Goal: Task Accomplishment & Management: Use online tool/utility

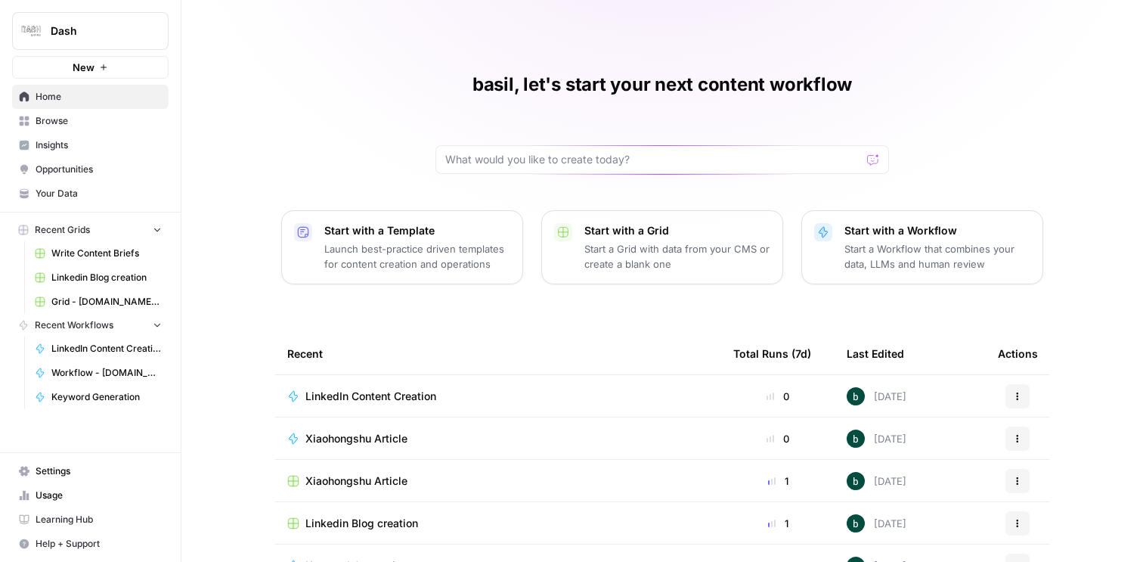
scroll to position [134, 0]
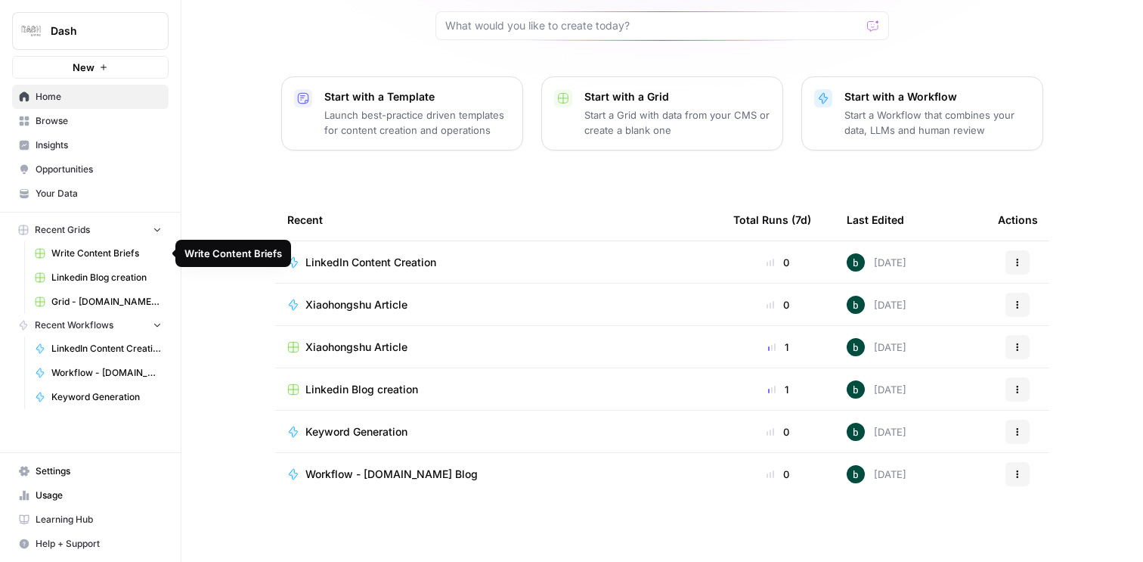
click at [83, 228] on span "Recent Grids" at bounding box center [62, 230] width 55 height 14
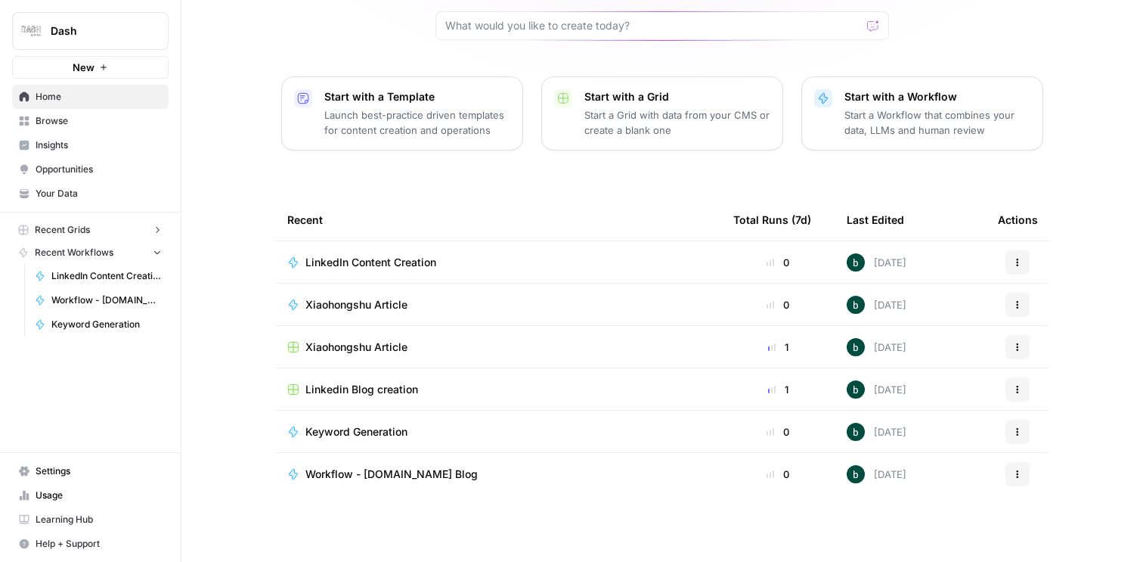
click at [73, 122] on span "Browse" at bounding box center [99, 121] width 126 height 14
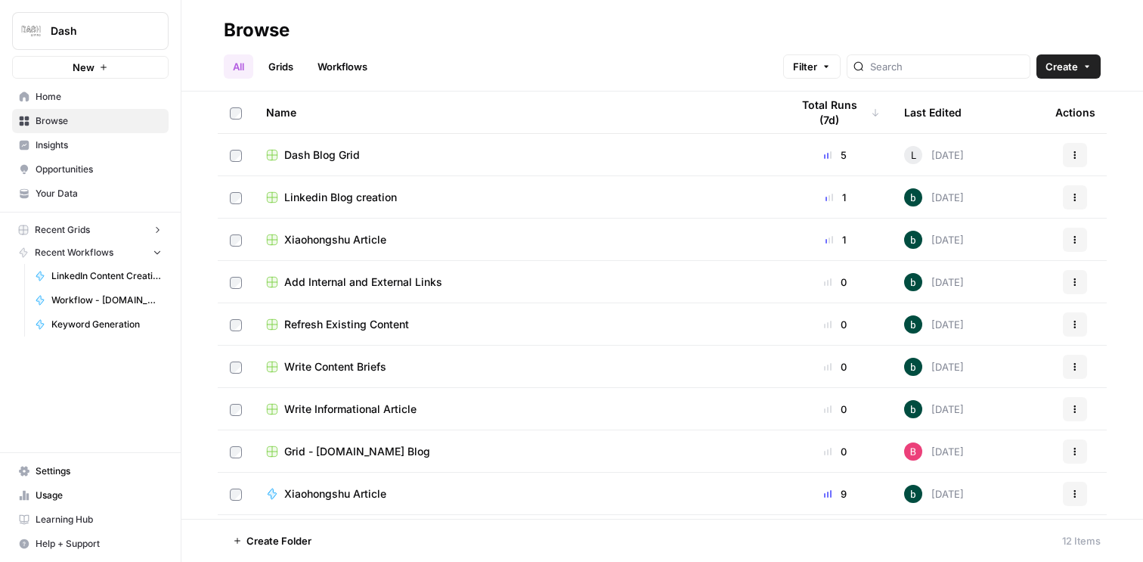
click at [344, 156] on span "Dash Blog Grid" at bounding box center [322, 154] width 76 height 15
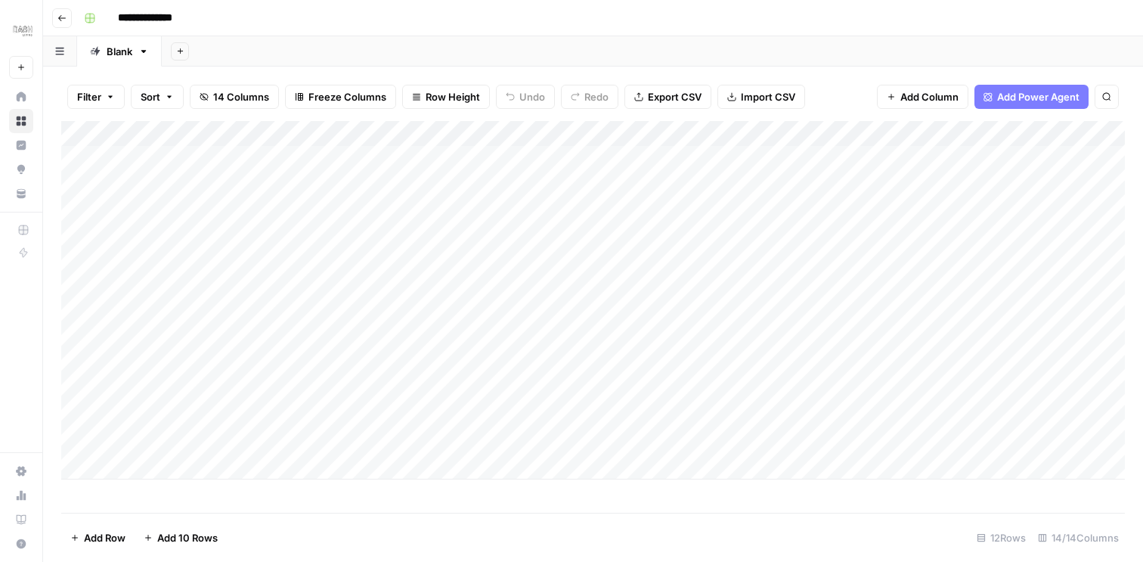
click at [60, 14] on icon "button" at bounding box center [61, 18] width 9 height 9
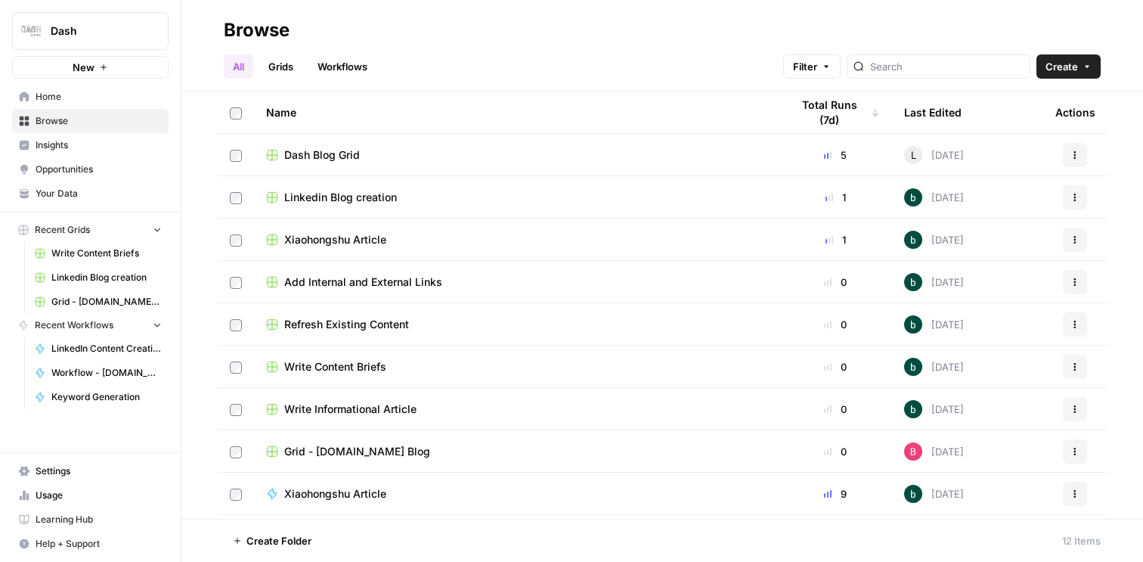
click at [533, 202] on div "Linkedin Blog creation" at bounding box center [516, 197] width 500 height 15
click at [356, 240] on span "Xiaohongshu Article" at bounding box center [335, 239] width 102 height 15
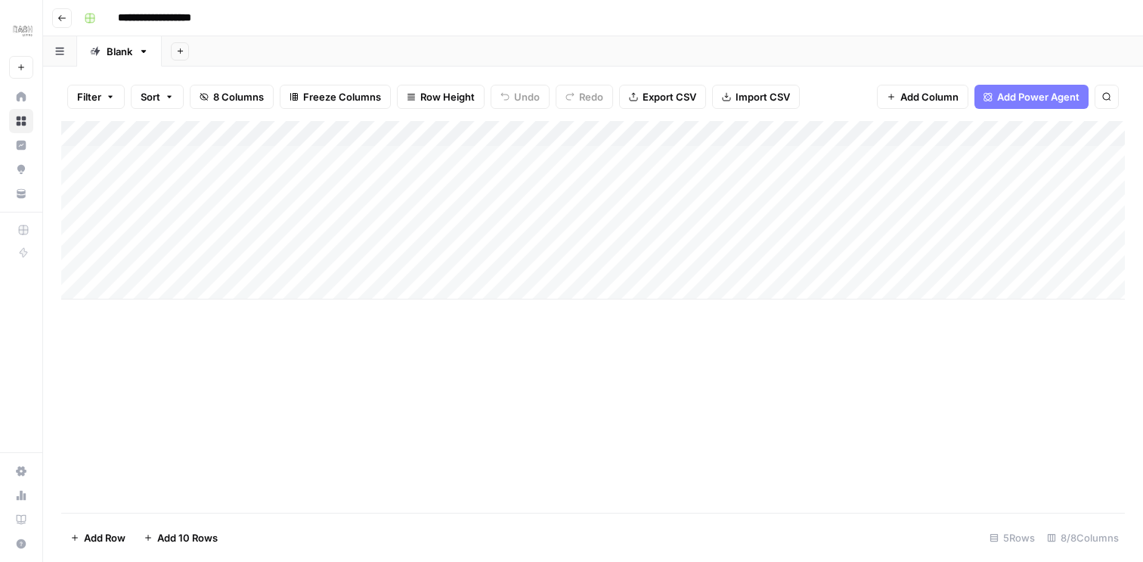
click at [63, 19] on icon "button" at bounding box center [61, 18] width 9 height 9
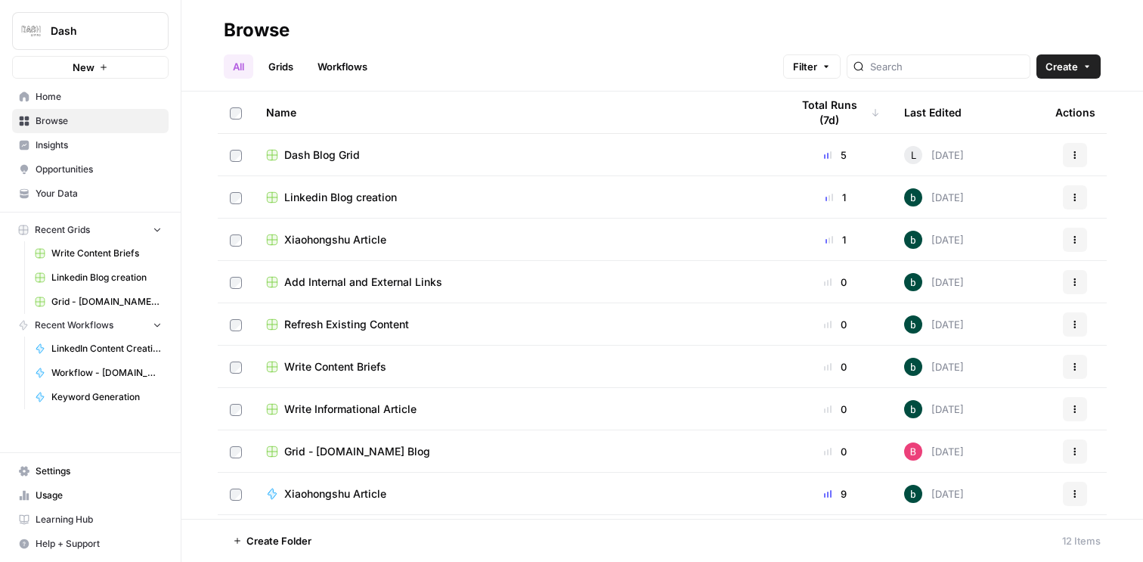
click at [73, 327] on span "Recent Workflows" at bounding box center [74, 325] width 79 height 14
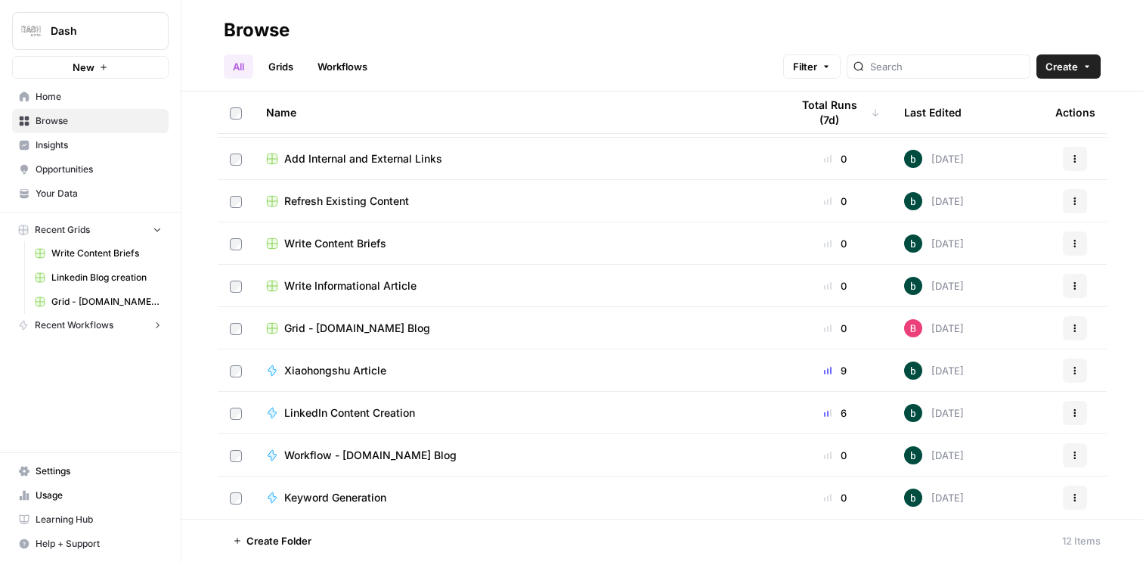
click at [399, 451] on span "Workflow - [DOMAIN_NAME] Blog" at bounding box center [370, 454] width 172 height 15
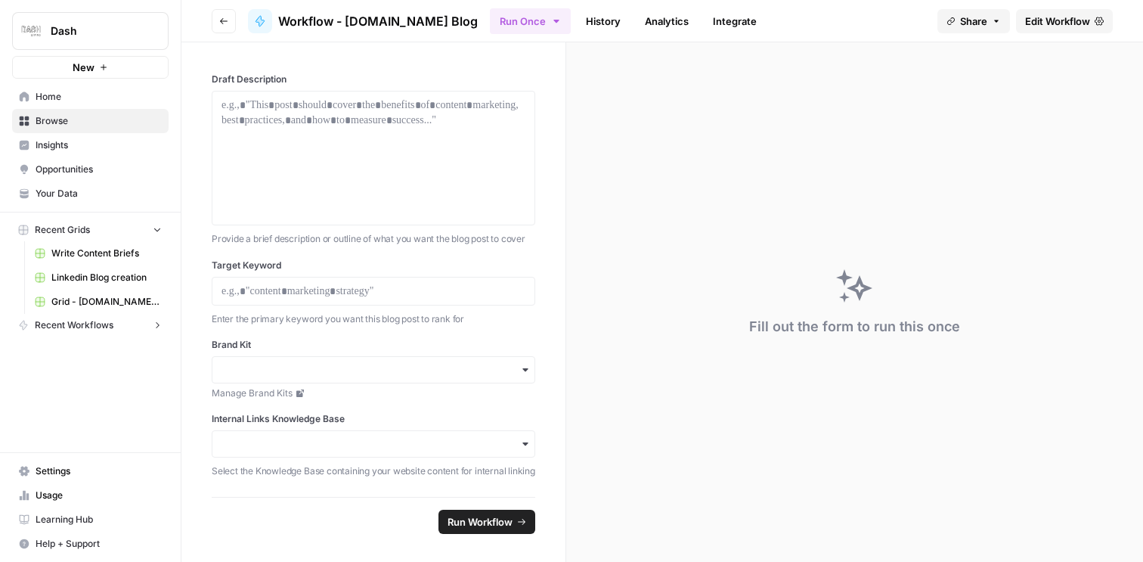
click at [1057, 20] on span "Edit Workflow" at bounding box center [1057, 21] width 65 height 15
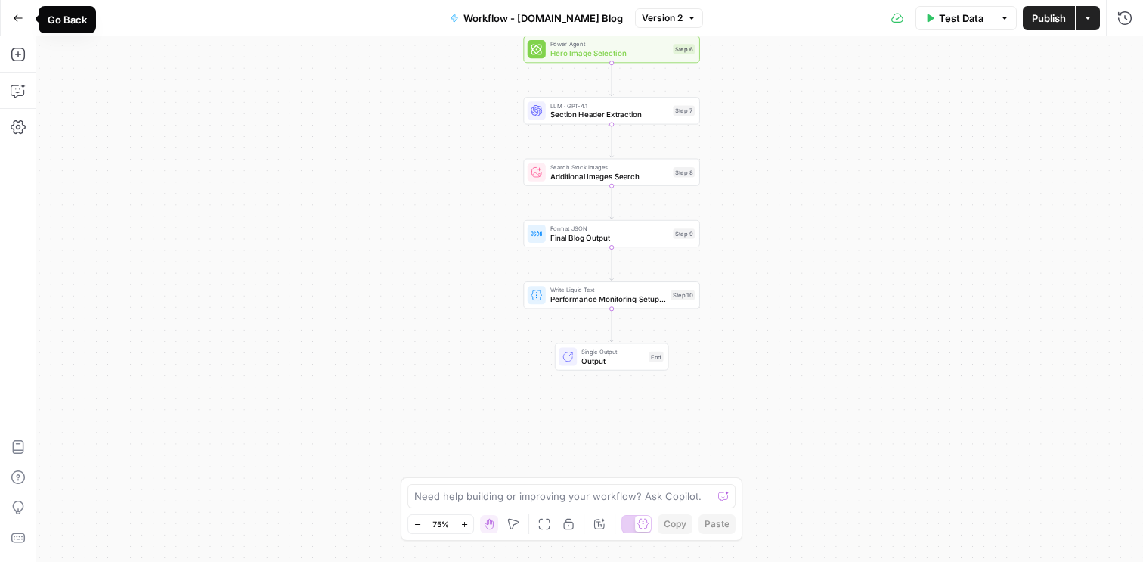
click at [11, 22] on button "Go Back" at bounding box center [18, 18] width 27 height 27
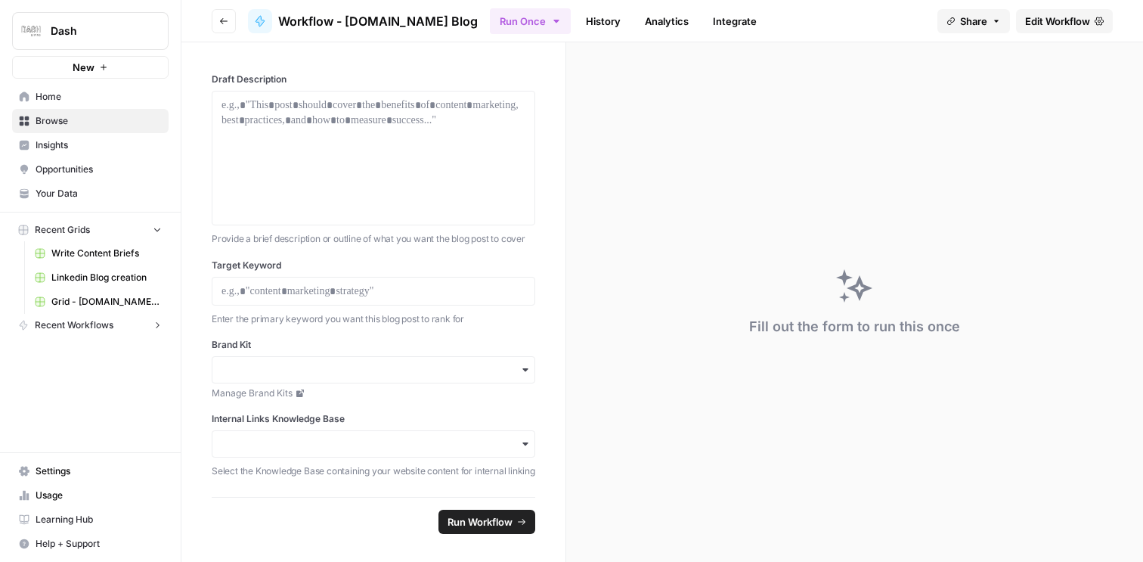
click at [1058, 18] on span "Edit Workflow" at bounding box center [1057, 21] width 65 height 15
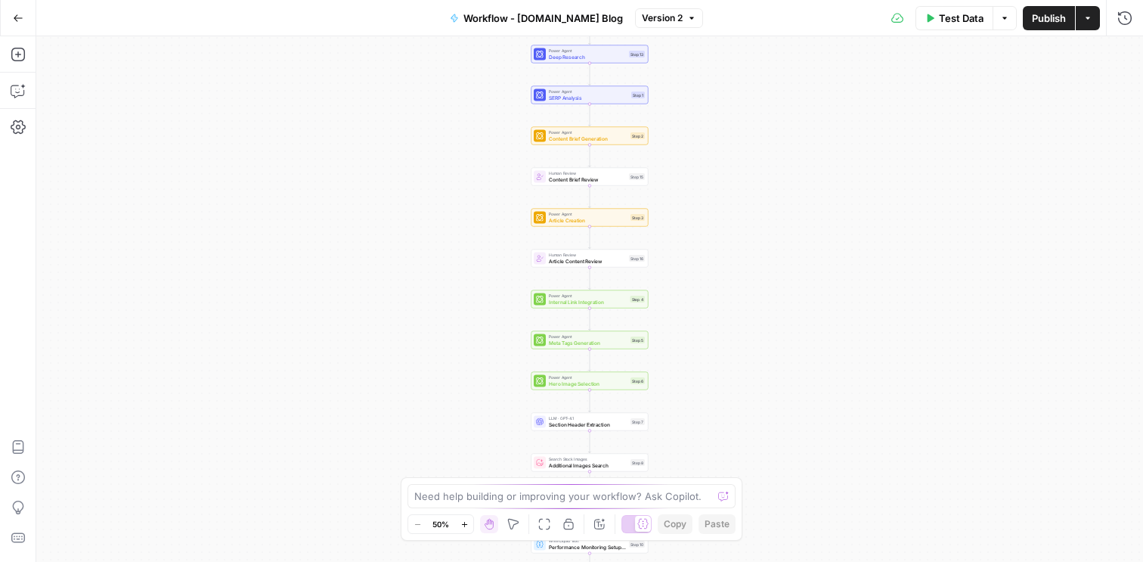
click at [26, 18] on button "Go Back" at bounding box center [18, 18] width 27 height 27
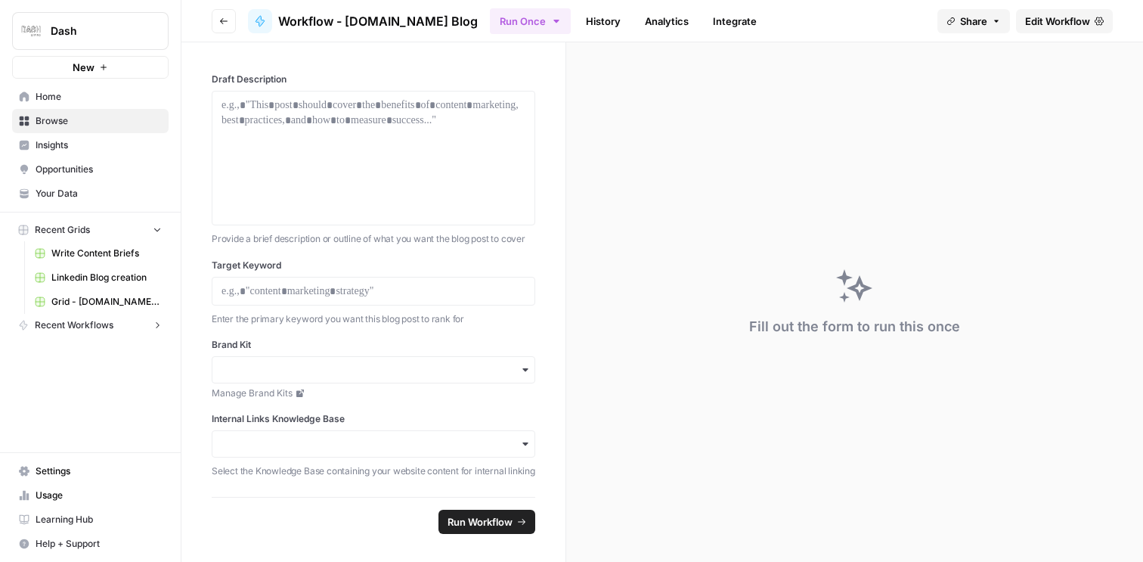
click at [1049, 17] on span "Edit Workflow" at bounding box center [1057, 21] width 65 height 15
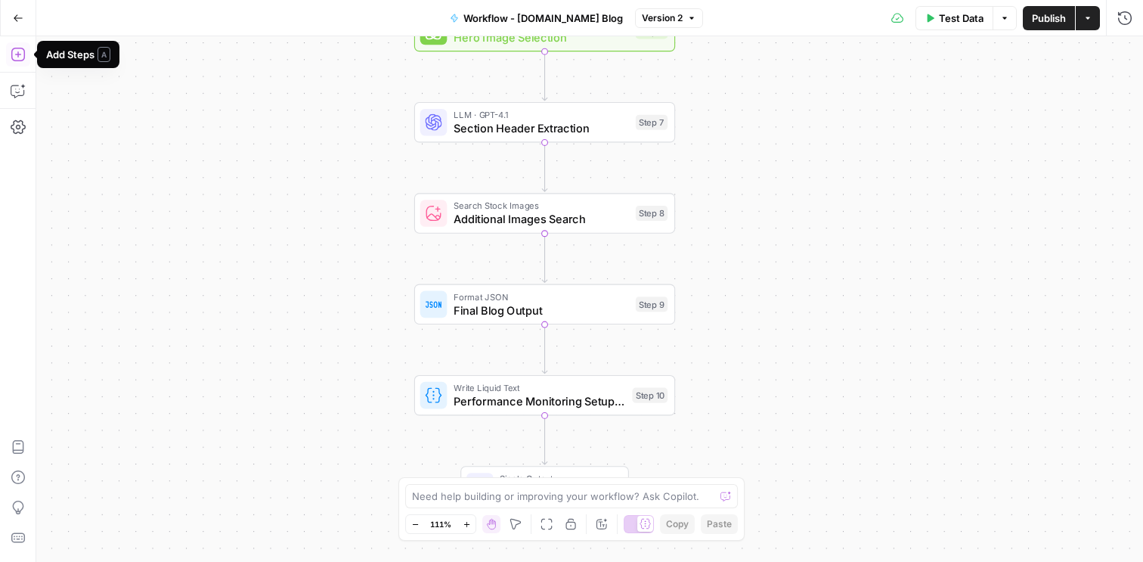
click at [18, 54] on icon "button" at bounding box center [18, 55] width 14 height 14
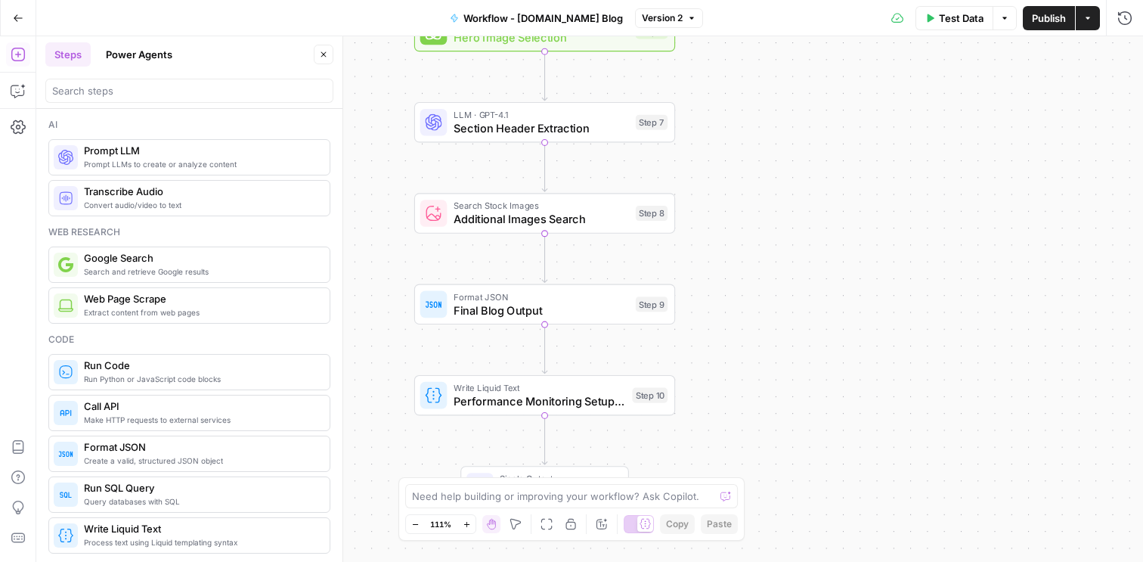
click at [148, 51] on button "Power Agents" at bounding box center [139, 54] width 85 height 24
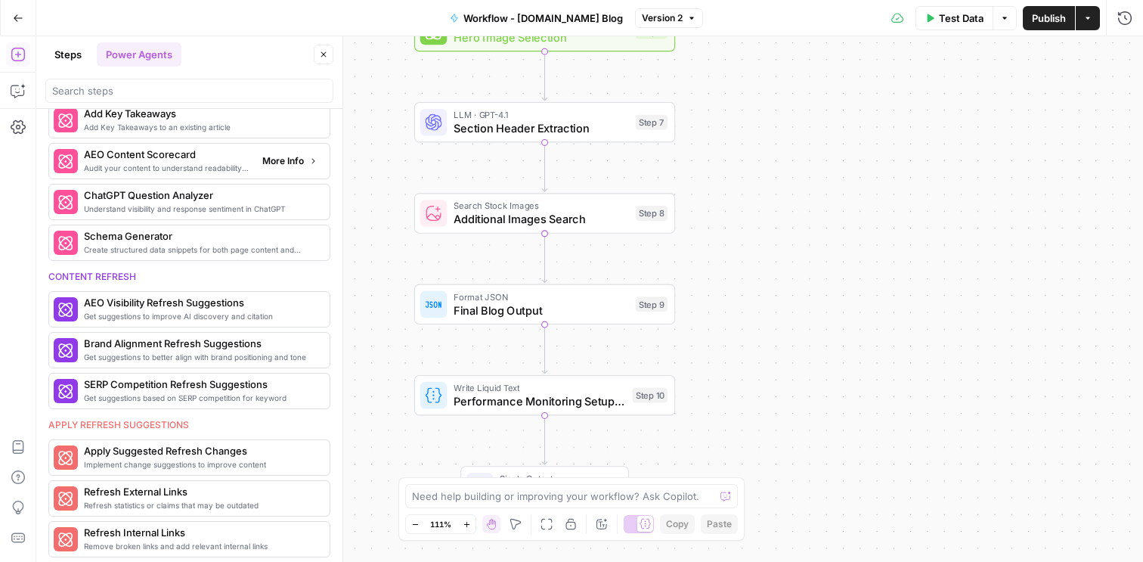
scroll to position [562, 0]
click at [21, 21] on icon "button" at bounding box center [18, 18] width 11 height 11
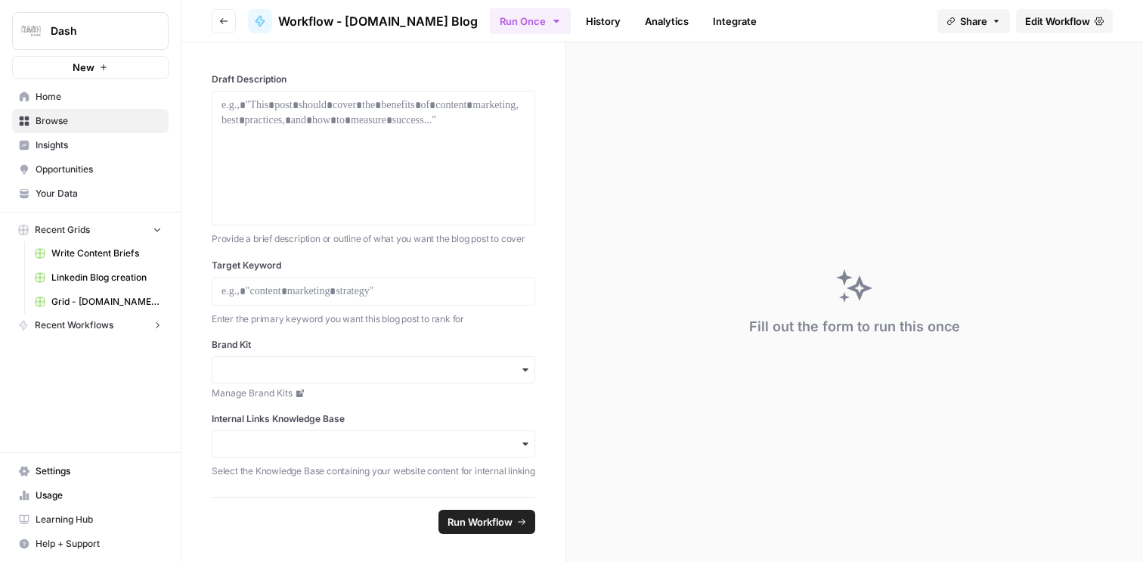
click at [92, 76] on button "New" at bounding box center [90, 67] width 156 height 23
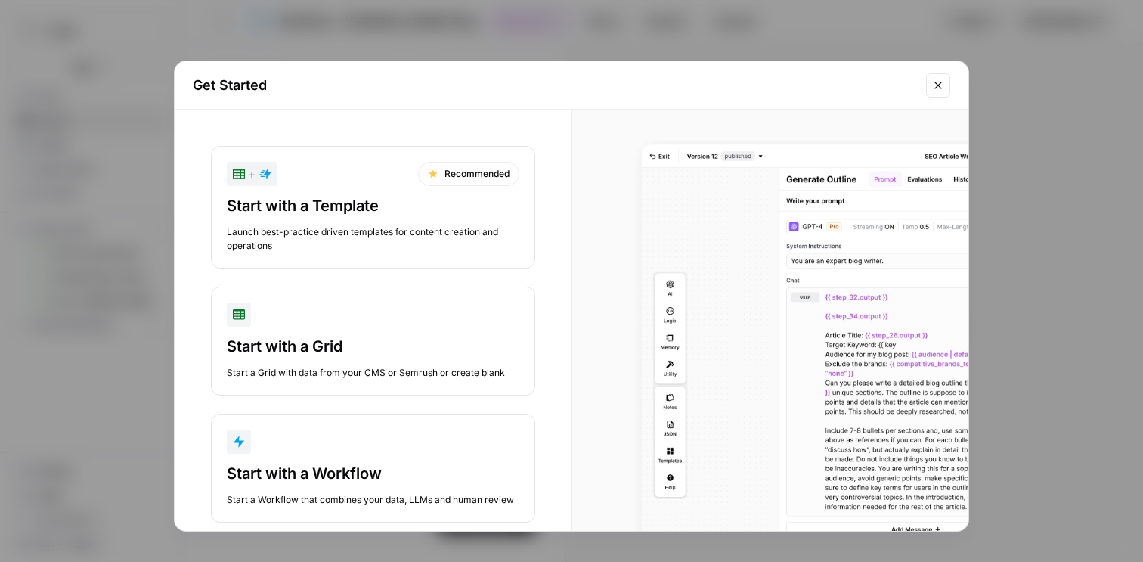
click at [356, 472] on div "Start with a Workflow" at bounding box center [373, 473] width 293 height 21
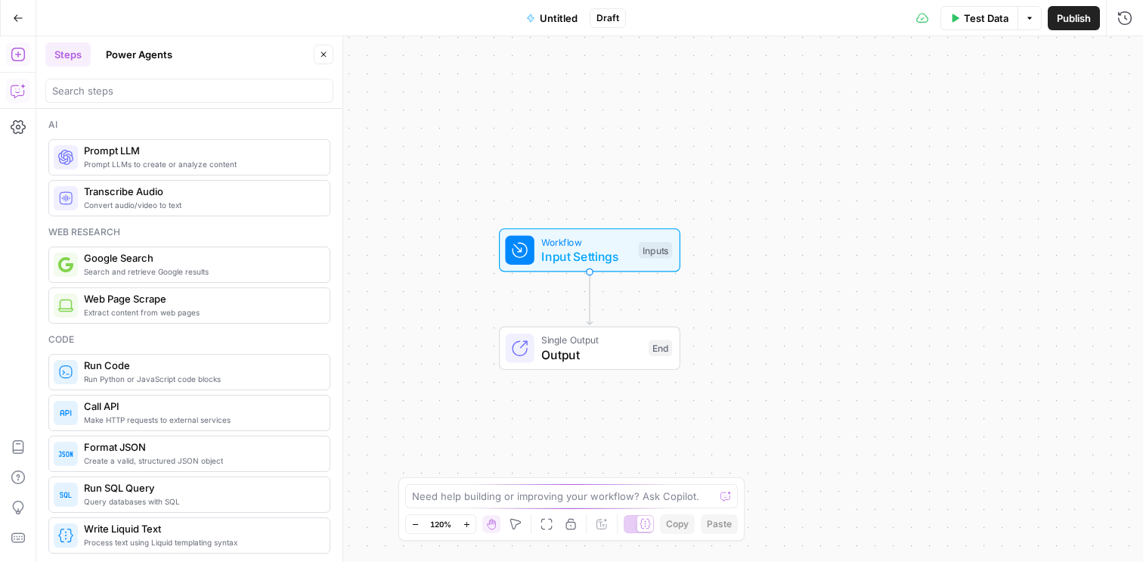
click at [20, 97] on icon "button" at bounding box center [18, 90] width 15 height 15
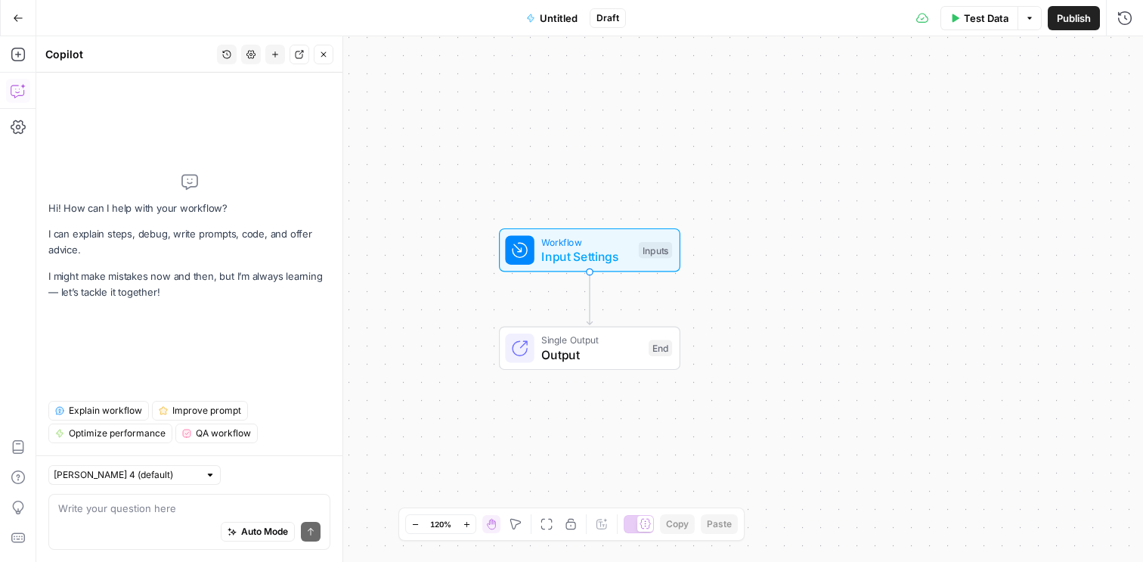
click at [140, 514] on textarea at bounding box center [189, 507] width 262 height 15
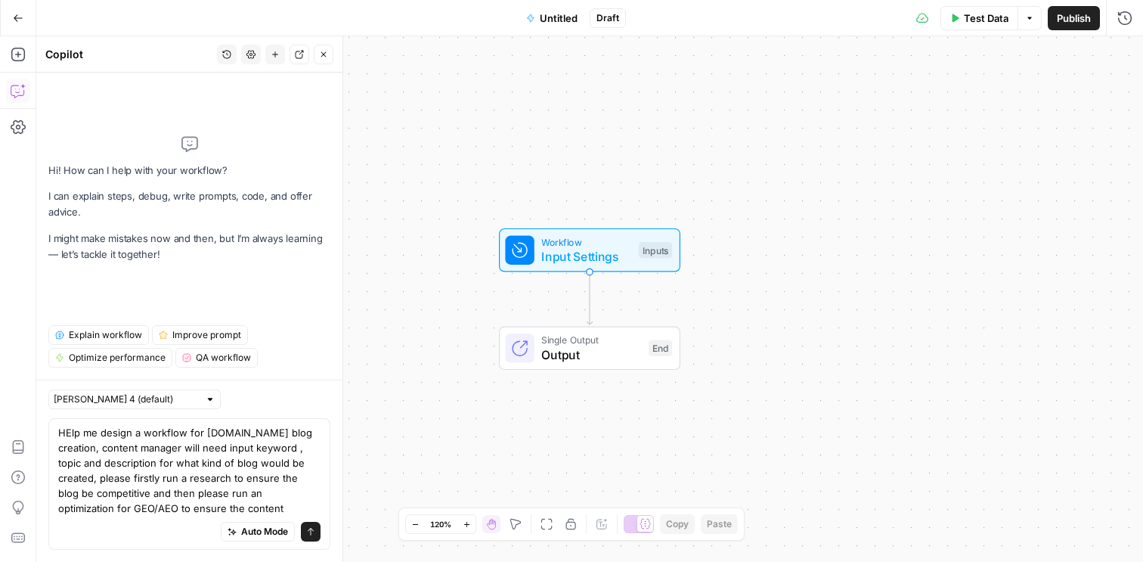
click at [115, 492] on textarea "HElp me design a workflow for Dash.co blog creation, content manager will need …" at bounding box center [189, 470] width 262 height 91
click at [249, 504] on textarea "HElp me design a workflow for Dash.co blog creation, content manager will need …" at bounding box center [189, 470] width 262 height 91
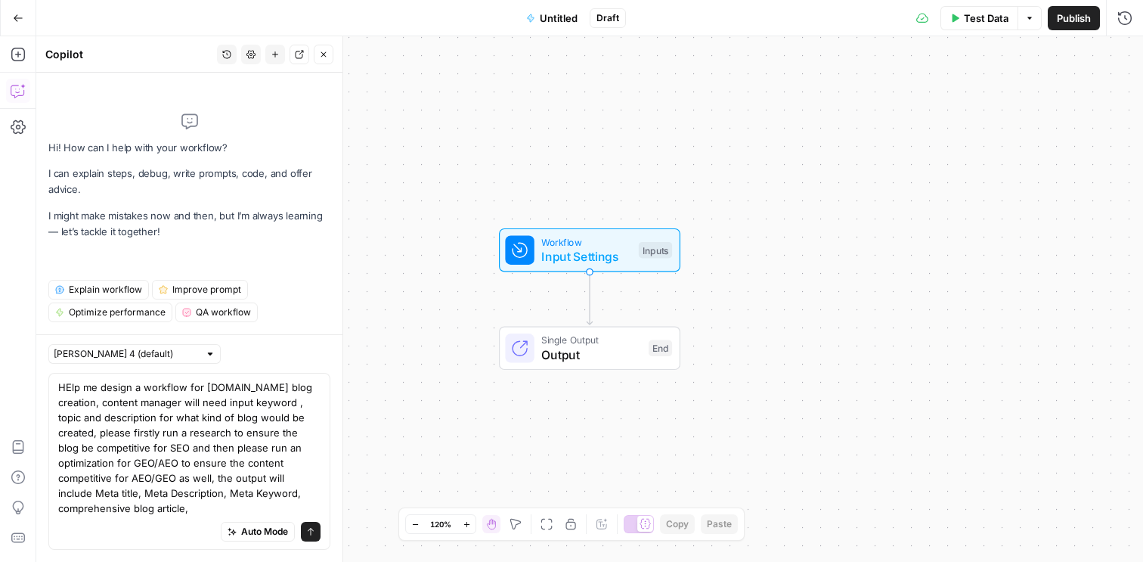
type textarea "HElp me design a workflow for Dash.co blog creation, content manager will need …"
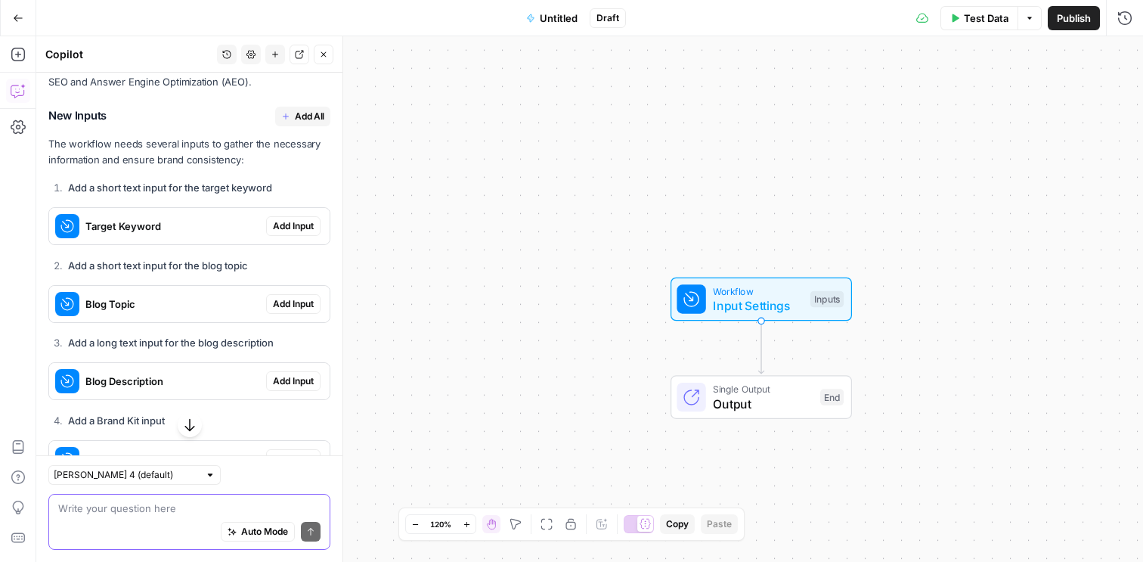
scroll to position [496, 0]
click at [308, 110] on span "Add All" at bounding box center [309, 117] width 29 height 14
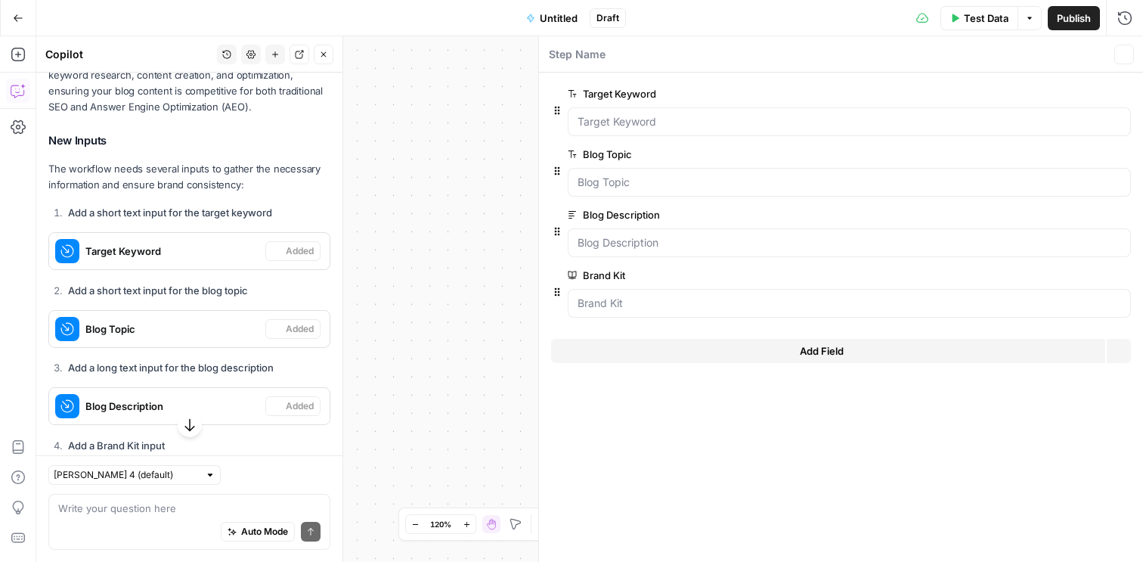
scroll to position [520, 0]
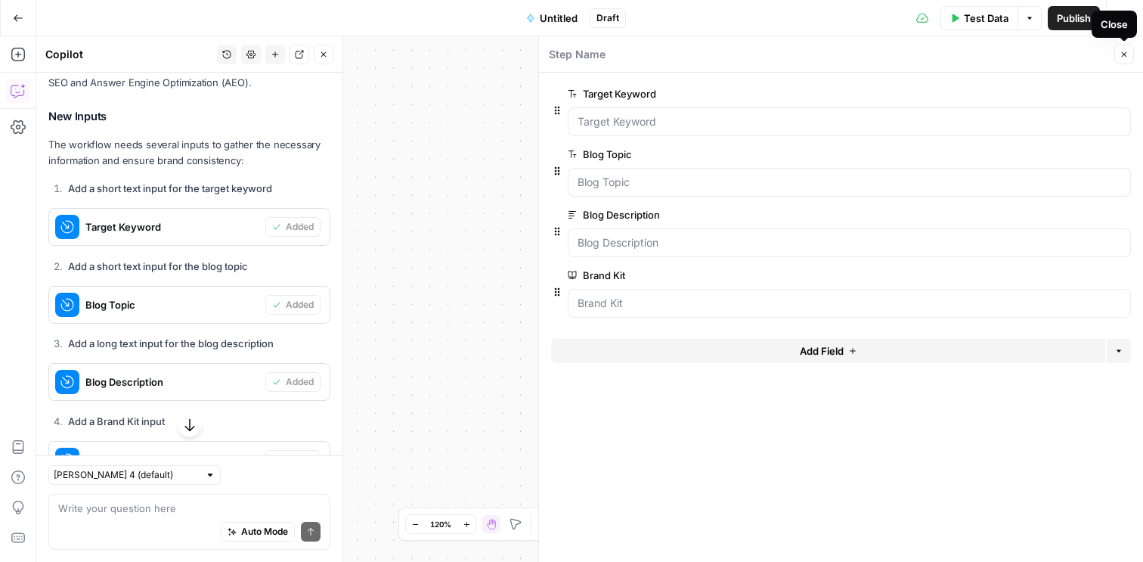
click at [1122, 55] on icon "button" at bounding box center [1124, 54] width 5 height 5
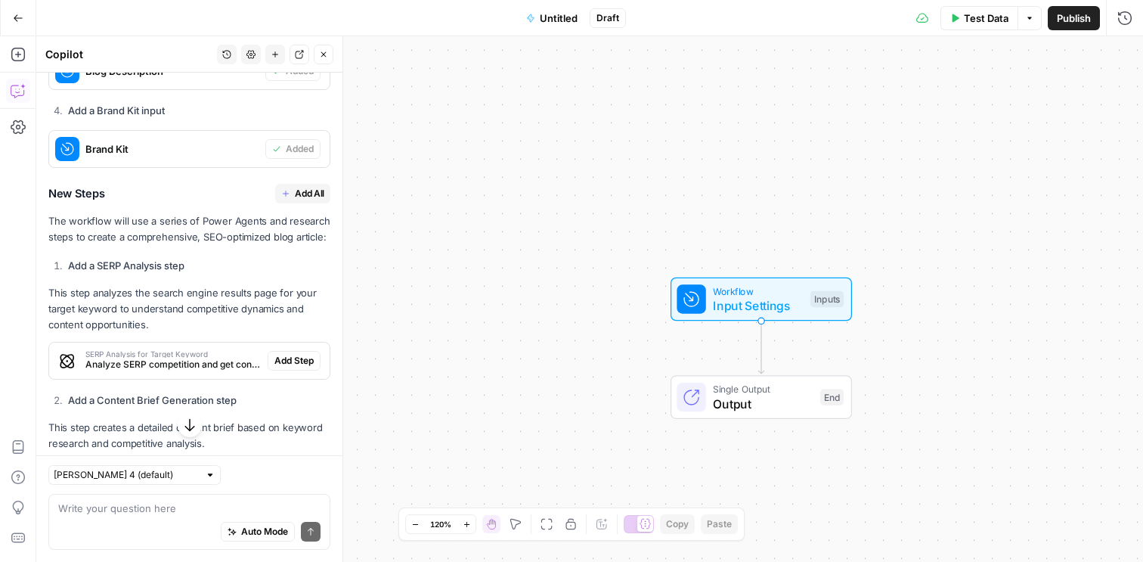
scroll to position [851, 0]
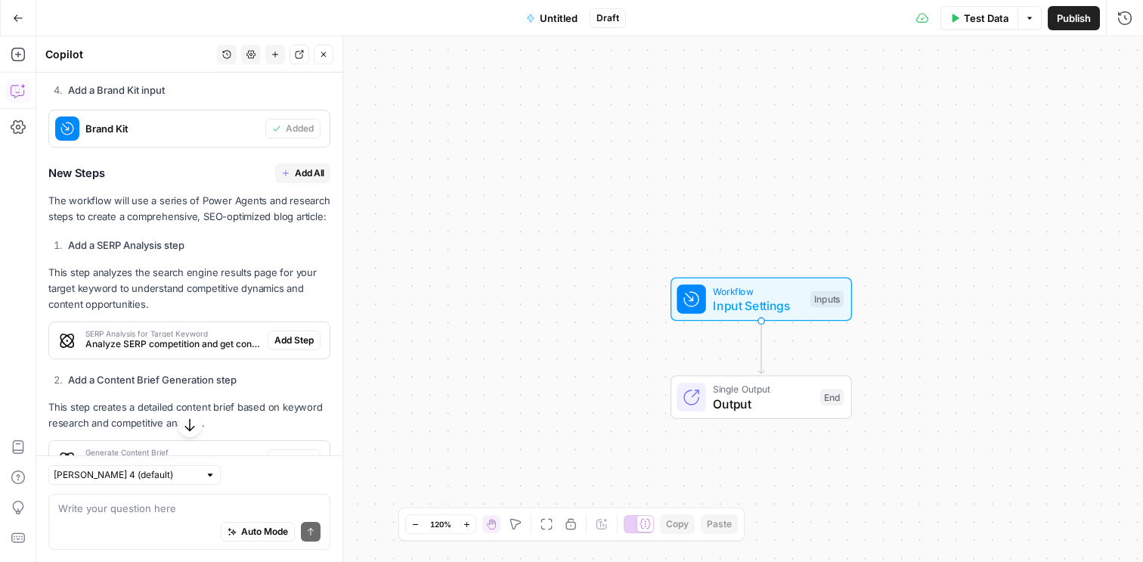
click at [310, 166] on span "Add All" at bounding box center [309, 173] width 29 height 14
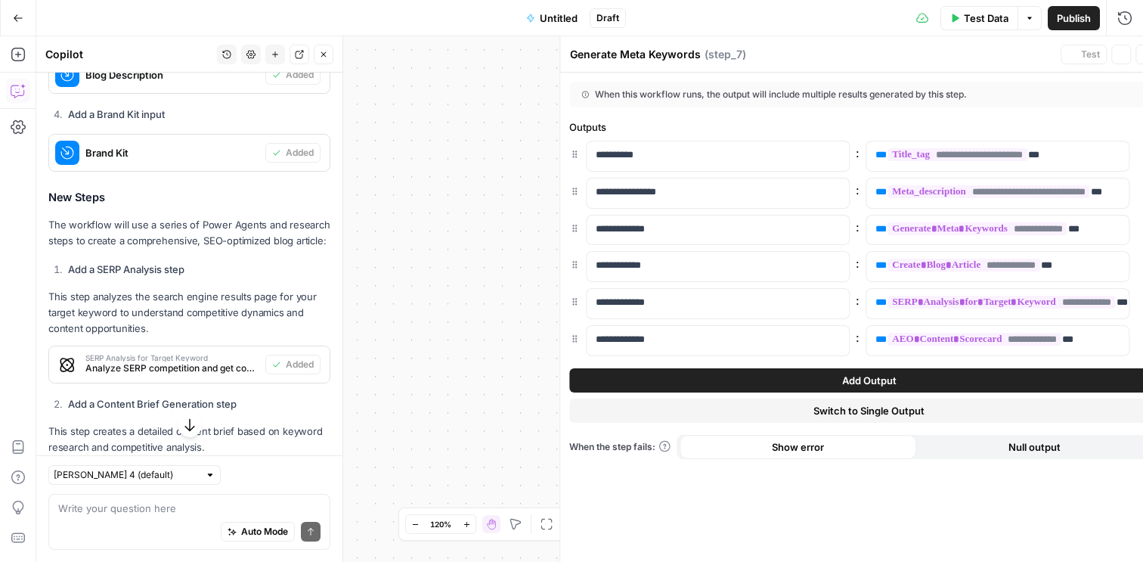
type textarea "Format Final Output"
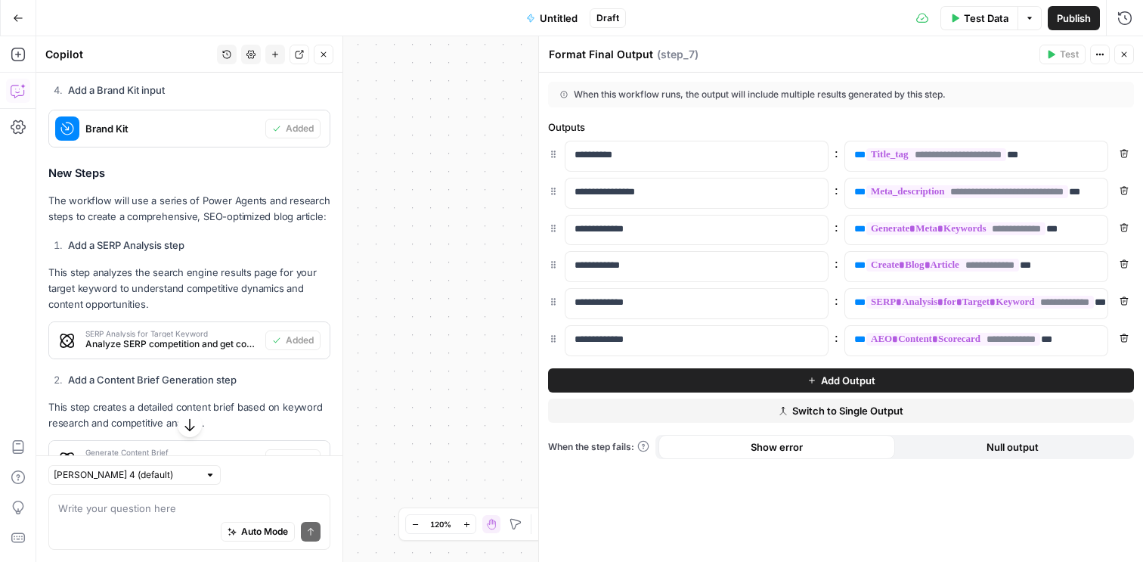
click at [1121, 53] on icon "button" at bounding box center [1123, 54] width 9 height 9
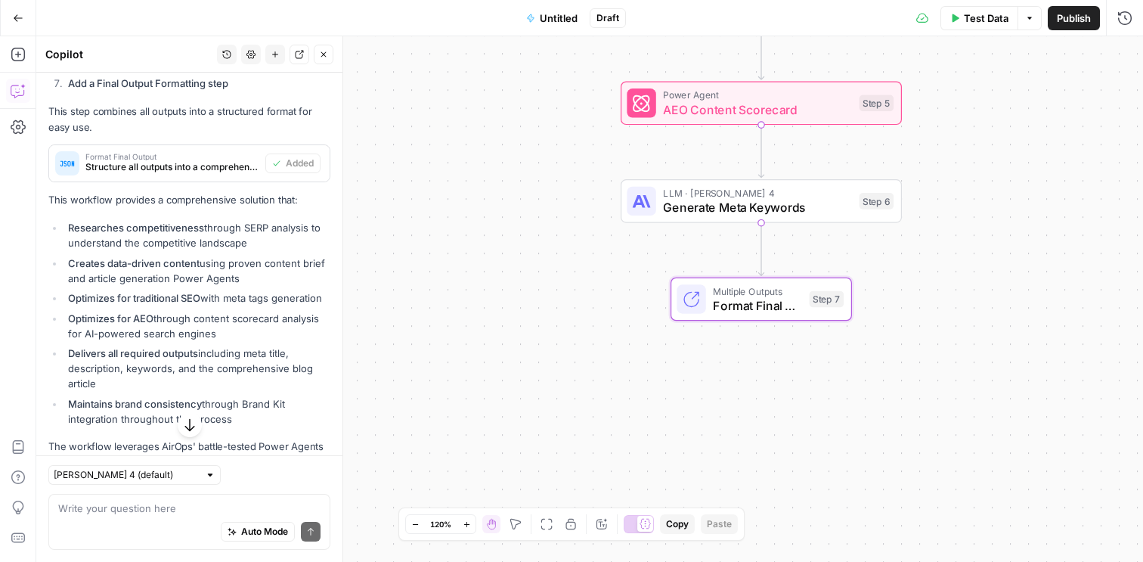
scroll to position [1735, 0]
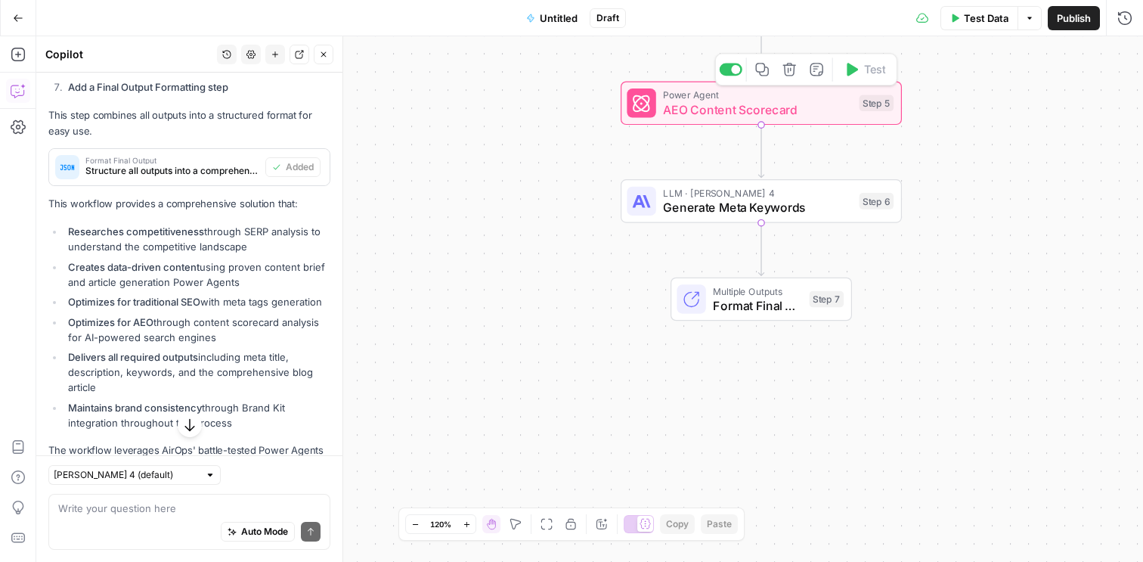
click at [722, 107] on span "AEO Content Scorecard" at bounding box center [757, 110] width 189 height 18
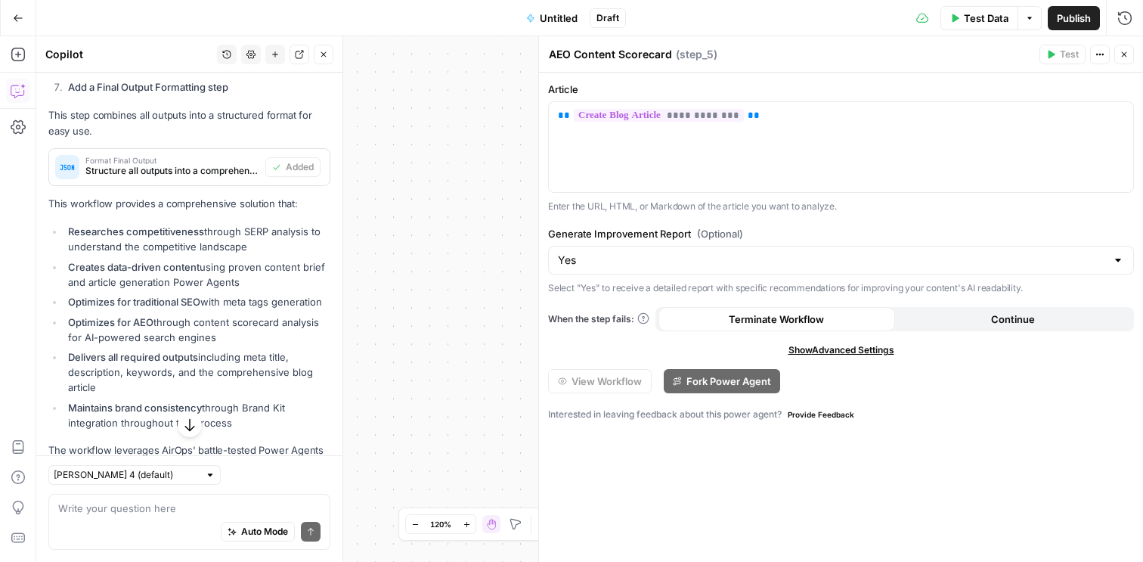
click at [1133, 48] on button "Close" at bounding box center [1124, 55] width 20 height 20
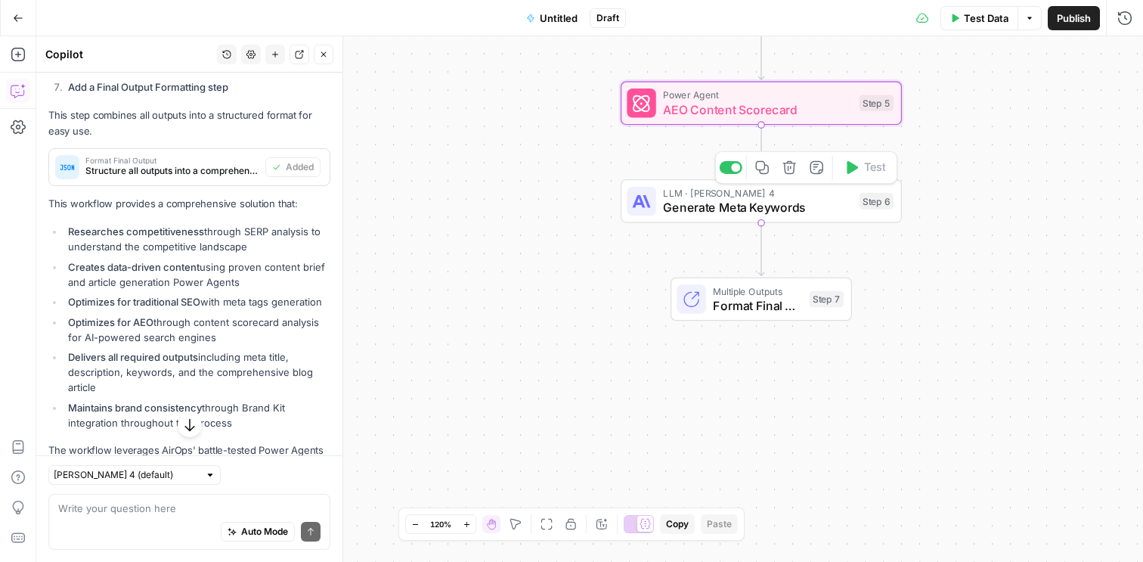
click at [714, 206] on span "Generate Meta Keywords" at bounding box center [757, 207] width 189 height 18
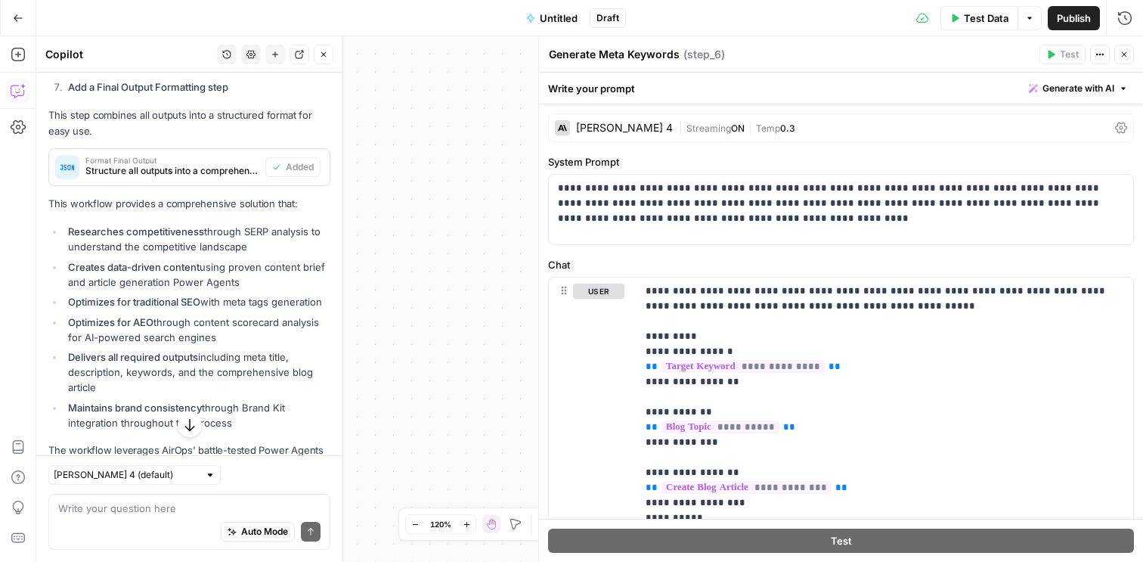
click at [1125, 50] on icon "button" at bounding box center [1123, 54] width 9 height 9
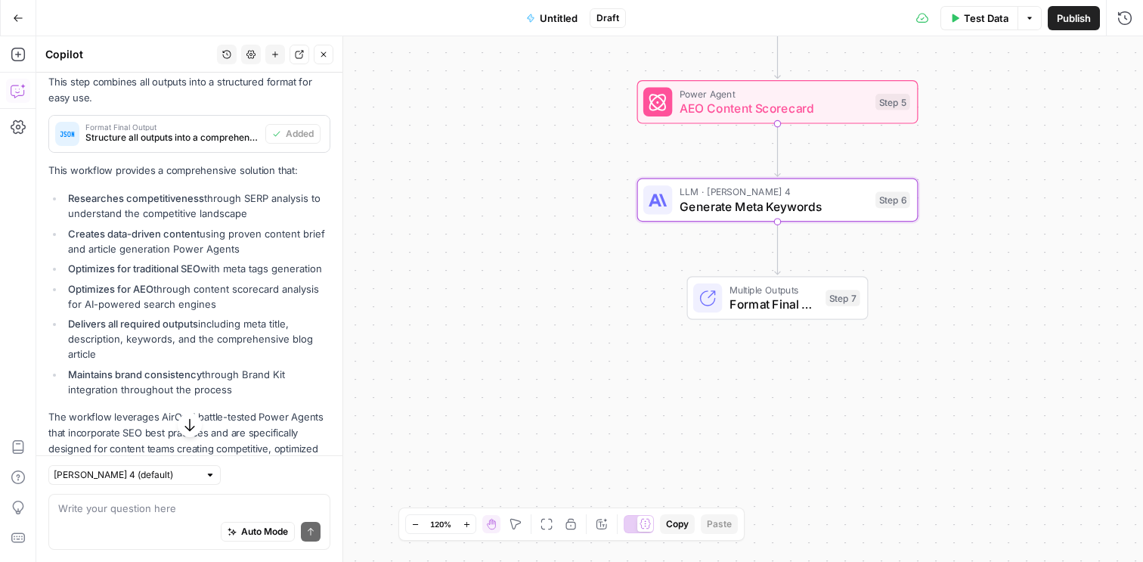
scroll to position [1791, 0]
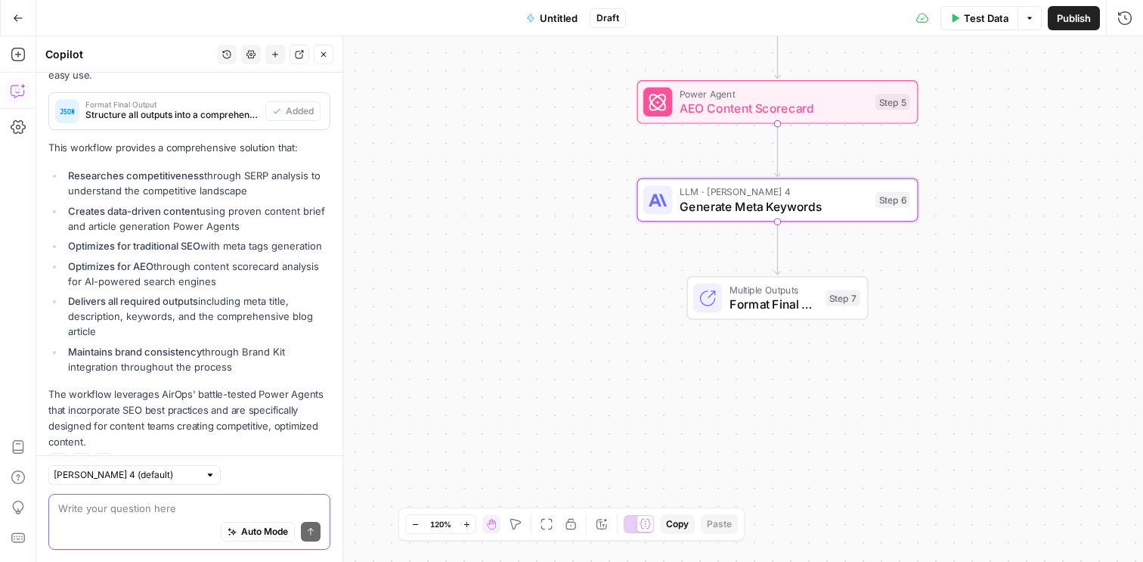
click at [104, 506] on textarea at bounding box center [189, 507] width 262 height 15
click at [240, 507] on textarea "After step 5, please optimize the ar" at bounding box center [189, 507] width 262 height 15
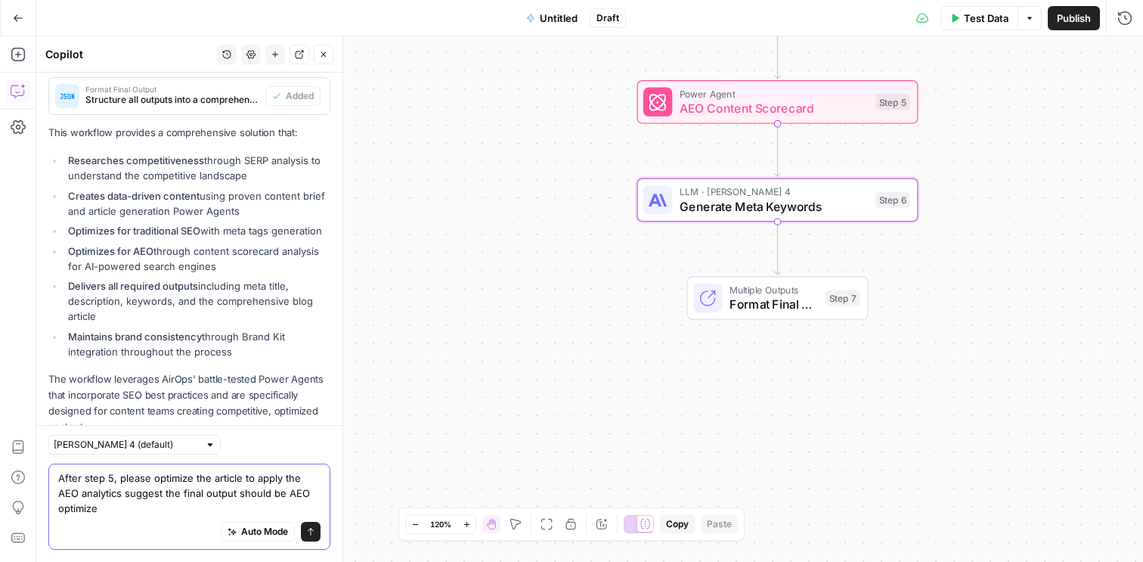
scroll to position [1822, 0]
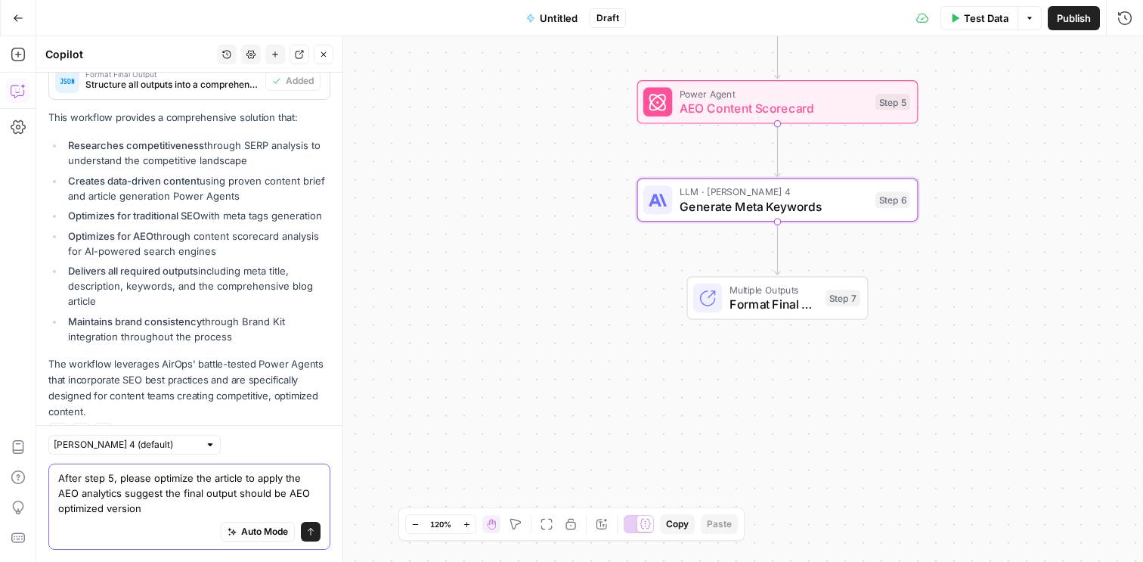
type textarea "After step 5, please optimize the article to apply the AEO analytics suggest th…"
click at [305, 526] on button "Send" at bounding box center [311, 532] width 20 height 20
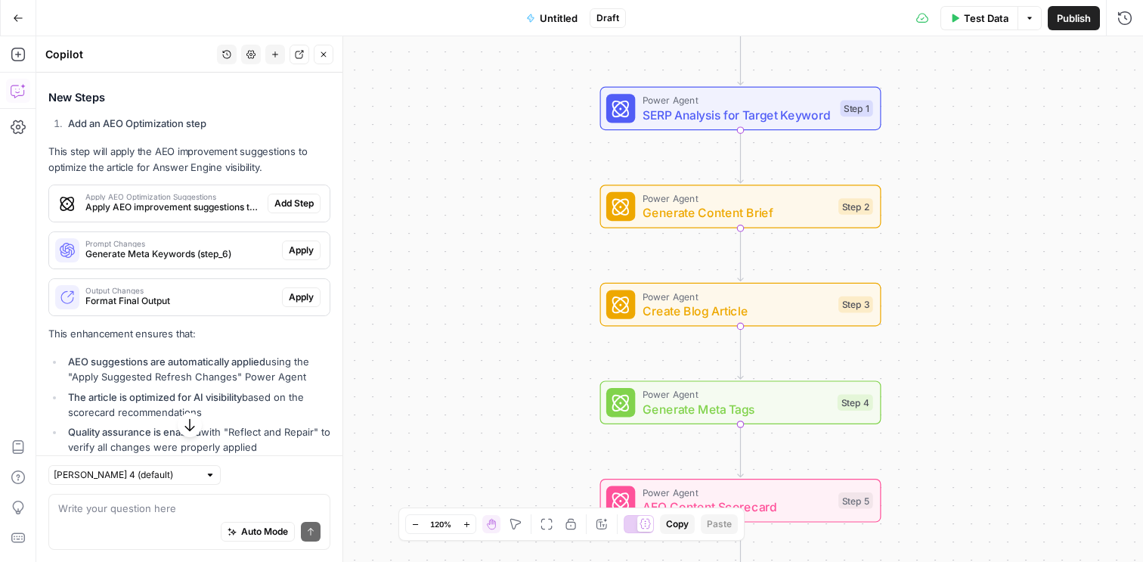
scroll to position [2314, 0]
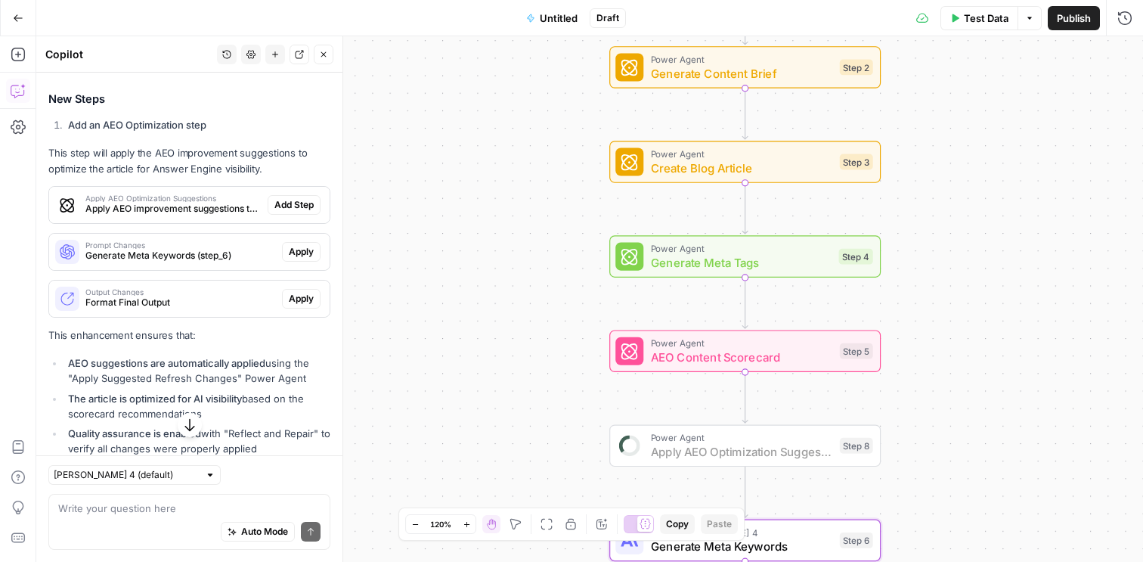
click at [300, 198] on span "Add Step" at bounding box center [293, 205] width 39 height 14
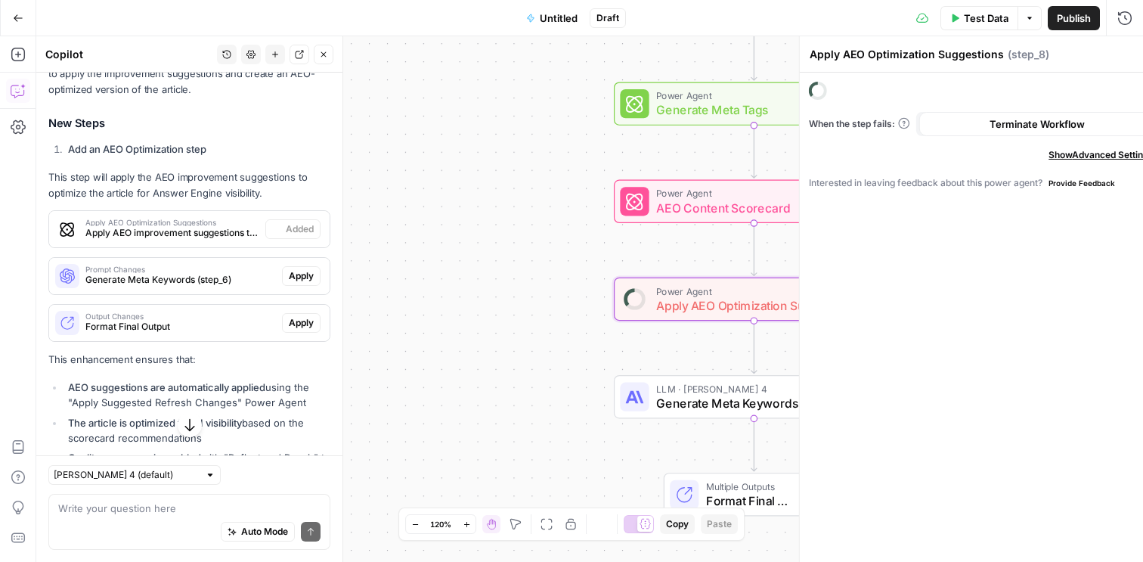
scroll to position [2338, 0]
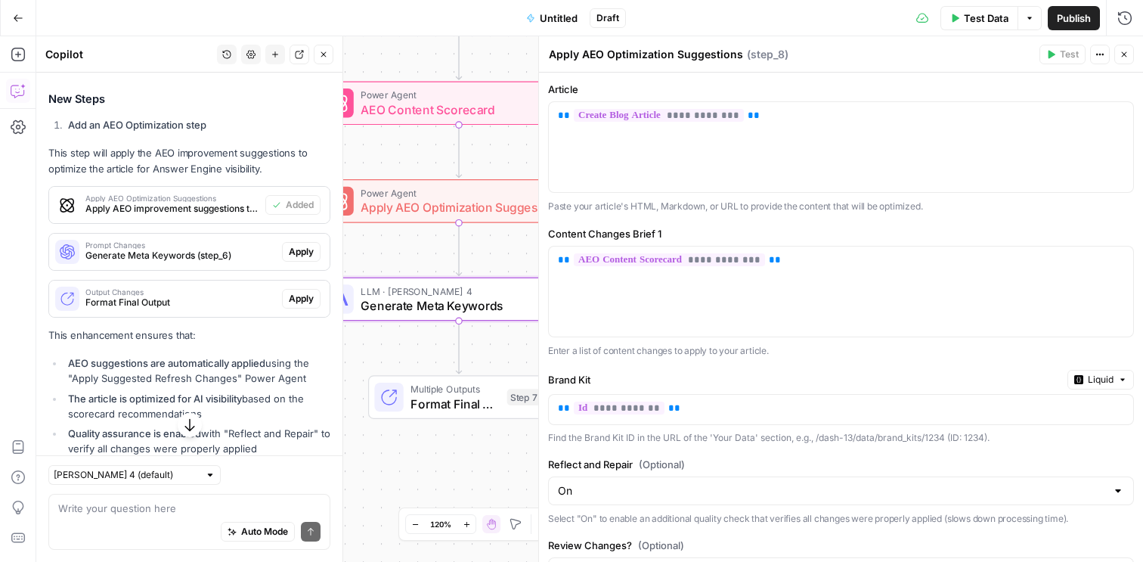
click at [301, 245] on span "Apply" at bounding box center [301, 252] width 25 height 14
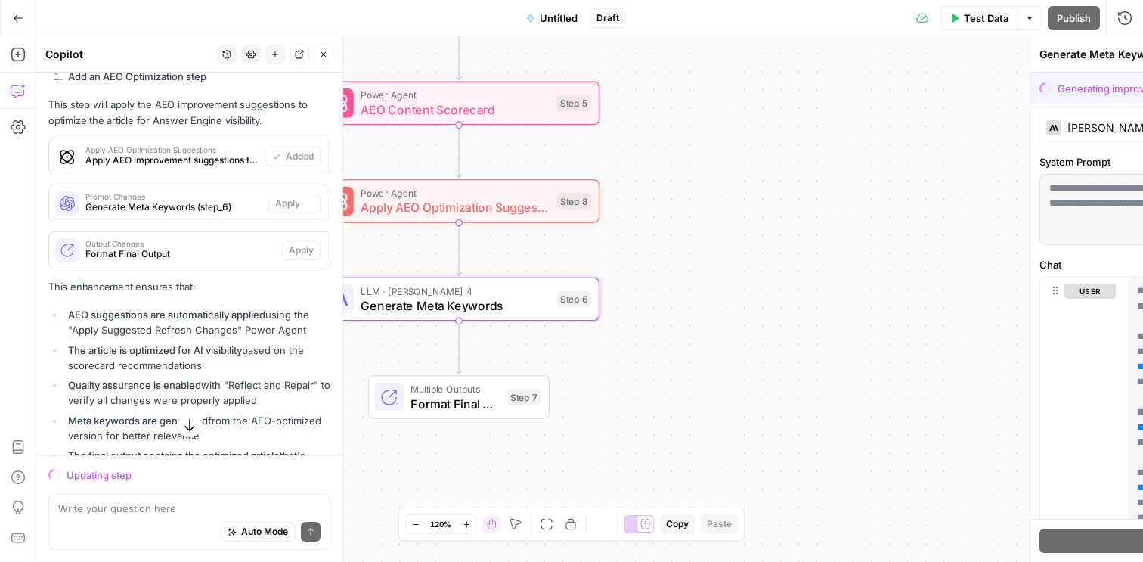
scroll to position [2289, 0]
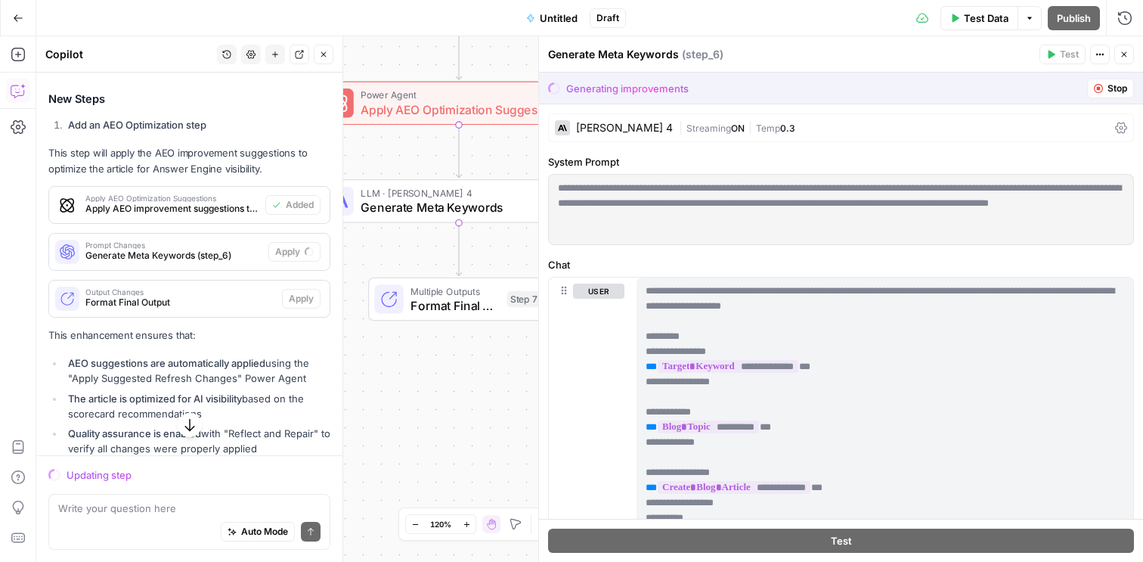
click at [632, 128] on div "Claude Sonnet 4" at bounding box center [624, 127] width 97 height 11
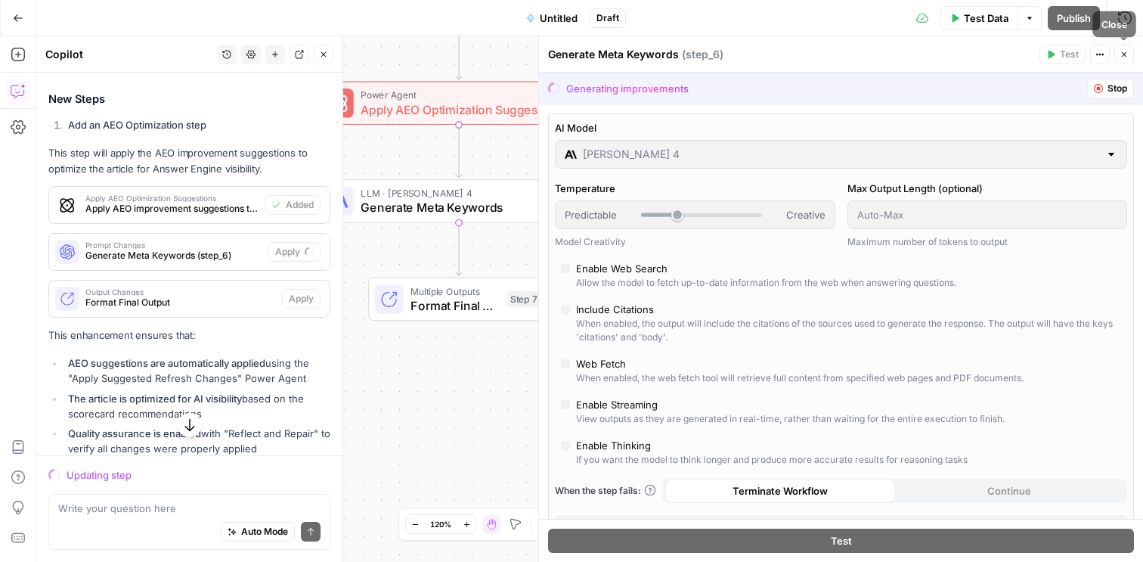
click at [1131, 58] on button "Close" at bounding box center [1124, 55] width 20 height 20
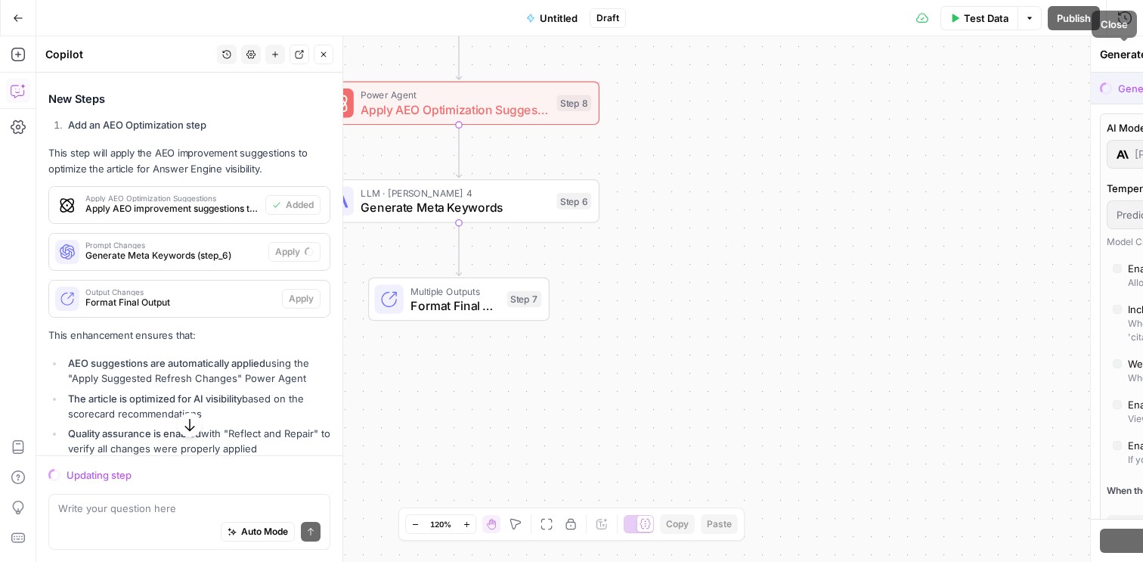
scroll to position [2338, 0]
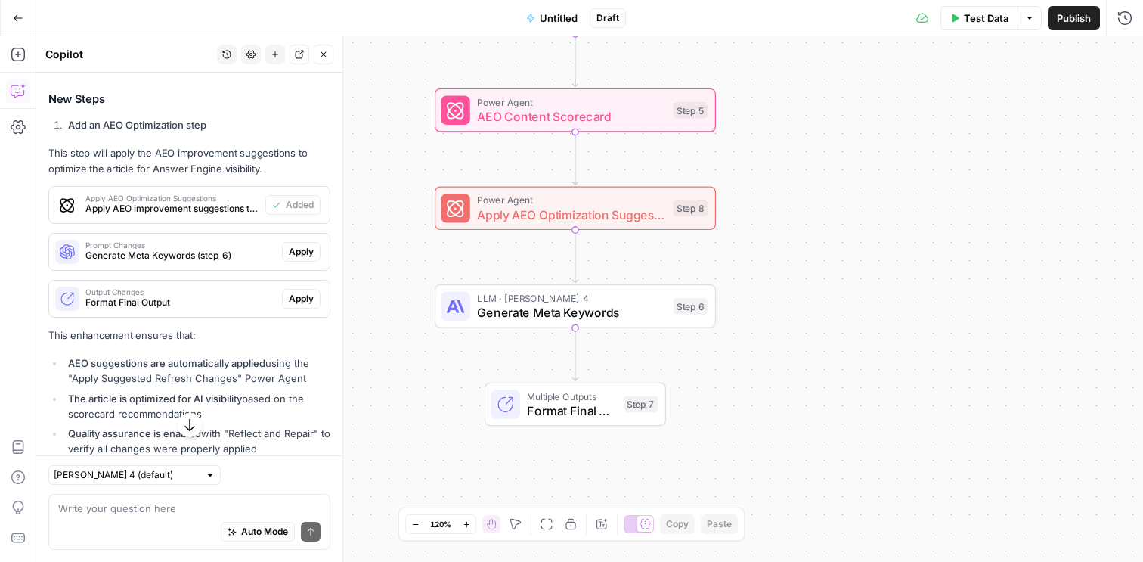
drag, startPoint x: 752, startPoint y: 190, endPoint x: 868, endPoint y: 297, distance: 157.8
click at [868, 297] on div "Workflow Input Settings Inputs Power Agent SERP Analysis for Target Keyword Ste…" at bounding box center [589, 298] width 1107 height 525
drag, startPoint x: 863, startPoint y: 183, endPoint x: 868, endPoint y: 175, distance: 8.8
click at [868, 175] on div "Workflow Input Settings Inputs Power Agent SERP Analysis for Target Keyword Ste…" at bounding box center [589, 298] width 1107 height 525
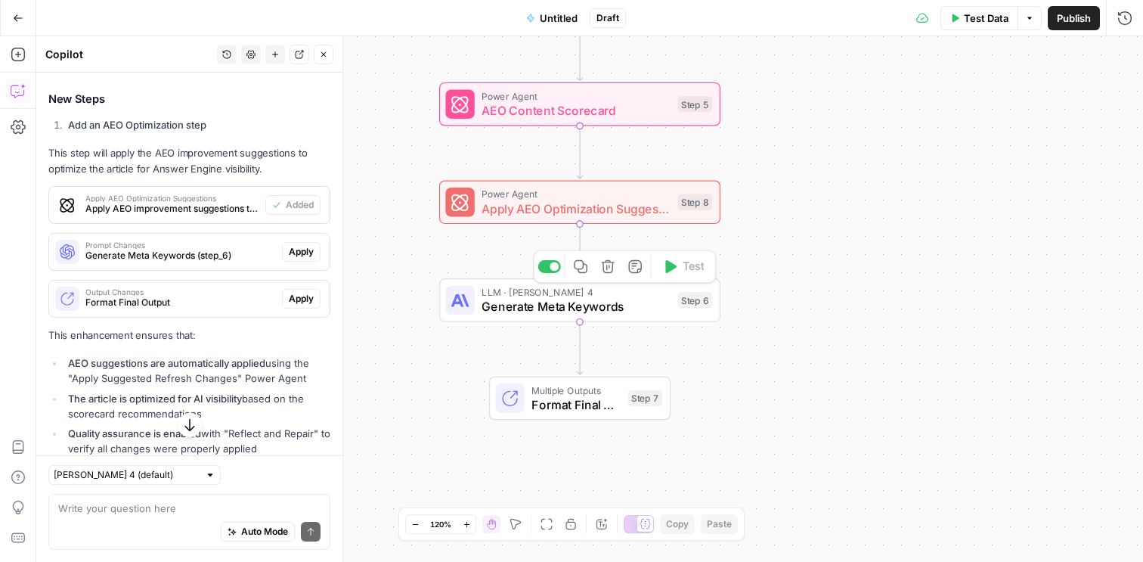
click at [605, 314] on span "Generate Meta Keywords" at bounding box center [575, 306] width 189 height 18
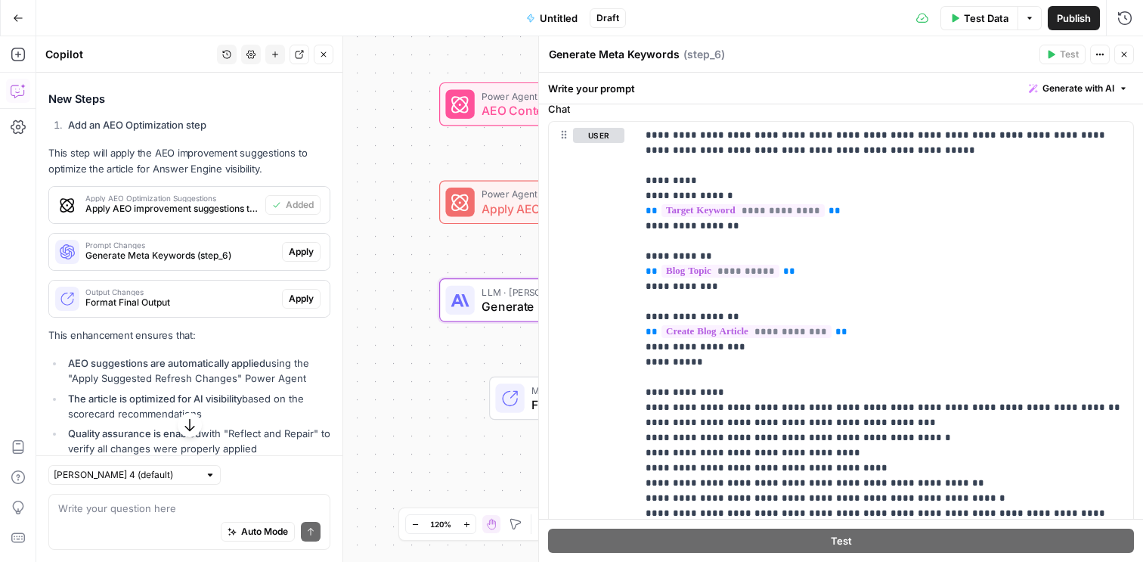
scroll to position [155, 0]
click at [1127, 56] on icon "button" at bounding box center [1123, 54] width 9 height 9
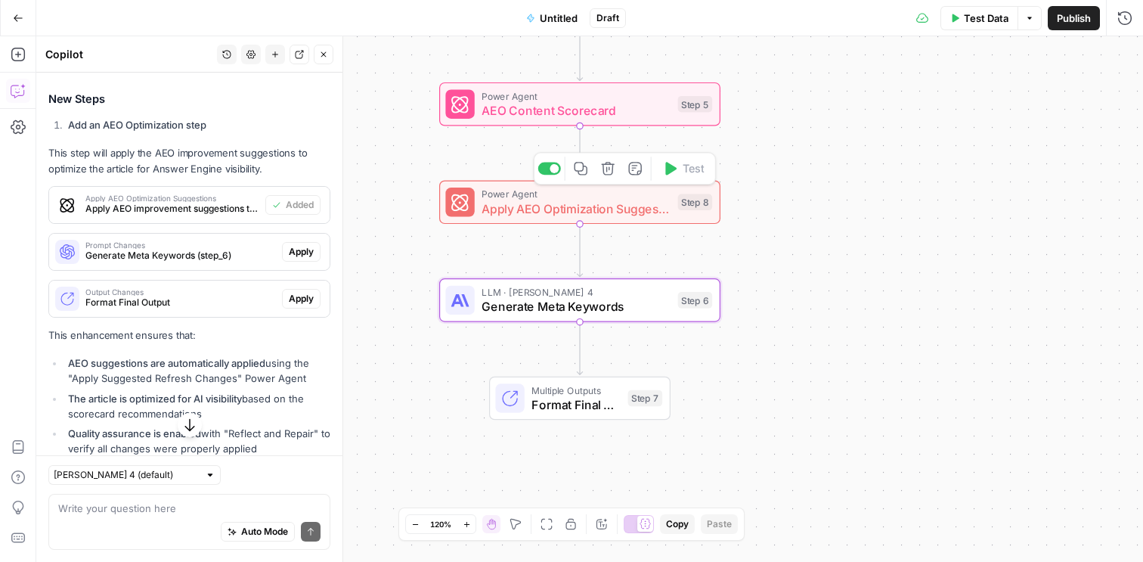
click at [608, 209] on span "Apply AEO Optimization Suggestions" at bounding box center [575, 209] width 189 height 18
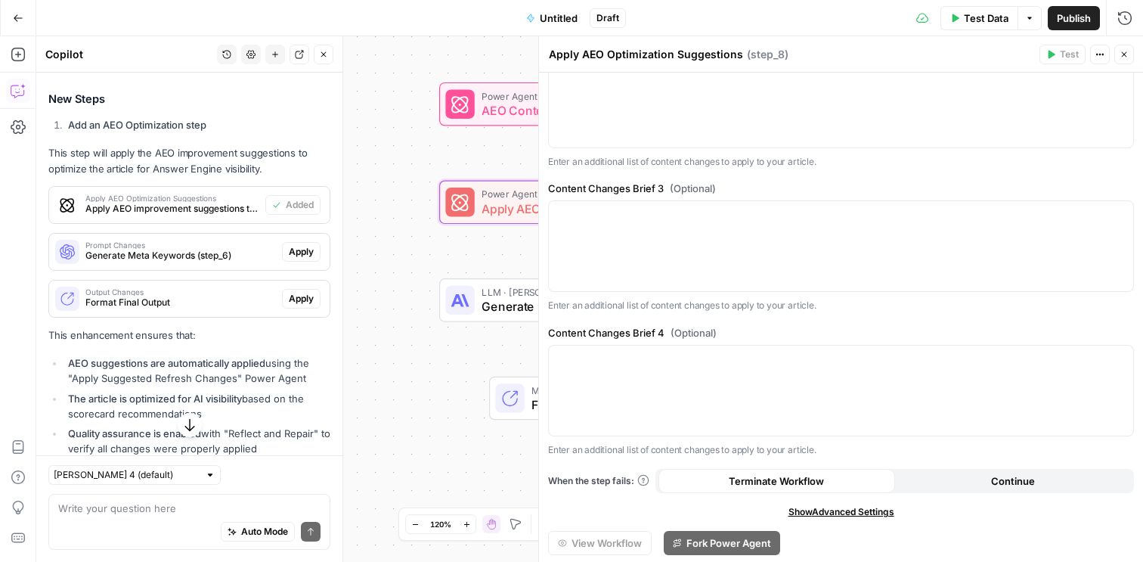
scroll to position [0, 0]
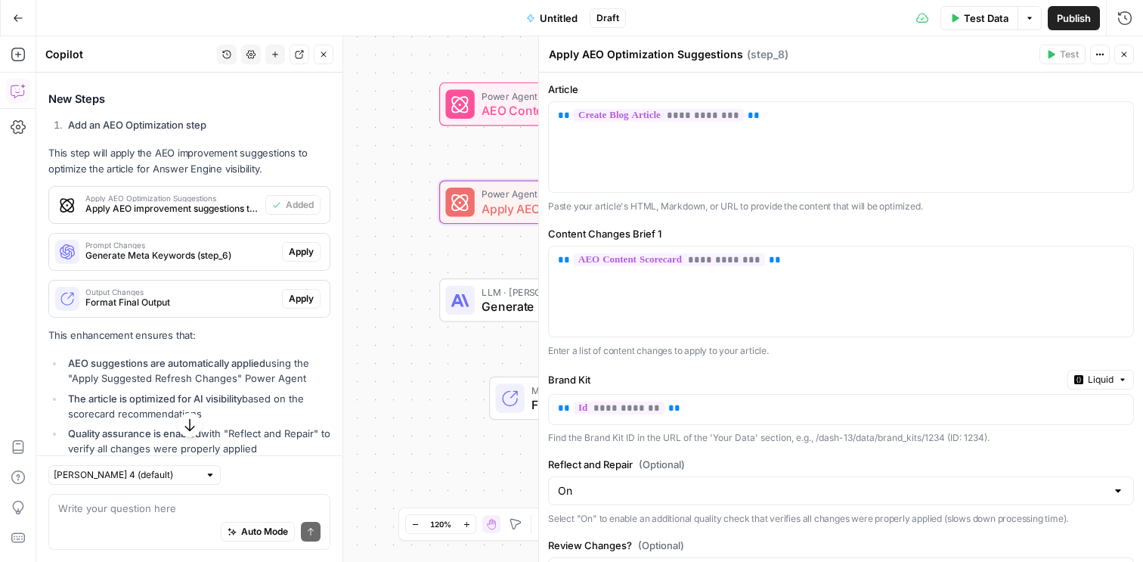
click at [1125, 51] on icon "button" at bounding box center [1123, 54] width 9 height 9
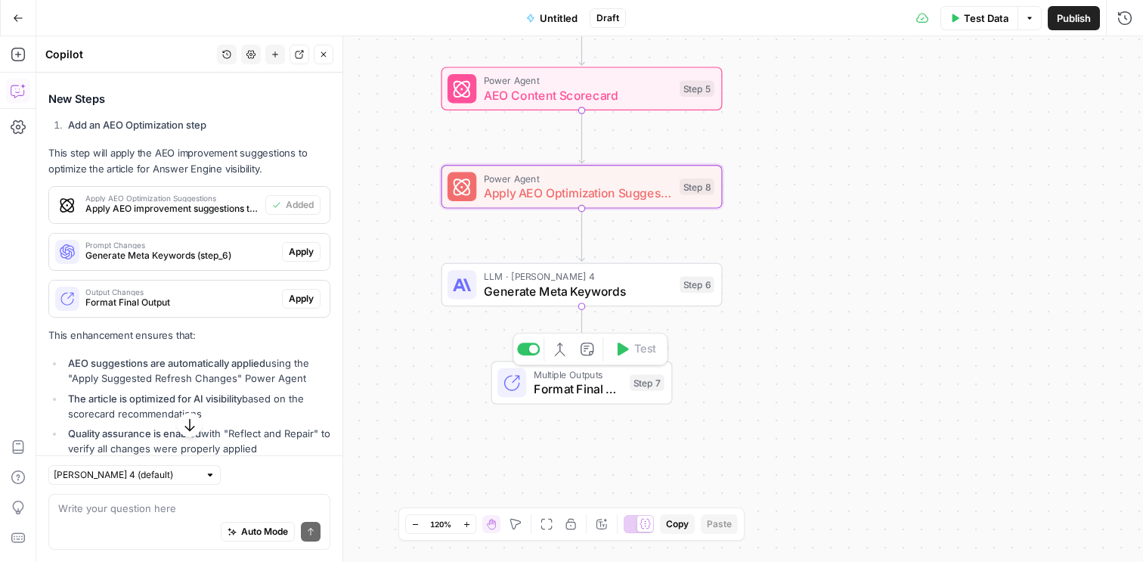
click at [587, 392] on span "Format Final Output" at bounding box center [578, 388] width 89 height 18
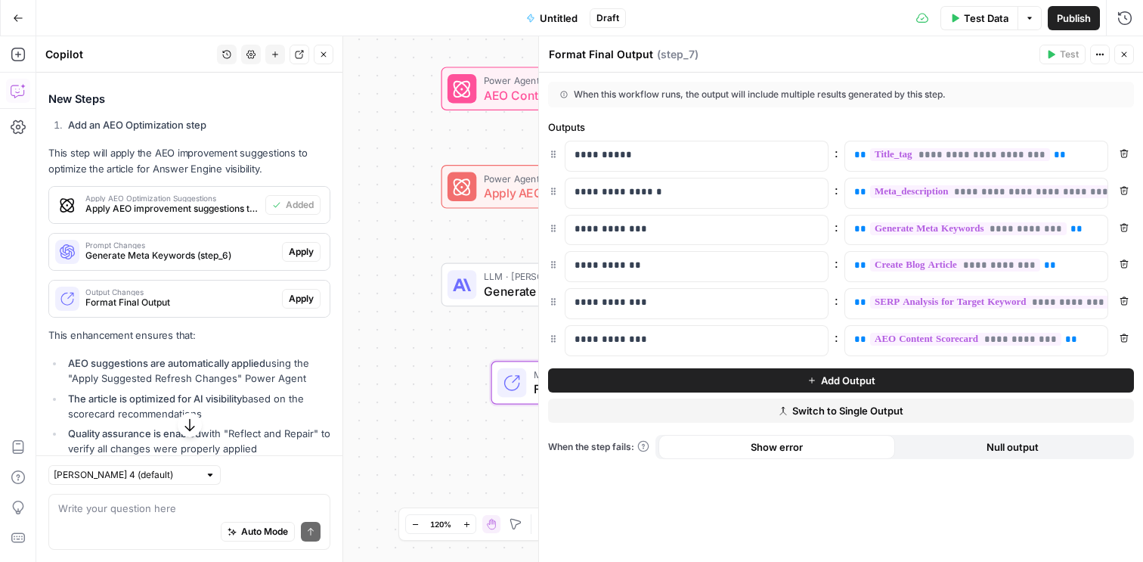
click at [1128, 57] on icon "button" at bounding box center [1123, 54] width 9 height 9
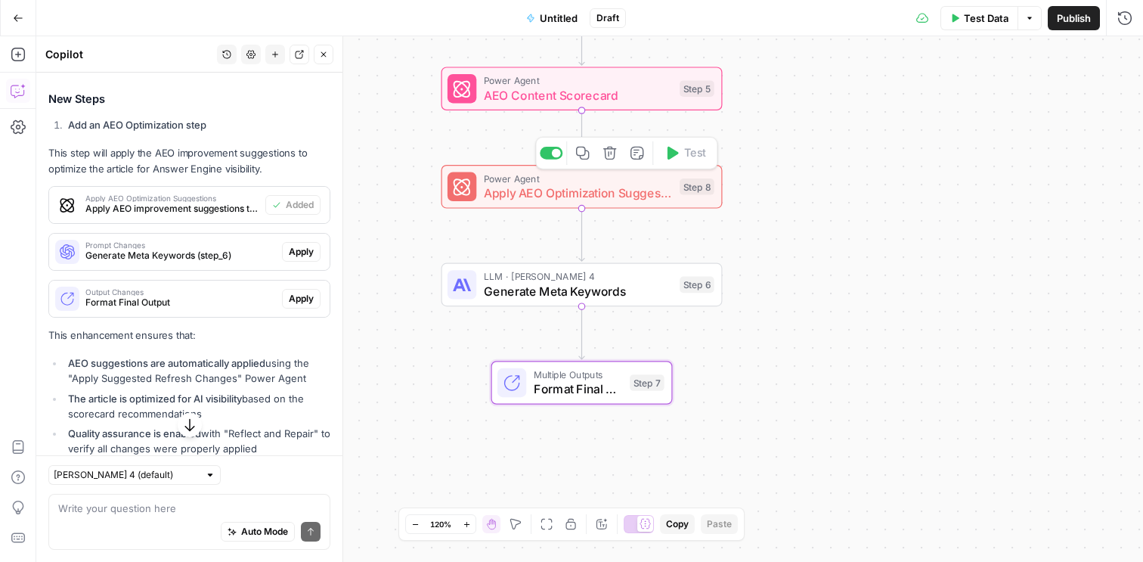
click at [630, 199] on span "Apply AEO Optimization Suggestions" at bounding box center [578, 193] width 189 height 18
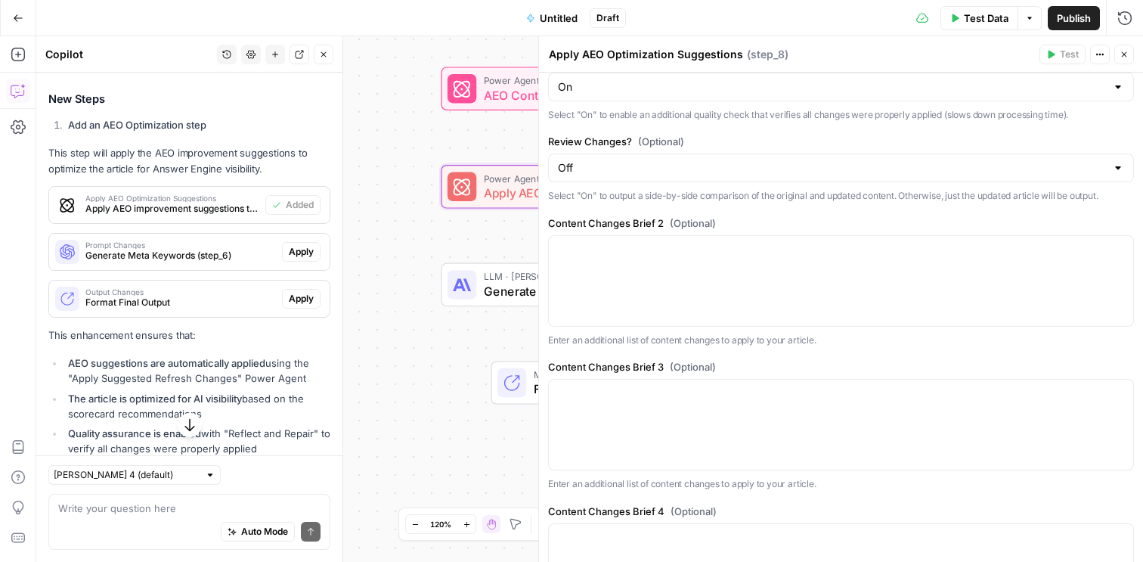
scroll to position [454, 0]
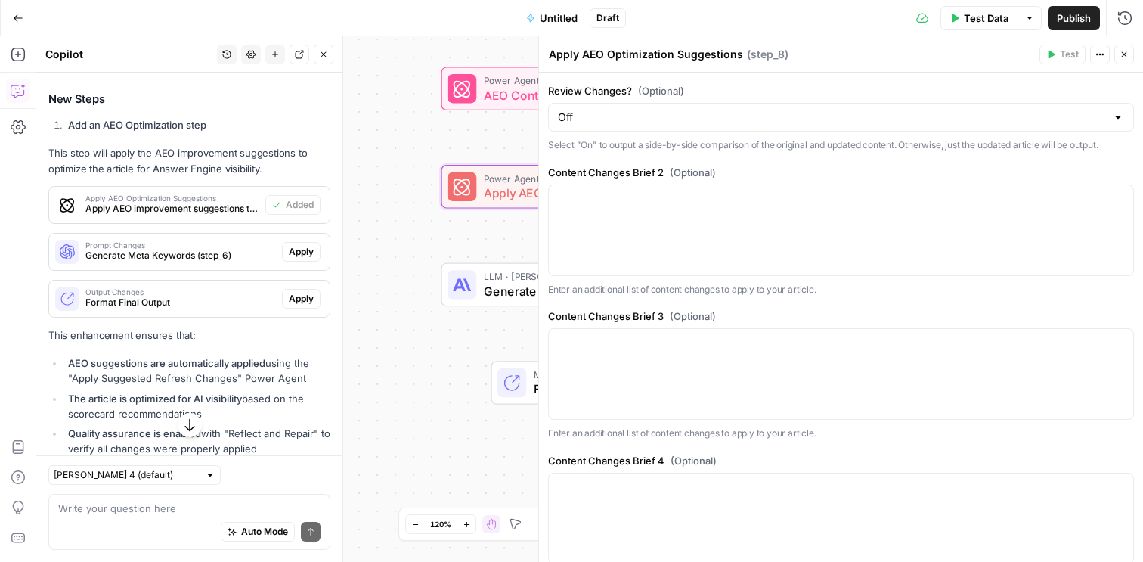
click at [1120, 57] on icon "button" at bounding box center [1123, 54] width 9 height 9
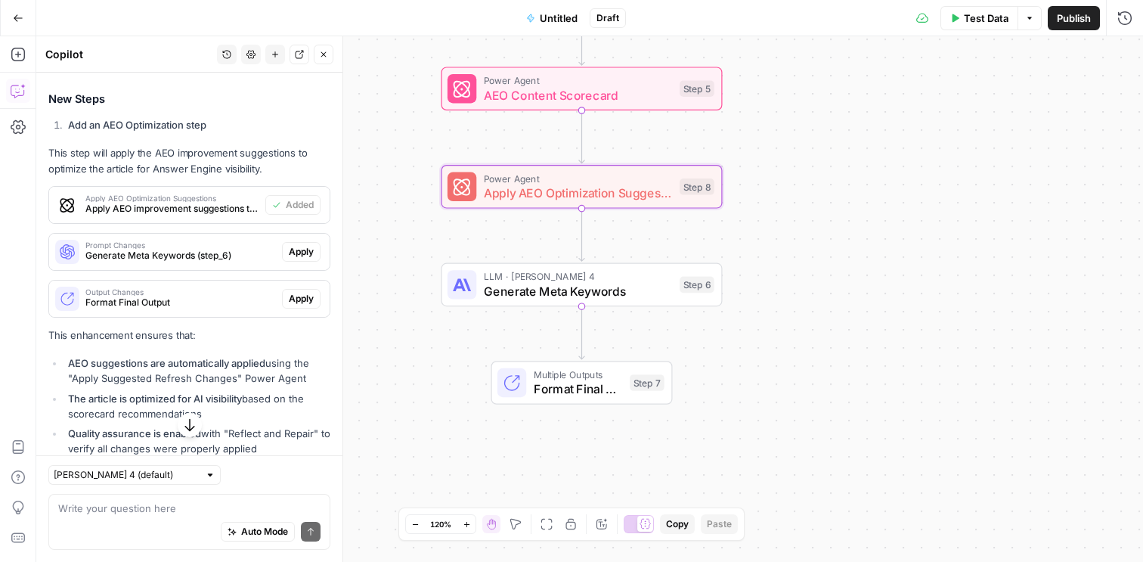
click at [598, 375] on span "Multiple Outputs" at bounding box center [578, 374] width 89 height 14
click at [593, 387] on span "Format Final Output" at bounding box center [577, 388] width 89 height 18
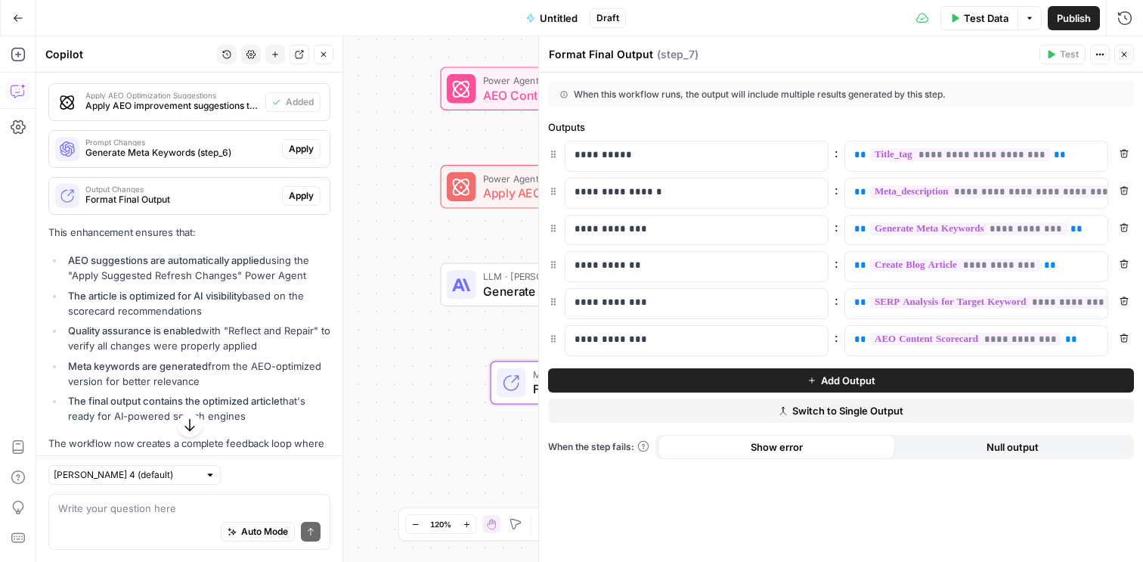
scroll to position [2440, 0]
click at [1010, 265] on span "**********" at bounding box center [955, 264] width 170 height 13
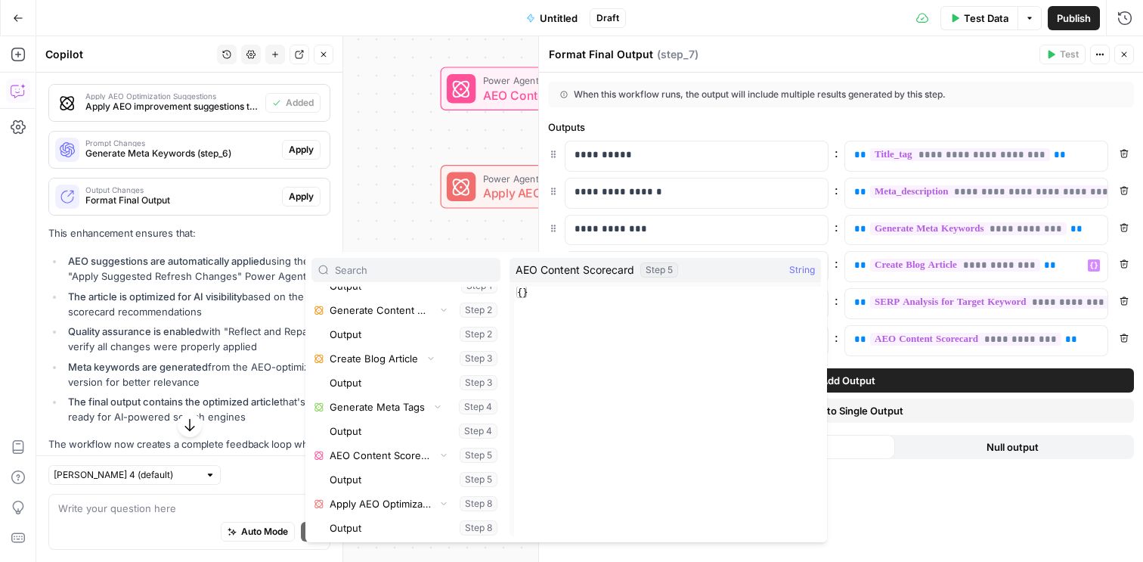
scroll to position [234, 0]
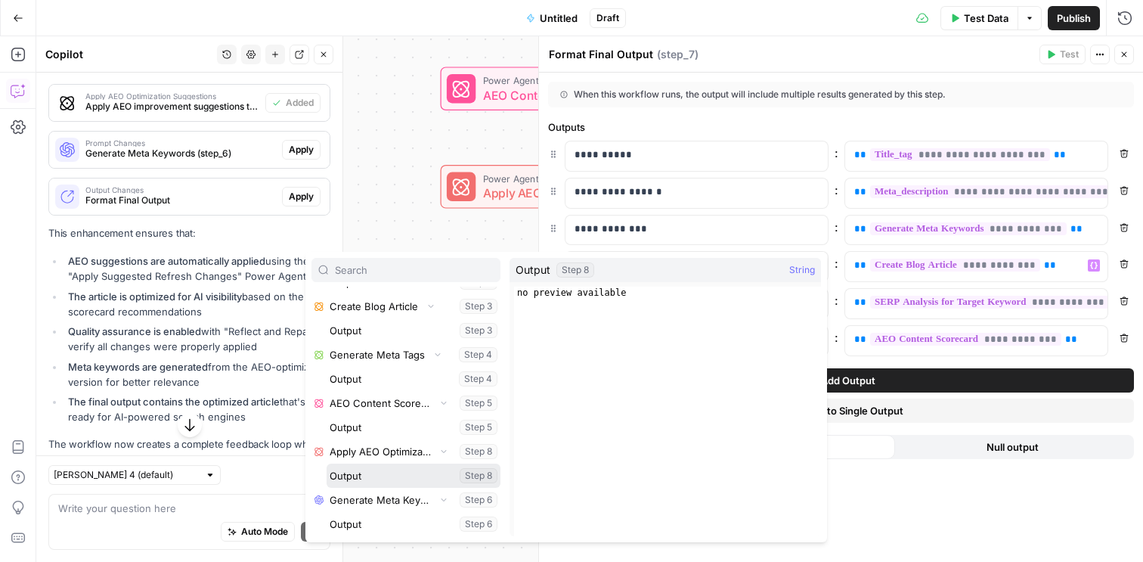
click at [395, 474] on button "Select variable Output" at bounding box center [414, 475] width 174 height 24
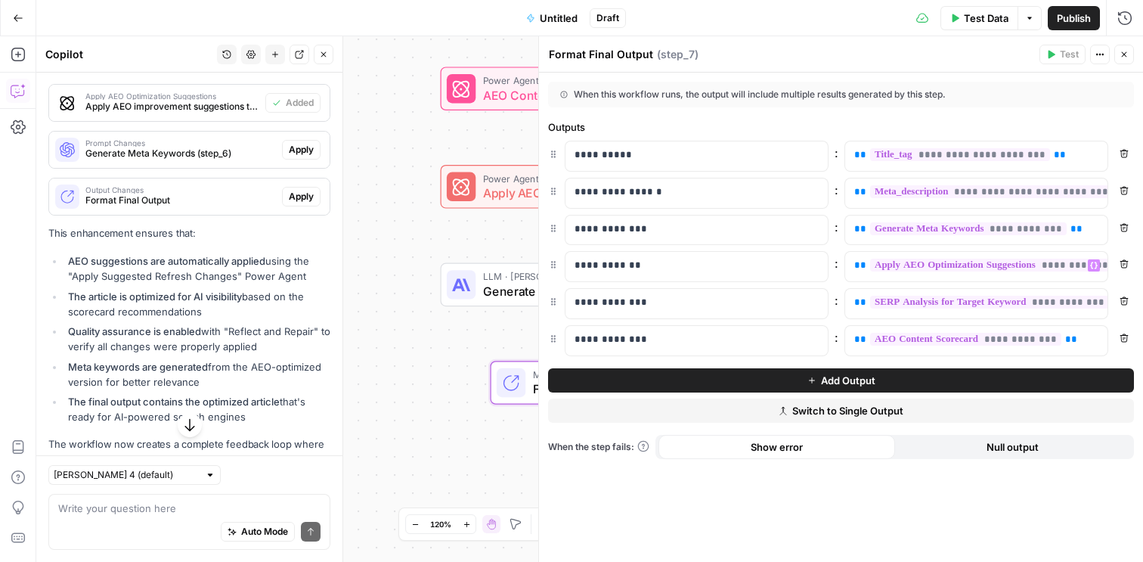
click at [1128, 57] on icon "button" at bounding box center [1123, 54] width 9 height 9
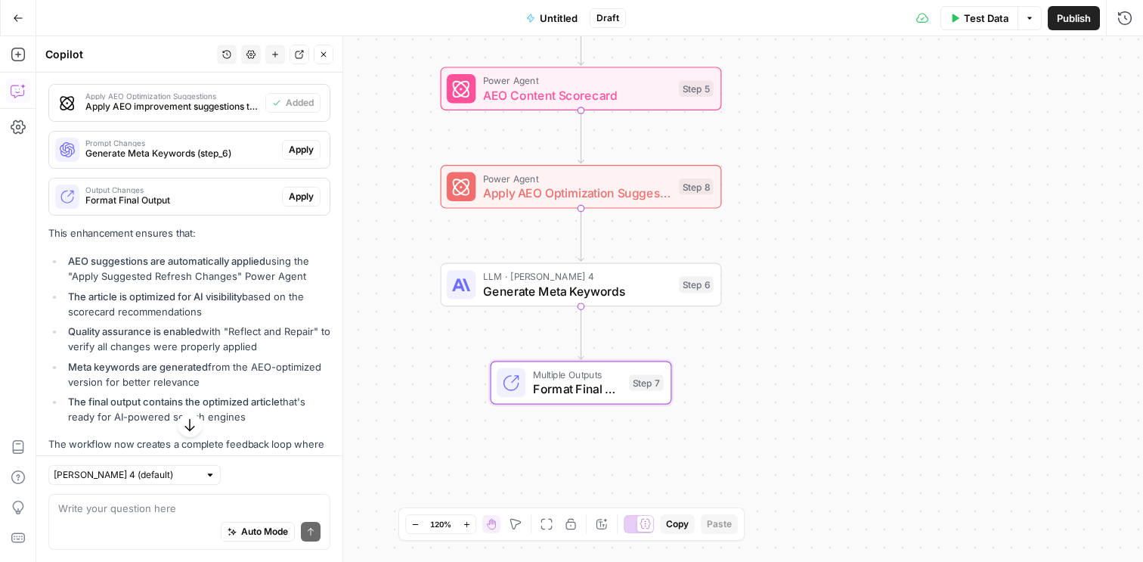
click at [1080, 21] on span "Publish" at bounding box center [1074, 18] width 34 height 15
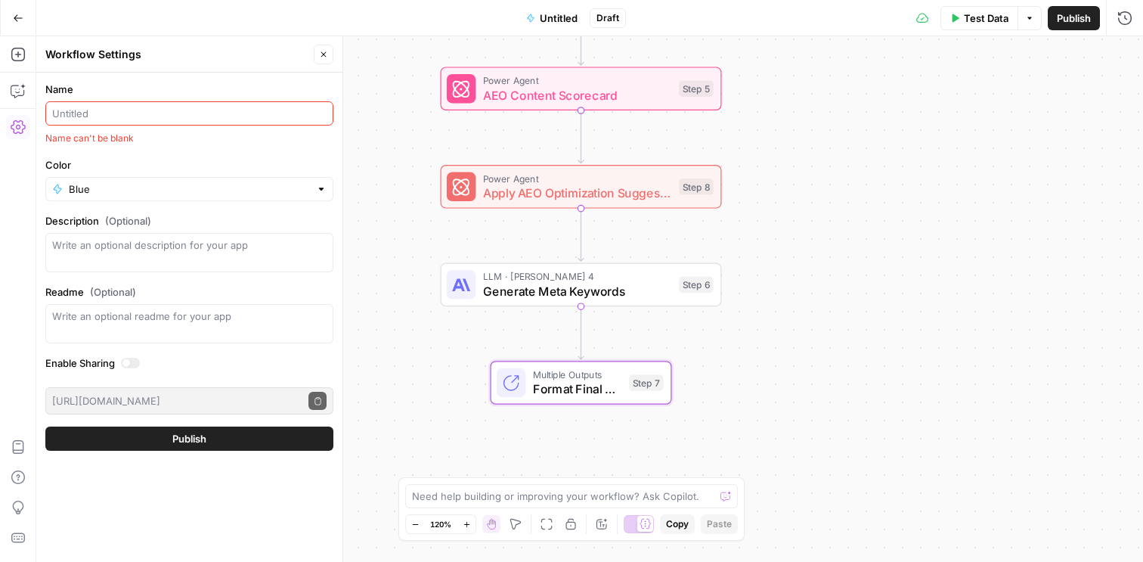
click at [268, 101] on div at bounding box center [189, 113] width 288 height 24
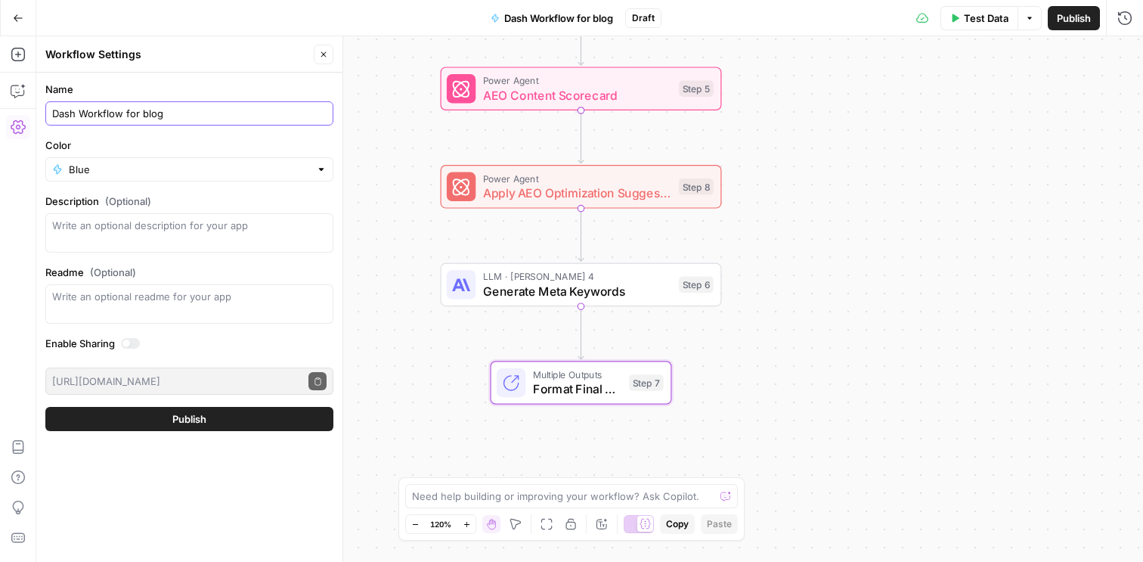
type input "Dash Workflow for blog"
click at [1072, 11] on span "Publish" at bounding box center [1074, 18] width 34 height 15
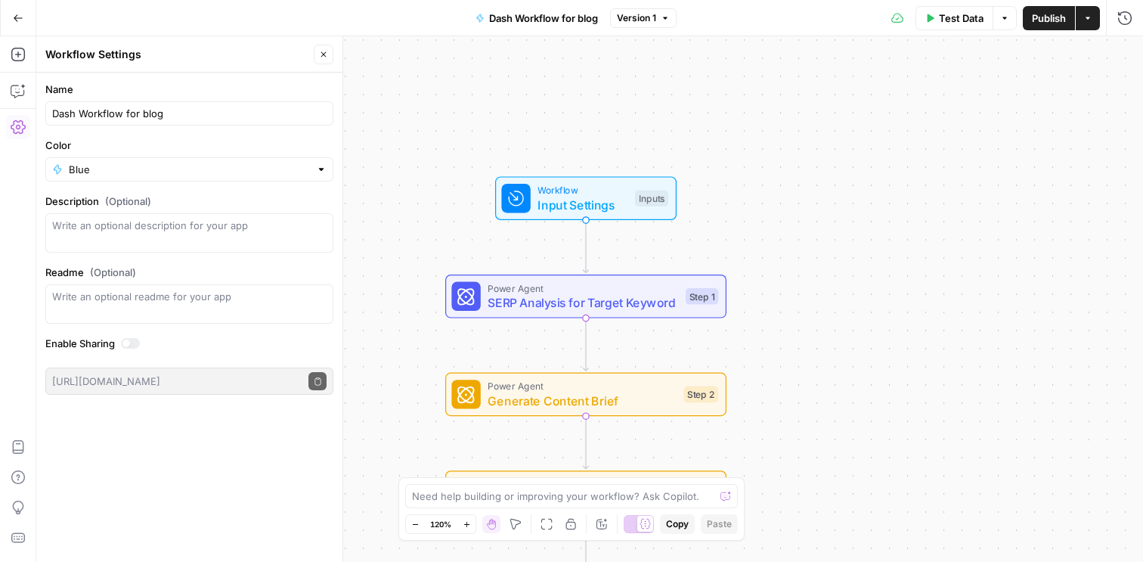
click at [551, 293] on span "Power Agent" at bounding box center [583, 287] width 190 height 14
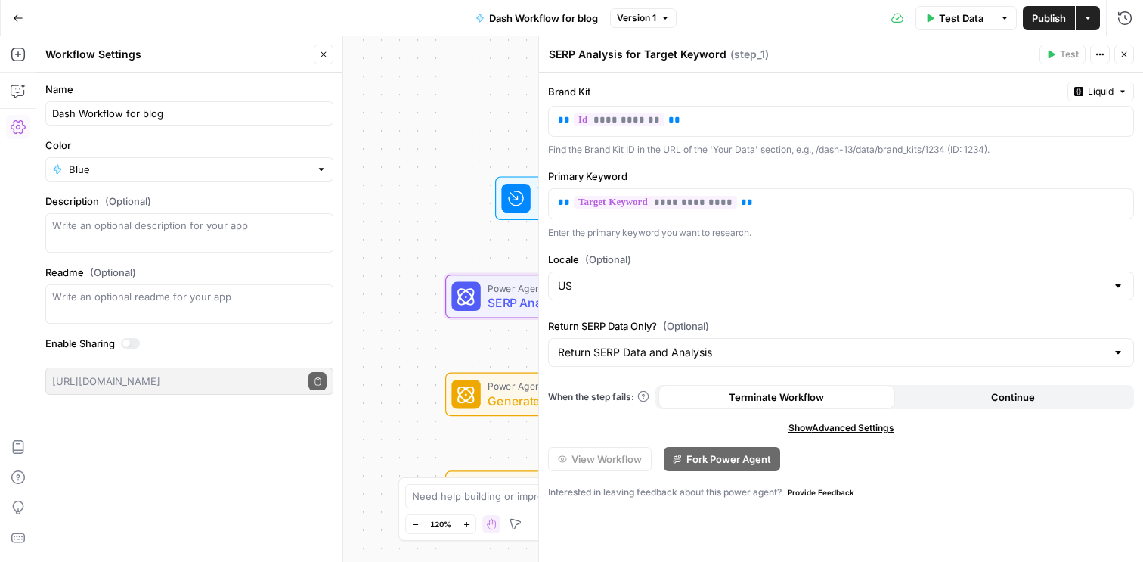
click at [1119, 60] on button "Close" at bounding box center [1124, 55] width 20 height 20
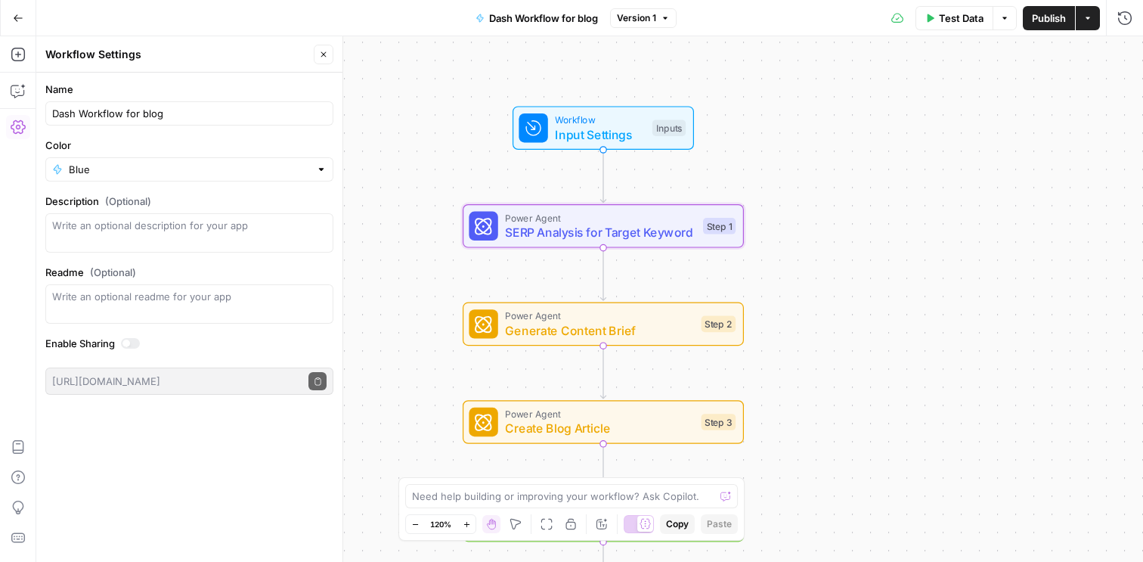
click at [595, 324] on span "Generate Content Brief" at bounding box center [599, 330] width 189 height 18
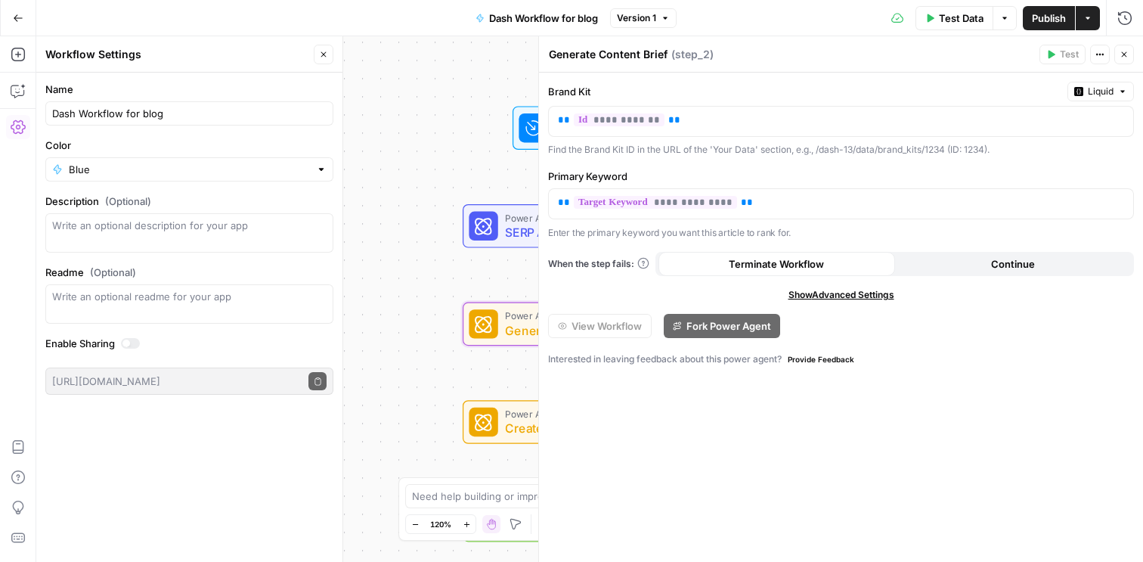
click at [1127, 56] on icon "button" at bounding box center [1123, 54] width 9 height 9
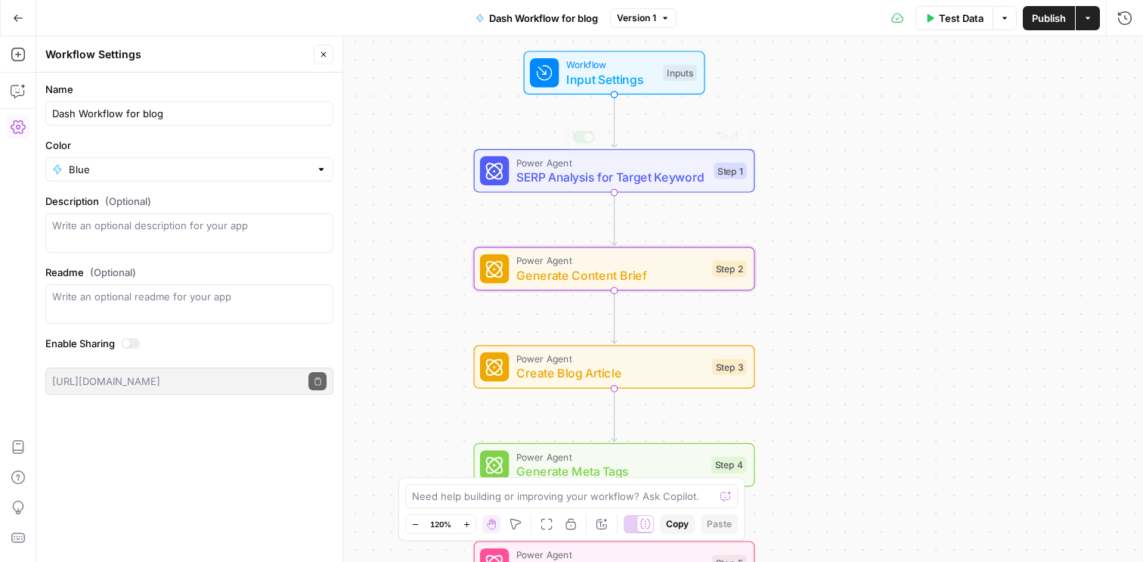
click at [619, 68] on span "Workflow" at bounding box center [611, 64] width 90 height 14
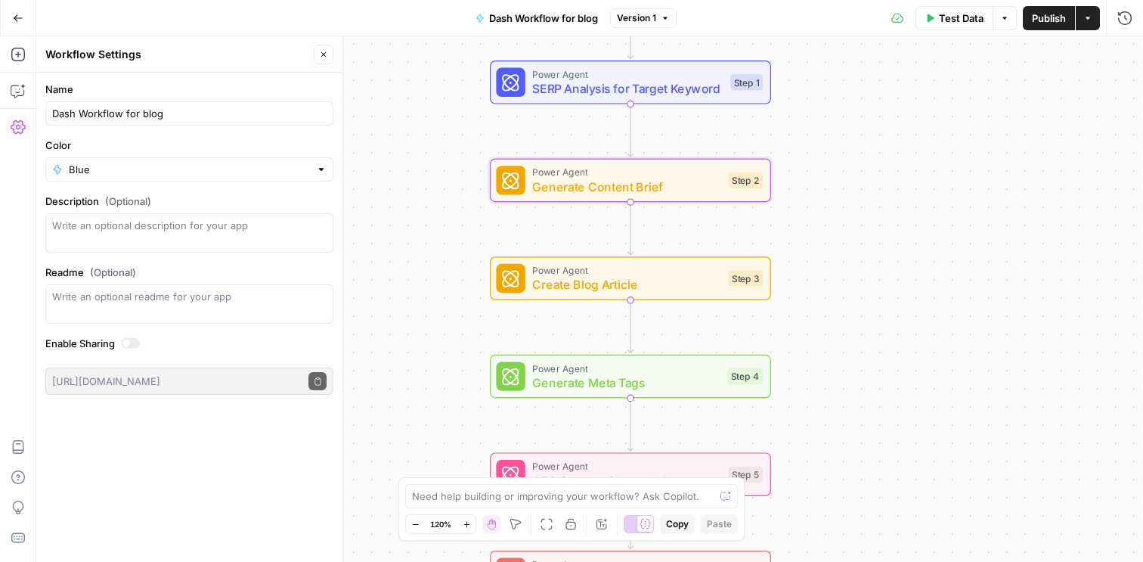
click at [589, 376] on span "Generate Meta Tags" at bounding box center [625, 382] width 187 height 18
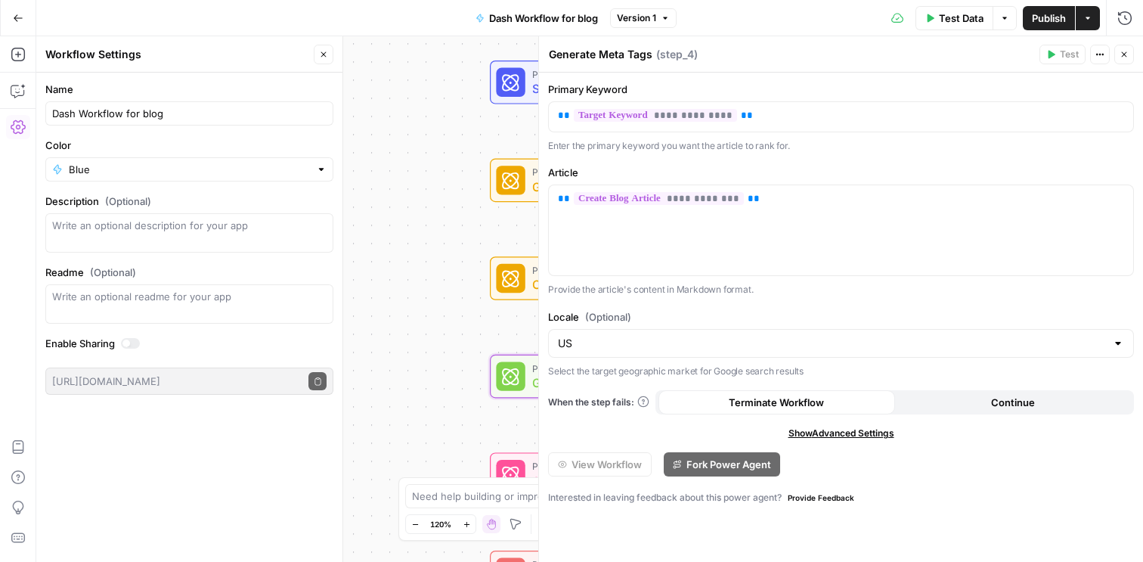
click at [1128, 47] on button "Close" at bounding box center [1124, 55] width 20 height 20
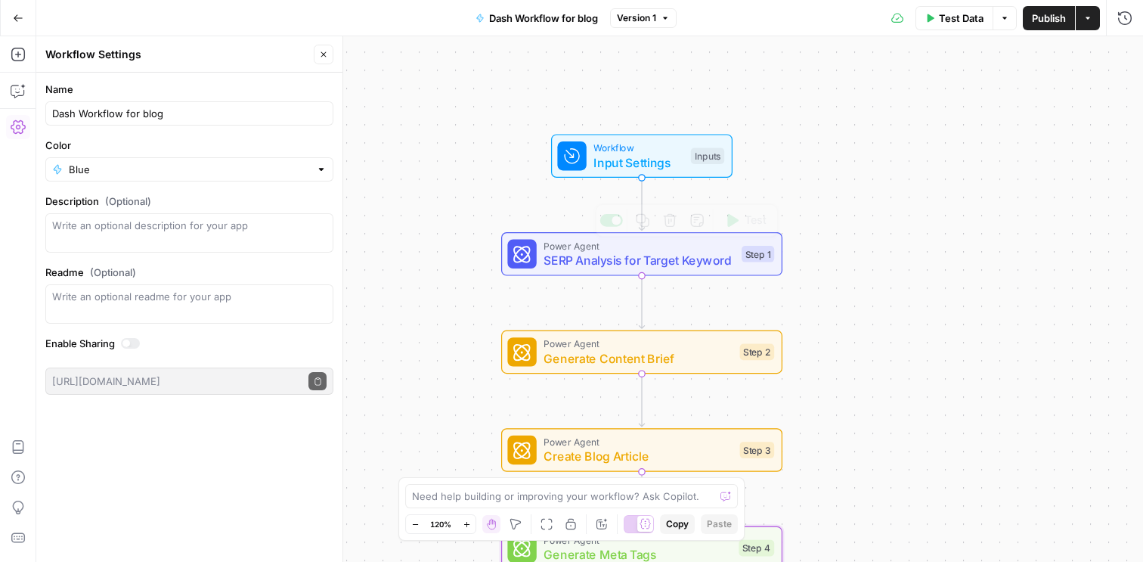
click at [579, 261] on span "SERP Analysis for Target Keyword" at bounding box center [638, 260] width 190 height 18
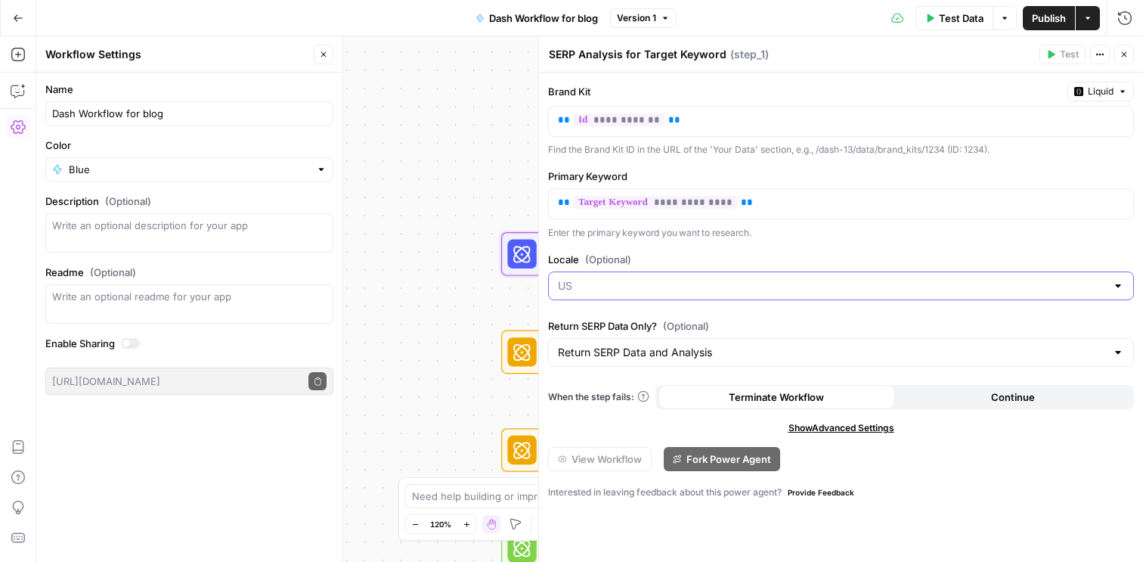
click at [897, 281] on input "Locale (Optional)" at bounding box center [832, 285] width 548 height 15
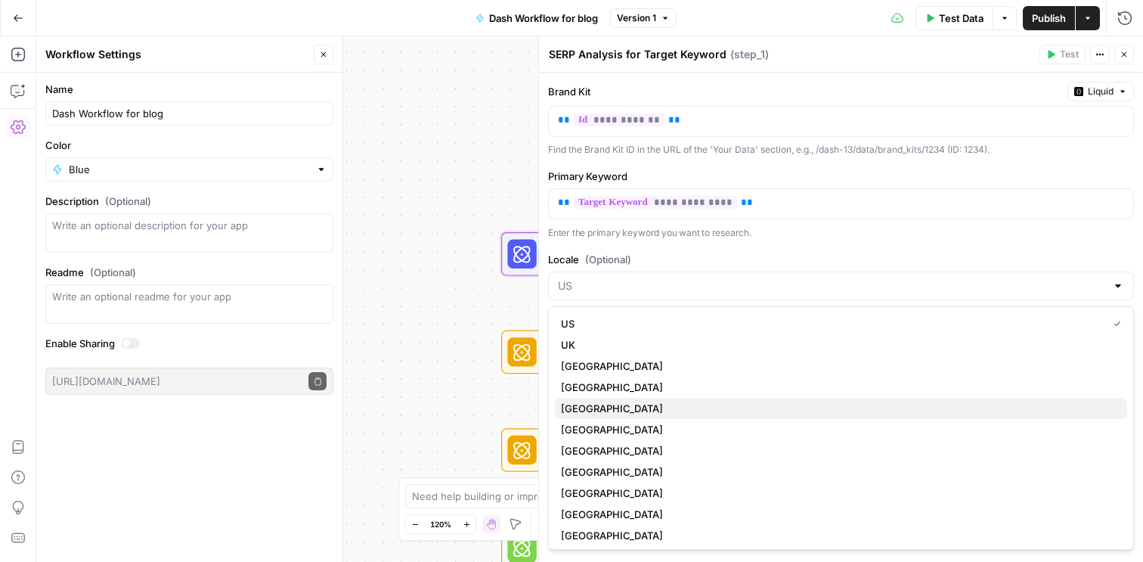
scroll to position [24, 0]
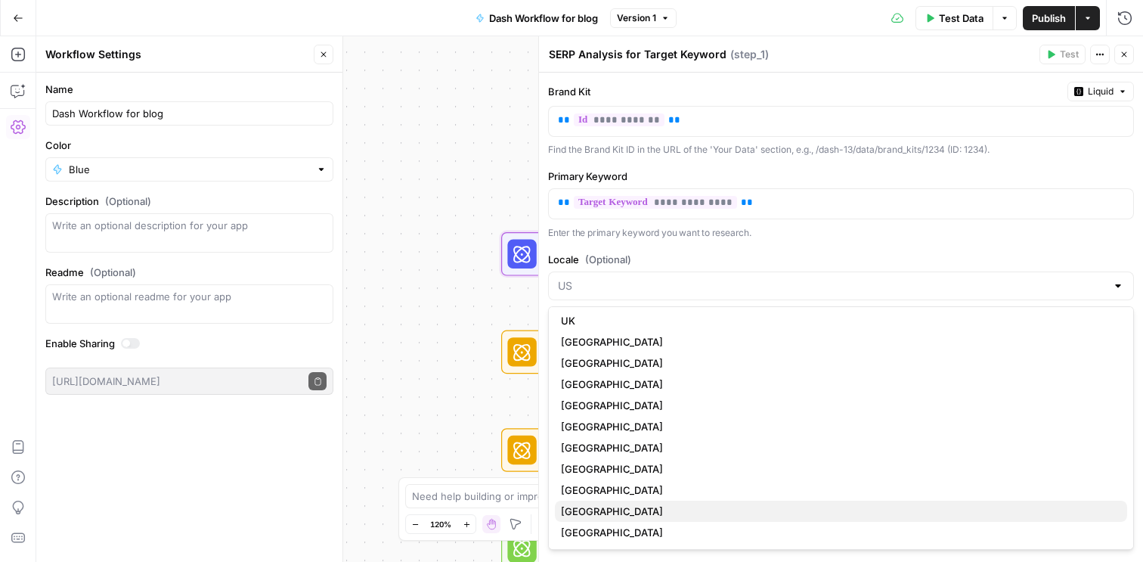
click at [627, 510] on span "Japan" at bounding box center [838, 510] width 554 height 15
type input "Japan"
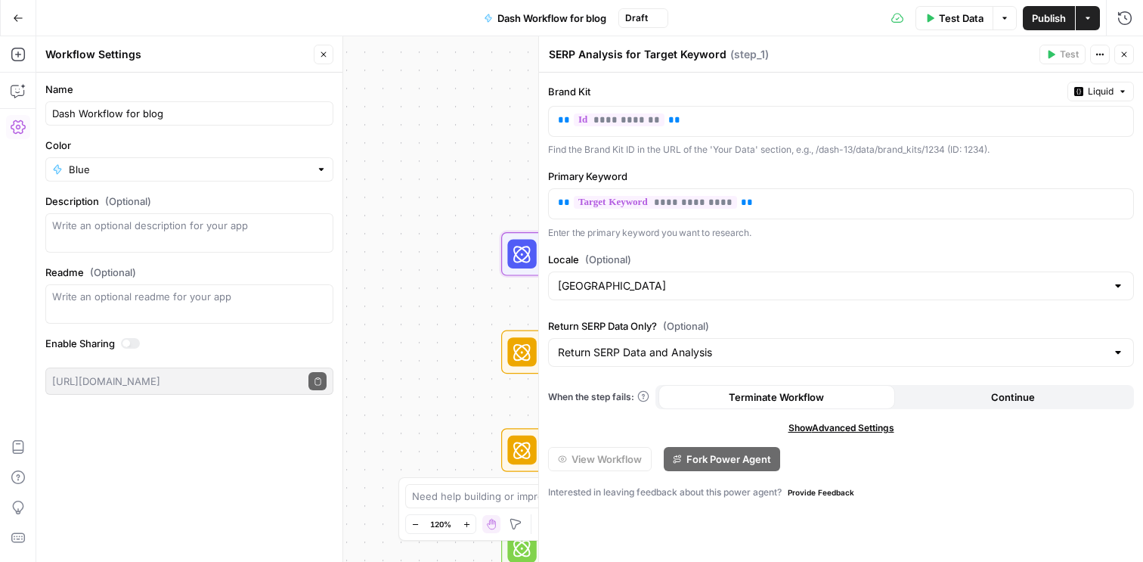
click at [1048, 17] on span "Publish" at bounding box center [1049, 18] width 34 height 15
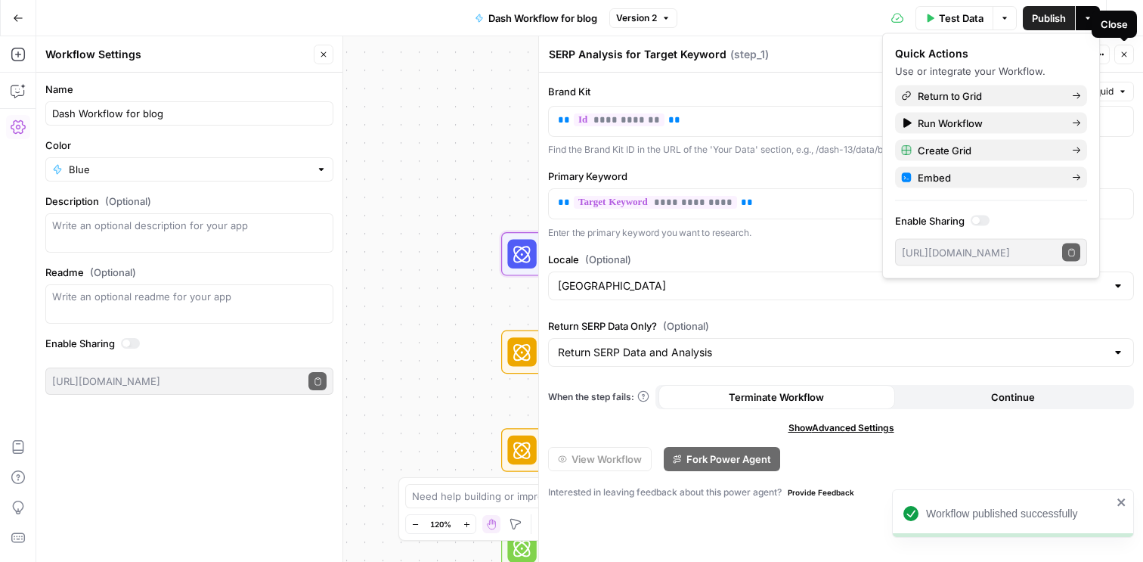
click at [1120, 59] on button "Close" at bounding box center [1124, 55] width 20 height 20
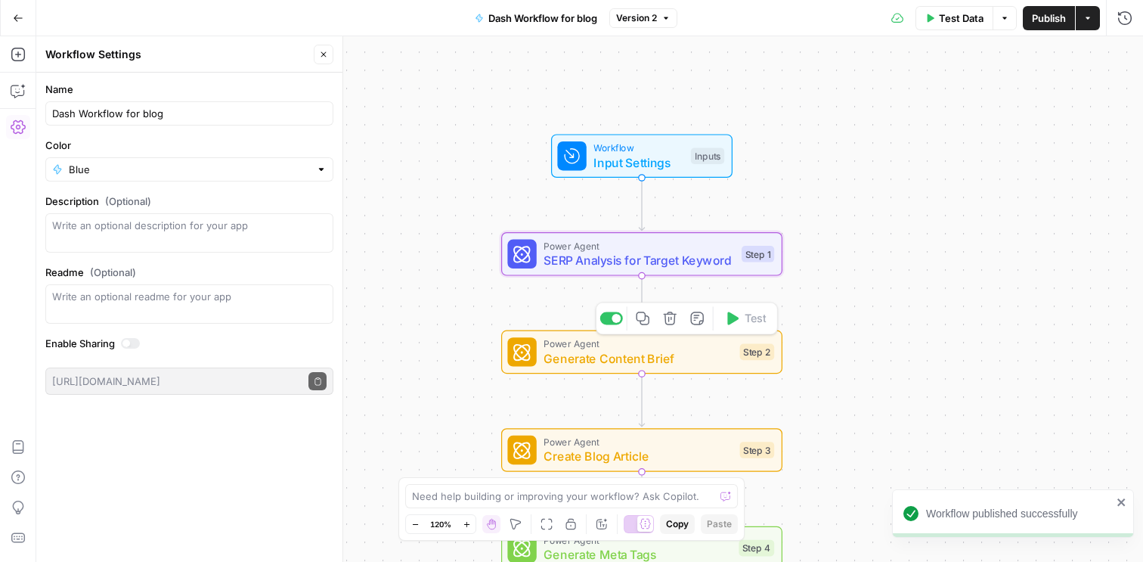
click at [627, 357] on span "Generate Content Brief" at bounding box center [637, 358] width 189 height 18
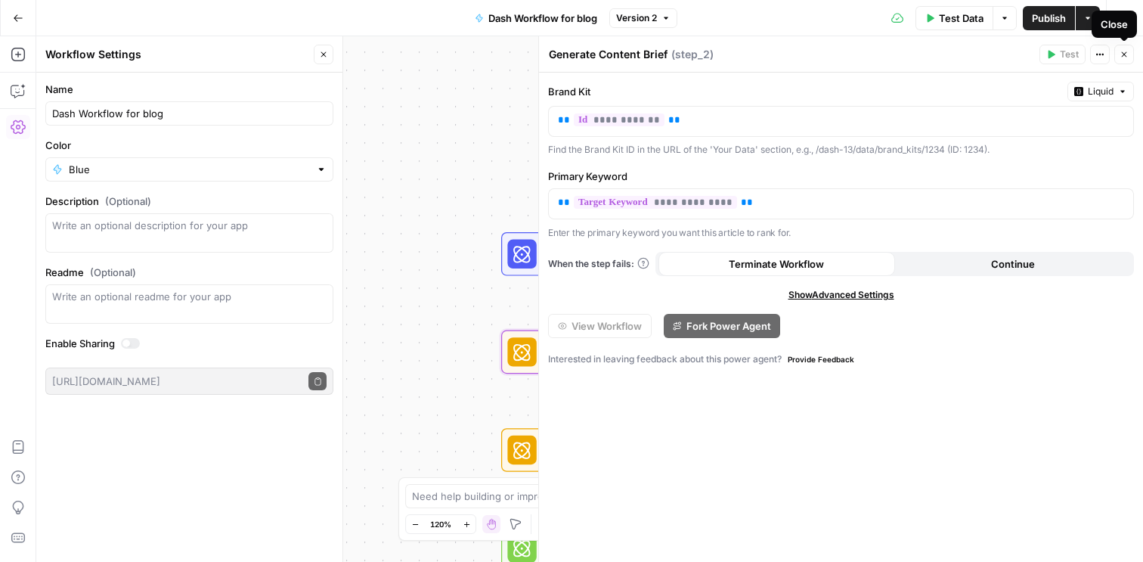
click at [1119, 51] on button "Close" at bounding box center [1124, 55] width 20 height 20
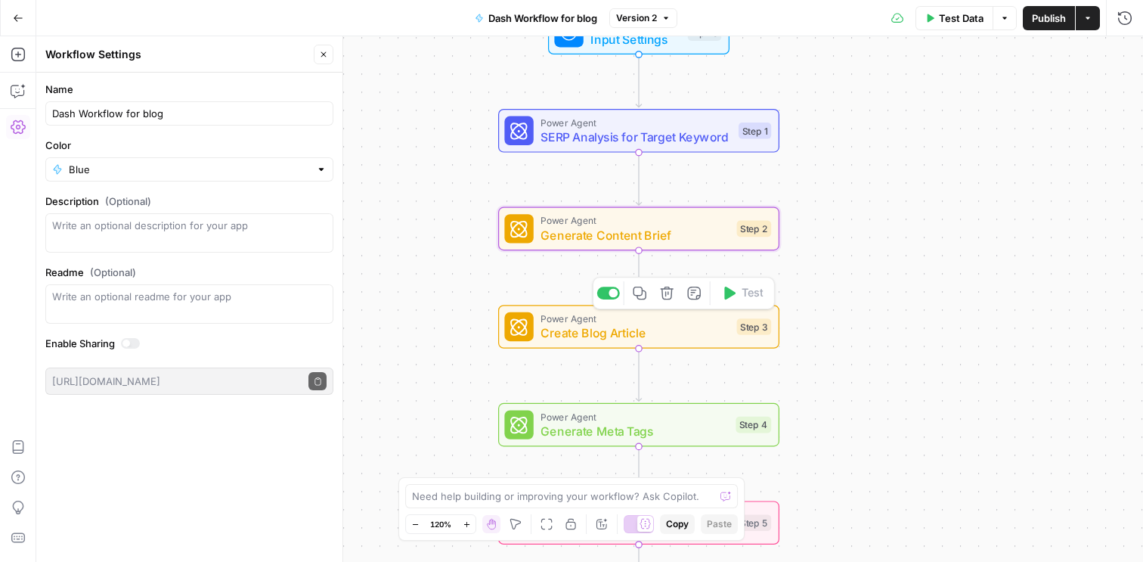
click at [667, 336] on span "Create Blog Article" at bounding box center [634, 332] width 189 height 18
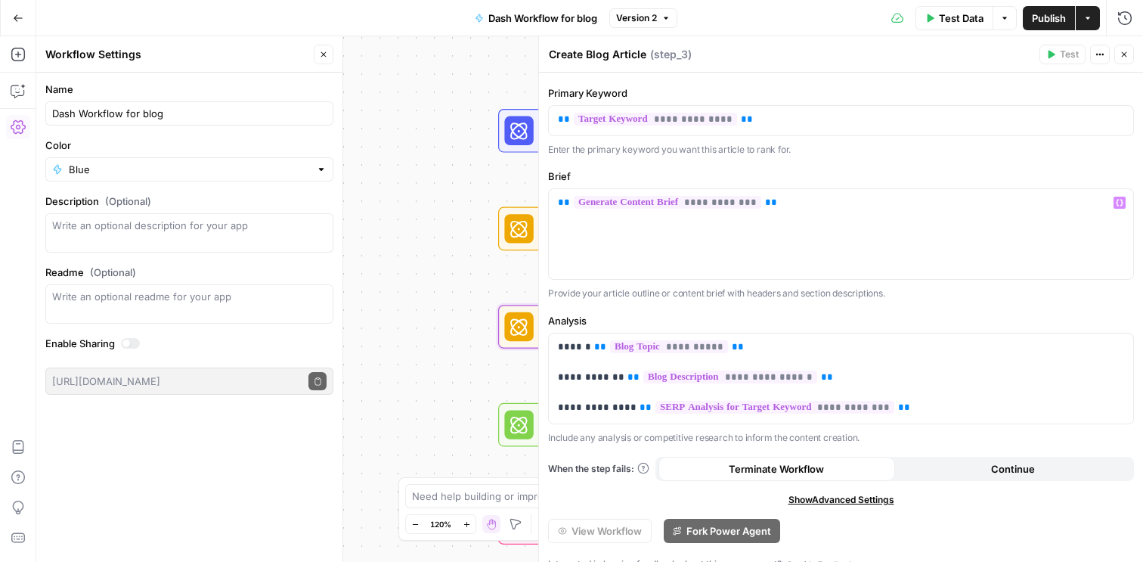
scroll to position [104, 0]
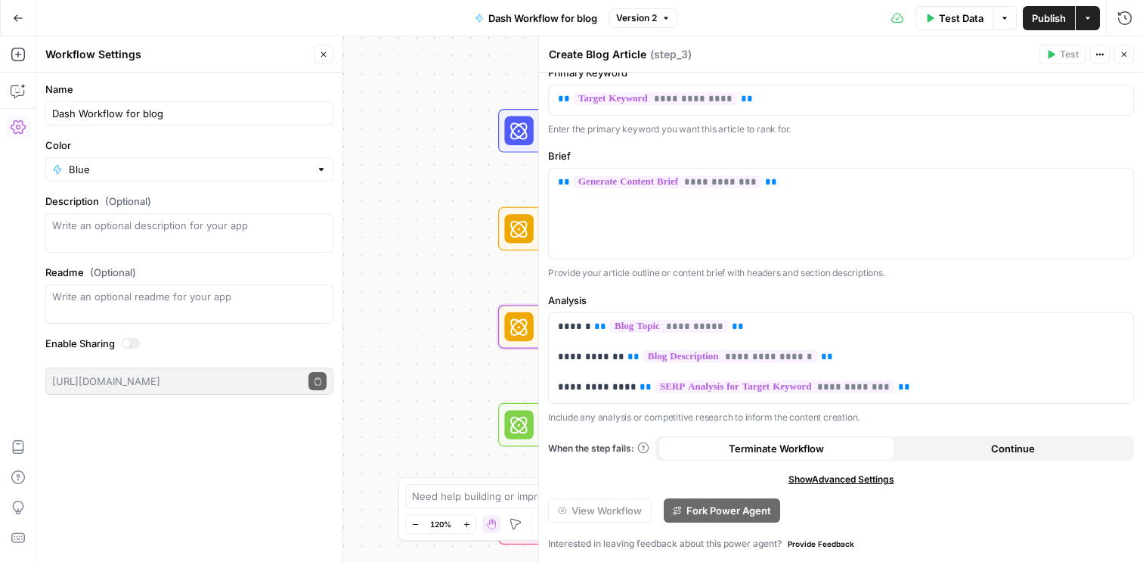
click at [1126, 61] on button "Close" at bounding box center [1124, 55] width 20 height 20
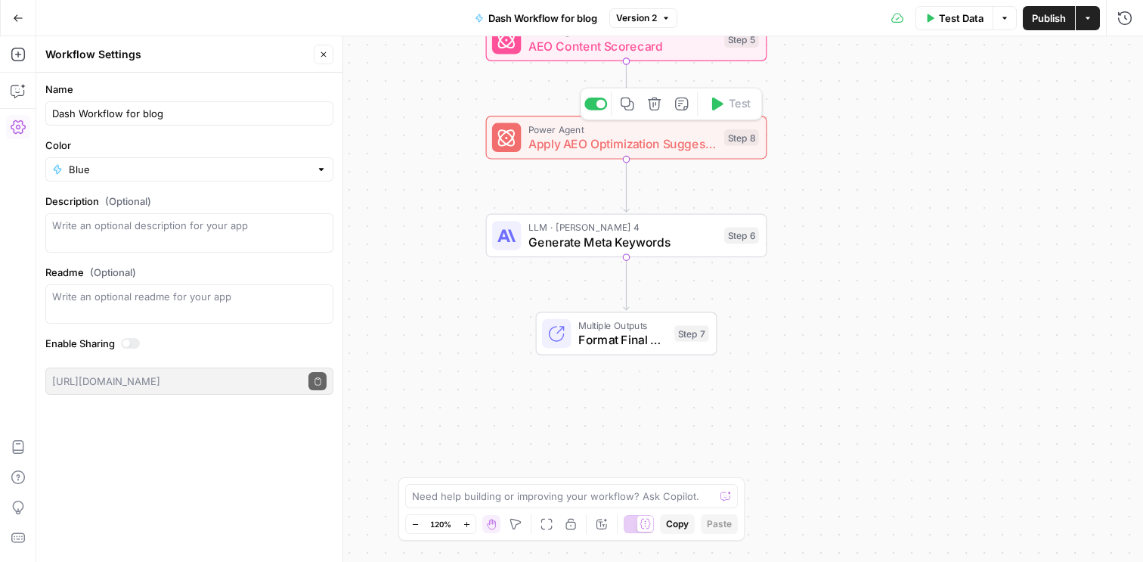
click at [643, 151] on span "Apply AEO Optimization Suggestions" at bounding box center [622, 144] width 189 height 18
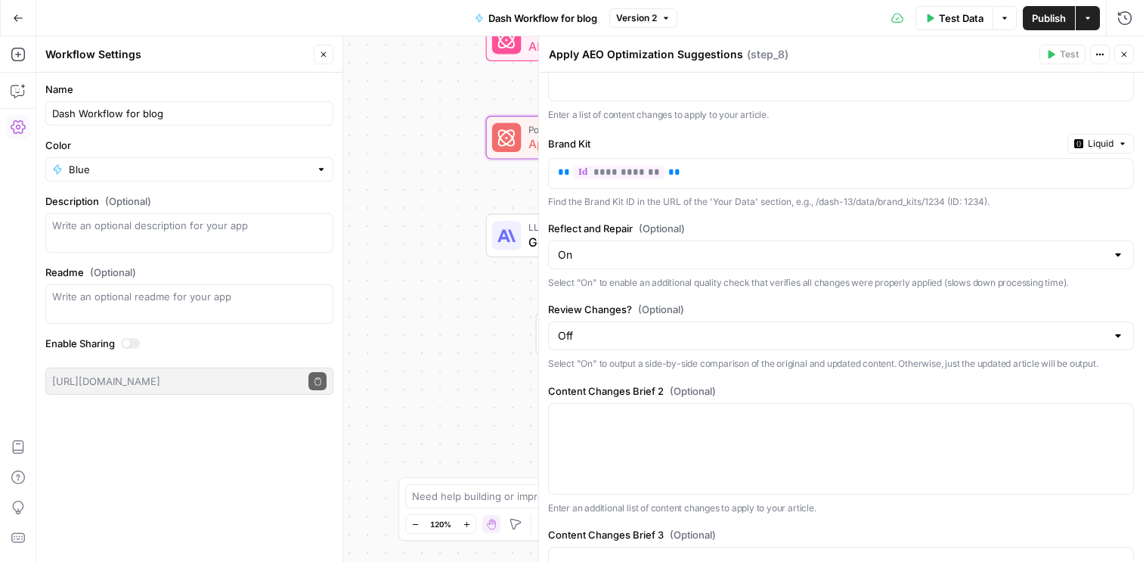
scroll to position [238, 0]
click at [1125, 59] on button "Close" at bounding box center [1124, 55] width 20 height 20
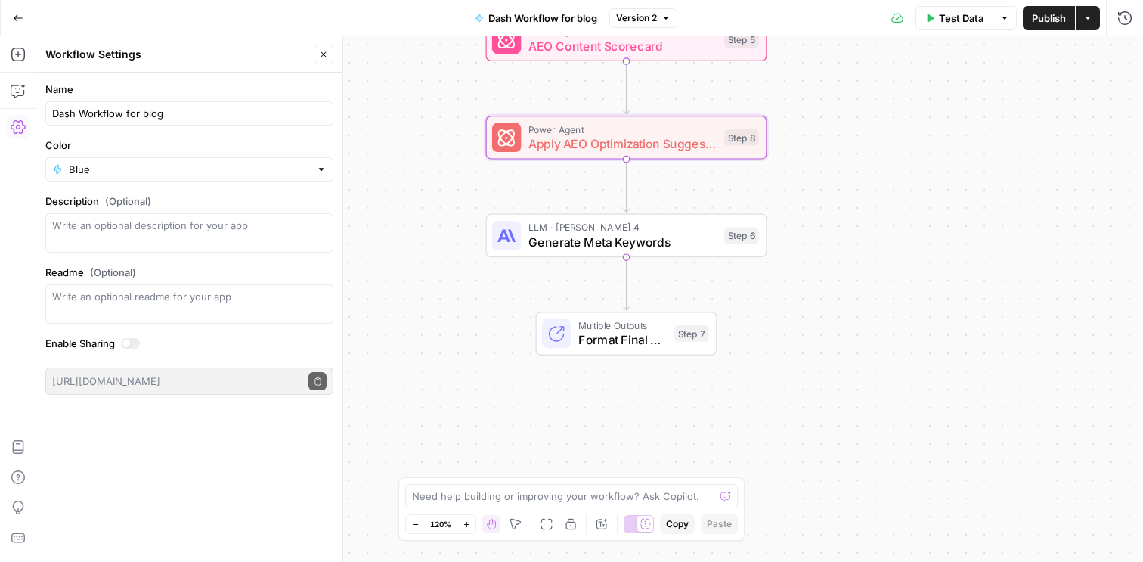
click at [631, 336] on span "Format Final Output" at bounding box center [622, 339] width 89 height 18
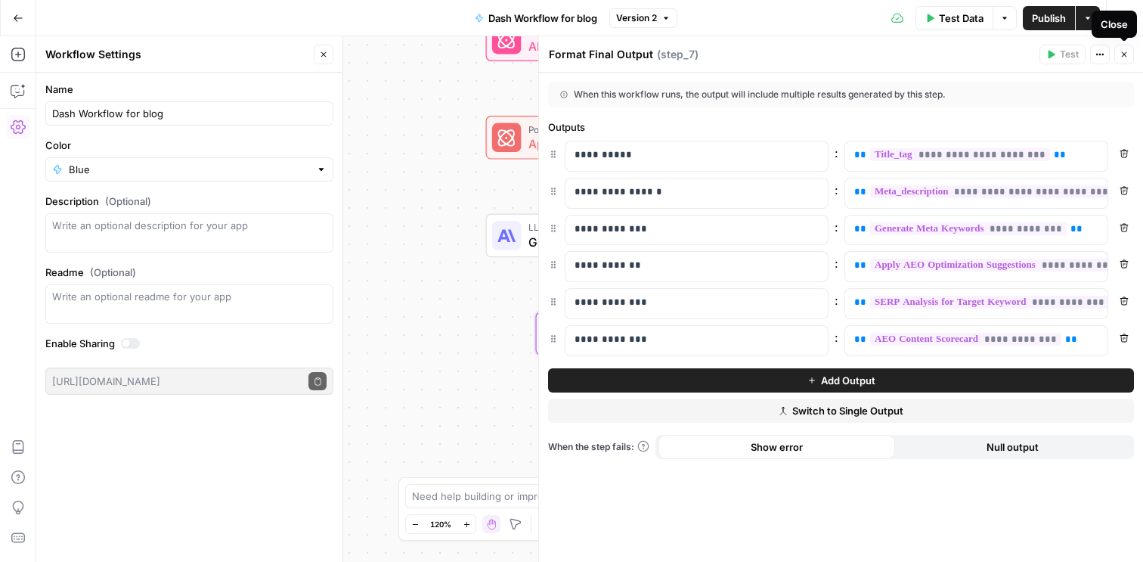
click at [1124, 58] on icon "button" at bounding box center [1123, 54] width 9 height 9
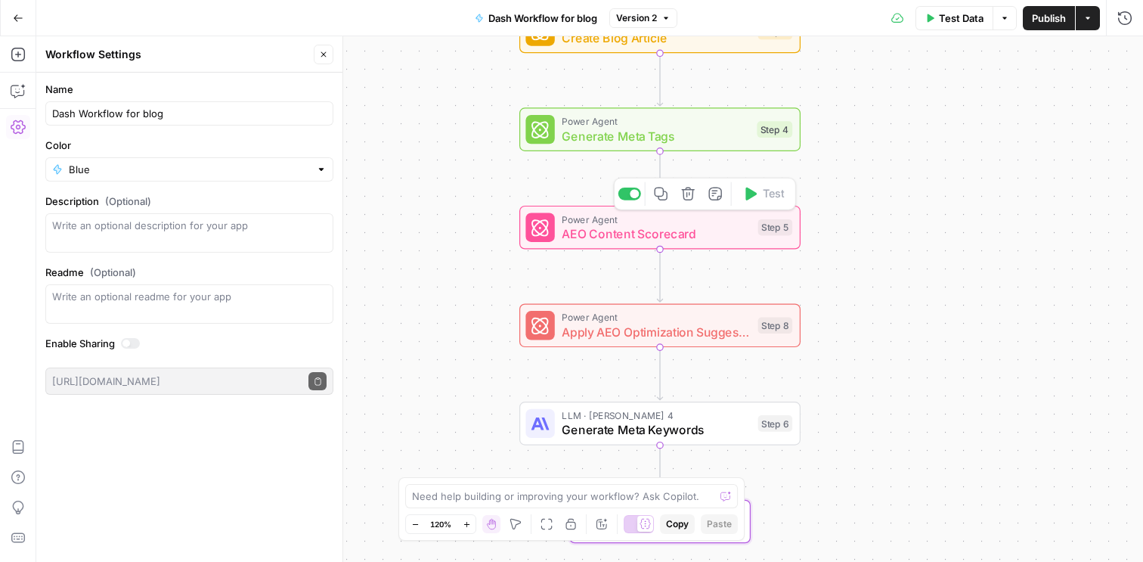
click at [639, 236] on span "AEO Content Scorecard" at bounding box center [656, 233] width 189 height 18
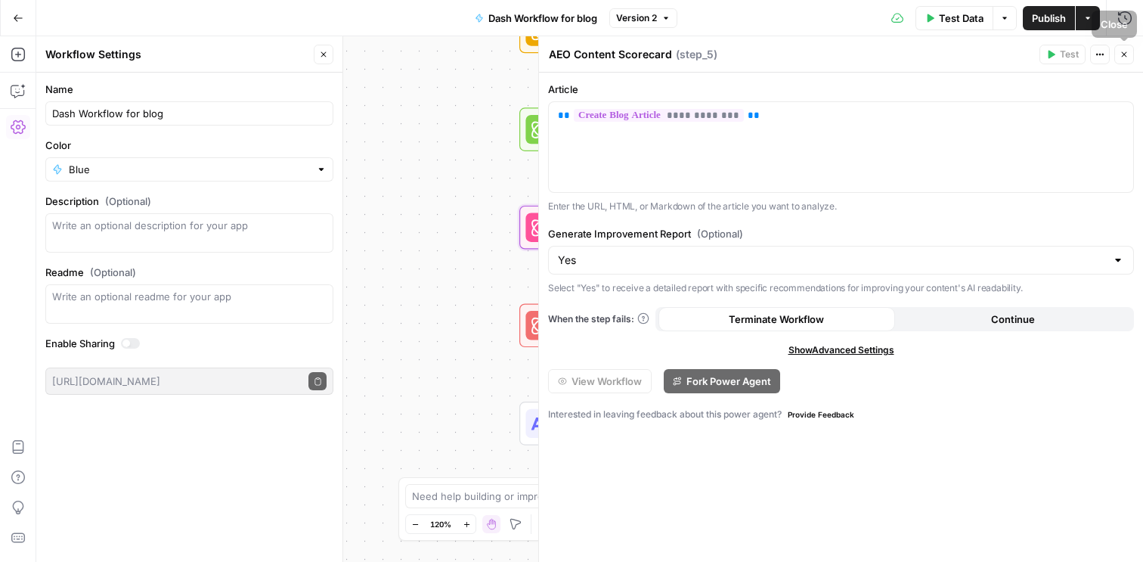
click at [1122, 52] on icon "button" at bounding box center [1124, 54] width 5 height 5
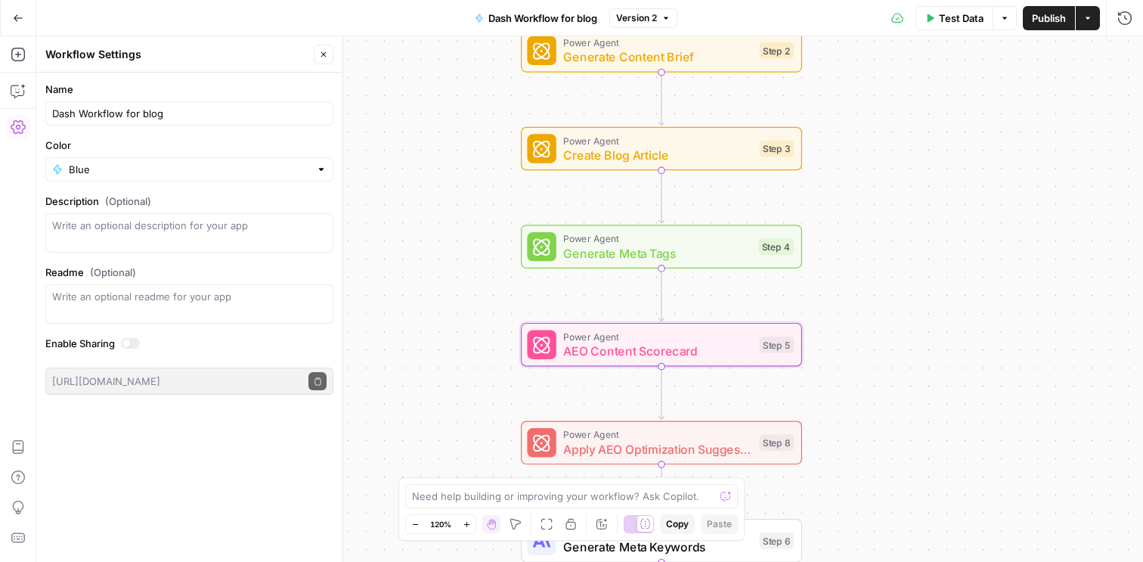
click at [693, 154] on span "Create Blog Article" at bounding box center [657, 155] width 189 height 18
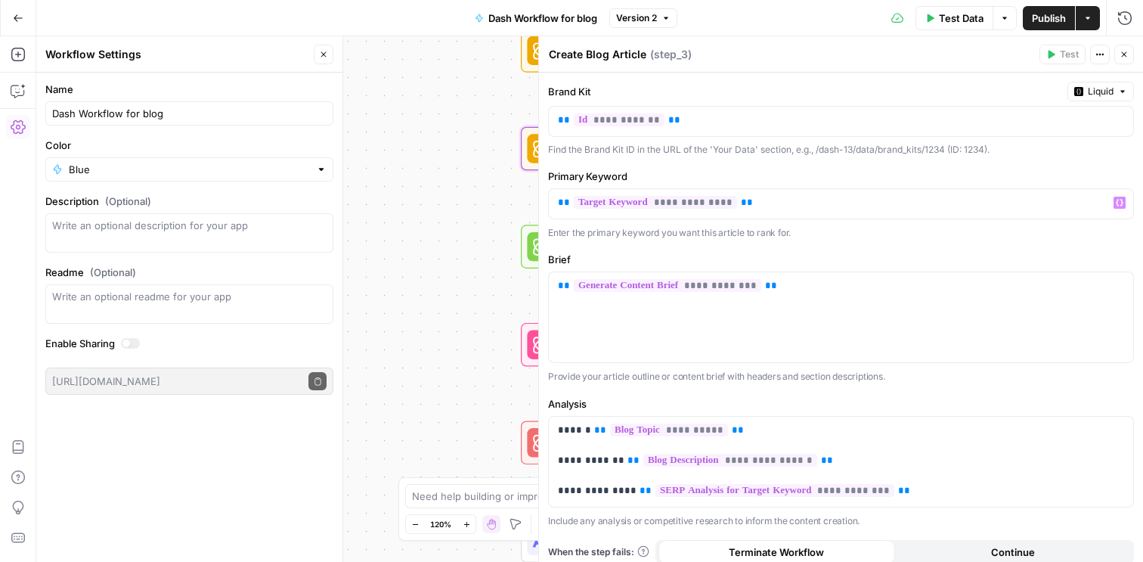
scroll to position [104, 0]
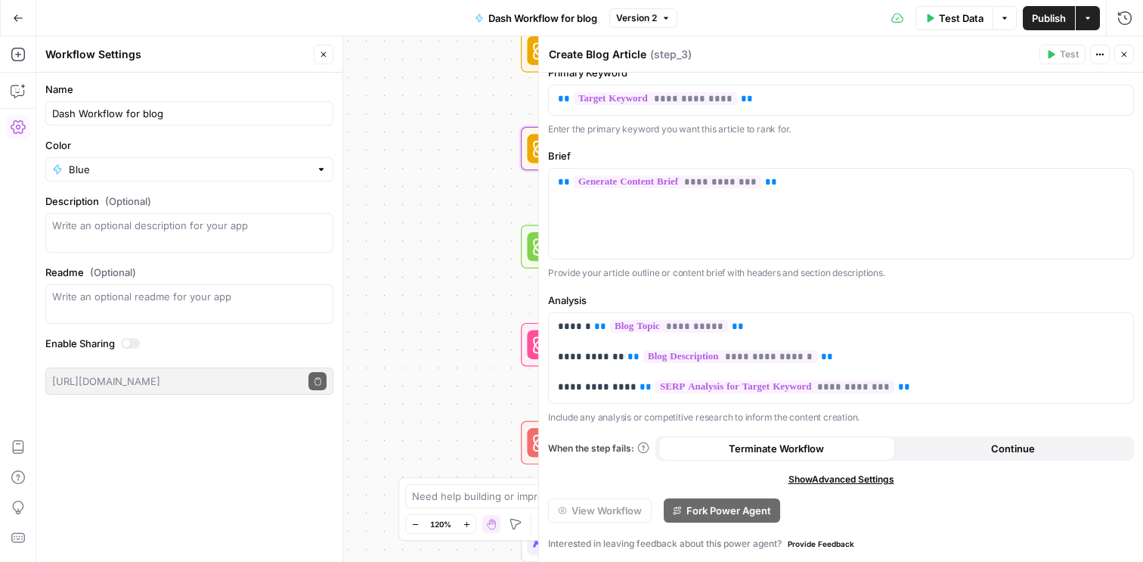
click at [868, 479] on span "Show Advanced Settings" at bounding box center [841, 479] width 106 height 14
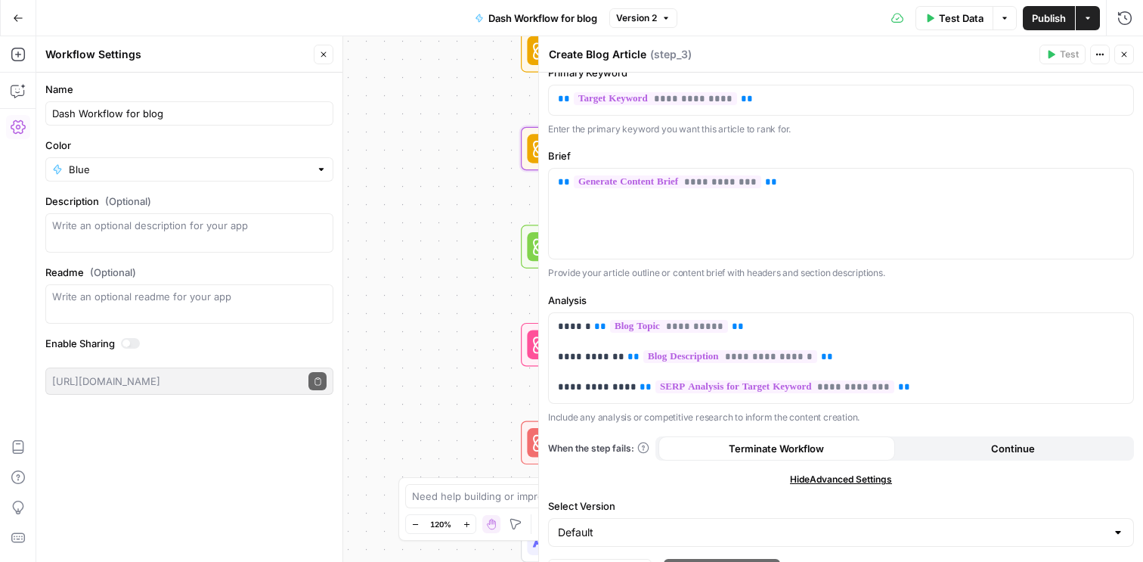
scroll to position [164, 0]
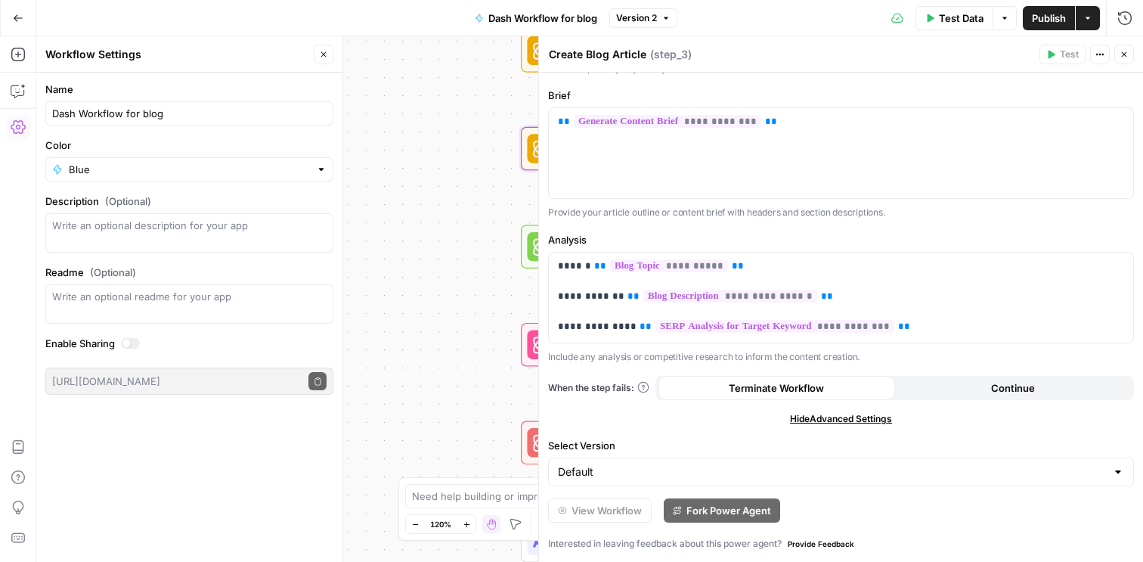
click at [1126, 51] on icon "button" at bounding box center [1123, 54] width 9 height 9
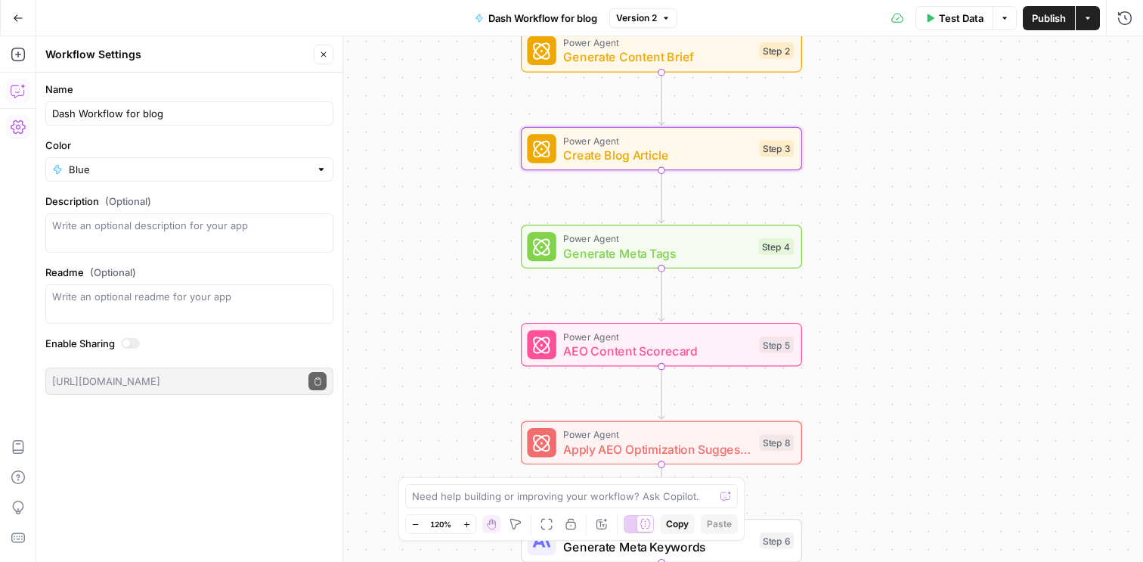
click at [18, 91] on icon "button" at bounding box center [18, 90] width 15 height 15
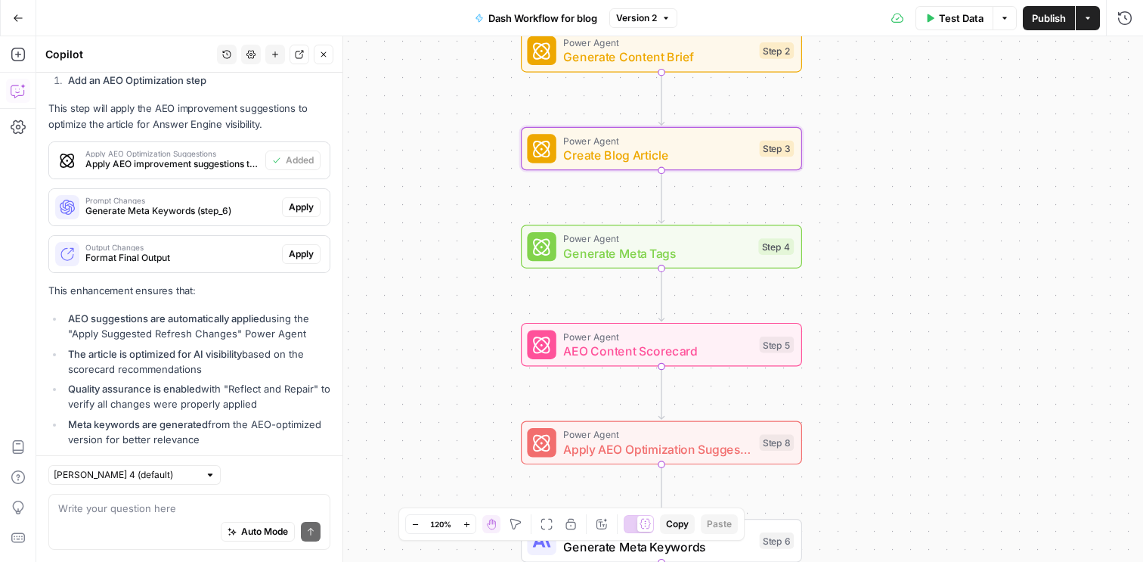
scroll to position [2475, 0]
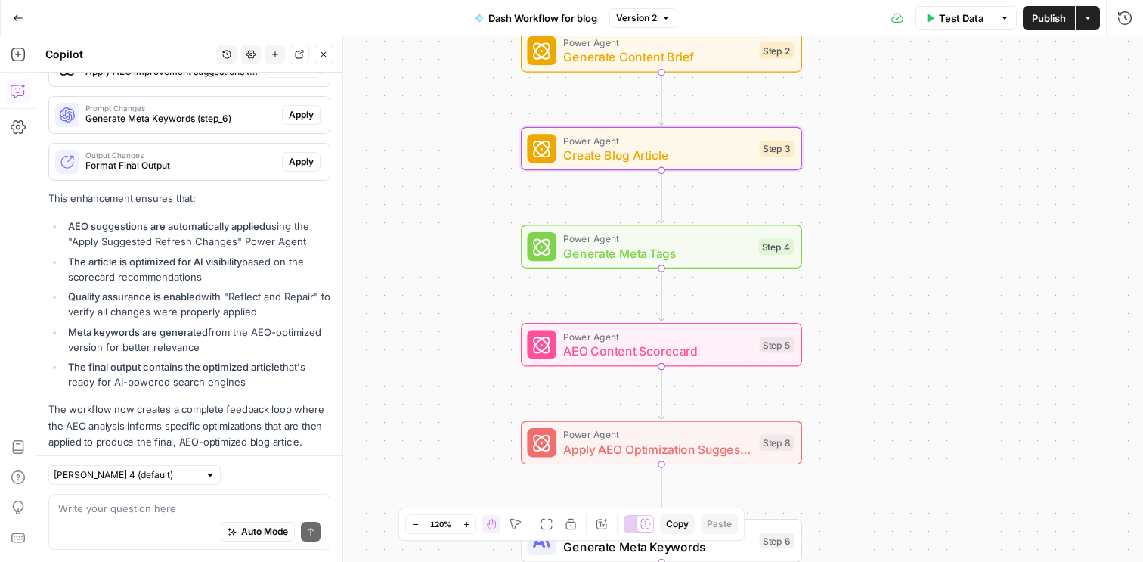
click at [138, 507] on textarea at bounding box center [189, 507] width 262 height 15
type textarea "S"
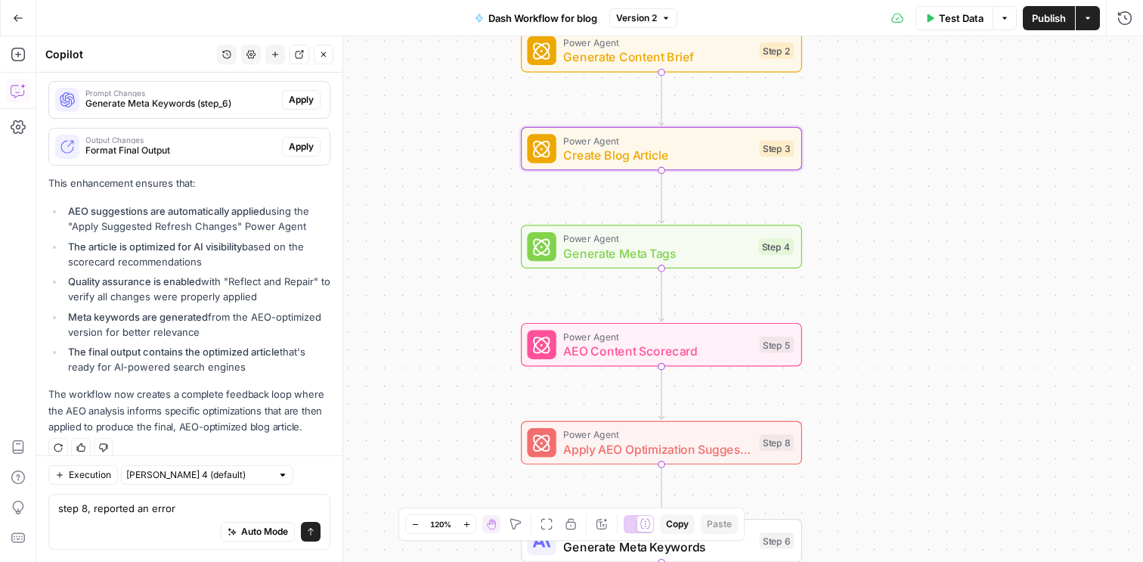
scroll to position [8, 0]
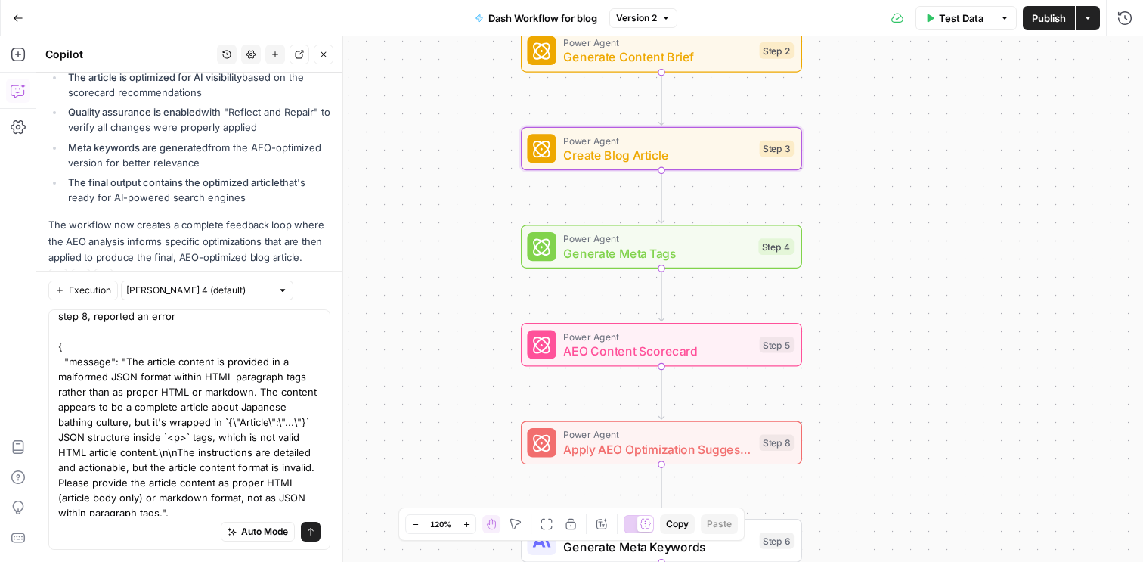
type textarea "step 8, reported an error { "message": "The article content is provided in a ma…"
click at [305, 534] on button "Send" at bounding box center [311, 532] width 20 height 20
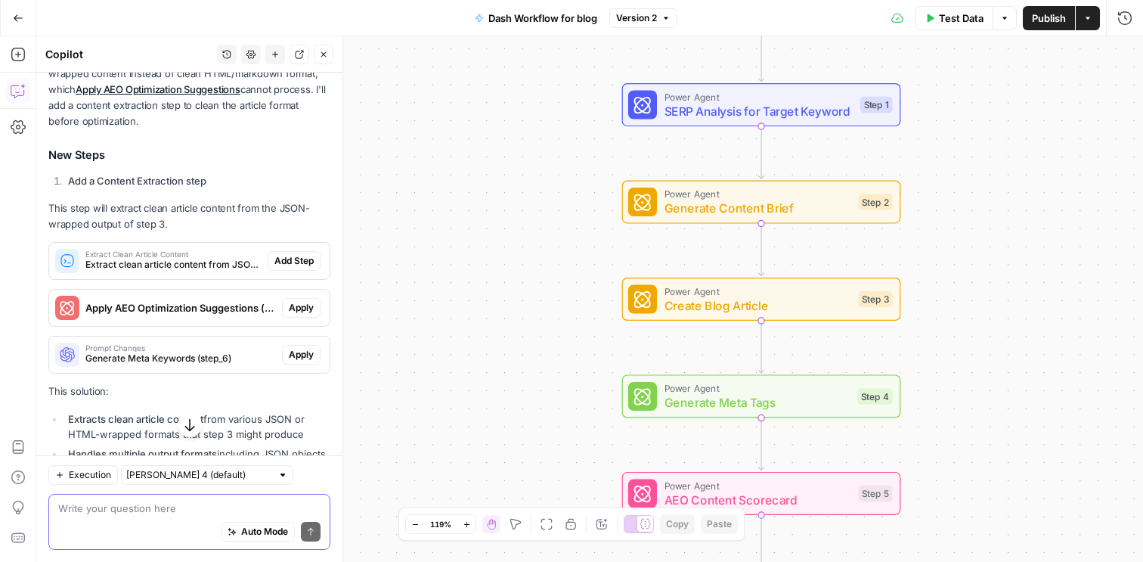
scroll to position [3216, 0]
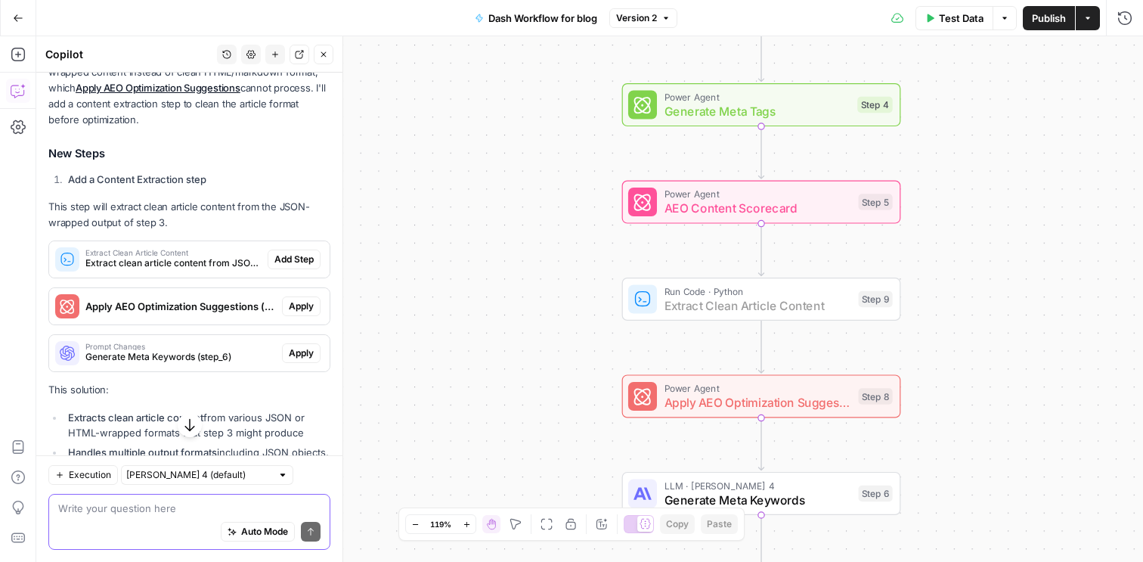
click at [293, 252] on span "Add Step" at bounding box center [293, 259] width 39 height 14
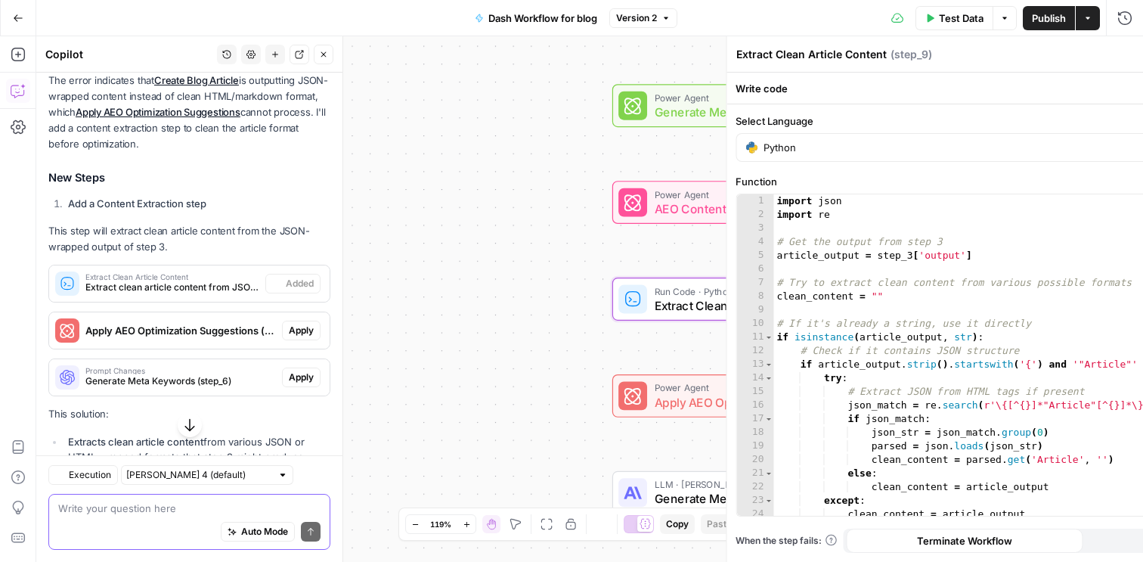
scroll to position [3240, 0]
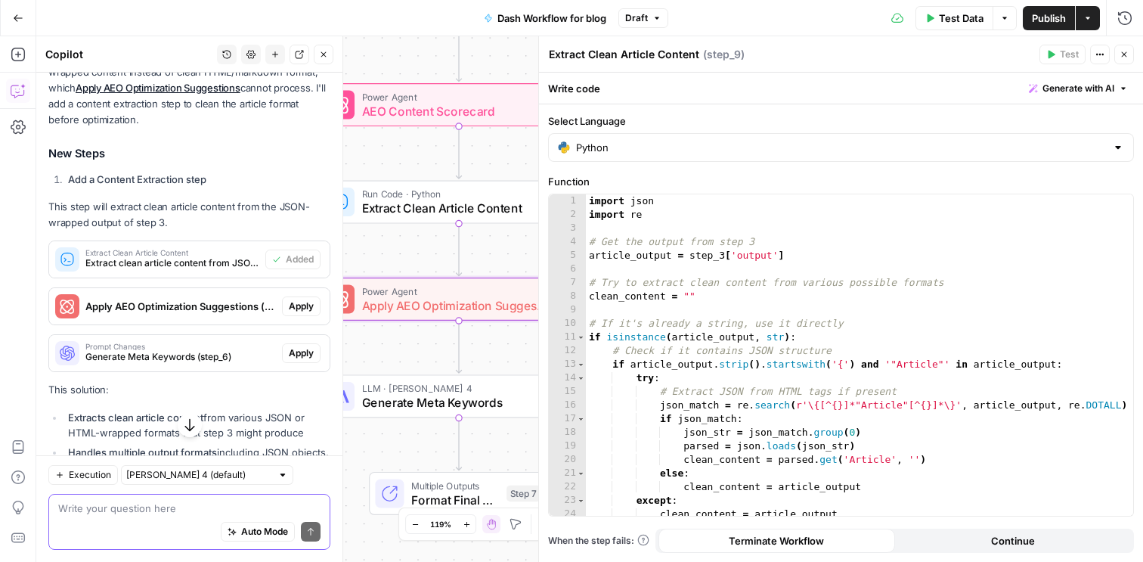
click at [293, 299] on span "Apply" at bounding box center [301, 306] width 25 height 14
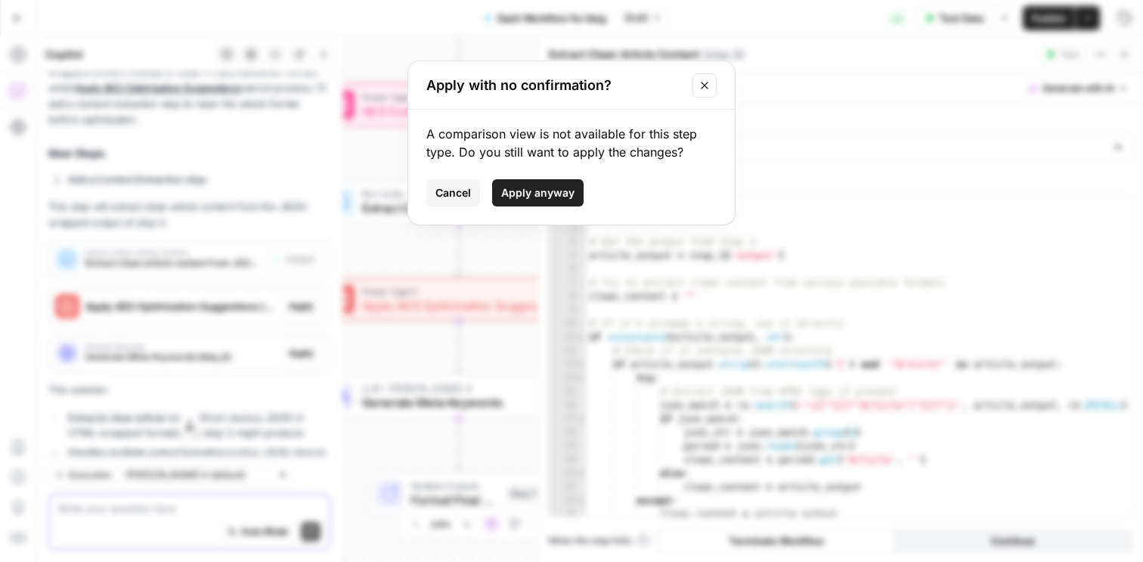
click at [552, 196] on span "Apply anyway" at bounding box center [537, 192] width 73 height 15
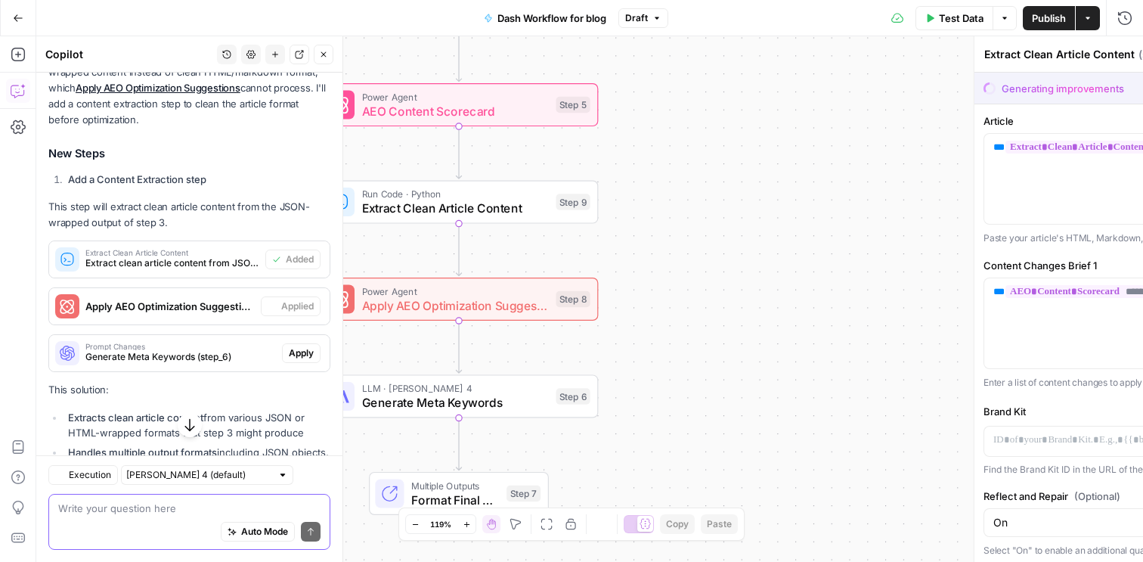
type textarea "Apply AEO Optimization Suggestions"
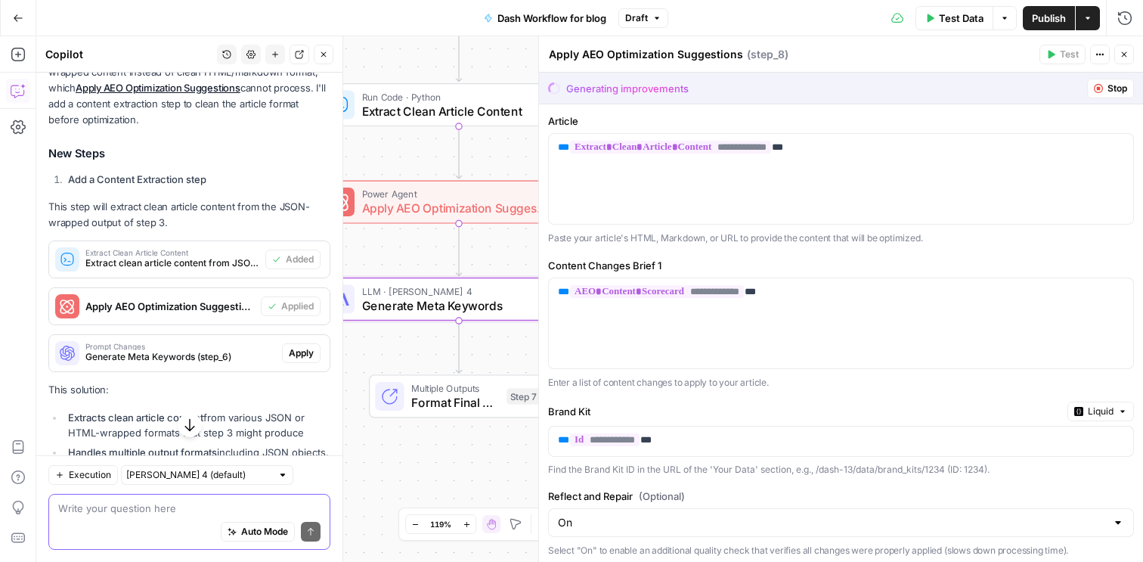
click at [306, 346] on span "Apply" at bounding box center [301, 353] width 25 height 14
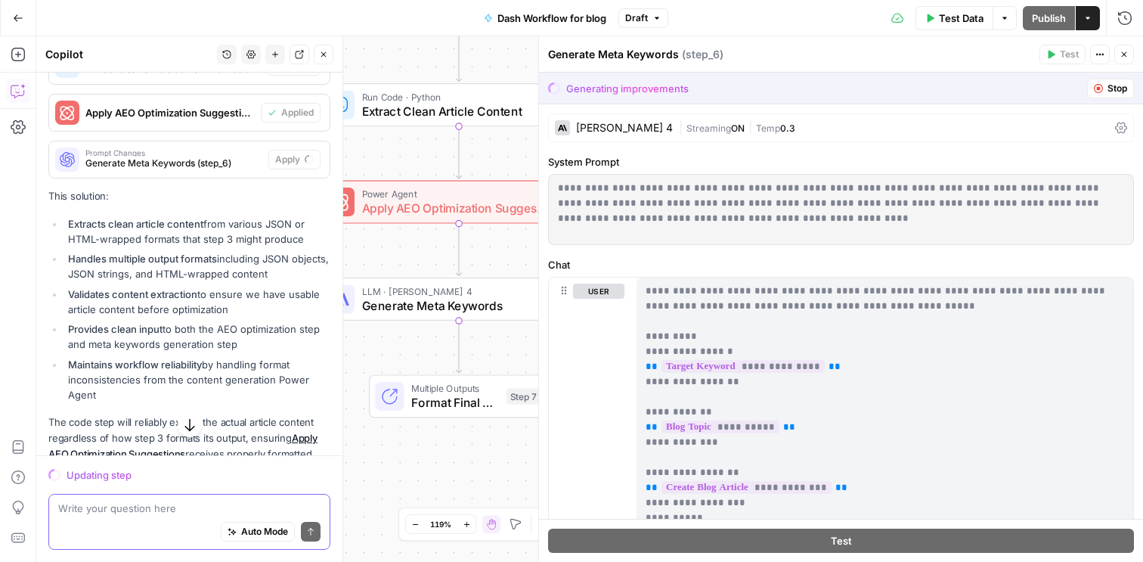
scroll to position [3389, 0]
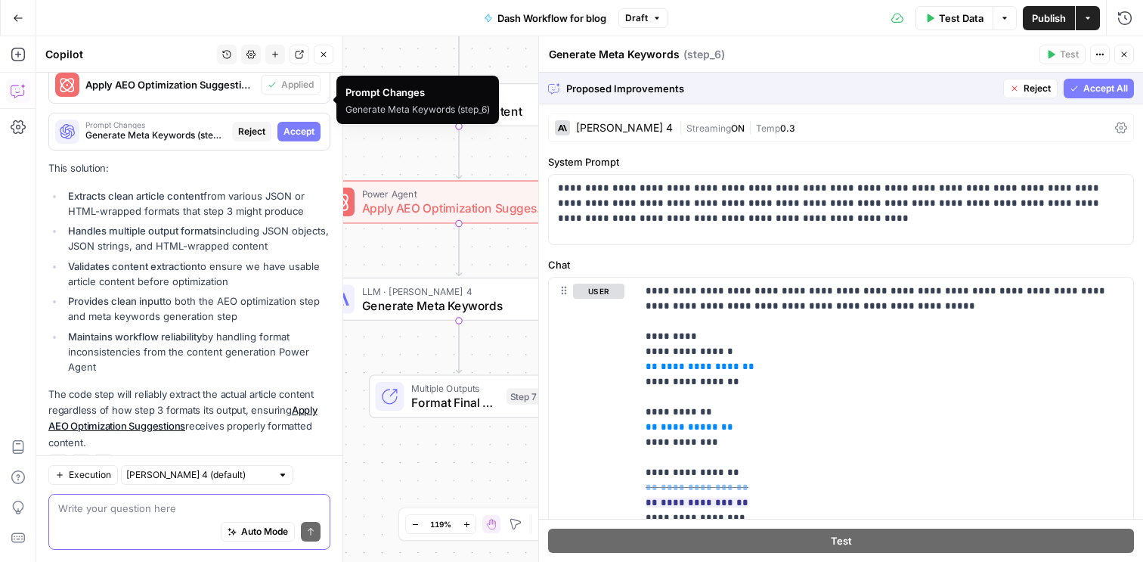
click at [1051, 18] on span "Publish" at bounding box center [1049, 18] width 34 height 15
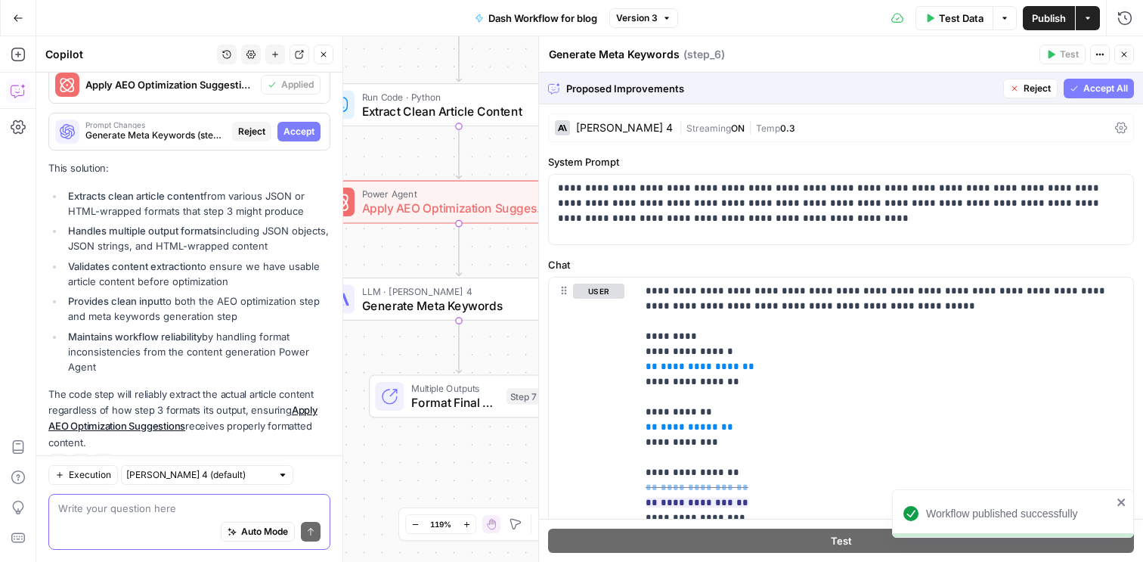
click at [1120, 91] on span "Accept All" at bounding box center [1105, 89] width 45 height 14
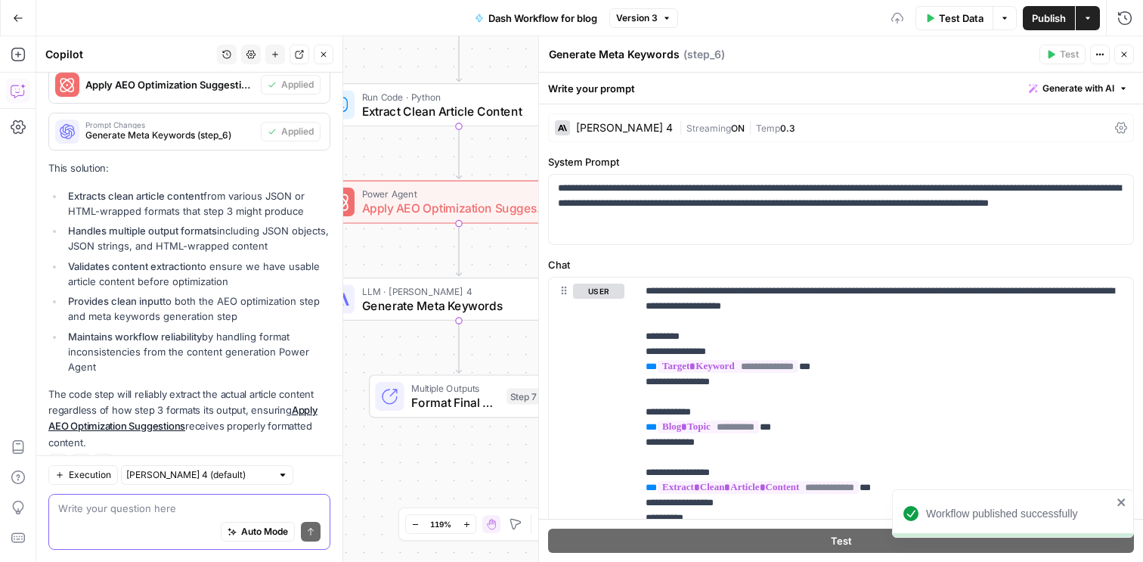
click at [1062, 6] on button "Publish" at bounding box center [1049, 18] width 52 height 24
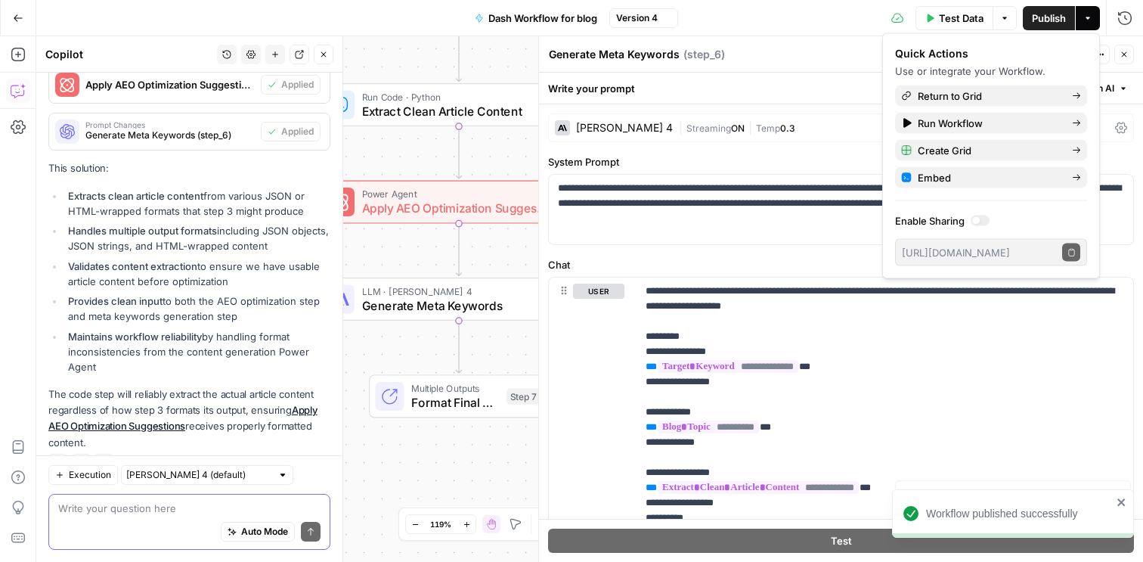
click at [1125, 54] on icon "button" at bounding box center [1123, 54] width 9 height 9
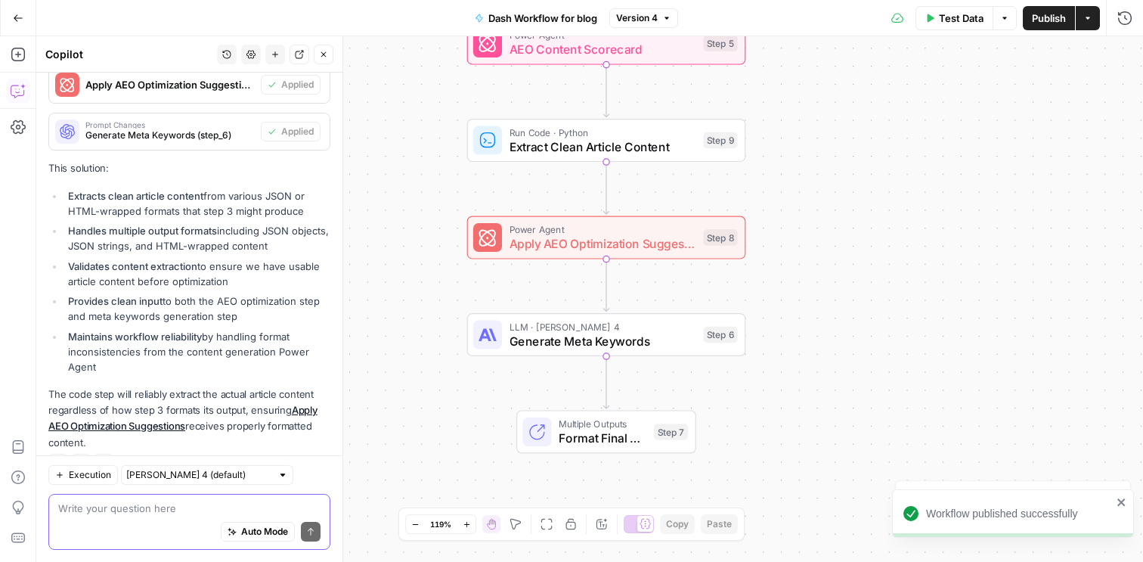
drag, startPoint x: 808, startPoint y: 238, endPoint x: 952, endPoint y: 274, distance: 148.7
click at [952, 274] on div "Workflow Input Settings Inputs Power Agent SERP Analysis for Target Keyword Ste…" at bounding box center [589, 298] width 1107 height 525
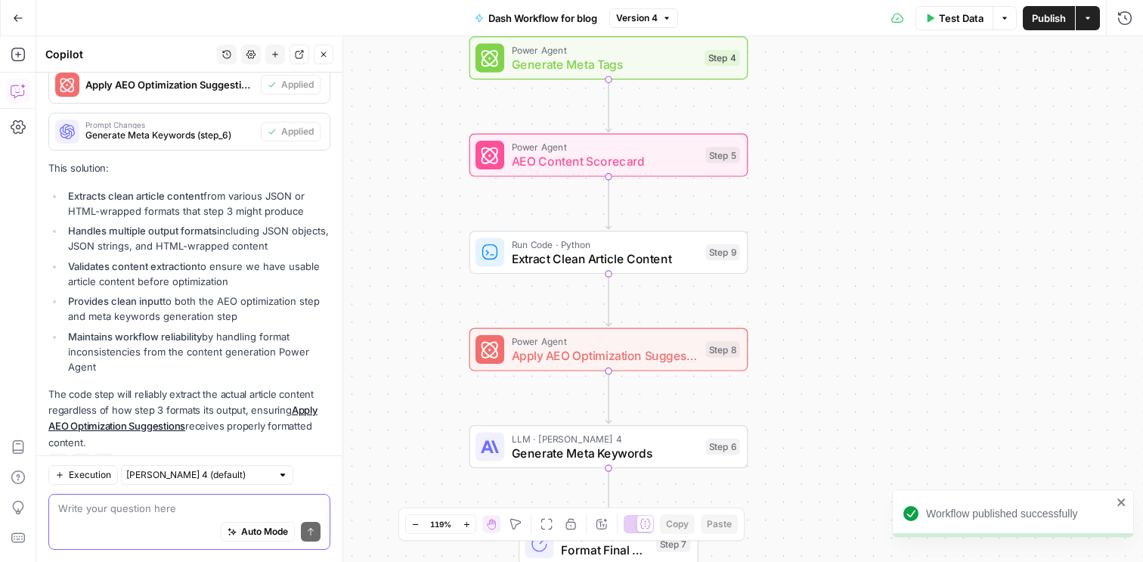
drag, startPoint x: 915, startPoint y: 163, endPoint x: 916, endPoint y: 275, distance: 111.9
click at [916, 275] on div "Workflow Input Settings Inputs Power Agent SERP Analysis for Target Keyword Ste…" at bounding box center [589, 298] width 1107 height 525
click at [610, 252] on span "Extract Clean Article Content" at bounding box center [605, 258] width 187 height 18
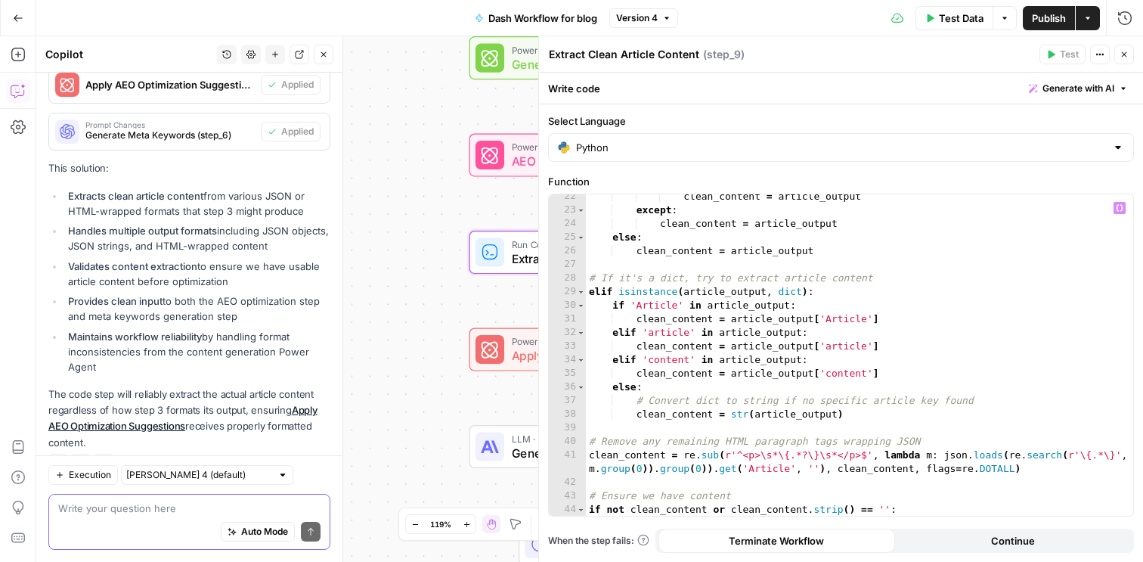
scroll to position [332, 0]
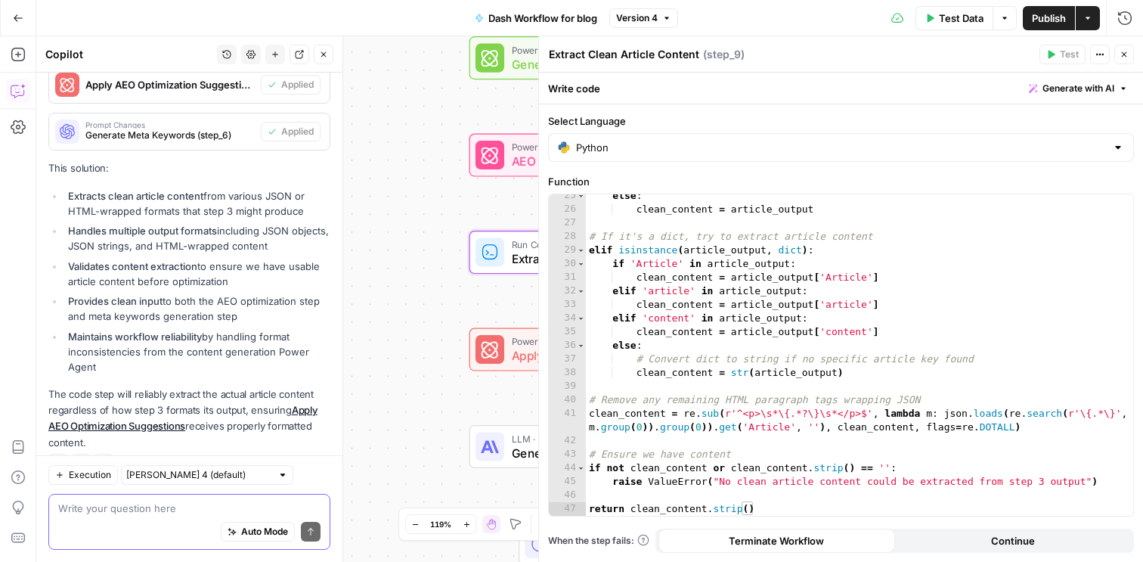
click at [1125, 56] on icon "button" at bounding box center [1123, 54] width 9 height 9
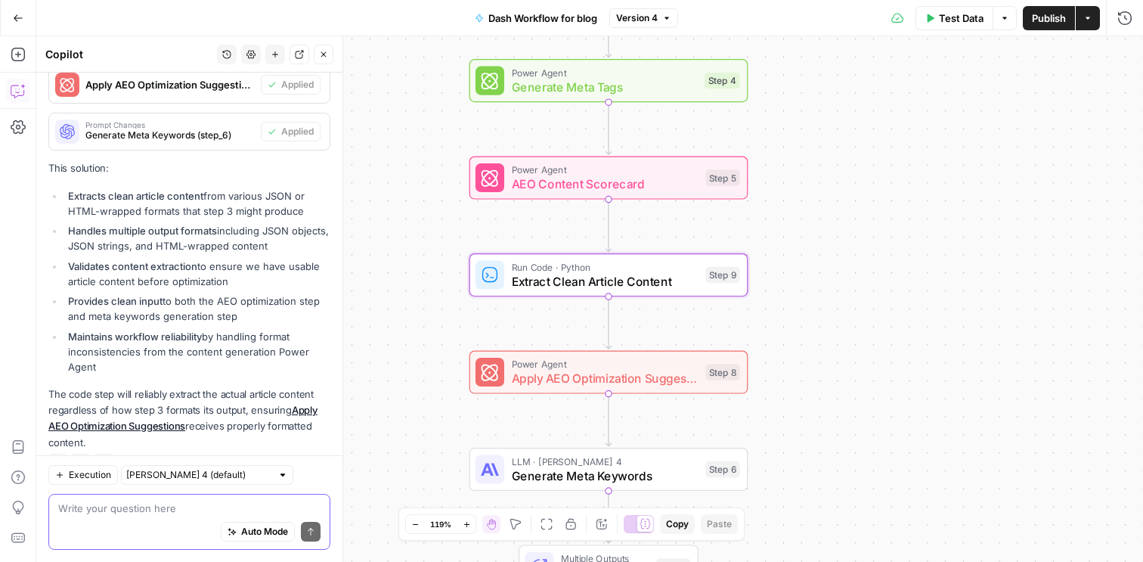
drag, startPoint x: 863, startPoint y: 185, endPoint x: 863, endPoint y: 208, distance: 22.7
click at [863, 208] on div "Workflow Input Settings Inputs Power Agent SERP Analysis for Target Keyword Ste…" at bounding box center [589, 298] width 1107 height 525
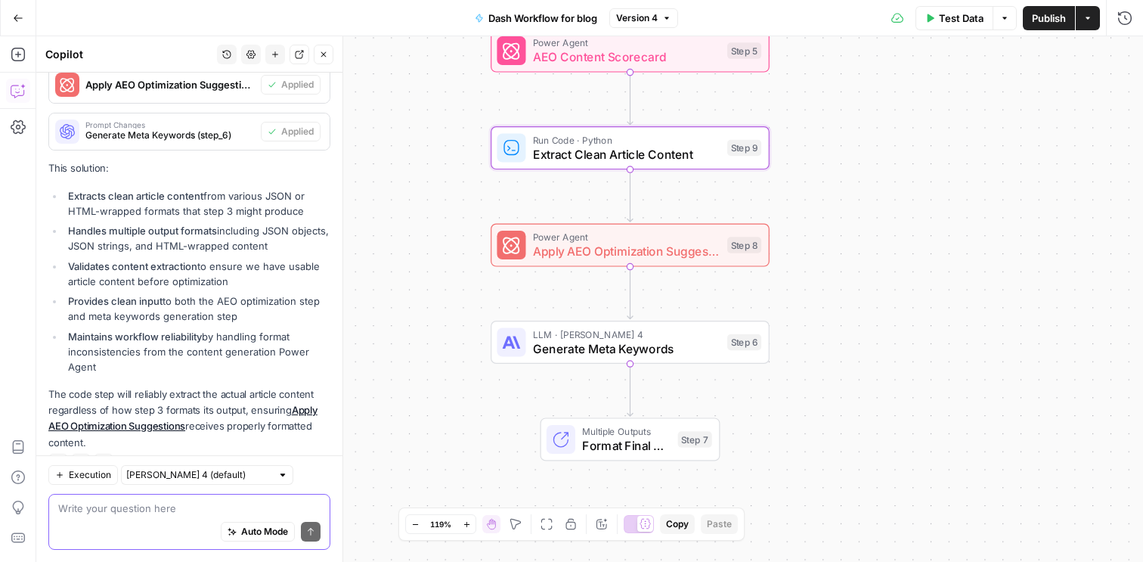
click at [615, 434] on span "Multiple Outputs" at bounding box center [626, 431] width 88 height 14
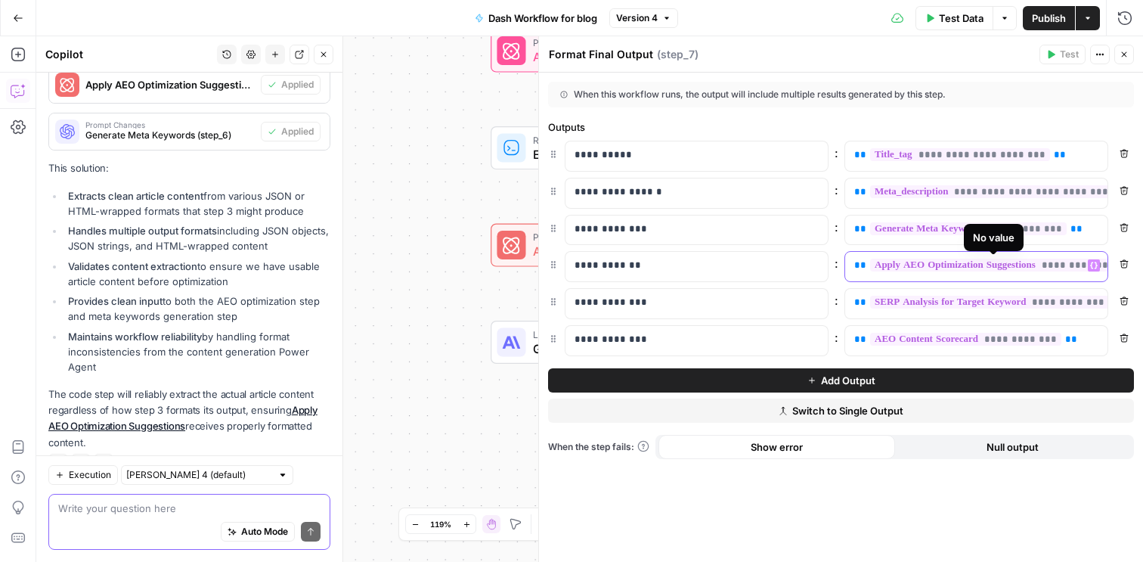
click at [1097, 267] on icon "button" at bounding box center [1094, 266] width 8 height 8
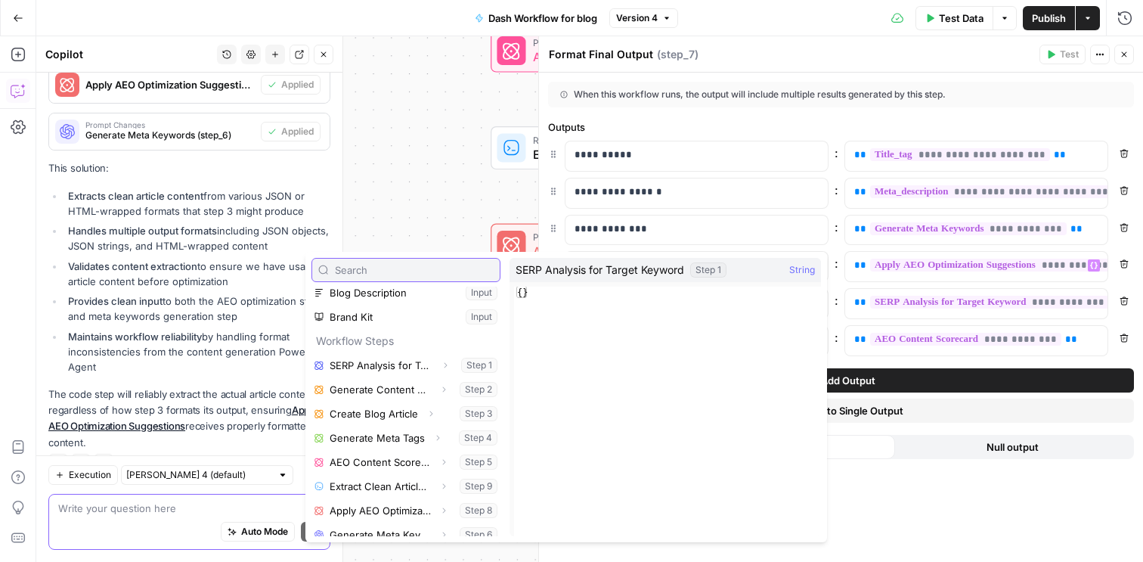
scroll to position [89, 0]
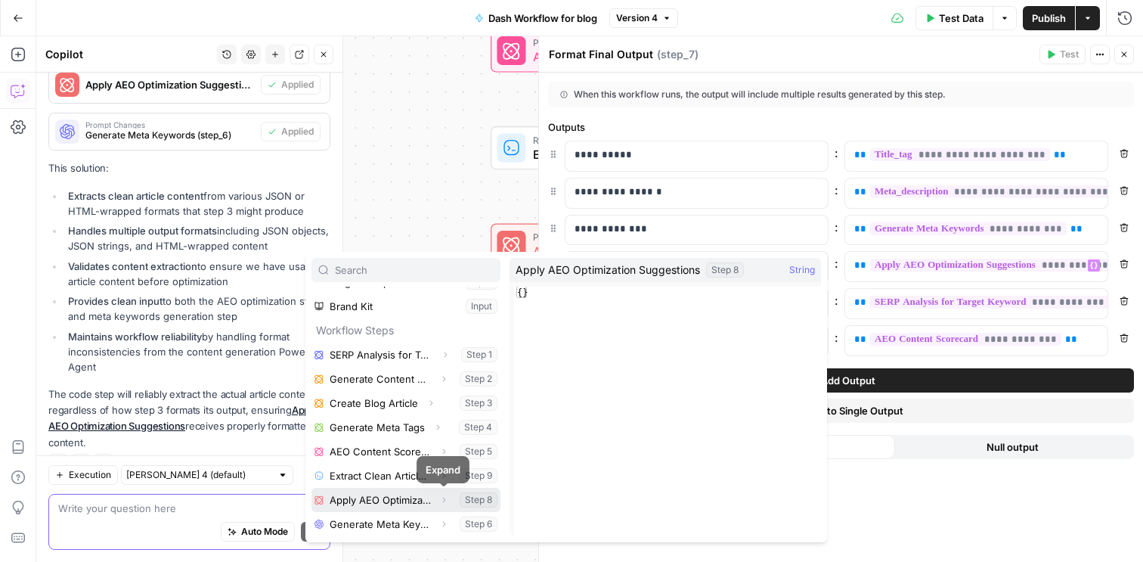
click at [443, 499] on icon "button" at bounding box center [443, 499] width 3 height 5
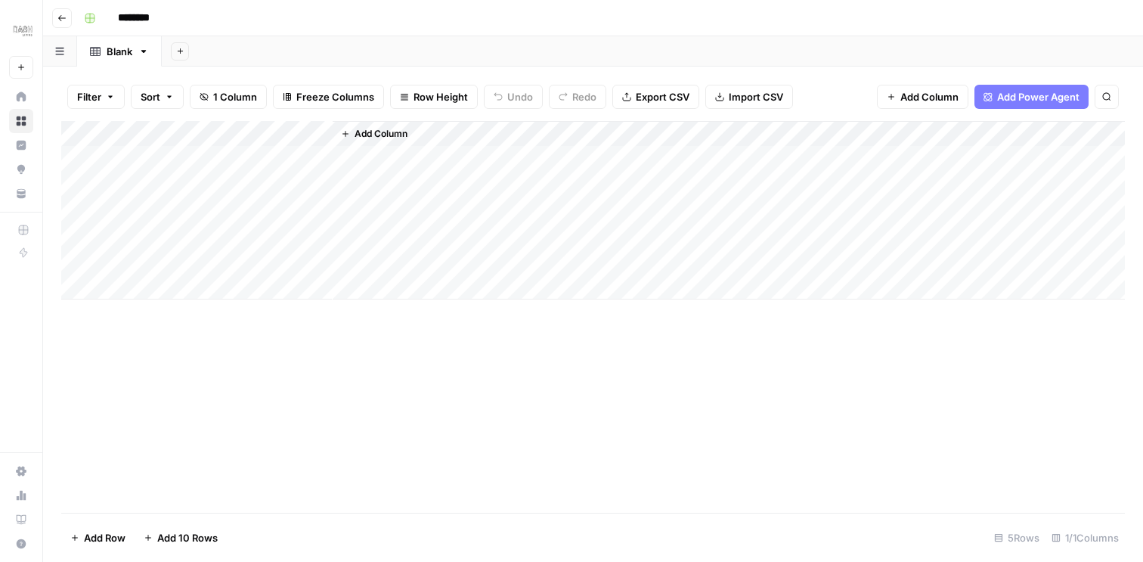
click at [163, 23] on input "********" at bounding box center [153, 18] width 85 height 24
type input "**********"
click at [300, 131] on div "Add Column" at bounding box center [592, 210] width 1063 height 178
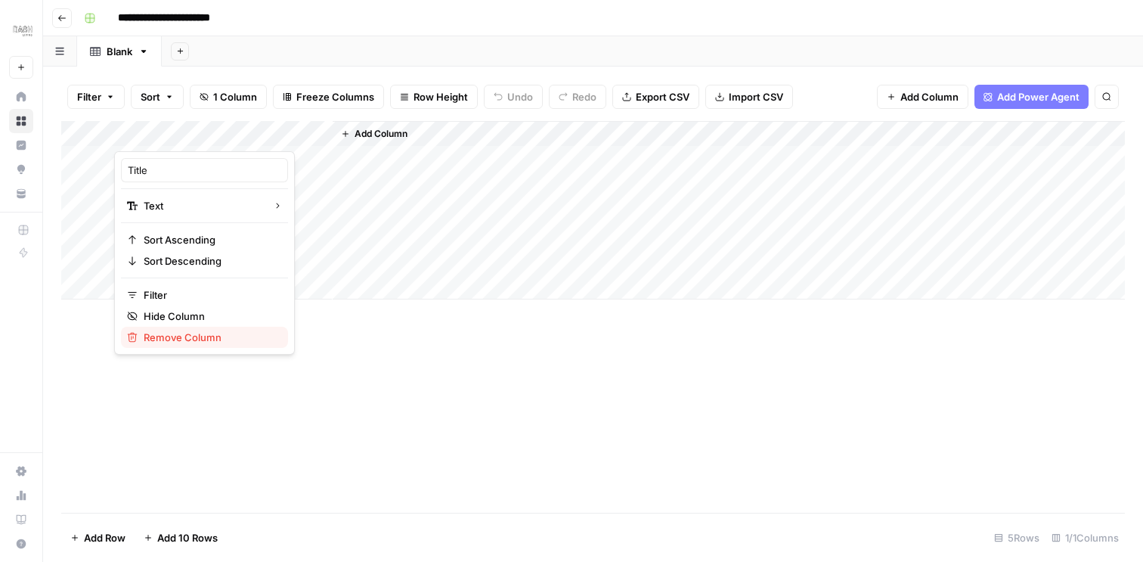
click at [204, 338] on span "Remove Column" at bounding box center [210, 337] width 132 height 15
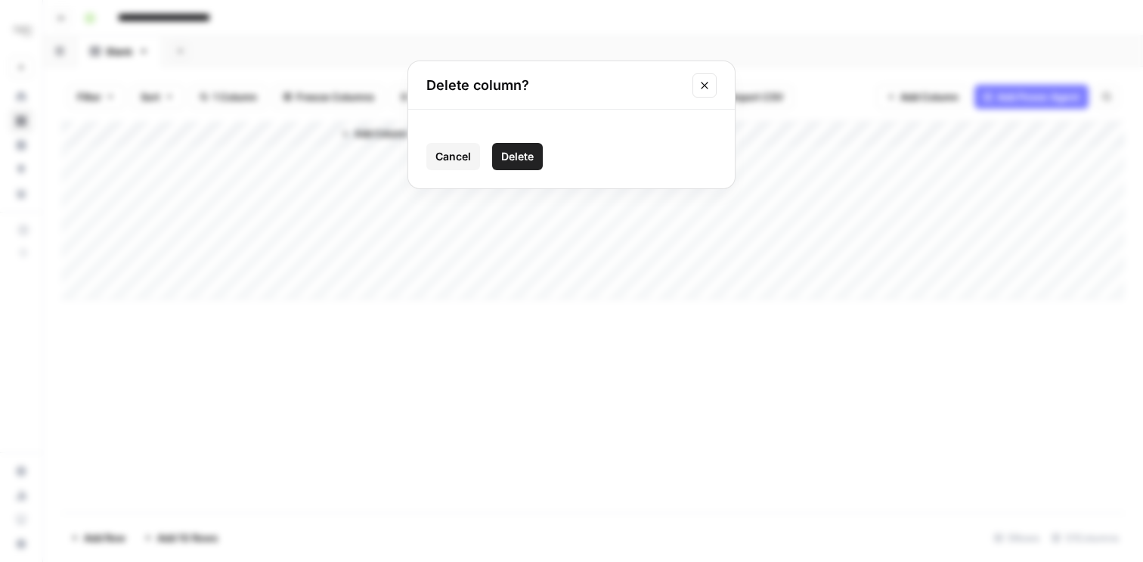
click at [506, 159] on span "Delete" at bounding box center [517, 156] width 33 height 15
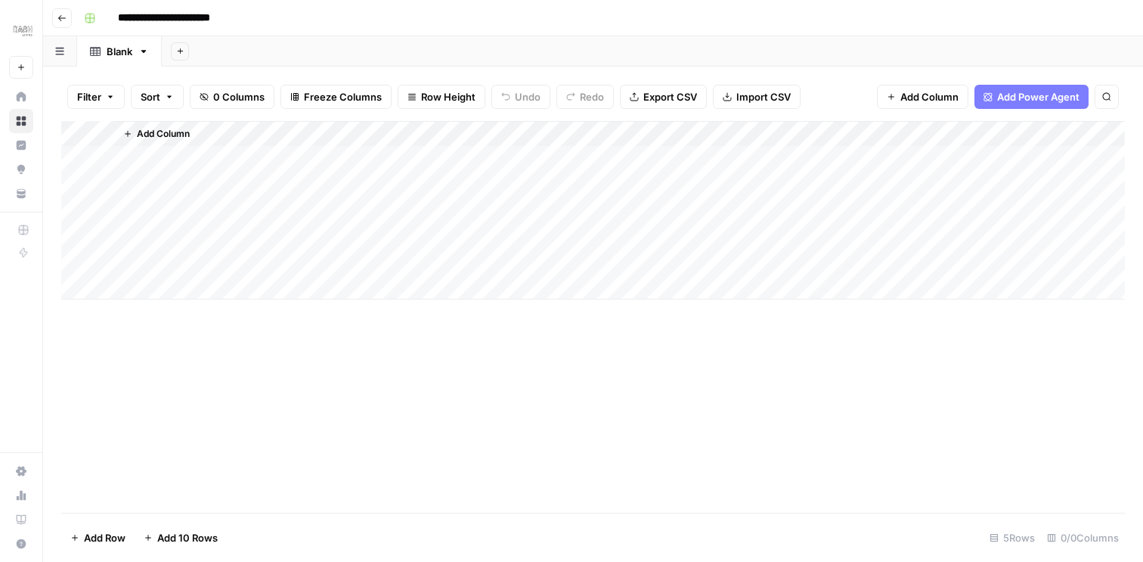
click at [187, 133] on span "Add Column" at bounding box center [163, 134] width 53 height 14
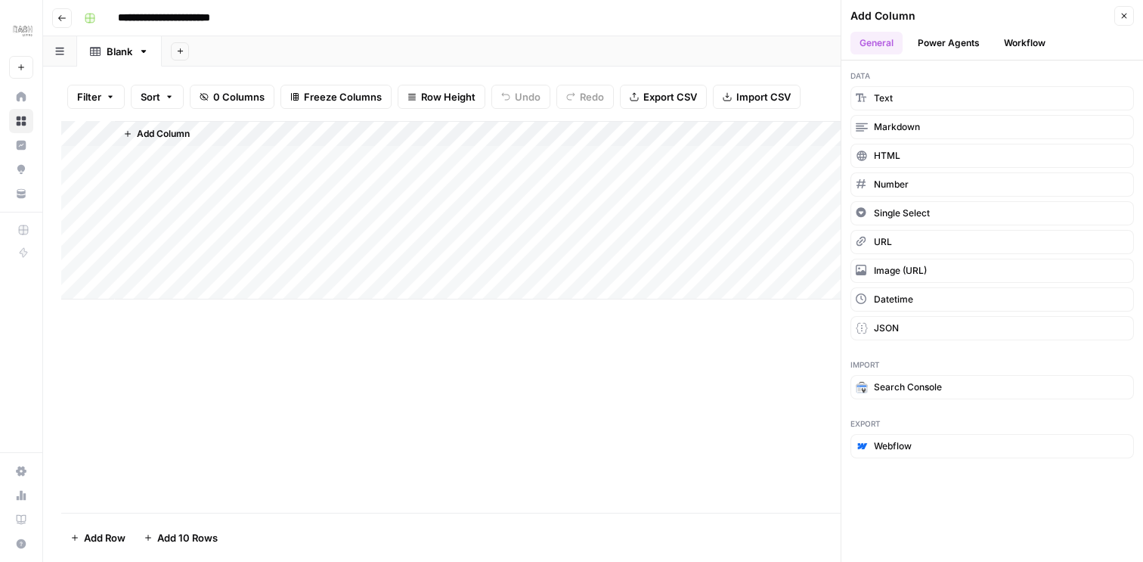
click at [951, 33] on button "Power Agents" at bounding box center [949, 43] width 80 height 23
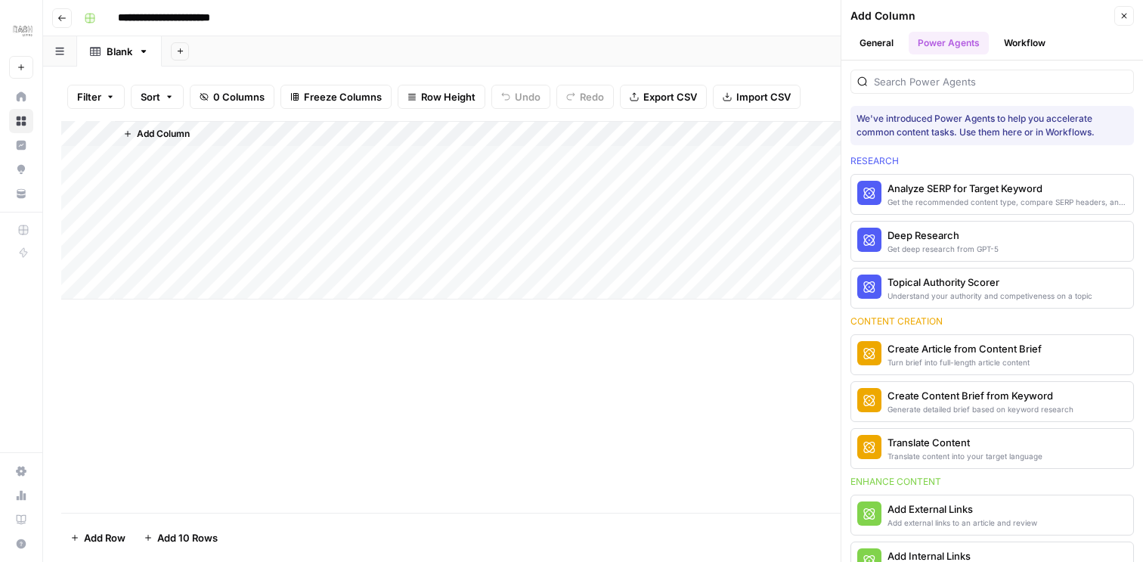
click at [1027, 45] on button "Workflow" at bounding box center [1025, 43] width 60 height 23
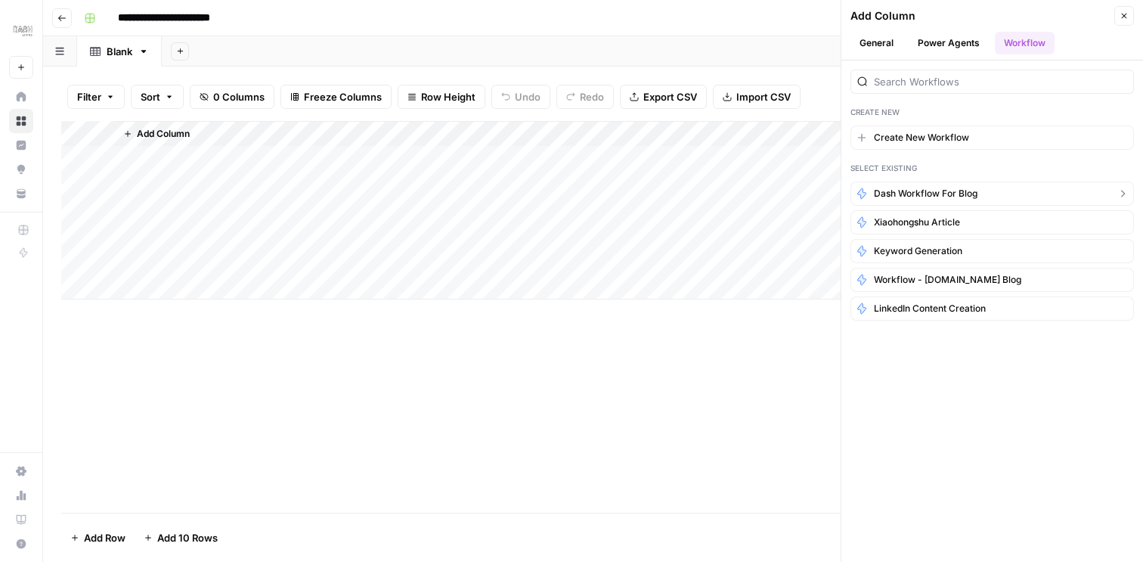
click at [980, 192] on button "Dash Workflow for blog" at bounding box center [991, 193] width 283 height 24
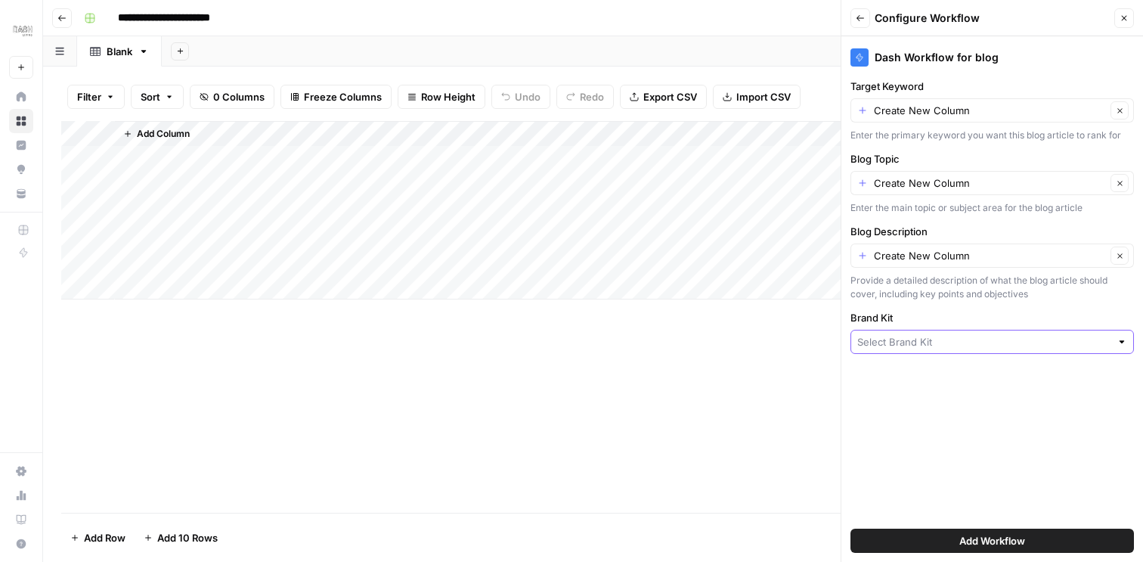
click at [1057, 347] on input "Brand Kit" at bounding box center [983, 341] width 253 height 15
click at [1006, 395] on span "Dash Living (JP-EN)" at bounding box center [989, 398] width 252 height 15
type input "Dash Living (JP-EN)"
click at [992, 541] on span "Add Workflow" at bounding box center [992, 540] width 66 height 15
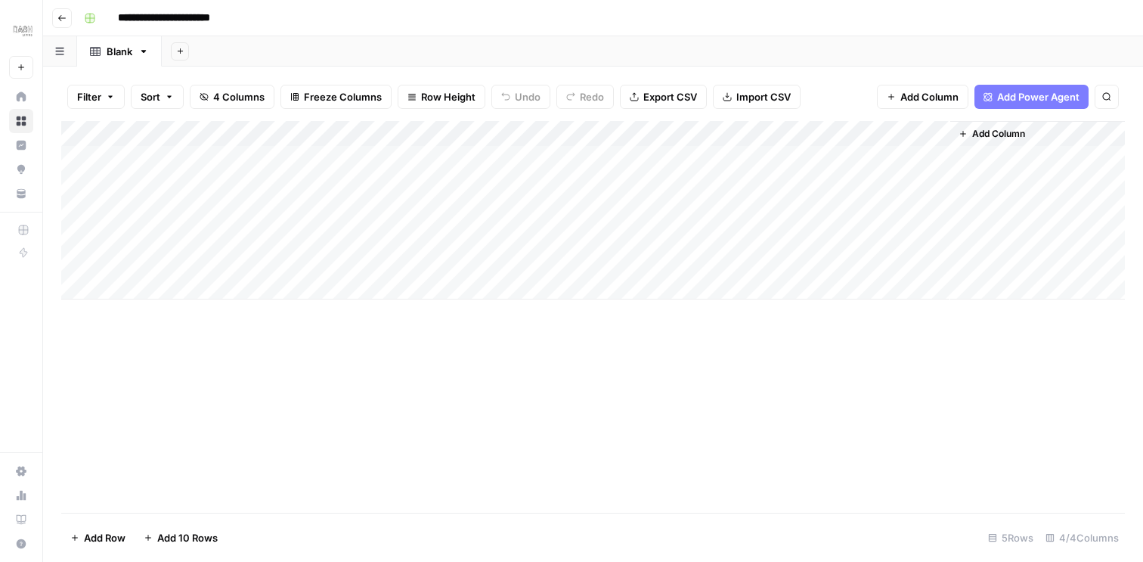
click at [614, 154] on div "Add Column" at bounding box center [592, 210] width 1063 height 178
type textarea "**********"
click at [562, 380] on div "Add Column" at bounding box center [592, 317] width 1063 height 392
click at [237, 156] on div "Add Column" at bounding box center [592, 210] width 1063 height 178
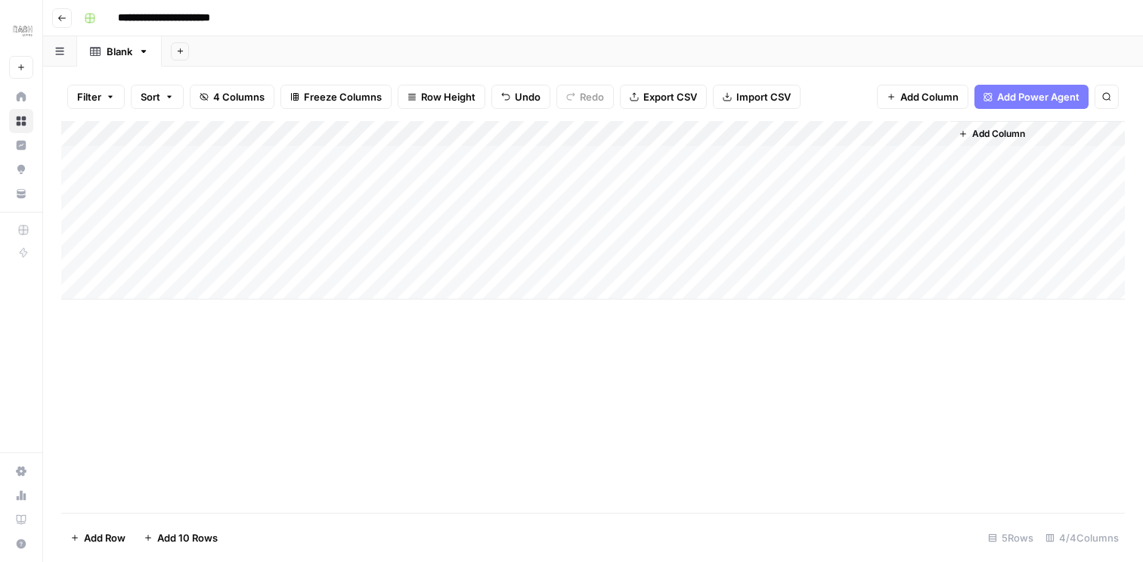
click at [235, 156] on div "Add Column" at bounding box center [592, 210] width 1063 height 178
paste textarea "**********"
type textarea "**********"
click at [426, 160] on div "Add Column" at bounding box center [592, 210] width 1063 height 178
click at [613, 159] on div "Add Column" at bounding box center [592, 210] width 1063 height 178
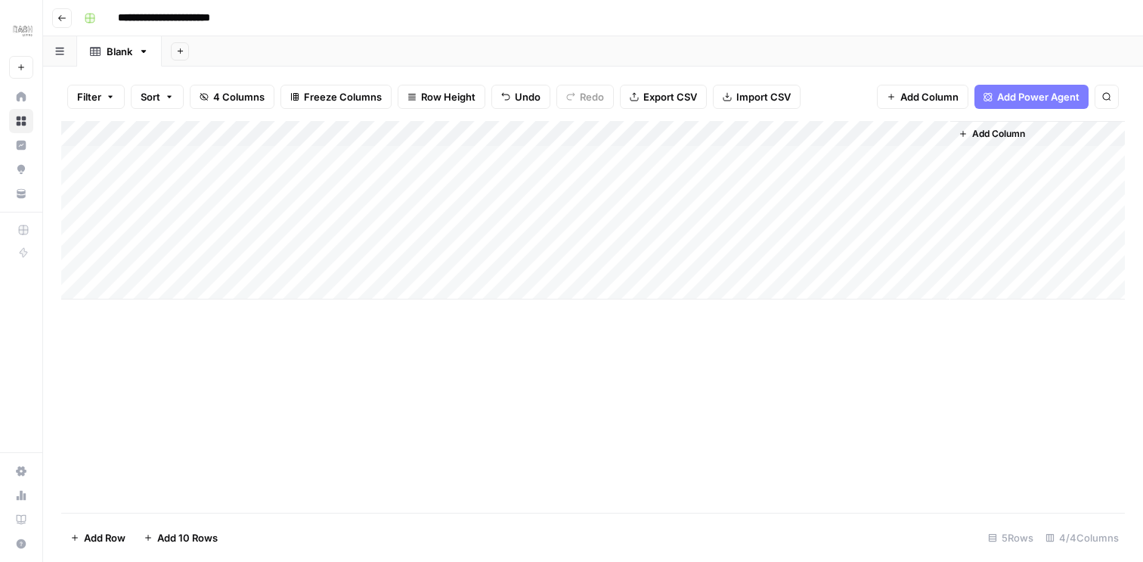
click at [460, 156] on div "Add Column" at bounding box center [592, 210] width 1063 height 178
click at [595, 185] on div "Add Column" at bounding box center [592, 210] width 1063 height 178
click at [633, 153] on div "Add Column" at bounding box center [592, 210] width 1063 height 178
type textarea "**********"
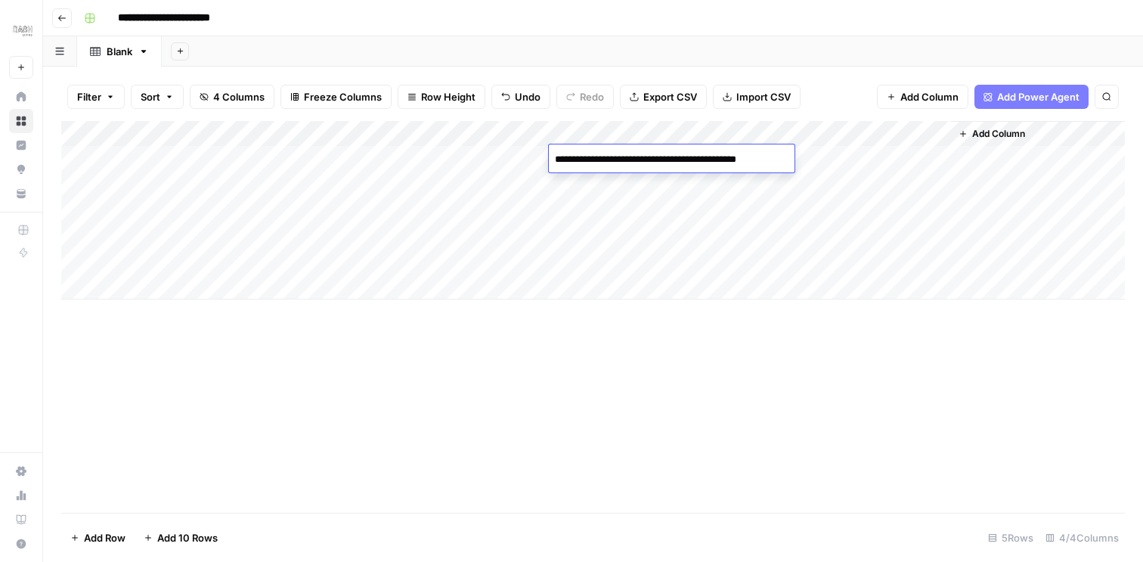
click at [616, 336] on div "Add Column" at bounding box center [592, 317] width 1063 height 392
click at [816, 161] on div "Add Column" at bounding box center [592, 210] width 1063 height 178
click at [258, 157] on div "Add Column" at bounding box center [592, 210] width 1063 height 178
click at [359, 181] on div "Add Column" at bounding box center [592, 210] width 1063 height 178
click at [260, 158] on div "Add Column" at bounding box center [592, 210] width 1063 height 178
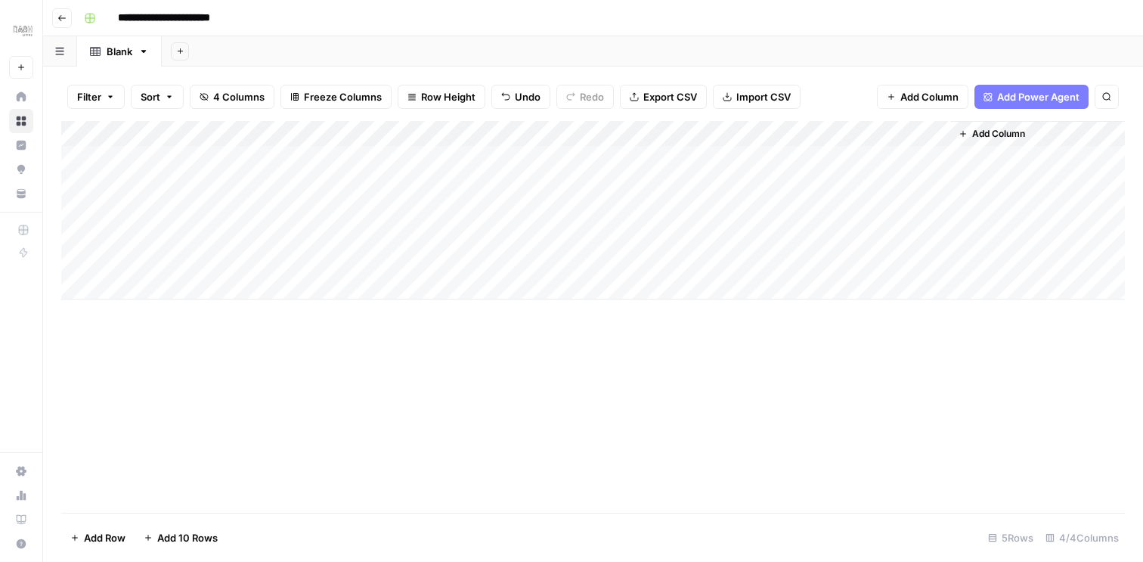
click at [256, 174] on div "Add Column" at bounding box center [592, 210] width 1063 height 178
click at [620, 162] on div "Add Column" at bounding box center [592, 210] width 1063 height 178
click at [607, 178] on div "Add Column" at bounding box center [592, 210] width 1063 height 178
click at [856, 181] on div "Add Column" at bounding box center [592, 210] width 1063 height 178
click at [434, 204] on div "Add Column" at bounding box center [592, 210] width 1063 height 178
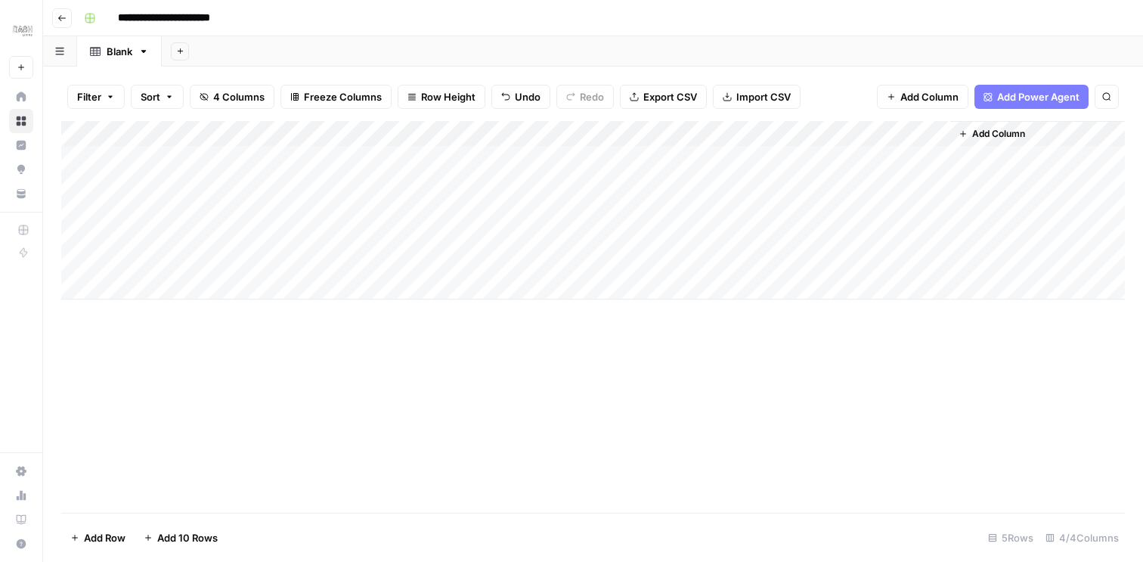
click at [257, 181] on div "Add Column" at bounding box center [592, 210] width 1063 height 178
click at [229, 213] on div "Add Column" at bounding box center [592, 210] width 1063 height 178
click at [650, 185] on div "Add Column" at bounding box center [592, 210] width 1063 height 178
click at [615, 209] on div "Add Column" at bounding box center [592, 210] width 1063 height 178
click at [856, 208] on div "Add Column" at bounding box center [592, 210] width 1063 height 178
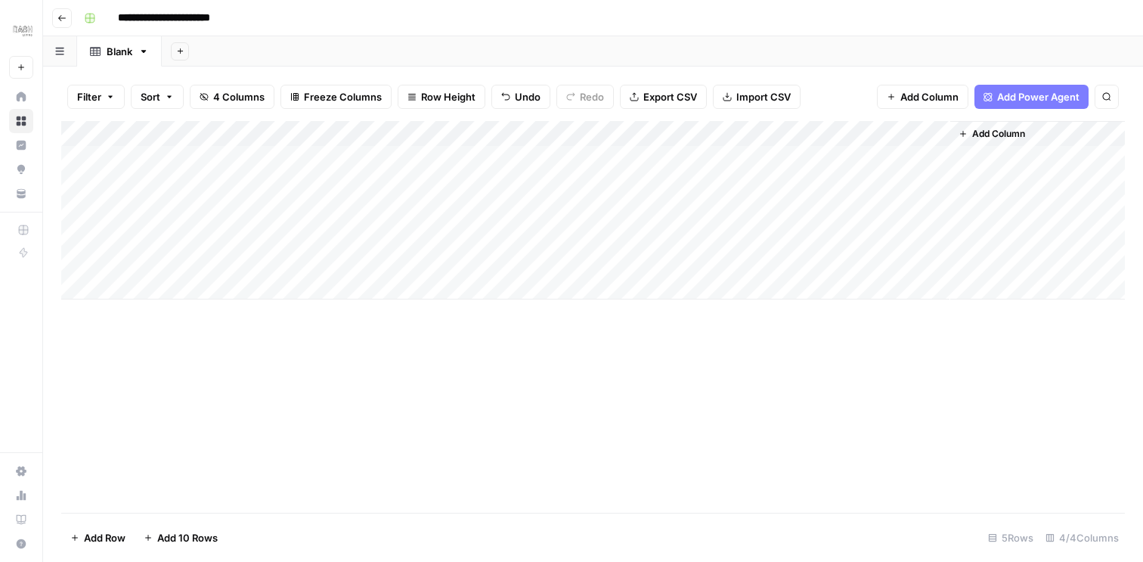
click at [775, 299] on div "Add Column" at bounding box center [592, 317] width 1063 height 392
click at [916, 133] on div "Add Column" at bounding box center [592, 210] width 1063 height 178
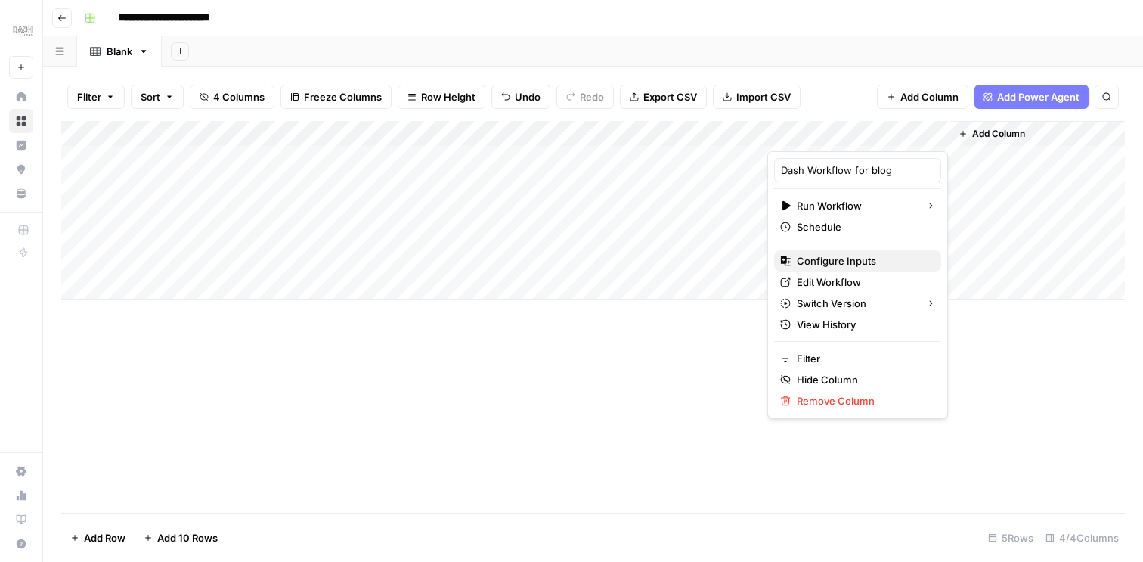
click at [817, 256] on span "Configure Inputs" at bounding box center [863, 260] width 132 height 15
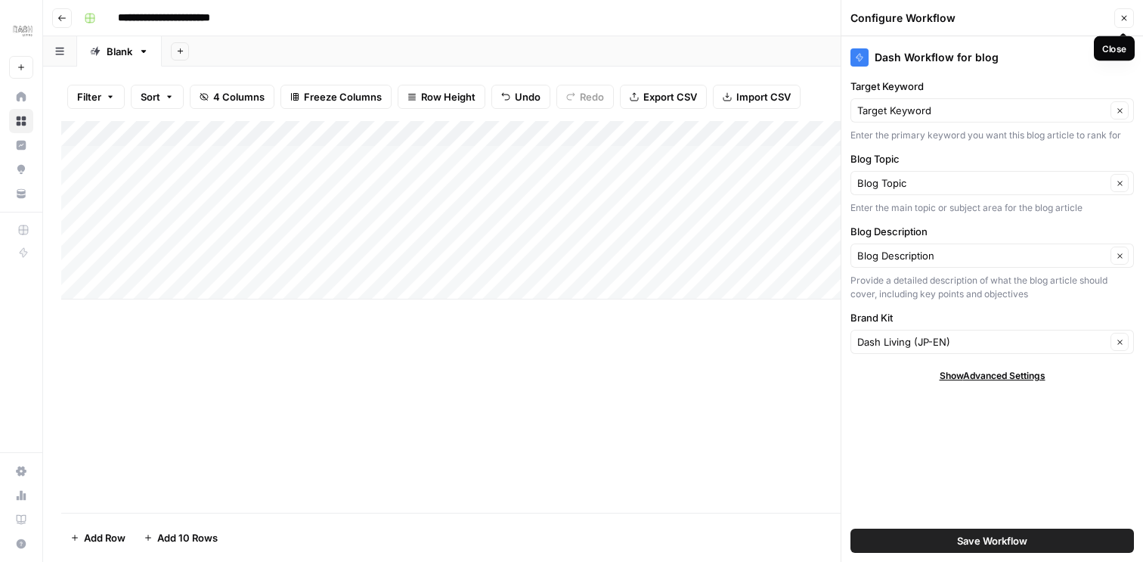
click at [1121, 20] on icon "button" at bounding box center [1123, 18] width 9 height 9
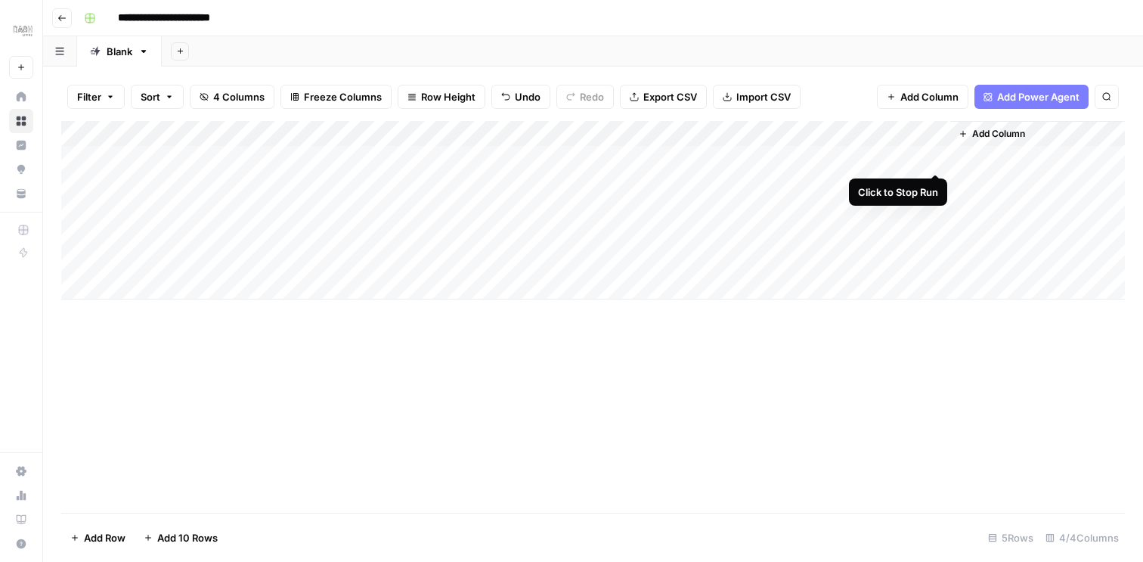
click at [935, 159] on div "Add Column" at bounding box center [592, 210] width 1063 height 178
click at [935, 183] on div "Add Column" at bounding box center [592, 210] width 1063 height 178
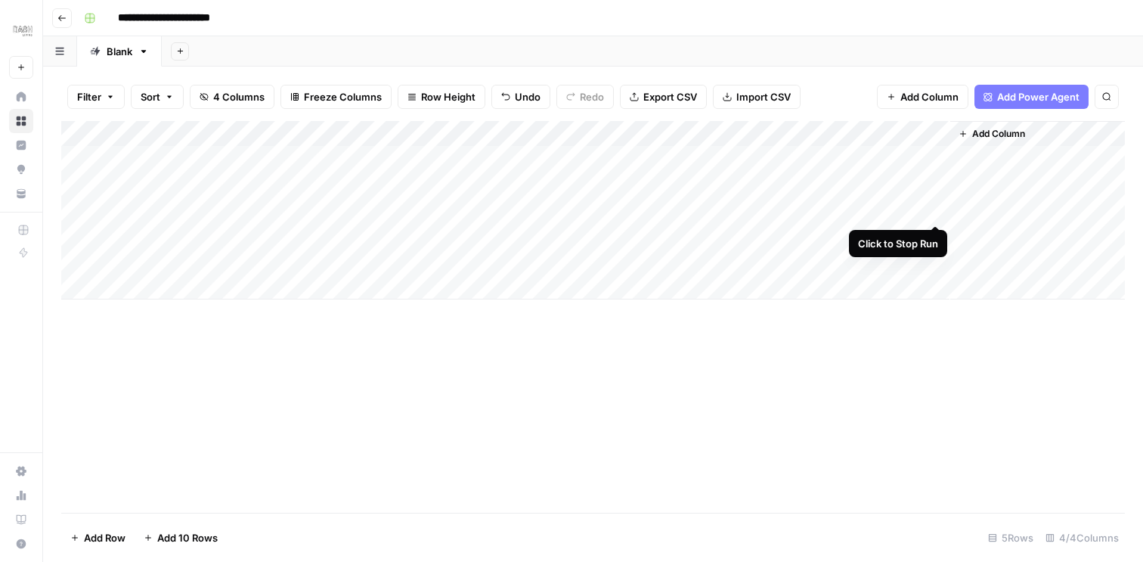
click at [934, 208] on div "Add Column" at bounding box center [592, 210] width 1063 height 178
click at [409, 163] on div "Add Column" at bounding box center [592, 210] width 1063 height 178
click at [266, 162] on div "Add Column" at bounding box center [592, 210] width 1063 height 178
click at [380, 178] on div "Add Column" at bounding box center [592, 210] width 1063 height 178
click at [239, 176] on div "Add Column" at bounding box center [592, 210] width 1063 height 178
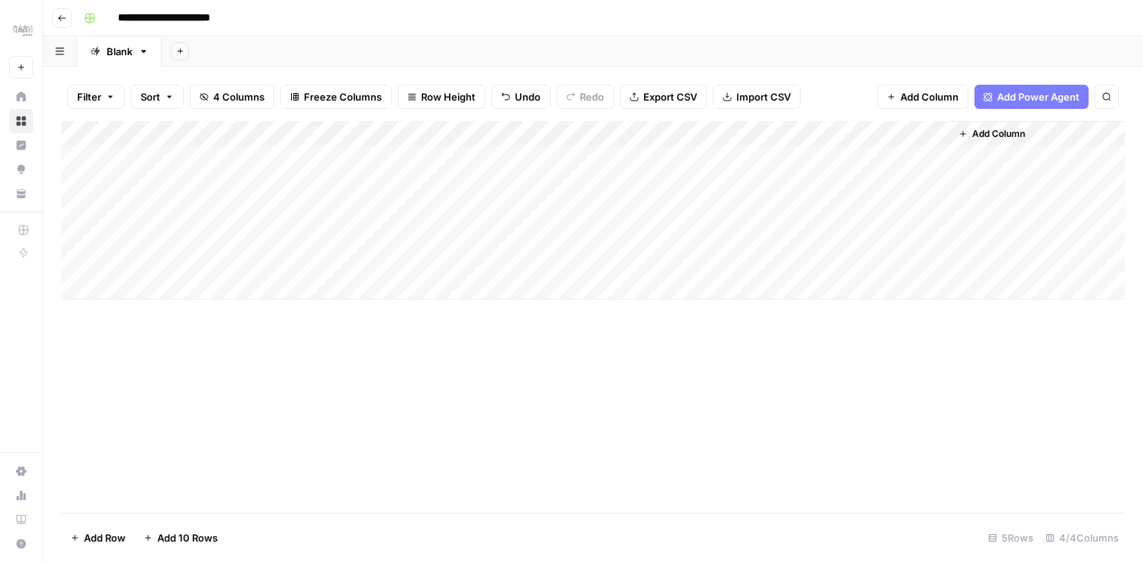
click at [397, 203] on div "Add Column" at bounding box center [592, 210] width 1063 height 178
click at [253, 210] on div "Add Column" at bounding box center [592, 210] width 1063 height 178
click at [930, 158] on div "Add Column" at bounding box center [592, 210] width 1063 height 178
click at [933, 184] on div "Add Column" at bounding box center [592, 210] width 1063 height 178
click at [933, 208] on div "Add Column" at bounding box center [592, 210] width 1063 height 178
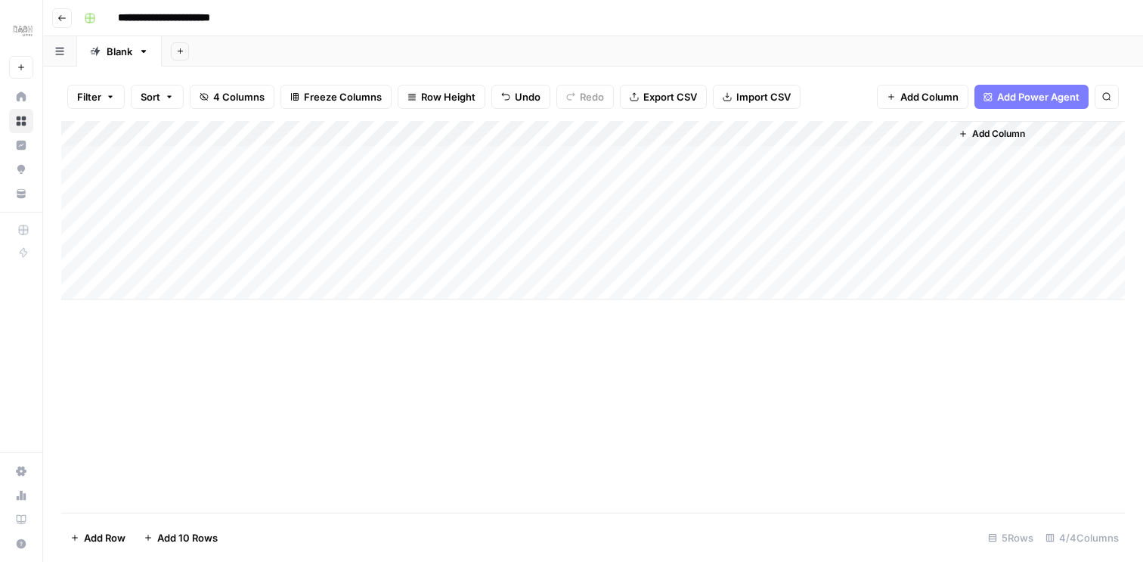
click at [256, 231] on div "Add Column" at bounding box center [592, 210] width 1063 height 178
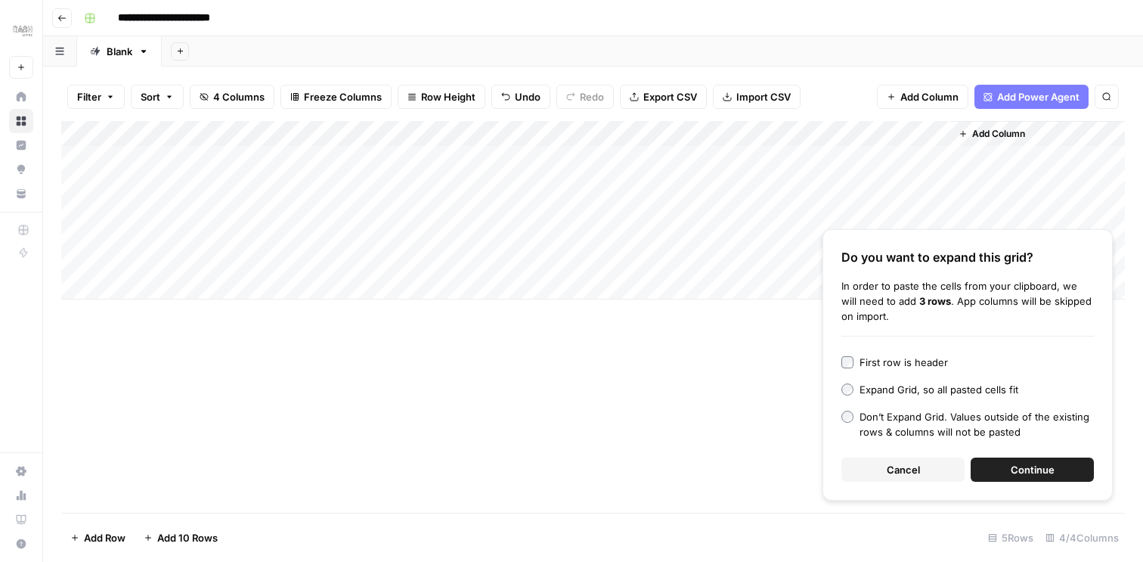
click at [1016, 470] on span "Continue" at bounding box center [1033, 469] width 44 height 15
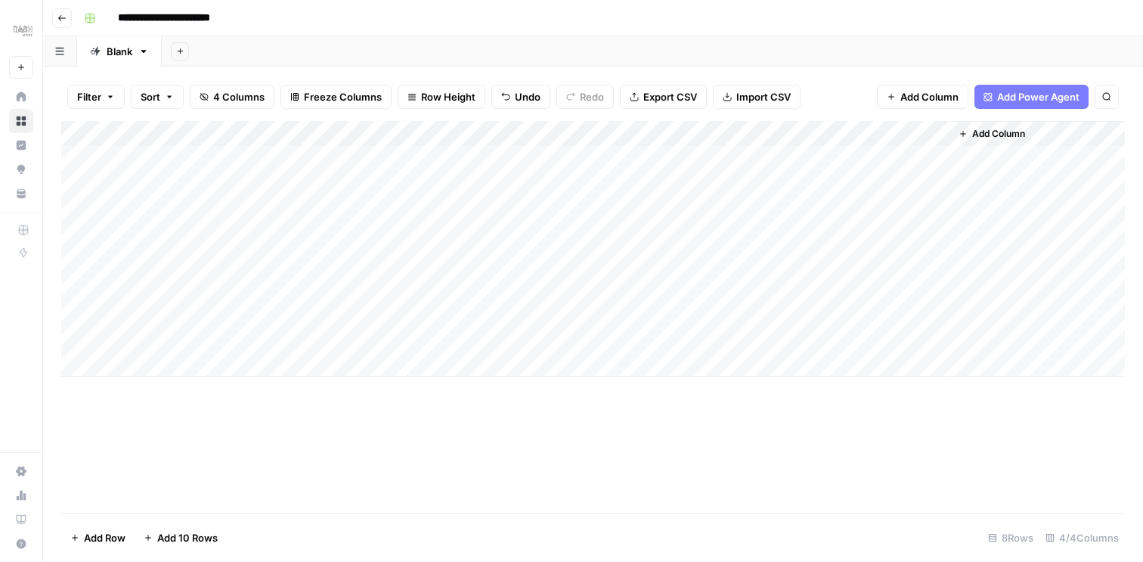
drag, startPoint x: 233, startPoint y: 240, endPoint x: 232, endPoint y: 333, distance: 93.7
click at [232, 333] on div "Add Column" at bounding box center [592, 248] width 1063 height 255
click at [416, 234] on div "Add Column" at bounding box center [592, 248] width 1063 height 255
click at [653, 235] on div "Add Column" at bounding box center [592, 248] width 1063 height 255
click at [611, 258] on div "Add Column" at bounding box center [592, 248] width 1063 height 255
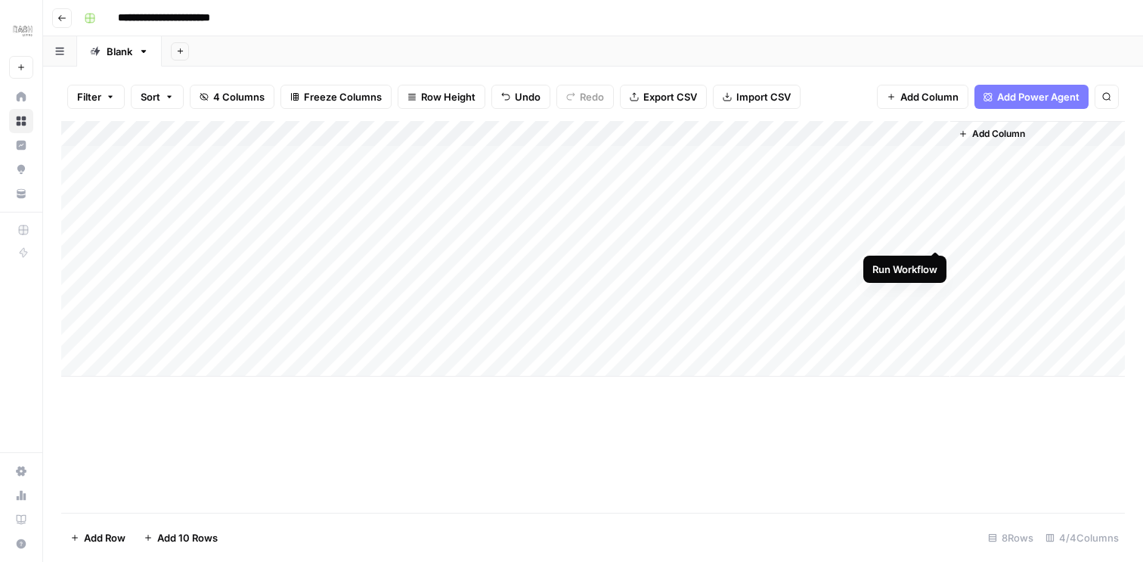
click at [936, 236] on div "Add Column" at bounding box center [592, 248] width 1063 height 255
click at [856, 263] on div "Add Column" at bounding box center [592, 248] width 1063 height 255
click at [679, 257] on div "Add Column" at bounding box center [592, 248] width 1063 height 255
drag, startPoint x: 659, startPoint y: 286, endPoint x: 658, endPoint y: 349, distance: 63.5
click at [658, 349] on div "Add Column" at bounding box center [592, 248] width 1063 height 255
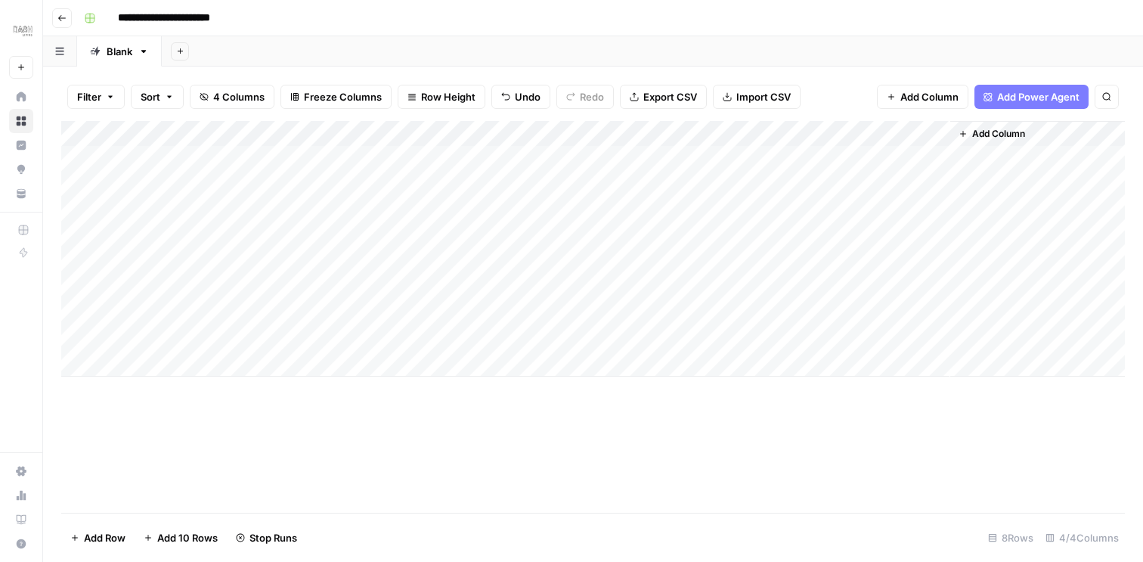
click at [629, 293] on div "Add Column" at bounding box center [592, 248] width 1063 height 255
click at [670, 317] on div "Add Column" at bounding box center [592, 248] width 1063 height 255
click at [714, 289] on div "Add Column" at bounding box center [592, 248] width 1063 height 255
drag, startPoint x: 766, startPoint y: 296, endPoint x: 763, endPoint y: 339, distance: 43.2
click at [763, 339] on div "Add Column" at bounding box center [592, 248] width 1063 height 255
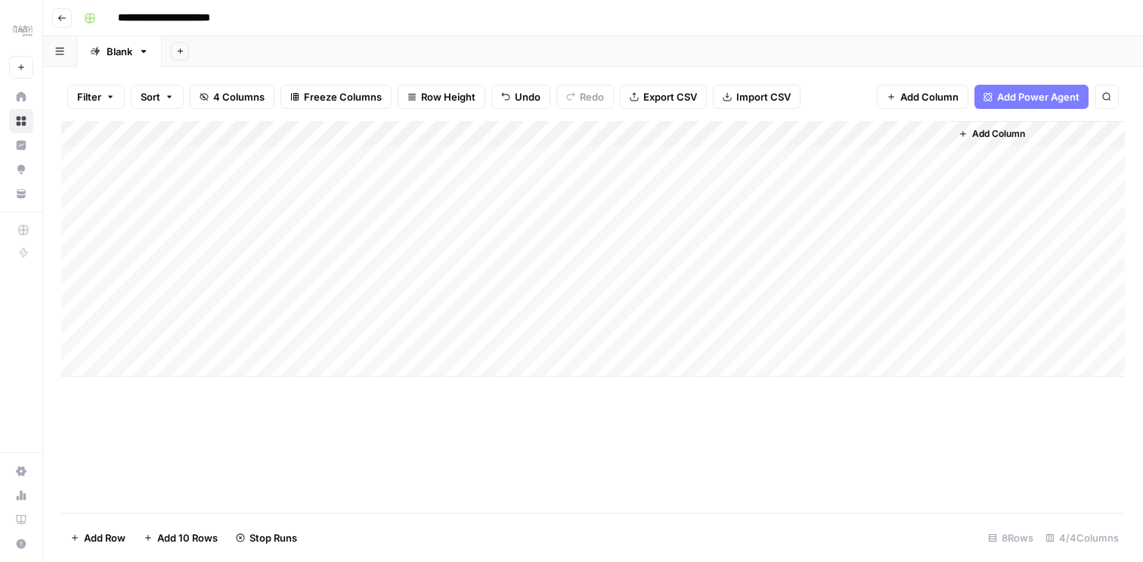
click at [861, 283] on div "Add Column" at bounding box center [592, 248] width 1063 height 255
click at [857, 312] on div "Add Column" at bounding box center [592, 248] width 1063 height 255
click at [856, 334] on div "Add Column" at bounding box center [592, 248] width 1063 height 255
click at [142, 366] on div "Add Column" at bounding box center [592, 248] width 1063 height 255
click at [920, 96] on span "Add Column" at bounding box center [929, 96] width 58 height 15
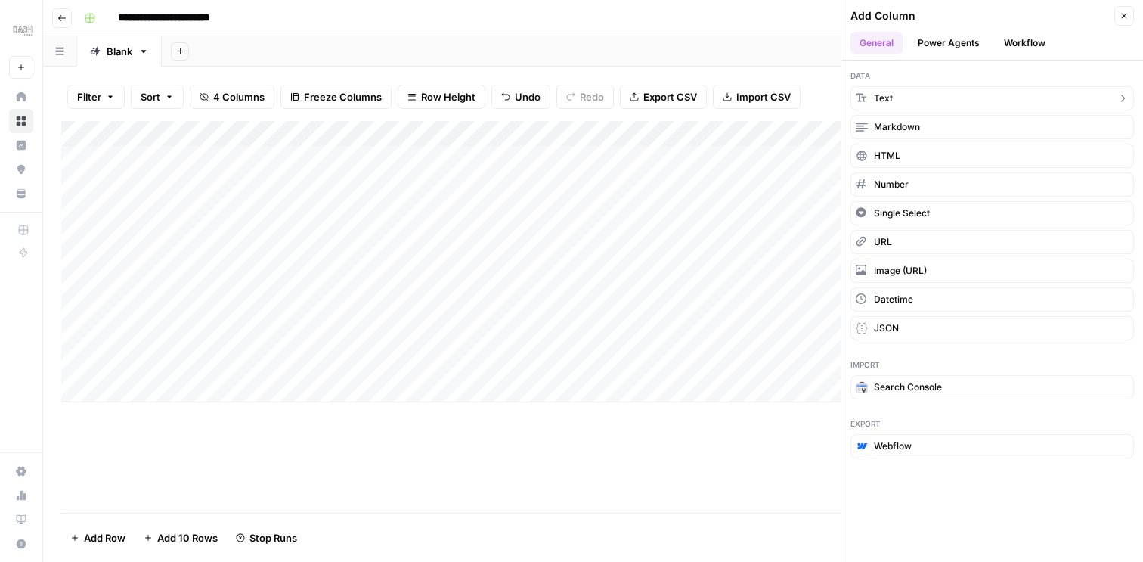
click at [913, 101] on button "Text" at bounding box center [991, 98] width 283 height 24
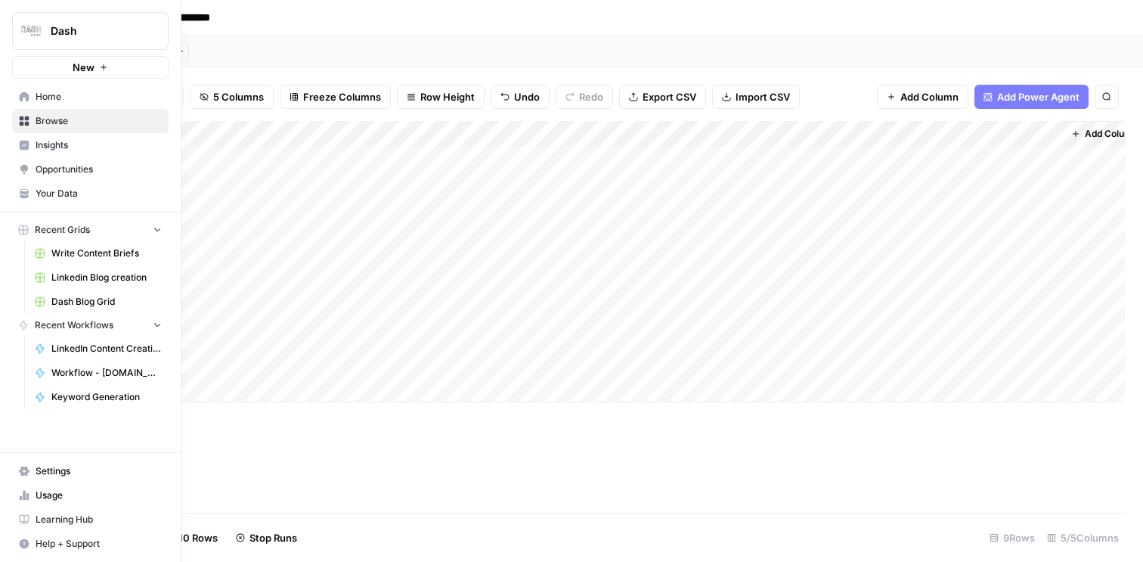
scroll to position [0, 82]
drag, startPoint x: 924, startPoint y: 138, endPoint x: 65, endPoint y: 128, distance: 858.7
click at [65, 127] on div "**********" at bounding box center [571, 281] width 1143 height 562
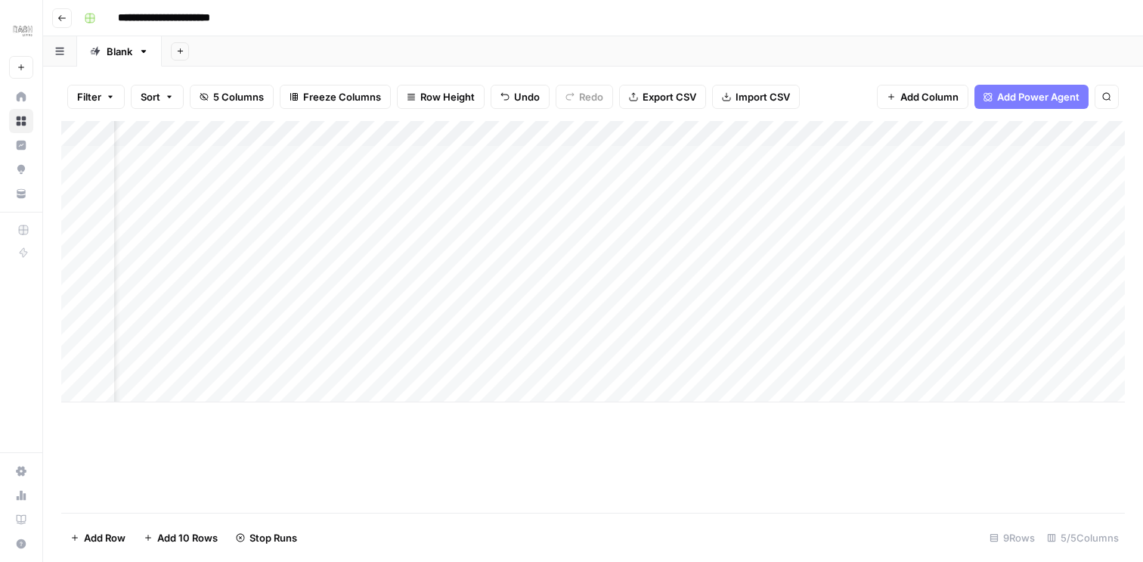
scroll to position [0, 0]
click at [190, 135] on div "Add Column" at bounding box center [592, 261] width 1063 height 281
click at [170, 174] on input "New Column" at bounding box center [204, 170] width 153 height 15
type input "C"
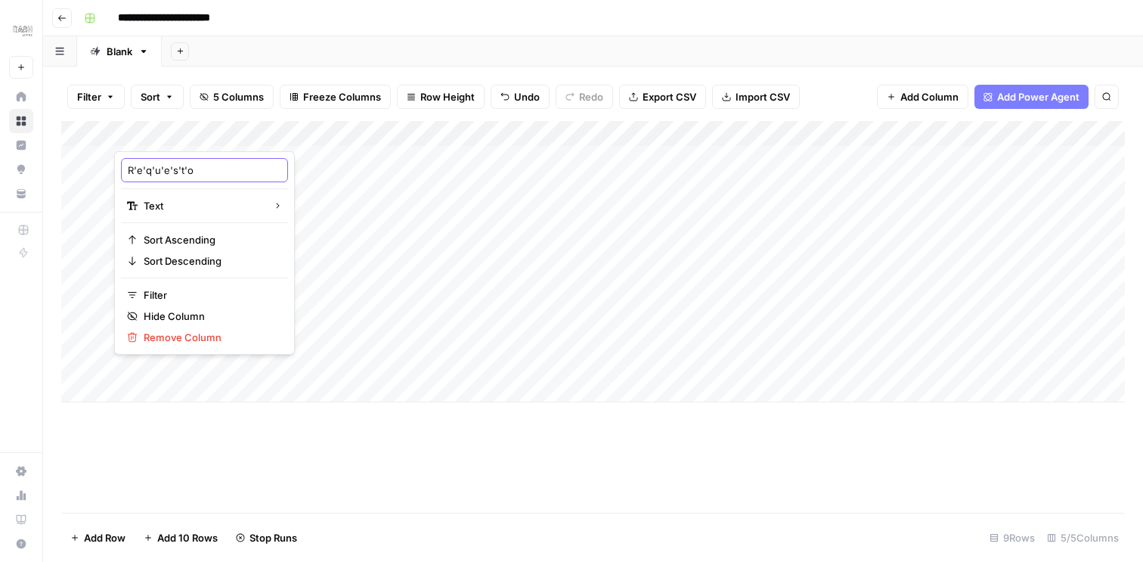
type input "R'e'q'u'e's't'o'r"
click at [207, 131] on div "Add Column" at bounding box center [592, 261] width 1063 height 281
click at [207, 131] on div at bounding box center [223, 136] width 218 height 30
click at [205, 176] on input "R'e'q'u'e's't'o'r" at bounding box center [204, 170] width 153 height 15
type input "Requestor"
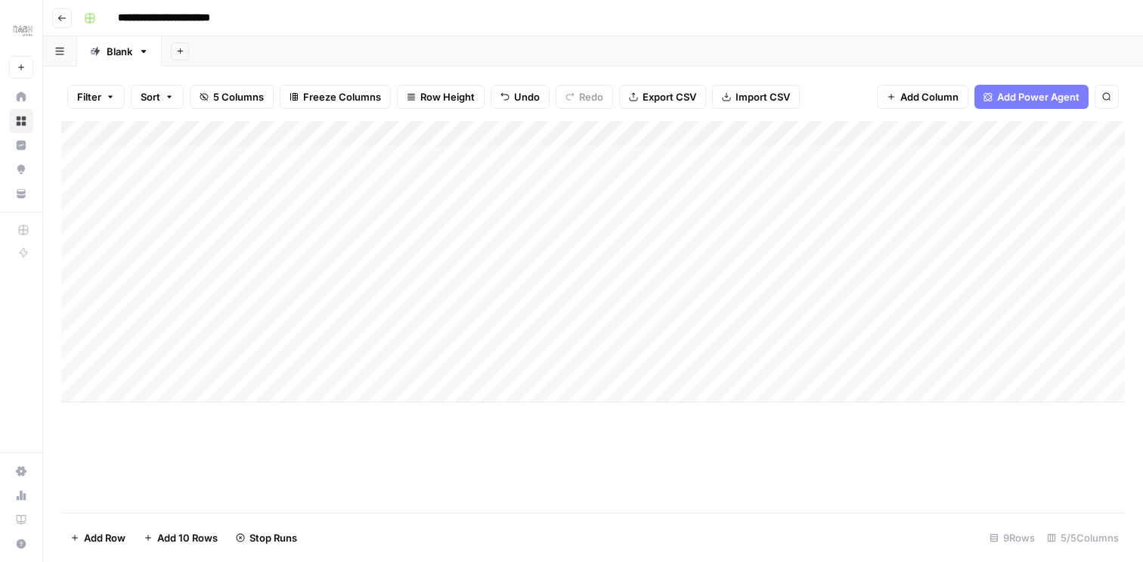
click at [273, 156] on div "Add Column" at bounding box center [592, 261] width 1063 height 281
type textarea "*****"
click at [258, 153] on div "Add Column" at bounding box center [592, 261] width 1063 height 281
drag, startPoint x: 331, startPoint y: 175, endPoint x: 324, endPoint y: 337, distance: 162.6
click at [324, 337] on div "Add Column" at bounding box center [592, 261] width 1063 height 281
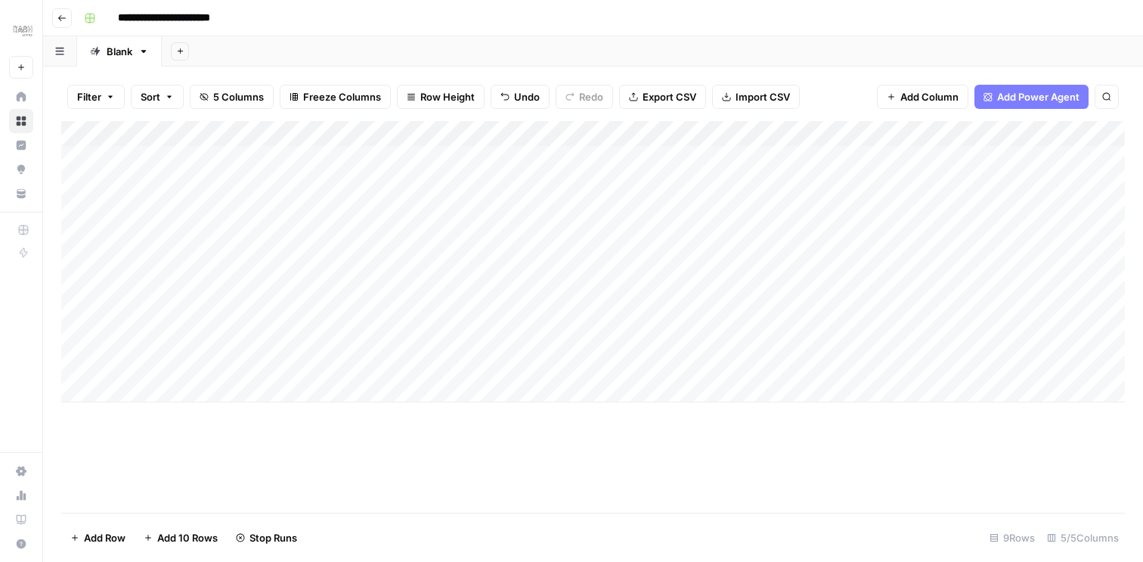
click at [209, 218] on div "Add Column" at bounding box center [592, 261] width 1063 height 281
click at [218, 164] on div "Add Column" at bounding box center [592, 261] width 1063 height 281
drag, startPoint x: 329, startPoint y: 167, endPoint x: 323, endPoint y: 340, distance: 173.2
click at [323, 340] on div "Add Column" at bounding box center [592, 261] width 1063 height 281
click at [234, 161] on div "Add Column" at bounding box center [592, 261] width 1063 height 281
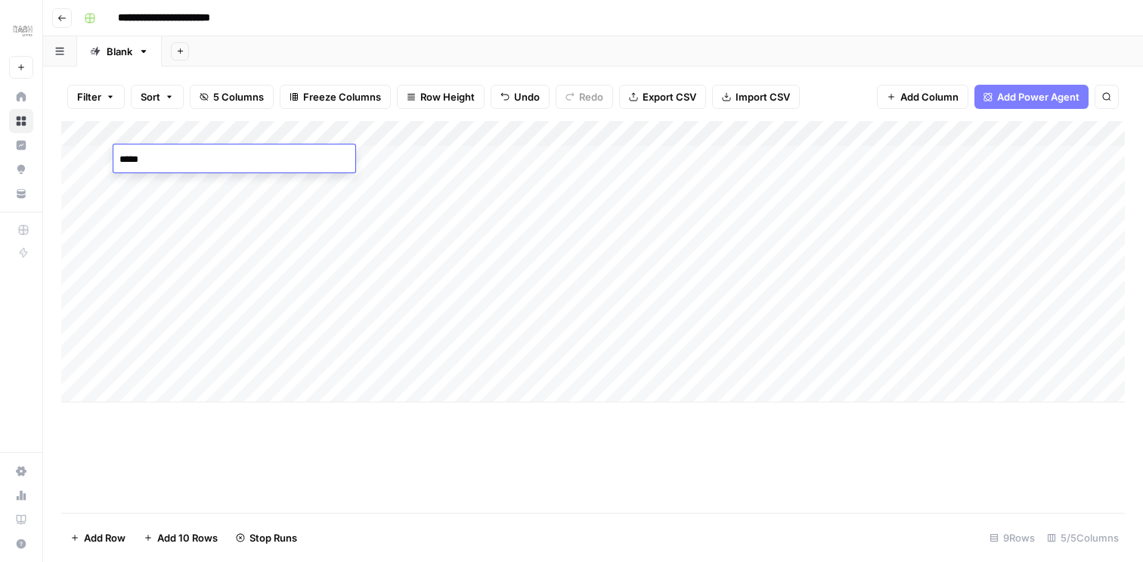
click at [215, 204] on div "Add Column" at bounding box center [592, 261] width 1063 height 281
click at [203, 156] on div "Add Column" at bounding box center [592, 261] width 1063 height 281
drag, startPoint x: 195, startPoint y: 180, endPoint x: 197, endPoint y: 339, distance: 158.7
click at [196, 339] on div "Add Column" at bounding box center [592, 261] width 1063 height 281
click at [201, 209] on div "Add Column" at bounding box center [592, 261] width 1063 height 281
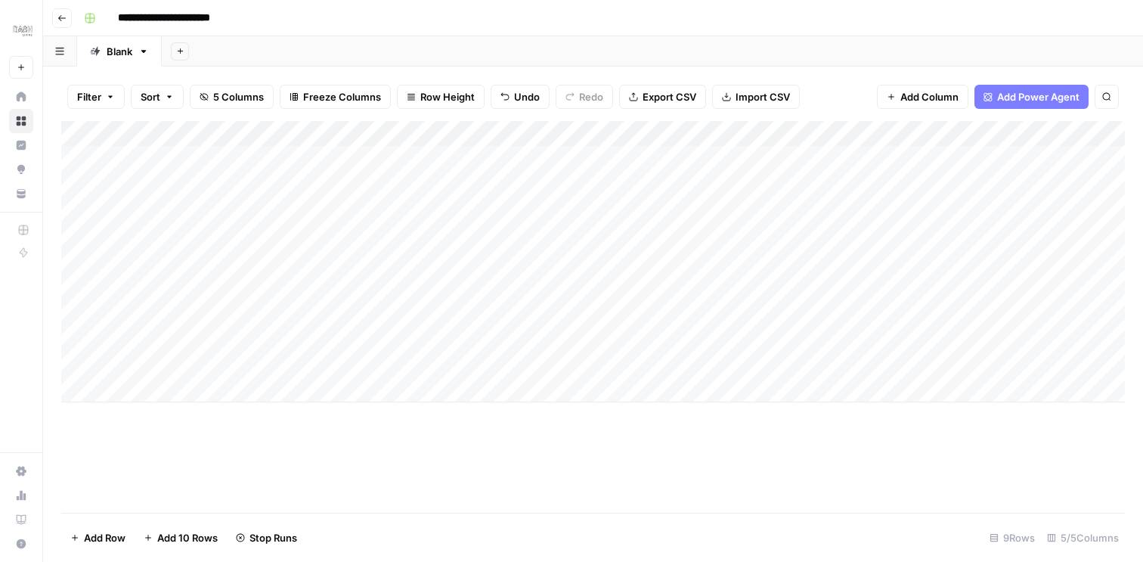
click at [183, 240] on div "Add Column" at bounding box center [592, 261] width 1063 height 281
click at [186, 209] on div "Add Column" at bounding box center [592, 261] width 1063 height 281
click at [175, 238] on div "Add Column" at bounding box center [592, 261] width 1063 height 281
click at [163, 267] on div "Add Column" at bounding box center [592, 261] width 1063 height 281
click at [156, 293] on div "Add Column" at bounding box center [592, 261] width 1063 height 281
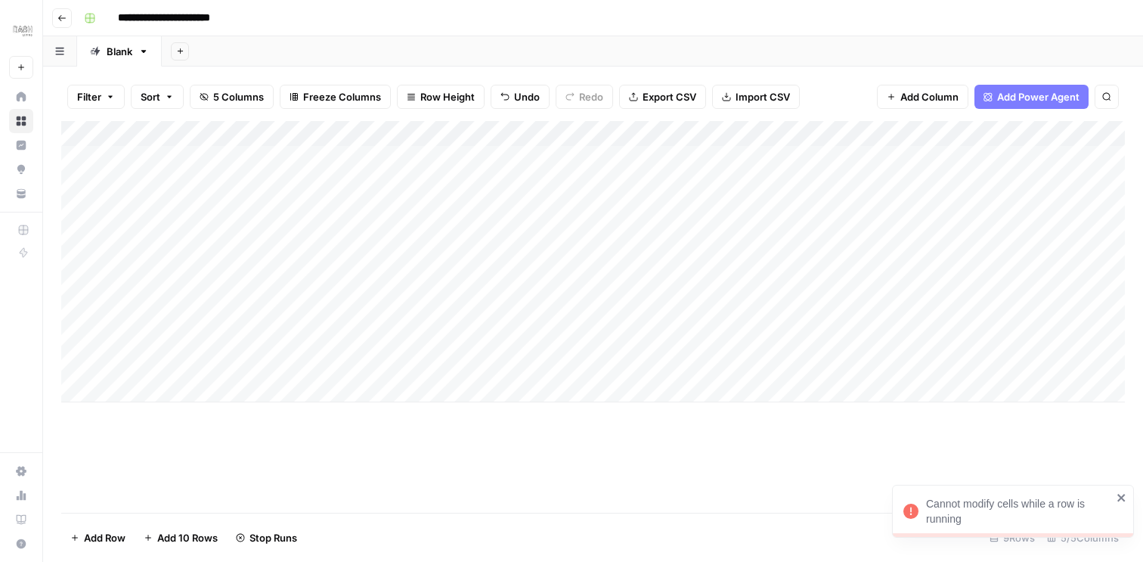
click at [166, 206] on div "Add Column" at bounding box center [592, 261] width 1063 height 281
click at [153, 230] on div "Add Column" at bounding box center [592, 261] width 1063 height 281
click at [144, 262] on div "Add Column" at bounding box center [592, 261] width 1063 height 281
click at [153, 289] on div "Add Column" at bounding box center [592, 261] width 1063 height 281
click at [193, 206] on div "Add Column" at bounding box center [592, 261] width 1063 height 281
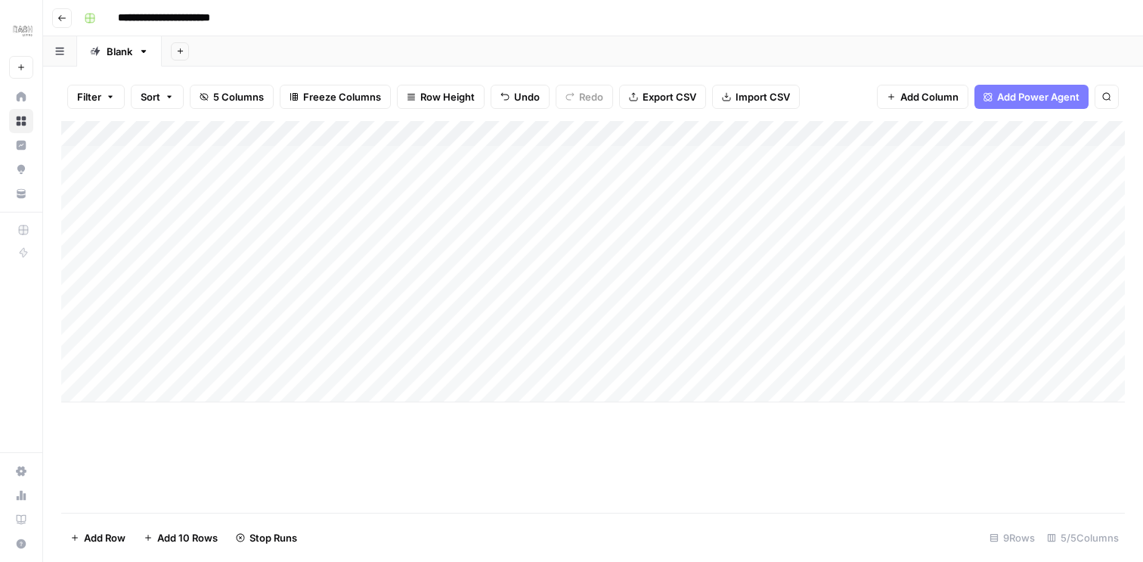
click at [170, 237] on div "Add Column" at bounding box center [592, 261] width 1063 height 281
click at [193, 280] on div "Add Column" at bounding box center [592, 261] width 1063 height 281
click at [160, 311] on div "Add Column" at bounding box center [592, 261] width 1063 height 281
click at [138, 346] on div "Add Column" at bounding box center [592, 261] width 1063 height 281
click at [173, 242] on div "Add Column" at bounding box center [592, 261] width 1063 height 281
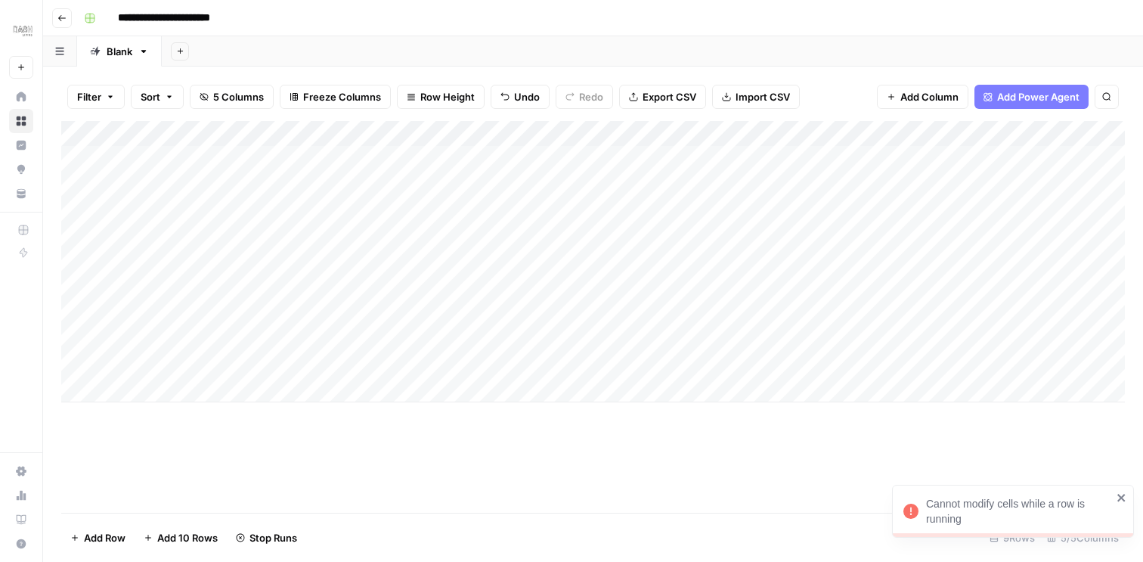
click at [1048, 236] on div "Add Column" at bounding box center [592, 261] width 1063 height 281
click at [1063, 236] on div "Add Column" at bounding box center [592, 261] width 1063 height 281
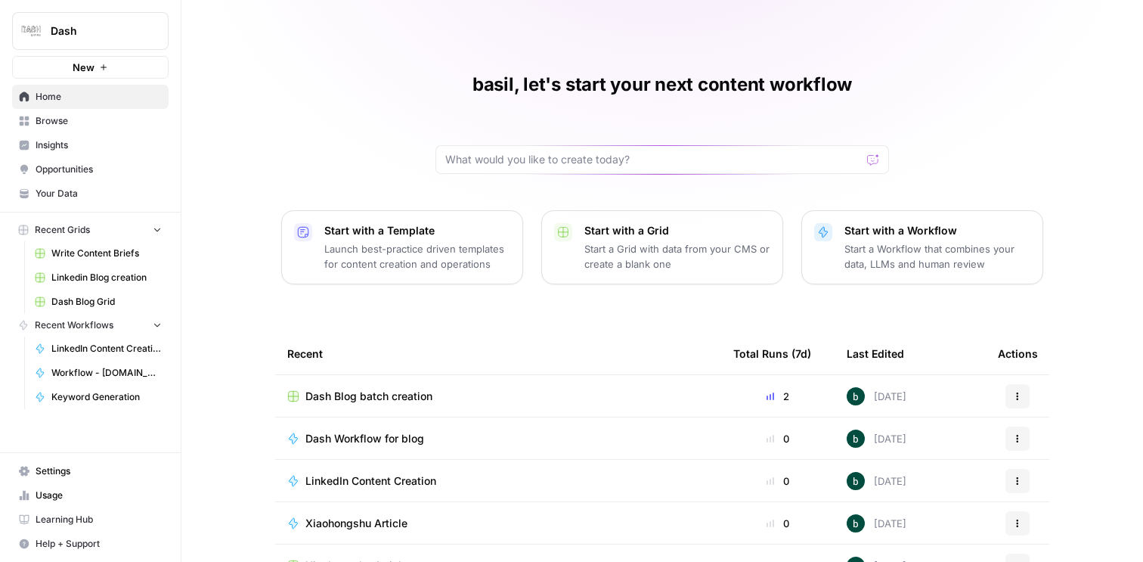
click at [61, 496] on span "Usage" at bounding box center [99, 495] width 126 height 14
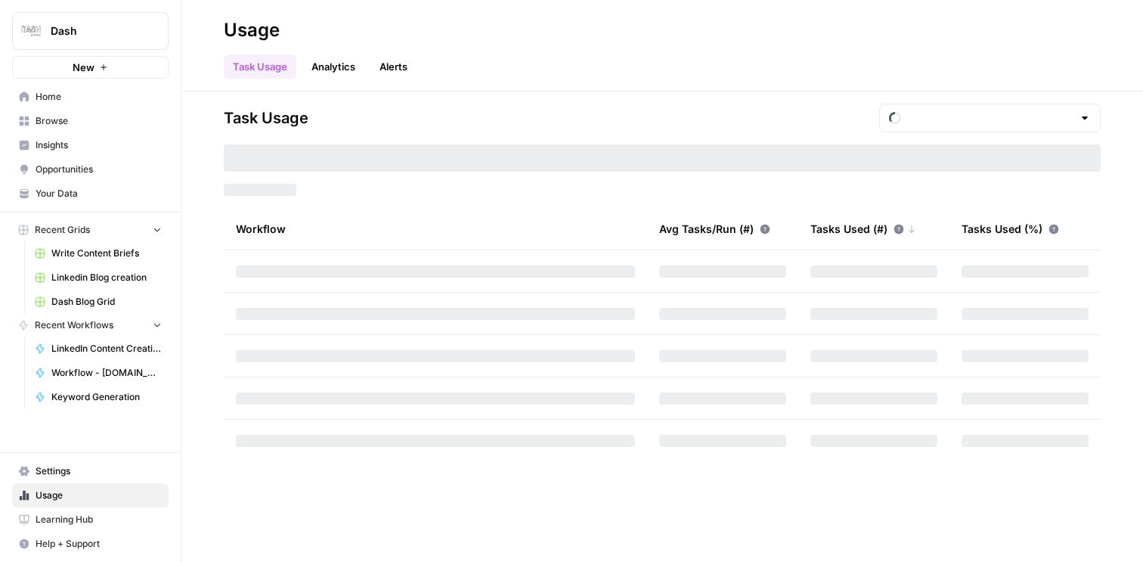
type input "October Tasks"
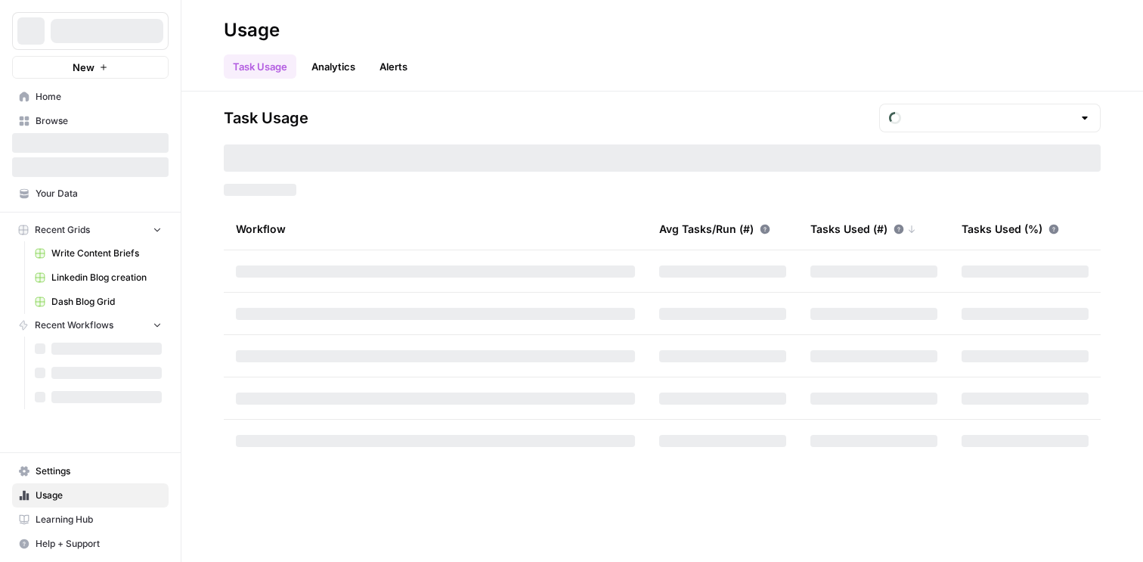
type input "October Tasks"
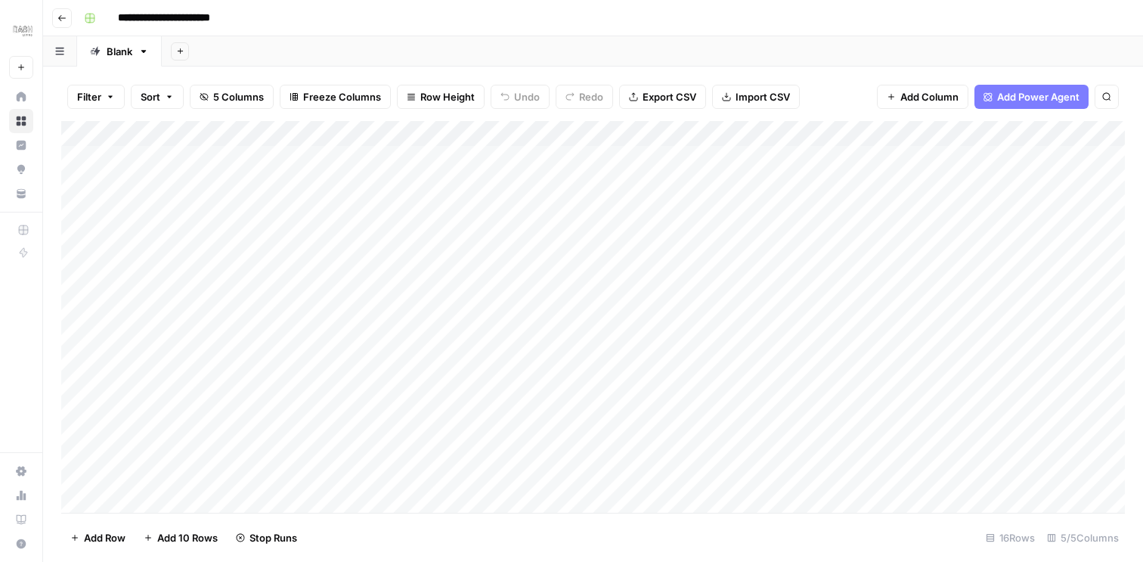
click at [163, 212] on div "Add Column" at bounding box center [592, 317] width 1063 height 392
click at [153, 236] on div "Add Column" at bounding box center [592, 317] width 1063 height 392
click at [102, 235] on div "Add Column" at bounding box center [592, 317] width 1063 height 392
click at [175, 235] on div "Add Column" at bounding box center [592, 317] width 1063 height 392
click at [193, 207] on div "Add Column" at bounding box center [592, 317] width 1063 height 392
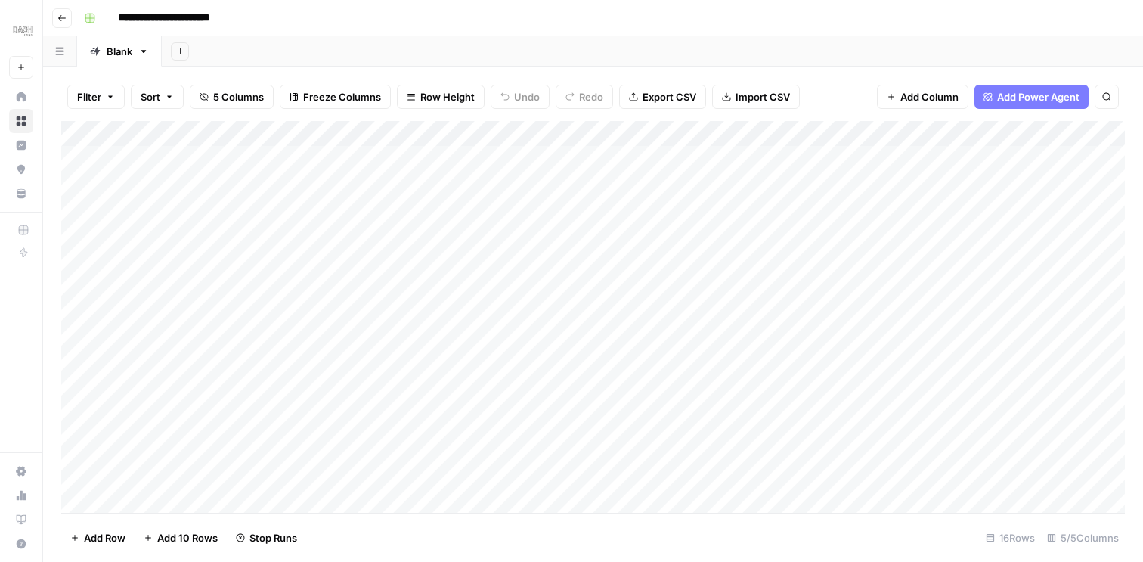
click at [171, 232] on div "Add Column" at bounding box center [592, 317] width 1063 height 392
click at [1056, 235] on div "Add Column" at bounding box center [592, 317] width 1063 height 392
click at [1027, 211] on div "Add Column" at bounding box center [592, 317] width 1063 height 392
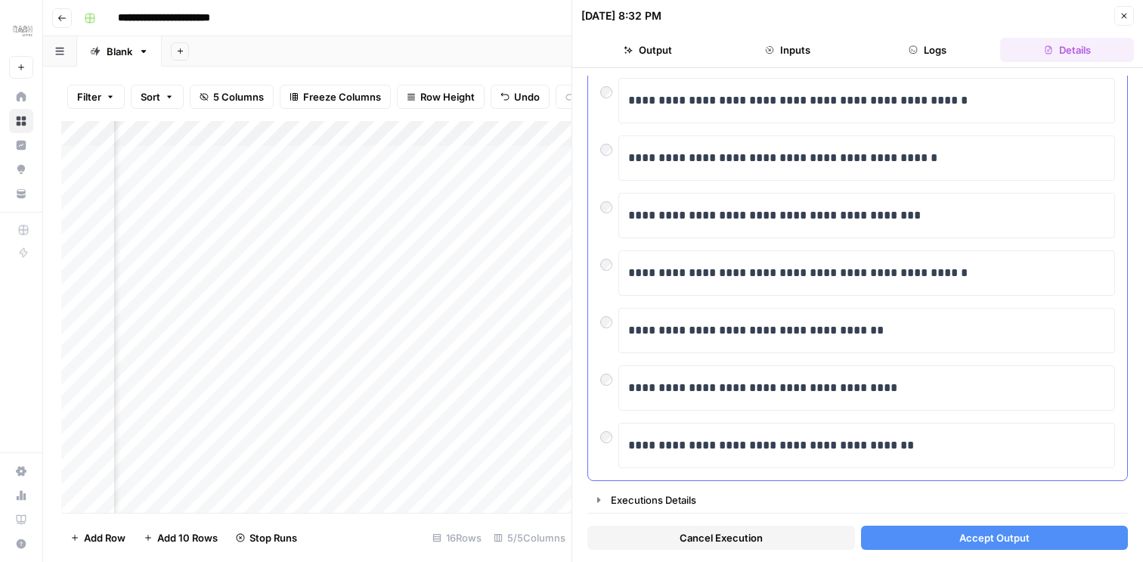
scroll to position [281, 0]
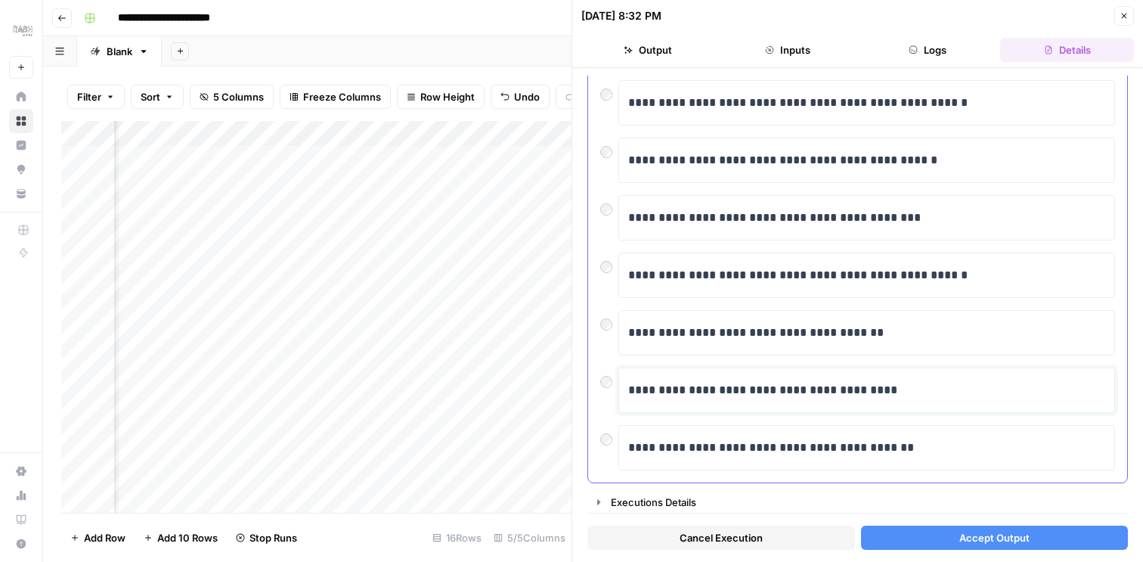
click at [831, 389] on p "**********" at bounding box center [866, 390] width 477 height 20
click at [962, 540] on span "Accept Output" at bounding box center [994, 537] width 70 height 15
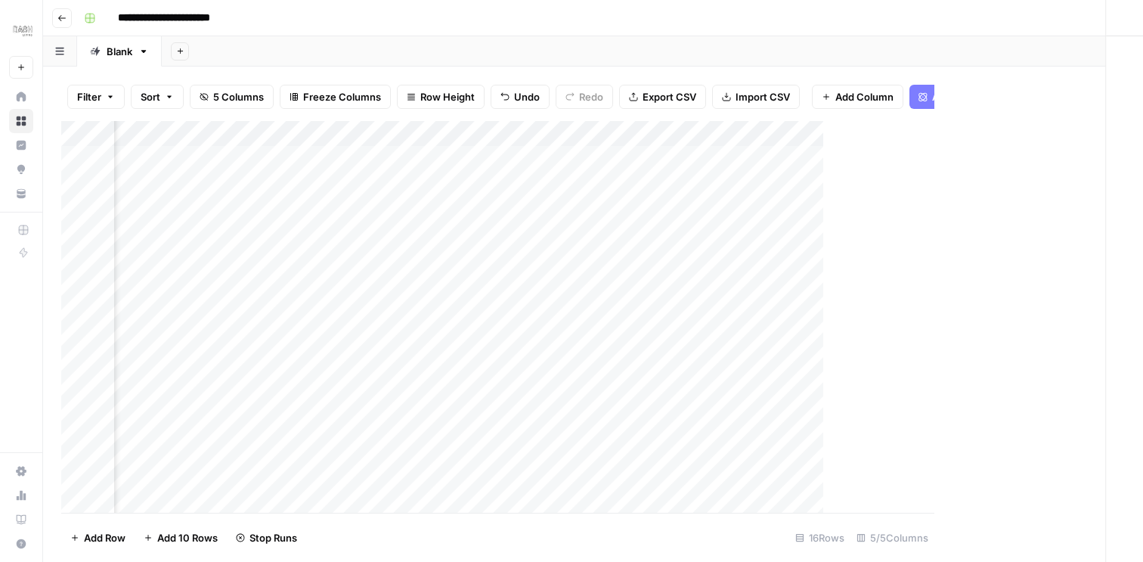
scroll to position [0, 109]
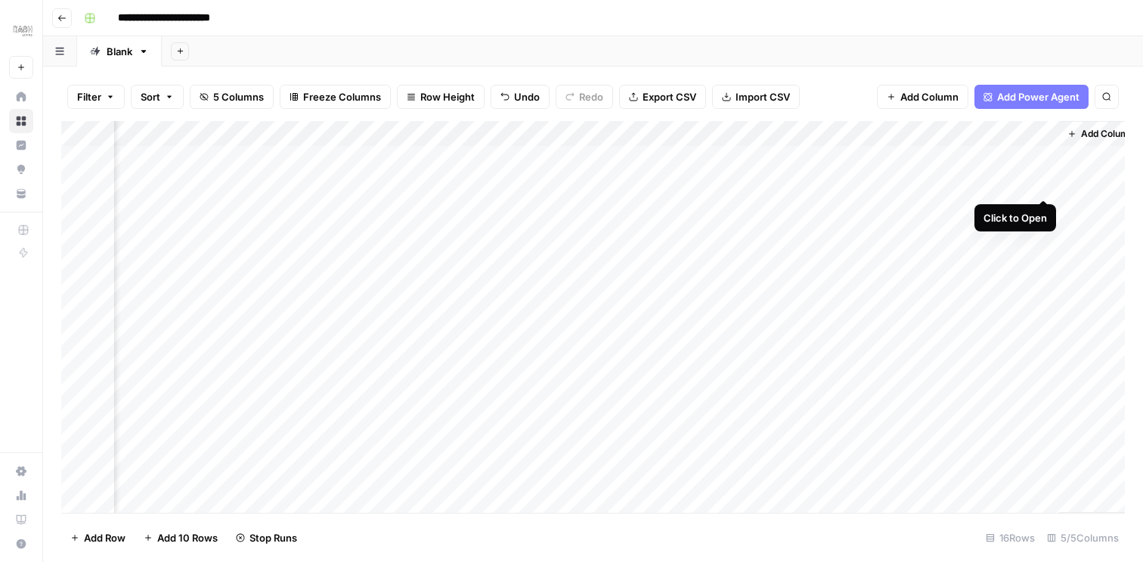
click at [1042, 181] on div "Add Column" at bounding box center [592, 317] width 1063 height 392
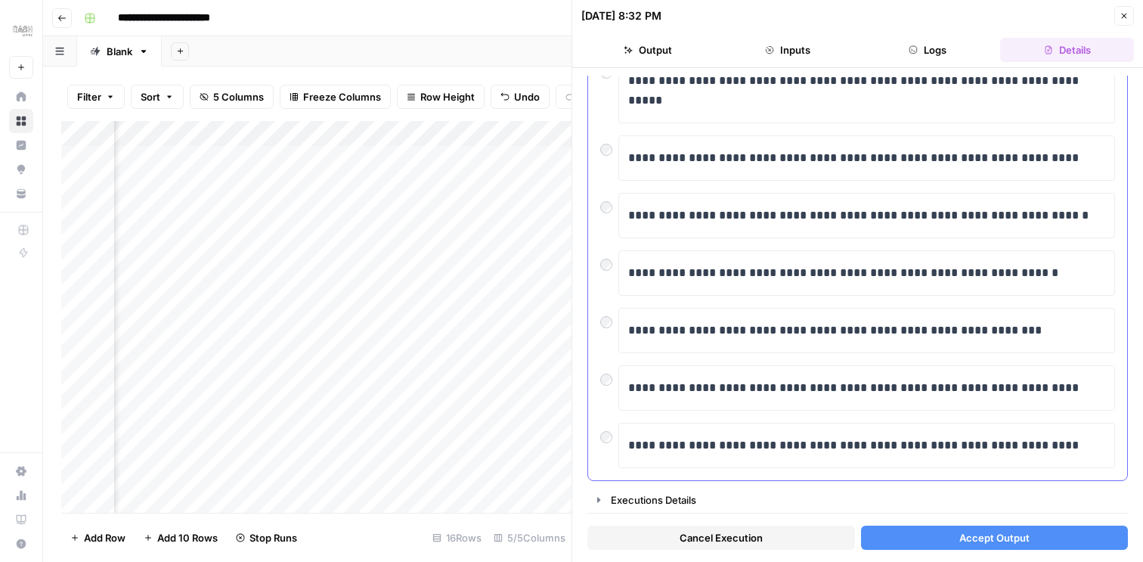
scroll to position [300, 0]
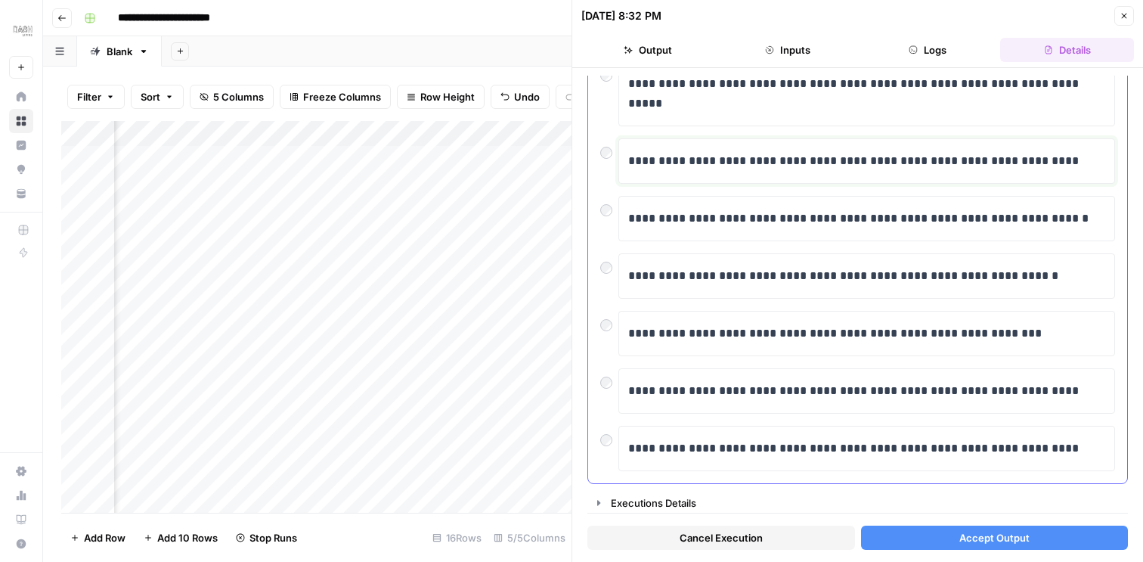
click at [760, 162] on p "**********" at bounding box center [866, 161] width 477 height 20
click at [599, 149] on div "**********" at bounding box center [857, 158] width 539 height 649
click at [937, 535] on button "Accept Output" at bounding box center [995, 537] width 268 height 24
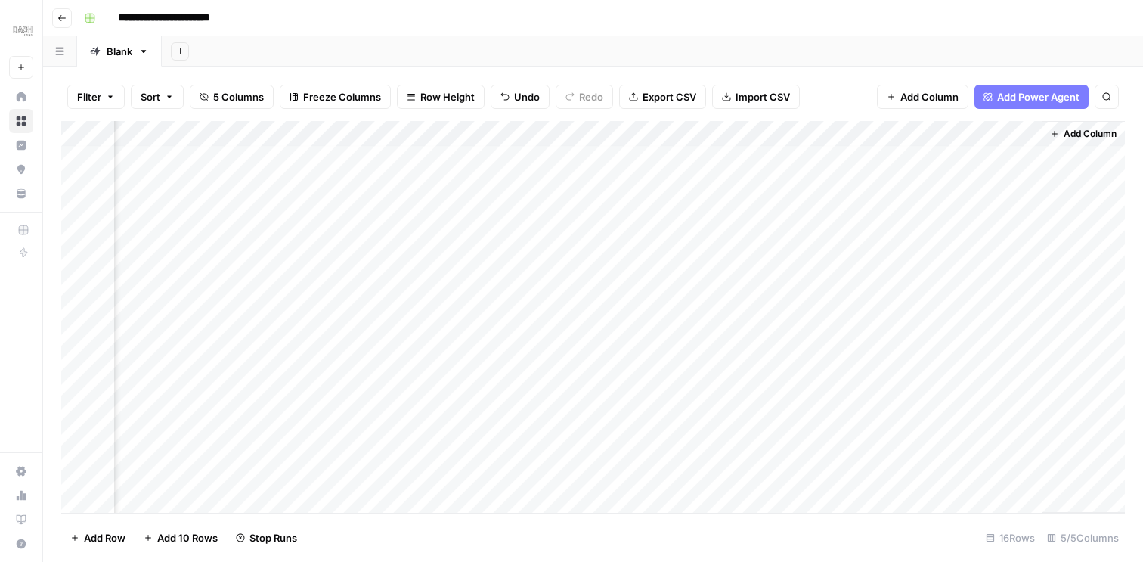
scroll to position [0, 127]
click at [1026, 159] on div "Add Column" at bounding box center [592, 317] width 1063 height 392
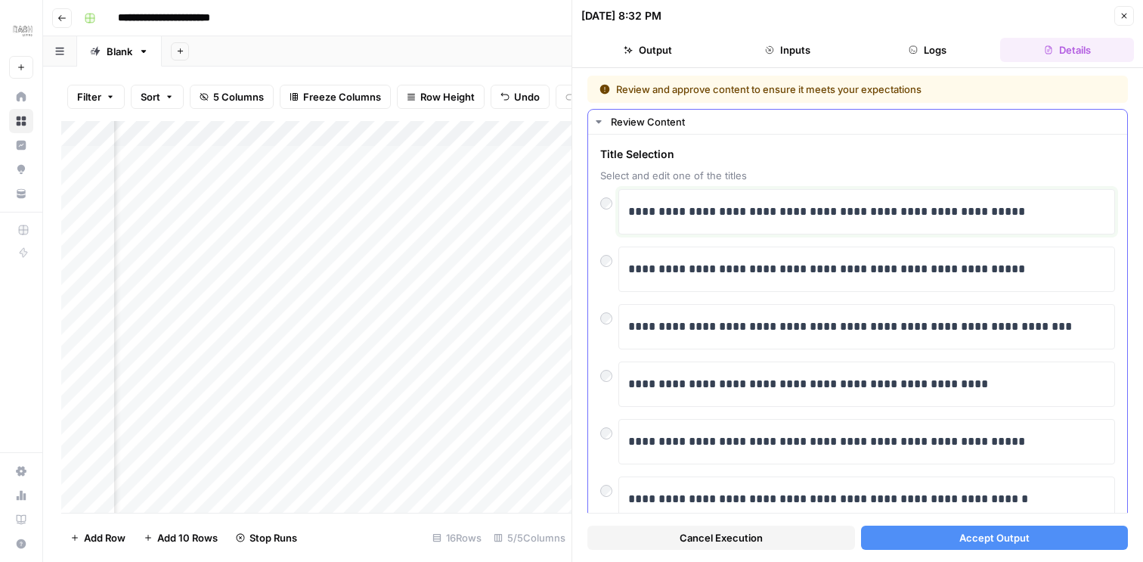
click at [734, 212] on p "**********" at bounding box center [866, 212] width 477 height 20
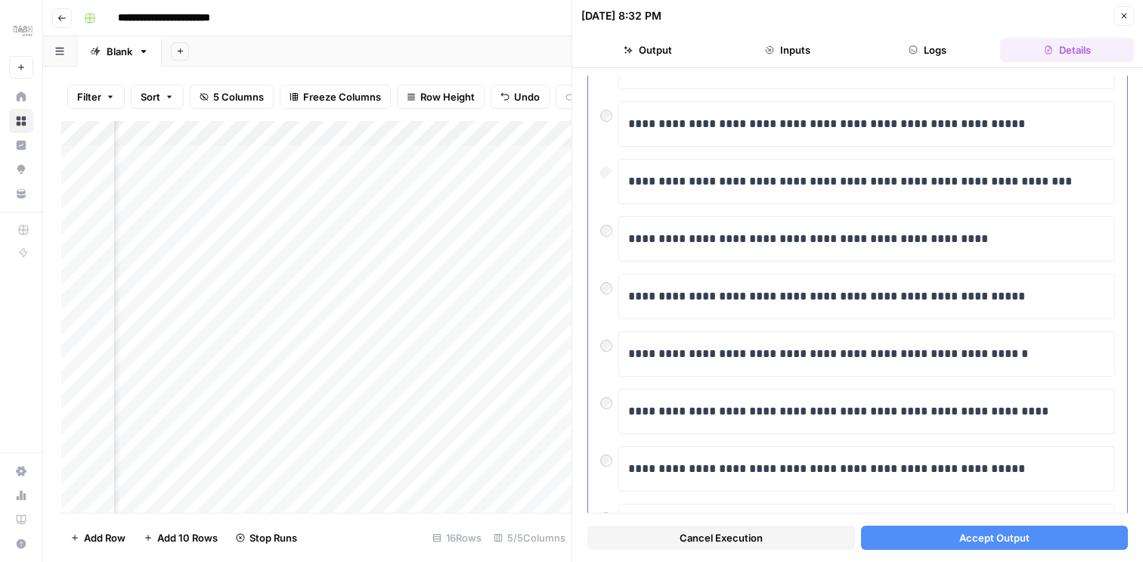
scroll to position [144, 0]
click at [942, 525] on div "Cancel Execution Accept Output" at bounding box center [857, 533] width 540 height 41
click at [940, 533] on button "Accept Output" at bounding box center [995, 537] width 268 height 24
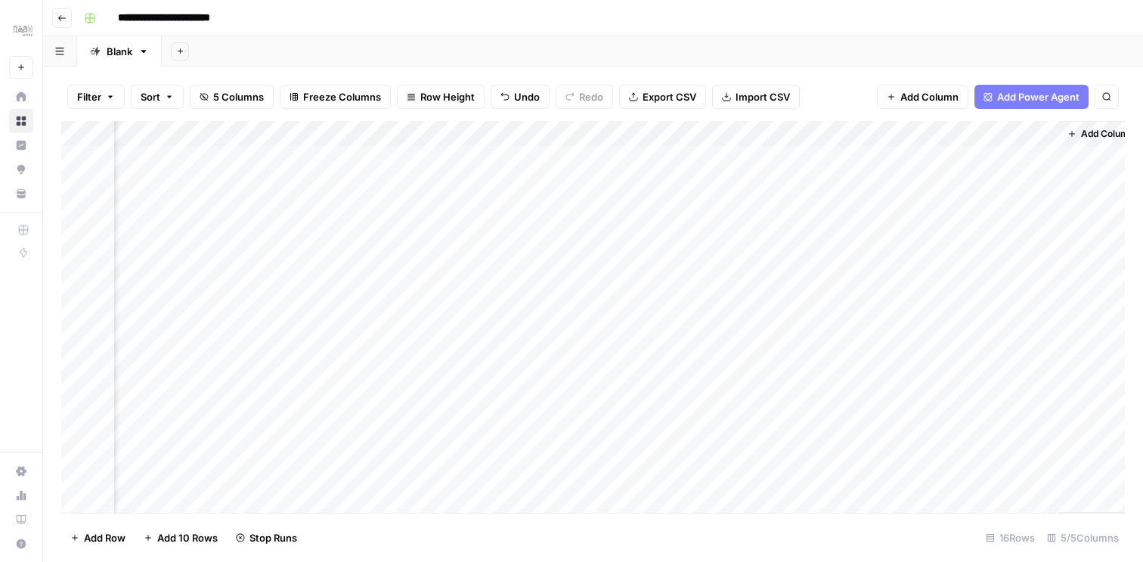
scroll to position [43, 109]
click at [352, 315] on div "Add Column" at bounding box center [592, 317] width 1063 height 392
click at [248, 294] on div "Add Column" at bounding box center [592, 317] width 1063 height 392
drag, startPoint x: 231, startPoint y: 325, endPoint x: 233, endPoint y: 401, distance: 76.4
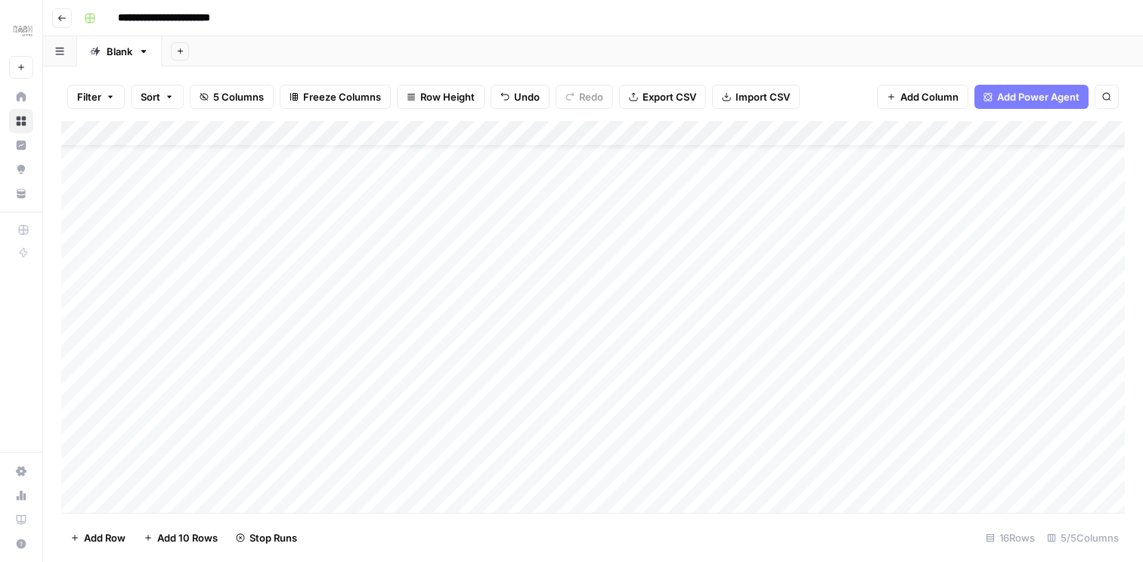
click at [233, 401] on div "Add Column" at bounding box center [592, 317] width 1063 height 392
drag, startPoint x: 508, startPoint y: 292, endPoint x: 503, endPoint y: 362, distance: 70.5
click at [503, 363] on div "Add Column" at bounding box center [592, 317] width 1063 height 392
click at [630, 292] on div "Add Column" at bounding box center [592, 317] width 1063 height 392
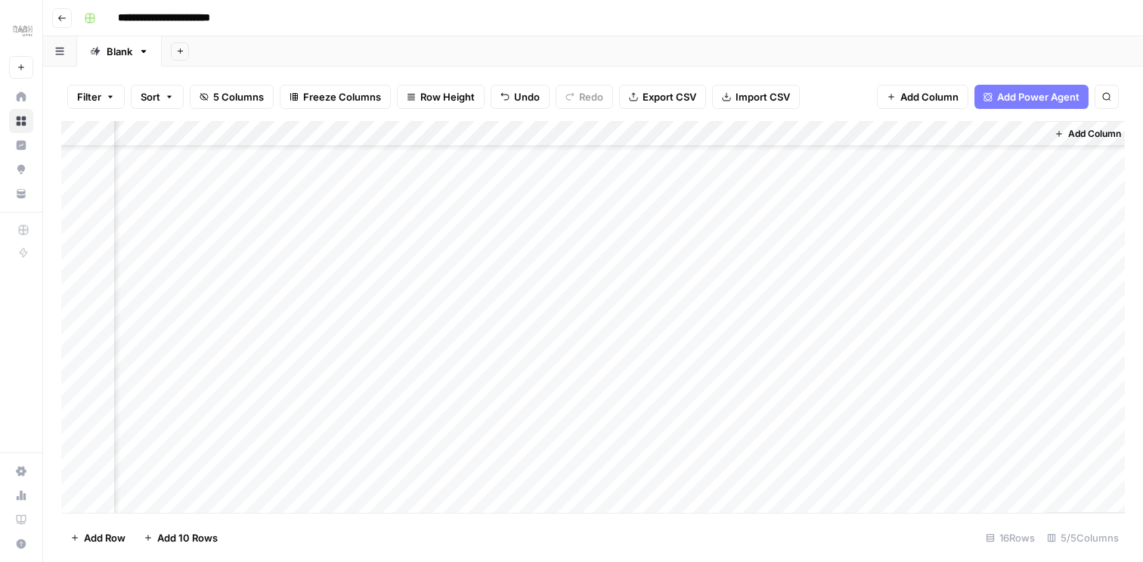
scroll to position [68, 127]
click at [742, 273] on div "Add Column" at bounding box center [592, 317] width 1063 height 392
drag, startPoint x: 702, startPoint y: 293, endPoint x: 704, endPoint y: 365, distance: 72.6
click at [704, 365] on div "Add Column" at bounding box center [592, 317] width 1063 height 392
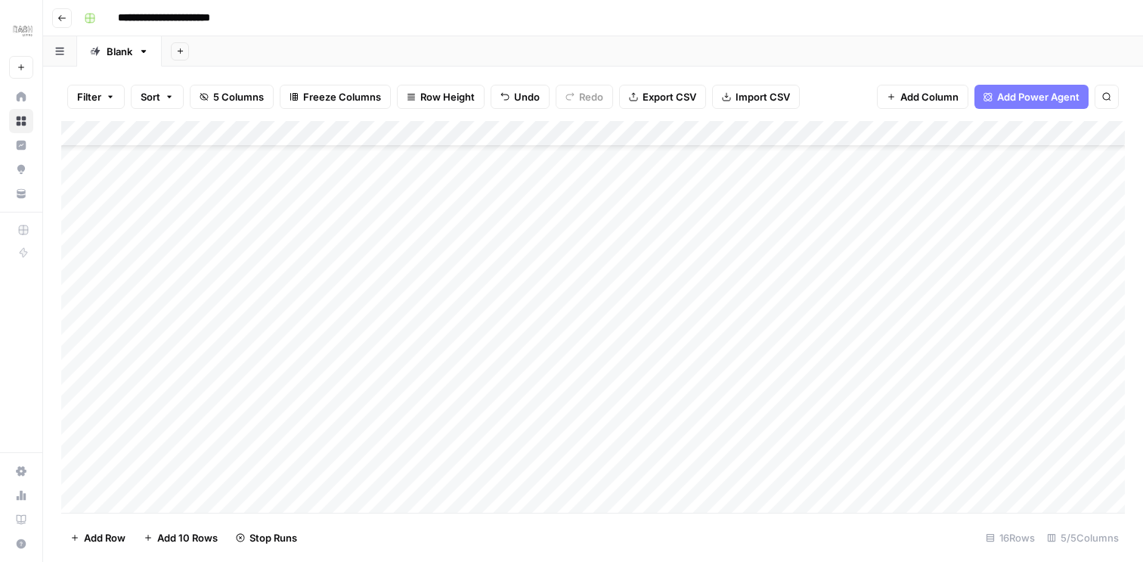
click at [833, 323] on div "Add Column" at bounding box center [592, 317] width 1063 height 392
click at [810, 296] on div "Add Column" at bounding box center [592, 317] width 1063 height 392
click at [812, 319] on div "Add Column" at bounding box center [592, 317] width 1063 height 392
click at [806, 345] on div "Add Column" at bounding box center [592, 317] width 1063 height 392
click at [807, 376] on div "Add Column" at bounding box center [592, 317] width 1063 height 392
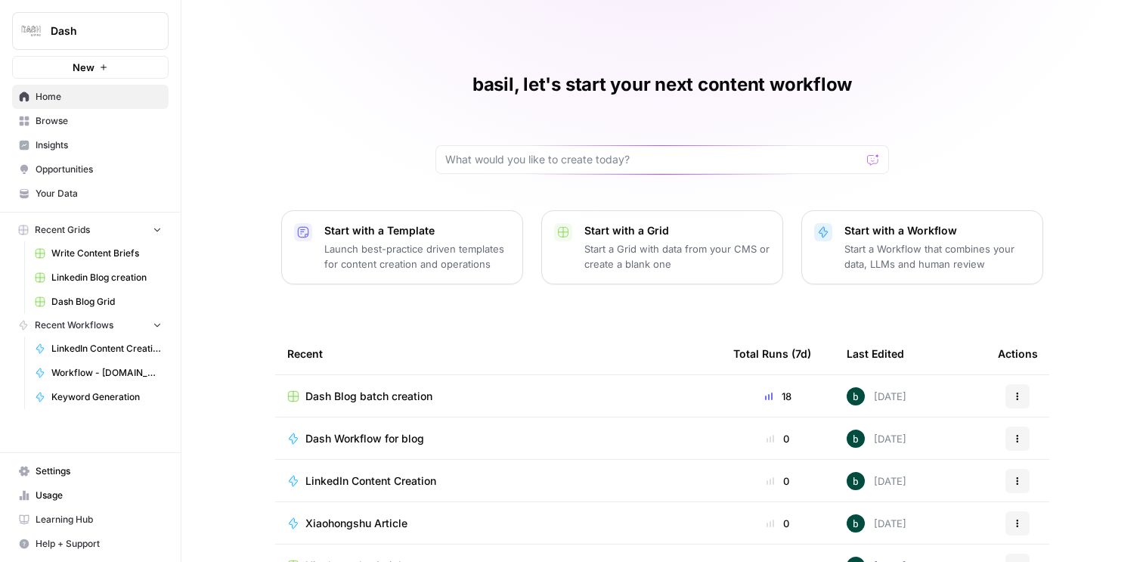
click at [378, 395] on span "Dash Blog batch creation" at bounding box center [368, 396] width 127 height 15
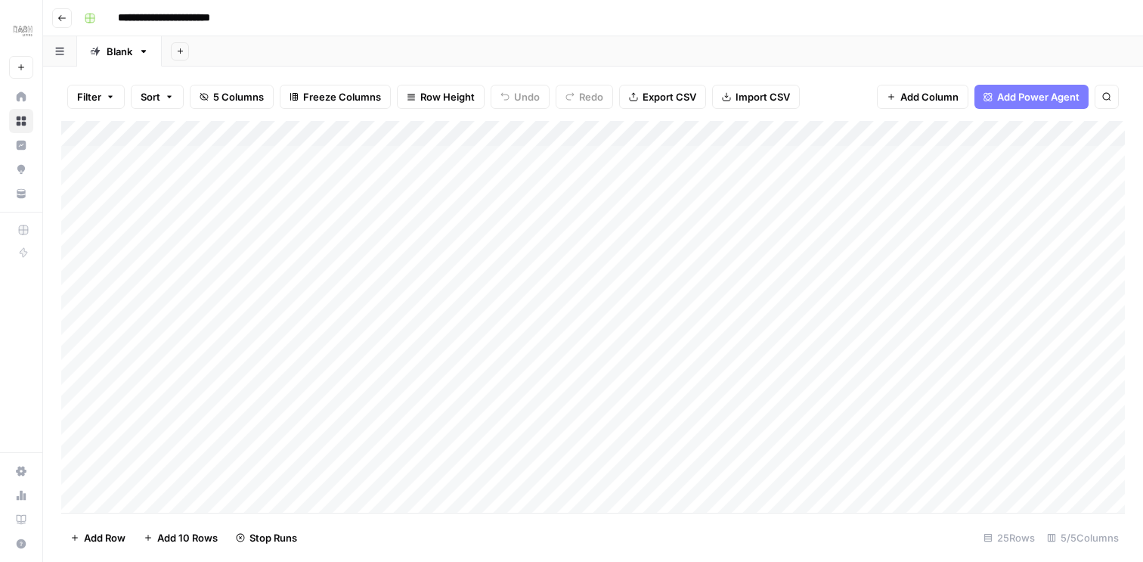
click at [157, 363] on div "Add Column" at bounding box center [592, 317] width 1063 height 392
click at [166, 386] on div "Add Column" at bounding box center [592, 317] width 1063 height 392
click at [184, 420] on div "Add Column" at bounding box center [592, 317] width 1063 height 392
click at [176, 440] on div "Add Column" at bounding box center [592, 317] width 1063 height 392
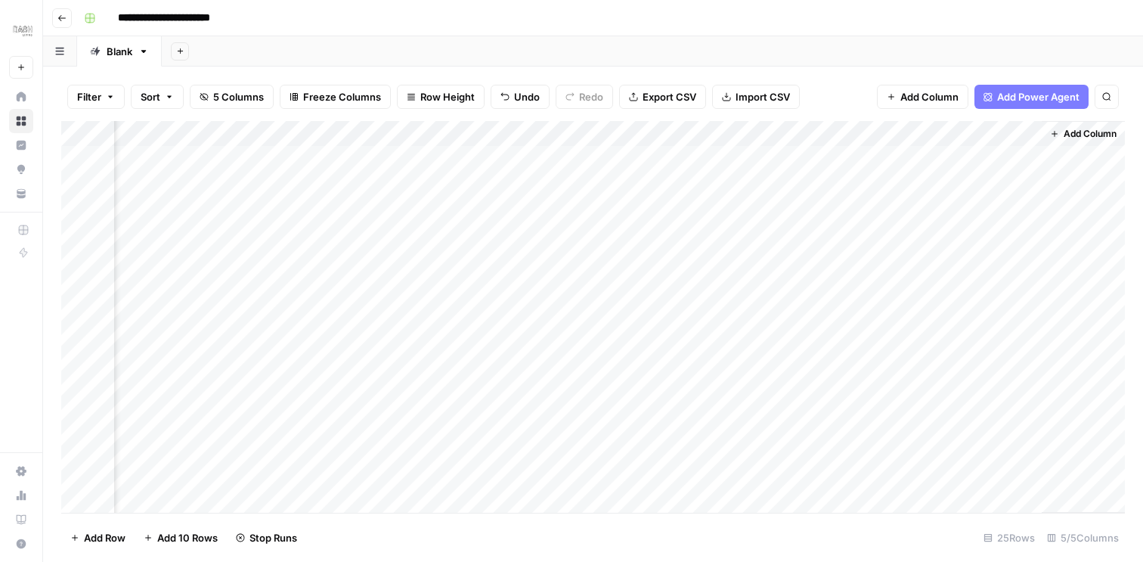
click at [946, 364] on div "Add Column" at bounding box center [592, 317] width 1063 height 392
click at [945, 392] on div "Add Column" at bounding box center [592, 317] width 1063 height 392
click at [941, 420] on div "Add Column" at bounding box center [592, 317] width 1063 height 392
click at [945, 439] on div "Add Column" at bounding box center [592, 317] width 1063 height 392
click at [1022, 335] on div "Add Column" at bounding box center [592, 317] width 1063 height 392
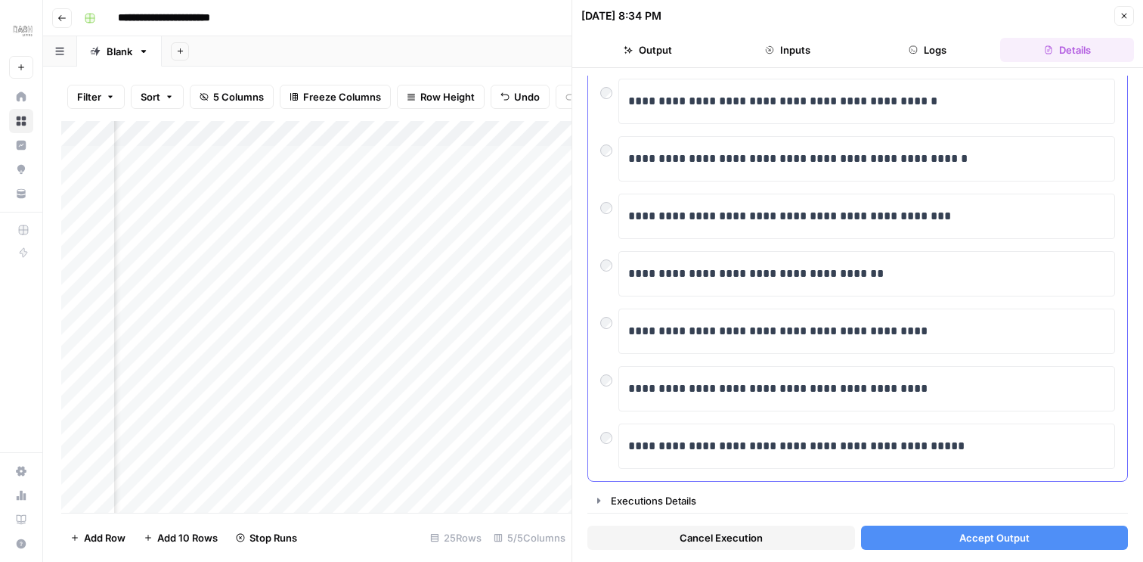
scroll to position [398, 0]
click at [930, 534] on button "Accept Output" at bounding box center [995, 537] width 268 height 24
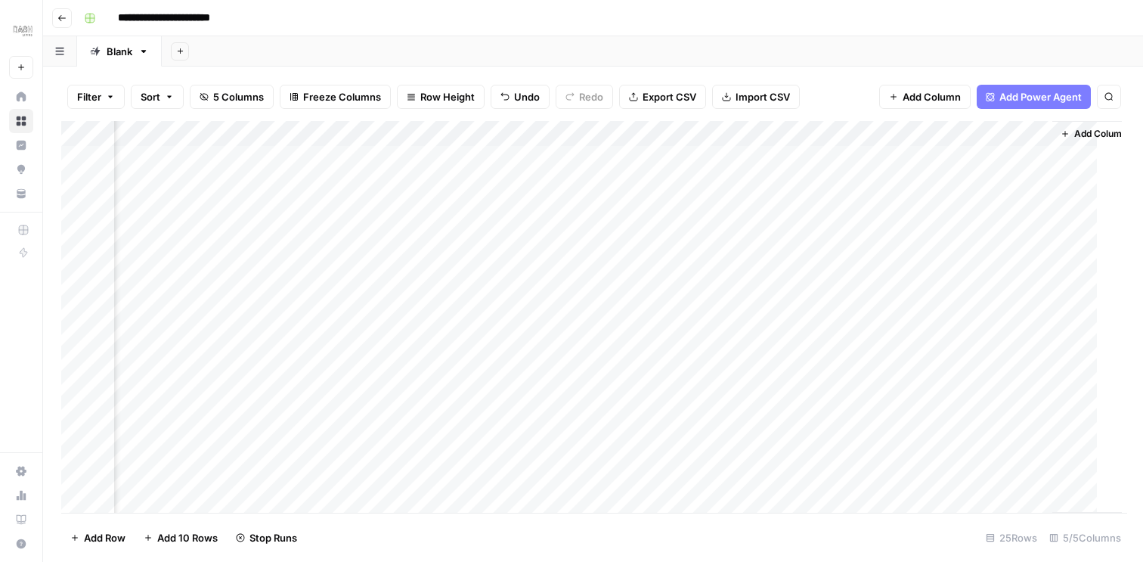
scroll to position [0, 109]
click at [1045, 258] on div "Add Column" at bounding box center [592, 317] width 1063 height 392
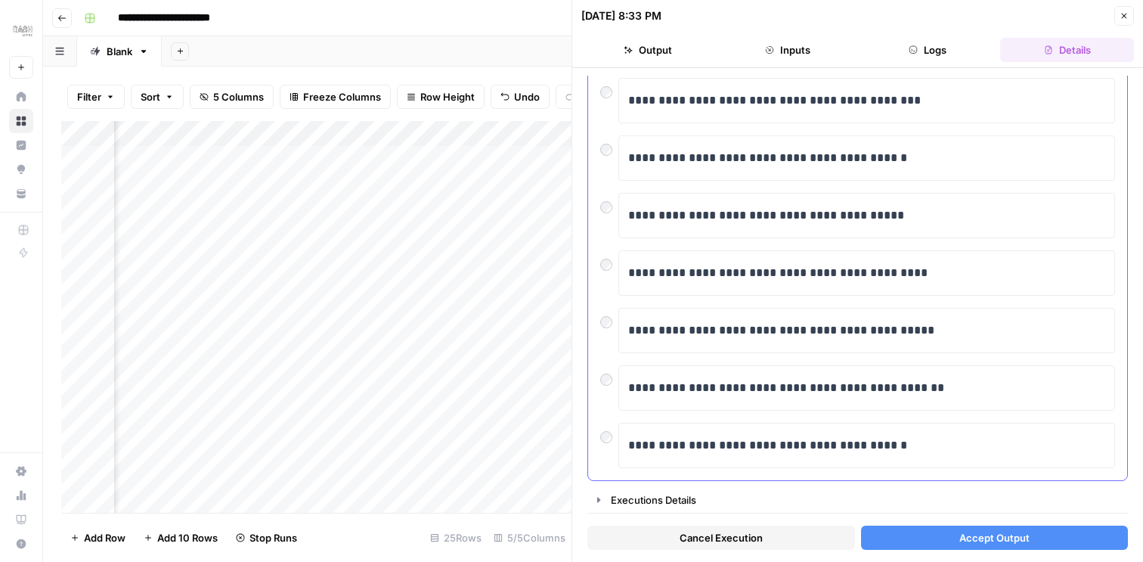
scroll to position [282, 0]
click at [840, 441] on p "**********" at bounding box center [866, 447] width 477 height 20
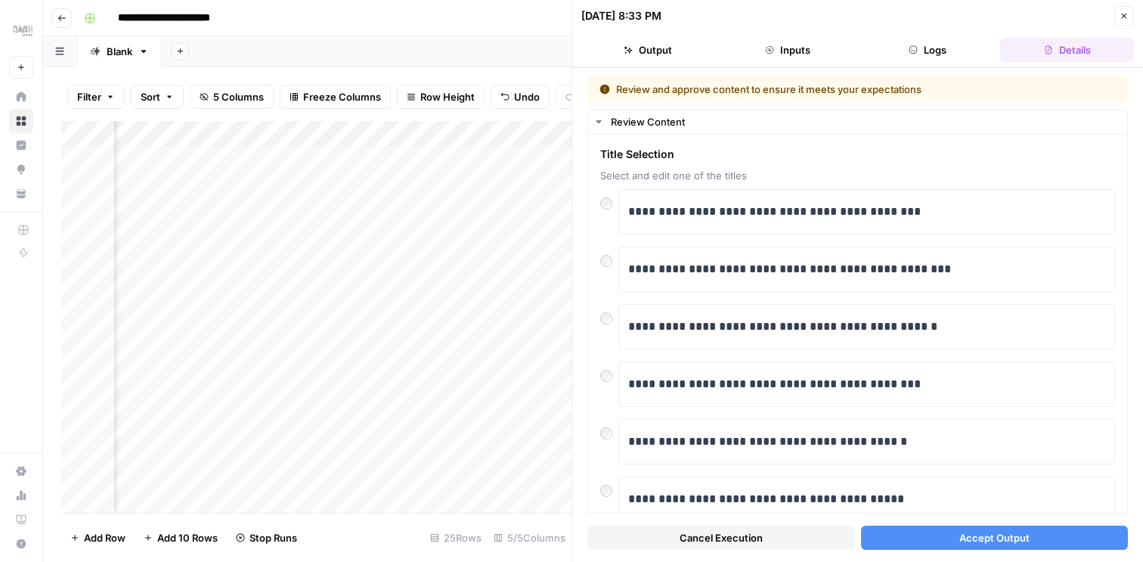
click at [974, 535] on span "Accept Output" at bounding box center [994, 537] width 70 height 15
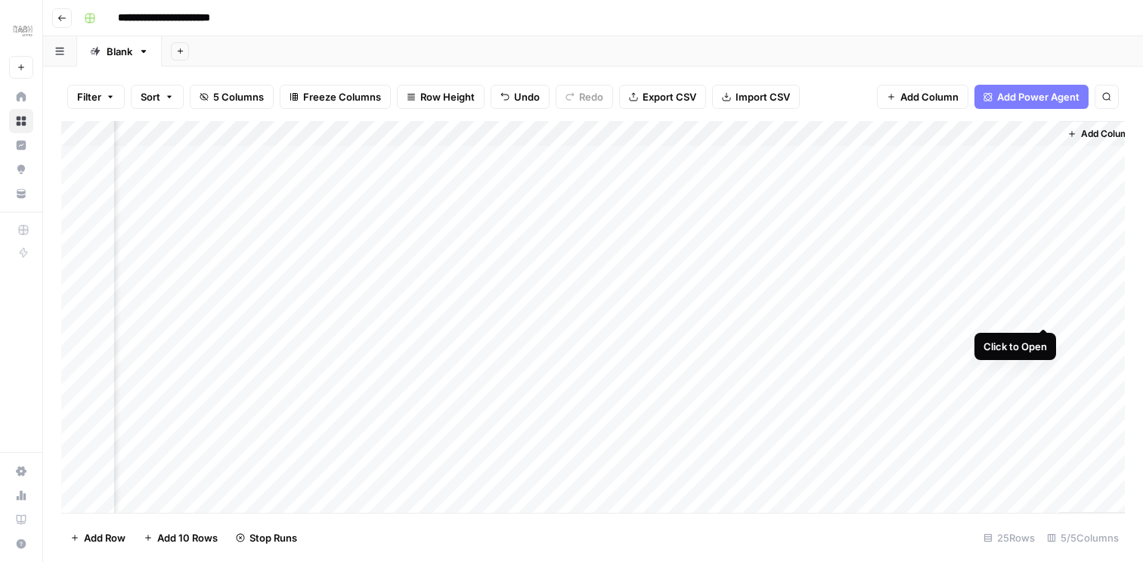
click at [1043, 311] on div "Add Column" at bounding box center [592, 317] width 1063 height 392
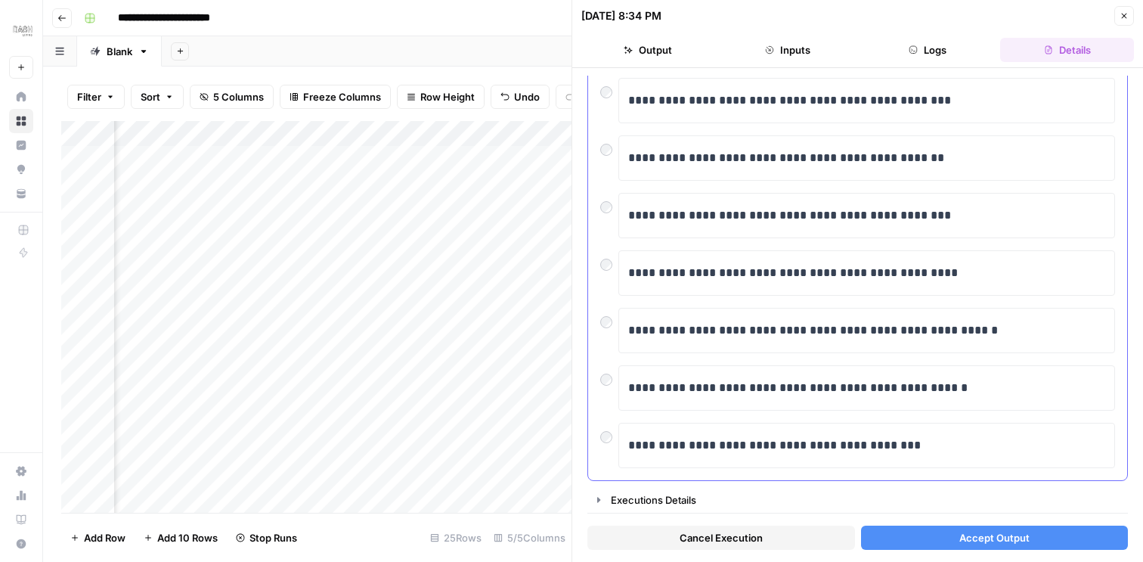
scroll to position [279, 0]
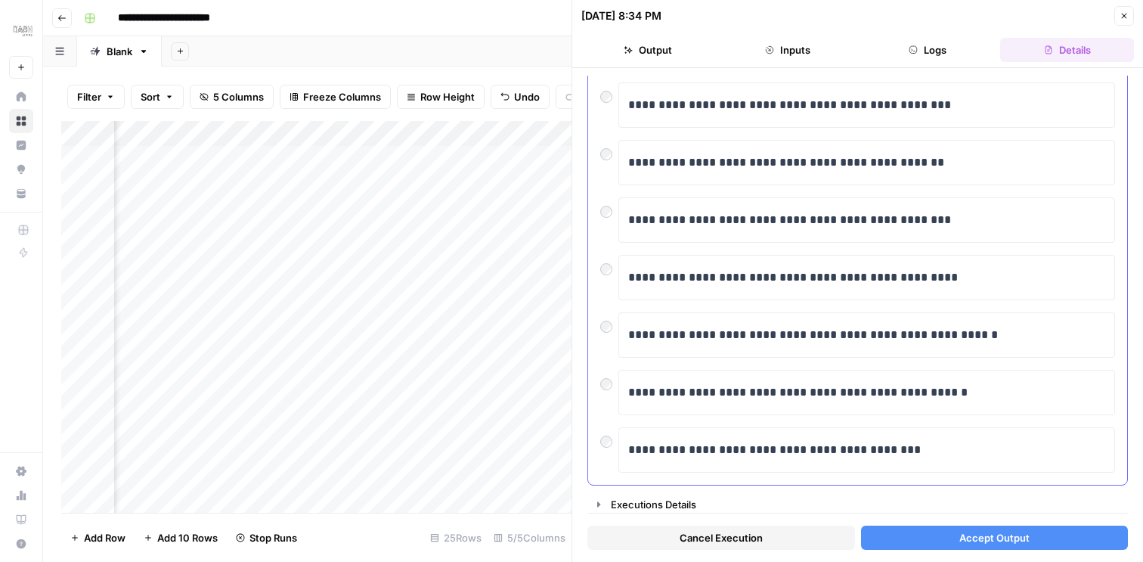
click at [600, 379] on div at bounding box center [609, 380] width 18 height 21
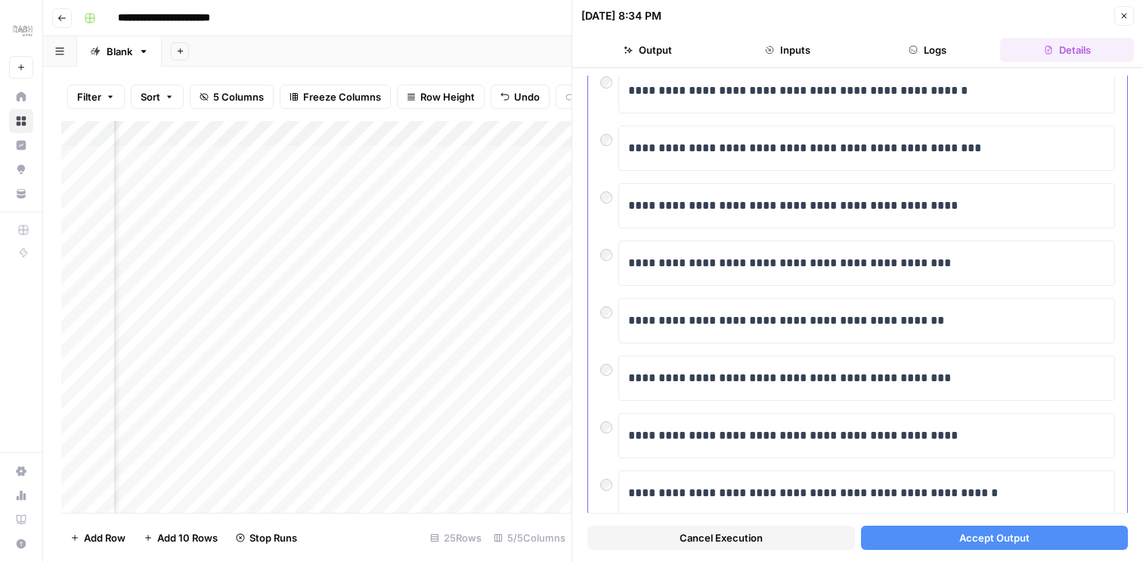
scroll to position [0, 0]
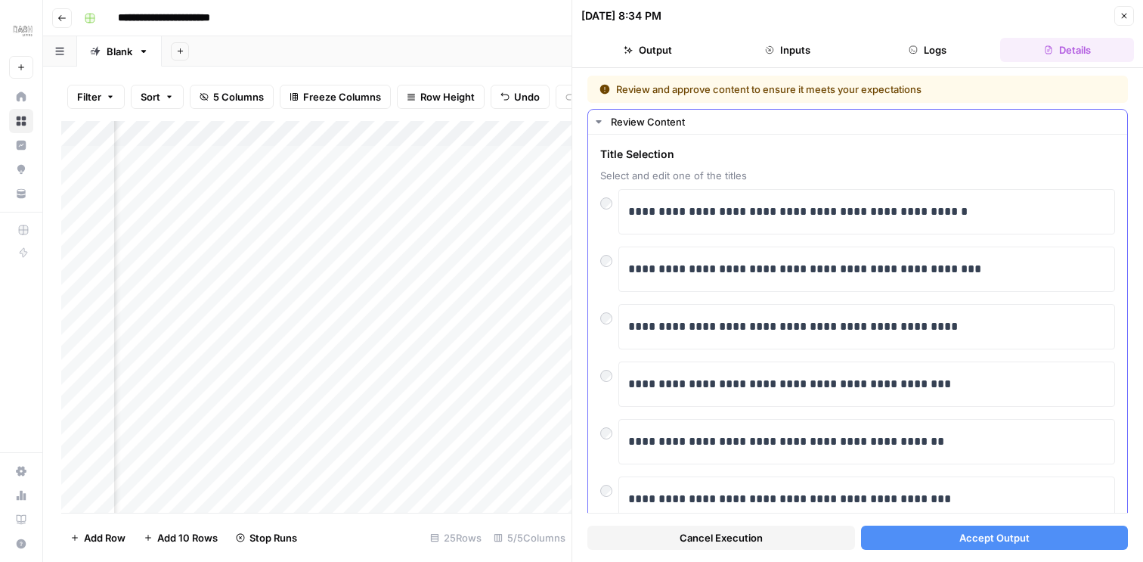
click at [599, 262] on div "**********" at bounding box center [857, 449] width 539 height 629
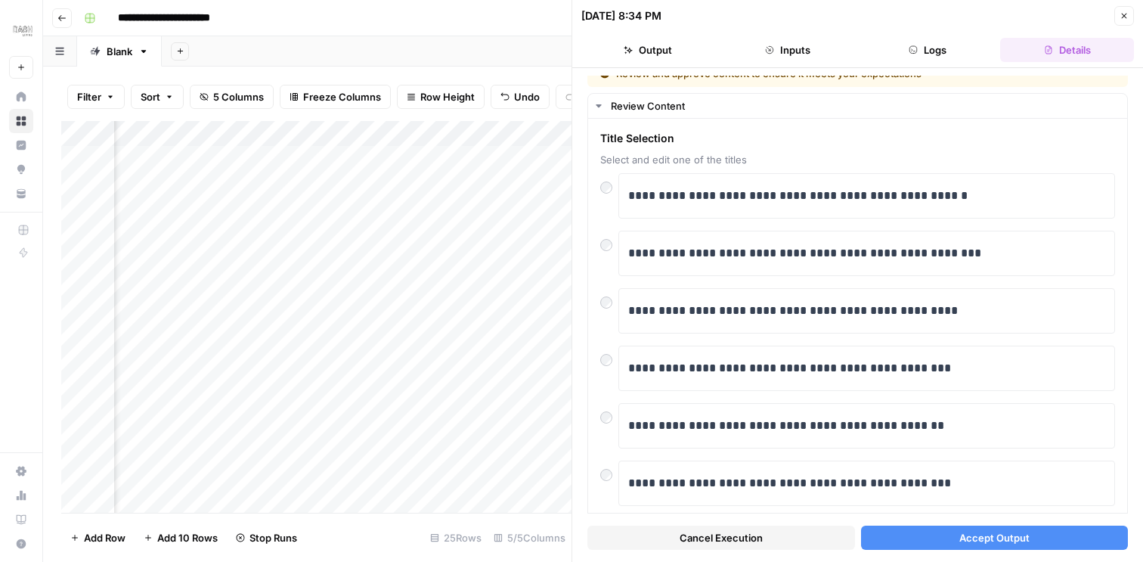
click at [974, 540] on span "Accept Output" at bounding box center [994, 537] width 70 height 15
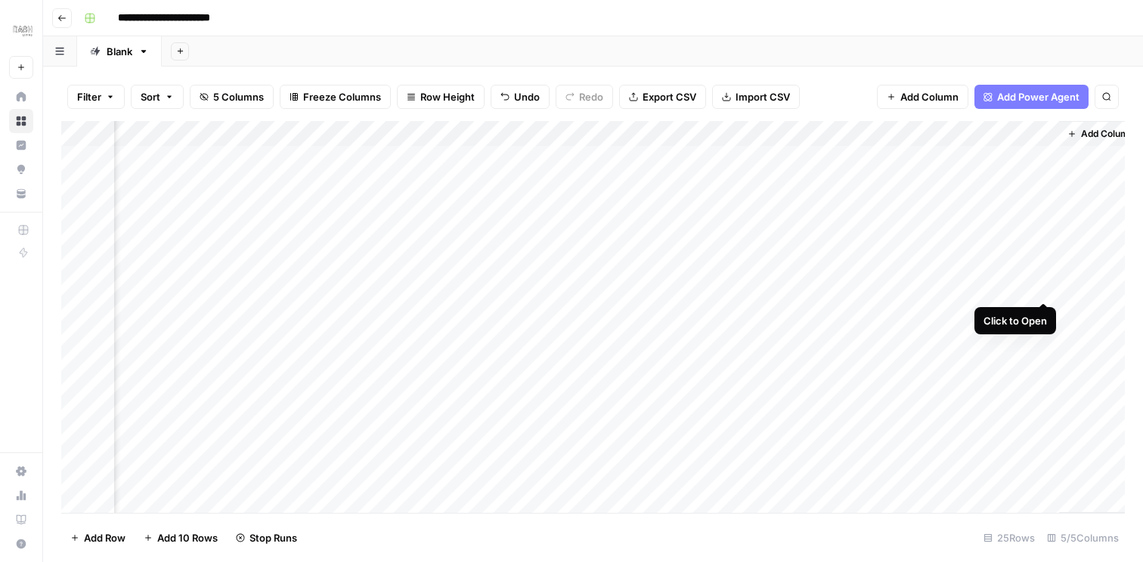
click at [1043, 285] on div "Add Column" at bounding box center [592, 317] width 1063 height 392
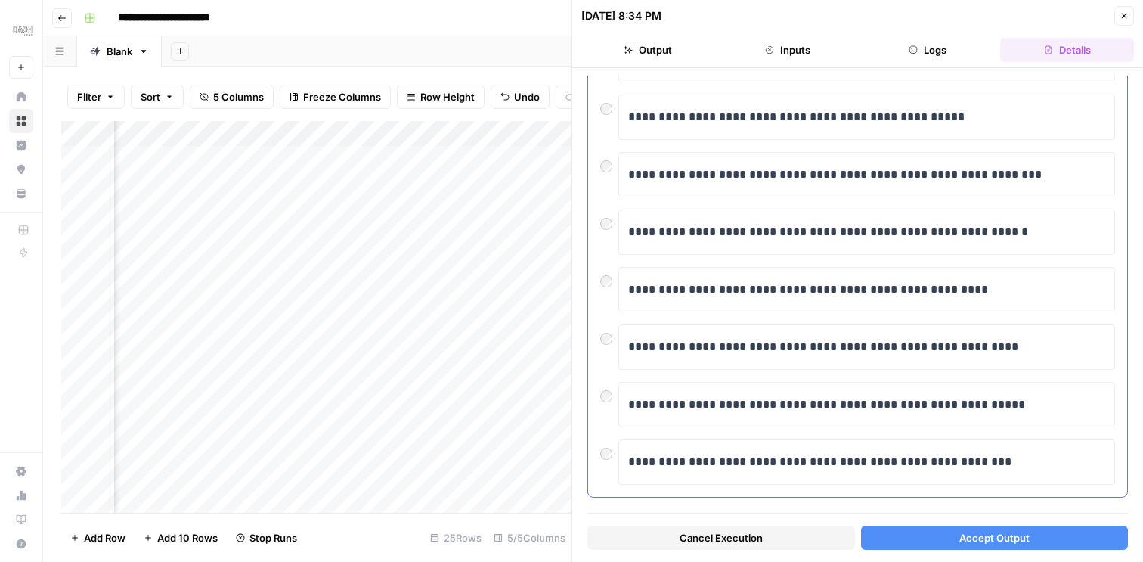
scroll to position [283, 0]
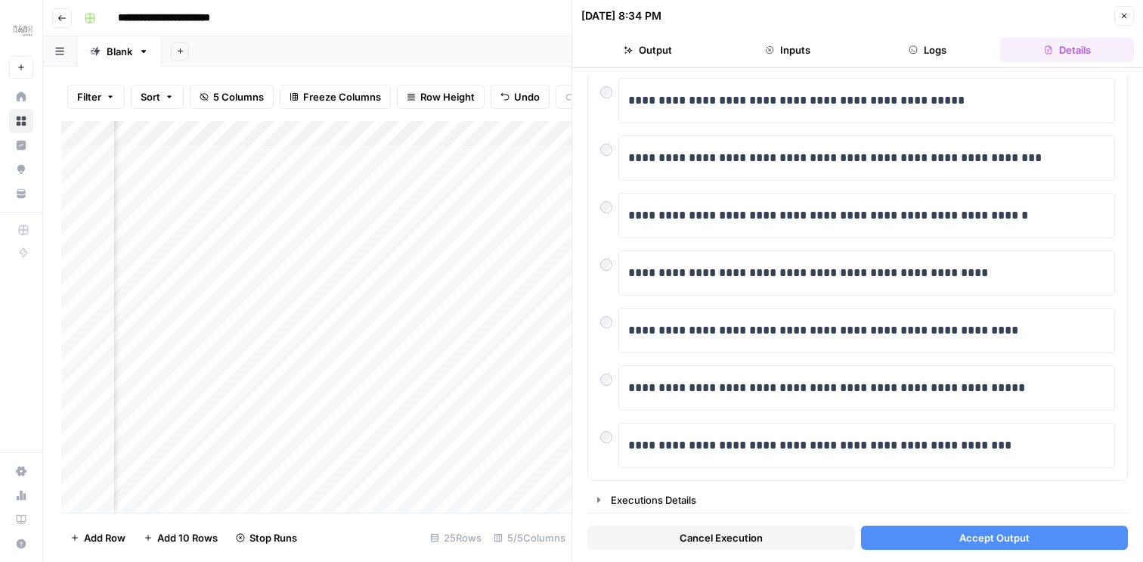
click at [973, 537] on span "Accept Output" at bounding box center [994, 537] width 70 height 15
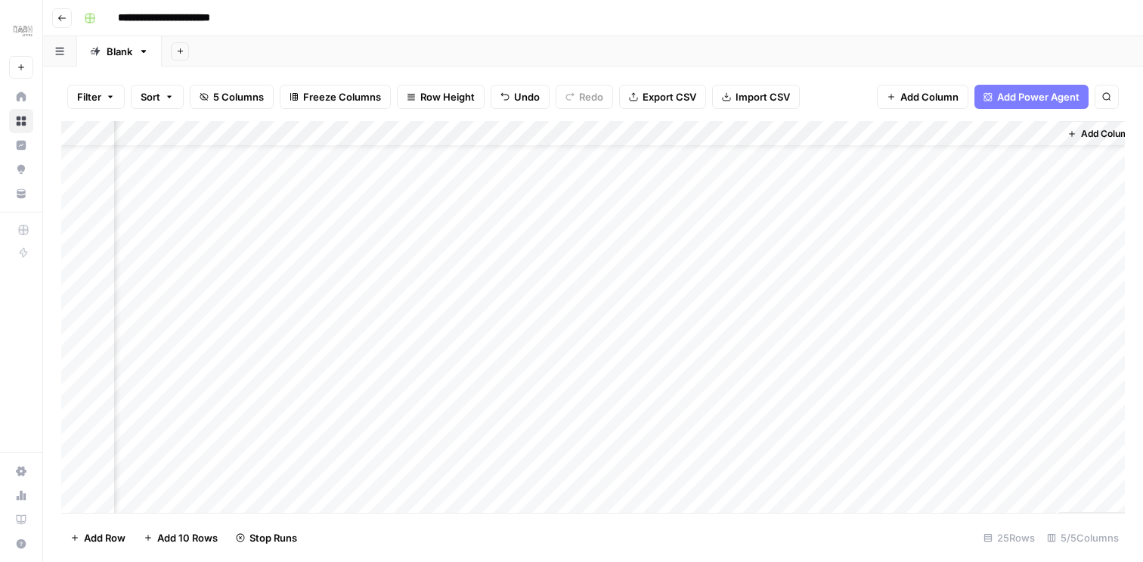
scroll to position [0, 109]
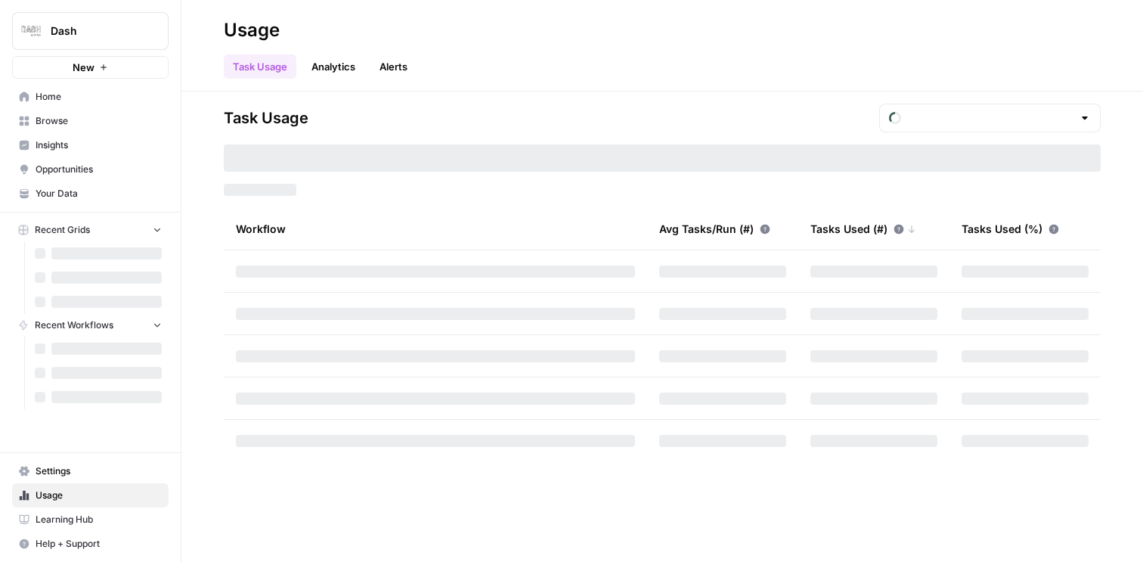
type input "October Tasks"
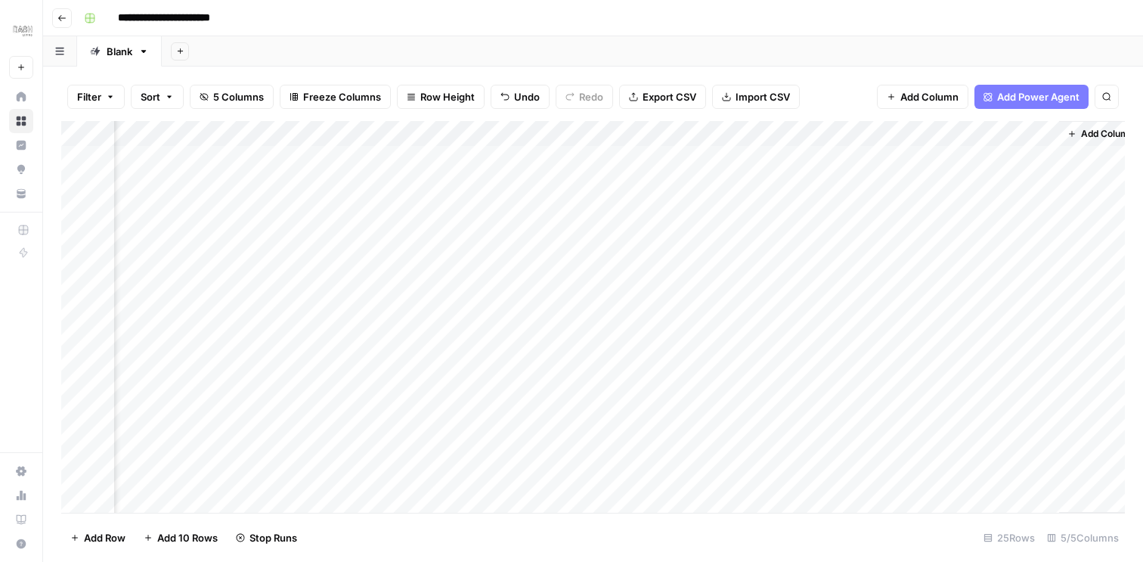
scroll to position [0, 127]
click at [1028, 237] on div "Add Column" at bounding box center [592, 317] width 1063 height 392
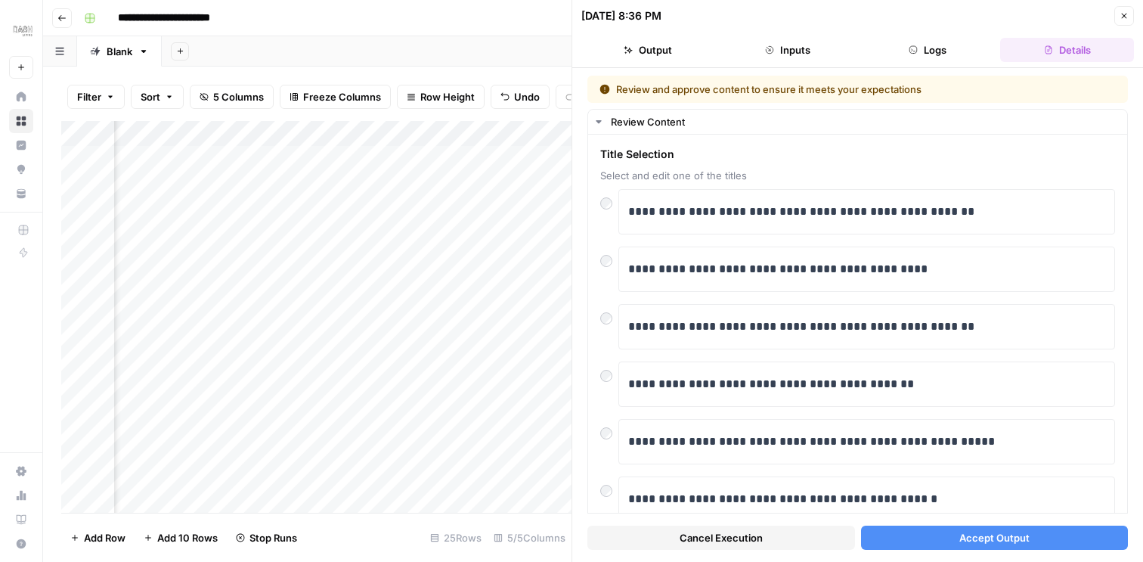
click at [986, 539] on span "Accept Output" at bounding box center [994, 537] width 70 height 15
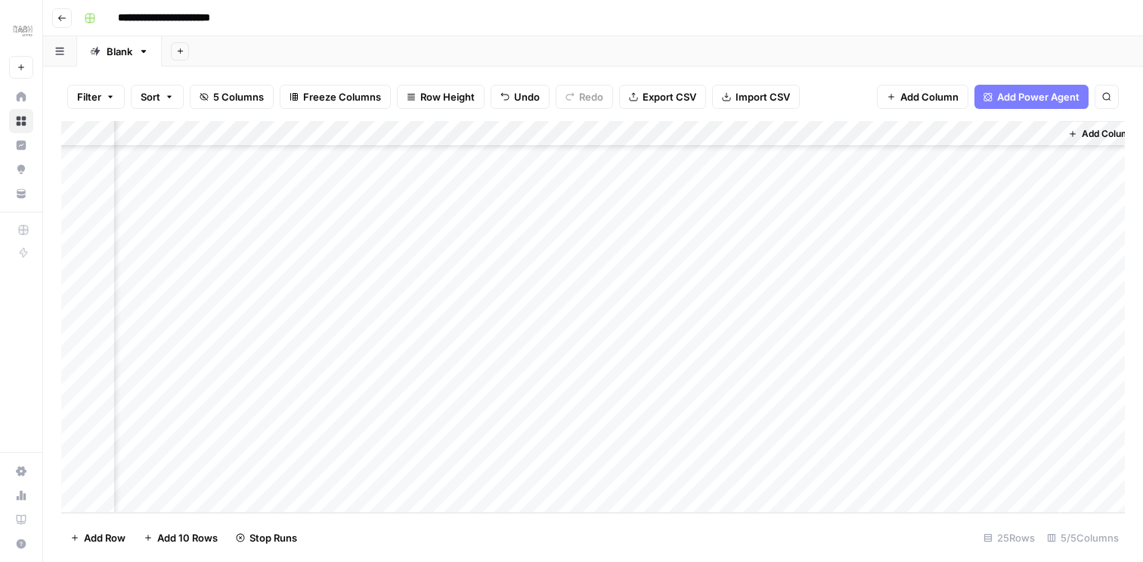
scroll to position [0, 108]
click at [874, 20] on div "**********" at bounding box center [603, 18] width 1050 height 24
click at [744, 36] on header "**********" at bounding box center [593, 18] width 1100 height 36
click at [705, 23] on div "**********" at bounding box center [603, 18] width 1050 height 24
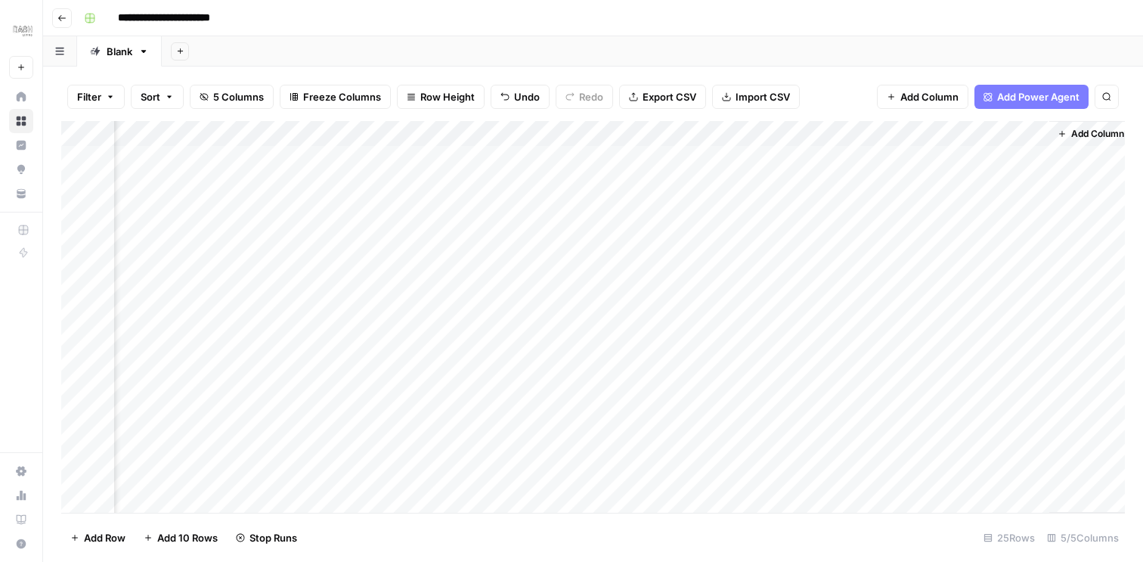
click at [758, 36] on header "**********" at bounding box center [593, 18] width 1100 height 36
click at [769, 38] on div "Add Sheet" at bounding box center [652, 51] width 981 height 30
click at [737, 28] on div "**********" at bounding box center [603, 18] width 1050 height 24
click at [796, 27] on div "**********" at bounding box center [603, 18] width 1050 height 24
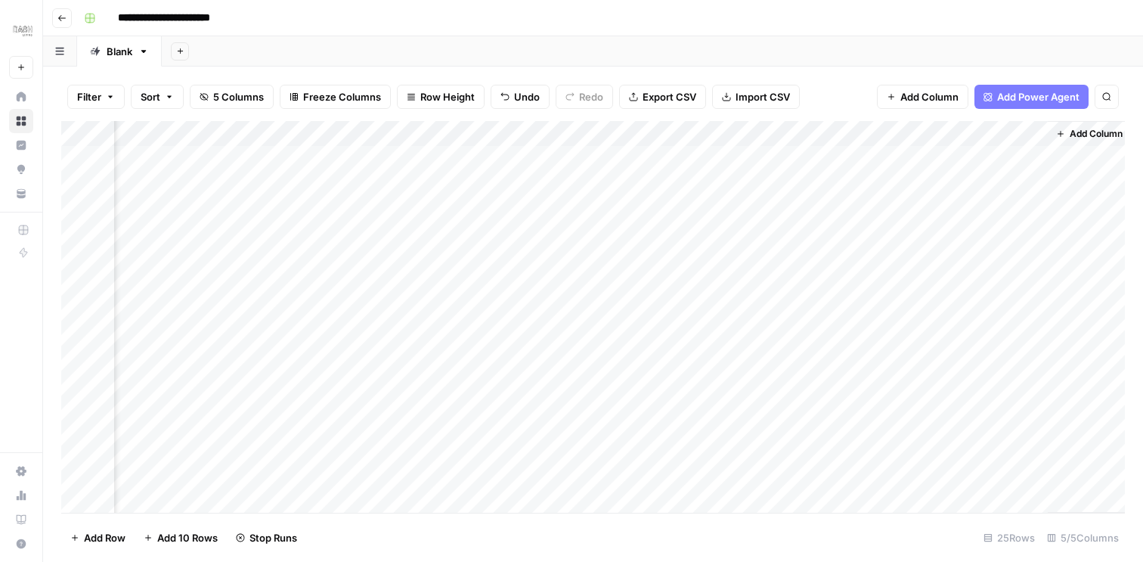
click at [834, 26] on div "**********" at bounding box center [603, 18] width 1050 height 24
click at [886, 23] on div "**********" at bounding box center [603, 18] width 1050 height 24
click at [924, 209] on div "Add Column" at bounding box center [592, 317] width 1063 height 392
click at [1012, 209] on div "Add Column" at bounding box center [592, 317] width 1063 height 392
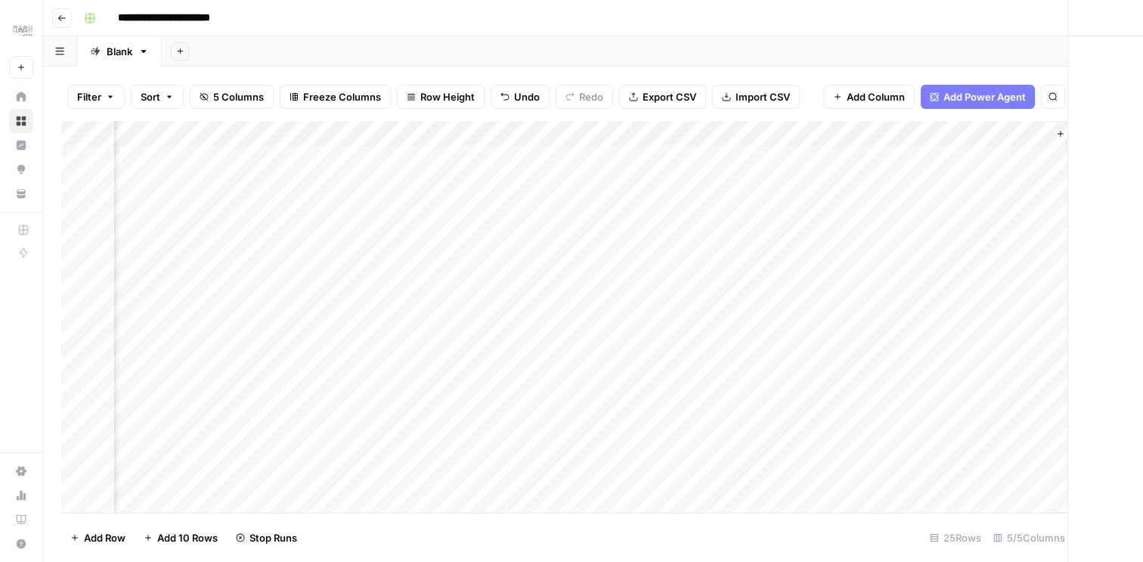
scroll to position [0, 116]
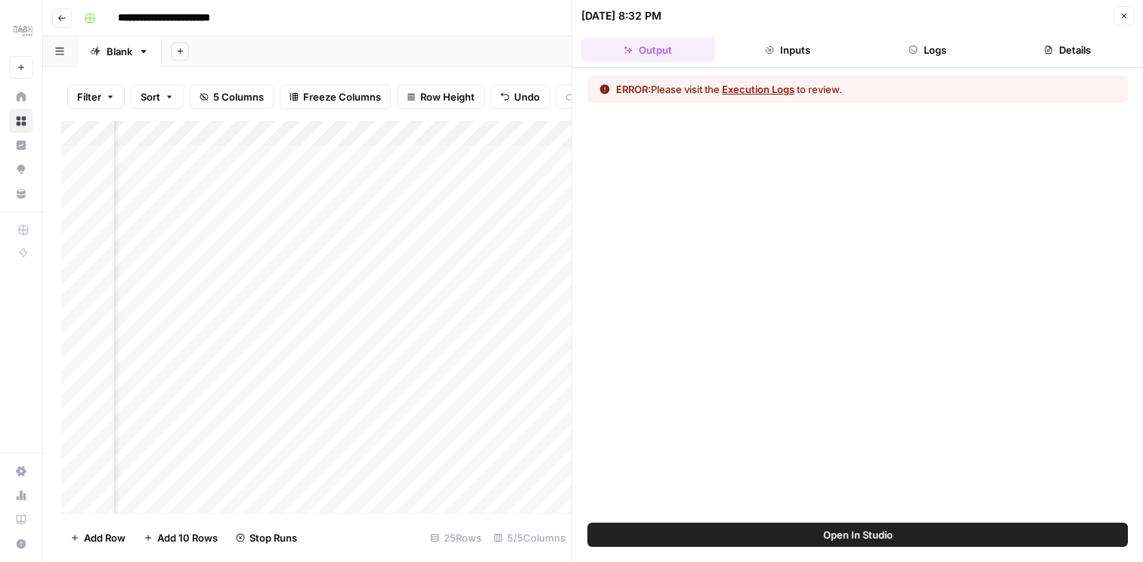
click at [791, 53] on button "Inputs" at bounding box center [788, 50] width 134 height 24
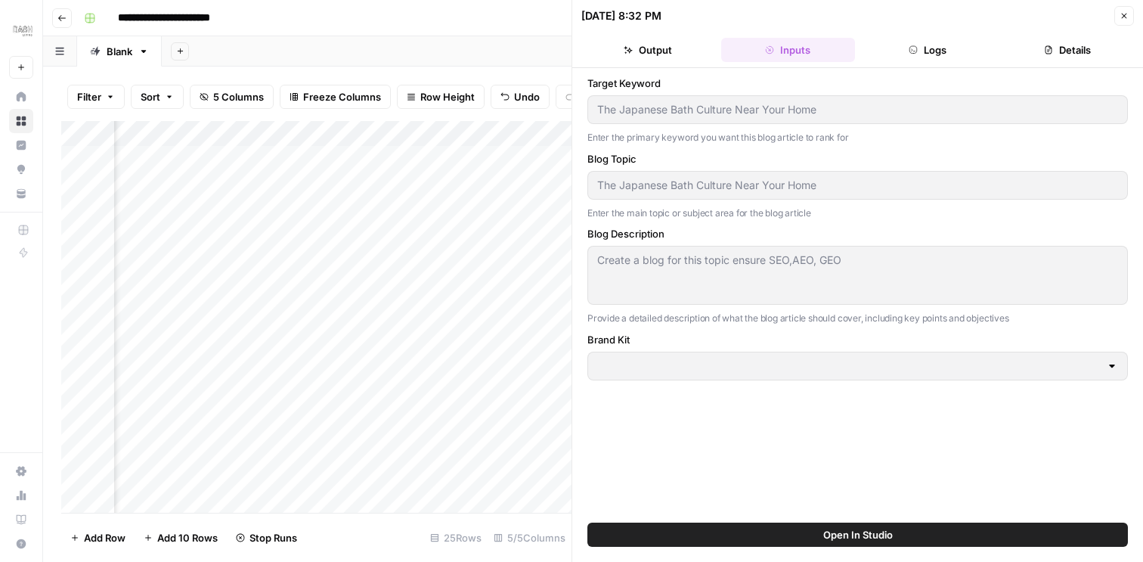
type input "Dash Living (JP-EN)"
click at [763, 53] on button "Inputs" at bounding box center [788, 50] width 134 height 24
click at [670, 47] on button "Output" at bounding box center [648, 50] width 134 height 24
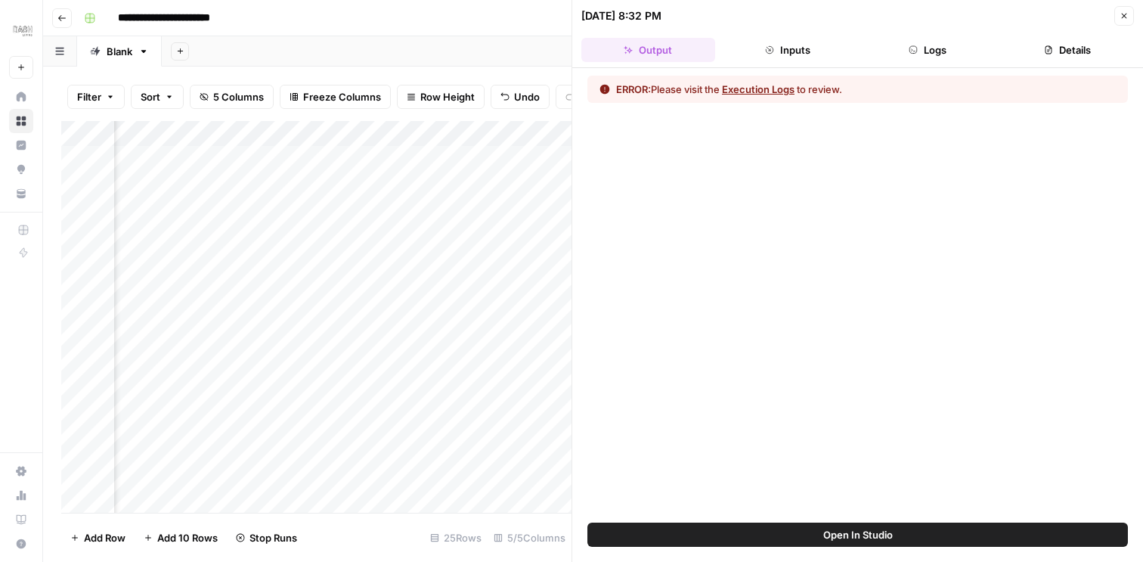
click at [933, 44] on button "Logs" at bounding box center [928, 50] width 134 height 24
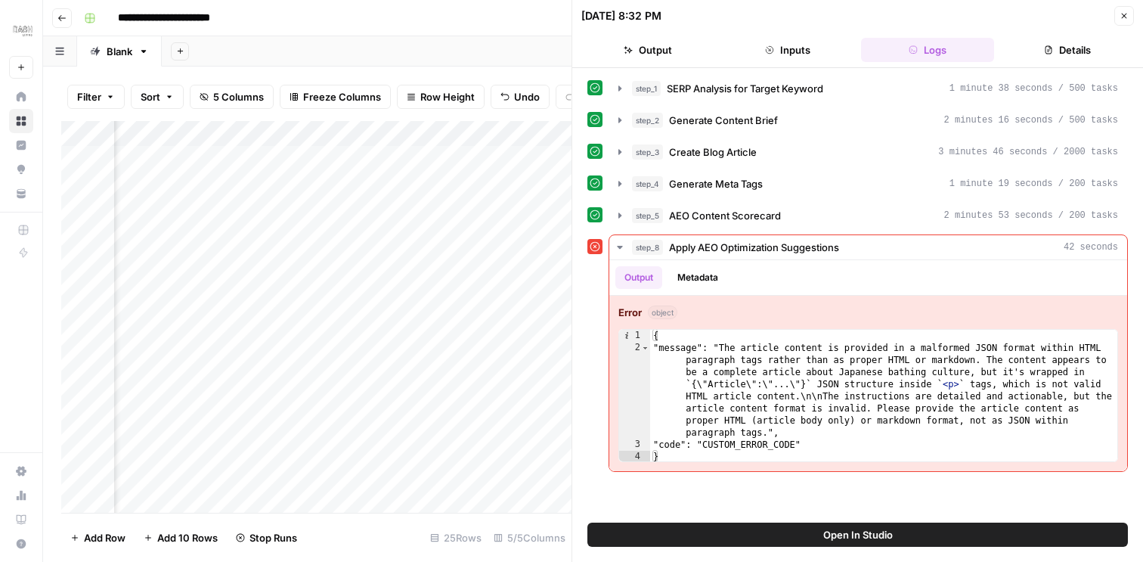
click at [1123, 16] on icon "button" at bounding box center [1124, 16] width 5 height 5
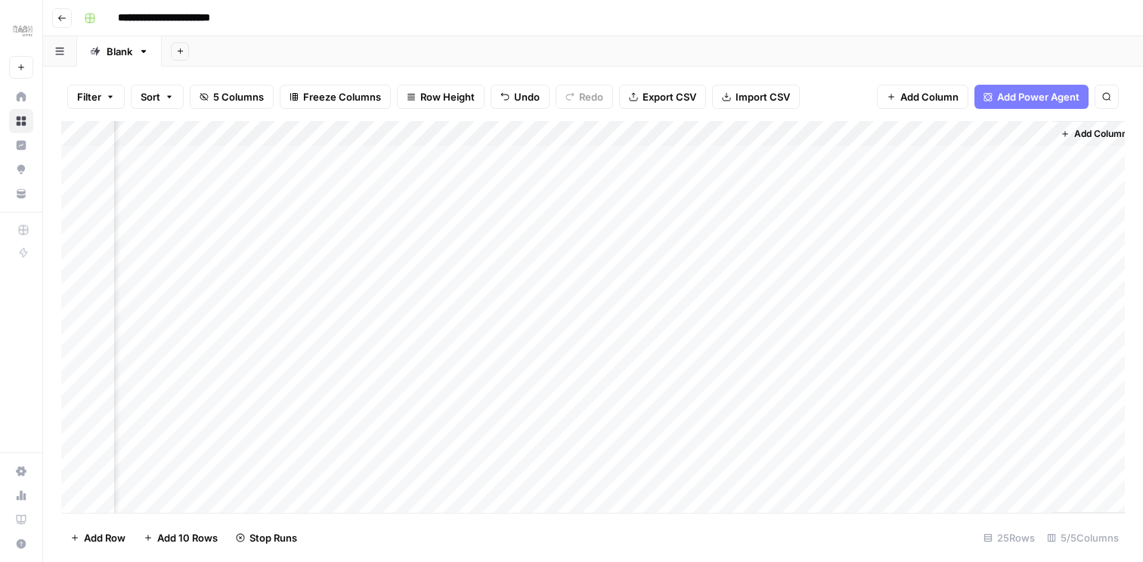
scroll to position [0, 109]
click at [1022, 210] on div "Add Column" at bounding box center [592, 317] width 1063 height 392
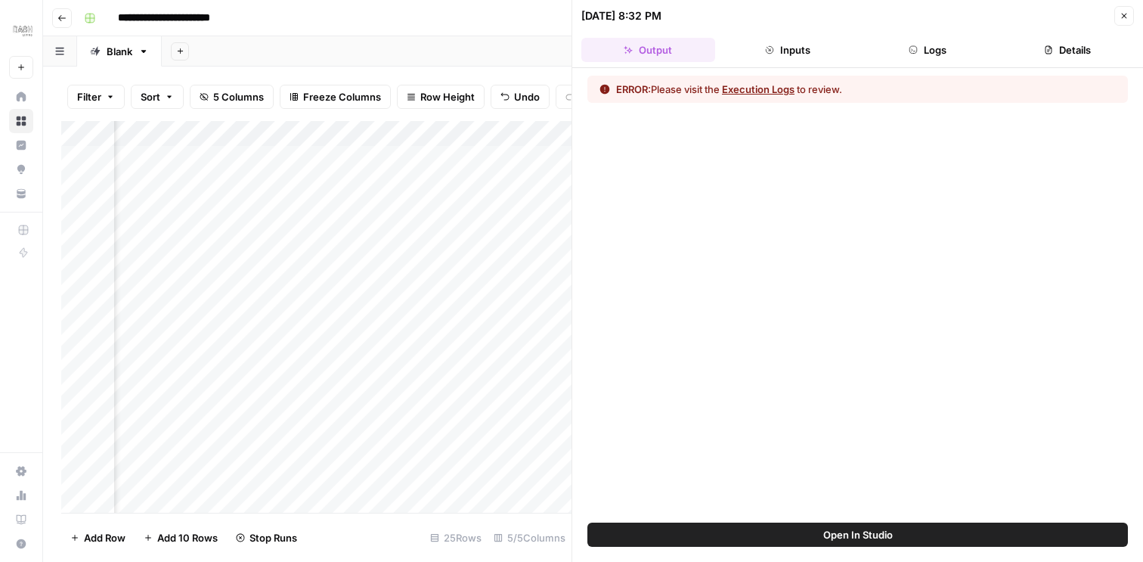
click at [938, 48] on button "Logs" at bounding box center [928, 50] width 134 height 24
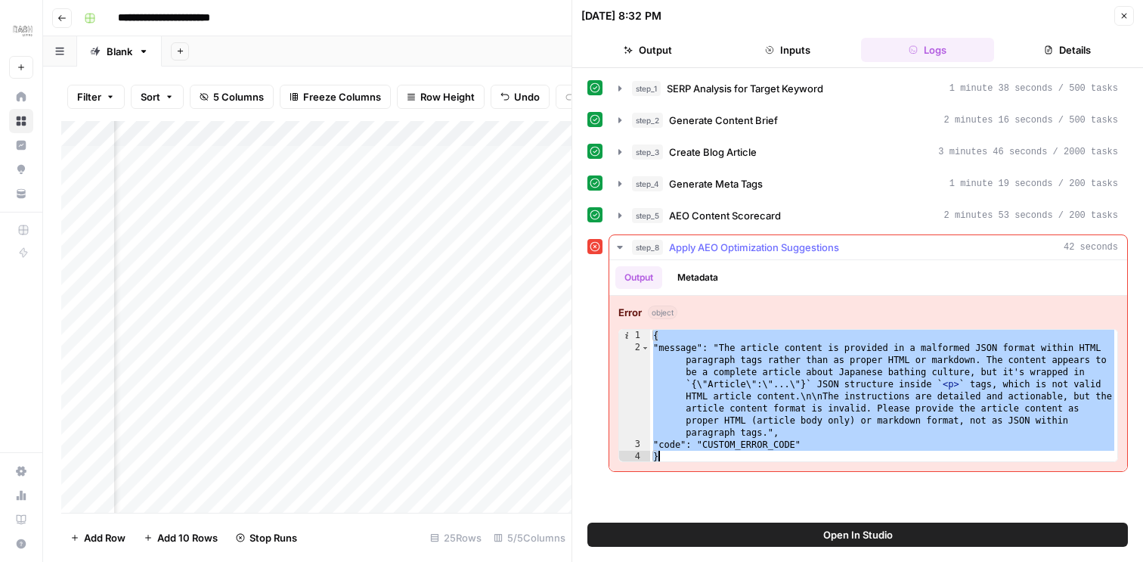
drag, startPoint x: 653, startPoint y: 336, endPoint x: 739, endPoint y: 458, distance: 149.7
click at [739, 458] on div "{ "message": "The article content is provided in a malformed JSON format within…" at bounding box center [883, 408] width 467 height 157
type textarea "**********"
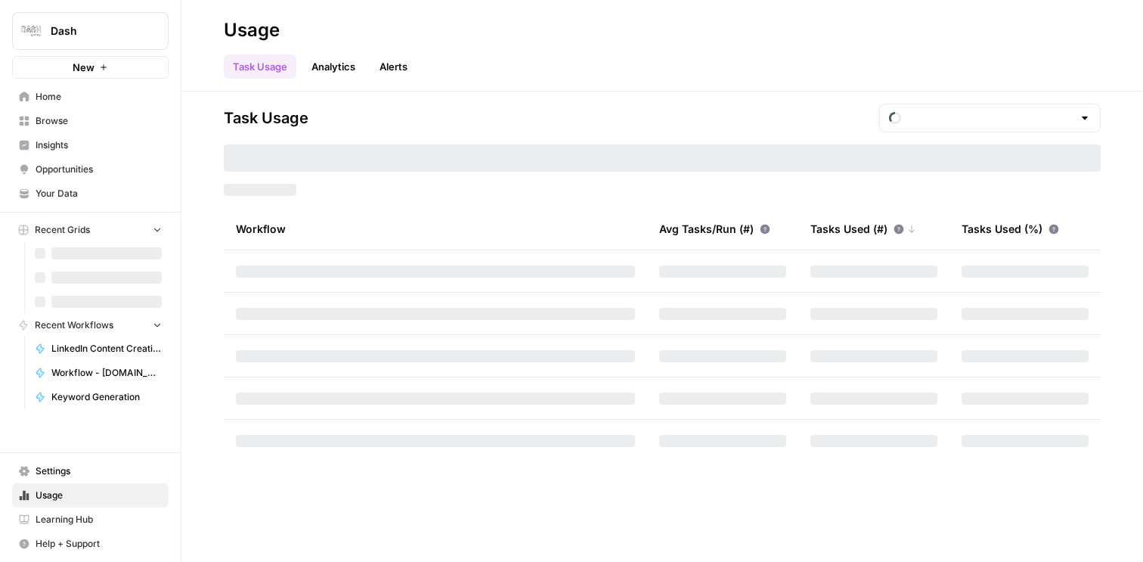
type input "October Tasks"
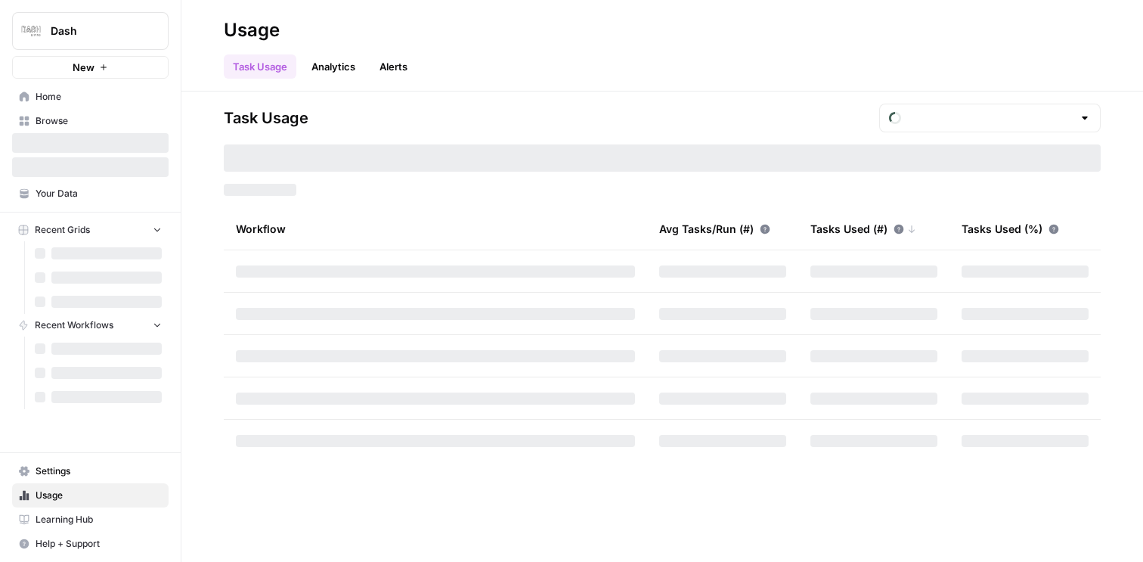
type input "October Tasks"
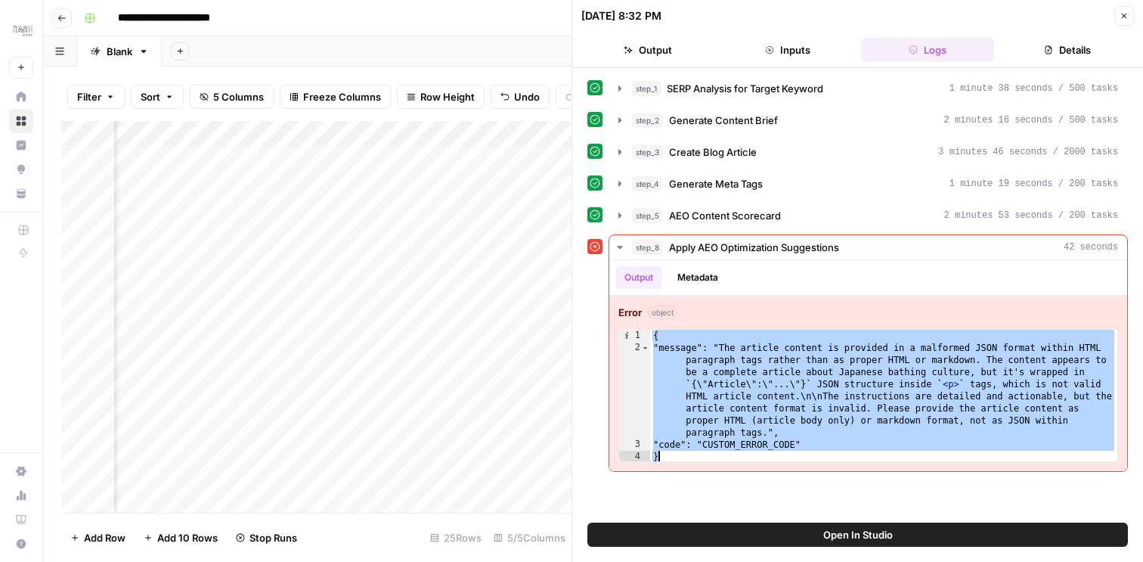
scroll to position [0, 109]
click at [622, 246] on icon "button" at bounding box center [620, 247] width 12 height 12
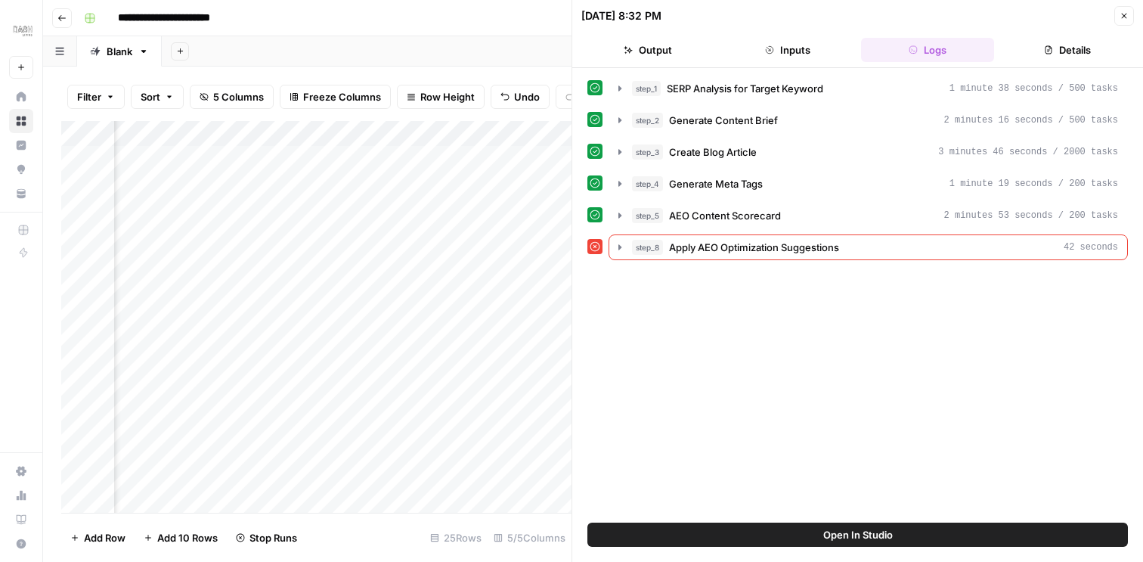
click at [1123, 20] on icon "button" at bounding box center [1123, 15] width 9 height 9
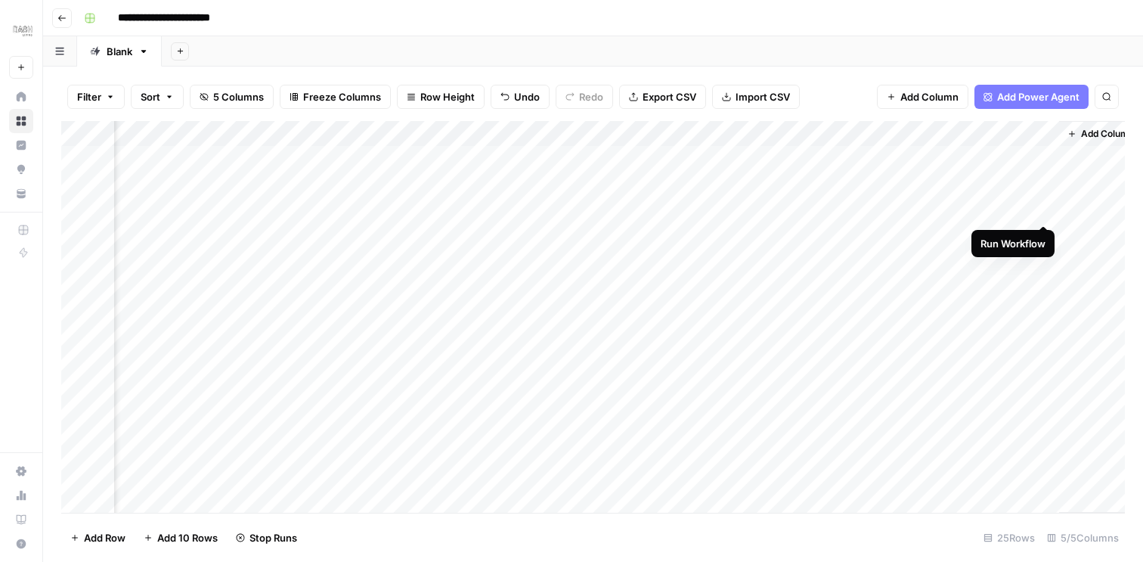
click at [1044, 208] on div "Add Column" at bounding box center [592, 317] width 1063 height 392
click at [1044, 383] on div "Add Column" at bounding box center [592, 317] width 1063 height 392
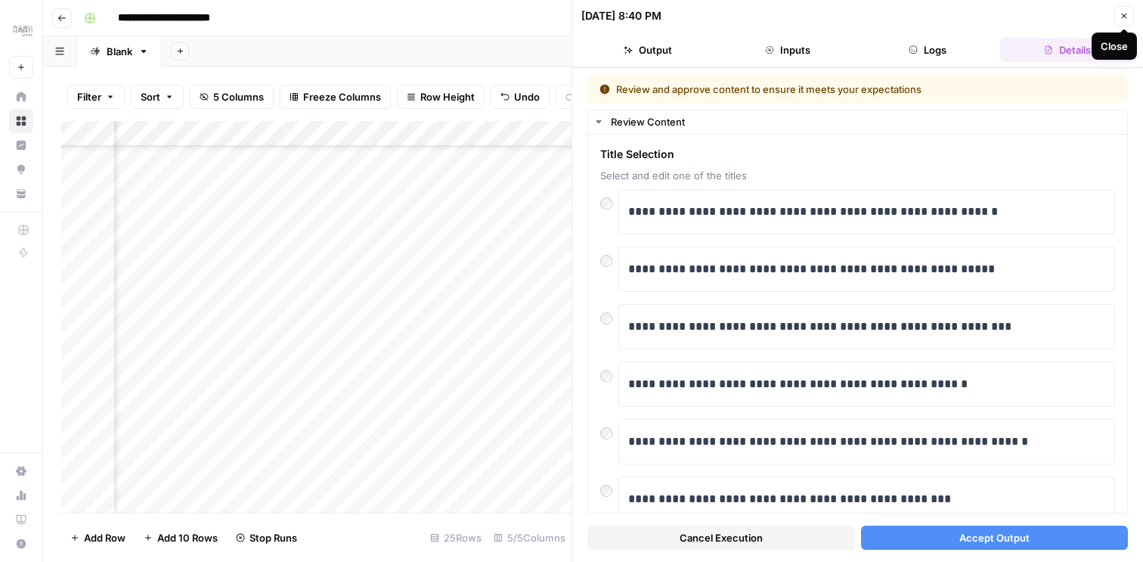
click at [1120, 11] on icon "button" at bounding box center [1123, 15] width 9 height 9
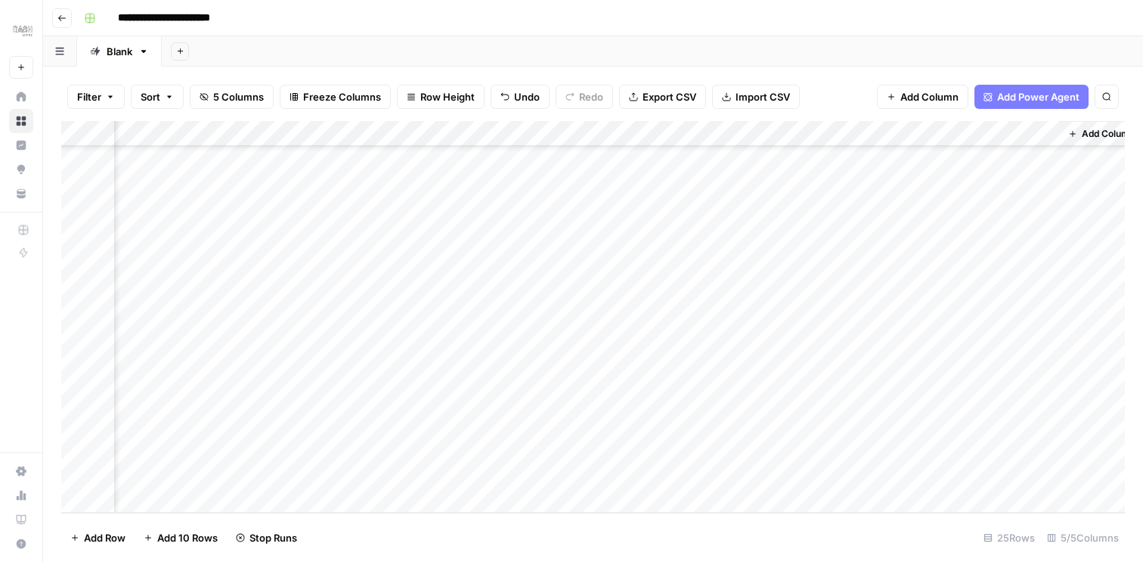
scroll to position [0, 108]
click at [1045, 364] on div "Add Column" at bounding box center [592, 317] width 1063 height 392
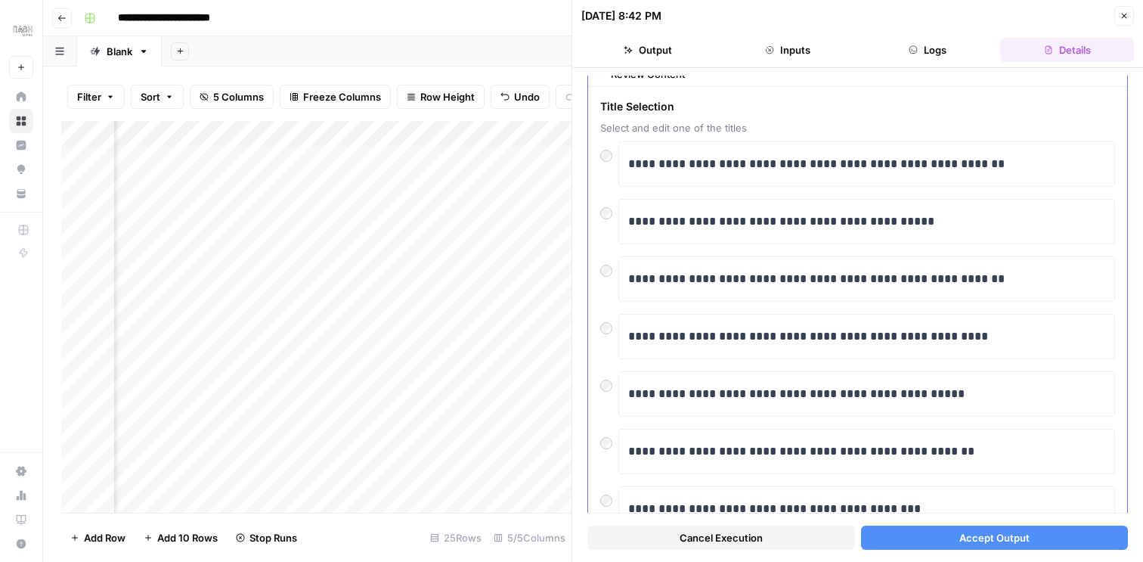
scroll to position [52, 0]
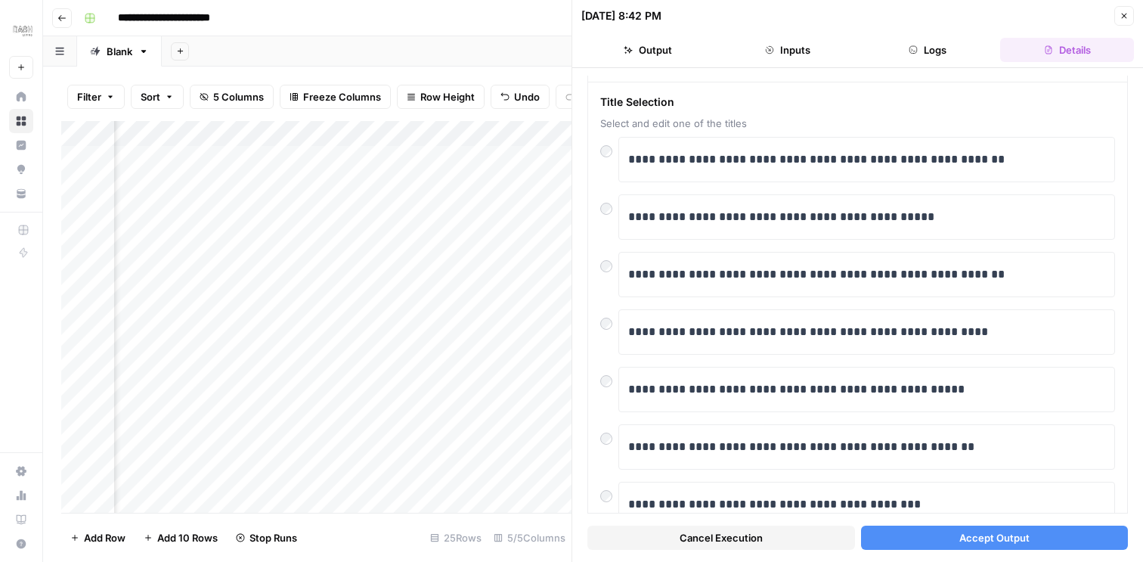
click at [946, 543] on button "Accept Output" at bounding box center [995, 537] width 268 height 24
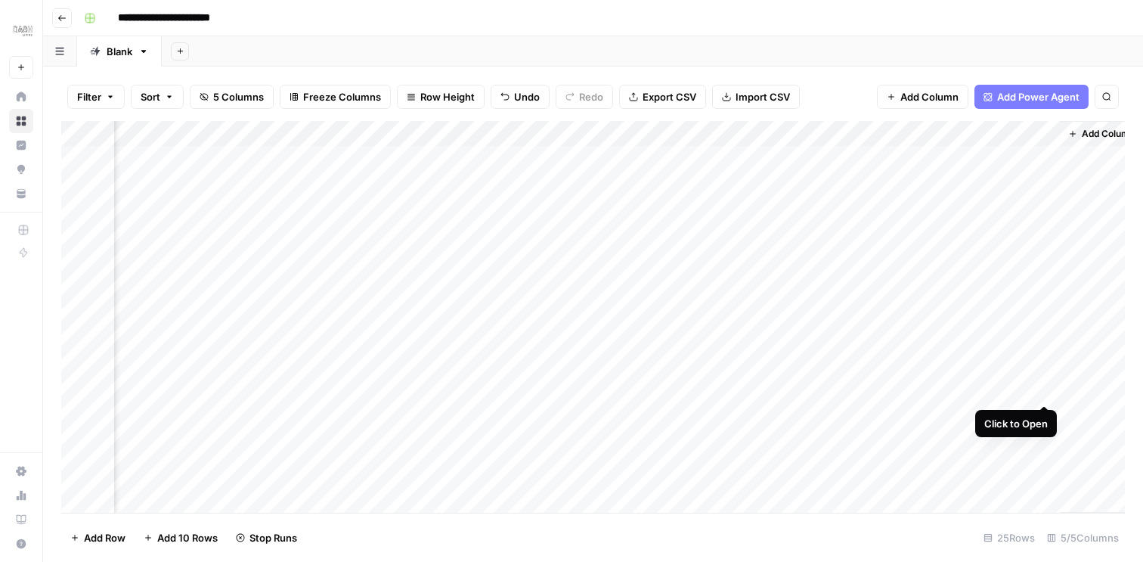
click at [1045, 386] on div "Add Column" at bounding box center [592, 317] width 1063 height 392
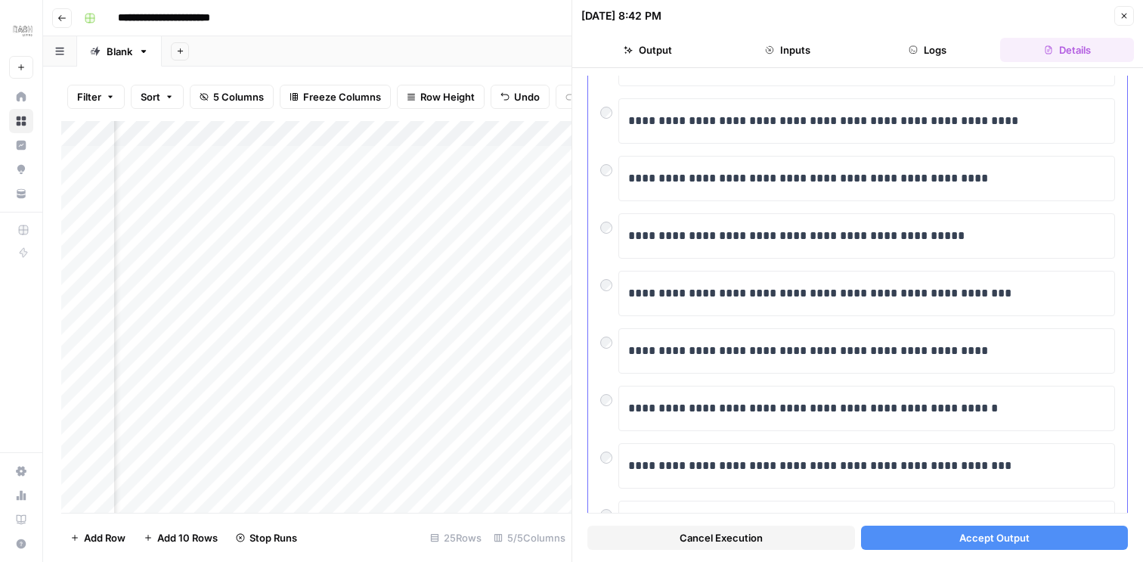
scroll to position [147, 0]
click at [1009, 537] on span "Accept Output" at bounding box center [994, 537] width 70 height 15
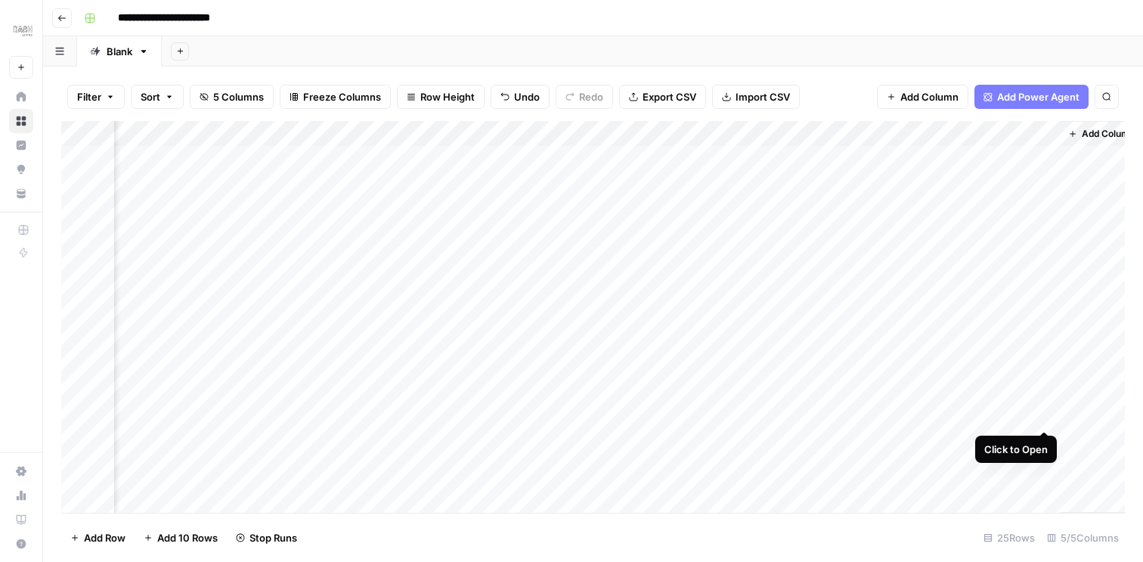
click at [1042, 412] on div "Add Column" at bounding box center [592, 317] width 1063 height 392
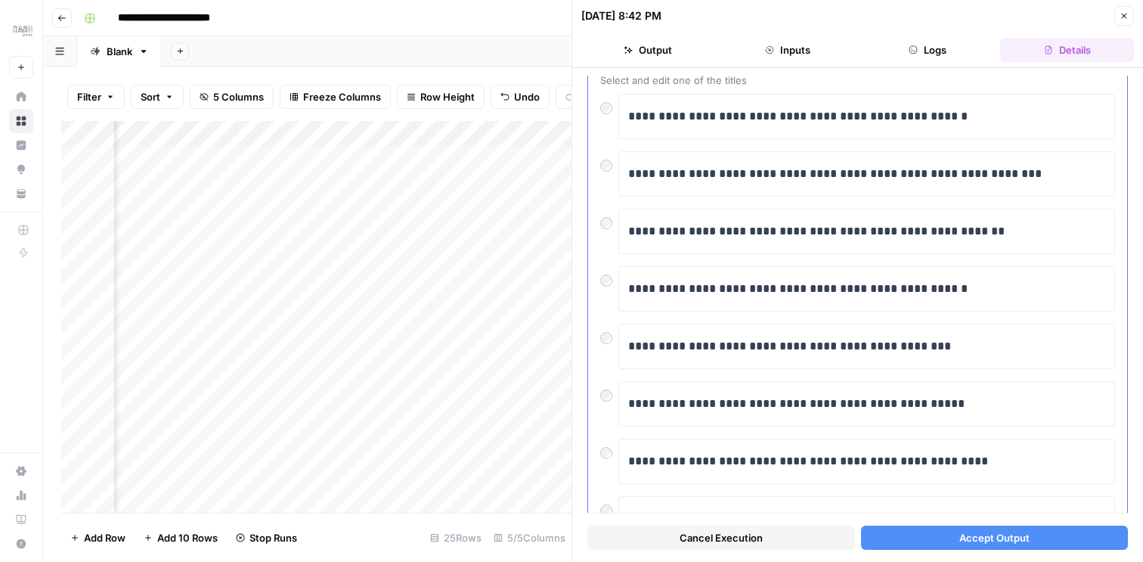
scroll to position [101, 0]
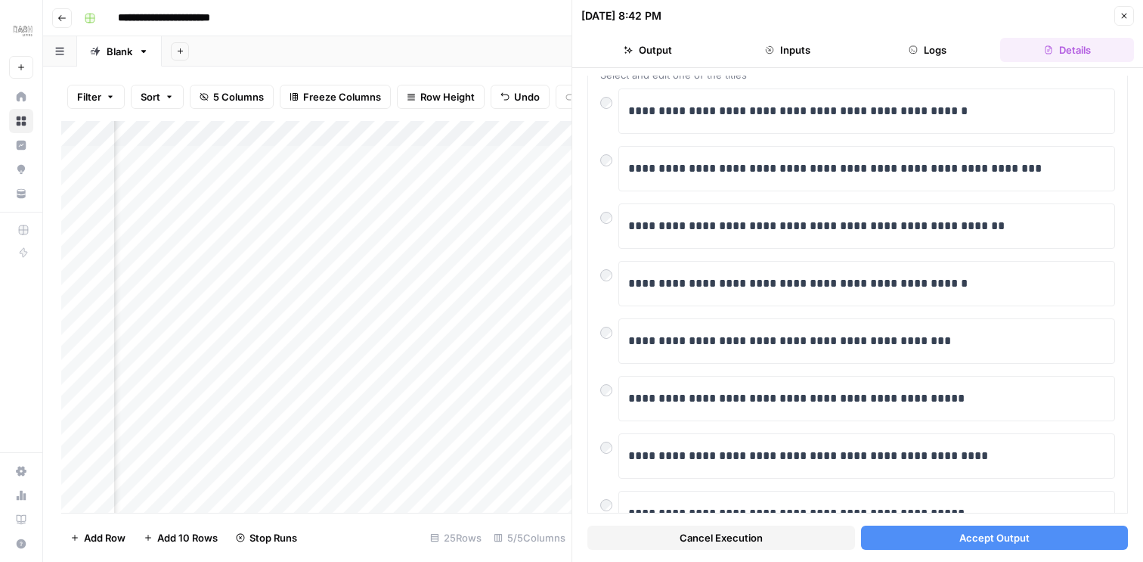
click at [909, 530] on button "Accept Output" at bounding box center [995, 537] width 268 height 24
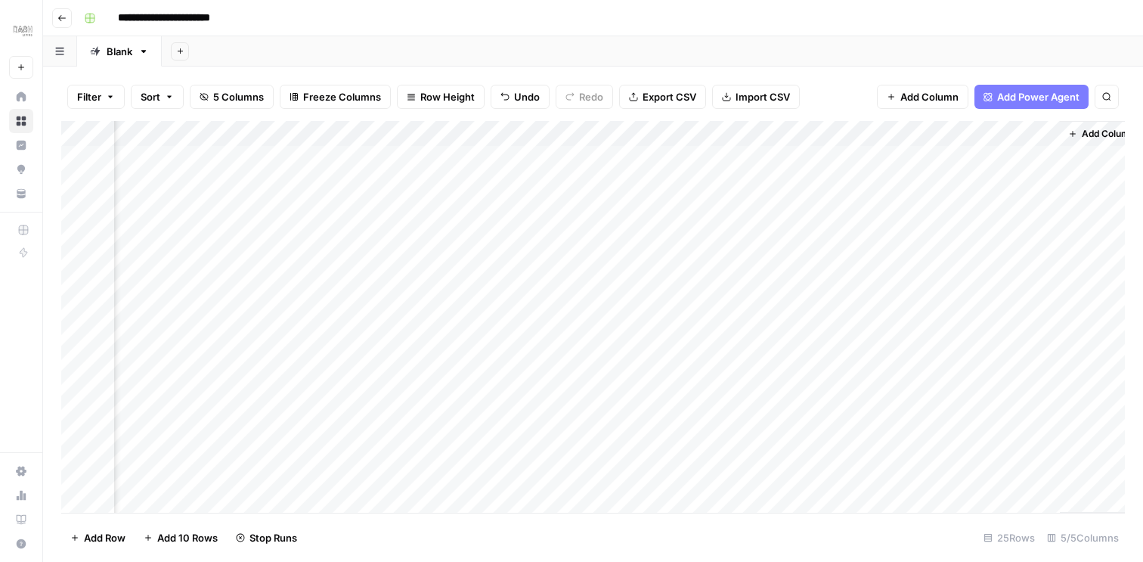
scroll to position [0, 108]
click at [902, 24] on div "**********" at bounding box center [603, 18] width 1050 height 24
click at [435, 157] on div "Add Column" at bounding box center [592, 317] width 1063 height 392
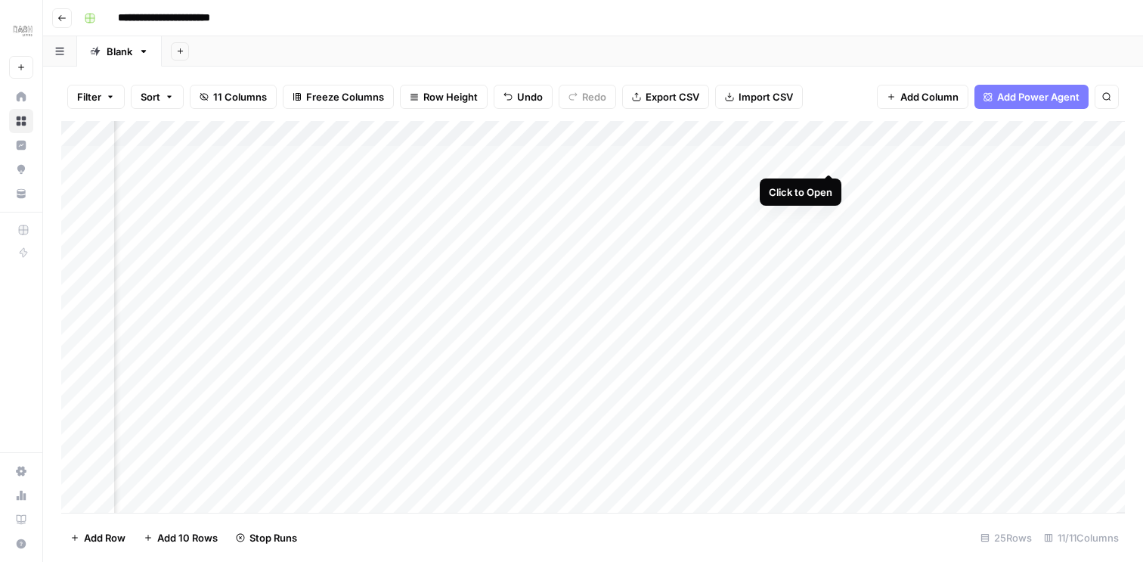
click at [828, 159] on div "Add Column" at bounding box center [592, 317] width 1063 height 392
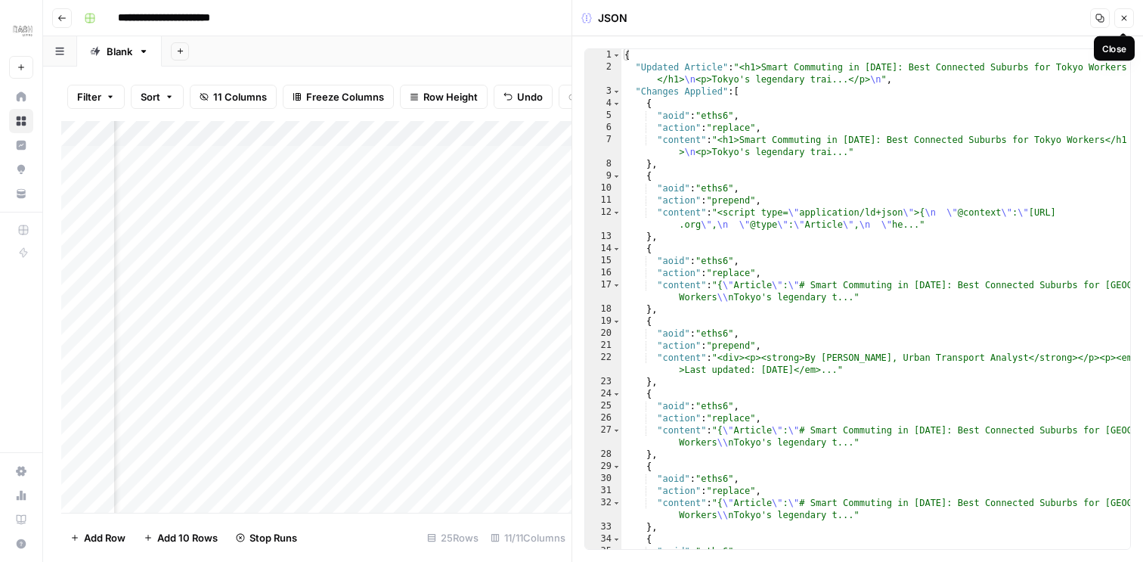
click at [1125, 19] on icon "button" at bounding box center [1124, 18] width 5 height 5
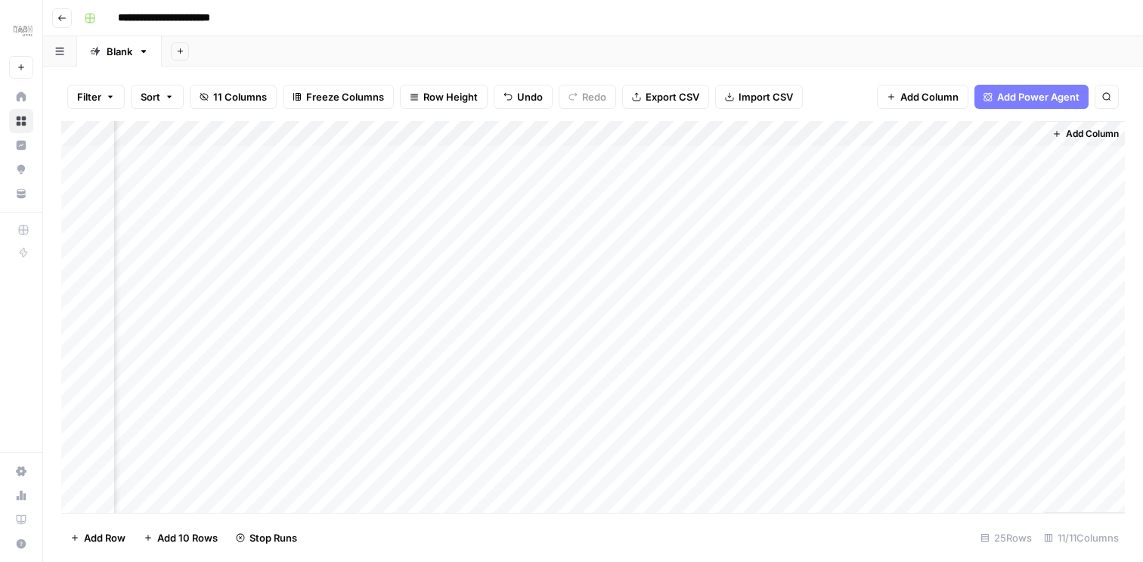
scroll to position [0, 943]
click at [757, 159] on div "Add Column" at bounding box center [592, 317] width 1063 height 392
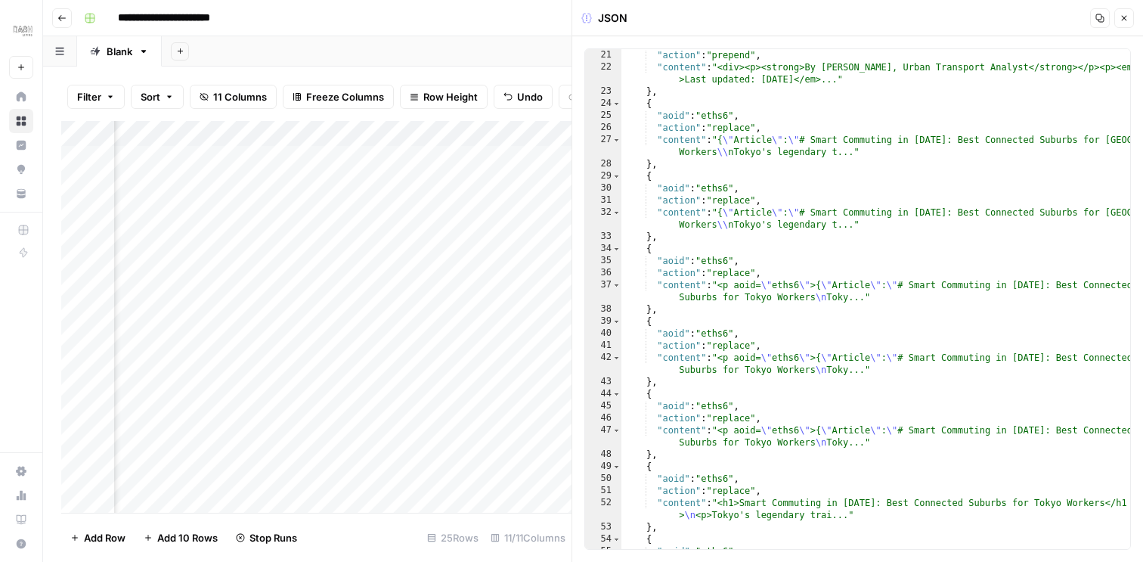
scroll to position [649, 0]
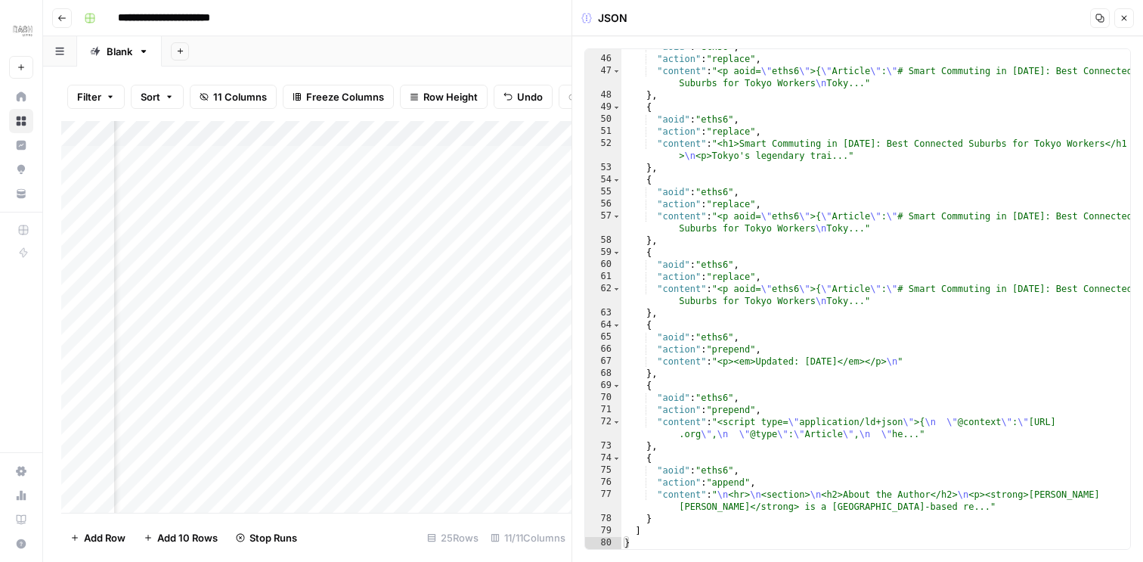
click at [1124, 21] on icon "button" at bounding box center [1123, 18] width 9 height 9
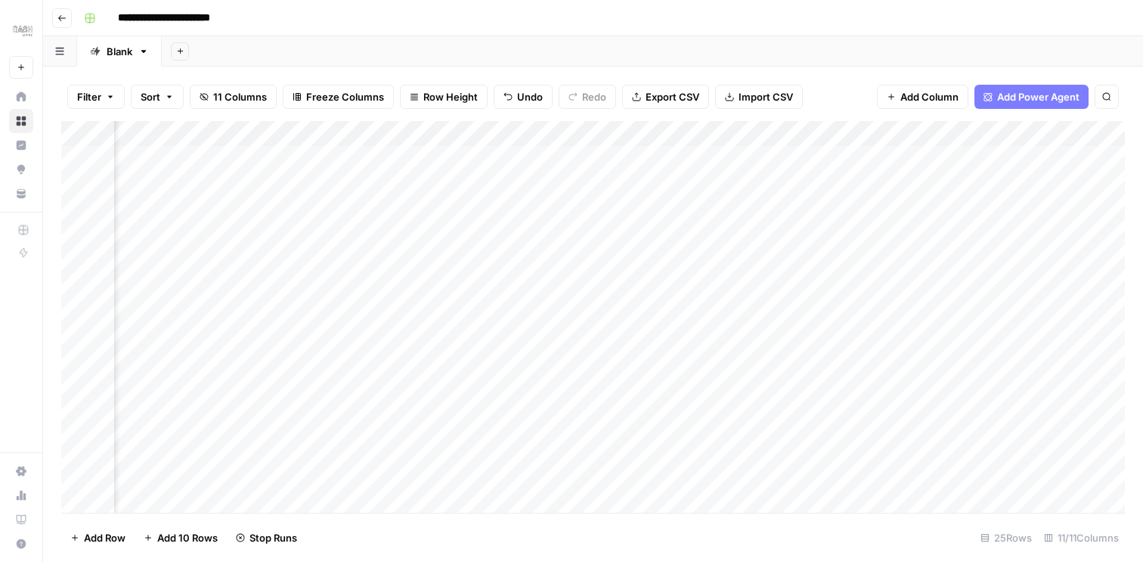
scroll to position [0, 651]
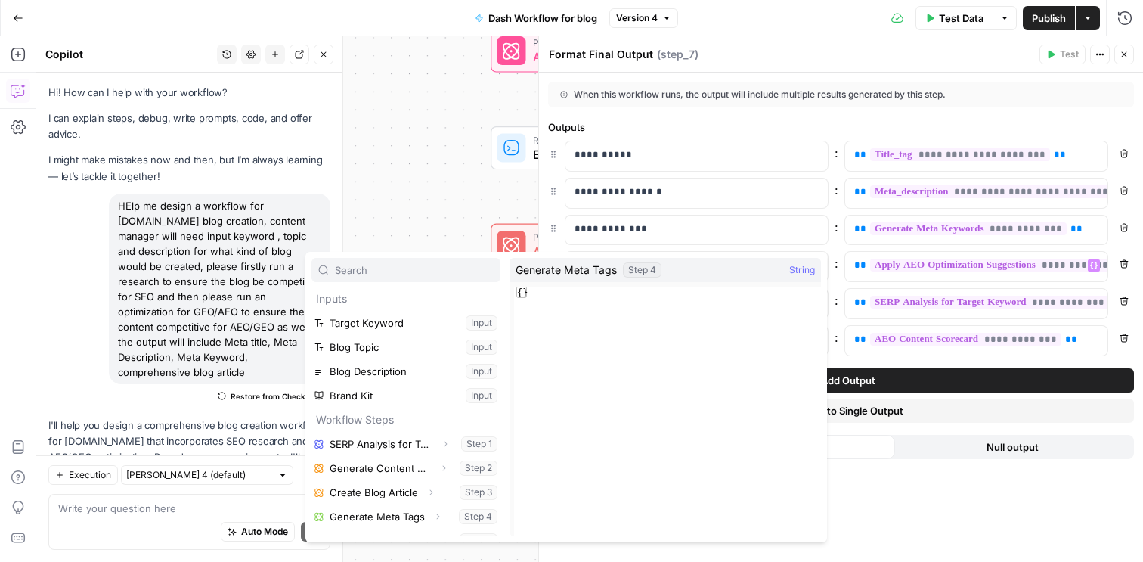
scroll to position [113, 0]
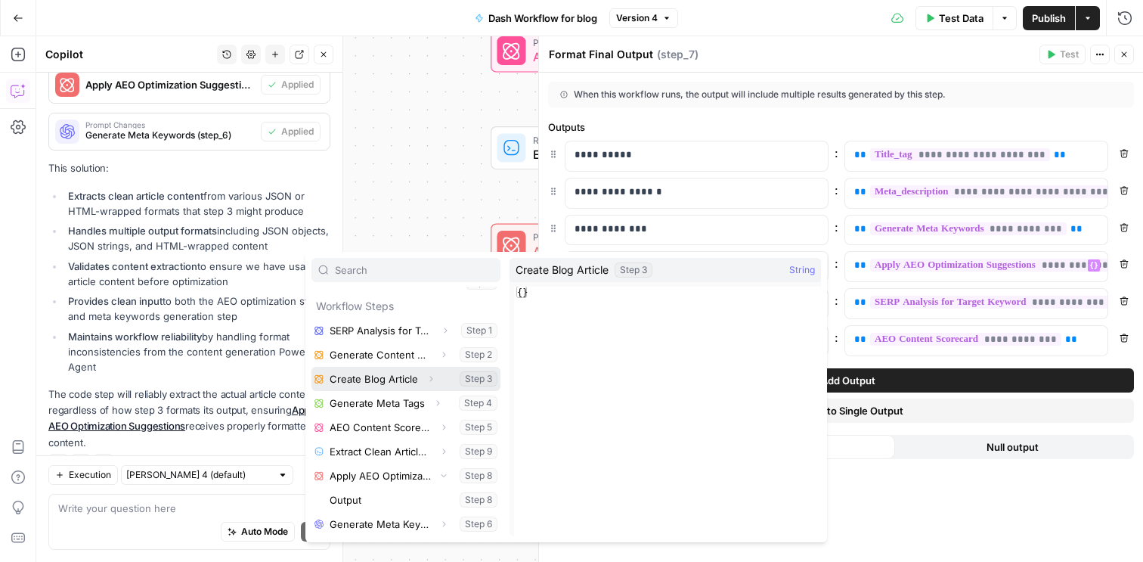
click at [426, 379] on icon "button" at bounding box center [430, 378] width 9 height 9
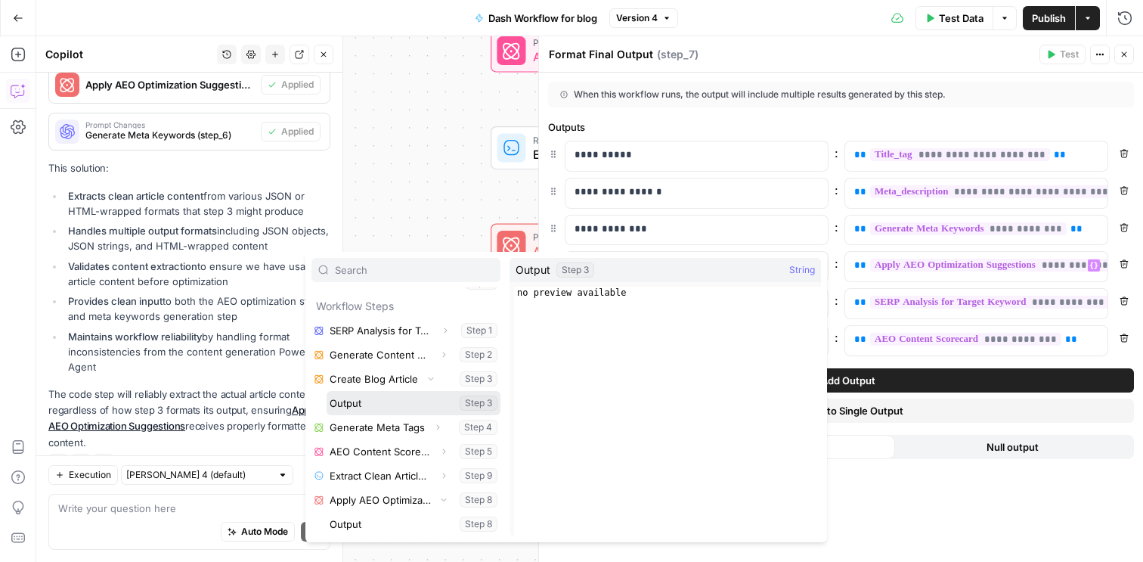
click at [402, 401] on button "Select variable Output" at bounding box center [414, 403] width 174 height 24
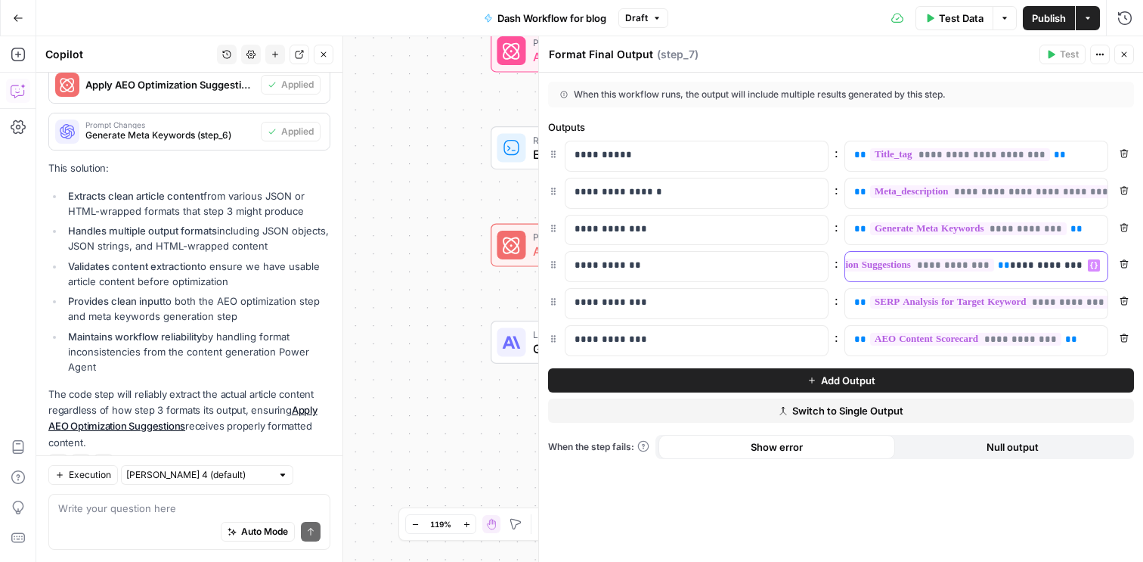
scroll to position [0, 0]
click at [1097, 268] on icon "button" at bounding box center [1094, 266] width 8 height 8
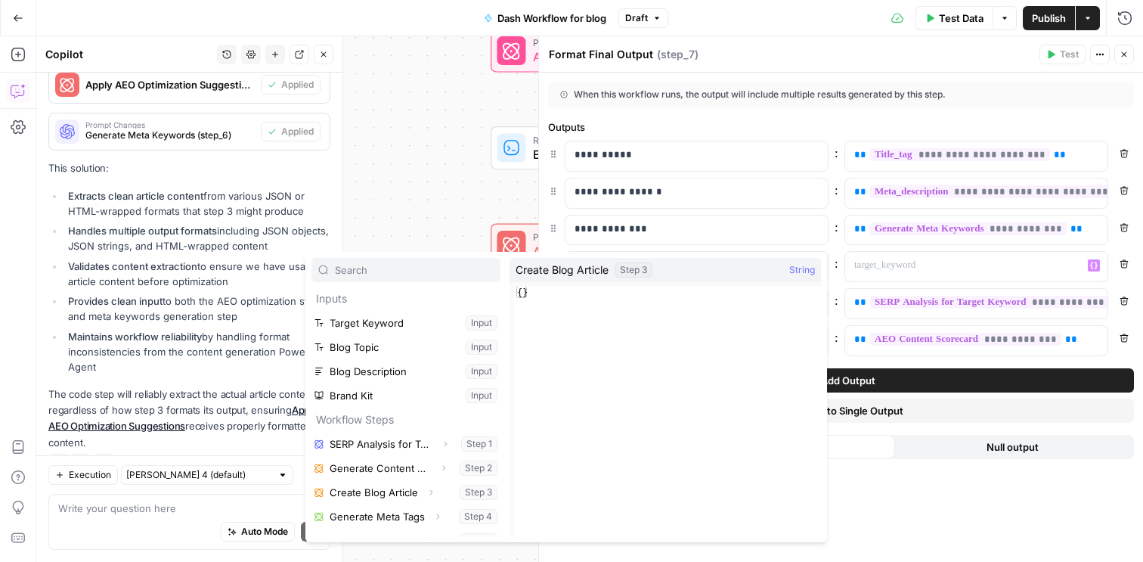
scroll to position [89, 0]
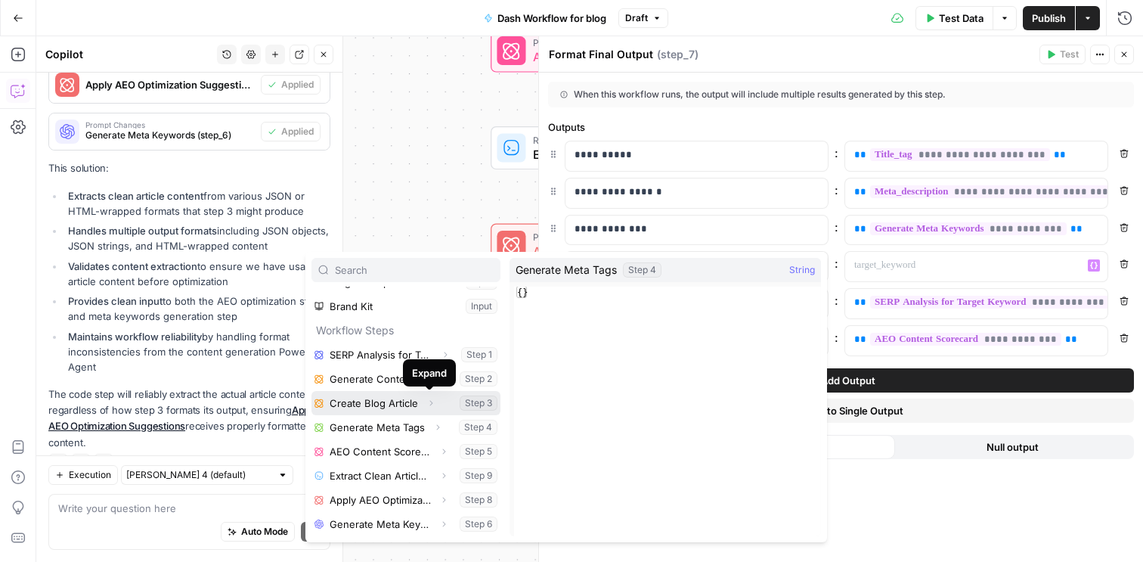
click at [426, 404] on icon "button" at bounding box center [430, 402] width 9 height 9
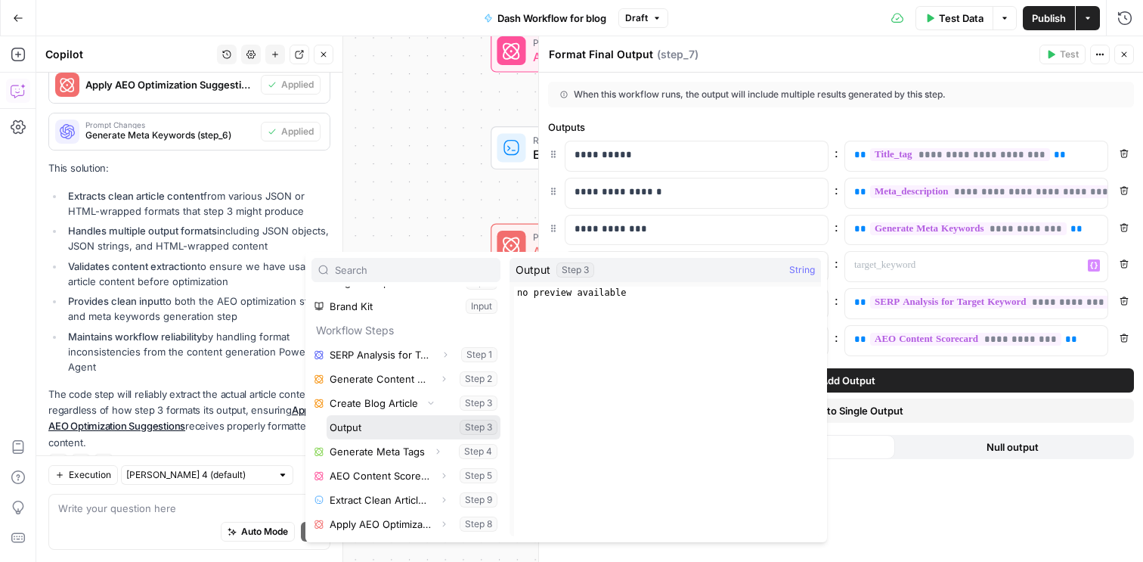
click at [380, 422] on button "Select variable Output" at bounding box center [414, 427] width 174 height 24
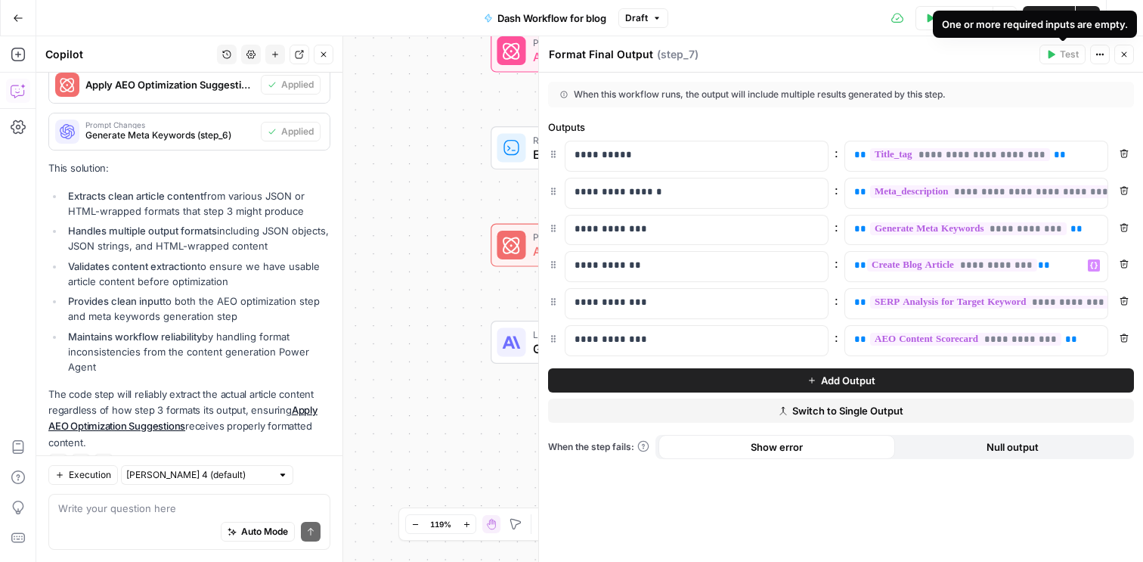
click at [1054, 14] on div "One or more required inputs are empty." at bounding box center [1035, 24] width 204 height 27
click at [1059, 14] on span "Publish" at bounding box center [1049, 18] width 34 height 15
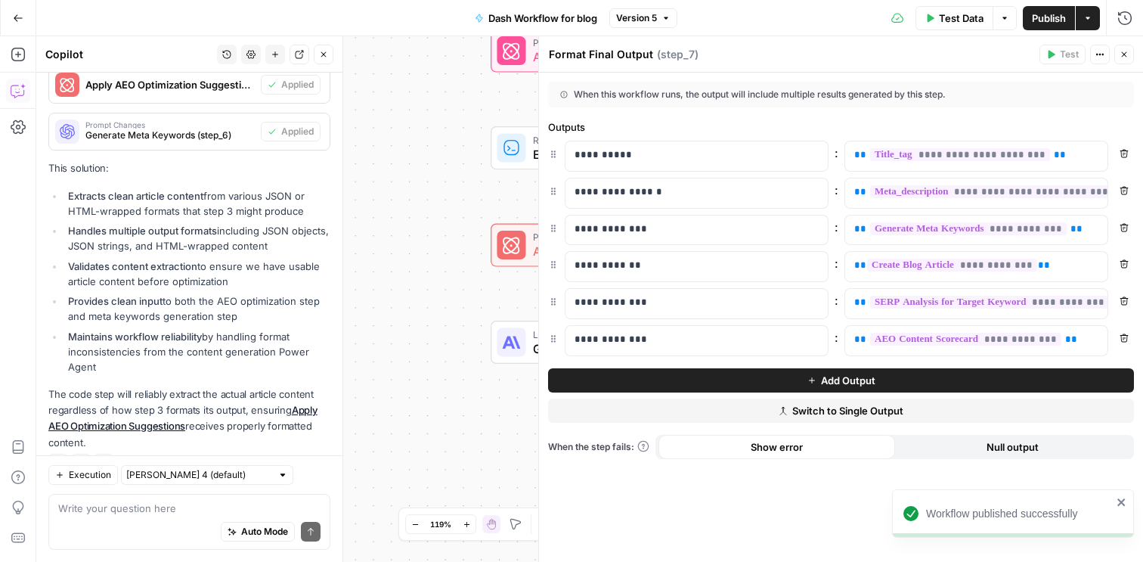
click at [1125, 48] on button "Close" at bounding box center [1124, 55] width 20 height 20
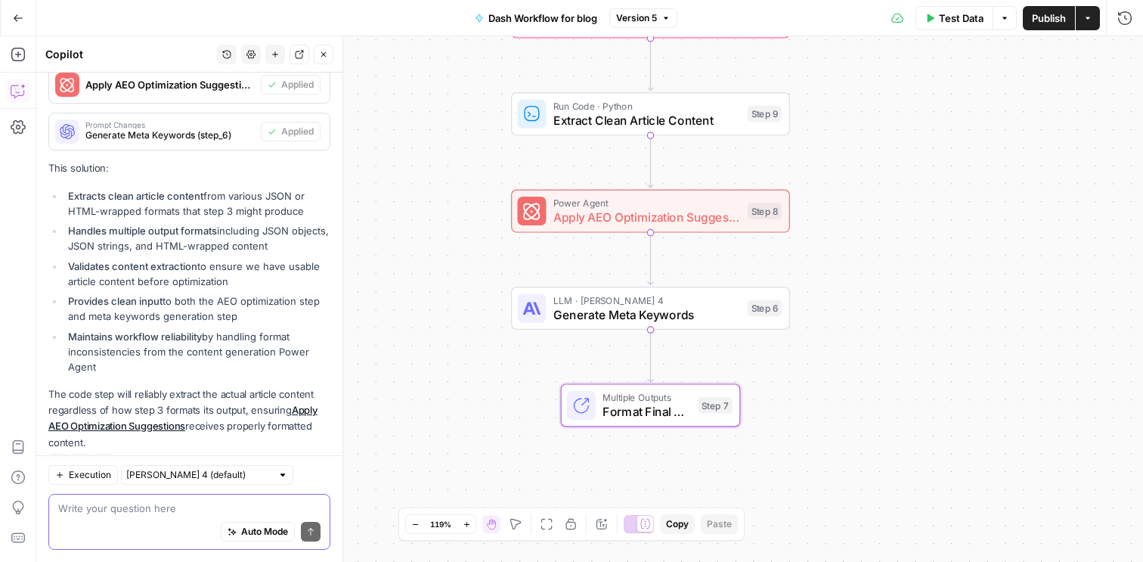
click at [169, 509] on textarea at bounding box center [189, 507] width 262 height 15
type textarea "Step"
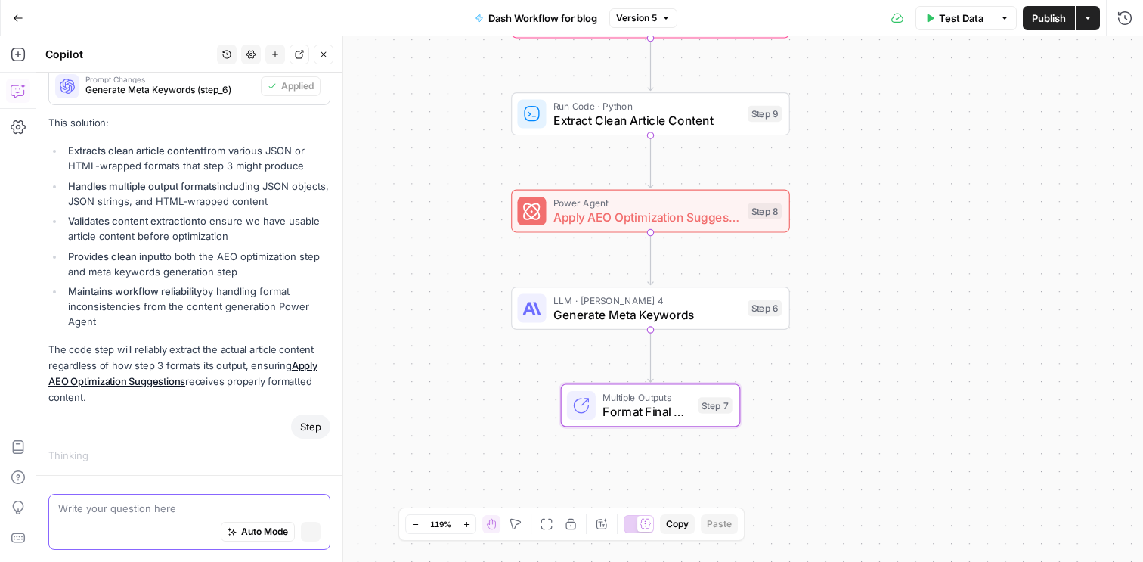
scroll to position [3381, 0]
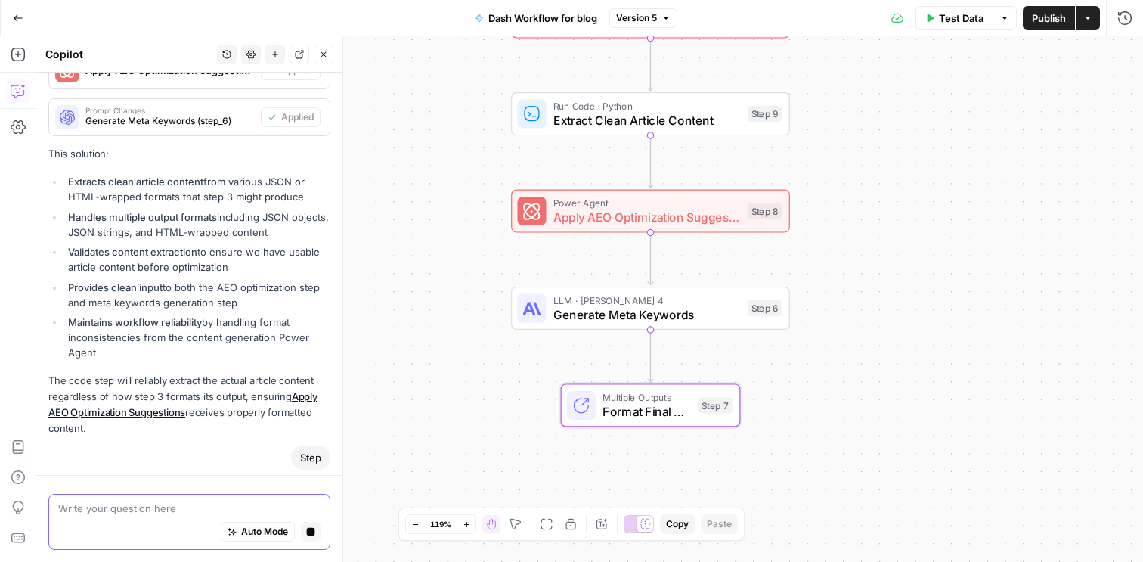
click at [307, 528] on icon "button" at bounding box center [311, 532] width 8 height 8
click at [165, 519] on div "Auto Mode Stop generating" at bounding box center [189, 531] width 262 height 33
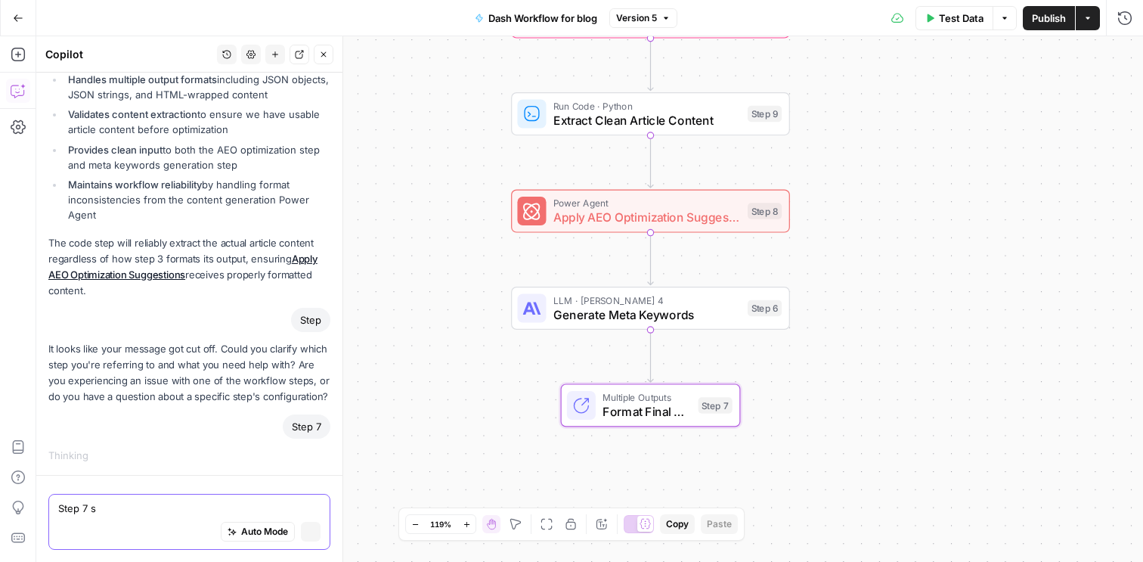
scroll to position [3487, 0]
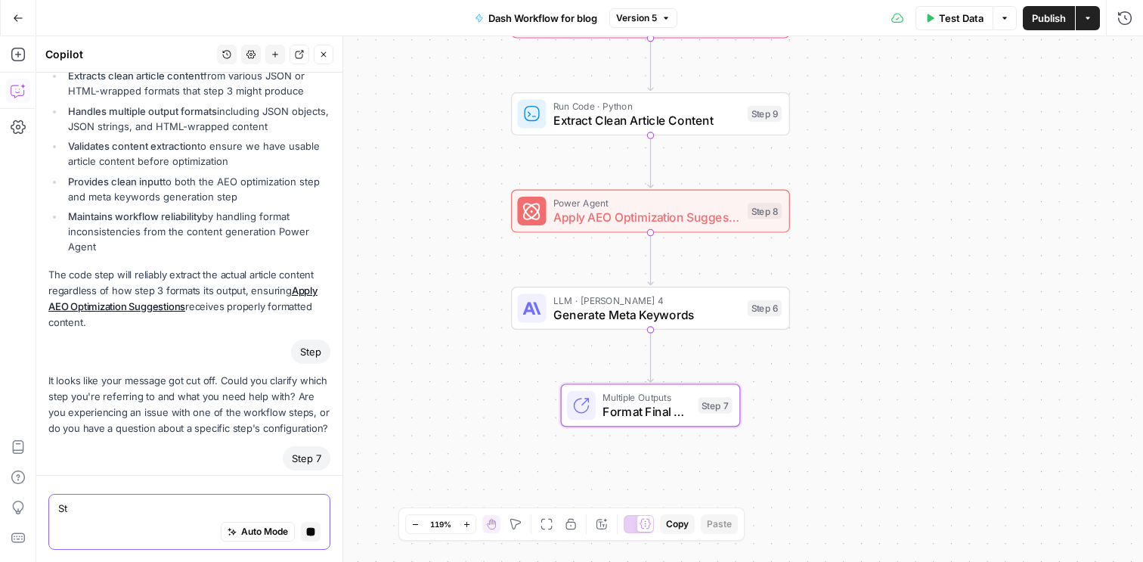
type textarea "S"
click at [310, 536] on button "Stop generating" at bounding box center [311, 532] width 20 height 20
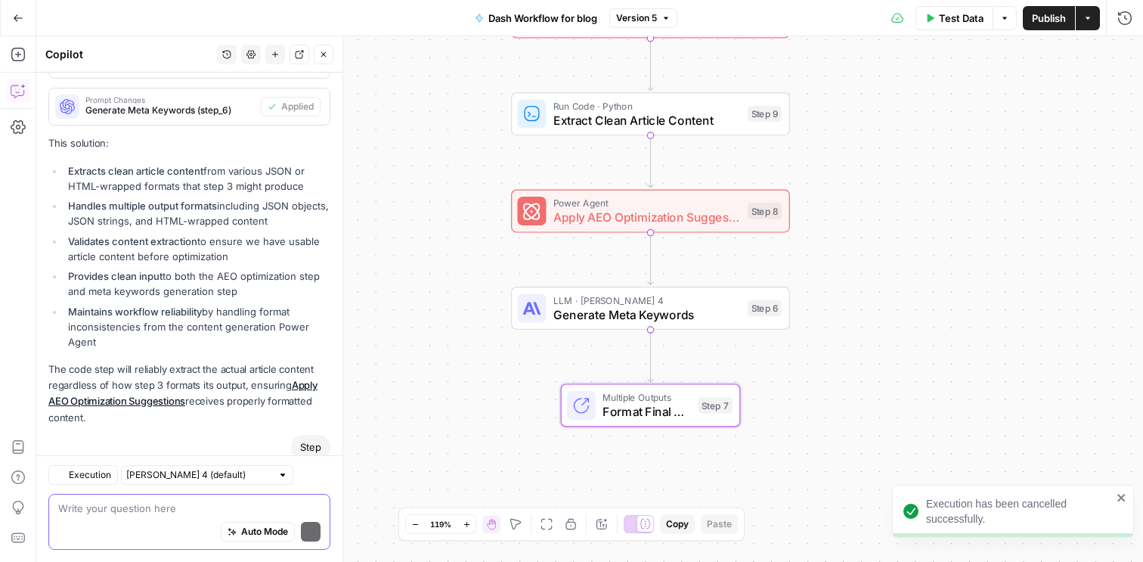
scroll to position [3602, 0]
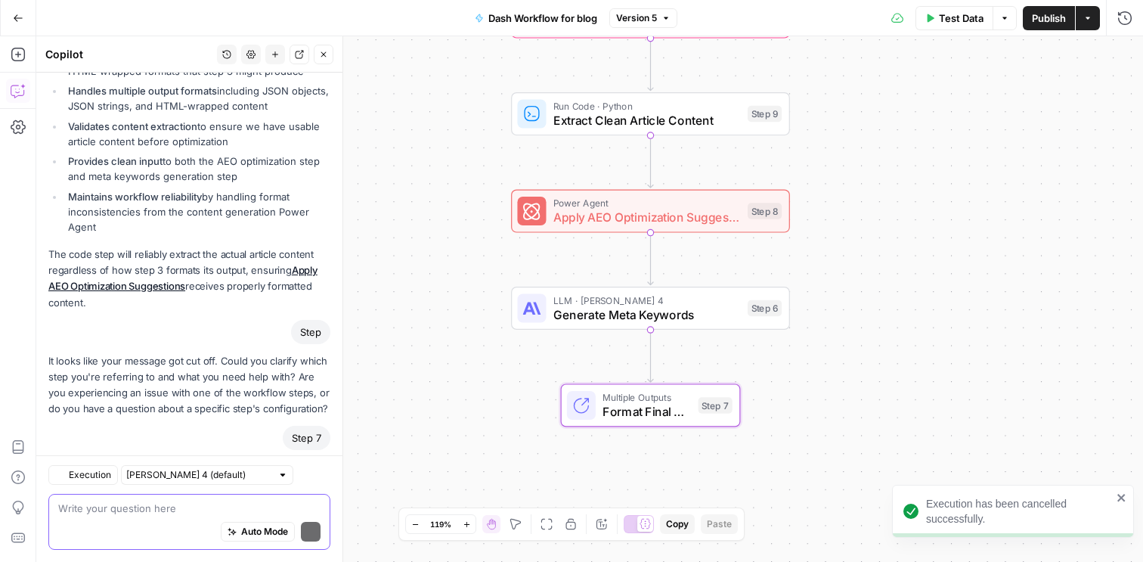
click at [151, 508] on textarea at bounding box center [189, 507] width 262 height 15
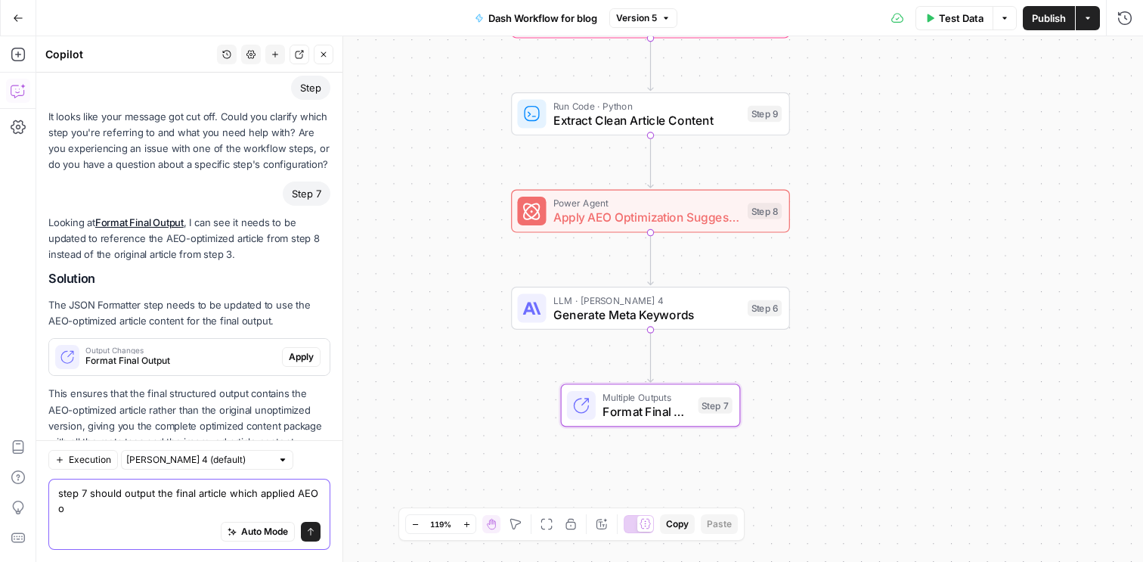
scroll to position [3861, 0]
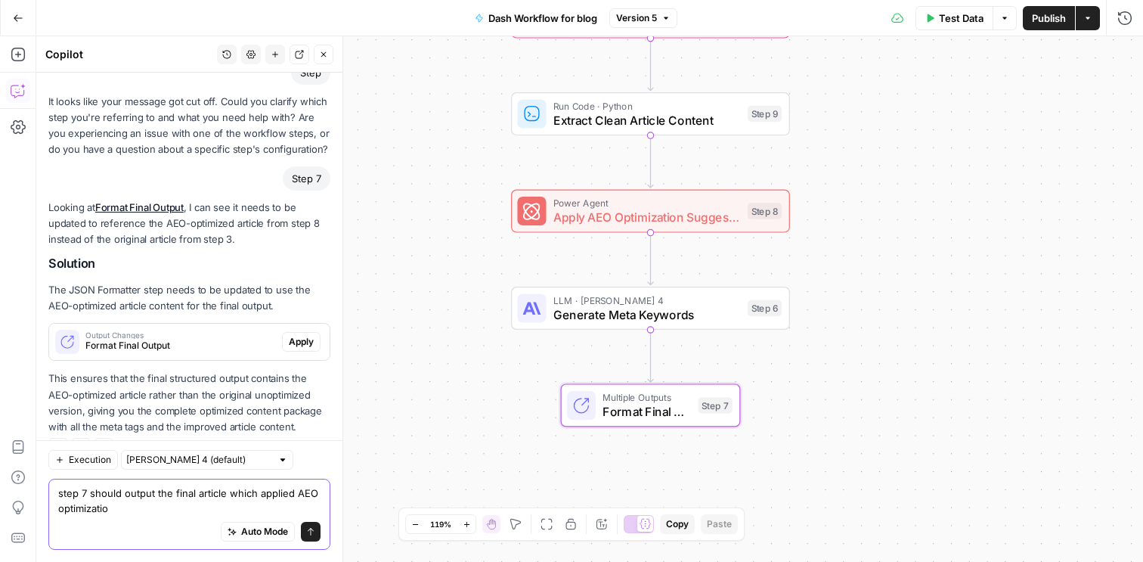
type textarea "step 7 should output the final article which applied AEO optimization"
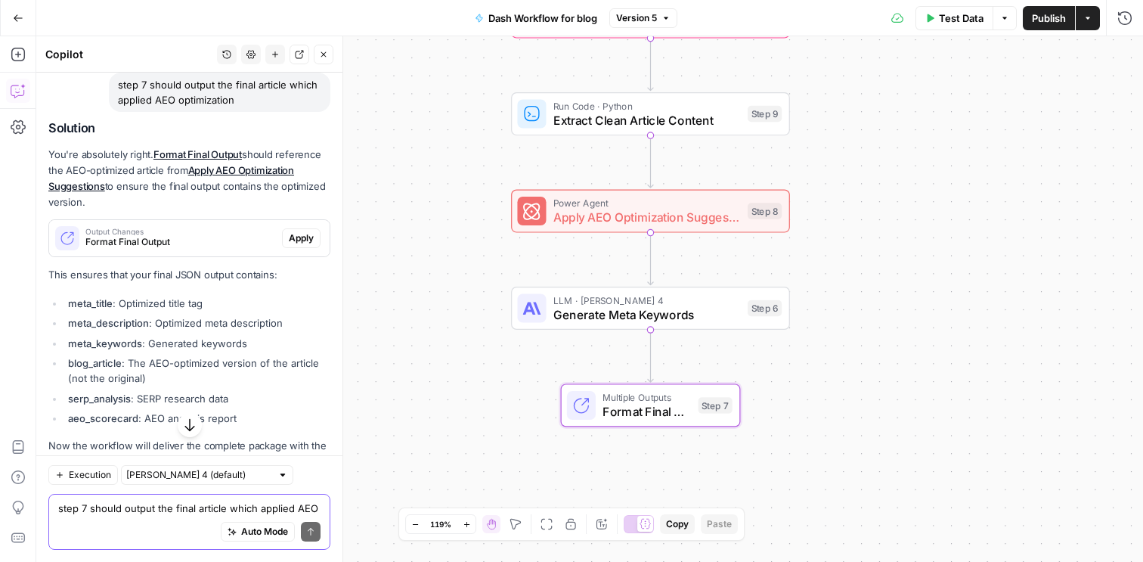
scroll to position [4252, 0]
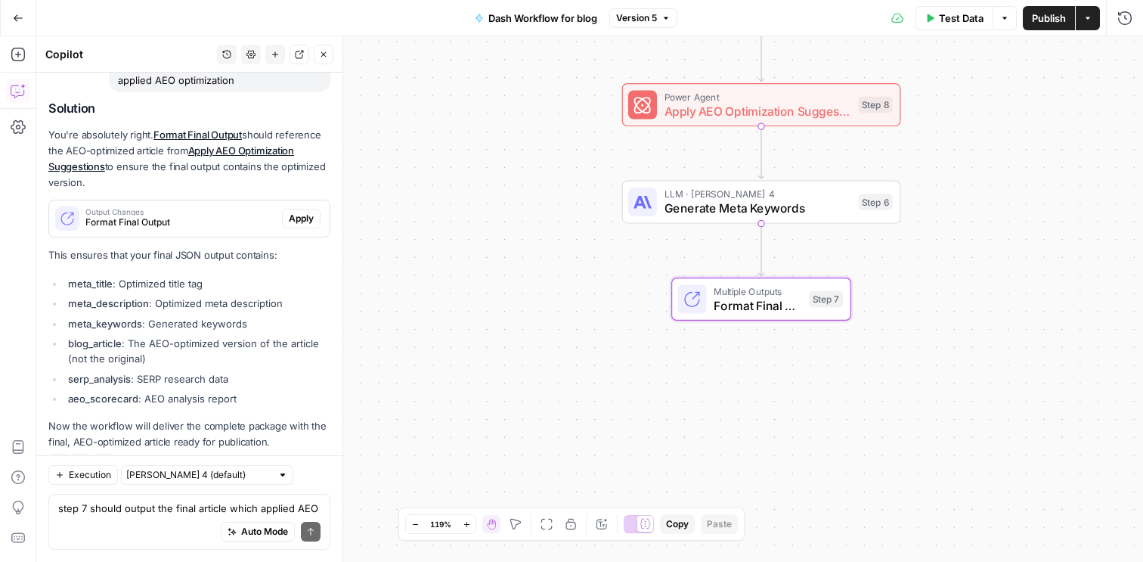
click at [305, 212] on span "Apply" at bounding box center [301, 219] width 25 height 14
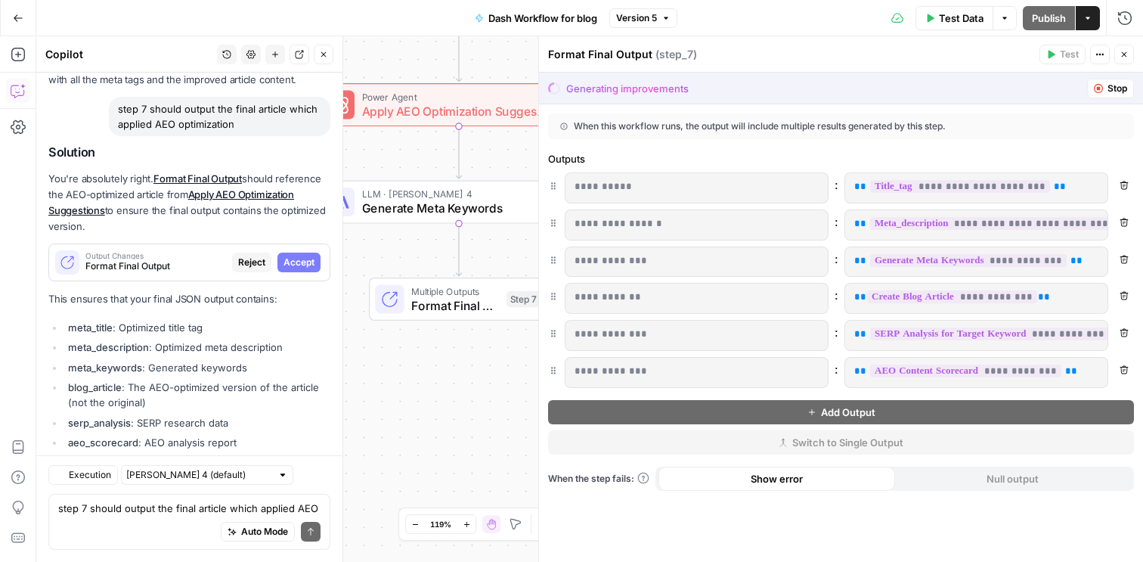
scroll to position [4179, 0]
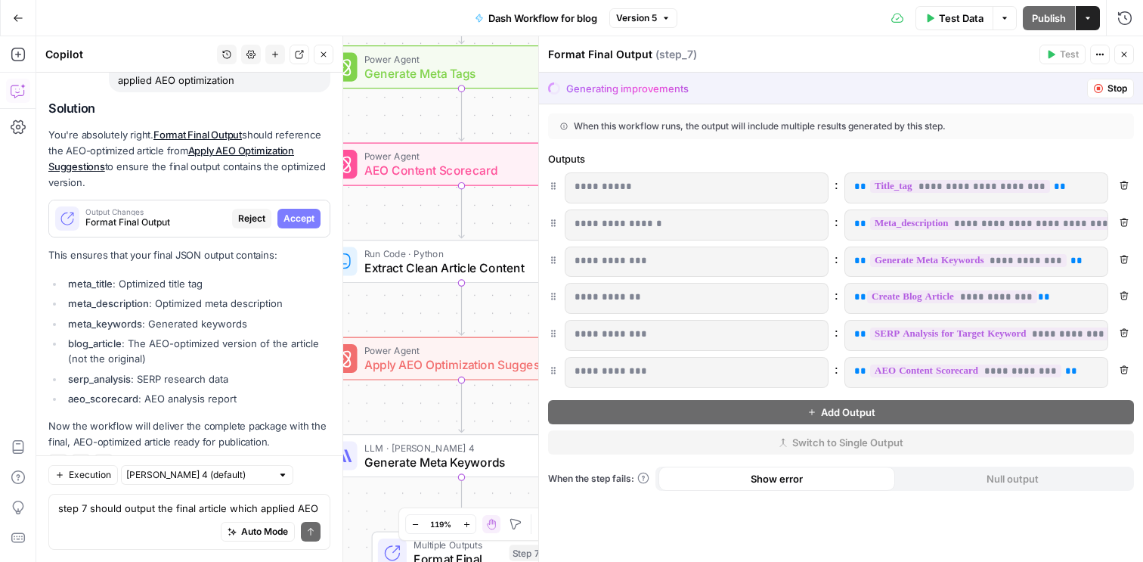
click at [1126, 54] on icon "button" at bounding box center [1123, 54] width 9 height 9
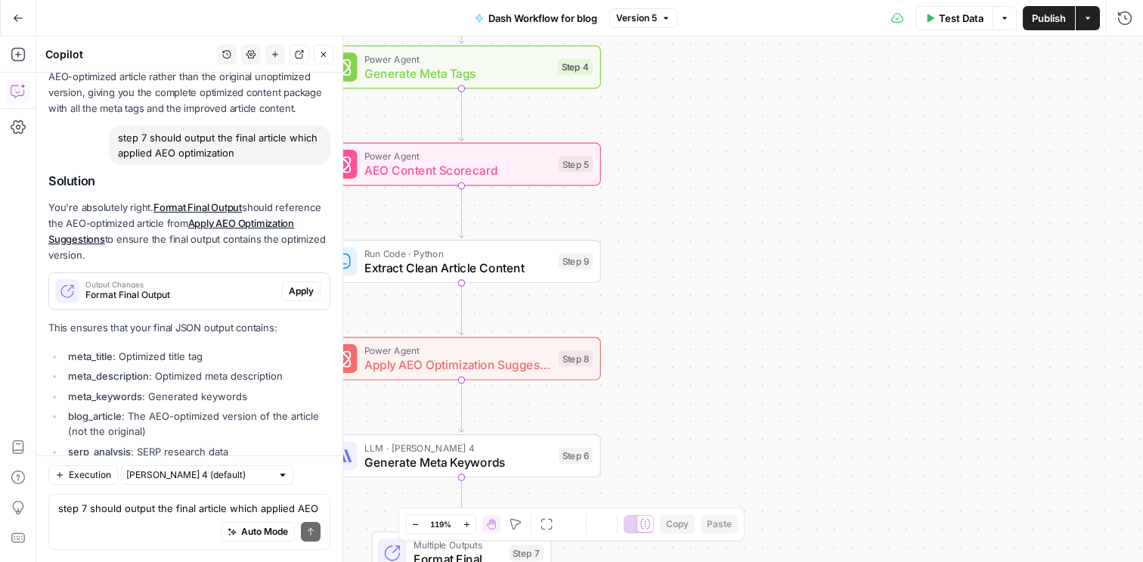
scroll to position [4252, 0]
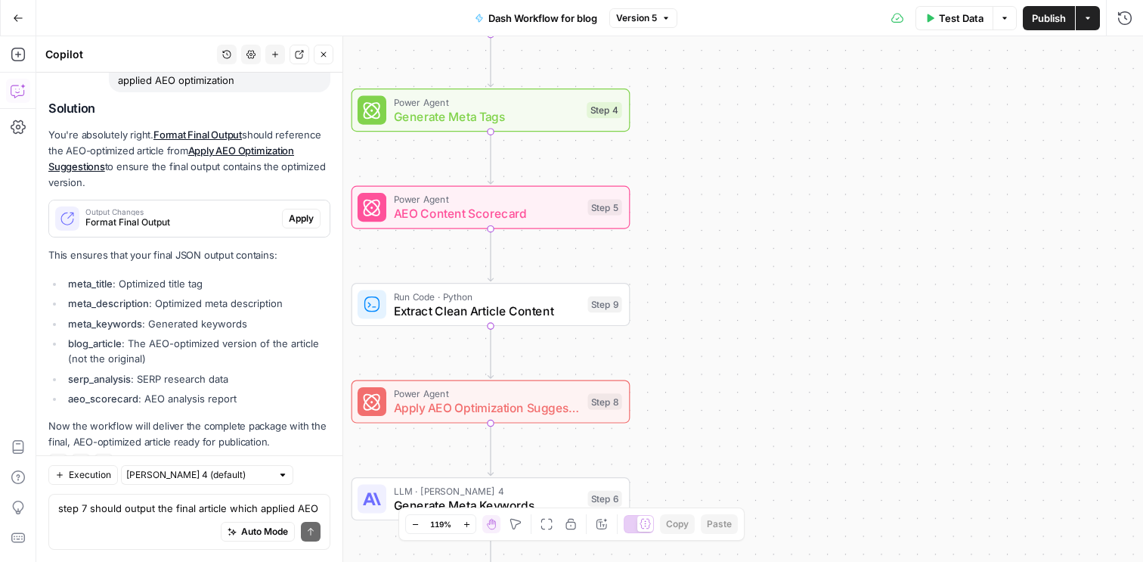
click at [532, 122] on span "Generate Meta Tags" at bounding box center [487, 116] width 186 height 18
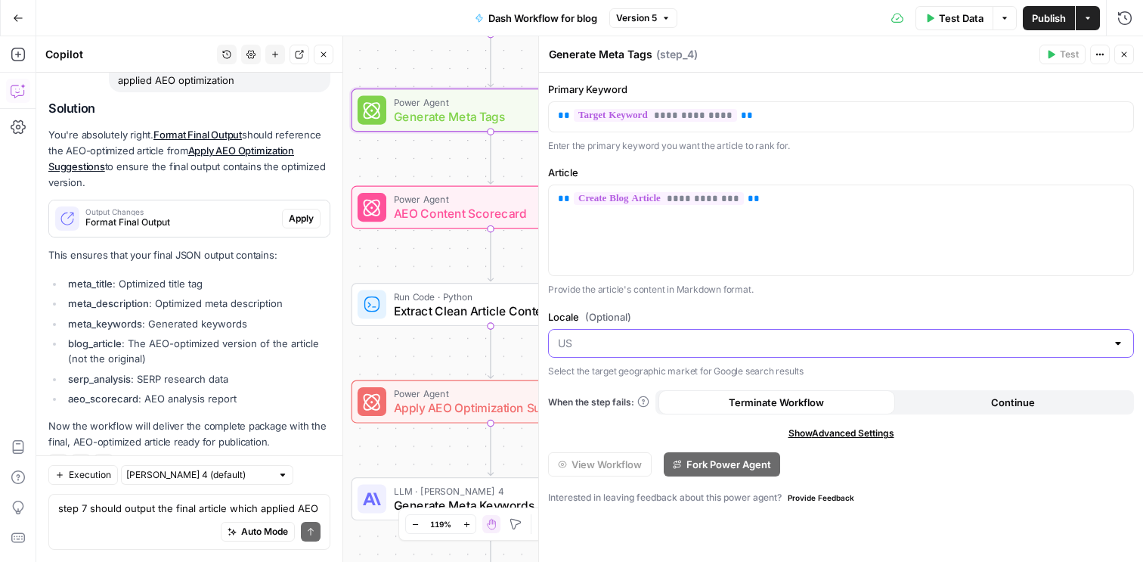
click at [759, 347] on input "Locale (Optional)" at bounding box center [832, 343] width 548 height 15
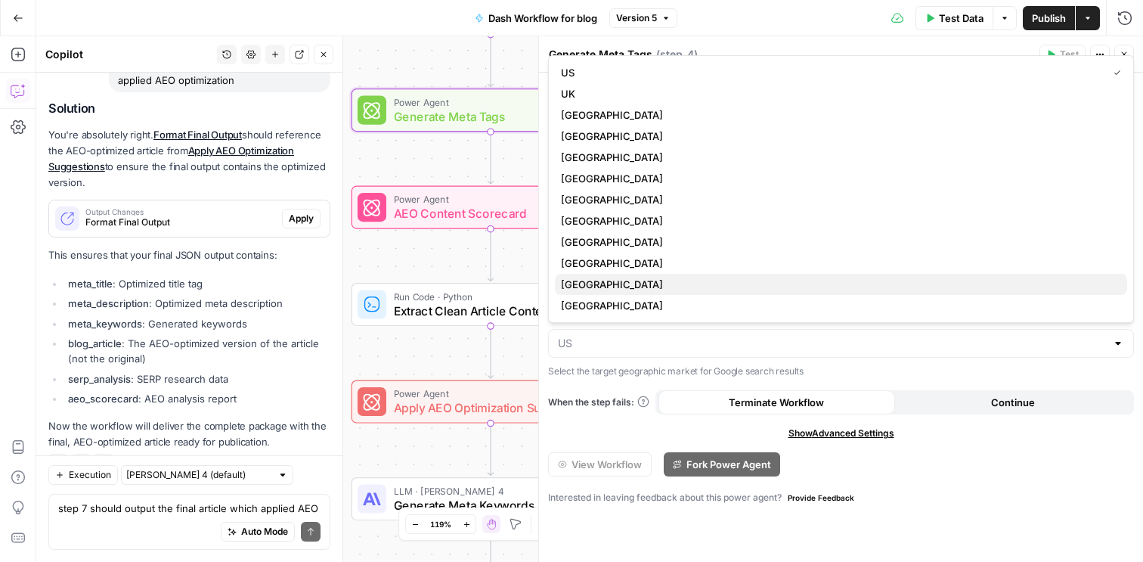
click at [626, 280] on span "[GEOGRAPHIC_DATA]" at bounding box center [838, 284] width 554 height 15
type input "[GEOGRAPHIC_DATA]"
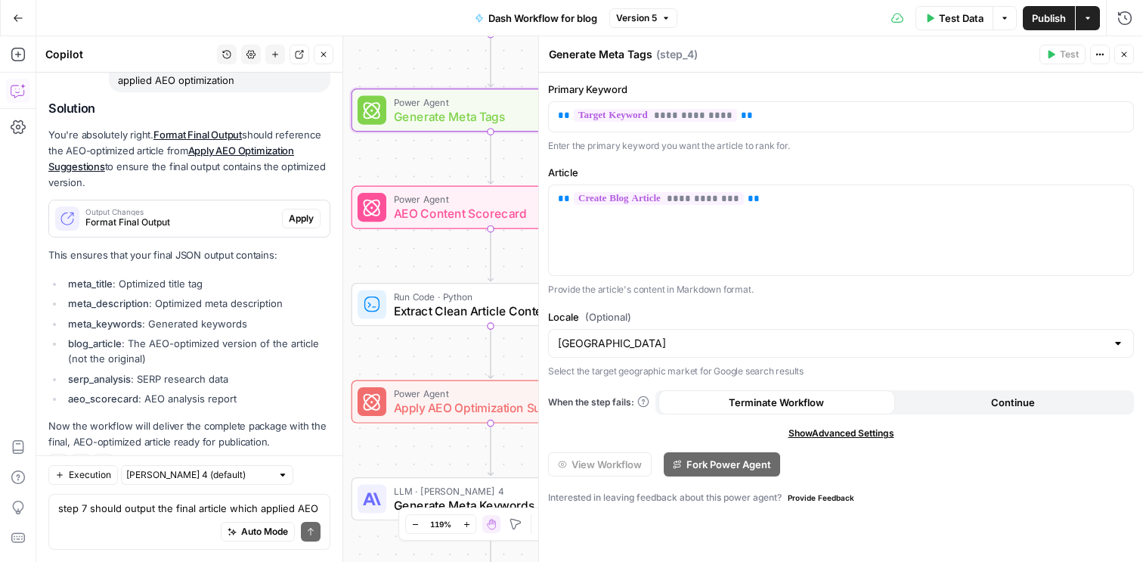
scroll to position [4324, 0]
click at [847, 427] on span "Show Advanced Settings" at bounding box center [841, 433] width 106 height 14
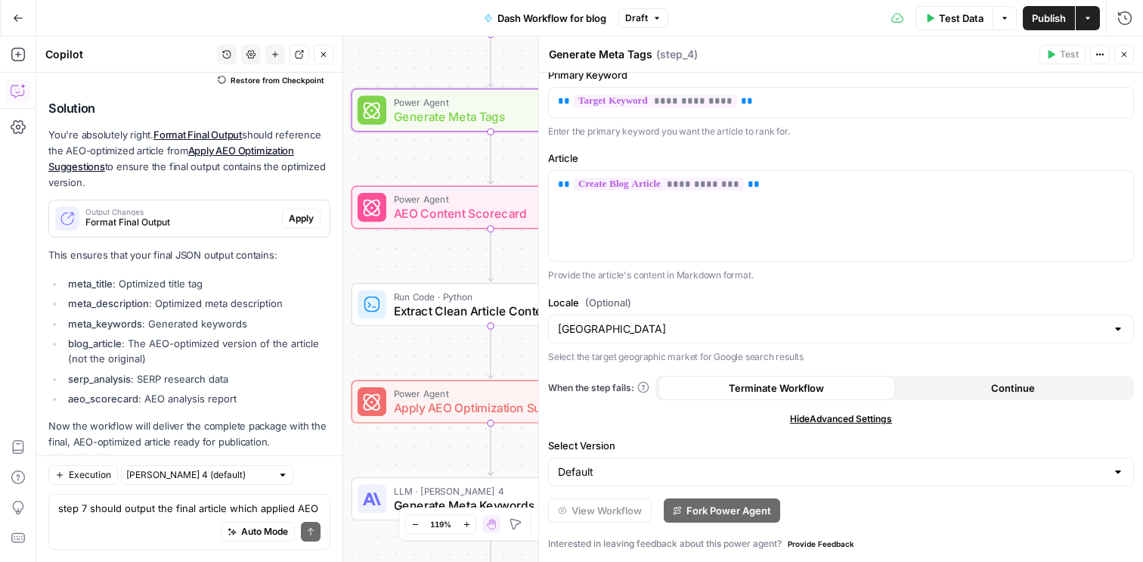
scroll to position [14, 0]
click at [1056, 19] on div "One or more required inputs are empty." at bounding box center [1035, 24] width 174 height 14
click at [1060, 11] on span "Publish" at bounding box center [1049, 18] width 34 height 15
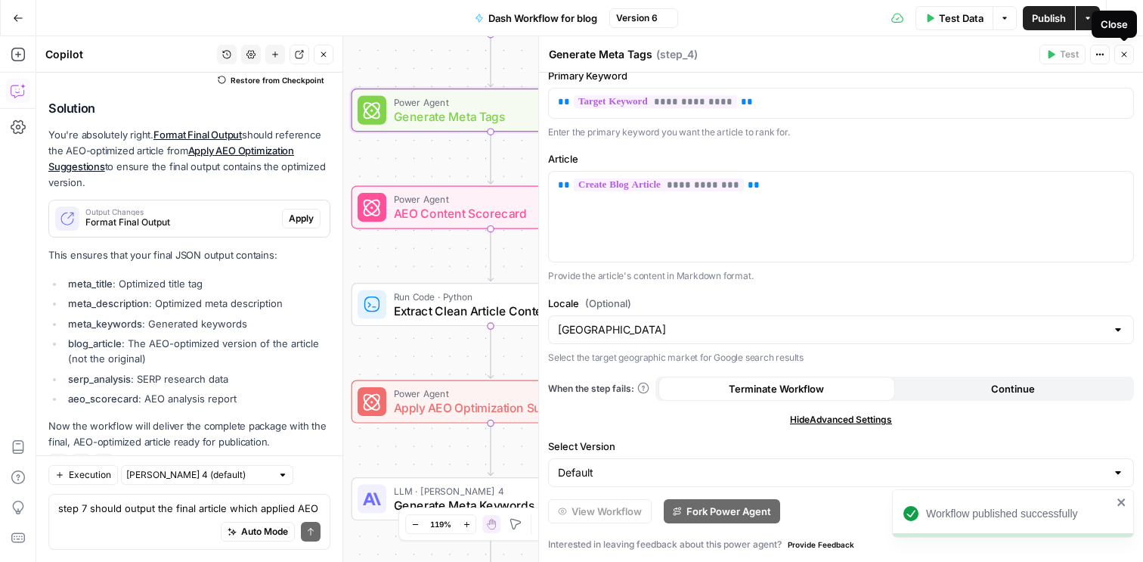
click at [1125, 57] on icon "button" at bounding box center [1123, 54] width 9 height 9
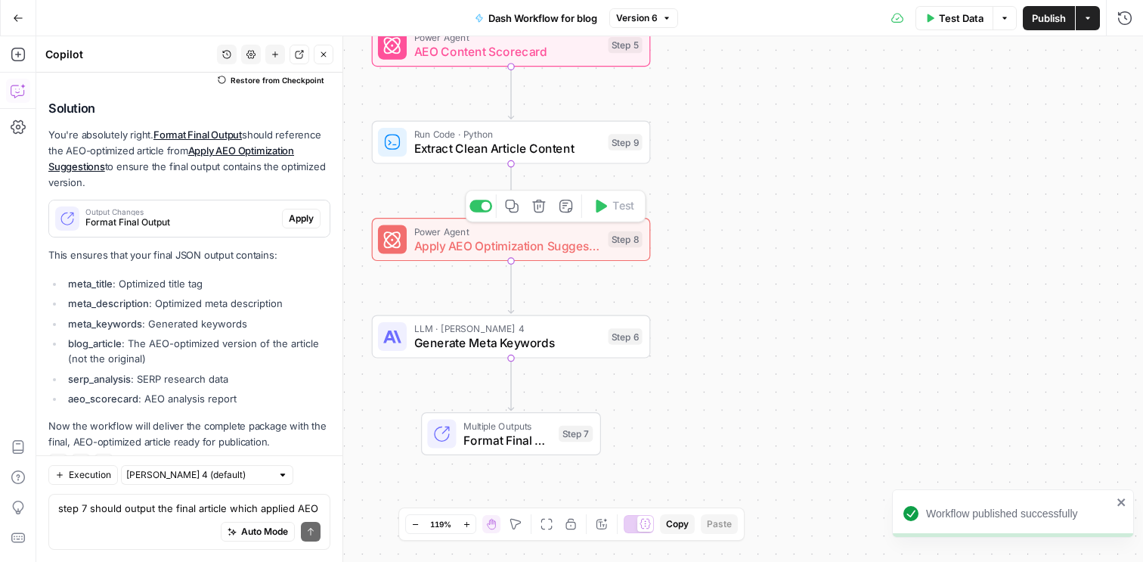
click at [581, 246] on span "Apply AEO Optimization Suggestions" at bounding box center [507, 246] width 187 height 18
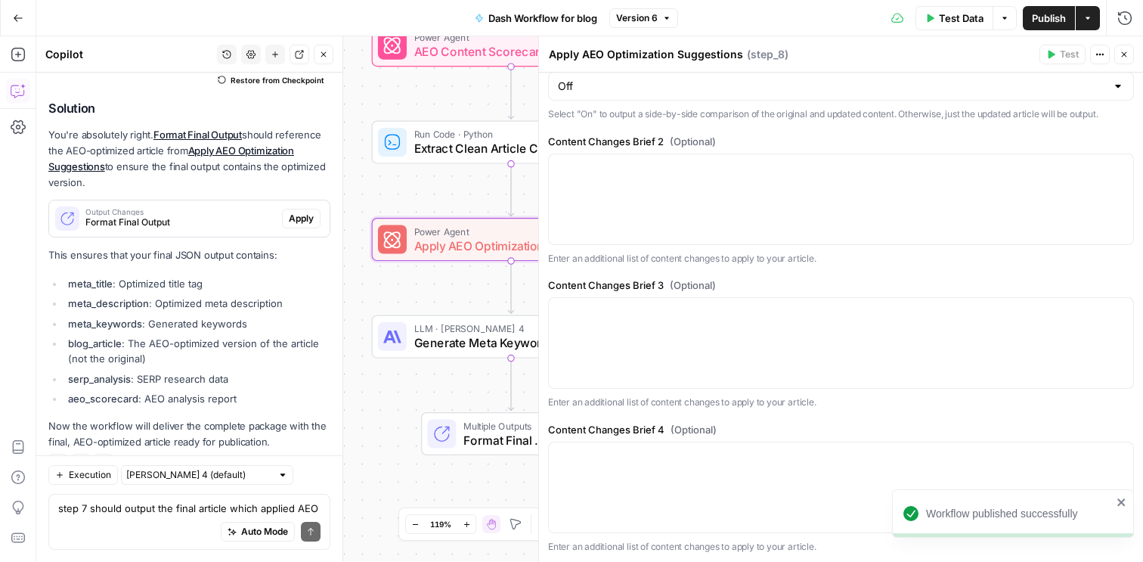
scroll to position [614, 0]
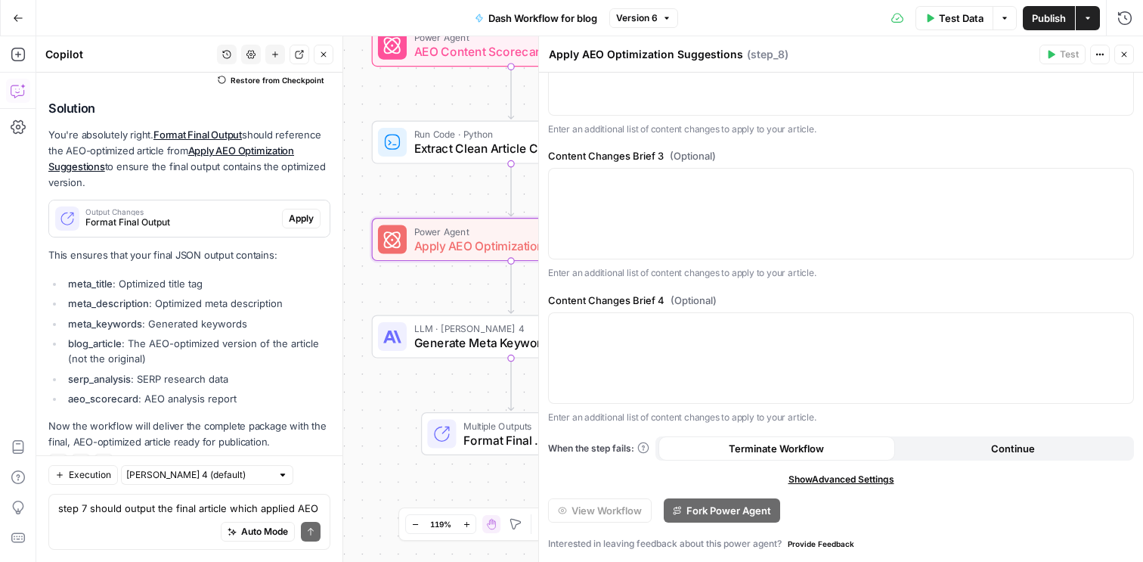
click at [1125, 57] on icon "button" at bounding box center [1123, 54] width 9 height 9
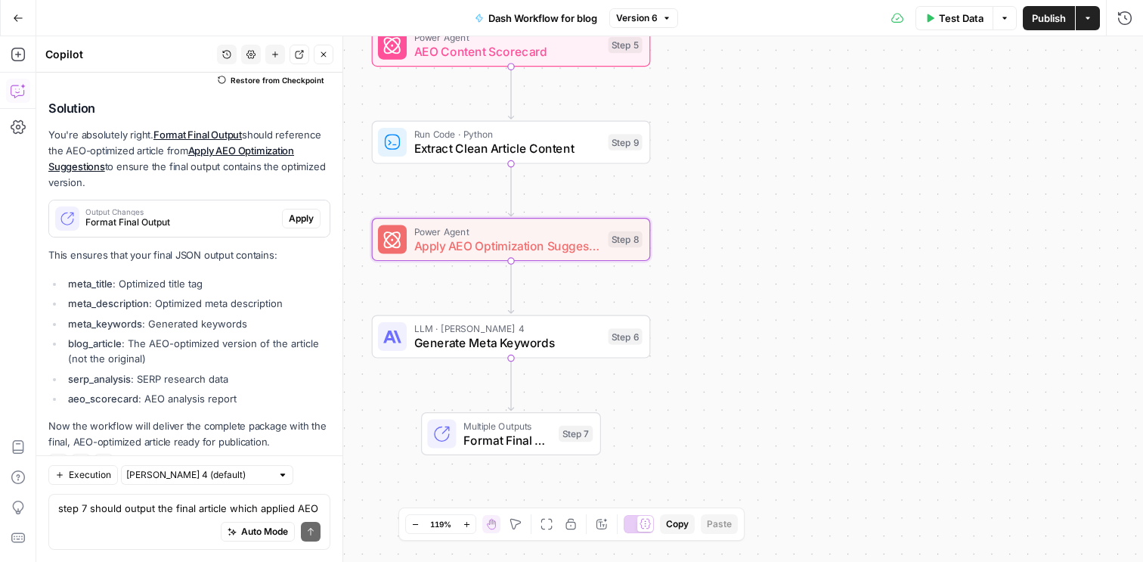
click at [494, 435] on span "Format Final Output" at bounding box center [507, 440] width 88 height 18
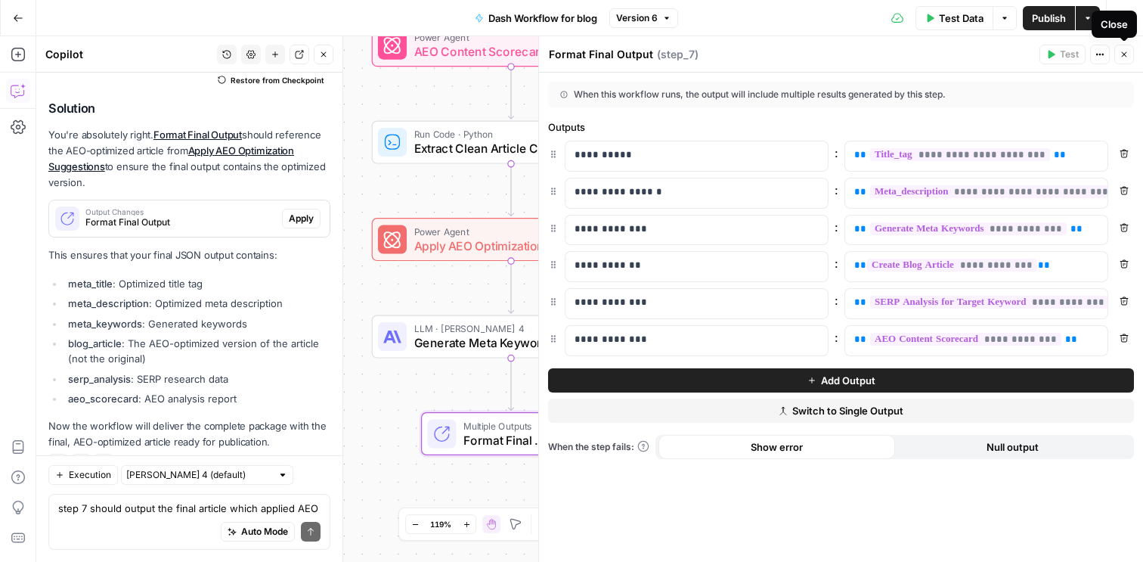
click at [1124, 55] on icon "button" at bounding box center [1123, 54] width 9 height 9
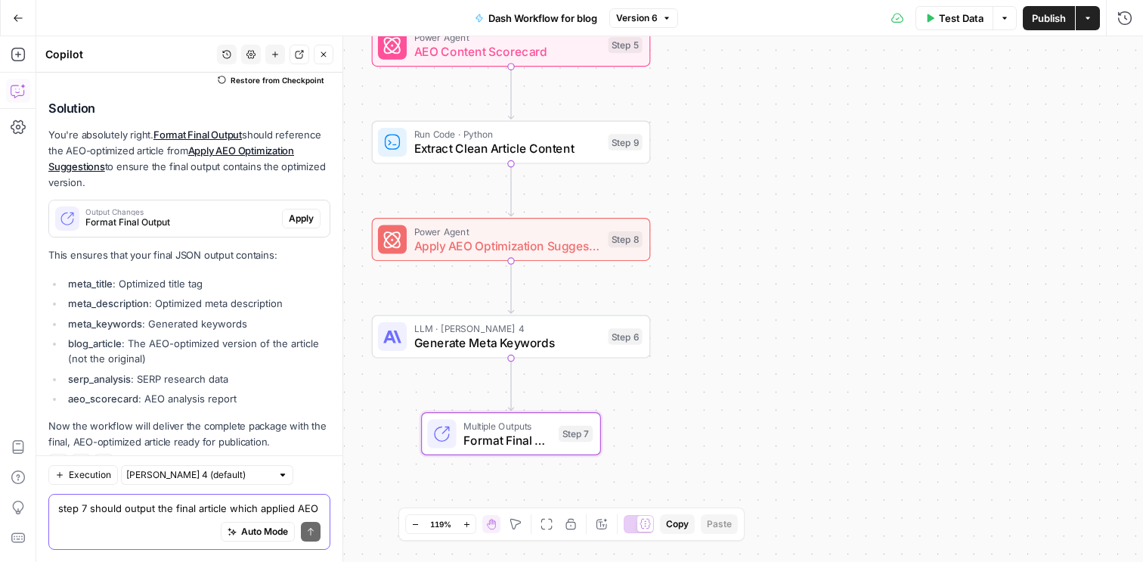
click at [119, 510] on textarea "step 7 should output the final article which applied AEO optimization" at bounding box center [189, 507] width 262 height 15
type textarea "x"
type textarea "现"
type textarea "t"
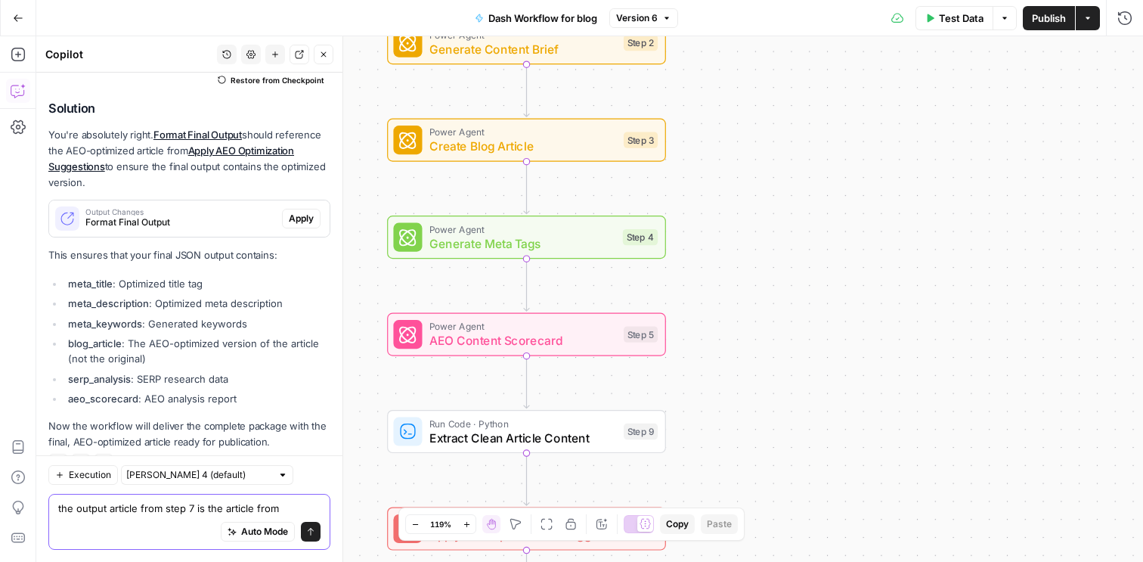
click at [256, 510] on textarea "the output article from step 7 is the article from" at bounding box center [189, 507] width 262 height 15
click at [316, 508] on textarea "the output article from step 7 is the article output from" at bounding box center [189, 507] width 262 height 15
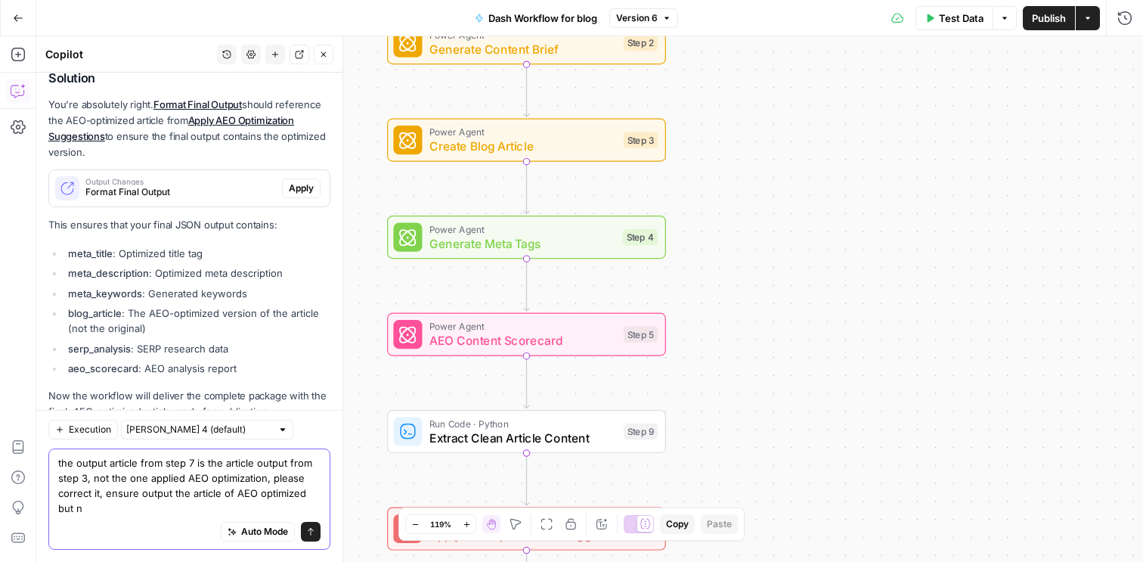
scroll to position [4370, 0]
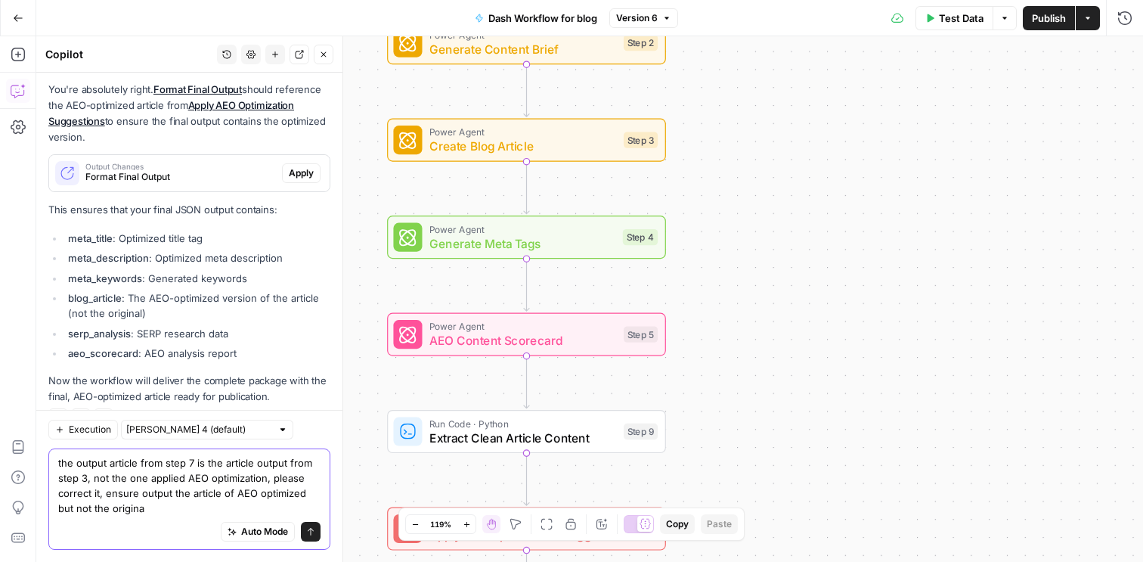
type textarea "the output article from step 7 is the article output from step 3, not the one a…"
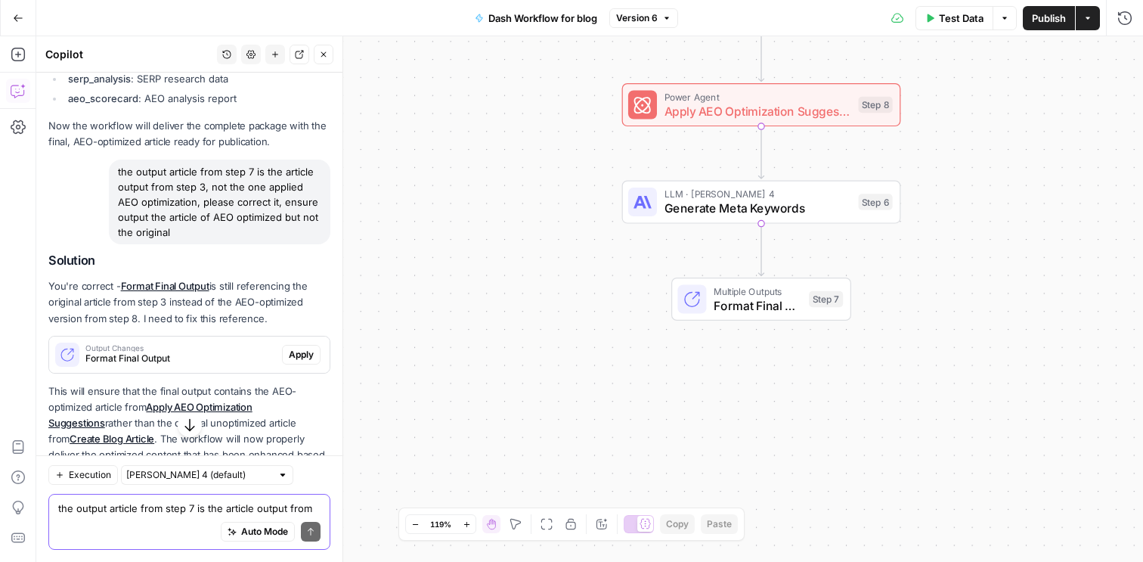
scroll to position [4653, 0]
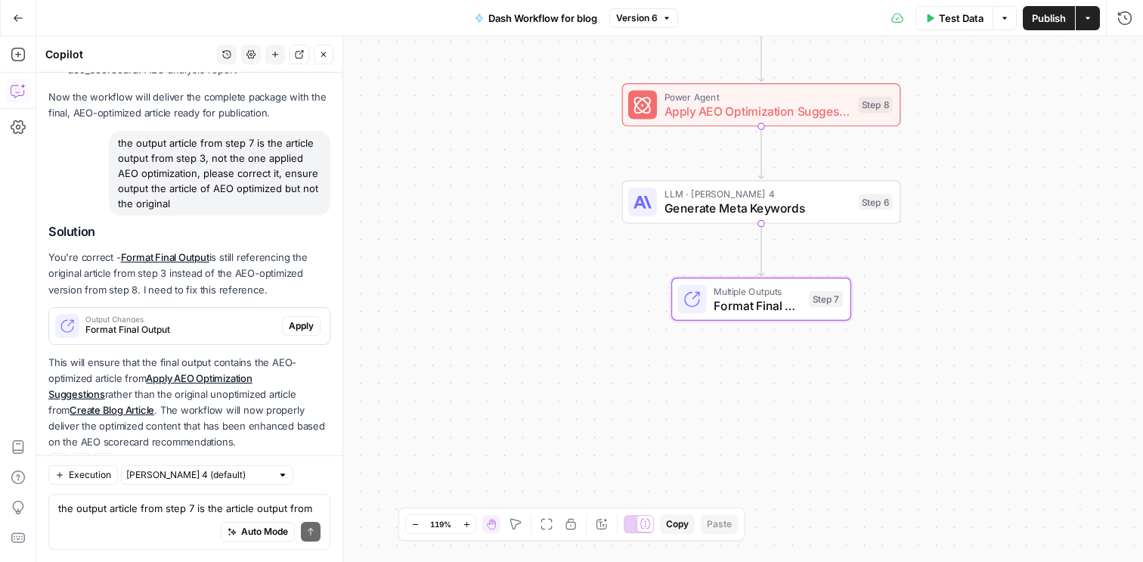
click at [303, 319] on span "Apply" at bounding box center [301, 326] width 25 height 14
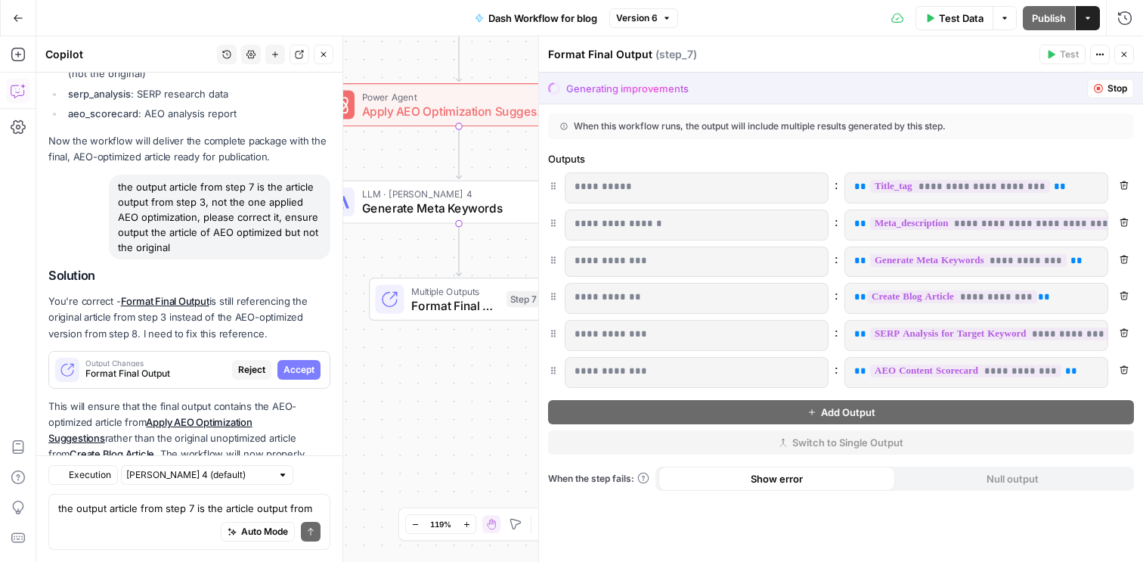
scroll to position [4508, 0]
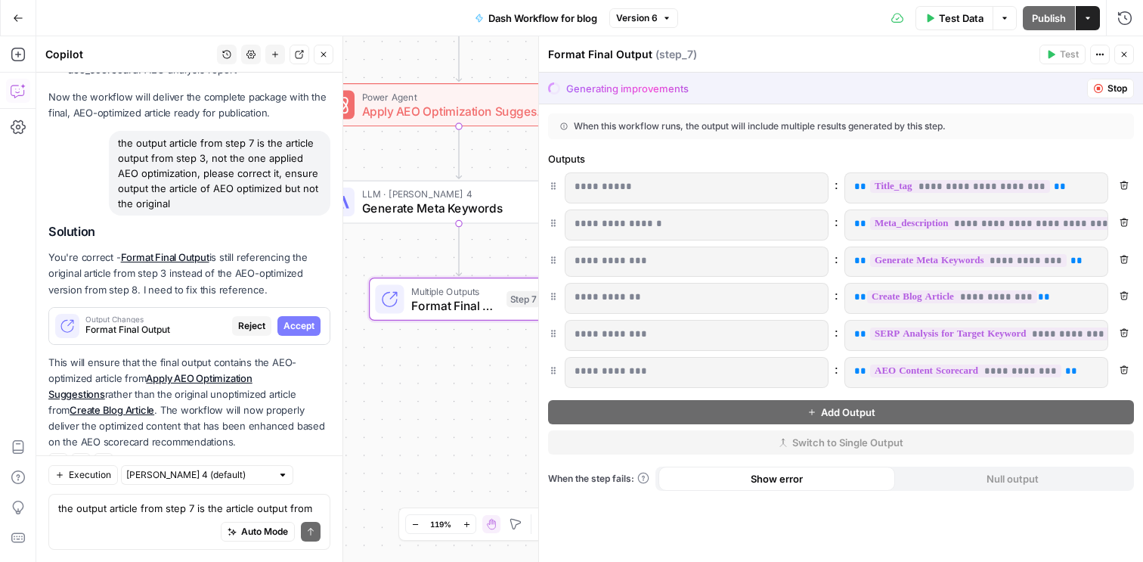
click at [304, 319] on span "Accept" at bounding box center [298, 326] width 31 height 14
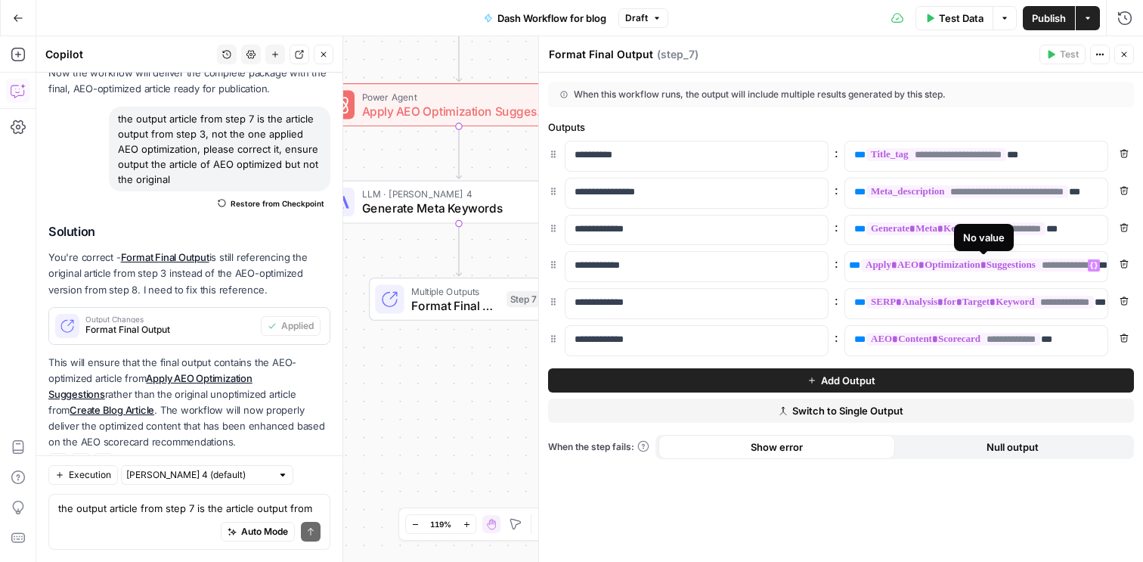
scroll to position [0, 0]
click at [1060, 24] on span "Publish" at bounding box center [1049, 18] width 34 height 15
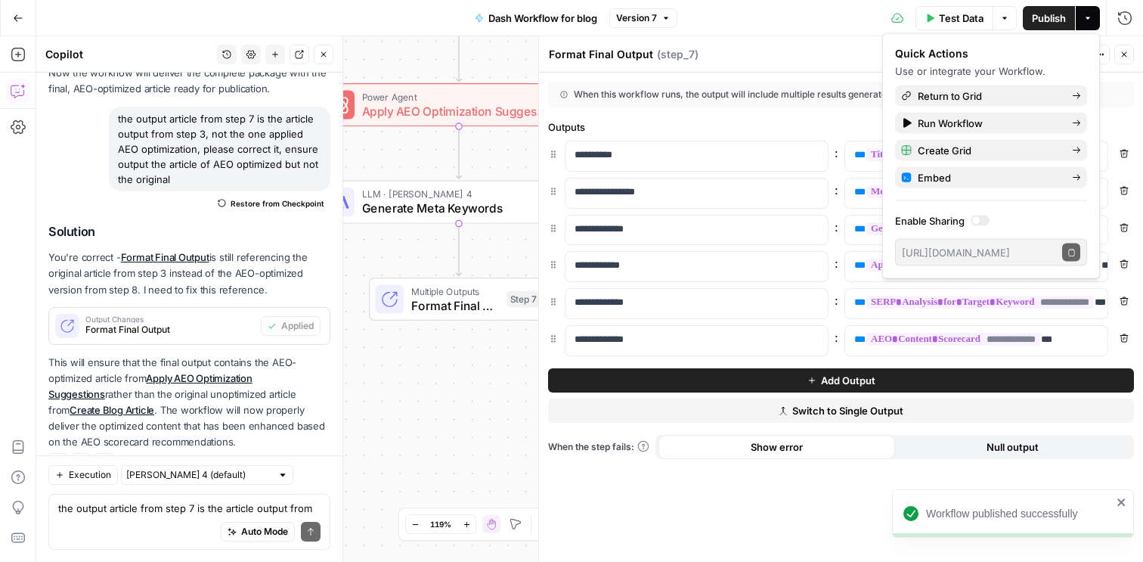
click at [1125, 84] on div "When this workflow runs, the output will include multiple results generated by …" at bounding box center [841, 95] width 586 height 26
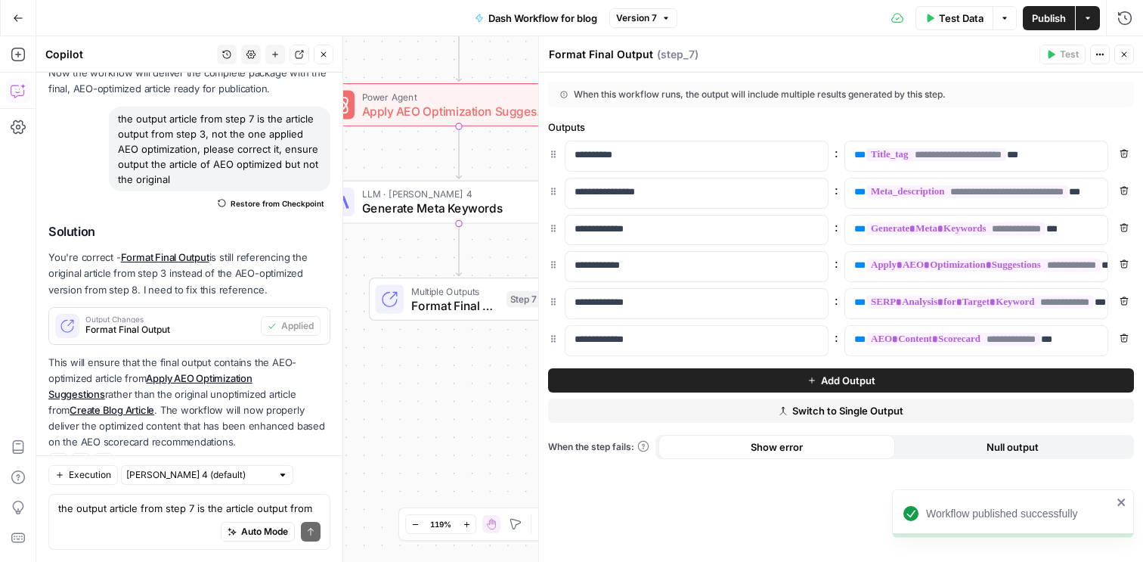
click at [1125, 54] on icon "button" at bounding box center [1124, 54] width 5 height 5
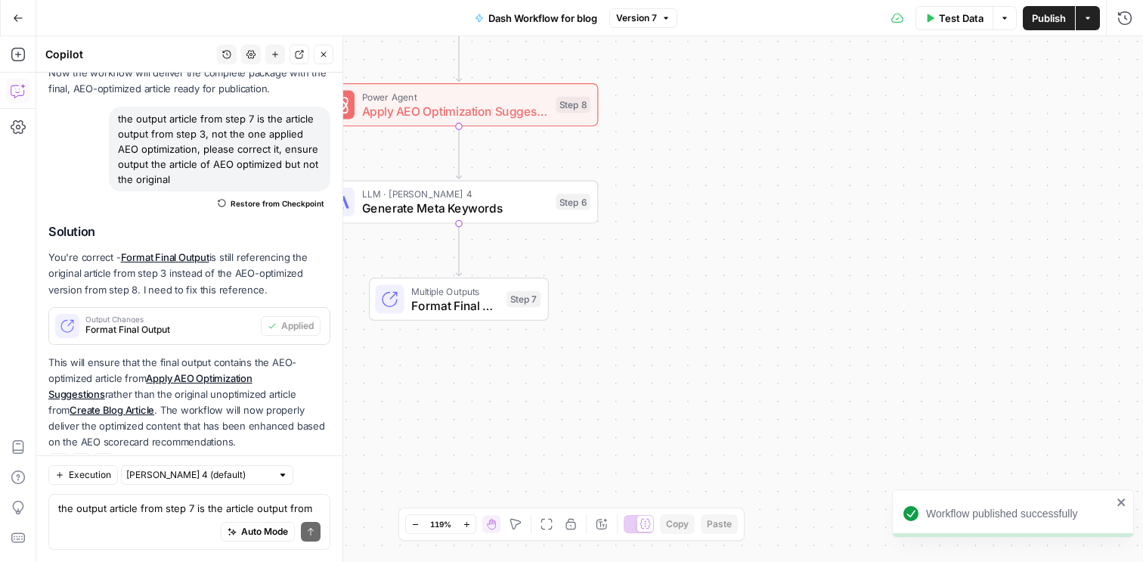
click at [454, 302] on span "Format Final Output" at bounding box center [455, 305] width 88 height 18
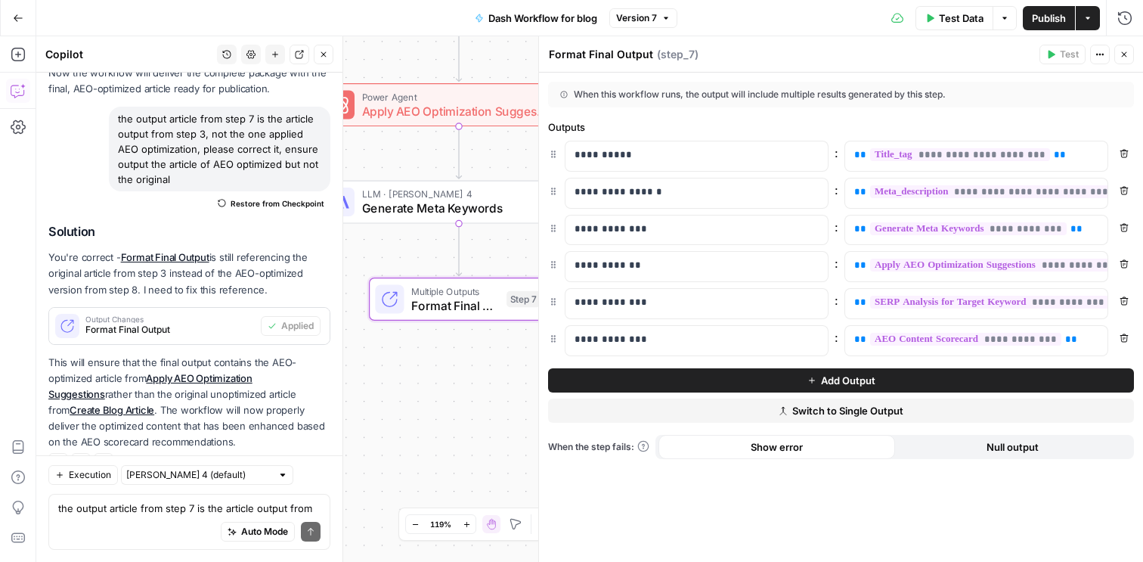
click at [1125, 54] on icon "button" at bounding box center [1123, 54] width 9 height 9
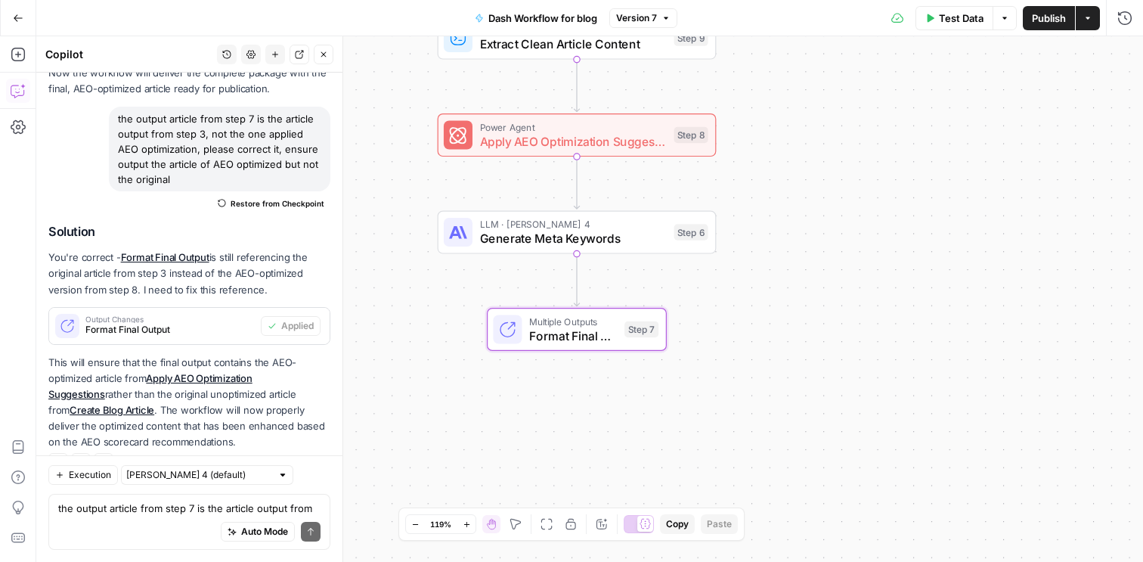
drag, startPoint x: 704, startPoint y: 184, endPoint x: 824, endPoint y: 215, distance: 123.2
click at [824, 215] on div "Workflow Input Settings Inputs Power Agent SERP Analysis for Target Keyword Ste…" at bounding box center [589, 298] width 1107 height 525
click at [597, 248] on div "LLM · Claude Sonnet 4 Generate Meta Keywords Step 6 Copy step Delete step Add N…" at bounding box center [578, 231] width 279 height 43
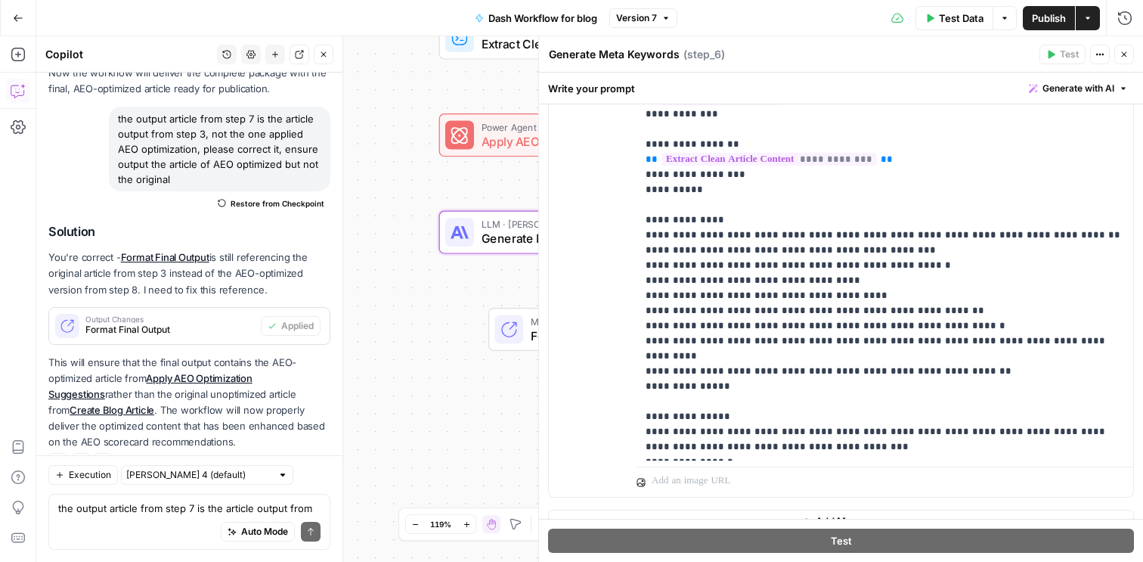
scroll to position [351, 0]
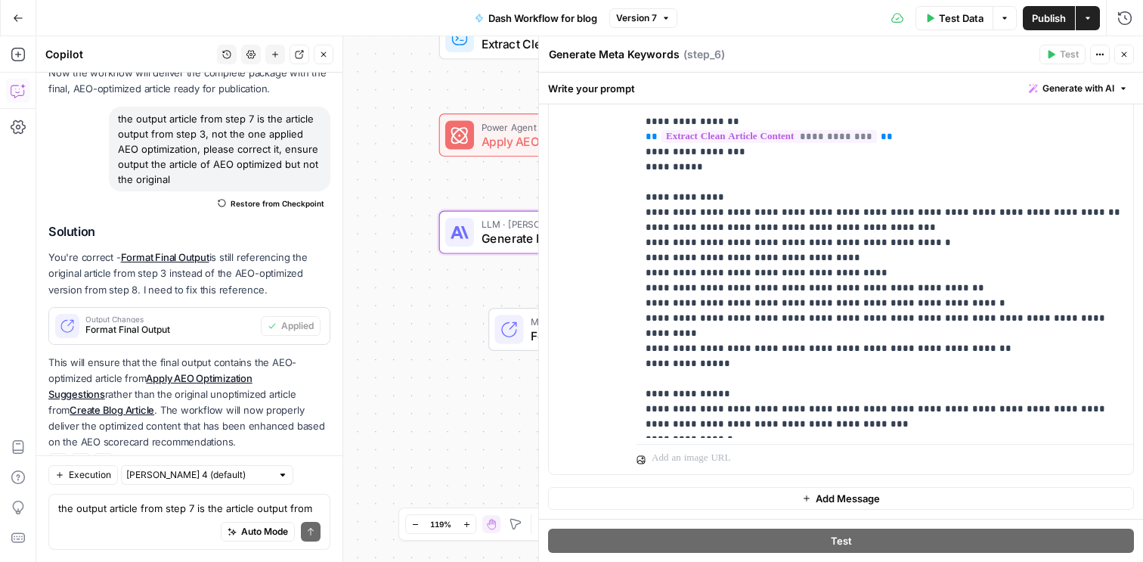
click at [1124, 51] on icon "button" at bounding box center [1123, 54] width 9 height 9
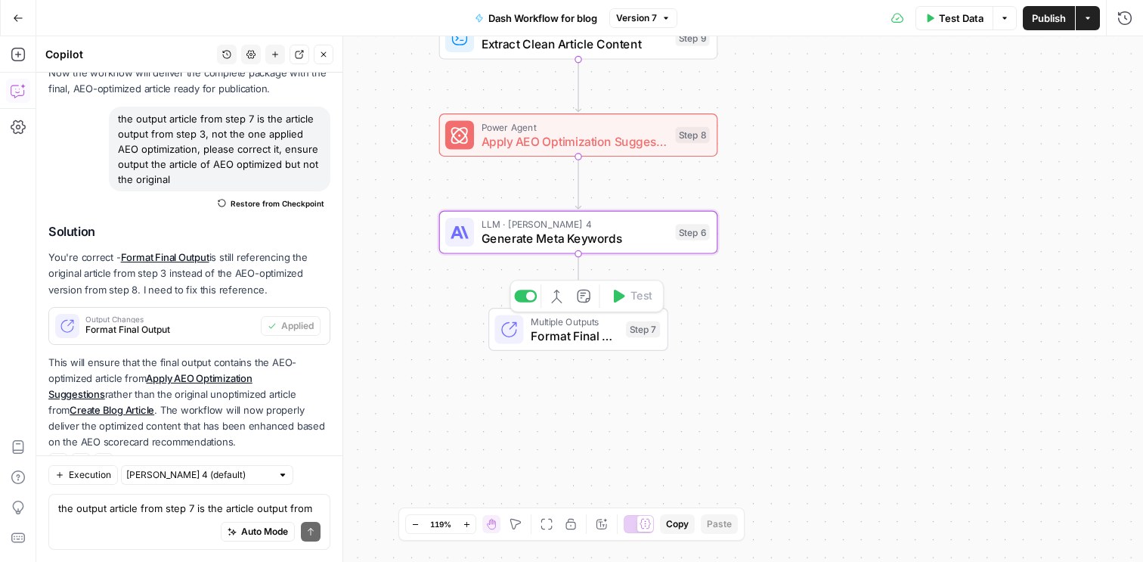
click at [565, 341] on span "Format Final Output" at bounding box center [575, 336] width 88 height 18
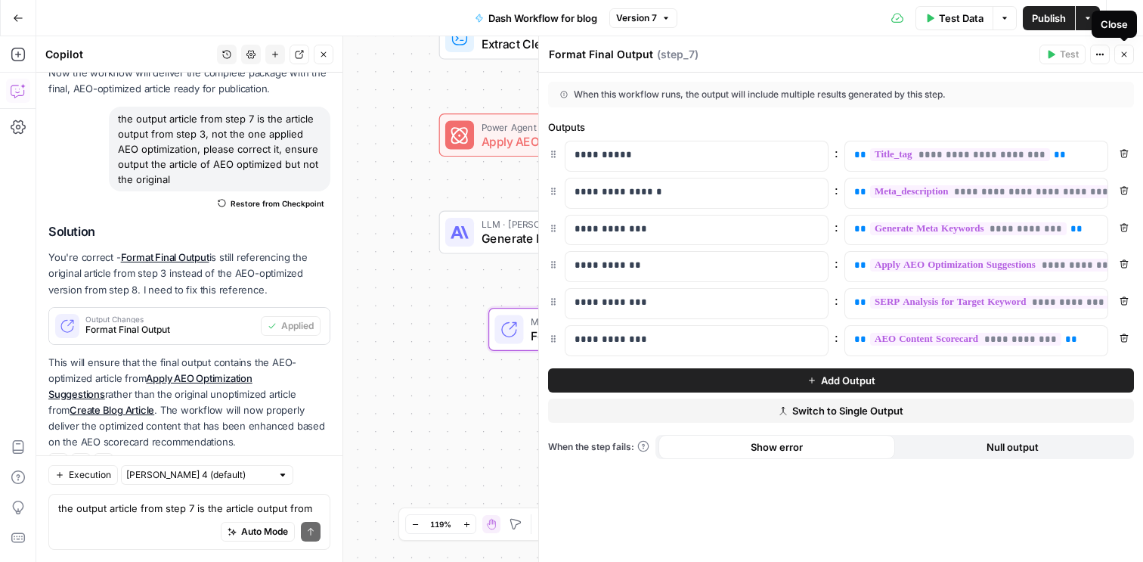
click at [1128, 55] on icon "button" at bounding box center [1123, 54] width 9 height 9
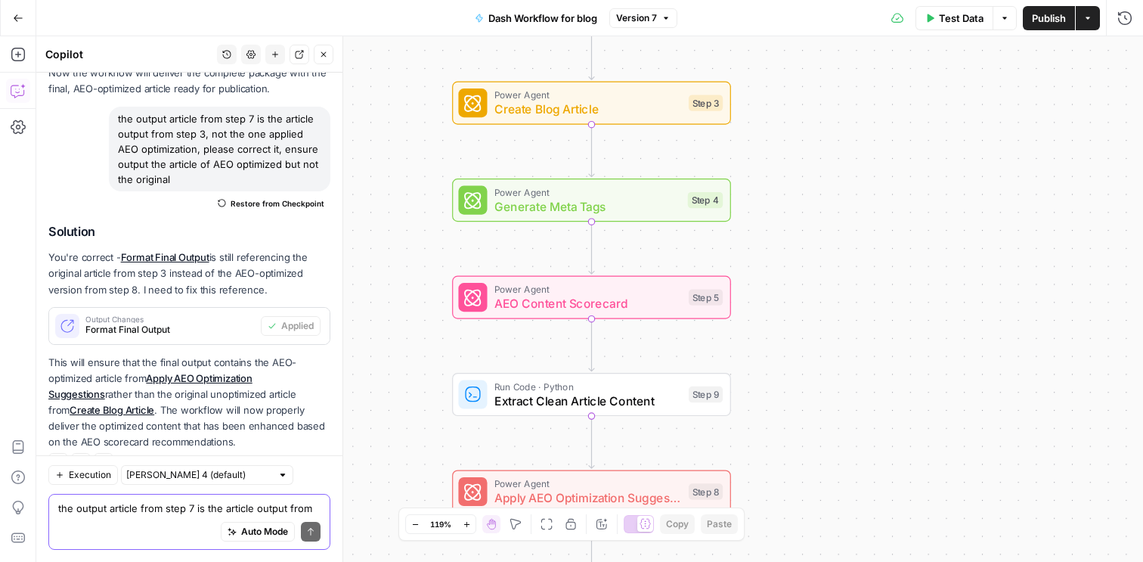
click at [128, 503] on textarea "the output article from step 7 is the article output from step 3, not the one a…" at bounding box center [189, 507] width 262 height 15
paste textarea "Warnings Variable `step_4.output.title_tag` is missing Variable `step_4.output.…"
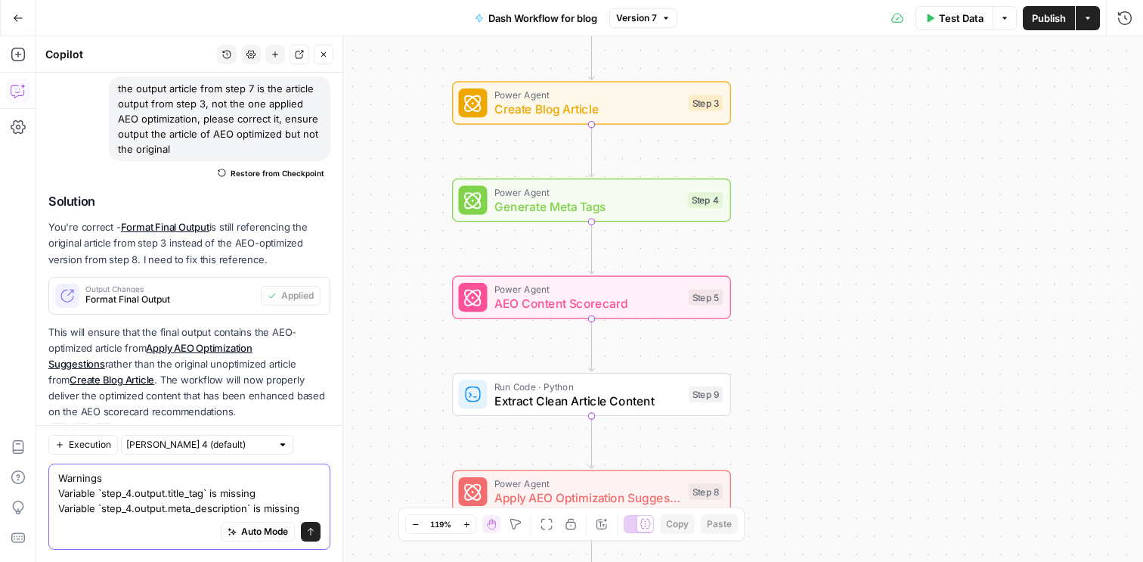
scroll to position [4722, 0]
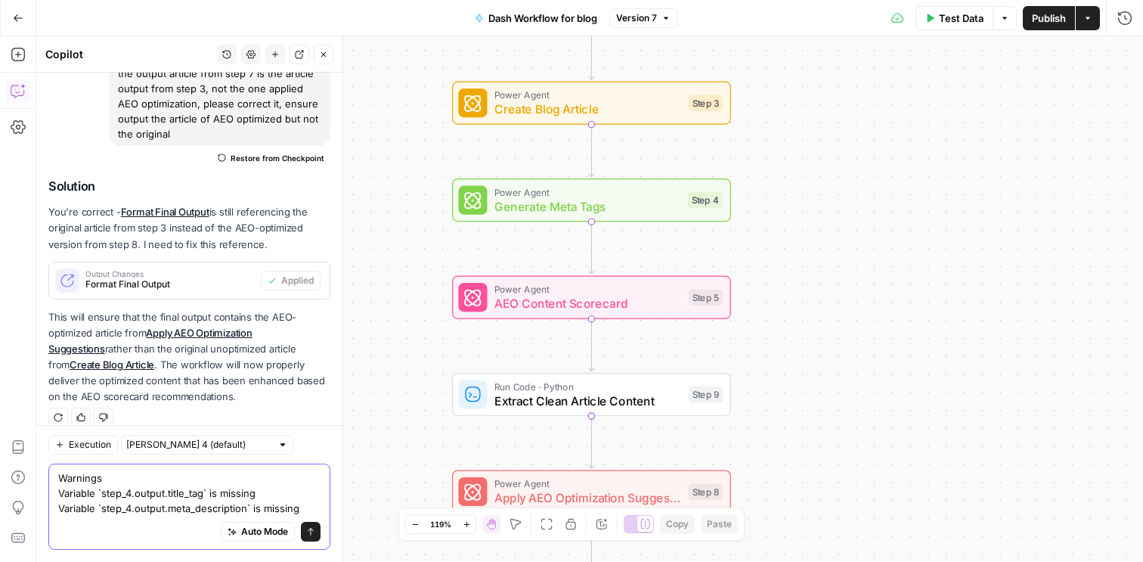
click at [70, 515] on textarea "Warnings Variable `step_4.output.title_tag` is missing Variable `step_4.output.…" at bounding box center [189, 492] width 262 height 45
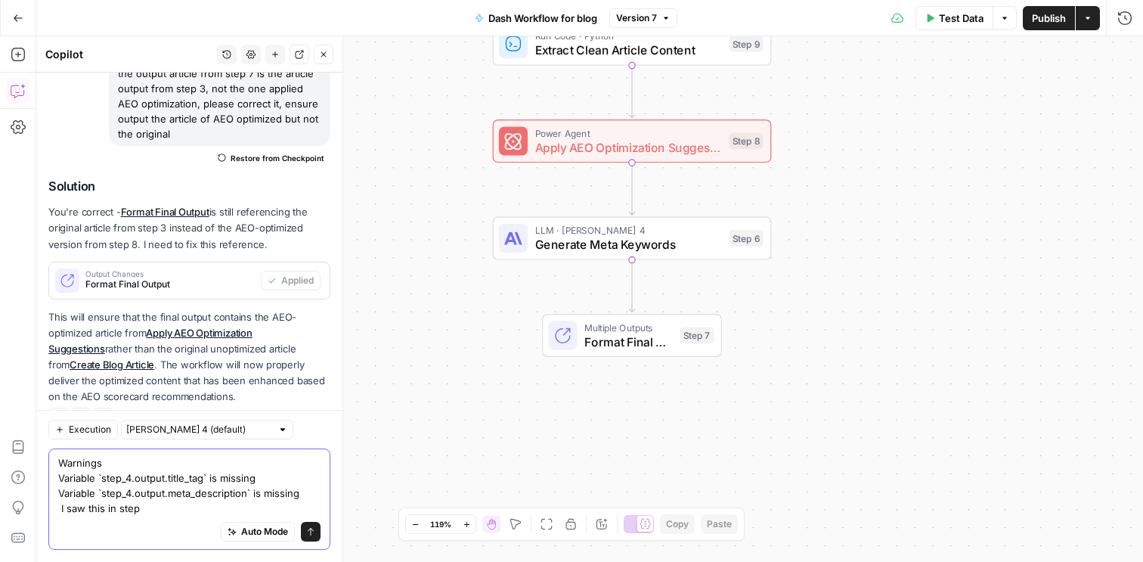
type textarea "Warnings Variable `step_4.output.title_tag` is missing Variable `step_4.output.…"
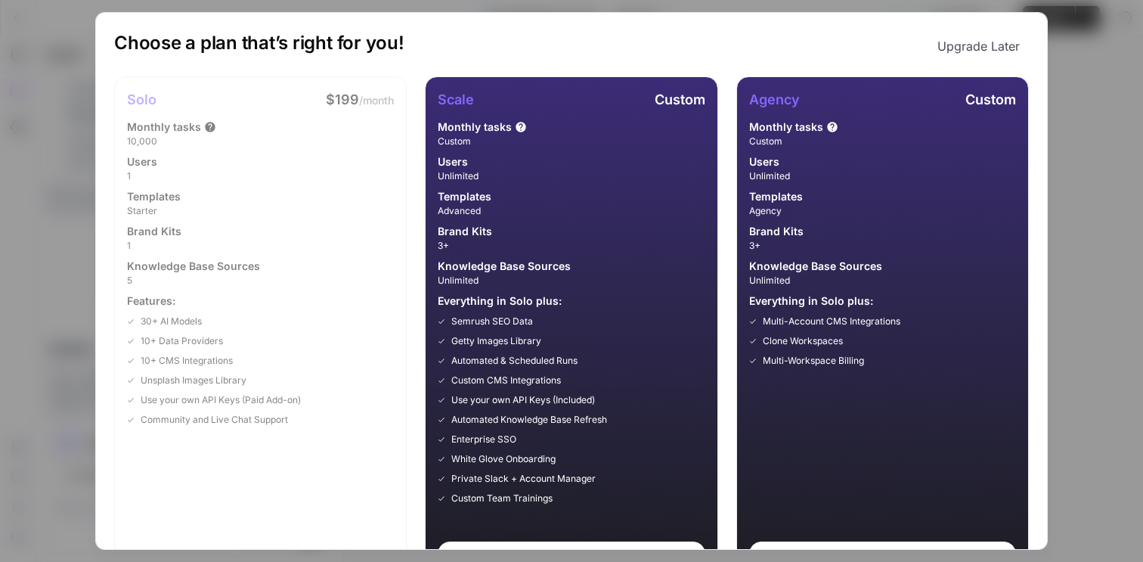
scroll to position [4771, 0]
click at [983, 41] on button "Upgrade Later" at bounding box center [978, 46] width 101 height 30
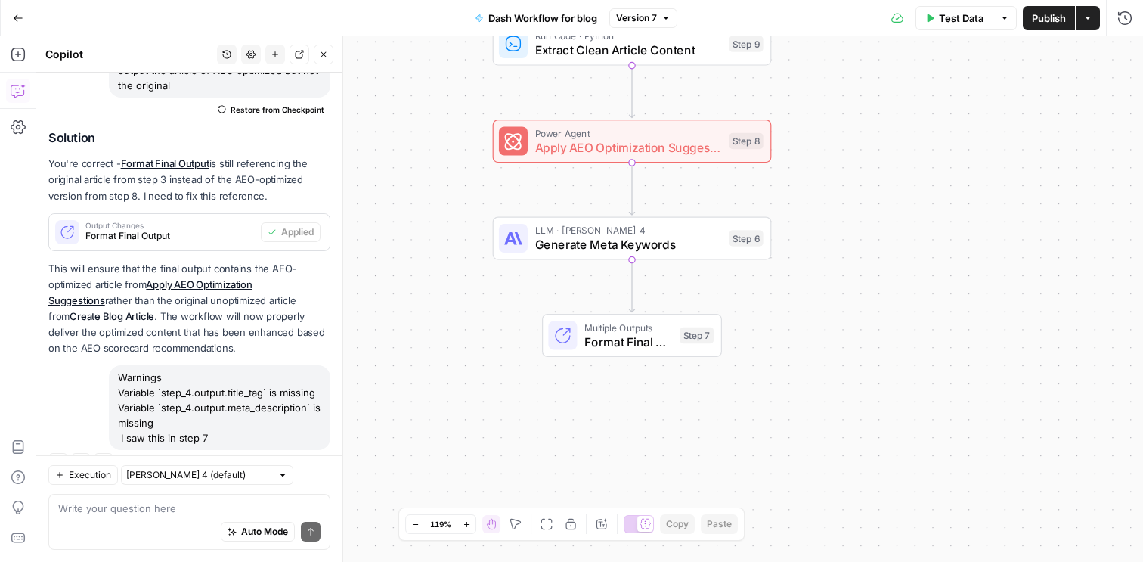
drag, startPoint x: 120, startPoint y: 345, endPoint x: 221, endPoint y: 407, distance: 118.7
click at [221, 407] on div "Warnings Variable `step_4.output.title_tag` is missing Variable `step_4.output.…" at bounding box center [219, 407] width 221 height 85
copy div "Warnings Variable `step_4.output.title_tag` is missing Variable `step_4.output.…"
click at [146, 506] on textarea at bounding box center [189, 507] width 262 height 15
paste textarea "Warnings Variable `step_4.output.title_tag` is missing Variable `step_4.output.…"
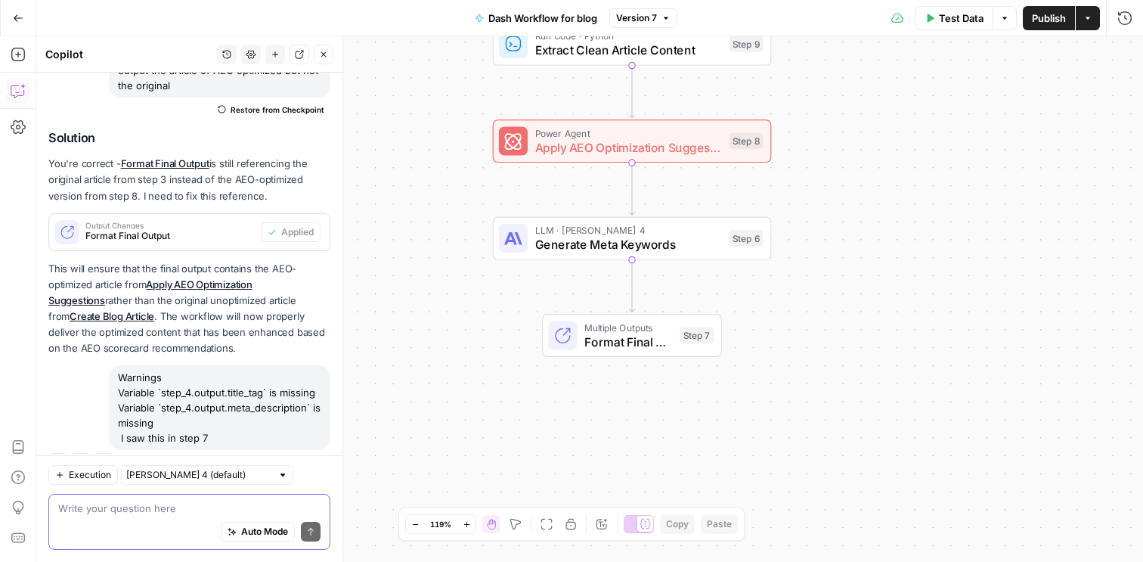
type textarea "Warnings Variable `step_4.output.title_tag` is missing Variable `step_4.output.…"
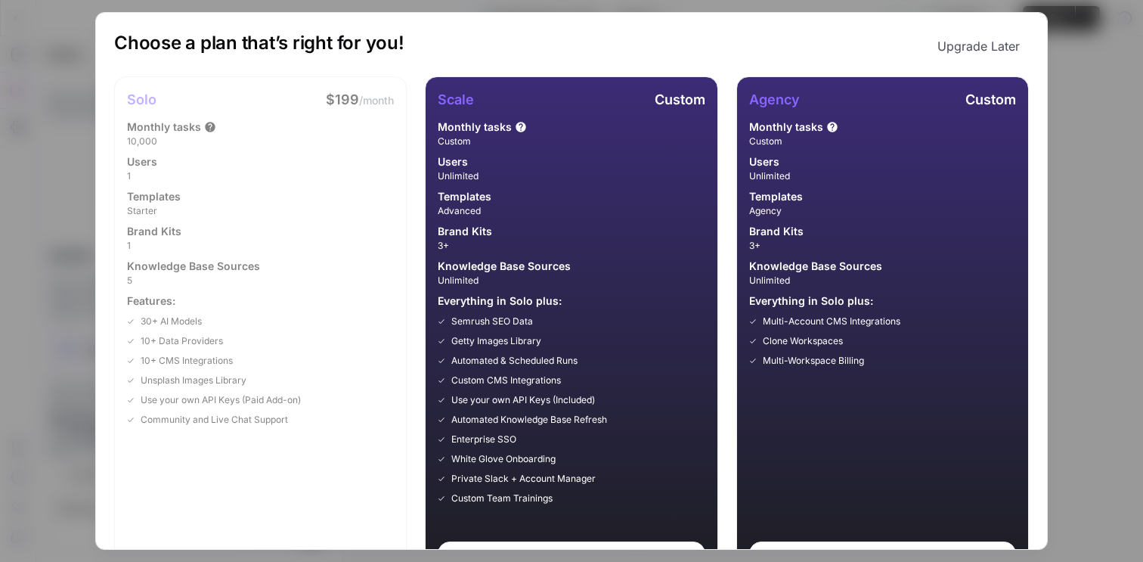
scroll to position [4865, 0]
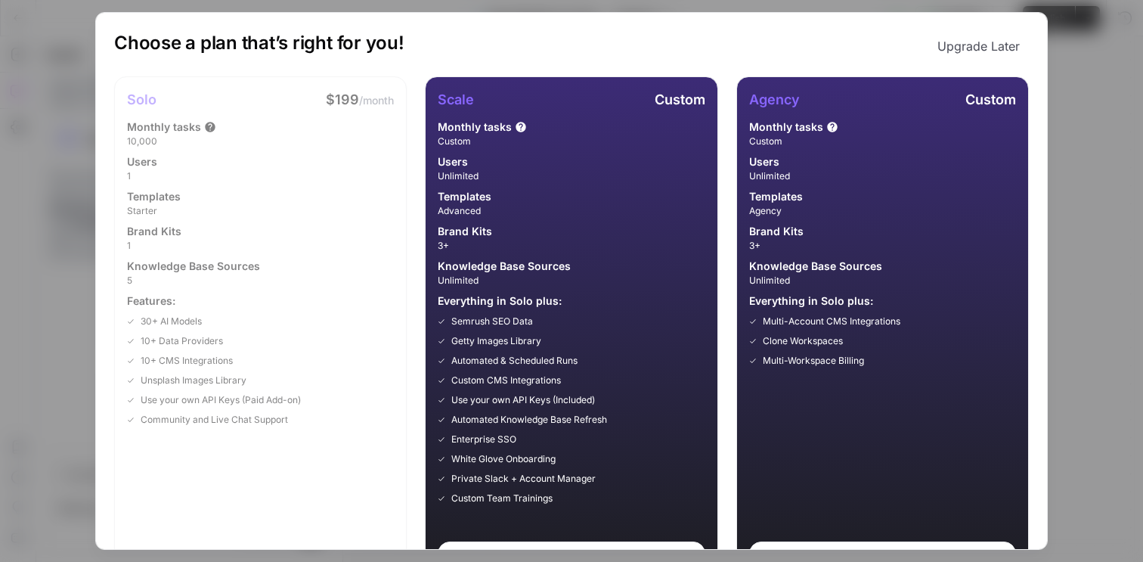
click at [1000, 53] on button "Upgrade Later" at bounding box center [978, 46] width 101 height 30
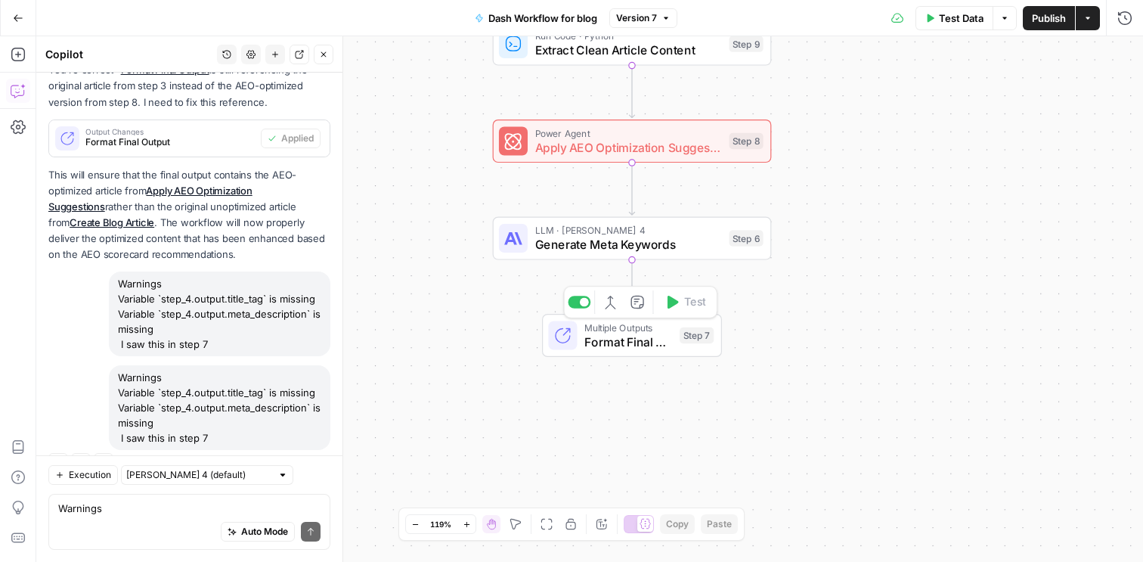
click at [609, 342] on span "Format Final Output" at bounding box center [628, 342] width 88 height 18
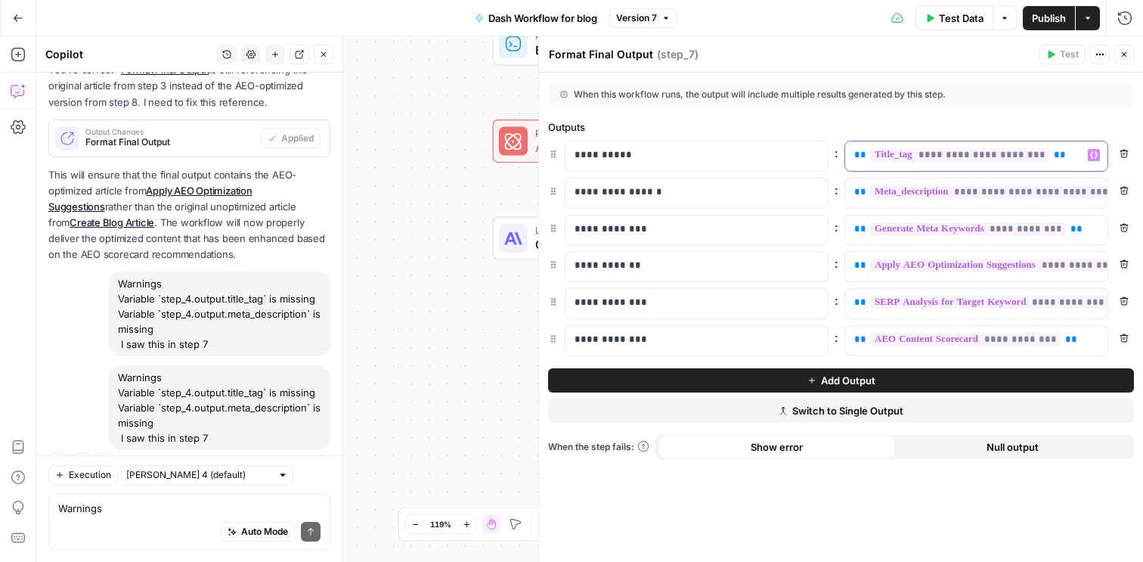
click at [1092, 153] on icon "button" at bounding box center [1094, 155] width 8 height 8
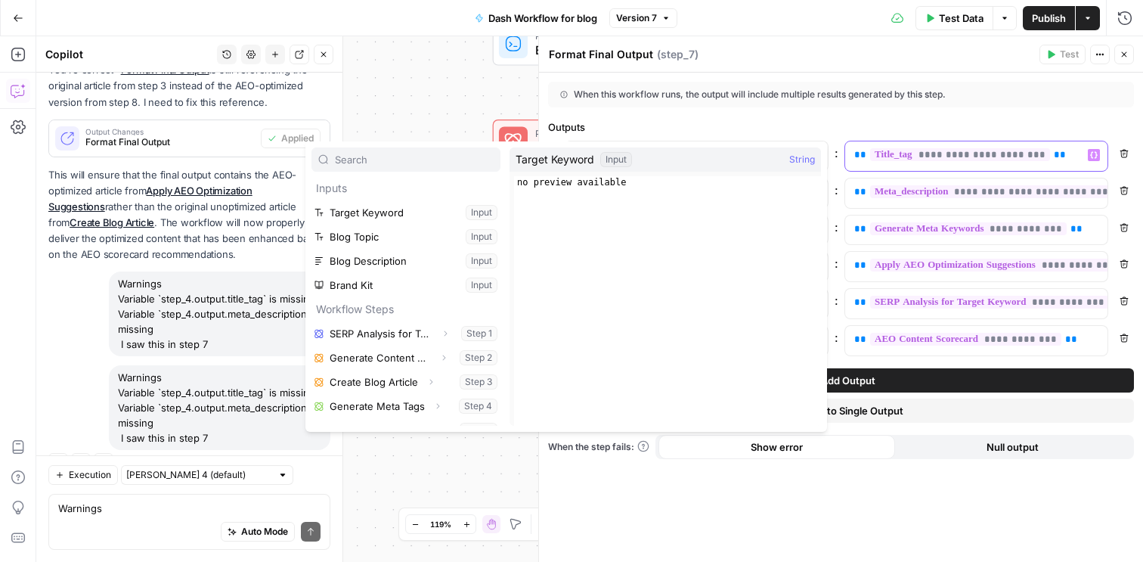
click at [1074, 153] on div "**********" at bounding box center [964, 155] width 238 height 29
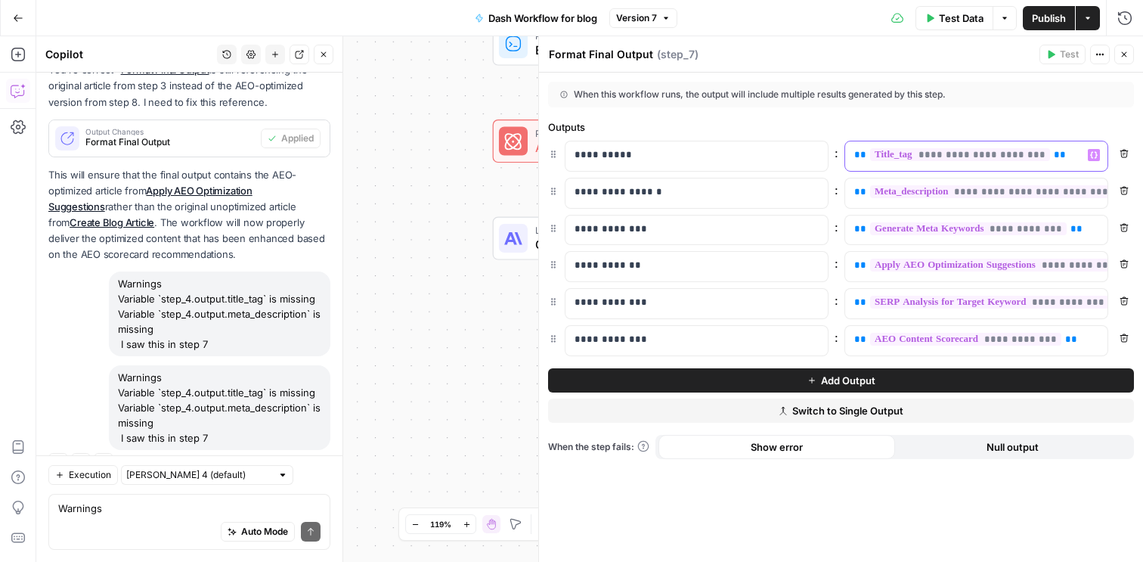
drag, startPoint x: 1070, startPoint y: 153, endPoint x: 836, endPoint y: 153, distance: 234.3
click at [836, 153] on div "**********" at bounding box center [841, 156] width 586 height 31
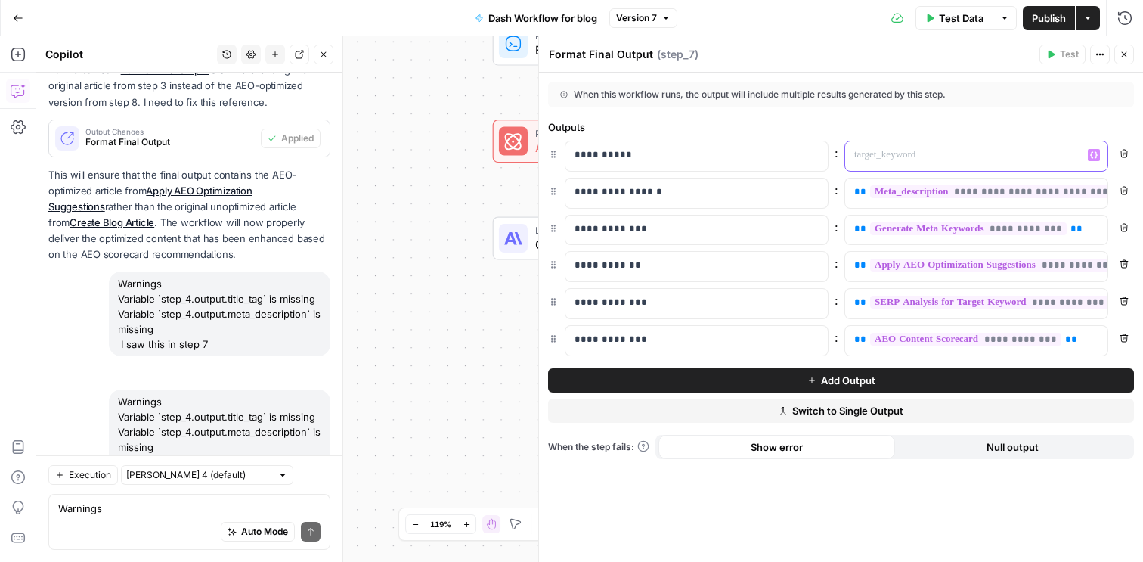
scroll to position [4889, 0]
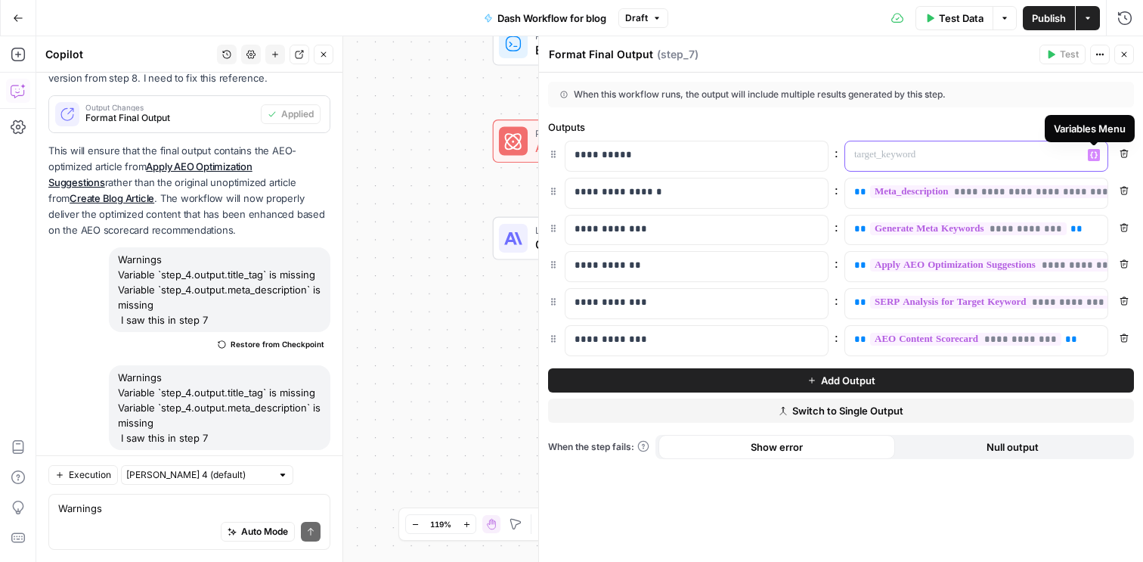
click at [1094, 156] on icon "button" at bounding box center [1094, 155] width 8 height 8
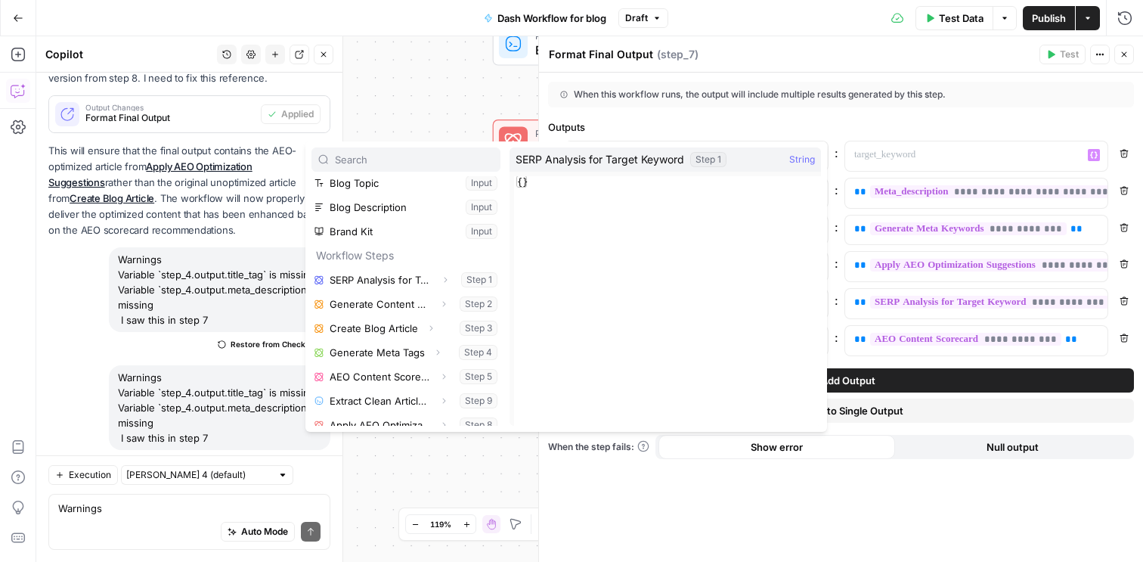
scroll to position [89, 0]
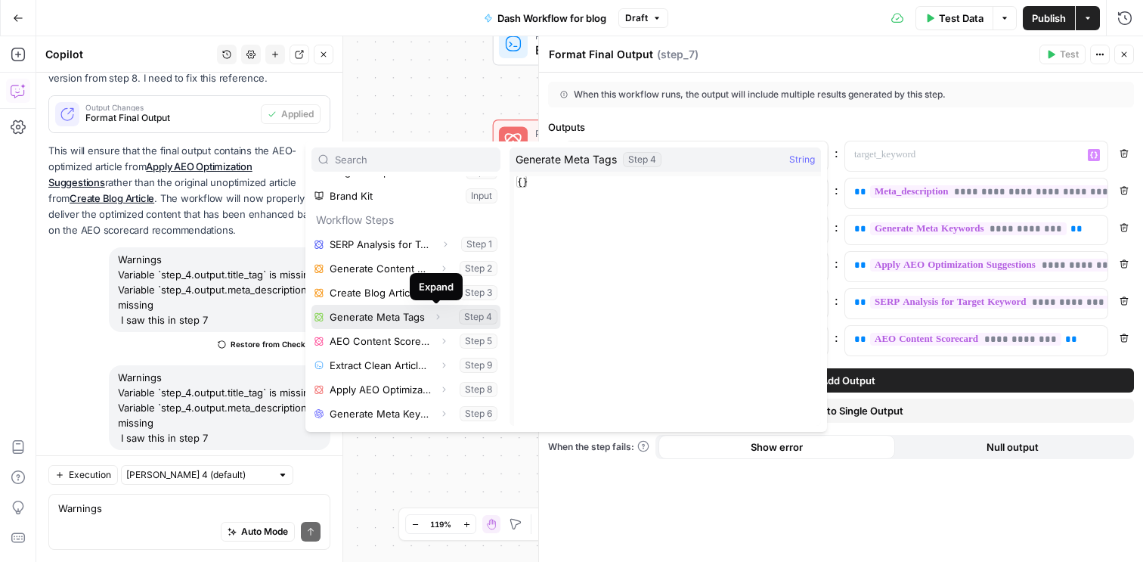
click at [437, 319] on icon "button" at bounding box center [437, 316] width 9 height 9
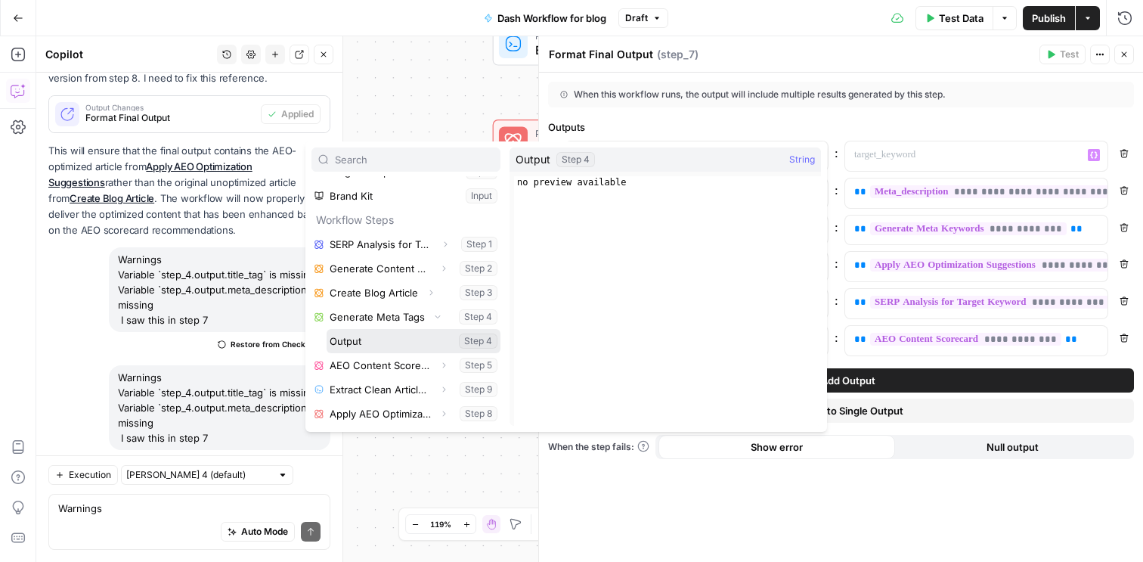
click at [419, 343] on button "Select variable Output" at bounding box center [414, 341] width 174 height 24
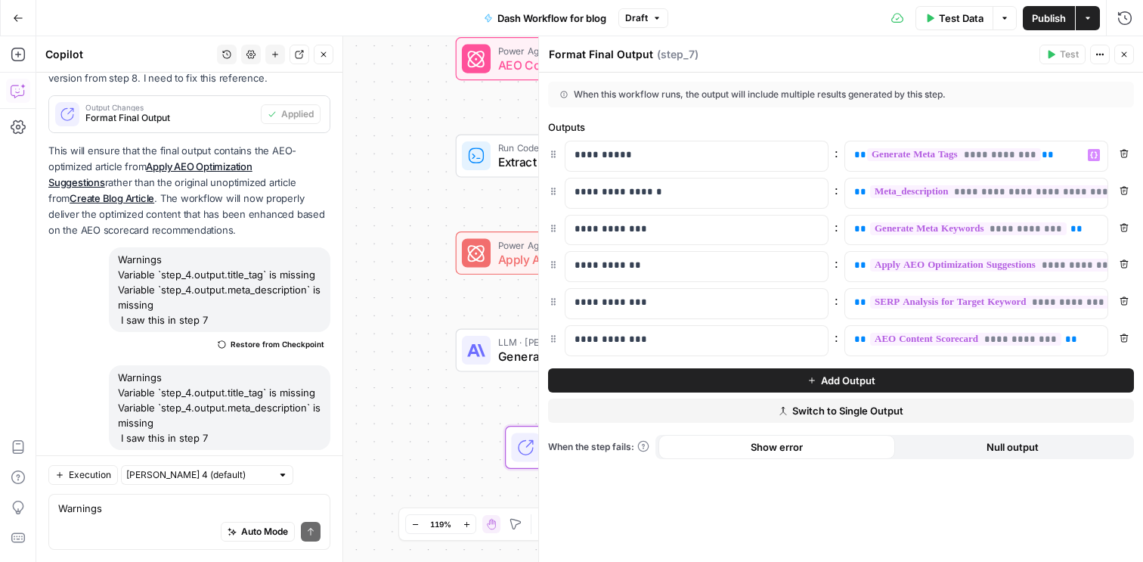
drag, startPoint x: 441, startPoint y: 172, endPoint x: 367, endPoint y: 342, distance: 185.5
click at [367, 342] on div "Workflow Input Settings Inputs Power Agent SERP Analysis for Target Keyword Ste…" at bounding box center [589, 298] width 1107 height 525
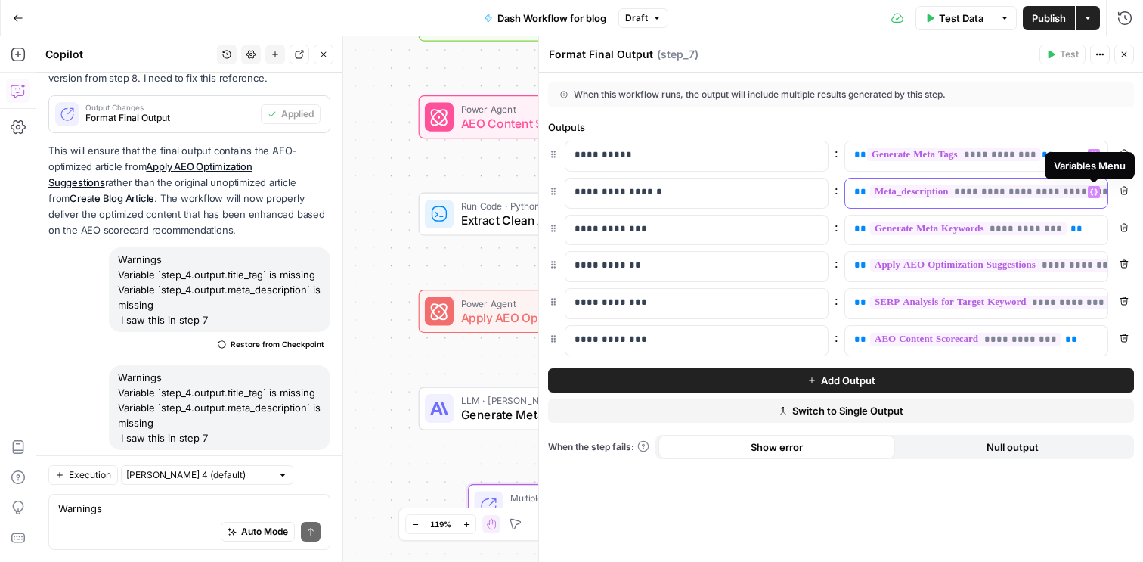
click at [1095, 192] on icon "button" at bounding box center [1094, 192] width 8 height 8
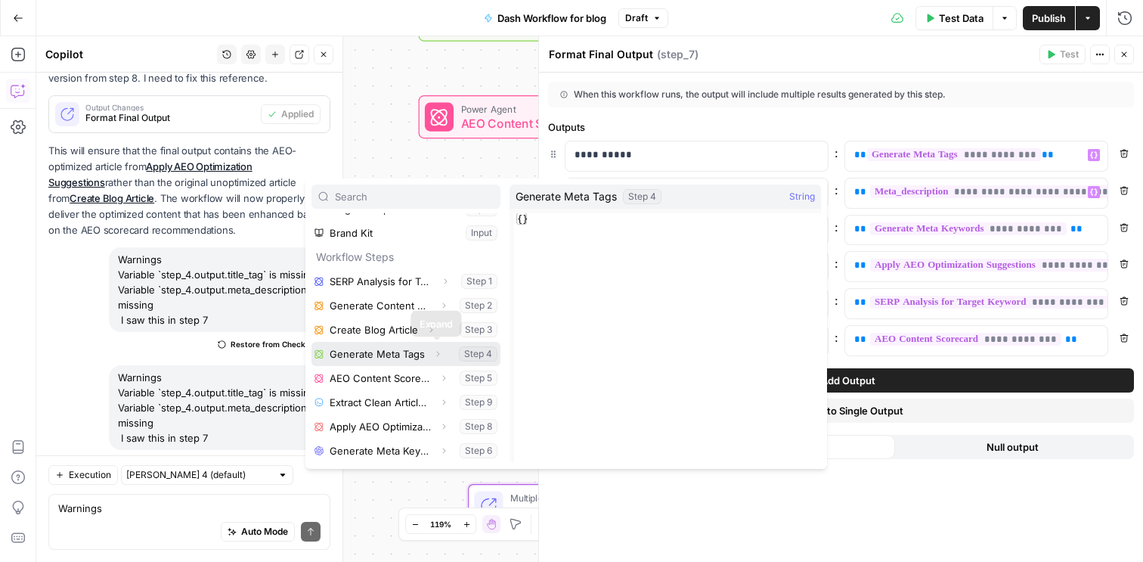
click at [438, 350] on icon "button" at bounding box center [437, 353] width 9 height 9
click at [1001, 184] on div "**********" at bounding box center [964, 192] width 238 height 29
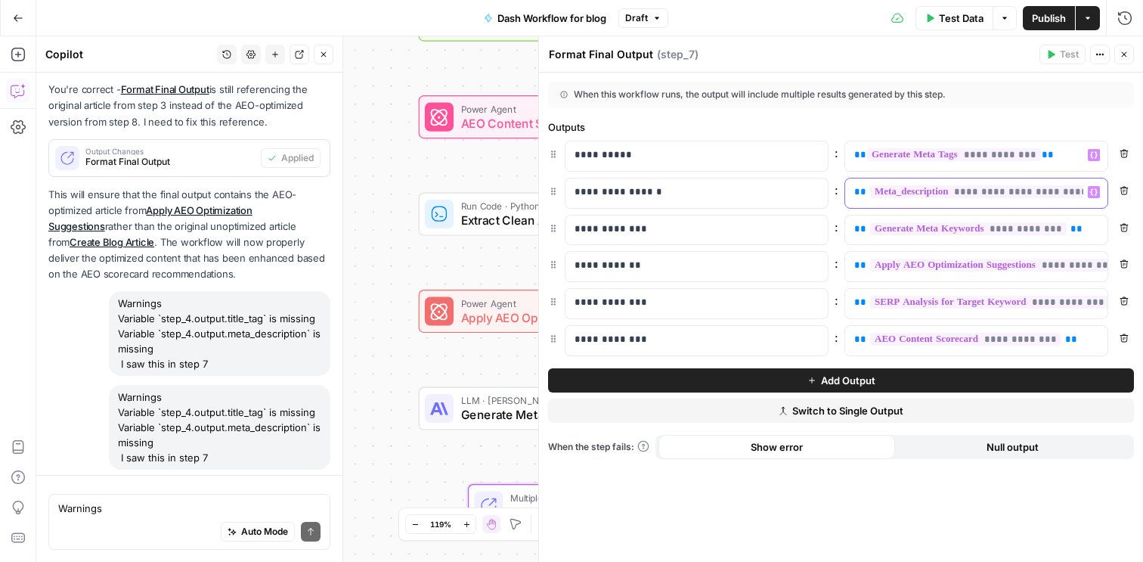
scroll to position [4889, 0]
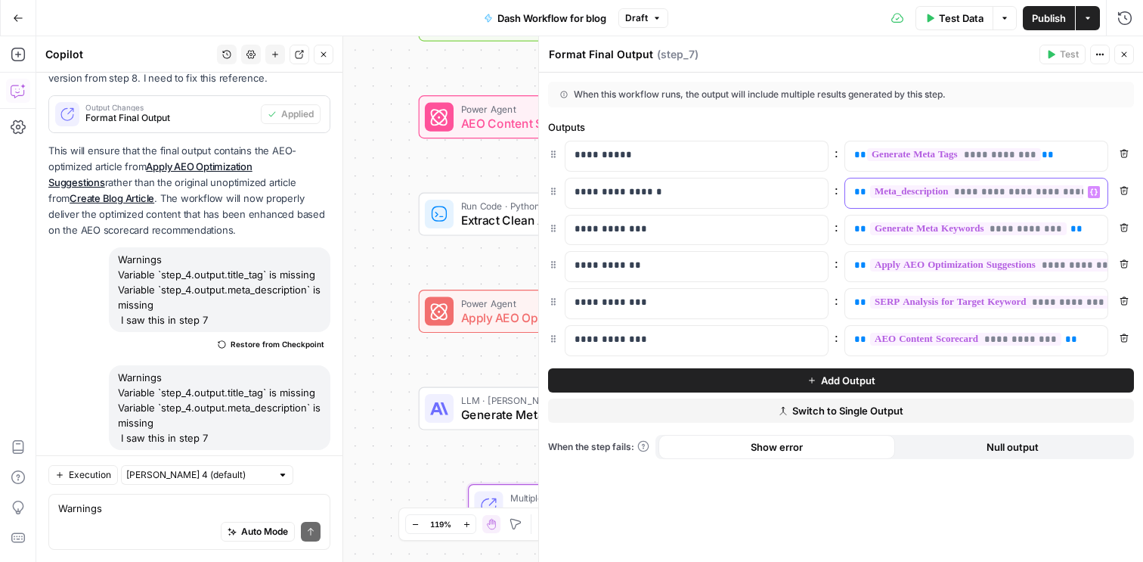
click at [932, 196] on span "**********" at bounding box center [997, 191] width 255 height 13
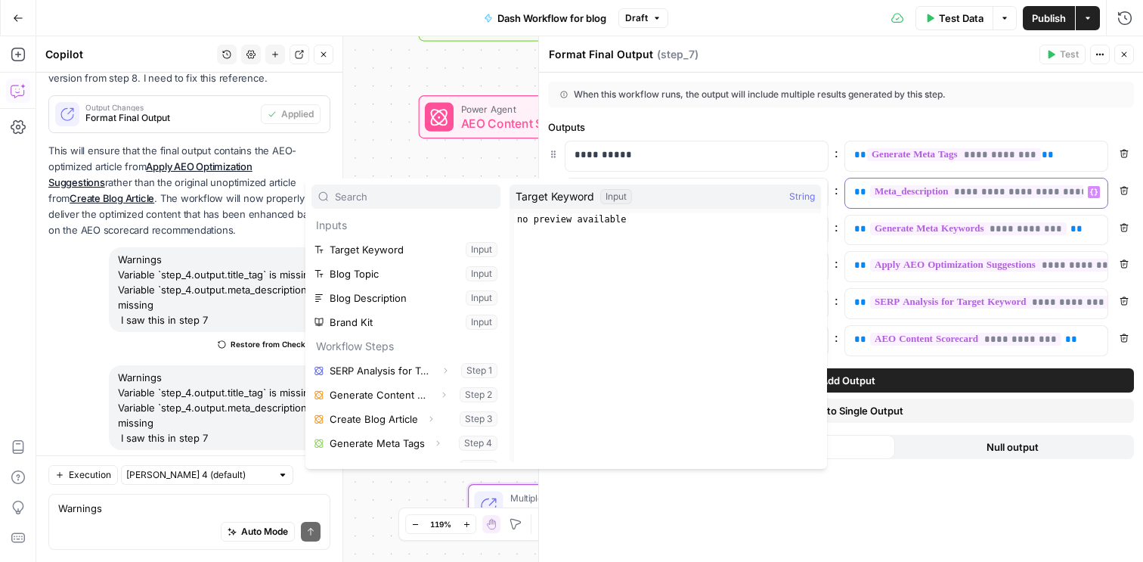
click at [986, 196] on span "**********" at bounding box center [997, 191] width 255 height 13
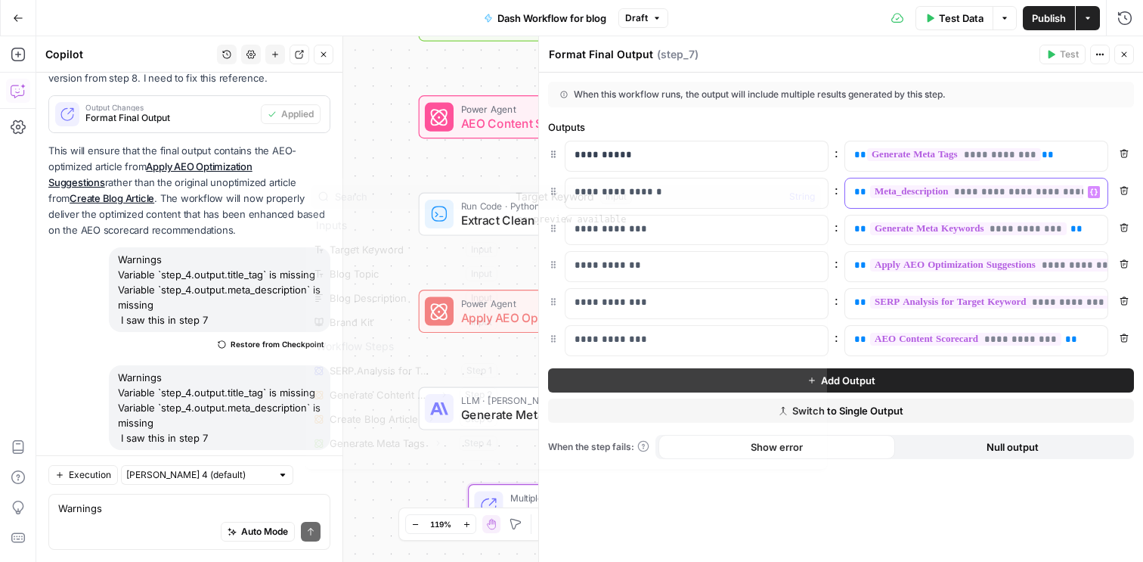
click at [986, 196] on span "**********" at bounding box center [997, 191] width 255 height 13
click at [1054, 159] on p "**********" at bounding box center [976, 154] width 244 height 15
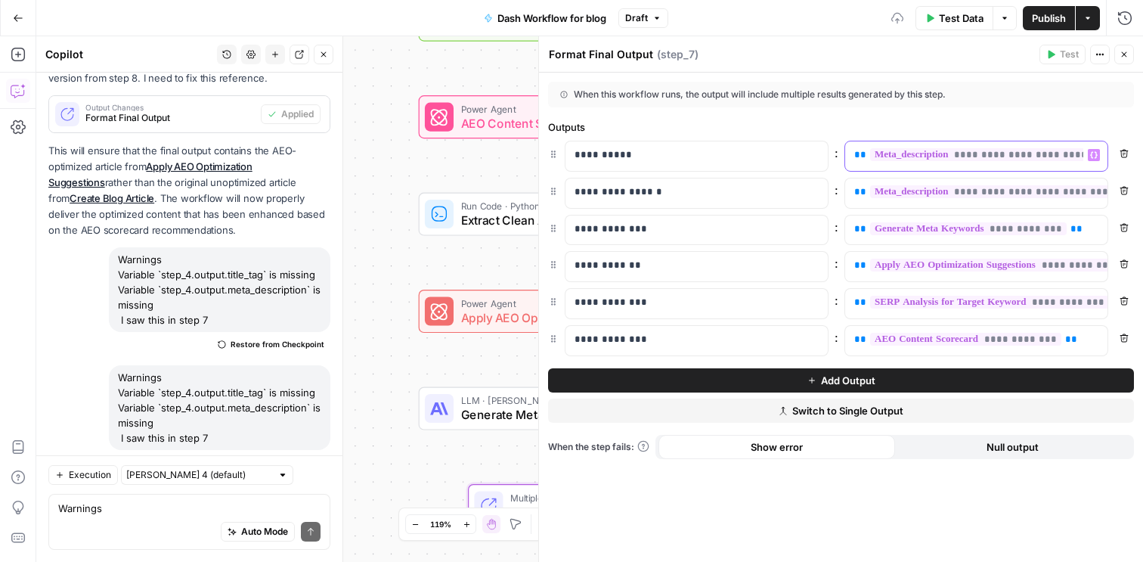
click at [916, 156] on span "**********" at bounding box center [997, 154] width 255 height 13
click at [951, 156] on span "**********" at bounding box center [997, 154] width 255 height 13
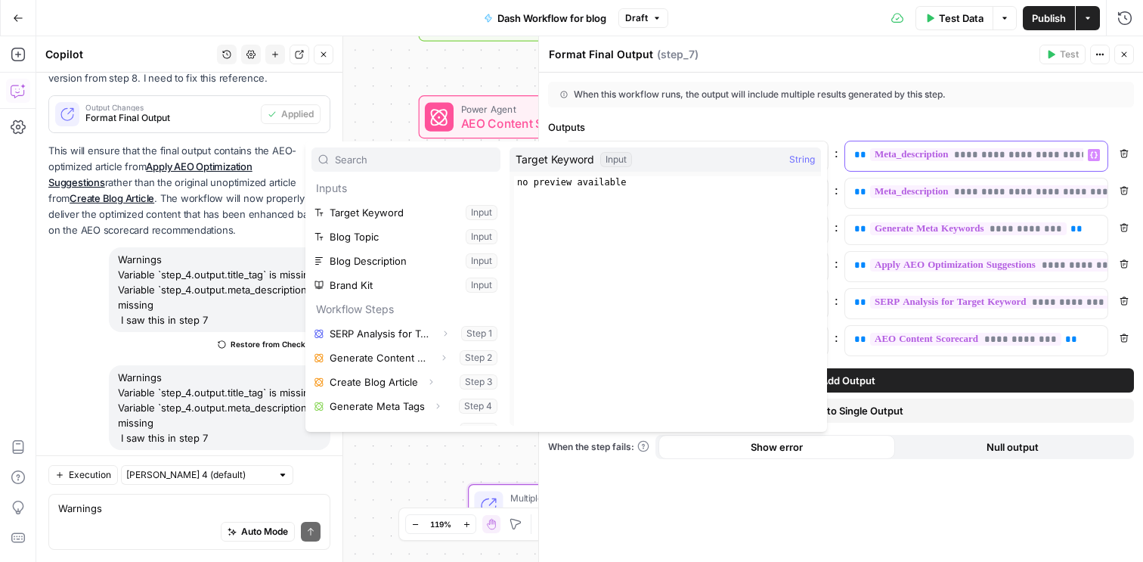
click at [954, 157] on span "**********" at bounding box center [997, 154] width 255 height 13
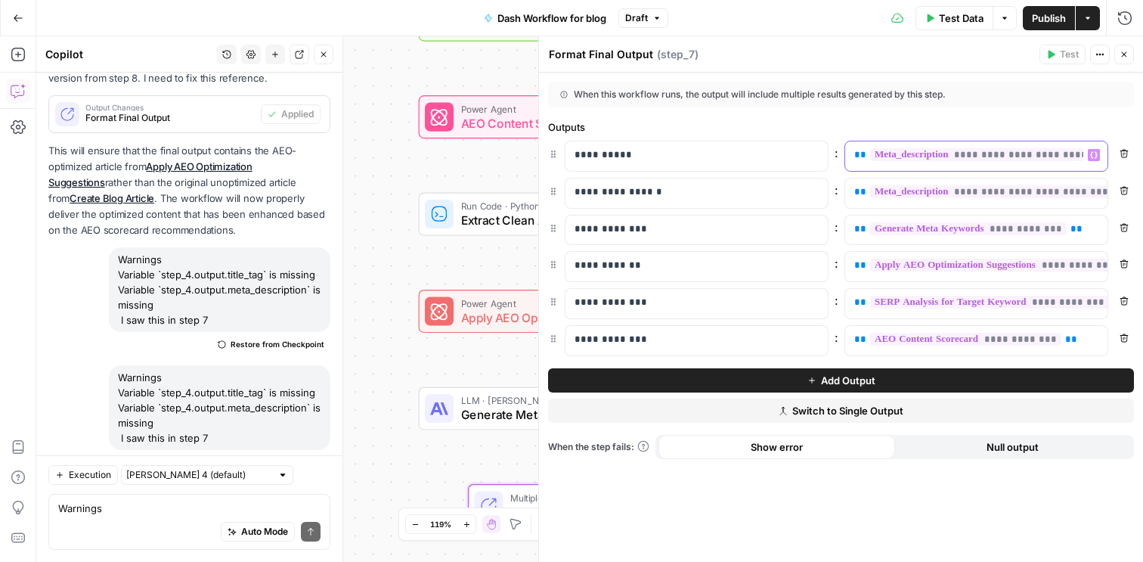
click at [953, 156] on span "**********" at bounding box center [997, 154] width 255 height 13
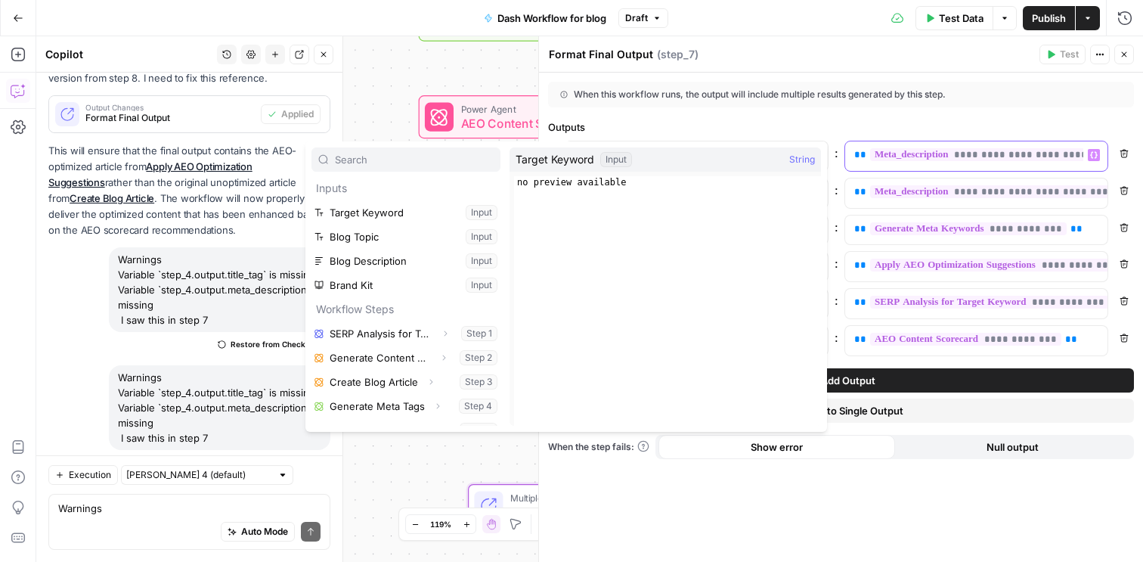
click at [912, 157] on span "**********" at bounding box center [997, 154] width 255 height 13
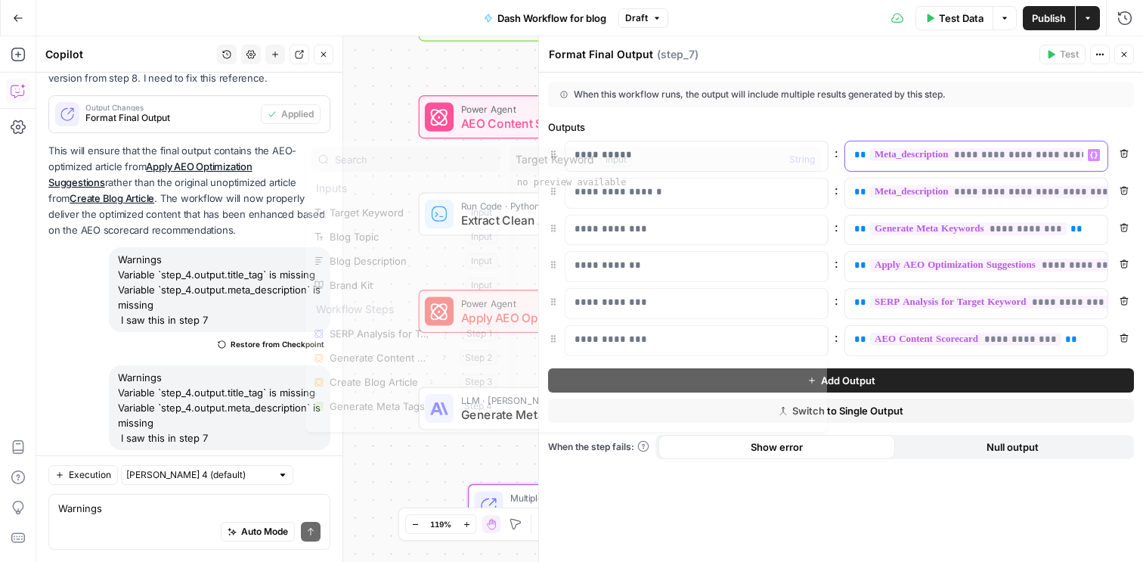
click at [912, 157] on span "**********" at bounding box center [997, 154] width 255 height 13
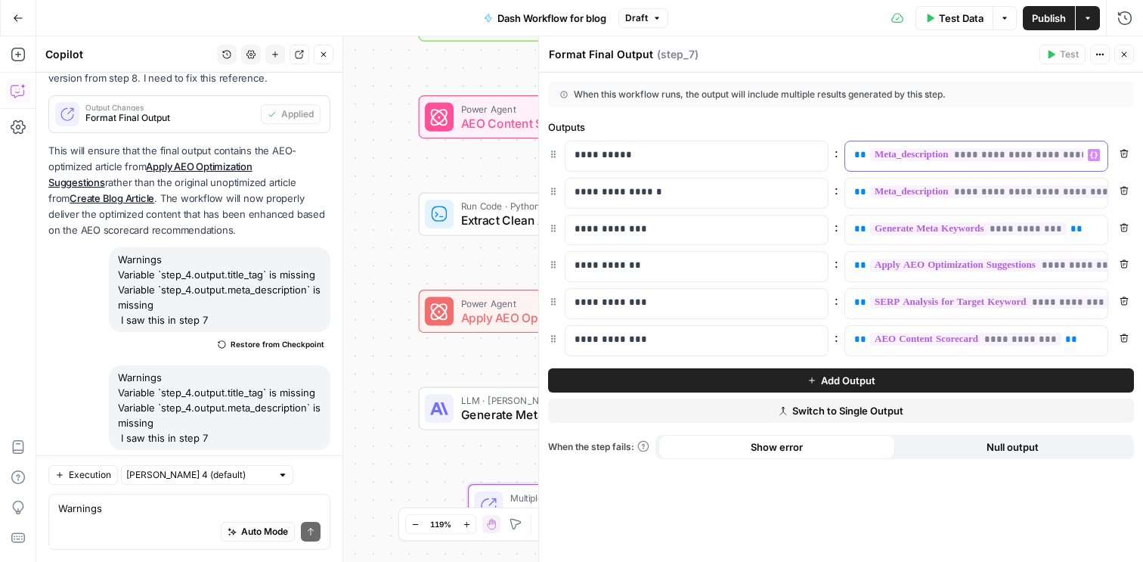
click at [912, 157] on span "**********" at bounding box center [997, 154] width 255 height 13
click at [1125, 152] on icon "button" at bounding box center [1123, 153] width 9 height 9
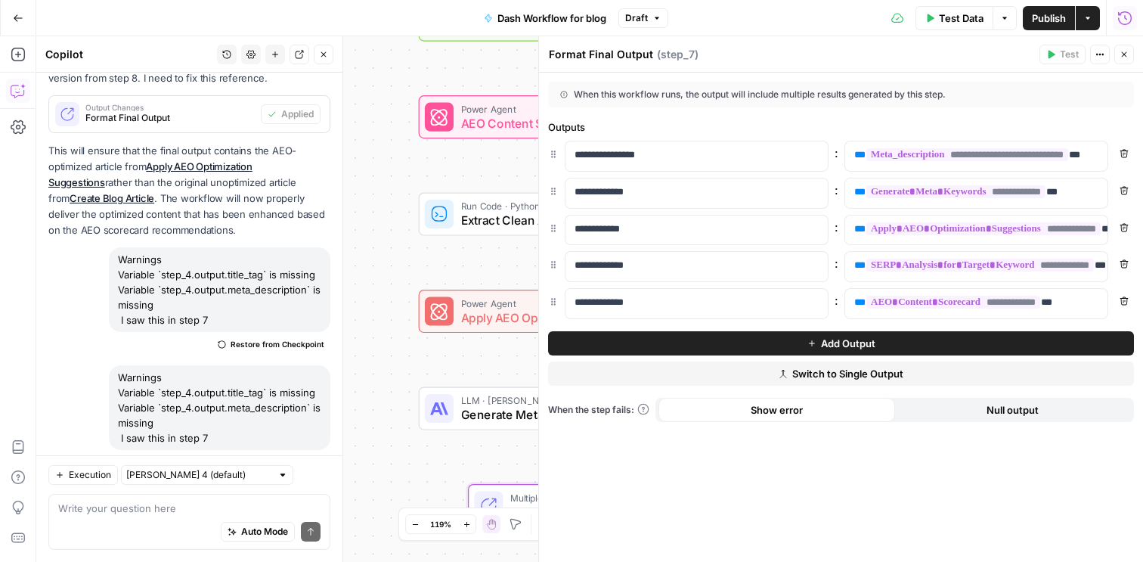
click at [1122, 17] on icon "button" at bounding box center [1124, 18] width 15 height 15
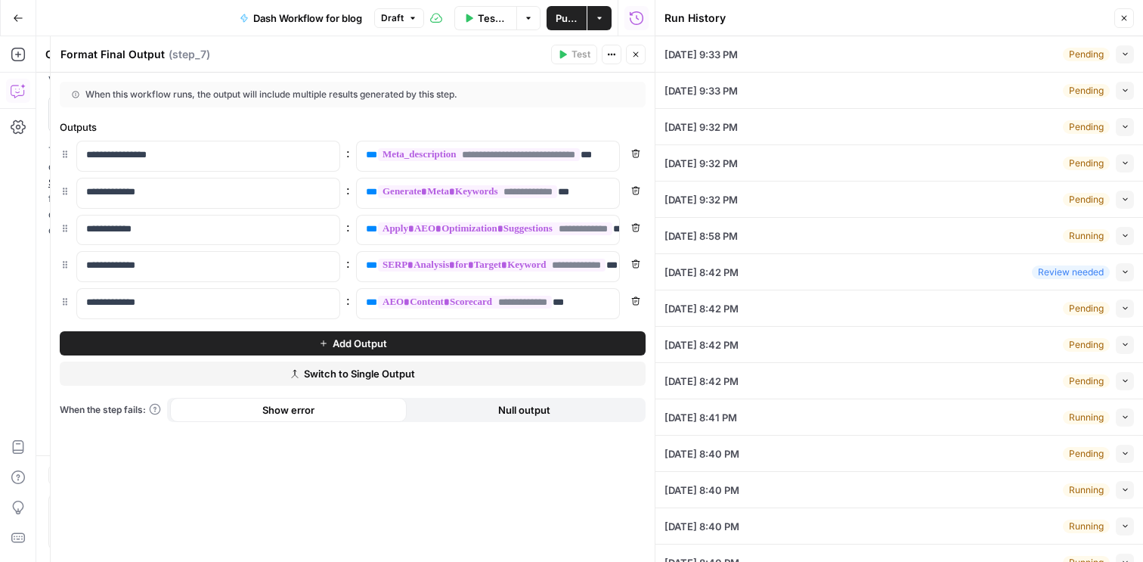
click at [1036, 57] on div "10/13/25 at 9:33 PM Pending Collapse" at bounding box center [898, 54] width 469 height 36
click at [1126, 24] on button "Close" at bounding box center [1124, 18] width 20 height 20
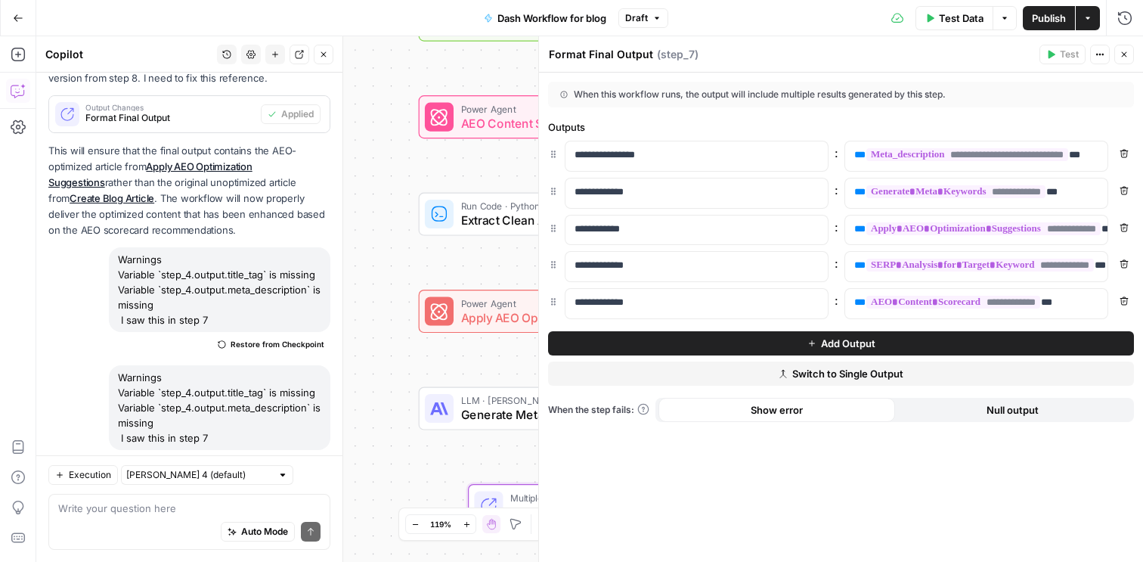
click at [645, 23] on span "Draft" at bounding box center [636, 18] width 23 height 14
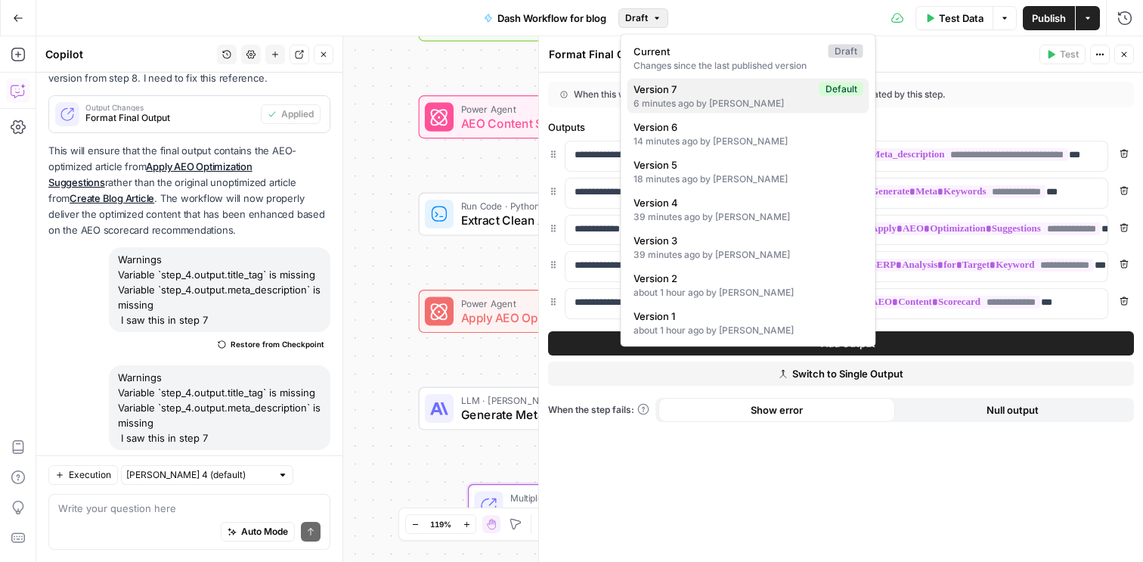
click at [684, 88] on span "Version 7" at bounding box center [723, 89] width 180 height 15
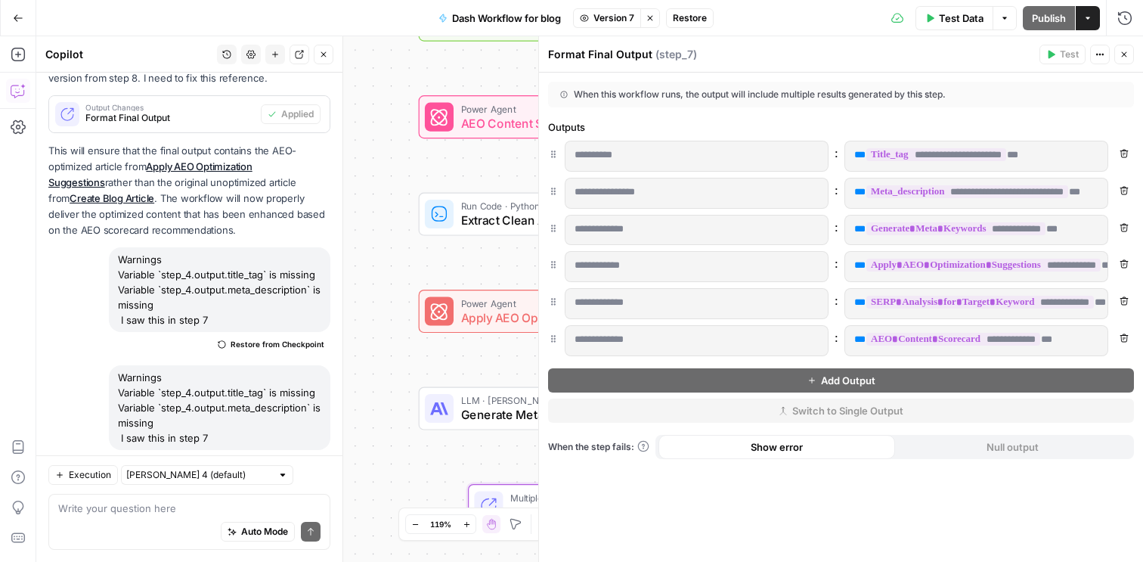
click at [692, 22] on span "Restore" at bounding box center [690, 18] width 34 height 14
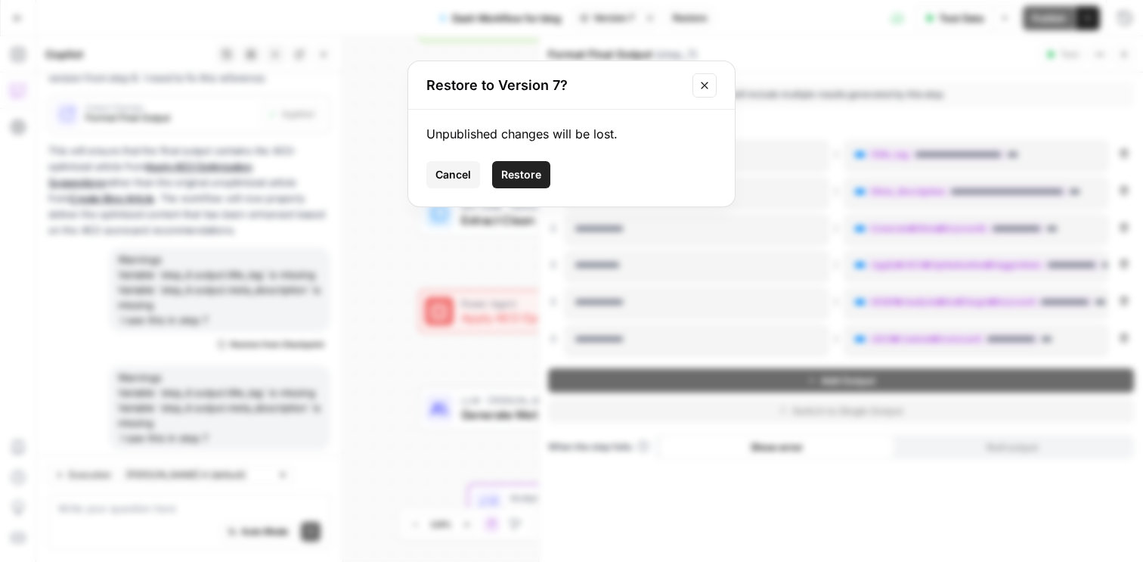
click at [525, 173] on span "Restore" at bounding box center [521, 174] width 40 height 15
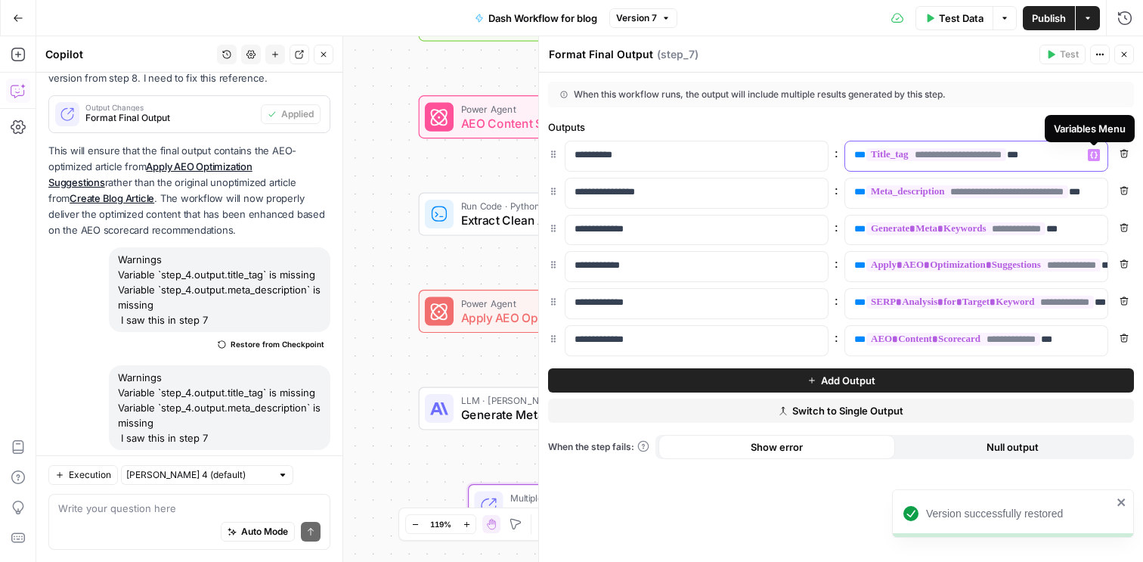
click at [1090, 155] on icon "button" at bounding box center [1094, 155] width 8 height 8
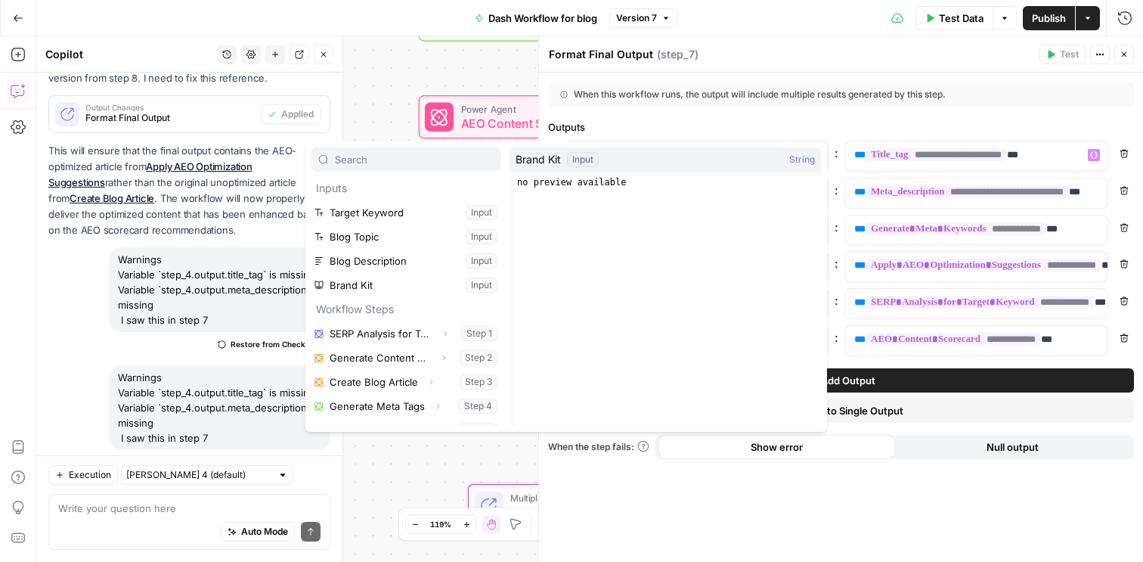
scroll to position [89, 0]
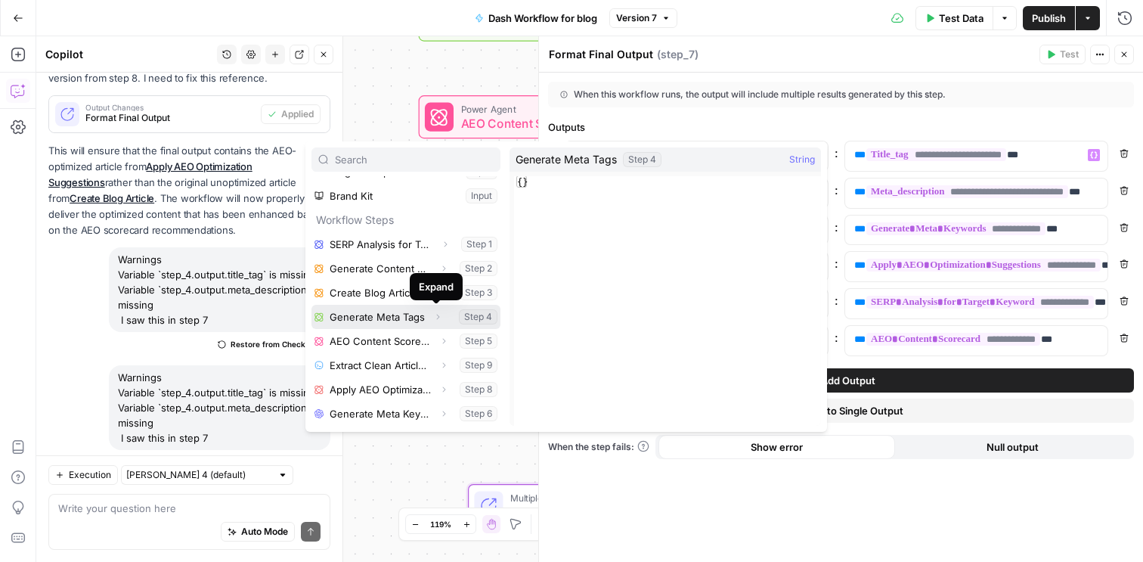
click at [438, 318] on icon "button" at bounding box center [437, 316] width 9 height 9
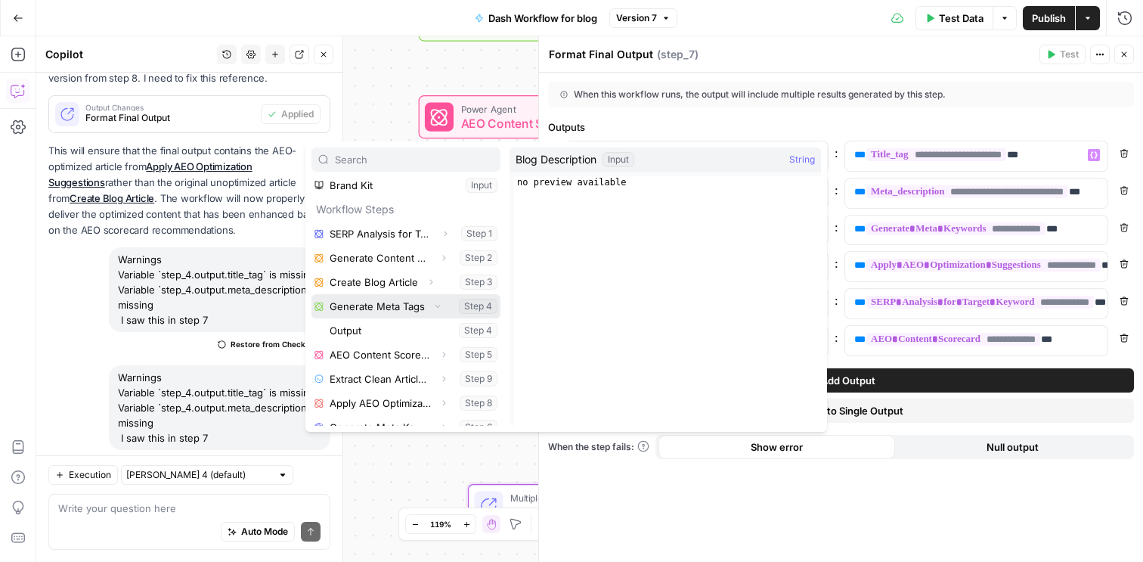
scroll to position [113, 0]
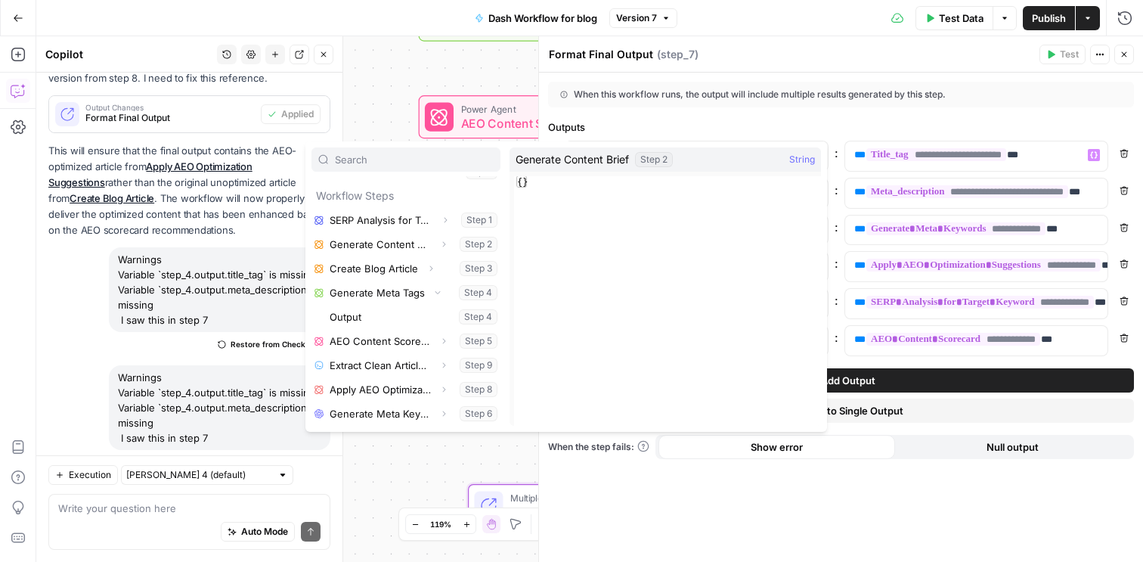
click at [848, 118] on div "**********" at bounding box center [841, 317] width 604 height 489
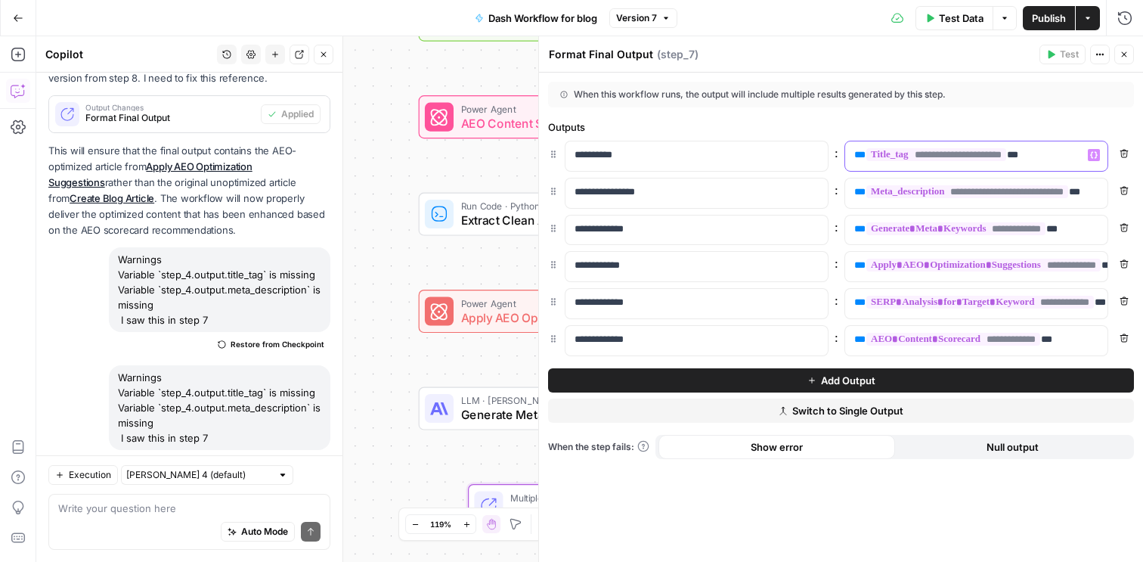
click at [1092, 157] on icon "button" at bounding box center [1094, 155] width 8 height 8
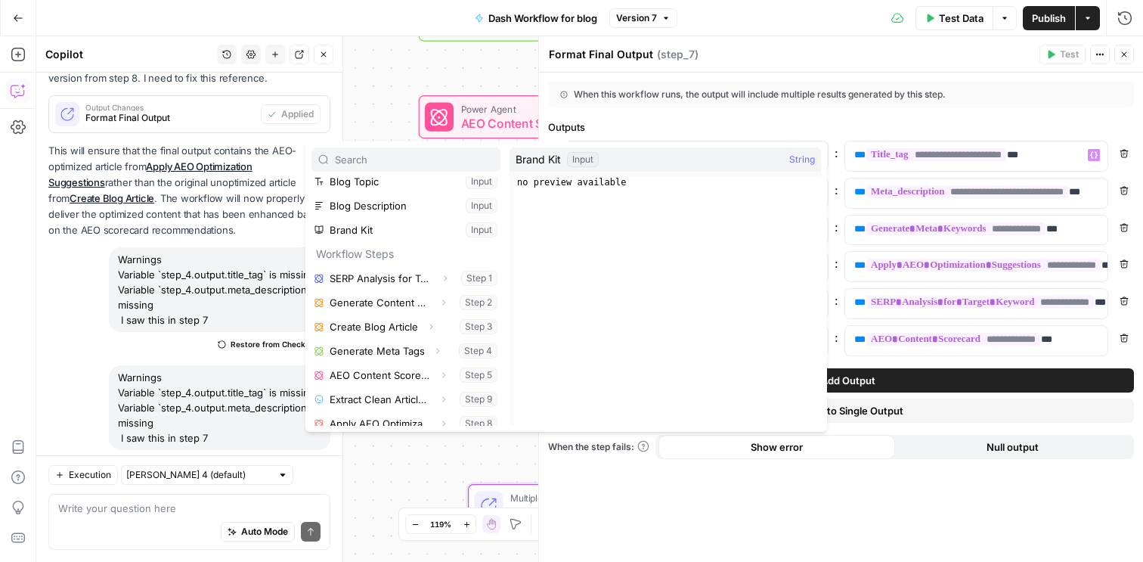
scroll to position [89, 0]
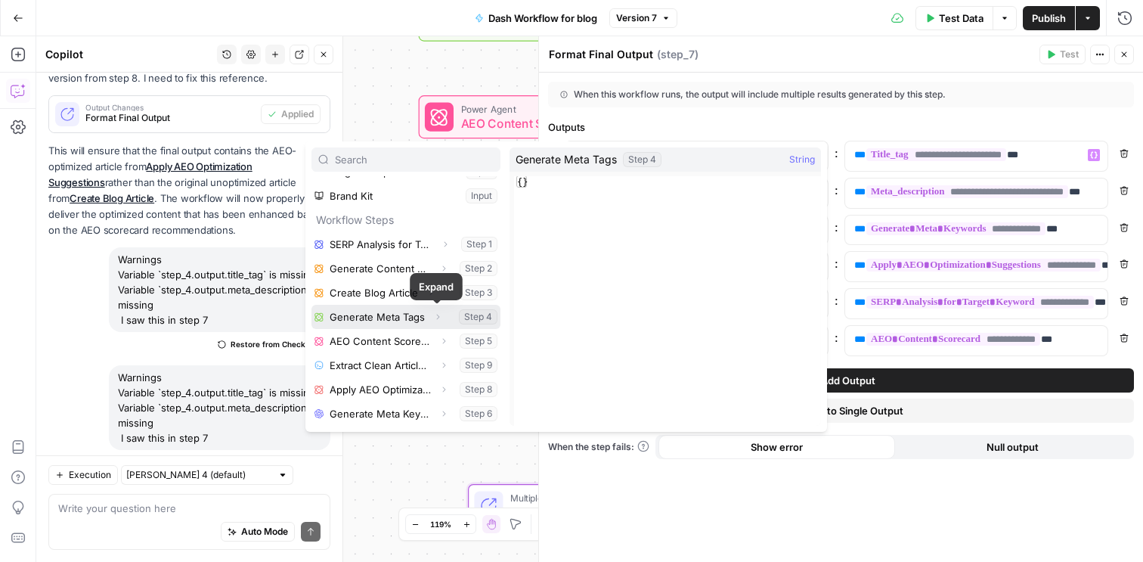
click at [438, 319] on icon "button" at bounding box center [437, 316] width 9 height 9
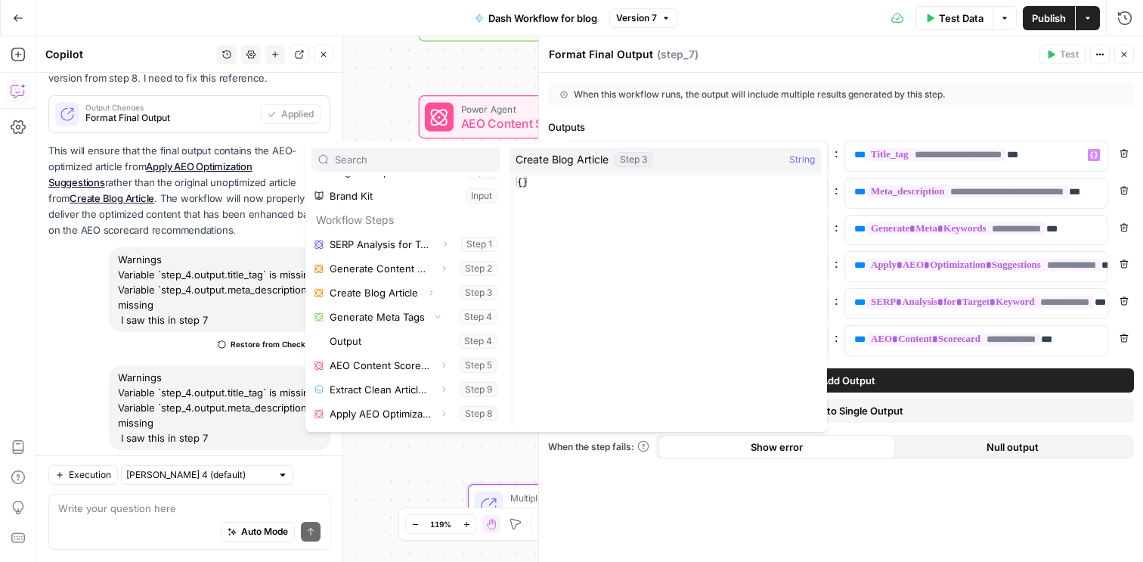
click at [914, 128] on div "Outputs" at bounding box center [841, 126] width 586 height 15
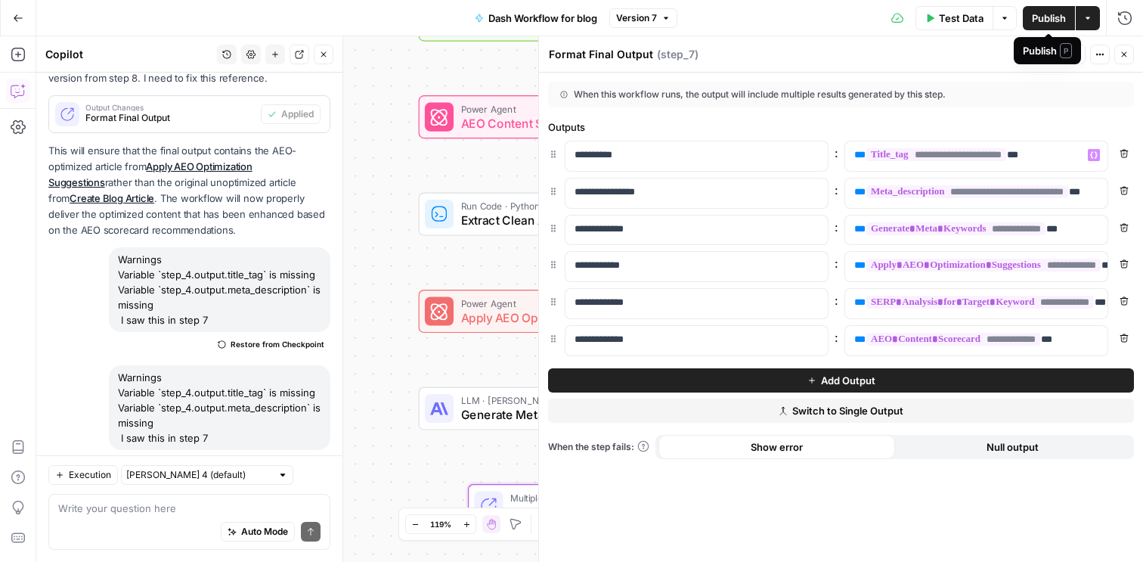
click at [1054, 17] on span "Publish" at bounding box center [1049, 18] width 34 height 15
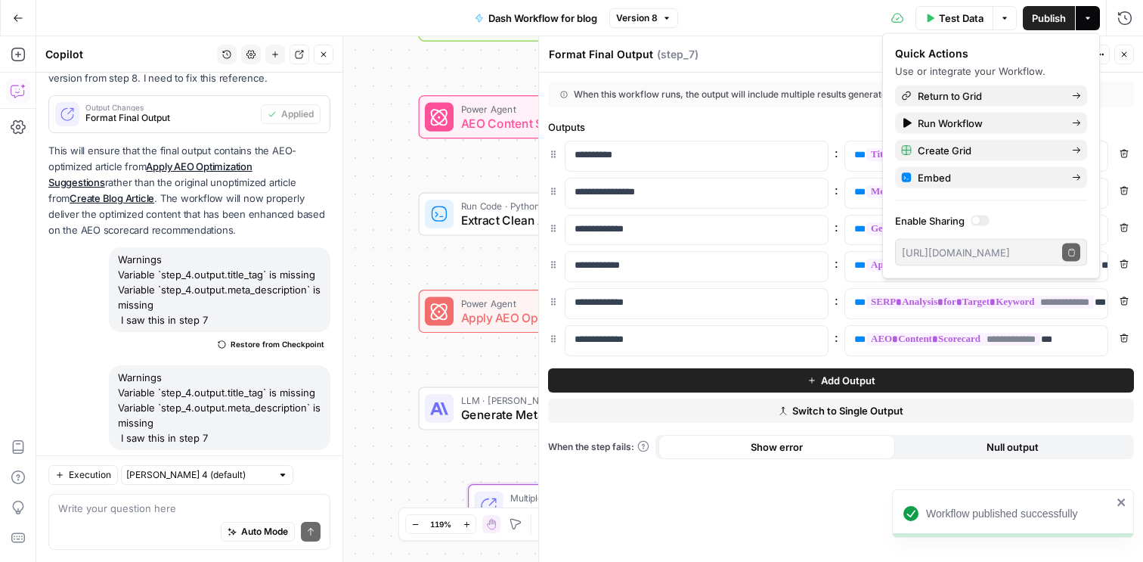
click at [1126, 54] on icon "button" at bounding box center [1123, 54] width 9 height 9
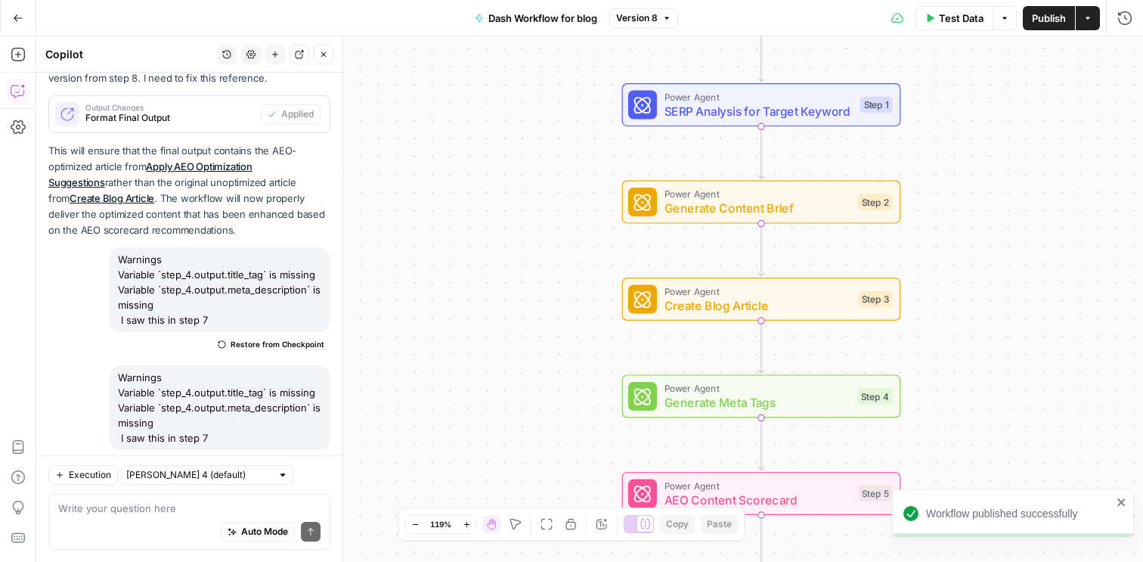
click at [245, 456] on span "Restore from Checkpoint" at bounding box center [278, 462] width 94 height 12
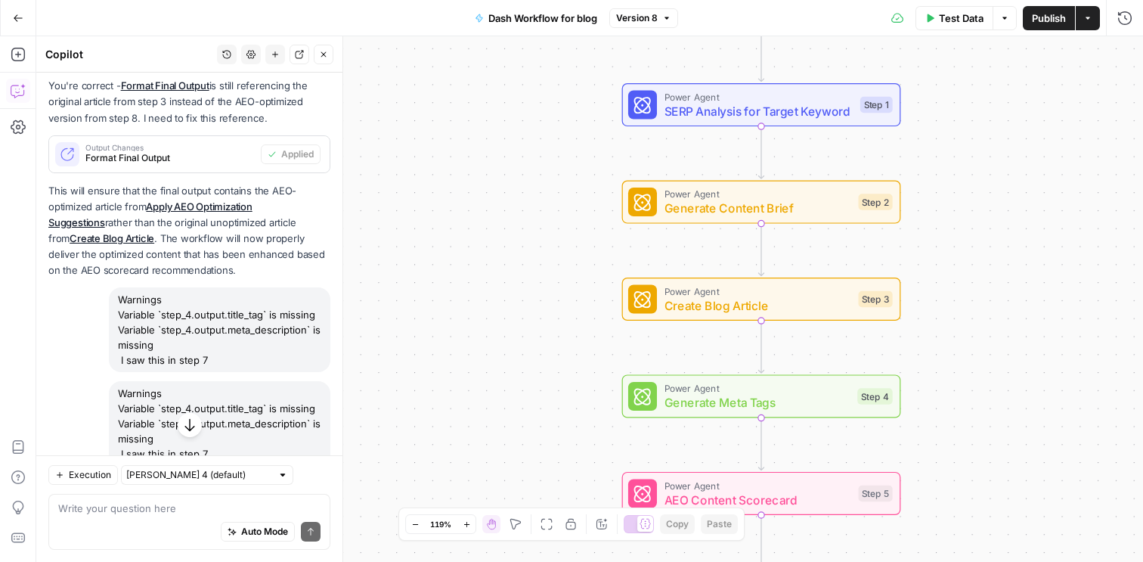
scroll to position [4865, 0]
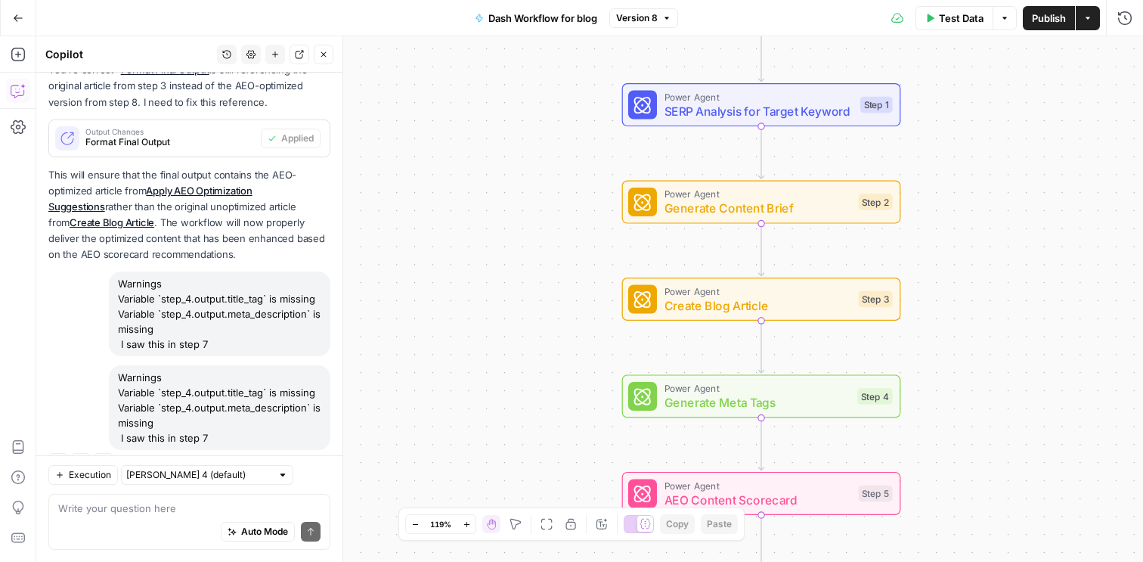
drag, startPoint x: 118, startPoint y: 347, endPoint x: 235, endPoint y: 407, distance: 131.5
click at [235, 407] on div "Warnings Variable `step_4.output.title_tag` is missing Variable `step_4.output.…" at bounding box center [219, 407] width 221 height 85
copy div "Warnings Variable `step_4.output.title_tag` is missing Variable `step_4.output.…"
click at [130, 510] on textarea at bounding box center [189, 507] width 262 height 15
paste textarea "Warnings Variable `step_4.output.title_tag` is missing Variable `step_4.output.…"
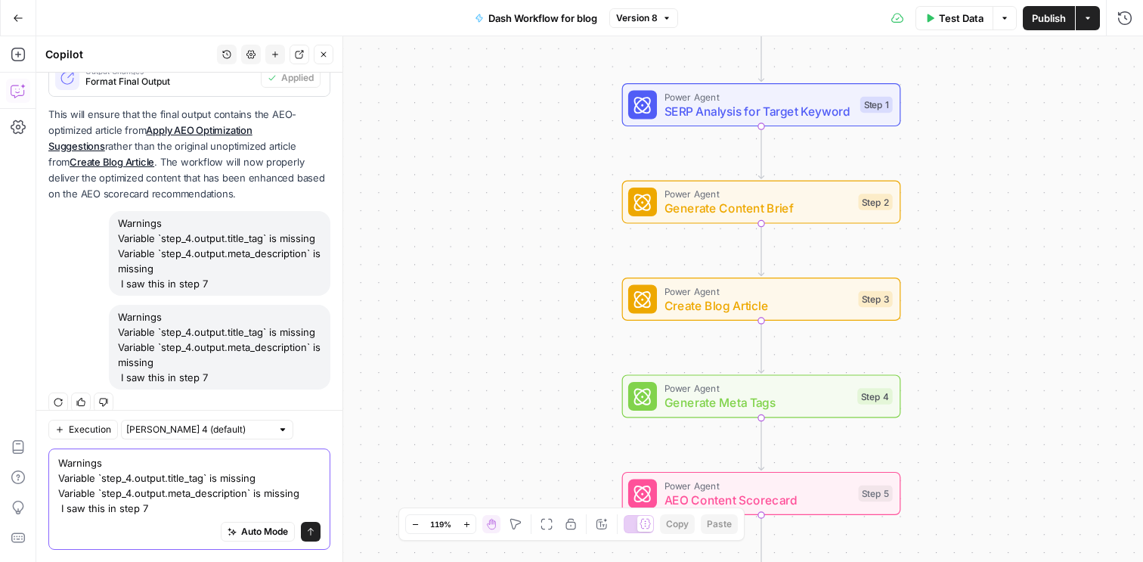
scroll to position [4940, 0]
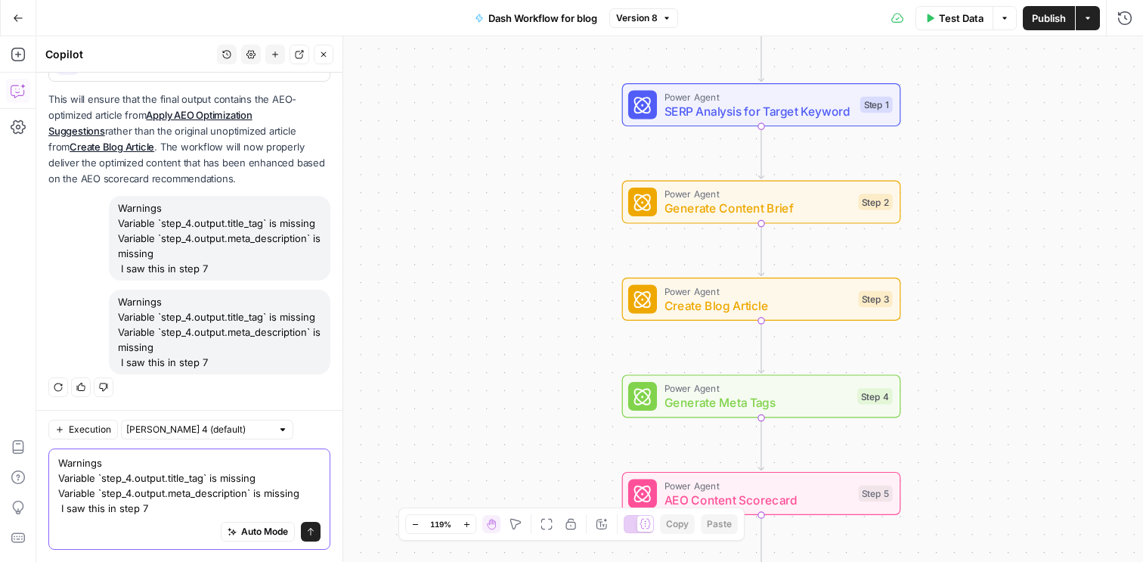
click at [87, 512] on textarea "Warnings Variable `step_4.output.title_tag` is missing Variable `step_4.output.…" at bounding box center [189, 485] width 262 height 60
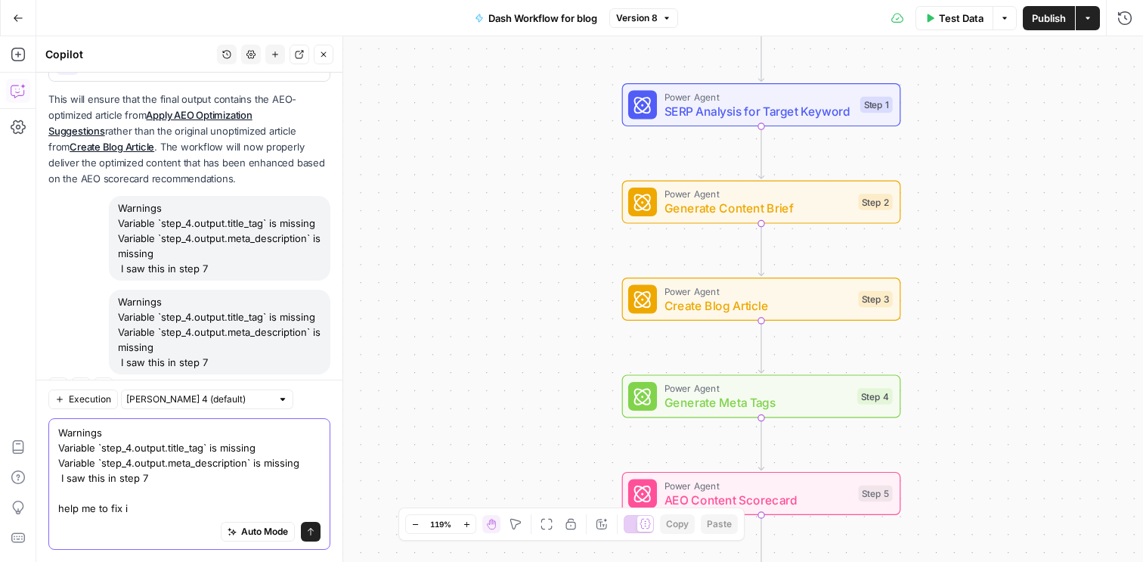
type textarea "Warnings Variable `step_4.output.title_tag` is missing Variable `step_4.output.…"
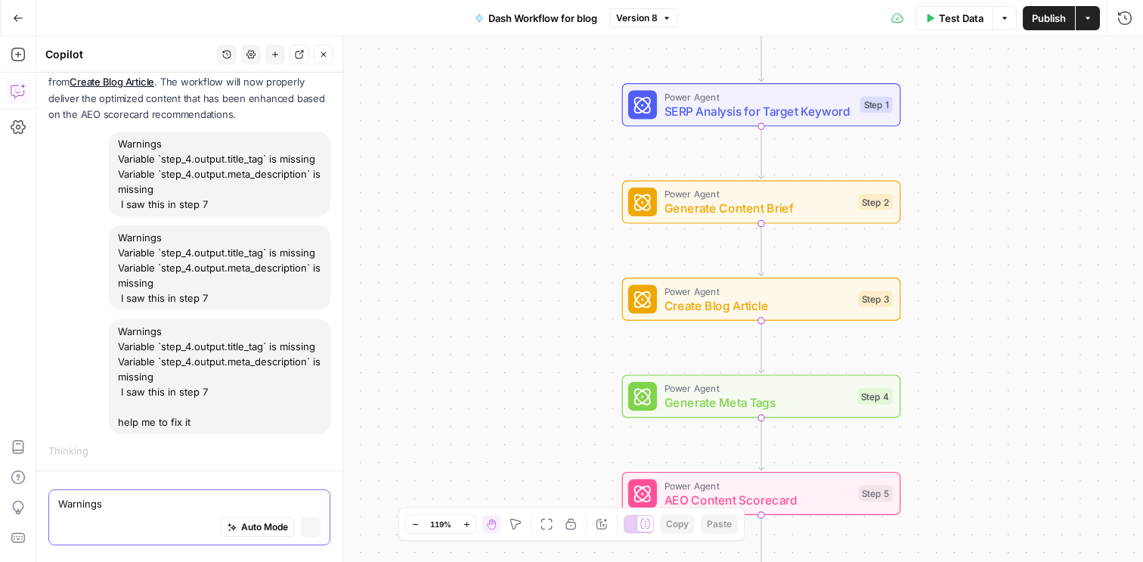
scroll to position [4778, 0]
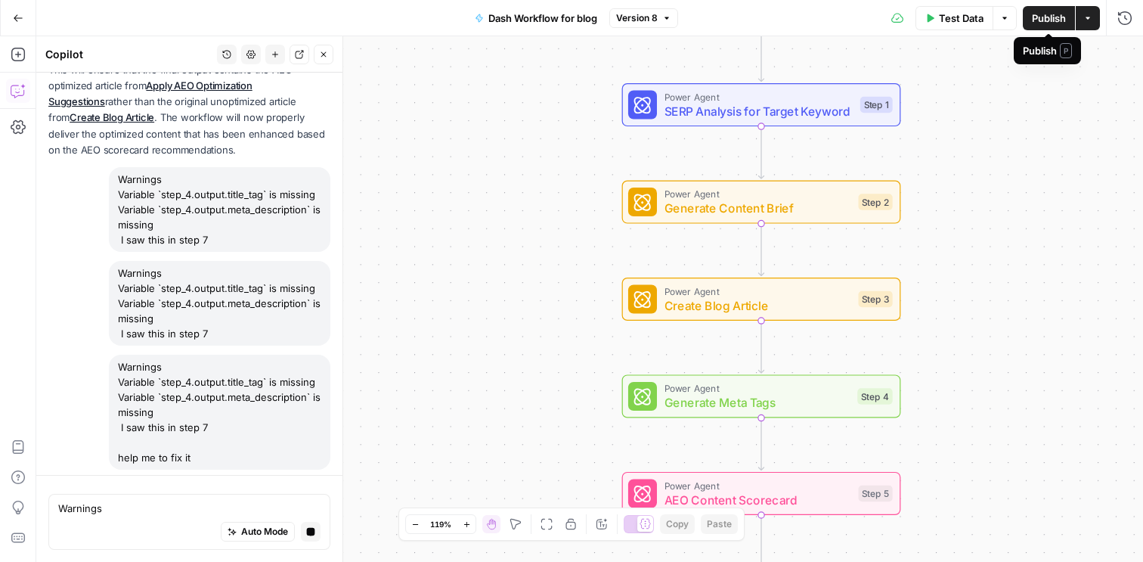
click at [1045, 20] on span "Publish" at bounding box center [1049, 18] width 34 height 15
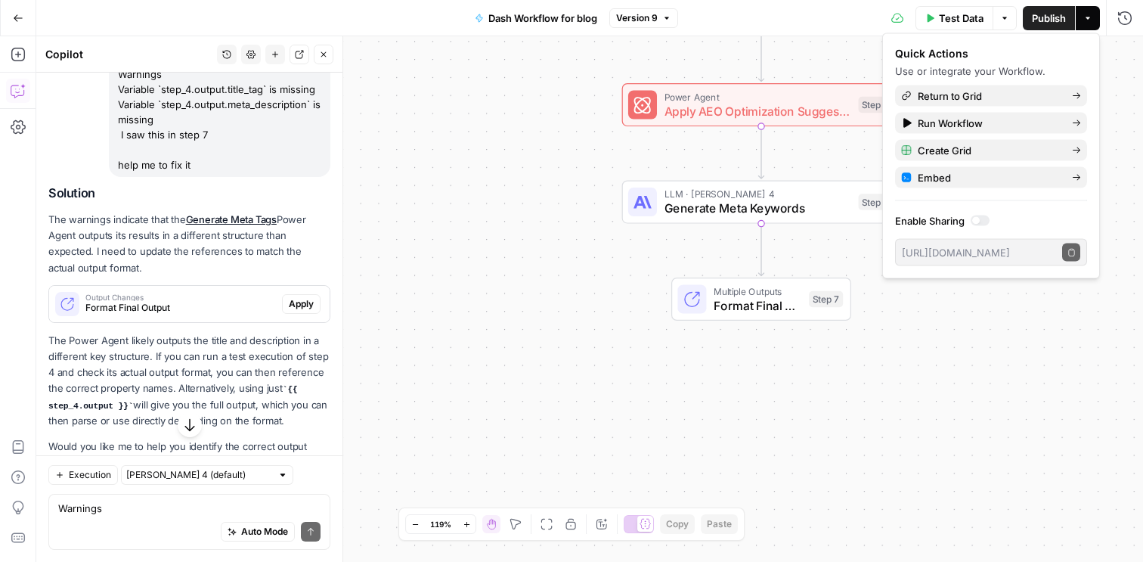
scroll to position [5281, 0]
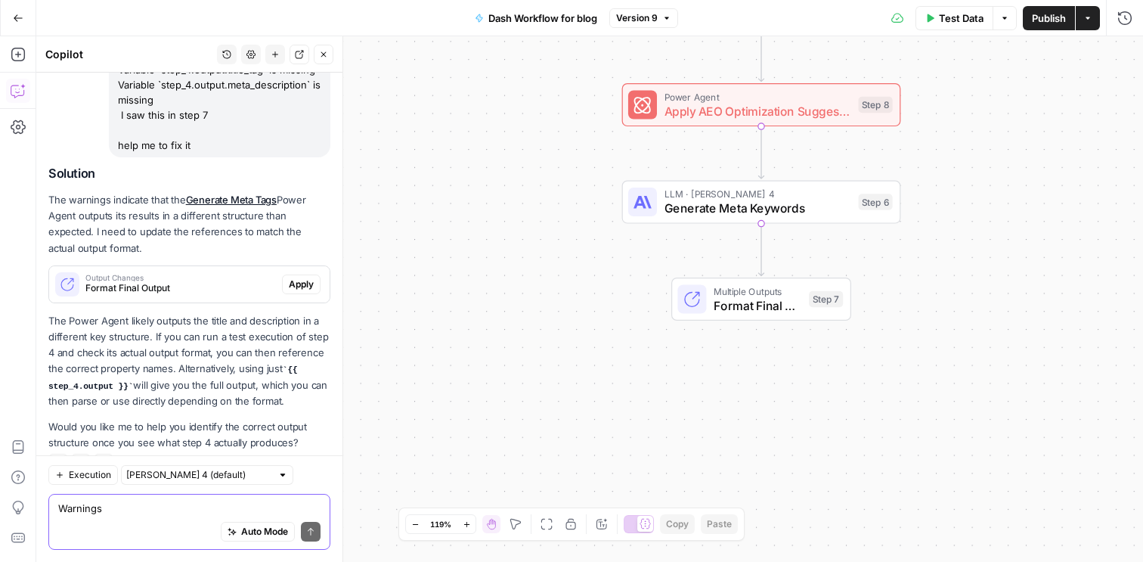
click at [166, 514] on textarea "Warnings Variable `step_4.output.title_tag` is missing Variable `step_4.output.…" at bounding box center [189, 507] width 262 height 15
type textarea "Yep"
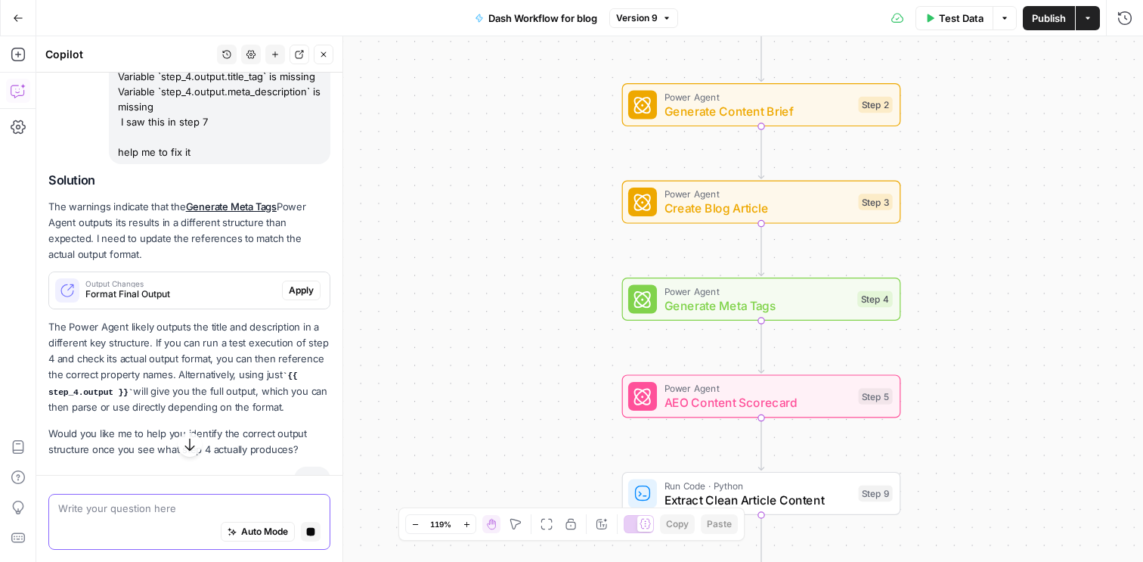
scroll to position [5103, 0]
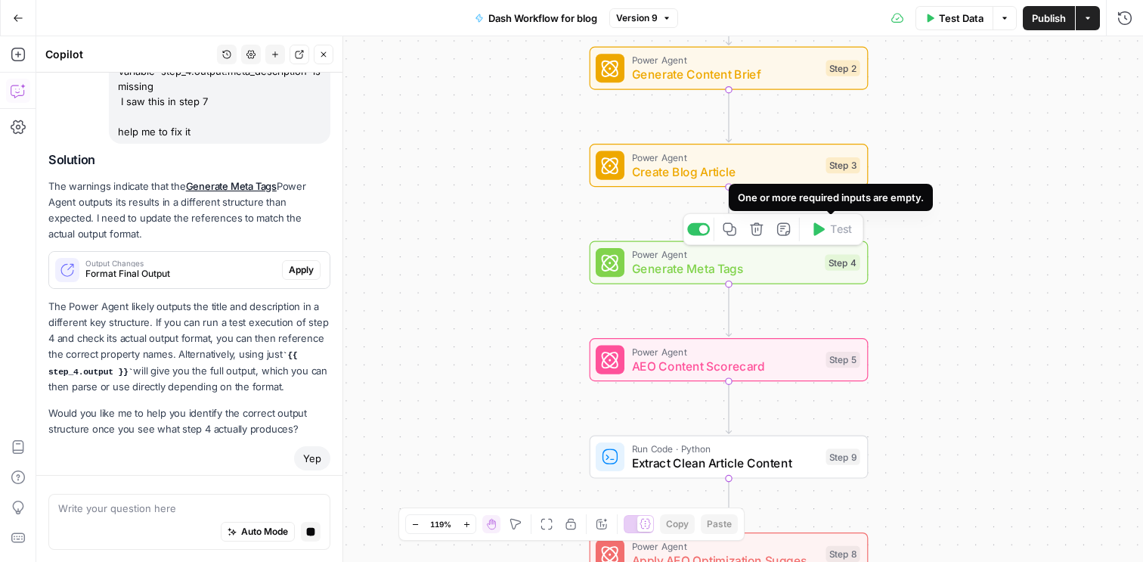
click at [794, 268] on span "Generate Meta Tags" at bounding box center [725, 269] width 186 height 18
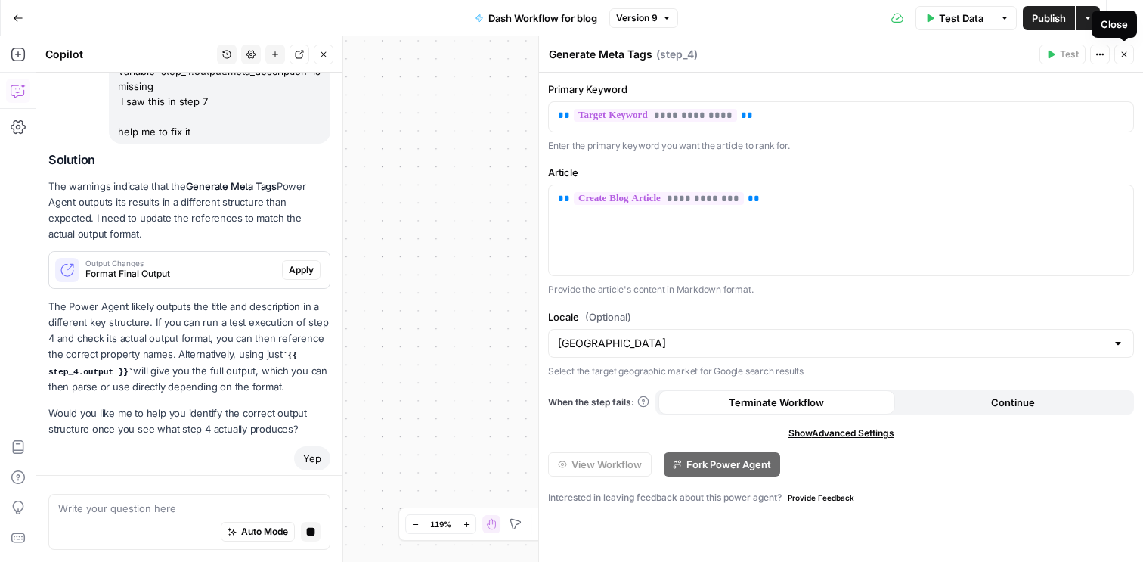
click at [1126, 56] on icon "button" at bounding box center [1123, 54] width 9 height 9
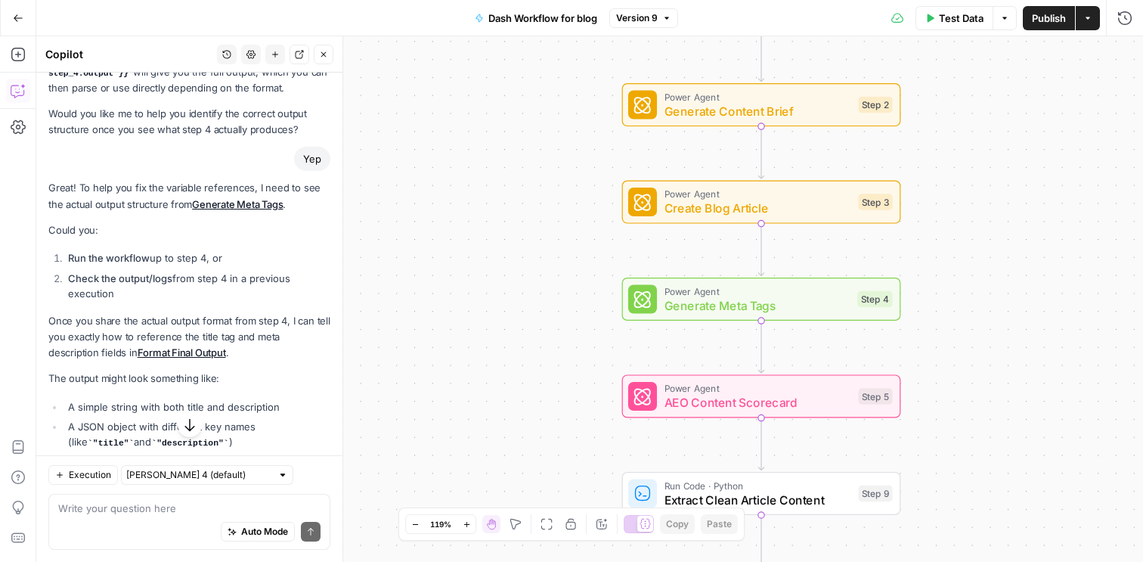
scroll to position [5657, 0]
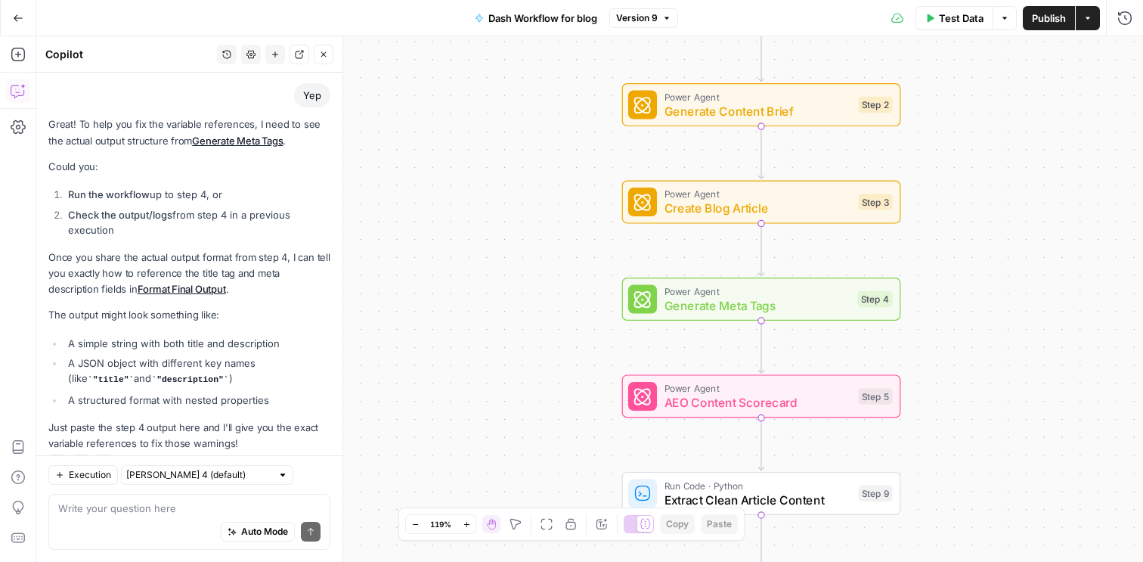
click at [133, 517] on div "Auto Mode Send" at bounding box center [189, 531] width 262 height 33
paste textarea "{ "Title_Tag": "Best Rental Areas Near Tokyo Stations for Commuters 2025", "Met…"
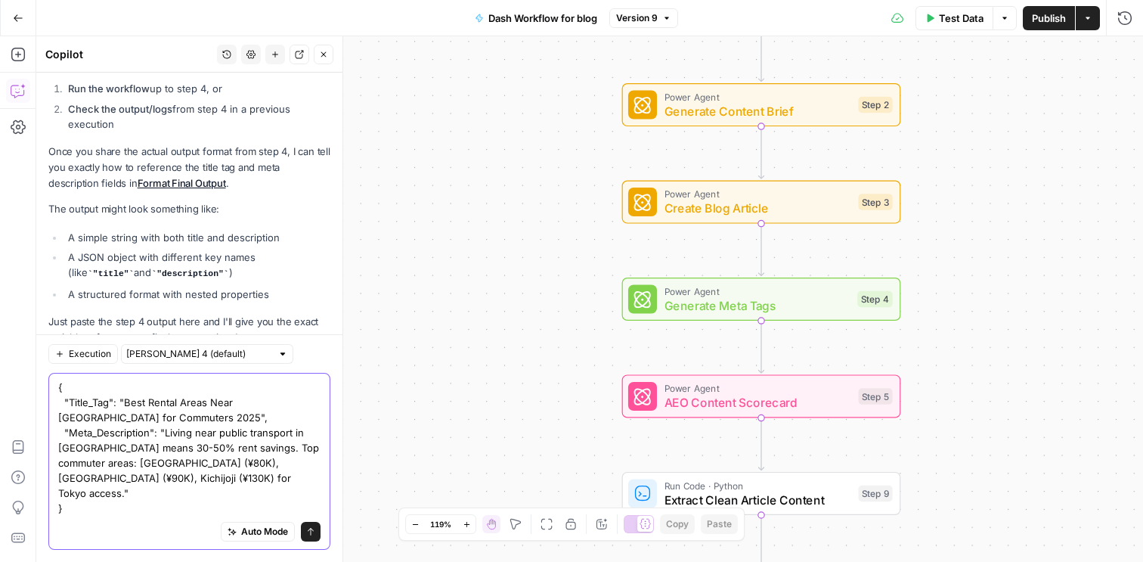
scroll to position [5778, 0]
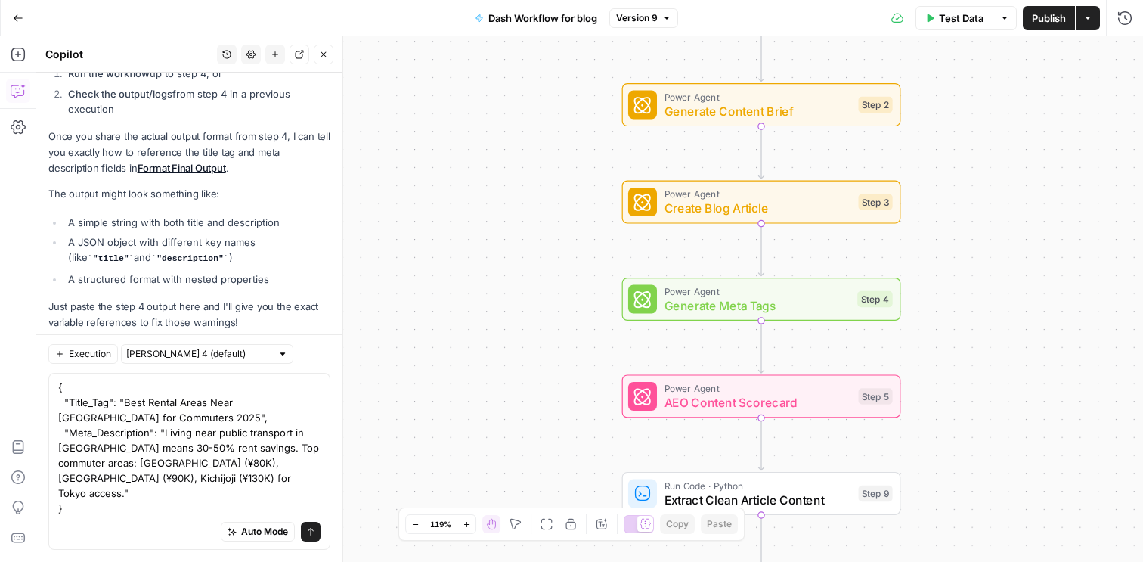
click at [109, 526] on div "Auto Mode Send" at bounding box center [189, 531] width 262 height 33
click at [107, 497] on textarea "{ "Title_Tag": "Best Rental Areas Near Tokyo Stations for Commuters 2025", "Met…" at bounding box center [189, 447] width 262 height 136
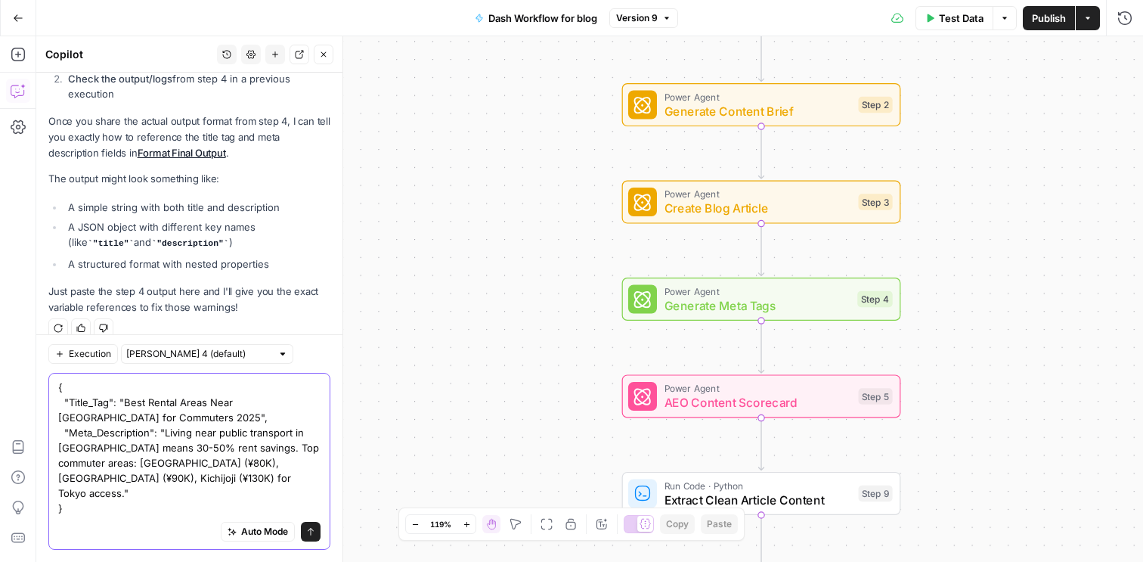
scroll to position [5809, 0]
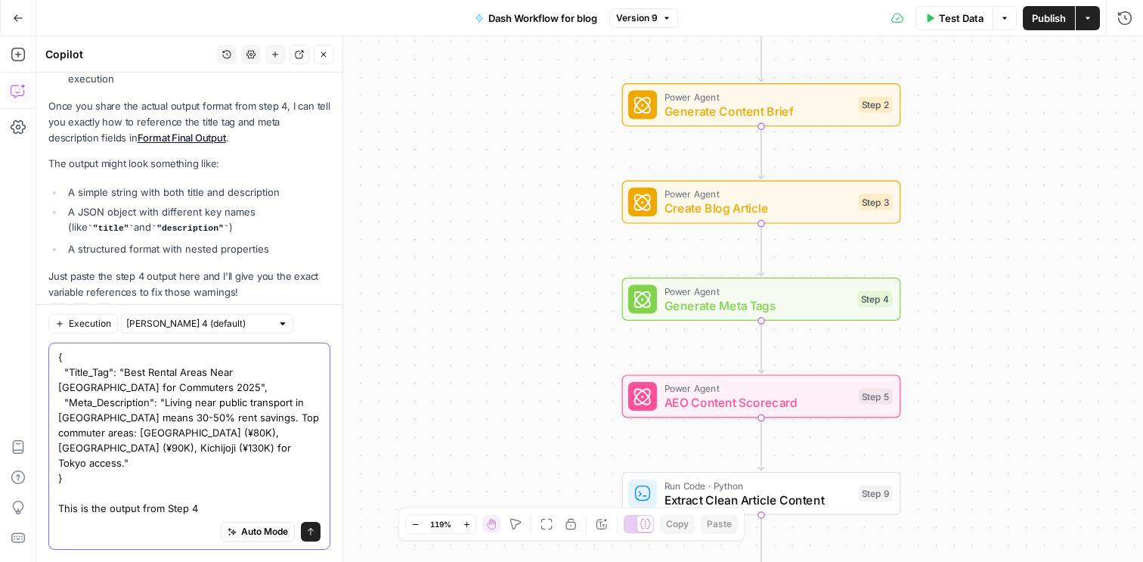
type textarea "{ "Title_Tag": "Best Rental Areas Near Tokyo Stations for Commuters 2025", "Met…"
click at [307, 533] on icon "submit" at bounding box center [310, 531] width 9 height 9
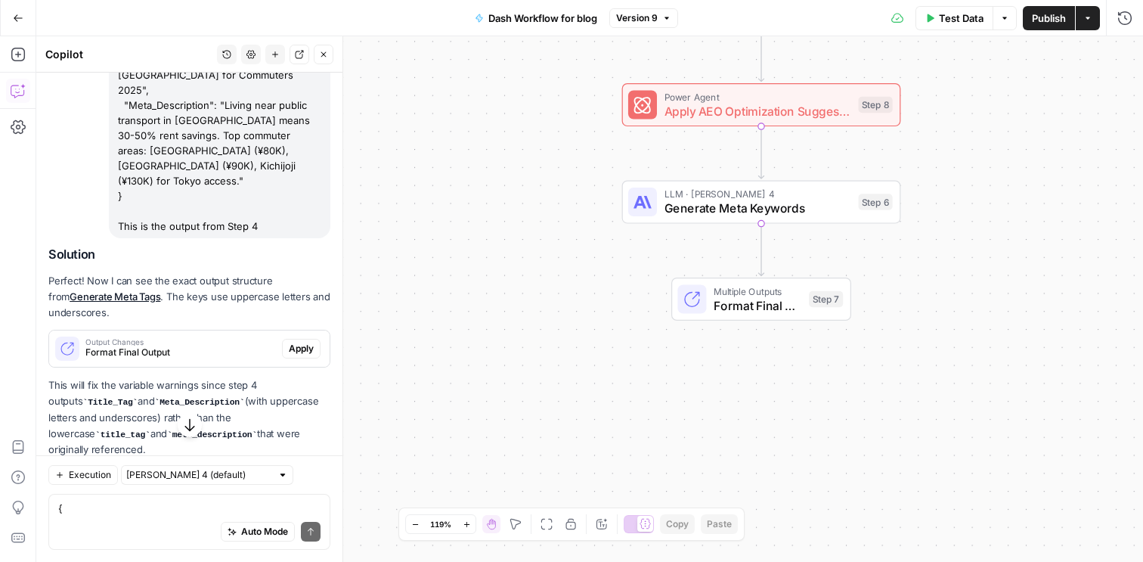
scroll to position [6118, 0]
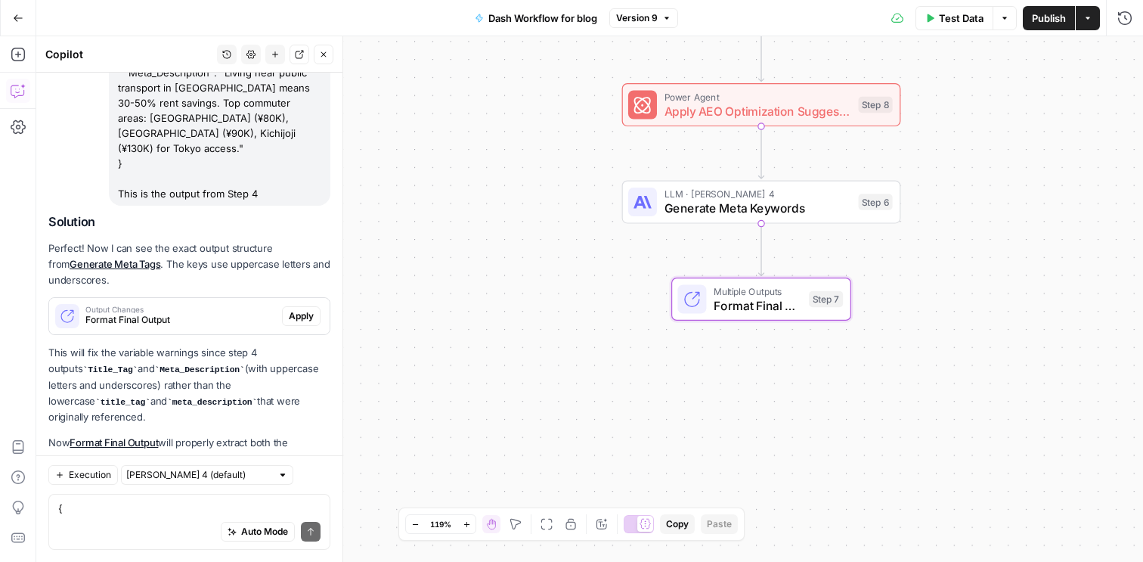
click at [305, 309] on span "Apply" at bounding box center [301, 316] width 25 height 14
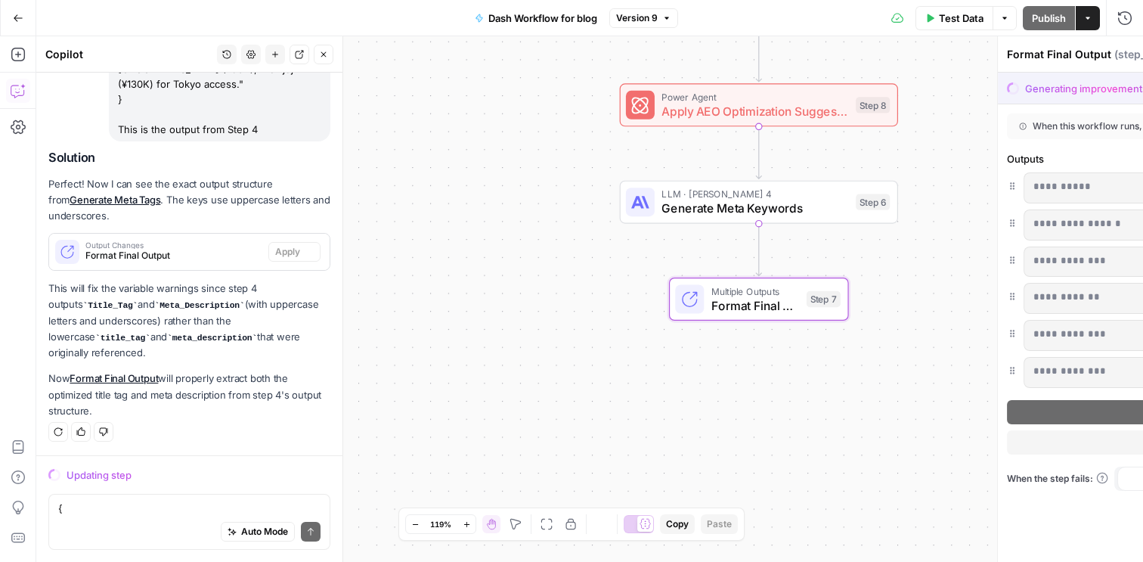
scroll to position [5948, 0]
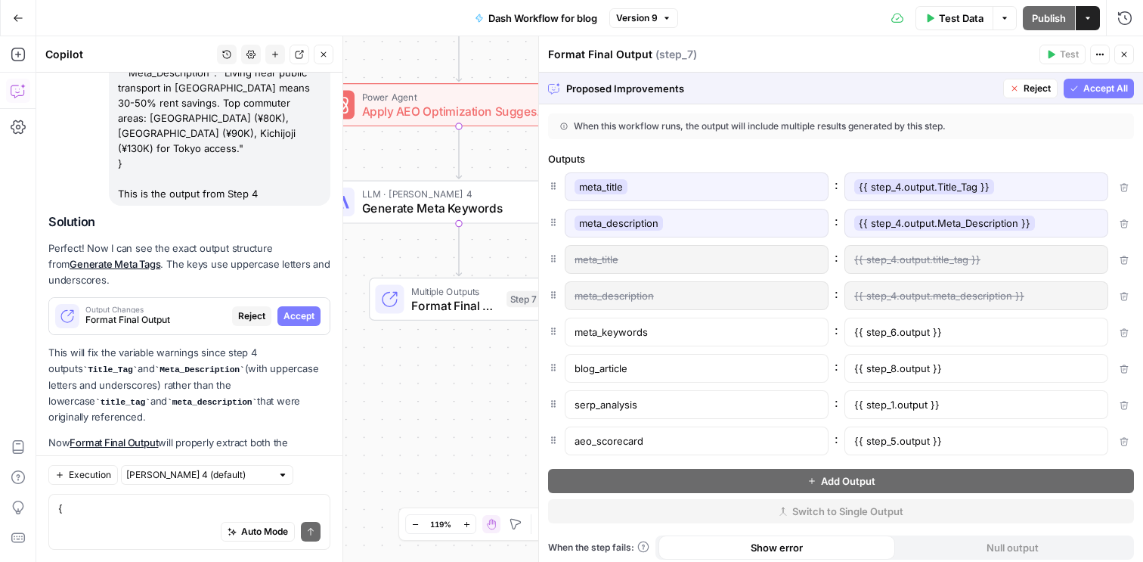
click at [1121, 80] on button "Accept All" at bounding box center [1098, 89] width 70 height 20
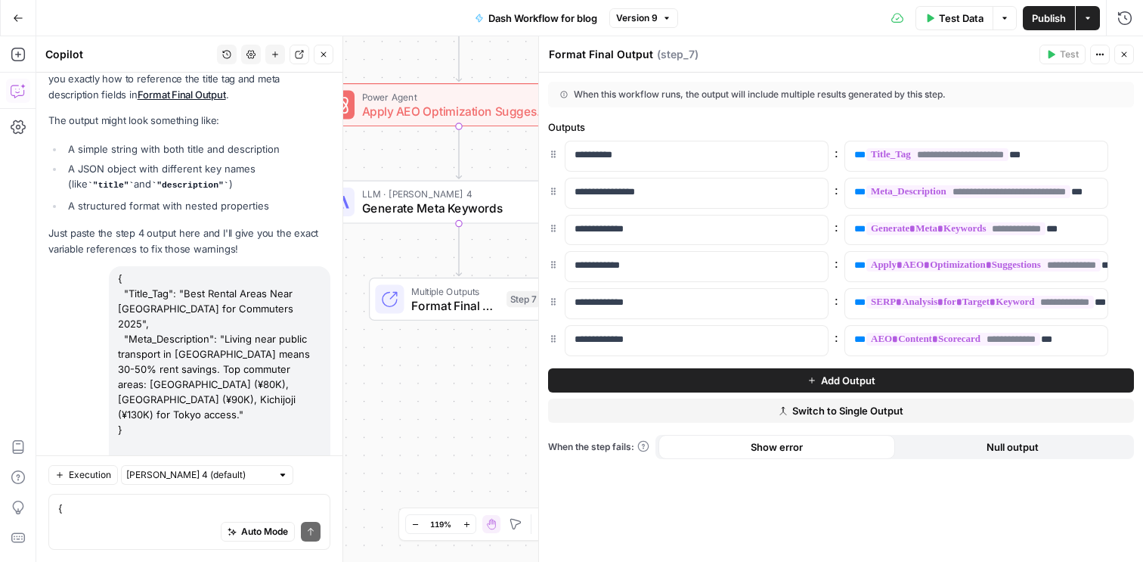
scroll to position [6239, 0]
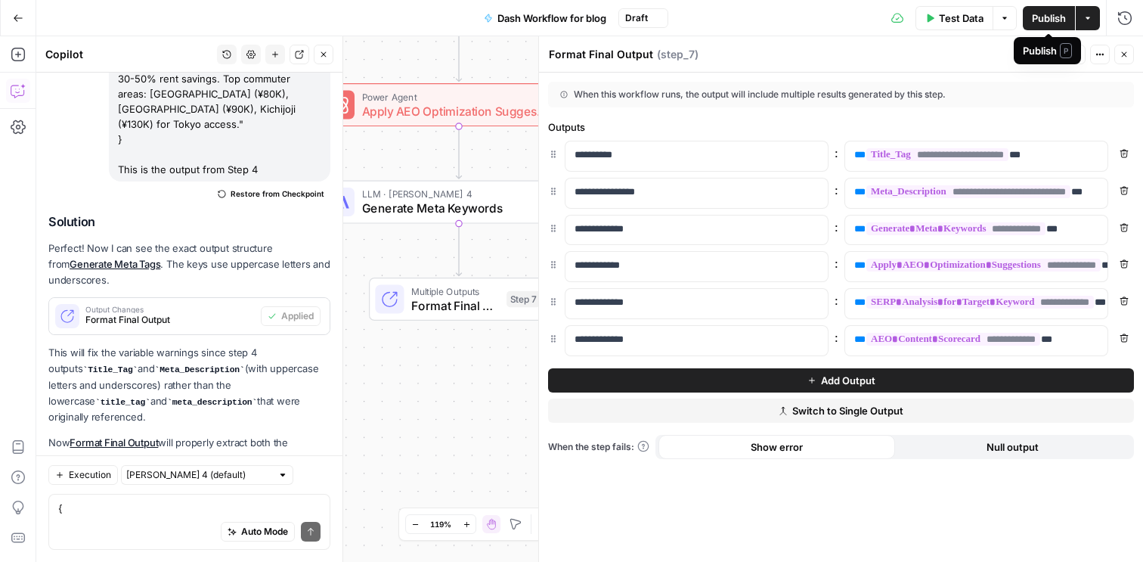
click at [1059, 17] on span "Publish" at bounding box center [1049, 18] width 34 height 15
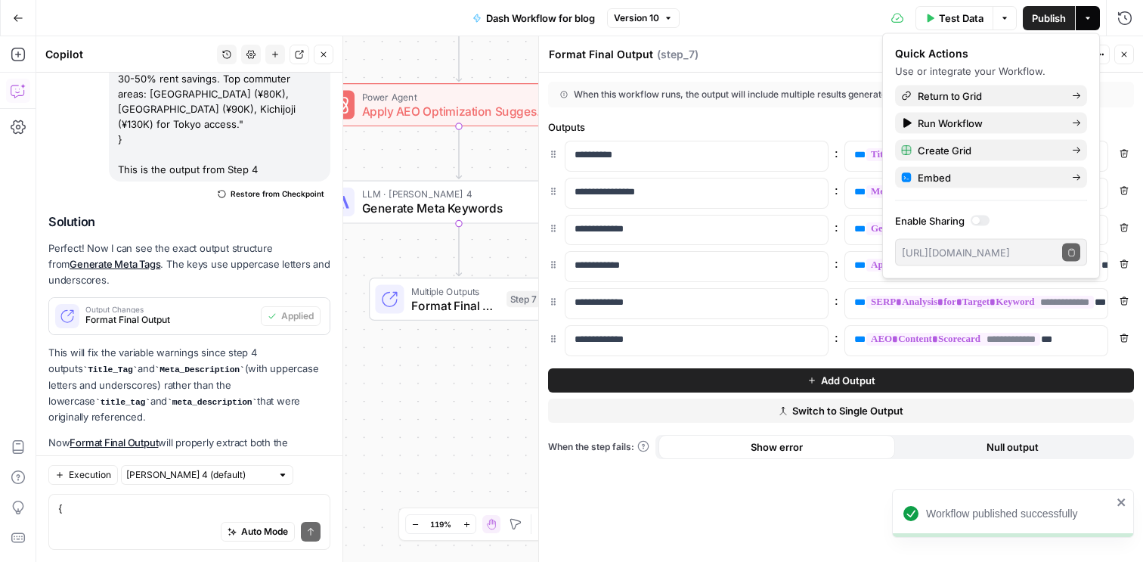
click at [1036, 25] on button "Publish" at bounding box center [1049, 18] width 52 height 24
click at [1123, 61] on button "Close" at bounding box center [1124, 55] width 20 height 20
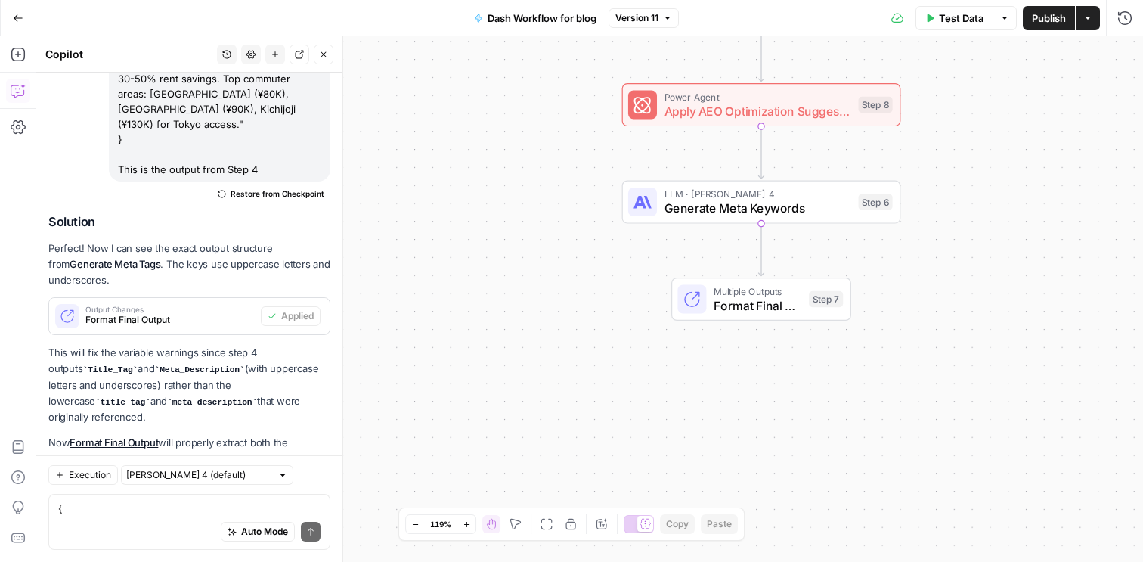
click at [1049, 24] on span "Publish" at bounding box center [1049, 18] width 34 height 15
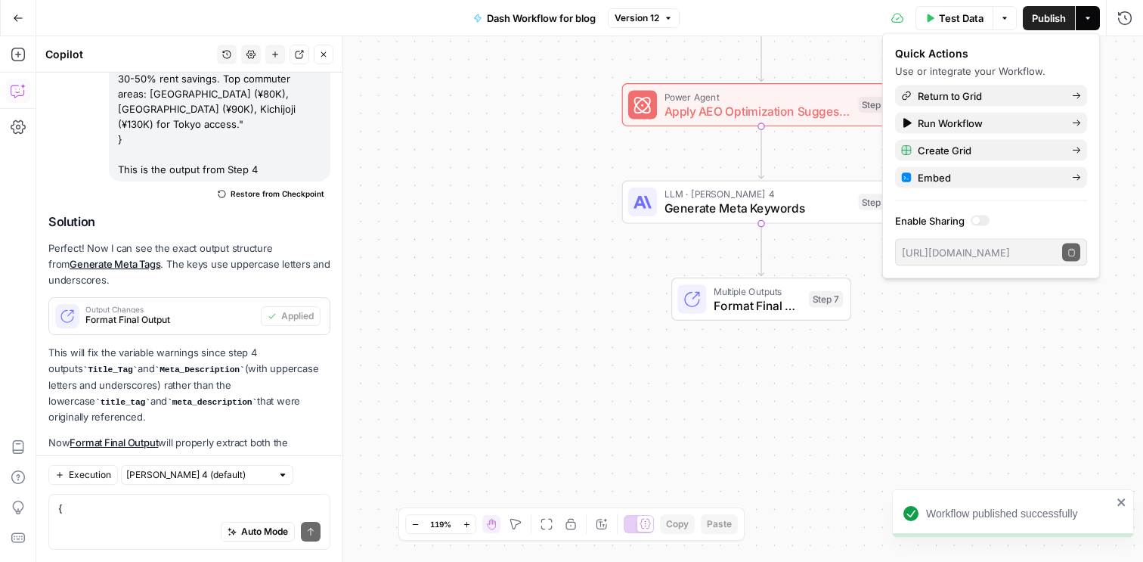
click at [730, 300] on span "Format Final Output" at bounding box center [758, 305] width 88 height 18
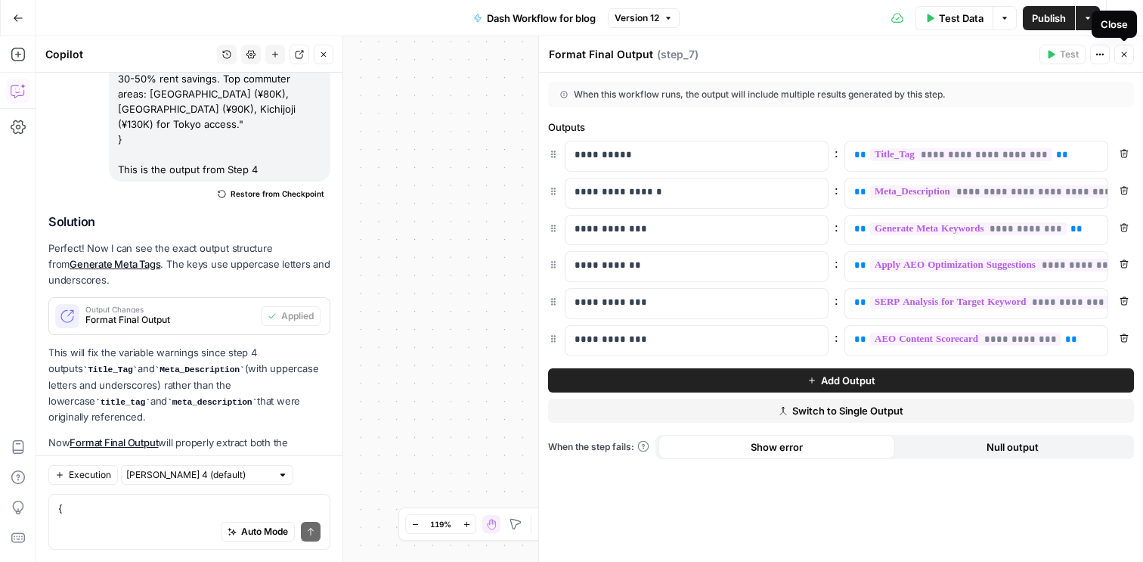
click at [1122, 48] on button "Close" at bounding box center [1124, 55] width 20 height 20
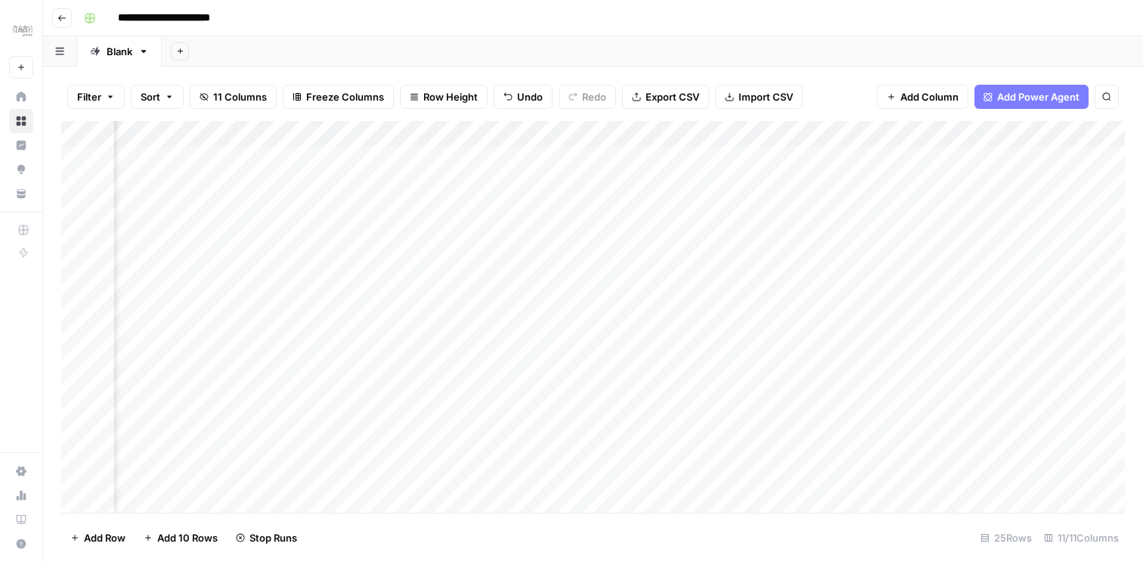
scroll to position [0, 651]
click at [580, 157] on div "Add Column" at bounding box center [592, 317] width 1063 height 392
click at [483, 260] on div "Add Column" at bounding box center [592, 317] width 1063 height 392
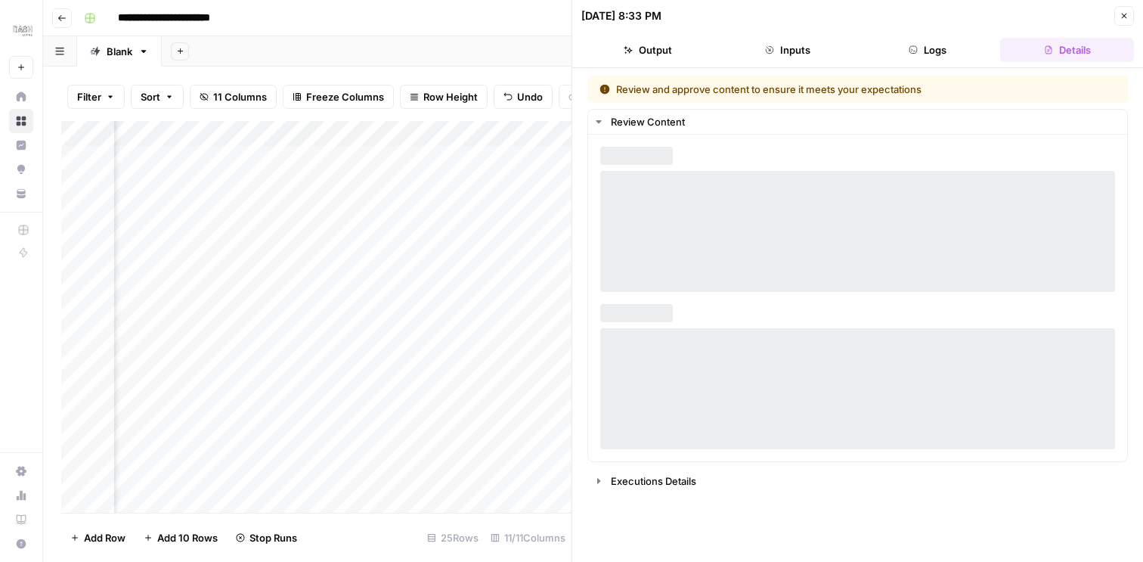
click at [939, 47] on button "Logs" at bounding box center [928, 50] width 134 height 24
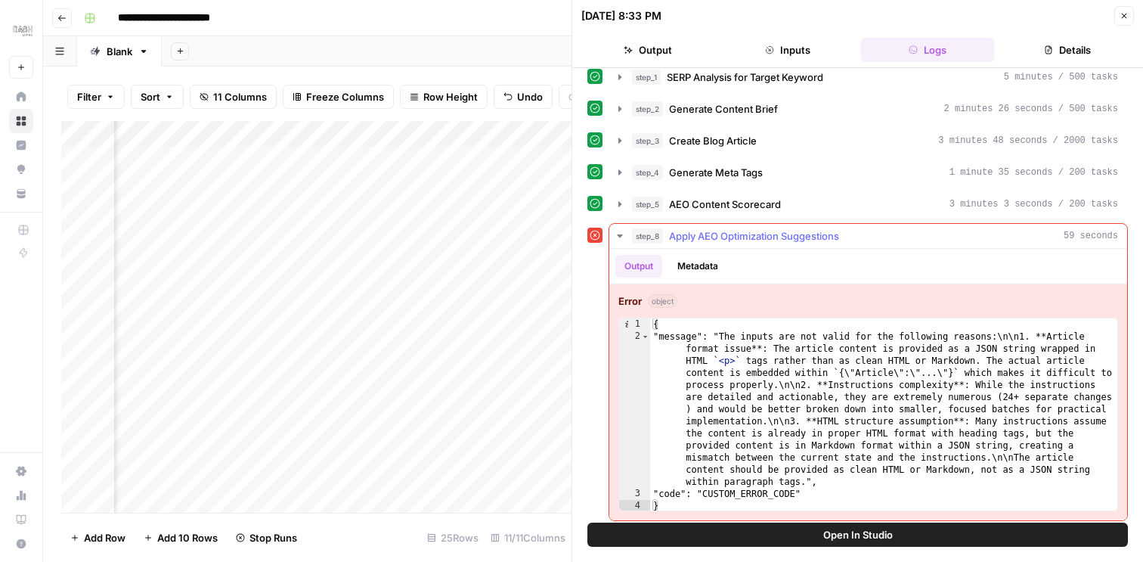
scroll to position [9, 0]
click at [1125, 19] on icon "button" at bounding box center [1123, 15] width 9 height 9
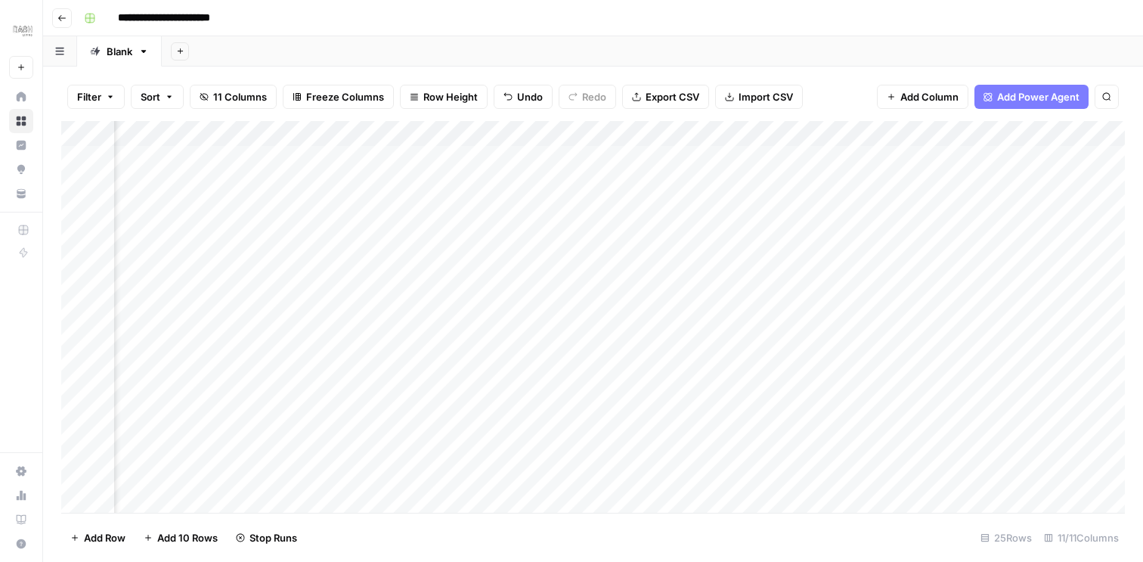
scroll to position [0, 943]
click at [752, 158] on div "Add Column" at bounding box center [592, 317] width 1063 height 392
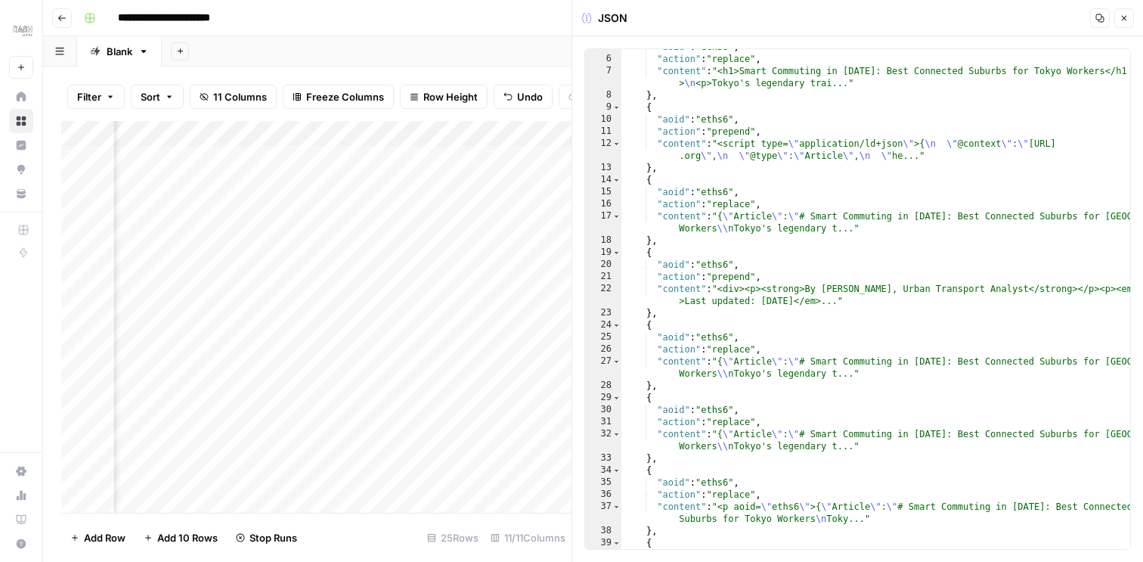
scroll to position [68, 0]
click at [1127, 14] on icon "button" at bounding box center [1123, 18] width 9 height 9
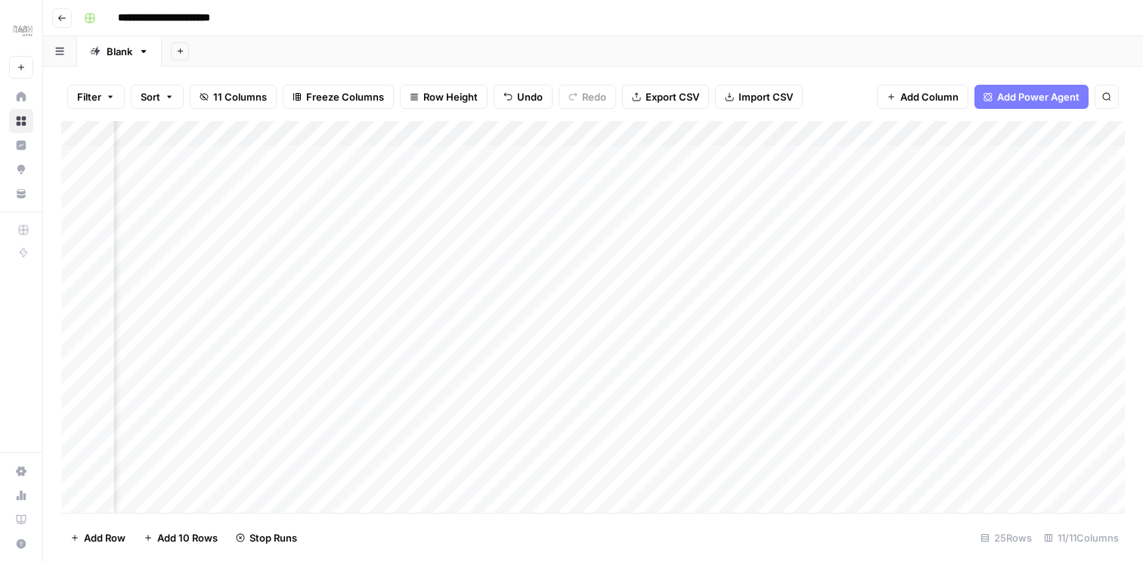
scroll to position [0, 807]
click at [330, 336] on div "Add Column" at bounding box center [592, 317] width 1063 height 392
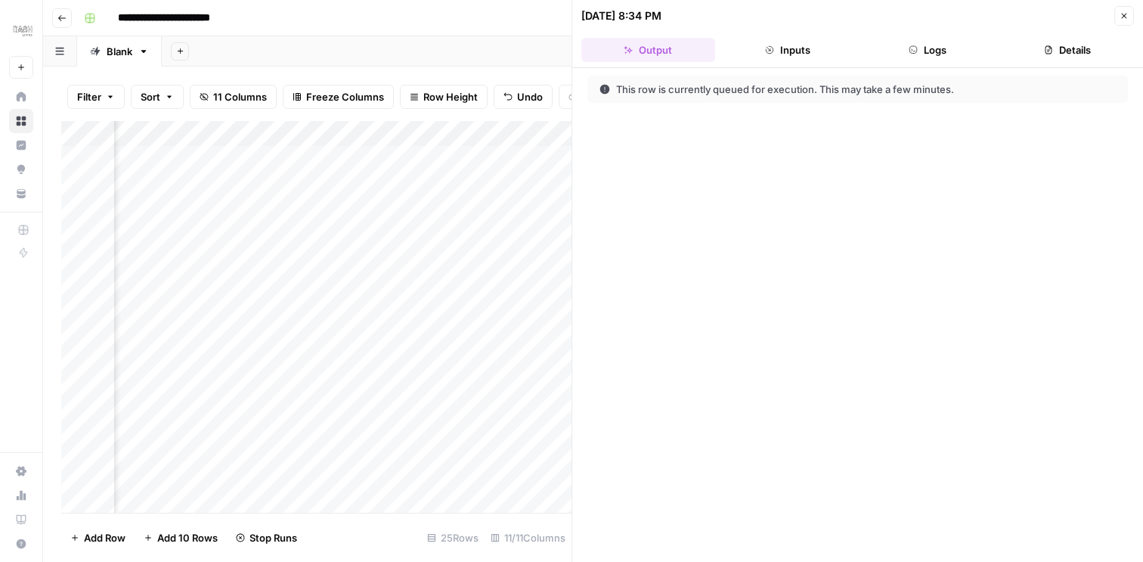
click at [914, 49] on icon "button" at bounding box center [913, 49] width 9 height 9
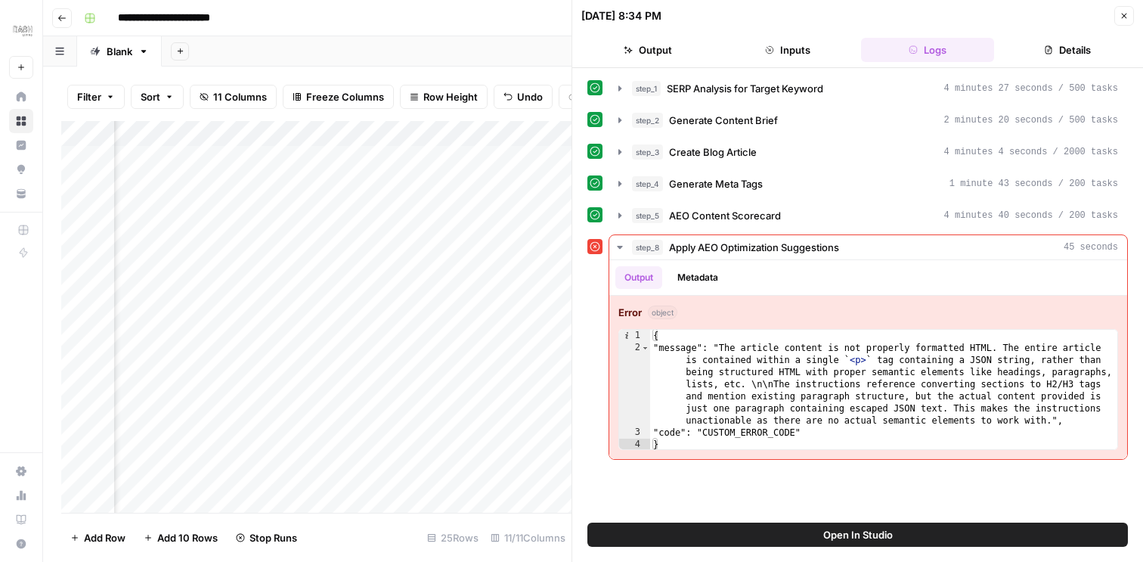
click at [1125, 14] on icon "button" at bounding box center [1123, 15] width 9 height 9
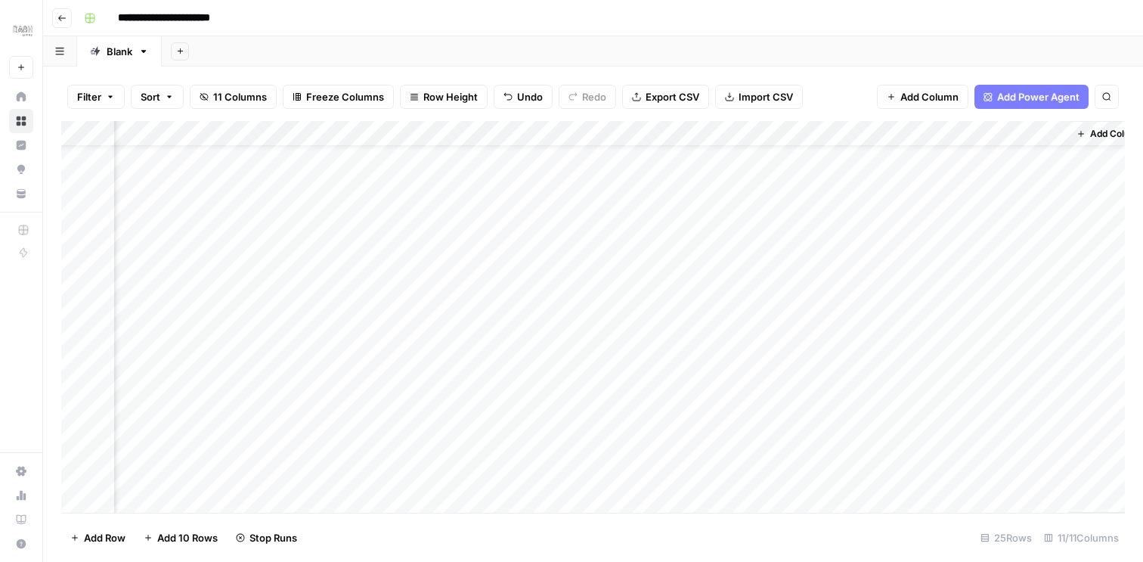
scroll to position [0, 916]
click at [778, 157] on div "Add Column" at bounding box center [592, 317] width 1063 height 392
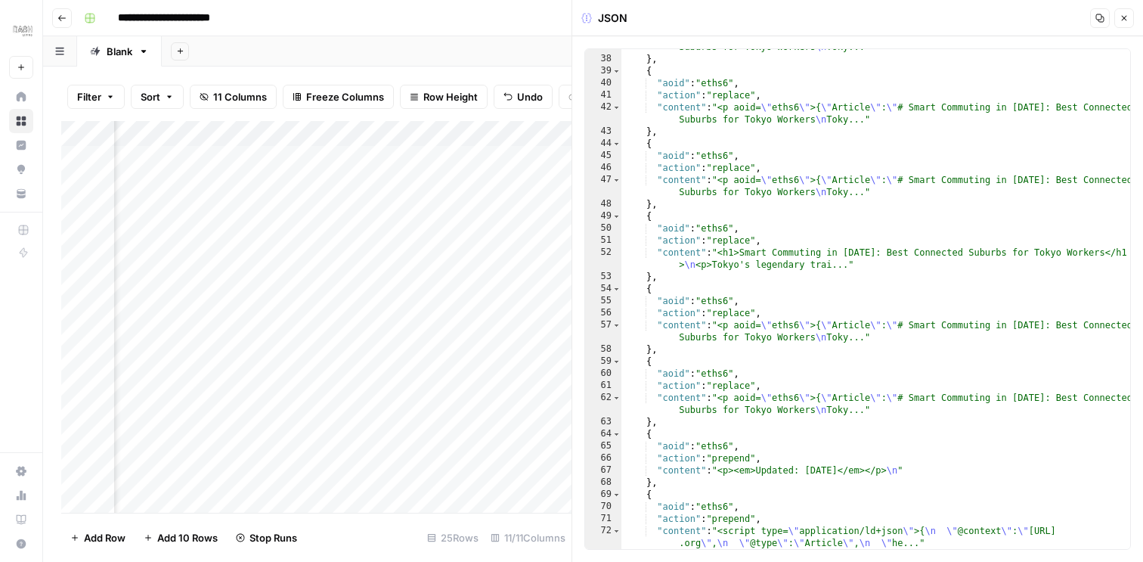
scroll to position [649, 0]
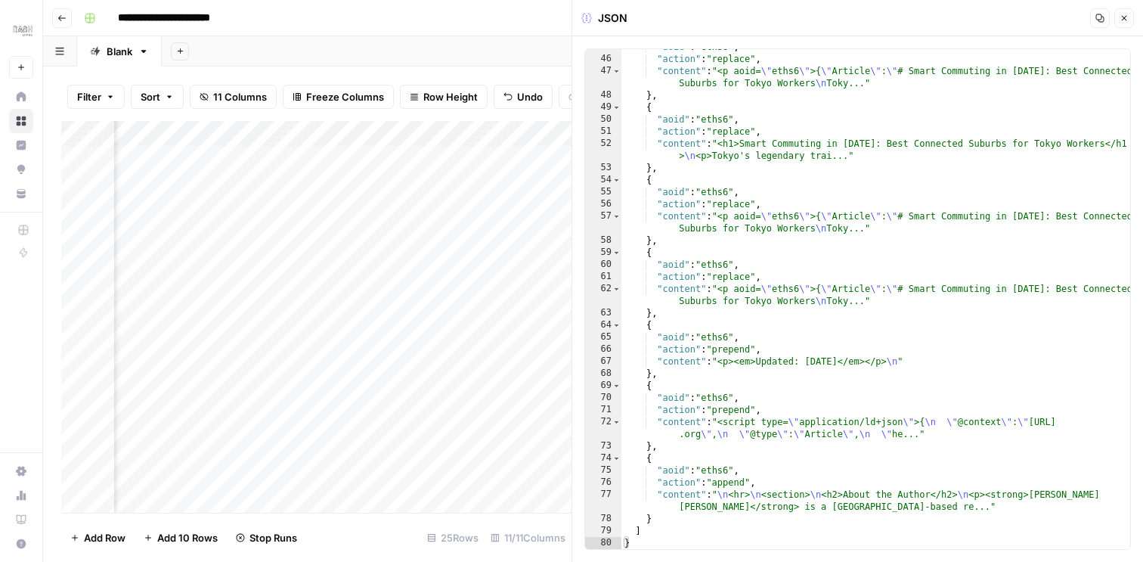
click at [1123, 20] on icon "button" at bounding box center [1123, 18] width 9 height 9
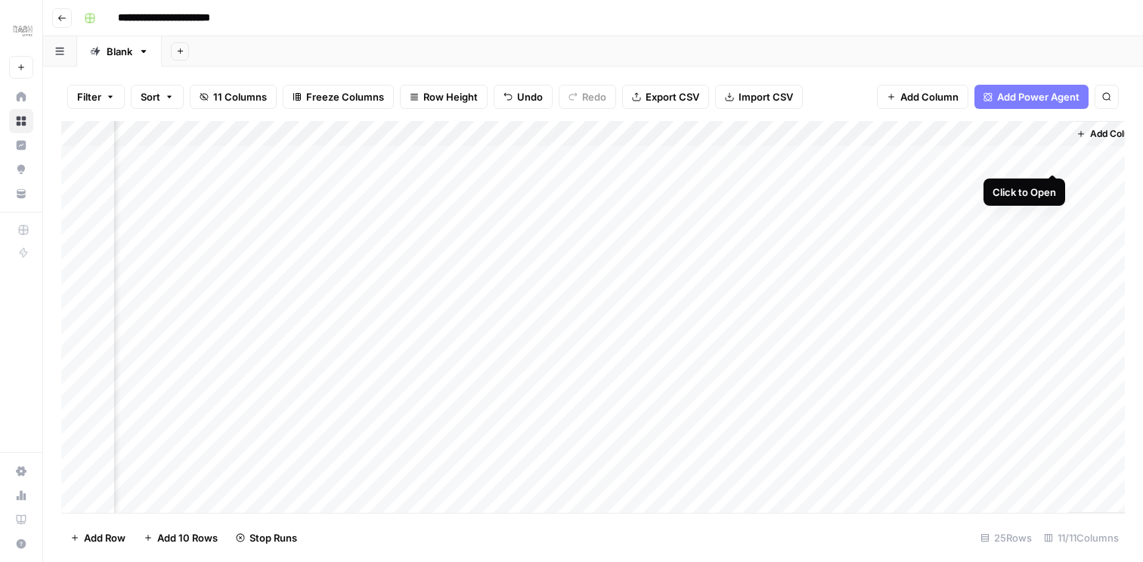
click at [1051, 156] on div "Add Column" at bounding box center [592, 317] width 1063 height 392
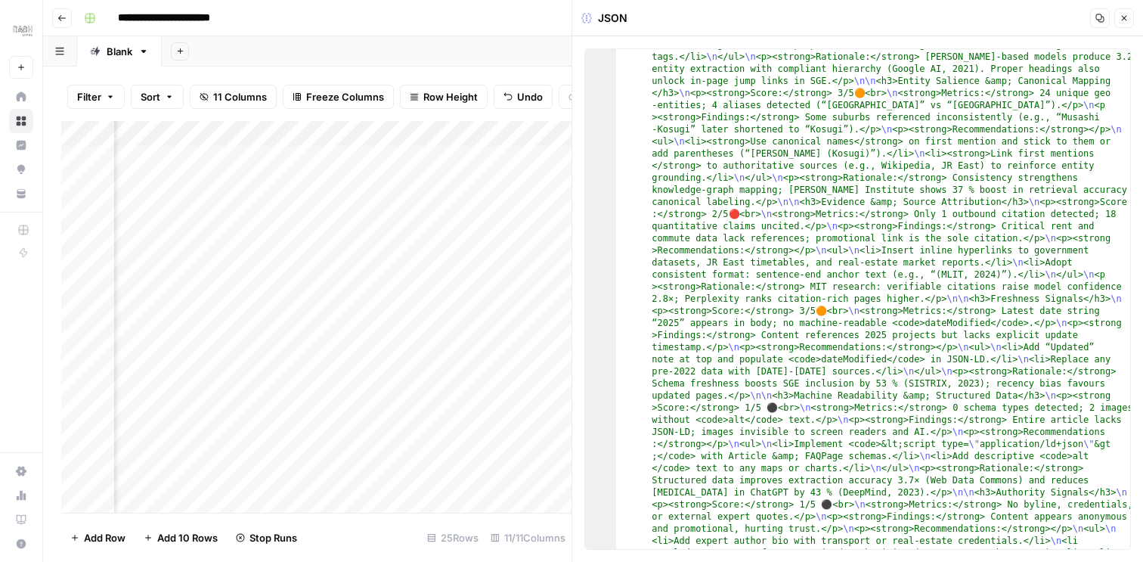
scroll to position [1375, 0]
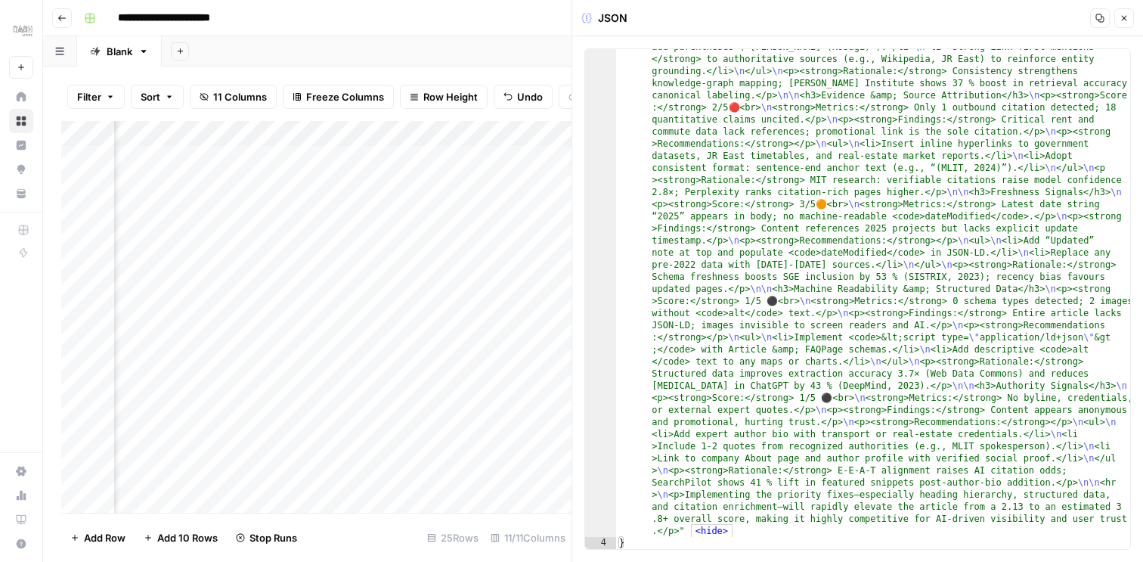
click at [1120, 14] on icon "button" at bounding box center [1123, 18] width 9 height 9
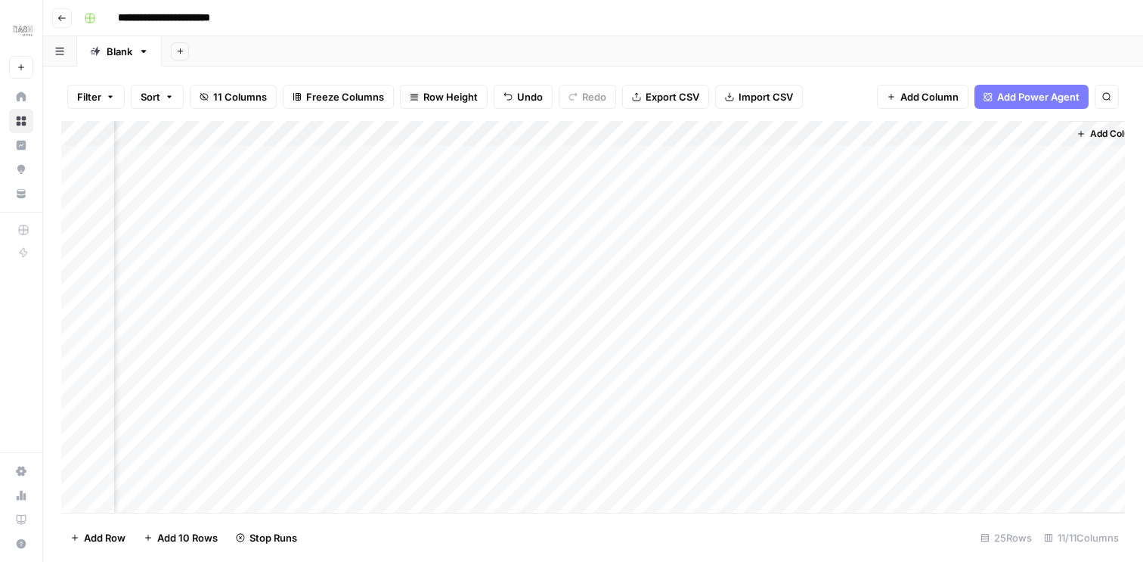
click at [913, 157] on div "Add Column" at bounding box center [592, 317] width 1063 height 392
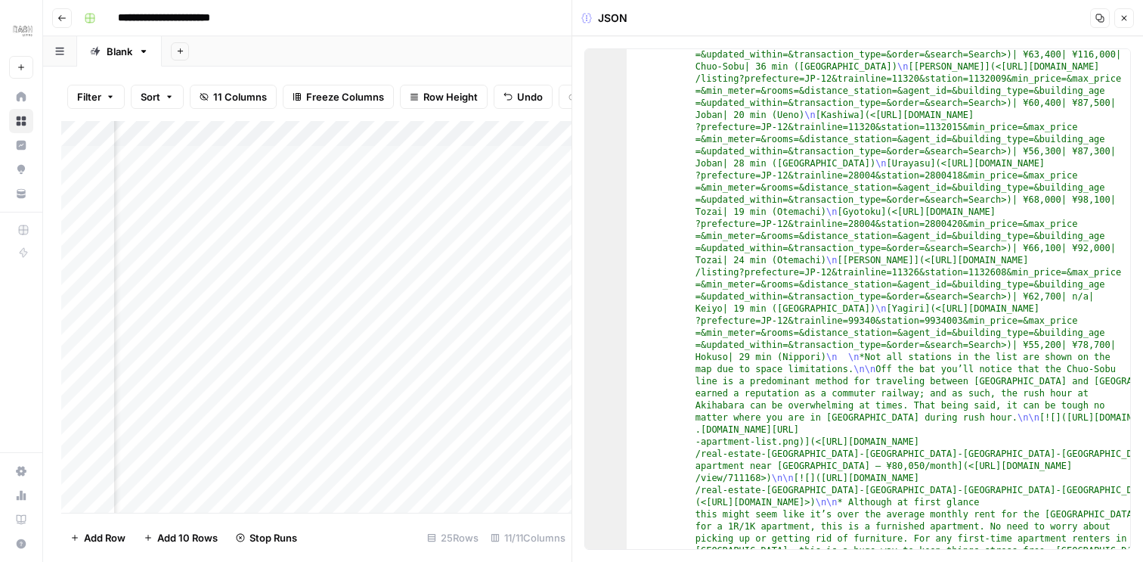
scroll to position [138, 0]
click at [1129, 16] on button "Close" at bounding box center [1124, 18] width 20 height 20
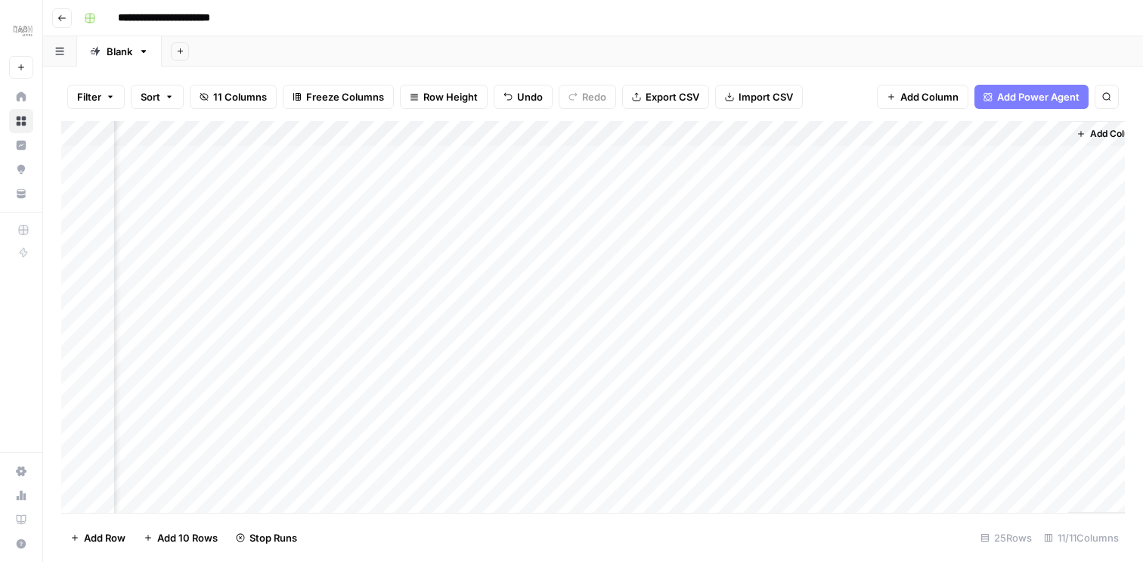
click at [708, 39] on div "Add Sheet" at bounding box center [652, 51] width 981 height 30
click at [754, 156] on div "Add Column" at bounding box center [592, 317] width 1063 height 392
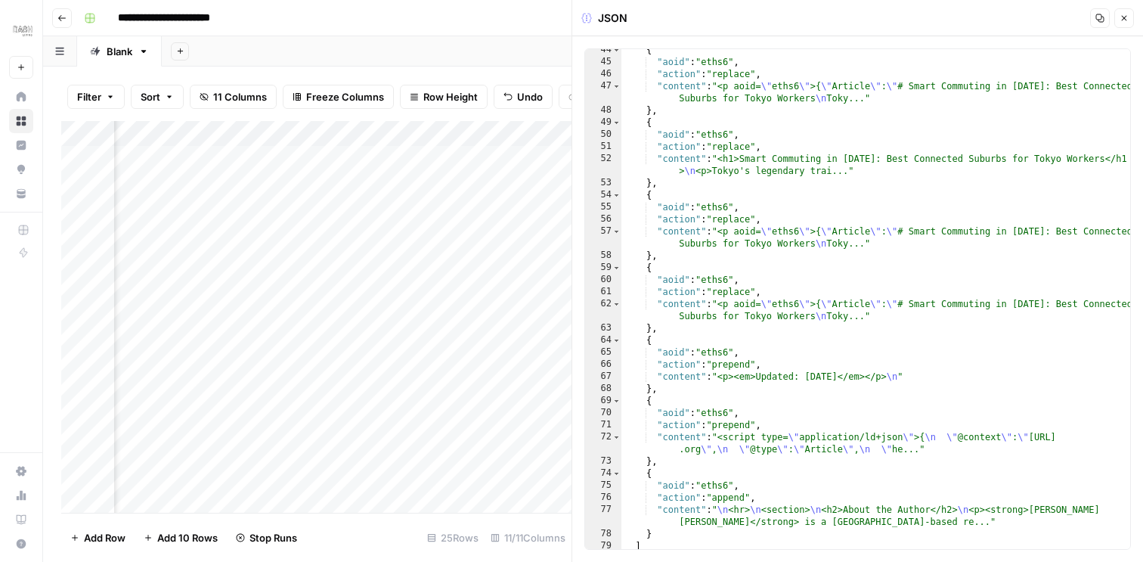
scroll to position [649, 0]
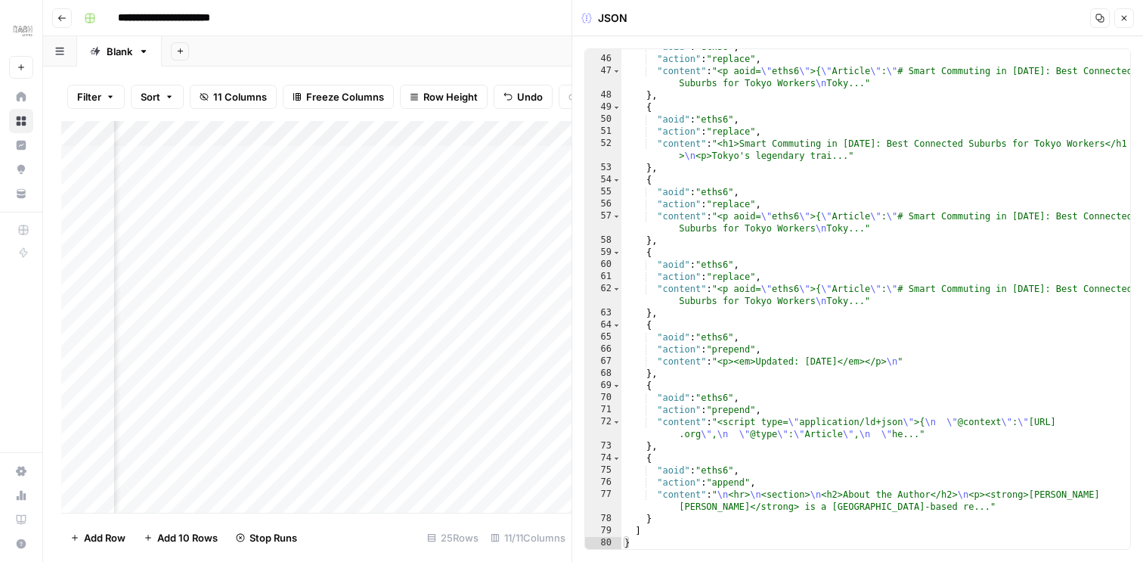
click at [1126, 20] on icon "button" at bounding box center [1123, 18] width 9 height 9
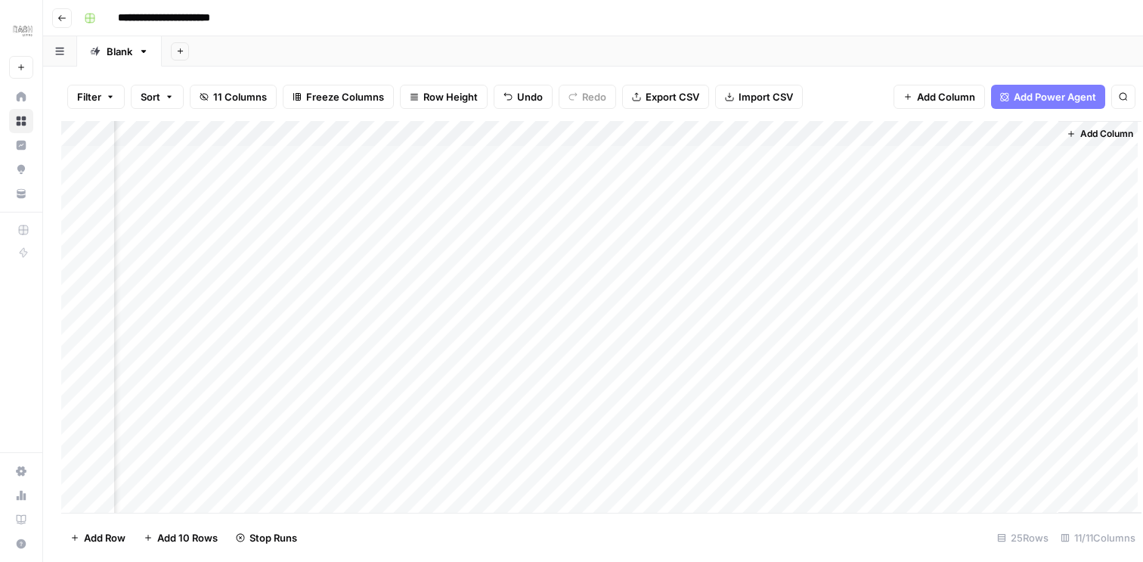
scroll to position [0, 925]
click at [1042, 156] on div "Add Column" at bounding box center [592, 317] width 1063 height 392
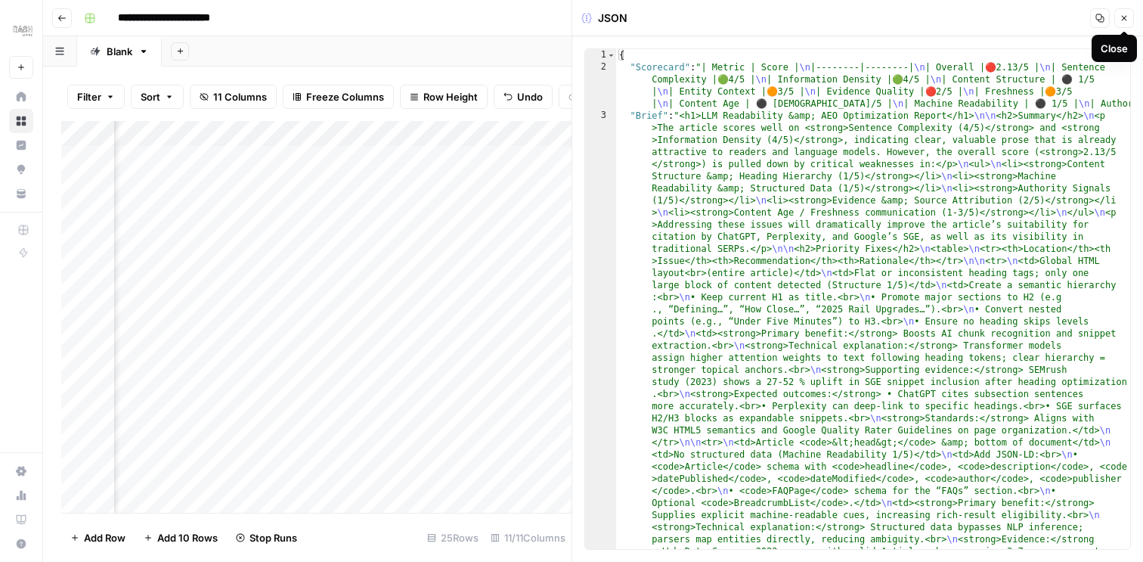
click at [1124, 17] on icon "button" at bounding box center [1124, 18] width 5 height 5
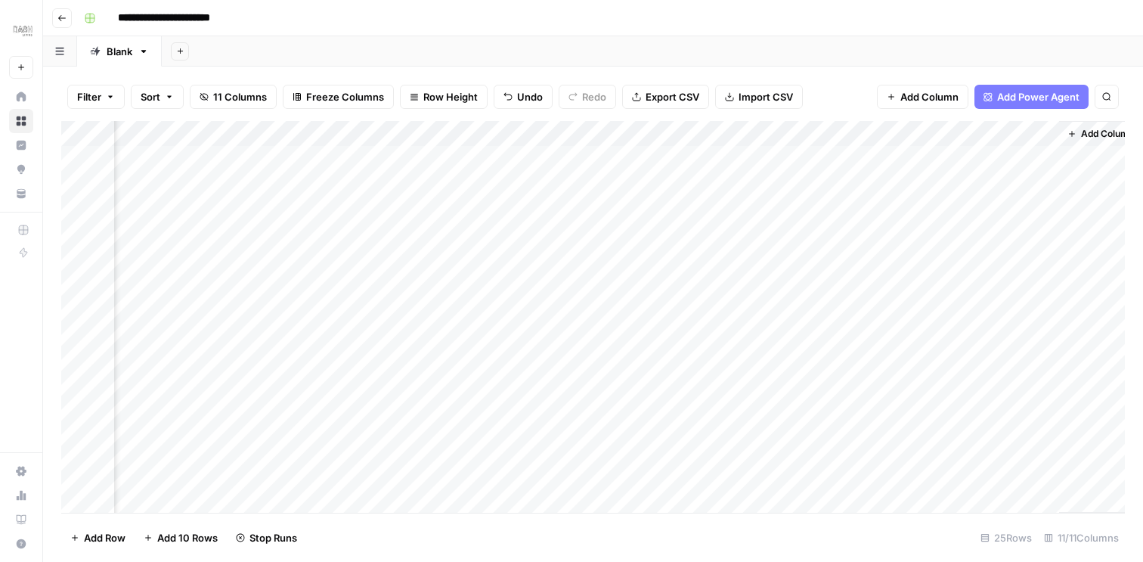
click at [666, 31] on header "**********" at bounding box center [593, 18] width 1100 height 36
click at [639, 159] on div "Add Column" at bounding box center [592, 317] width 1063 height 392
click at [622, 159] on div "Add Column" at bounding box center [592, 317] width 1063 height 392
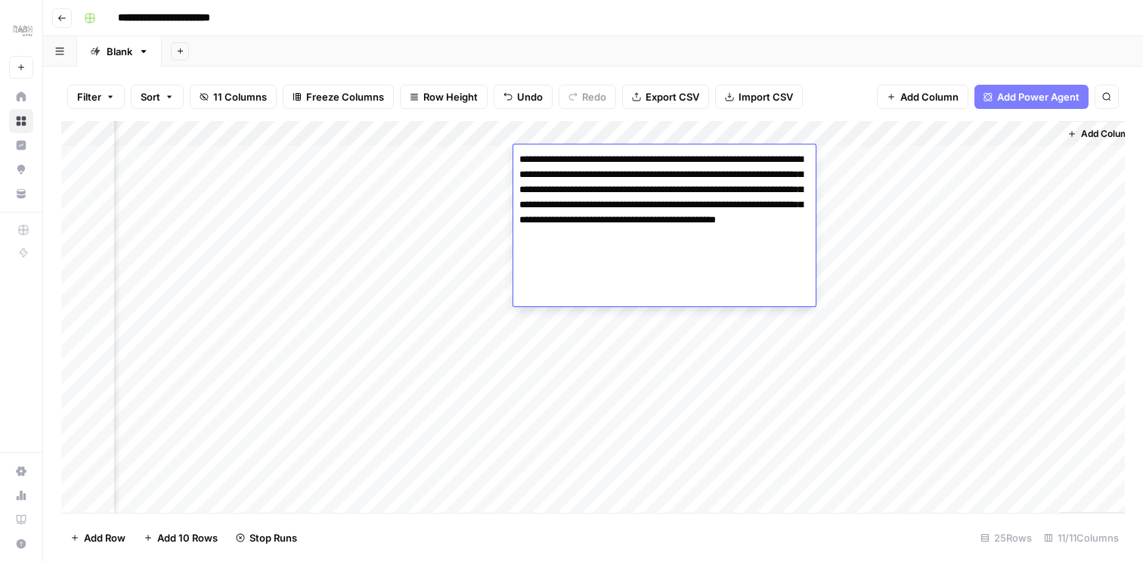
click at [622, 159] on textarea "**********" at bounding box center [664, 197] width 302 height 97
click at [751, 13] on div "**********" at bounding box center [603, 18] width 1050 height 24
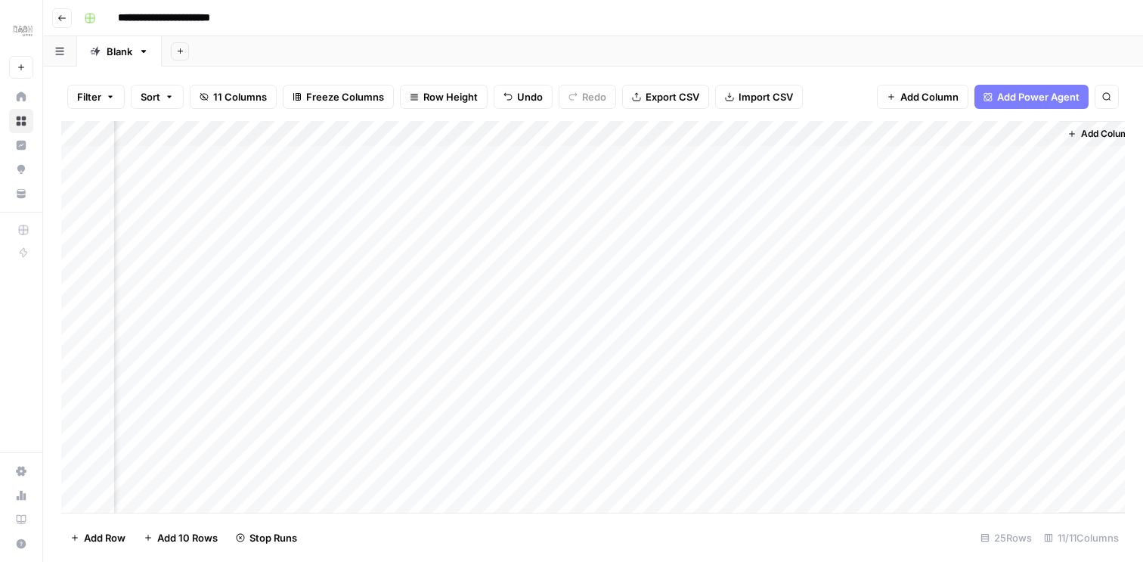
click at [584, 178] on div "Add Column" at bounding box center [592, 317] width 1063 height 392
click at [748, 28] on div "**********" at bounding box center [603, 18] width 1050 height 24
click at [616, 260] on div "Add Column" at bounding box center [592, 317] width 1063 height 392
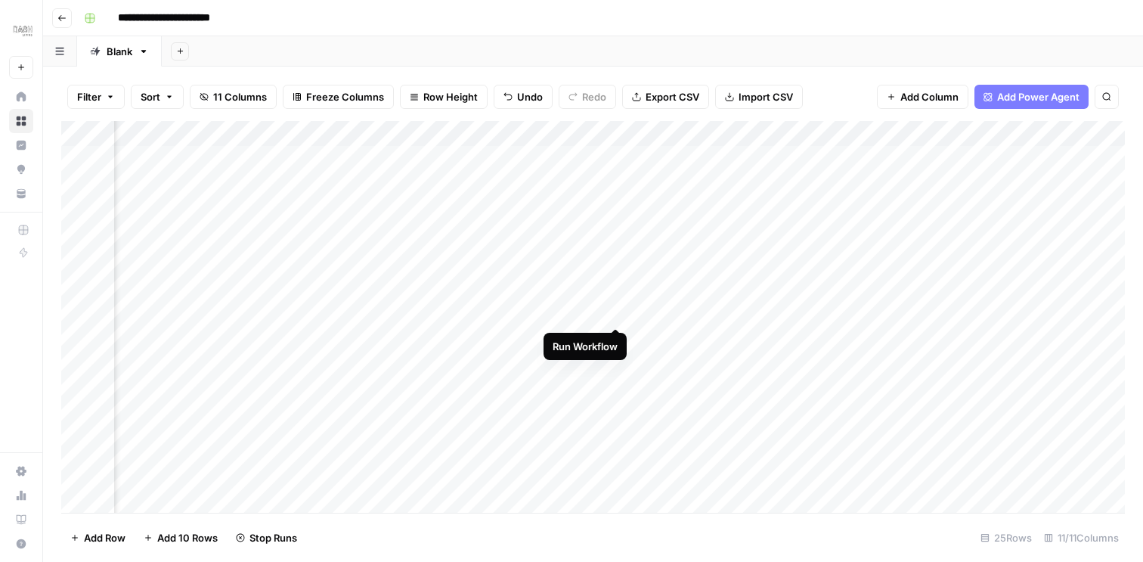
click at [615, 312] on div "Add Column" at bounding box center [592, 317] width 1063 height 392
click at [615, 337] on div "Add Column" at bounding box center [592, 317] width 1063 height 392
click at [602, 217] on div "Add Column" at bounding box center [592, 317] width 1063 height 392
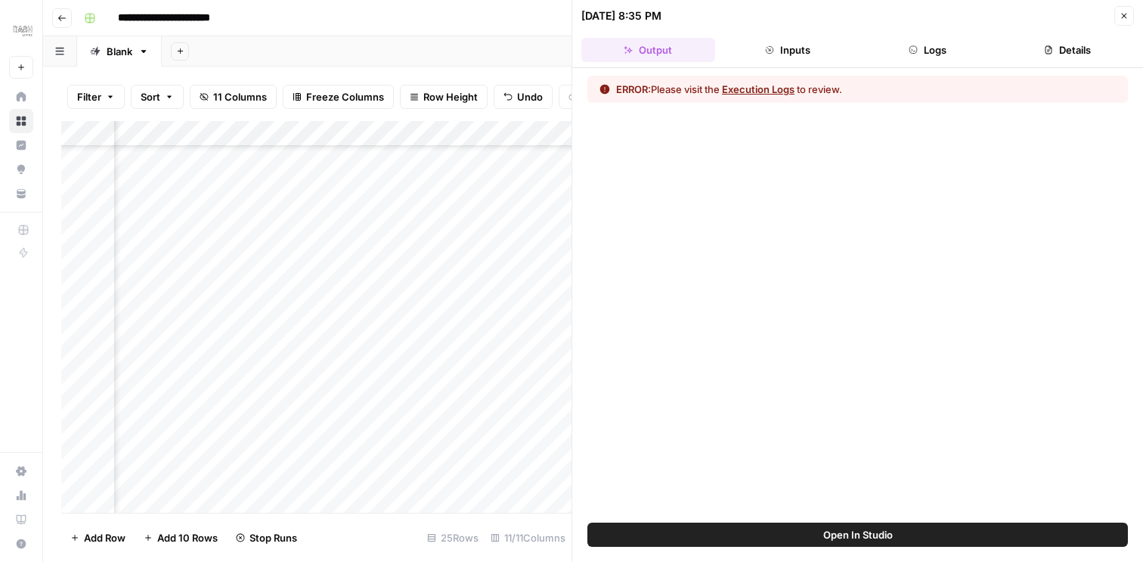
scroll to position [301, 534]
click at [930, 36] on header "10/13/25 at 8:35 PM Close Output Inputs Logs Details" at bounding box center [857, 34] width 571 height 68
click at [929, 45] on button "Logs" at bounding box center [928, 50] width 134 height 24
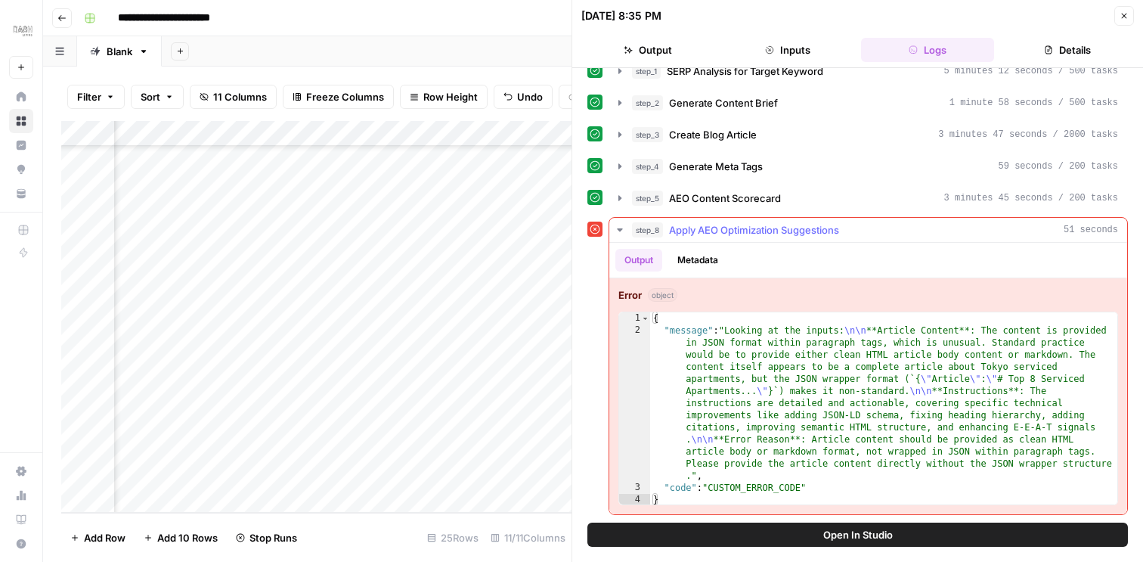
scroll to position [11, 0]
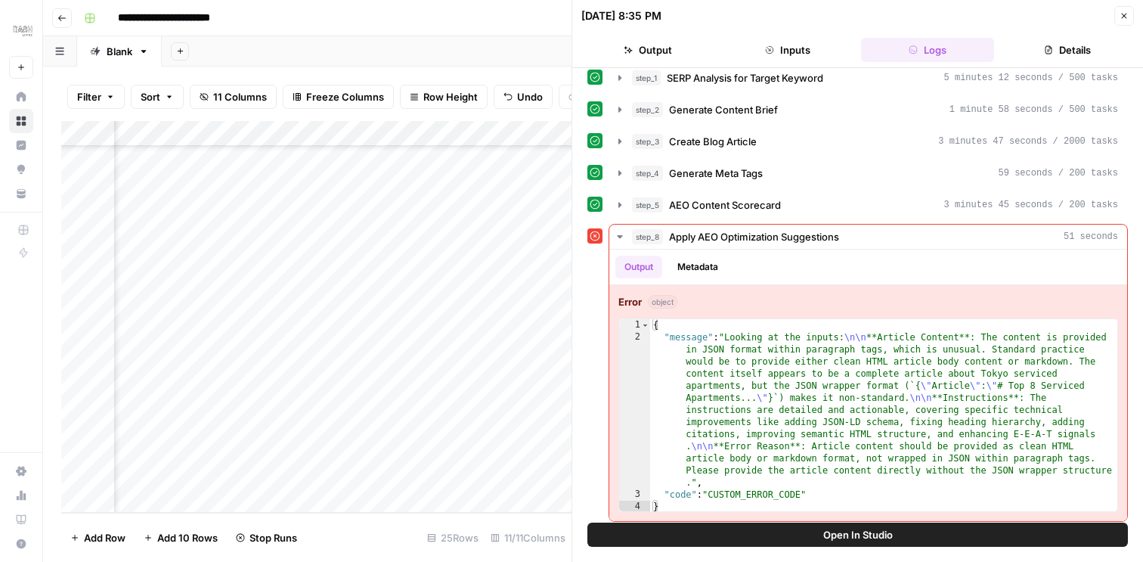
click at [1120, 14] on icon "button" at bounding box center [1123, 15] width 9 height 9
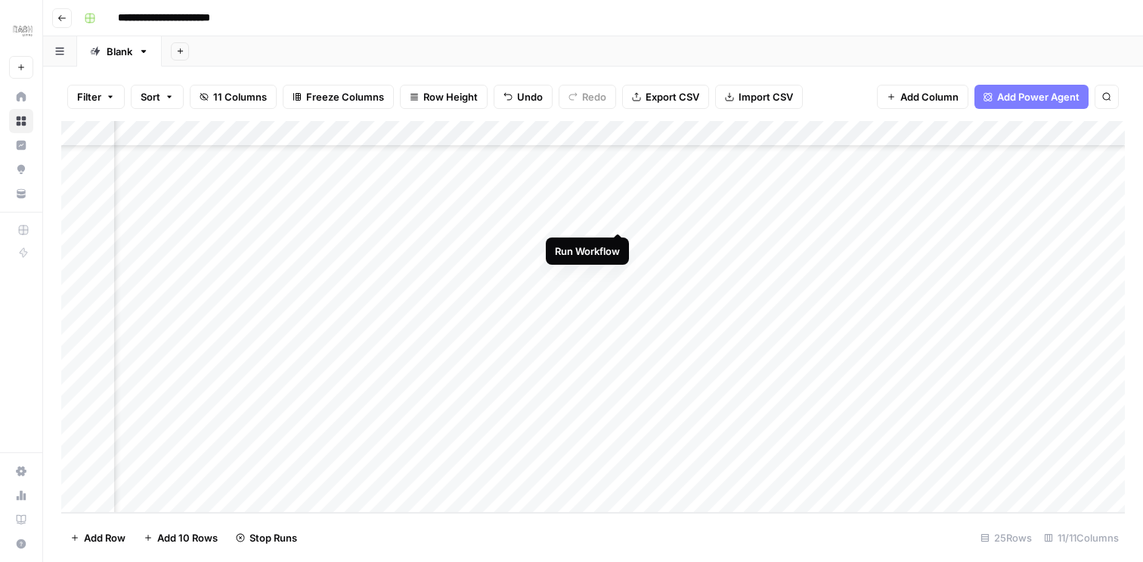
click at [618, 218] on div "Add Column" at bounding box center [592, 317] width 1063 height 392
click at [599, 234] on div "Add Column" at bounding box center [592, 317] width 1063 height 392
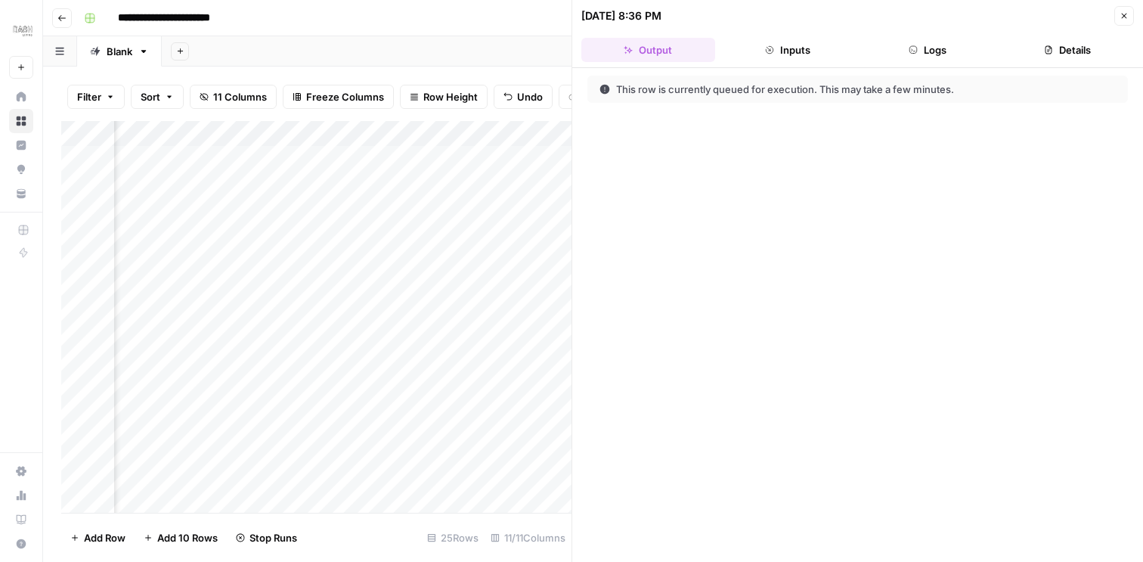
click at [898, 45] on button "Logs" at bounding box center [928, 50] width 134 height 24
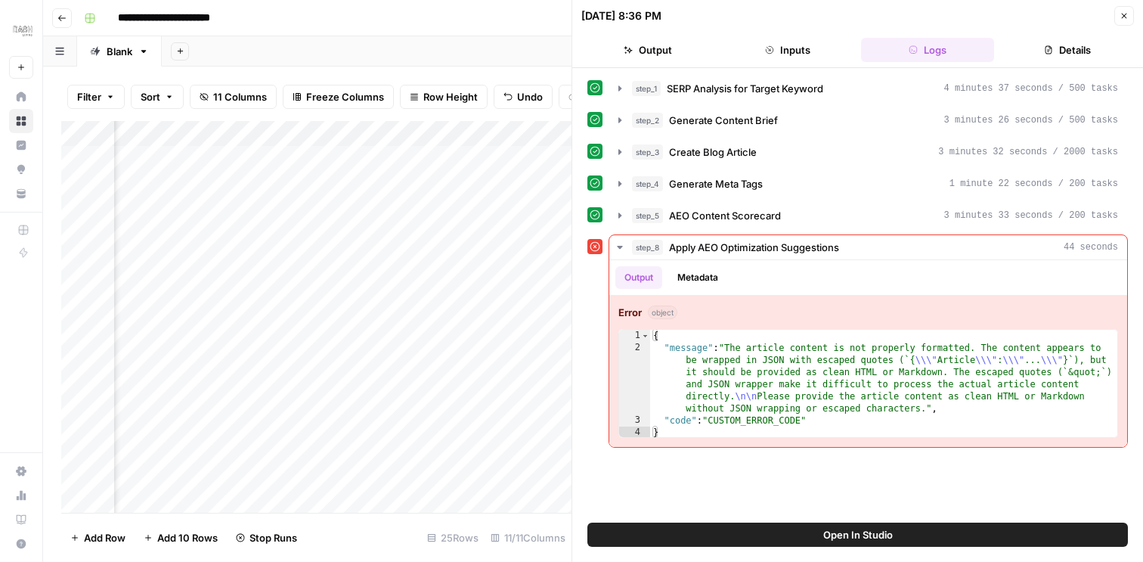
click at [1123, 17] on icon "button" at bounding box center [1123, 15] width 9 height 9
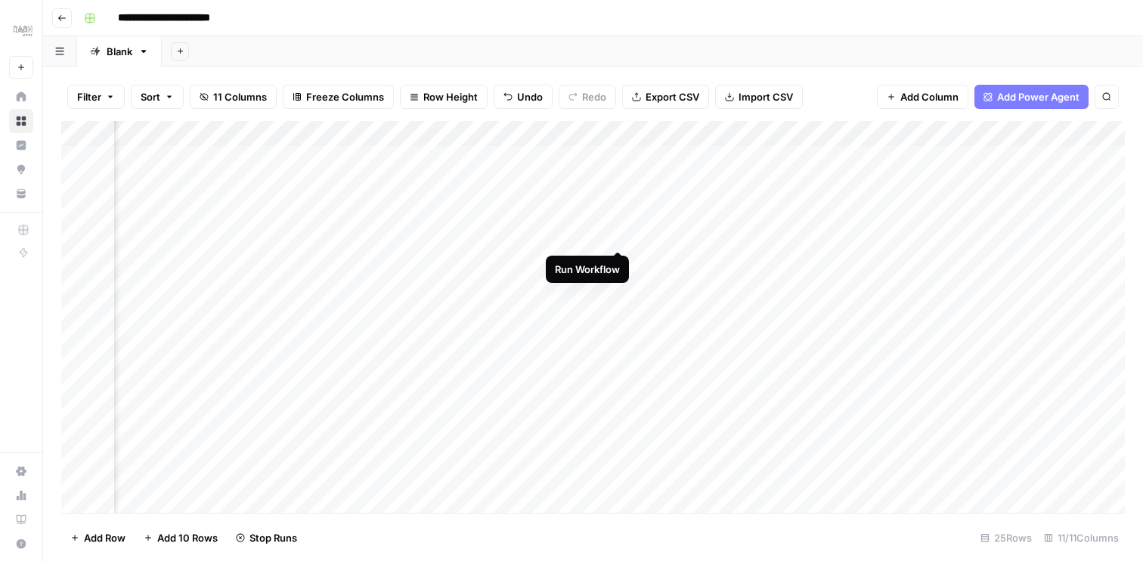
click at [618, 234] on div "Add Column" at bounding box center [592, 317] width 1063 height 392
click at [598, 159] on div "Add Column" at bounding box center [592, 317] width 1063 height 392
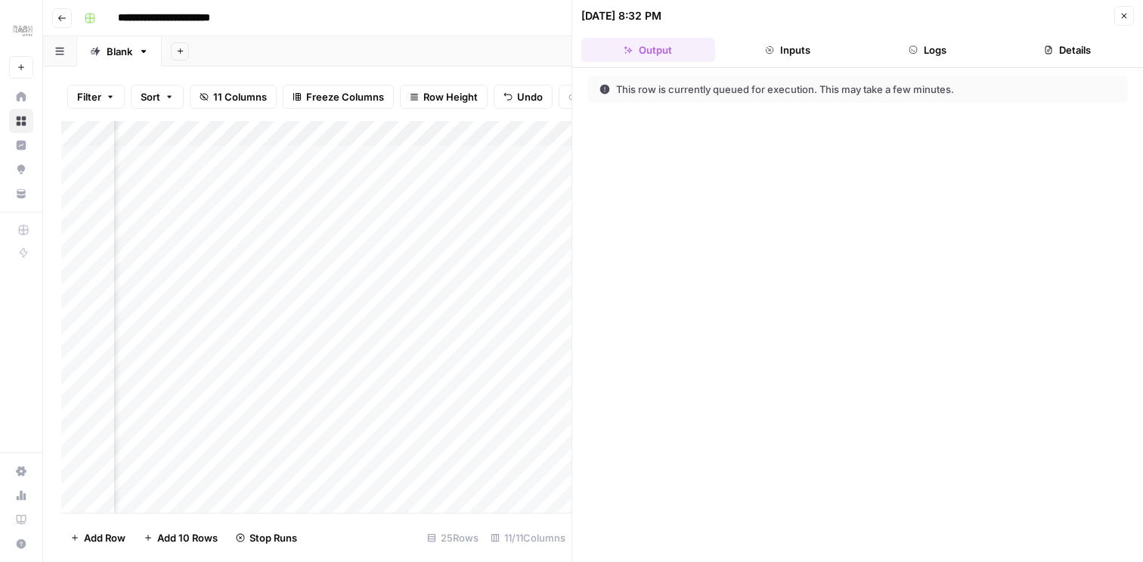
click at [816, 48] on button "Inputs" at bounding box center [788, 50] width 134 height 24
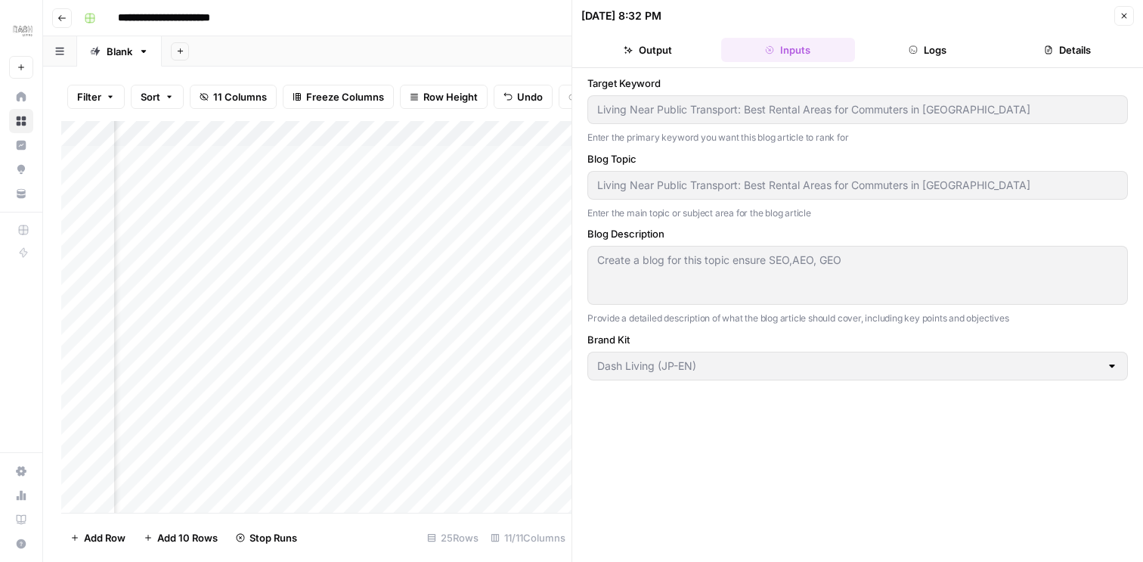
click at [920, 52] on button "Logs" at bounding box center [928, 50] width 134 height 24
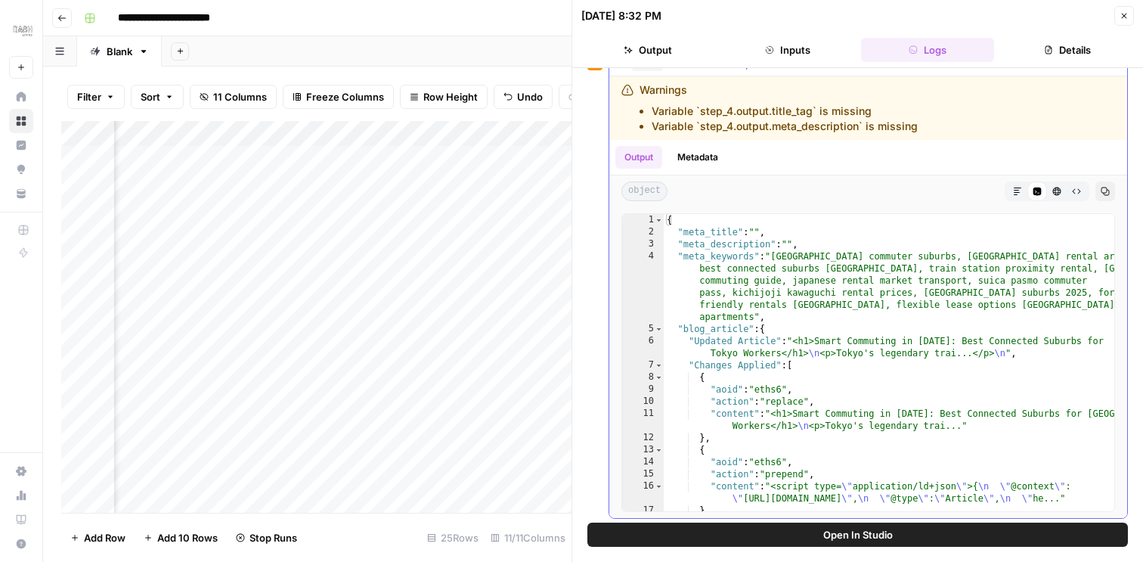
scroll to position [251, 0]
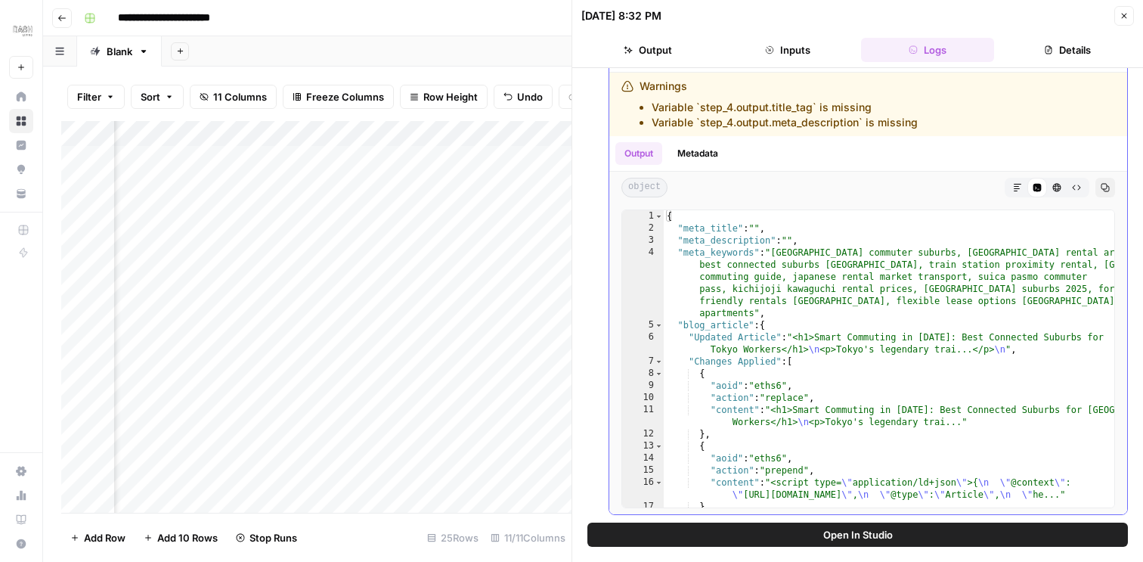
drag, startPoint x: 639, startPoint y: 85, endPoint x: 933, endPoint y: 121, distance: 296.3
click at [933, 121] on div "Warnings Variable `step_4.output.title_tag` is missing Variable `step_4.output.…" at bounding box center [818, 104] width 395 height 51
copy div "Warnings Variable `step_4.output.title_tag` is missing Variable `step_4.output.…"
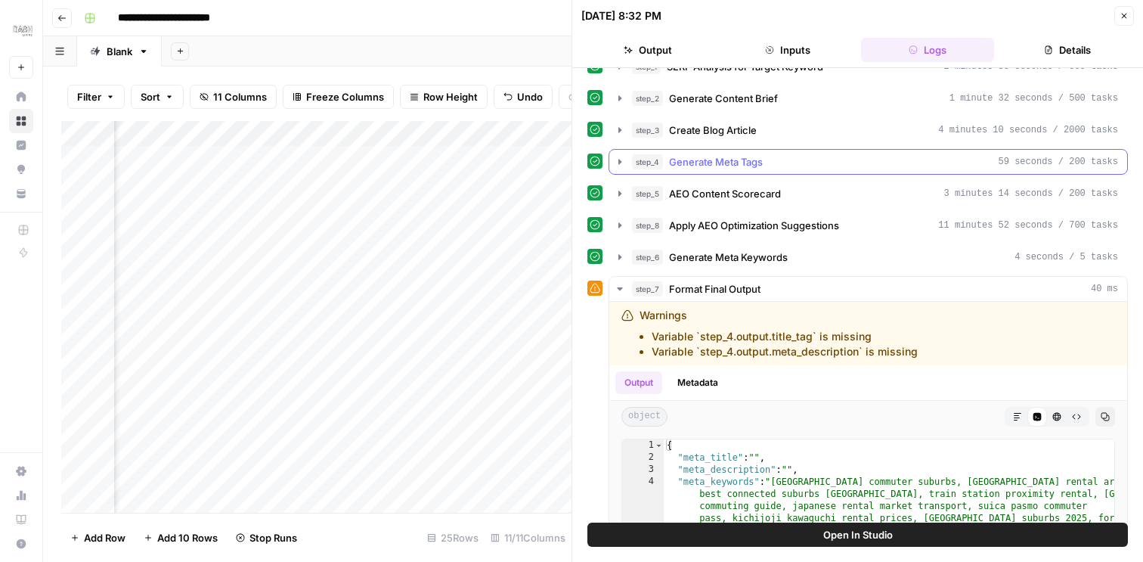
scroll to position [17, 0]
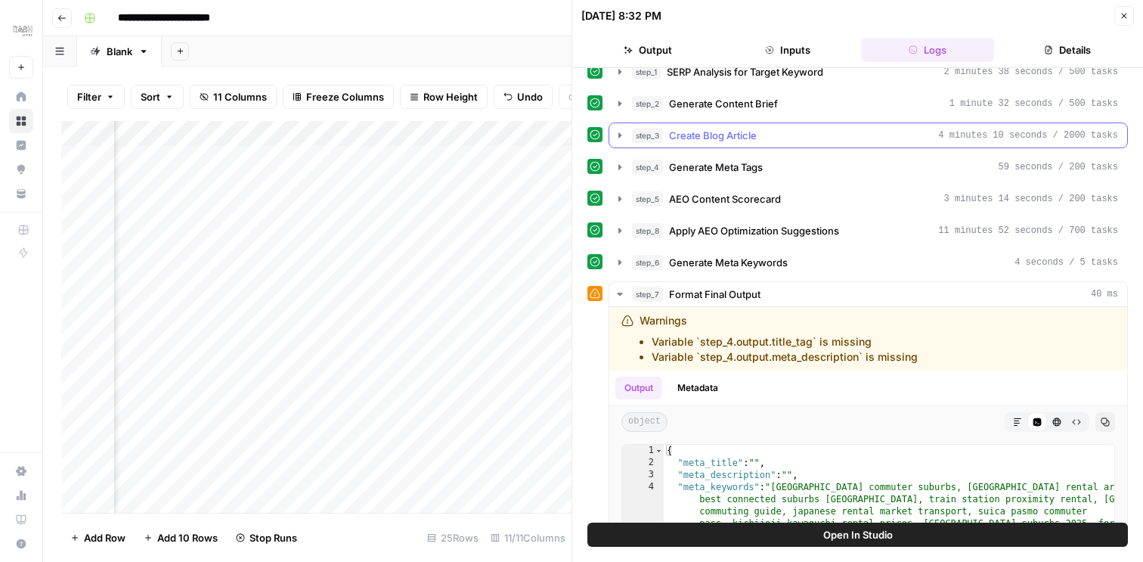
click at [618, 135] on icon "button" at bounding box center [620, 135] width 12 height 12
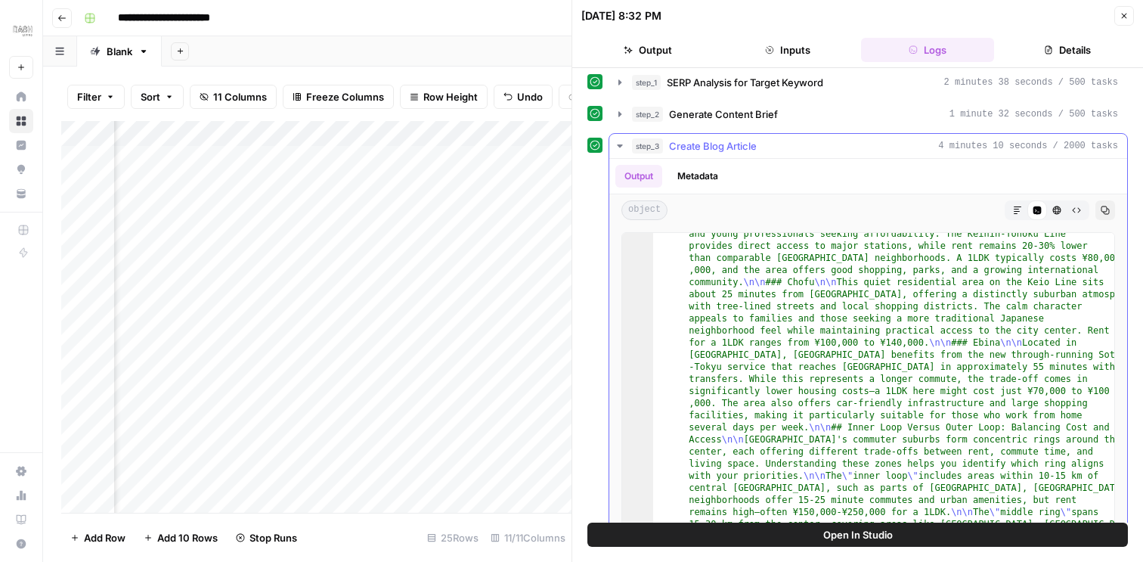
scroll to position [1457, 0]
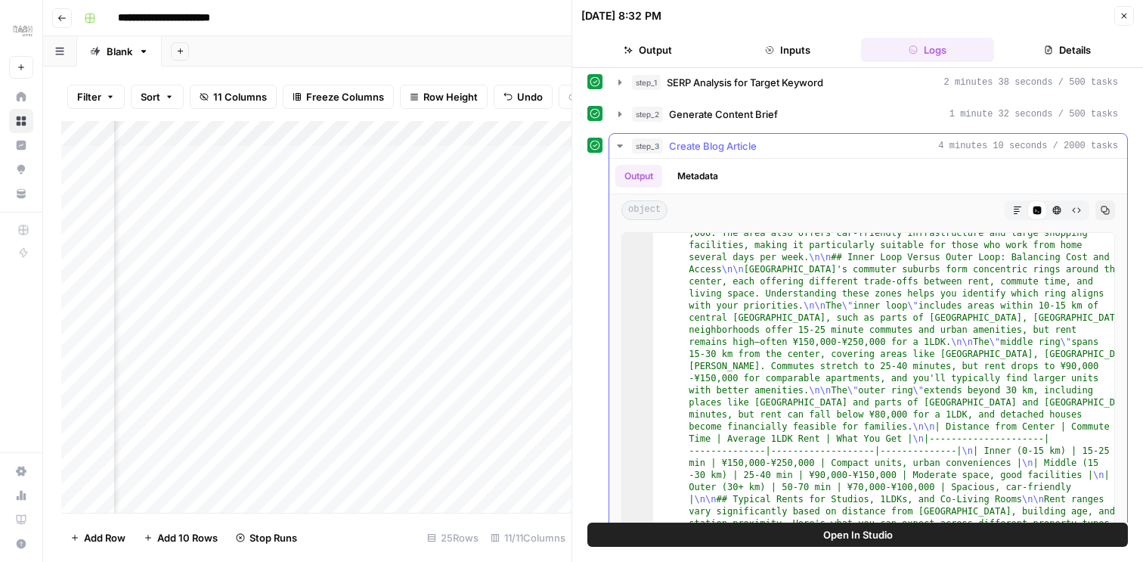
click at [1017, 213] on icon "button" at bounding box center [1017, 210] width 9 height 9
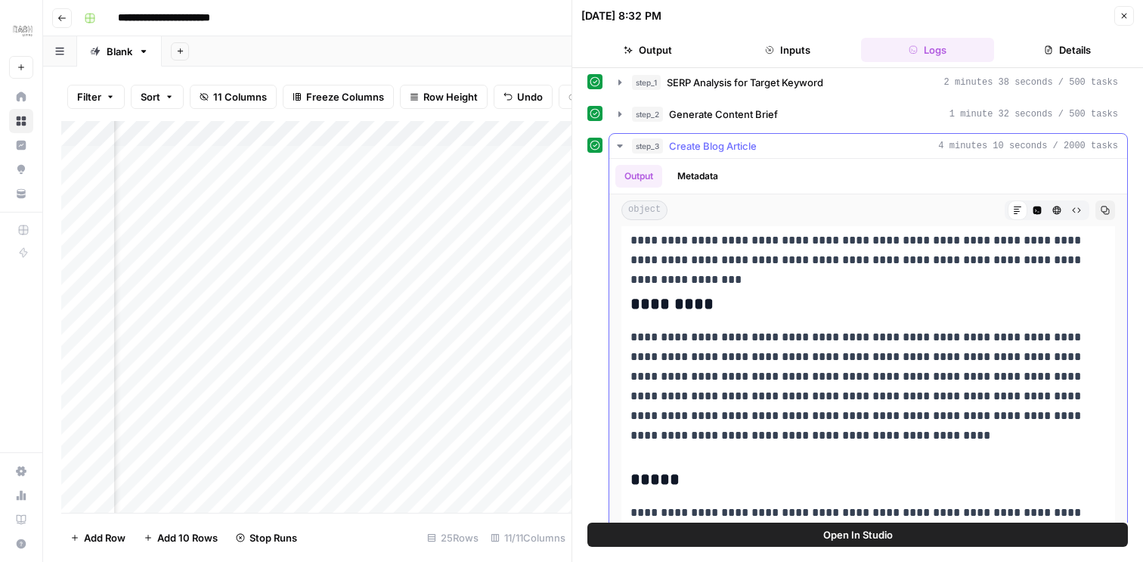
scroll to position [3337, 0]
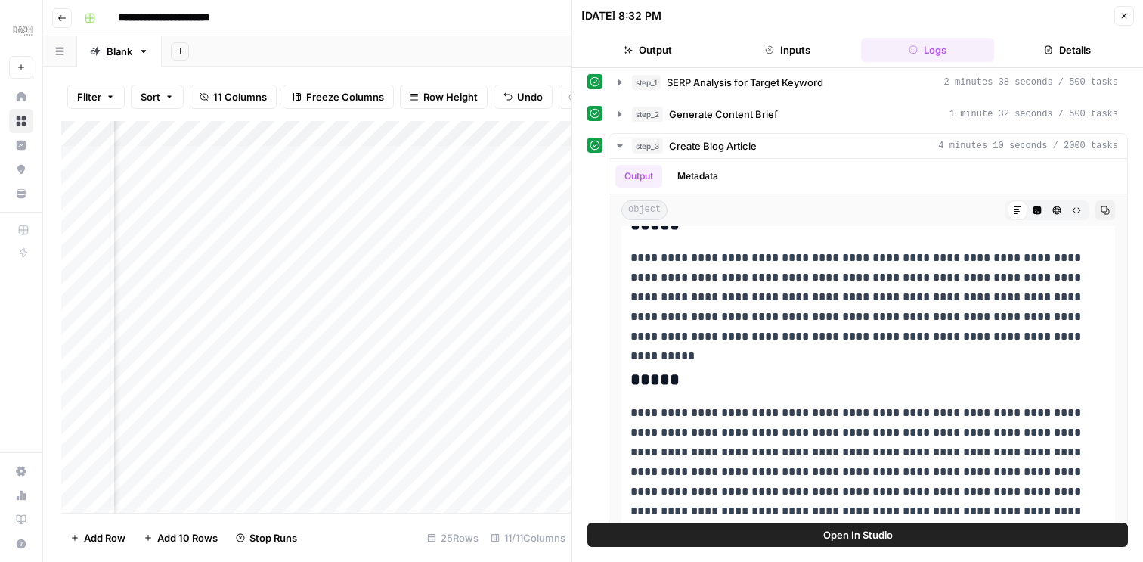
click at [1128, 19] on icon "button" at bounding box center [1123, 15] width 9 height 9
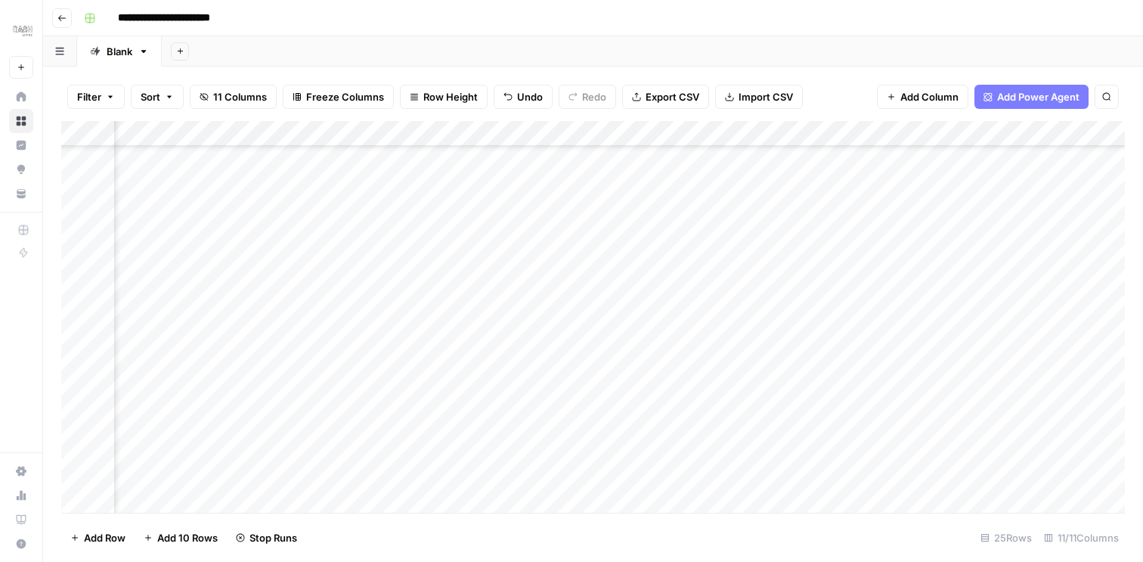
scroll to position [0, 532]
click at [600, 156] on div "Add Column" at bounding box center [592, 317] width 1063 height 392
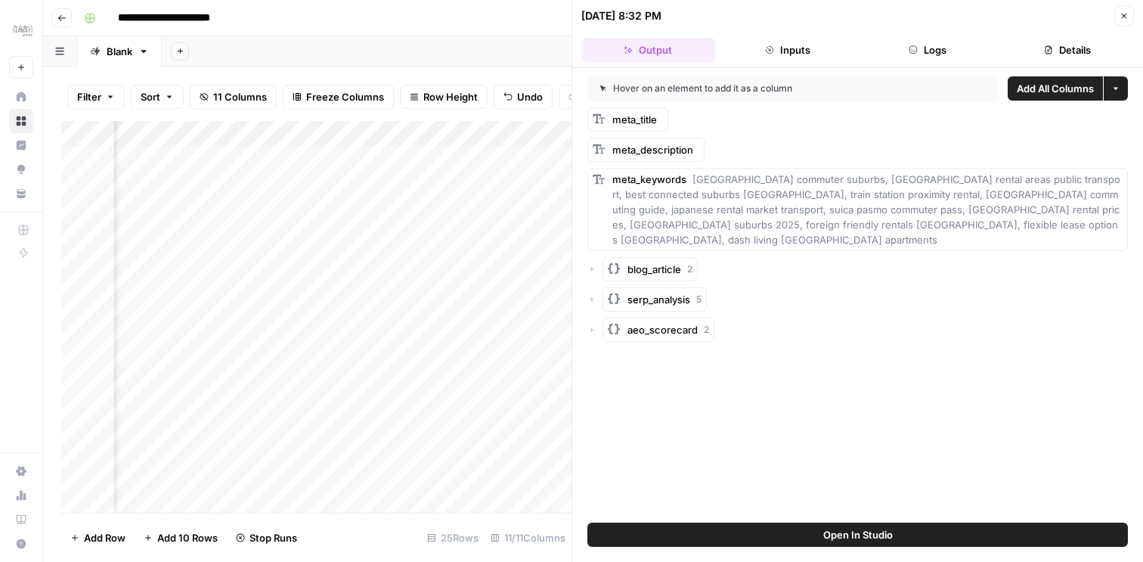
click at [924, 45] on button "Logs" at bounding box center [928, 50] width 134 height 24
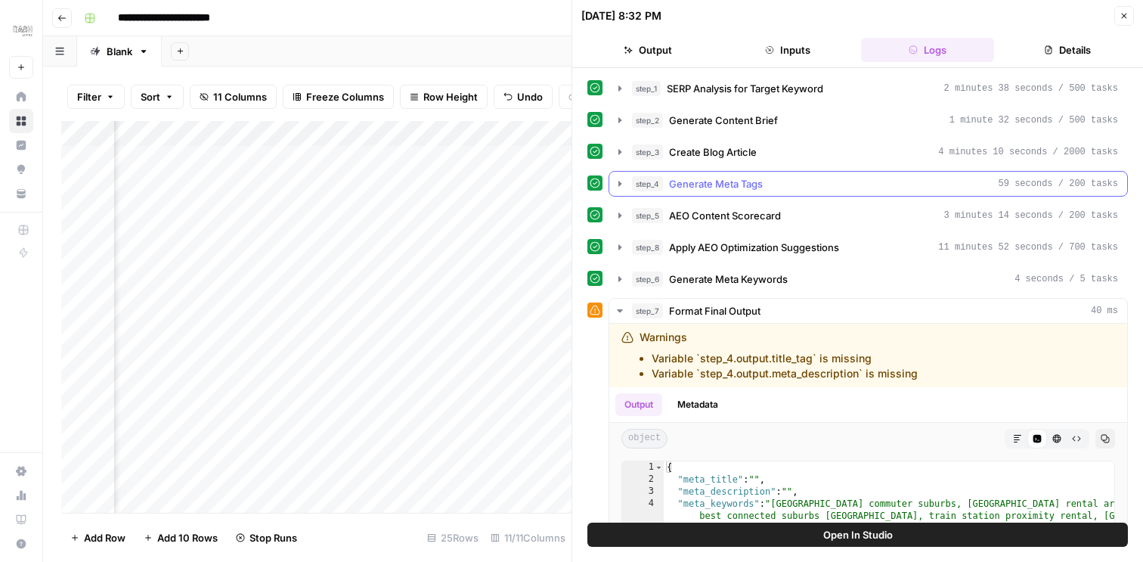
click at [618, 184] on icon "button" at bounding box center [620, 184] width 12 height 12
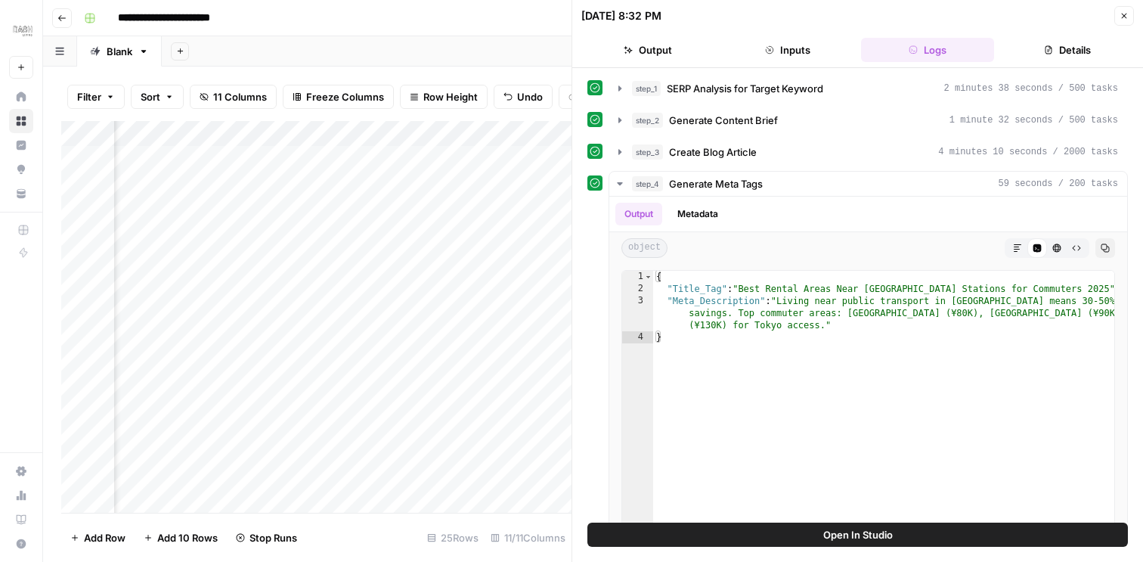
click at [1120, 18] on icon "button" at bounding box center [1123, 15] width 9 height 9
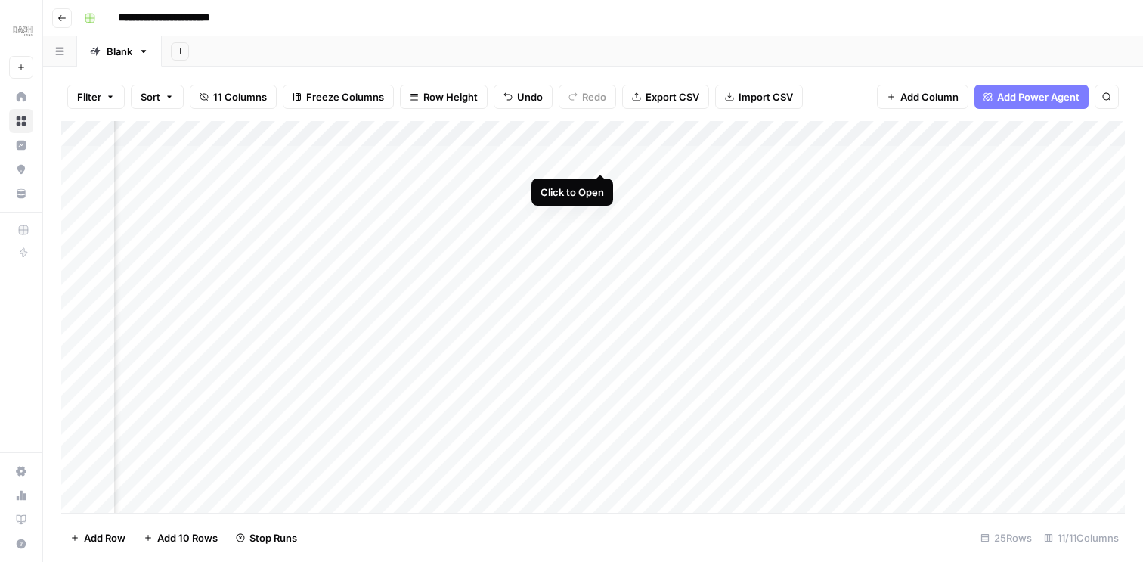
click at [605, 157] on div "Add Column" at bounding box center [592, 317] width 1063 height 392
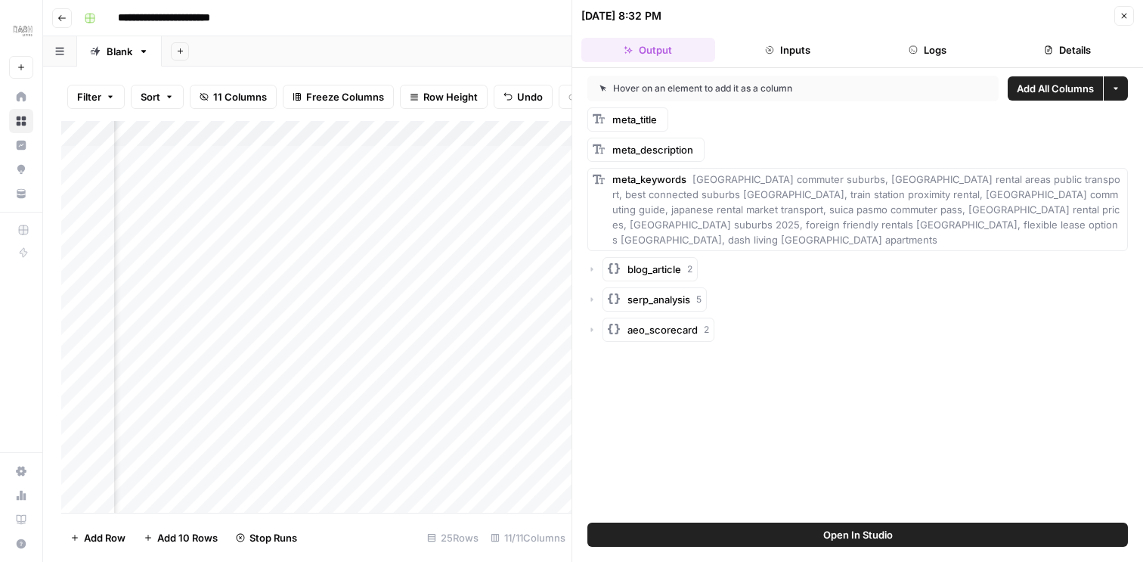
click at [802, 46] on button "Inputs" at bounding box center [788, 50] width 134 height 24
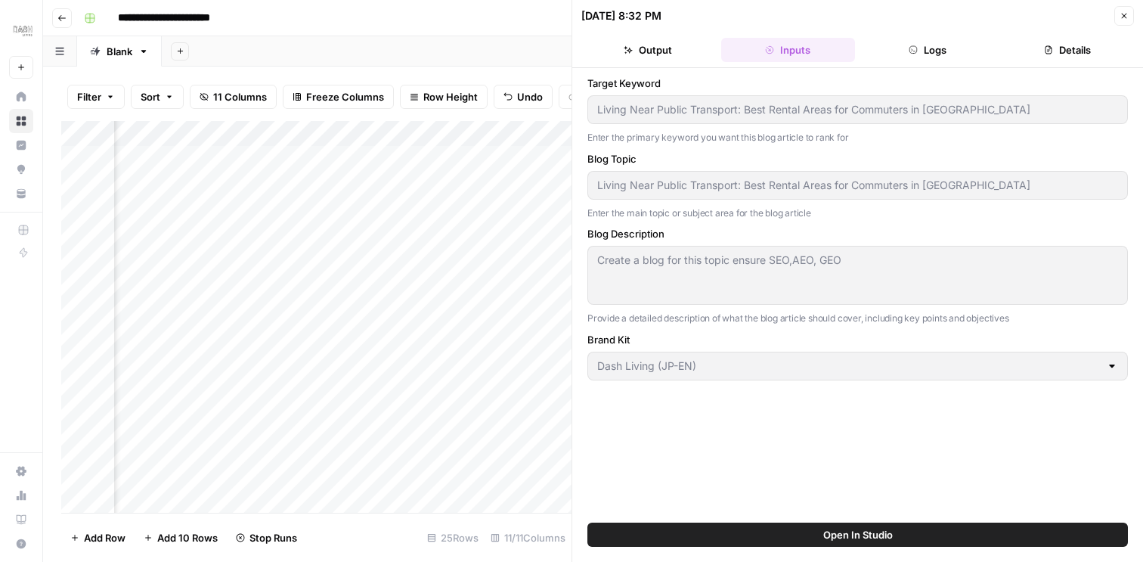
click at [918, 50] on button "Logs" at bounding box center [928, 50] width 134 height 24
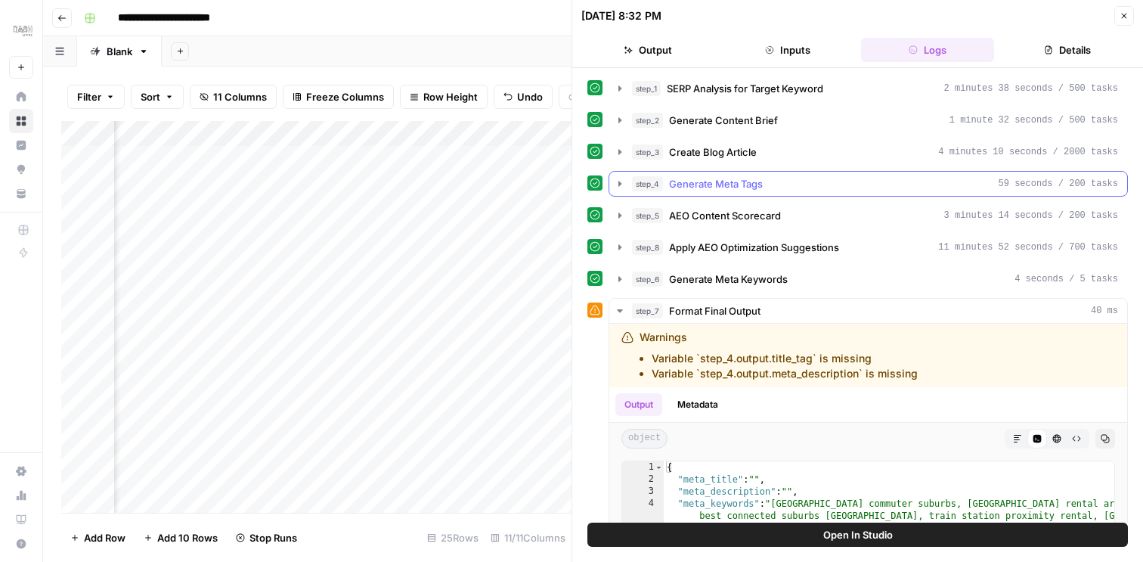
click at [618, 184] on icon "button" at bounding box center [620, 184] width 12 height 12
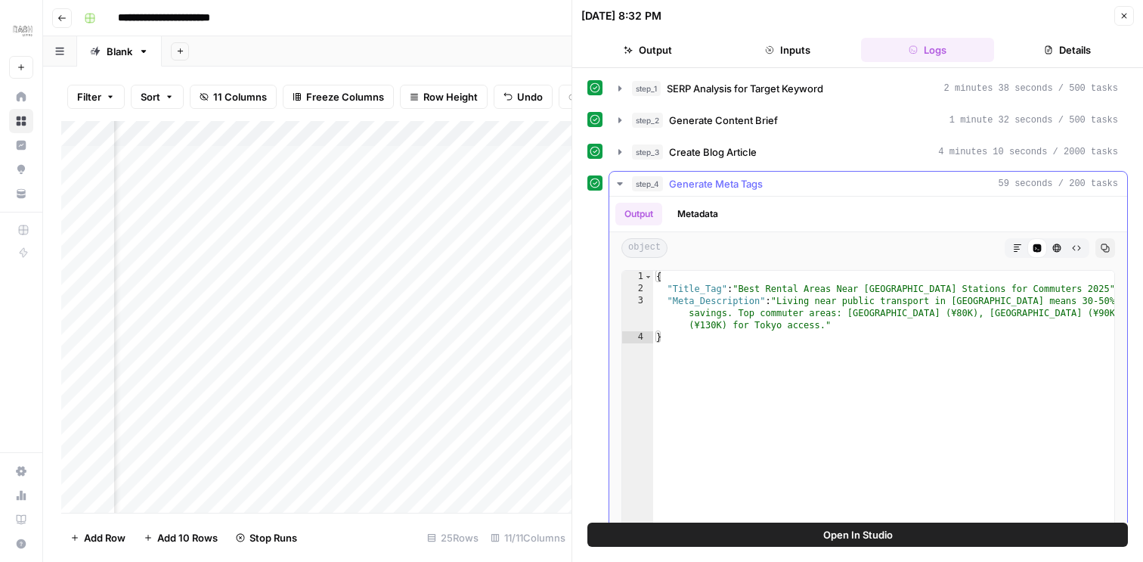
type textarea "**********"
drag, startPoint x: 743, startPoint y: 288, endPoint x: 1047, endPoint y: 287, distance: 303.8
click at [1047, 287] on div "{ "Title_Tag" : "Best Rental Areas Near [GEOGRAPHIC_DATA] for Commuters 2025" ,…" at bounding box center [883, 431] width 461 height 321
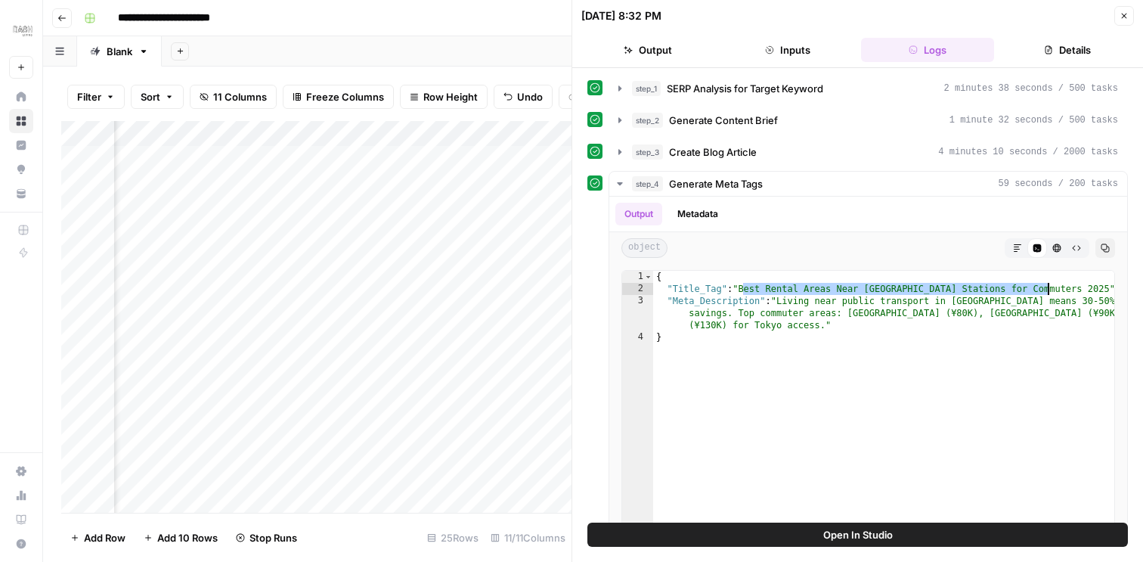
click at [1127, 20] on icon "button" at bounding box center [1123, 15] width 9 height 9
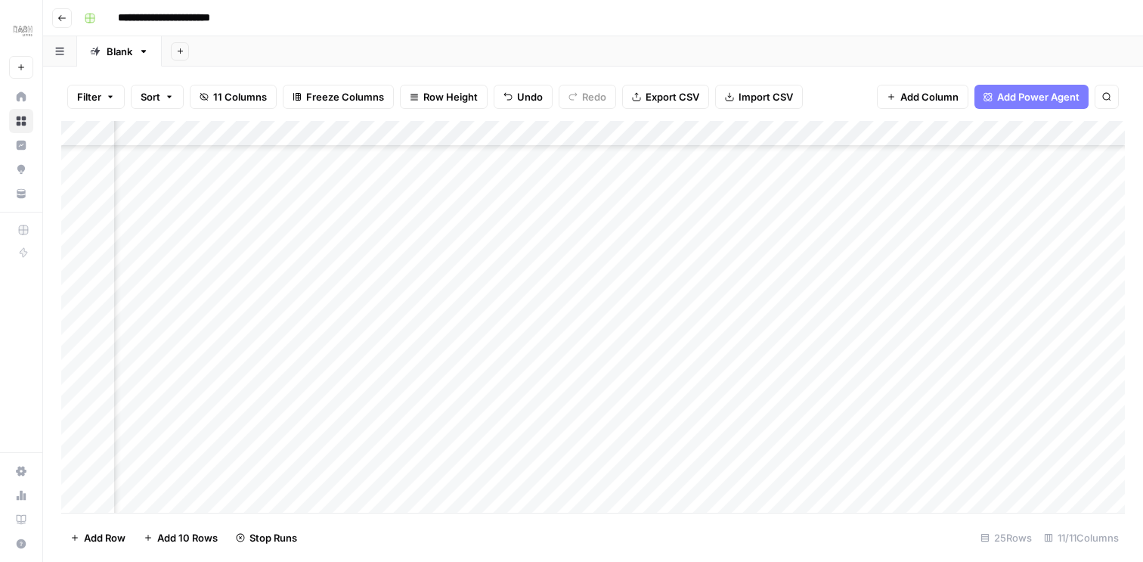
scroll to position [268, 529]
click at [605, 300] on div "Add Column" at bounding box center [592, 317] width 1063 height 392
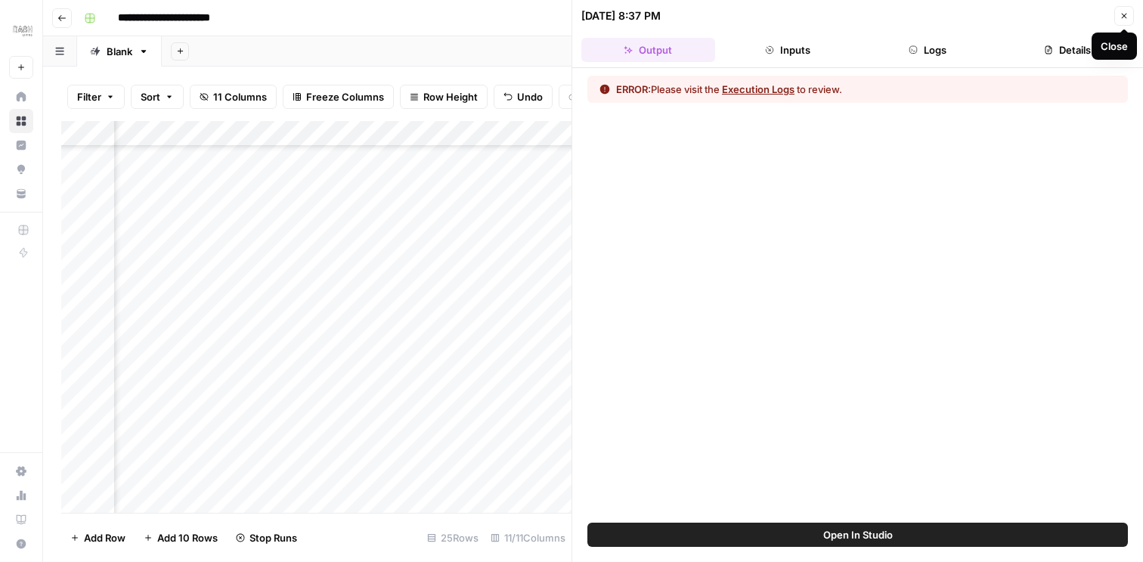
click at [931, 50] on button "Logs" at bounding box center [928, 50] width 134 height 24
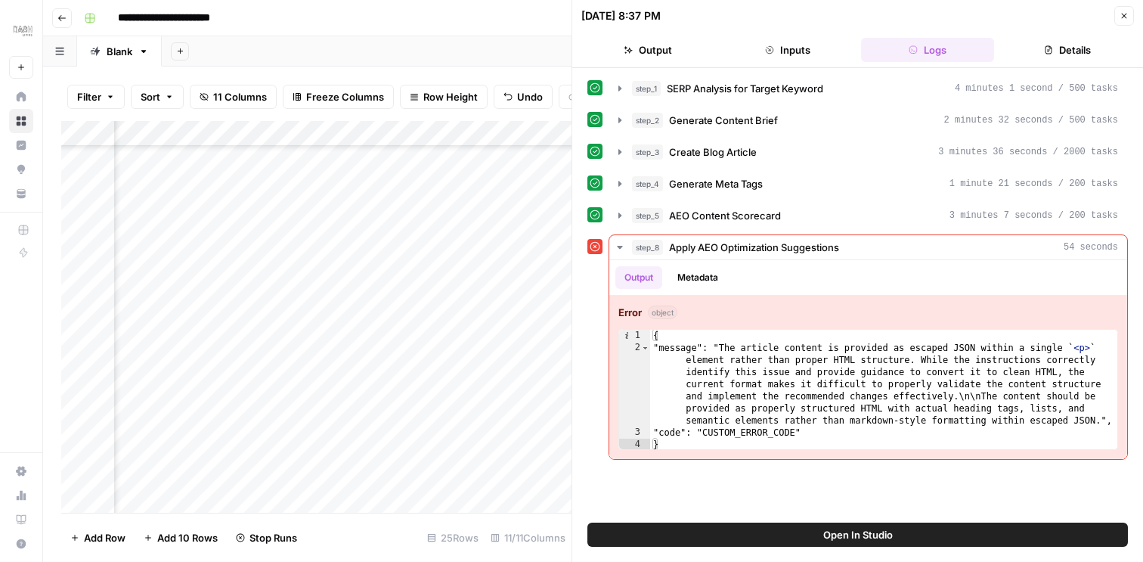
click at [1115, 15] on button "Close" at bounding box center [1124, 16] width 20 height 20
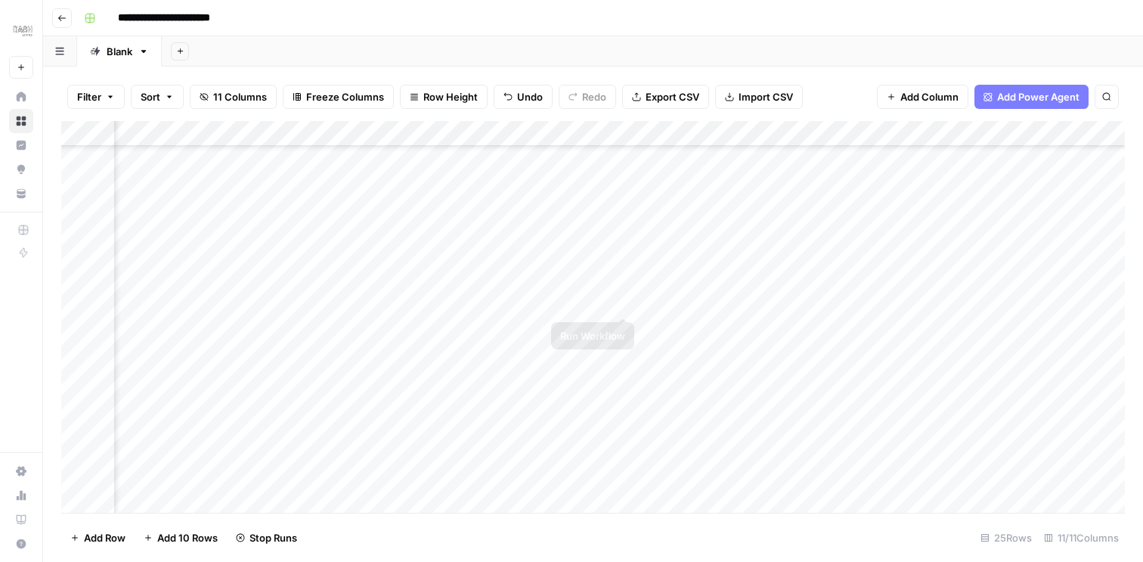
click at [622, 302] on div "Add Column" at bounding box center [592, 317] width 1063 height 392
click at [628, 209] on div "Add Column" at bounding box center [592, 317] width 1063 height 392
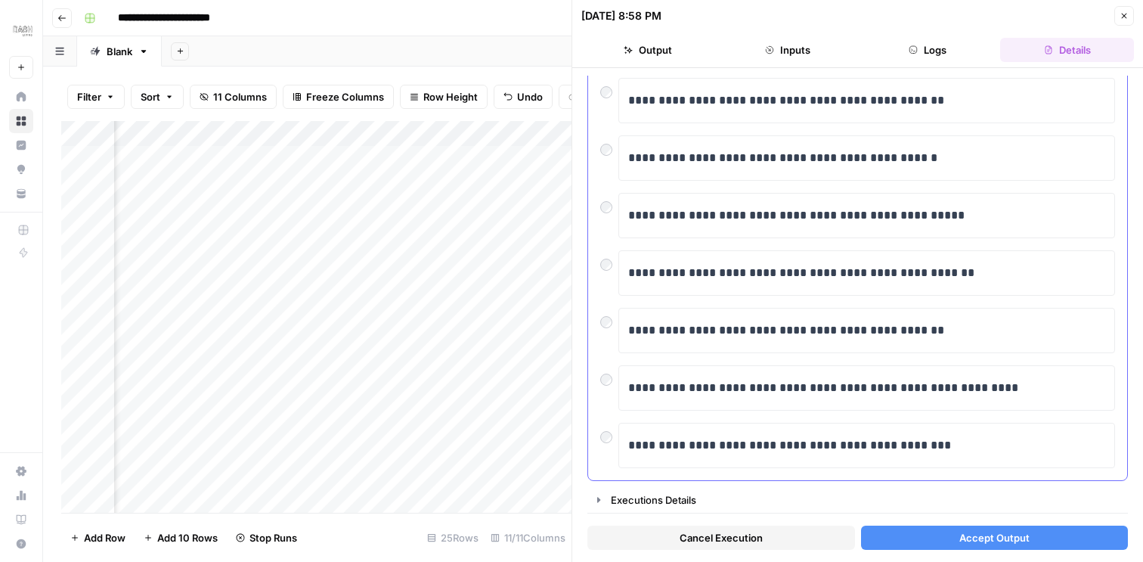
scroll to position [282, 0]
click at [612, 280] on div "**********" at bounding box center [857, 274] width 515 height 45
click at [935, 534] on button "Accept Output" at bounding box center [995, 537] width 268 height 24
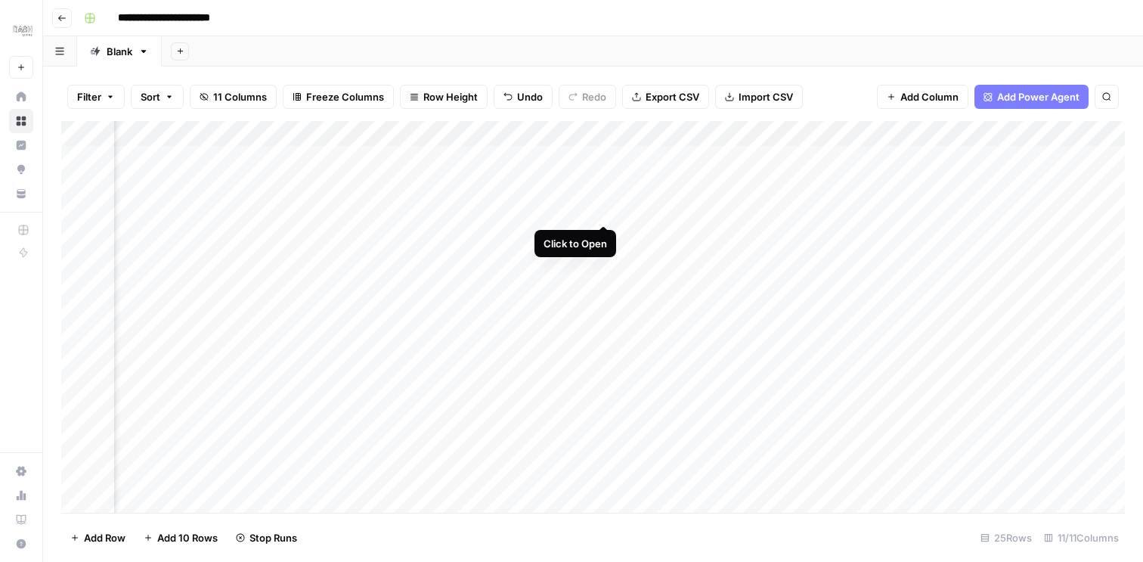
click at [605, 209] on div "Add Column" at bounding box center [592, 317] width 1063 height 392
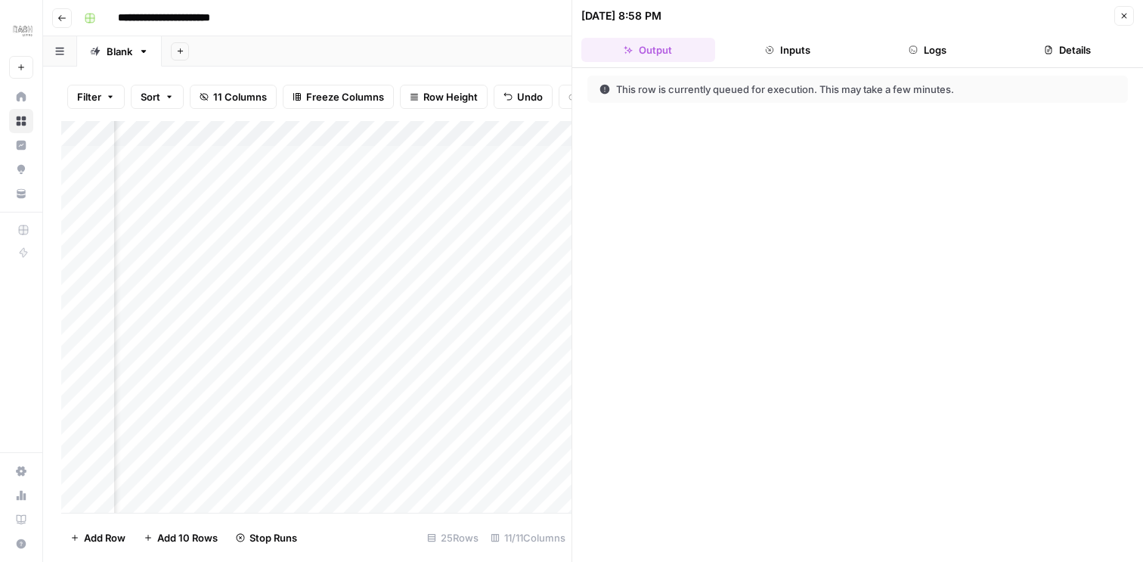
click at [902, 51] on button "Logs" at bounding box center [928, 50] width 134 height 24
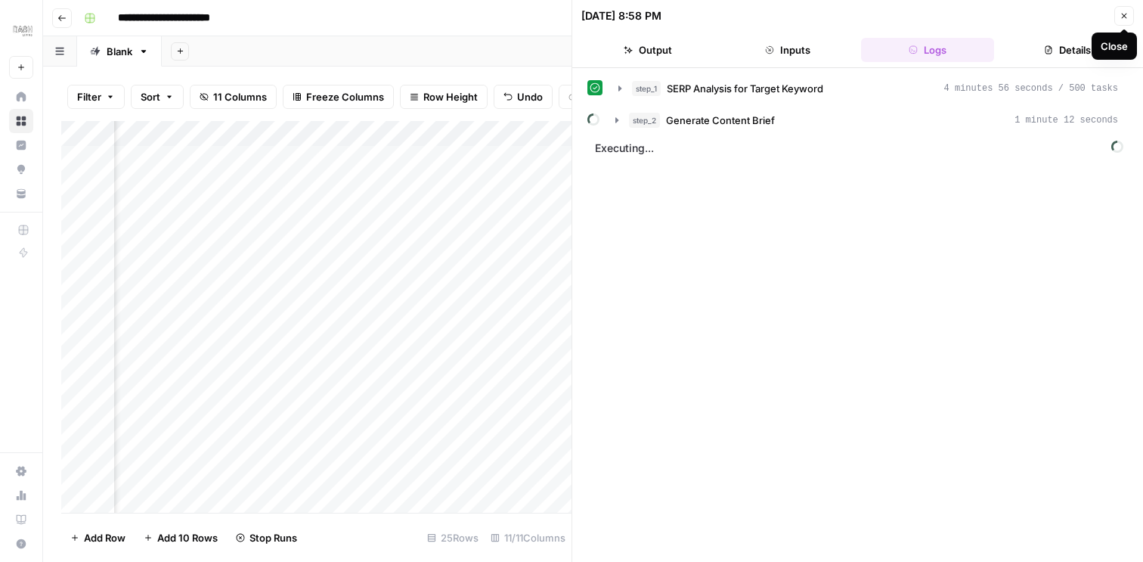
click at [1125, 18] on icon "button" at bounding box center [1123, 15] width 9 height 9
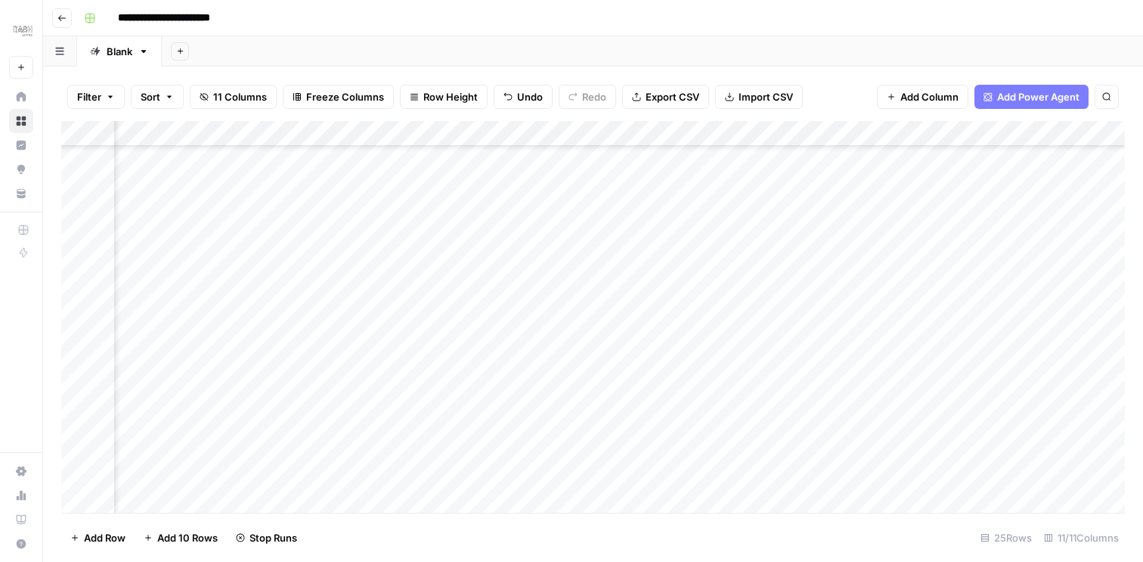
scroll to position [155, 528]
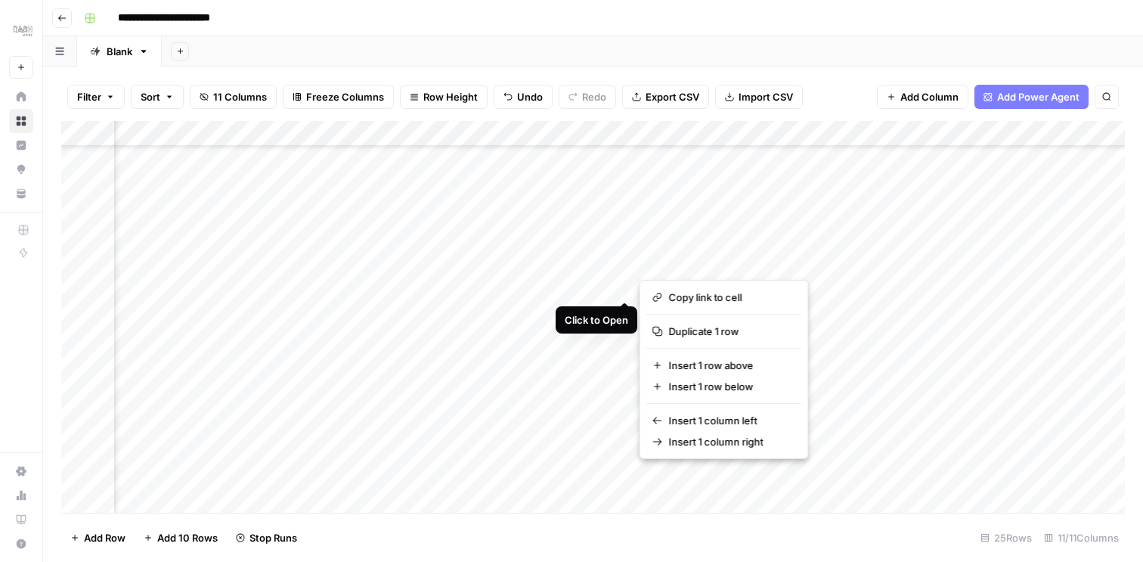
click at [624, 284] on div "Add Column" at bounding box center [592, 317] width 1063 height 392
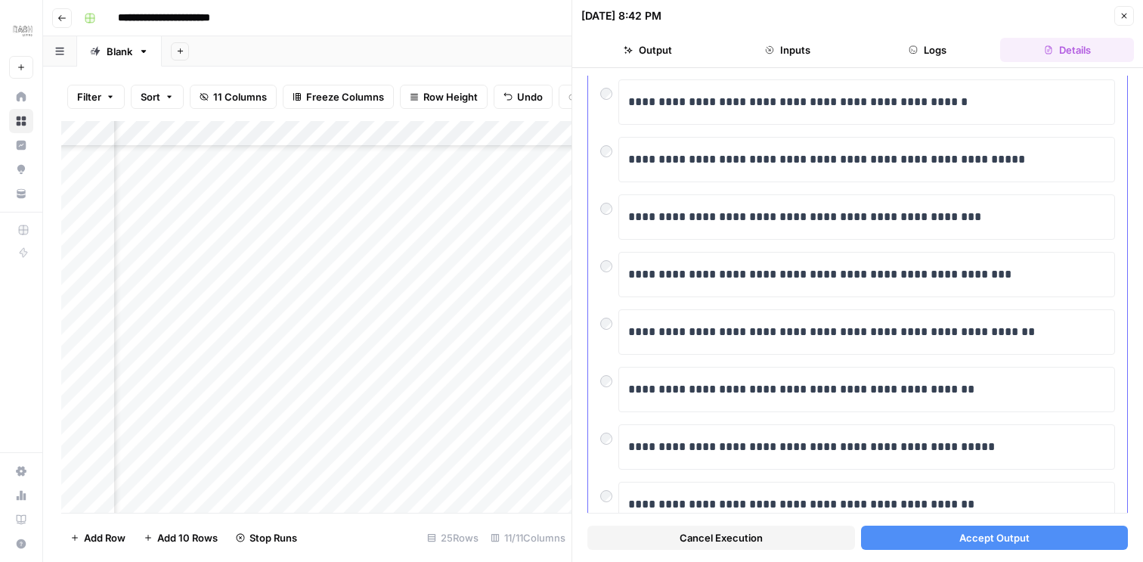
scroll to position [107, 0]
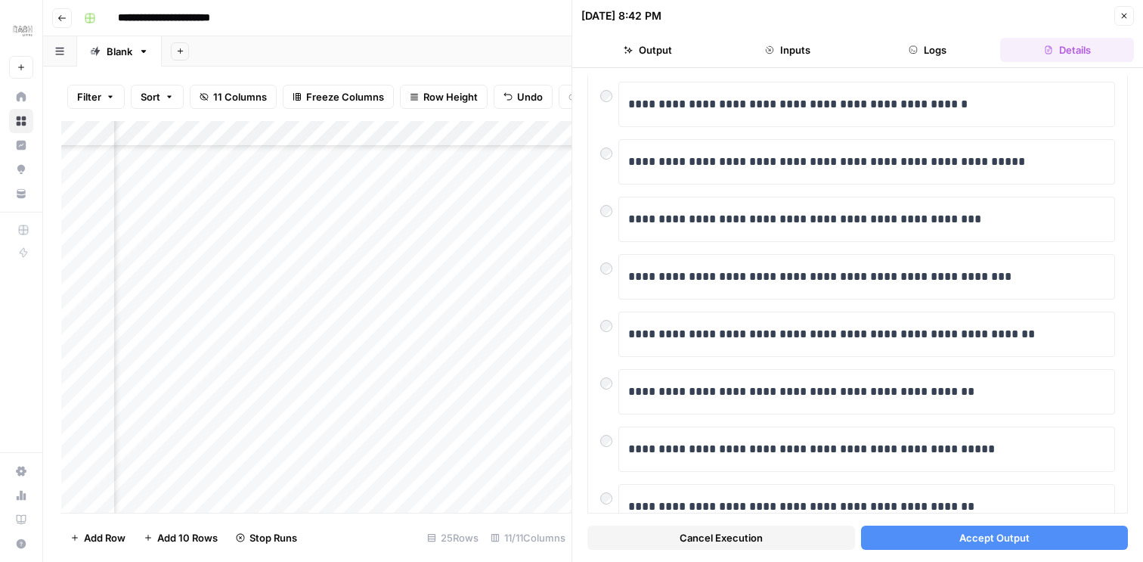
click at [991, 536] on span "Accept Output" at bounding box center [994, 537] width 70 height 15
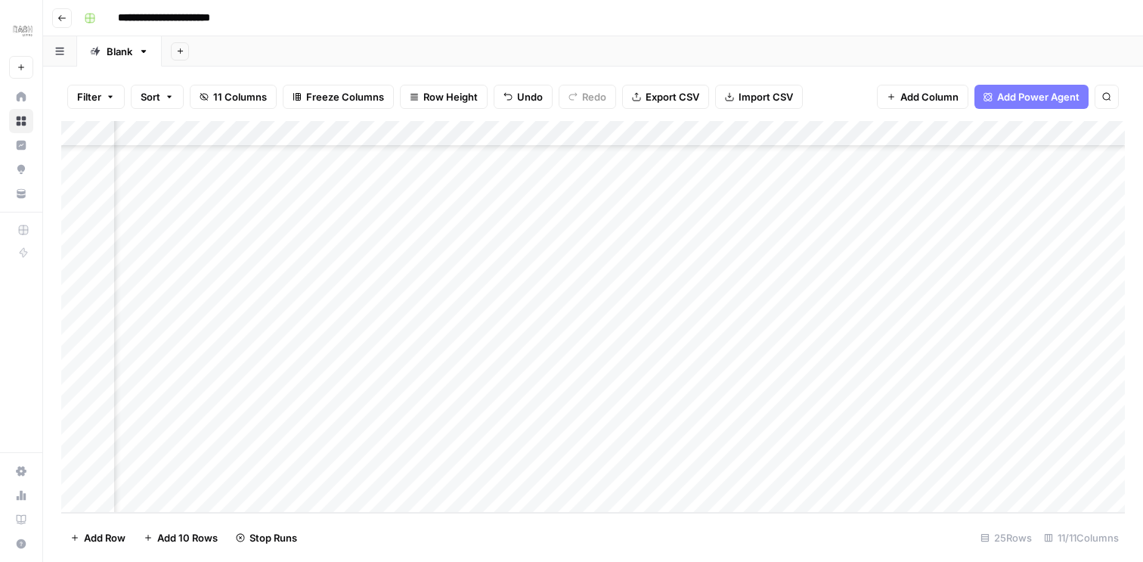
scroll to position [0, 697]
click at [832, 289] on div "Add Column" at bounding box center [592, 317] width 1063 height 392
click at [437, 286] on div "Add Column" at bounding box center [592, 317] width 1063 height 392
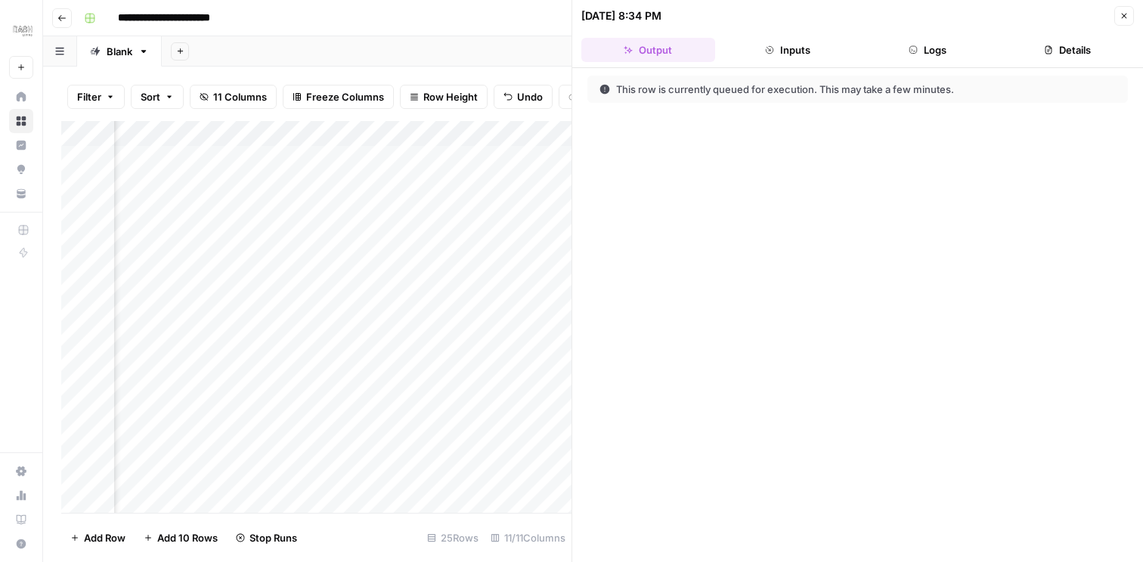
click at [1065, 43] on button "Details" at bounding box center [1067, 50] width 134 height 24
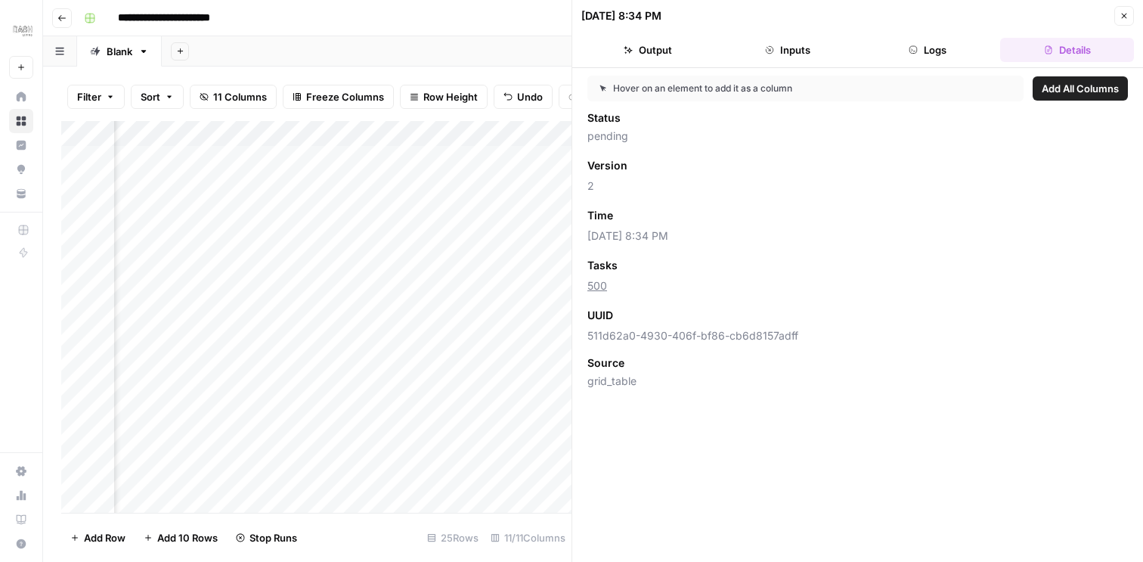
click at [947, 48] on button "Logs" at bounding box center [928, 50] width 134 height 24
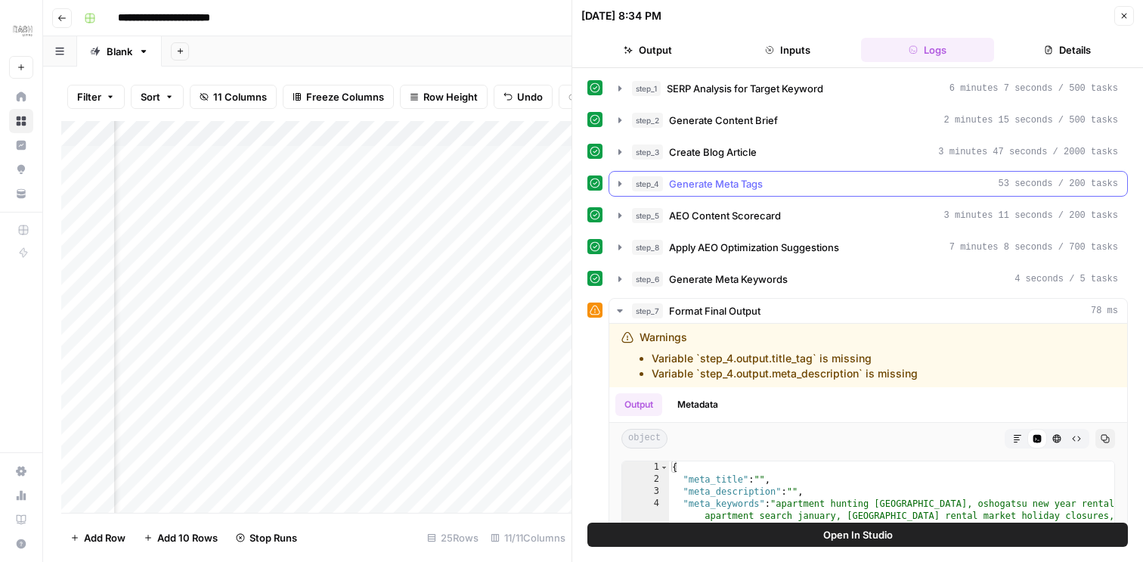
click at [619, 183] on icon "button" at bounding box center [619, 183] width 3 height 5
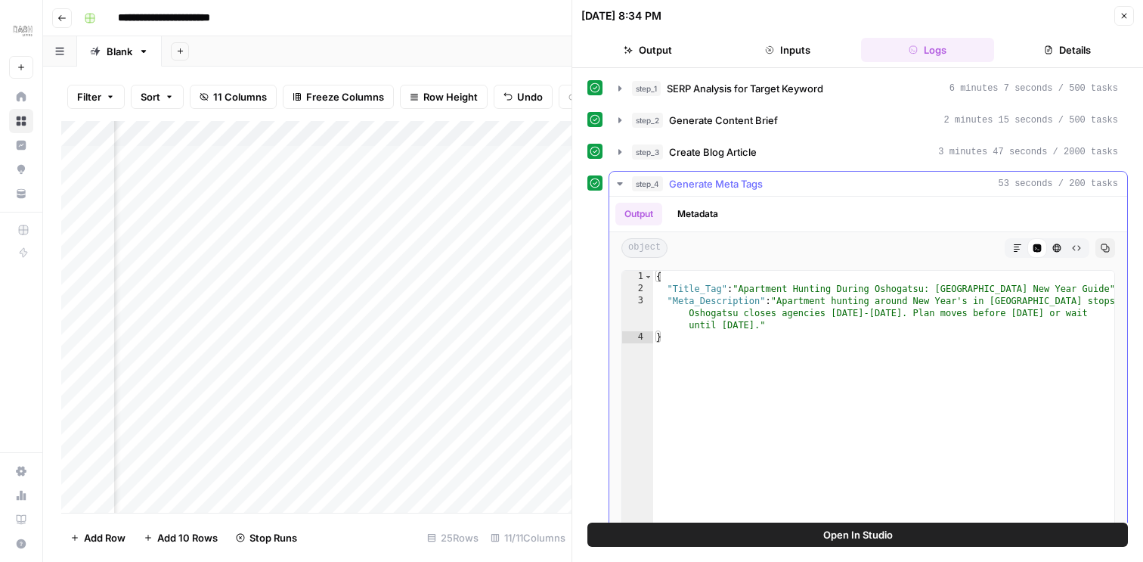
click at [619, 183] on icon "button" at bounding box center [619, 183] width 5 height 3
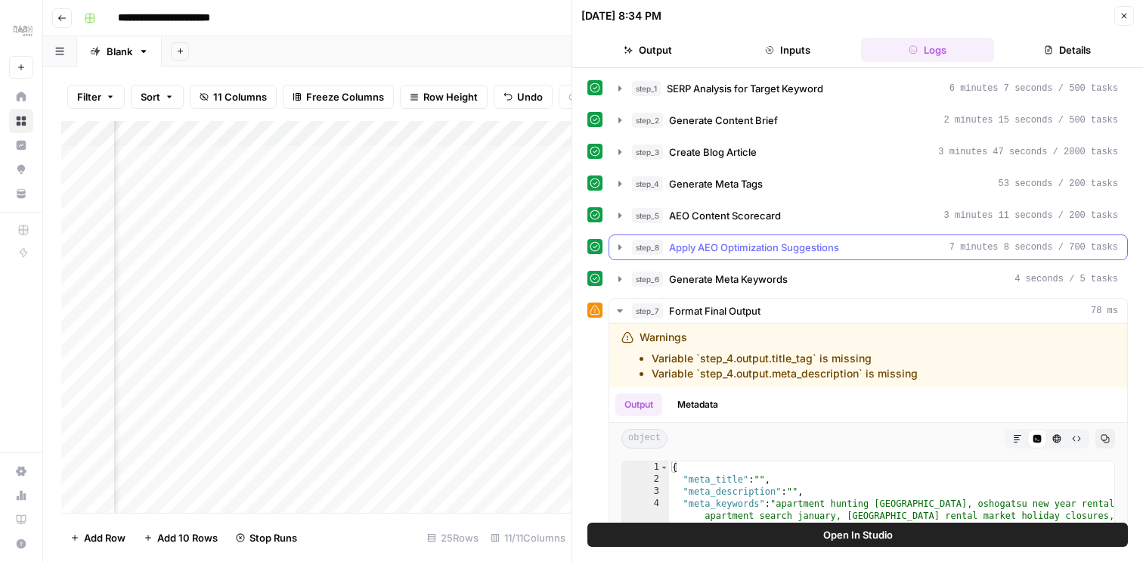
click at [617, 246] on icon "button" at bounding box center [620, 247] width 12 height 12
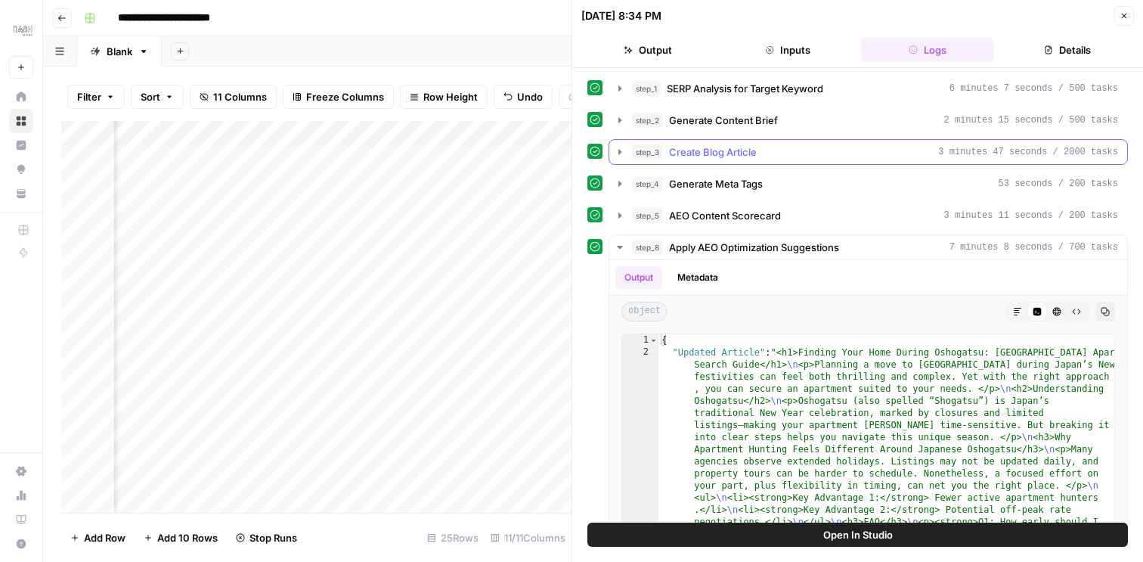
click at [620, 150] on icon "button" at bounding box center [620, 152] width 12 height 12
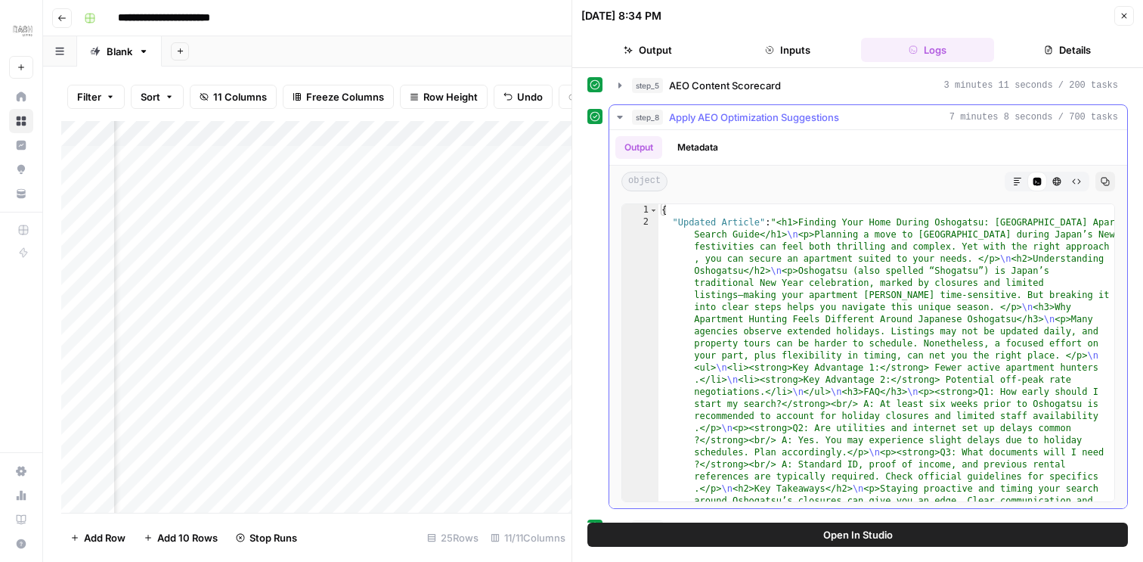
scroll to position [485, 0]
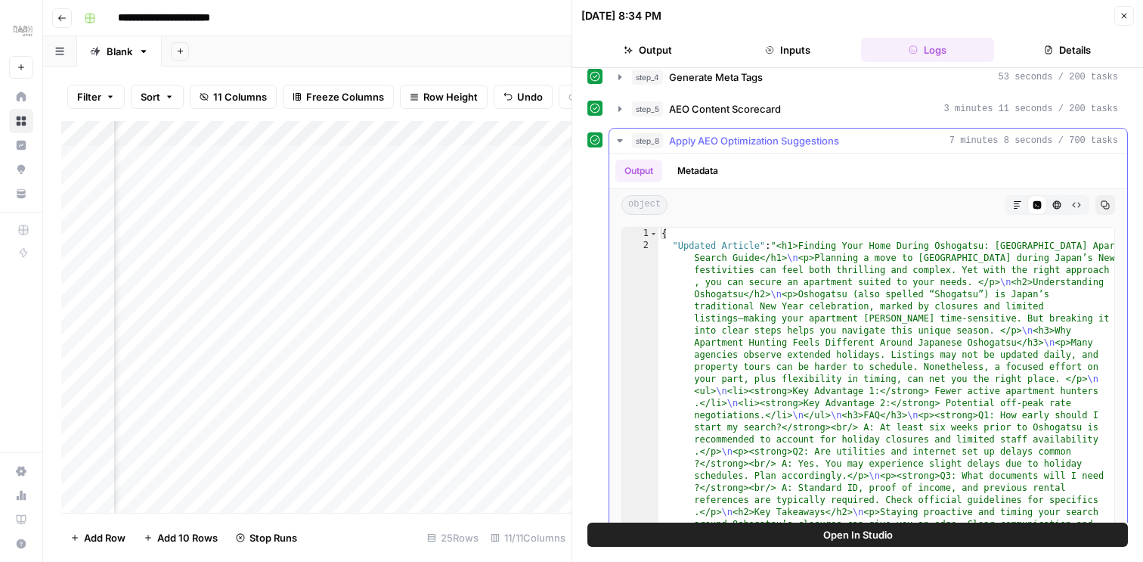
click at [1014, 211] on button "Markdown" at bounding box center [1018, 205] width 20 height 20
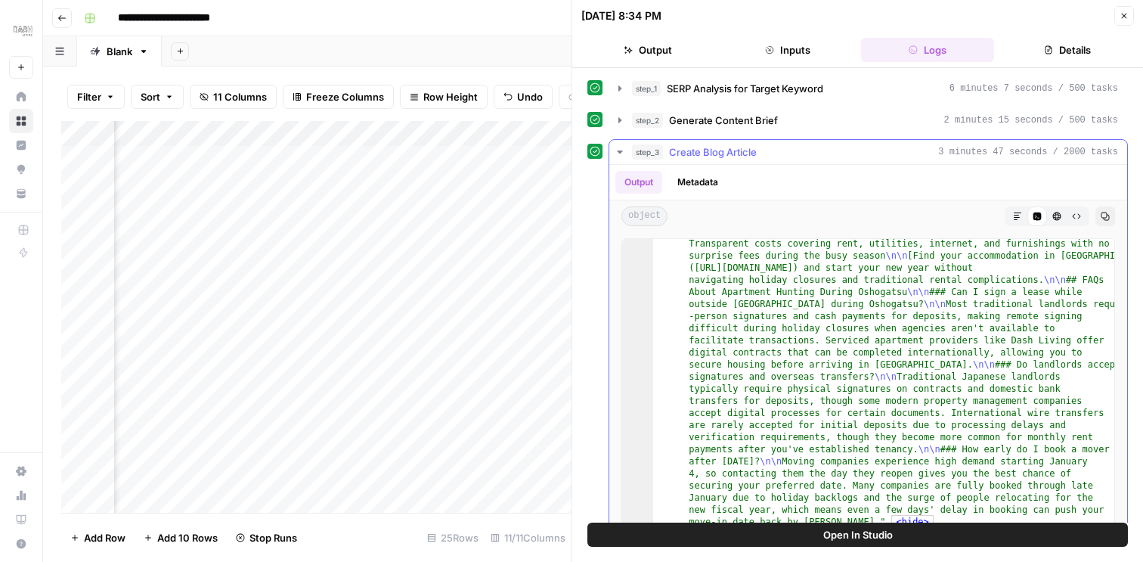
scroll to position [2712, 0]
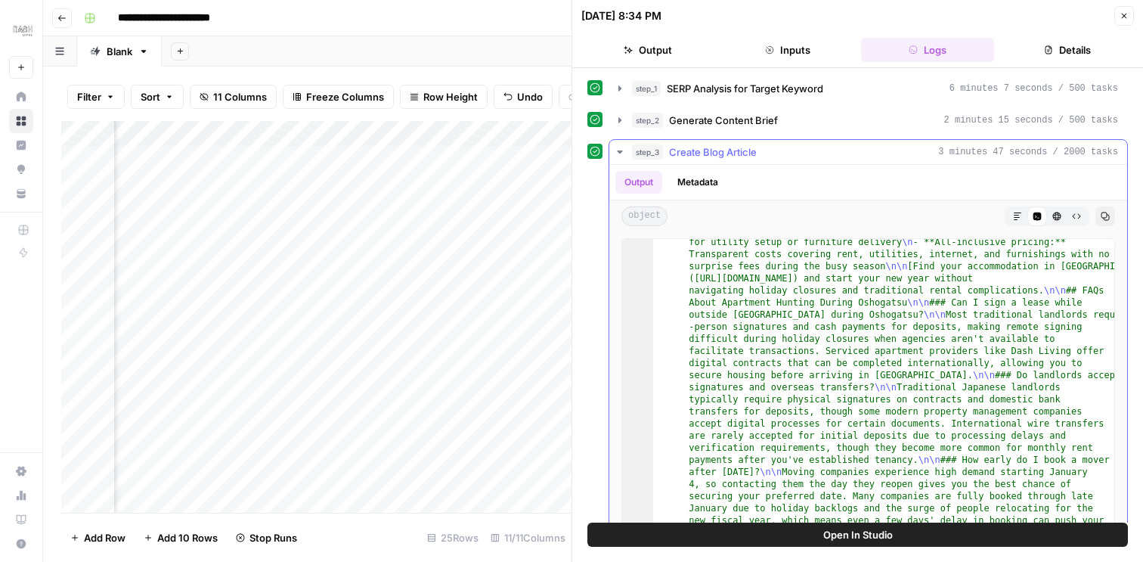
click at [1015, 214] on icon "button" at bounding box center [1017, 216] width 9 height 9
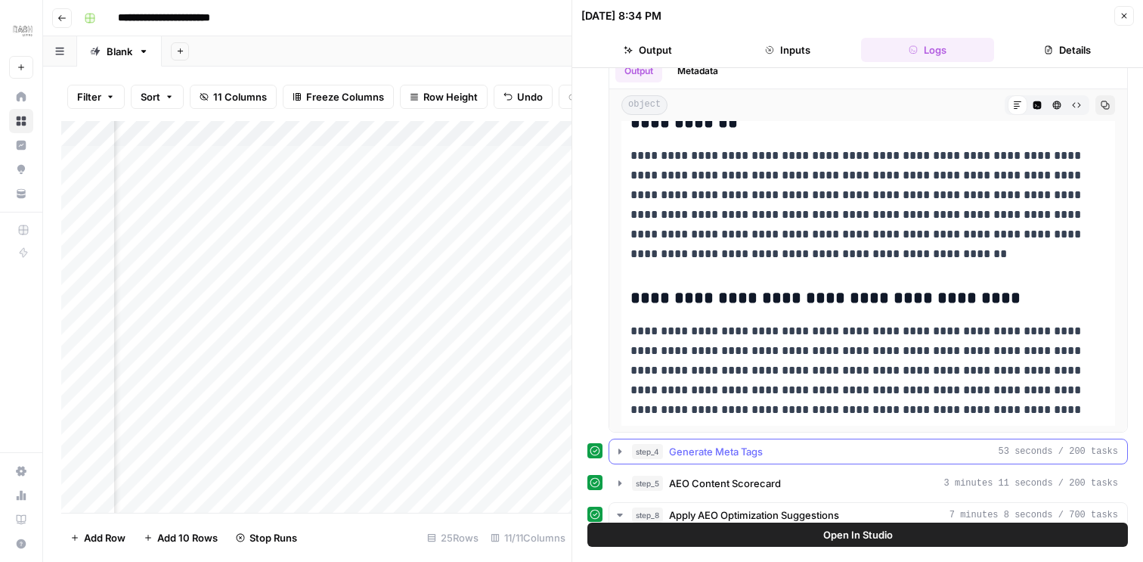
scroll to position [0, 0]
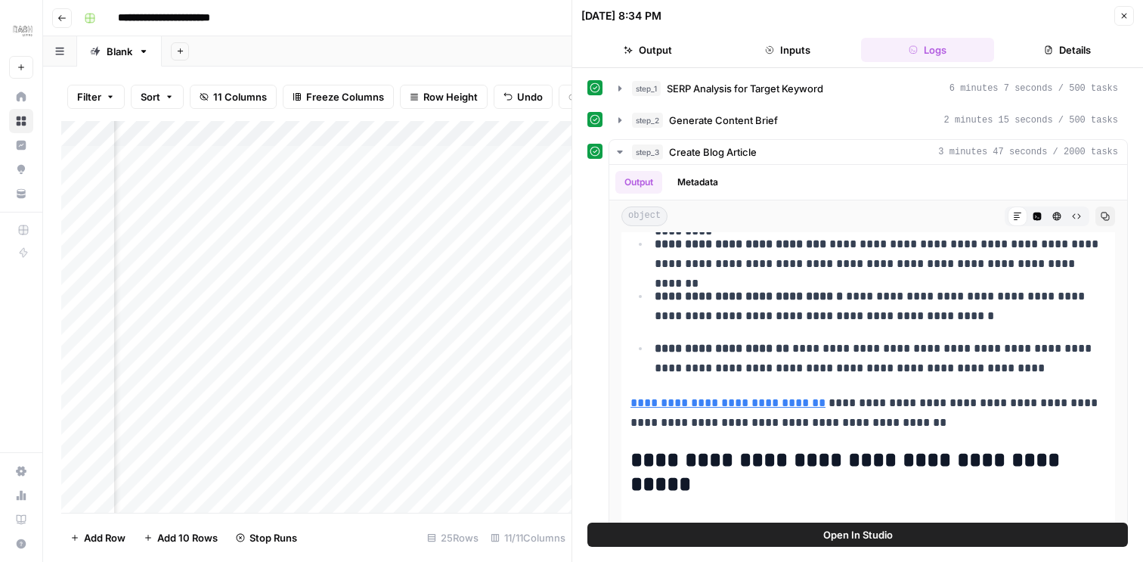
click at [1127, 17] on icon "button" at bounding box center [1123, 15] width 9 height 9
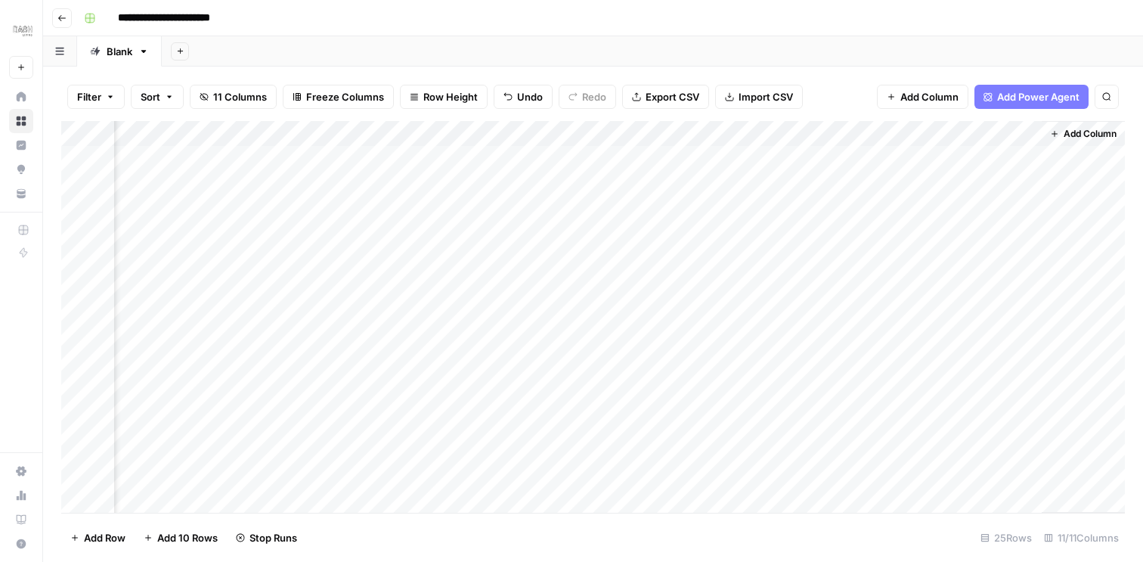
click at [1107, 127] on span "Add Column" at bounding box center [1089, 134] width 53 height 14
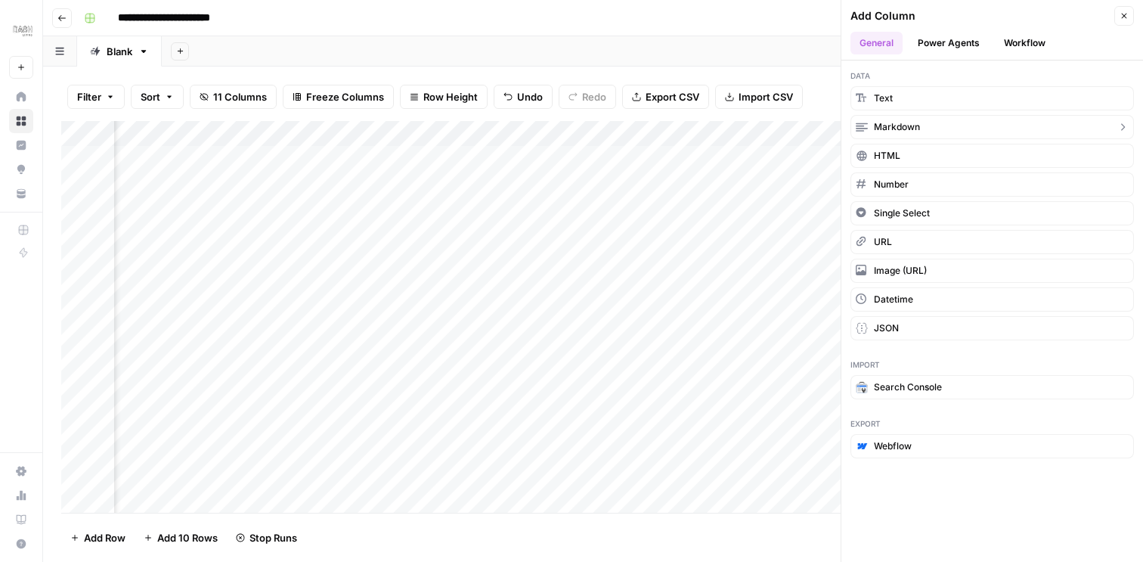
click at [924, 126] on button "Markdown" at bounding box center [991, 127] width 283 height 24
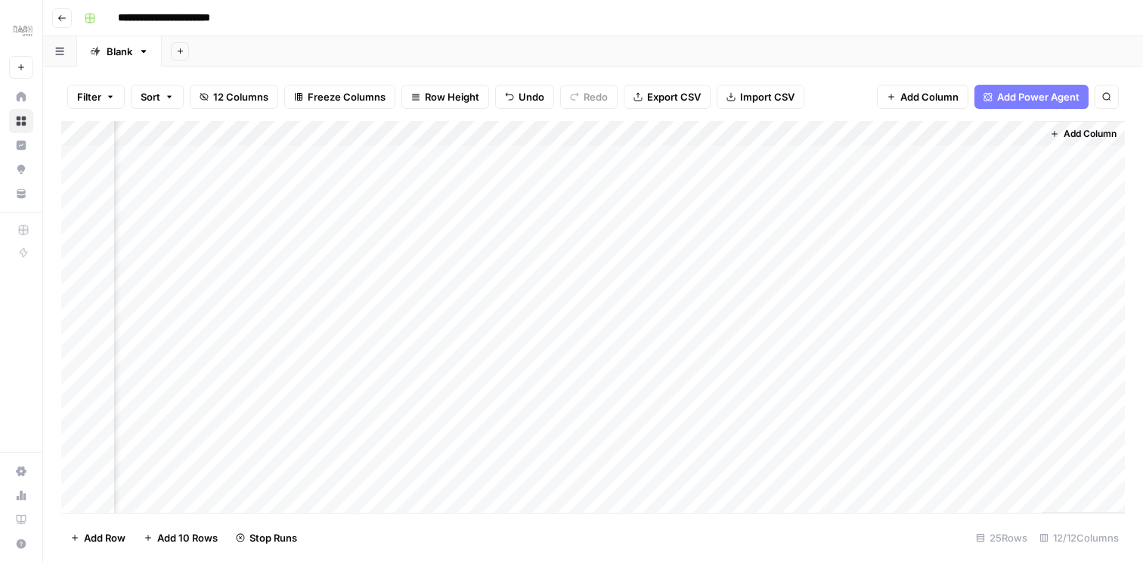
click at [924, 131] on div "Add Column" at bounding box center [592, 317] width 1063 height 392
click at [981, 140] on div at bounding box center [931, 136] width 218 height 30
drag, startPoint x: 997, startPoint y: 159, endPoint x: 1007, endPoint y: 126, distance: 34.0
click at [1007, 127] on div "Add Column" at bounding box center [592, 317] width 1063 height 392
click at [1029, 133] on div "Add Column" at bounding box center [592, 317] width 1063 height 392
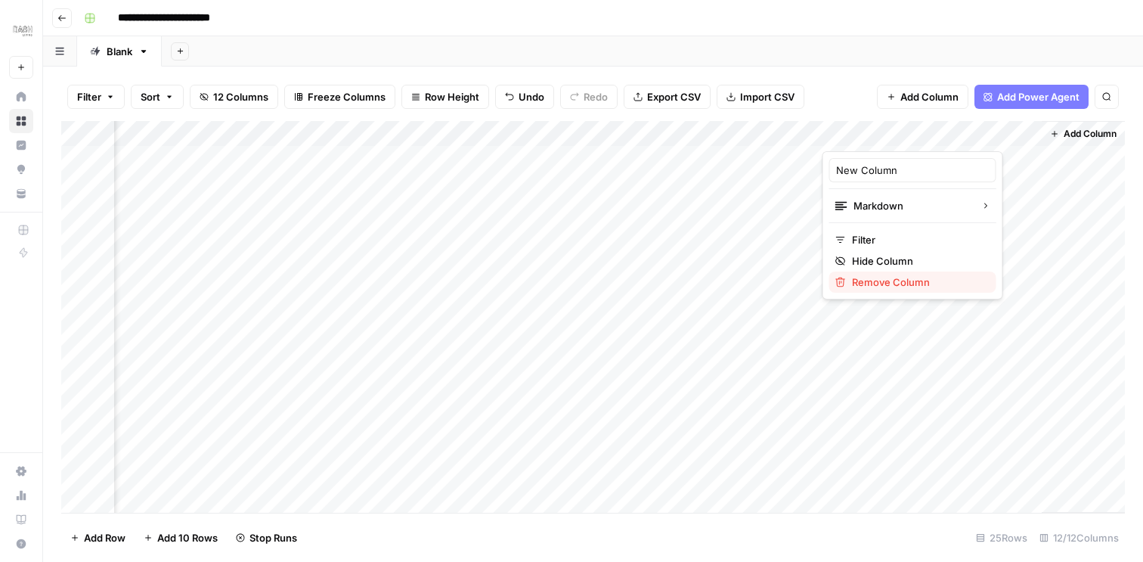
click at [894, 284] on span "Remove Column" at bounding box center [918, 281] width 132 height 15
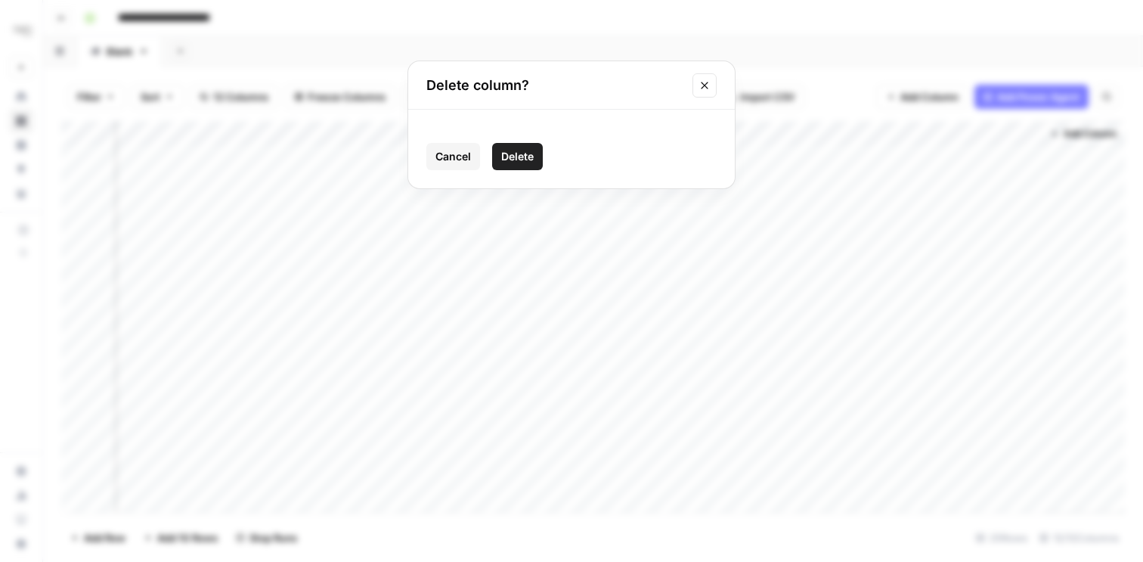
click at [529, 162] on span "Delete" at bounding box center [517, 156] width 33 height 15
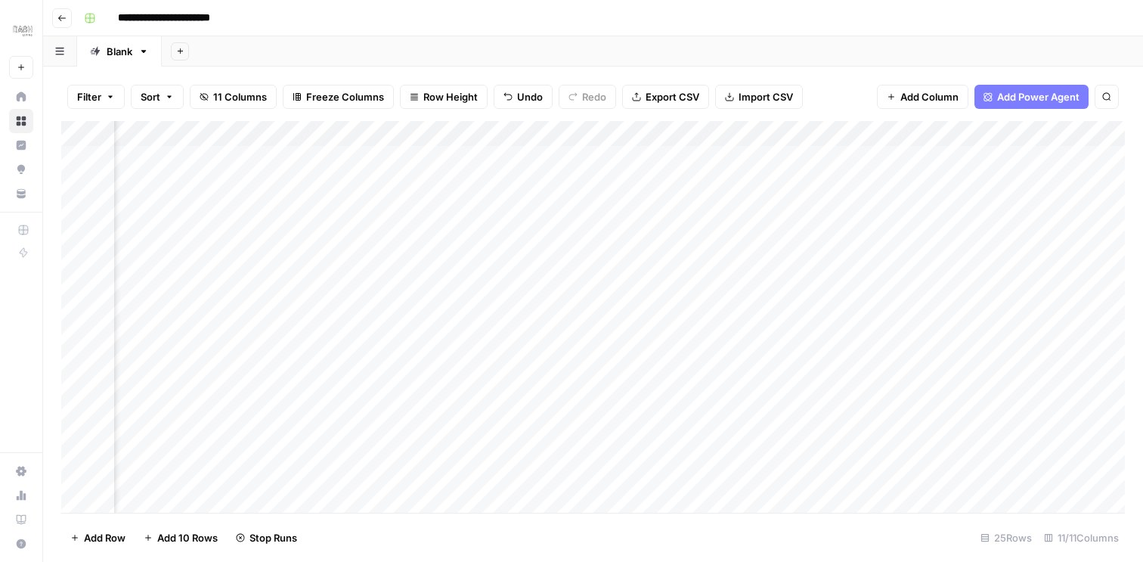
scroll to position [0, 390]
click at [743, 156] on div "Add Column" at bounding box center [592, 317] width 1063 height 392
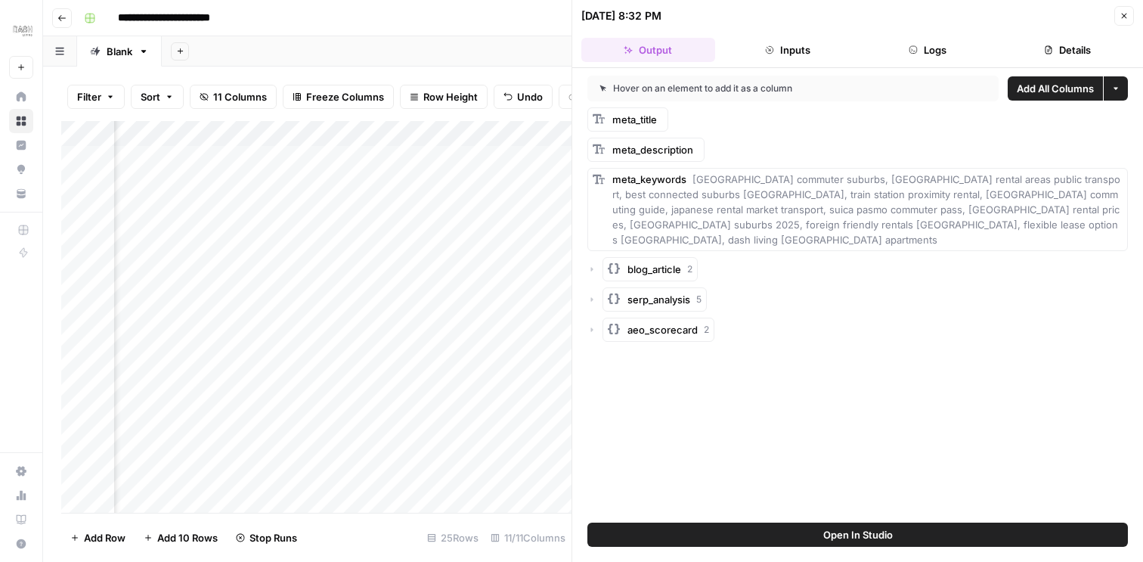
click at [909, 54] on button "Logs" at bounding box center [928, 50] width 134 height 24
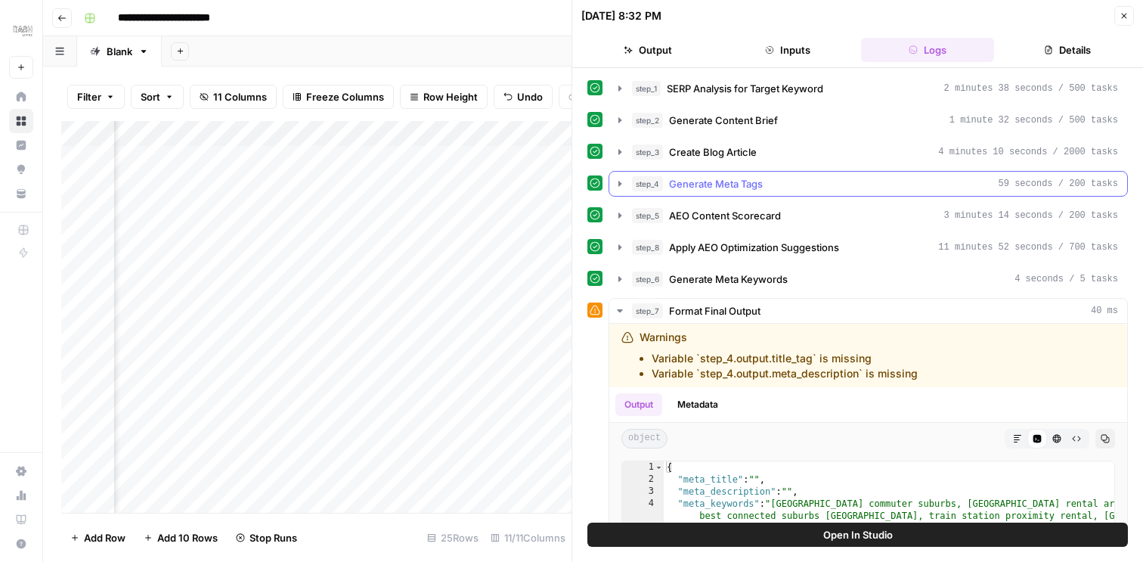
click at [620, 181] on icon "button" at bounding box center [619, 183] width 3 height 5
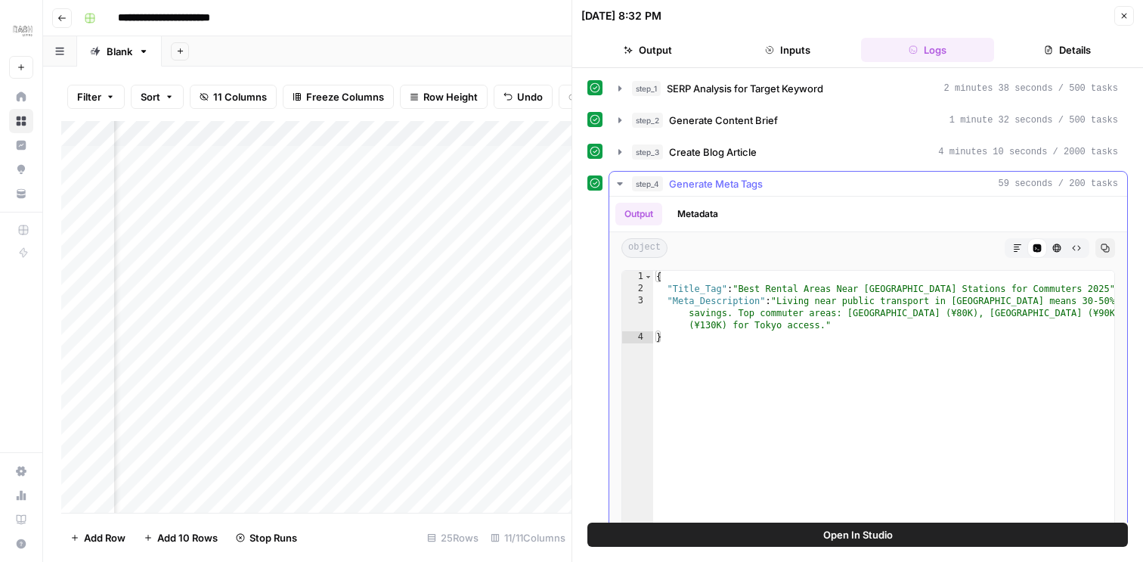
click at [700, 358] on div "{ "Title_Tag" : "Best Rental Areas Near [GEOGRAPHIC_DATA] for Commuters 2025" ,…" at bounding box center [883, 431] width 461 height 321
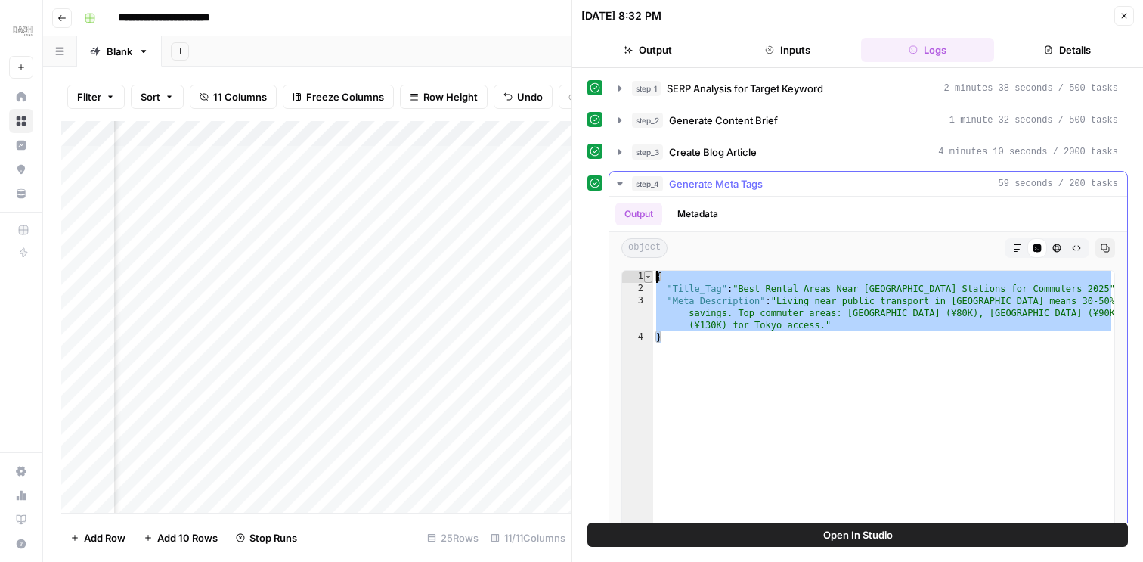
drag, startPoint x: 720, startPoint y: 356, endPoint x: 650, endPoint y: 280, distance: 103.3
click at [650, 280] on div "* 1 2 3 4 { "Title_Tag" : "Best Rental Areas Near Tokyo Stations for Commuters …" at bounding box center [868, 419] width 494 height 299
type textarea "**********"
click at [1017, 246] on icon "button" at bounding box center [1017, 247] width 9 height 9
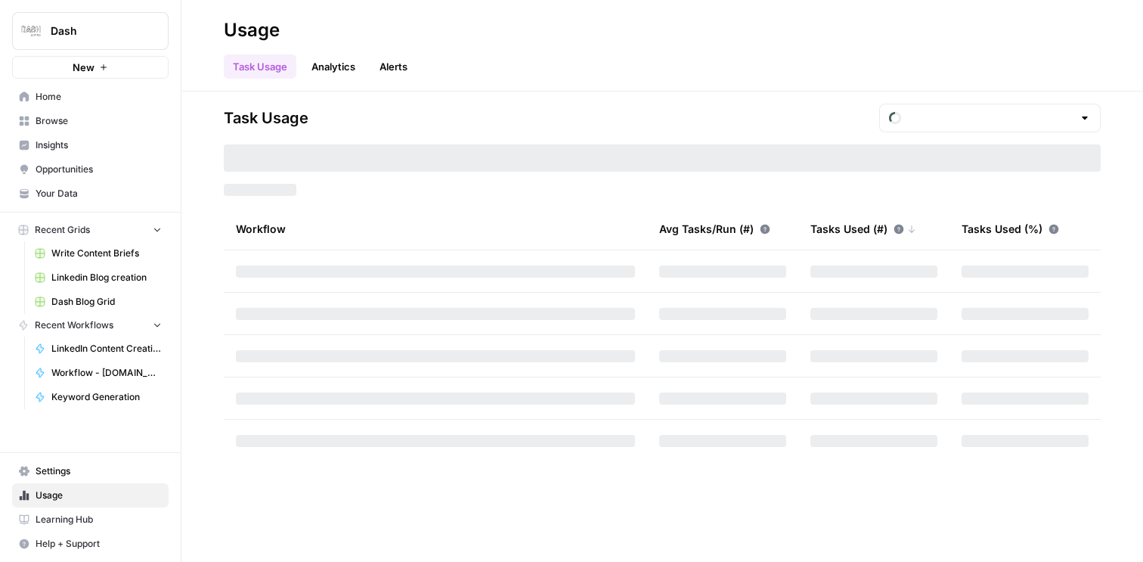
type input "October Tasks"
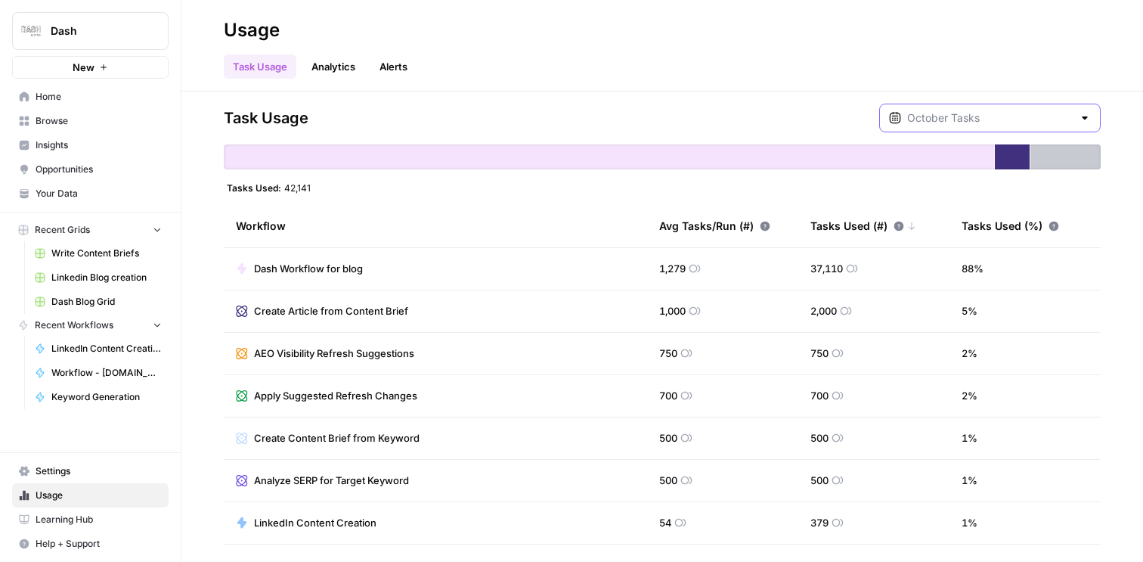
click at [1002, 125] on input "text" at bounding box center [990, 117] width 166 height 15
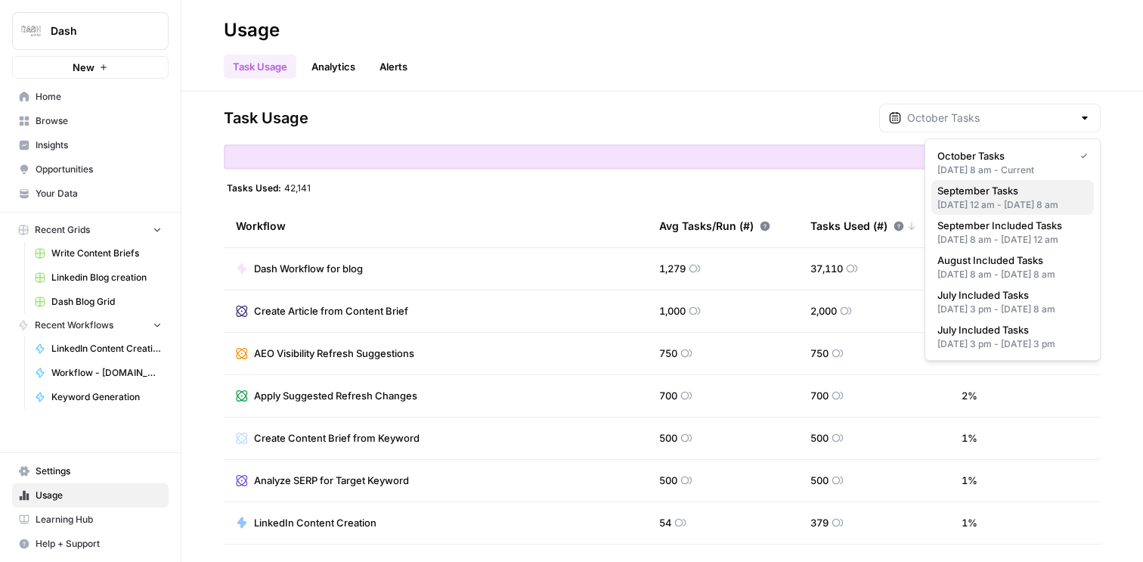
click at [990, 200] on div "[DATE] 12 am - [DATE] 8 am" at bounding box center [1012, 205] width 150 height 14
type input "September Tasks"
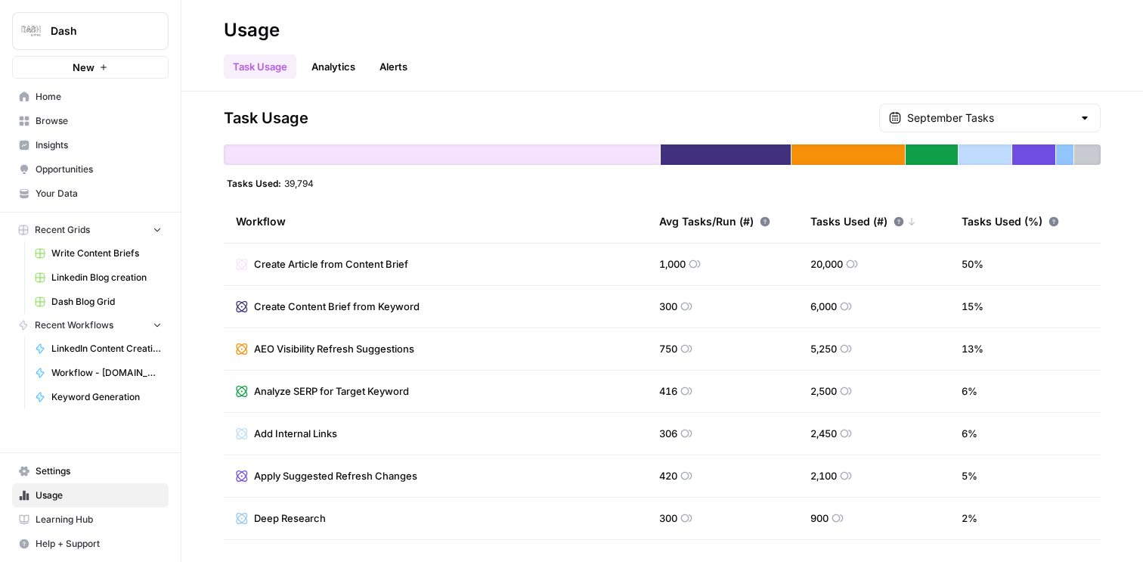
click at [1036, 108] on div "September Tasks" at bounding box center [989, 118] width 221 height 29
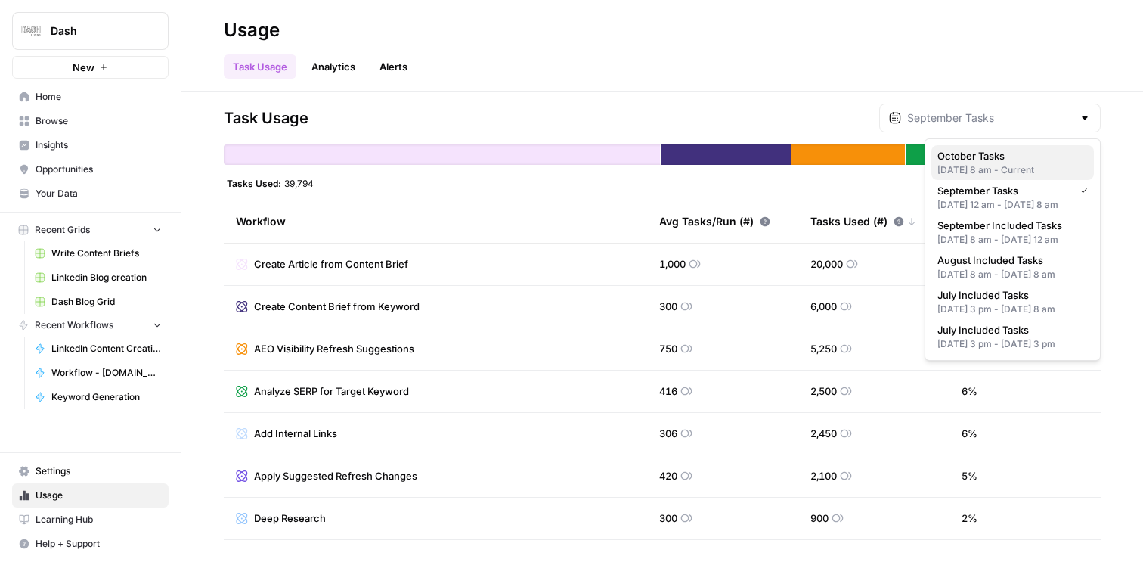
click at [1004, 155] on span "October Tasks" at bounding box center [1009, 155] width 144 height 15
type input "October Tasks"
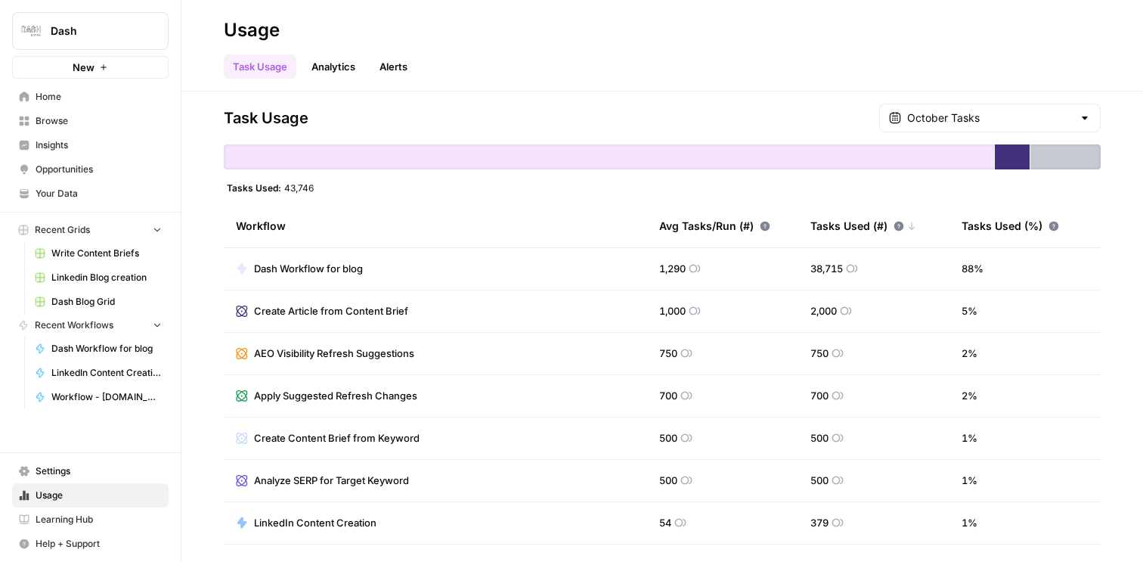
click at [82, 475] on span "Settings" at bounding box center [99, 471] width 126 height 14
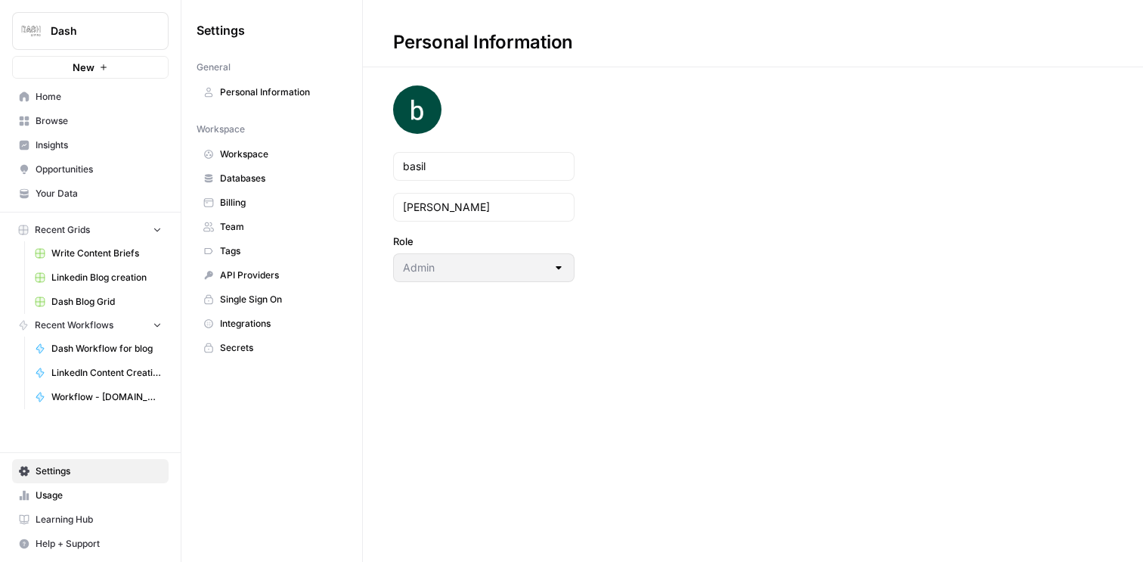
click at [246, 200] on span "Billing" at bounding box center [280, 203] width 120 height 14
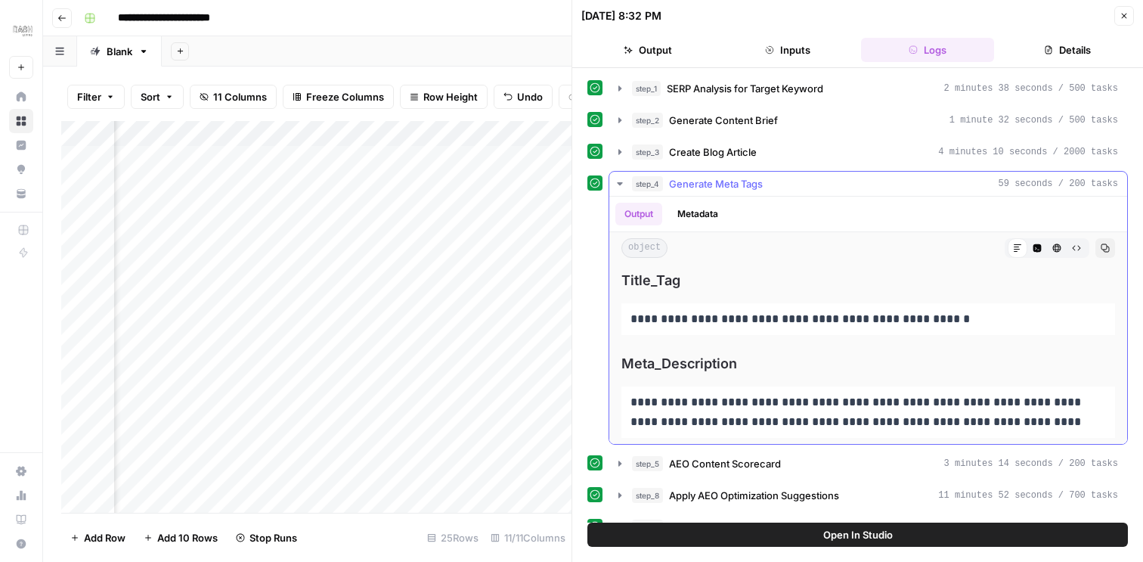
scroll to position [0, 390]
click at [1047, 248] on button "HTML Viewer" at bounding box center [1057, 248] width 20 height 20
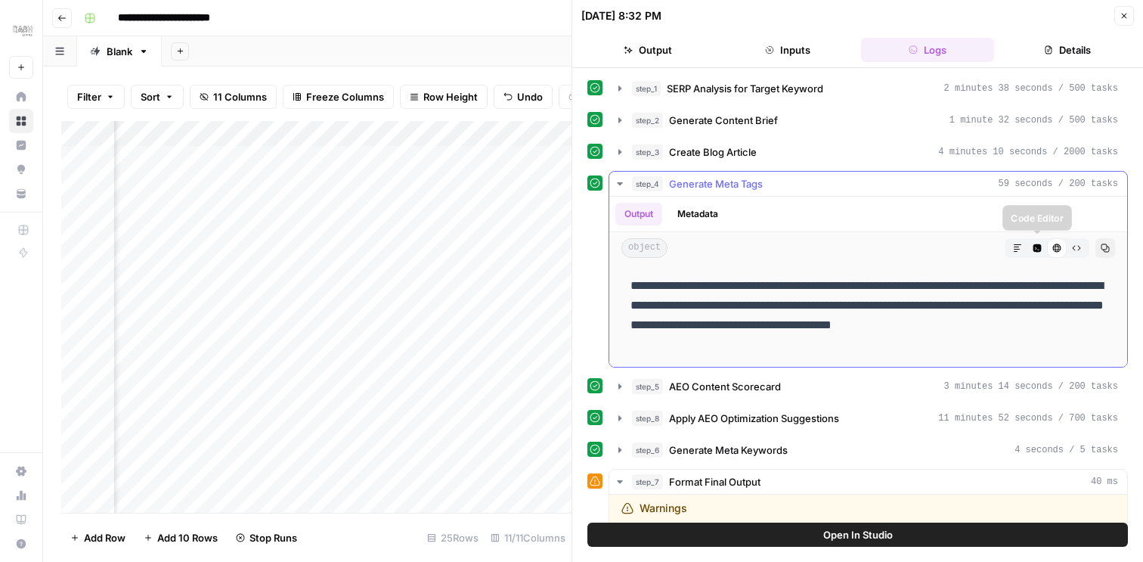
click at [1035, 247] on icon "button" at bounding box center [1037, 248] width 8 height 8
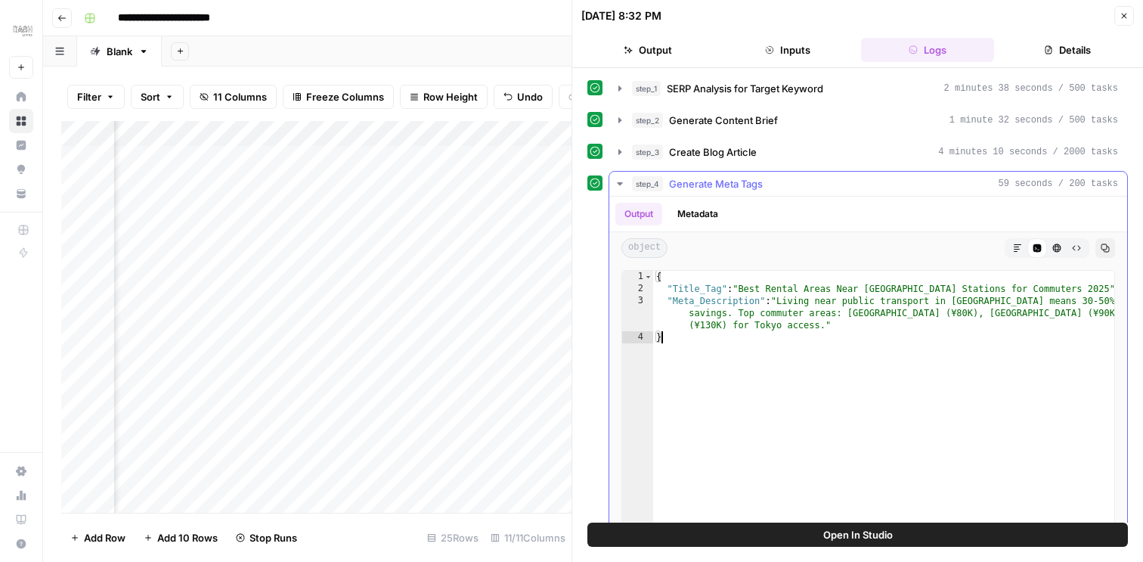
click at [790, 358] on div "{ "Title_Tag" : "Best Rental Areas Near [GEOGRAPHIC_DATA] for Commuters 2025" ,…" at bounding box center [883, 431] width 461 height 321
type textarea "**********"
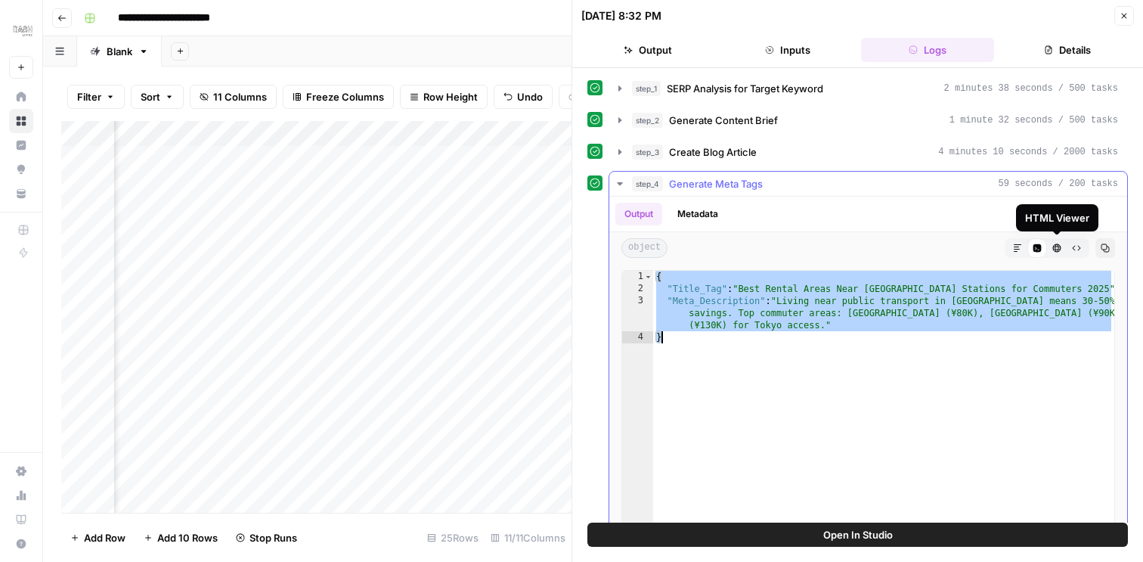
click at [1070, 249] on button "Raw Output" at bounding box center [1076, 248] width 20 height 20
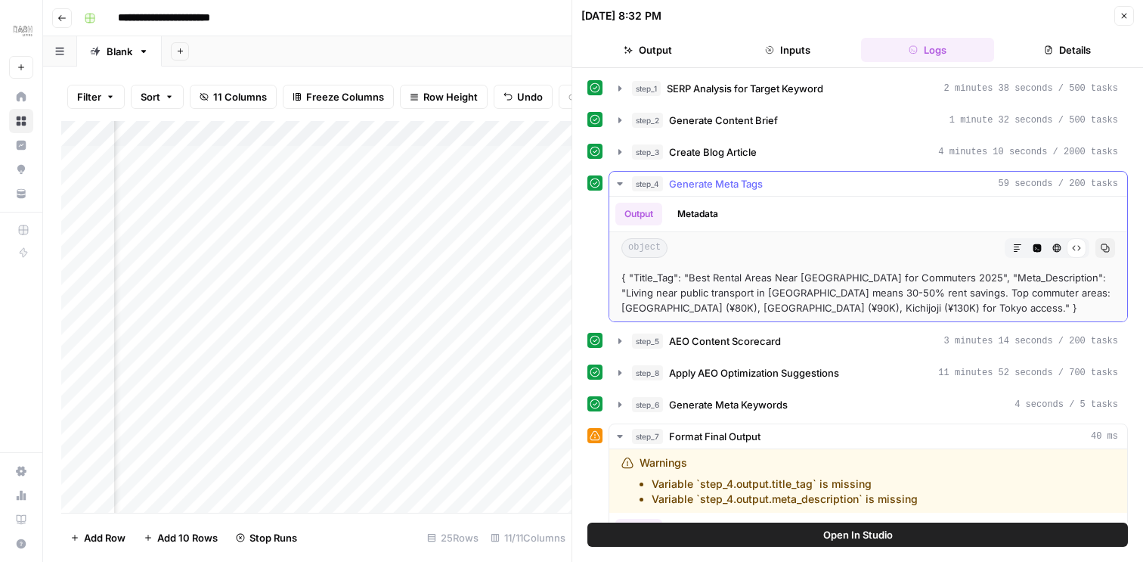
click at [1017, 246] on icon "button" at bounding box center [1017, 247] width 9 height 9
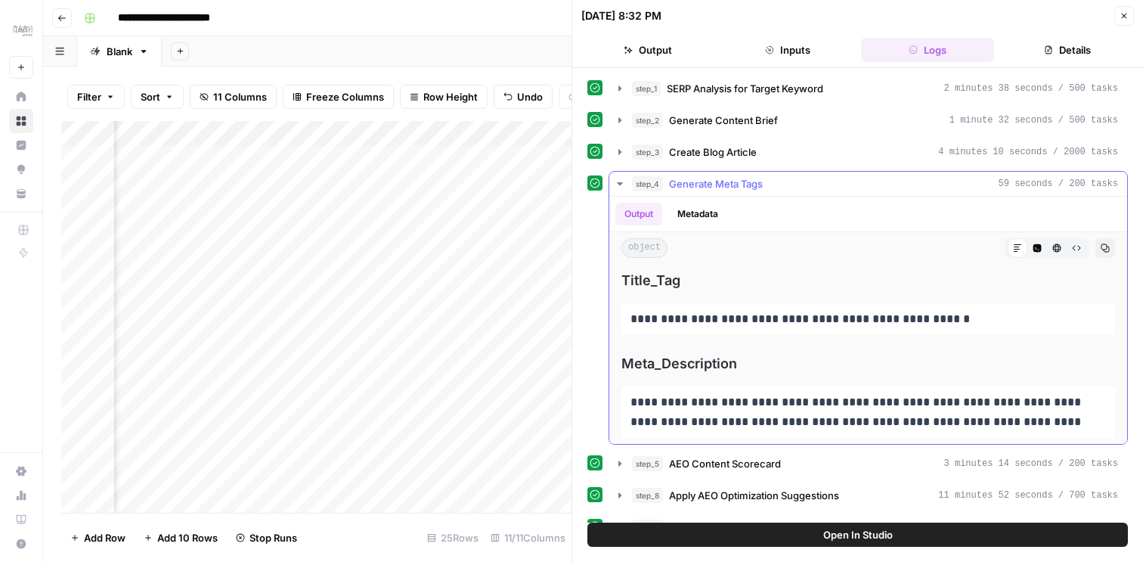
click at [1029, 245] on button "Code Editor" at bounding box center [1037, 248] width 20 height 20
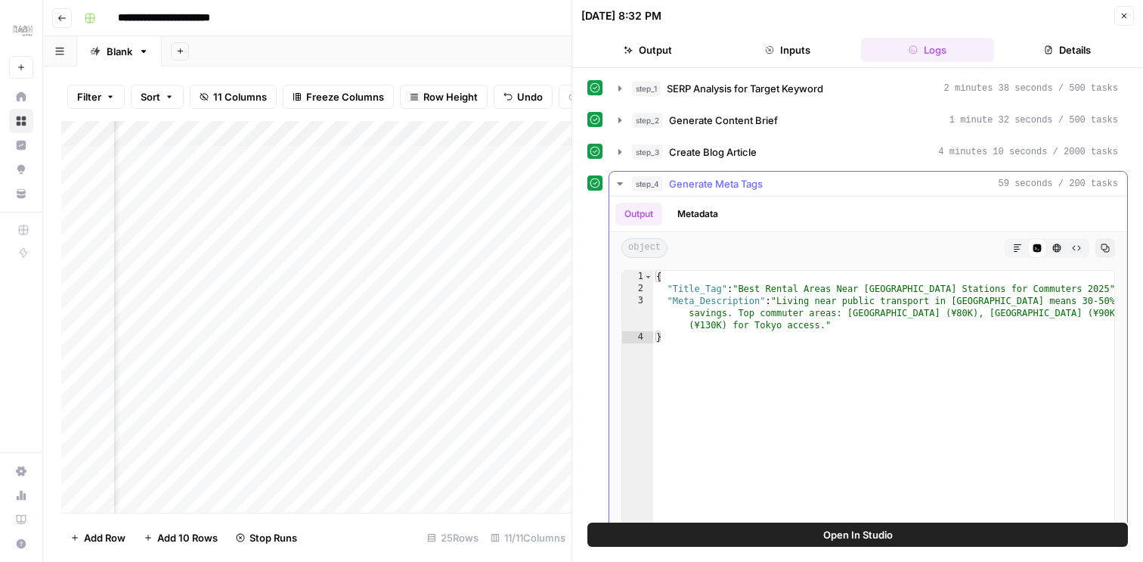
click at [828, 315] on div "{ "Title_Tag" : "Best Rental Areas Near [GEOGRAPHIC_DATA] for Commuters 2025" ,…" at bounding box center [883, 431] width 461 height 321
type textarea "**********"
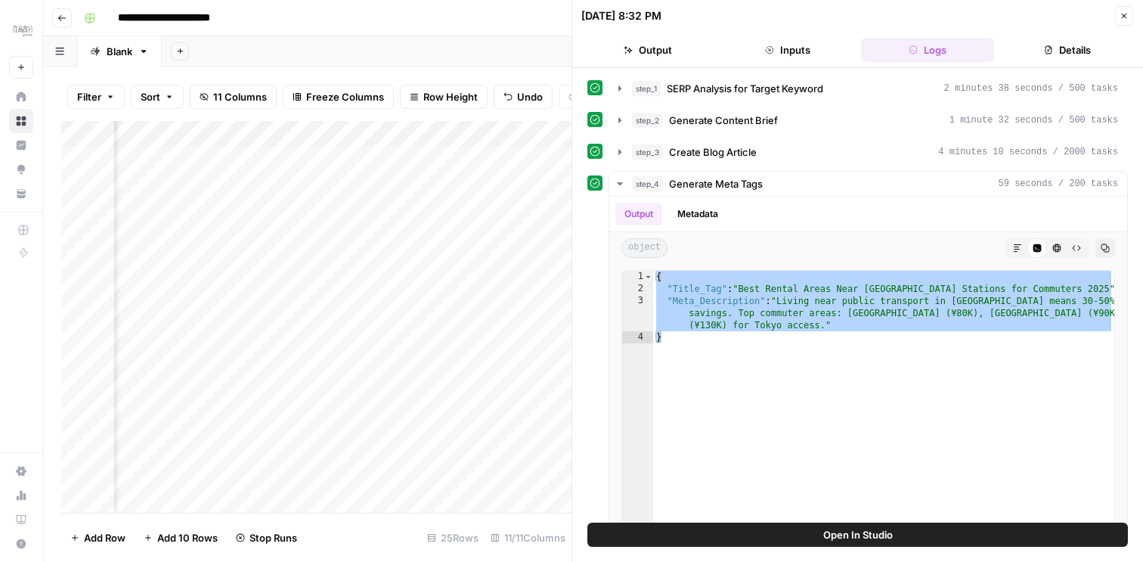
click at [1122, 8] on button "Close" at bounding box center [1124, 16] width 20 height 20
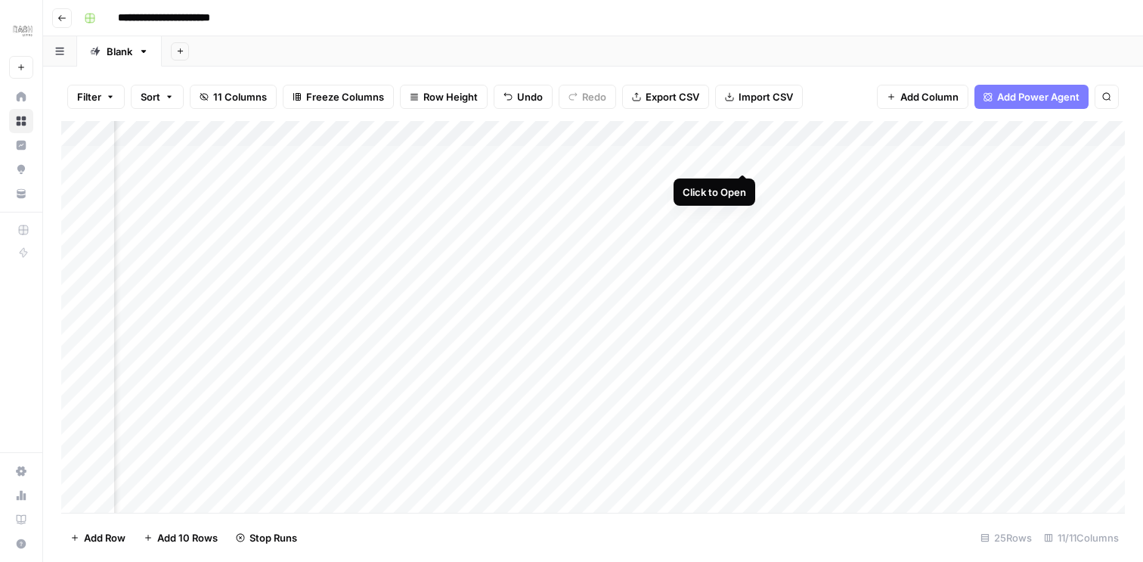
click at [741, 159] on div "Add Column" at bounding box center [592, 317] width 1063 height 392
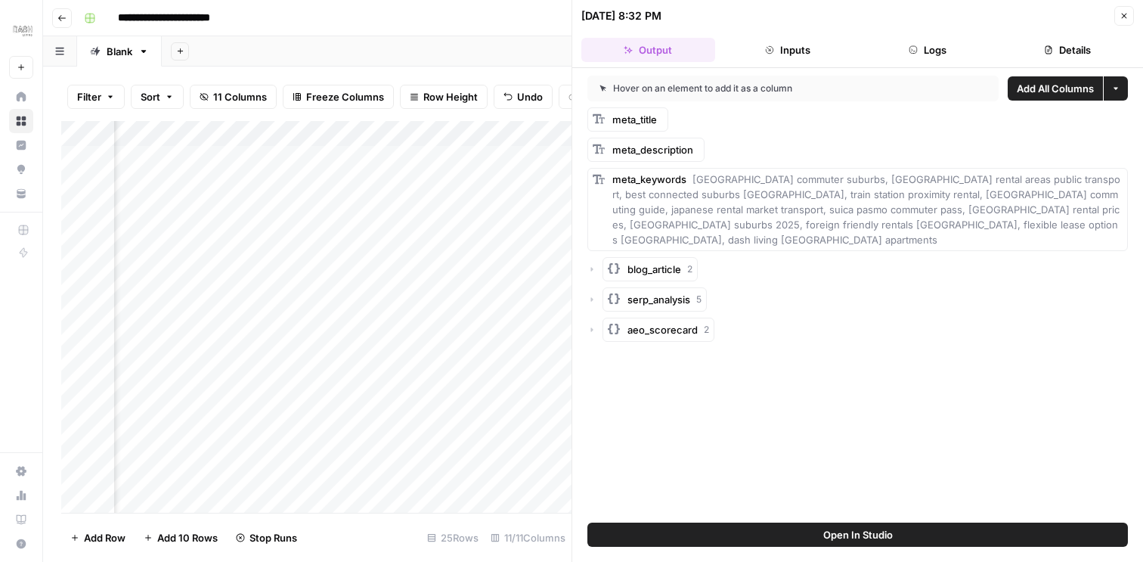
click at [908, 44] on button "Logs" at bounding box center [928, 50] width 134 height 24
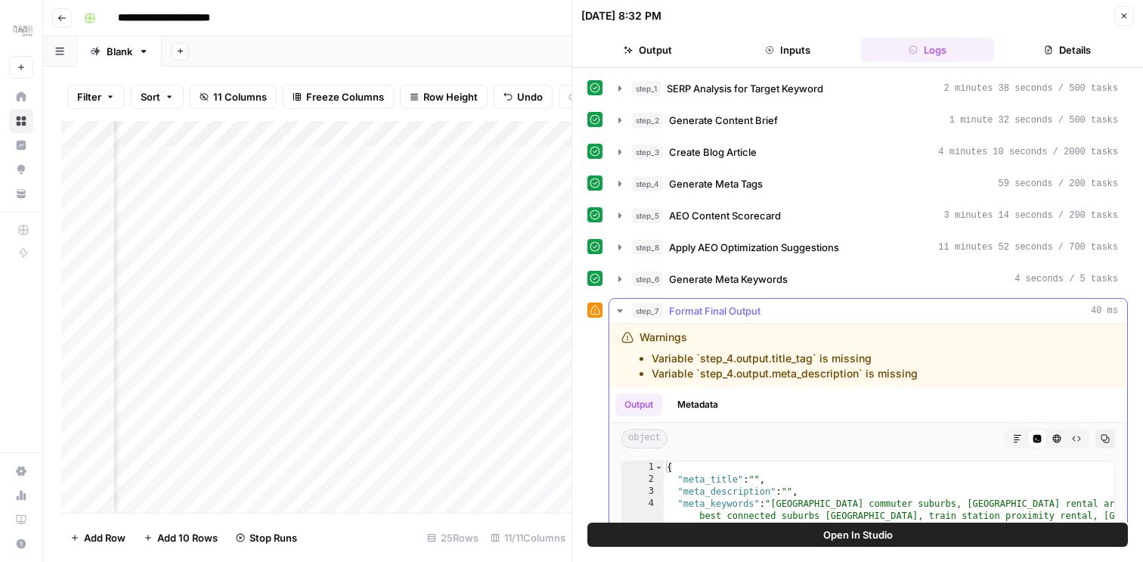
click at [621, 309] on icon "button" at bounding box center [619, 310] width 5 height 3
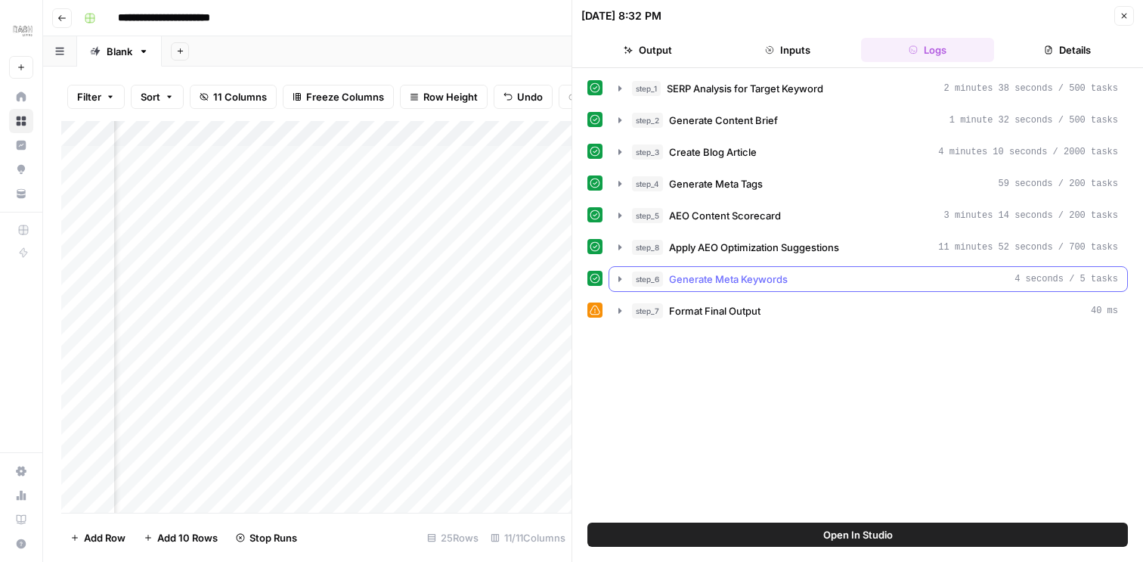
click at [618, 280] on icon "button" at bounding box center [619, 278] width 3 height 5
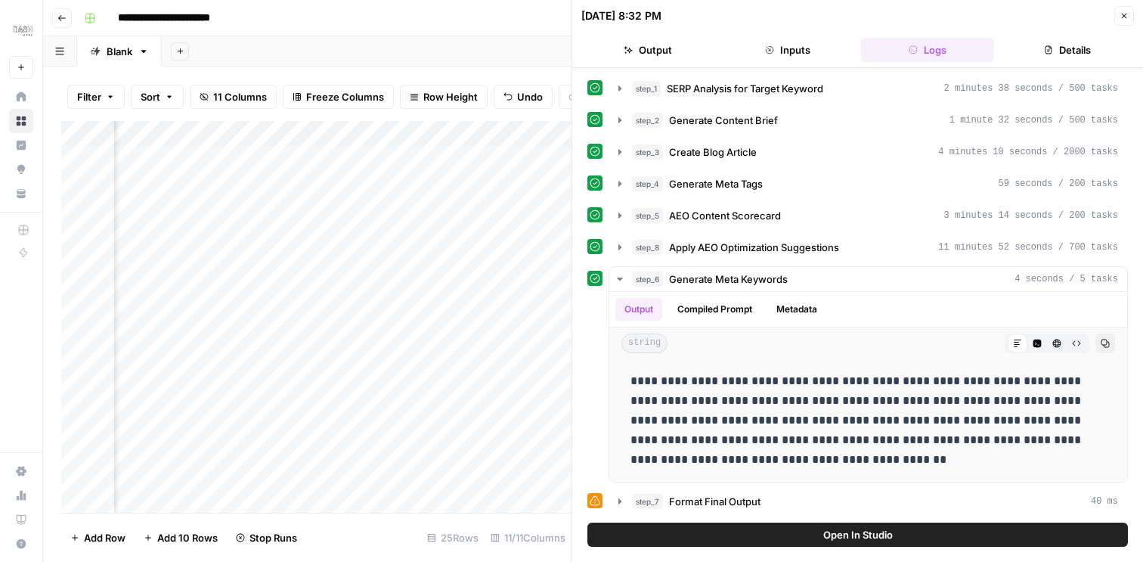
click at [598, 282] on icon at bounding box center [595, 278] width 11 height 11
click at [625, 281] on icon "button" at bounding box center [620, 279] width 12 height 12
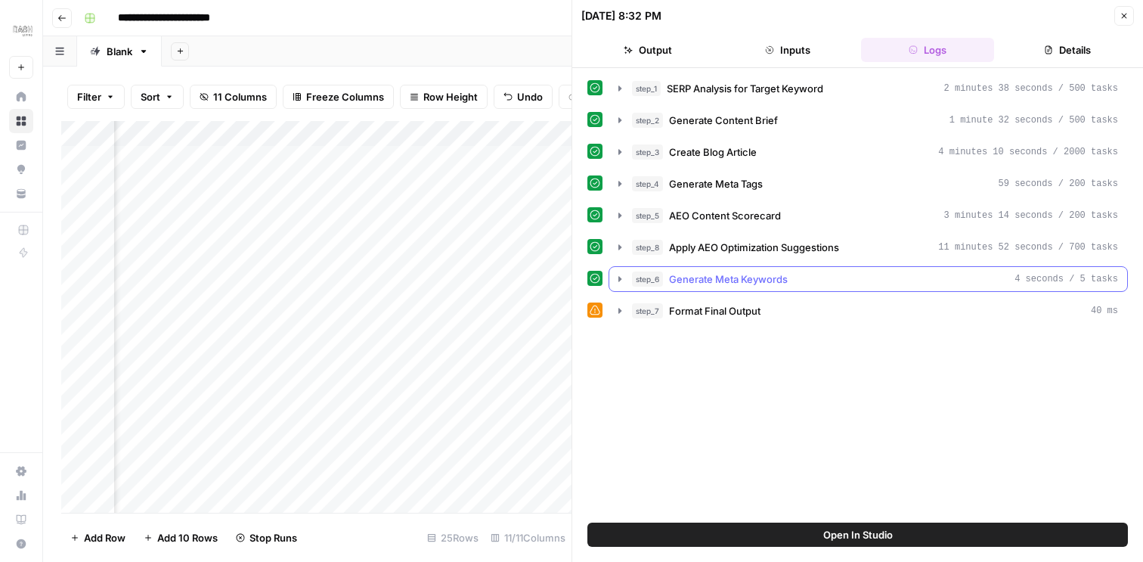
click at [766, 280] on span "Generate Meta Keywords" at bounding box center [728, 278] width 119 height 15
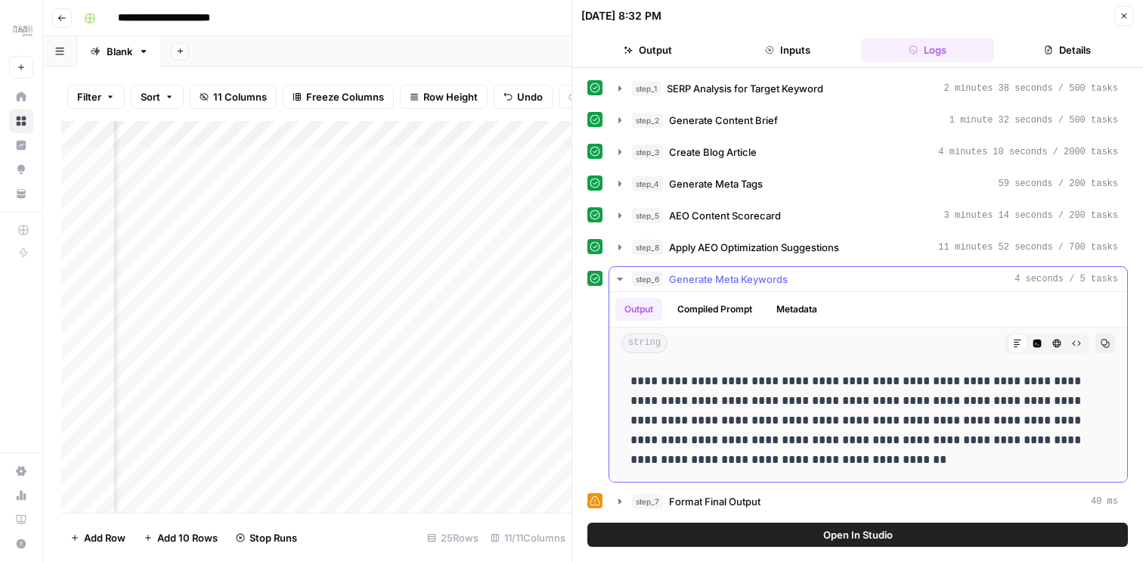
click at [620, 280] on icon "button" at bounding box center [619, 278] width 5 height 3
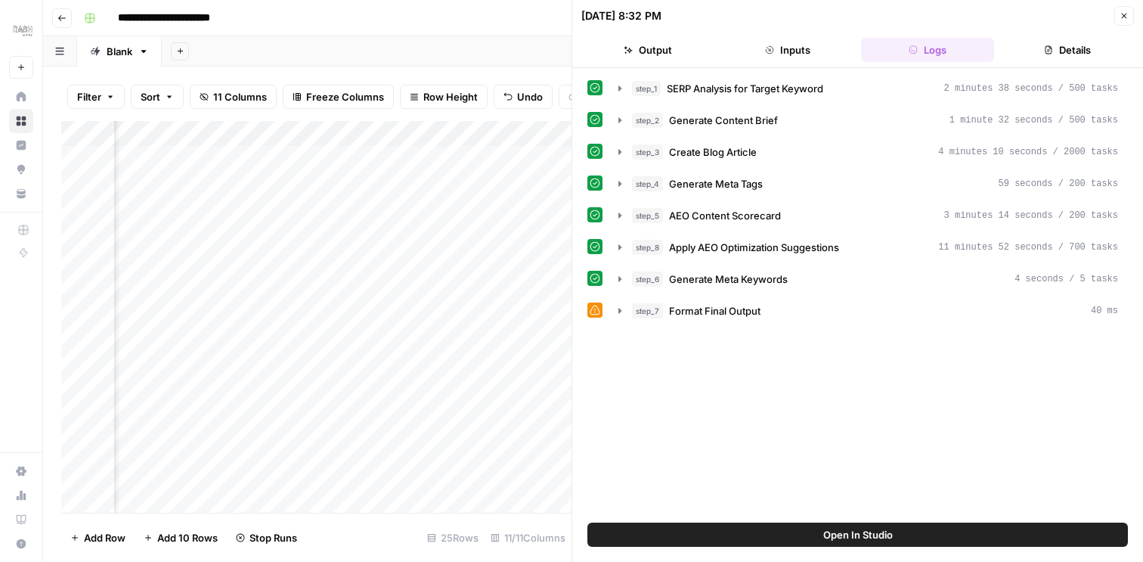
click at [781, 51] on button "Inputs" at bounding box center [788, 50] width 134 height 24
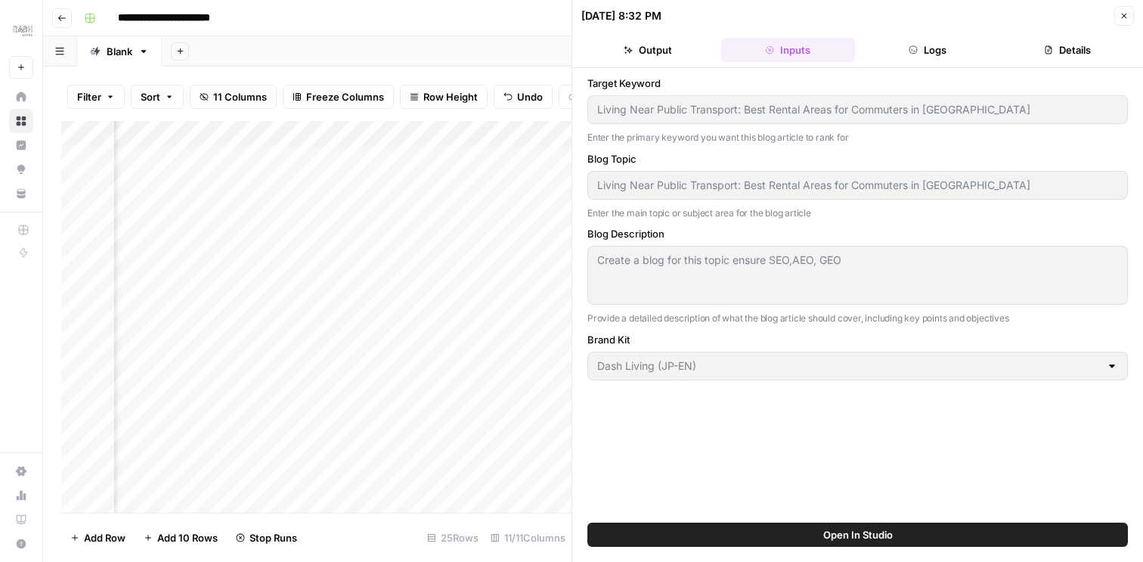
click at [684, 53] on button "Output" at bounding box center [648, 50] width 134 height 24
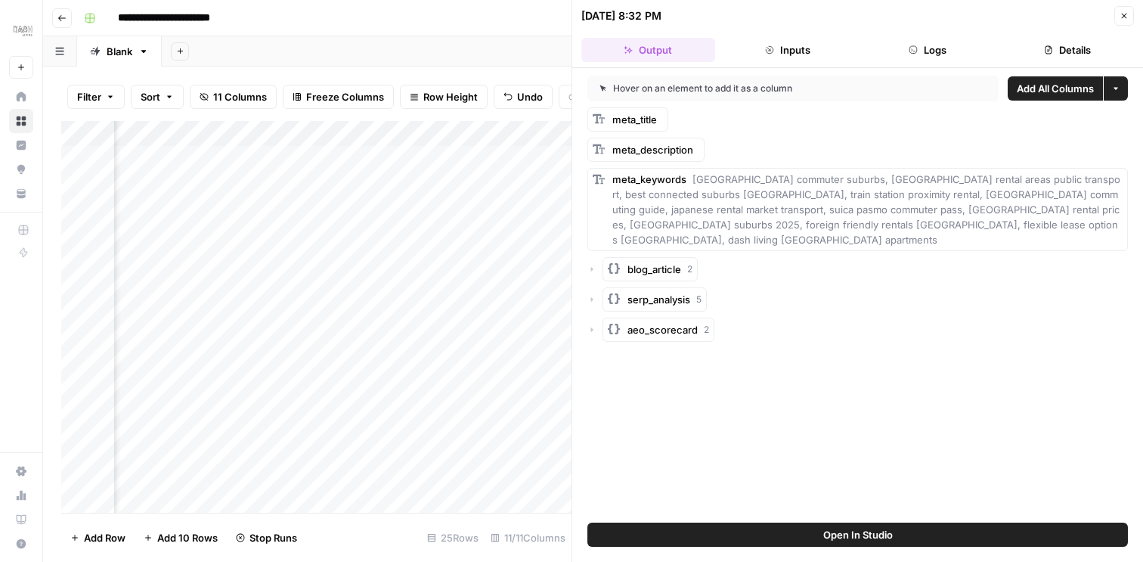
click at [637, 262] on span "blog_article" at bounding box center [654, 269] width 54 height 15
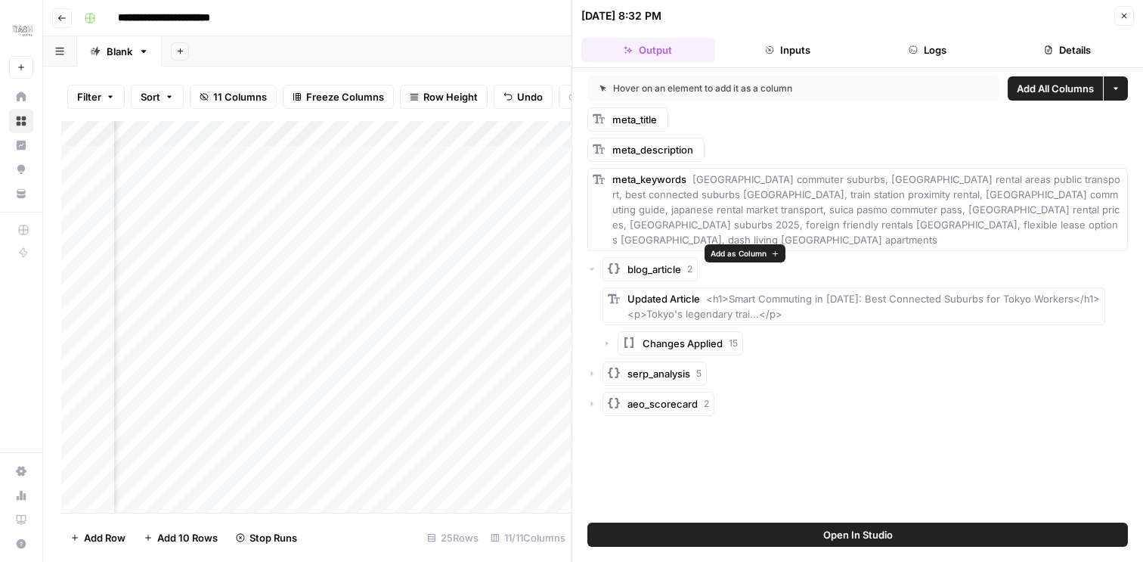
click at [621, 259] on button "blog_article 2" at bounding box center [649, 269] width 95 height 24
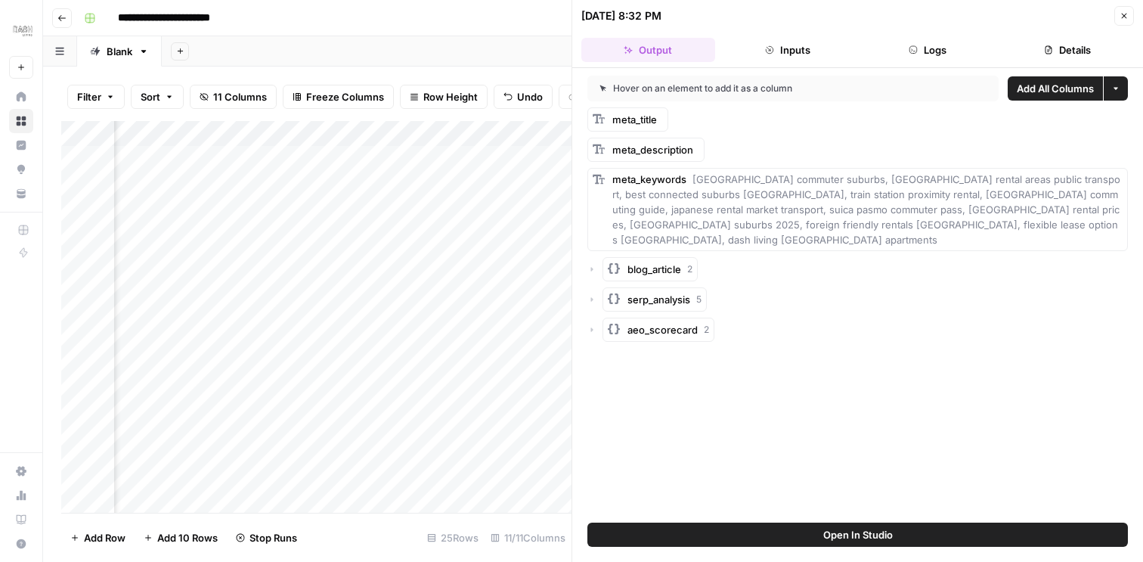
click at [593, 295] on icon "button" at bounding box center [591, 299] width 9 height 9
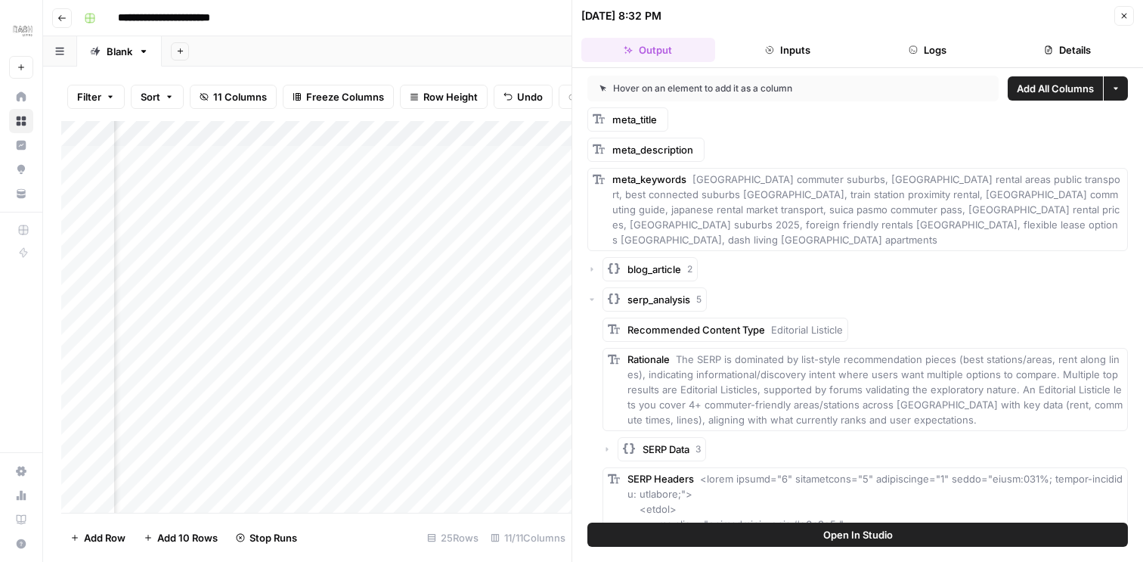
click at [593, 295] on icon "button" at bounding box center [591, 299] width 9 height 9
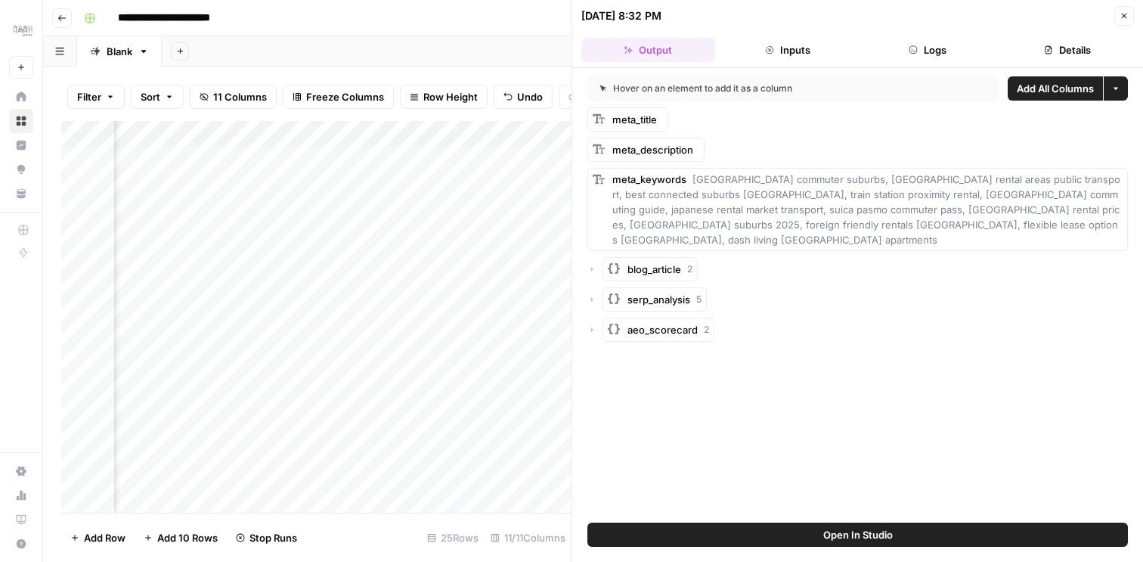
click at [915, 51] on icon "button" at bounding box center [913, 49] width 9 height 9
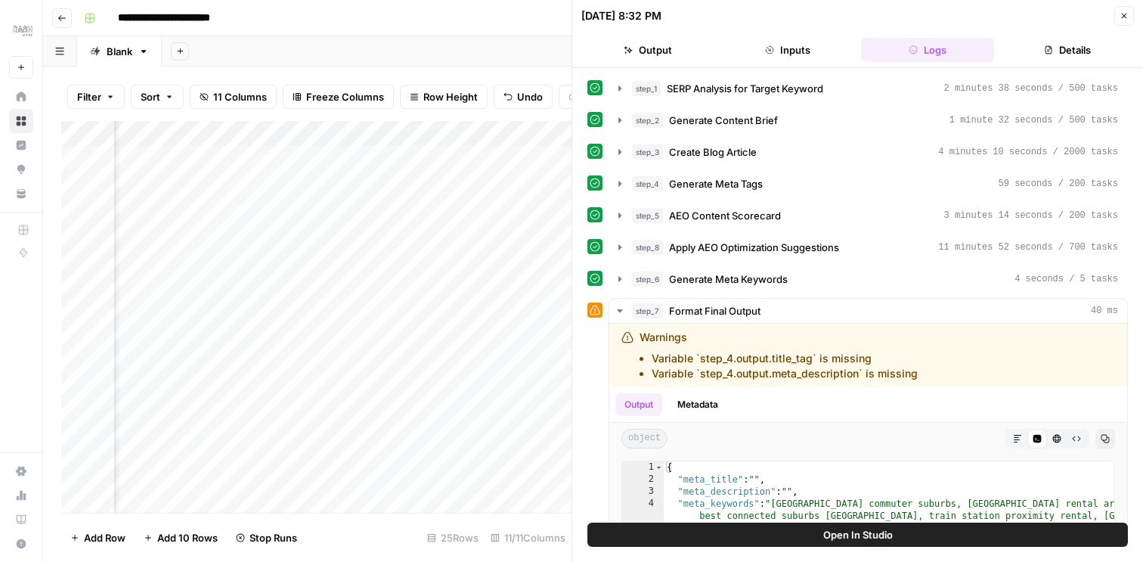
click at [1047, 46] on icon "button" at bounding box center [1048, 50] width 7 height 8
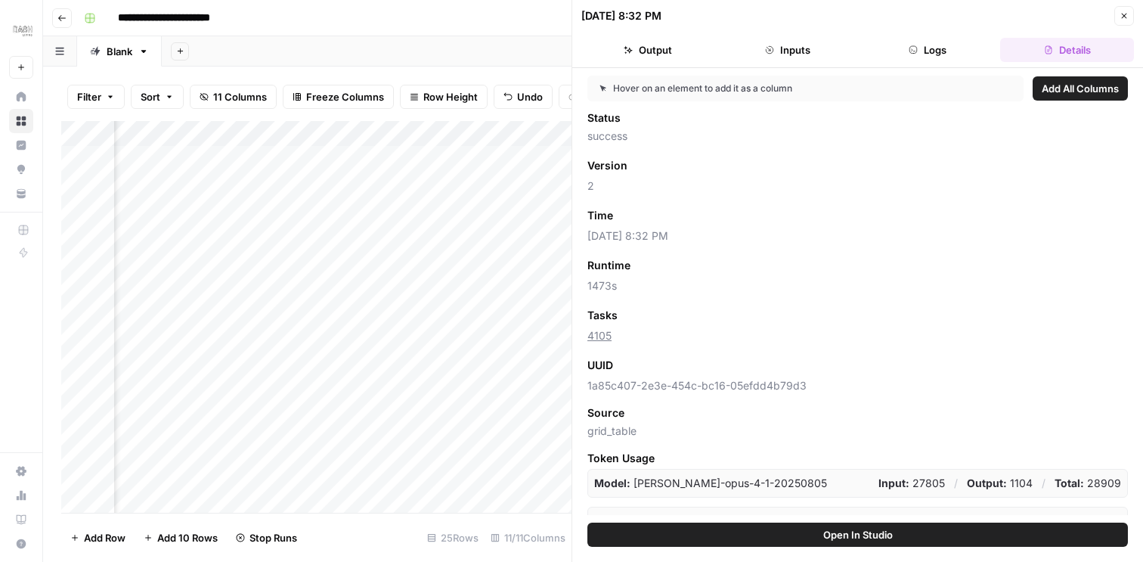
click at [810, 60] on button "Inputs" at bounding box center [788, 50] width 134 height 24
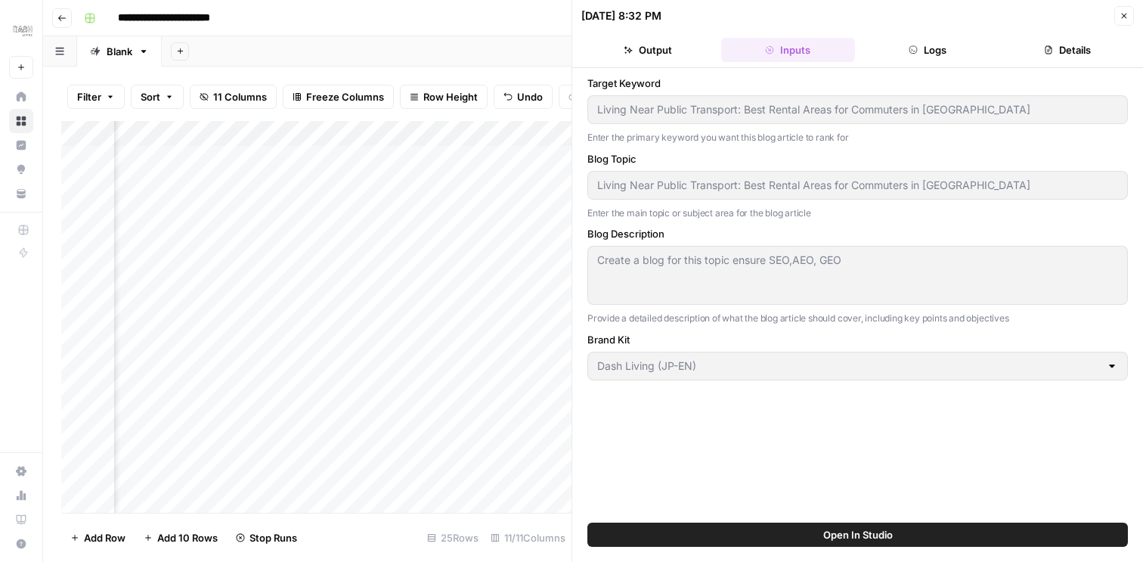
click at [687, 52] on button "Output" at bounding box center [648, 50] width 134 height 24
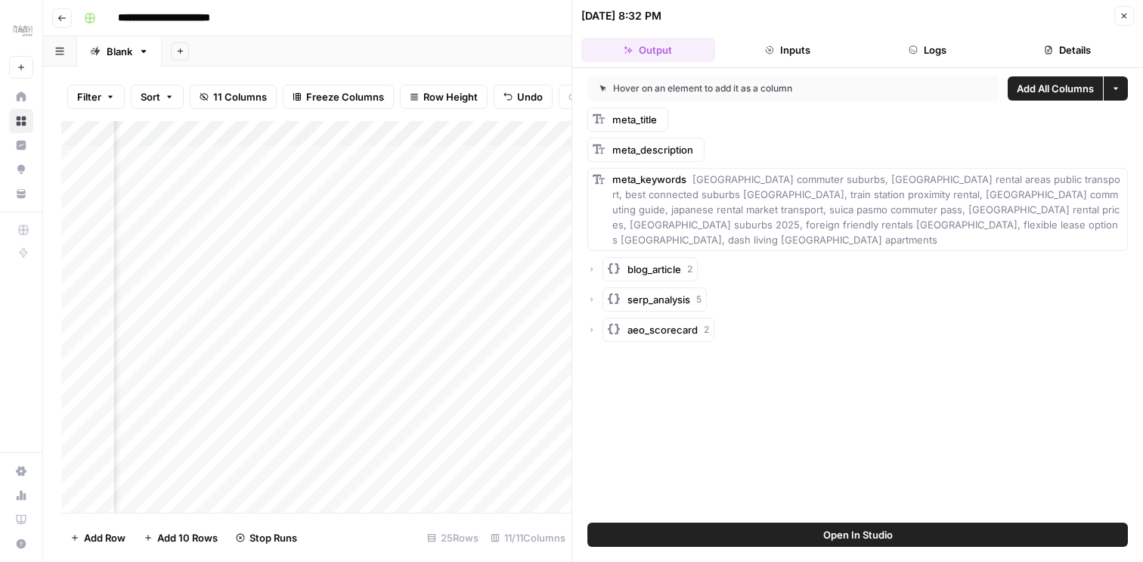
click at [593, 267] on icon "button" at bounding box center [592, 269] width 2 height 5
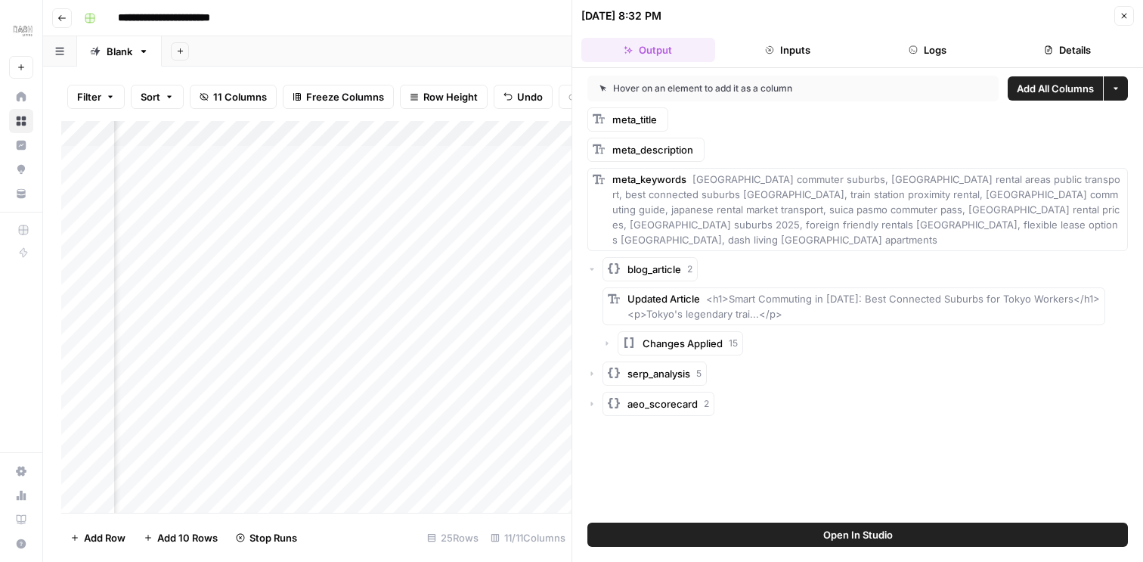
click at [593, 268] on icon "button" at bounding box center [592, 269] width 5 height 2
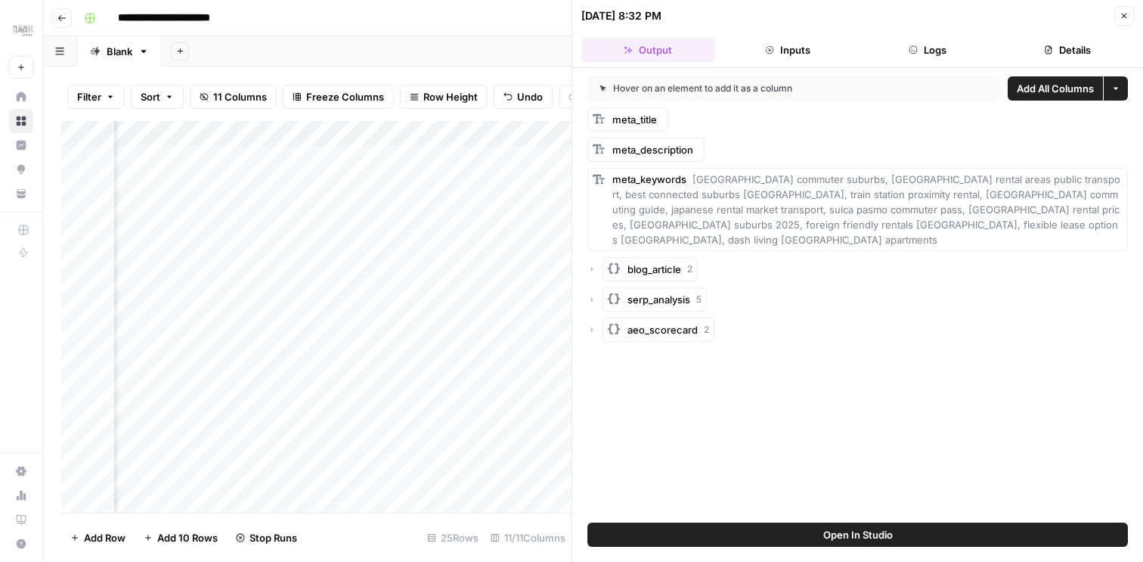
click at [779, 60] on button "Inputs" at bounding box center [788, 50] width 134 height 24
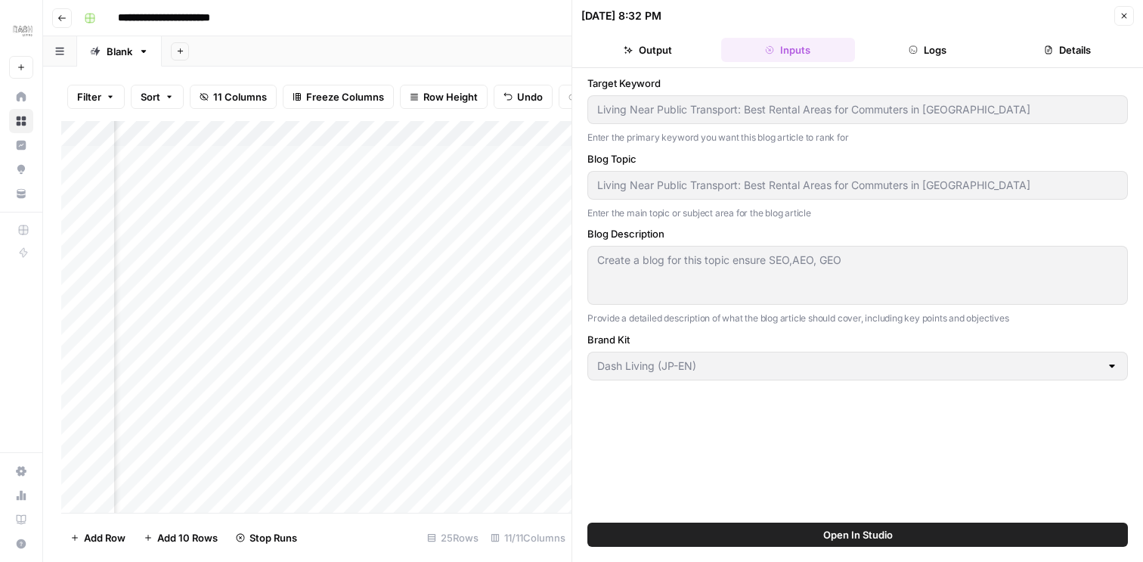
click at [1054, 48] on button "Details" at bounding box center [1067, 50] width 134 height 24
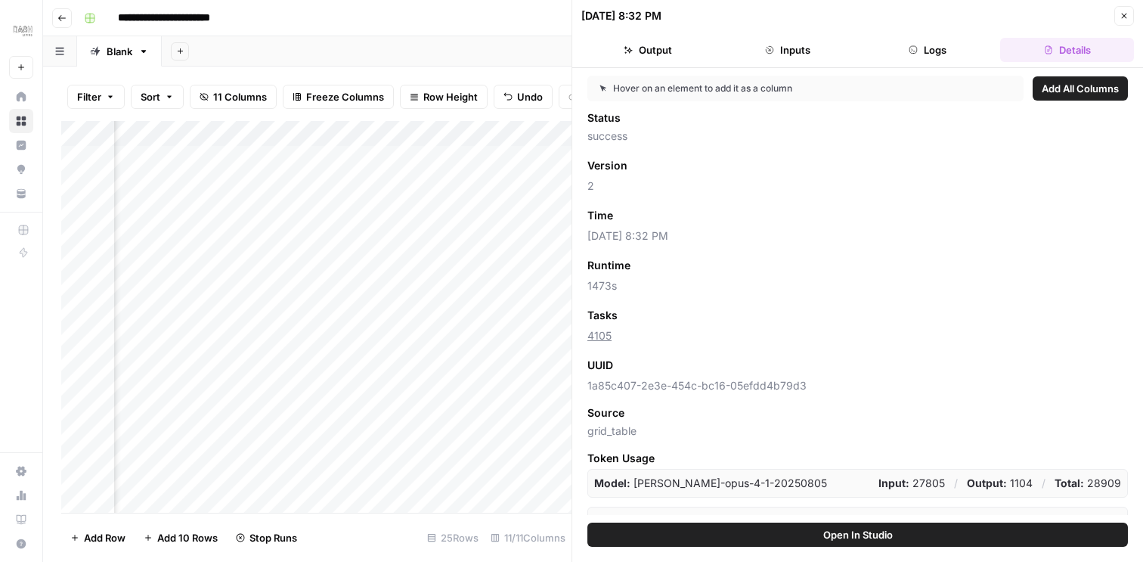
click at [930, 47] on button "Logs" at bounding box center [928, 50] width 134 height 24
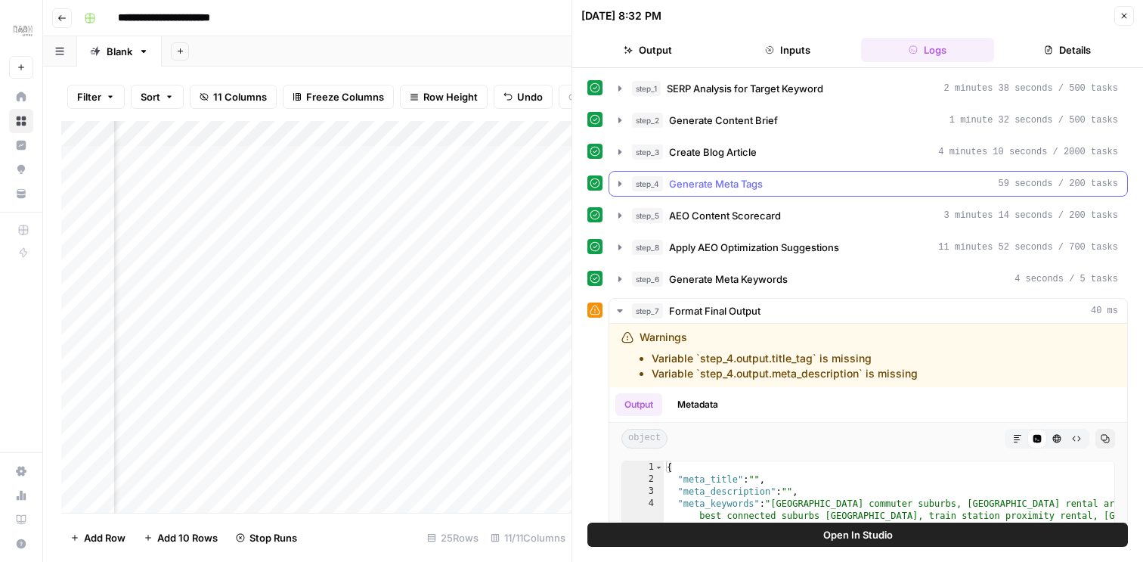
click at [621, 182] on icon "button" at bounding box center [620, 184] width 12 height 12
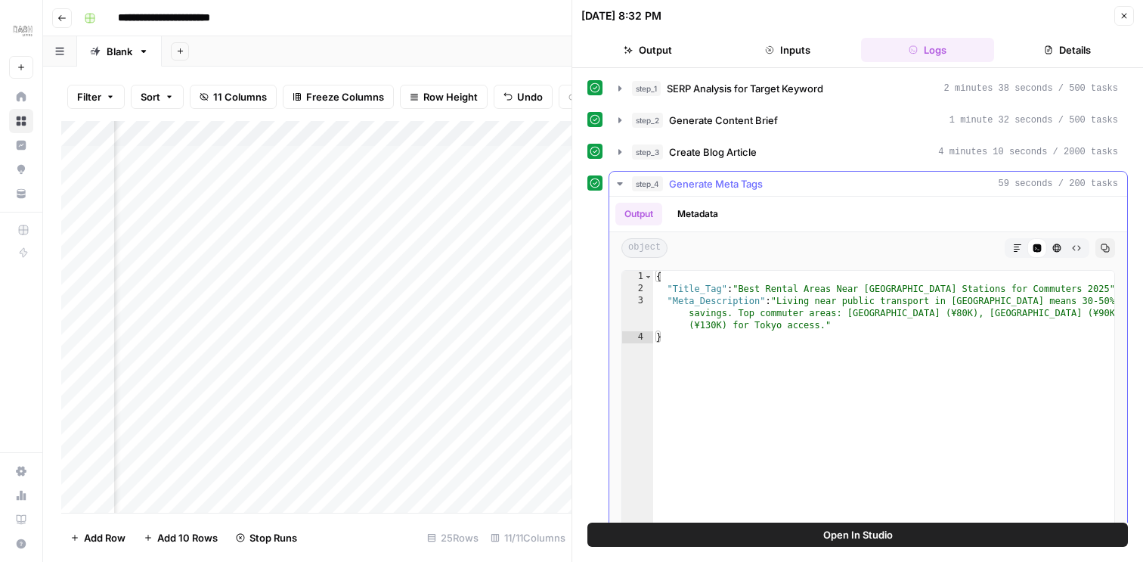
click at [621, 182] on icon "button" at bounding box center [619, 183] width 5 height 3
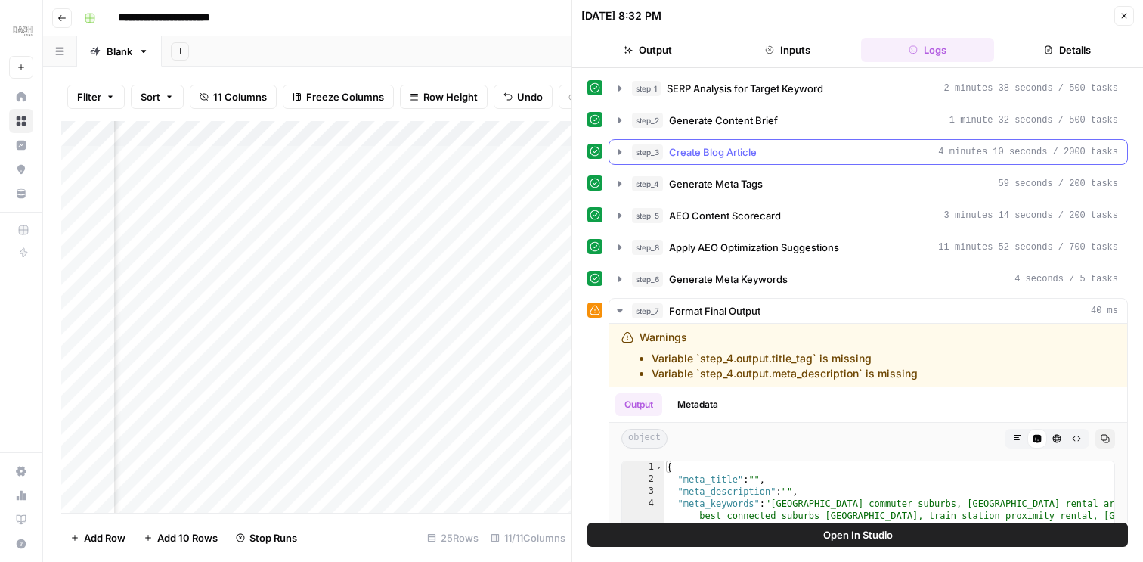
click at [621, 151] on icon "button" at bounding box center [619, 151] width 3 height 5
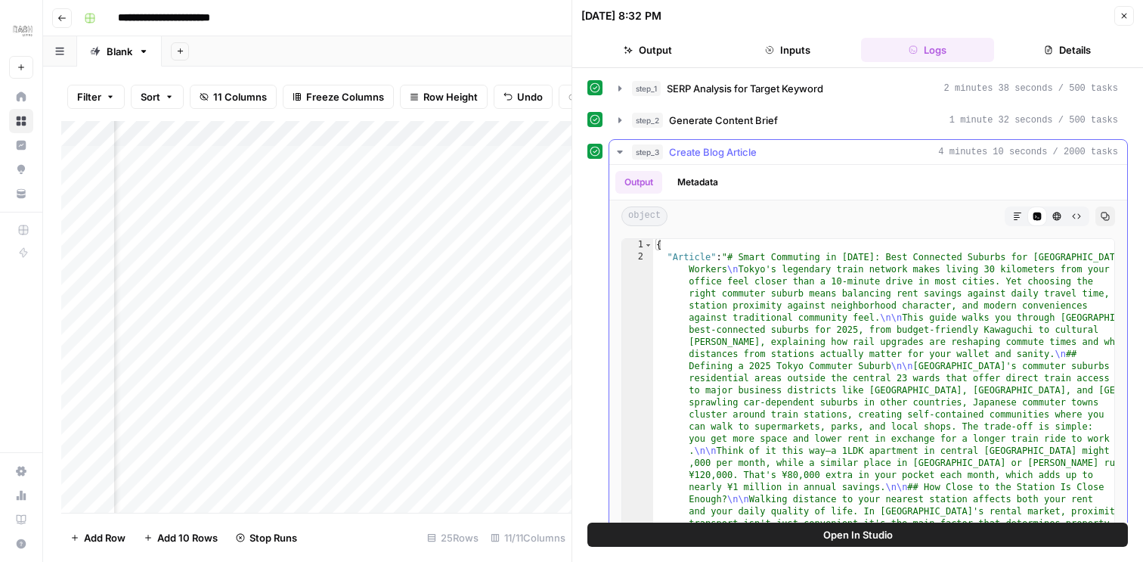
click at [702, 186] on button "Metadata" at bounding box center [697, 182] width 59 height 23
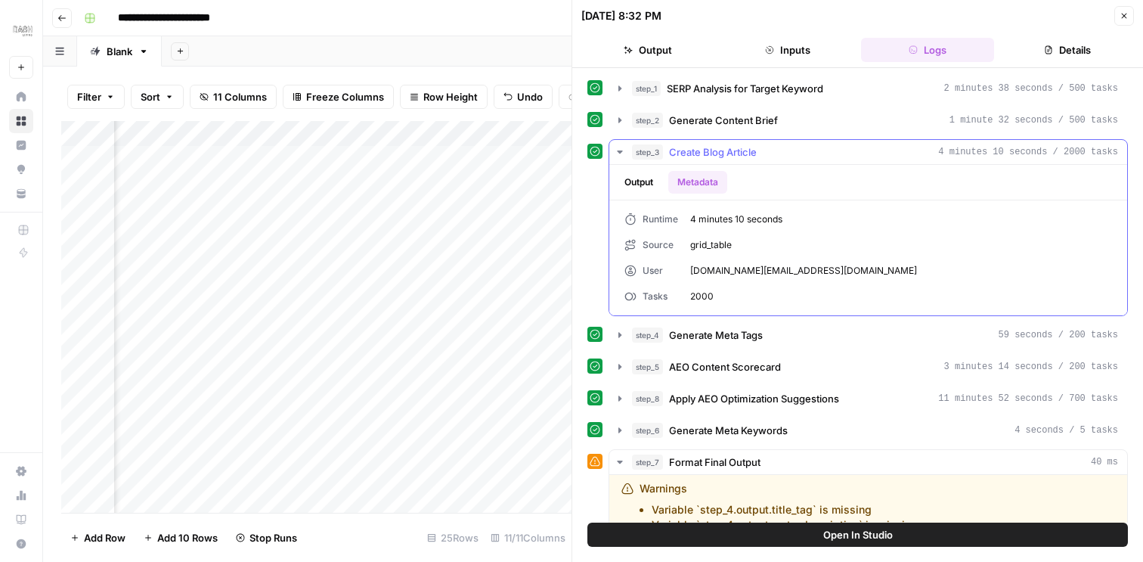
click at [641, 188] on button "Output" at bounding box center [638, 182] width 47 height 23
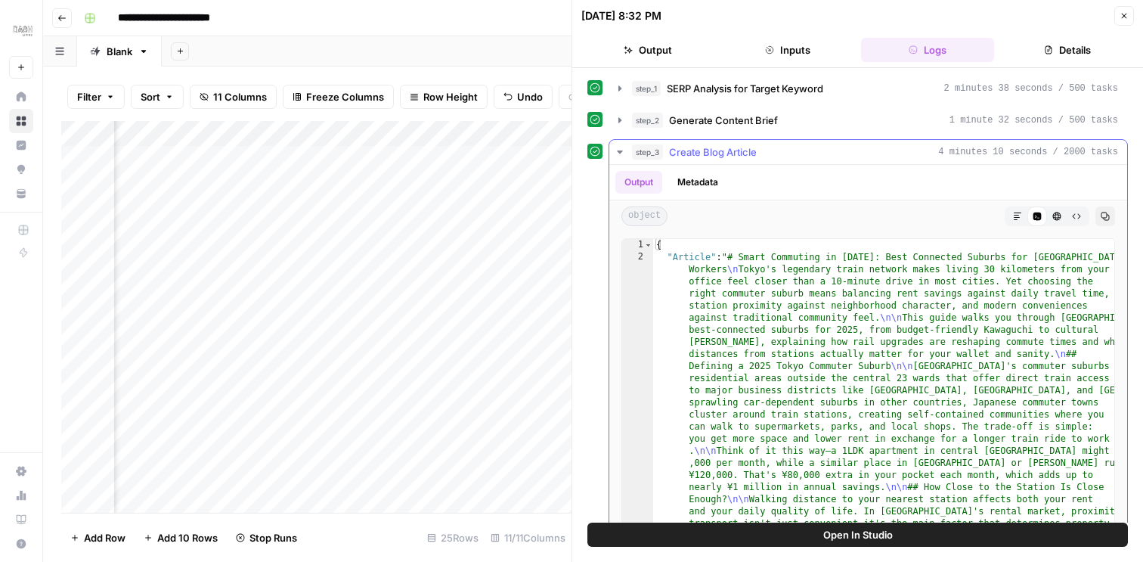
click at [750, 152] on span "Create Blog Article" at bounding box center [713, 151] width 88 height 15
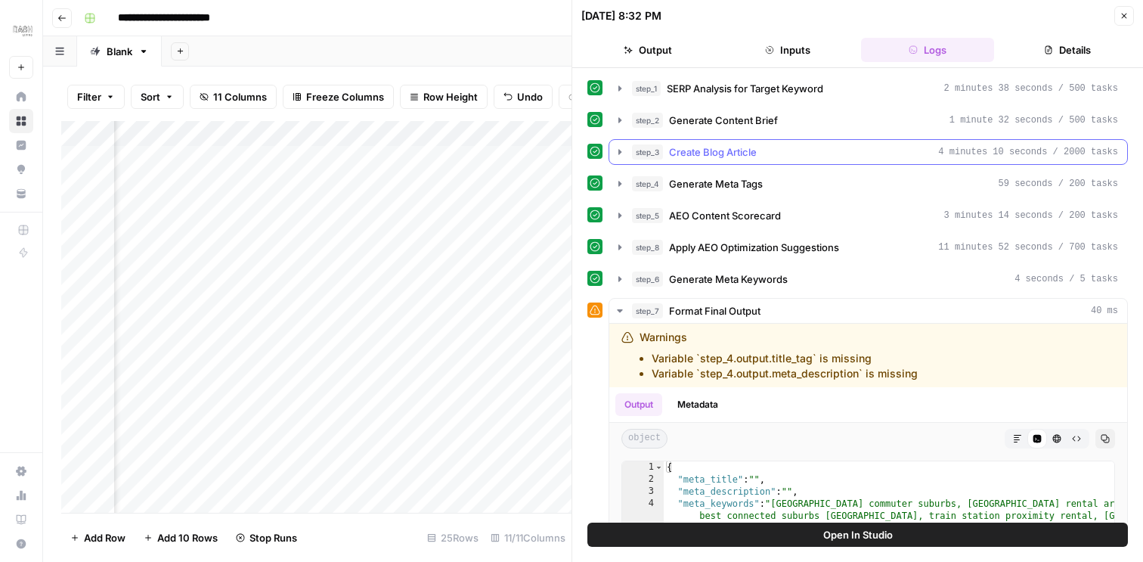
click at [709, 152] on span "Create Blog Article" at bounding box center [713, 151] width 88 height 15
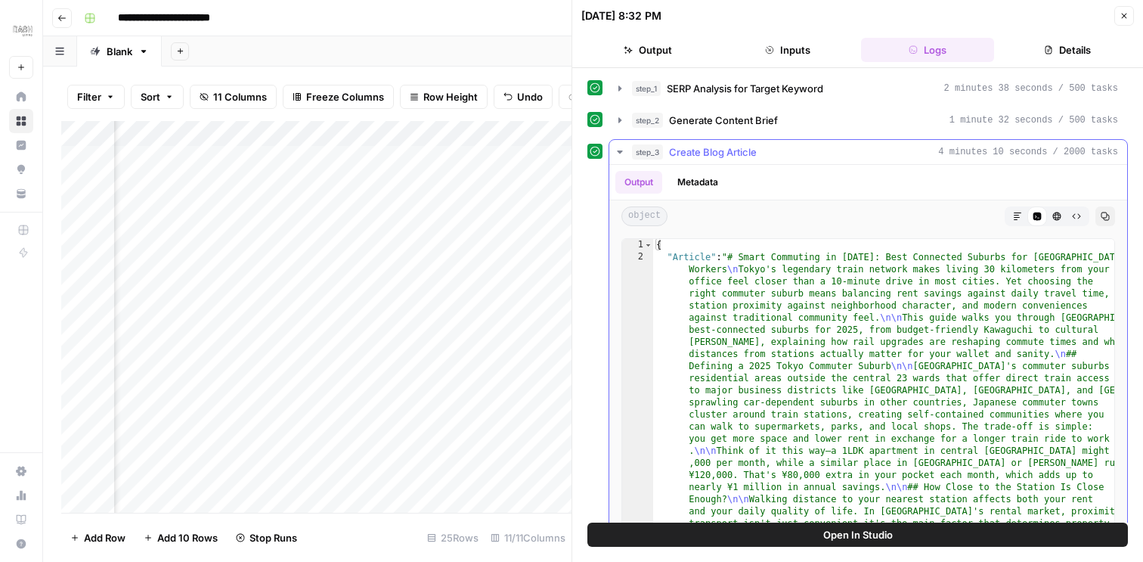
click at [1017, 212] on icon "button" at bounding box center [1017, 216] width 9 height 9
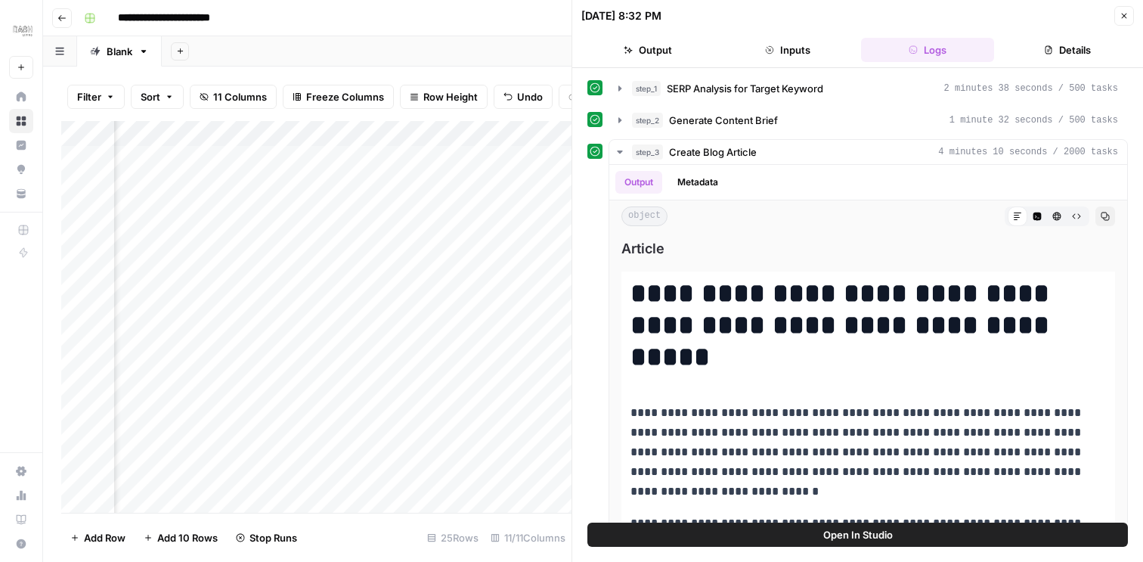
click at [669, 44] on button "Output" at bounding box center [648, 50] width 134 height 24
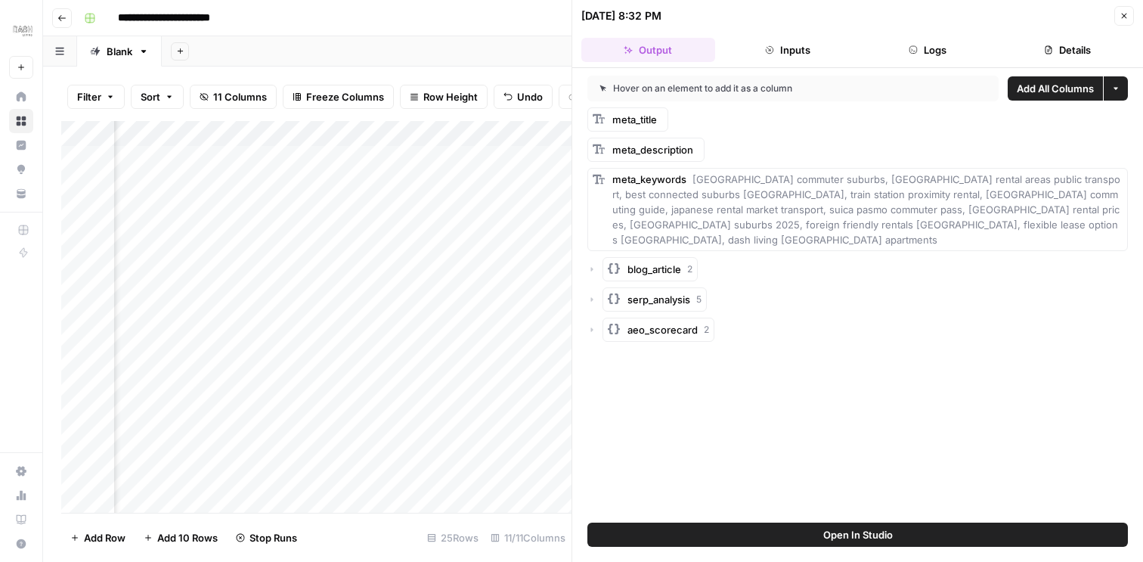
click at [1120, 91] on button "More options" at bounding box center [1116, 88] width 24 height 24
drag, startPoint x: 1085, startPoint y: 124, endPoint x: 880, endPoint y: 141, distance: 205.6
click at [880, 142] on body "**********" at bounding box center [571, 281] width 1143 height 562
click at [880, 141] on div "meta_description" at bounding box center [857, 150] width 540 height 24
click at [595, 265] on icon "button" at bounding box center [591, 269] width 9 height 9
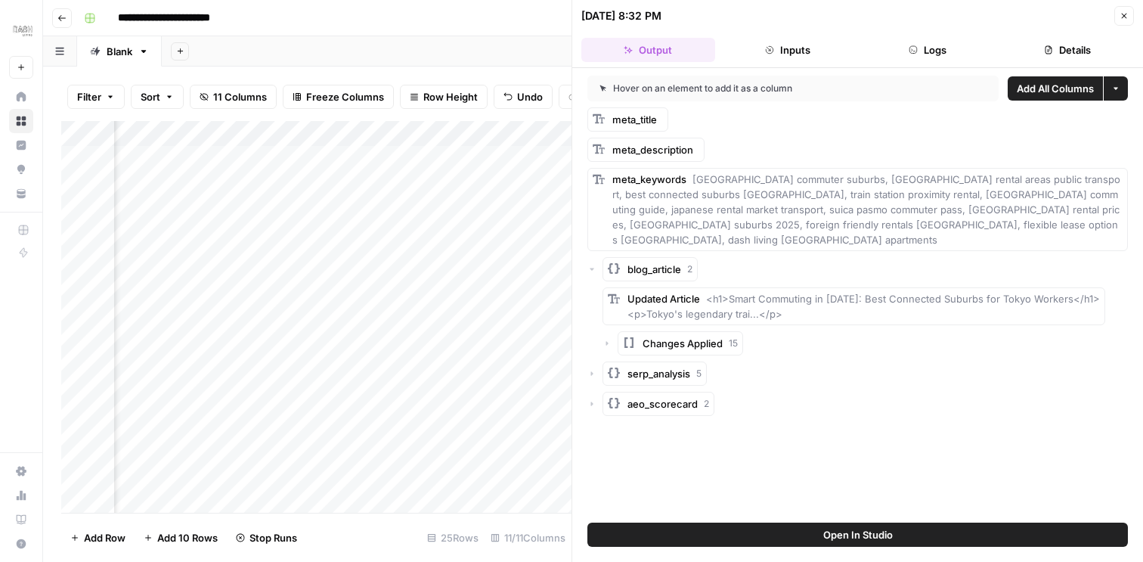
click at [1127, 13] on icon "button" at bounding box center [1123, 15] width 9 height 9
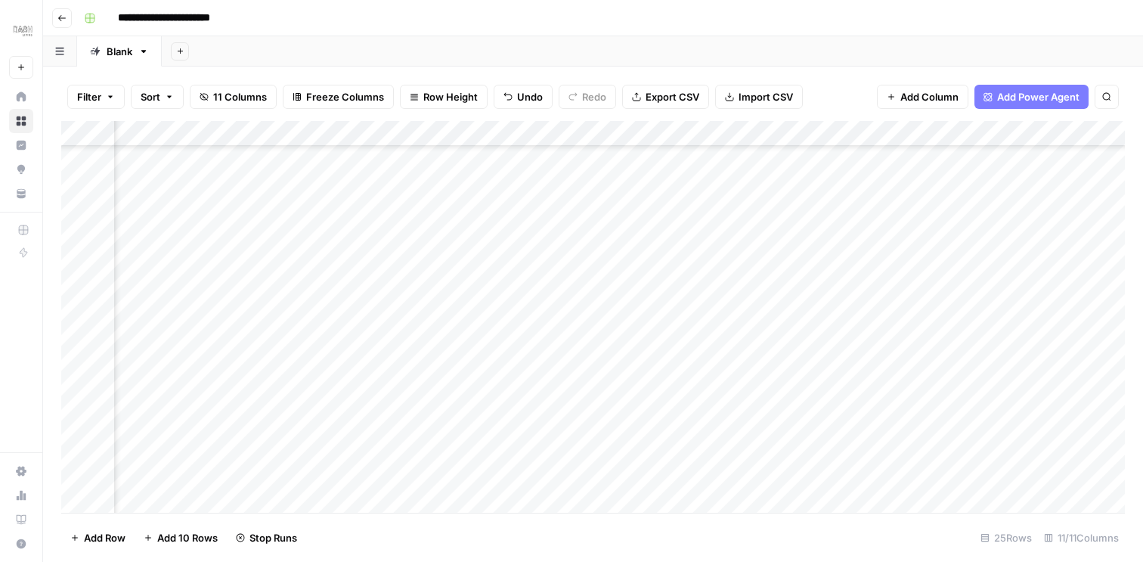
scroll to position [301, 430]
click at [705, 293] on div "Add Column" at bounding box center [592, 317] width 1063 height 392
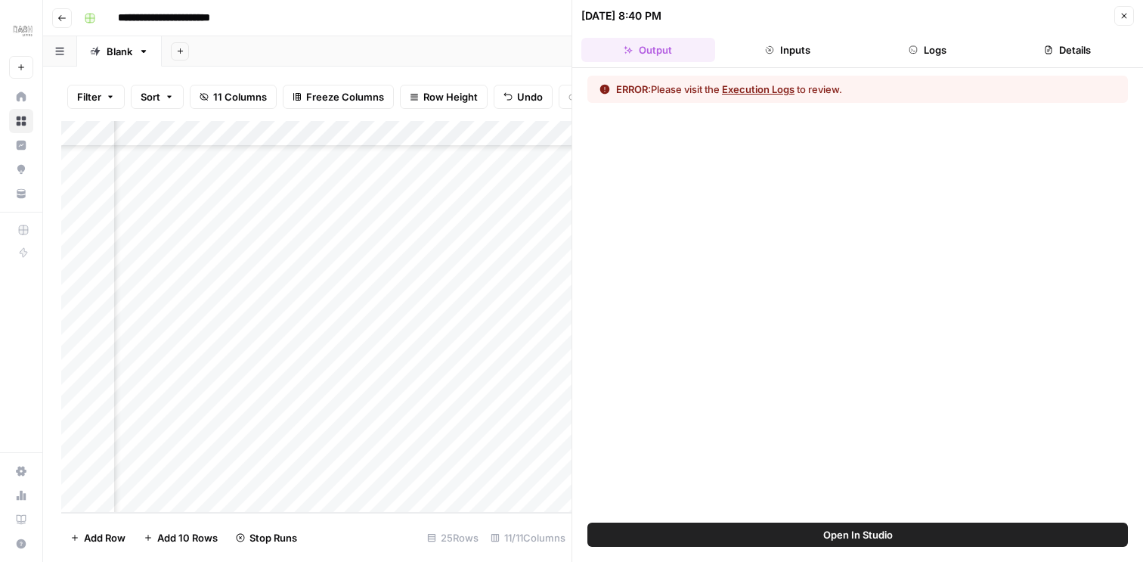
click at [952, 52] on button "Logs" at bounding box center [928, 50] width 134 height 24
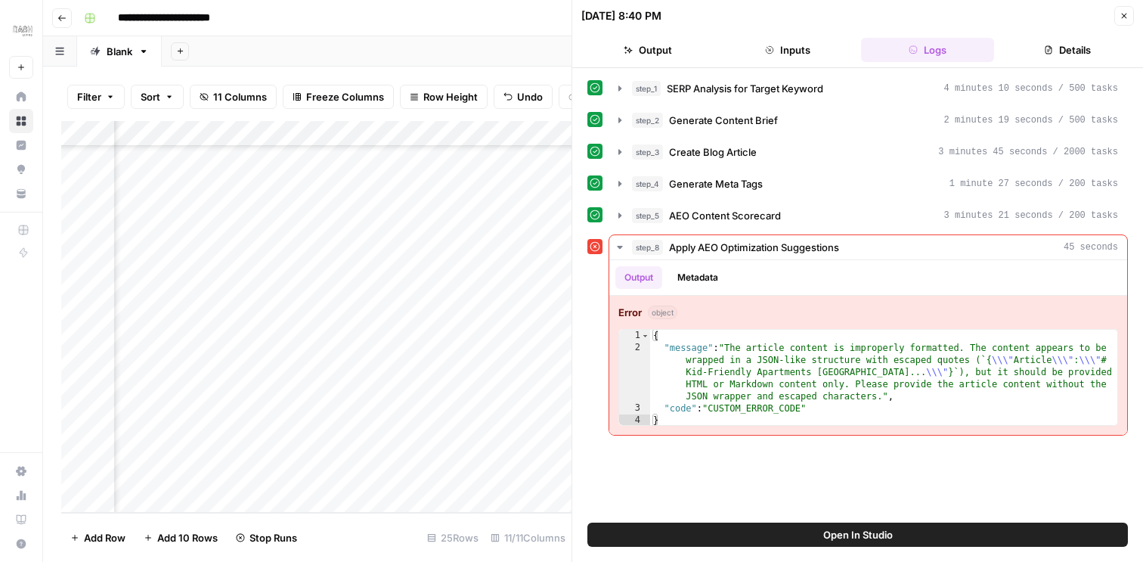
click at [1122, 16] on icon "button" at bounding box center [1123, 15] width 9 height 9
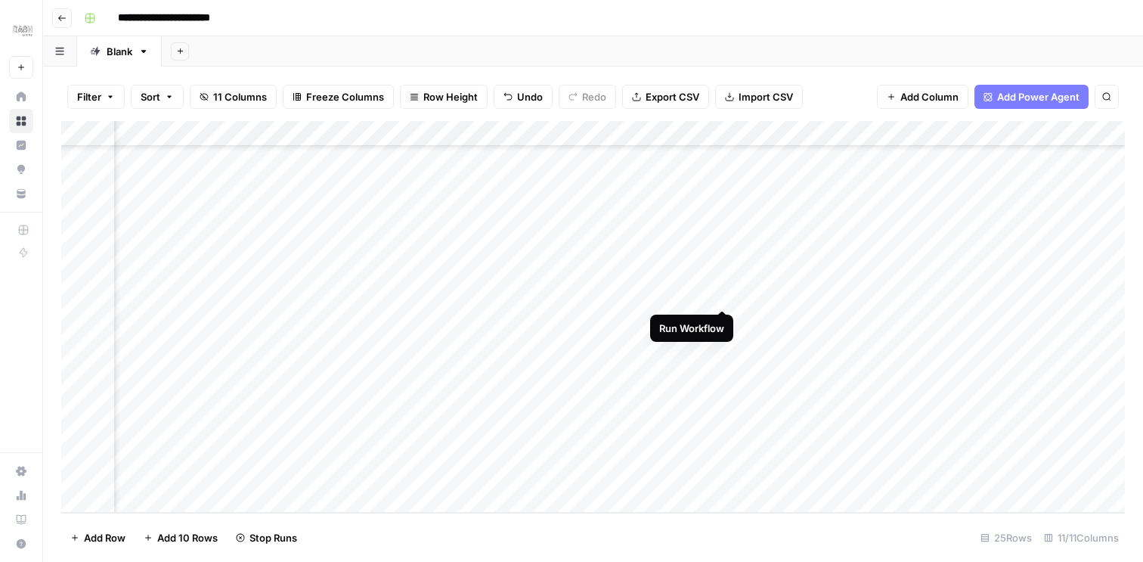
click at [721, 292] on div "Add Column" at bounding box center [592, 317] width 1063 height 392
click at [720, 346] on div "Add Column" at bounding box center [592, 317] width 1063 height 392
click at [723, 371] on div "Add Column" at bounding box center [592, 317] width 1063 height 392
click at [358, 287] on div "Add Column" at bounding box center [592, 317] width 1063 height 392
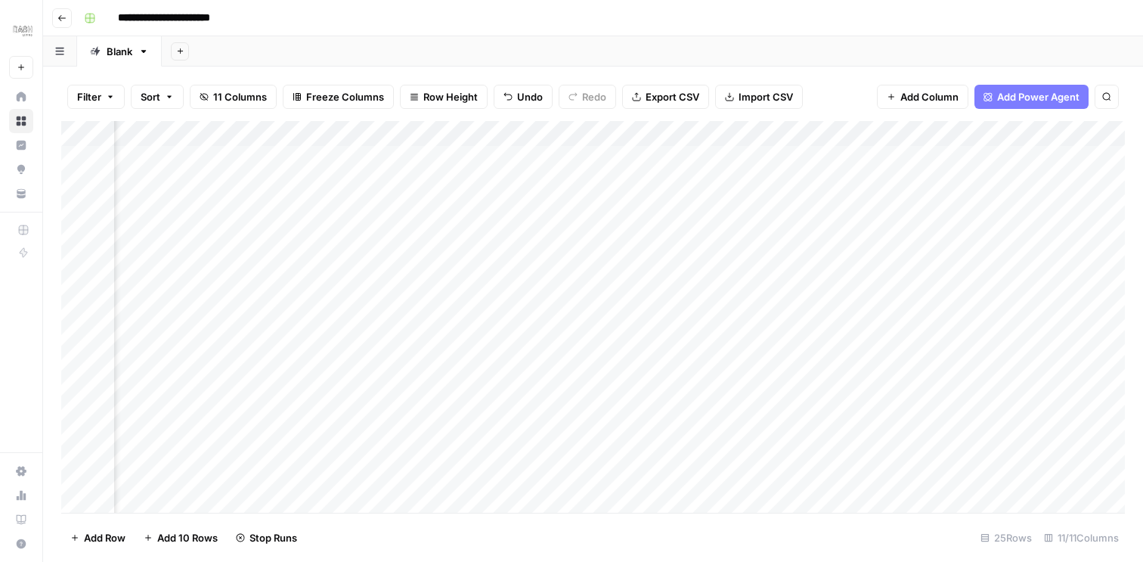
scroll to position [0, 661]
click at [551, 157] on div "Add Column" at bounding box center [592, 317] width 1063 height 392
click at [598, 159] on div "Add Column" at bounding box center [592, 317] width 1063 height 392
click at [598, 159] on textarea at bounding box center [626, 159] width 242 height 21
click at [605, 136] on div "Add Column" at bounding box center [592, 317] width 1063 height 392
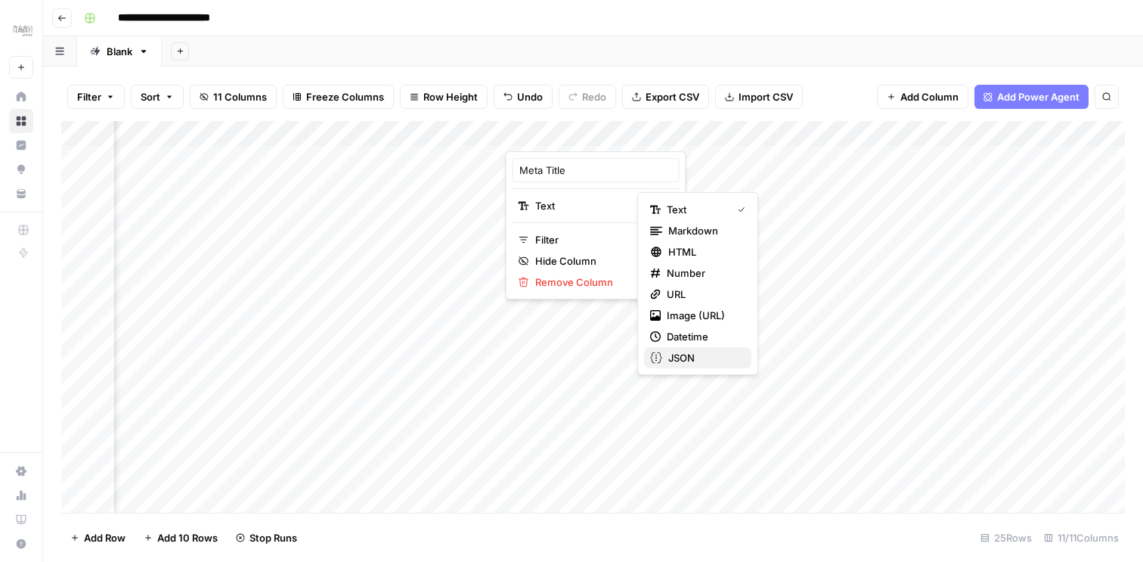
click at [670, 355] on span "JSON" at bounding box center [703, 357] width 71 height 15
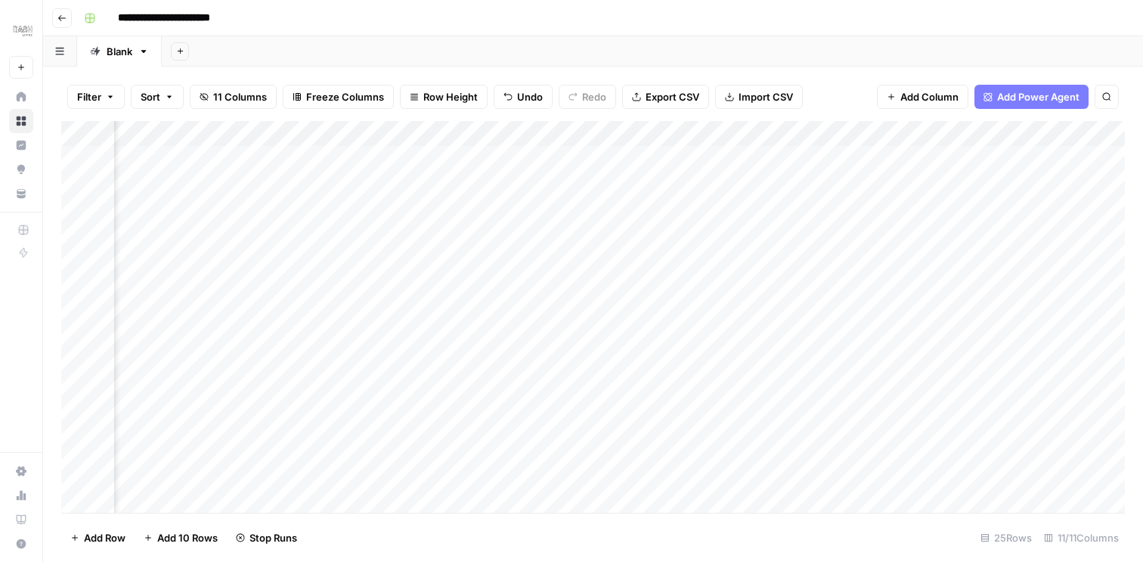
click at [630, 128] on div "Add Column" at bounding box center [592, 317] width 1063 height 392
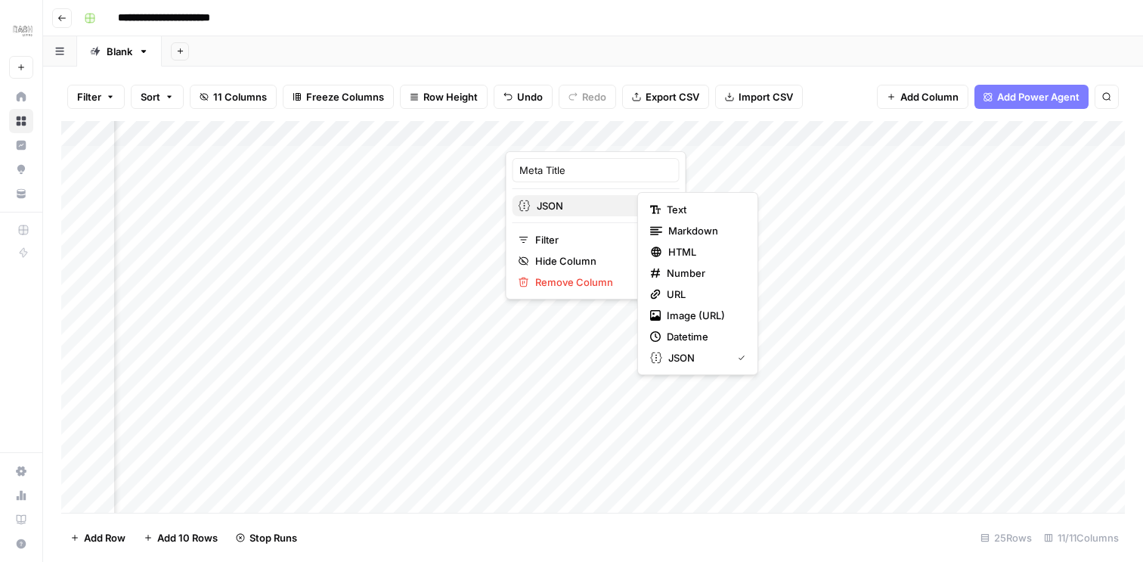
click at [589, 206] on span "JSON" at bounding box center [595, 205] width 116 height 15
click at [673, 213] on span "Text" at bounding box center [703, 209] width 73 height 15
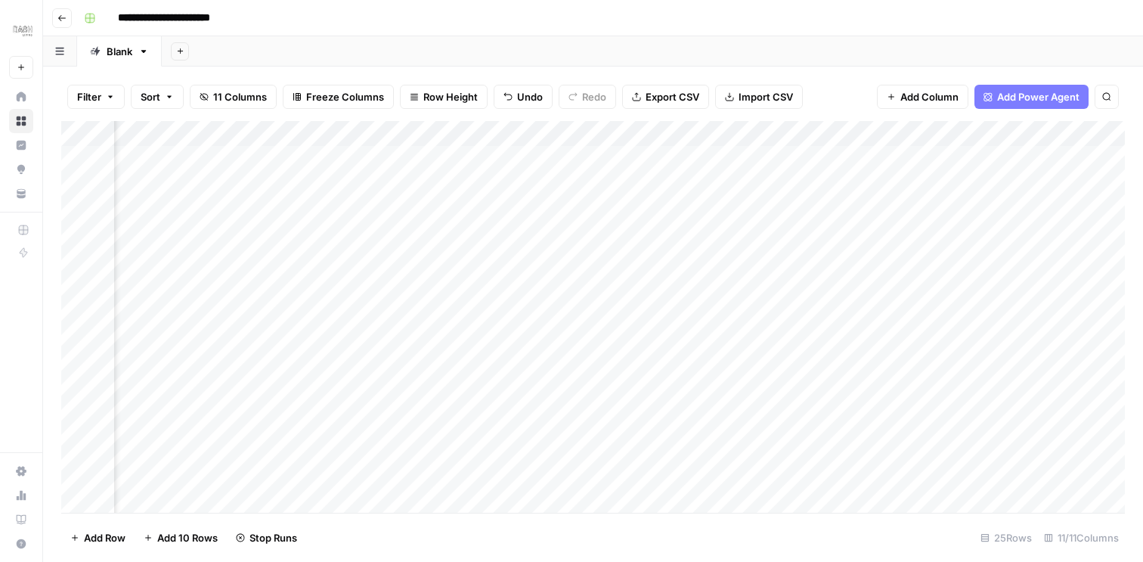
click at [592, 163] on div "Add Column" at bounding box center [592, 317] width 1063 height 392
click at [559, 166] on textarea at bounding box center [626, 159] width 242 height 21
click at [749, 211] on div "Add Column" at bounding box center [592, 317] width 1063 height 392
click at [565, 158] on div "Add Column" at bounding box center [592, 317] width 1063 height 392
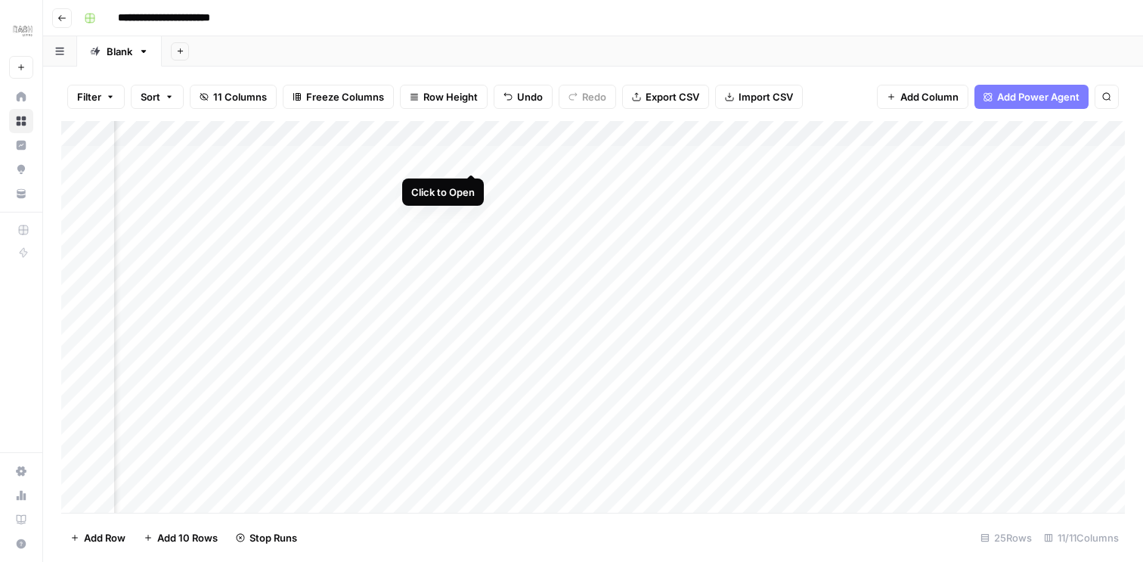
click at [469, 157] on div "Add Column" at bounding box center [592, 317] width 1063 height 392
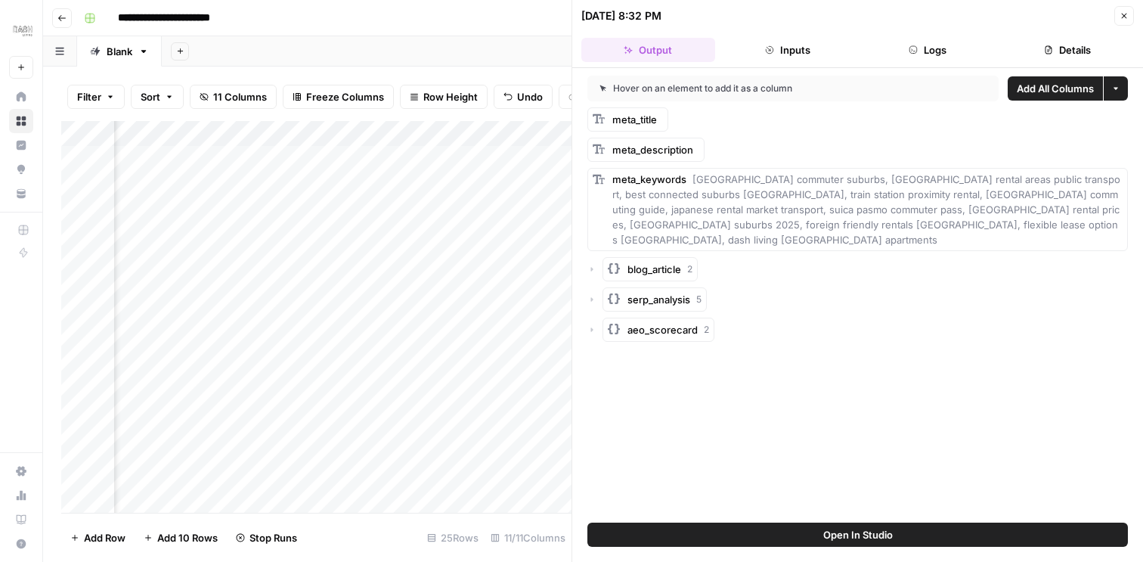
click at [791, 55] on button "Inputs" at bounding box center [788, 50] width 134 height 24
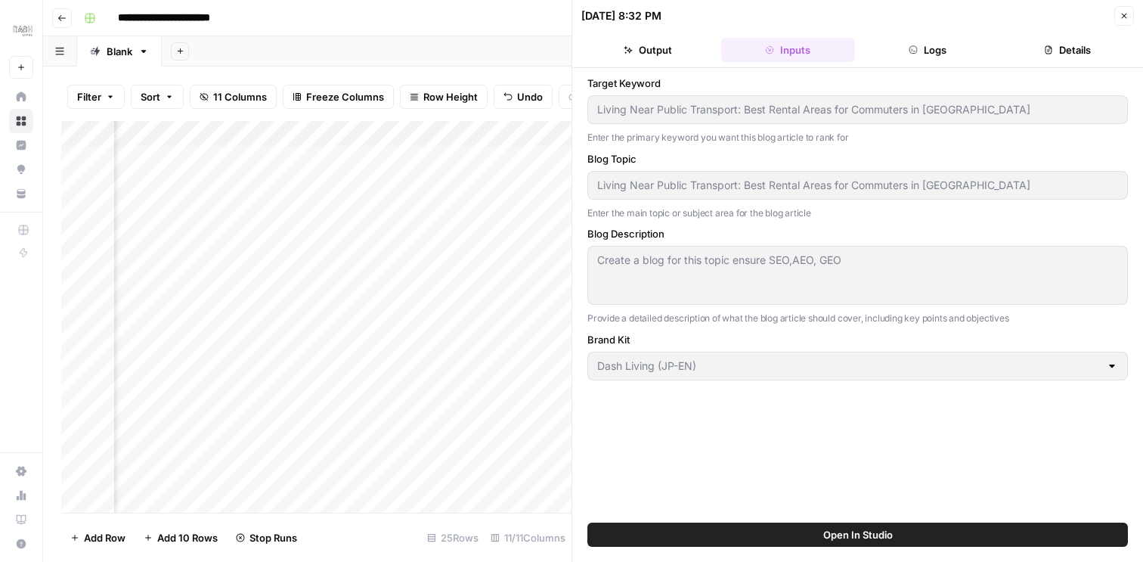
click at [892, 55] on button "Logs" at bounding box center [928, 50] width 134 height 24
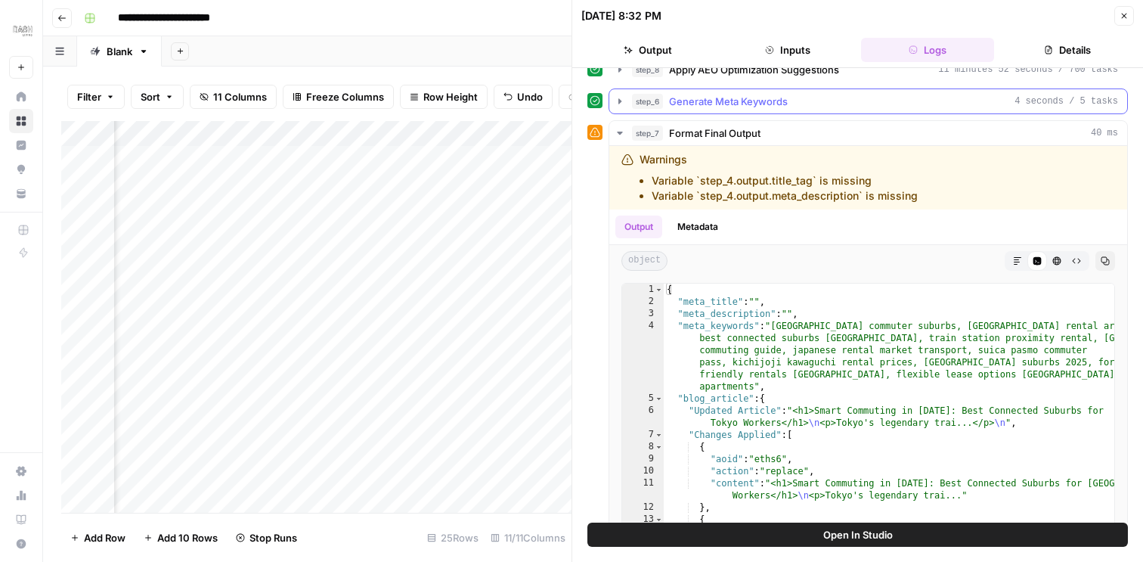
scroll to position [219, 0]
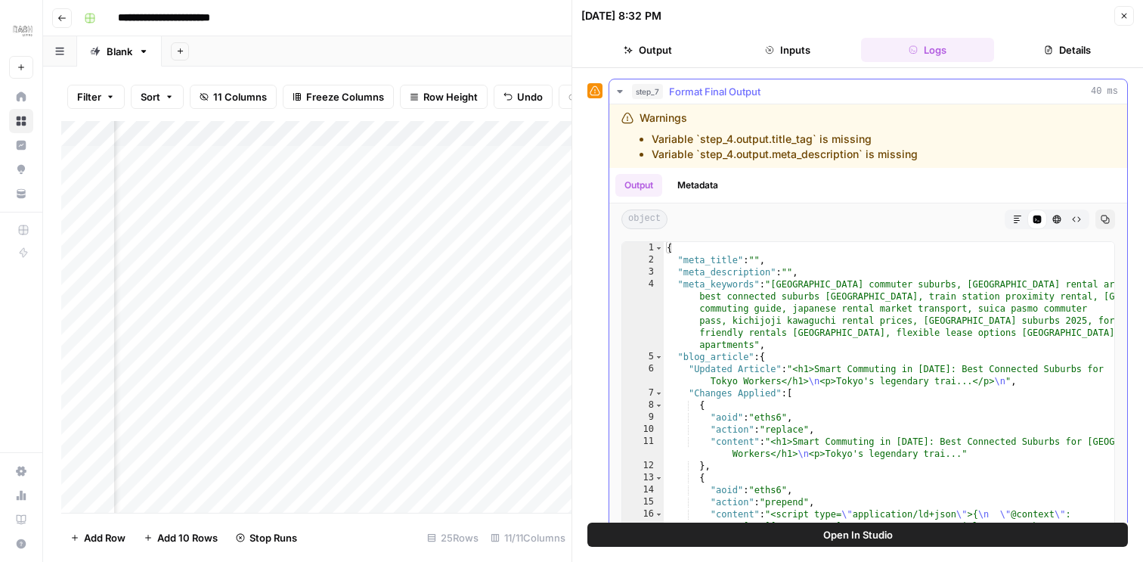
click at [896, 180] on div "Output Metadata" at bounding box center [868, 185] width 518 height 35
click at [1122, 20] on icon "button" at bounding box center [1123, 15] width 9 height 9
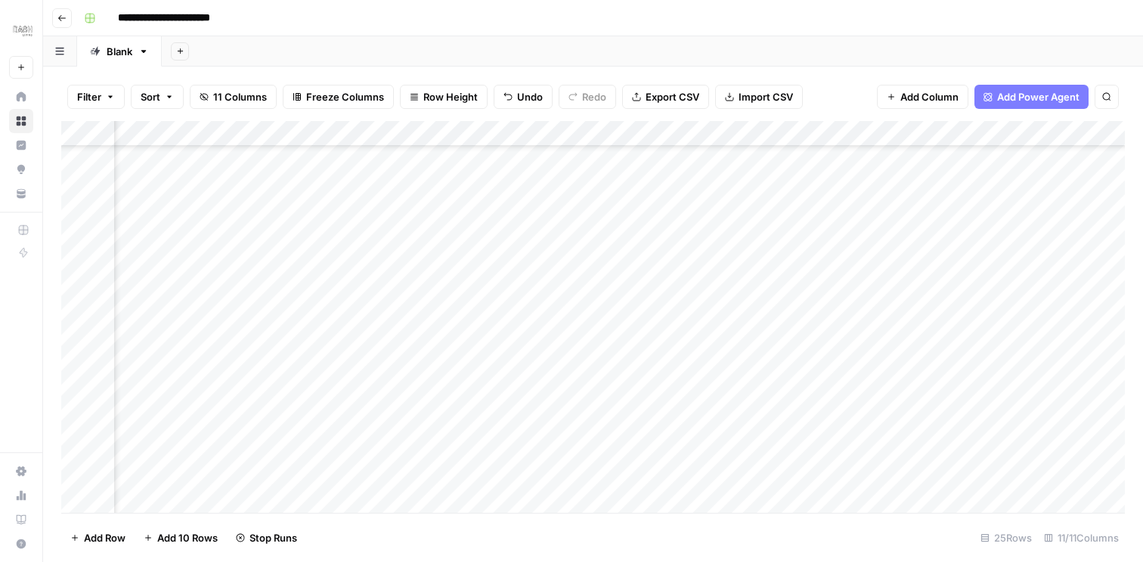
scroll to position [273, 661]
click at [472, 269] on div "Add Column" at bounding box center [592, 317] width 1063 height 392
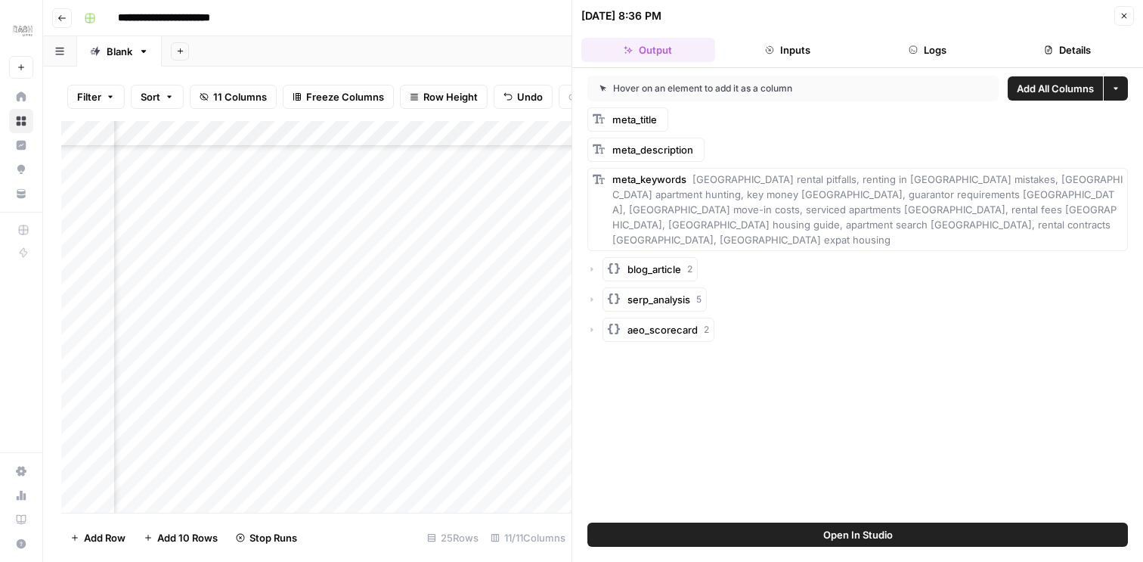
click at [1123, 14] on icon "button" at bounding box center [1123, 15] width 9 height 9
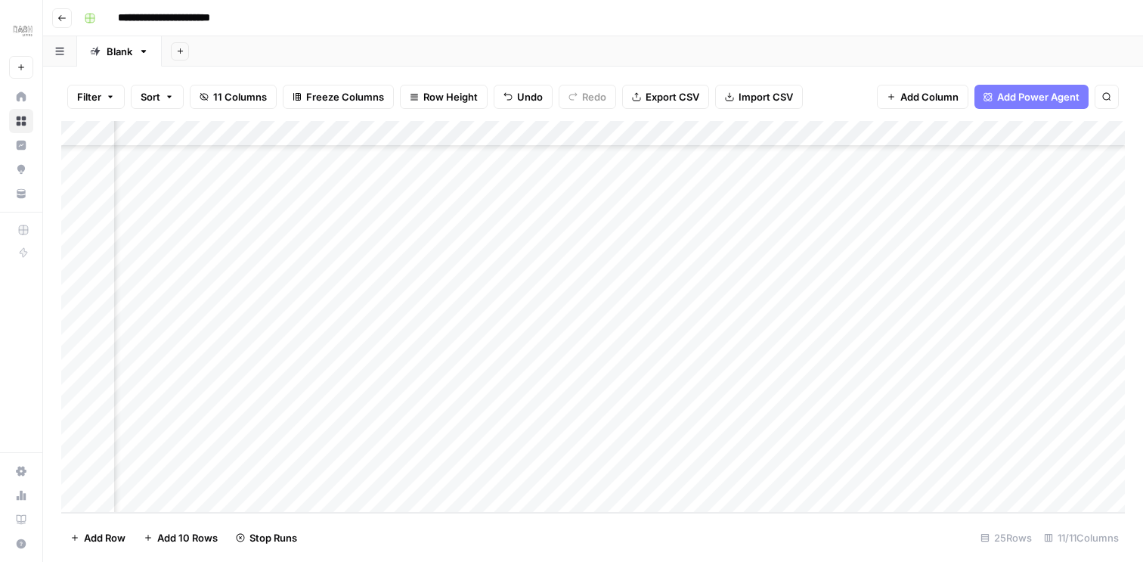
scroll to position [300, 661]
click at [472, 243] on div "Add Column" at bounding box center [592, 317] width 1063 height 392
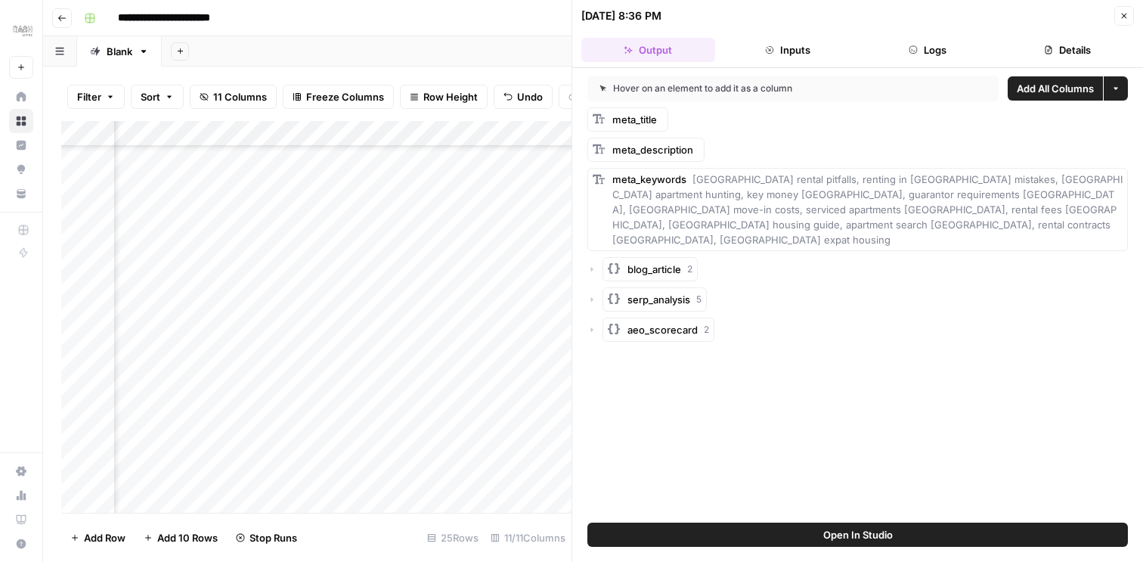
click at [966, 50] on button "Logs" at bounding box center [928, 50] width 134 height 24
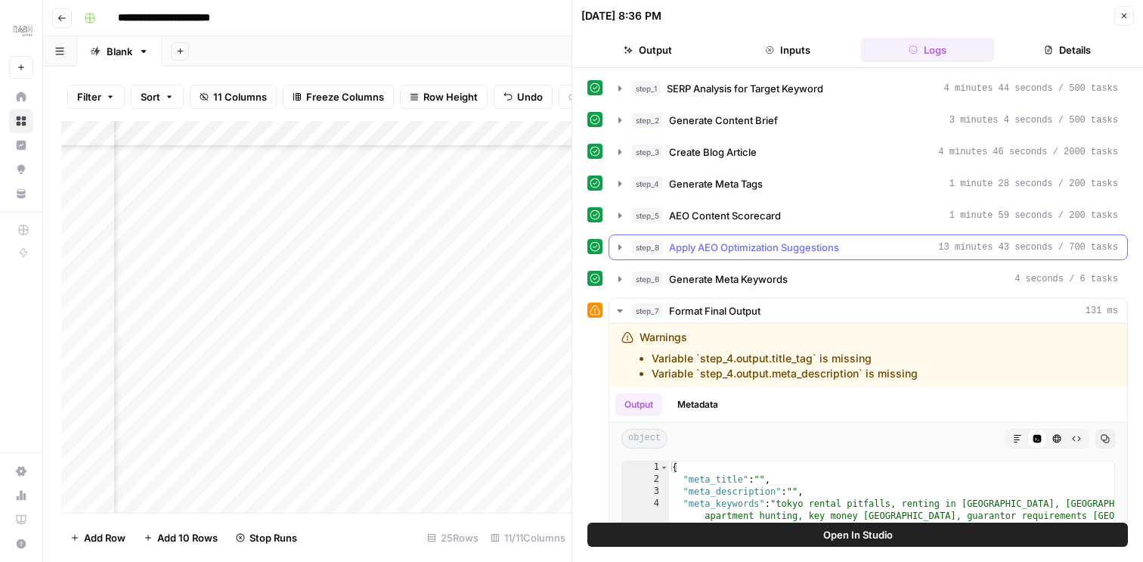
click at [614, 247] on icon "button" at bounding box center [620, 247] width 12 height 12
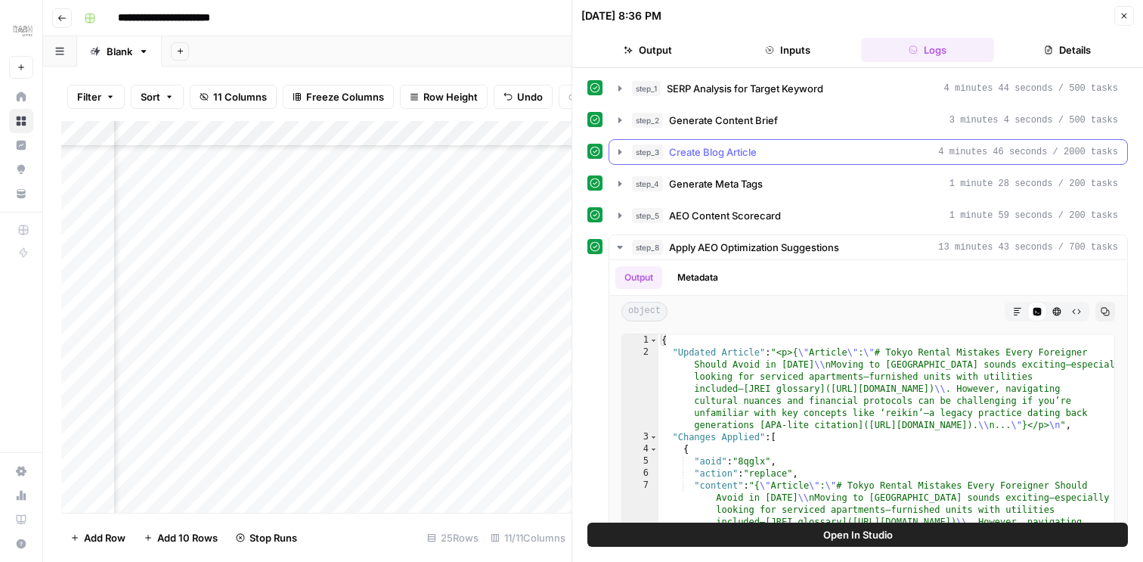
click at [618, 150] on icon "button" at bounding box center [620, 152] width 12 height 12
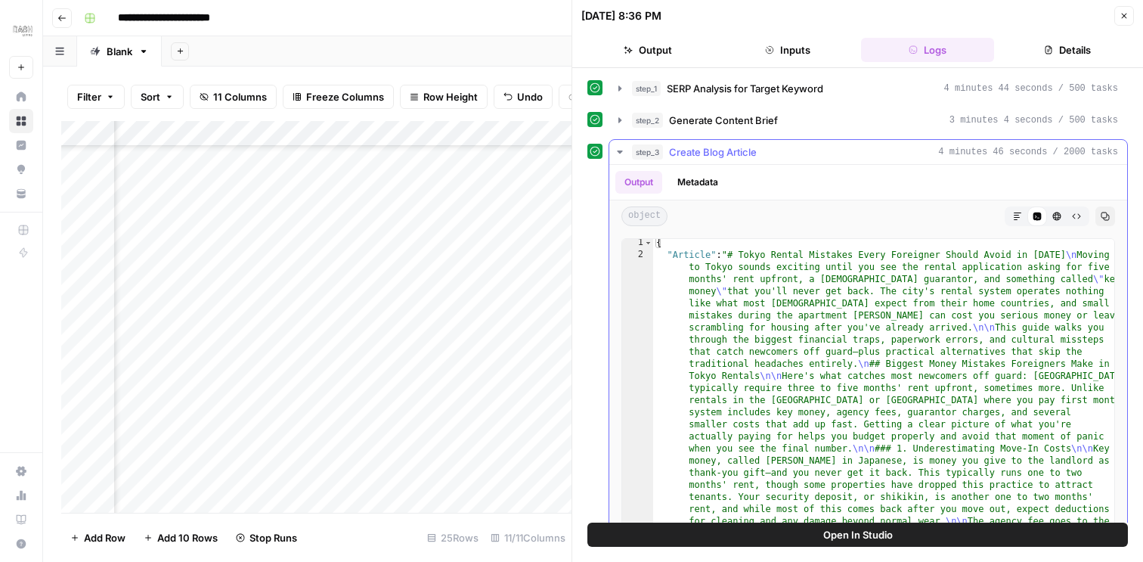
scroll to position [2, 0]
click at [1014, 218] on icon "button" at bounding box center [1017, 216] width 9 height 9
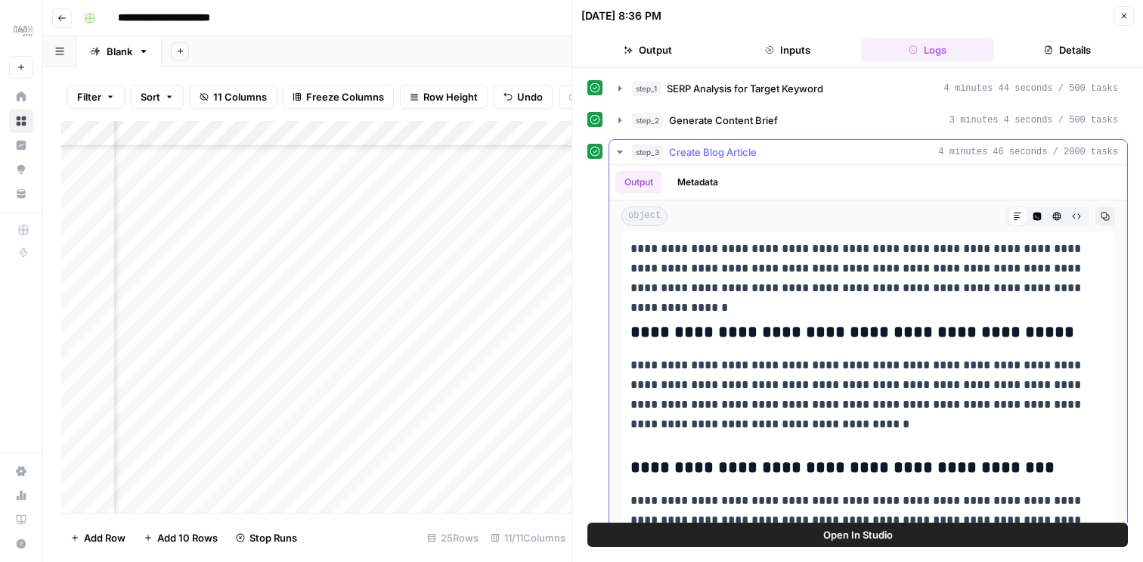
scroll to position [7504, 0]
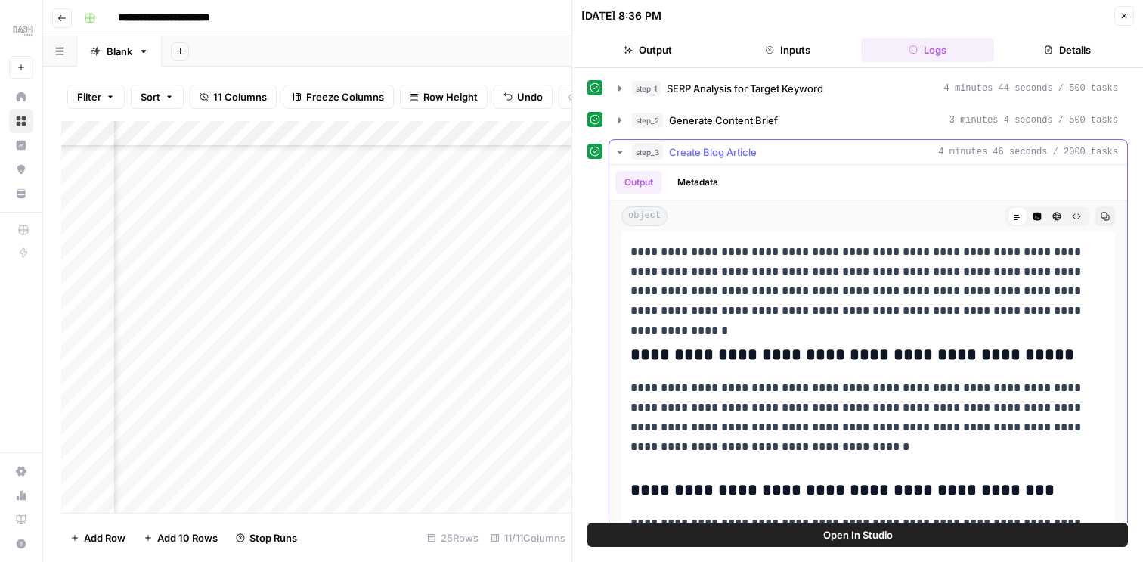
click at [618, 148] on icon "button" at bounding box center [620, 152] width 12 height 12
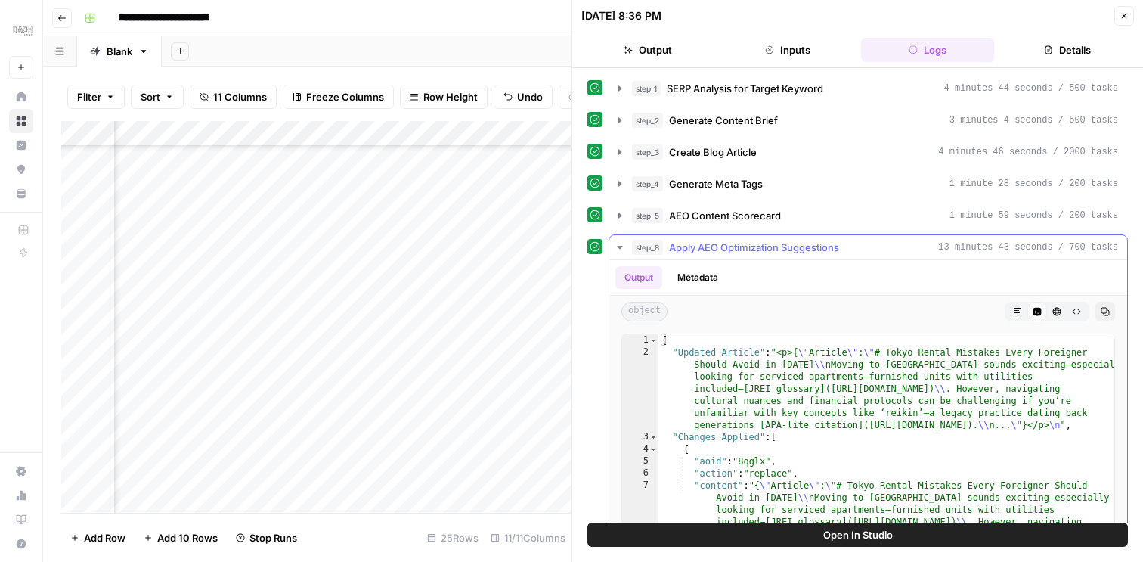
click at [1014, 313] on icon "button" at bounding box center [1017, 311] width 9 height 9
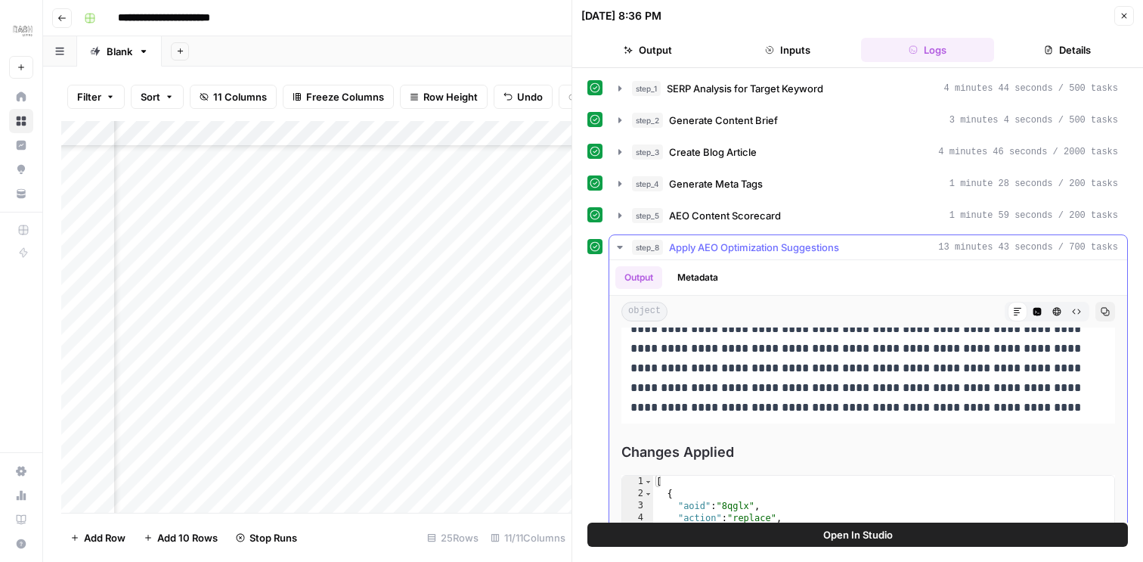
scroll to position [0, 0]
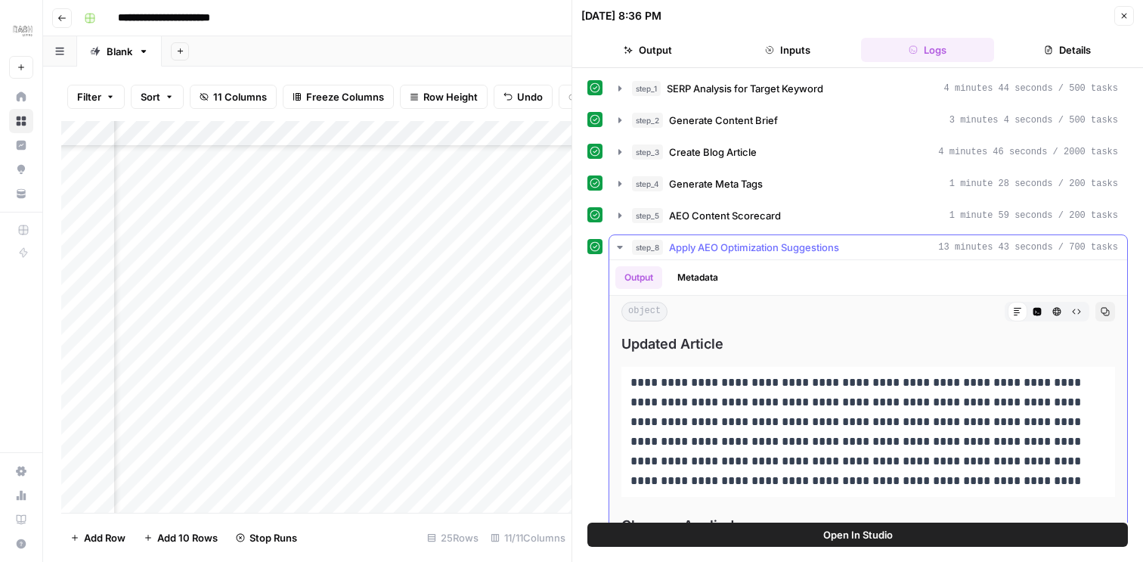
click at [1020, 311] on icon at bounding box center [1017, 311] width 9 height 9
click at [619, 247] on icon "button" at bounding box center [619, 247] width 5 height 3
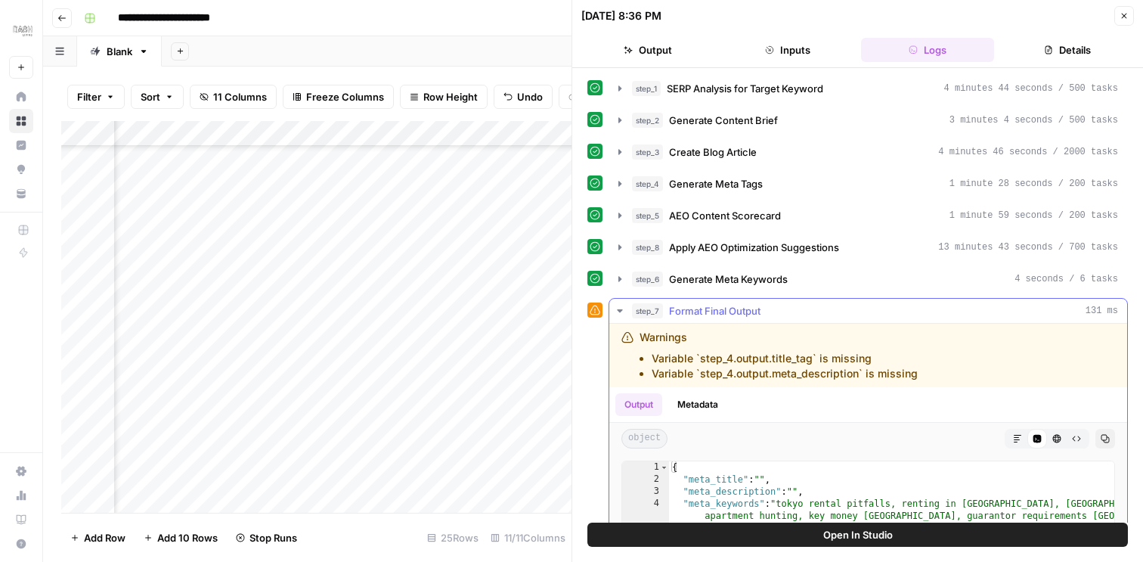
click at [617, 311] on icon "button" at bounding box center [620, 311] width 12 height 12
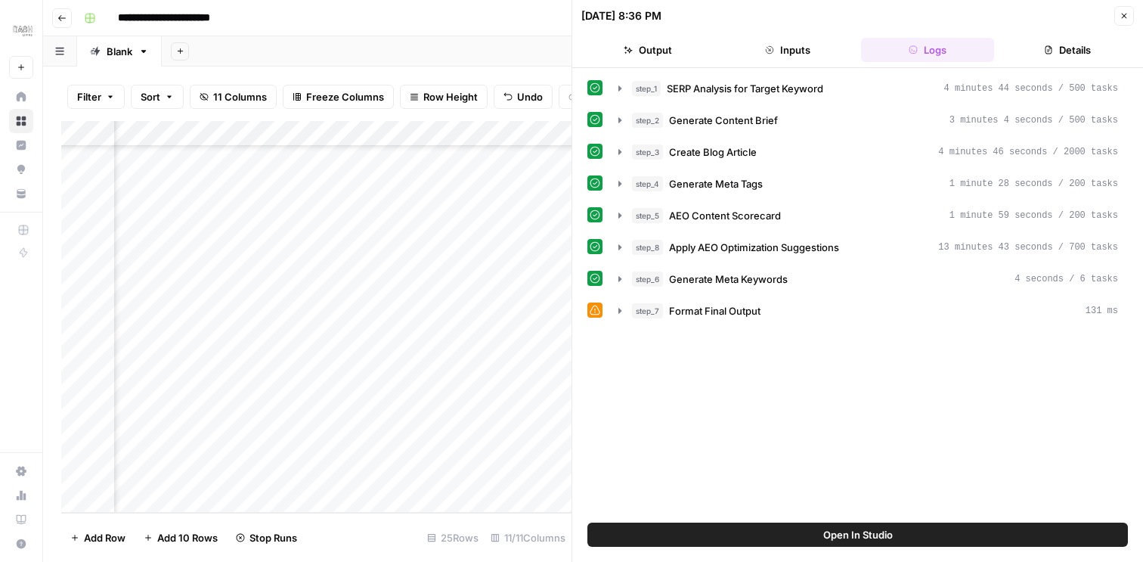
scroll to position [0, 661]
click at [822, 306] on div "step_7 Format Final Output 131 ms" at bounding box center [875, 310] width 486 height 15
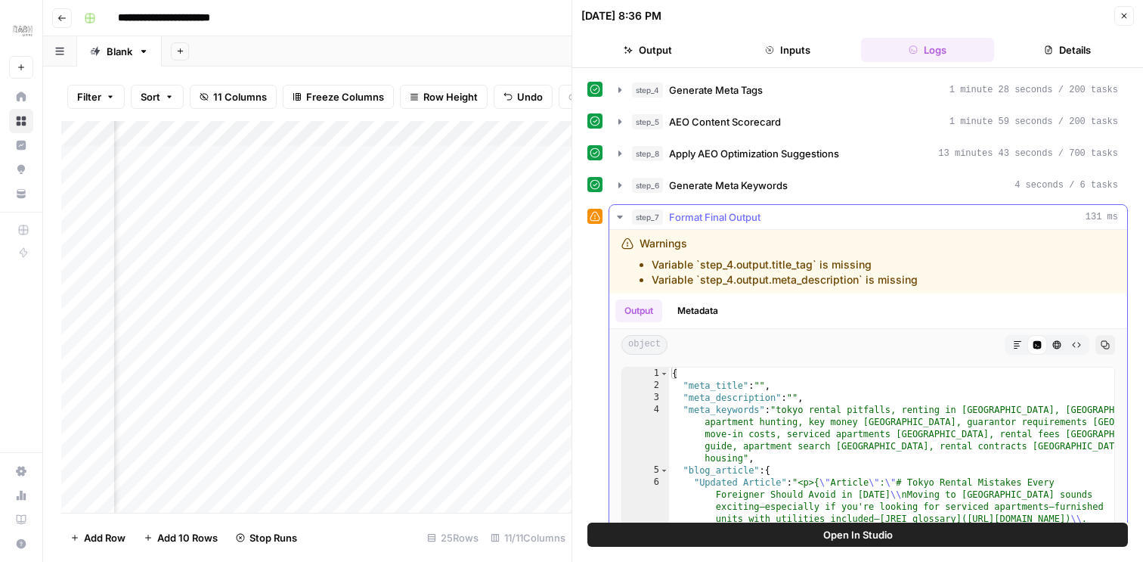
scroll to position [0, 0]
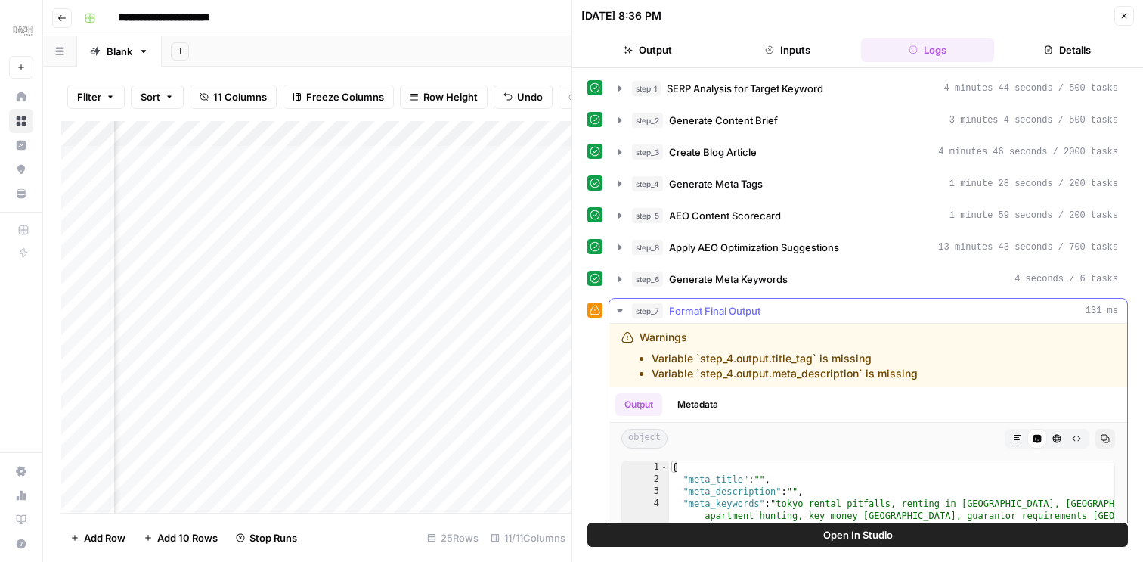
click at [618, 308] on icon "button" at bounding box center [620, 311] width 12 height 12
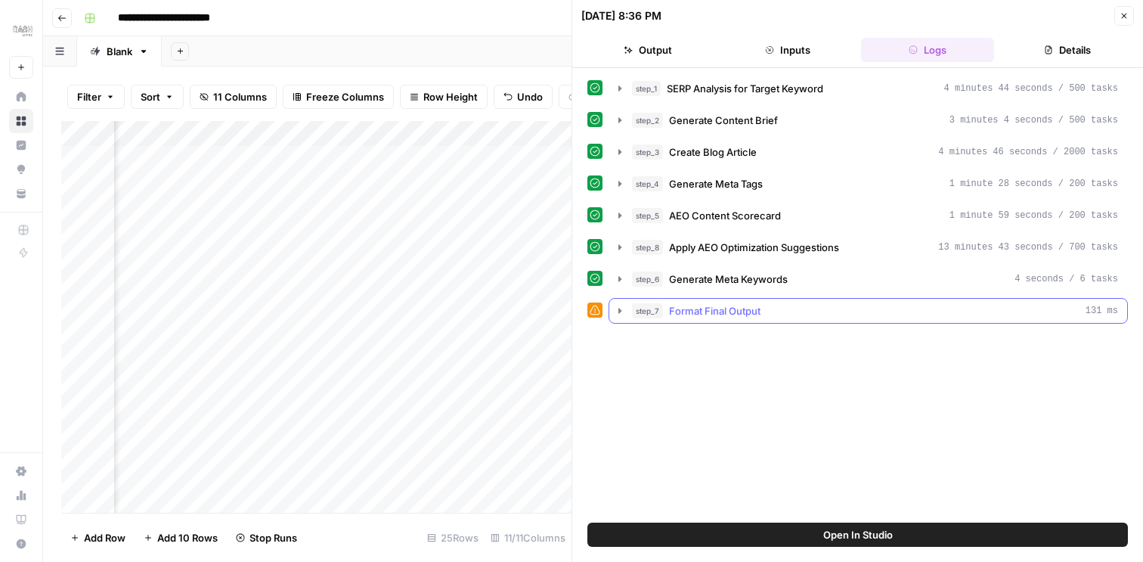
click at [618, 311] on icon "button" at bounding box center [620, 311] width 12 height 12
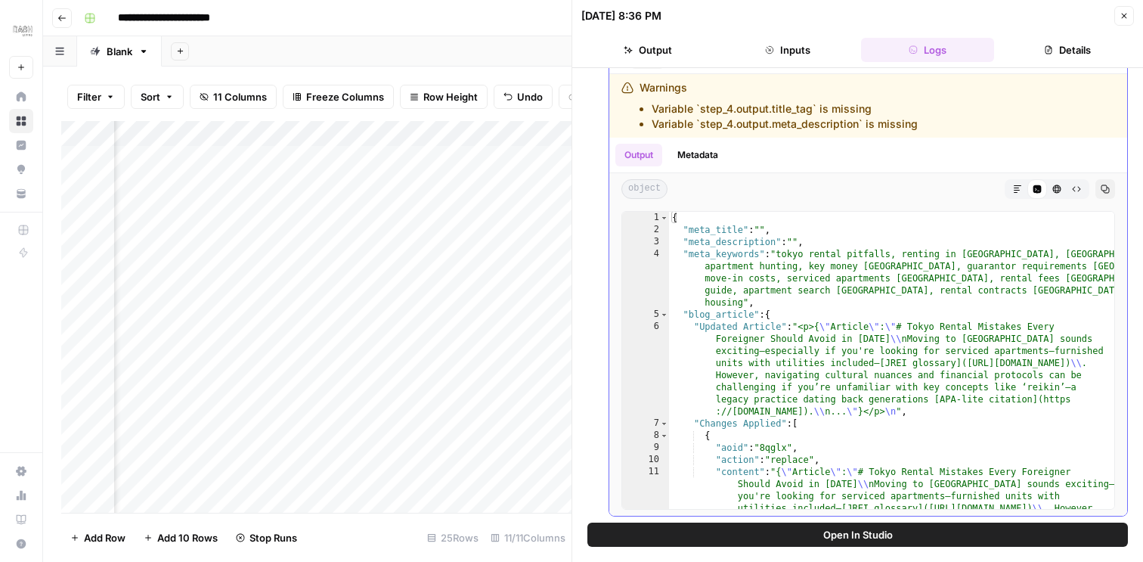
scroll to position [250, 0]
click at [1125, 16] on icon "button" at bounding box center [1123, 15] width 9 height 9
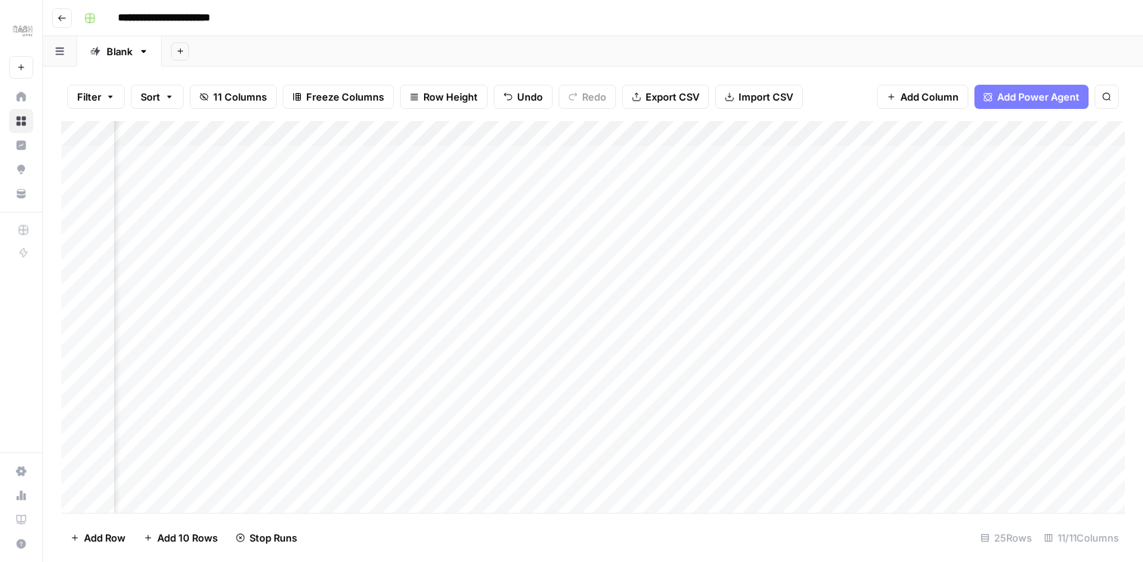
scroll to position [0, 770]
click at [927, 159] on div "Add Column" at bounding box center [592, 317] width 1063 height 392
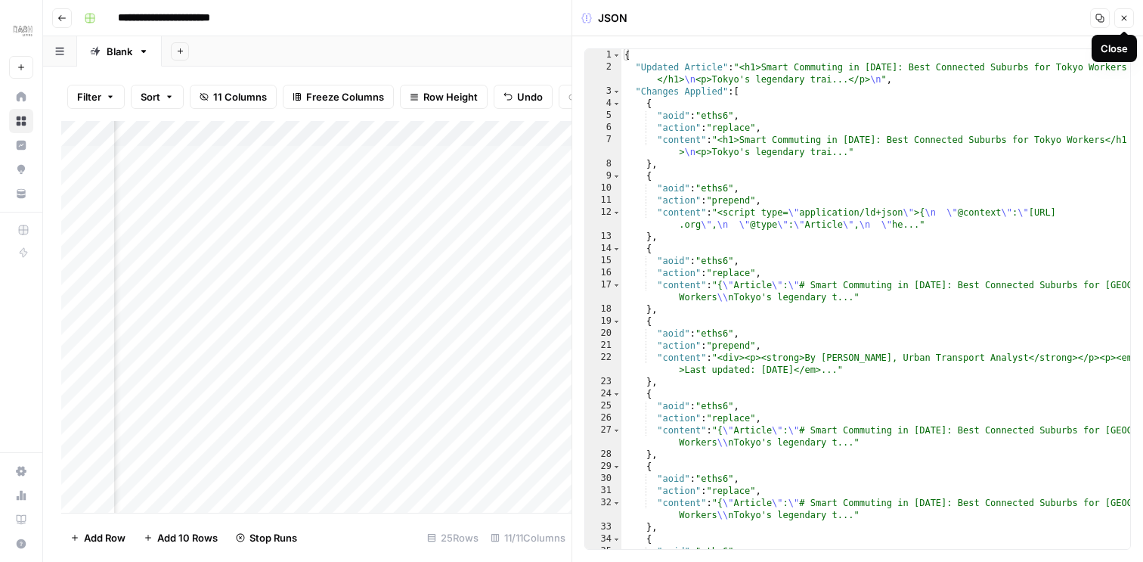
click at [1120, 17] on icon "button" at bounding box center [1123, 18] width 9 height 9
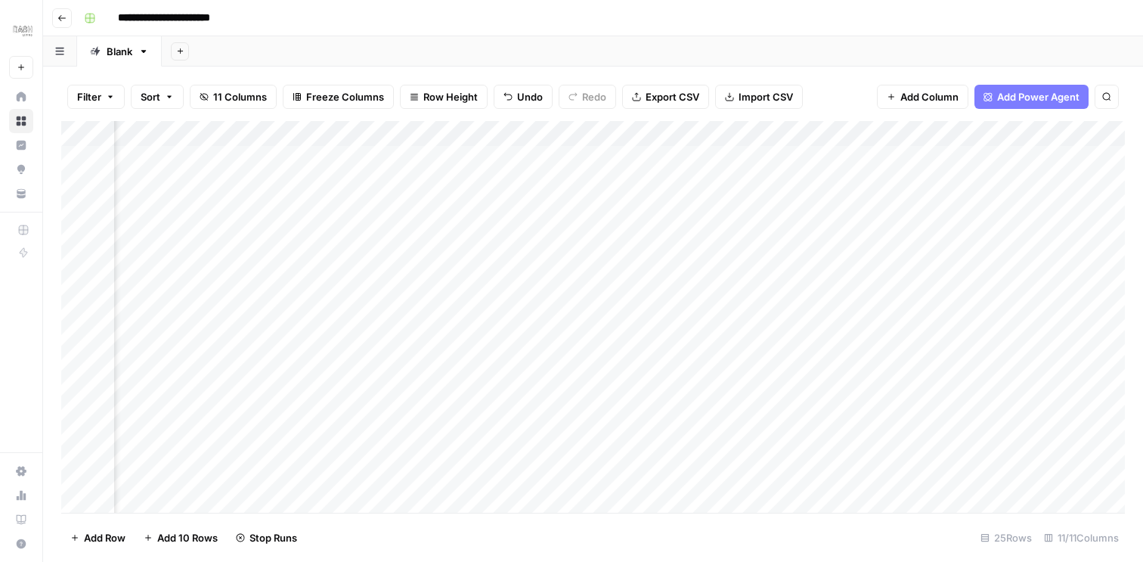
click at [927, 131] on div "Add Column" at bounding box center [592, 317] width 1063 height 392
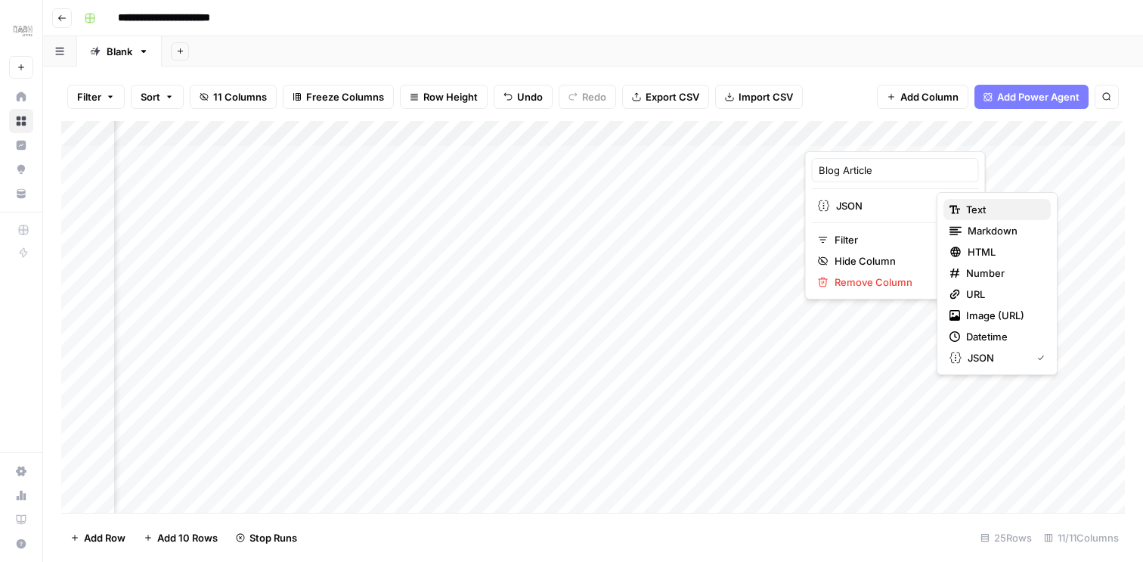
click at [967, 209] on span "Text" at bounding box center [1002, 209] width 73 height 15
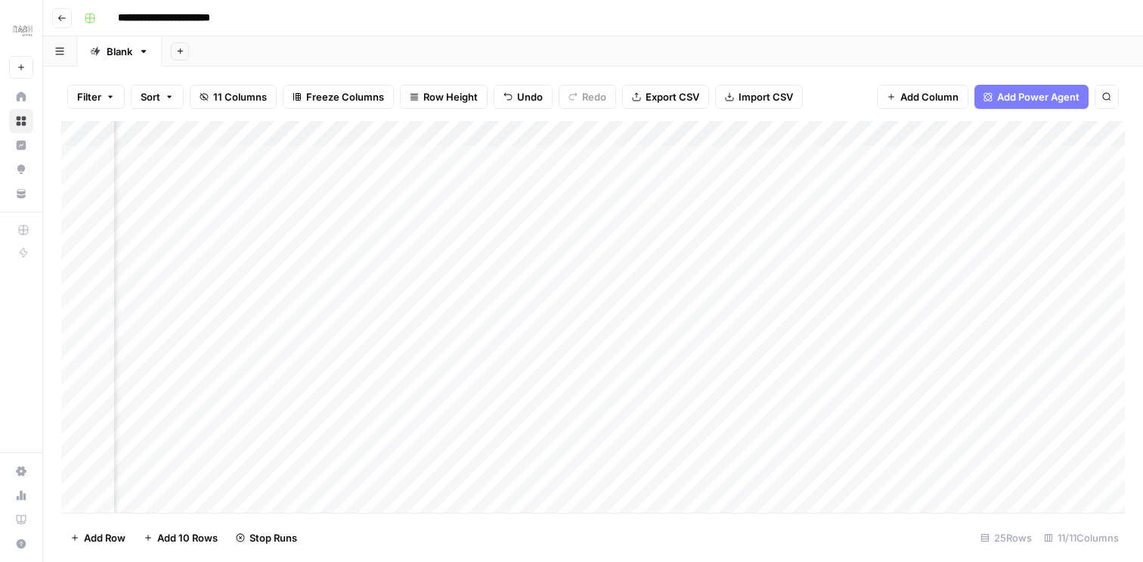
click at [866, 157] on div "Add Column" at bounding box center [592, 317] width 1063 height 392
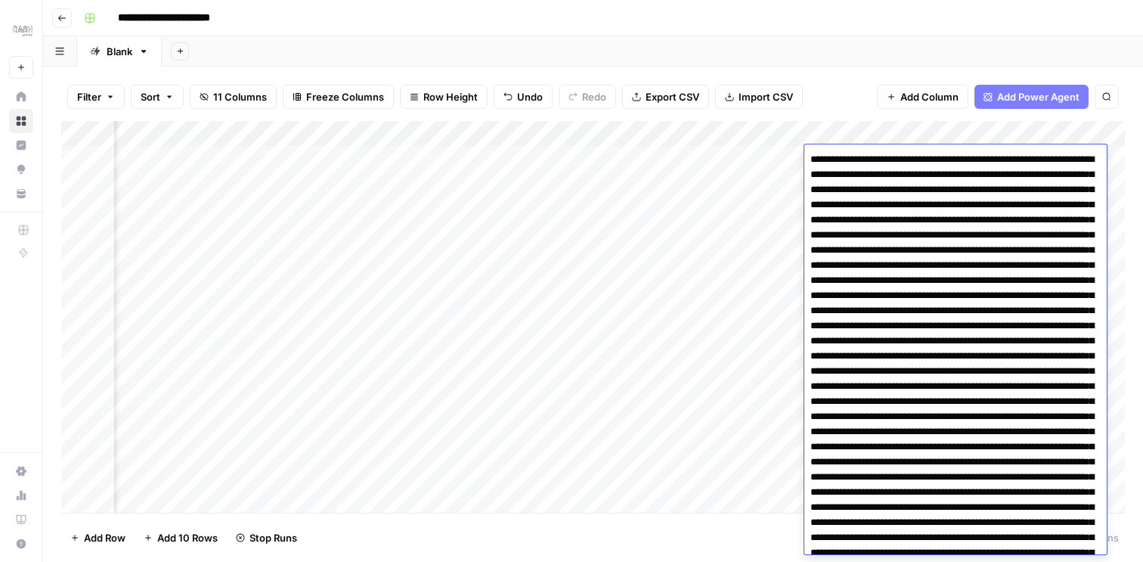
scroll to position [311, 0]
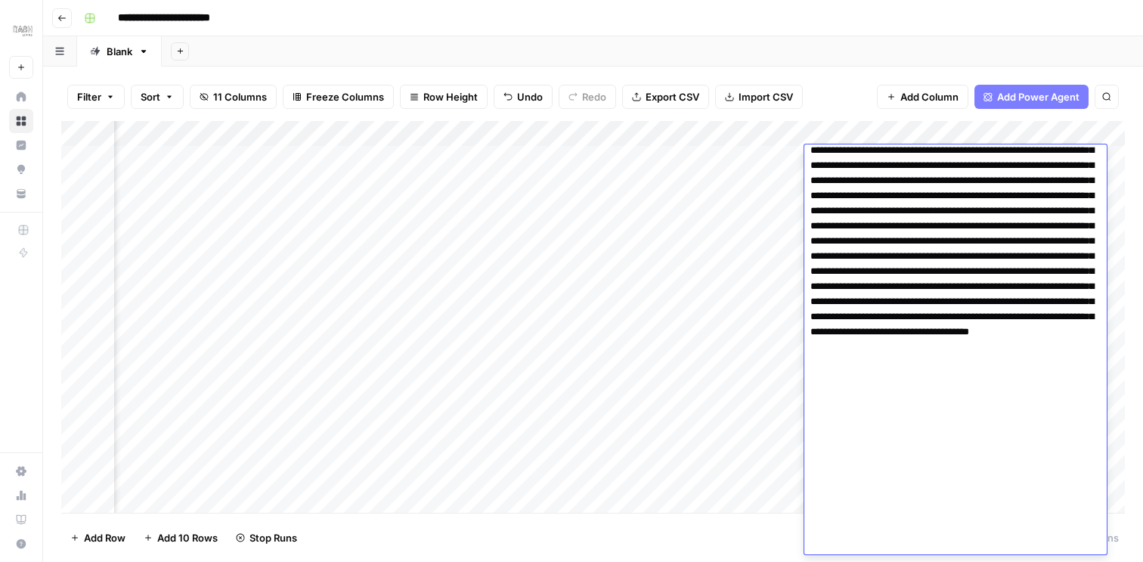
click at [887, 126] on div "Add Column" at bounding box center [592, 317] width 1063 height 392
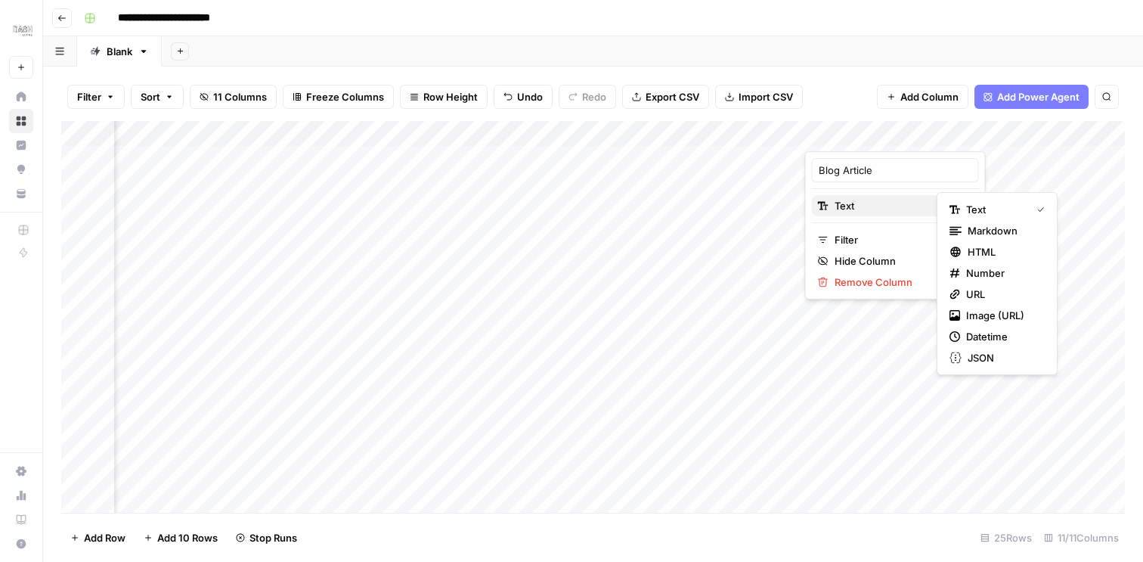
click at [891, 207] on span "Text" at bounding box center [892, 205] width 117 height 15
click at [983, 359] on span "JSON" at bounding box center [1002, 357] width 71 height 15
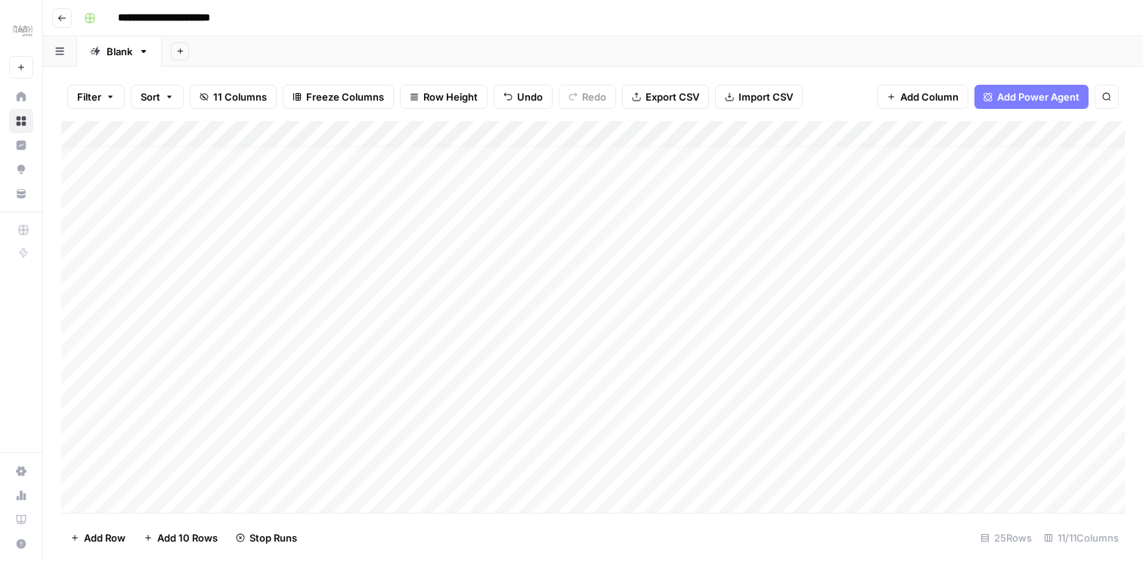
scroll to position [0, 0]
drag, startPoint x: 224, startPoint y: 161, endPoint x: 803, endPoint y: 155, distance: 579.0
click at [803, 155] on div "Add Column" at bounding box center [592, 317] width 1063 height 392
click at [76, 303] on div "Add Column" at bounding box center [592, 317] width 1063 height 392
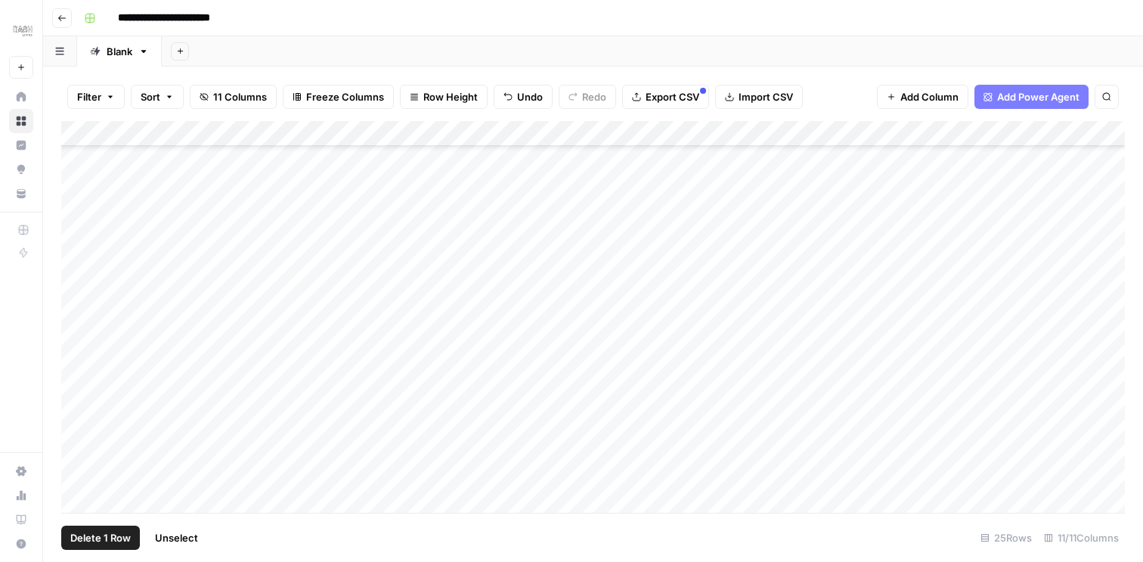
scroll to position [301, 0]
click at [137, 501] on div "Add Column" at bounding box center [592, 317] width 1063 height 392
click at [146, 502] on div "Add Column" at bounding box center [592, 317] width 1063 height 392
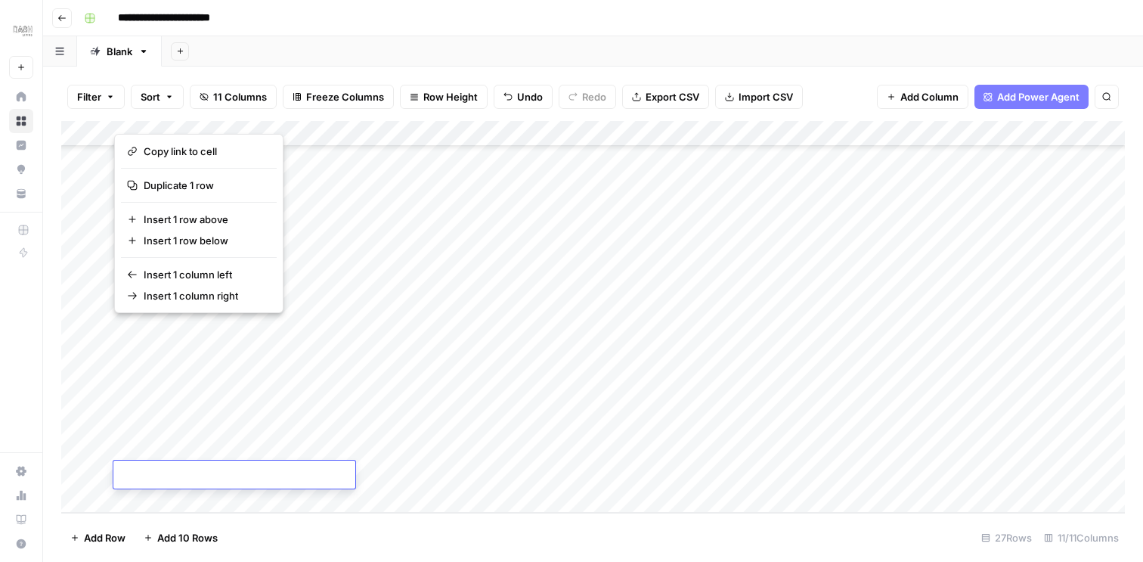
click at [379, 452] on div "Add Column" at bounding box center [592, 317] width 1063 height 392
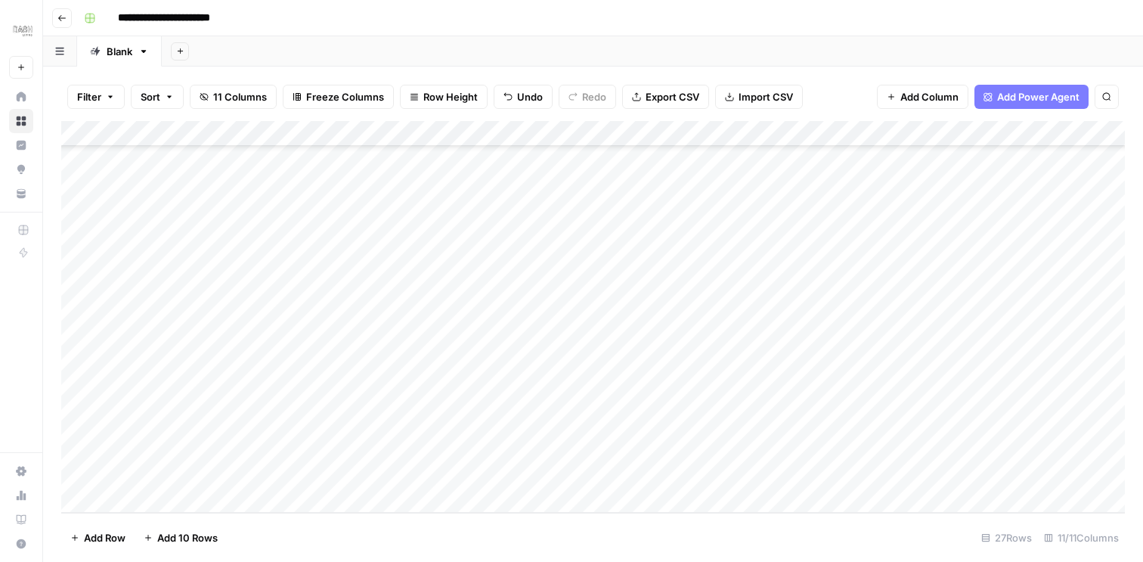
click at [215, 473] on div "Add Column" at bounding box center [592, 317] width 1063 height 392
click at [822, 476] on div "Add Column" at bounding box center [592, 317] width 1063 height 392
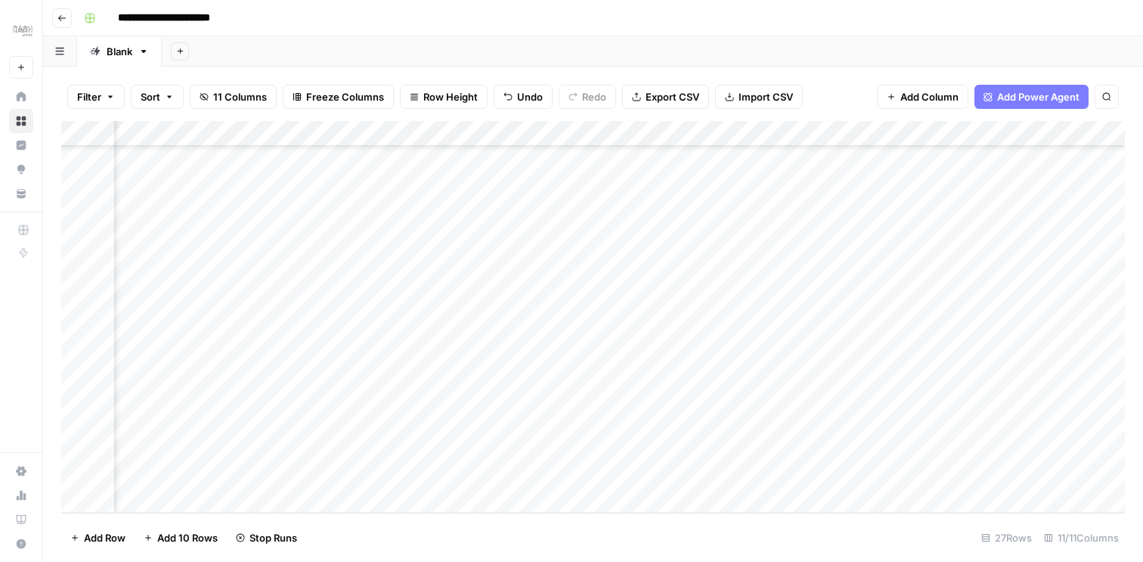
scroll to position [0, 493]
click at [658, 262] on div "Add Column" at bounding box center [592, 317] width 1063 height 392
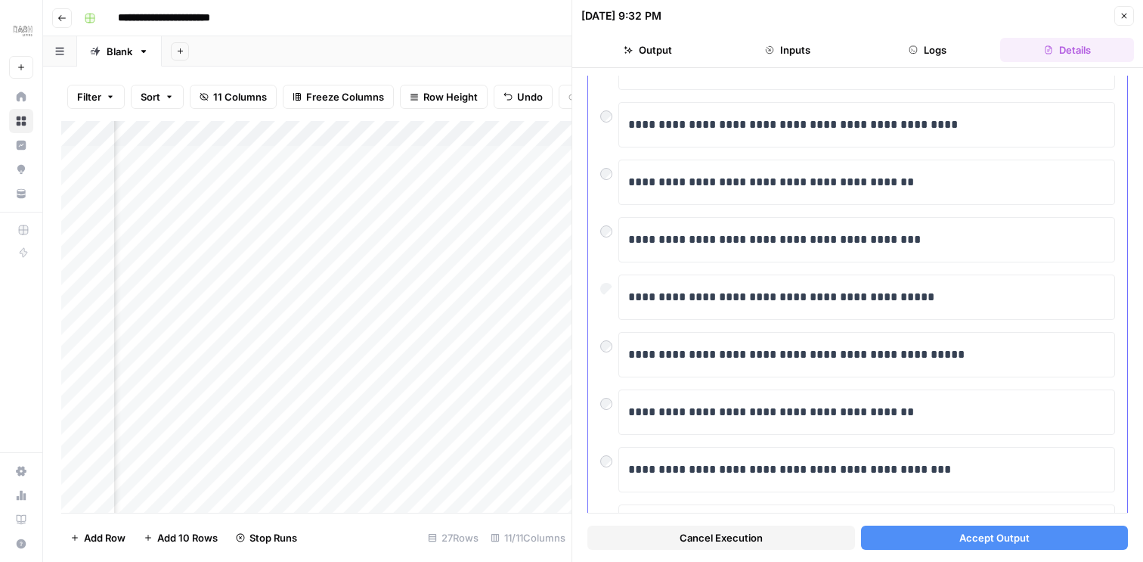
scroll to position [135, 0]
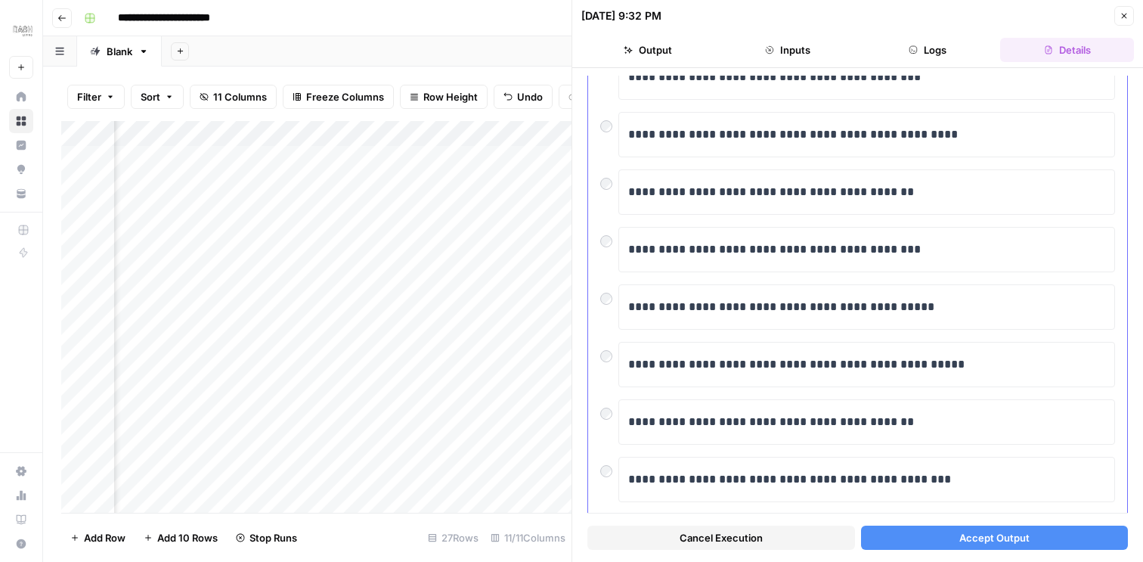
click at [599, 189] on div "**********" at bounding box center [857, 314] width 539 height 629
click at [949, 548] on button "Accept Output" at bounding box center [995, 537] width 268 height 24
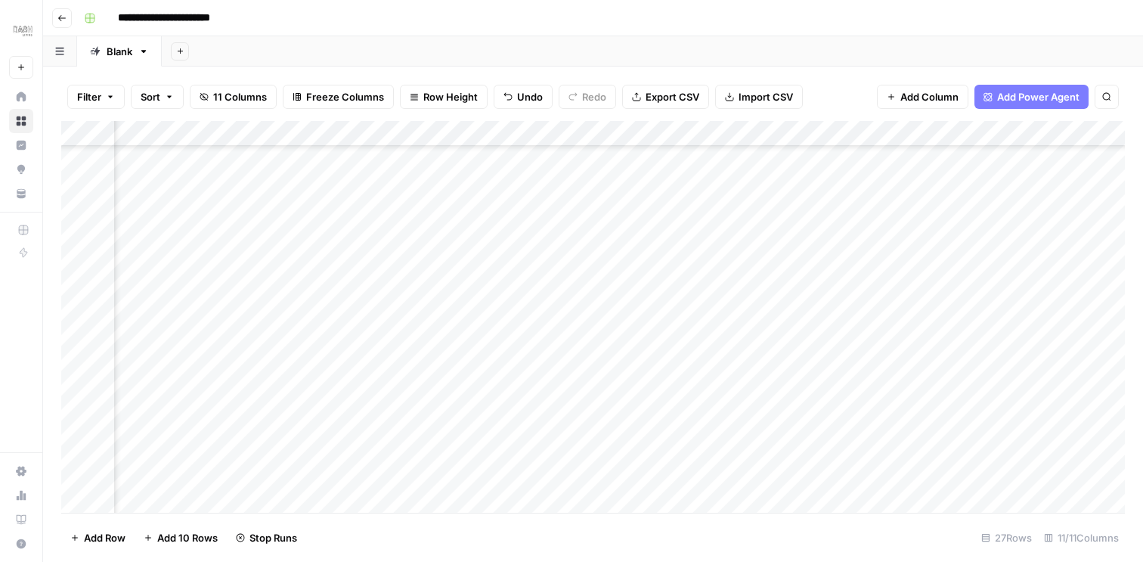
scroll to position [0, 493]
click at [641, 415] on div "Add Column" at bounding box center [592, 317] width 1063 height 392
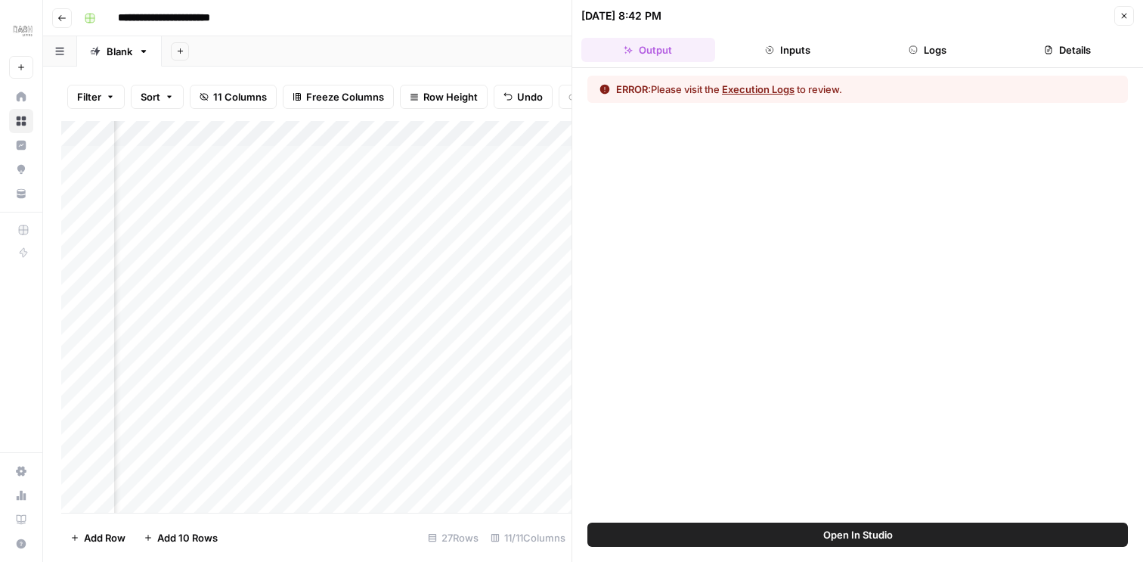
click at [939, 52] on button "Logs" at bounding box center [928, 50] width 134 height 24
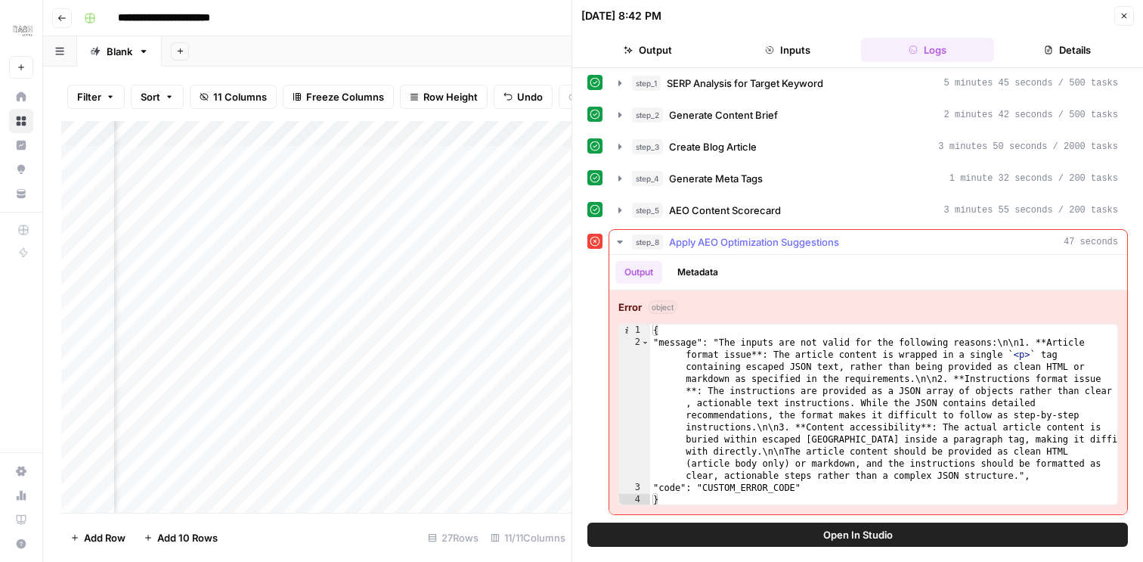
scroll to position [5, 0]
click at [1125, 19] on icon "button" at bounding box center [1123, 15] width 9 height 9
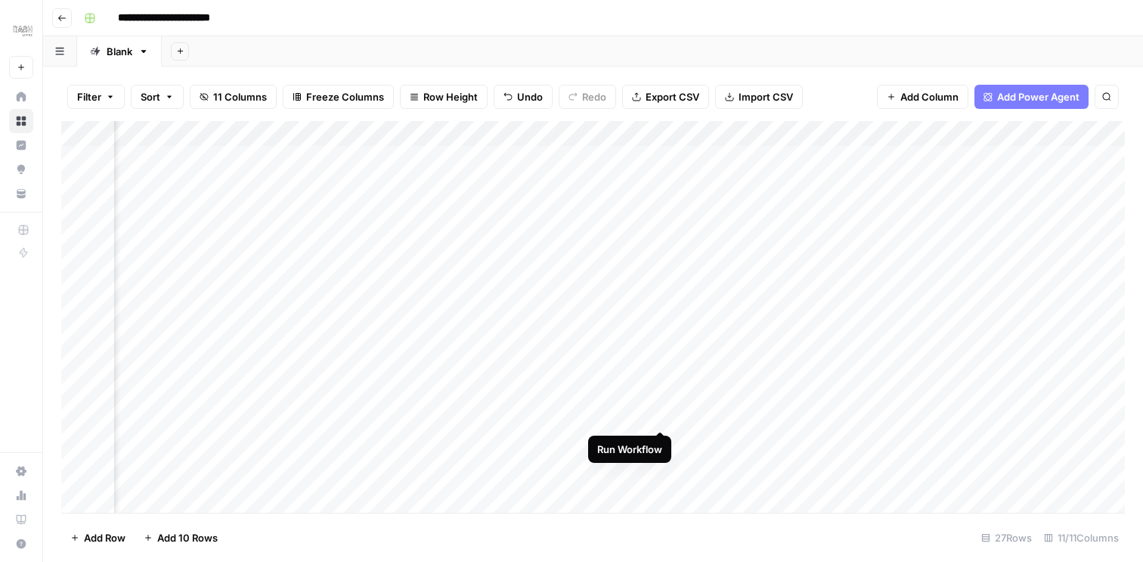
click at [658, 417] on div "Add Column" at bounding box center [592, 317] width 1063 height 392
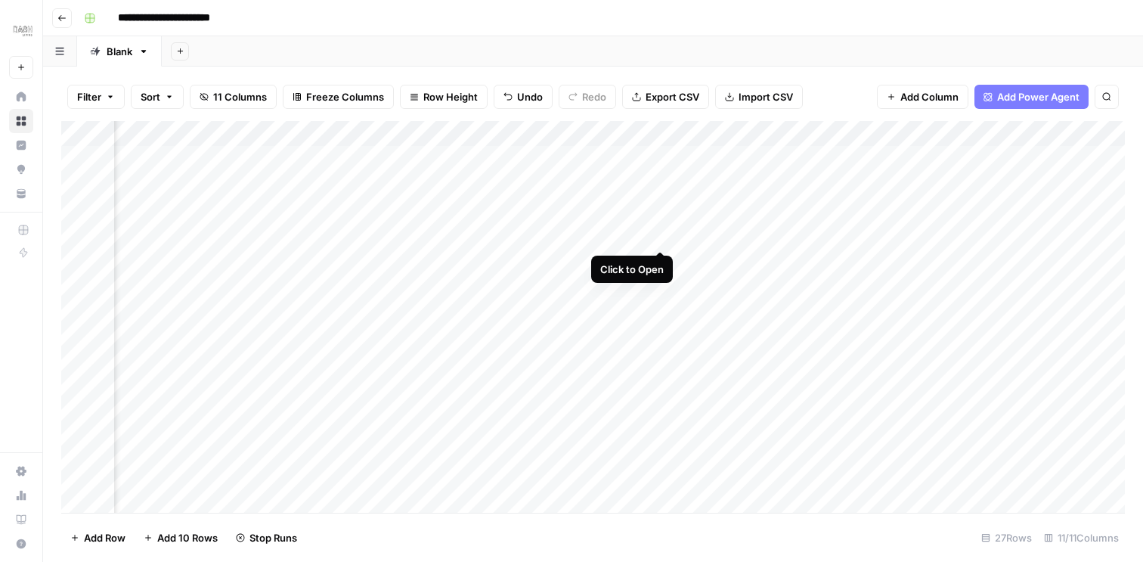
click at [660, 235] on div "Add Column" at bounding box center [592, 317] width 1063 height 392
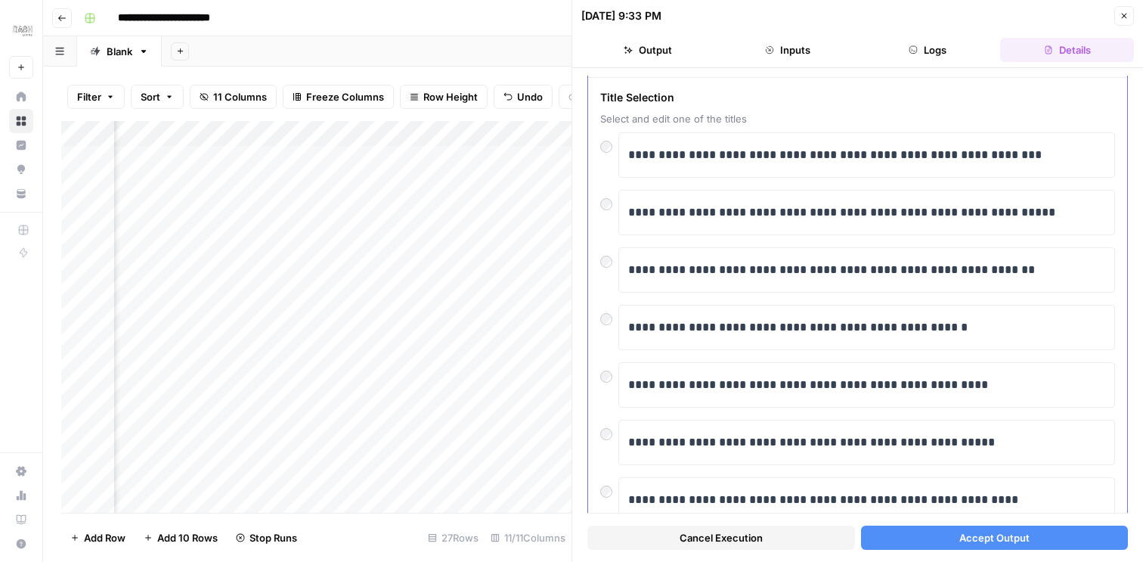
scroll to position [59, 0]
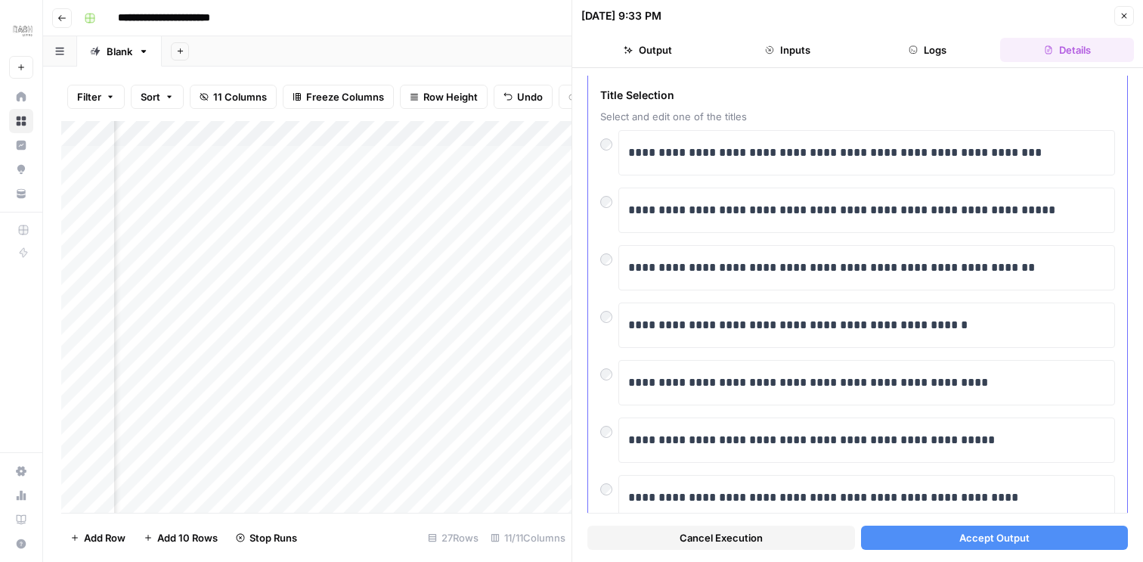
click at [615, 311] on div at bounding box center [609, 312] width 18 height 21
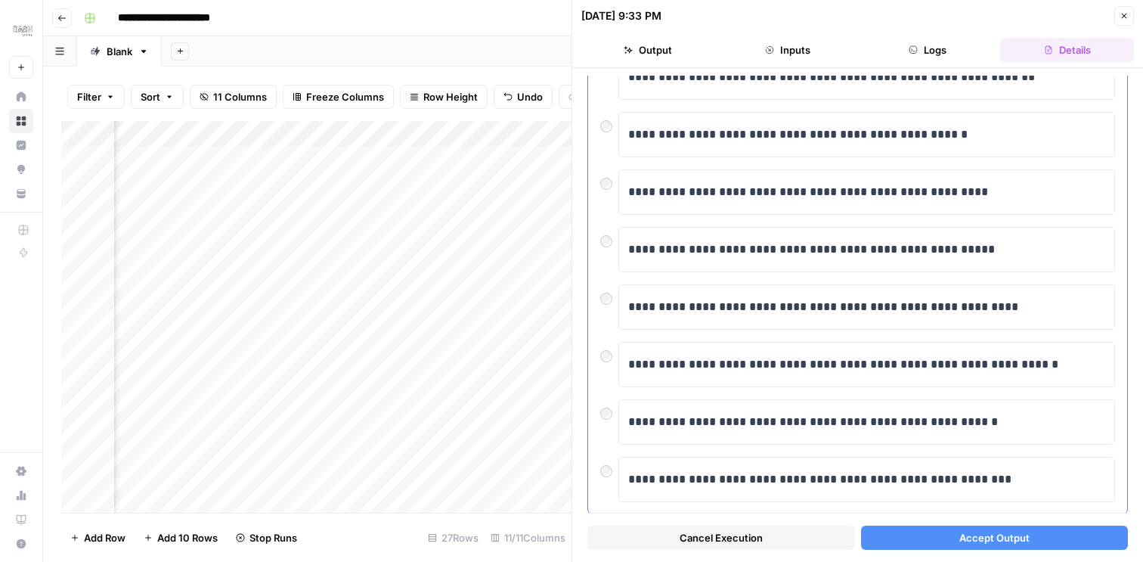
scroll to position [248, 0]
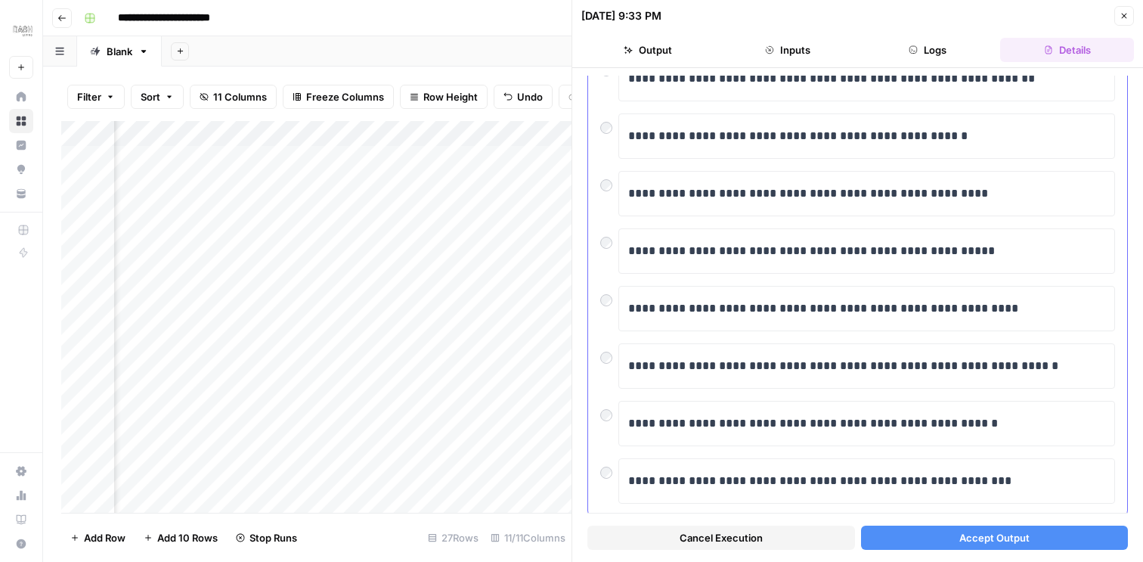
click at [605, 350] on div at bounding box center [609, 353] width 18 height 21
click at [927, 538] on button "Accept Output" at bounding box center [995, 537] width 268 height 24
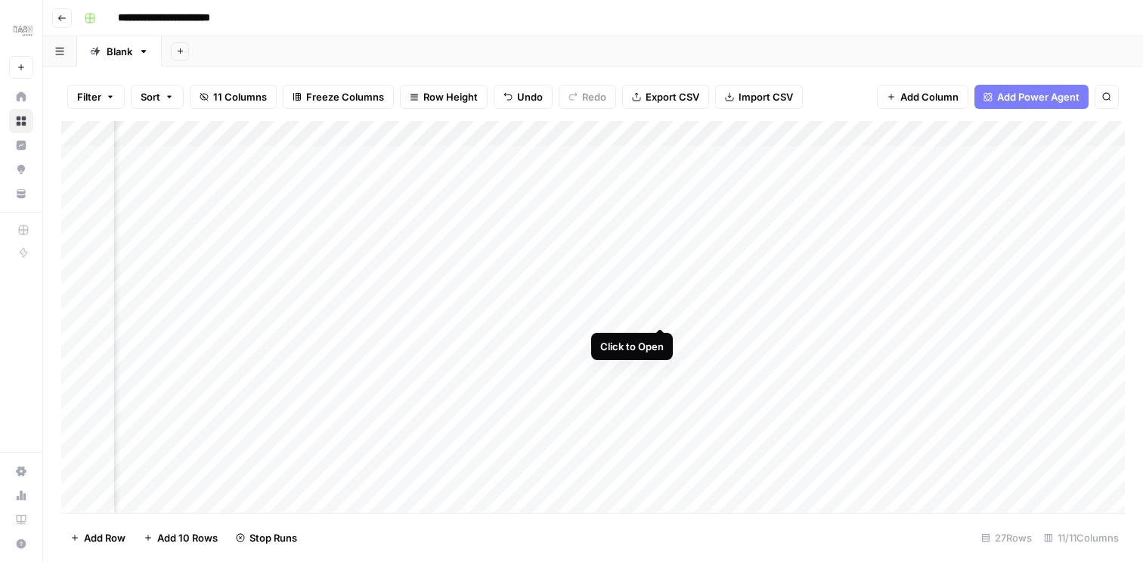
click at [661, 309] on div "Add Column" at bounding box center [592, 317] width 1063 height 392
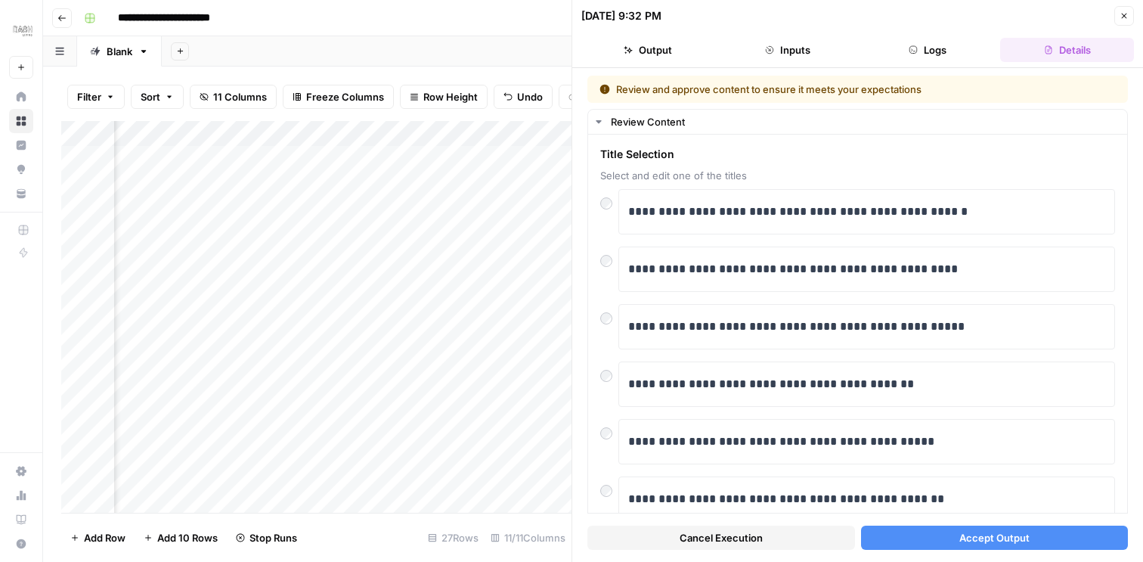
click at [991, 540] on span "Accept Output" at bounding box center [994, 537] width 70 height 15
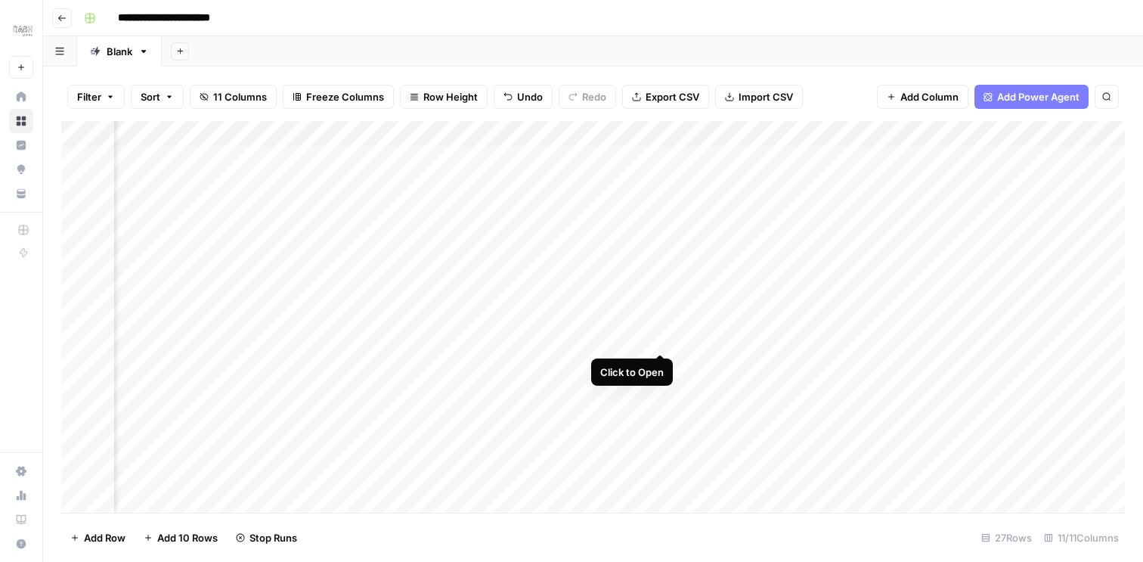
click at [658, 337] on div "Add Column" at bounding box center [592, 317] width 1063 height 392
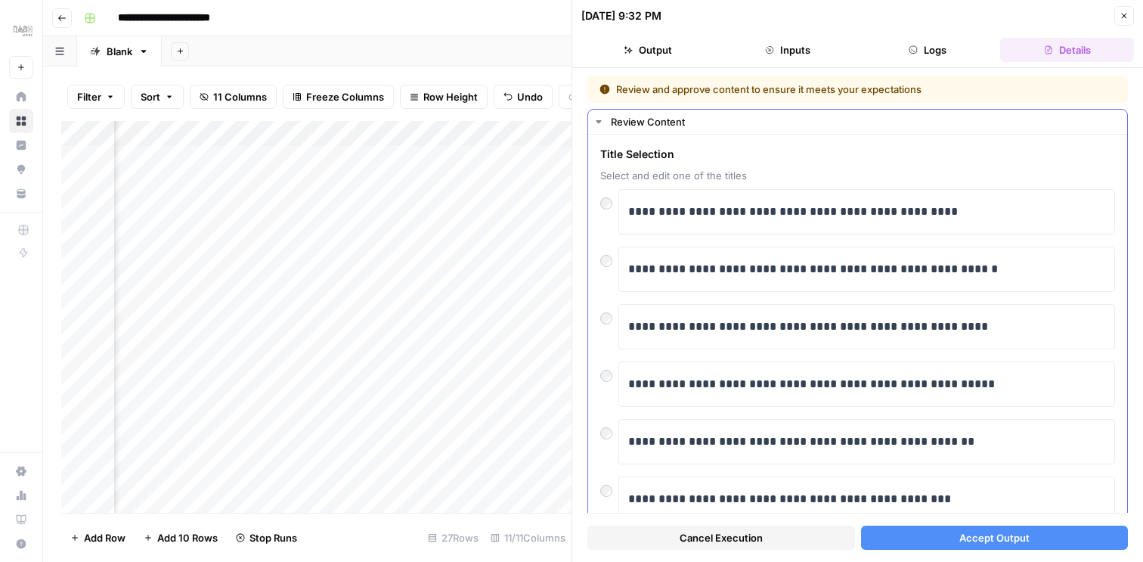
scroll to position [283, 0]
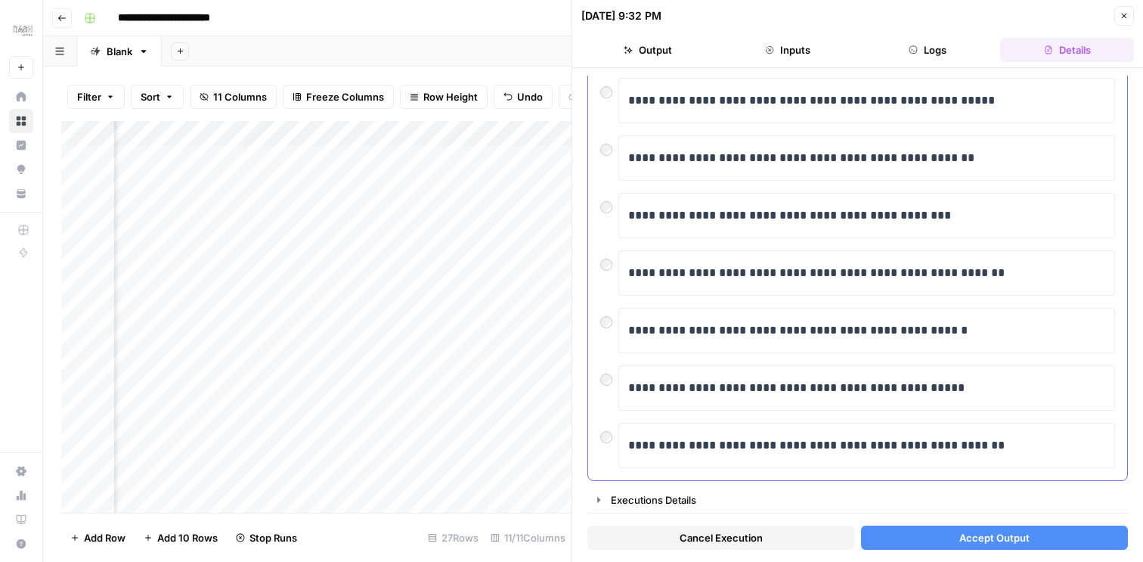
click at [607, 370] on div at bounding box center [609, 375] width 18 height 21
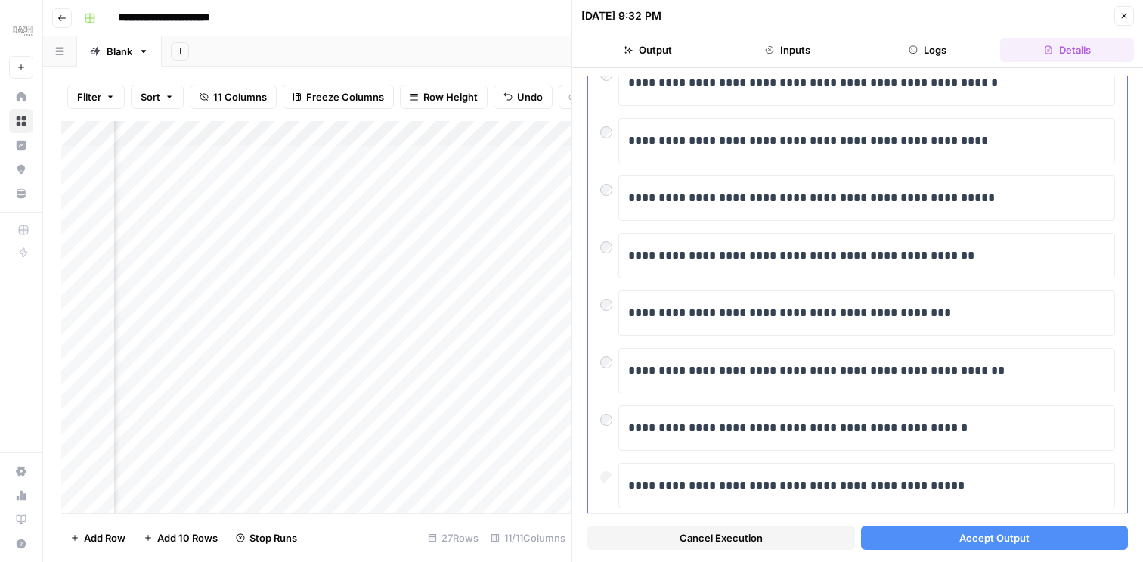
scroll to position [184, 0]
click at [600, 250] on div at bounding box center [609, 244] width 18 height 21
click at [942, 533] on button "Accept Output" at bounding box center [995, 537] width 268 height 24
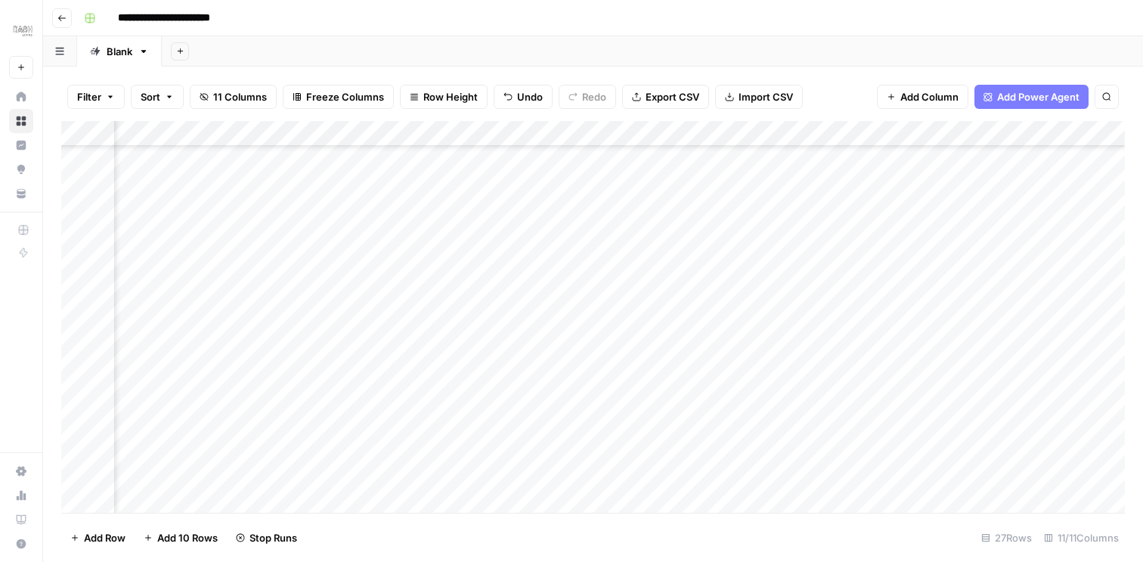
scroll to position [239, 492]
click at [641, 203] on div "Add Column" at bounding box center [592, 317] width 1063 height 392
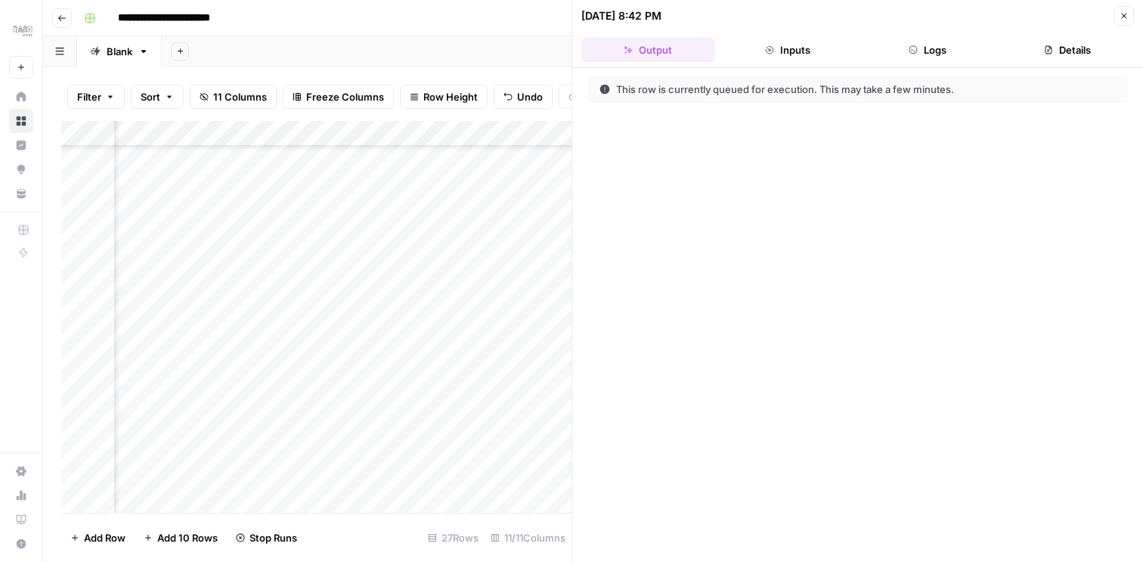
click at [927, 57] on button "Logs" at bounding box center [928, 50] width 134 height 24
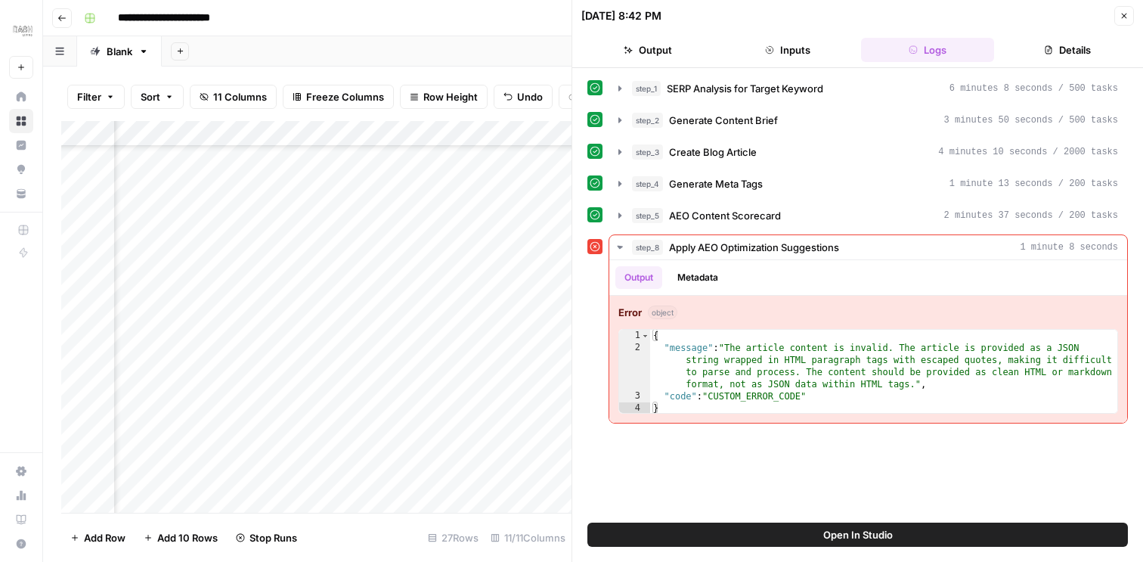
click at [1122, 17] on icon "button" at bounding box center [1124, 16] width 5 height 5
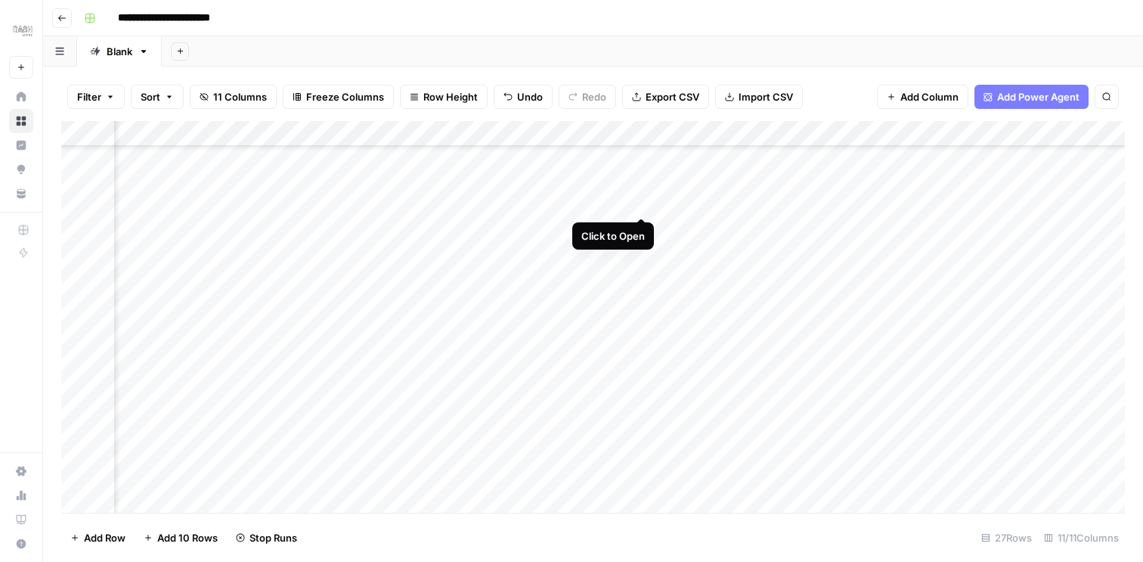
click at [636, 202] on div "Add Column" at bounding box center [592, 317] width 1063 height 392
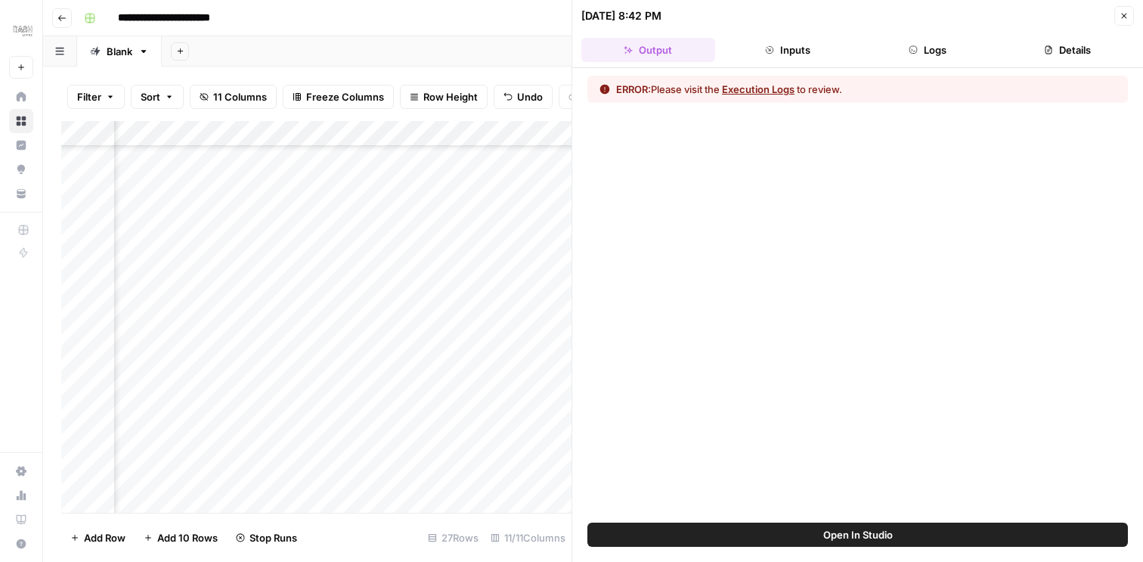
click at [915, 63] on header "10/13/25 at 8:42 PM Close Output Inputs Logs Details" at bounding box center [857, 34] width 571 height 68
click at [925, 53] on button "Logs" at bounding box center [928, 50] width 134 height 24
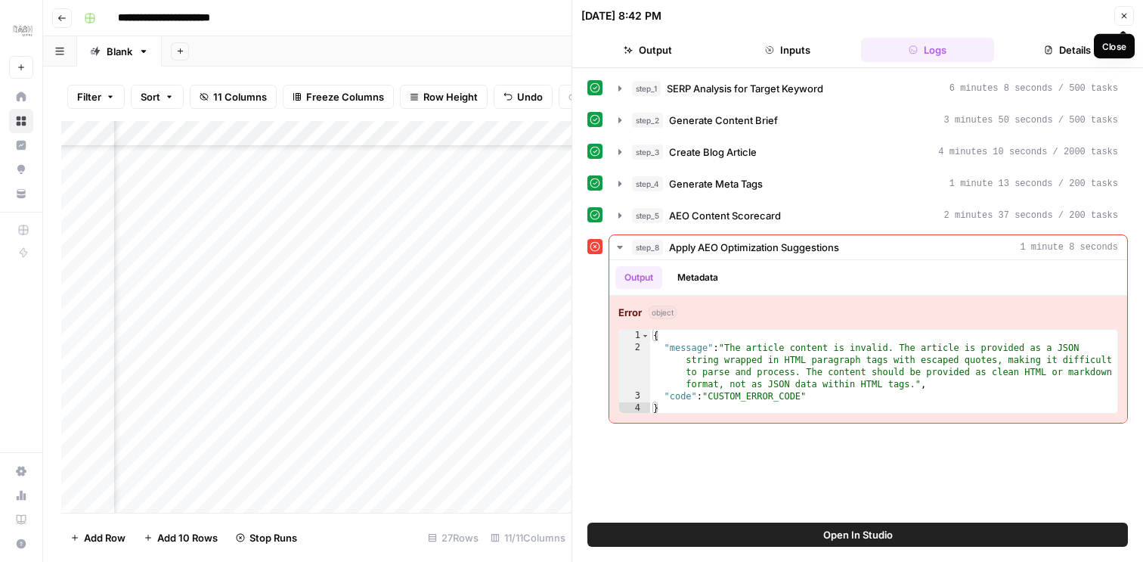
click at [1124, 19] on icon "button" at bounding box center [1123, 15] width 9 height 9
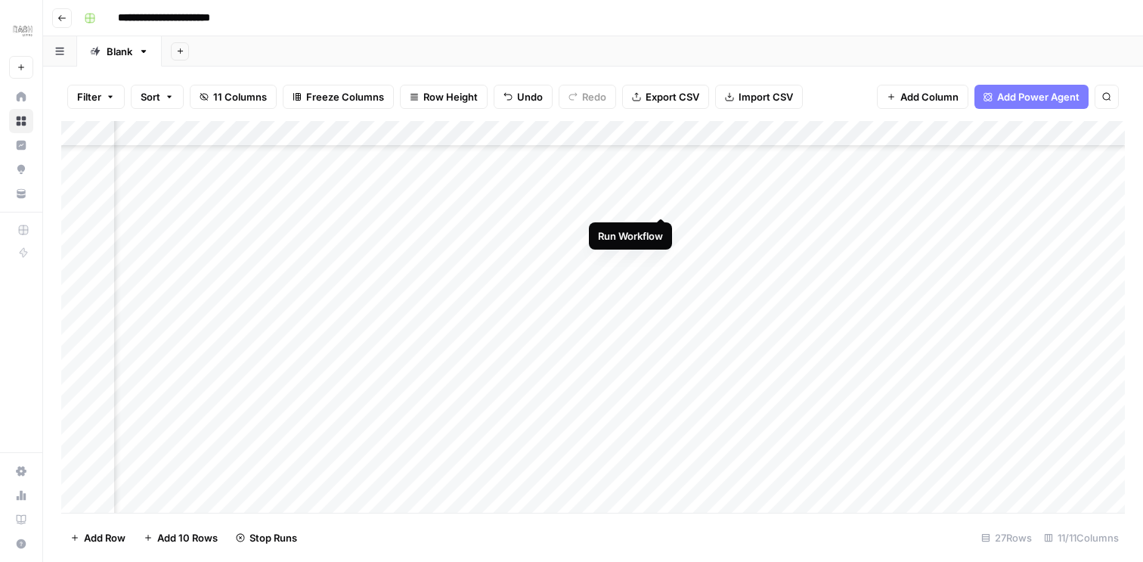
click at [664, 201] on div "Add Column" at bounding box center [592, 317] width 1063 height 392
click at [659, 203] on div "Add Column" at bounding box center [592, 317] width 1063 height 392
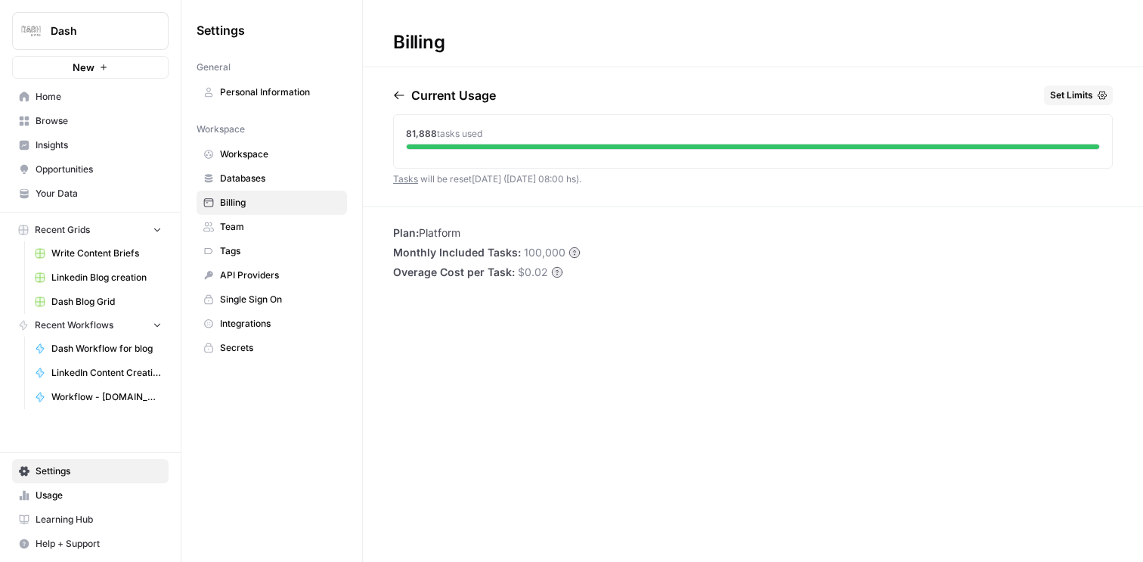
click at [1083, 99] on span "Set Limits" at bounding box center [1071, 95] width 43 height 14
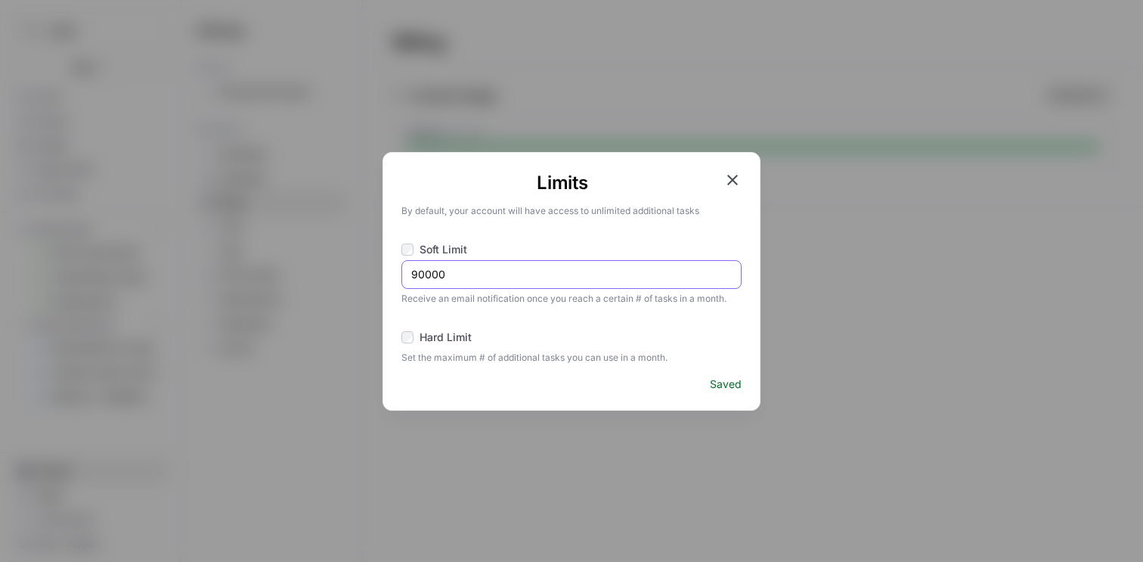
drag, startPoint x: 426, startPoint y: 274, endPoint x: 416, endPoint y: 274, distance: 9.1
click at [416, 274] on input "90000" at bounding box center [571, 274] width 320 height 15
type input "95000"
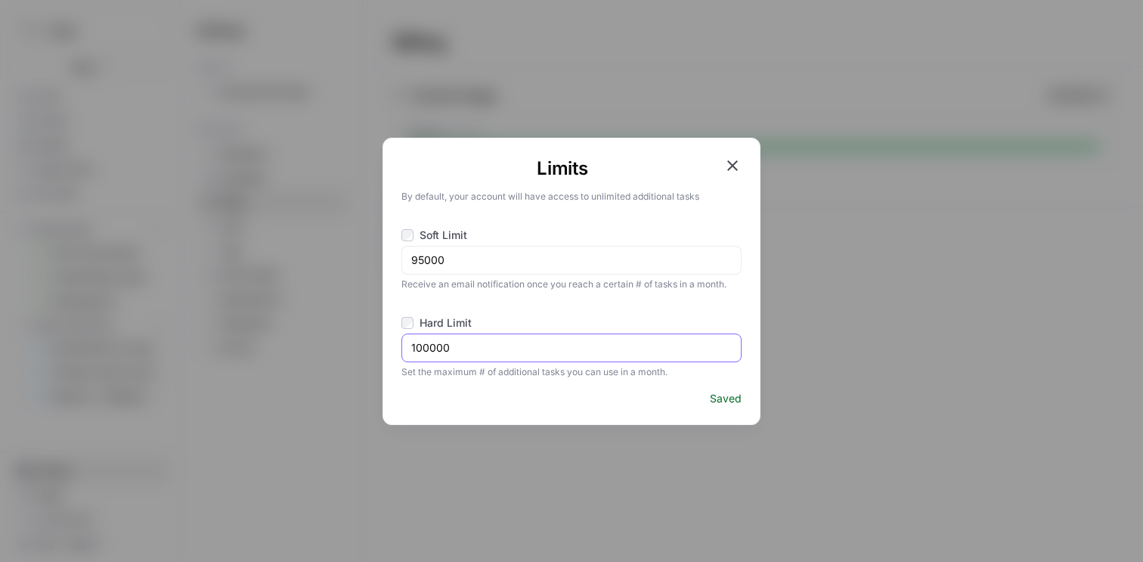
click at [467, 342] on input "100000" at bounding box center [571, 347] width 320 height 15
drag, startPoint x: 410, startPoint y: 345, endPoint x: 516, endPoint y: 345, distance: 105.8
click at [516, 345] on div "100000" at bounding box center [571, 347] width 340 height 29
type input "99999"
click at [580, 398] on div "Saved" at bounding box center [571, 398] width 340 height 15
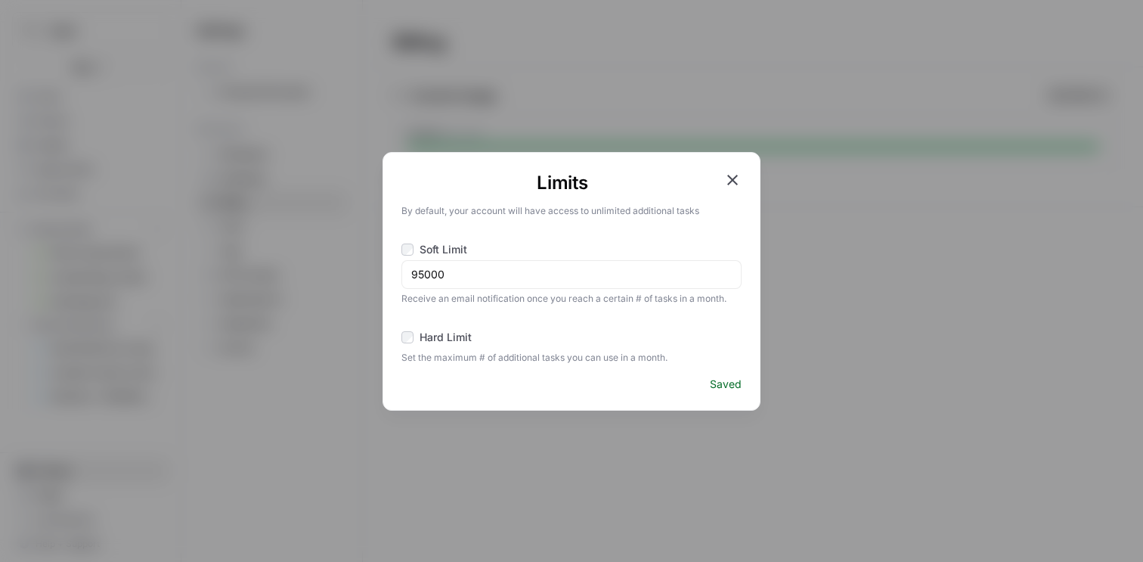
click at [732, 184] on icon "button" at bounding box center [732, 180] width 18 height 18
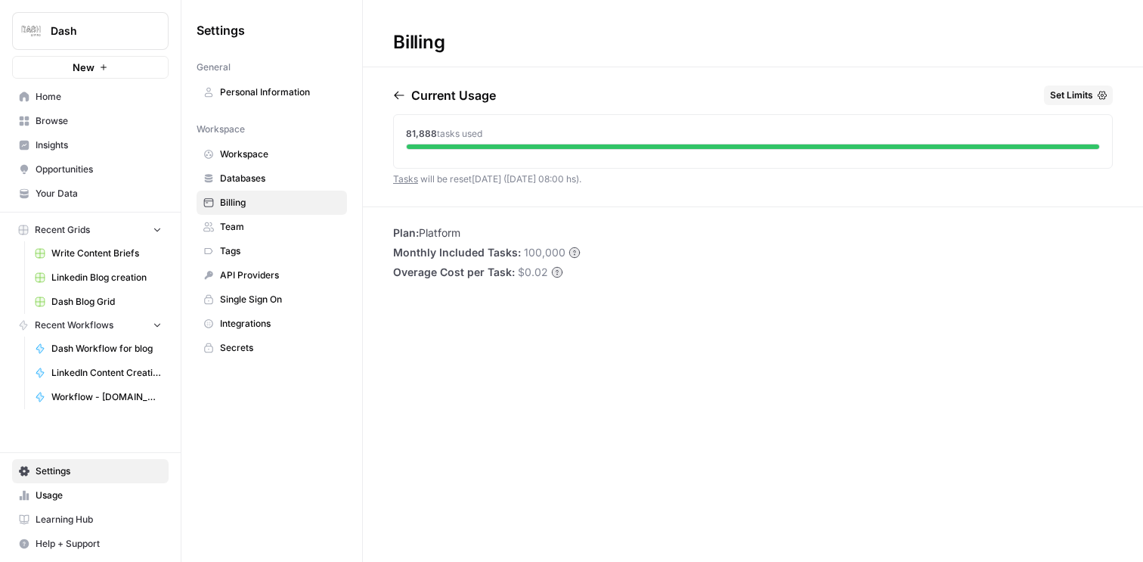
click at [1098, 94] on icon "button" at bounding box center [1101, 95] width 9 height 9
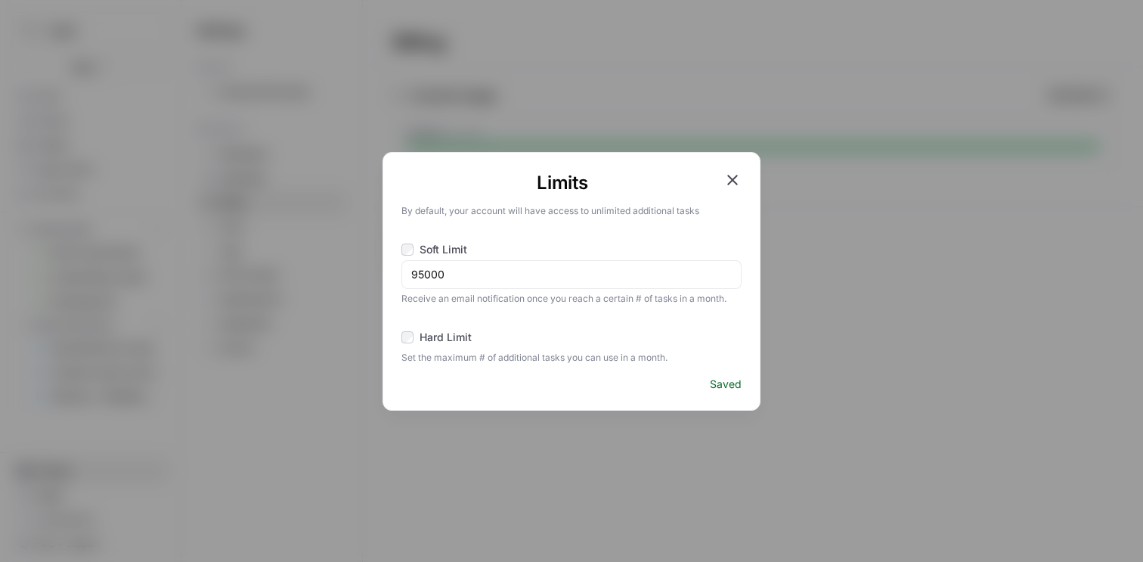
click at [440, 344] on span "Hard Limit" at bounding box center [445, 337] width 52 height 15
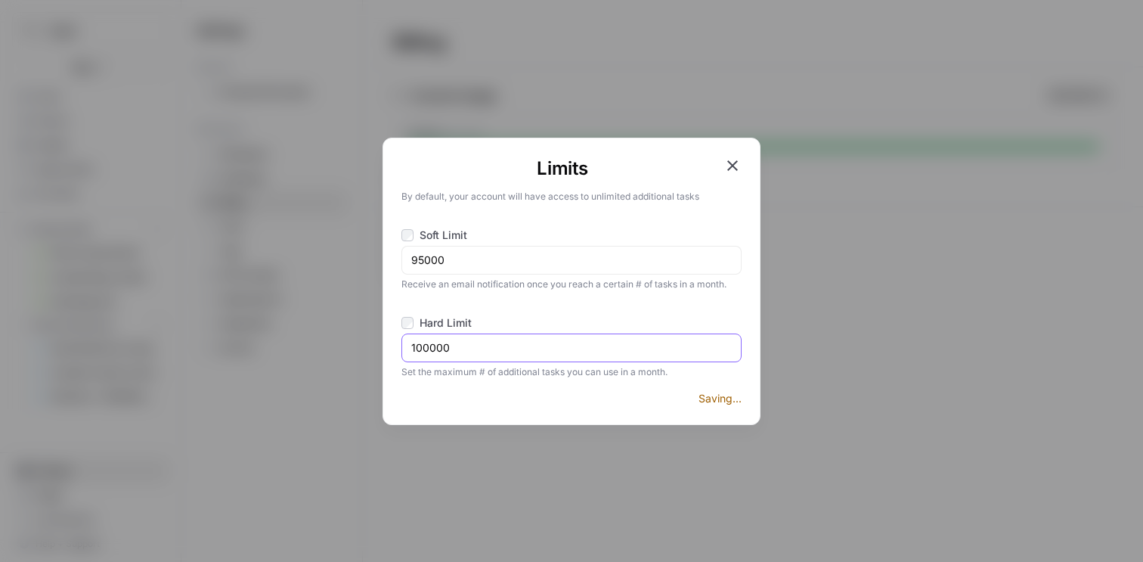
drag, startPoint x: 466, startPoint y: 348, endPoint x: 386, endPoint y: 346, distance: 79.4
click at [386, 346] on div "Limits By default, your account will have access to unlimited additional tasks …" at bounding box center [571, 281] width 378 height 287
click at [436, 334] on div "100000" at bounding box center [571, 347] width 340 height 29
click at [437, 328] on span "Hard Limit" at bounding box center [445, 322] width 52 height 15
drag, startPoint x: 480, startPoint y: 346, endPoint x: 395, endPoint y: 342, distance: 85.5
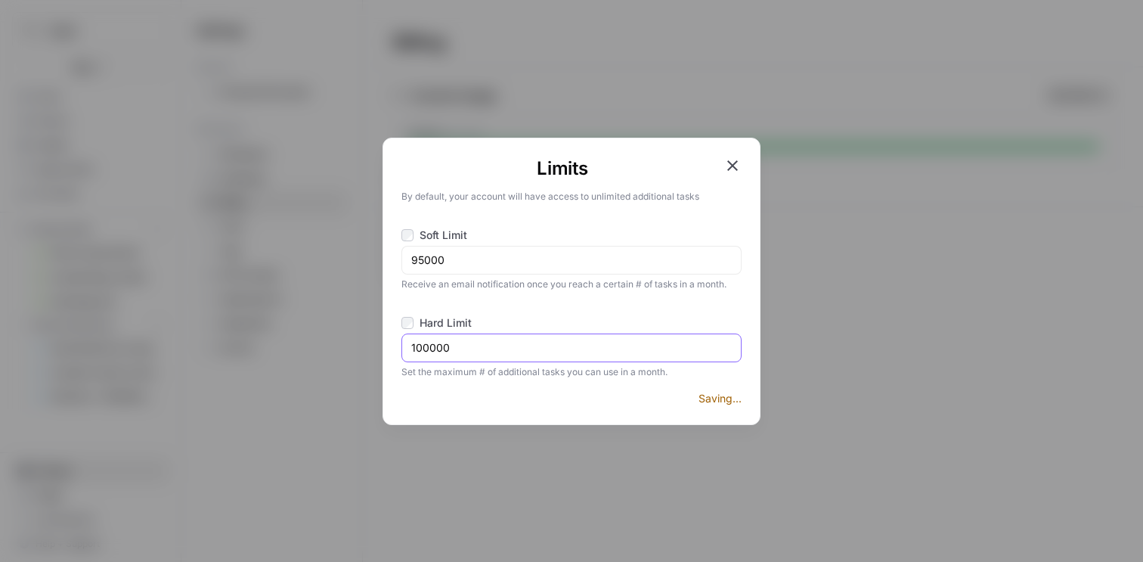
click at [395, 342] on div "Limits By default, your account will have access to unlimited additional tasks …" at bounding box center [571, 281] width 378 height 287
type input "0"
click at [734, 163] on icon "button" at bounding box center [732, 165] width 11 height 11
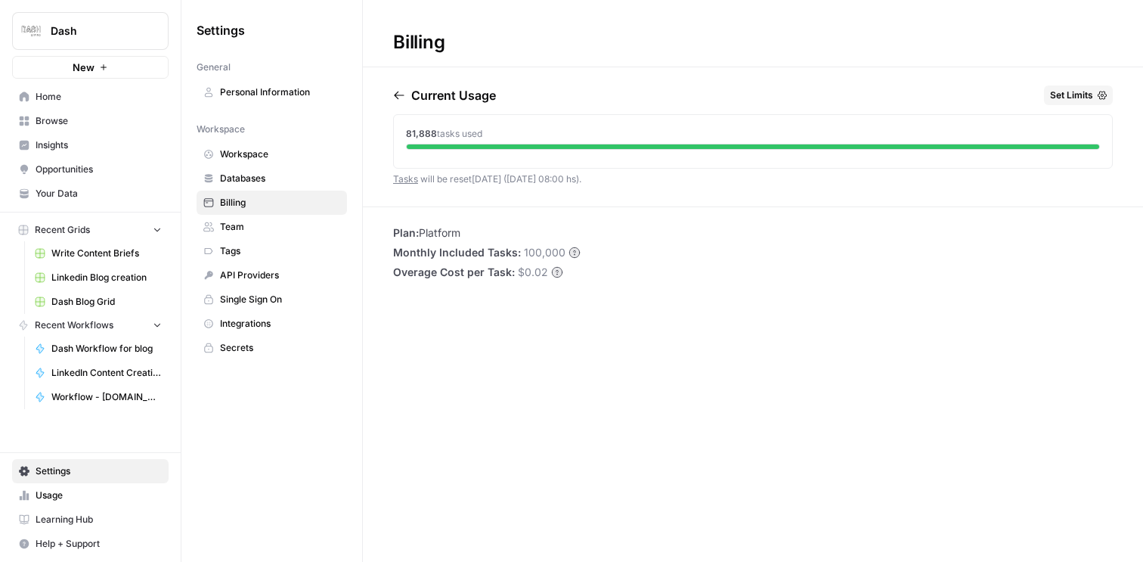
click at [1066, 88] on button "Set Limits" at bounding box center [1078, 95] width 69 height 20
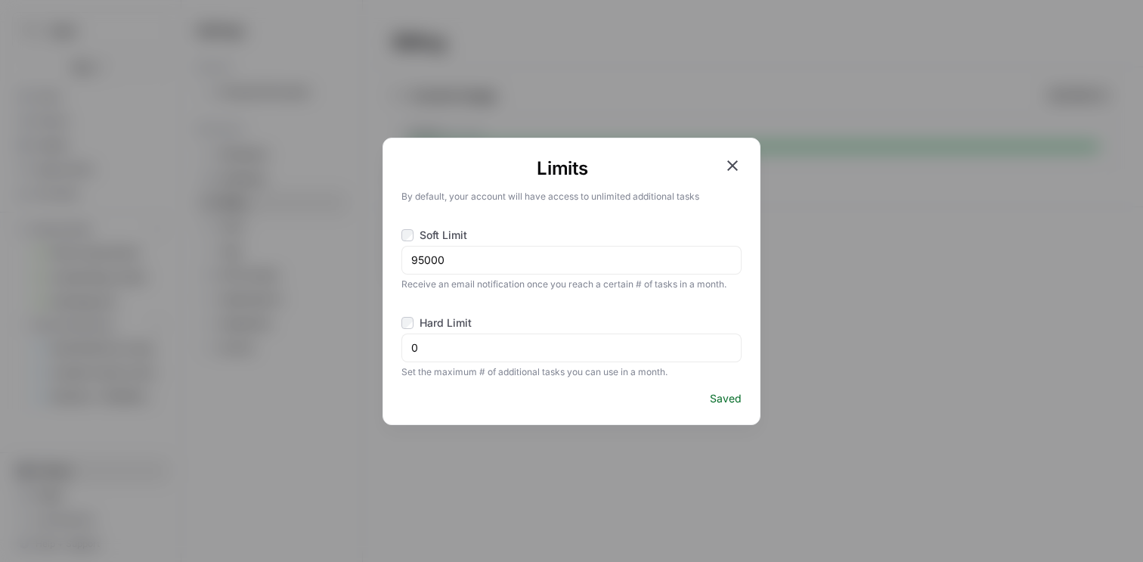
click at [731, 160] on icon "button" at bounding box center [732, 165] width 18 height 18
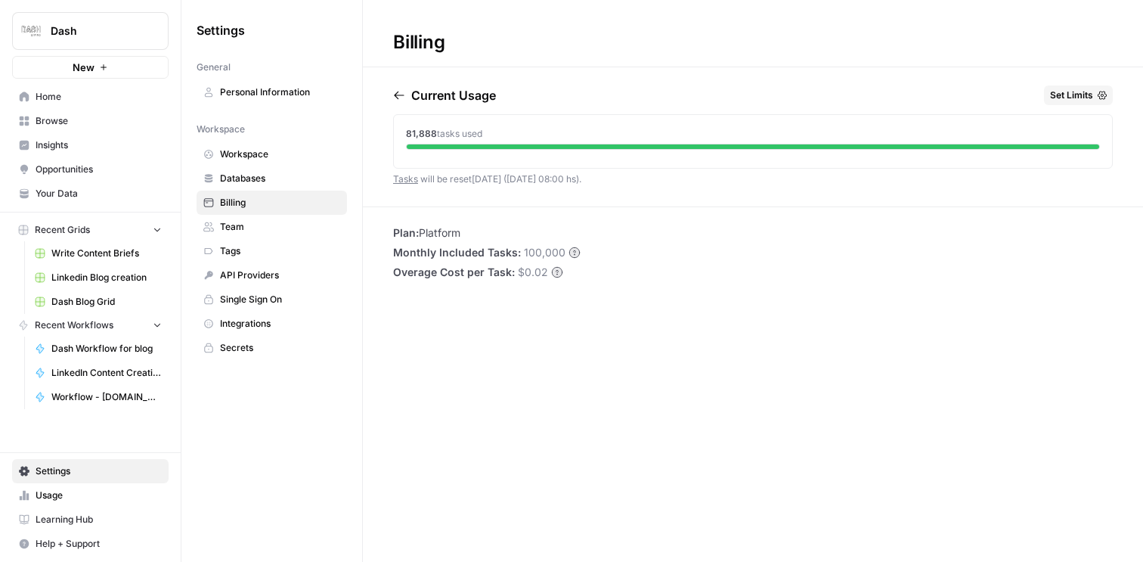
click at [682, 353] on div "Billing Current Usage Set Limits 81,888 tasks used Tasks will be reset [DATE] (…" at bounding box center [753, 281] width 780 height 562
click at [1079, 101] on span "Set Limits" at bounding box center [1071, 95] width 43 height 14
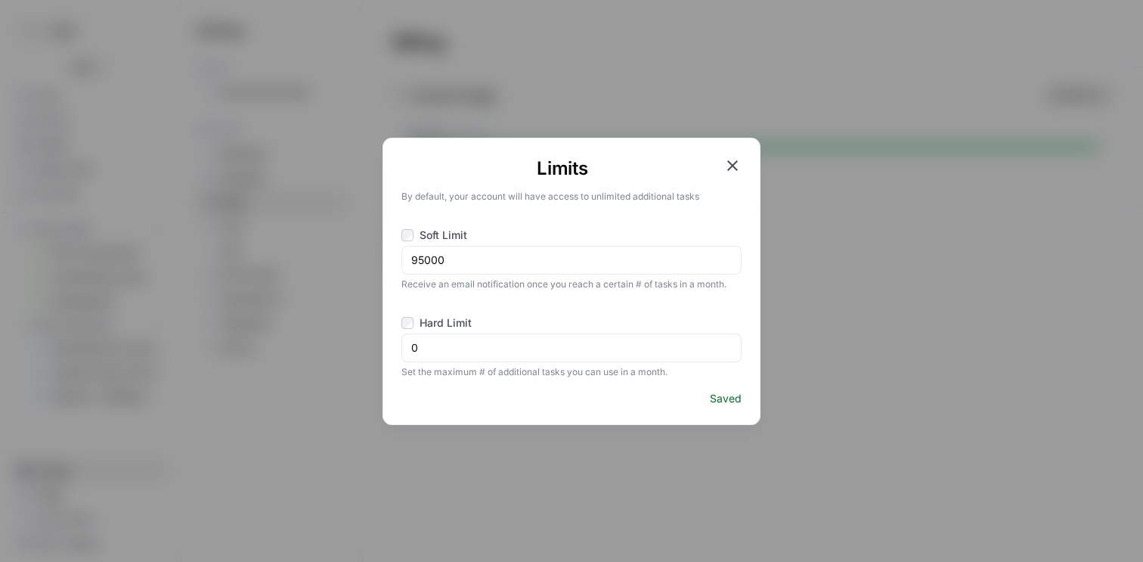
click at [407, 328] on div "Hard Limit" at bounding box center [436, 322] width 70 height 15
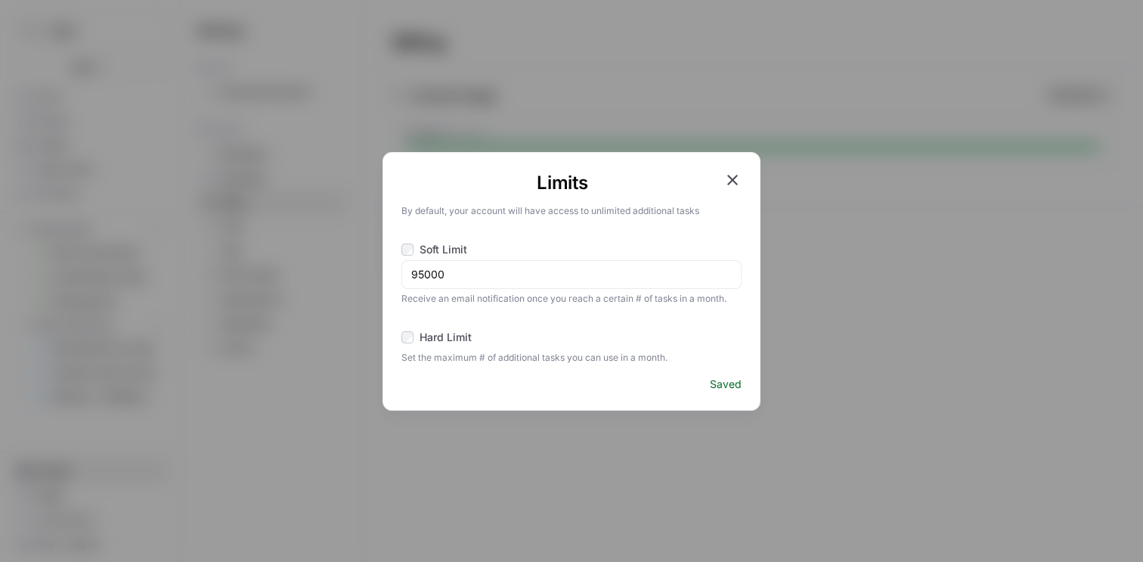
click at [733, 179] on icon "button" at bounding box center [732, 180] width 11 height 11
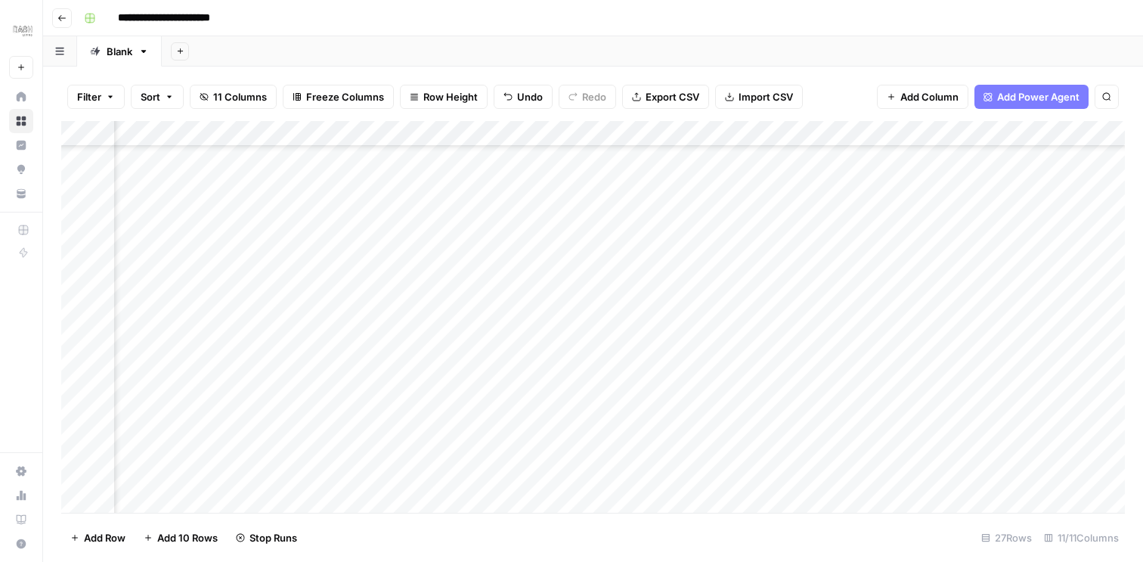
scroll to position [342, 377]
click at [773, 327] on div "Add Column" at bounding box center [592, 317] width 1063 height 392
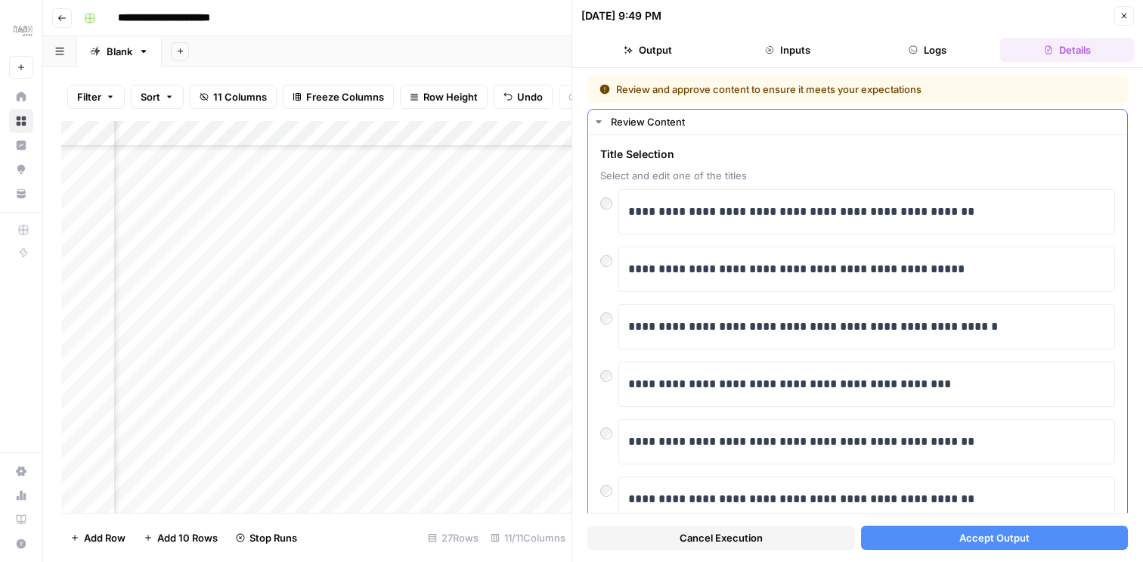
scroll to position [26, 0]
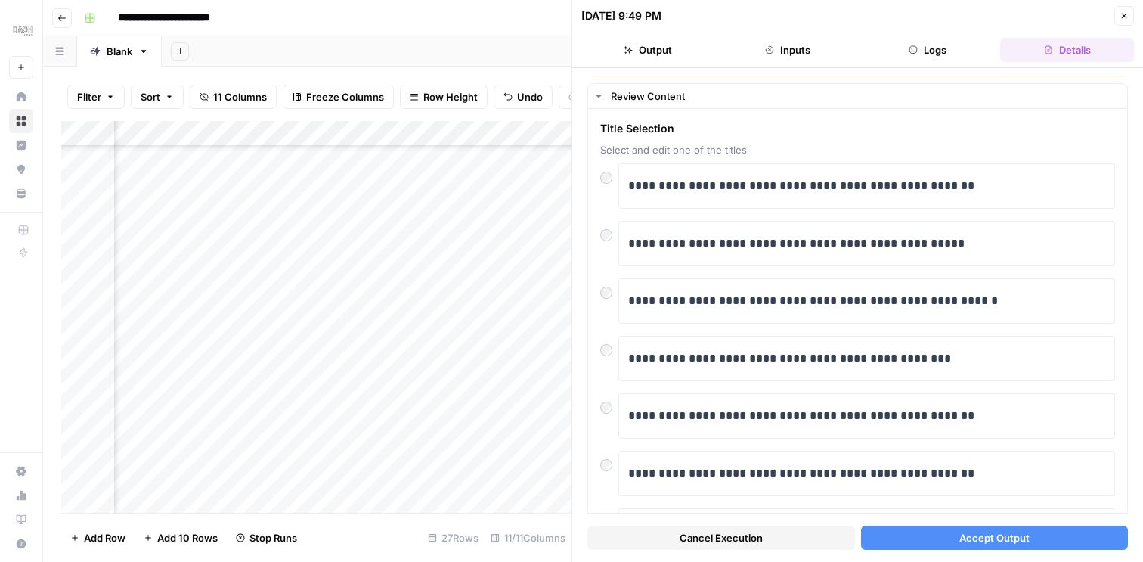
click at [918, 534] on button "Accept Output" at bounding box center [995, 537] width 268 height 24
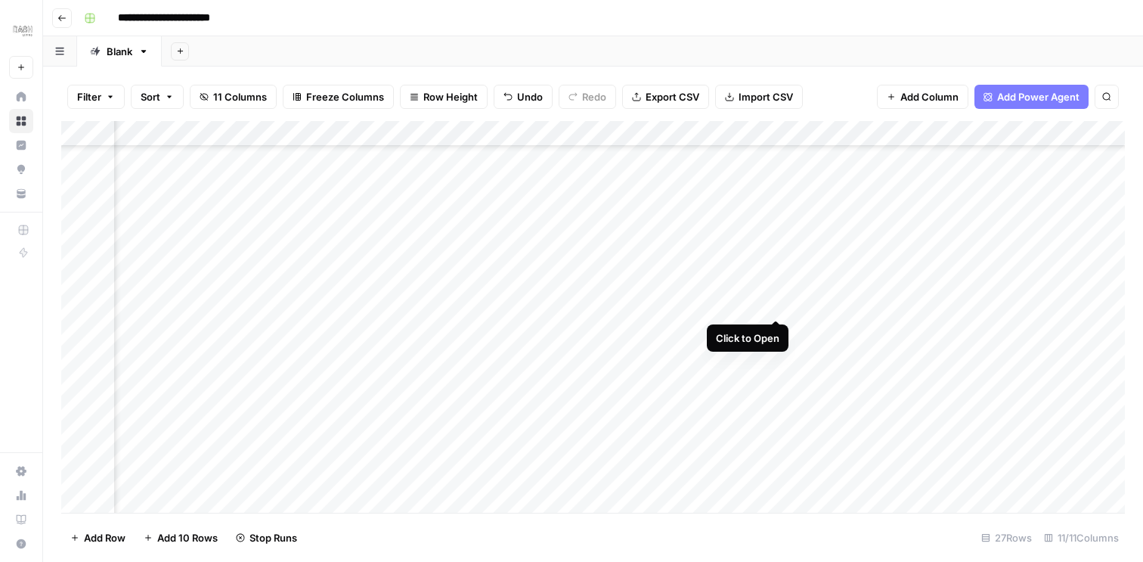
click at [770, 303] on div "Add Column" at bounding box center [592, 317] width 1063 height 392
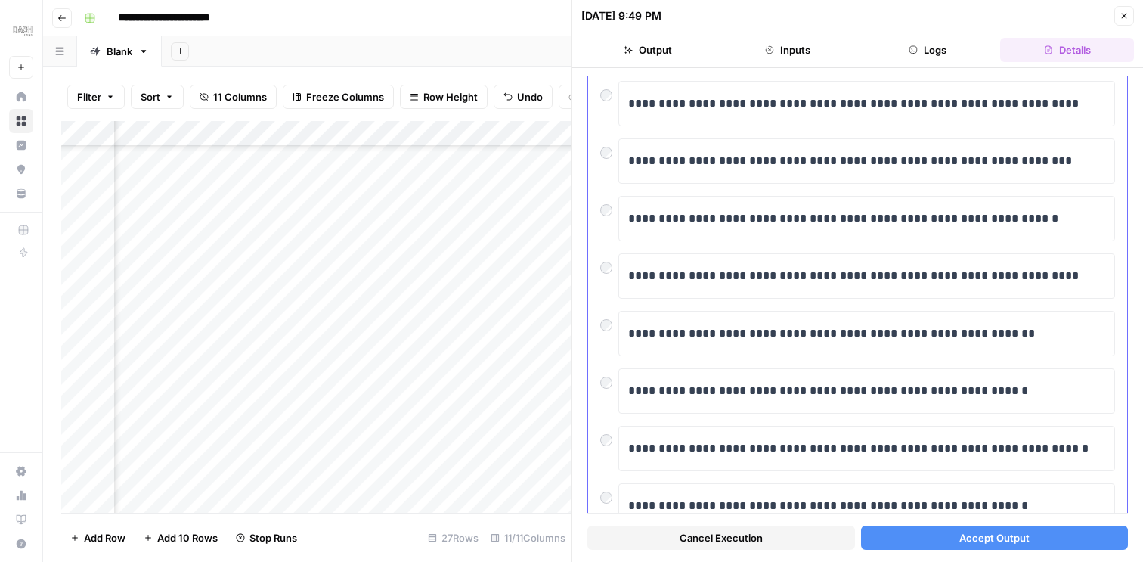
scroll to position [126, 0]
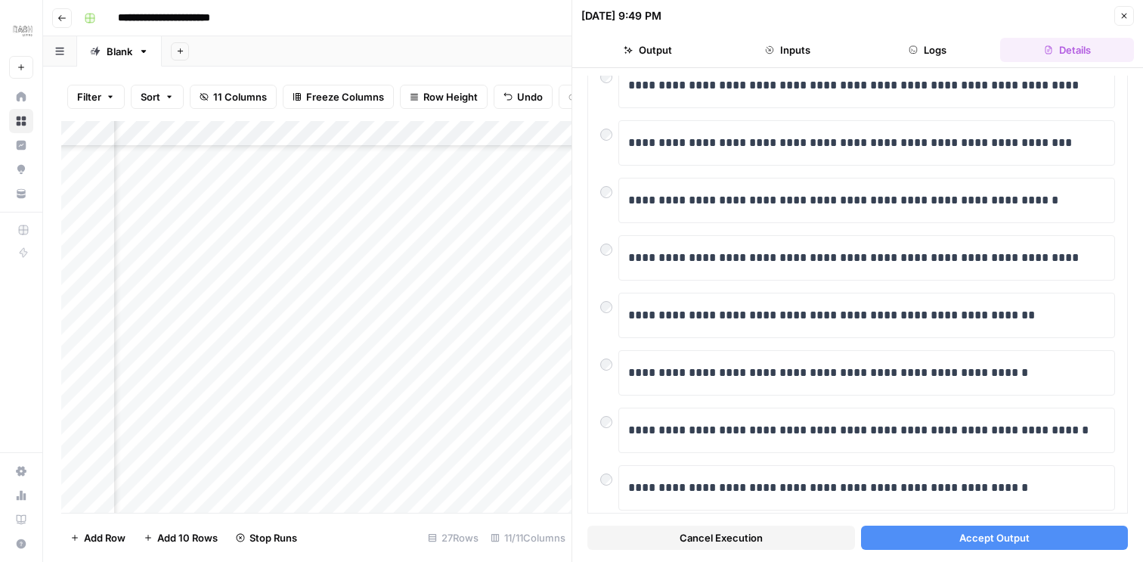
click at [1128, 11] on icon "button" at bounding box center [1123, 15] width 9 height 9
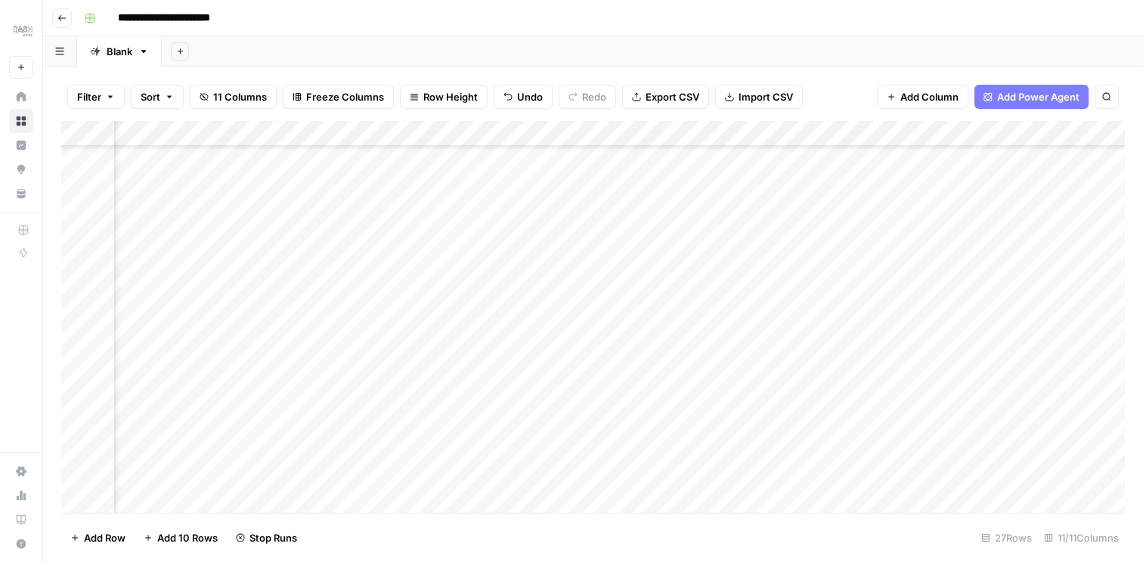
click at [683, 254] on div "Add Column" at bounding box center [592, 317] width 1063 height 392
click at [927, 20] on div "**********" at bounding box center [603, 18] width 1050 height 24
click at [796, 32] on header "**********" at bounding box center [593, 18] width 1100 height 36
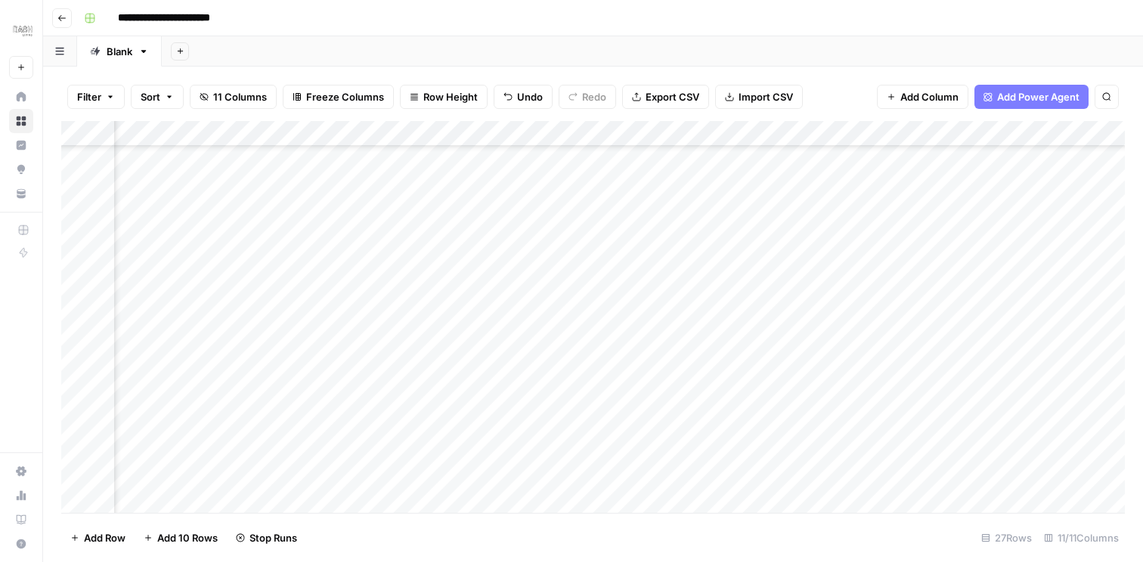
scroll to position [352, 375]
click at [776, 475] on div "Add Column" at bounding box center [592, 317] width 1063 height 392
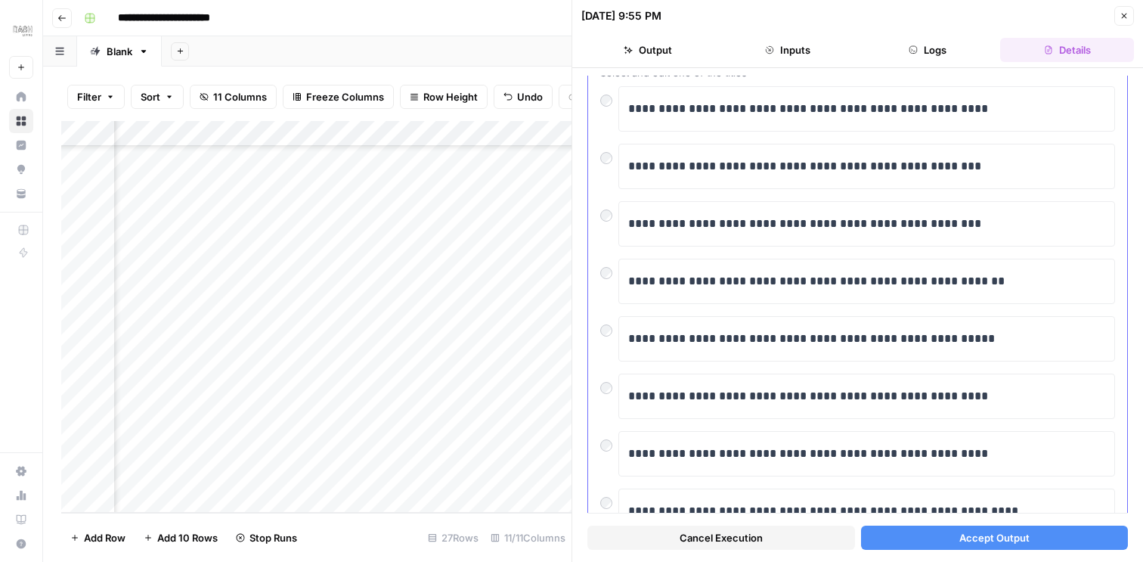
scroll to position [101, 0]
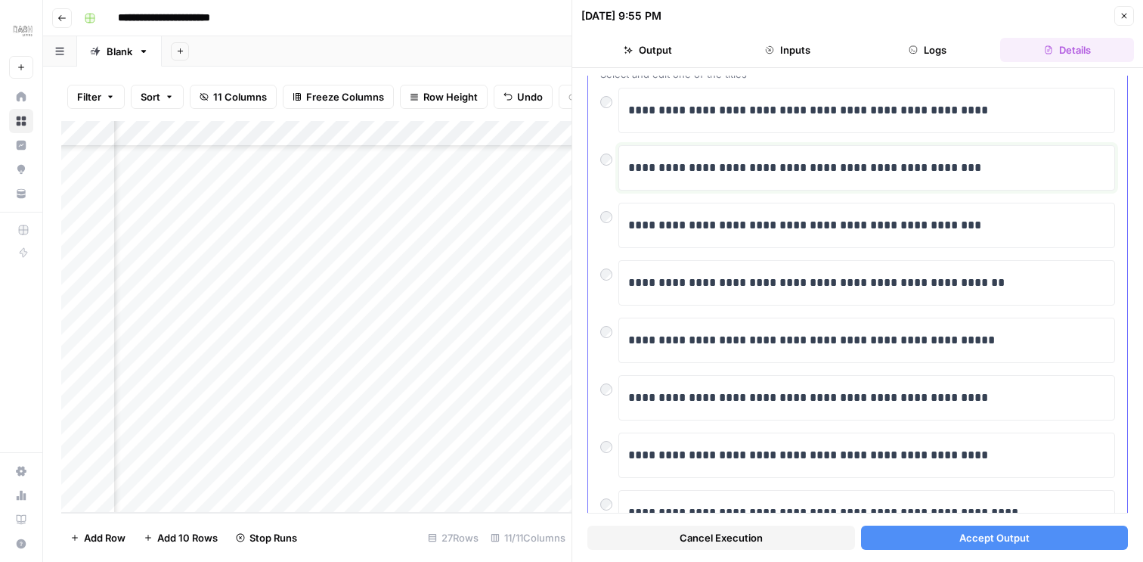
click at [949, 168] on p "**********" at bounding box center [866, 168] width 477 height 20
click at [930, 526] on button "Accept Output" at bounding box center [995, 537] width 268 height 24
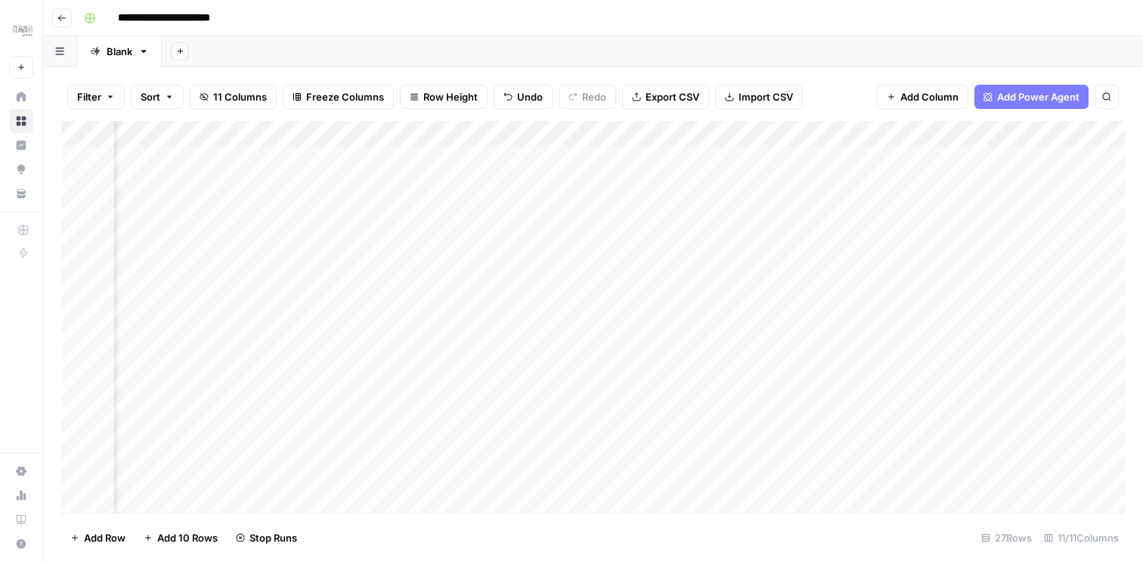
scroll to position [0, 375]
click at [780, 416] on div "Add Column" at bounding box center [592, 317] width 1063 height 392
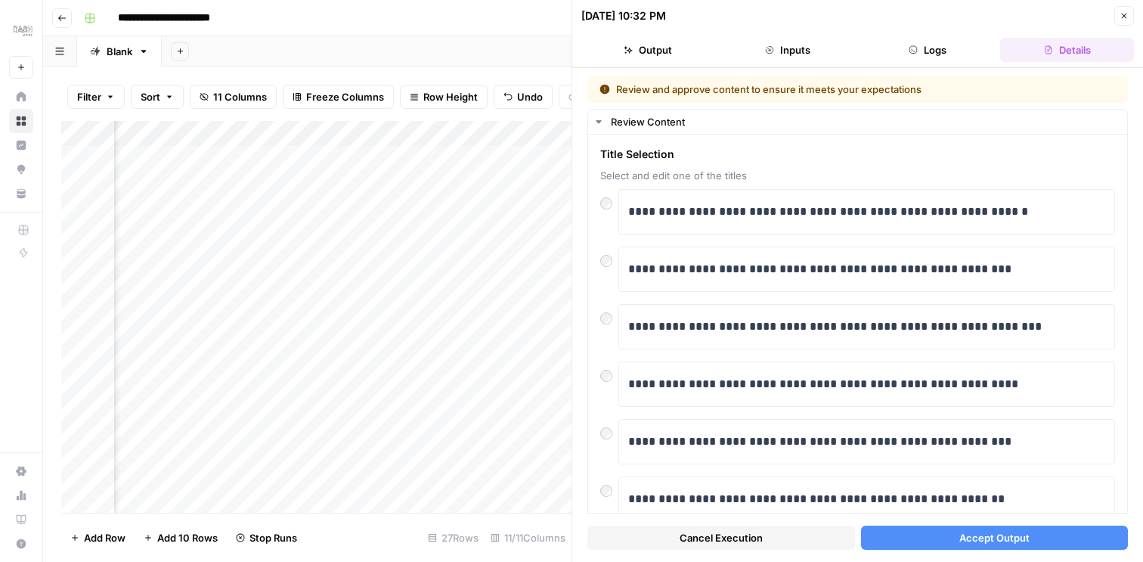
click at [933, 540] on button "Accept Output" at bounding box center [995, 537] width 268 height 24
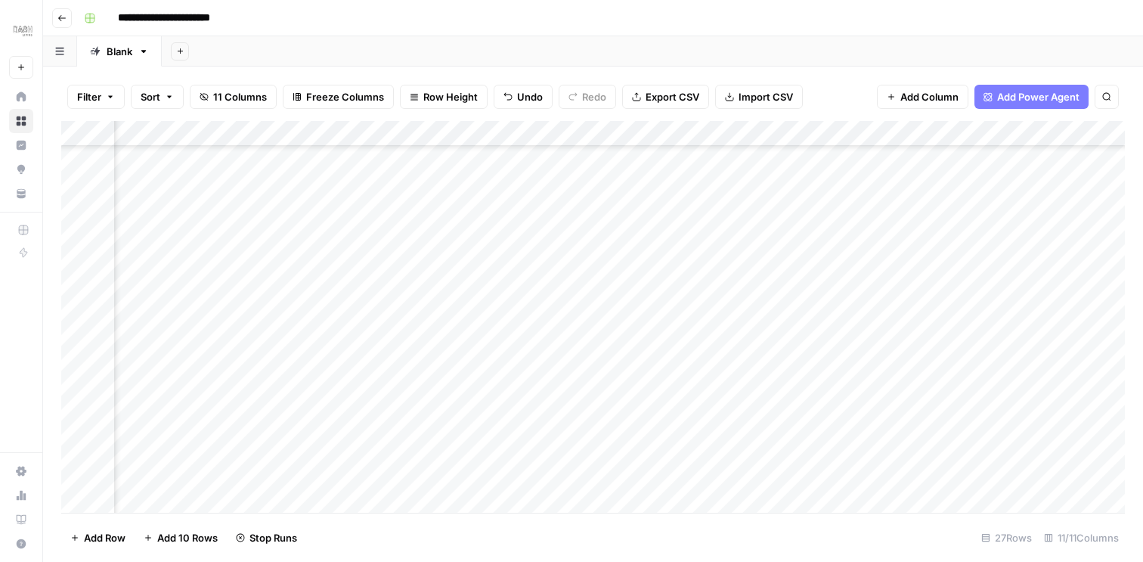
scroll to position [282, 374]
click at [777, 236] on div "Add Column" at bounding box center [592, 317] width 1063 height 392
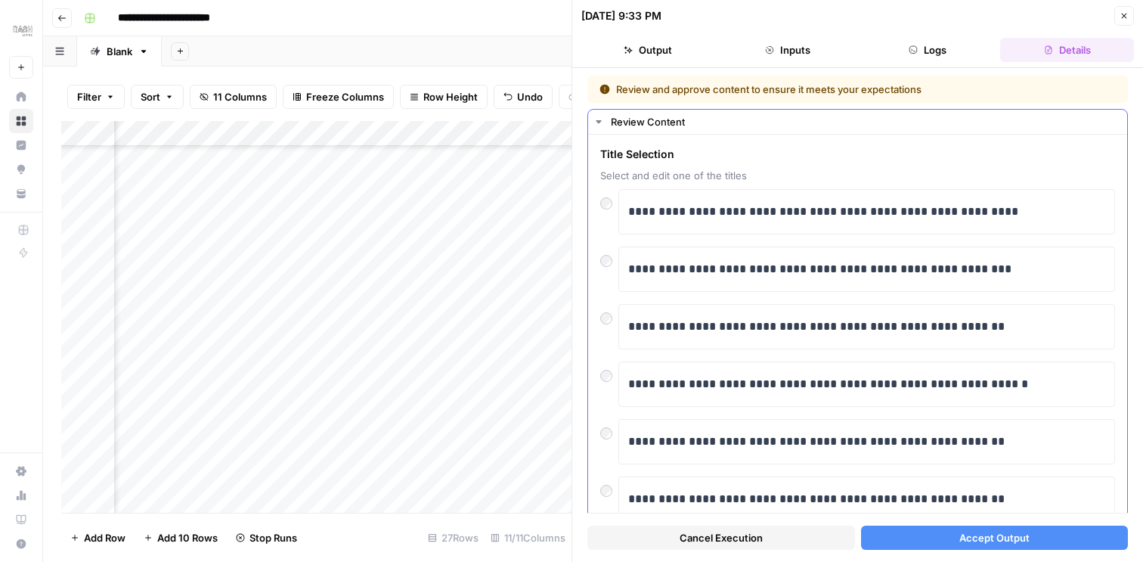
scroll to position [42, 0]
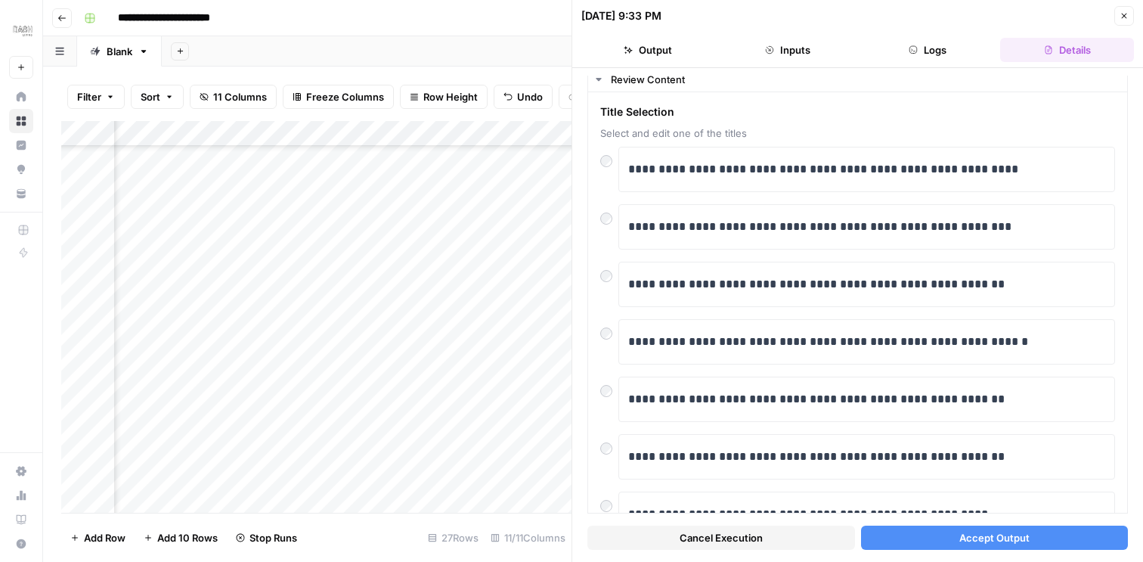
click at [914, 534] on button "Accept Output" at bounding box center [995, 537] width 268 height 24
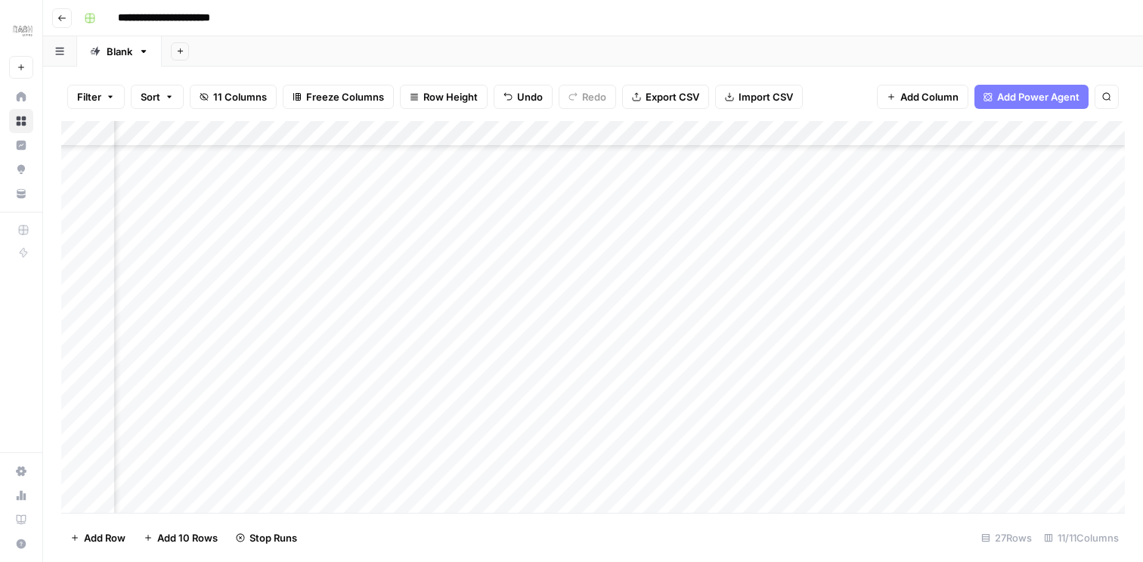
scroll to position [332, 373]
click at [779, 237] on div "Add Column" at bounding box center [592, 317] width 1063 height 392
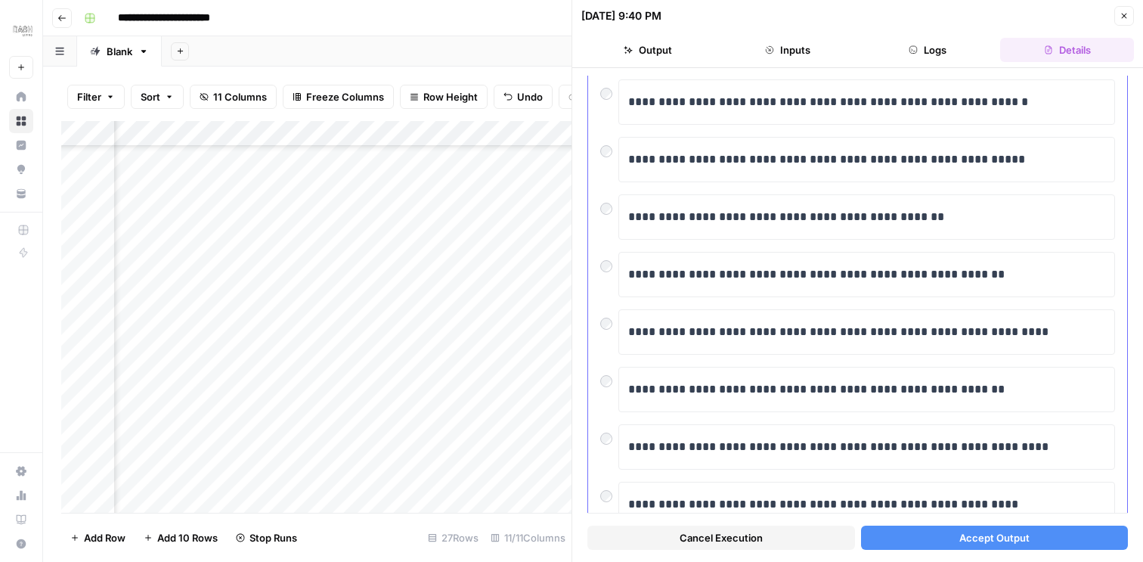
scroll to position [109, 0]
click at [603, 144] on div at bounding box center [609, 148] width 18 height 21
click at [946, 540] on button "Accept Output" at bounding box center [995, 537] width 268 height 24
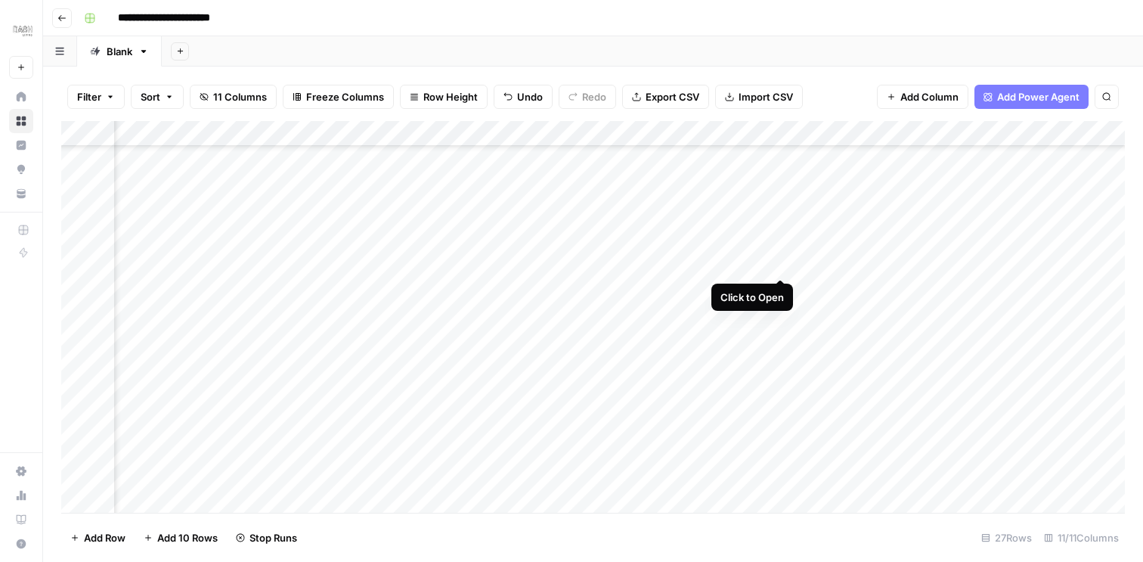
click at [782, 266] on div "Add Column" at bounding box center [592, 317] width 1063 height 392
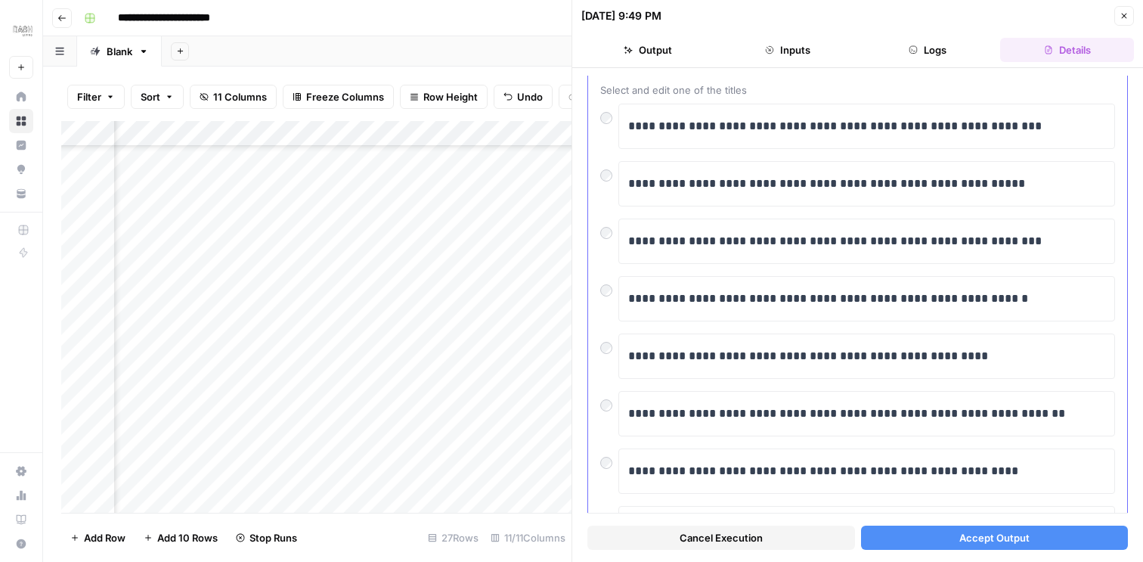
scroll to position [93, 0]
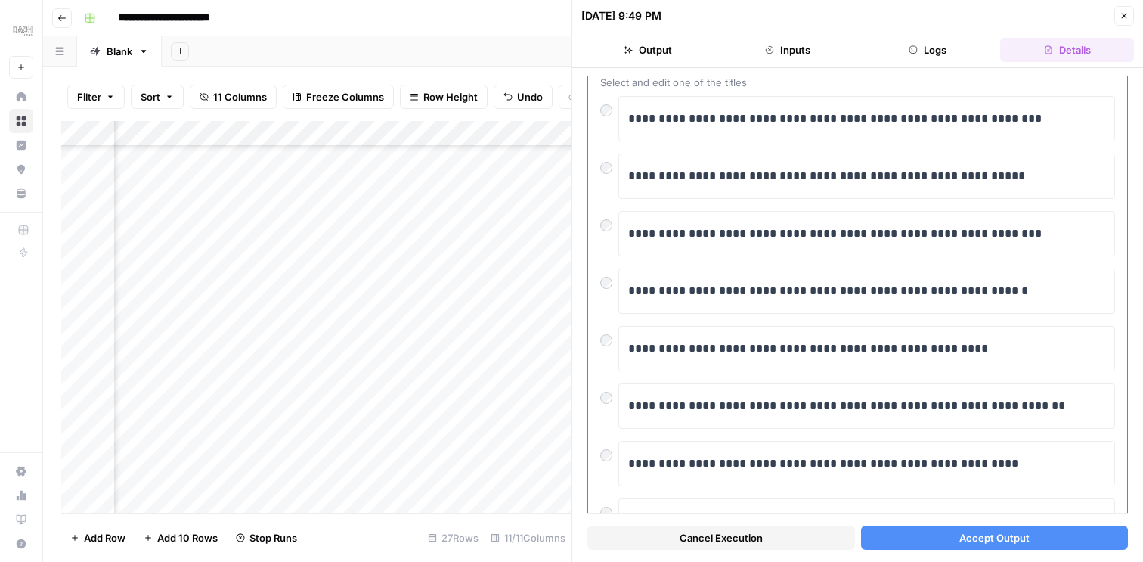
click at [596, 214] on div "**********" at bounding box center [857, 356] width 539 height 629
click at [597, 214] on div "**********" at bounding box center [857, 356] width 539 height 629
click at [611, 278] on div at bounding box center [609, 278] width 18 height 21
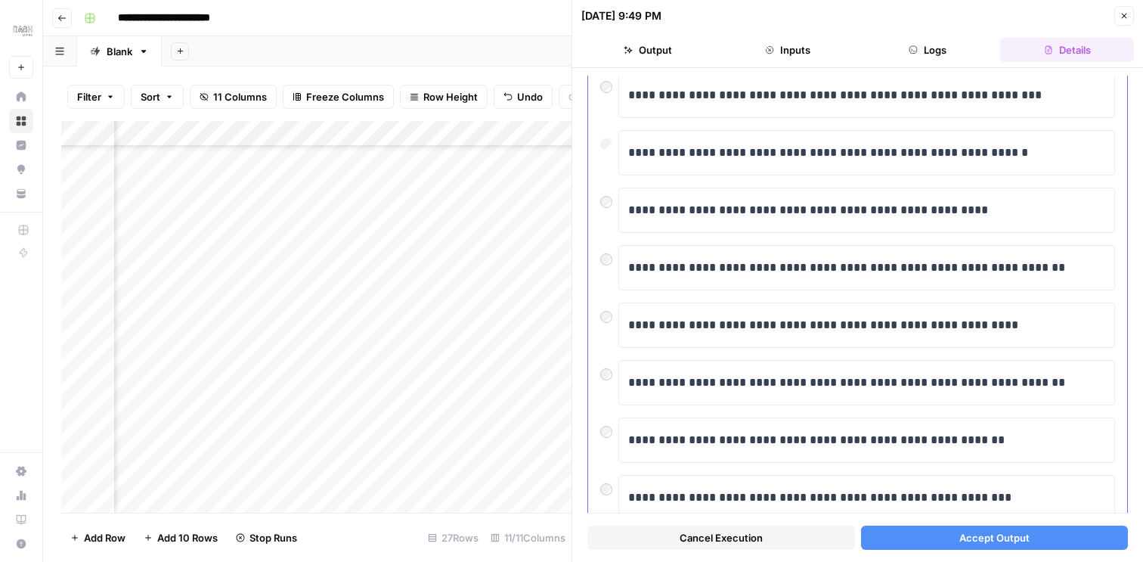
scroll to position [241, 0]
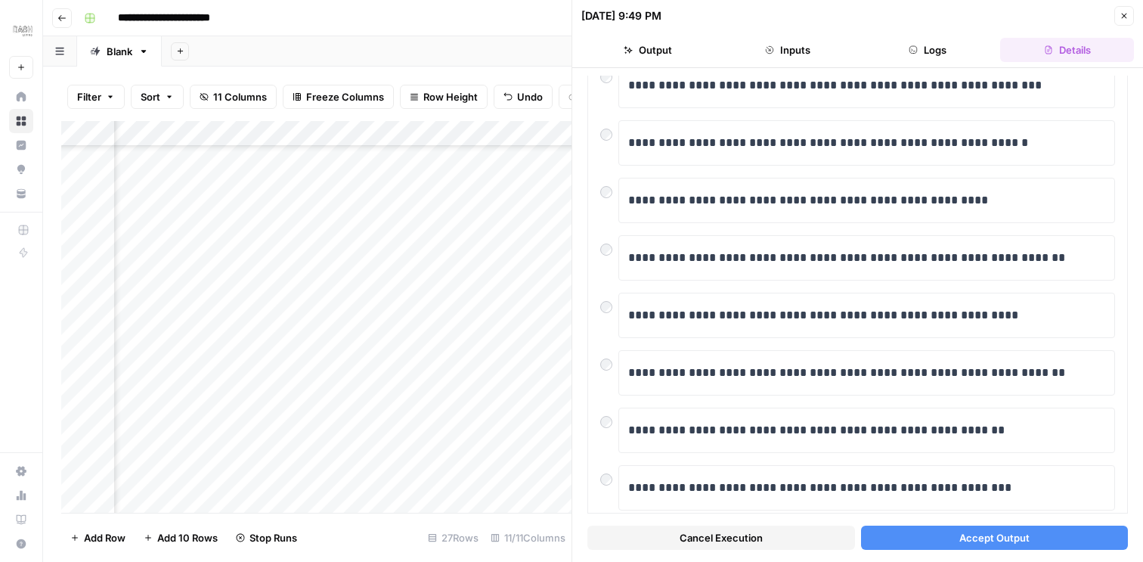
click at [886, 540] on button "Accept Output" at bounding box center [995, 537] width 268 height 24
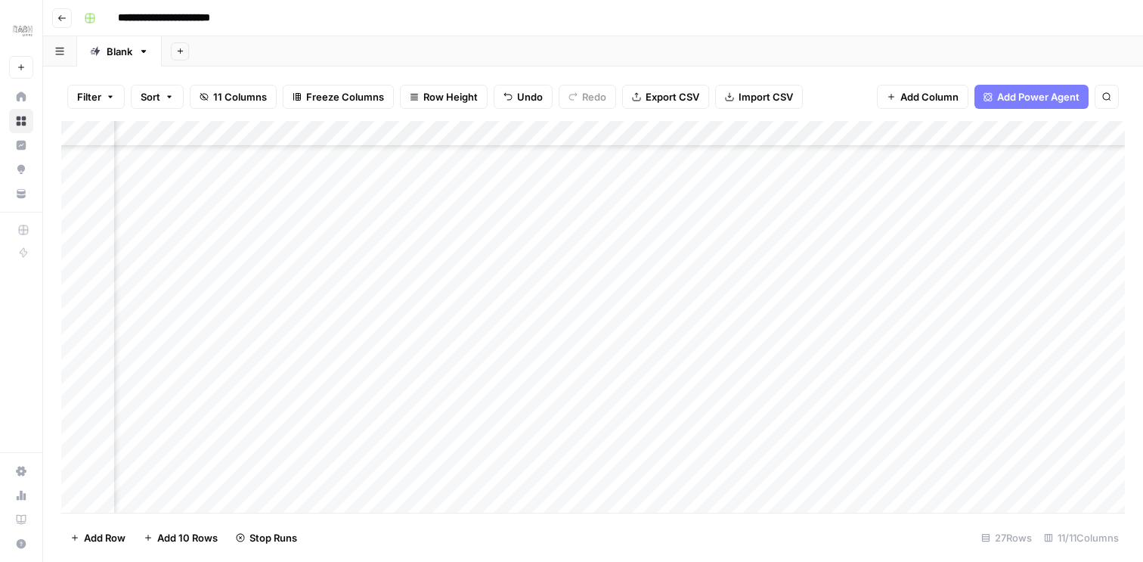
click at [777, 314] on div "Add Column" at bounding box center [592, 317] width 1063 height 392
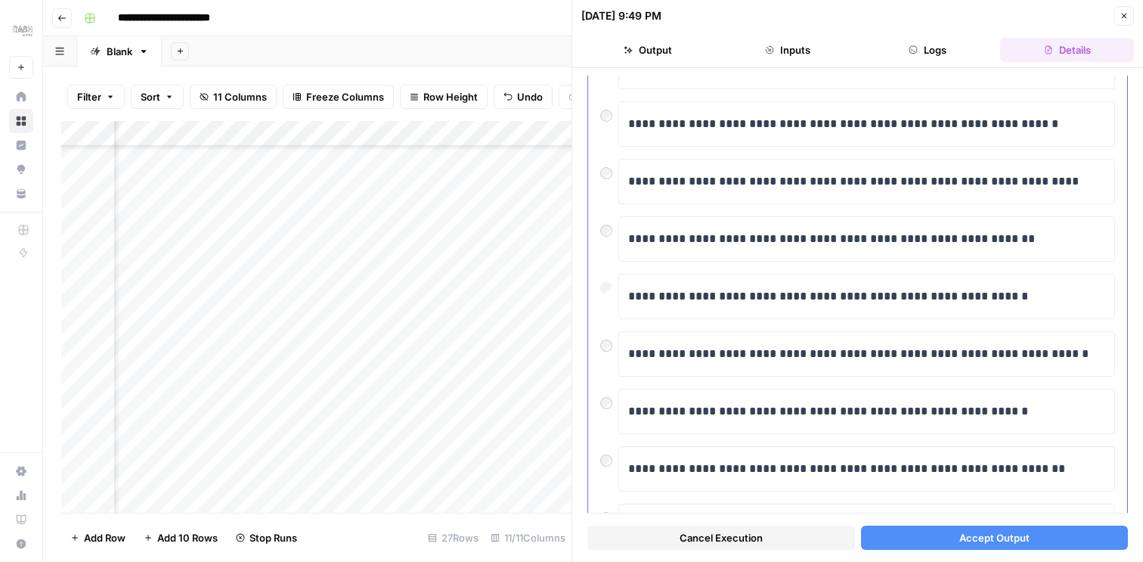
scroll to position [183, 0]
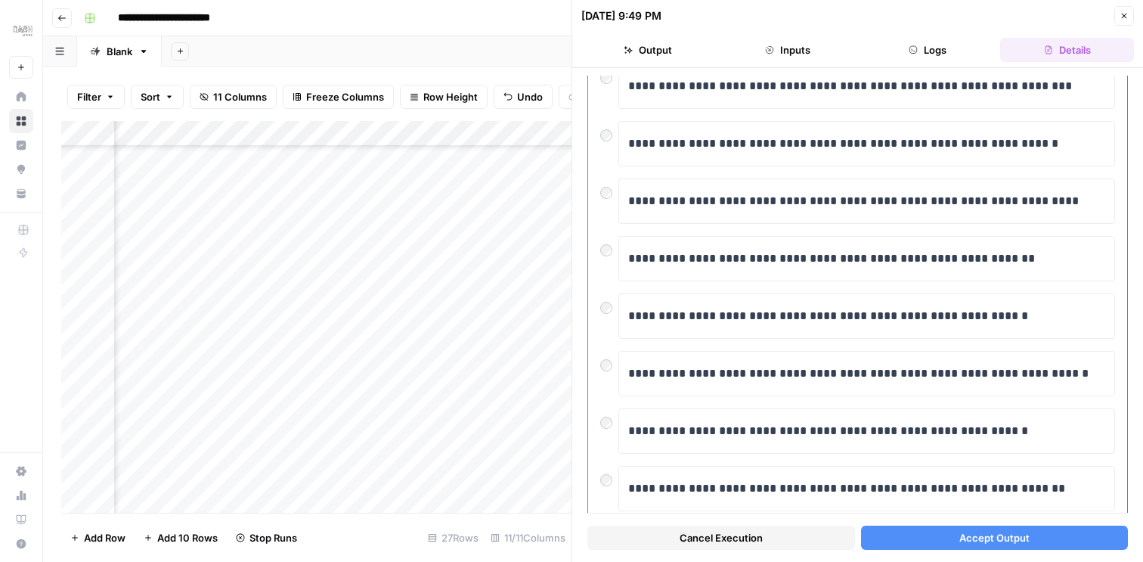
click at [626, 193] on div "**********" at bounding box center [866, 200] width 497 height 45
click at [961, 534] on span "Accept Output" at bounding box center [994, 537] width 70 height 15
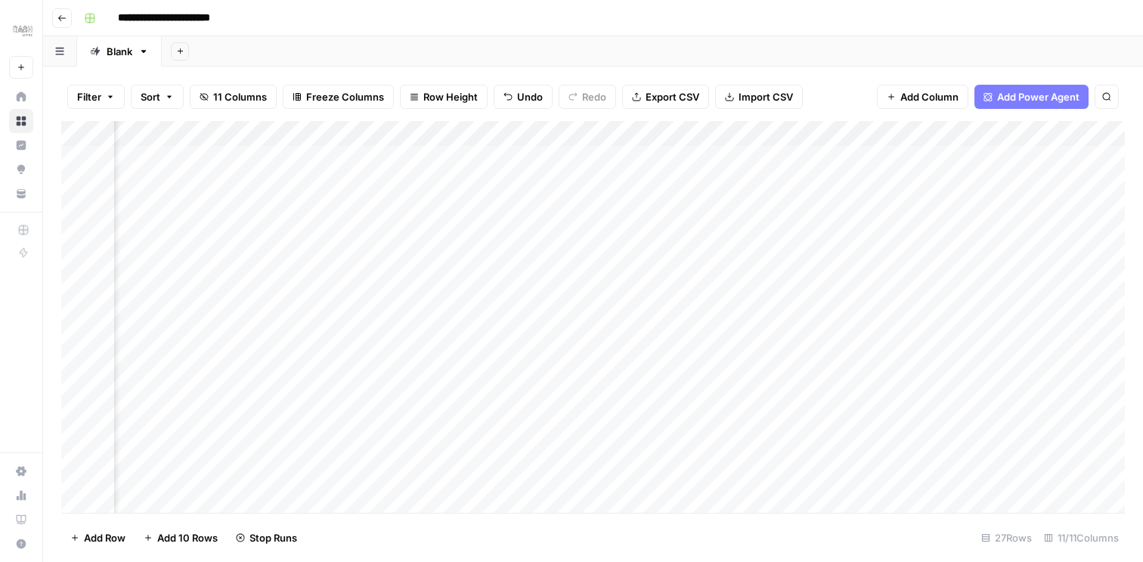
scroll to position [0, 373]
click at [762, 237] on div "Add Column" at bounding box center [592, 317] width 1063 height 392
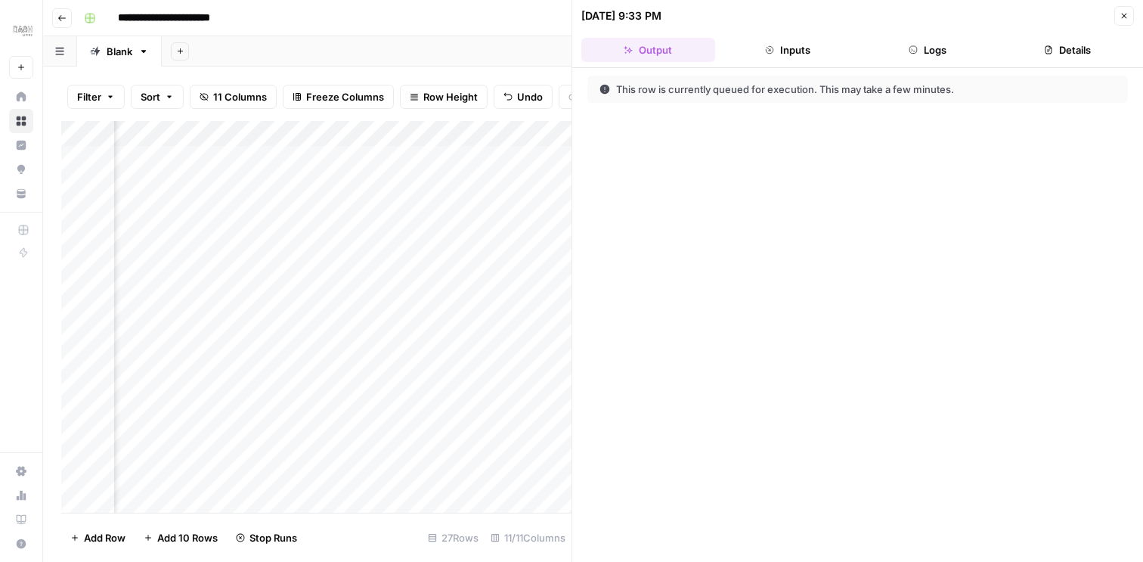
click at [804, 48] on button "Inputs" at bounding box center [788, 50] width 134 height 24
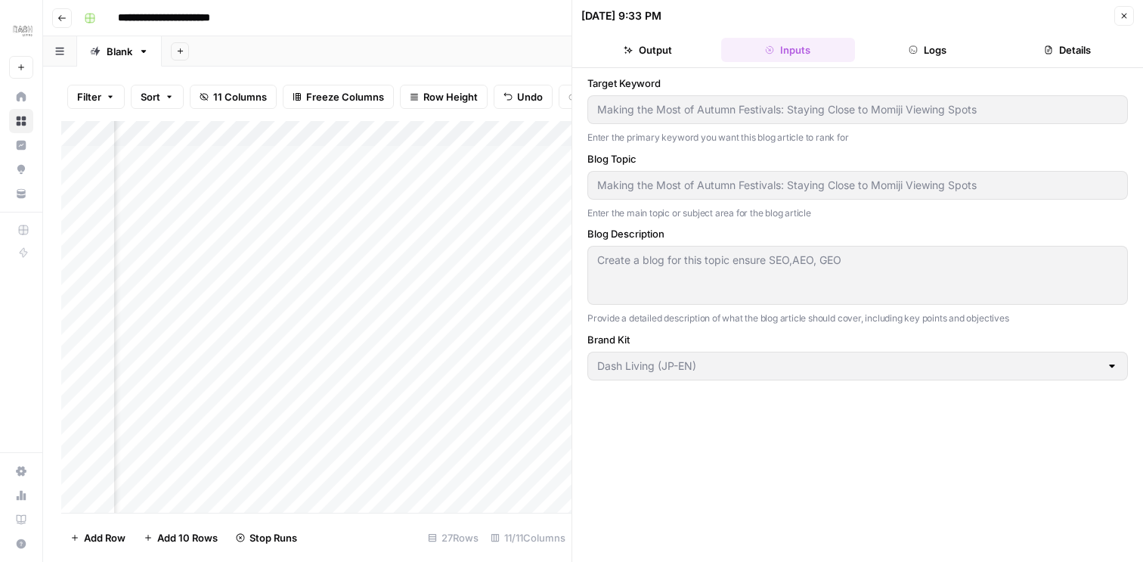
click at [912, 53] on icon "button" at bounding box center [913, 50] width 8 height 8
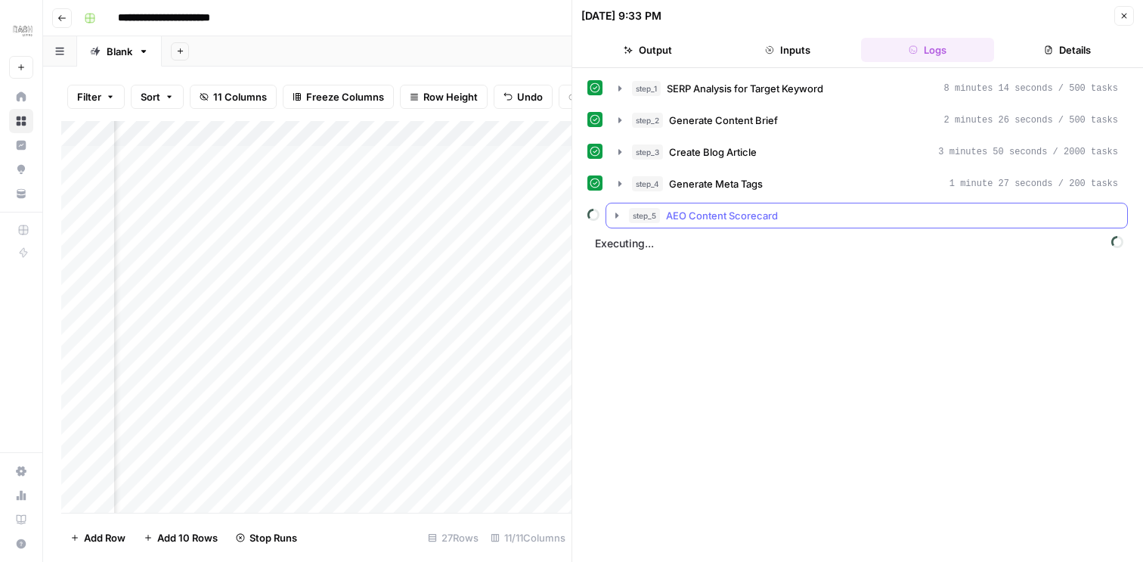
click at [614, 217] on icon "button" at bounding box center [617, 215] width 12 height 12
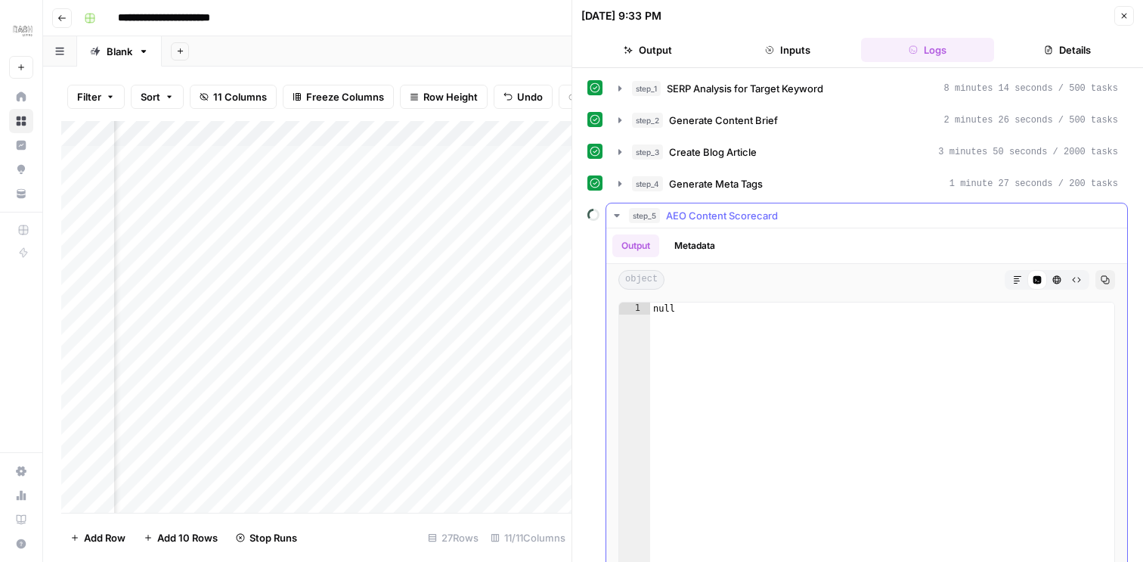
click at [617, 212] on icon "button" at bounding box center [617, 215] width 12 height 12
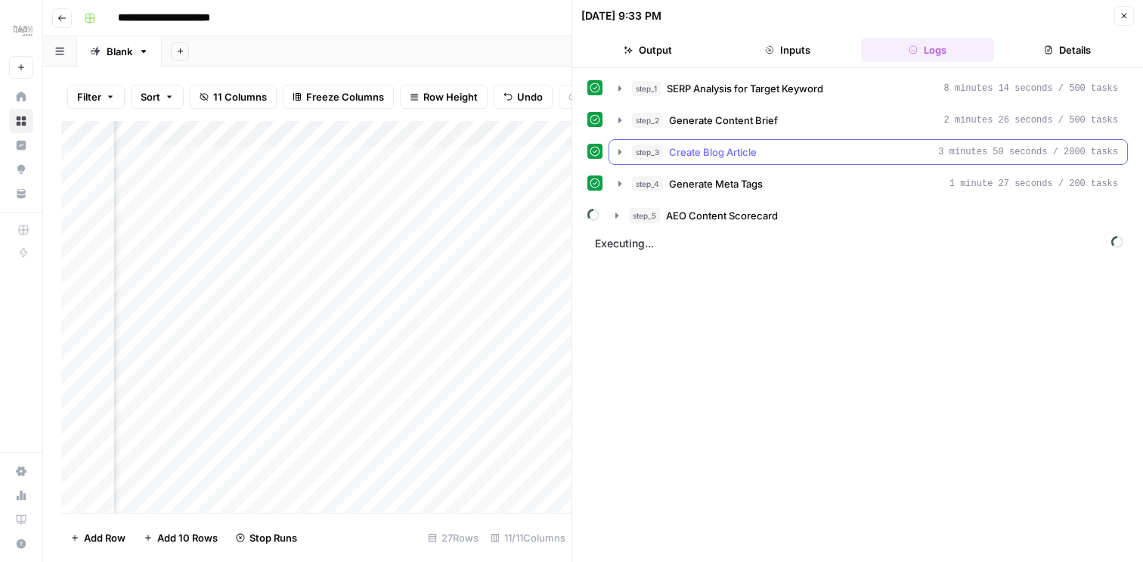
click at [621, 156] on icon "button" at bounding box center [620, 152] width 12 height 12
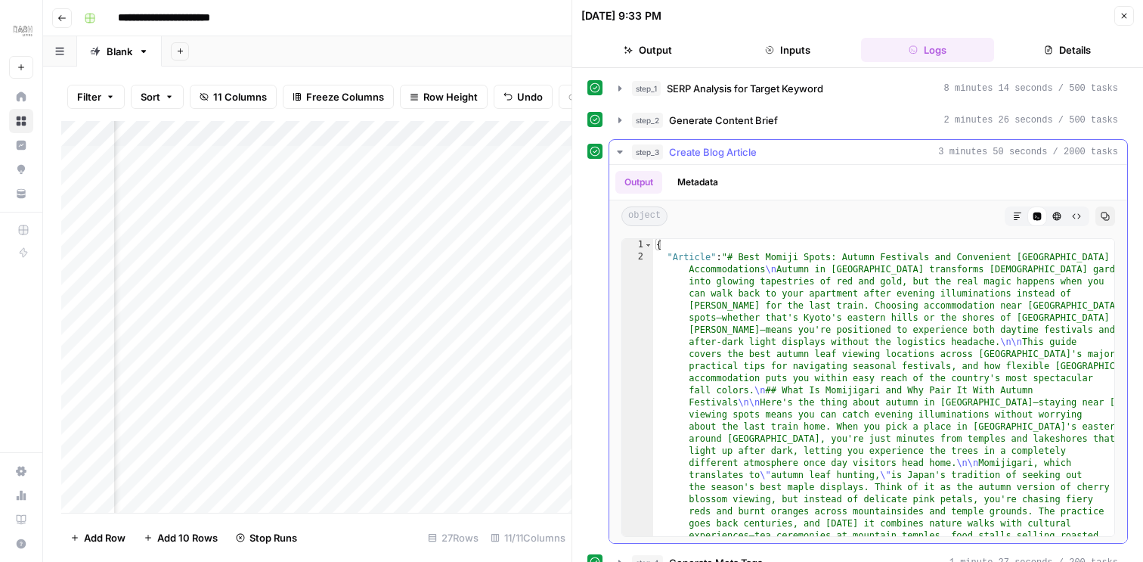
click at [1017, 215] on icon "button" at bounding box center [1018, 216] width 8 height 8
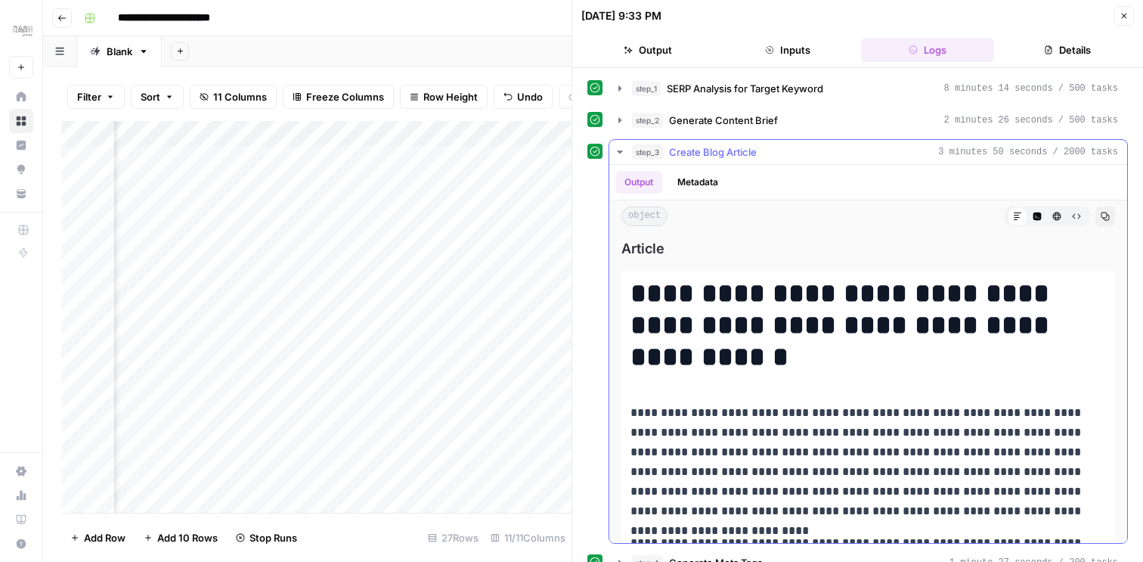
click at [621, 150] on icon "button" at bounding box center [619, 151] width 5 height 3
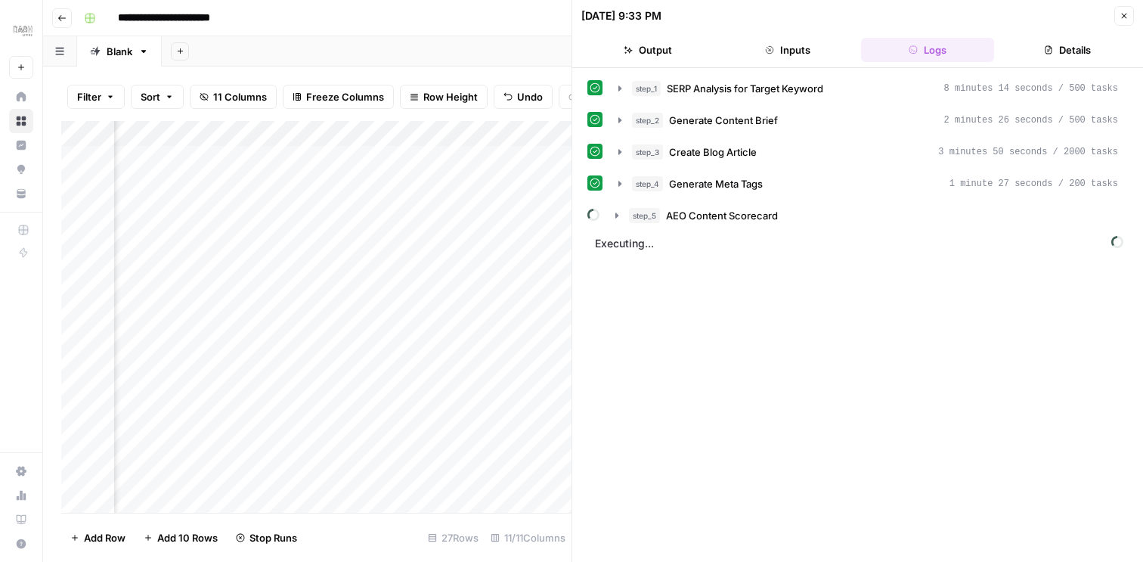
click at [1127, 17] on icon "button" at bounding box center [1123, 15] width 9 height 9
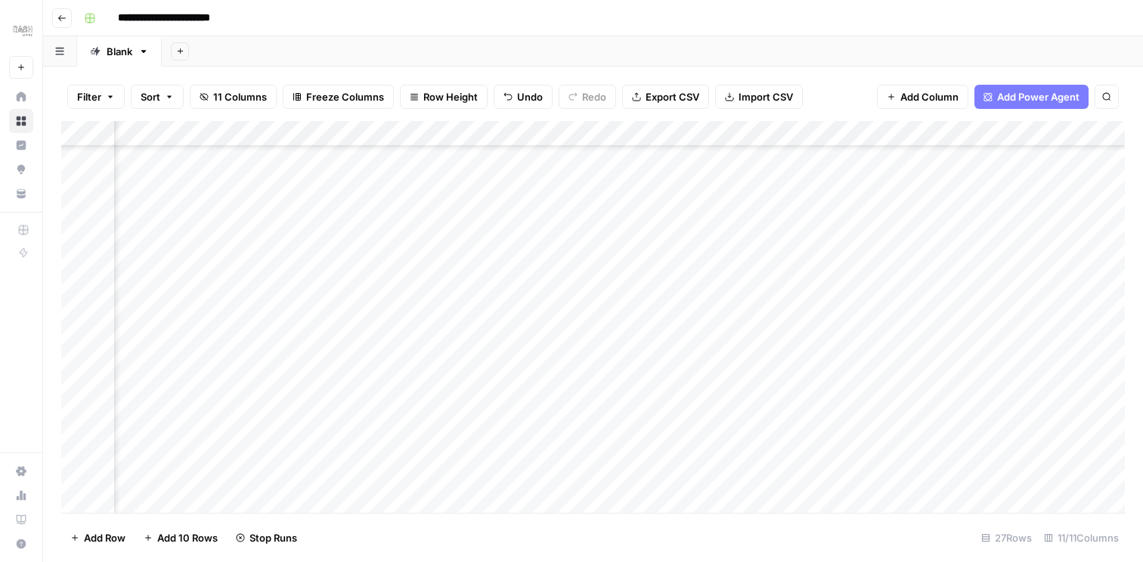
scroll to position [172, 373]
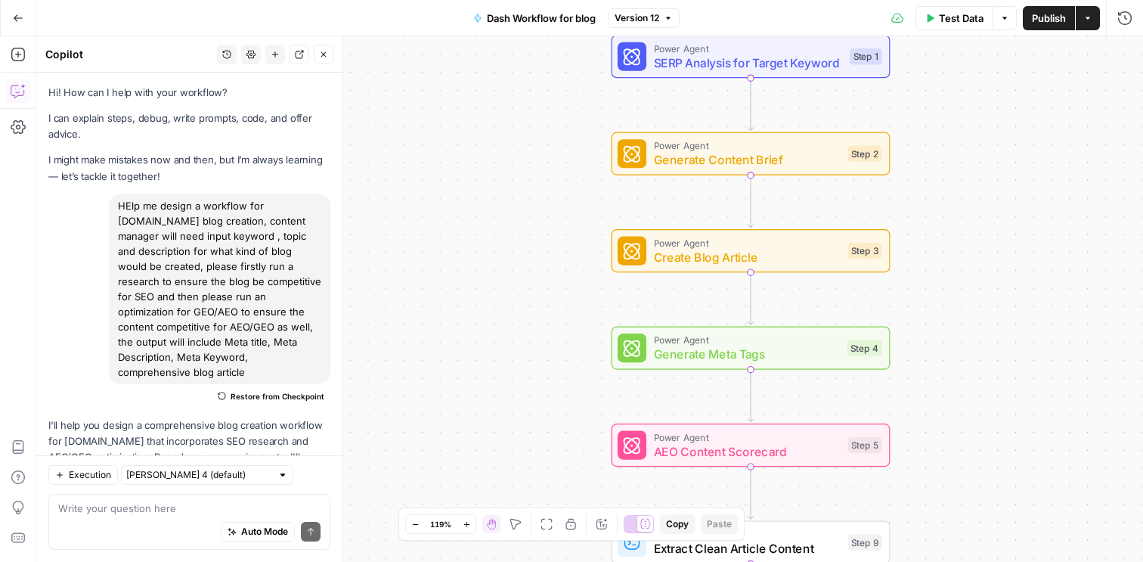
scroll to position [6239, 0]
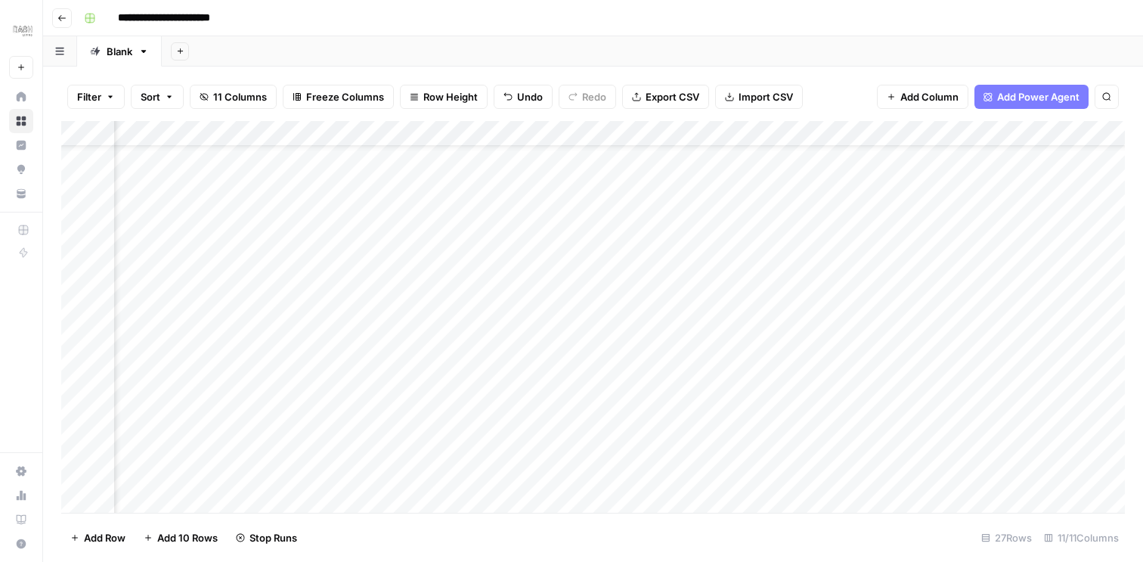
scroll to position [0, 543]
click at [823, 27] on div "**********" at bounding box center [603, 18] width 1050 height 24
click at [587, 351] on div "Add Column" at bounding box center [592, 317] width 1063 height 392
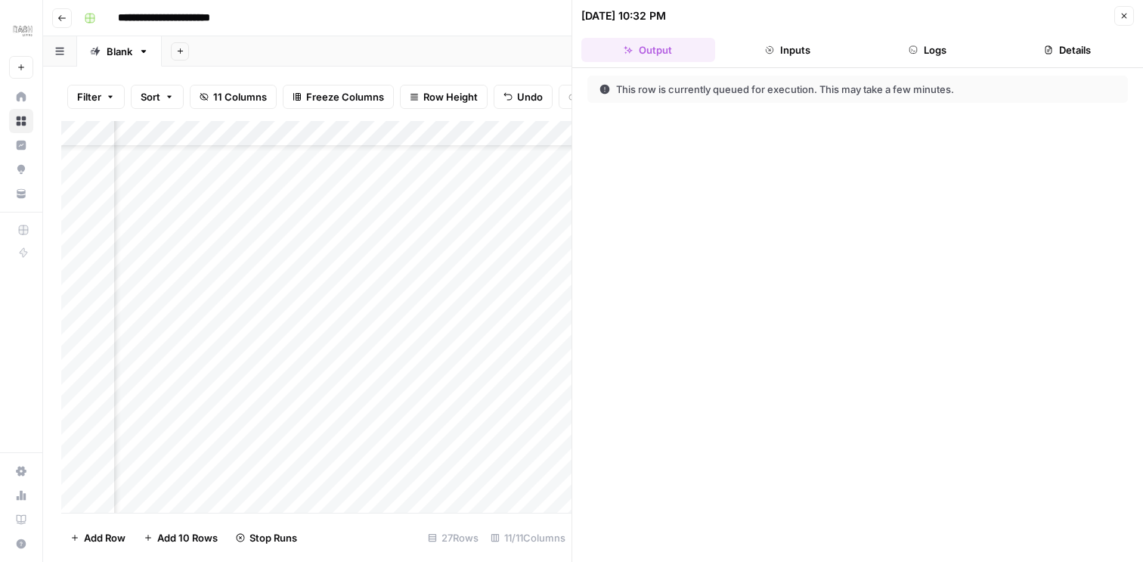
click at [913, 54] on icon "button" at bounding box center [913, 49] width 9 height 9
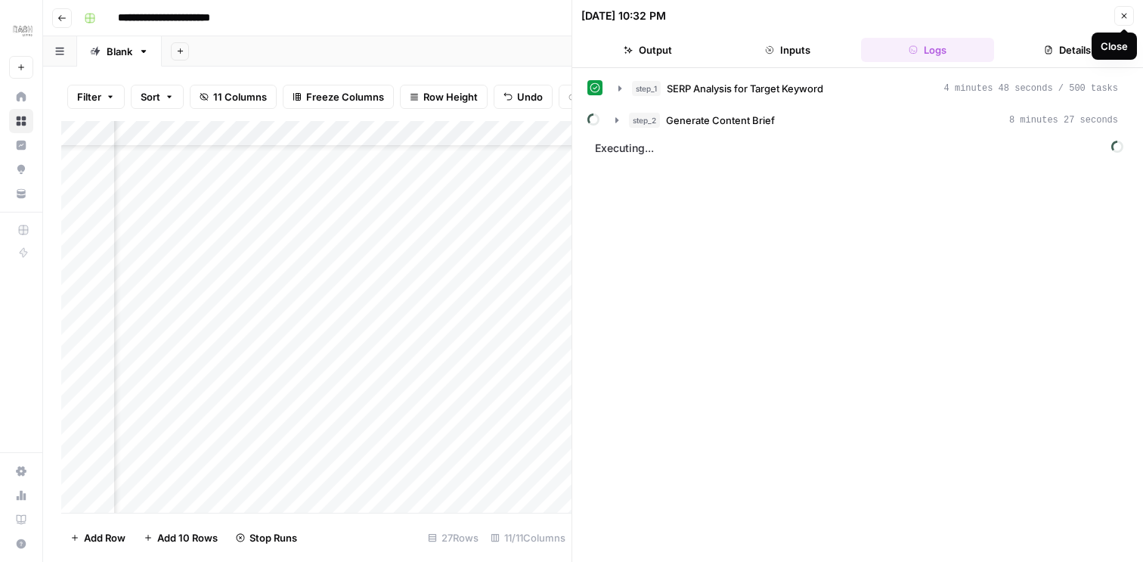
click at [1123, 7] on button "Close" at bounding box center [1124, 16] width 20 height 20
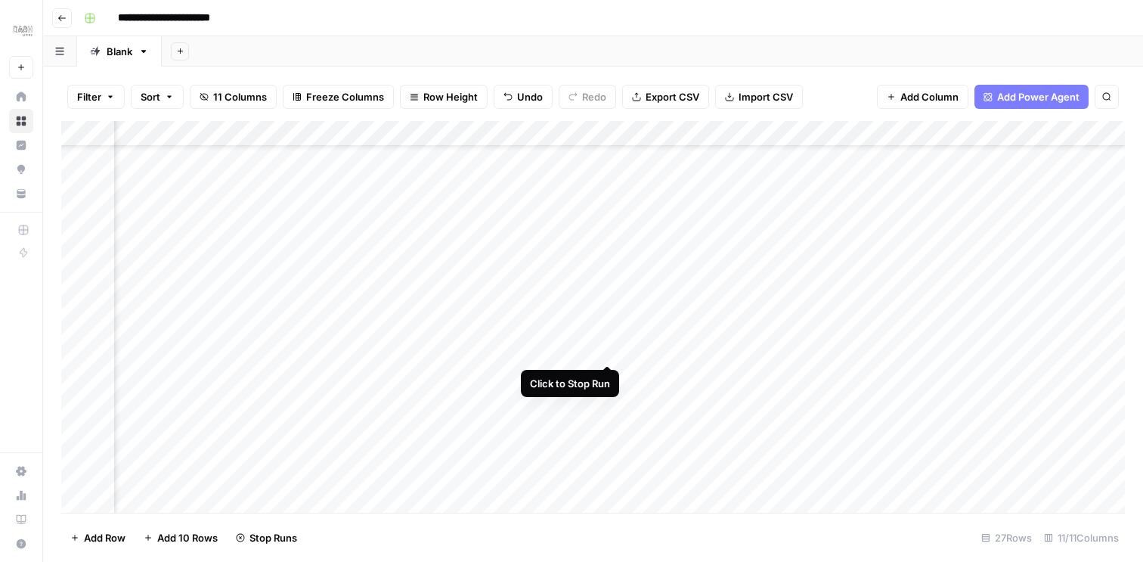
click at [607, 348] on div "Add Column" at bounding box center [592, 317] width 1063 height 392
click at [585, 348] on div "Add Column" at bounding box center [592, 317] width 1063 height 392
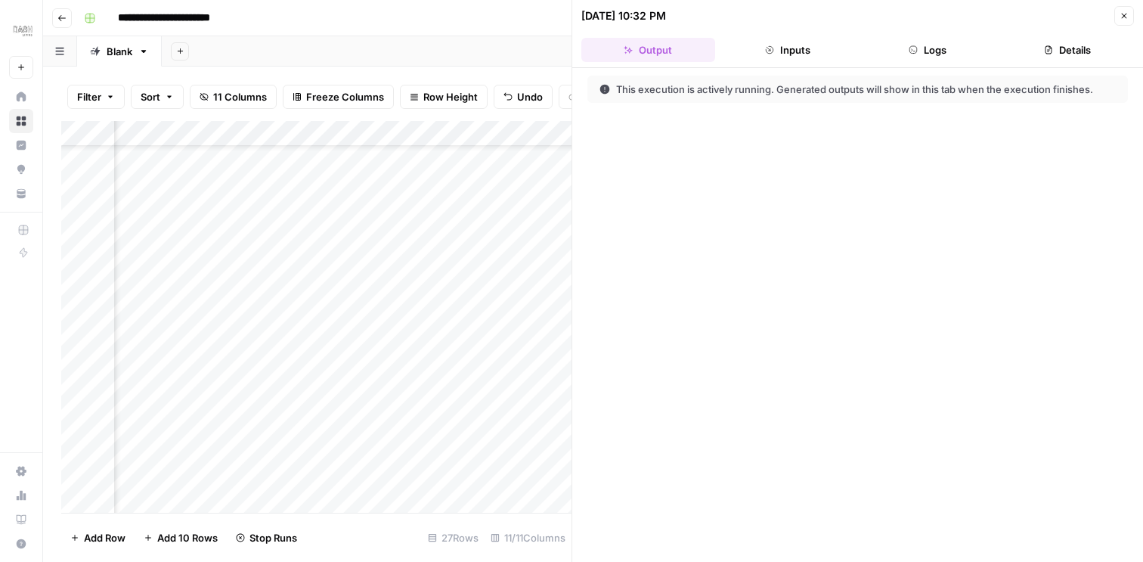
click at [1122, 14] on icon "button" at bounding box center [1124, 16] width 5 height 5
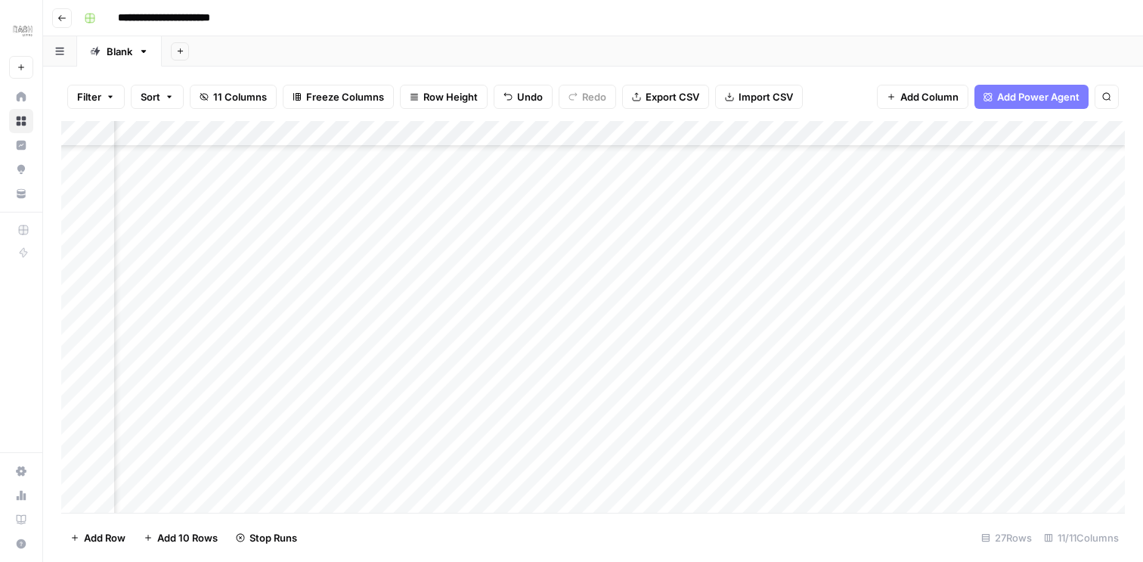
scroll to position [352, 546]
click at [608, 294] on div "Add Column" at bounding box center [592, 317] width 1063 height 392
click at [605, 213] on div "Add Column" at bounding box center [592, 317] width 1063 height 392
click at [605, 242] on div "Add Column" at bounding box center [592, 317] width 1063 height 392
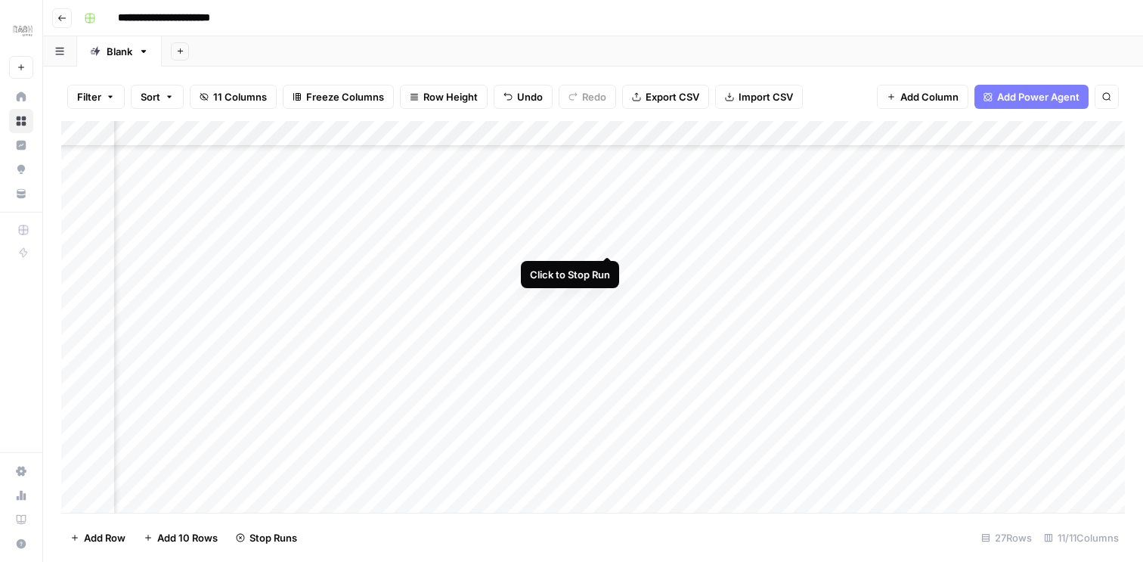
click at [607, 241] on div "Add Column" at bounding box center [592, 317] width 1063 height 392
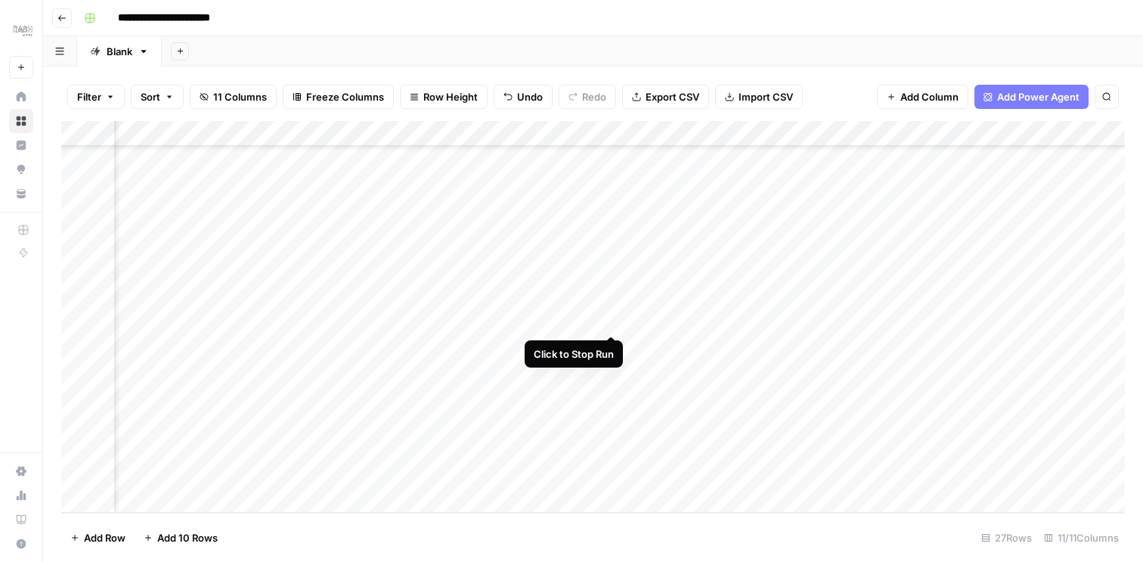
click at [607, 322] on div "Add Column" at bounding box center [592, 317] width 1063 height 392
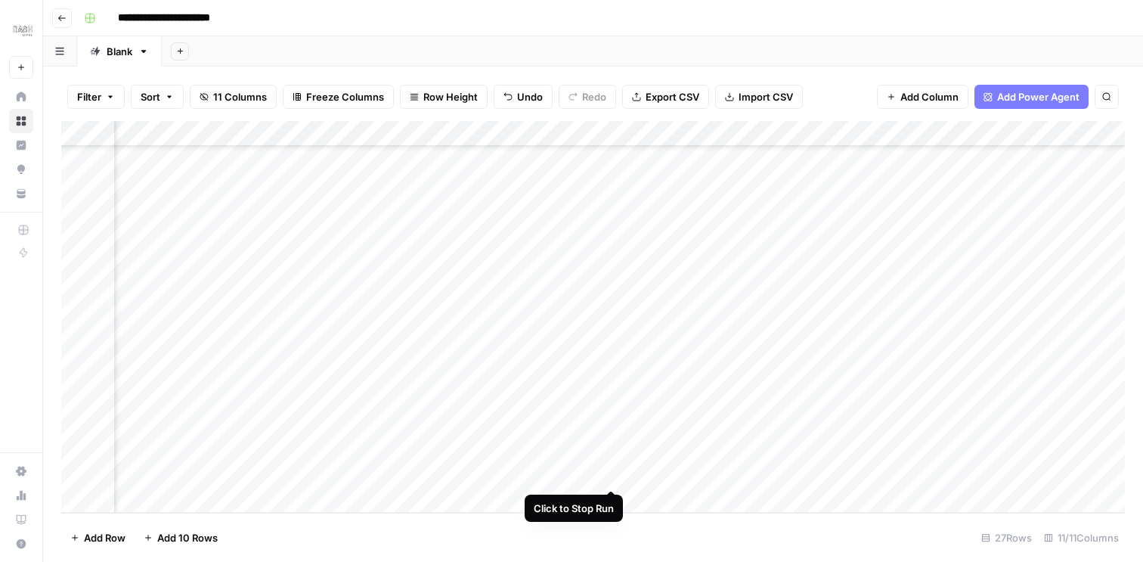
click at [611, 474] on div "Add Column" at bounding box center [592, 317] width 1063 height 392
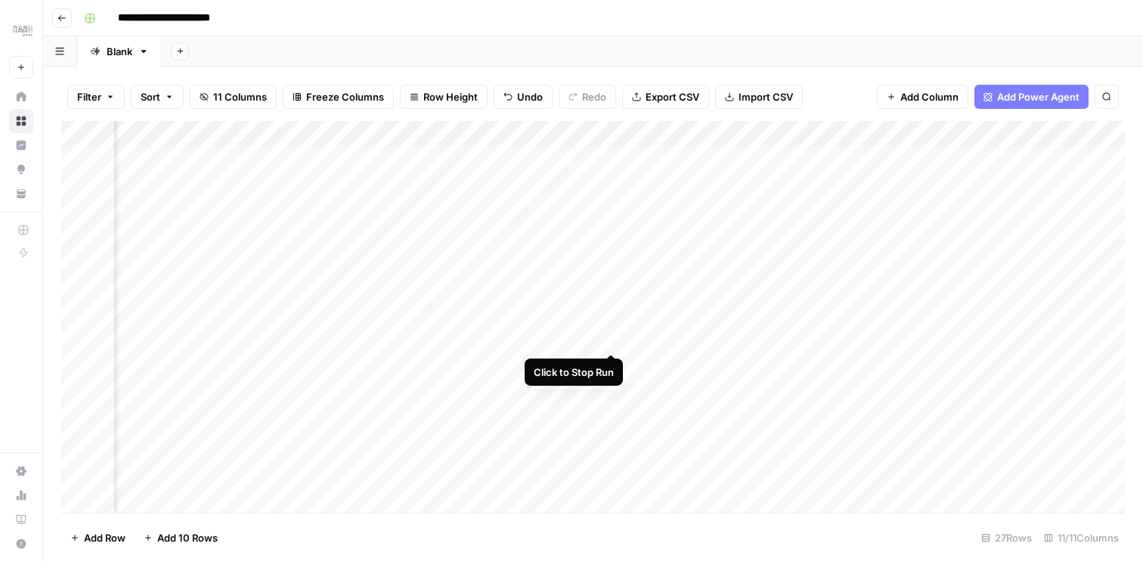
click at [611, 336] on div "Add Column" at bounding box center [592, 317] width 1063 height 392
click at [589, 339] on div "Add Column" at bounding box center [592, 317] width 1063 height 392
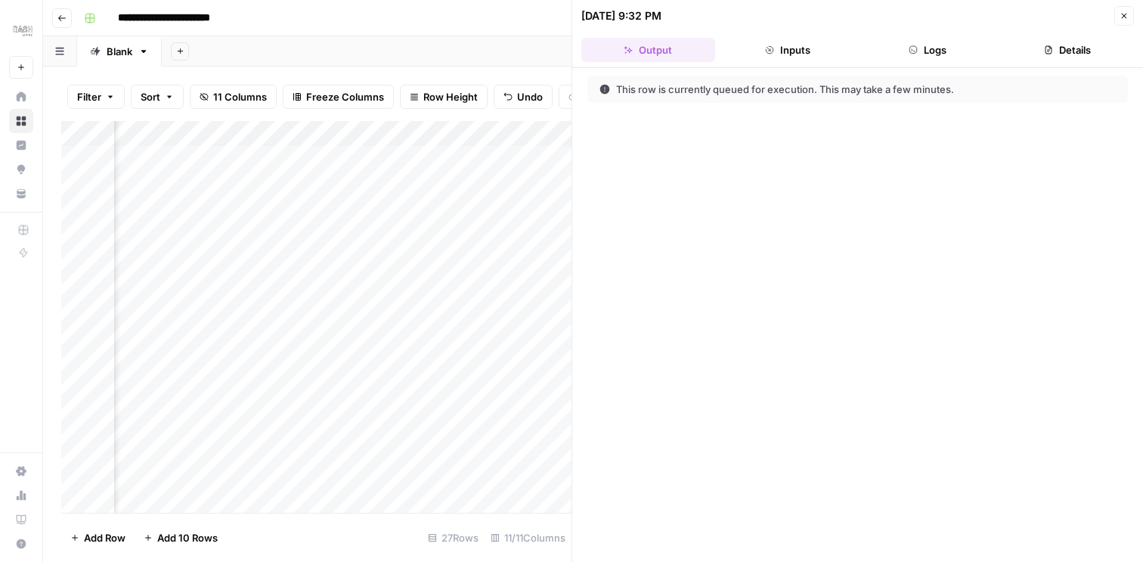
click at [933, 51] on button "Logs" at bounding box center [928, 50] width 134 height 24
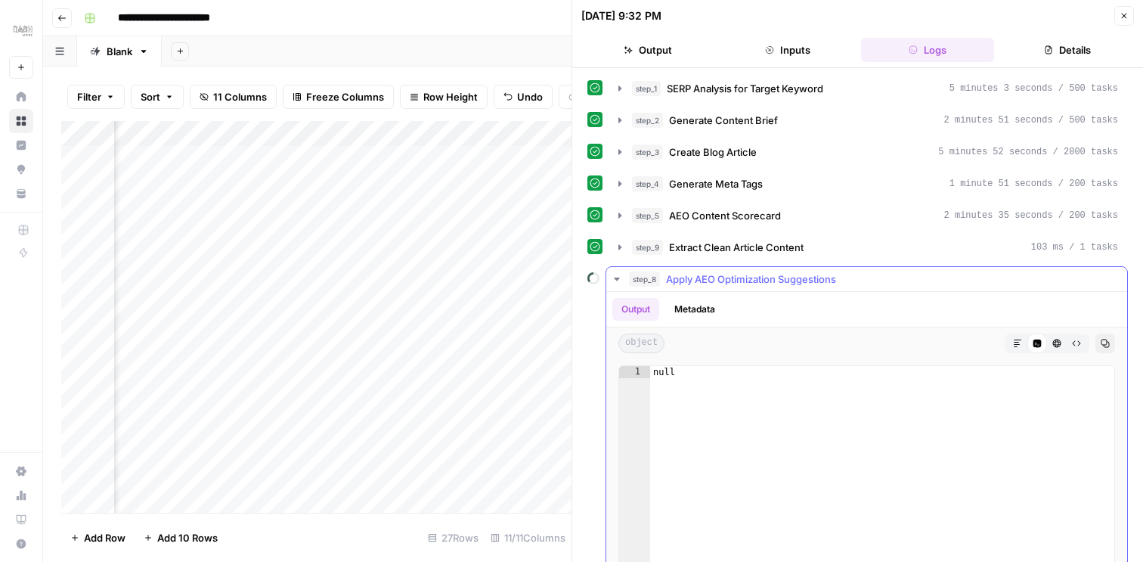
click at [618, 280] on icon "button" at bounding box center [616, 278] width 5 height 3
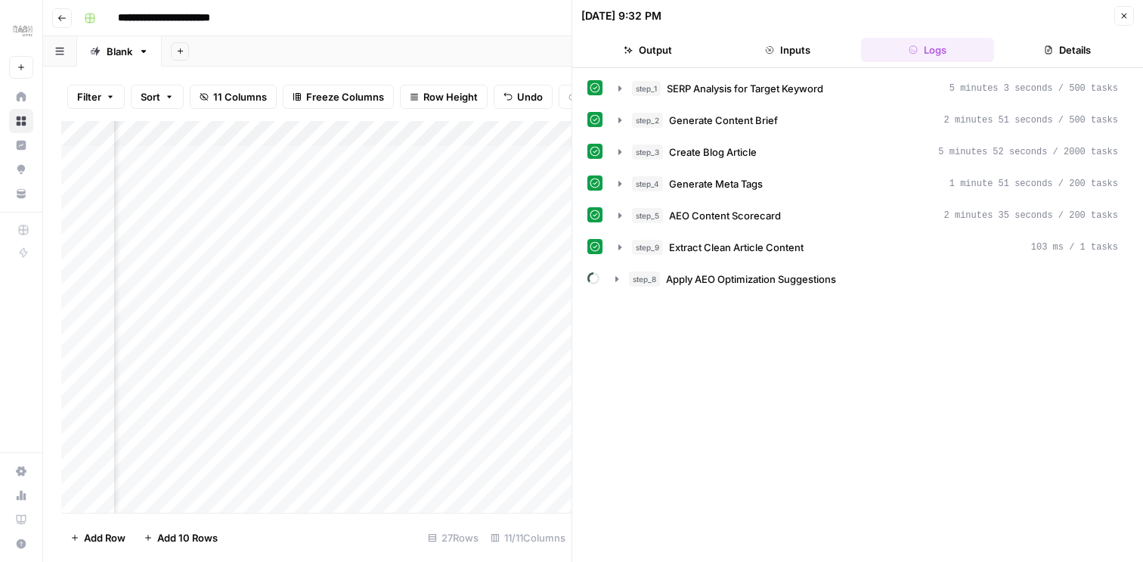
click at [1125, 18] on icon "button" at bounding box center [1123, 15] width 9 height 9
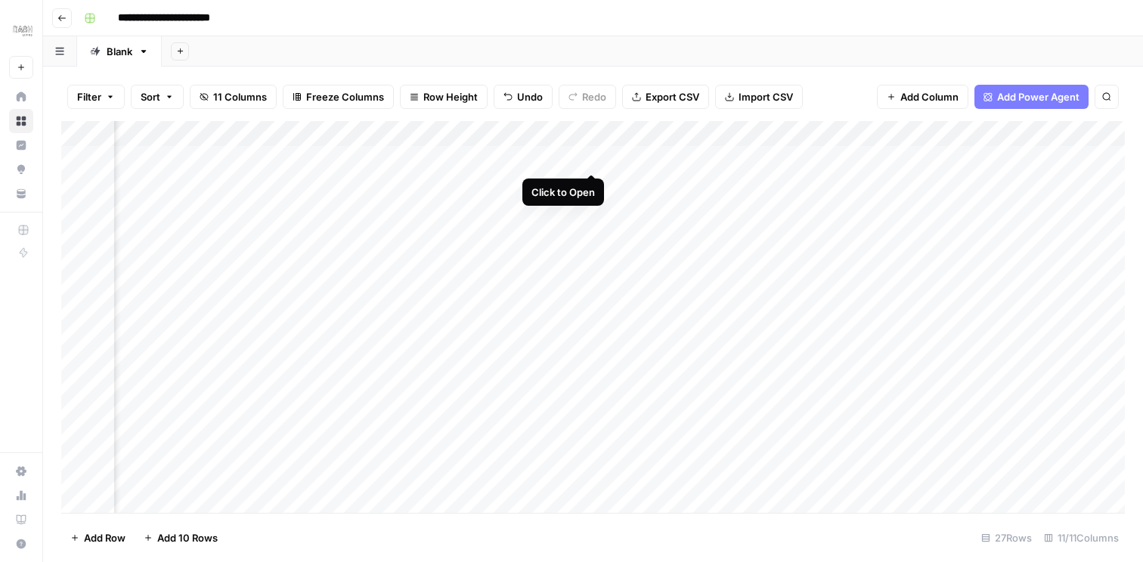
click at [593, 159] on div "Add Column" at bounding box center [592, 317] width 1063 height 392
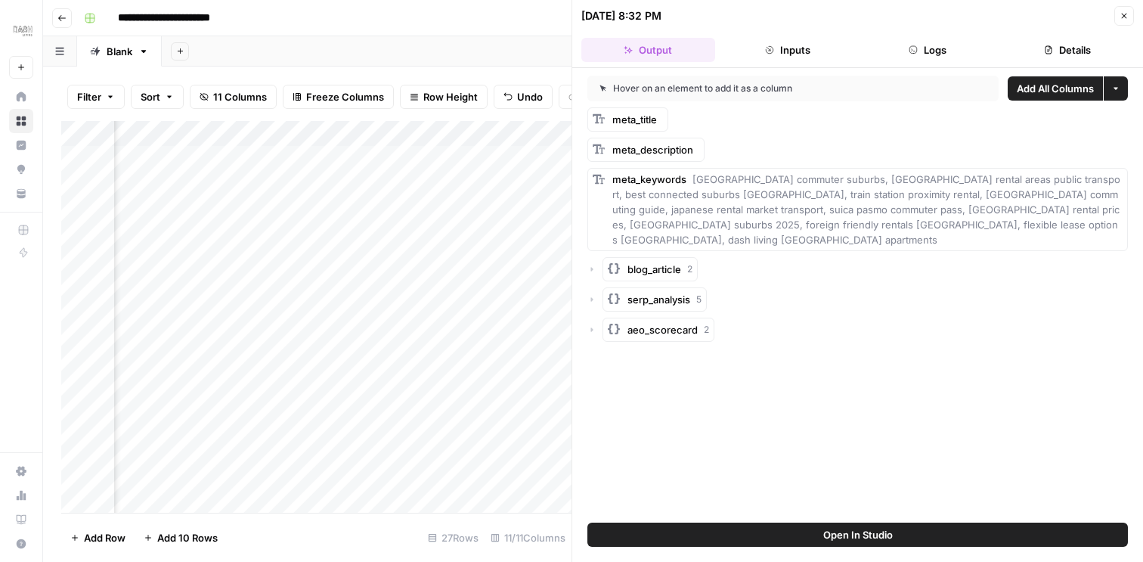
click at [800, 46] on button "Inputs" at bounding box center [788, 50] width 134 height 24
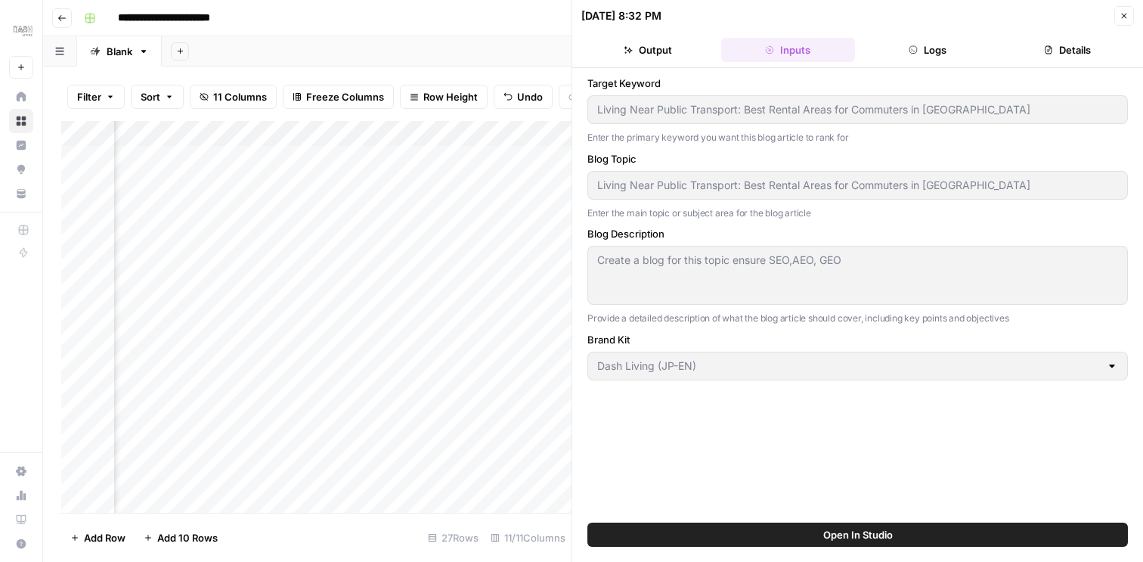
click at [919, 43] on button "Logs" at bounding box center [928, 50] width 134 height 24
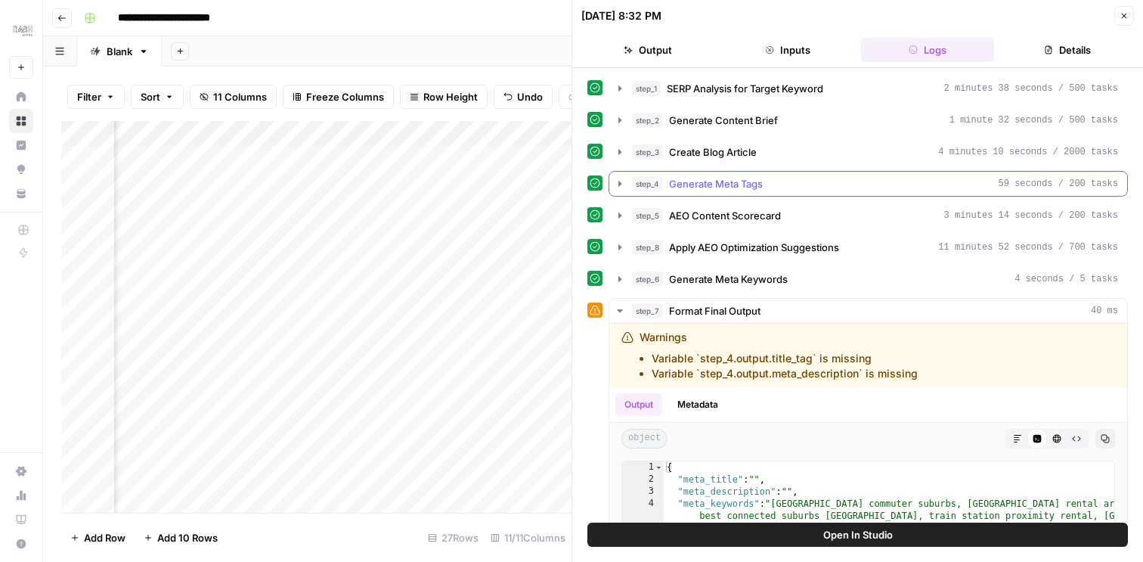
click at [619, 183] on icon "button" at bounding box center [619, 183] width 3 height 5
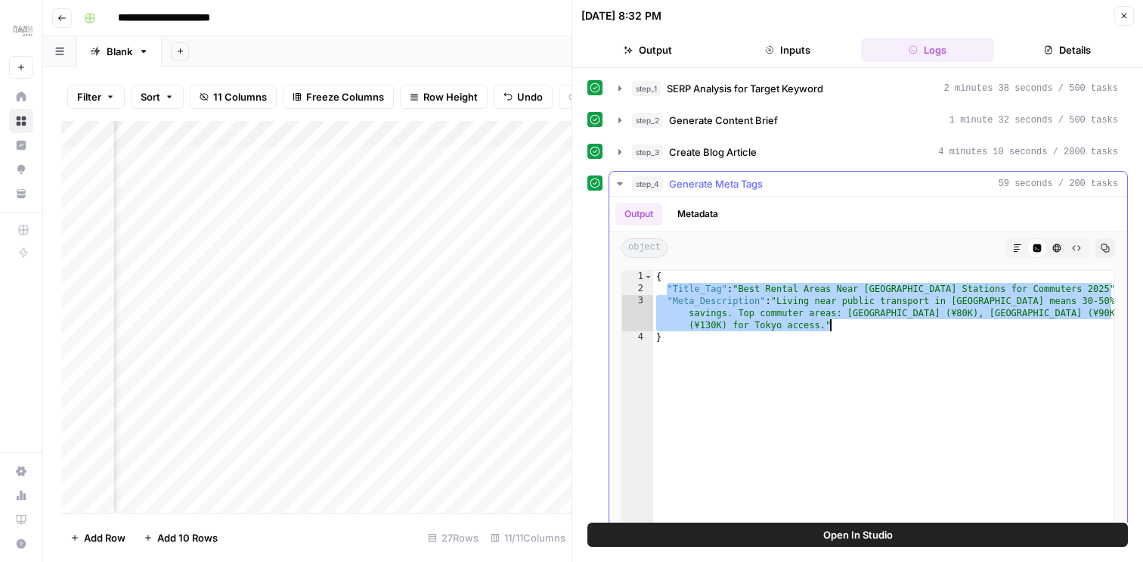
drag, startPoint x: 667, startPoint y: 287, endPoint x: 840, endPoint y: 327, distance: 178.2
click at [840, 327] on div "{ "Title_Tag" : "Best Rental Areas Near Tokyo Stations for Commuters 2025" , "M…" at bounding box center [883, 431] width 461 height 321
type textarea "**********"
click at [619, 153] on icon "button" at bounding box center [619, 151] width 3 height 5
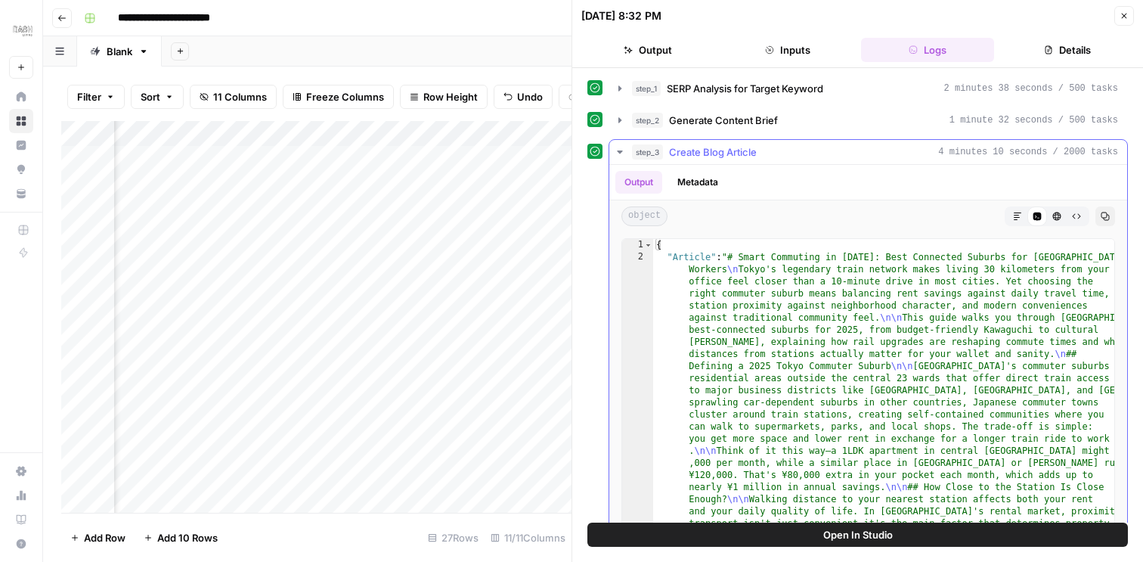
click at [1017, 217] on icon "button" at bounding box center [1018, 216] width 8 height 8
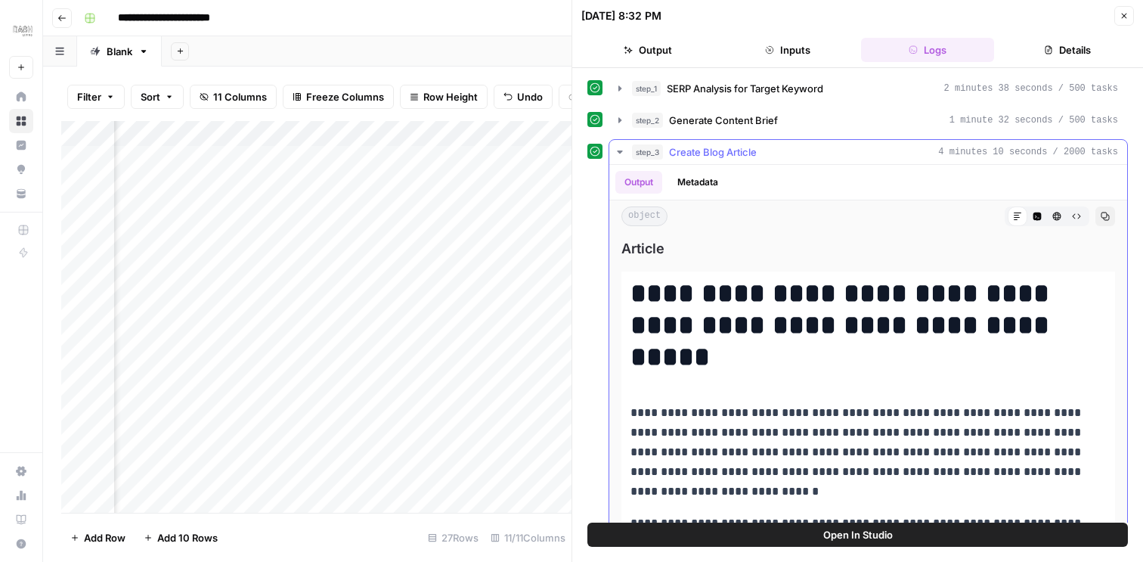
click at [1104, 213] on icon "button" at bounding box center [1105, 216] width 9 height 9
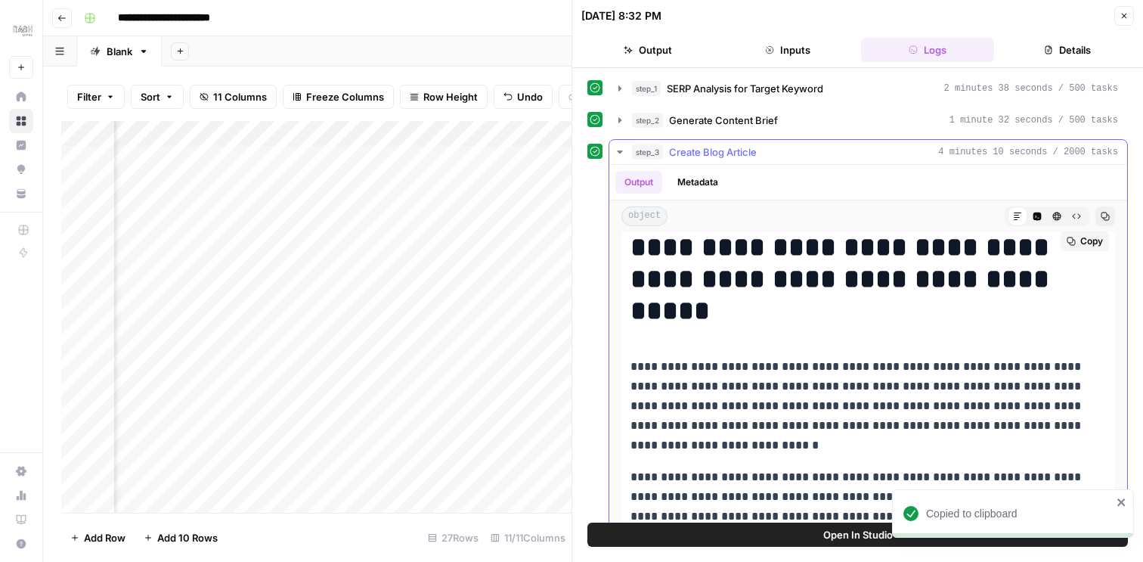
scroll to position [47, 0]
click at [1036, 214] on icon "button" at bounding box center [1037, 216] width 8 height 8
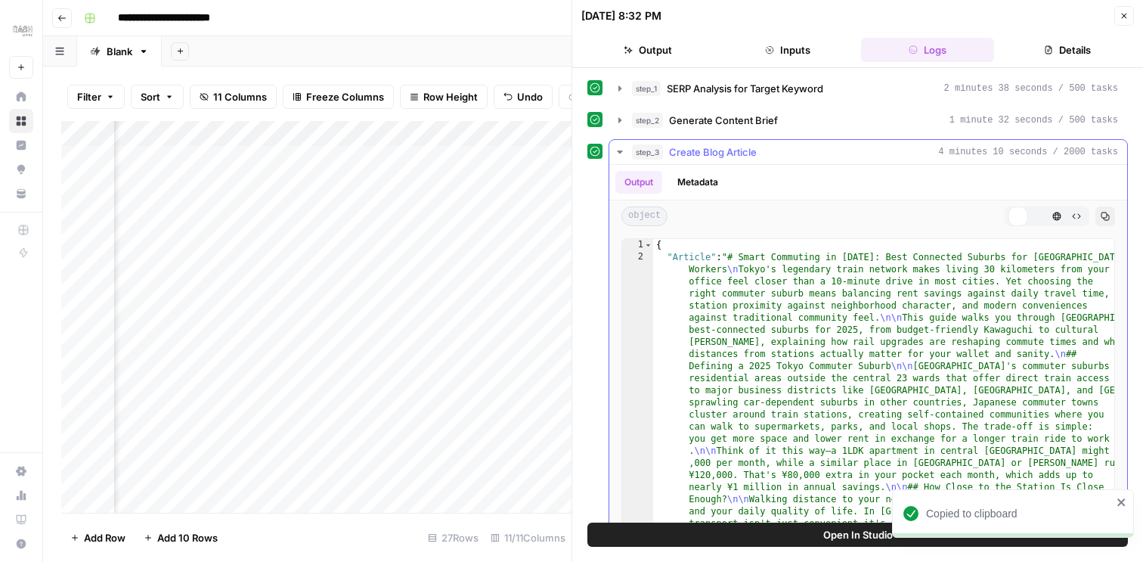
scroll to position [0, 0]
click at [1056, 215] on icon "button" at bounding box center [1056, 216] width 9 height 9
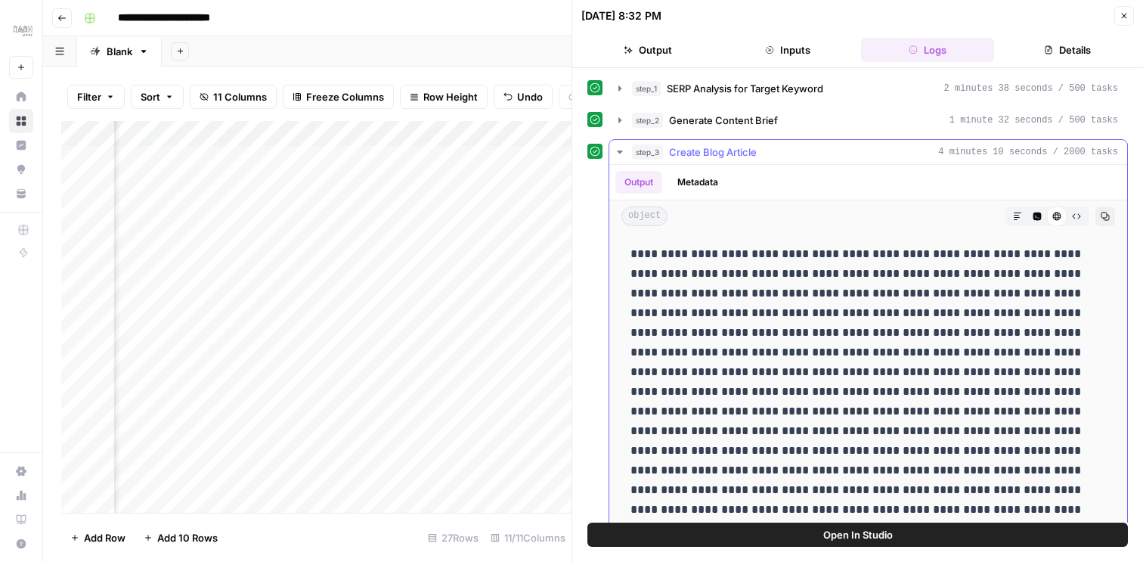
click at [1077, 215] on icon "button" at bounding box center [1076, 216] width 9 height 9
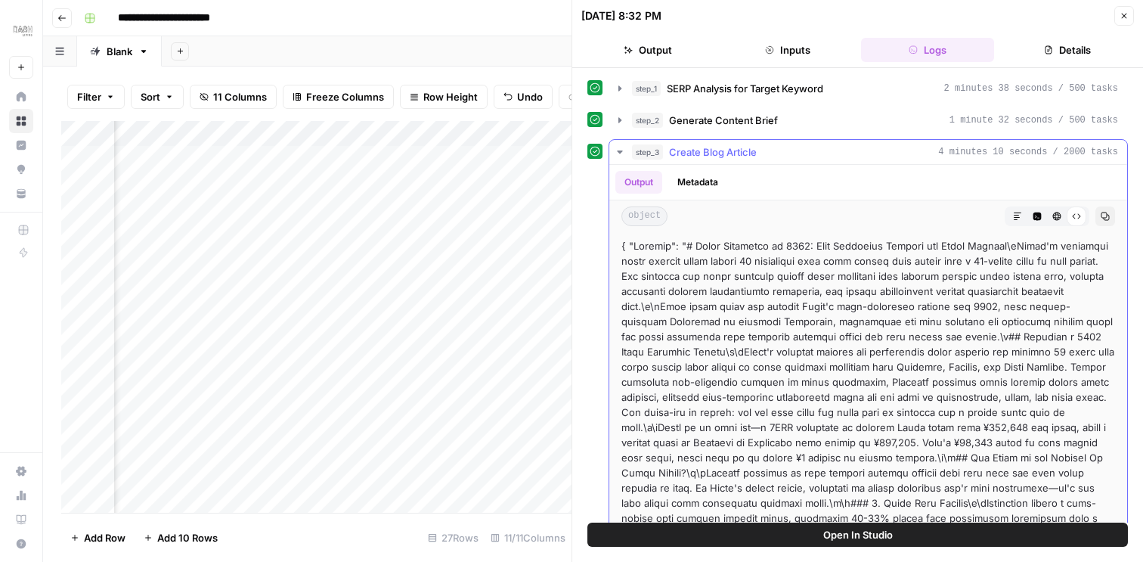
click at [1008, 215] on button "Markdown" at bounding box center [1018, 216] width 20 height 20
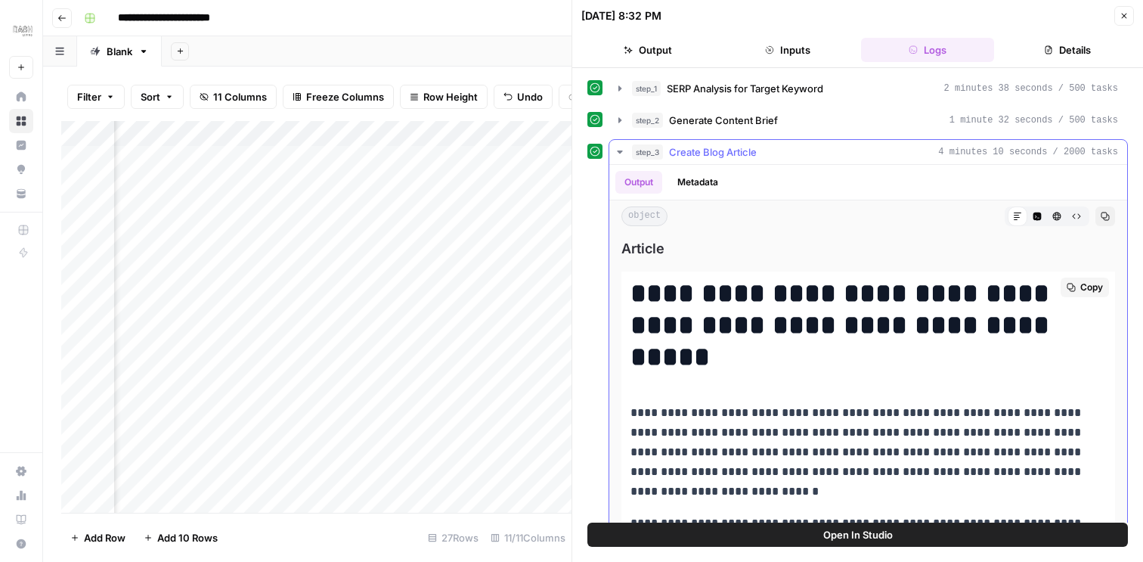
click at [1090, 286] on span "Copy" at bounding box center [1091, 287] width 23 height 14
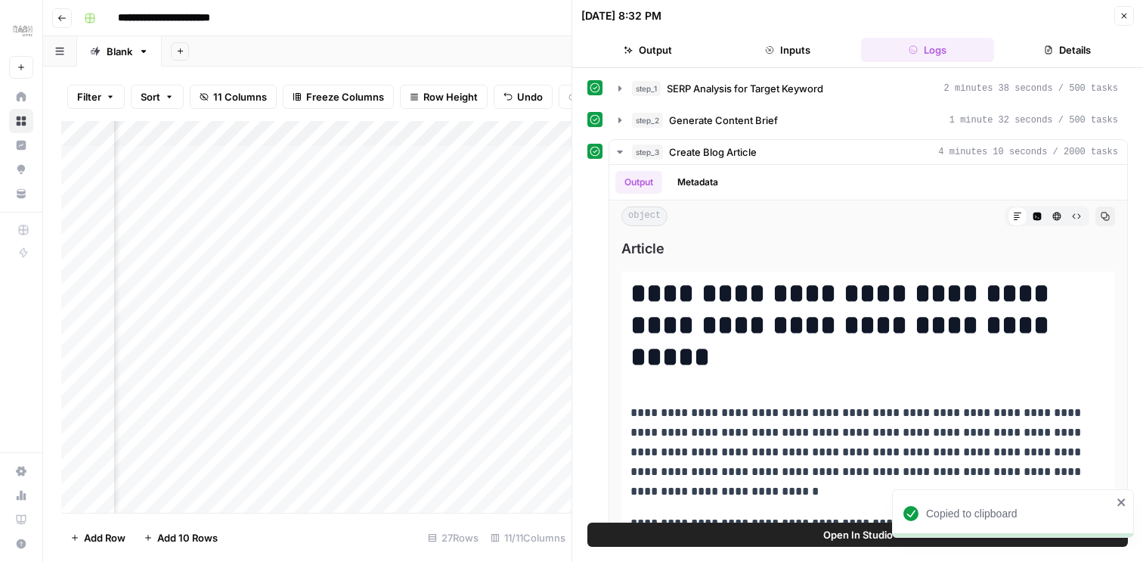
scroll to position [0, 263]
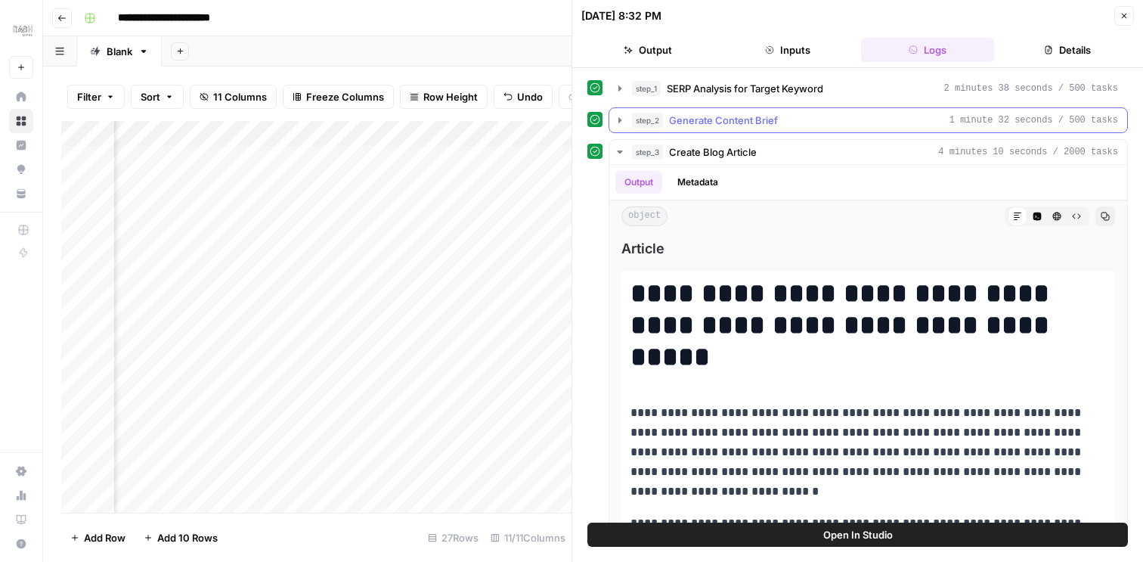
click at [614, 118] on icon "button" at bounding box center [620, 120] width 12 height 12
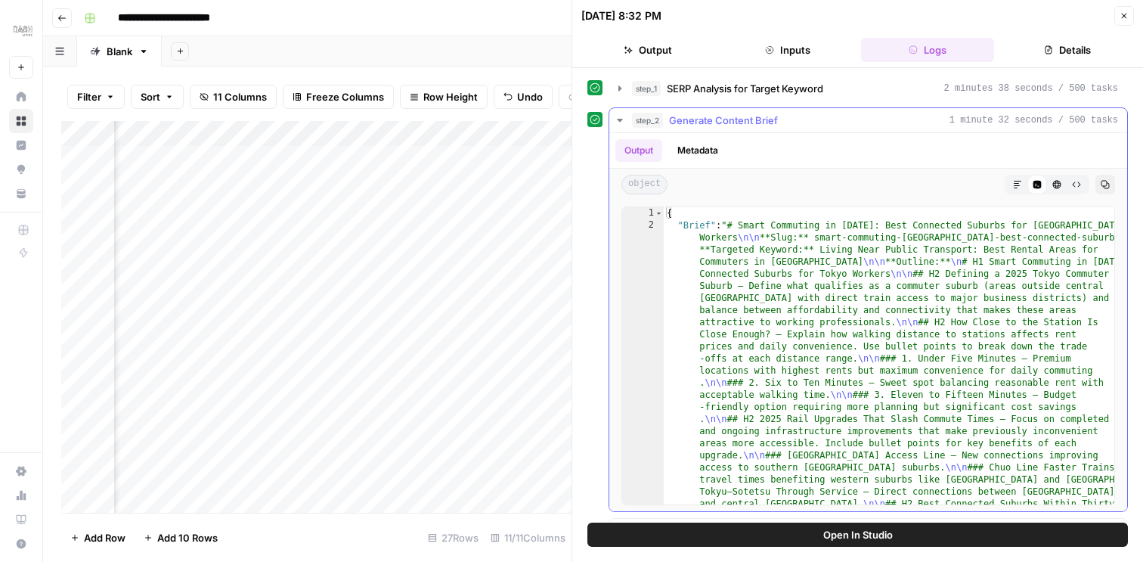
click at [614, 118] on icon "button" at bounding box center [620, 120] width 12 height 12
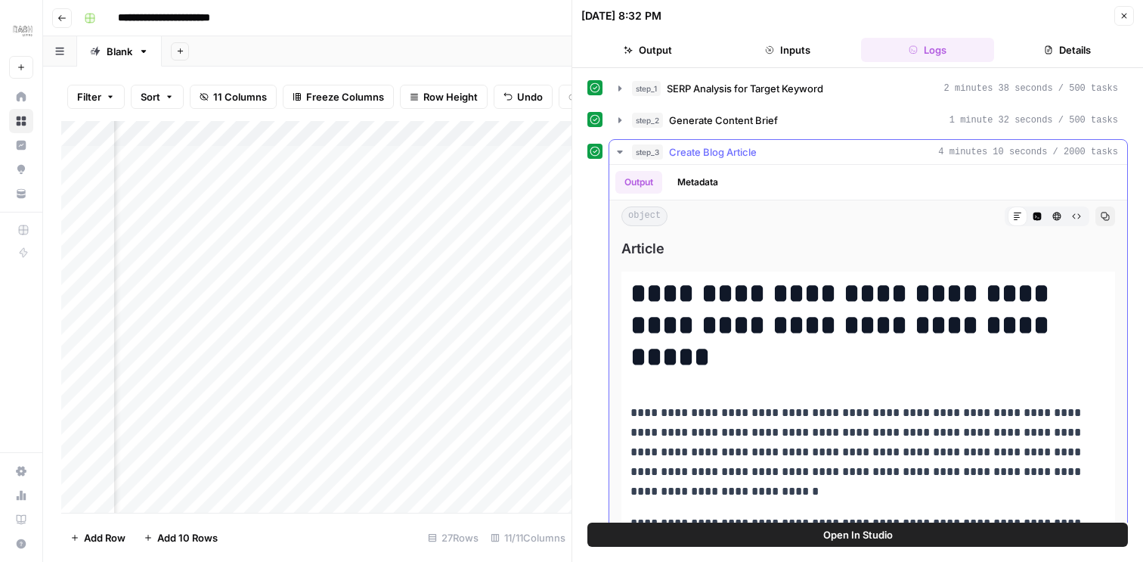
click at [620, 148] on icon "button" at bounding box center [620, 152] width 12 height 12
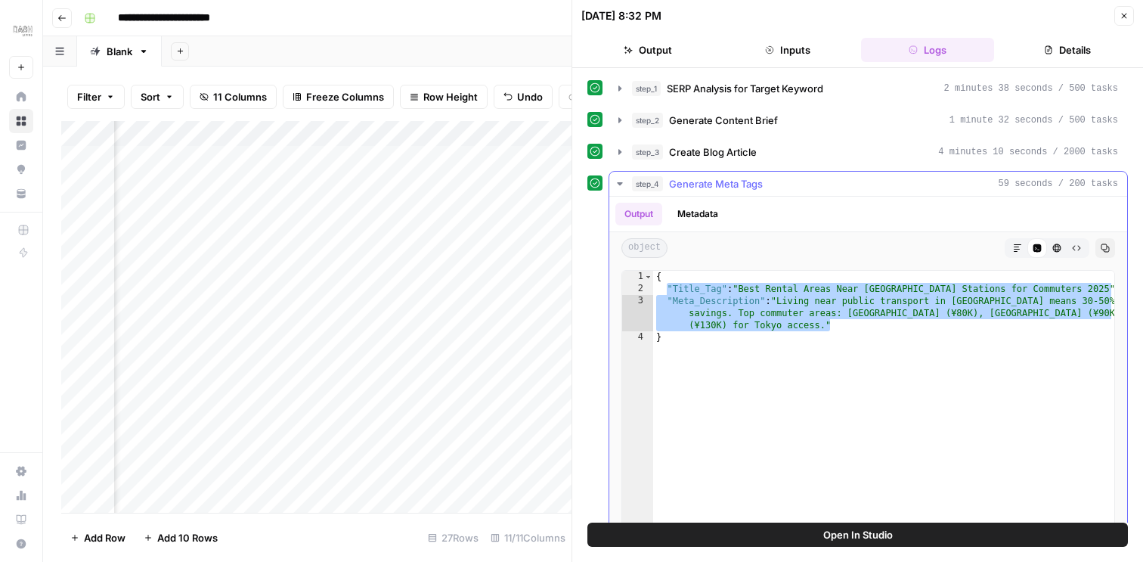
click at [1014, 249] on icon "button" at bounding box center [1017, 247] width 9 height 9
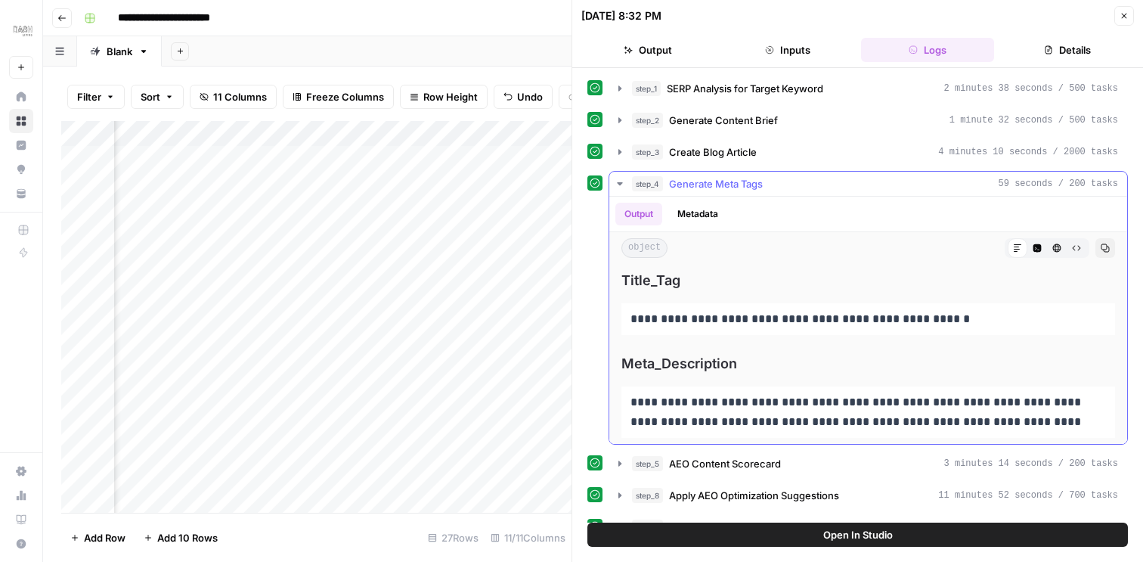
click at [1108, 249] on icon "button" at bounding box center [1105, 248] width 8 height 8
click at [1128, 18] on icon "button" at bounding box center [1123, 15] width 9 height 9
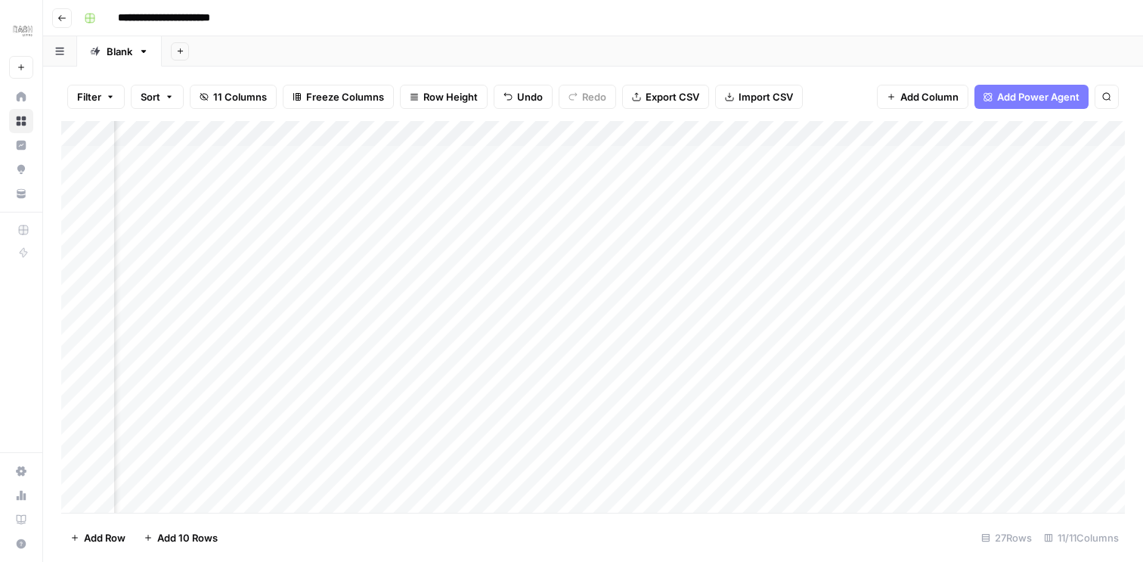
scroll to position [0, 258]
click at [873, 183] on div "Add Column" at bounding box center [592, 317] width 1063 height 392
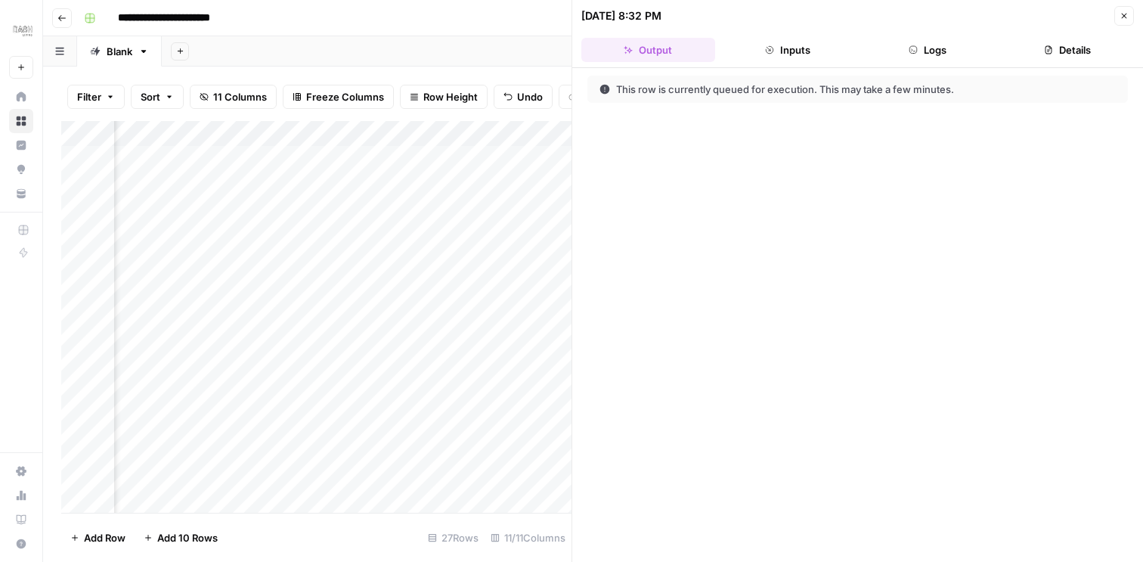
click at [1032, 50] on button "Details" at bounding box center [1067, 50] width 134 height 24
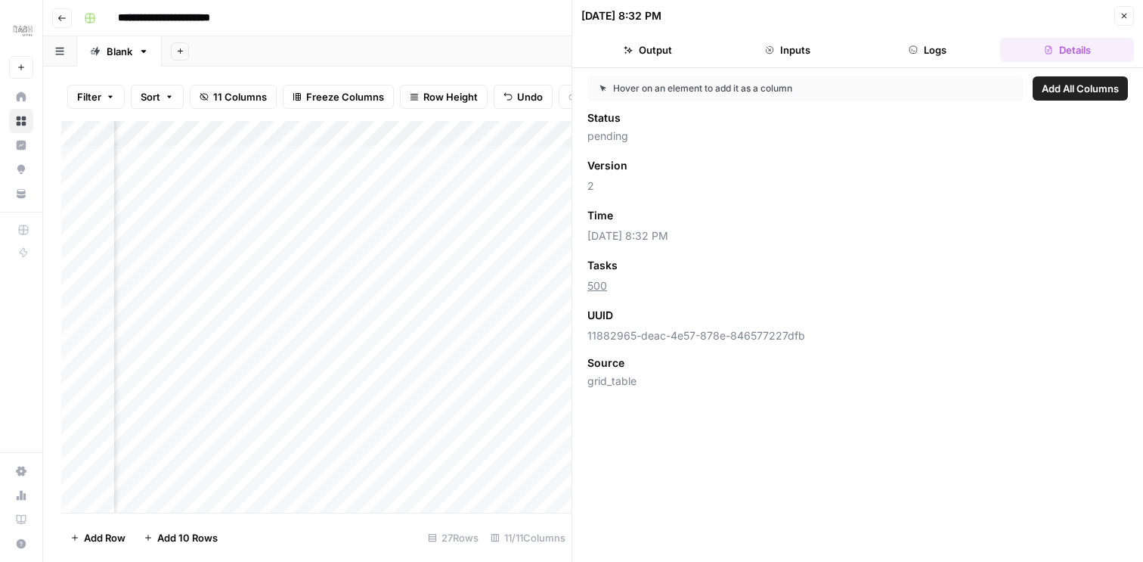
click at [951, 53] on button "Logs" at bounding box center [928, 50] width 134 height 24
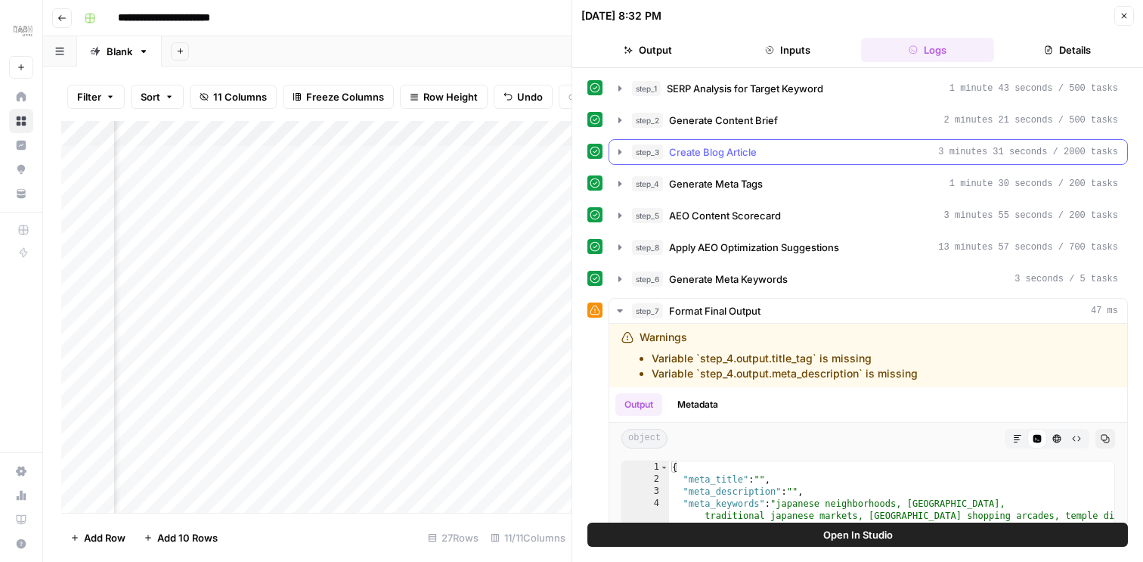
click at [614, 152] on icon "button" at bounding box center [620, 152] width 12 height 12
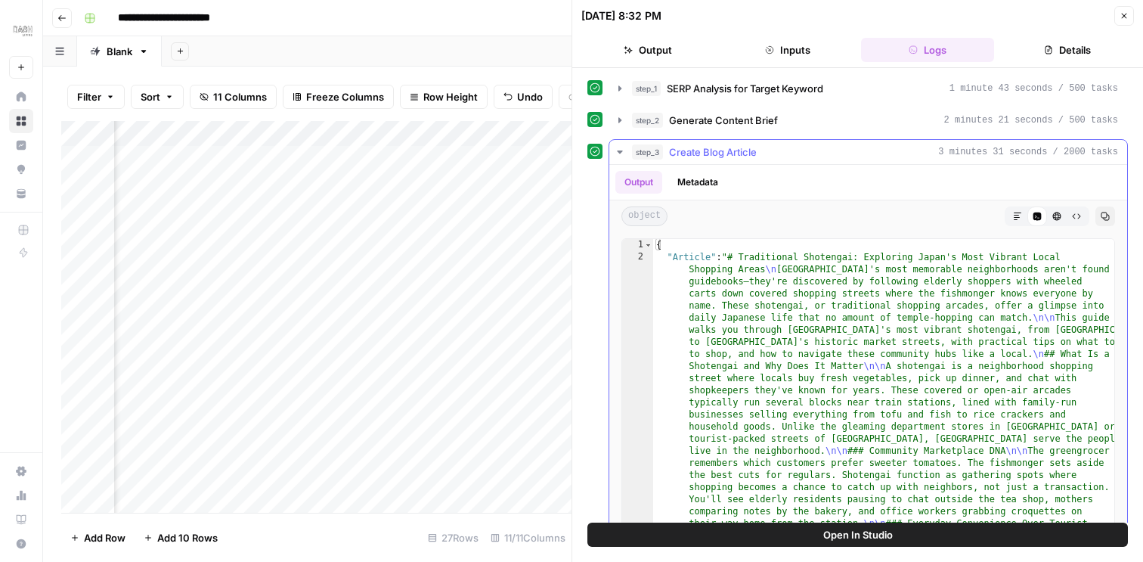
click at [1020, 218] on icon "button" at bounding box center [1017, 216] width 9 height 9
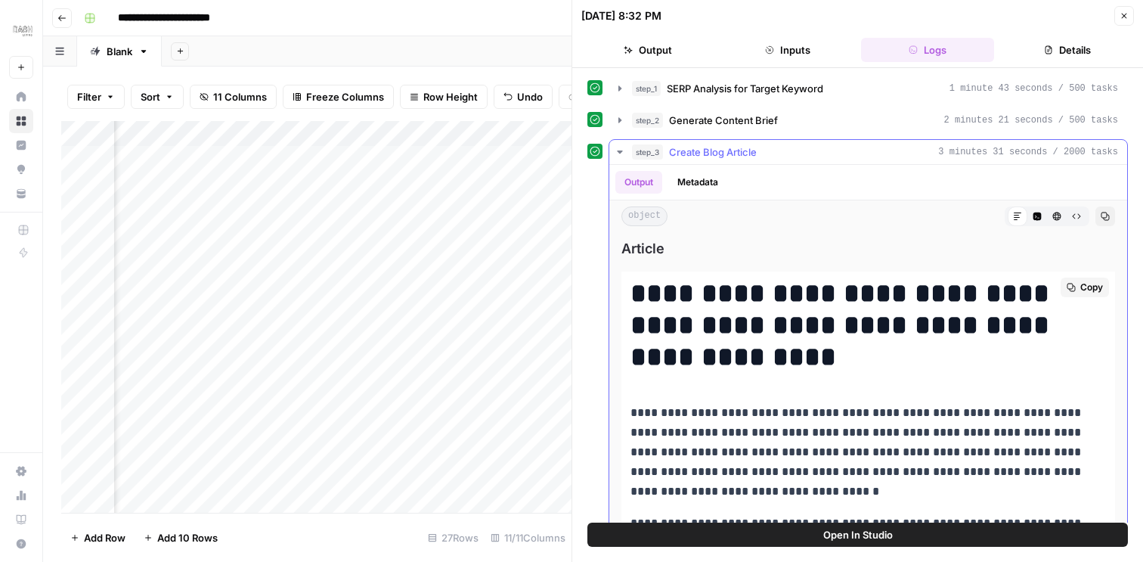
click at [1095, 286] on span "Copy" at bounding box center [1091, 287] width 23 height 14
click at [621, 150] on icon "button" at bounding box center [619, 151] width 5 height 3
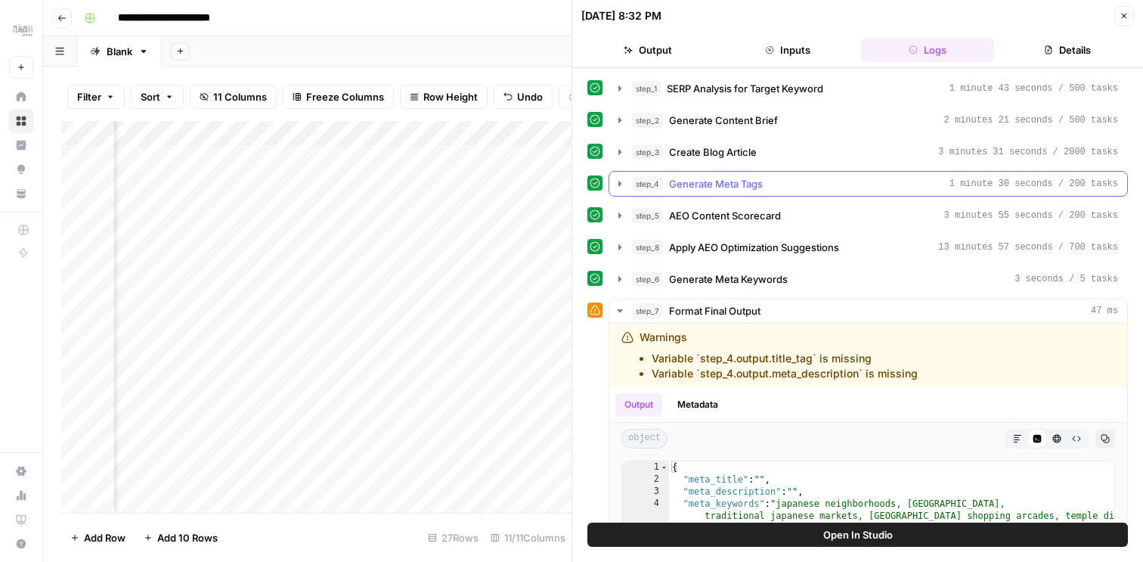
click at [618, 184] on icon "button" at bounding box center [620, 184] width 12 height 12
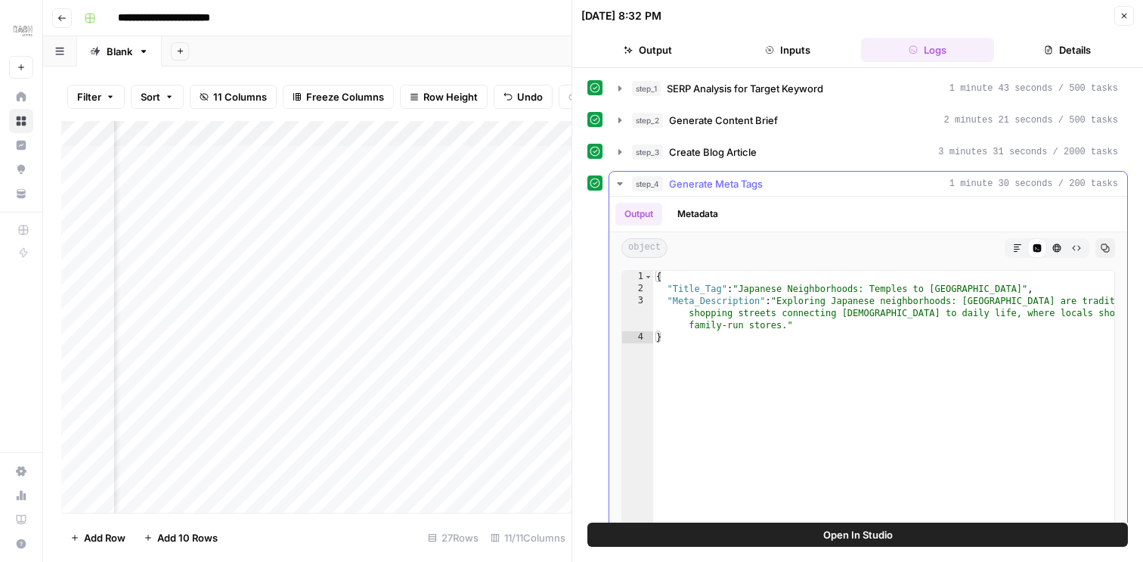
click at [1013, 252] on icon "button" at bounding box center [1017, 247] width 9 height 9
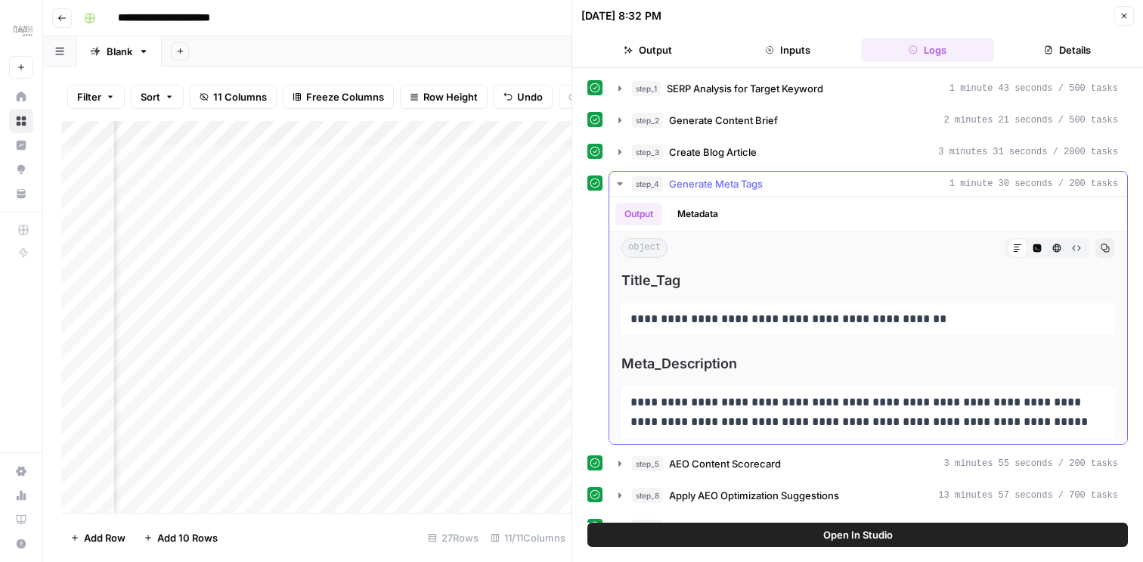
click at [1106, 245] on icon "button" at bounding box center [1105, 247] width 9 height 9
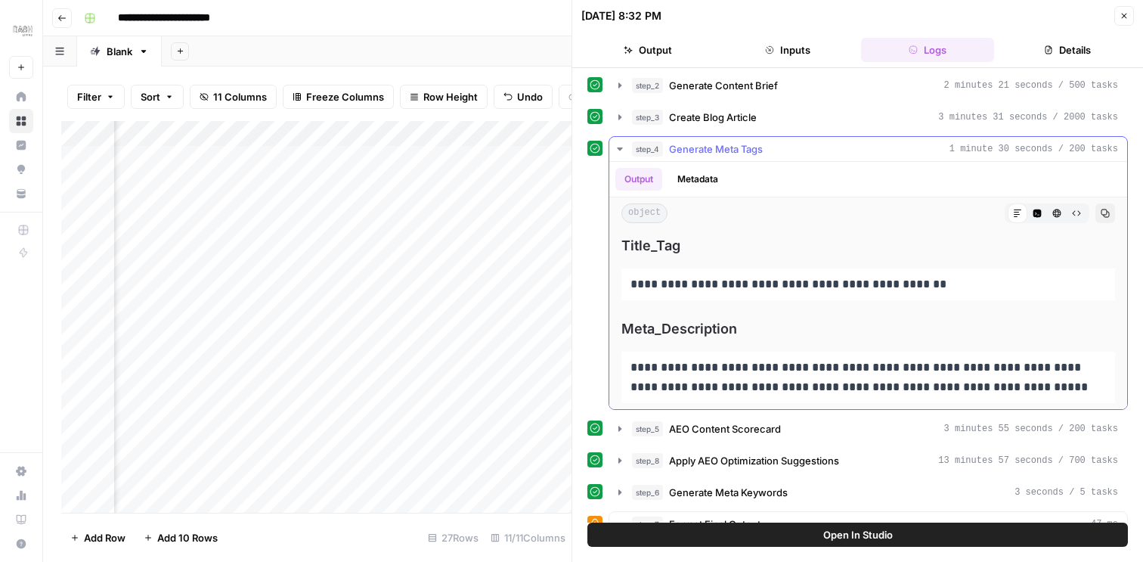
scroll to position [52, 0]
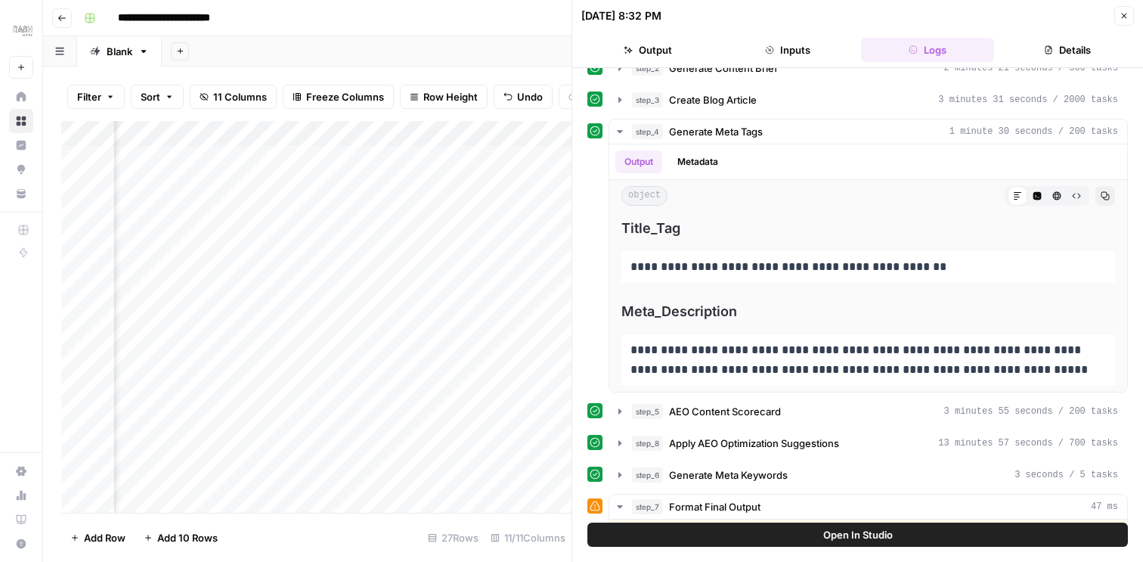
click at [1119, 15] on icon "button" at bounding box center [1123, 15] width 9 height 9
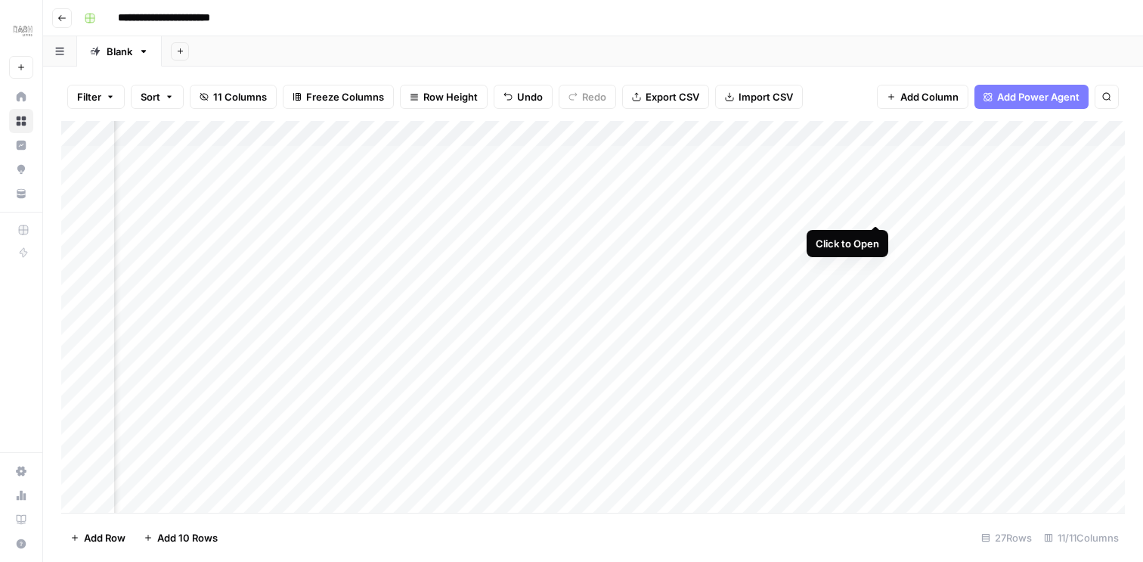
click at [877, 209] on div "Add Column" at bounding box center [592, 317] width 1063 height 392
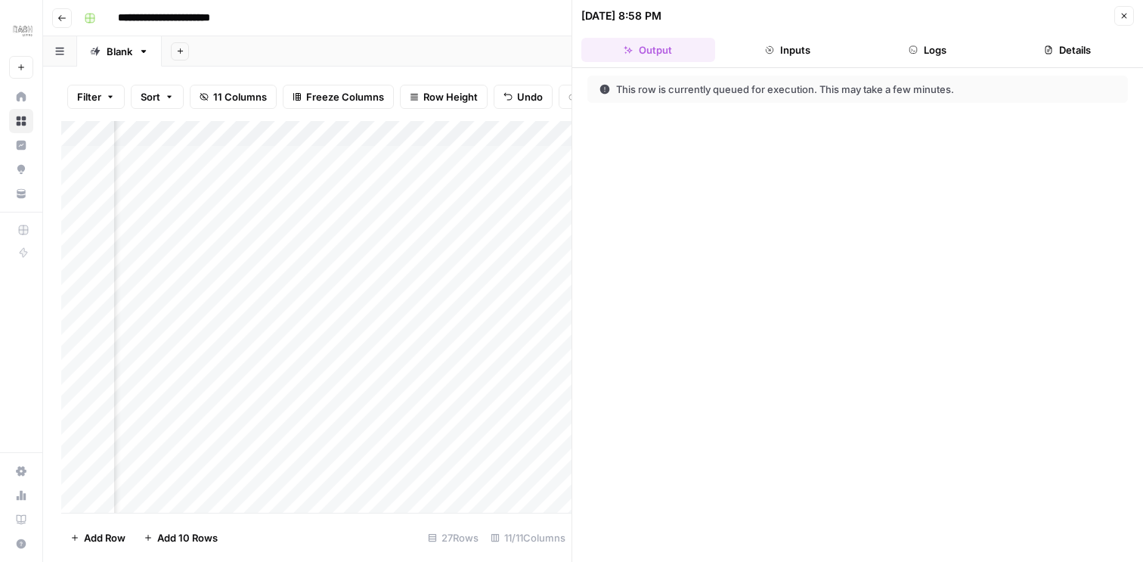
click at [934, 56] on button "Logs" at bounding box center [928, 50] width 134 height 24
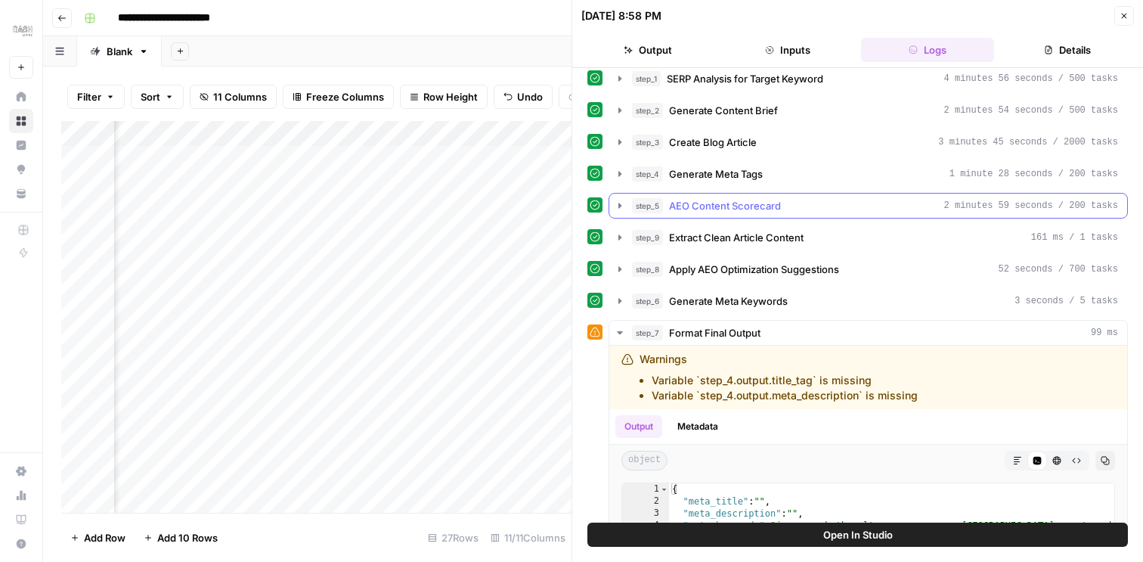
scroll to position [7, 0]
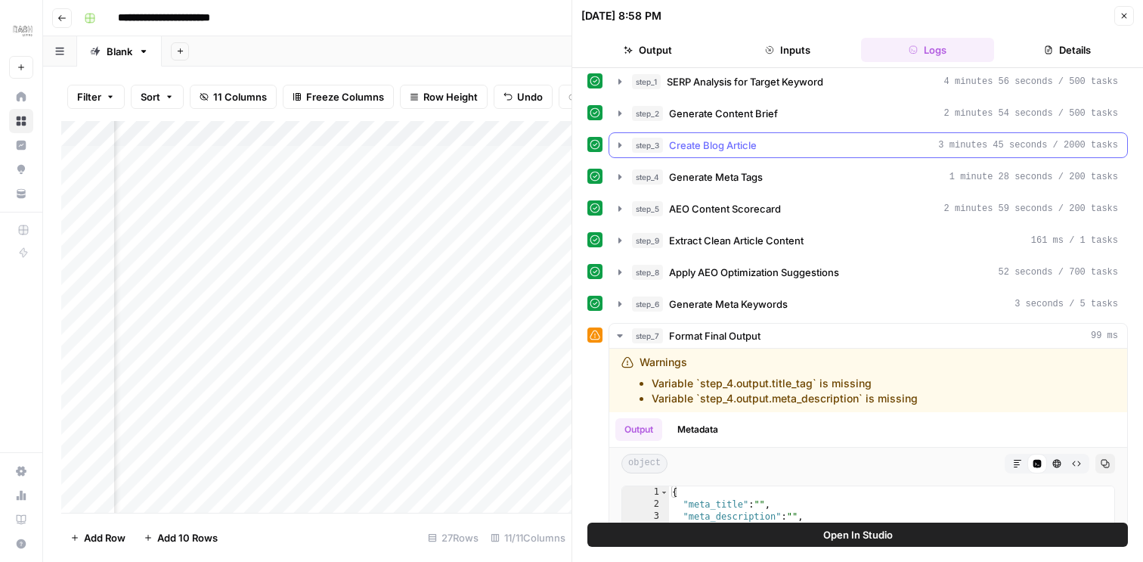
click at [619, 144] on icon "button" at bounding box center [619, 144] width 3 height 5
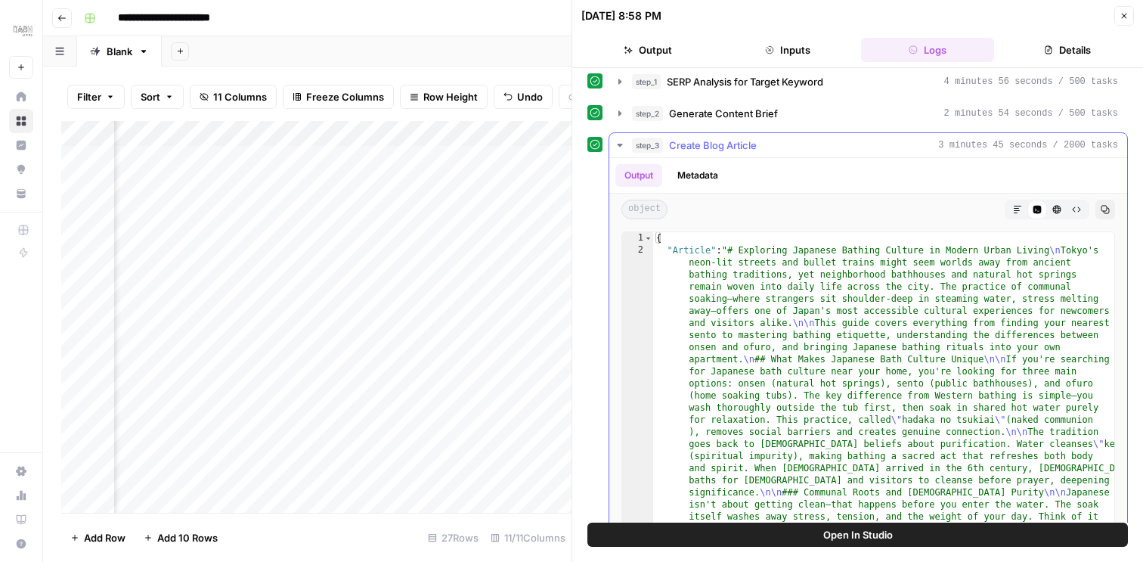
click at [1021, 212] on icon "button" at bounding box center [1017, 209] width 9 height 9
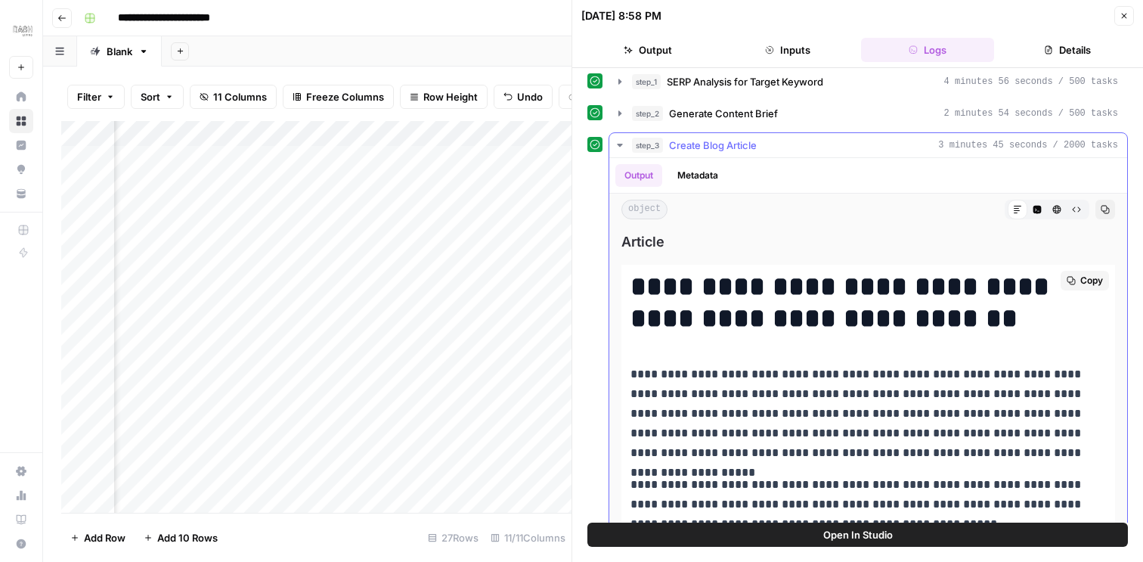
click at [1089, 278] on span "Copy" at bounding box center [1091, 281] width 23 height 14
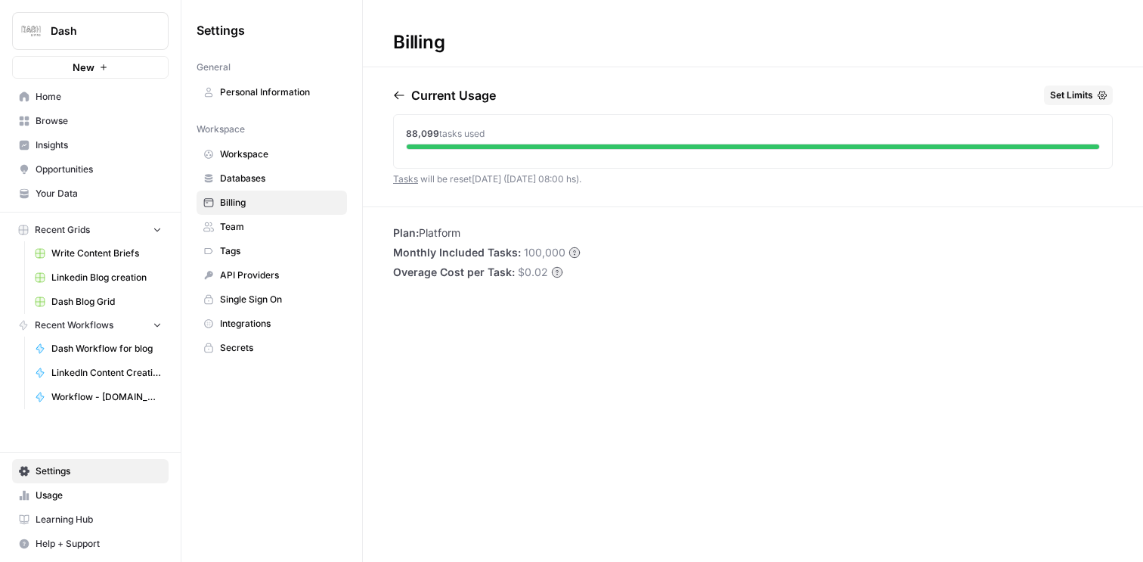
click at [589, 41] on h1 "Billing" at bounding box center [753, 33] width 780 height 67
click at [249, 237] on link "Team" at bounding box center [272, 227] width 150 height 24
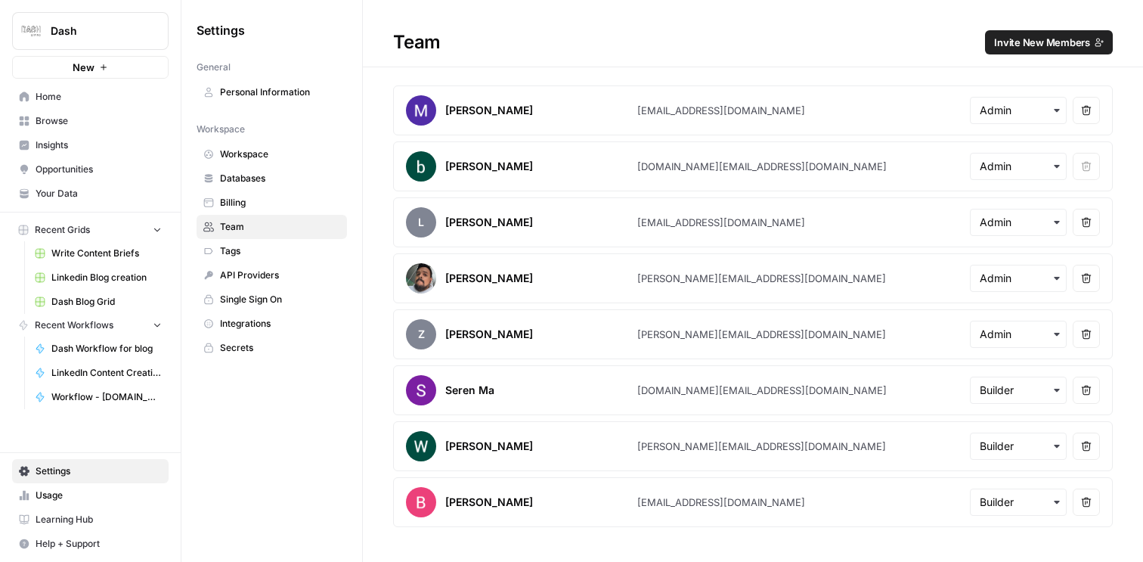
click at [1054, 277] on icon "button" at bounding box center [1056, 278] width 5 height 3
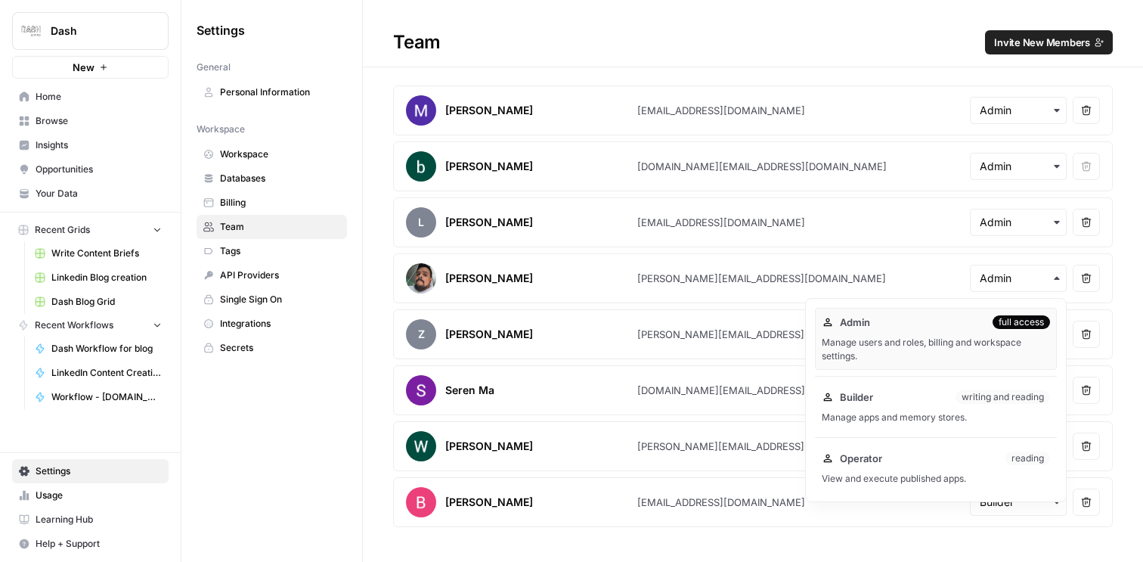
click at [772, 257] on article "[PERSON_NAME] [PERSON_NAME][EMAIL_ADDRESS][DOMAIN_NAME] Remove user" at bounding box center [753, 278] width 720 height 50
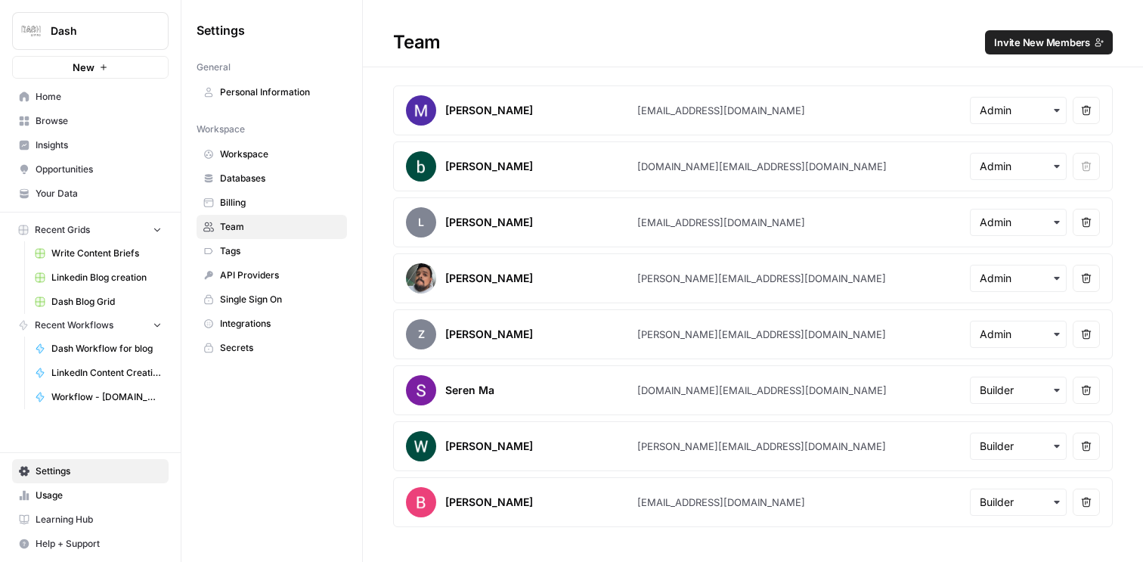
click at [244, 193] on link "Billing" at bounding box center [272, 202] width 150 height 24
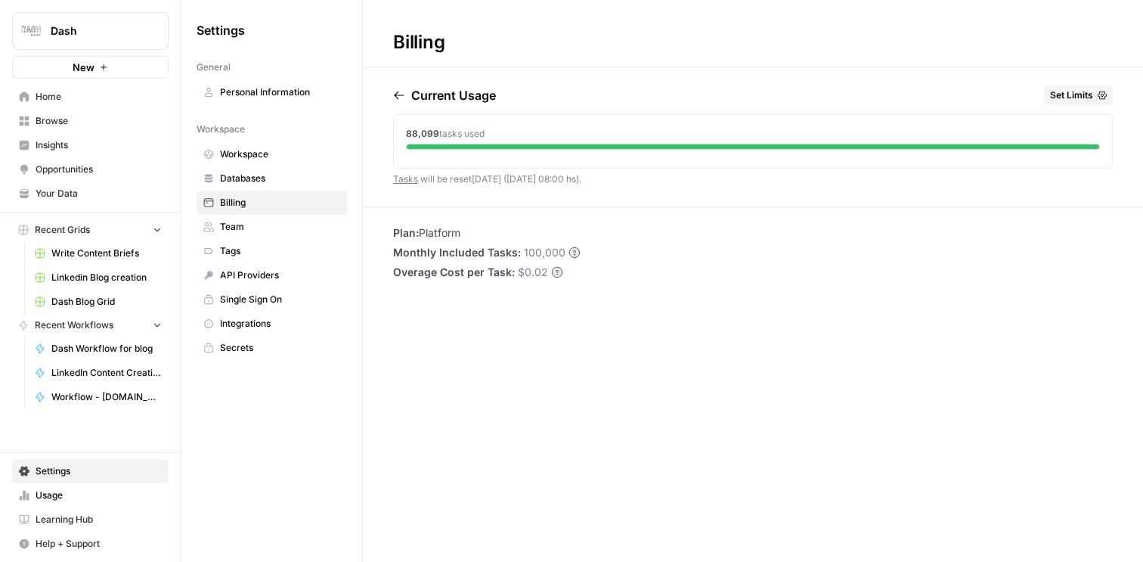
click at [254, 167] on link "Databases" at bounding box center [272, 178] width 150 height 24
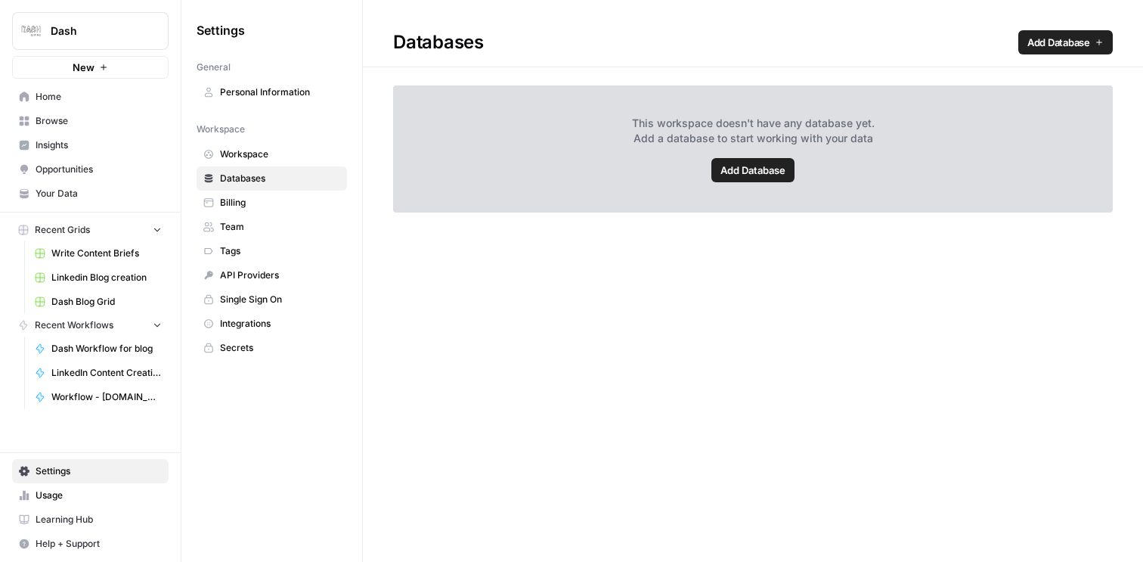
click at [260, 147] on span "Workspace" at bounding box center [280, 154] width 120 height 14
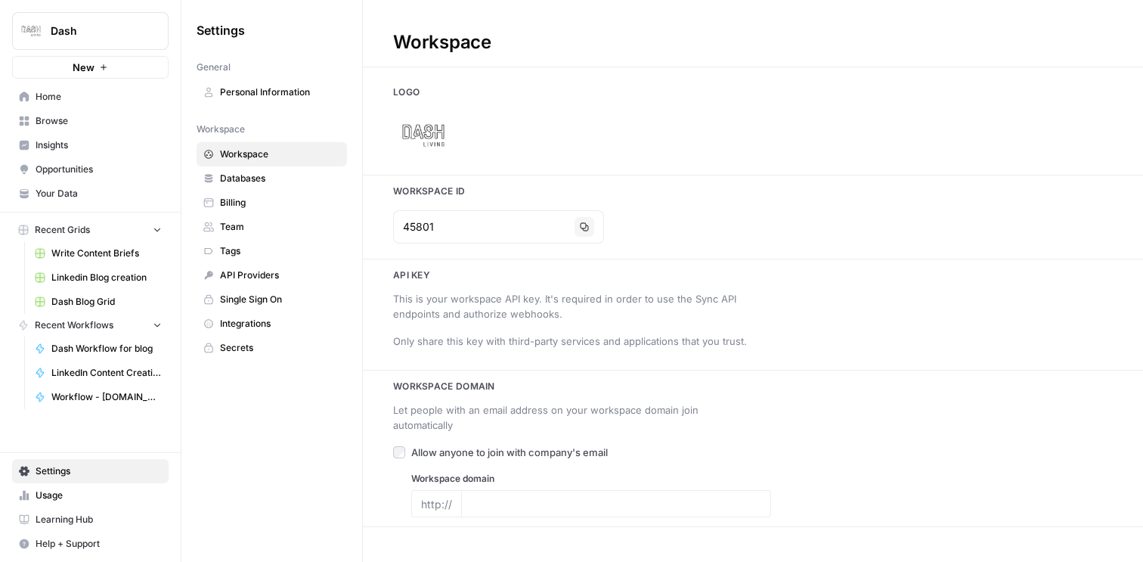
type input "[DOMAIN_NAME][URL]"
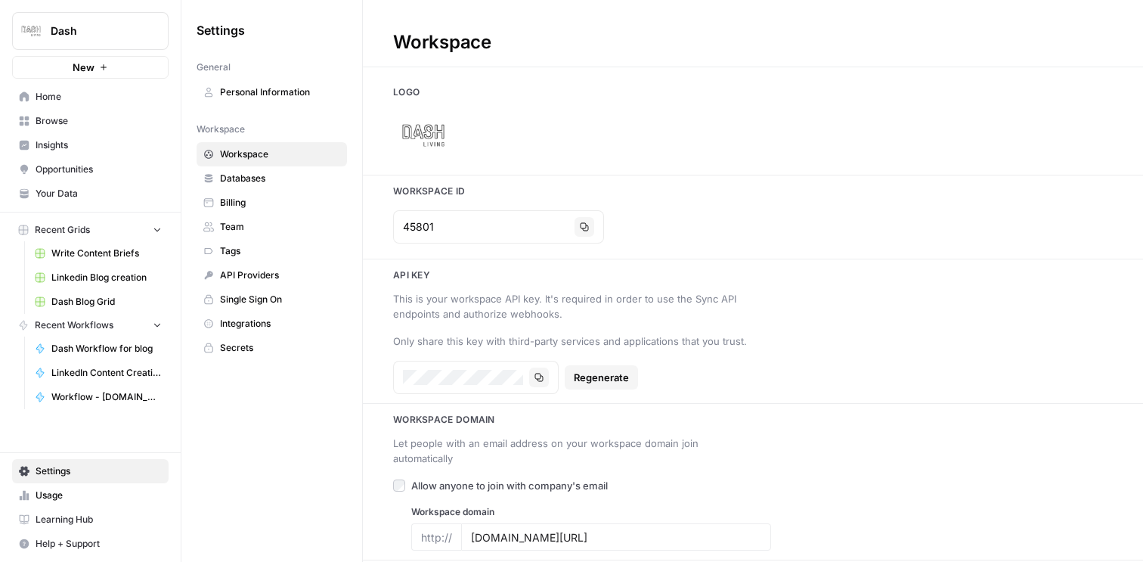
click at [66, 499] on span "Usage" at bounding box center [99, 495] width 126 height 14
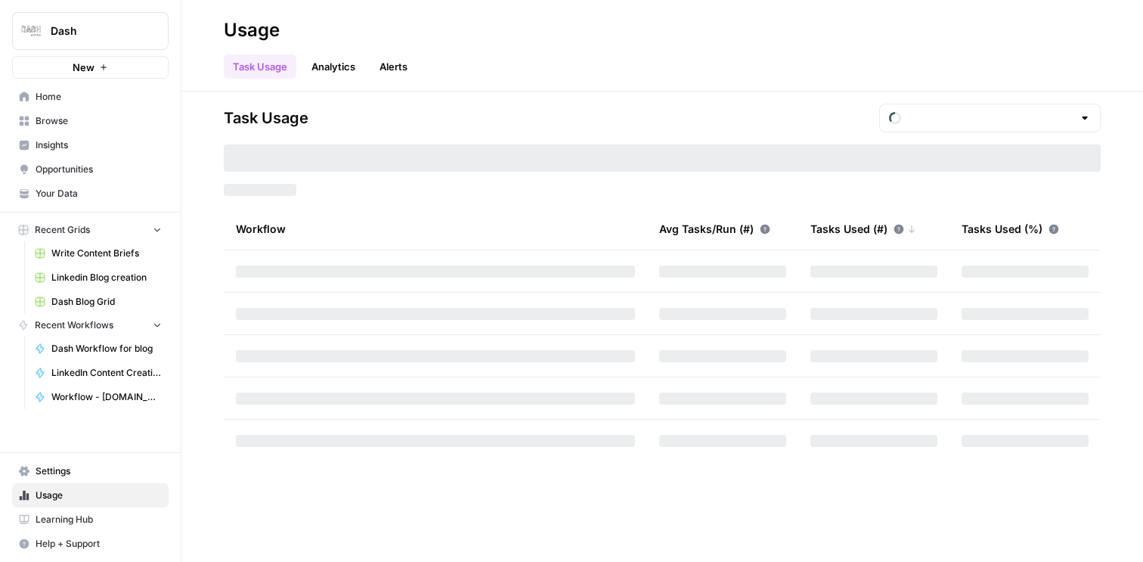
type input "October Tasks"
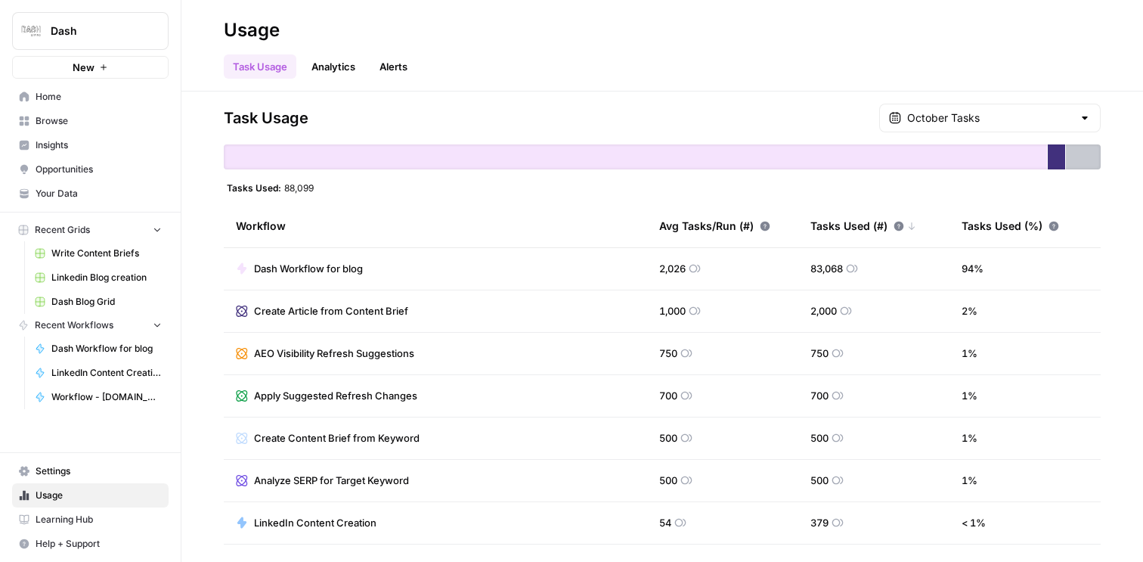
click at [337, 67] on link "Analytics" at bounding box center [333, 66] width 62 height 24
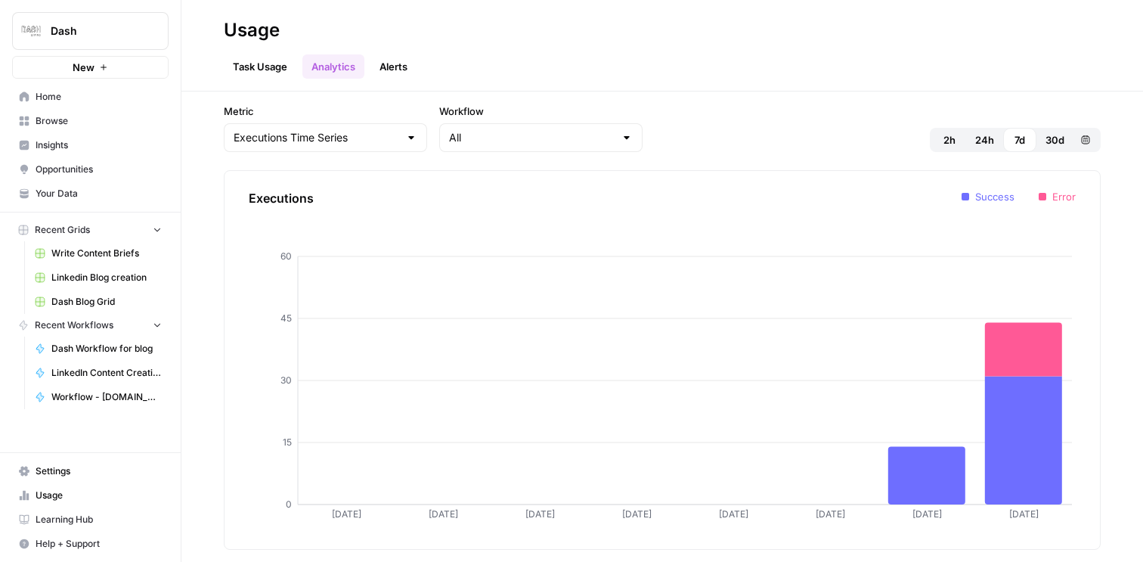
click at [262, 70] on link "Task Usage" at bounding box center [260, 66] width 73 height 24
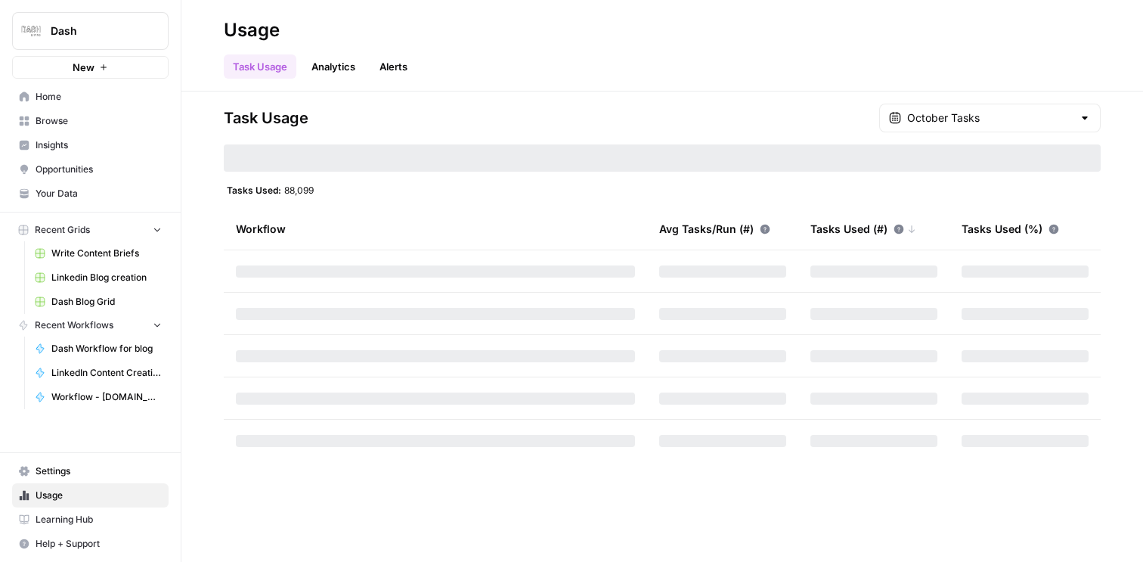
click at [344, 67] on link "Analytics" at bounding box center [333, 66] width 62 height 24
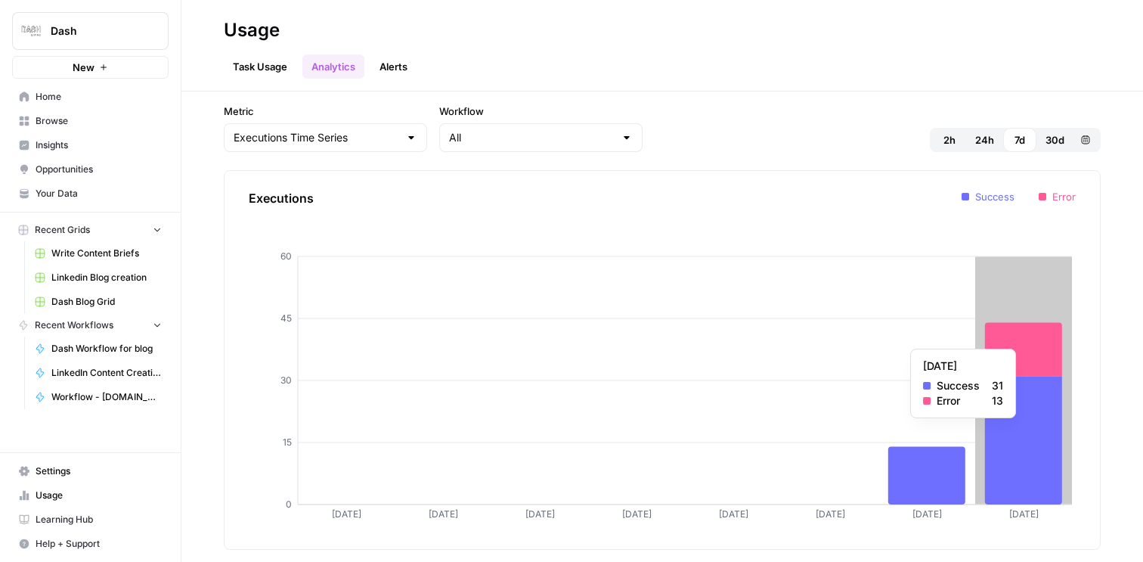
click at [1036, 342] on icon at bounding box center [1023, 349] width 77 height 54
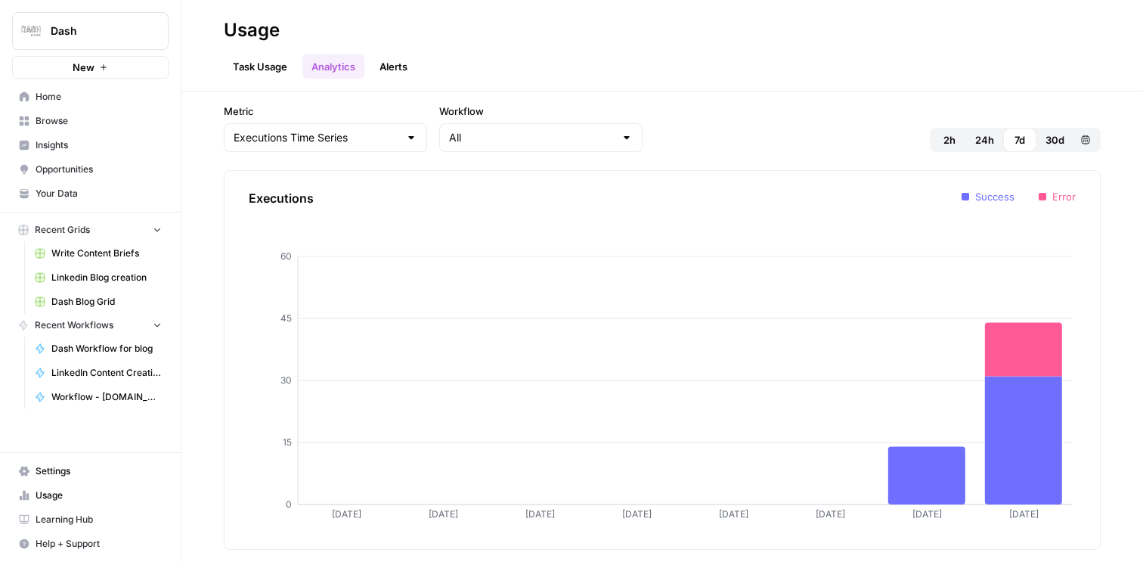
click at [250, 79] on header "Usage Task Usage Analytics Alerts" at bounding box center [661, 45] width 961 height 91
click at [250, 70] on link "Task Usage" at bounding box center [260, 66] width 73 height 24
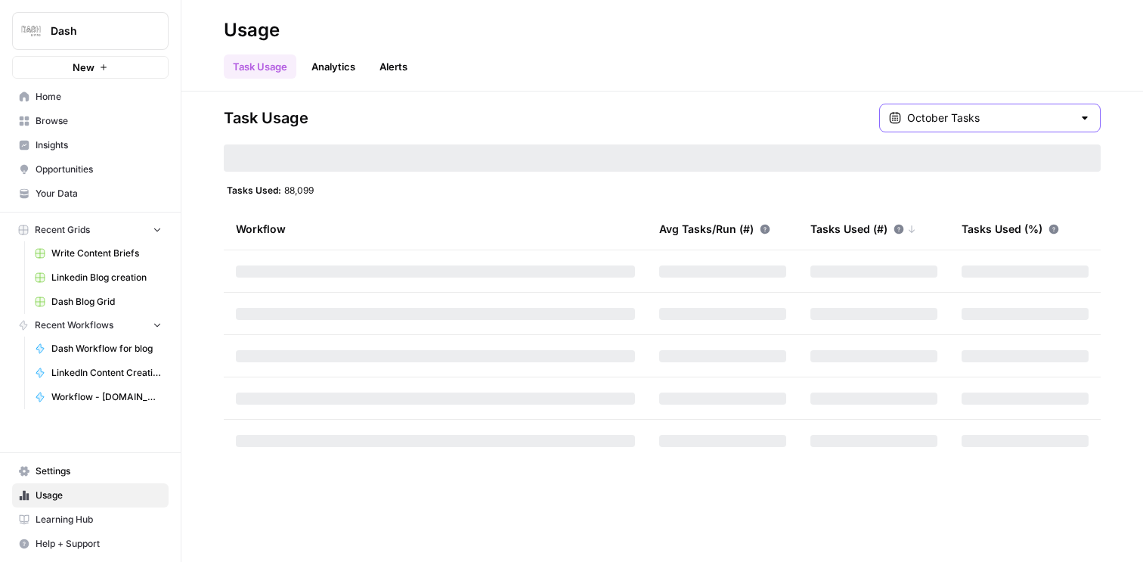
click at [1063, 119] on input "October Tasks" at bounding box center [990, 117] width 166 height 15
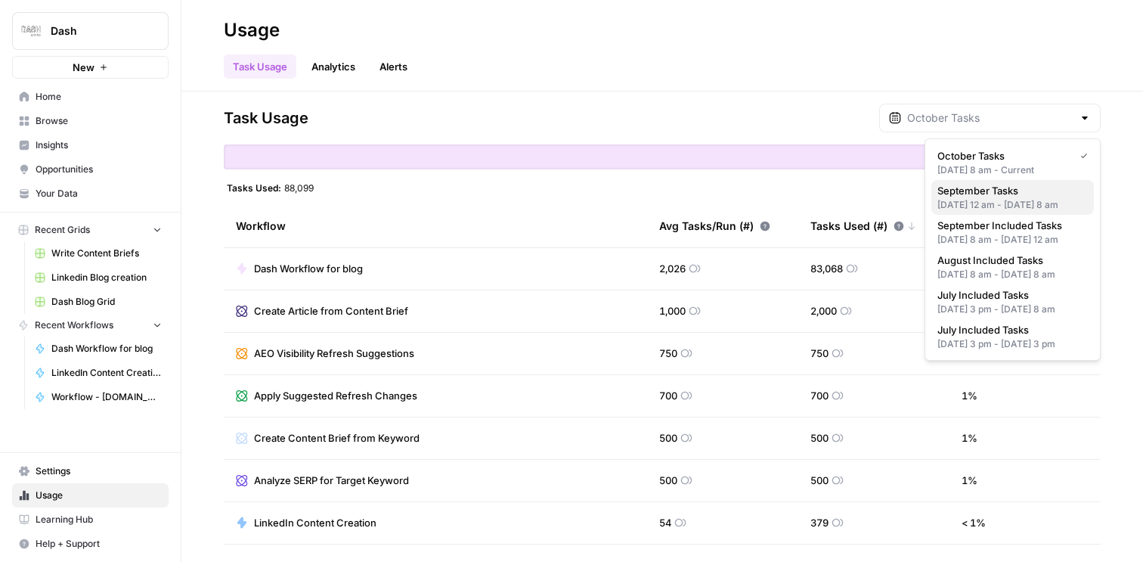
click at [1029, 212] on div "[DATE] 12 am - [DATE] 8 am" at bounding box center [1012, 205] width 150 height 14
type input "September Tasks"
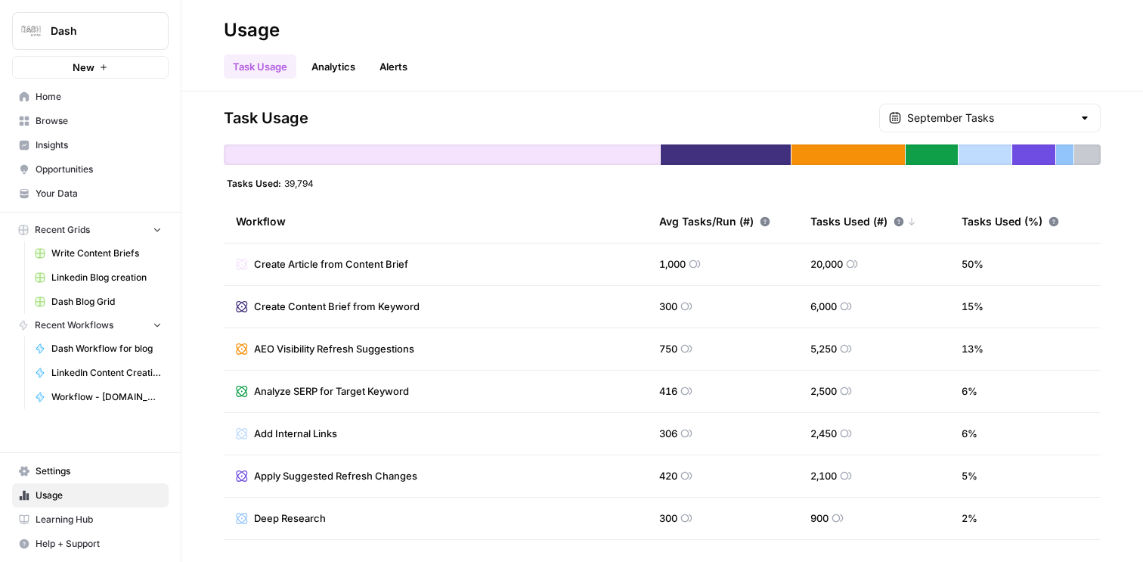
click at [1084, 119] on div at bounding box center [1085, 117] width 12 height 15
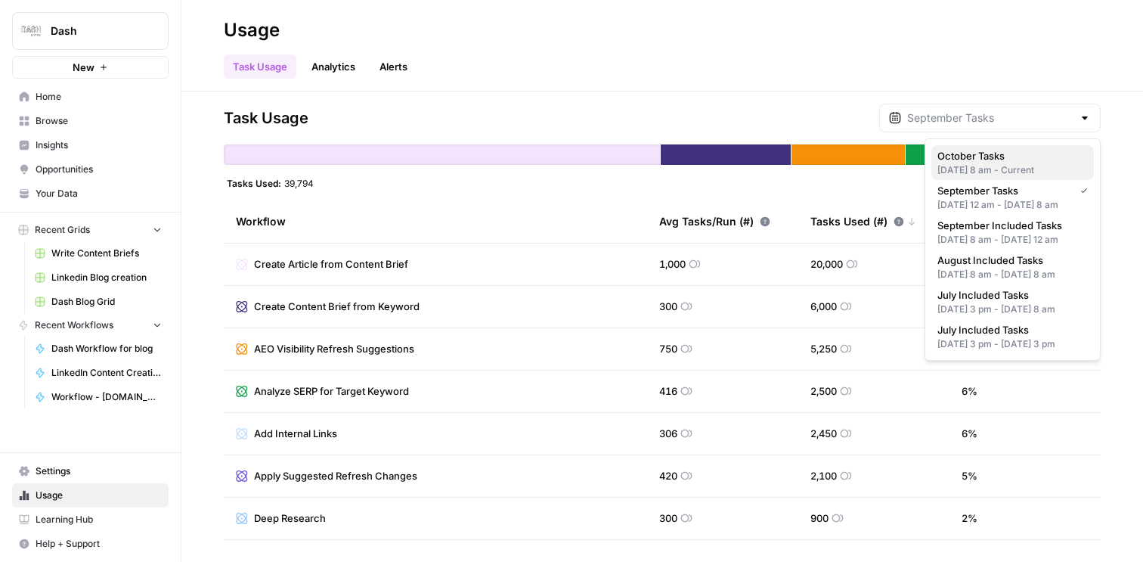
click at [1034, 172] on div "[DATE] 8 am - Current" at bounding box center [1012, 170] width 150 height 14
type input "October Tasks"
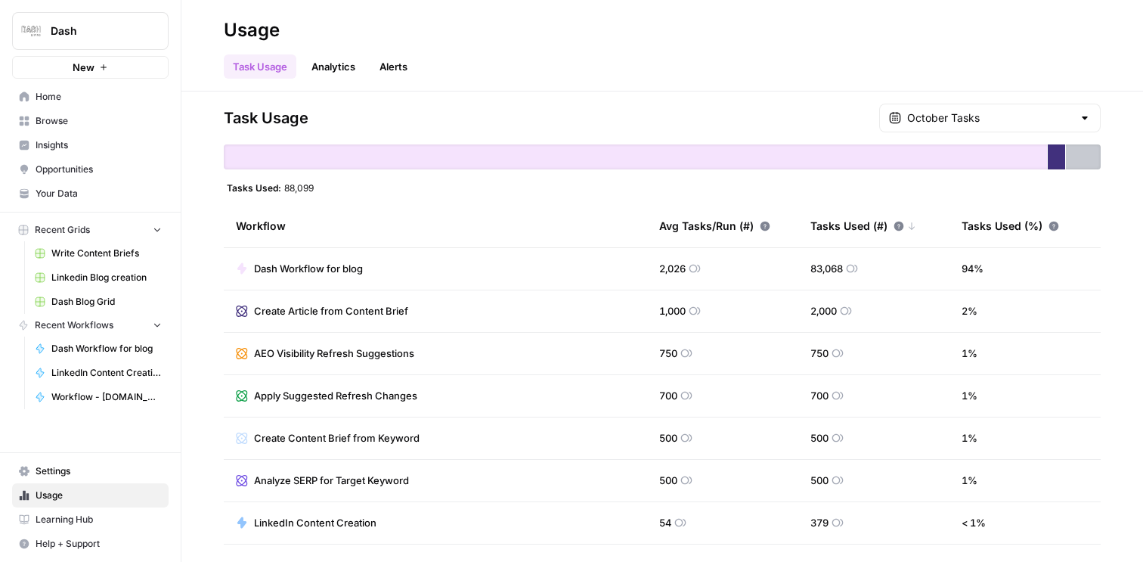
click at [78, 475] on span "Settings" at bounding box center [99, 471] width 126 height 14
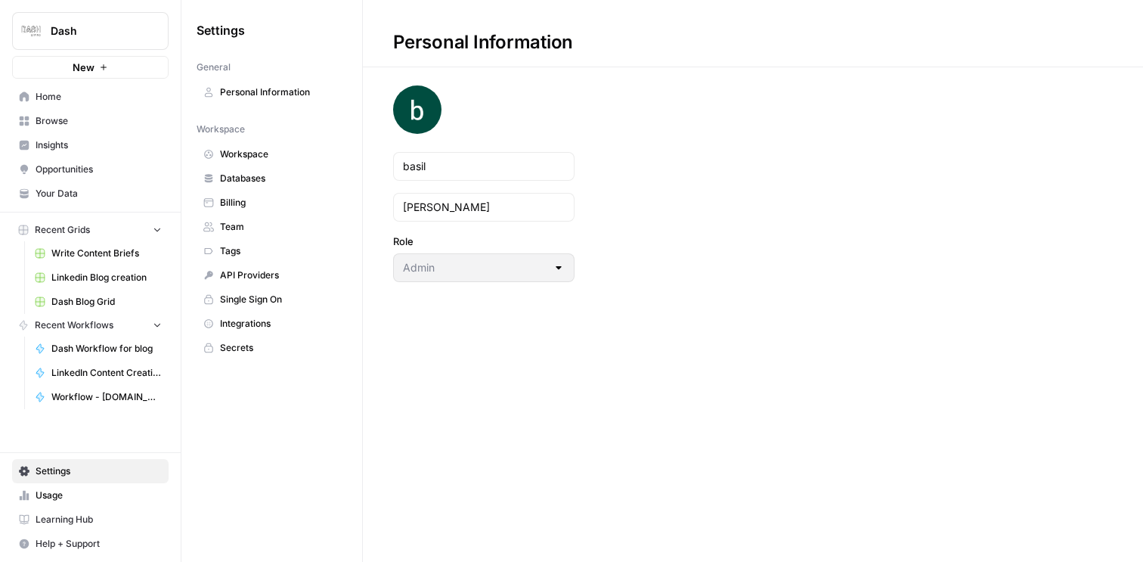
click at [240, 201] on span "Billing" at bounding box center [280, 203] width 120 height 14
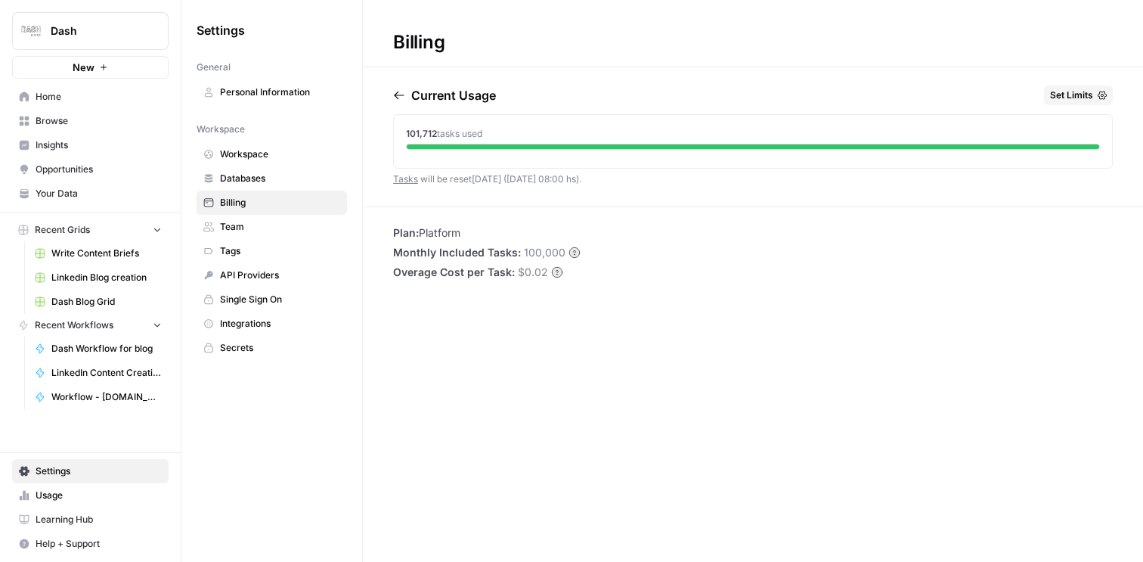
click at [1088, 96] on span "Set Limits" at bounding box center [1071, 95] width 43 height 14
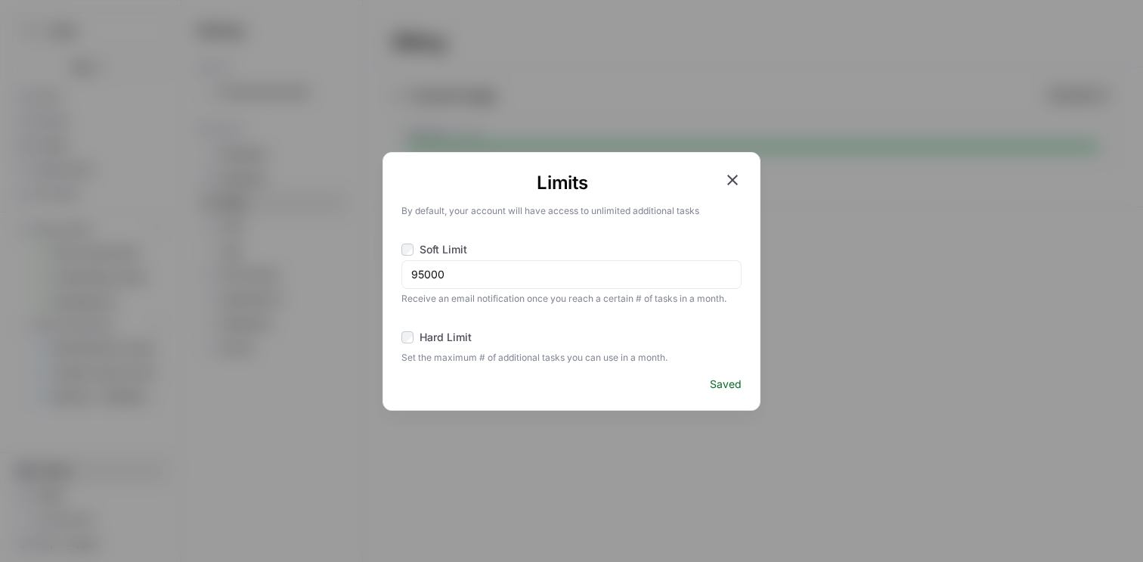
click at [729, 181] on icon "button" at bounding box center [732, 180] width 11 height 11
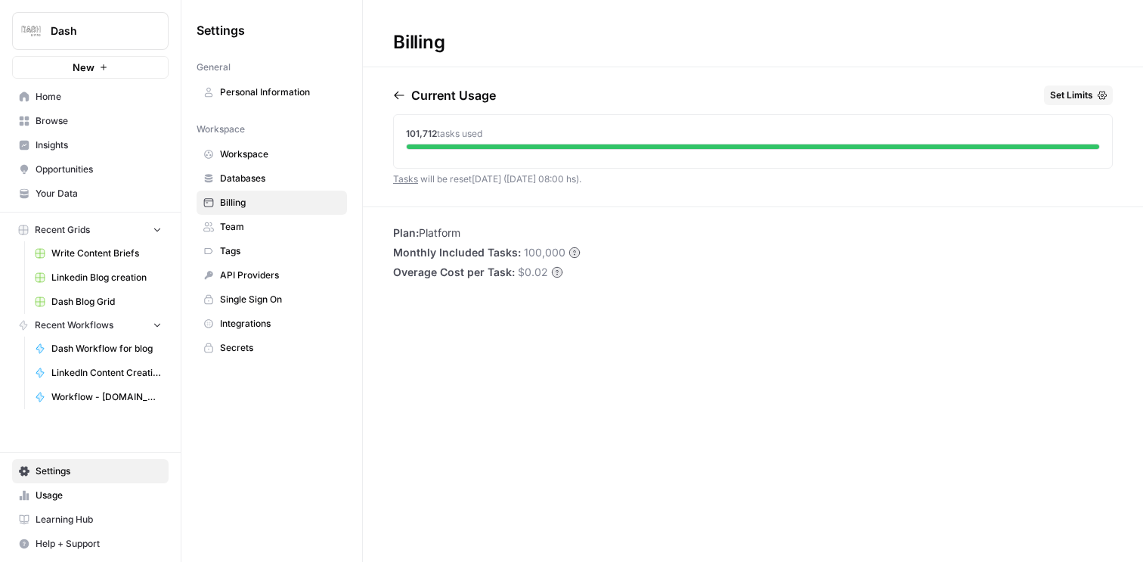
click at [1094, 98] on button "Set Limits" at bounding box center [1078, 95] width 69 height 20
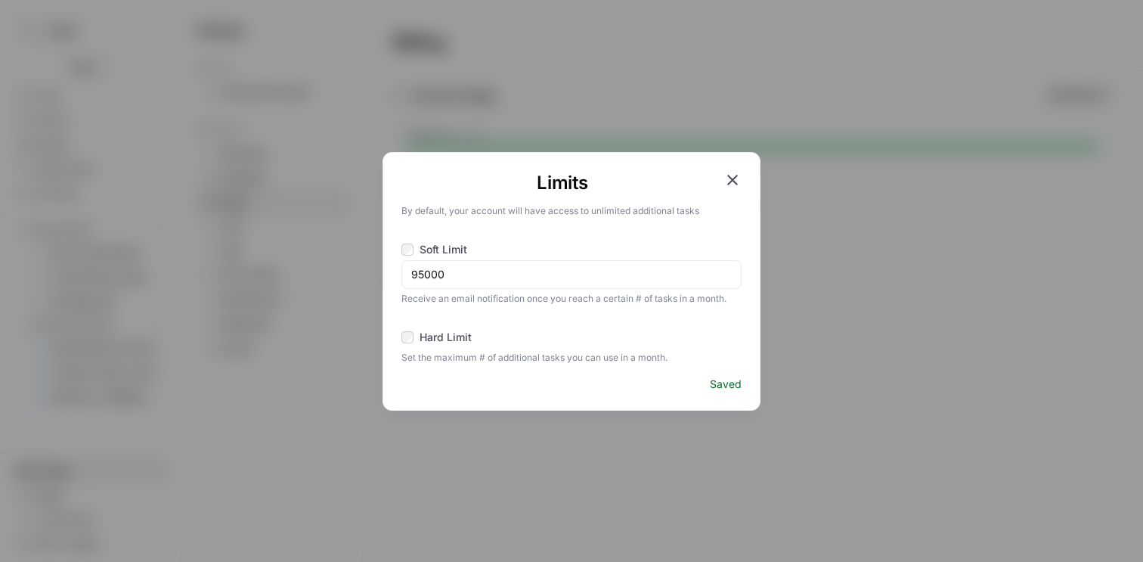
click at [457, 334] on span "Hard Limit" at bounding box center [445, 337] width 52 height 15
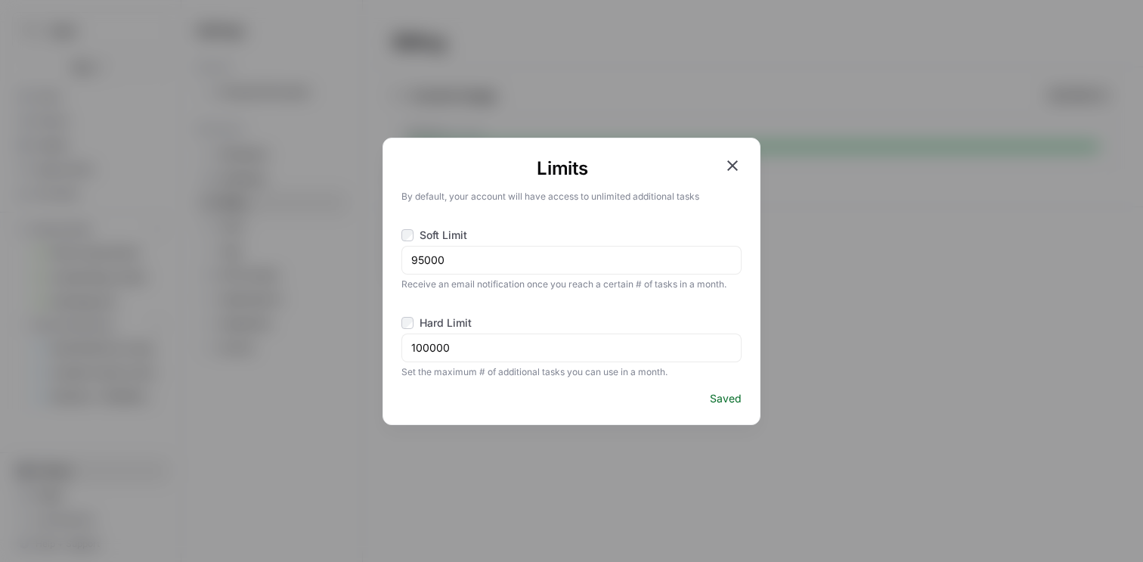
click at [729, 167] on icon "button" at bounding box center [732, 165] width 11 height 11
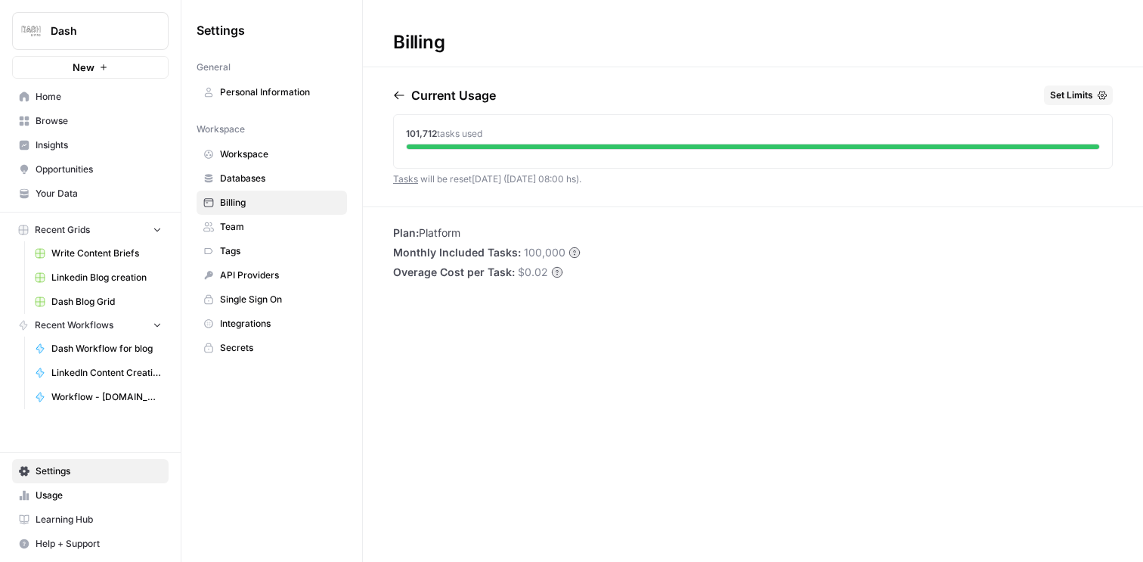
click at [98, 497] on span "Usage" at bounding box center [99, 495] width 126 height 14
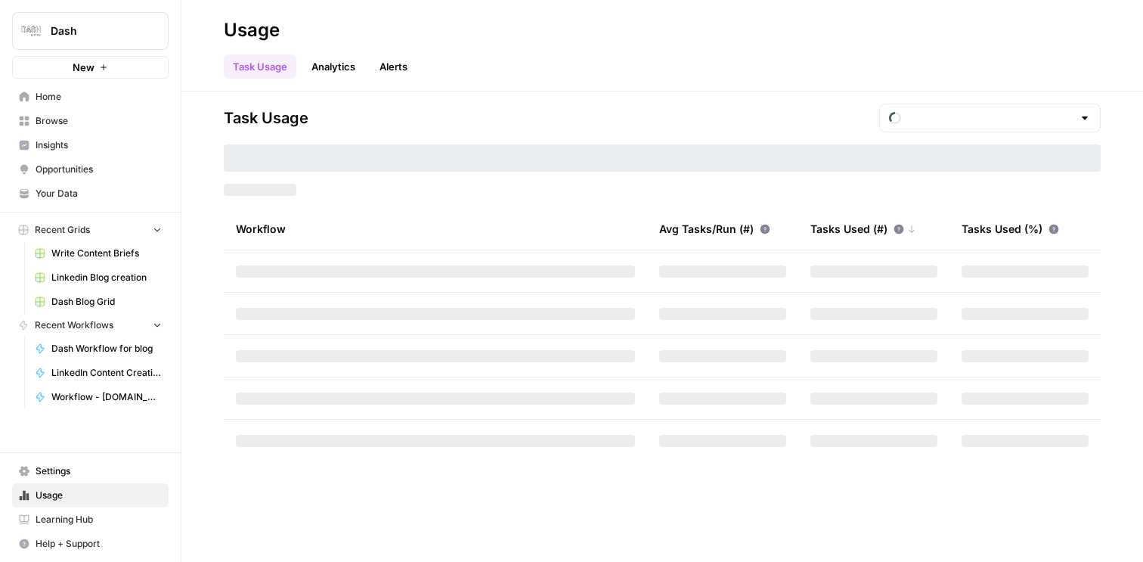
type input "October Tasks"
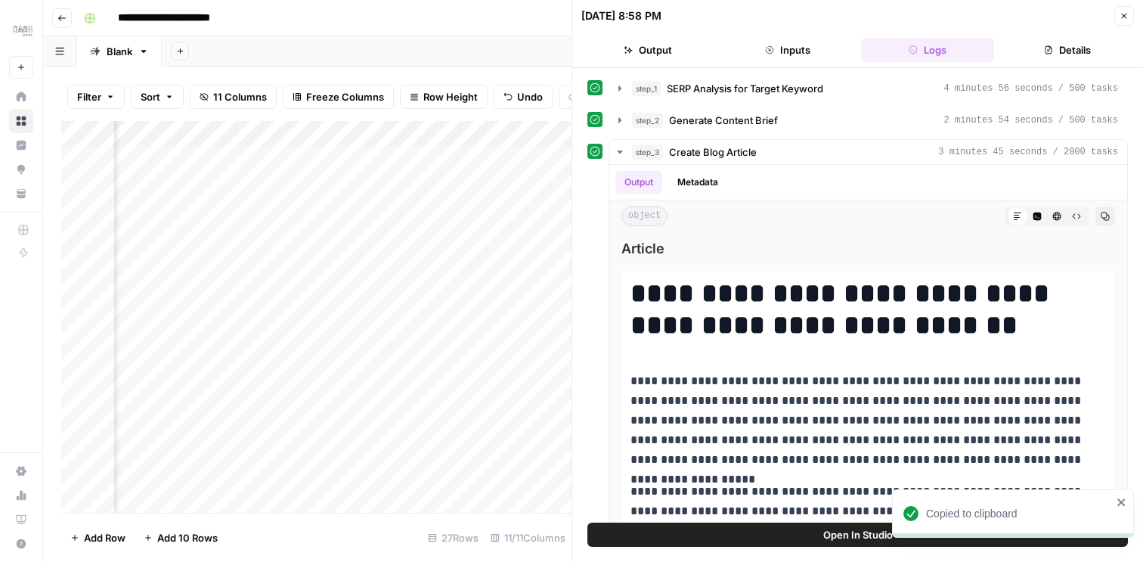
scroll to position [7, 0]
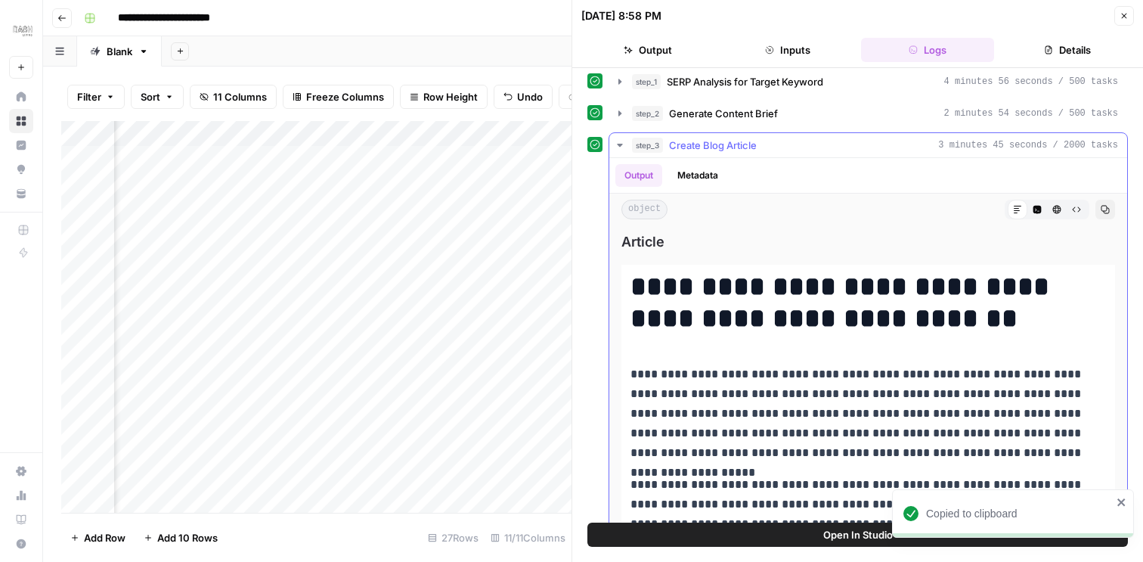
click at [618, 144] on icon "button" at bounding box center [619, 145] width 5 height 3
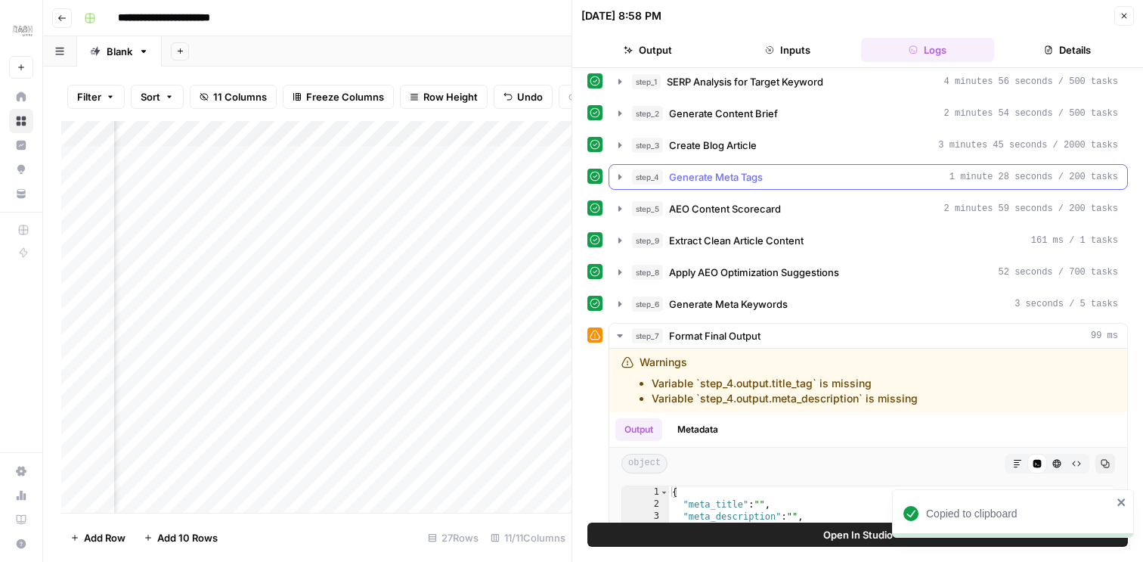
click at [618, 177] on icon "button" at bounding box center [619, 176] width 3 height 5
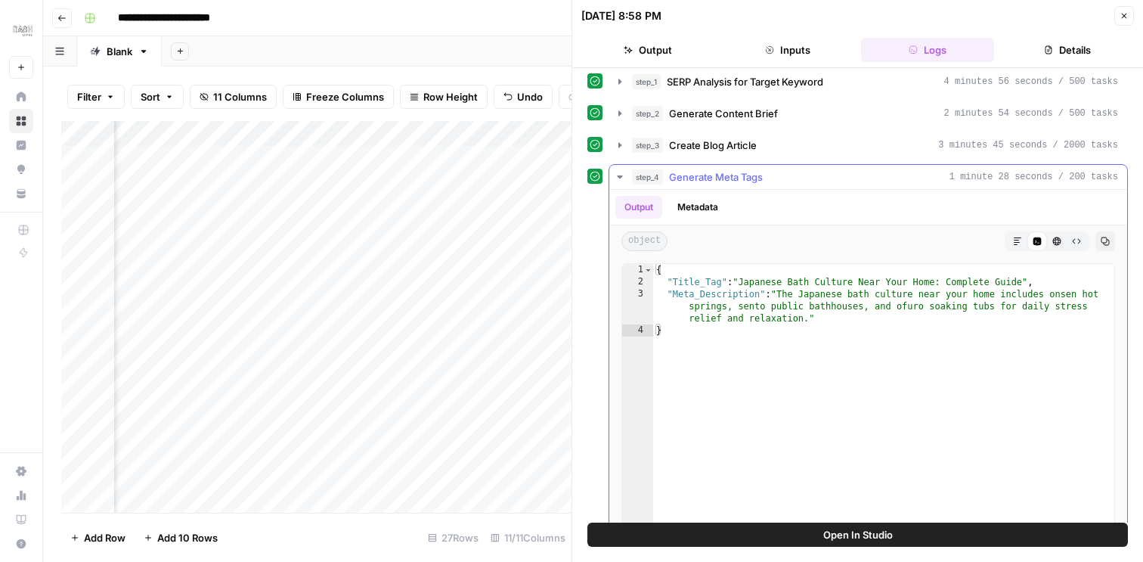
click at [1016, 240] on icon "button" at bounding box center [1018, 241] width 8 height 8
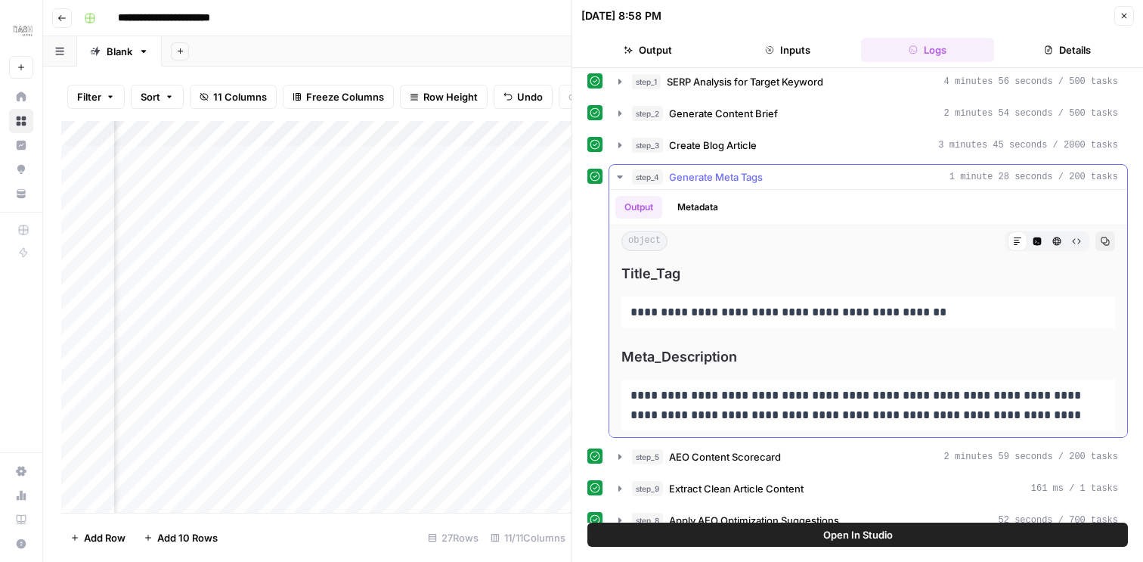
click at [1108, 242] on icon "button" at bounding box center [1105, 241] width 9 height 9
click at [667, 312] on p "**********" at bounding box center [867, 312] width 475 height 20
click at [732, 314] on p "**********" at bounding box center [867, 312] width 475 height 20
drag, startPoint x: 954, startPoint y: 311, endPoint x: 624, endPoint y: 315, distance: 330.3
click at [623, 315] on div "**********" at bounding box center [868, 312] width 494 height 32
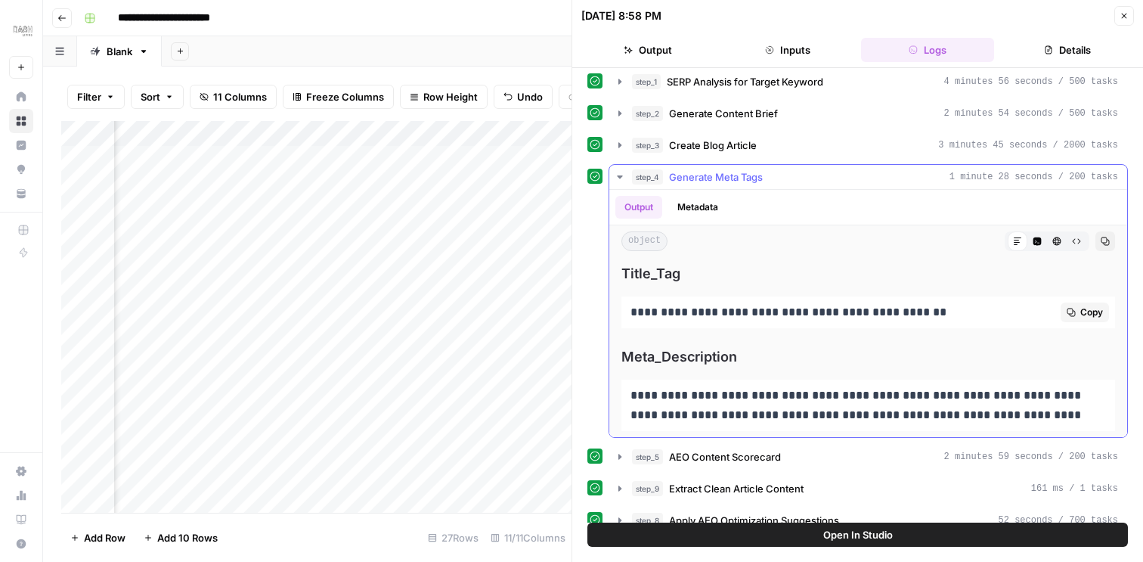
copy p "**********"
click at [1128, 11] on button "Close" at bounding box center [1124, 16] width 20 height 20
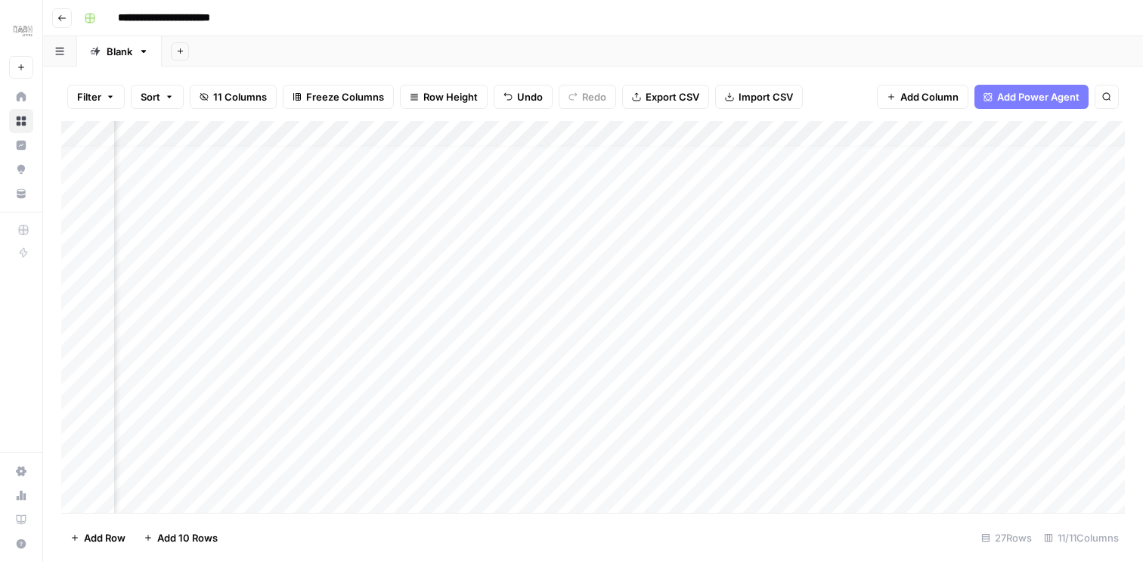
scroll to position [14, 239]
click at [893, 221] on div "Add Column" at bounding box center [592, 317] width 1063 height 392
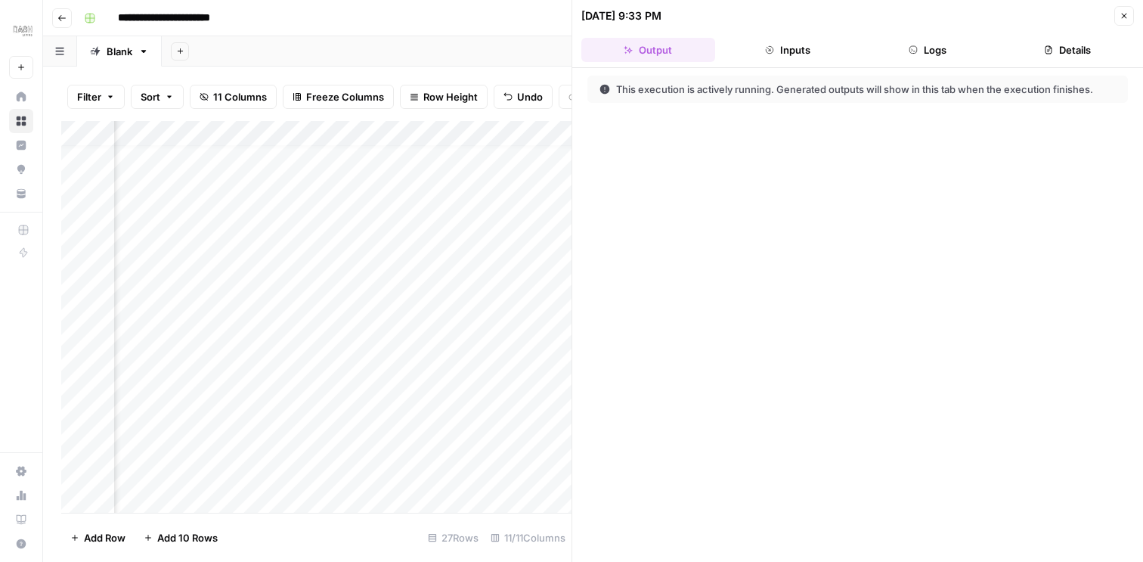
click at [932, 51] on button "Logs" at bounding box center [928, 50] width 134 height 24
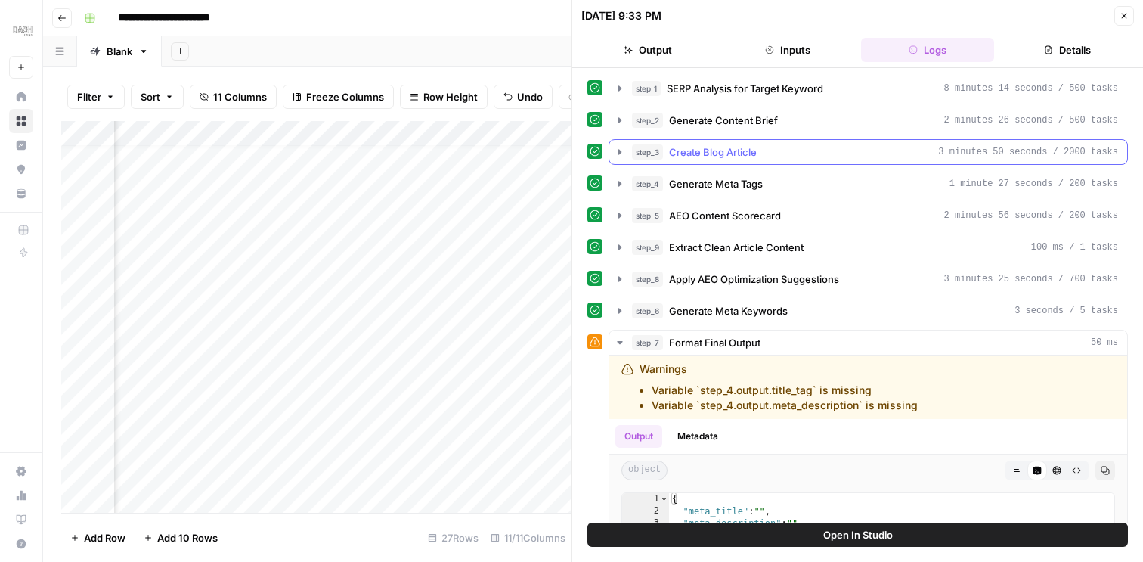
click at [619, 152] on icon "button" at bounding box center [619, 151] width 3 height 5
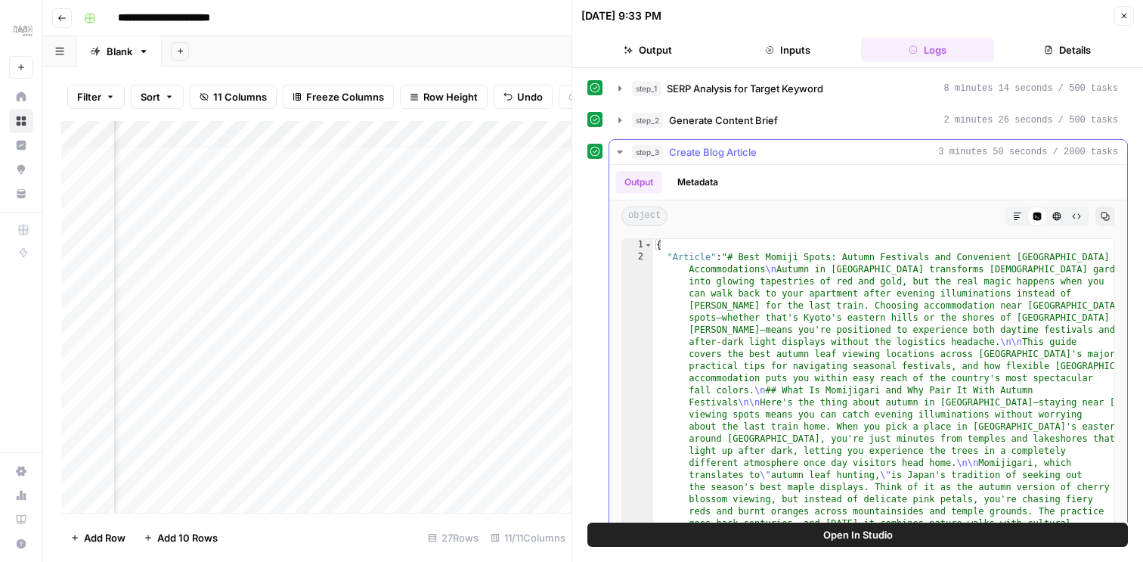
click at [1015, 212] on icon "button" at bounding box center [1017, 216] width 9 height 9
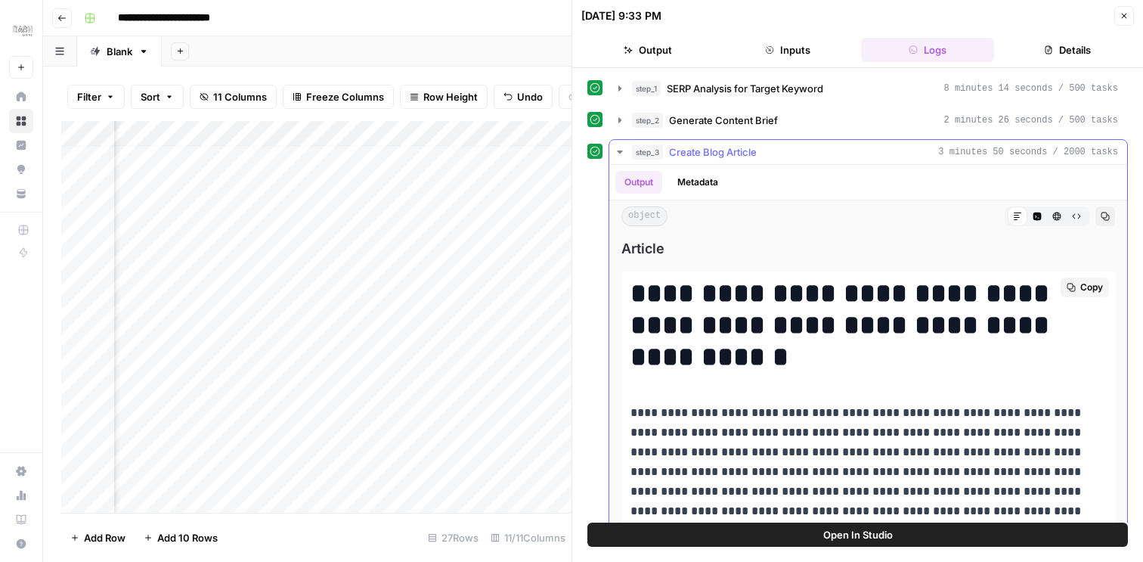
click at [1094, 285] on span "Copy" at bounding box center [1091, 287] width 23 height 14
click at [617, 151] on icon "button" at bounding box center [620, 152] width 12 height 12
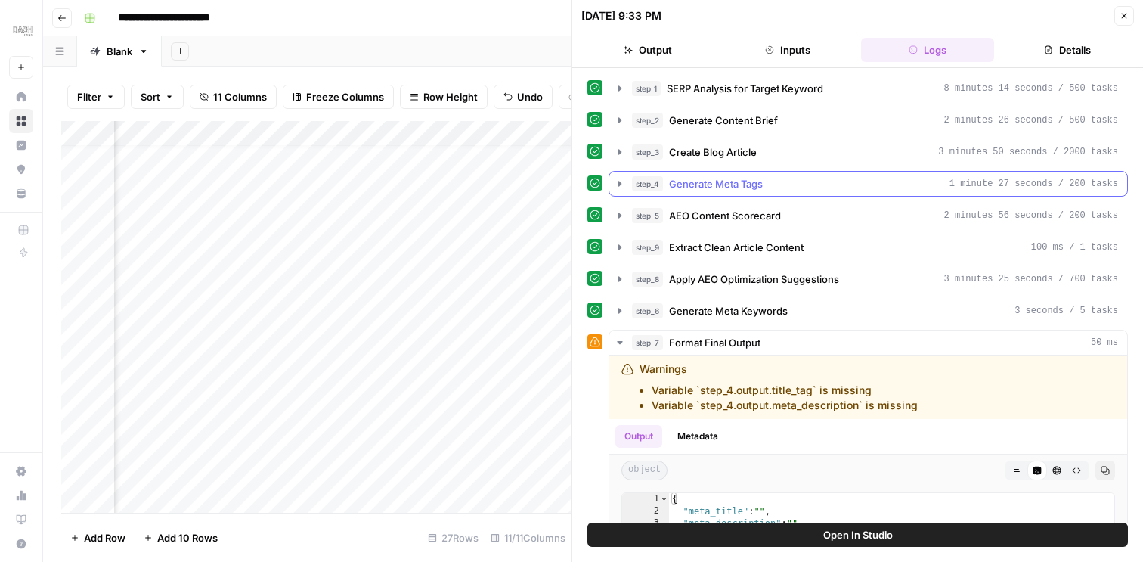
click at [618, 184] on icon "button" at bounding box center [620, 184] width 12 height 12
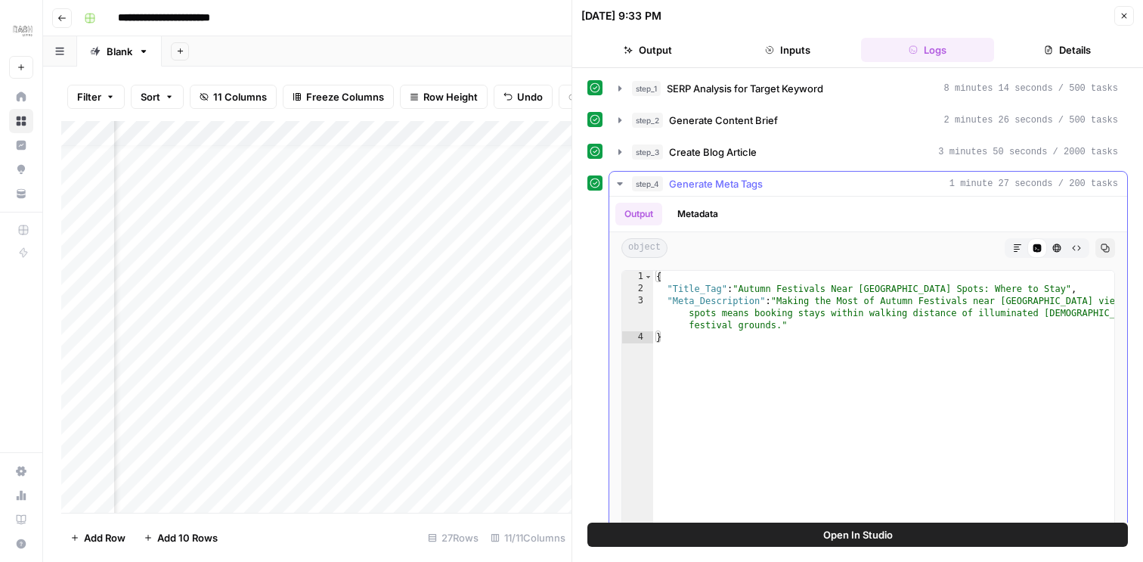
click at [1023, 244] on button "Markdown" at bounding box center [1018, 248] width 20 height 20
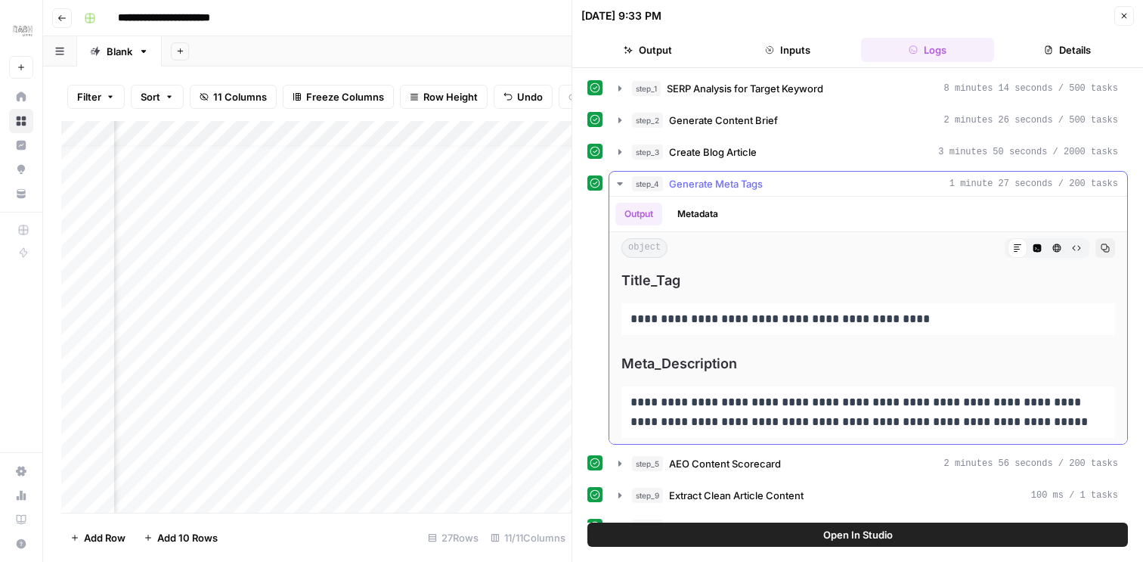
click at [1109, 249] on icon "button" at bounding box center [1105, 247] width 9 height 9
click at [1123, 14] on icon "button" at bounding box center [1123, 15] width 9 height 9
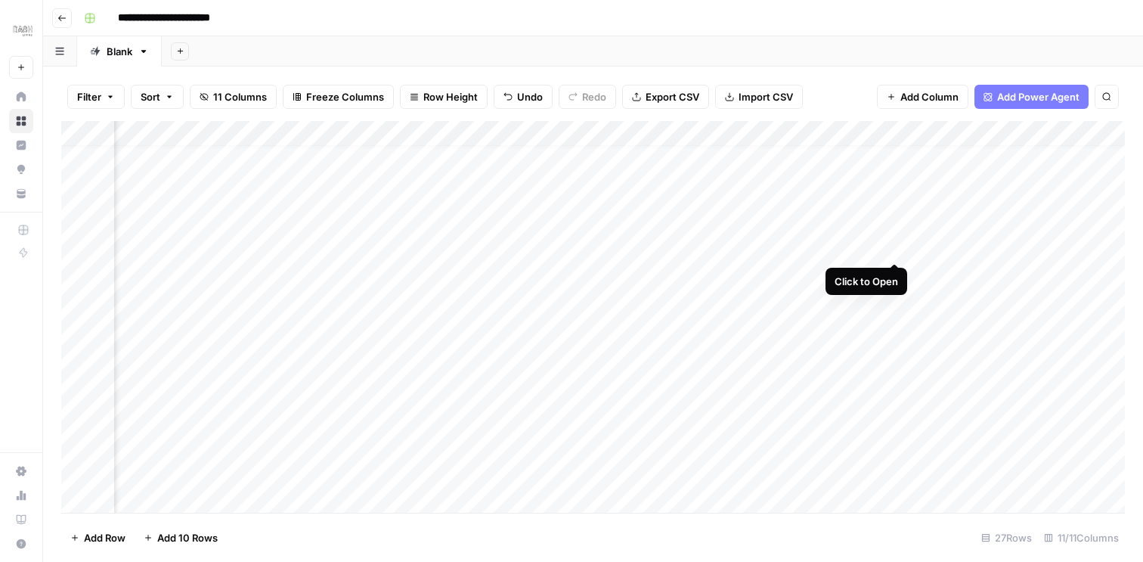
click at [893, 246] on div "Add Column" at bounding box center [592, 317] width 1063 height 392
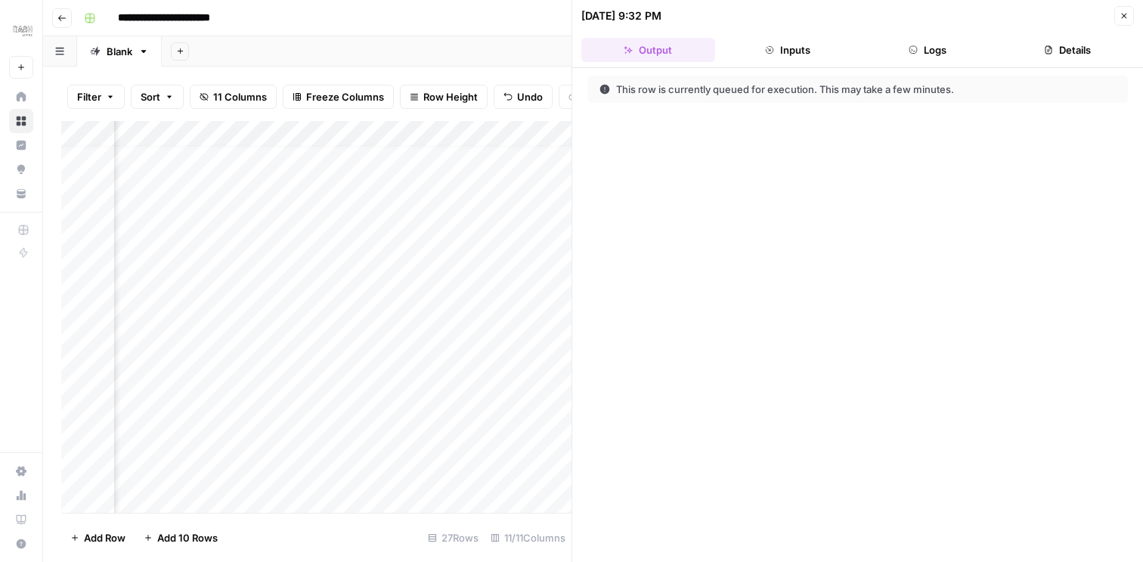
click at [1052, 51] on icon "button" at bounding box center [1048, 49] width 9 height 9
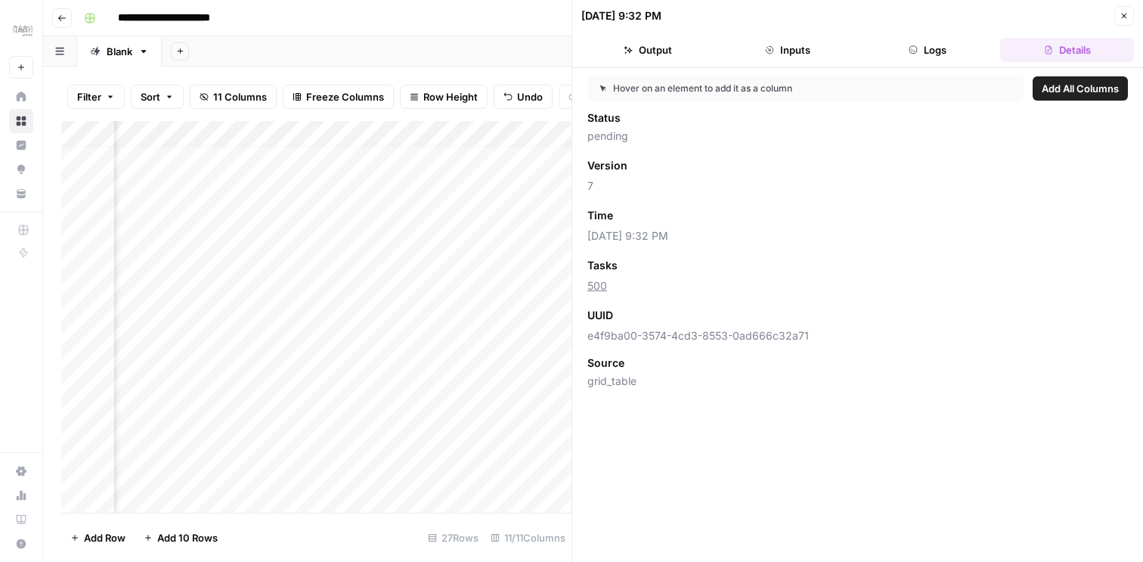
click at [982, 45] on button "Logs" at bounding box center [928, 50] width 134 height 24
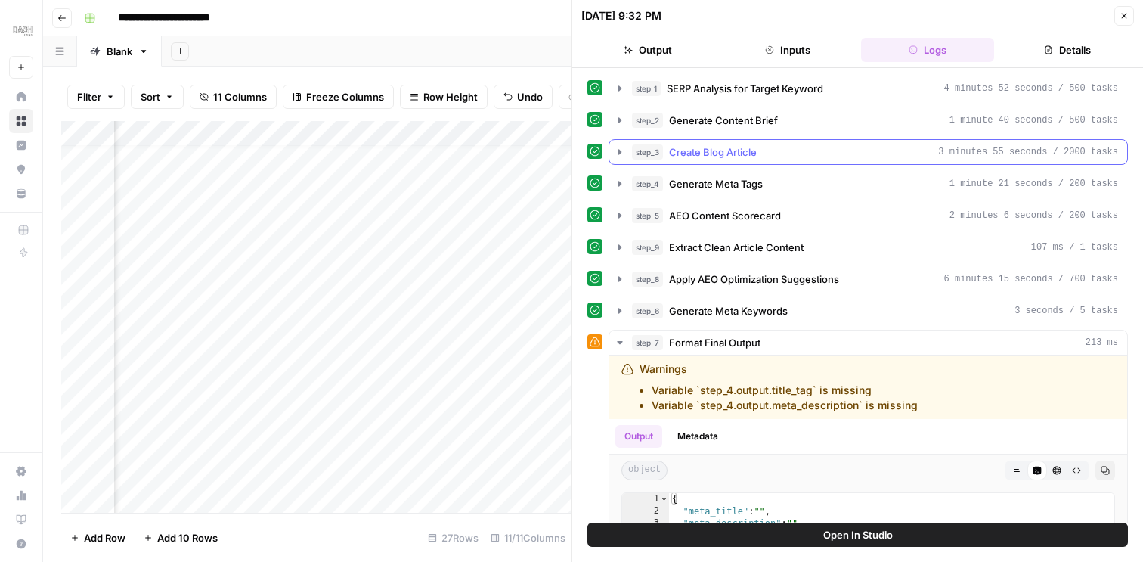
click at [620, 150] on icon "button" at bounding box center [619, 151] width 3 height 5
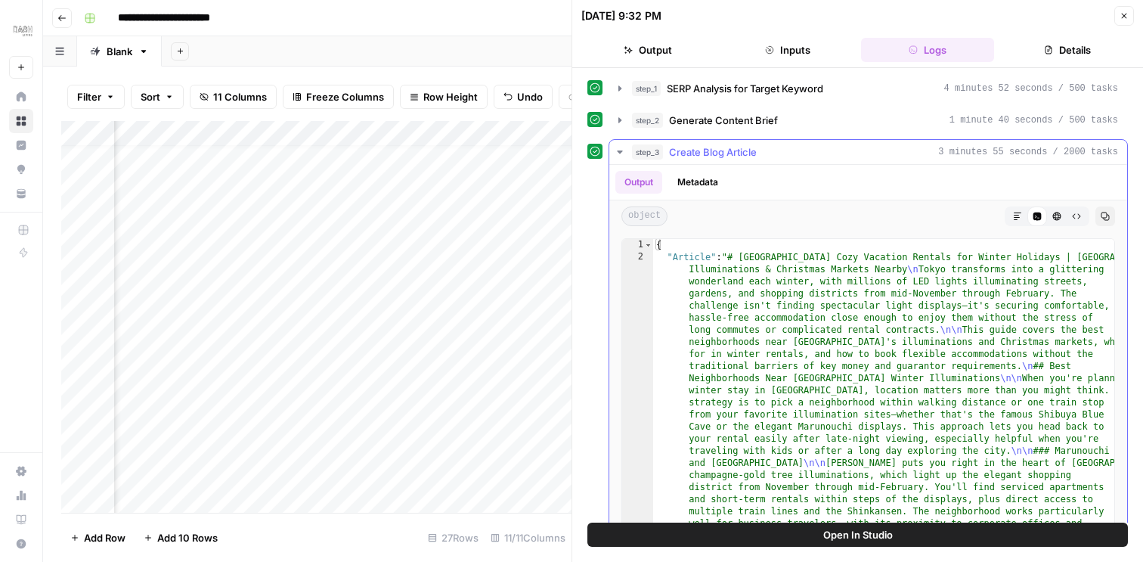
click at [1014, 210] on button "Markdown" at bounding box center [1018, 216] width 20 height 20
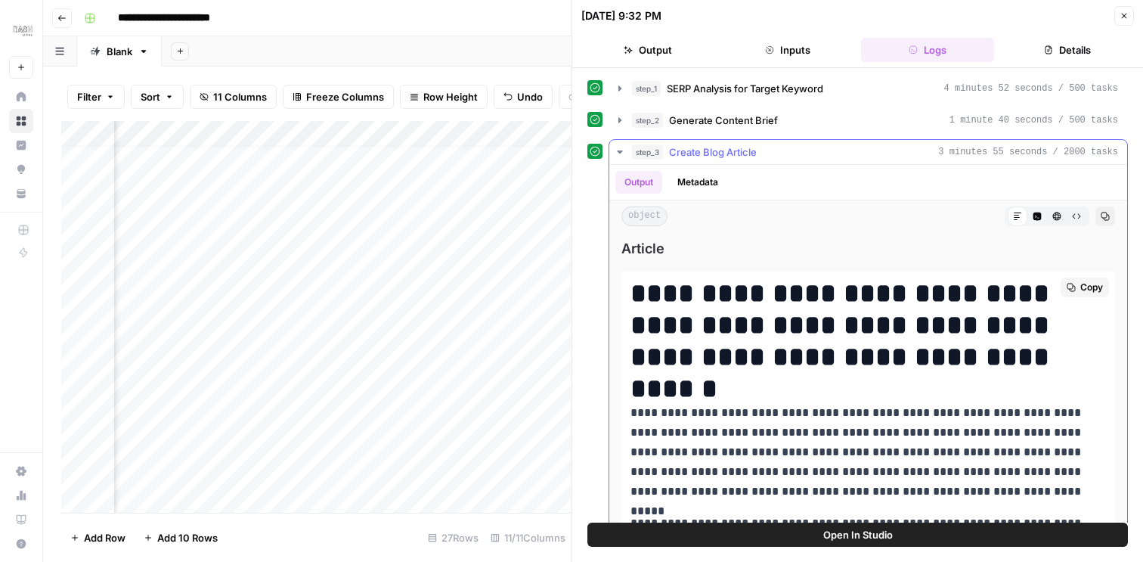
click at [1094, 286] on span "Copy" at bounding box center [1091, 287] width 23 height 14
click at [619, 150] on icon "button" at bounding box center [619, 151] width 5 height 3
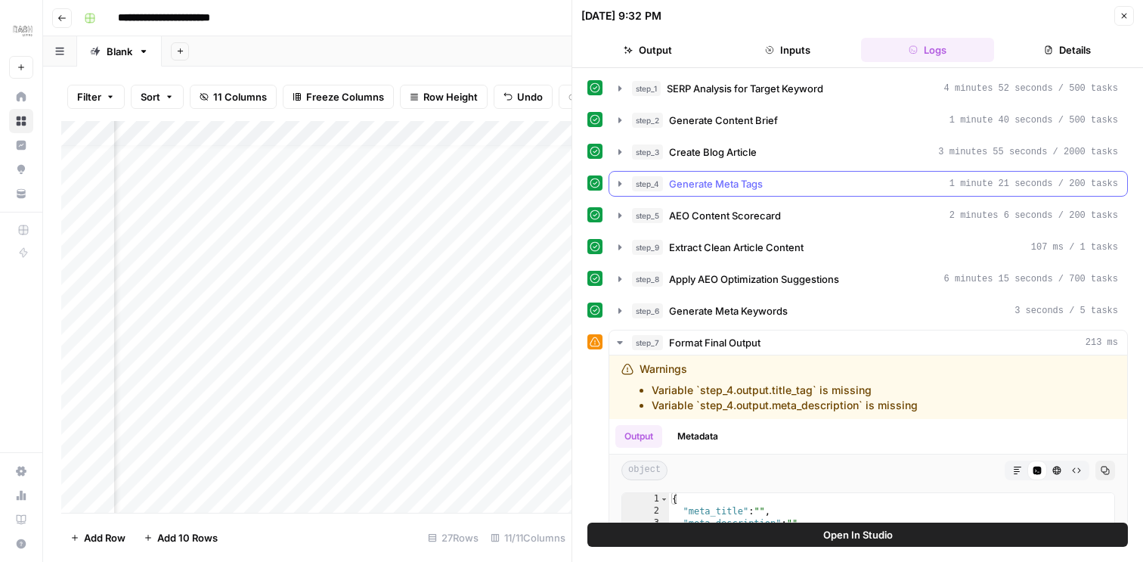
click at [616, 186] on icon "button" at bounding box center [620, 184] width 12 height 12
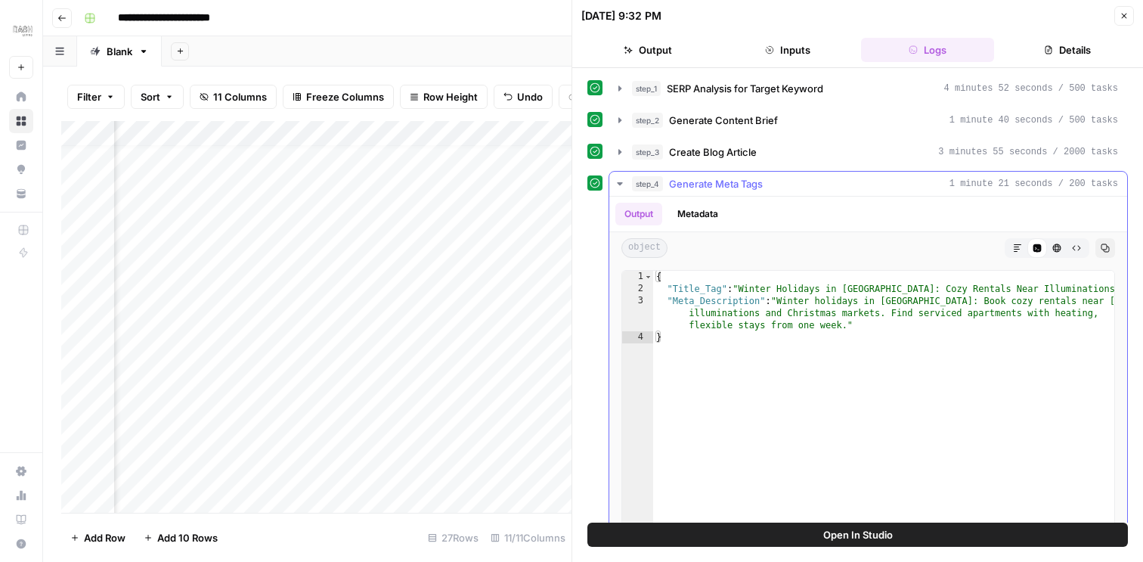
click at [1011, 250] on button "Markdown" at bounding box center [1018, 248] width 20 height 20
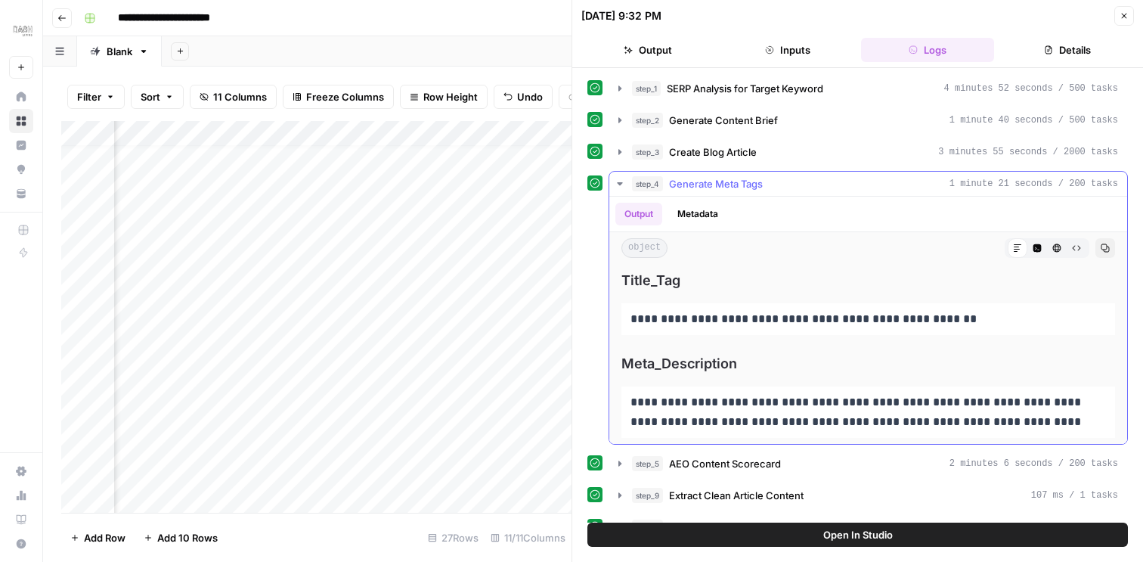
click at [1106, 247] on icon "button" at bounding box center [1105, 248] width 8 height 8
click at [1118, 20] on button "Close" at bounding box center [1124, 16] width 20 height 20
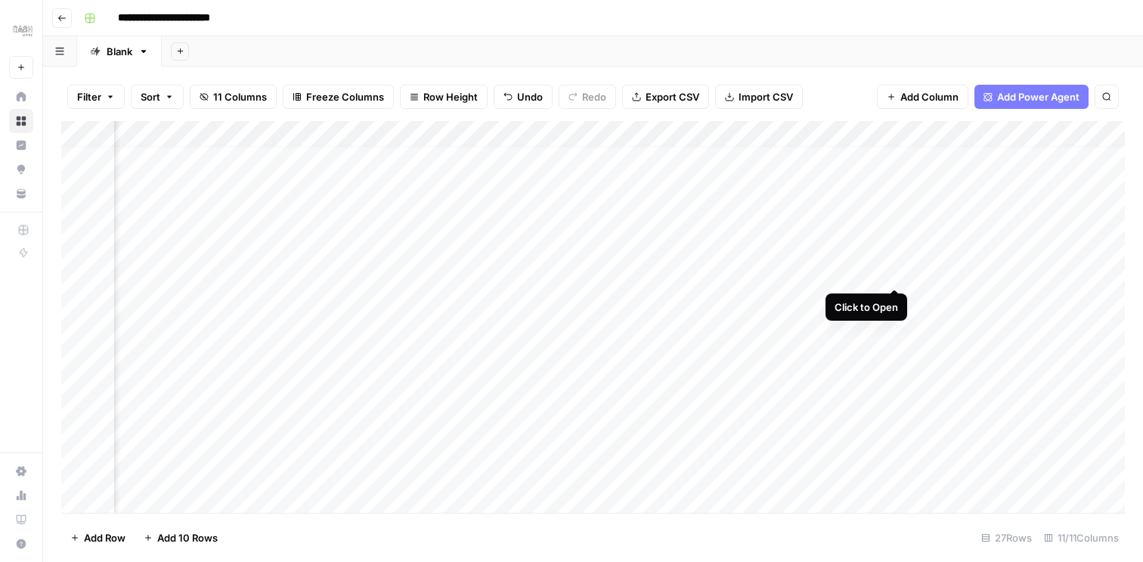
click at [899, 270] on div "Add Column" at bounding box center [592, 317] width 1063 height 392
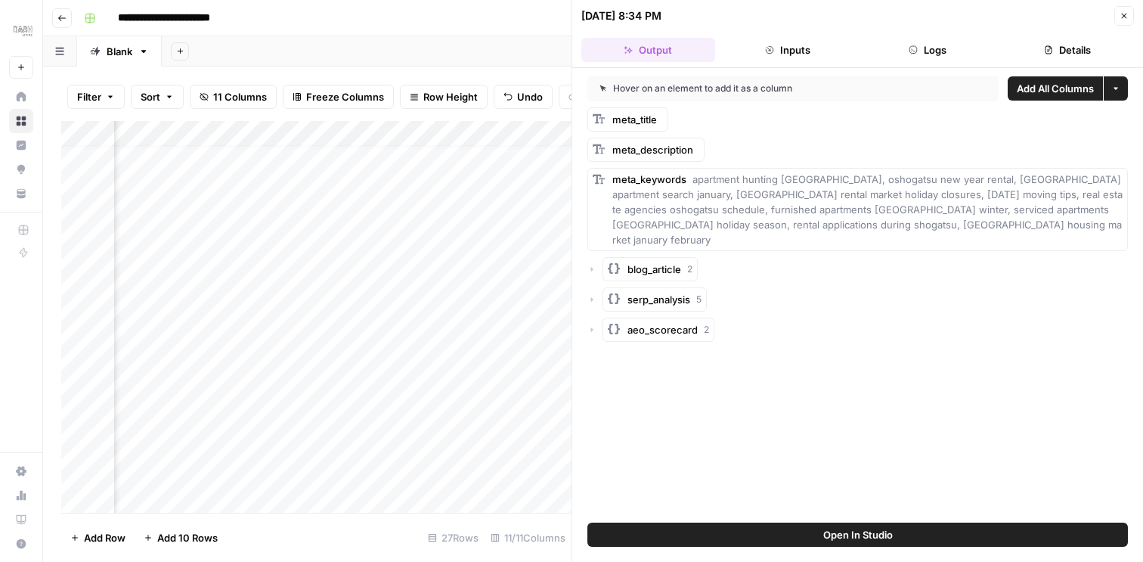
click at [936, 34] on header "[DATE] 8:34 PM Close Output Inputs Logs Details" at bounding box center [857, 34] width 571 height 68
click at [923, 45] on button "Logs" at bounding box center [928, 50] width 134 height 24
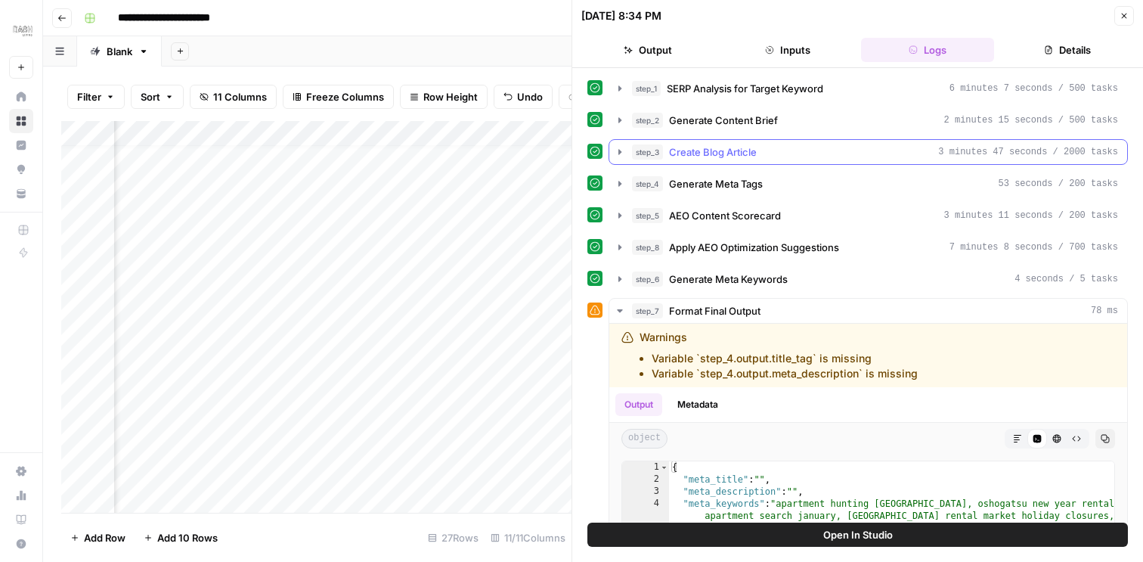
click at [620, 153] on icon "button" at bounding box center [619, 151] width 3 height 5
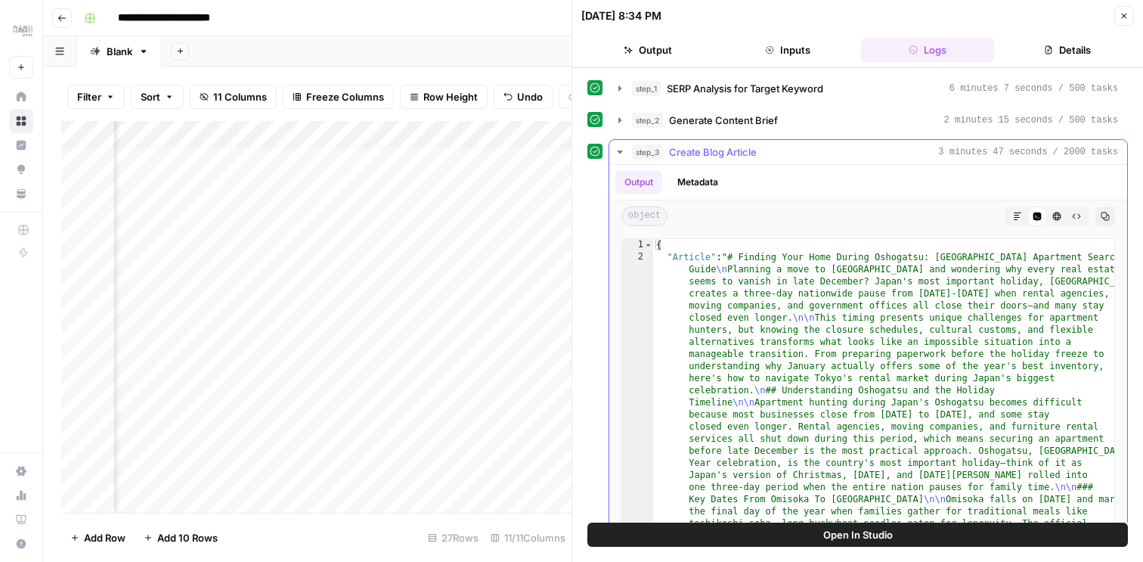
click at [1023, 213] on button "Markdown" at bounding box center [1018, 216] width 20 height 20
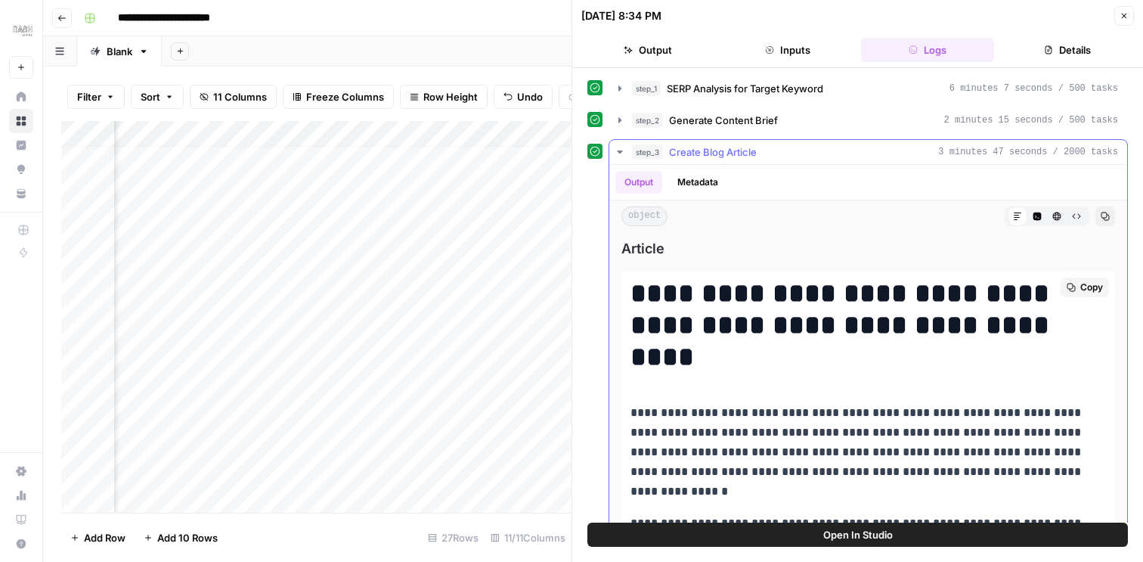
click at [1090, 287] on span "Copy" at bounding box center [1091, 287] width 23 height 14
click at [622, 148] on icon "button" at bounding box center [620, 152] width 12 height 12
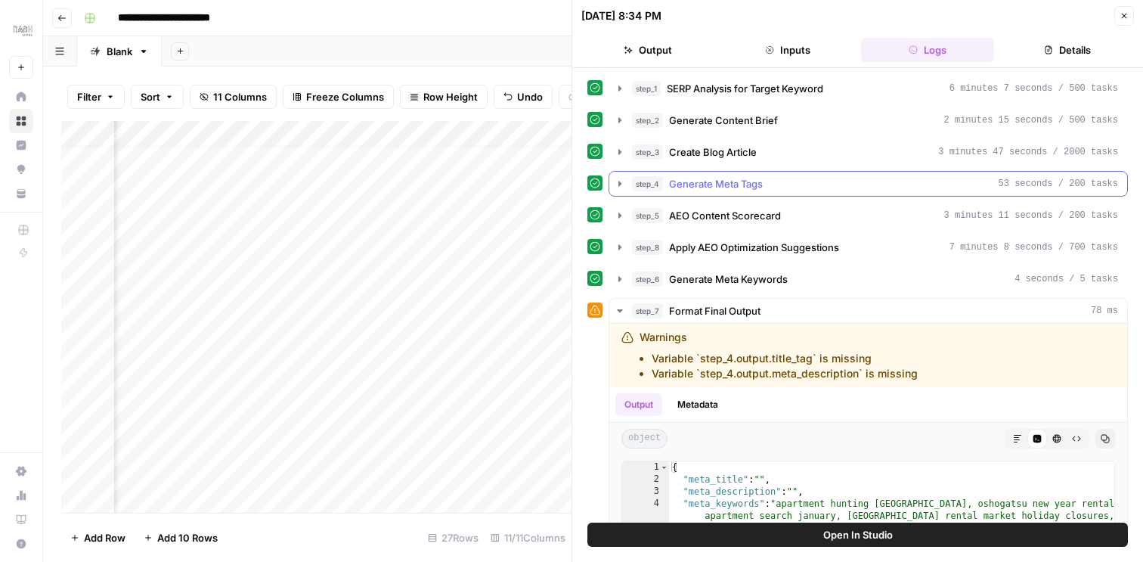
click at [621, 193] on button "step_4 Generate Meta Tags 53 seconds / 200 tasks" at bounding box center [868, 184] width 518 height 24
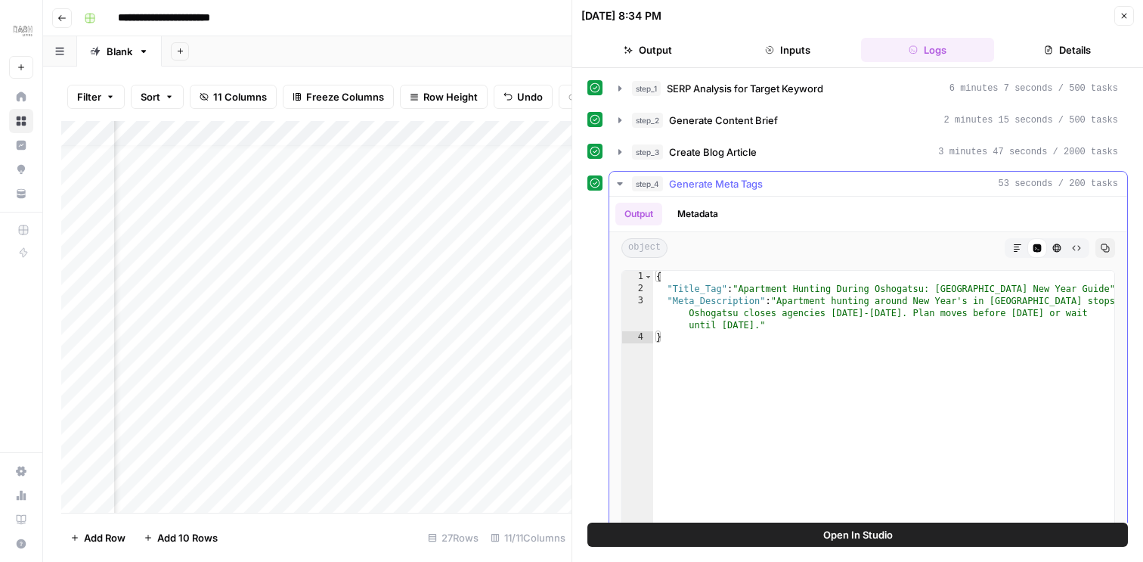
click at [1012, 253] on button "Markdown" at bounding box center [1018, 248] width 20 height 20
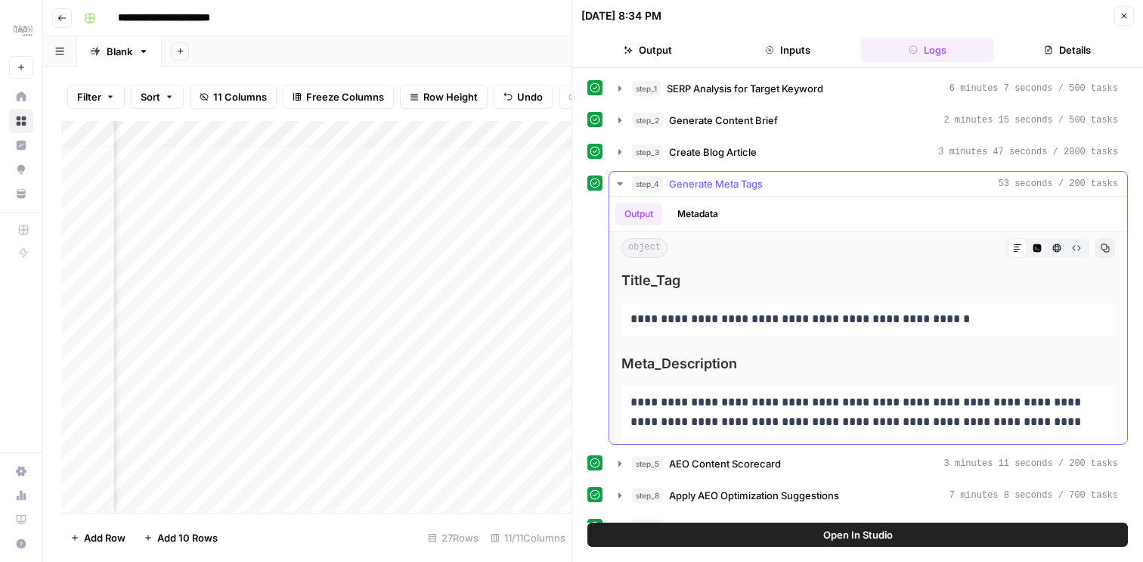
click at [1101, 247] on icon "button" at bounding box center [1105, 247] width 9 height 9
click at [1122, 16] on icon "button" at bounding box center [1123, 15] width 9 height 9
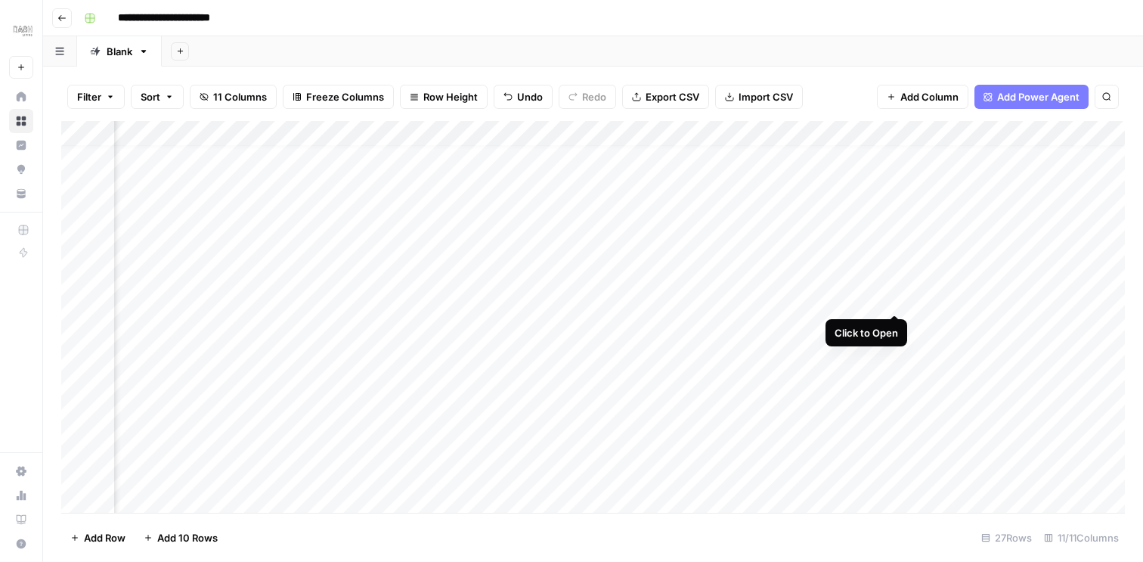
click at [895, 297] on div "Add Column" at bounding box center [592, 317] width 1063 height 392
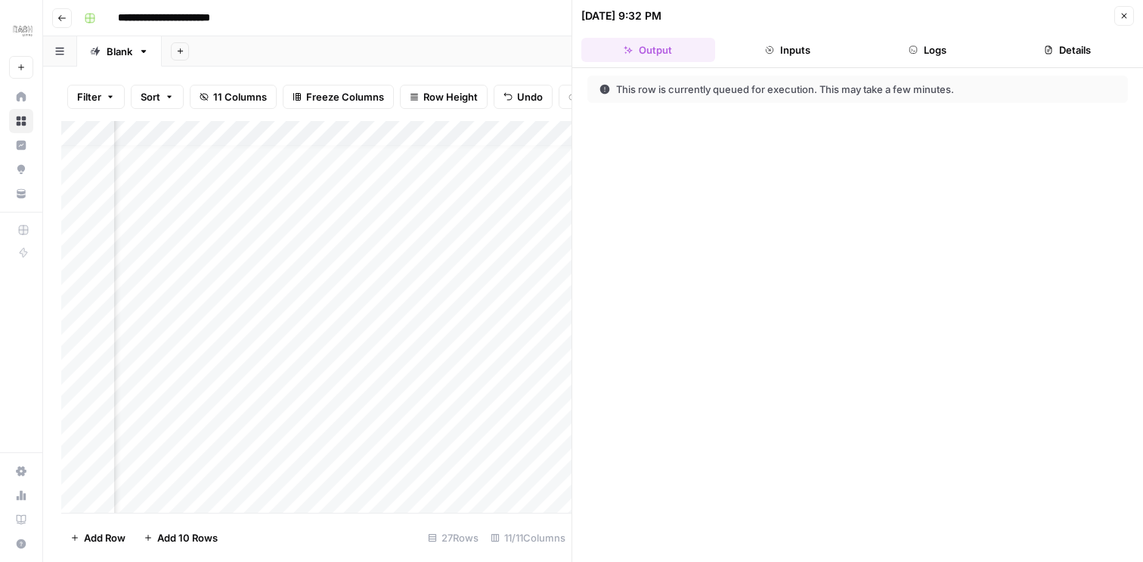
click at [927, 45] on button "Logs" at bounding box center [928, 50] width 134 height 24
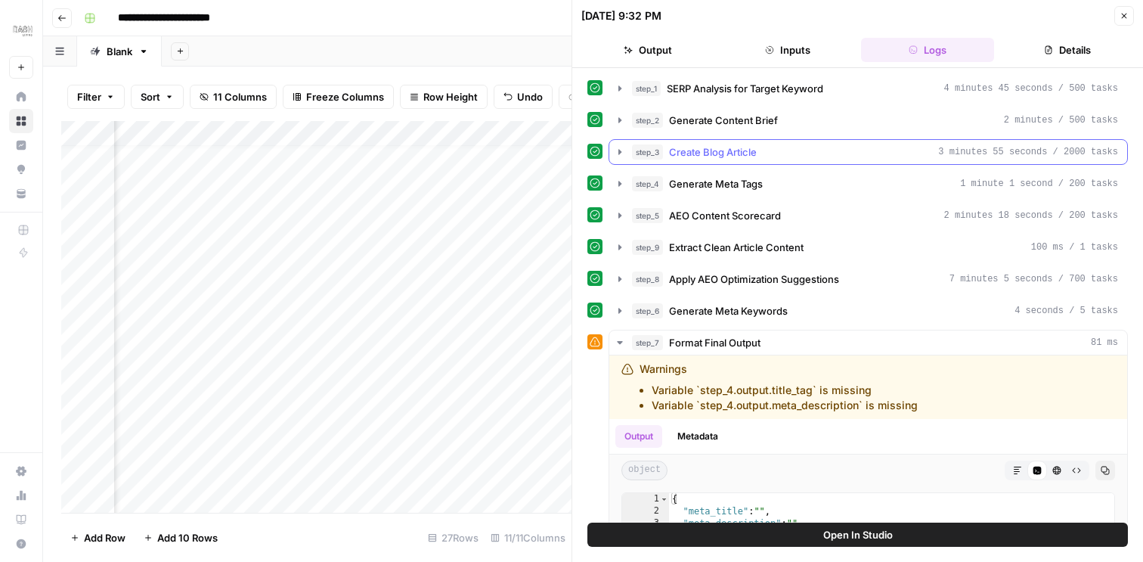
click at [618, 150] on icon "button" at bounding box center [619, 151] width 3 height 5
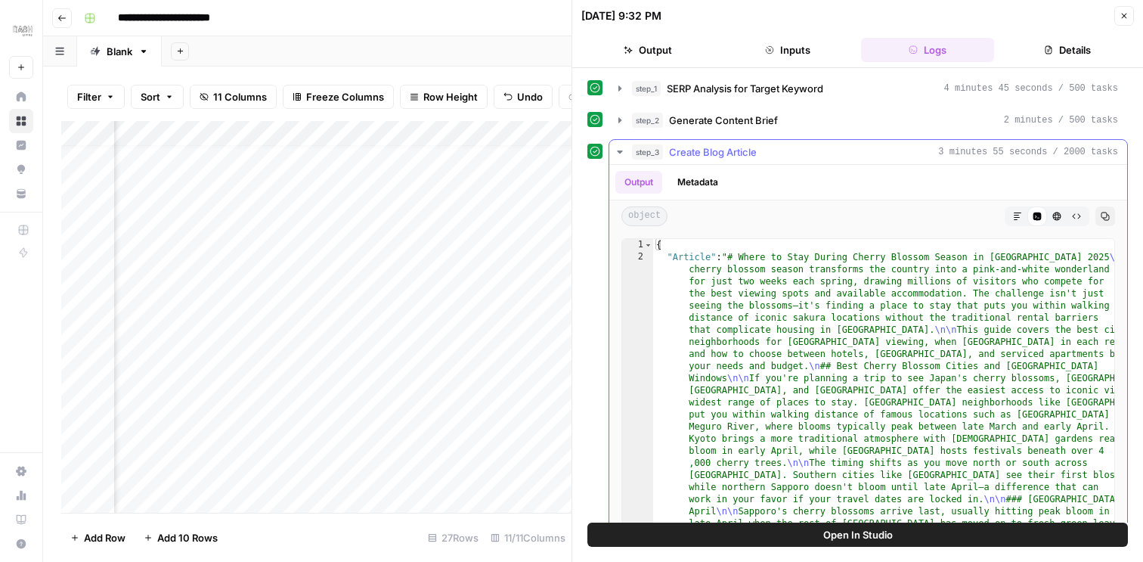
click at [1013, 215] on icon "button" at bounding box center [1017, 216] width 9 height 9
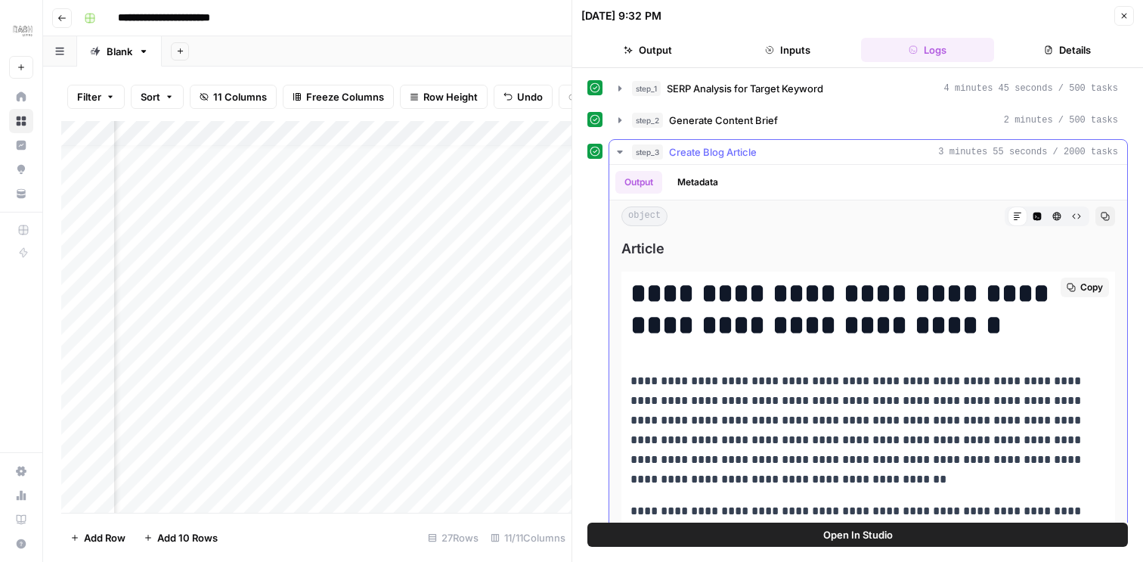
click at [1092, 286] on span "Copy" at bounding box center [1091, 287] width 23 height 14
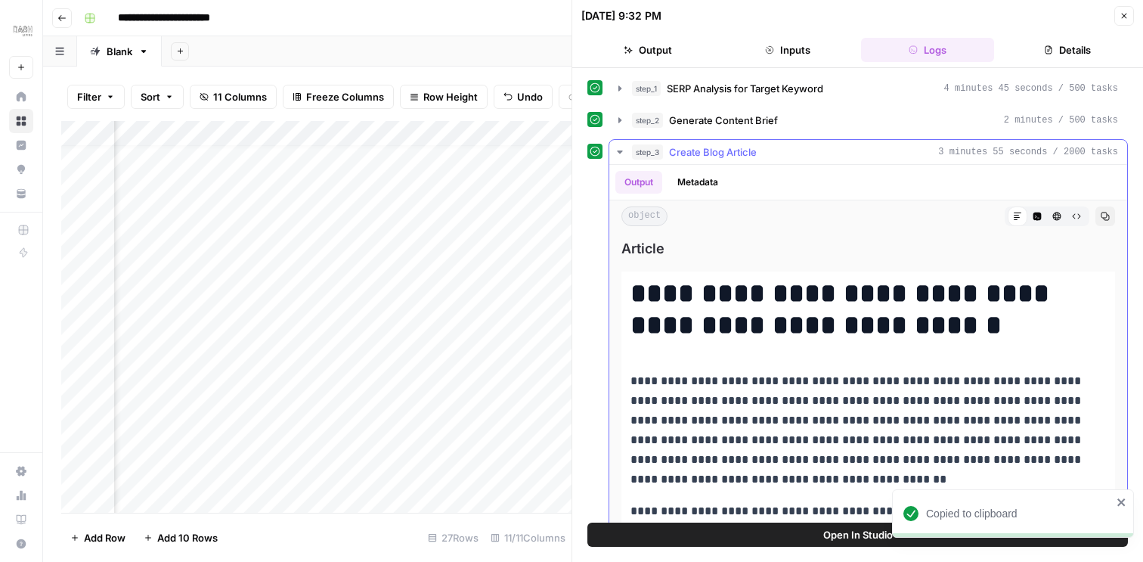
click at [620, 155] on icon "button" at bounding box center [620, 152] width 12 height 12
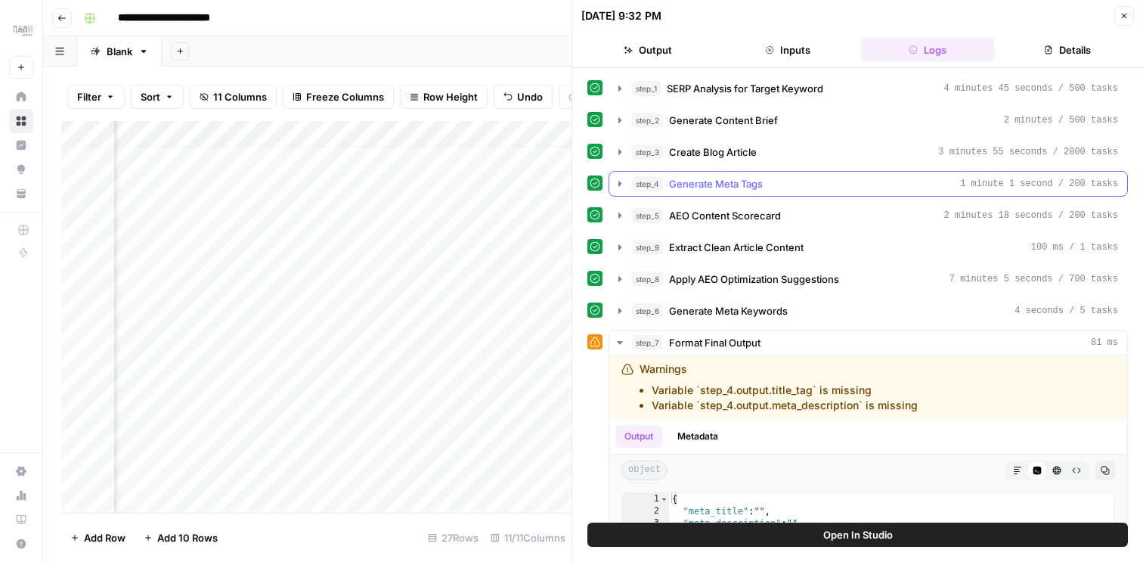
click at [618, 186] on icon "button" at bounding box center [619, 183] width 3 height 5
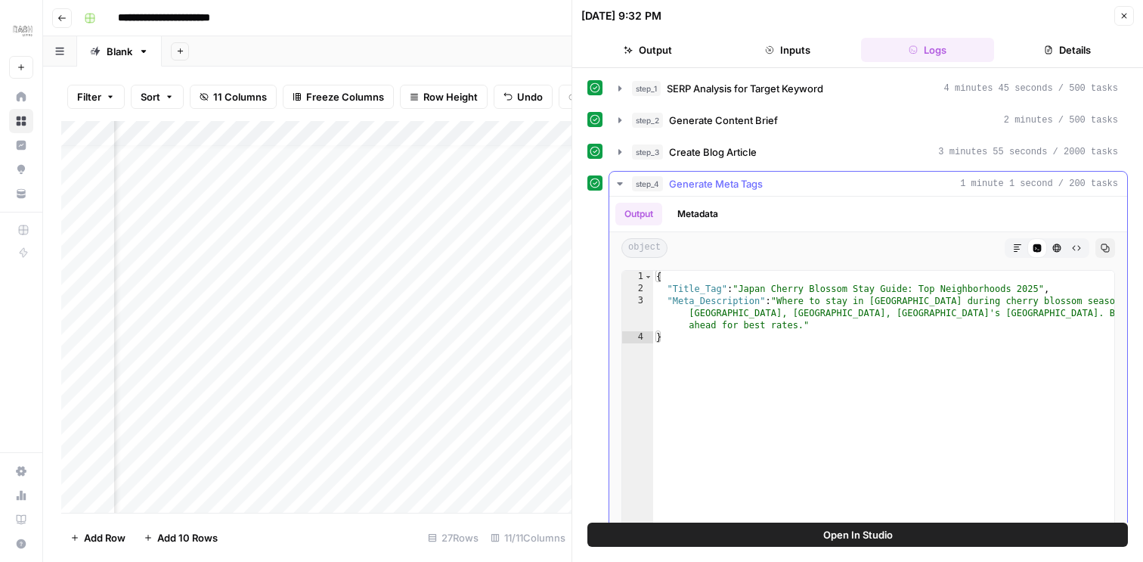
click at [1019, 240] on button "Markdown" at bounding box center [1018, 248] width 20 height 20
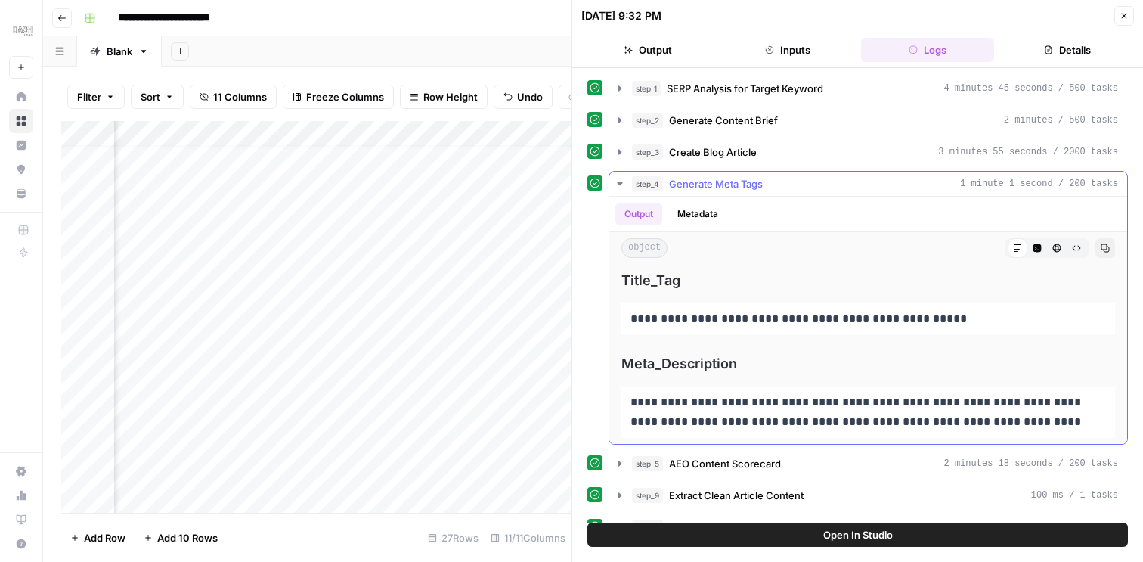
click at [1107, 246] on icon "button" at bounding box center [1105, 247] width 9 height 9
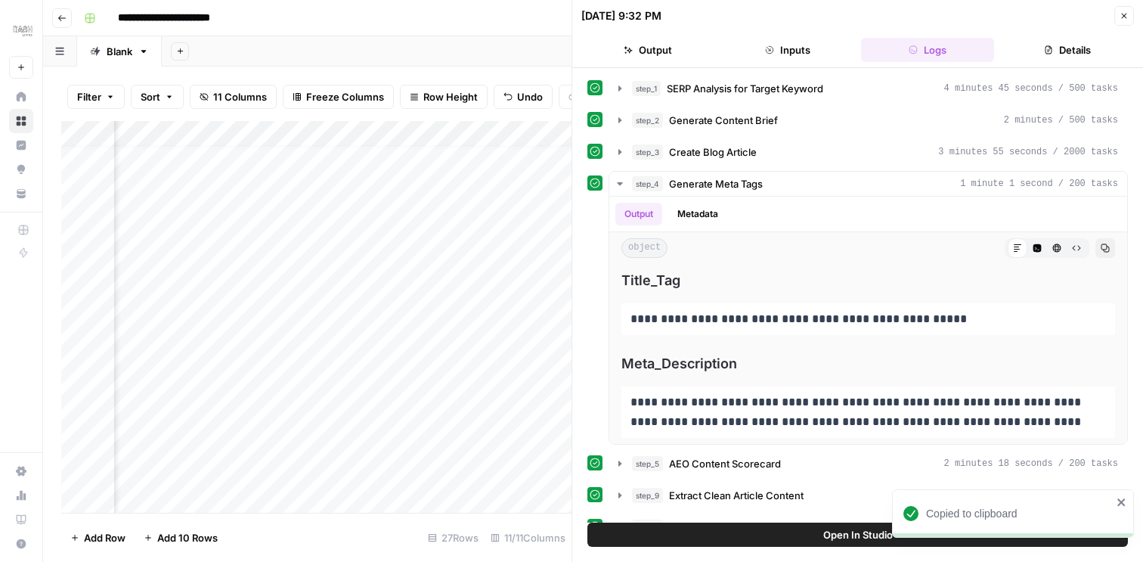
click at [1128, 17] on button "Close" at bounding box center [1124, 16] width 20 height 20
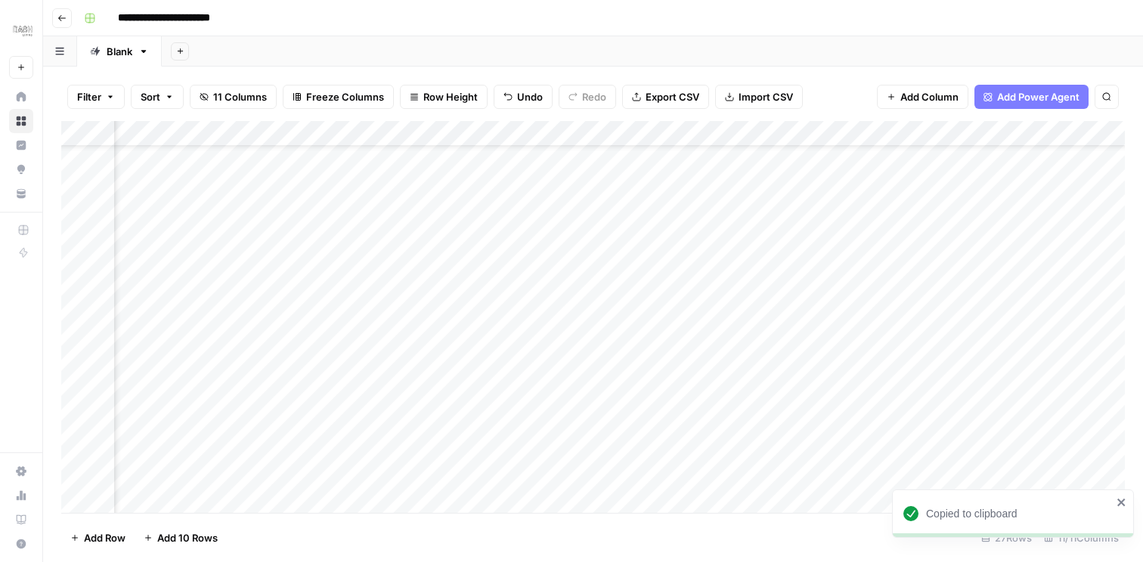
scroll to position [74, 239]
click at [892, 288] on div "Add Column" at bounding box center [592, 317] width 1063 height 392
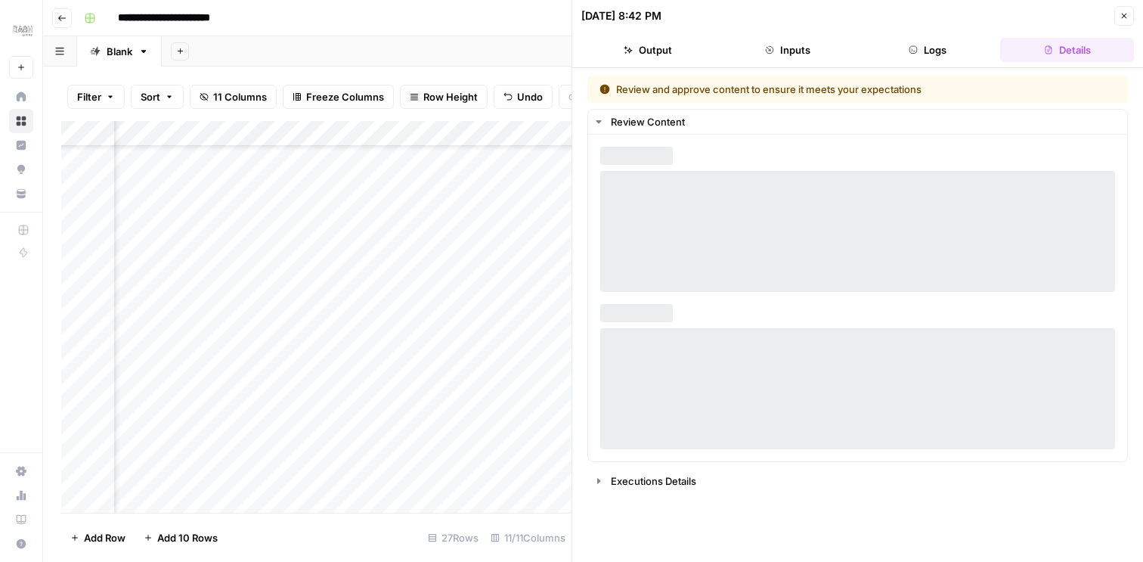
click at [937, 48] on button "Logs" at bounding box center [928, 50] width 134 height 24
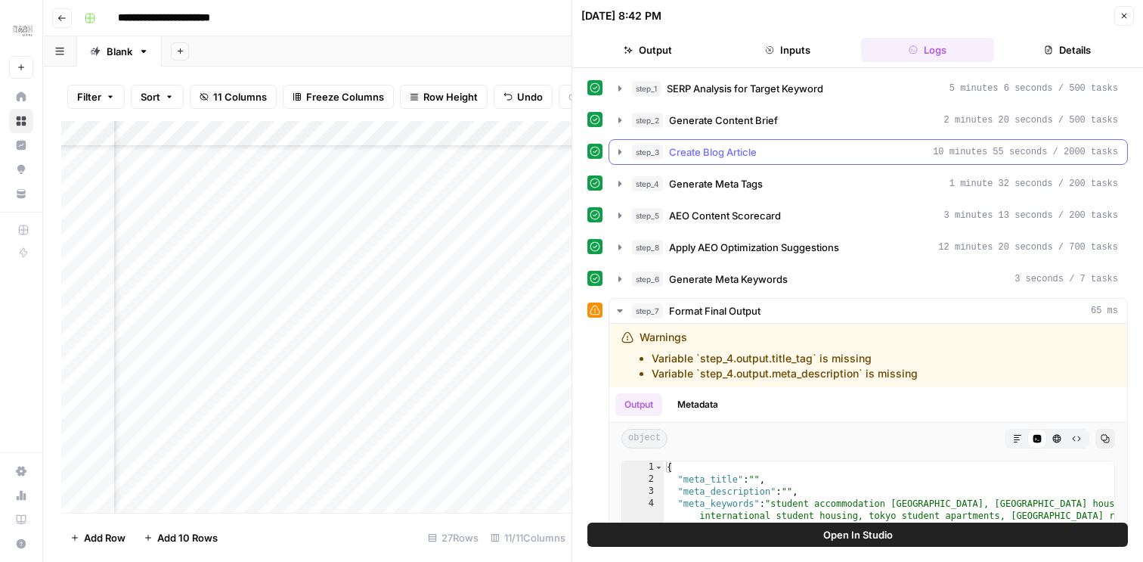
click at [620, 150] on icon "button" at bounding box center [619, 151] width 3 height 5
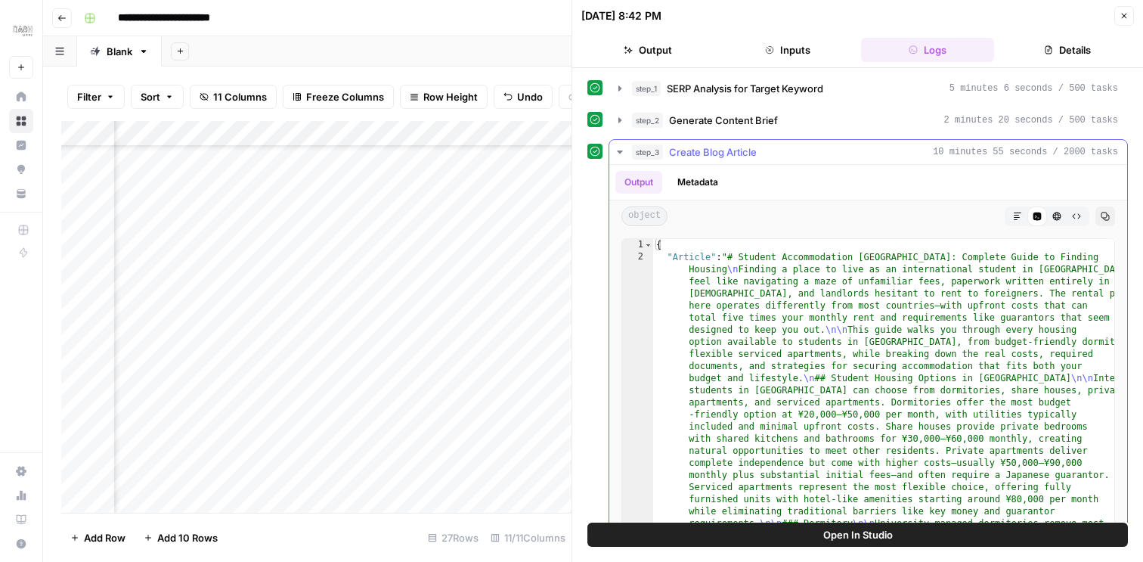
click at [1005, 210] on div "Markdown Code Editor HTML Viewer Raw Output" at bounding box center [1047, 216] width 85 height 20
click at [1012, 210] on button "Markdown" at bounding box center [1018, 216] width 20 height 20
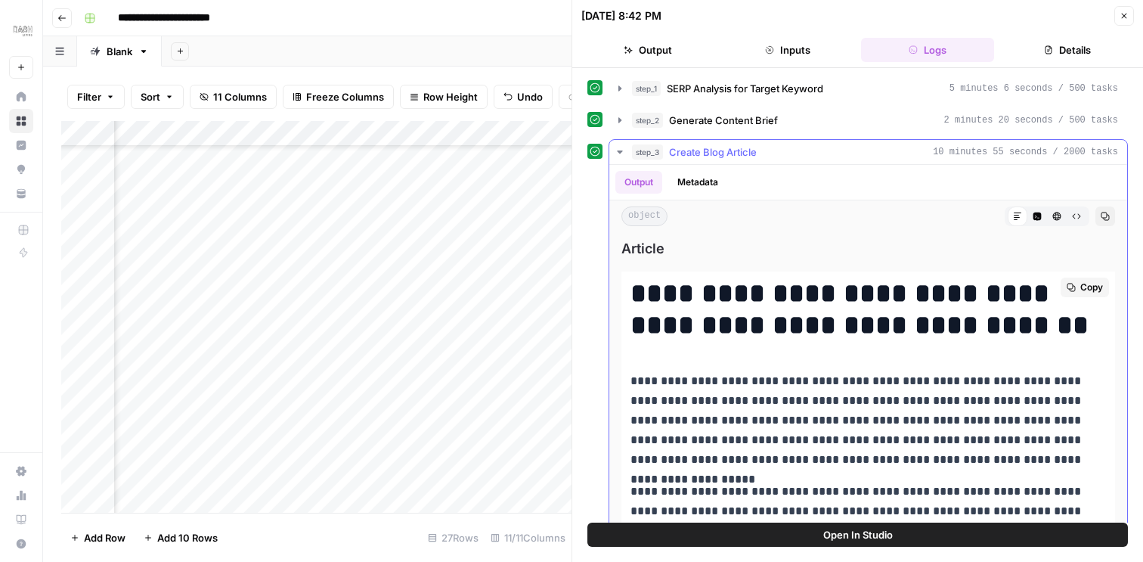
click at [1082, 288] on span "Copy" at bounding box center [1091, 287] width 23 height 14
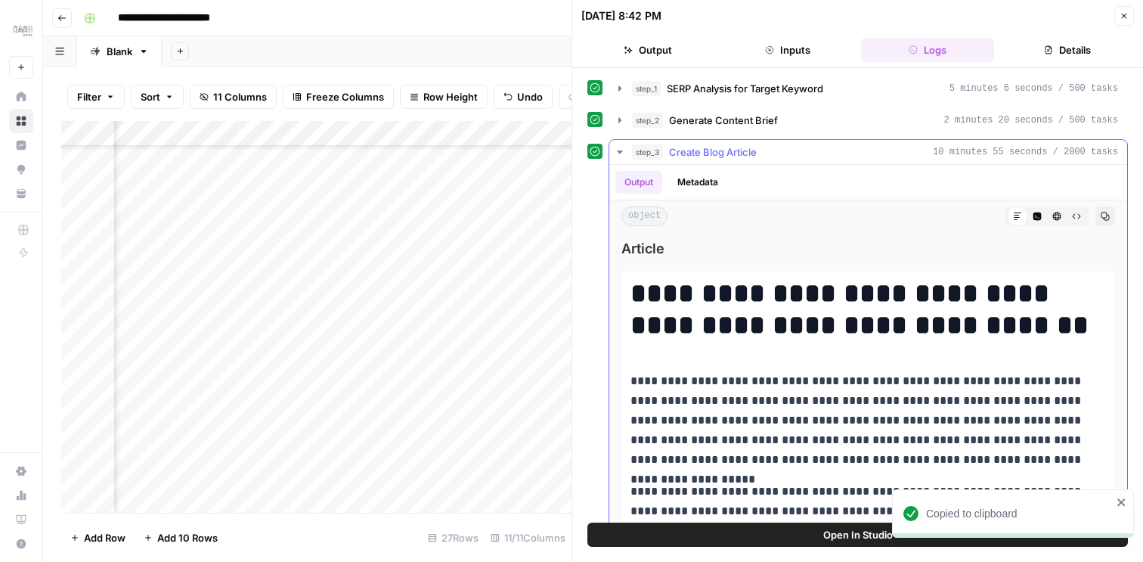
click at [618, 145] on button "step_3 Create Blog Article 10 minutes 55 seconds / 2000 tasks" at bounding box center [868, 152] width 518 height 24
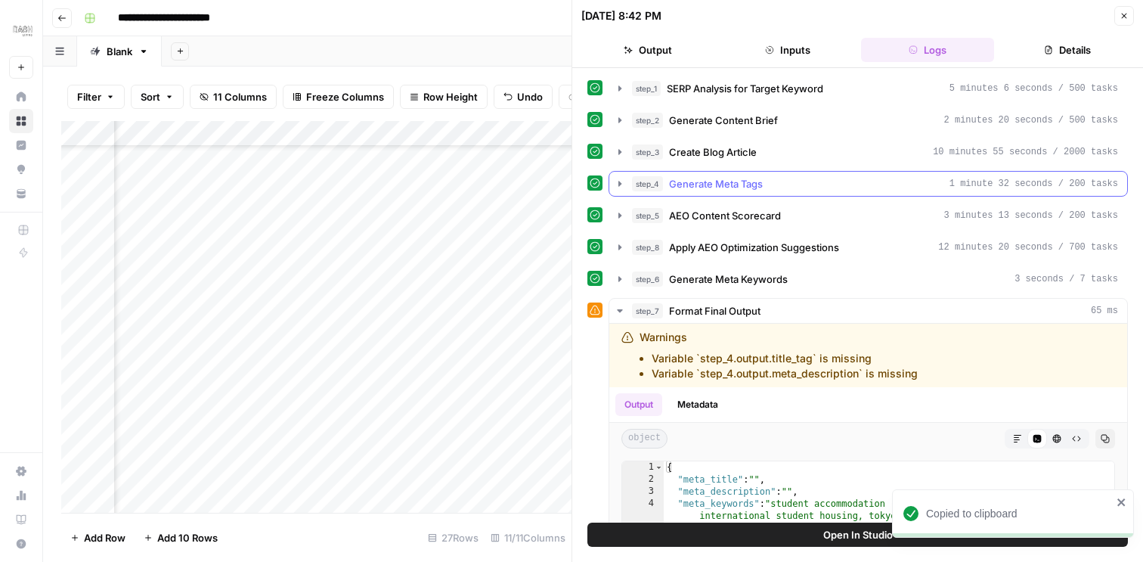
click at [624, 190] on button "step_4 Generate Meta Tags 1 minute 32 seconds / 200 tasks" at bounding box center [868, 184] width 518 height 24
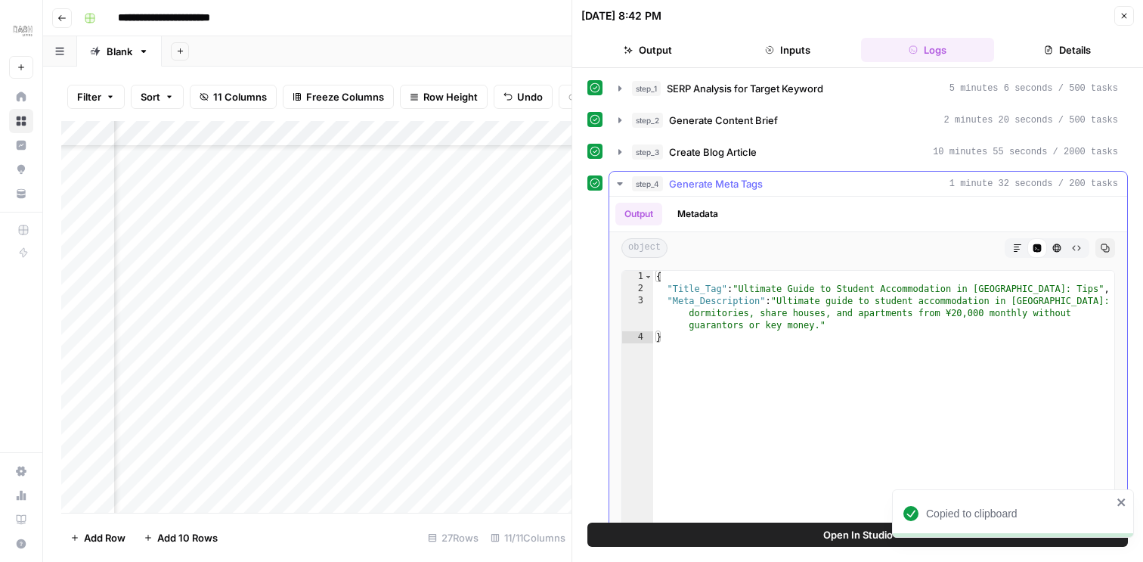
click at [1011, 252] on button "Markdown" at bounding box center [1018, 248] width 20 height 20
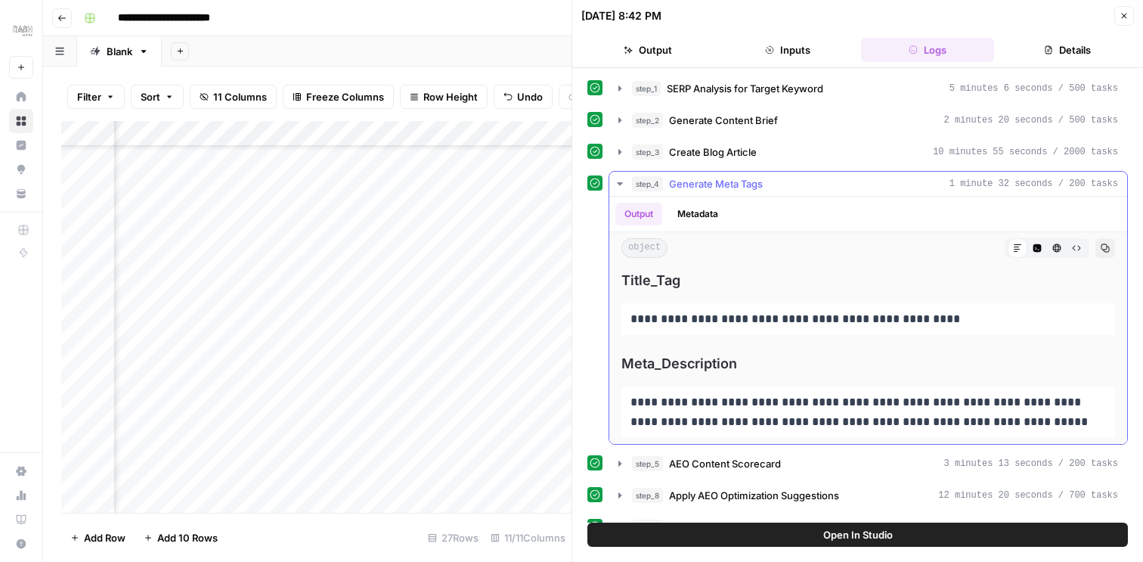
click at [1104, 249] on icon "button" at bounding box center [1105, 247] width 9 height 9
click at [1126, 15] on icon "button" at bounding box center [1123, 15] width 9 height 9
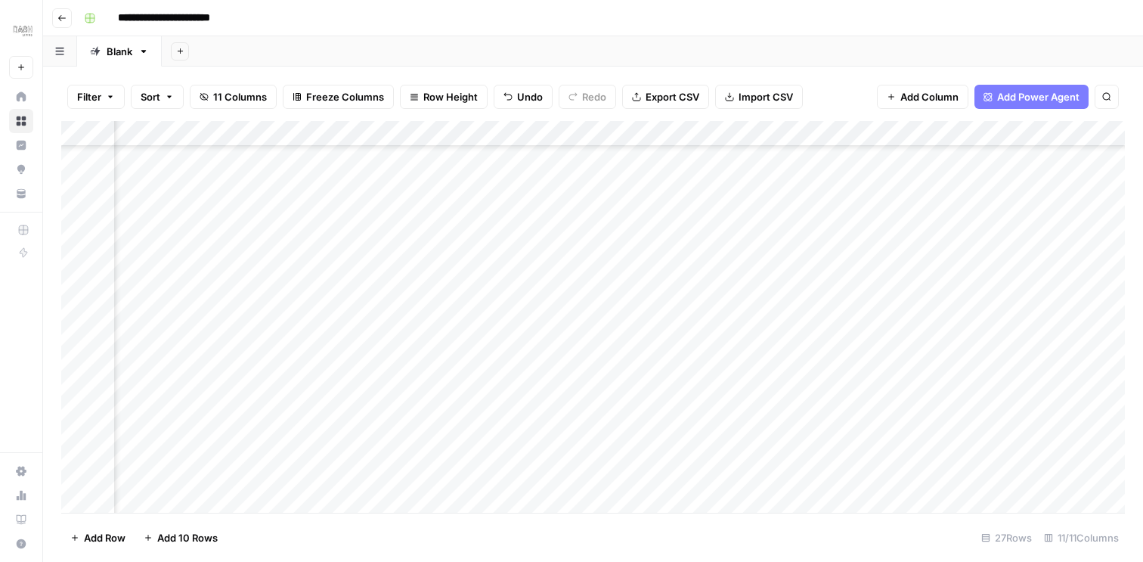
scroll to position [297, 239]
click at [892, 245] on div "Add Column" at bounding box center [592, 317] width 1063 height 392
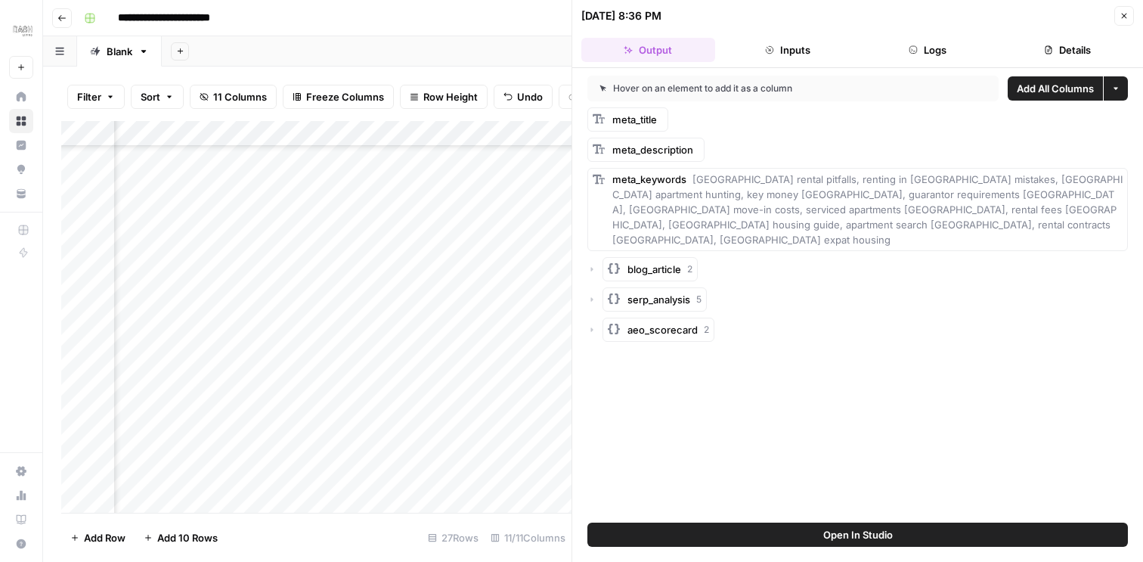
click at [915, 39] on button "Logs" at bounding box center [928, 50] width 134 height 24
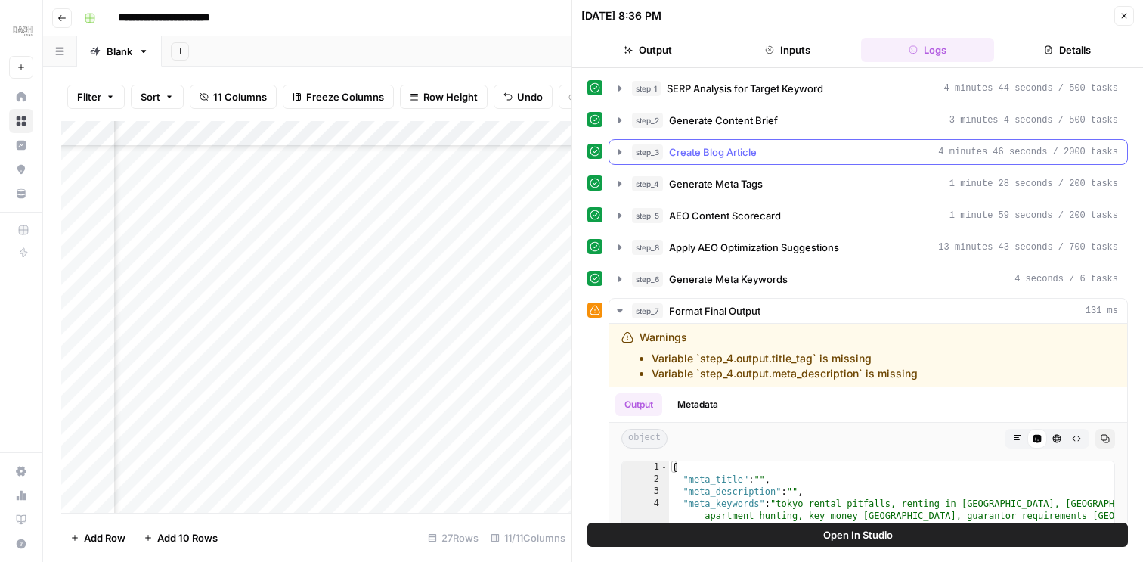
click at [621, 152] on icon "button" at bounding box center [620, 152] width 12 height 12
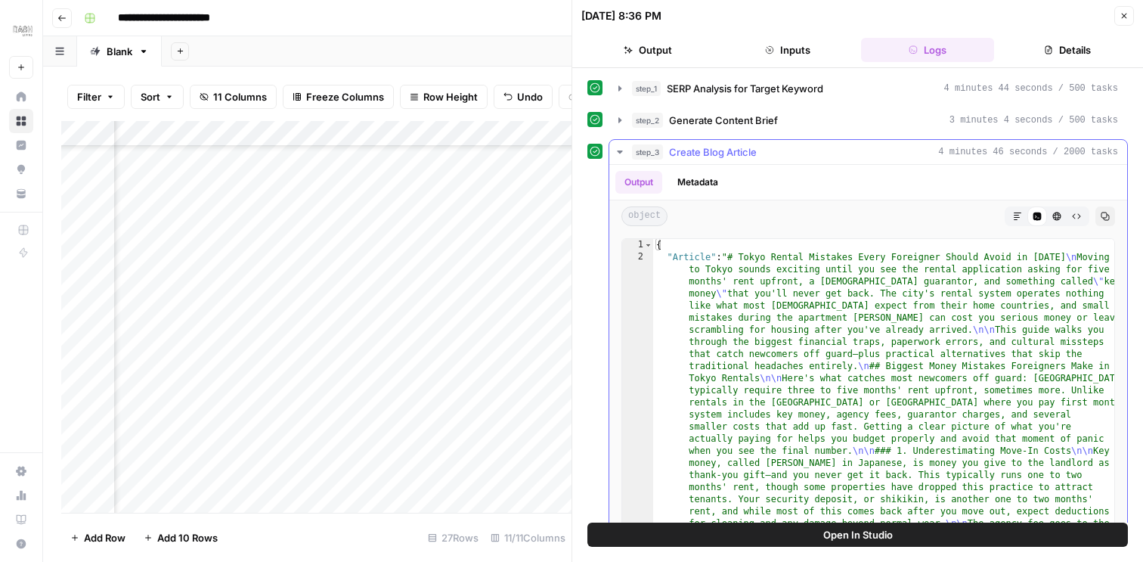
click at [1014, 216] on icon "button" at bounding box center [1017, 216] width 9 height 9
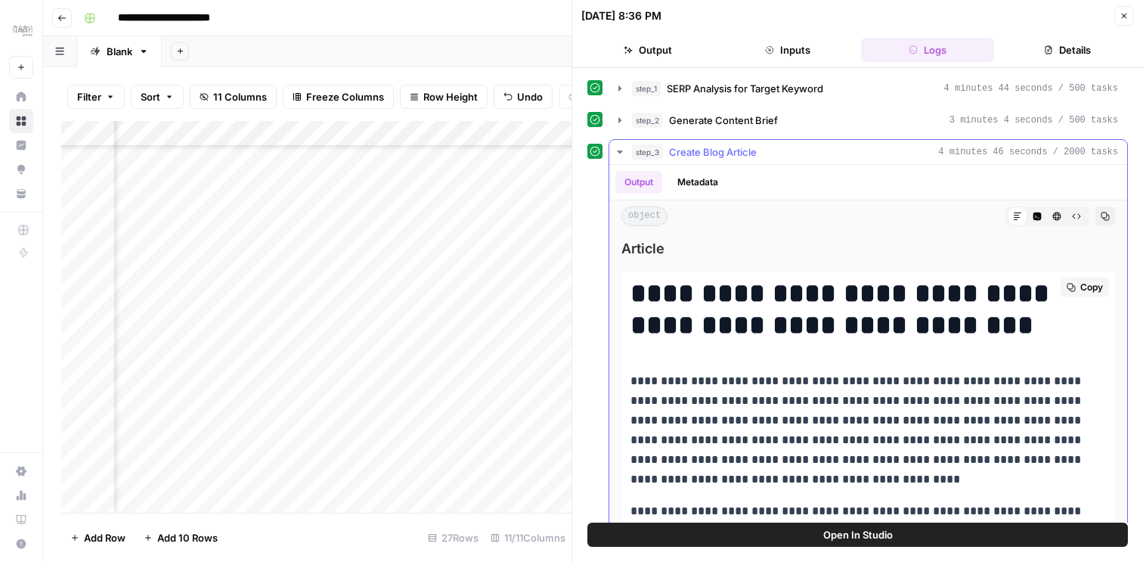
click at [1089, 288] on span "Copy" at bounding box center [1091, 287] width 23 height 14
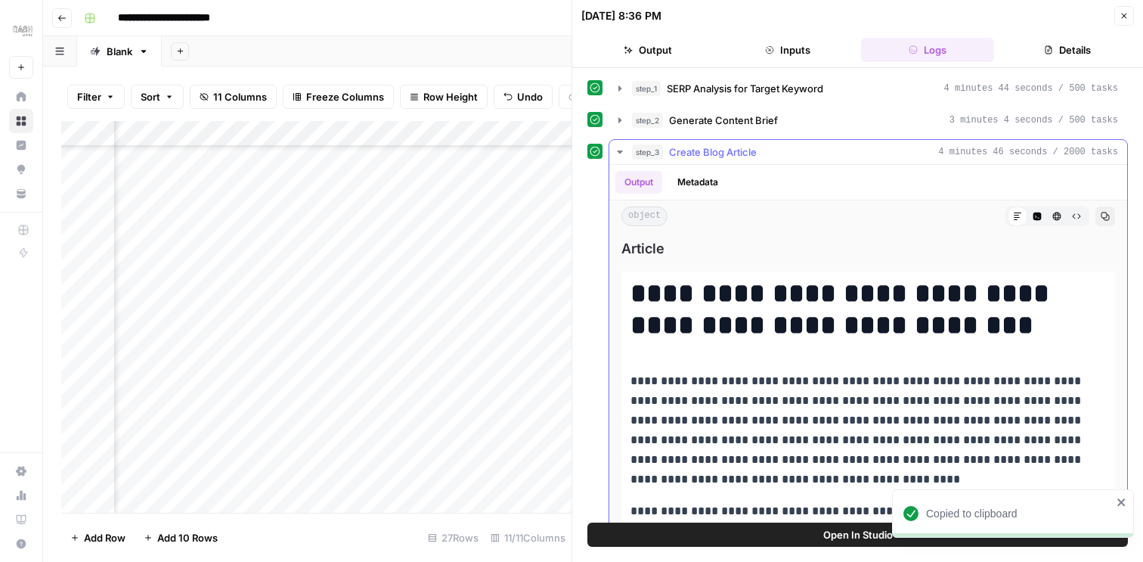
click at [619, 150] on icon "button" at bounding box center [620, 152] width 12 height 12
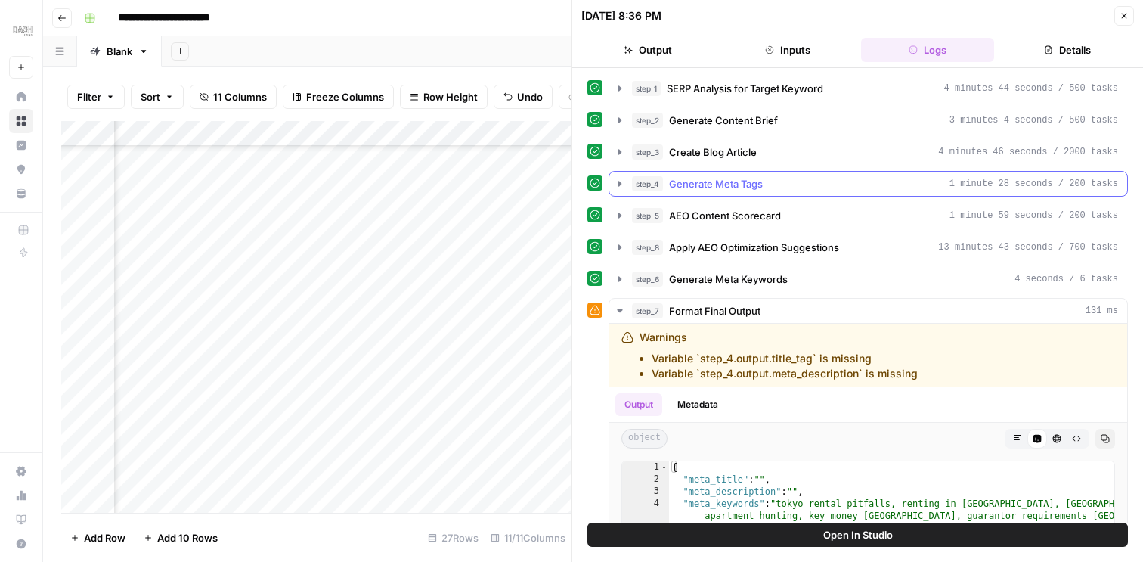
click at [619, 189] on icon "button" at bounding box center [620, 184] width 12 height 12
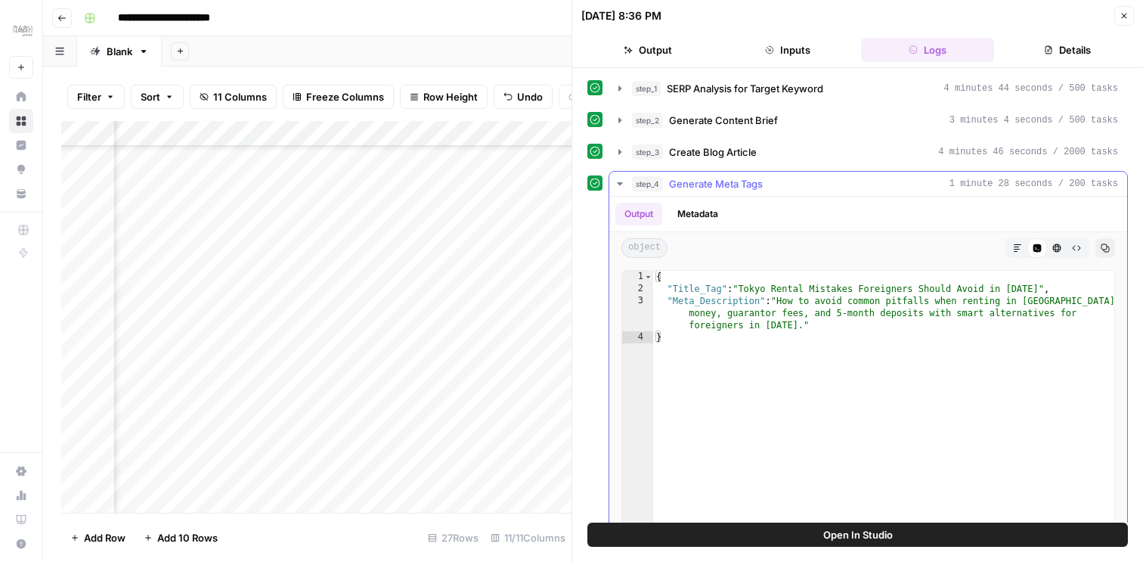
click at [1018, 247] on icon "button" at bounding box center [1017, 247] width 9 height 9
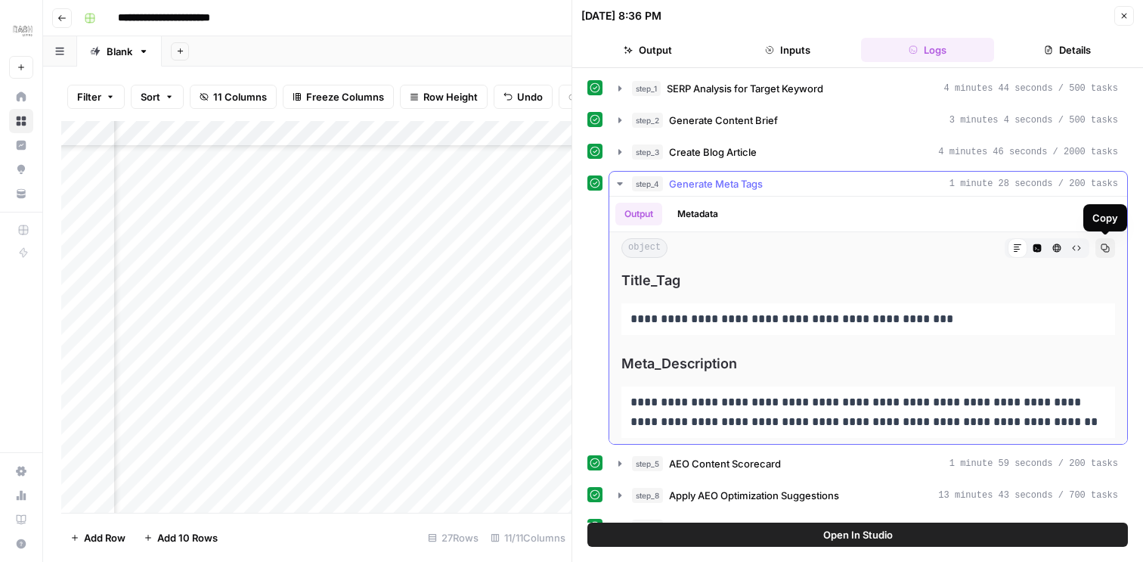
click at [1109, 245] on icon "button" at bounding box center [1105, 247] width 9 height 9
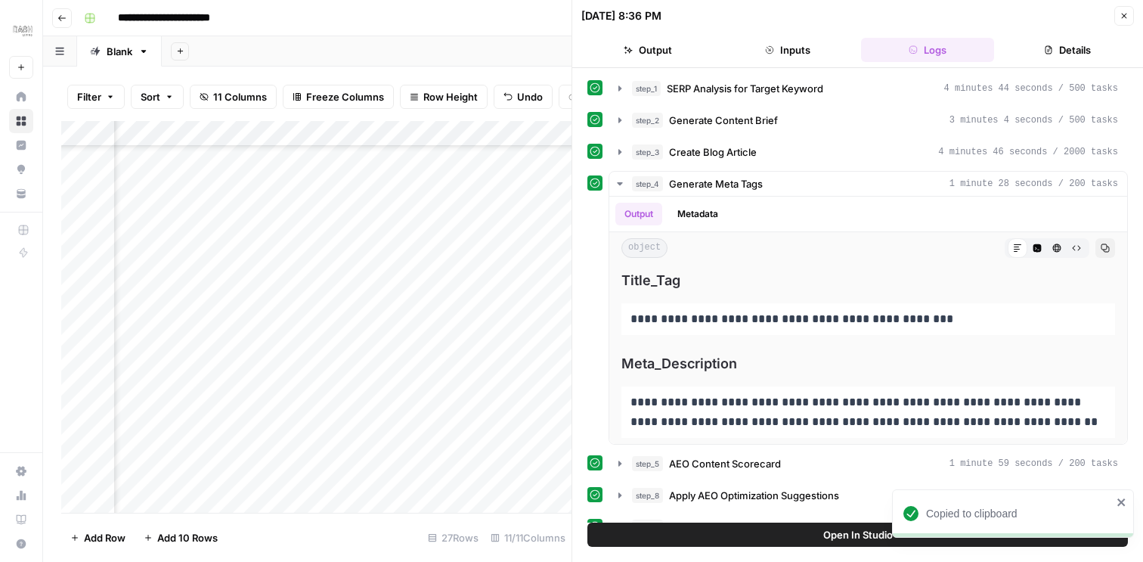
click at [1126, 17] on icon "button" at bounding box center [1123, 15] width 9 height 9
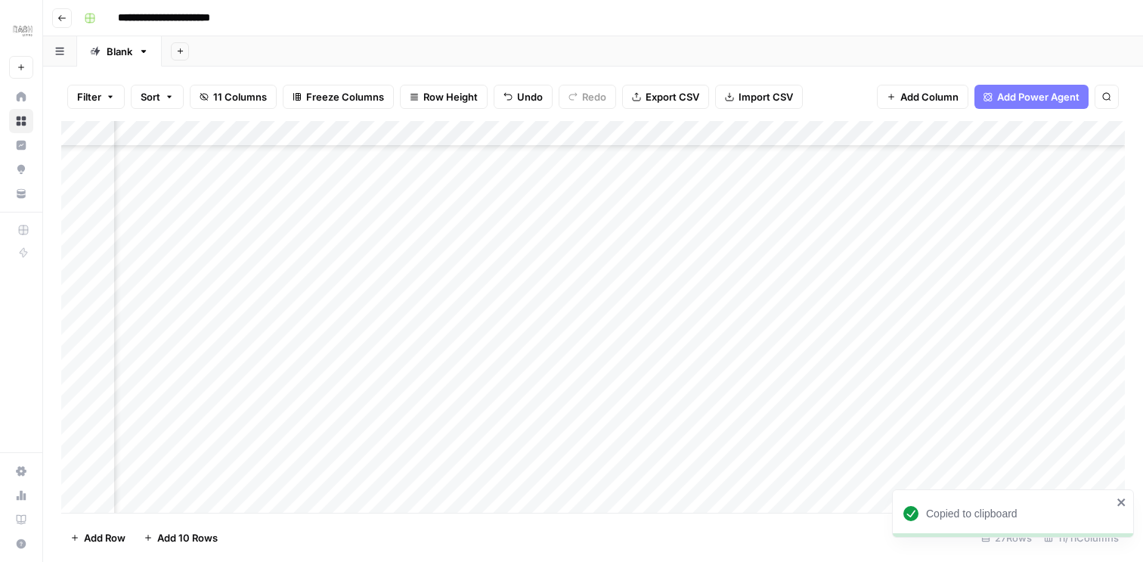
scroll to position [342, 238]
click at [895, 278] on div "Add Column" at bounding box center [592, 317] width 1063 height 392
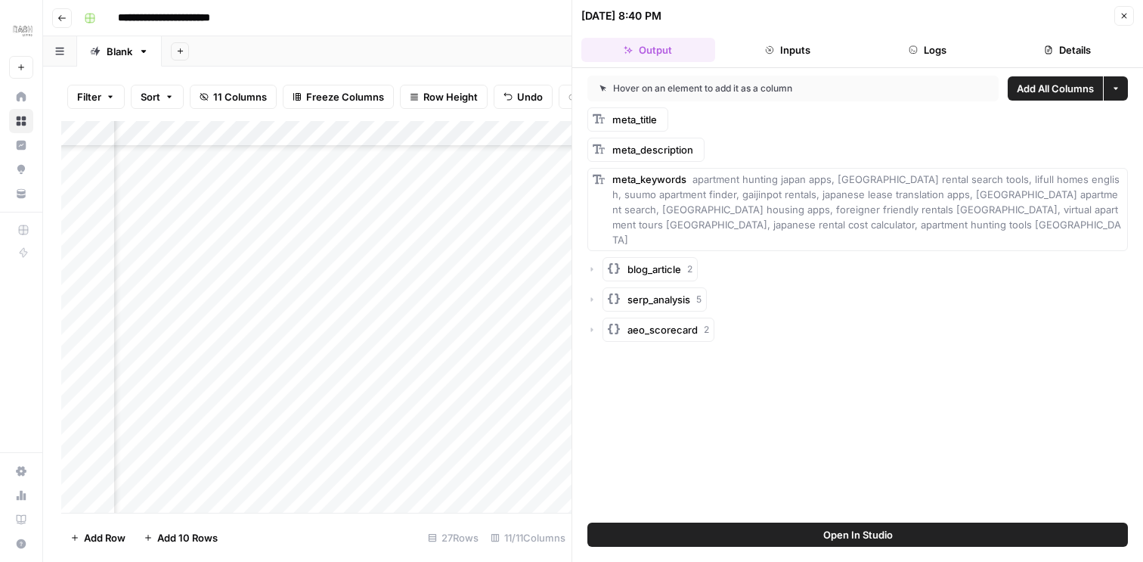
click at [901, 51] on button "Logs" at bounding box center [928, 50] width 134 height 24
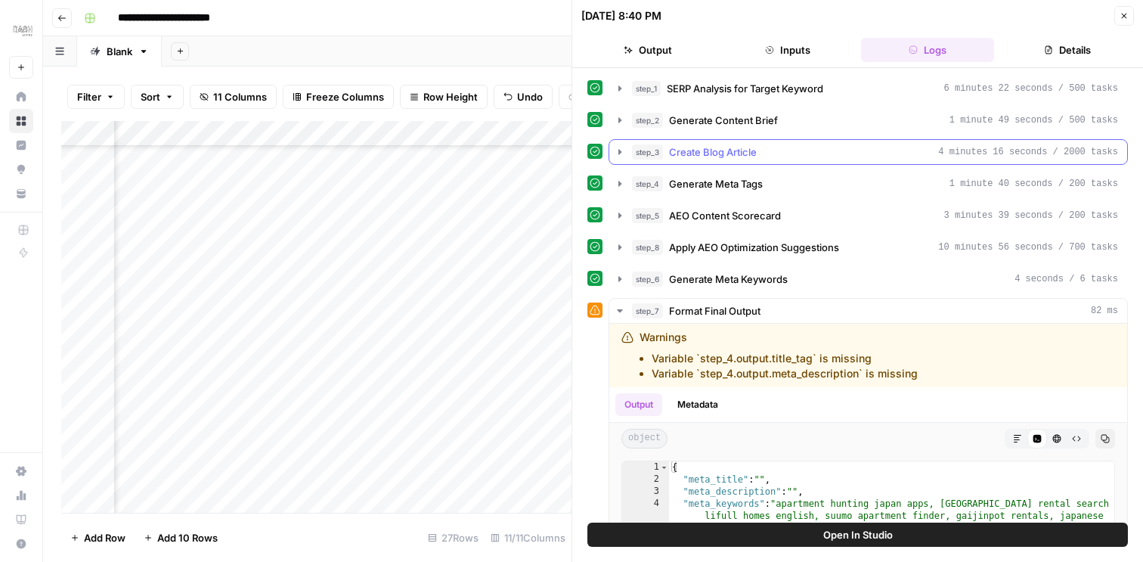
click at [619, 148] on icon "button" at bounding box center [620, 152] width 12 height 12
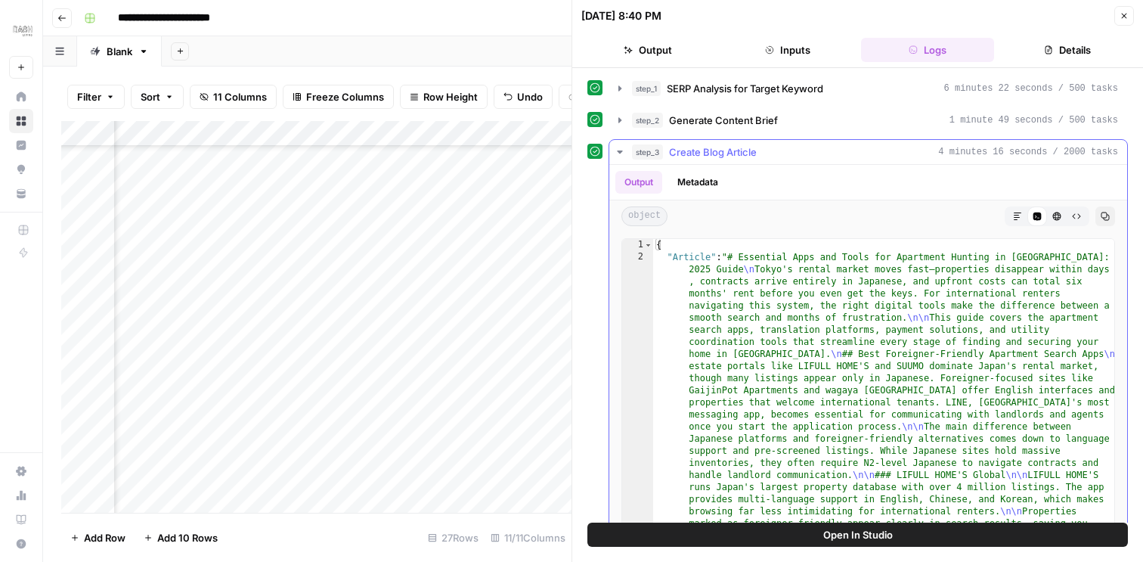
click at [1017, 215] on icon "button" at bounding box center [1017, 216] width 9 height 9
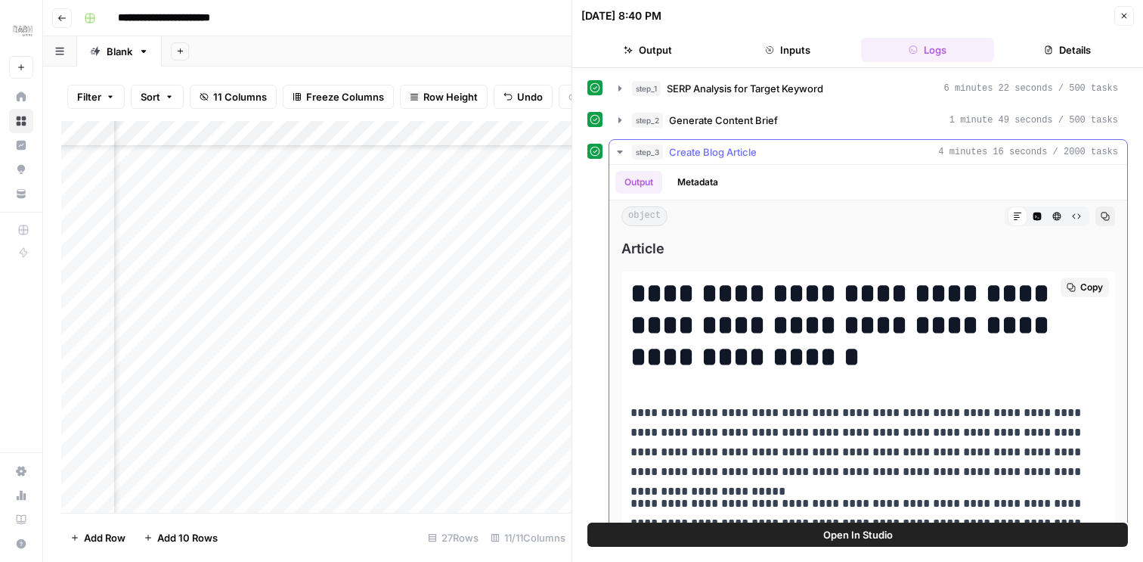
click at [1085, 289] on span "Copy" at bounding box center [1091, 287] width 23 height 14
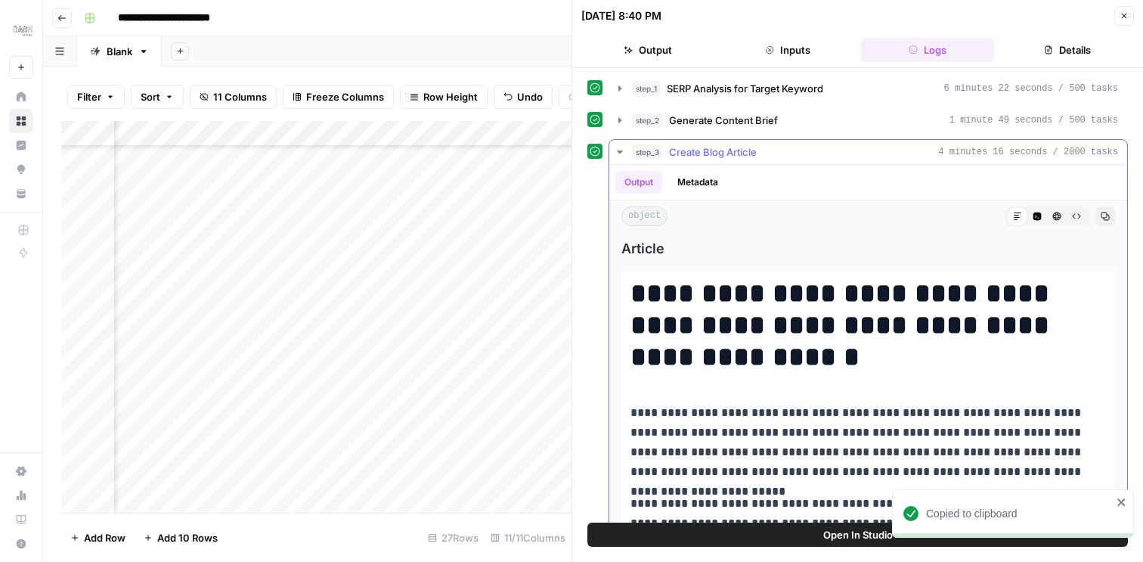
click at [618, 148] on icon "button" at bounding box center [620, 152] width 12 height 12
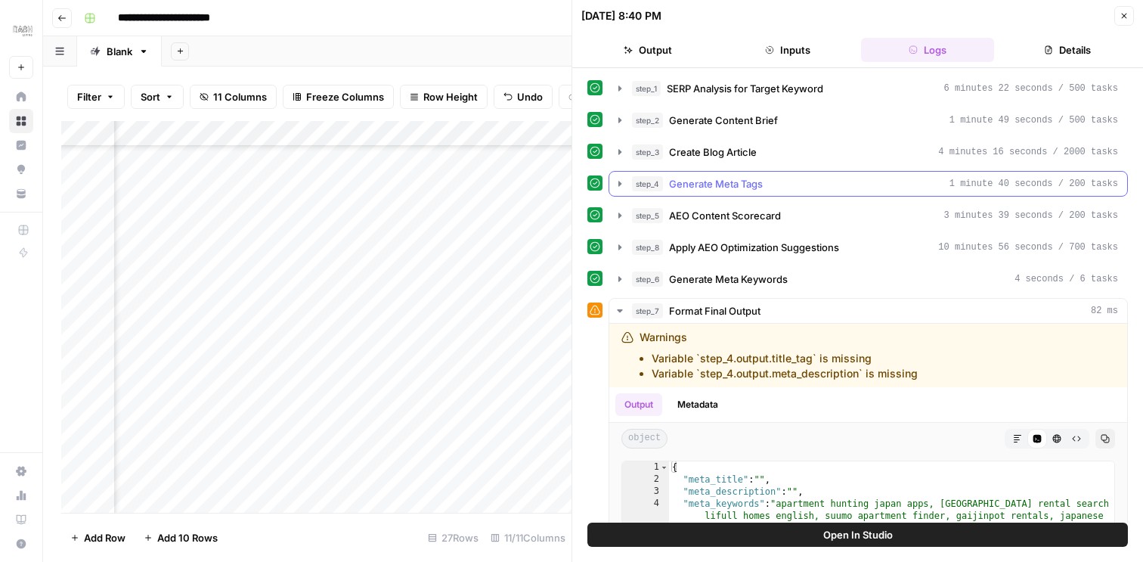
click at [618, 184] on icon "button" at bounding box center [620, 184] width 12 height 12
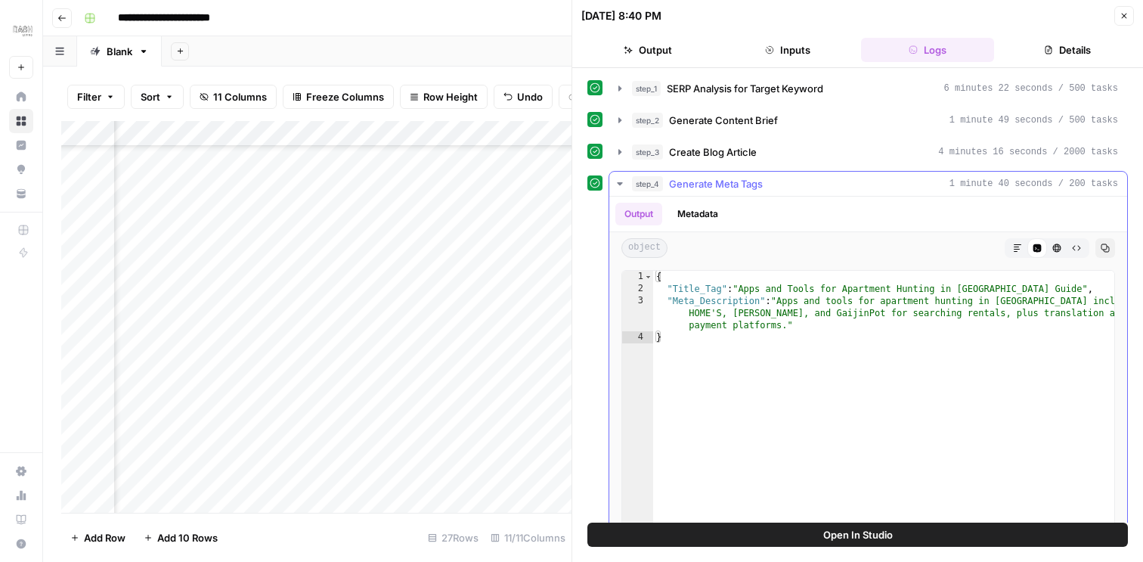
click at [1016, 247] on icon "button" at bounding box center [1017, 247] width 9 height 9
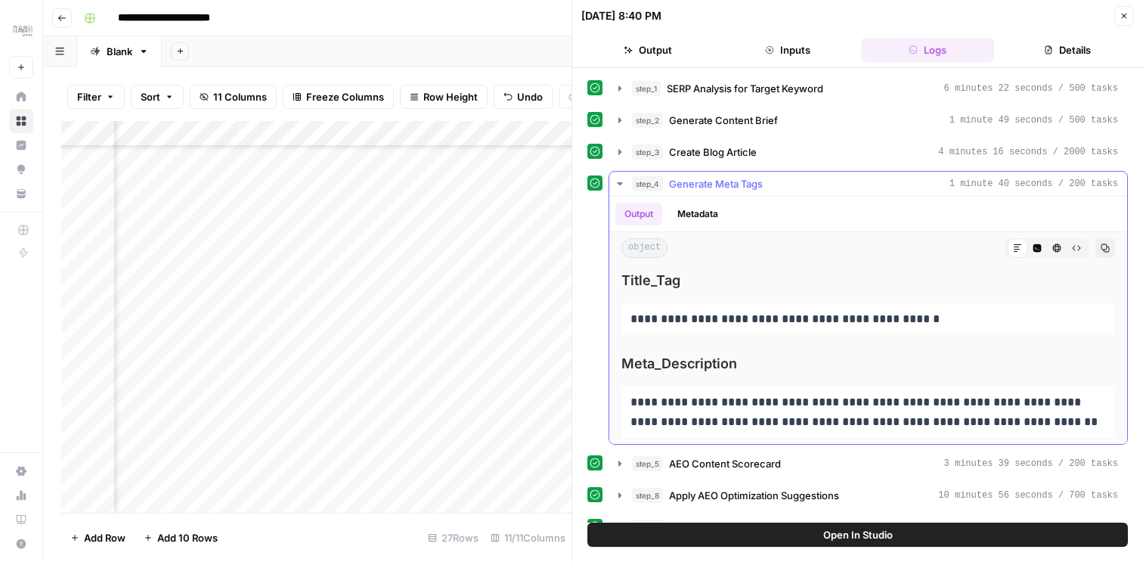
click at [1105, 251] on icon "button" at bounding box center [1105, 248] width 8 height 8
click at [1125, 21] on button "Close" at bounding box center [1124, 16] width 20 height 20
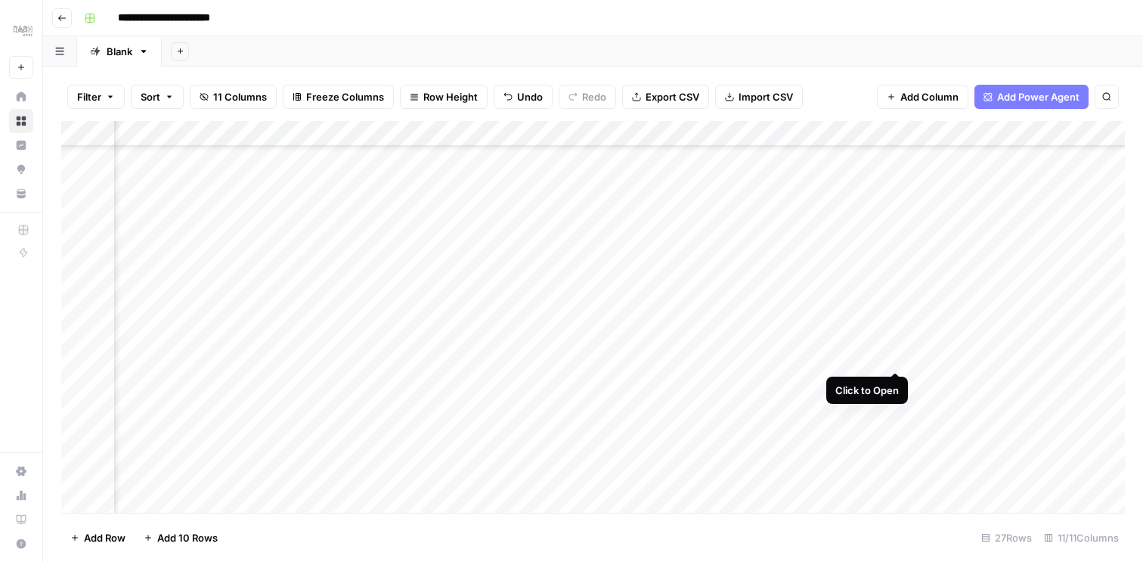
click at [894, 352] on div "Add Column" at bounding box center [592, 317] width 1063 height 392
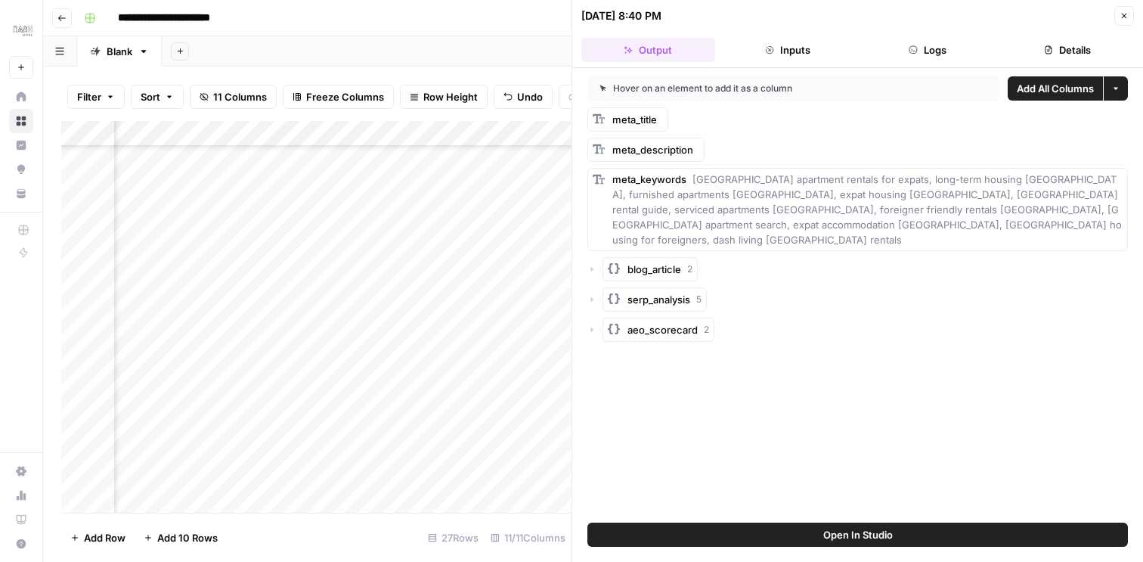
click at [915, 59] on button "Logs" at bounding box center [928, 50] width 134 height 24
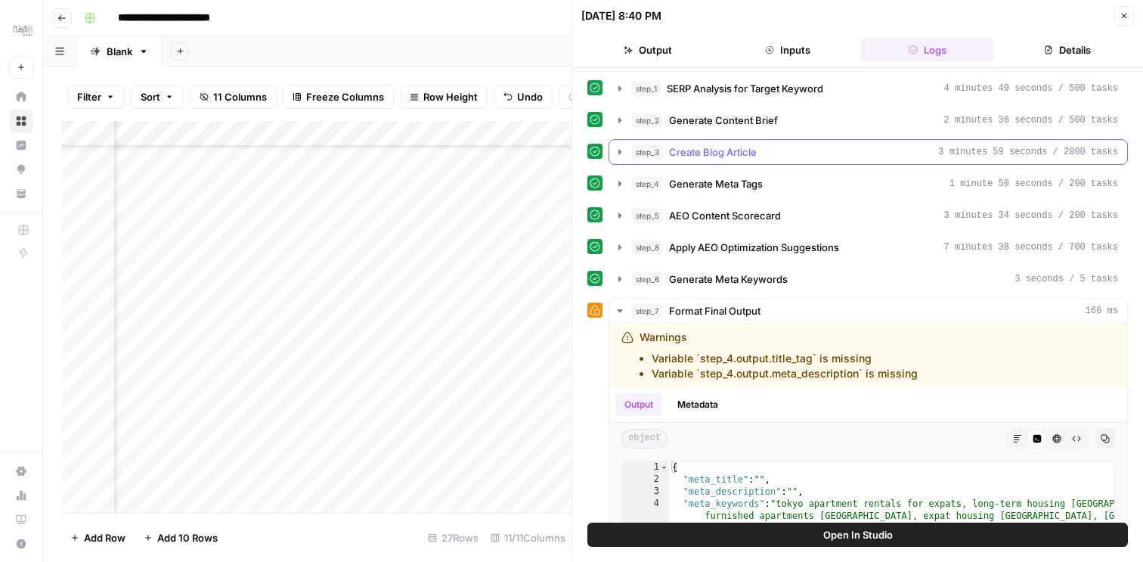
click at [615, 148] on icon "button" at bounding box center [620, 152] width 12 height 12
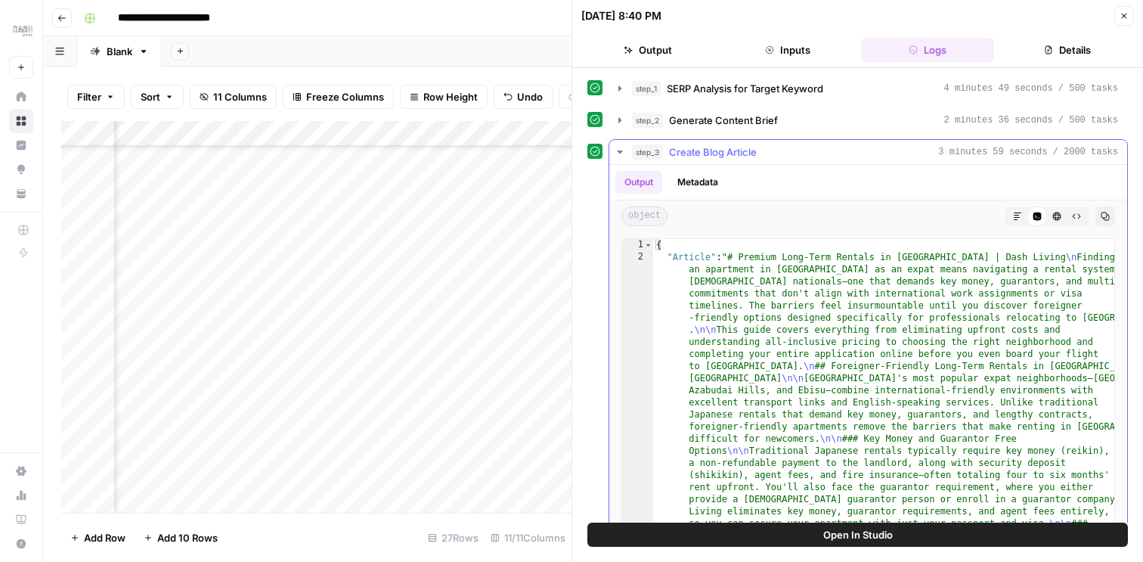
click at [1016, 212] on icon "button" at bounding box center [1017, 216] width 9 height 9
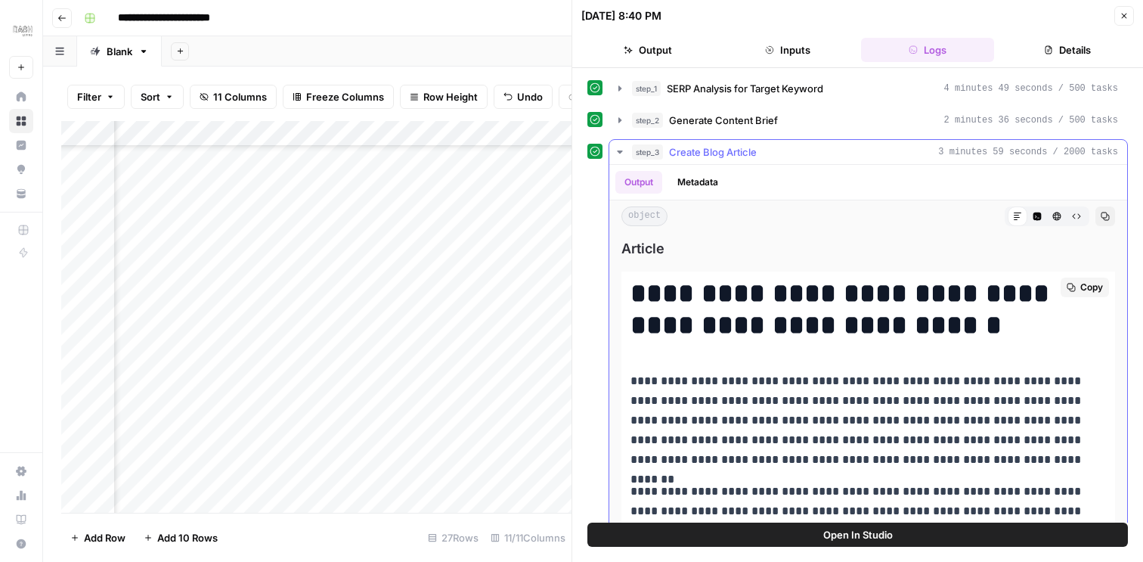
click at [1090, 290] on span "Copy" at bounding box center [1091, 287] width 23 height 14
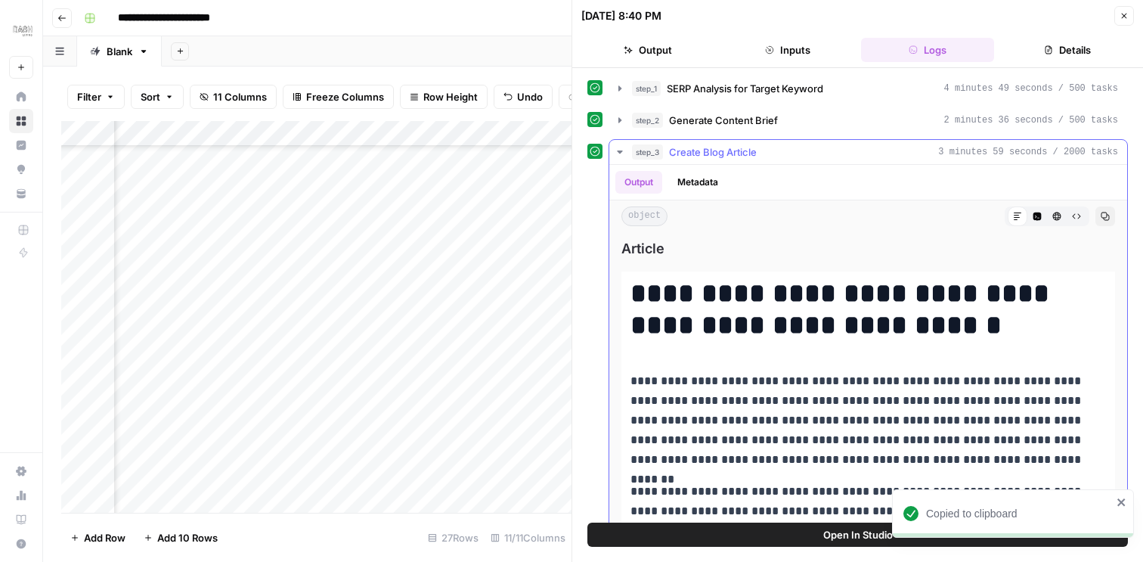
click at [621, 153] on icon "button" at bounding box center [619, 151] width 5 height 3
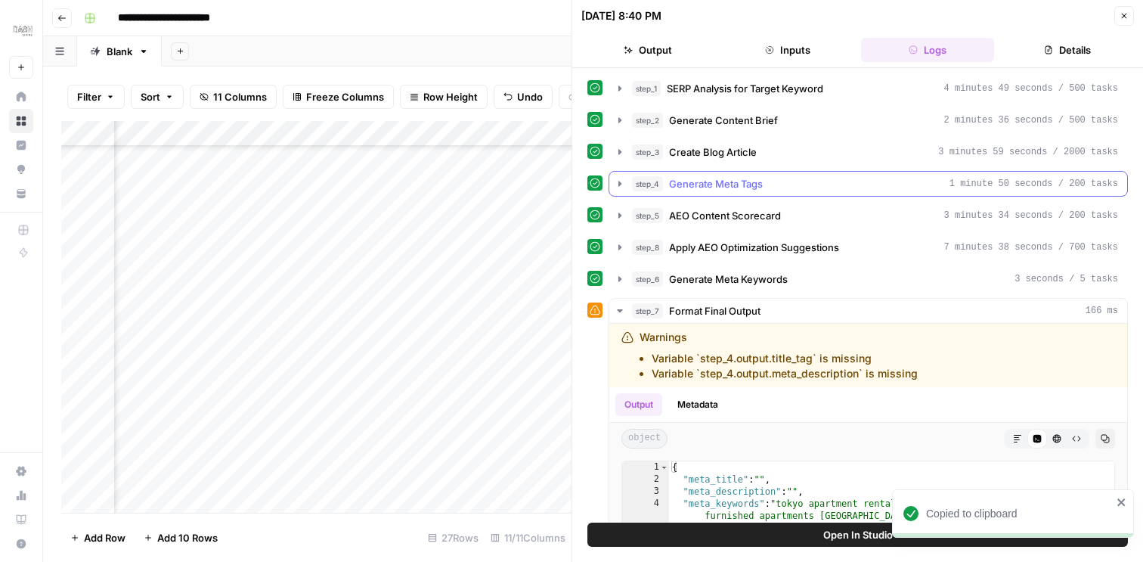
click at [619, 184] on icon "button" at bounding box center [619, 183] width 3 height 5
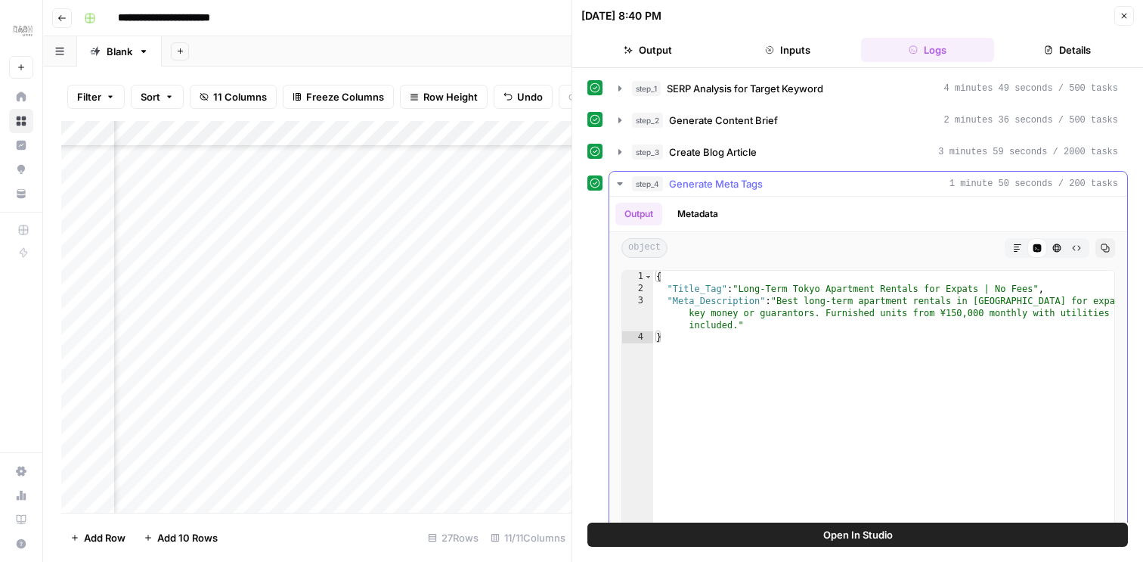
click at [1016, 248] on icon "button" at bounding box center [1017, 247] width 9 height 9
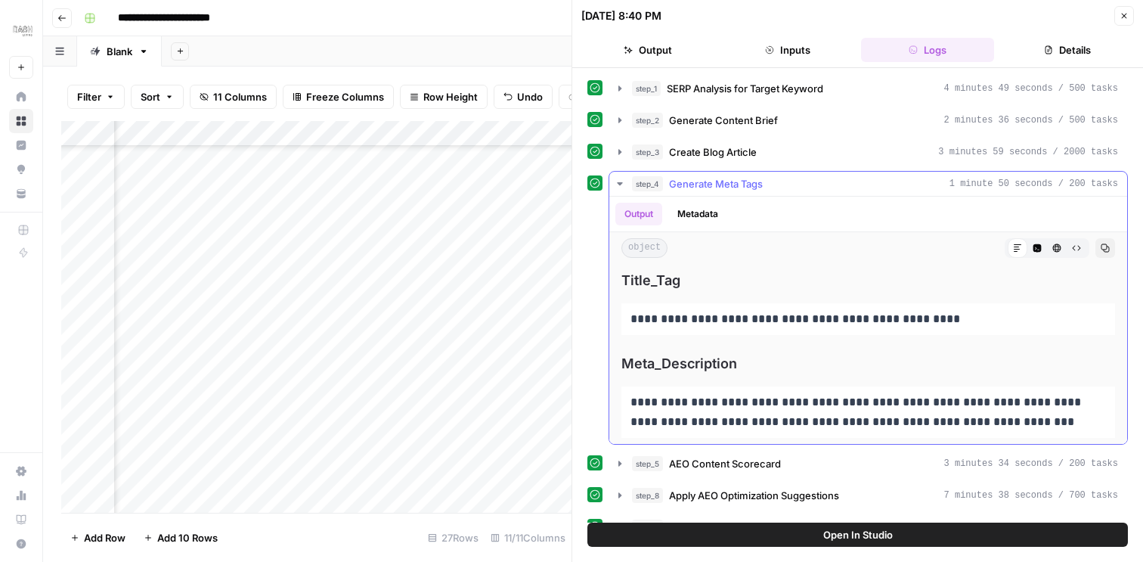
click at [1116, 249] on div "object Markdown Code Editor HTML Viewer Raw Output Copy" at bounding box center [868, 248] width 518 height 32
click at [1102, 249] on icon "button" at bounding box center [1105, 247] width 9 height 9
click at [1132, 11] on button "Close" at bounding box center [1124, 16] width 20 height 20
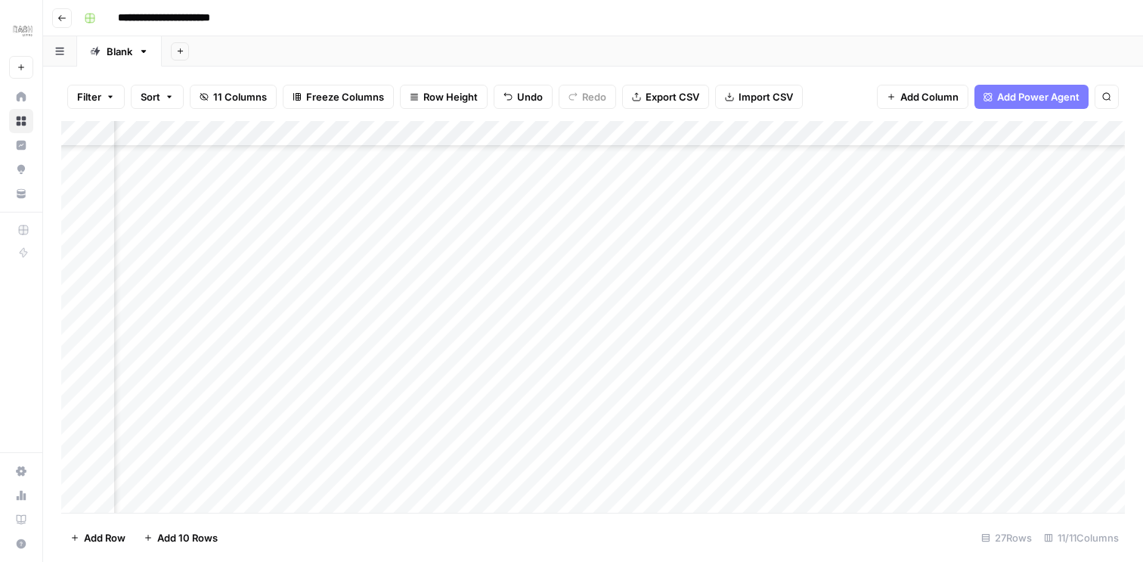
scroll to position [352, 238]
click at [896, 372] on div "Add Column" at bounding box center [592, 317] width 1063 height 392
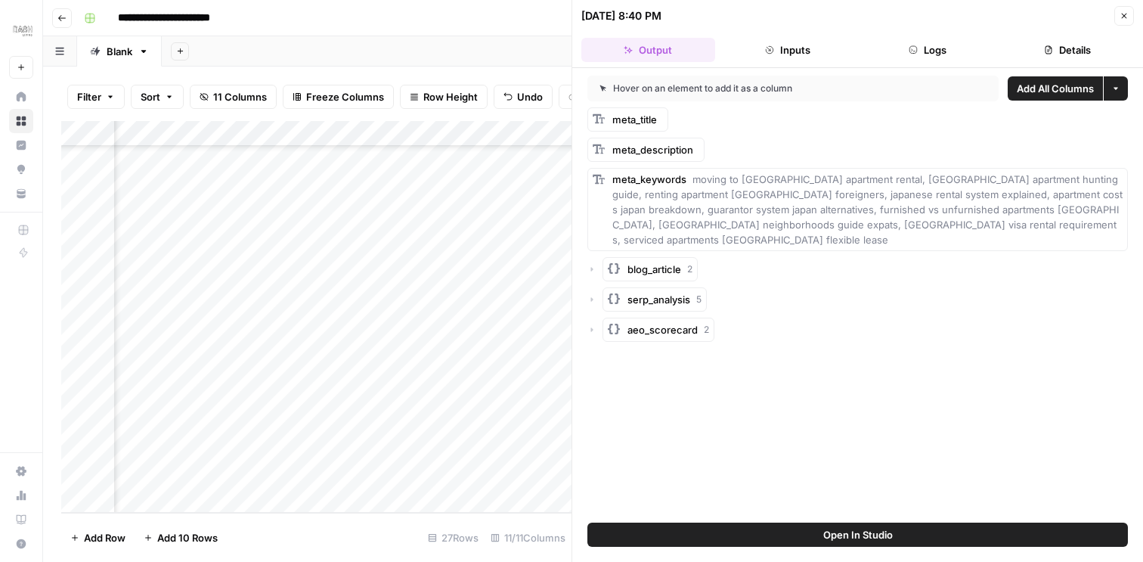
click at [925, 53] on button "Logs" at bounding box center [928, 50] width 134 height 24
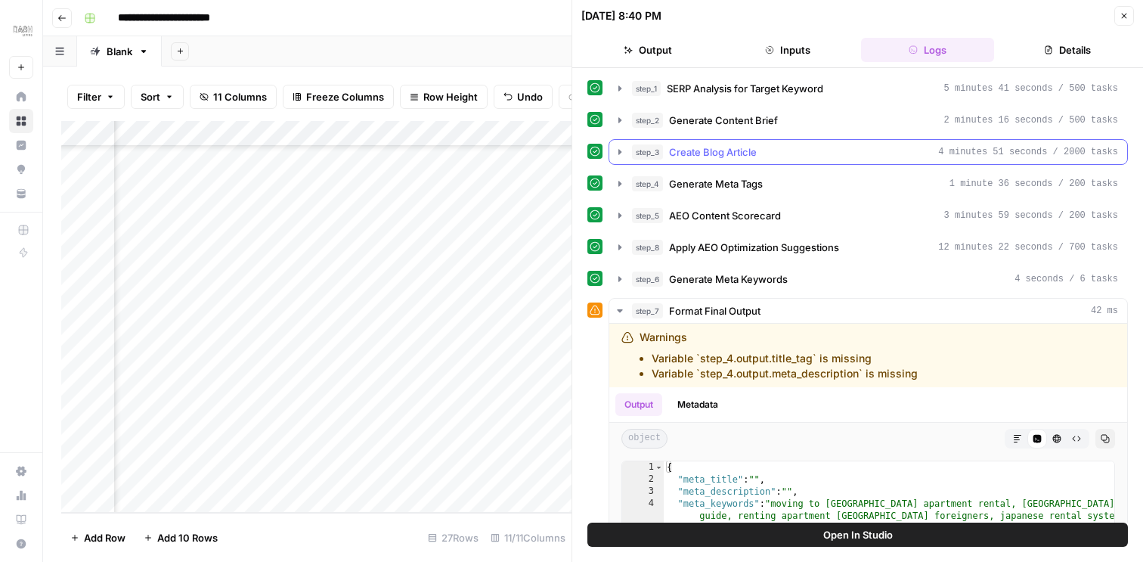
click at [623, 150] on icon "button" at bounding box center [620, 152] width 12 height 12
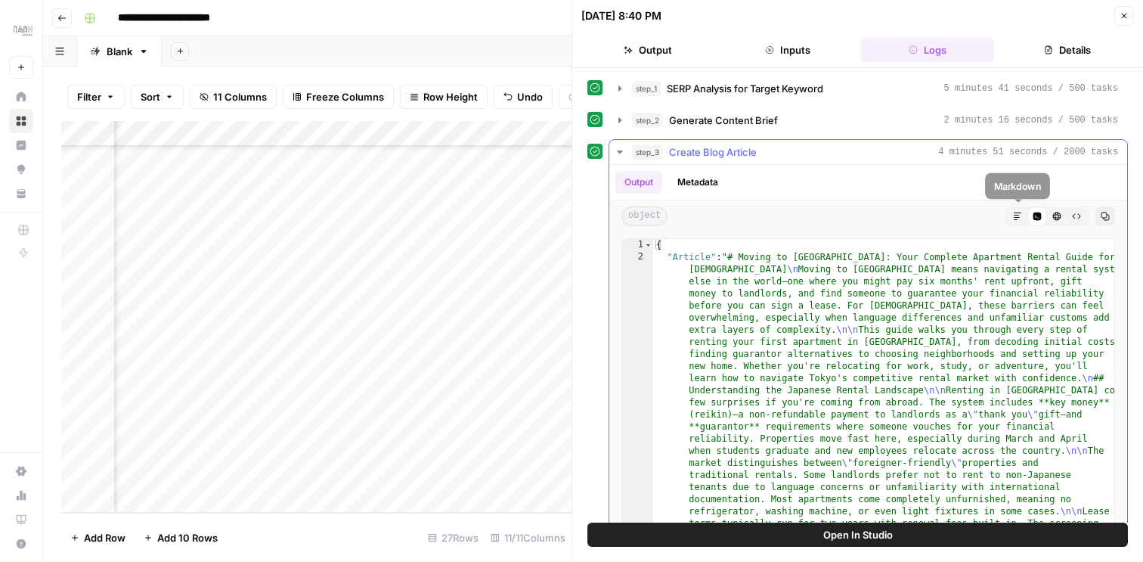
click at [1015, 215] on icon "button" at bounding box center [1017, 216] width 9 height 9
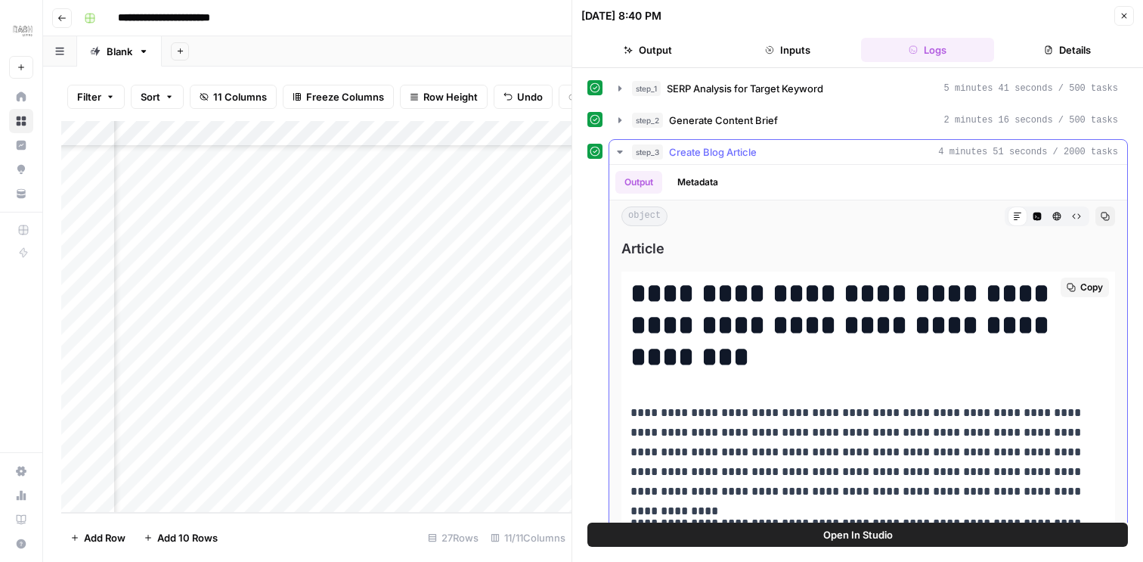
click at [1085, 287] on span "Copy" at bounding box center [1091, 287] width 23 height 14
click at [615, 150] on icon "button" at bounding box center [620, 152] width 12 height 12
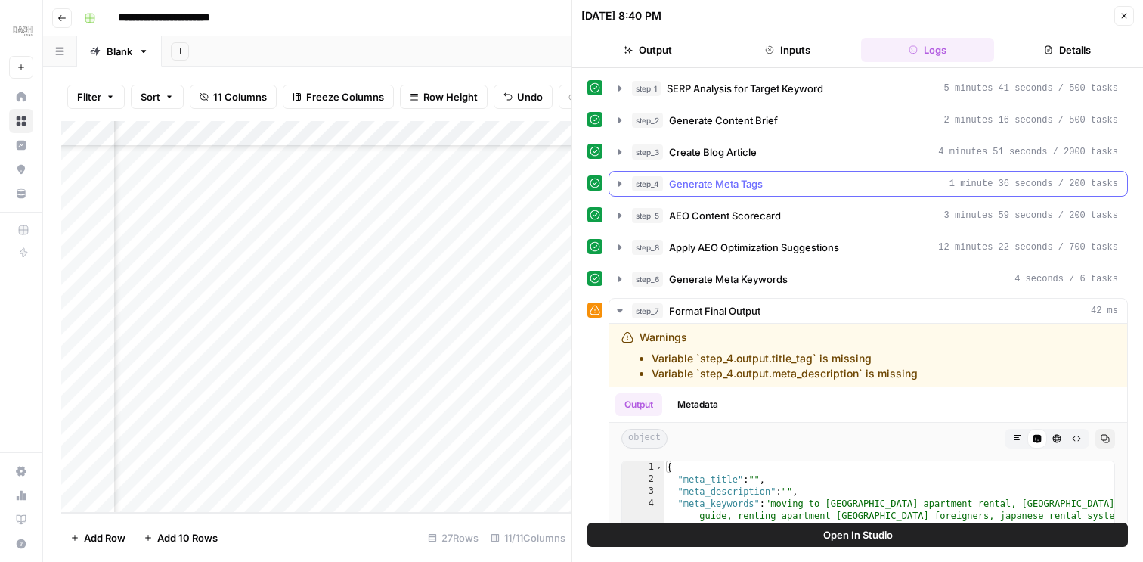
click at [624, 186] on icon "button" at bounding box center [620, 184] width 12 height 12
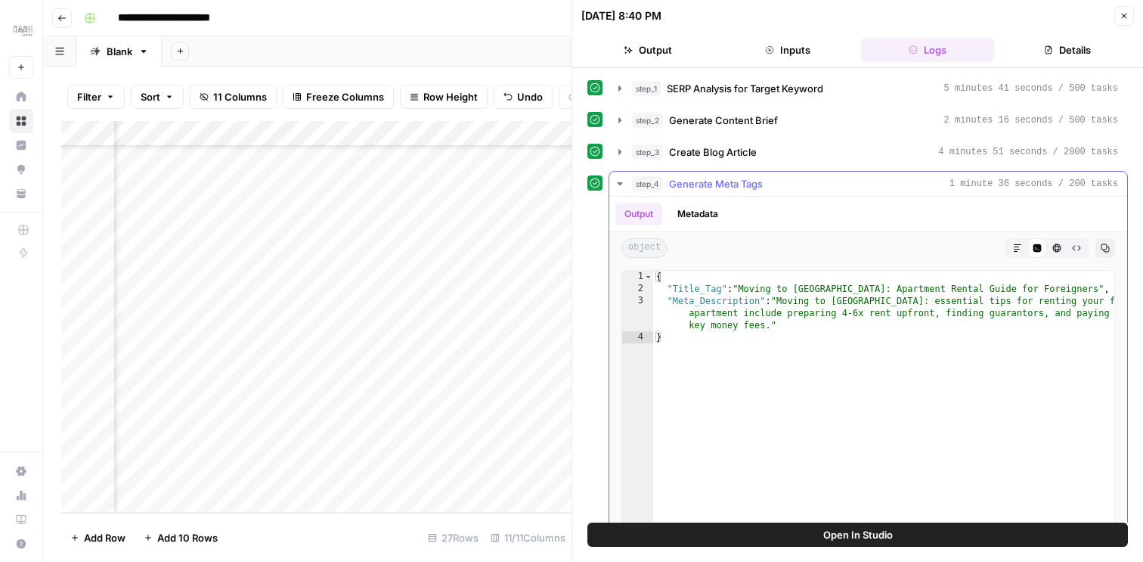
click at [1014, 245] on icon "button" at bounding box center [1017, 247] width 9 height 9
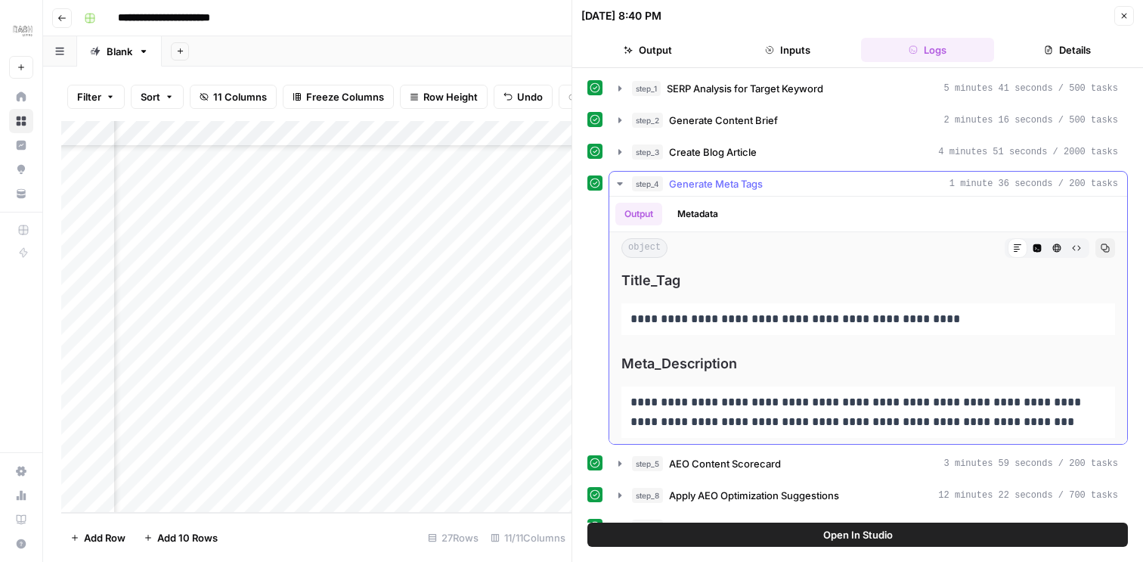
click at [1107, 248] on icon "button" at bounding box center [1105, 248] width 8 height 8
click at [1129, 17] on button "Close" at bounding box center [1124, 16] width 20 height 20
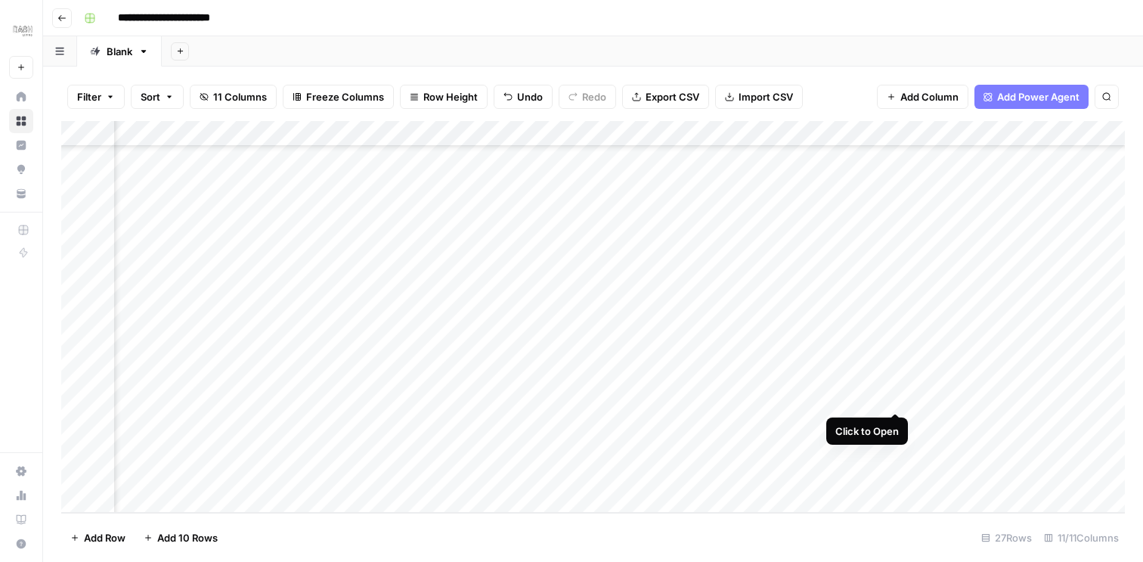
click at [896, 395] on div "Add Column" at bounding box center [592, 317] width 1063 height 392
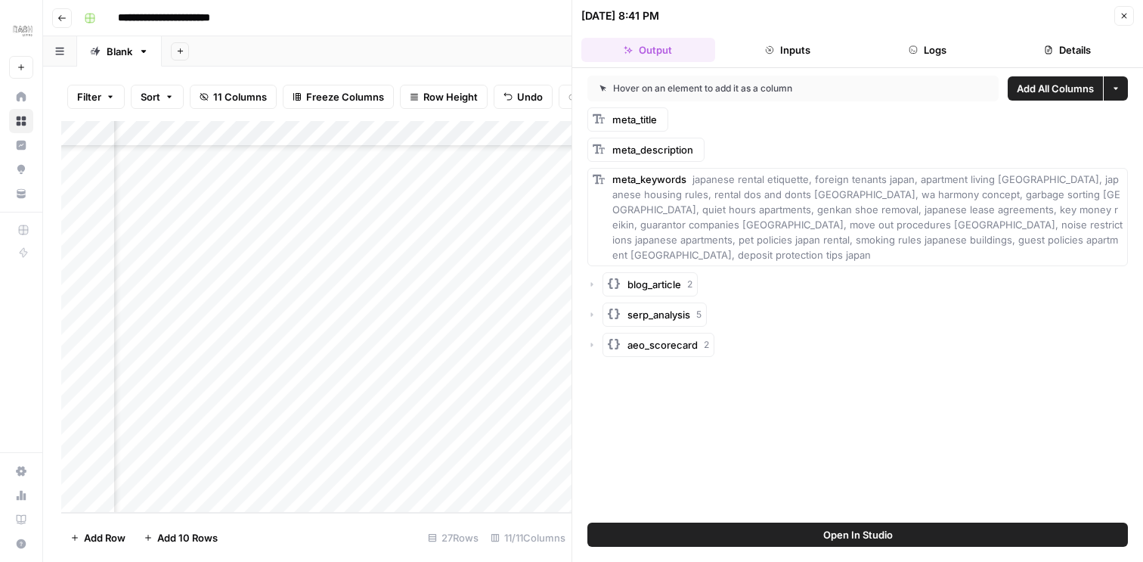
click at [943, 51] on button "Logs" at bounding box center [928, 50] width 134 height 24
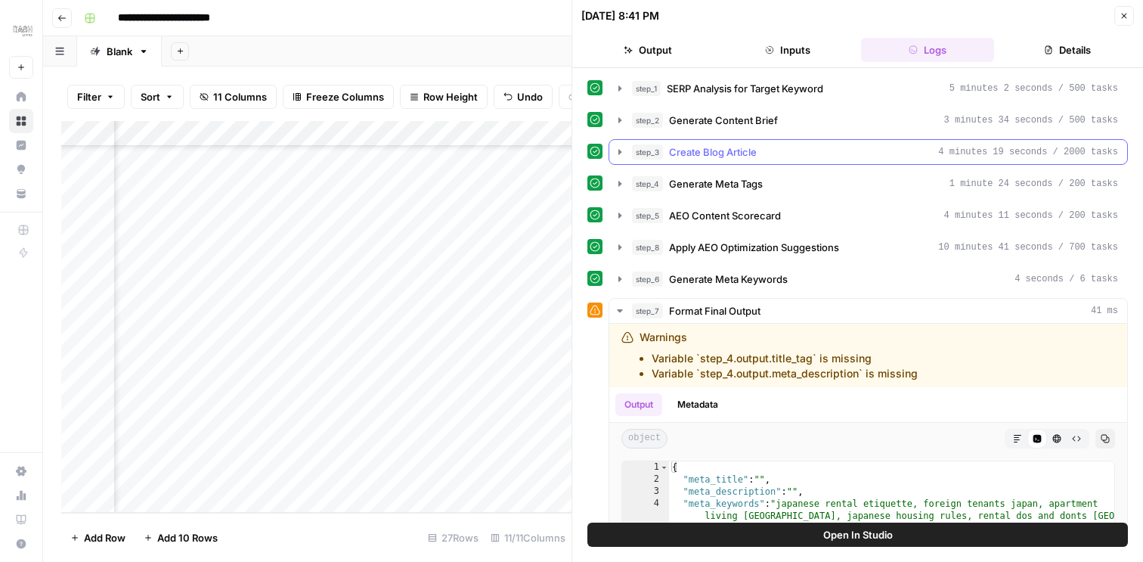
click at [618, 153] on icon "button" at bounding box center [619, 151] width 3 height 5
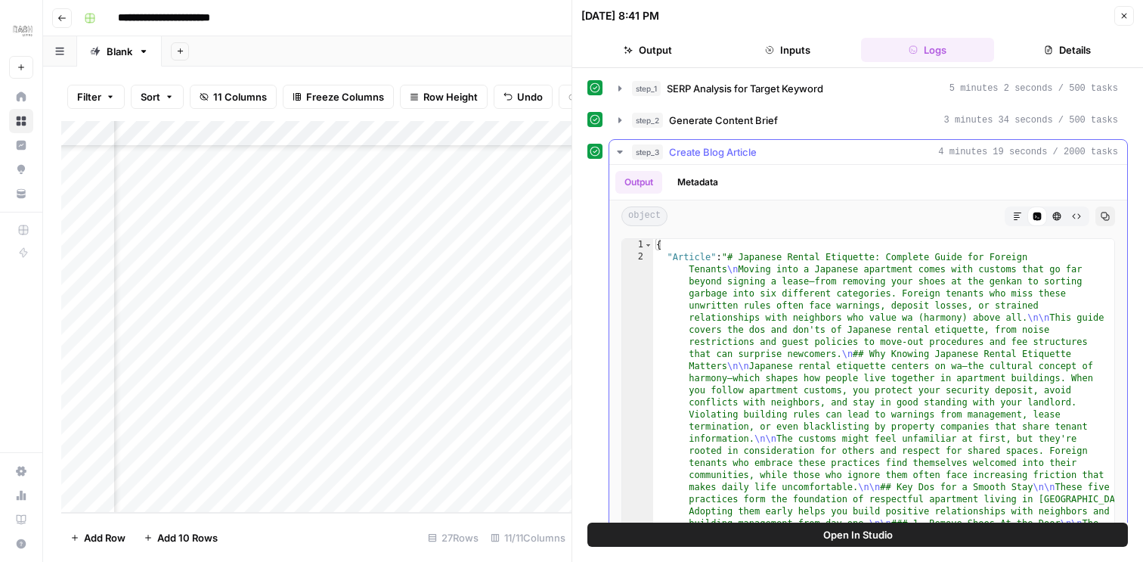
click at [1017, 217] on icon "button" at bounding box center [1018, 216] width 8 height 8
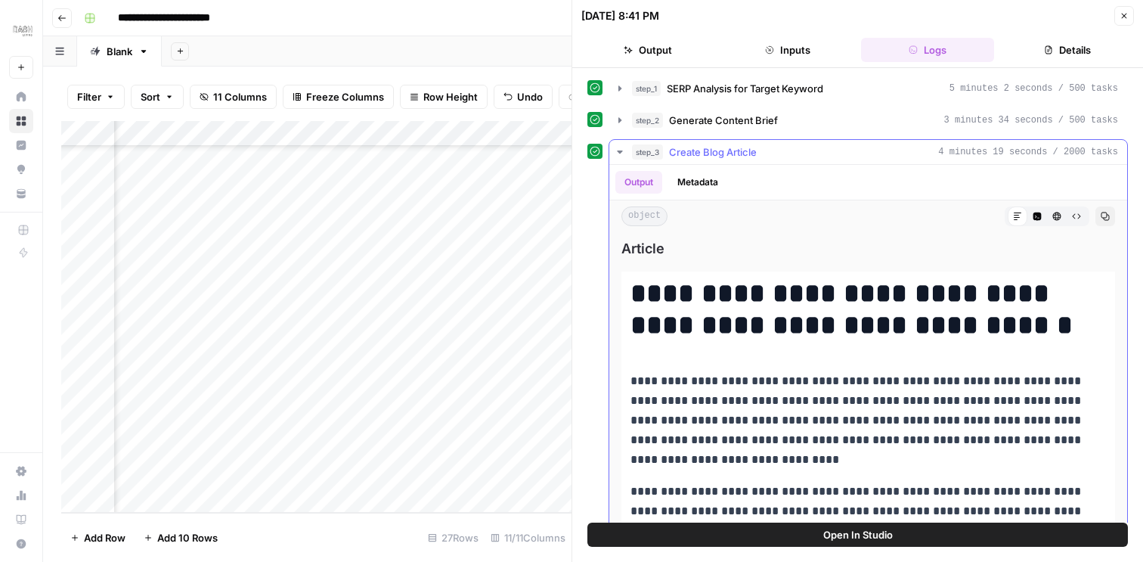
click at [1105, 215] on icon "button" at bounding box center [1105, 216] width 9 height 9
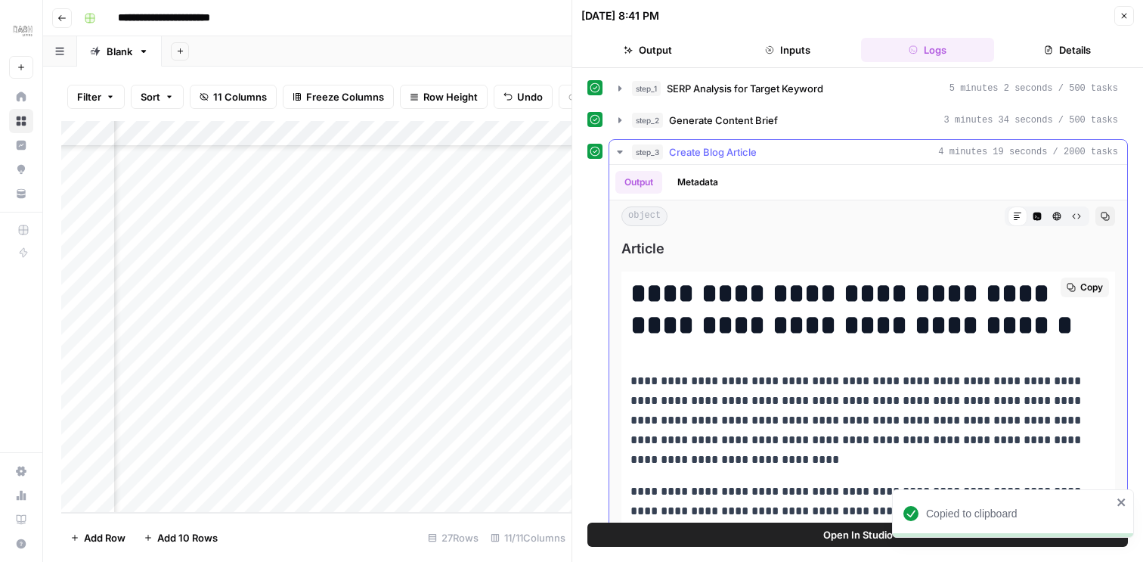
scroll to position [21, 0]
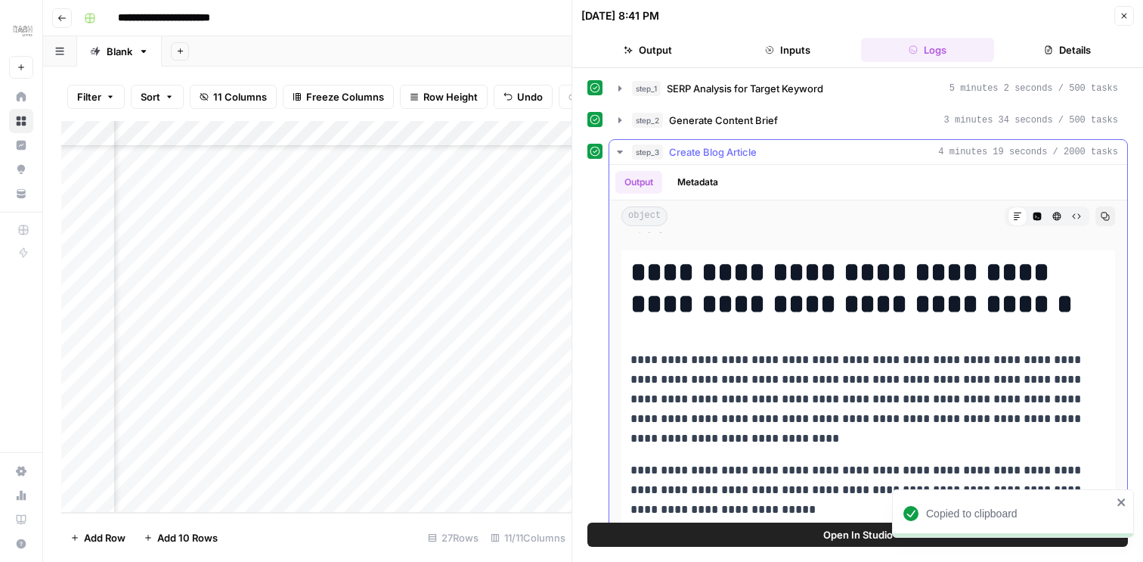
click at [619, 147] on icon "button" at bounding box center [620, 152] width 12 height 12
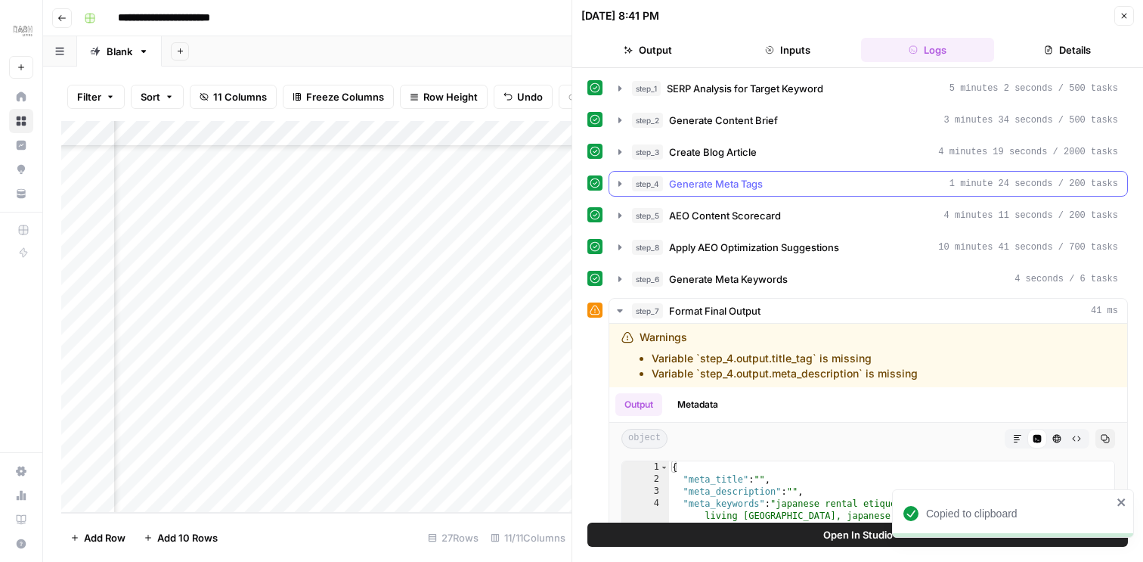
click at [618, 185] on icon "button" at bounding box center [619, 183] width 3 height 5
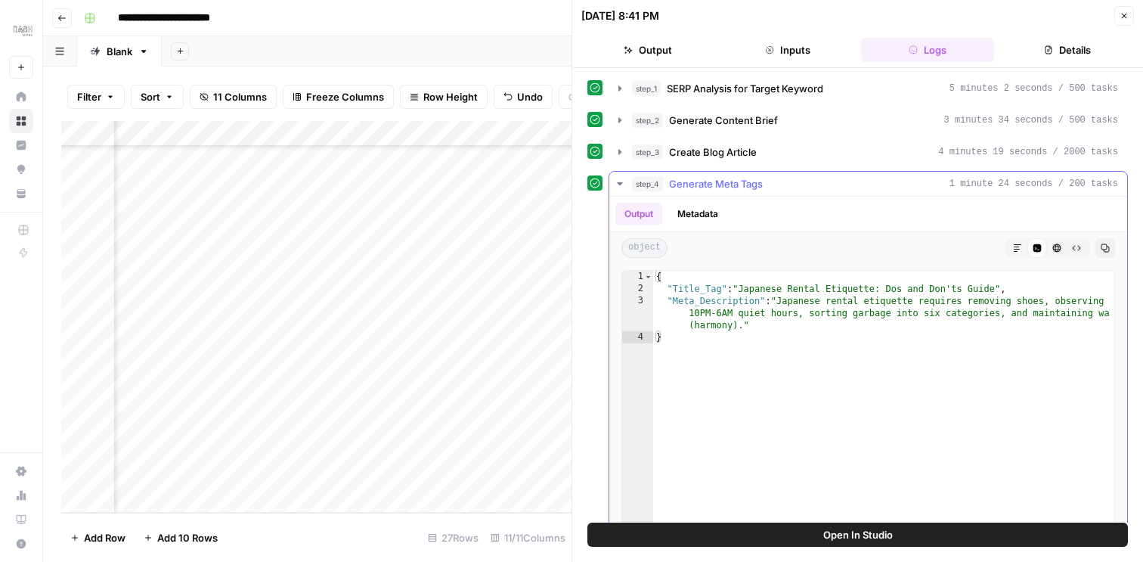
click at [1016, 249] on icon "button" at bounding box center [1018, 248] width 8 height 8
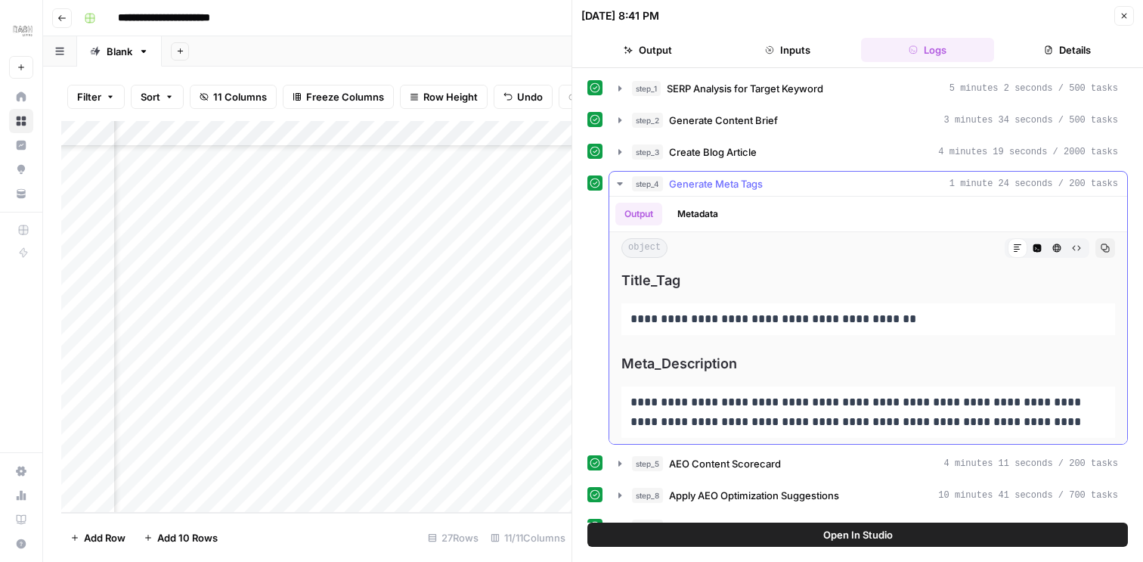
click at [1103, 255] on button "Copy" at bounding box center [1105, 248] width 20 height 20
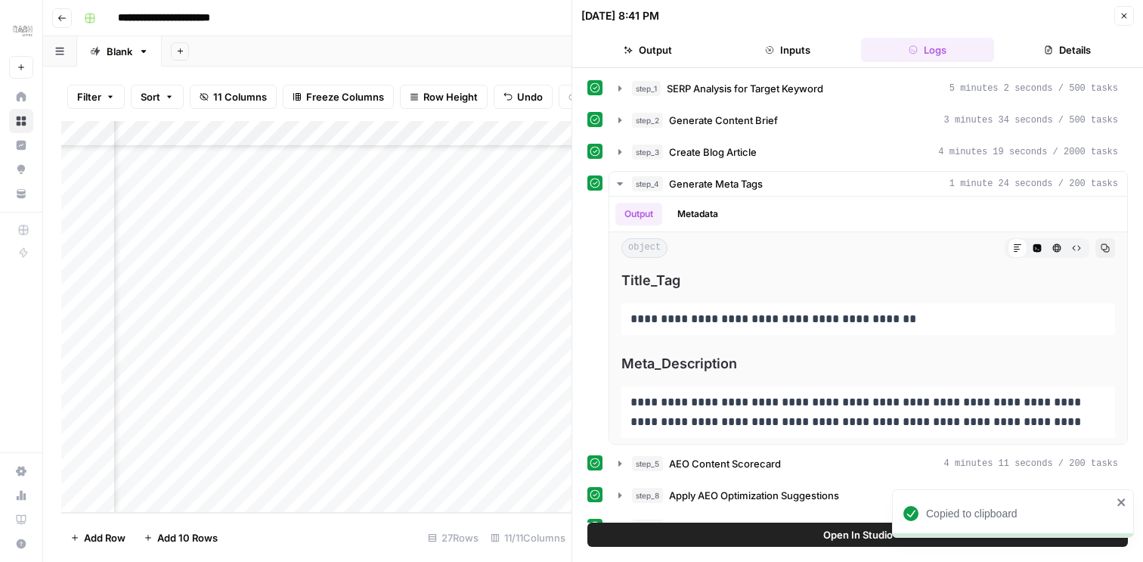
click at [1129, 16] on button "Close" at bounding box center [1124, 16] width 20 height 20
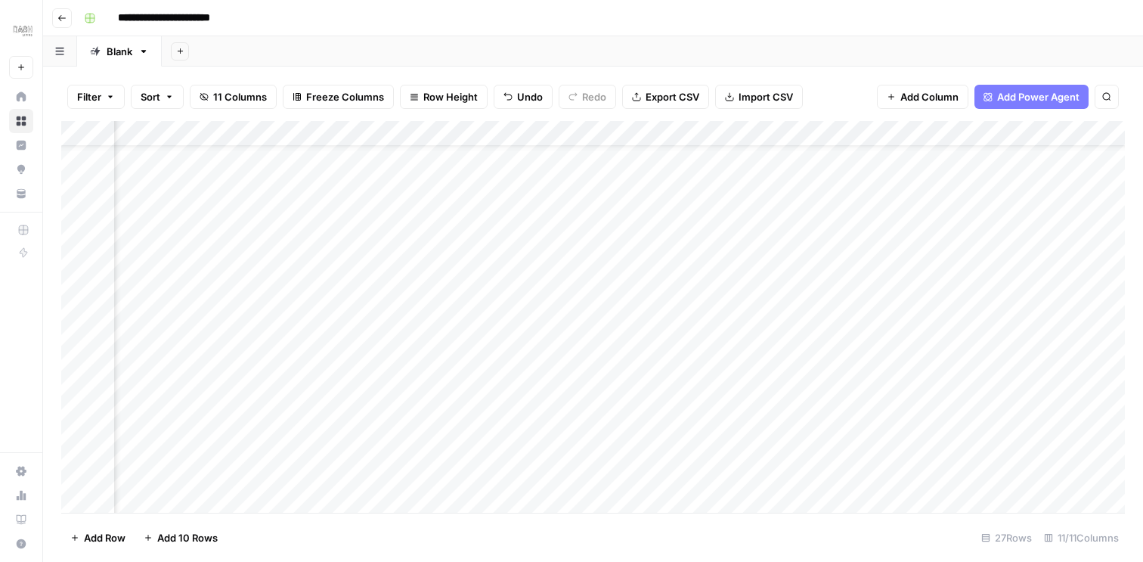
scroll to position [87, 238]
click at [896, 252] on div "Add Column" at bounding box center [592, 317] width 1063 height 392
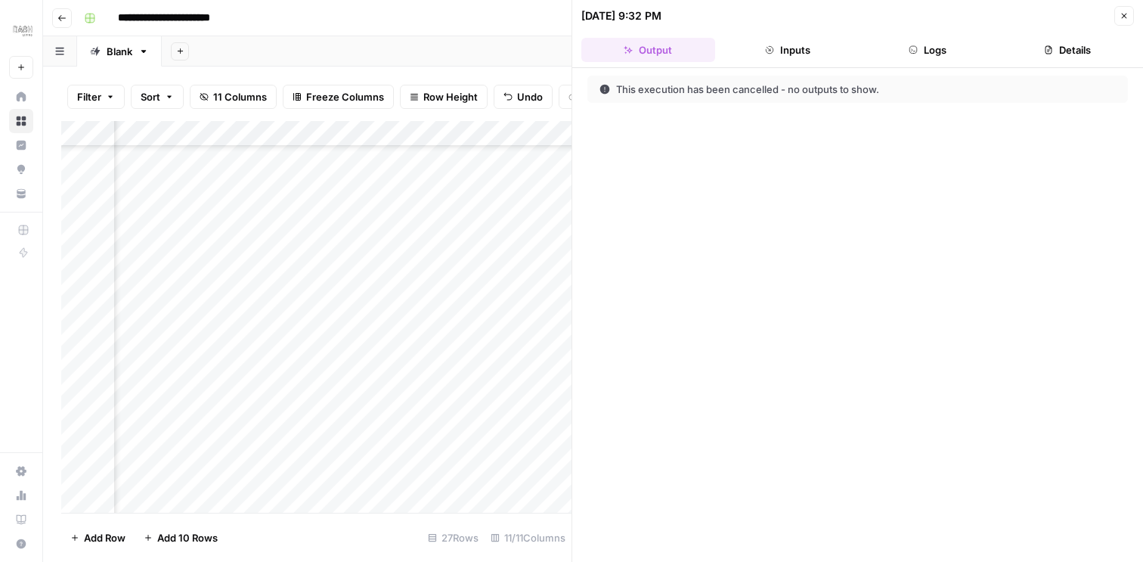
click at [927, 42] on button "Logs" at bounding box center [928, 50] width 134 height 24
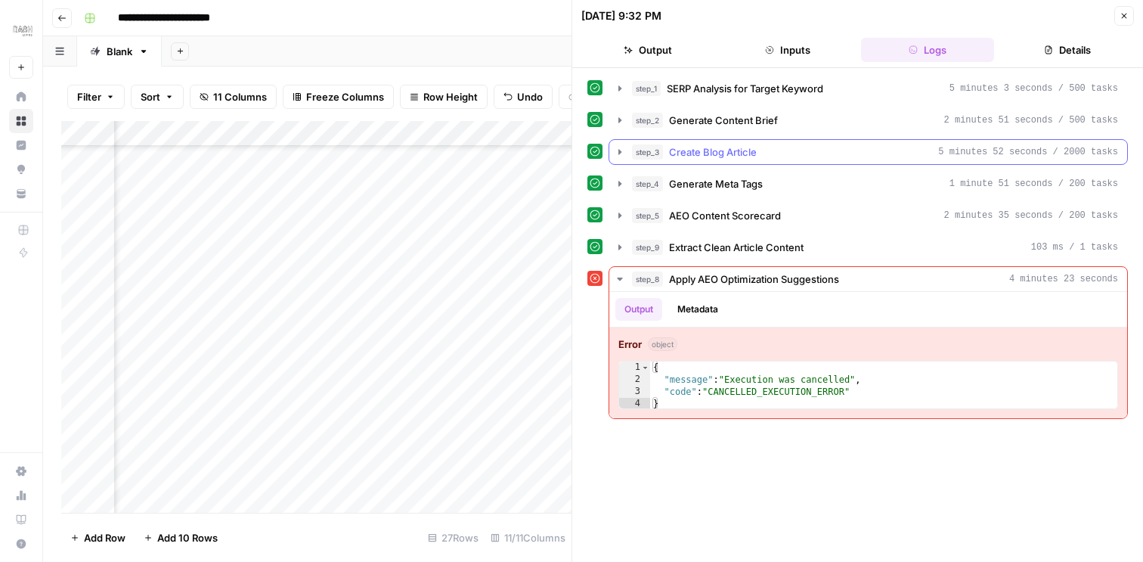
click at [621, 150] on icon "button" at bounding box center [620, 152] width 12 height 12
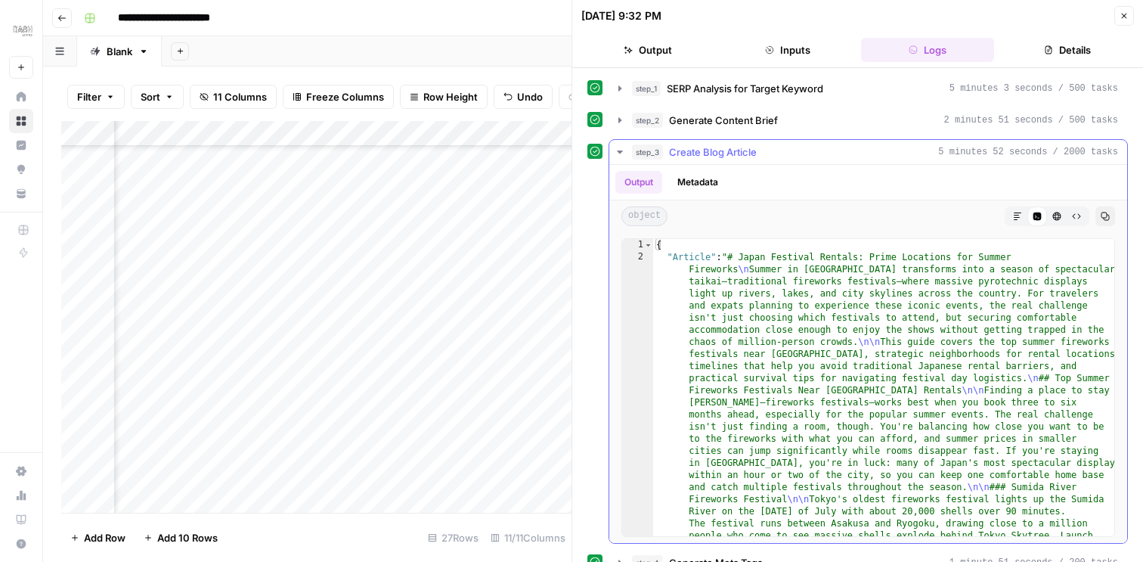
click at [1019, 215] on icon "button" at bounding box center [1017, 216] width 9 height 9
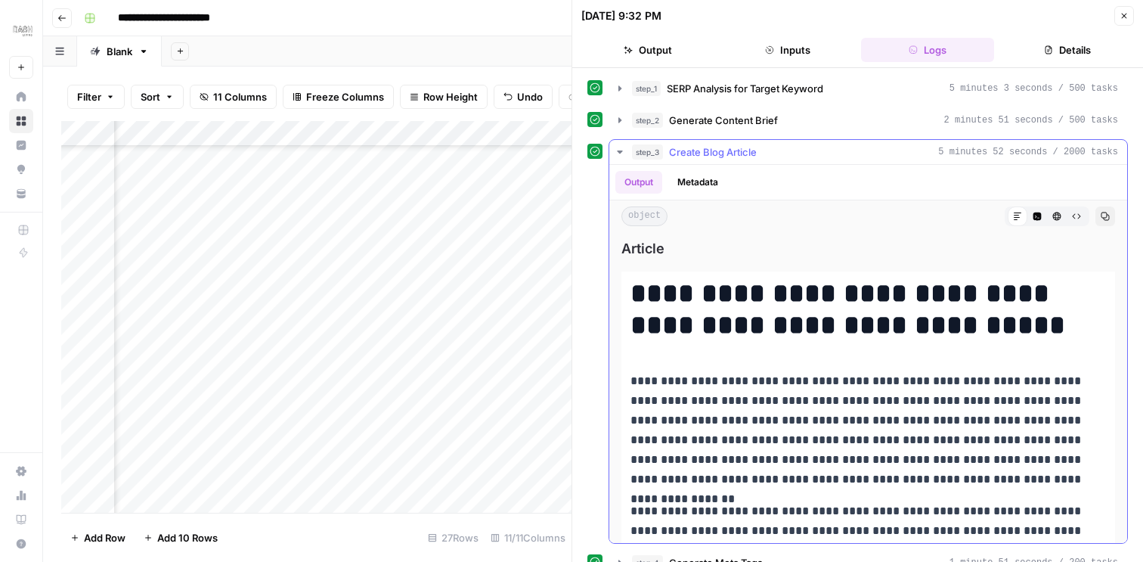
click at [1106, 214] on icon "button" at bounding box center [1105, 216] width 8 height 8
click at [618, 152] on icon "button" at bounding box center [620, 152] width 12 height 12
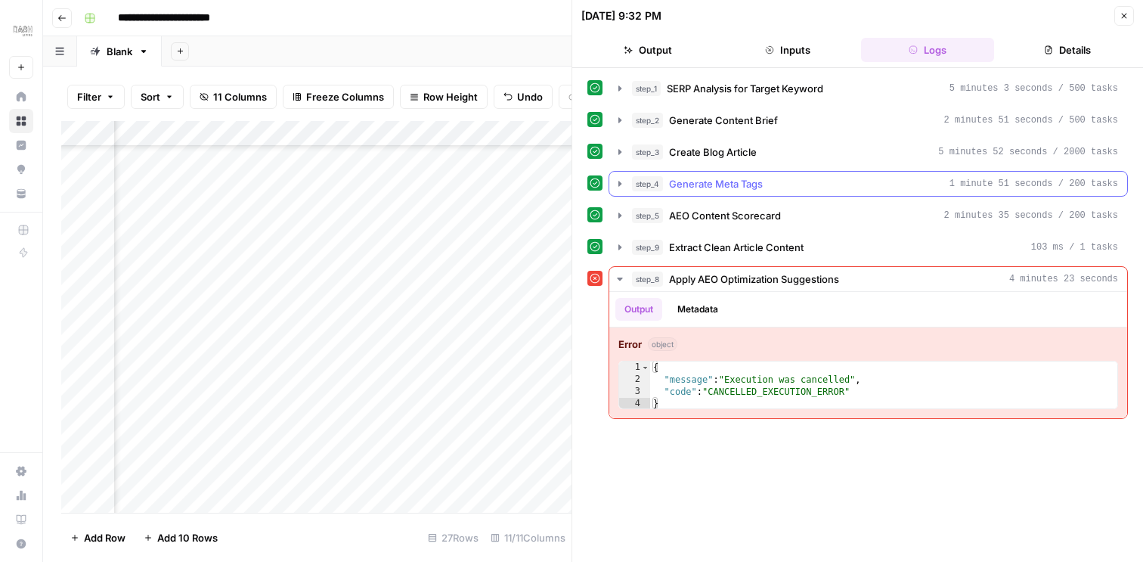
click at [616, 184] on icon "button" at bounding box center [620, 184] width 12 height 12
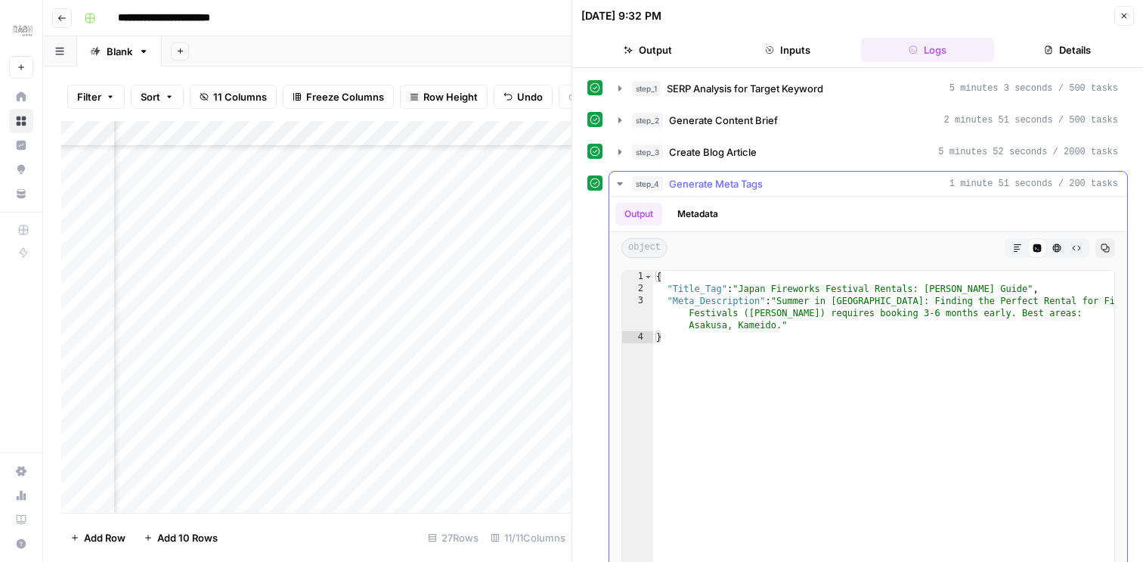
click at [1009, 245] on button "Markdown" at bounding box center [1018, 248] width 20 height 20
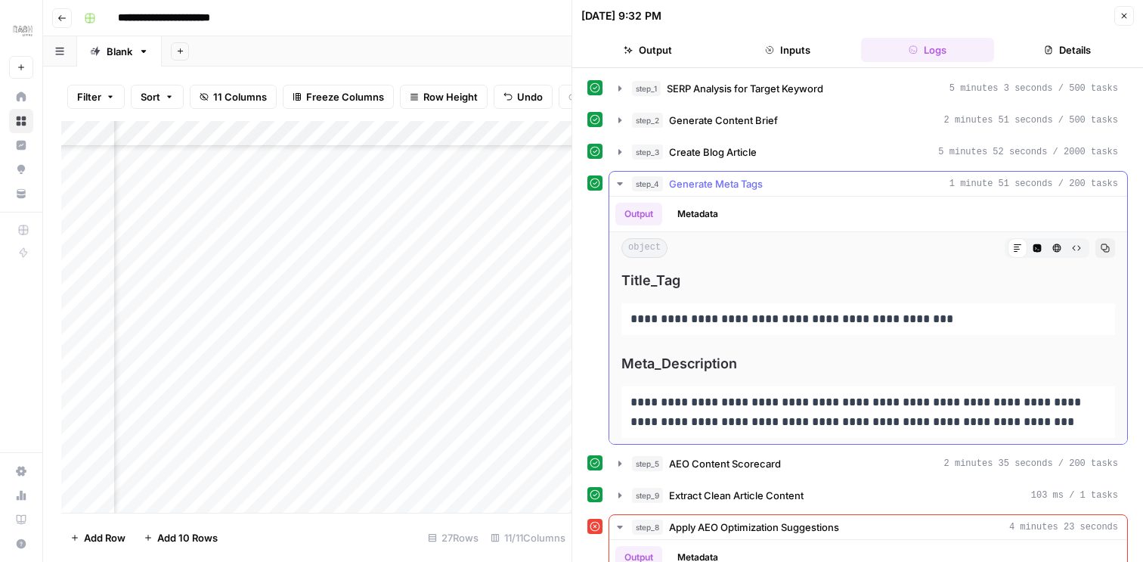
click at [1097, 245] on button "Copy" at bounding box center [1105, 248] width 20 height 20
click at [1123, 14] on icon "button" at bounding box center [1123, 15] width 9 height 9
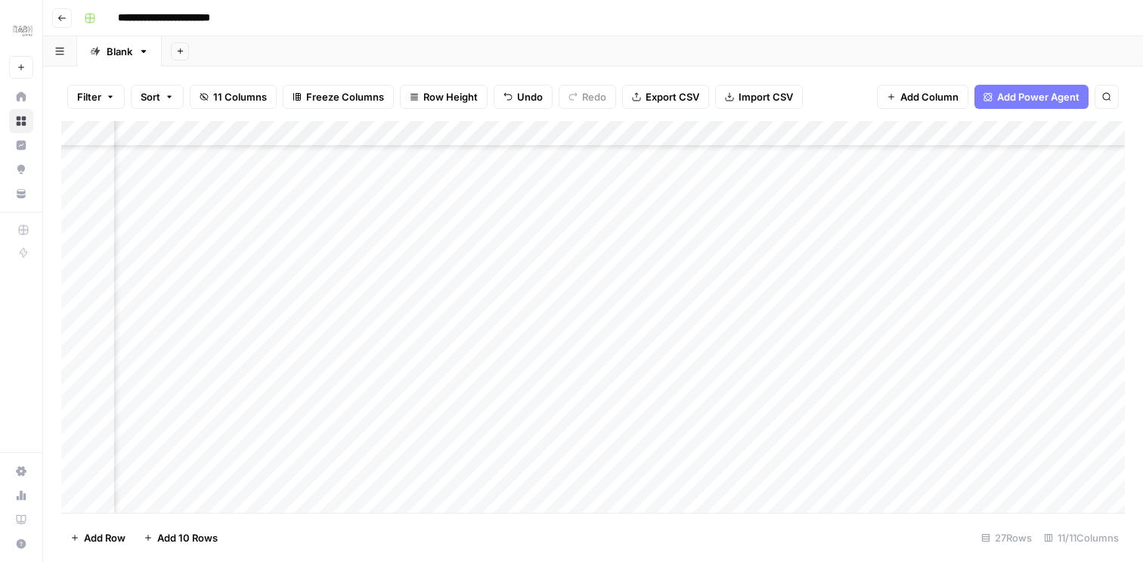
scroll to position [138, 166]
click at [963, 277] on div "Add Column" at bounding box center [592, 317] width 1063 height 392
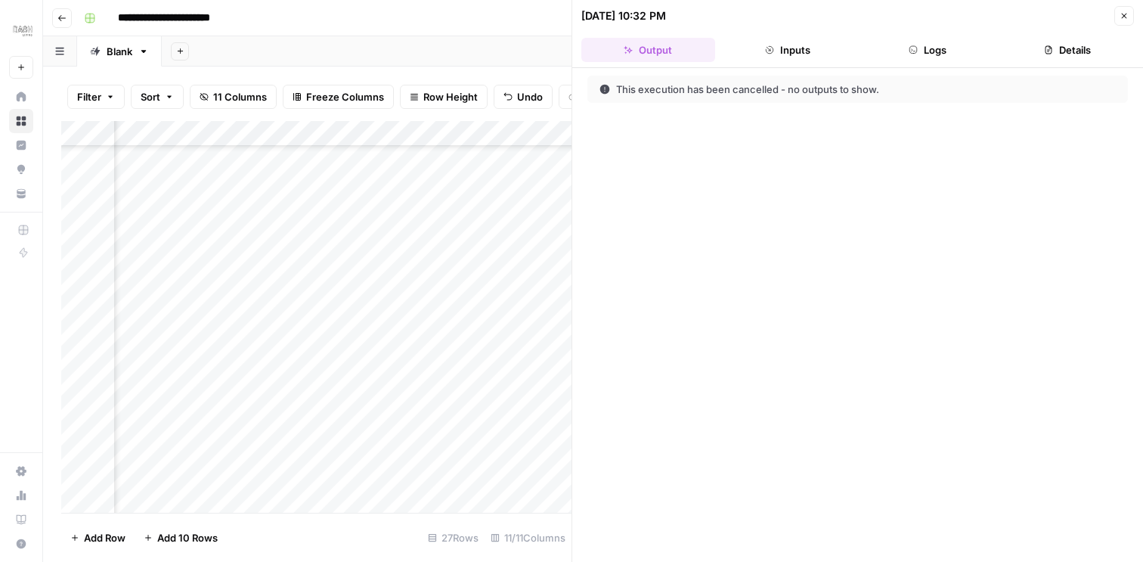
click at [930, 52] on button "Logs" at bounding box center [928, 50] width 134 height 24
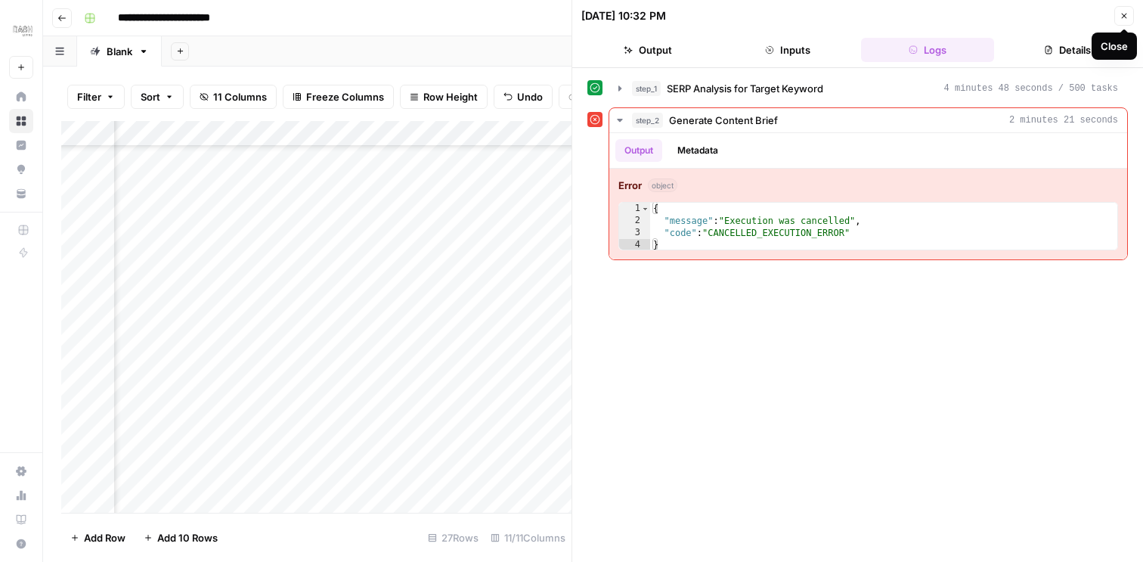
click at [1122, 20] on icon "button" at bounding box center [1123, 15] width 9 height 9
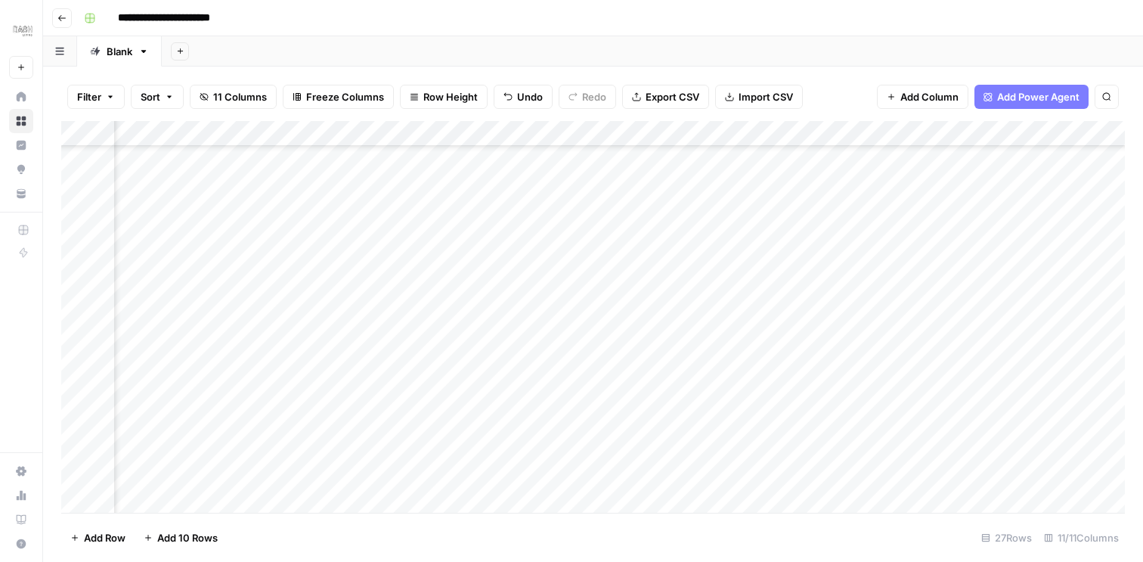
scroll to position [274, 162]
click at [968, 241] on div "Add Column" at bounding box center [592, 317] width 1063 height 392
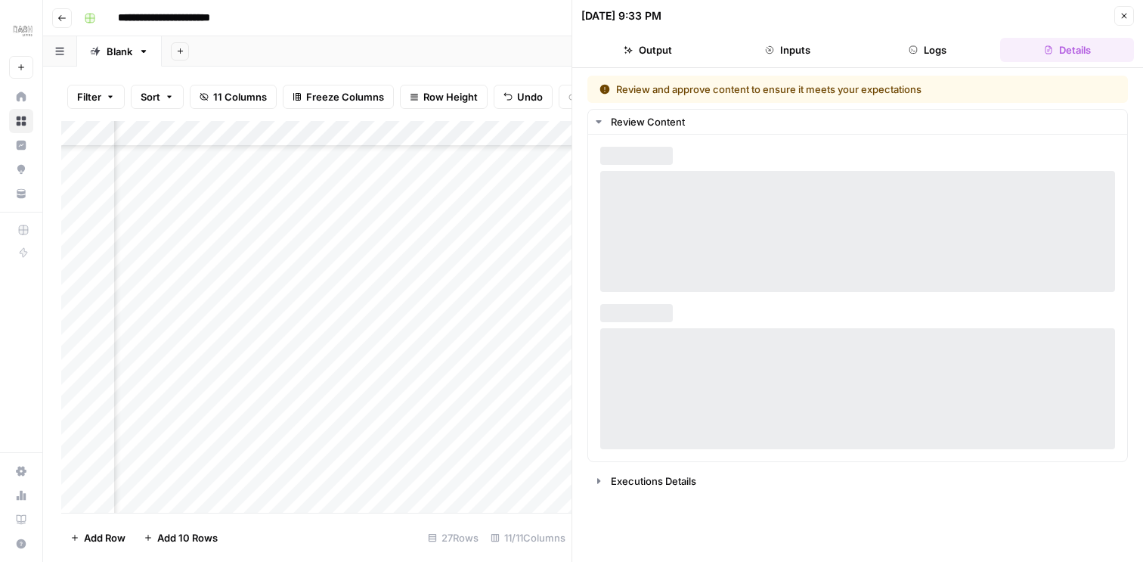
click at [927, 54] on button "Logs" at bounding box center [928, 50] width 134 height 24
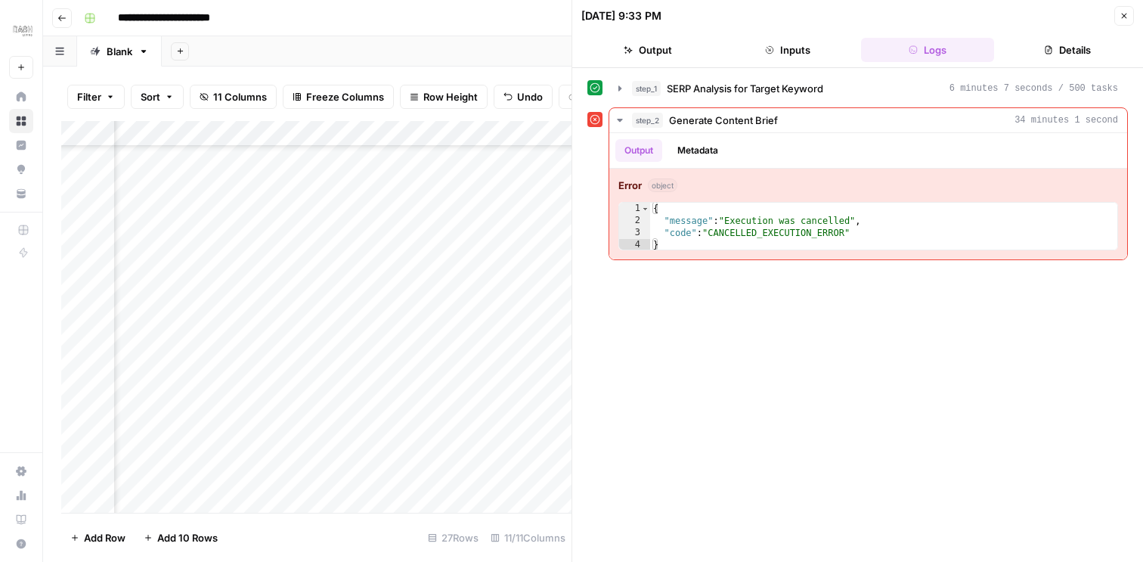
click at [1121, 15] on icon "button" at bounding box center [1123, 15] width 9 height 9
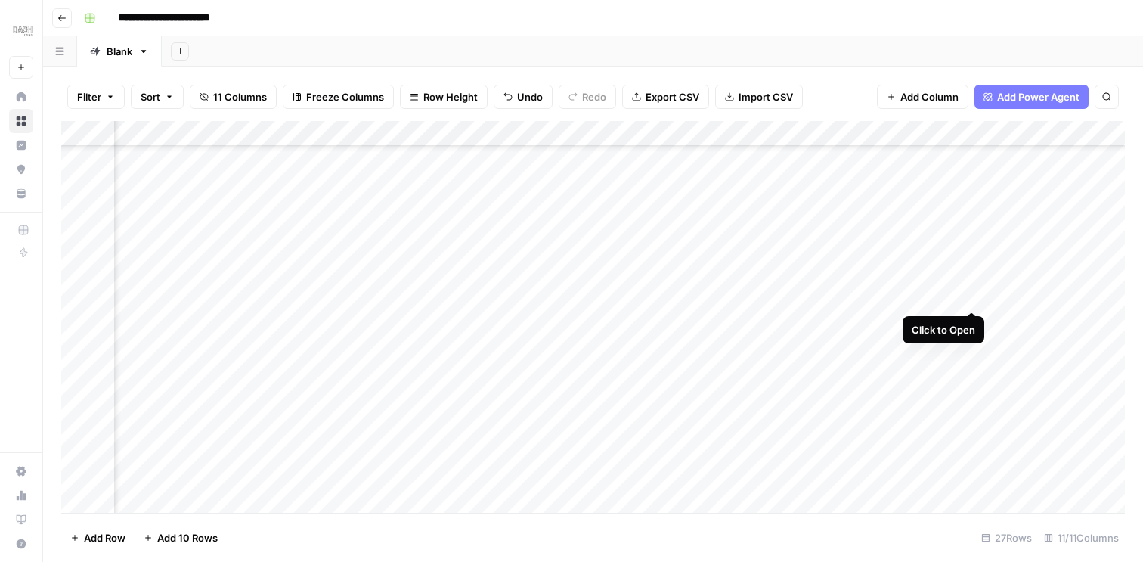
click at [977, 290] on div "Add Column" at bounding box center [592, 317] width 1063 height 392
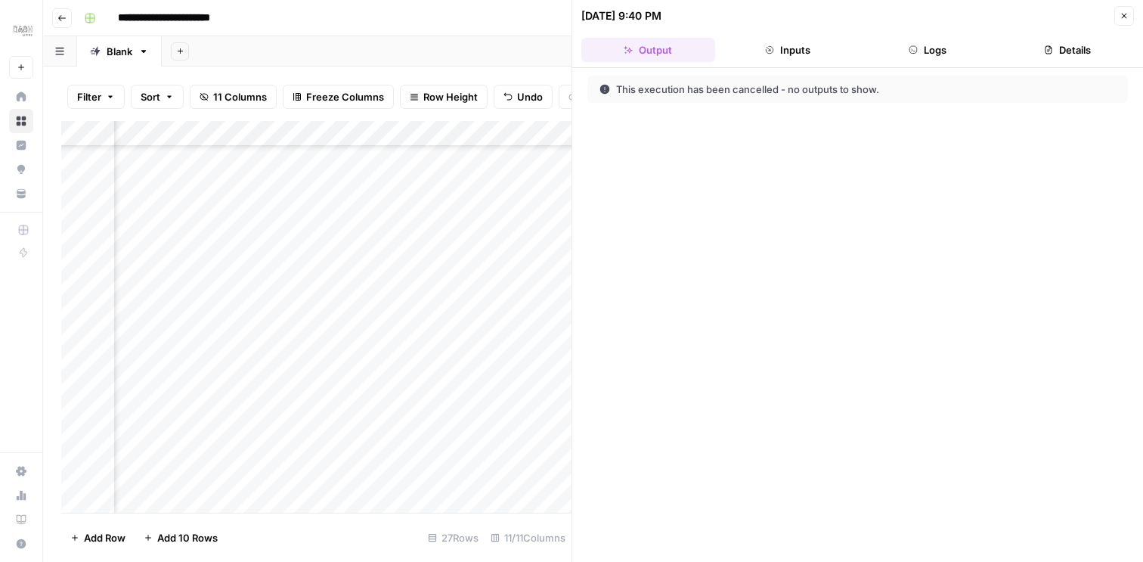
click at [938, 34] on header "[DATE] 9:40 PM Close Output Inputs Logs Details" at bounding box center [857, 34] width 571 height 68
click at [933, 51] on button "Logs" at bounding box center [928, 50] width 134 height 24
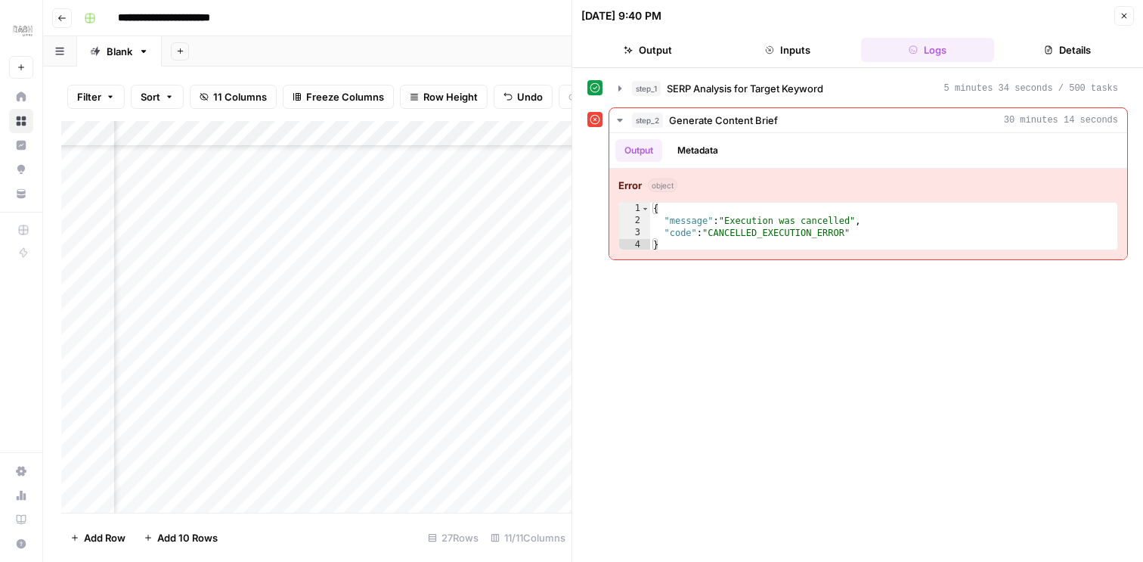
click at [1118, 22] on button "Close" at bounding box center [1124, 16] width 20 height 20
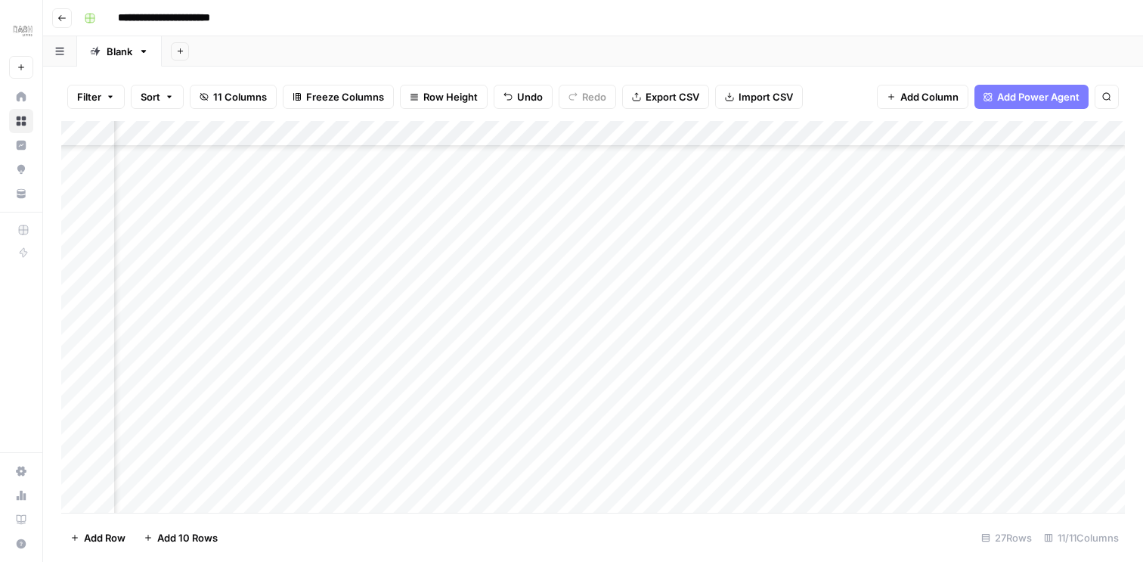
click at [971, 319] on div "Add Column" at bounding box center [592, 317] width 1063 height 392
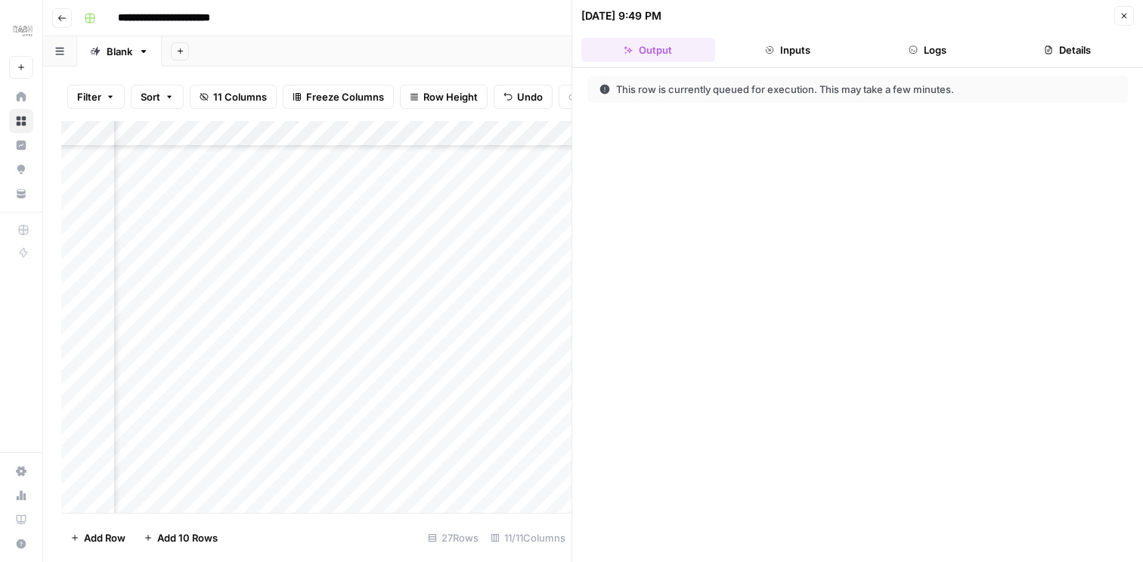
click at [940, 54] on button "Logs" at bounding box center [928, 50] width 134 height 24
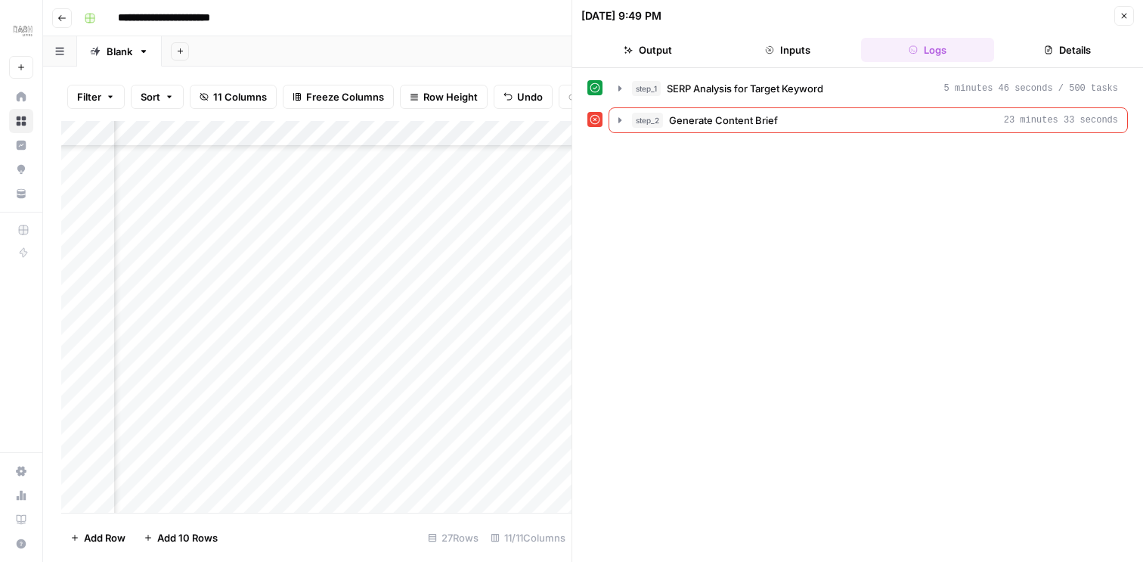
click at [1121, 18] on icon "button" at bounding box center [1123, 15] width 9 height 9
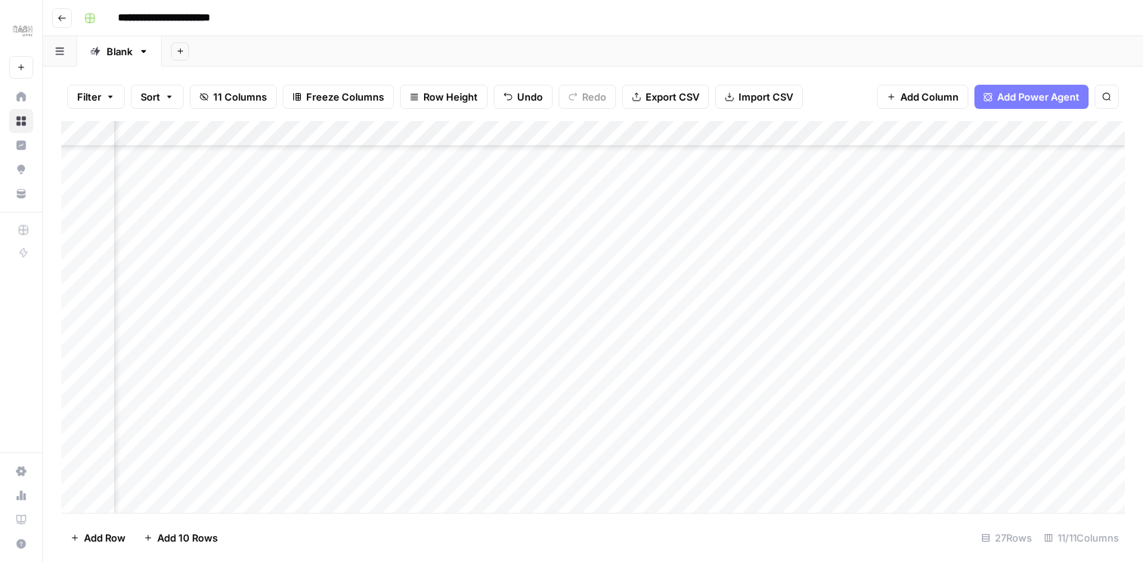
scroll to position [352, 162]
click at [970, 293] on div "Add Column" at bounding box center [592, 317] width 1063 height 392
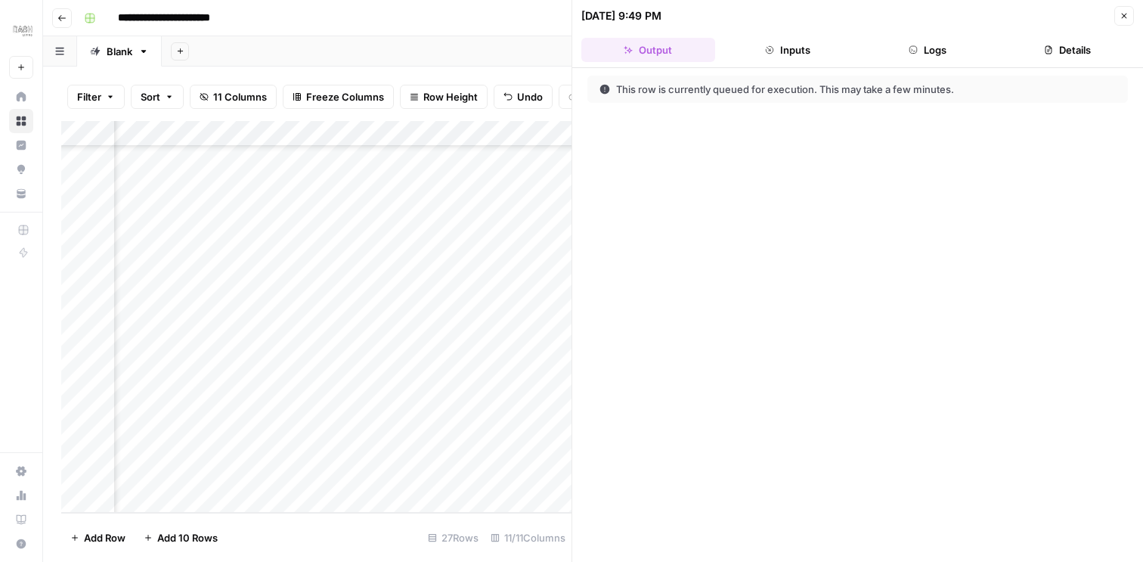
click at [952, 52] on button "Logs" at bounding box center [928, 50] width 134 height 24
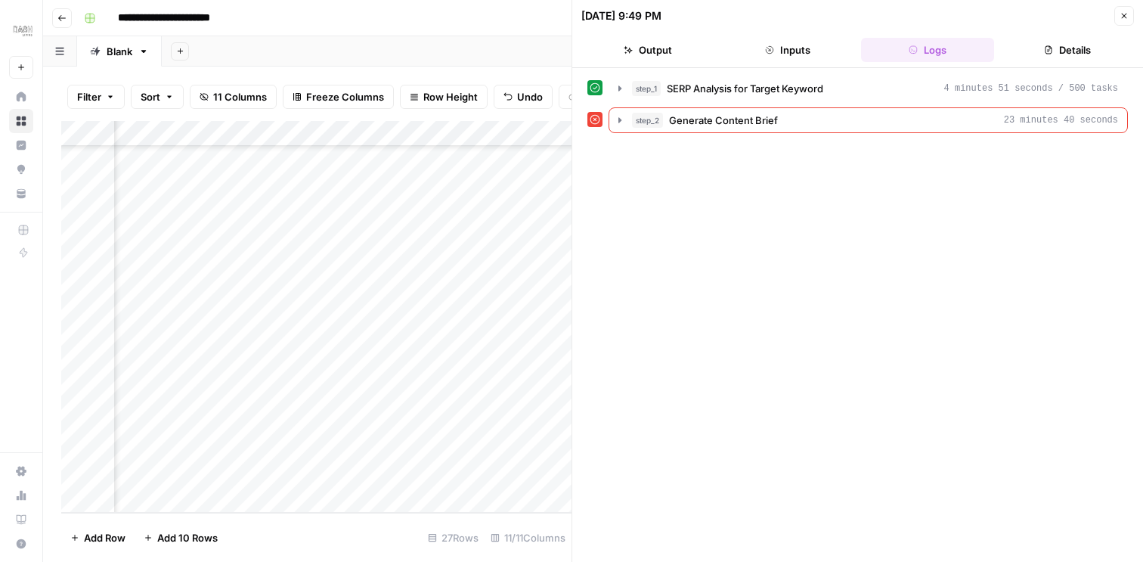
click at [1117, 26] on header "[DATE] 9:49 PM Close Output Inputs Logs Details" at bounding box center [857, 34] width 571 height 68
click at [1119, 19] on icon "button" at bounding box center [1123, 15] width 9 height 9
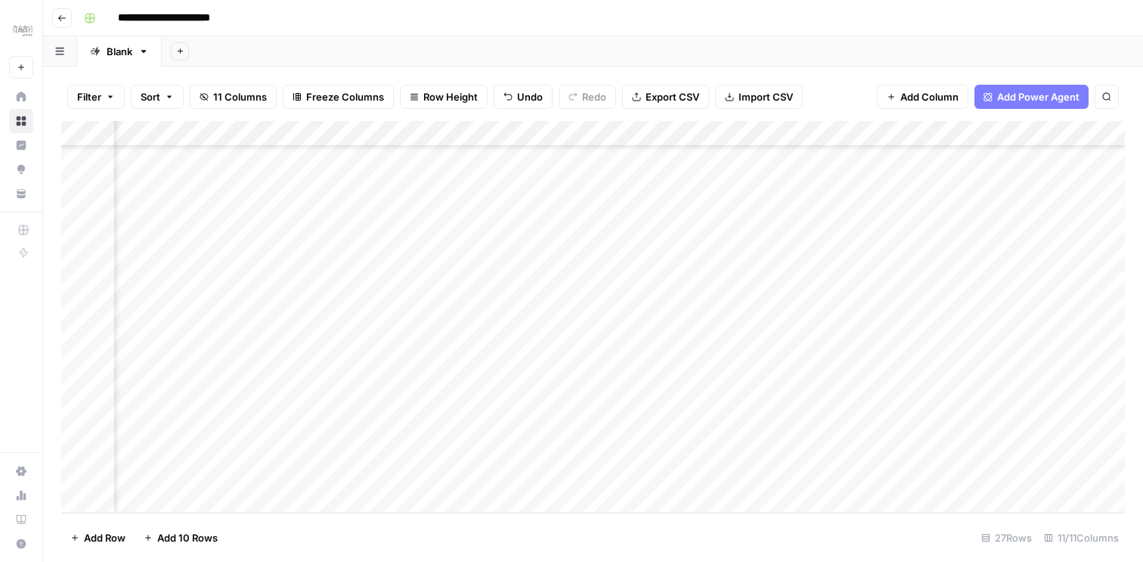
click at [970, 314] on div "Add Column" at bounding box center [592, 317] width 1063 height 392
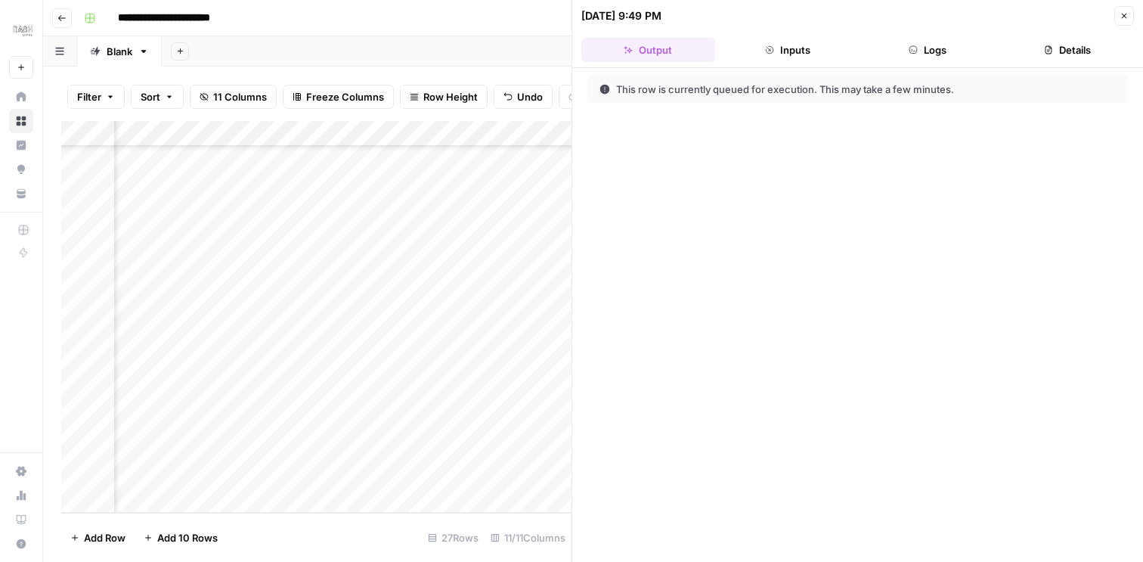
click at [957, 48] on button "Logs" at bounding box center [928, 50] width 134 height 24
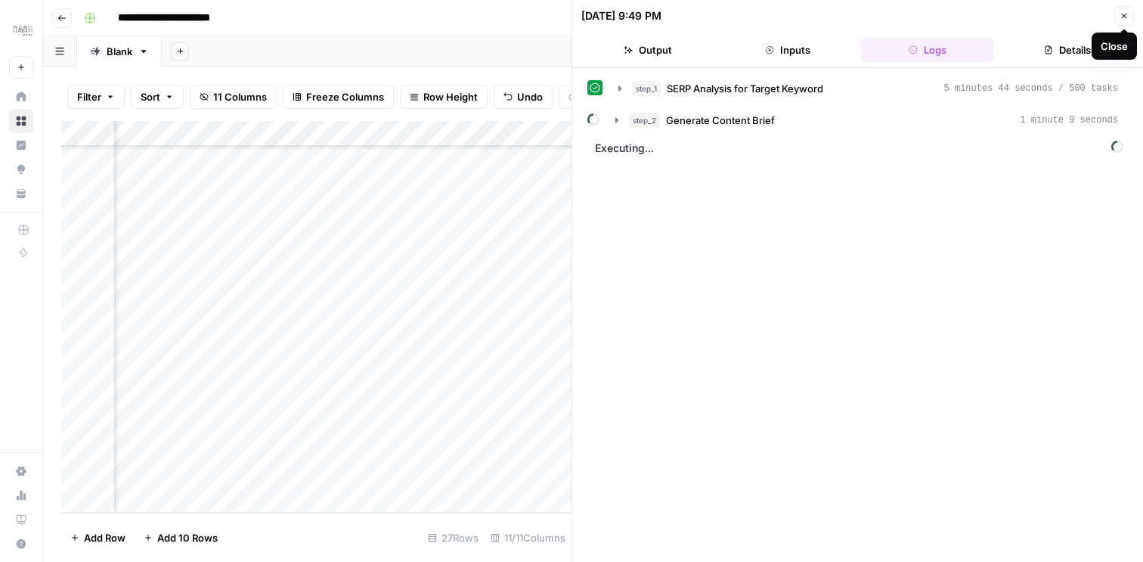
click at [1126, 23] on button "Close" at bounding box center [1124, 16] width 20 height 20
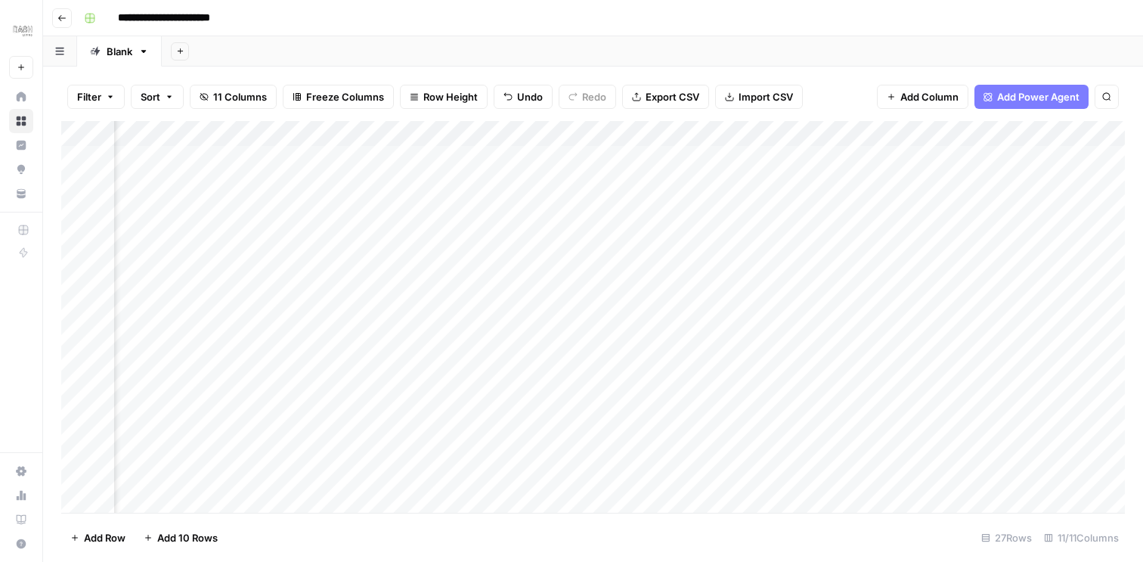
scroll to position [0, 126]
click at [1008, 389] on div "Add Column" at bounding box center [592, 317] width 1063 height 392
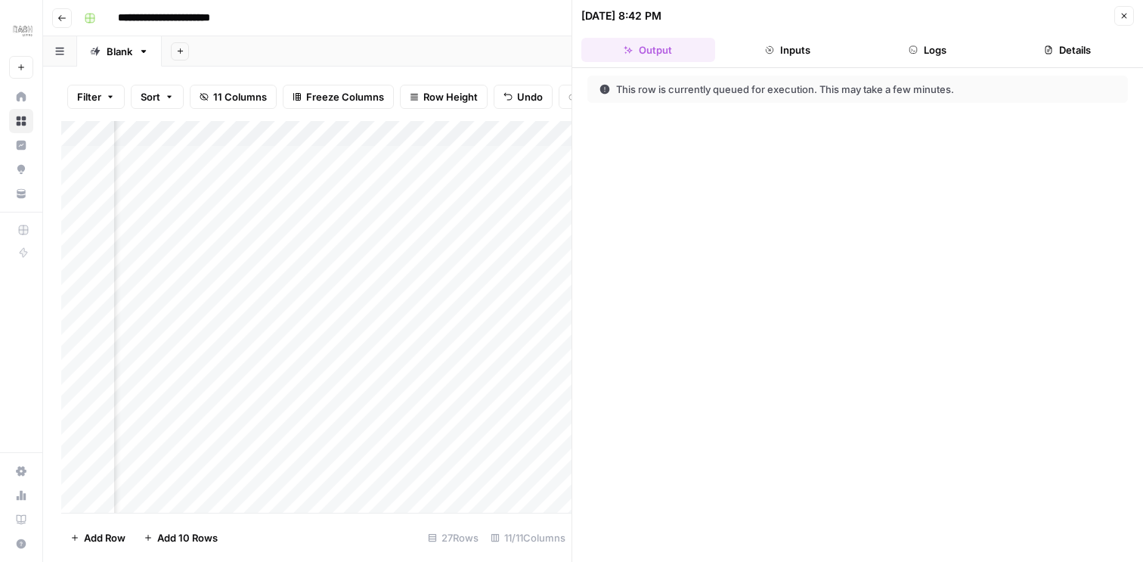
click at [923, 43] on button "Logs" at bounding box center [928, 50] width 134 height 24
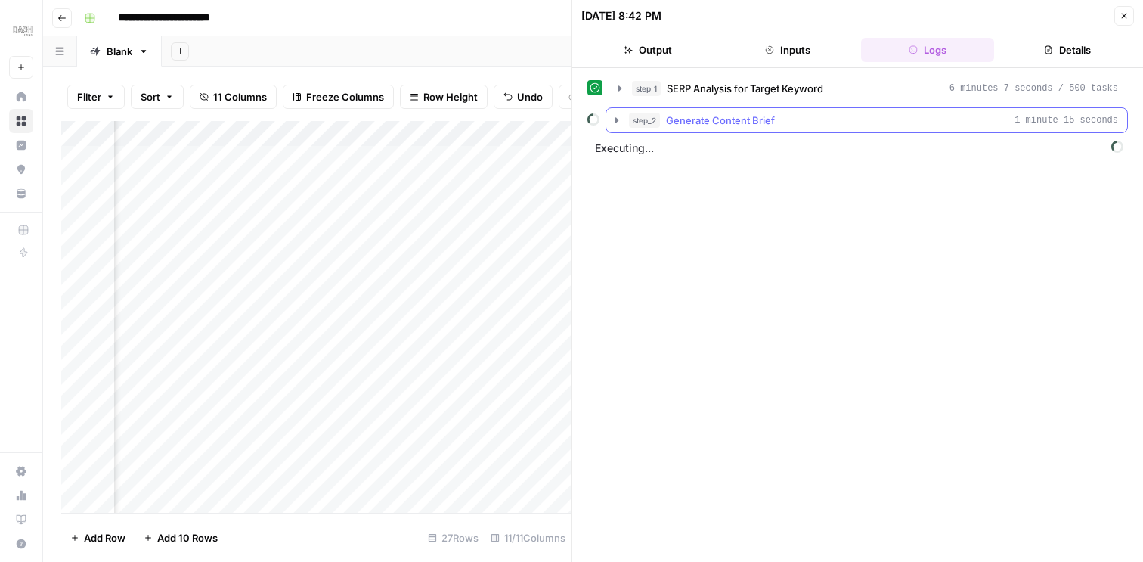
click at [615, 119] on icon "button" at bounding box center [616, 119] width 3 height 5
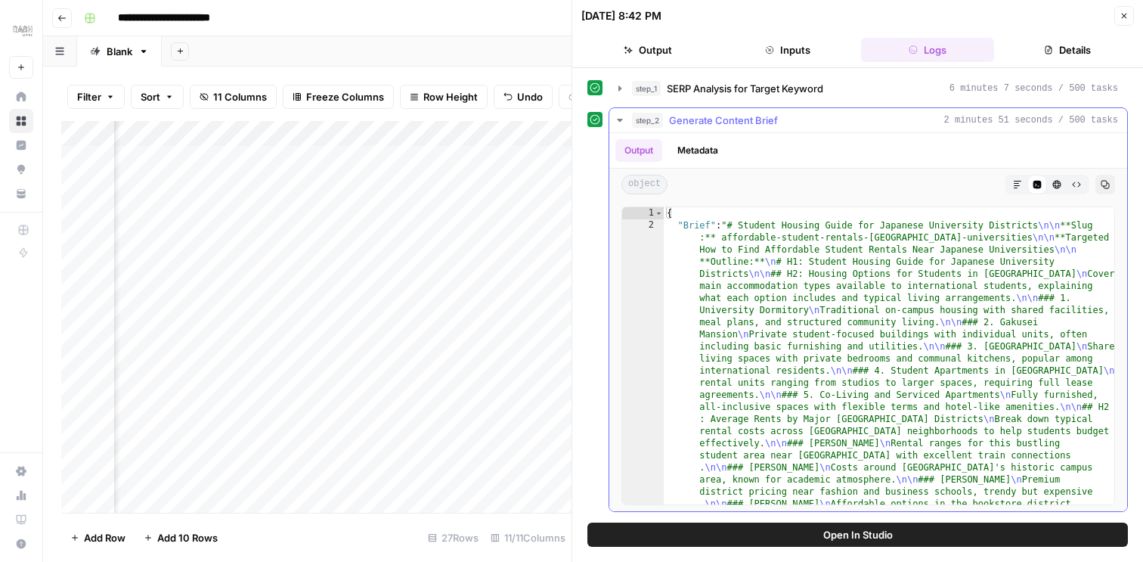
click at [615, 119] on icon "button" at bounding box center [620, 120] width 12 height 12
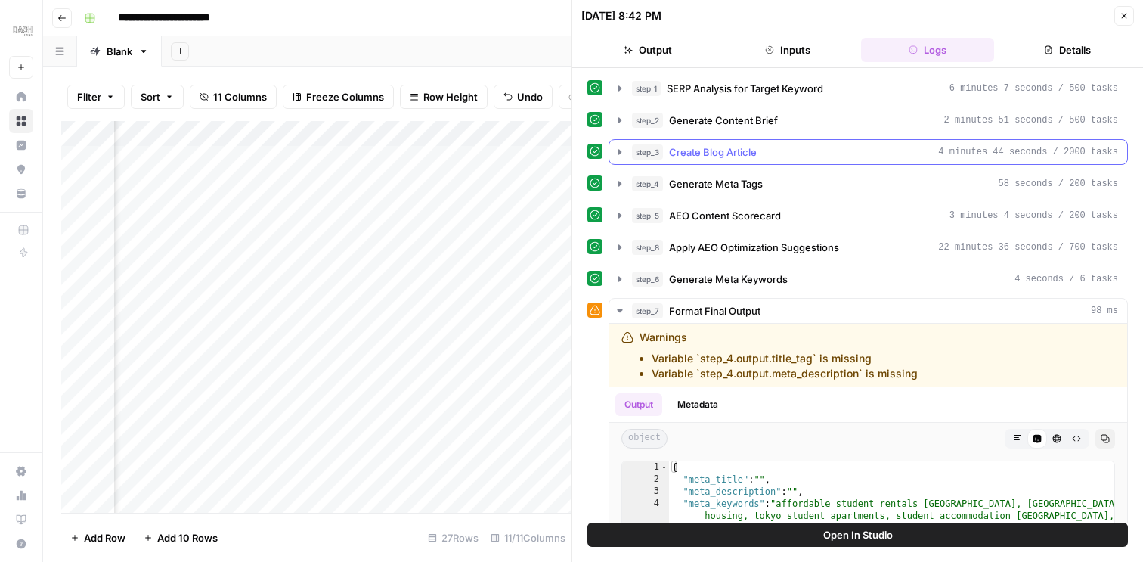
click at [621, 150] on icon "button" at bounding box center [620, 152] width 12 height 12
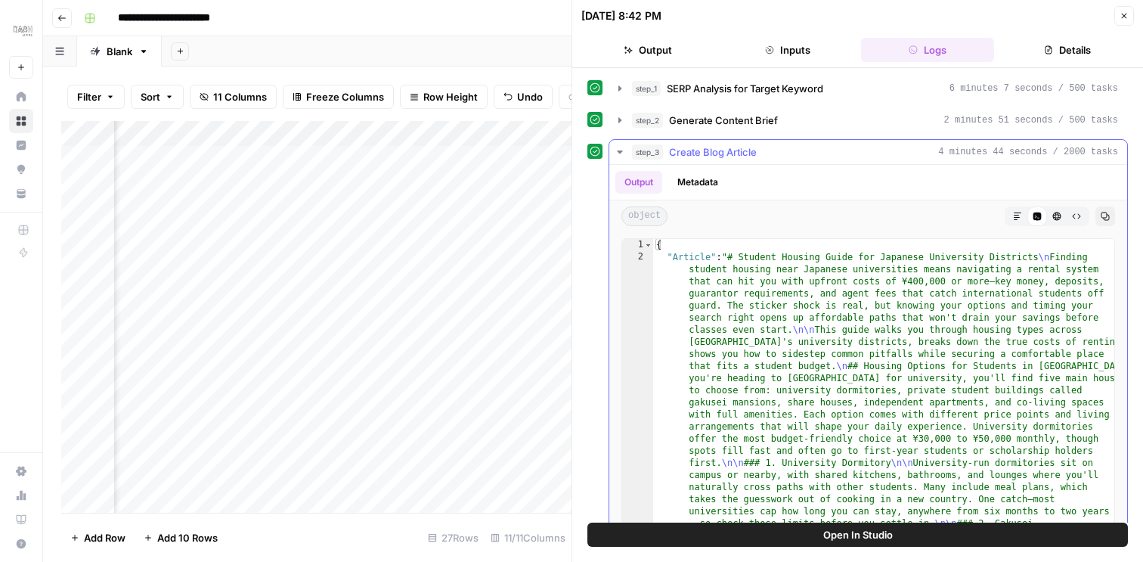
click at [1015, 215] on icon "button" at bounding box center [1017, 216] width 9 height 9
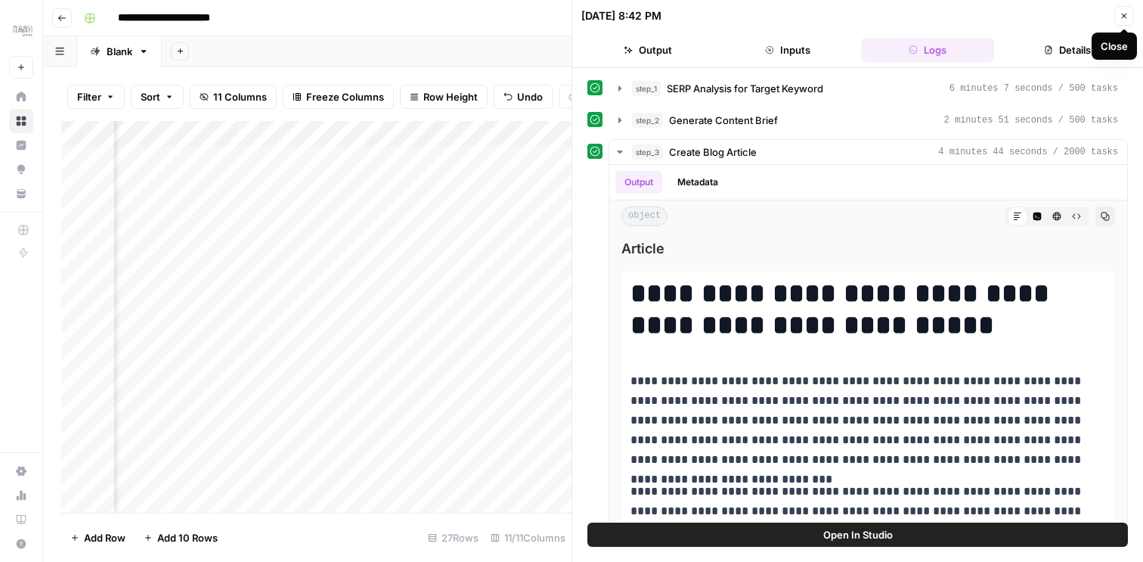
click at [1124, 12] on icon "button" at bounding box center [1123, 15] width 9 height 9
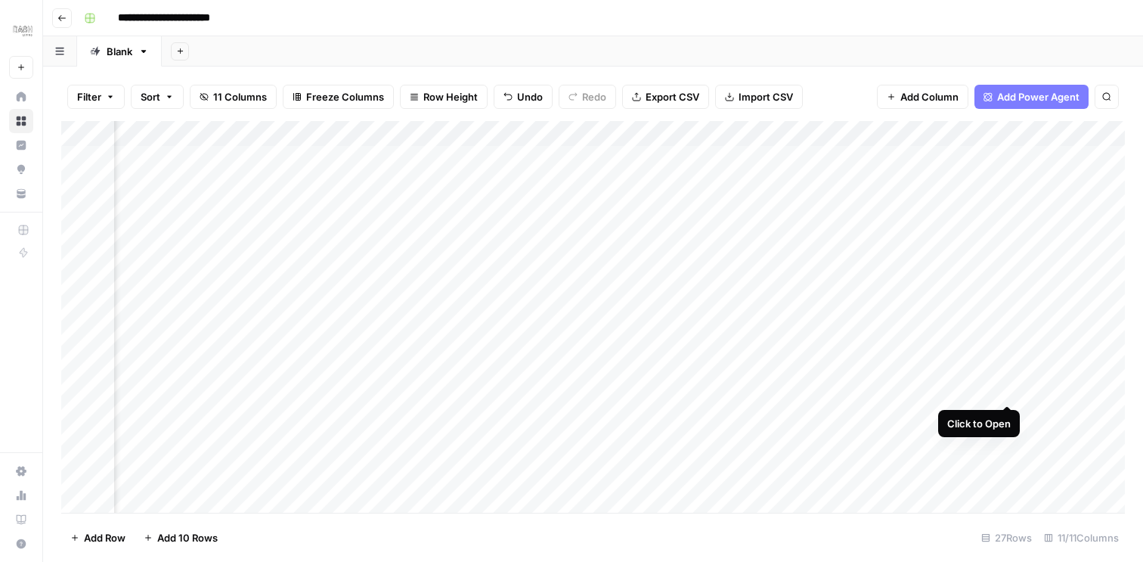
click at [1005, 385] on div "Add Column" at bounding box center [592, 317] width 1063 height 392
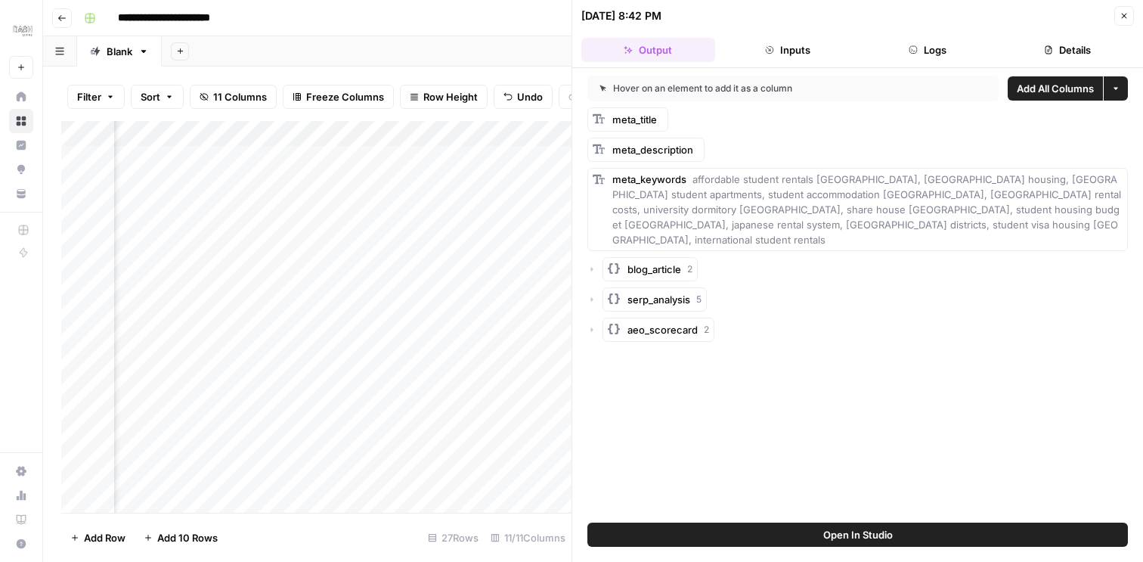
click at [916, 59] on button "Logs" at bounding box center [928, 50] width 134 height 24
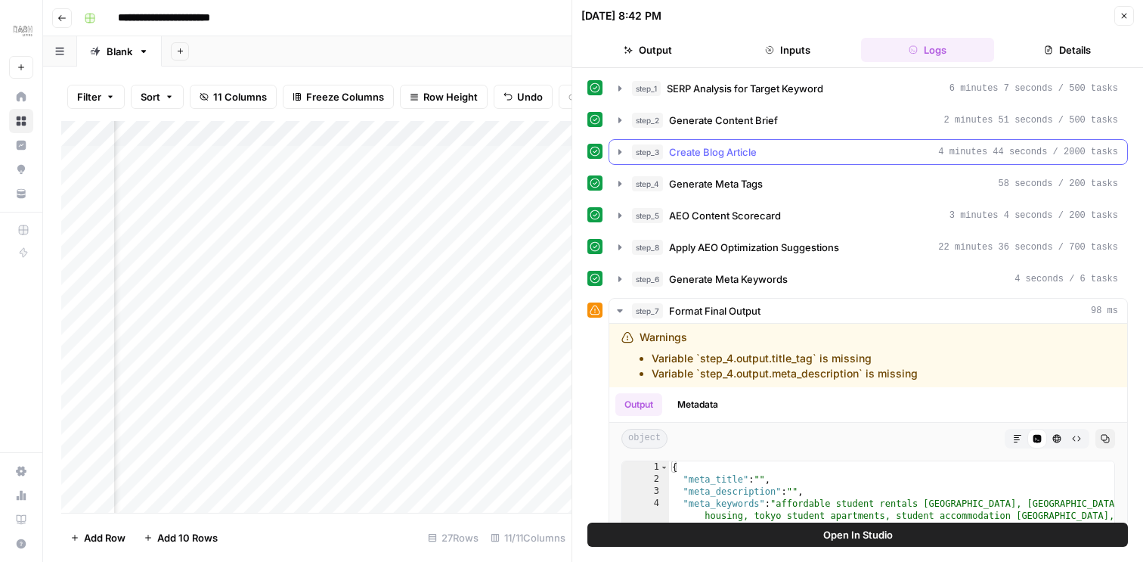
click at [617, 150] on icon "button" at bounding box center [620, 152] width 12 height 12
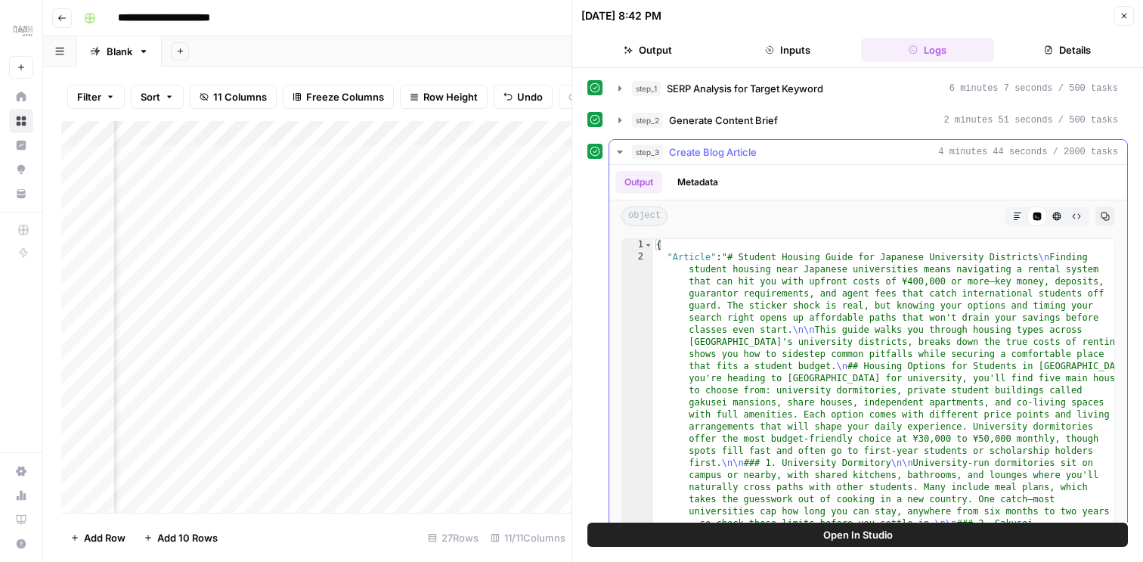
click at [1014, 217] on icon "button" at bounding box center [1018, 216] width 8 height 8
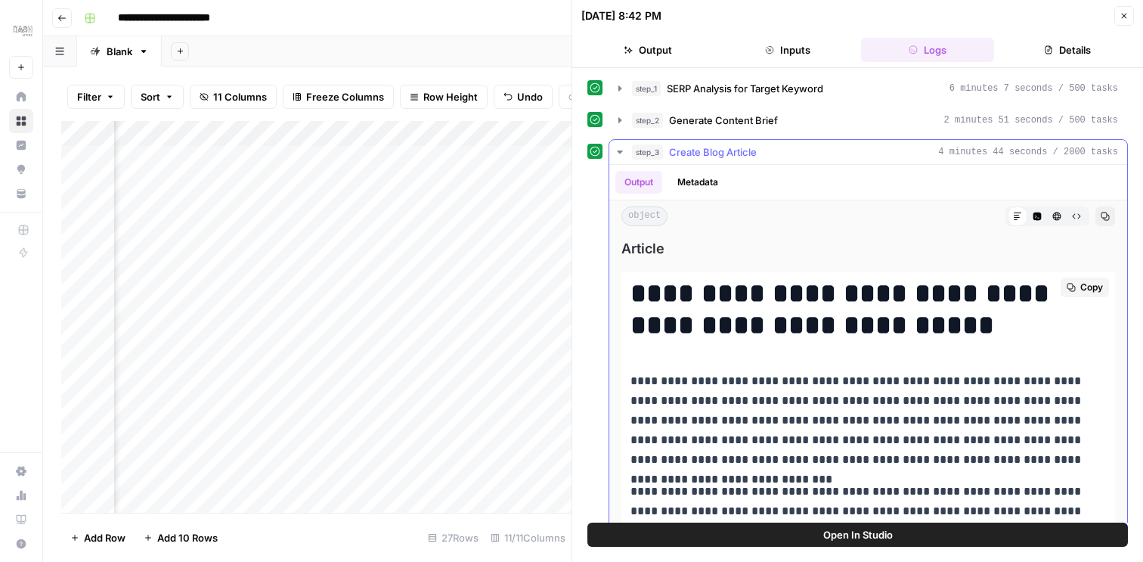
click at [1100, 287] on span "Copy" at bounding box center [1091, 287] width 23 height 14
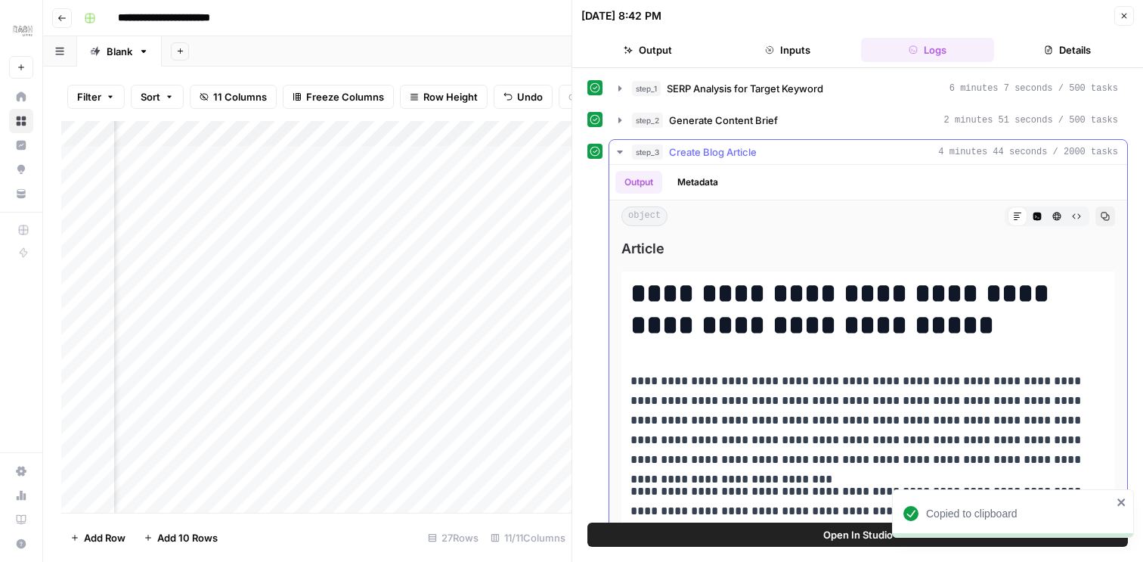
click at [621, 150] on icon "button" at bounding box center [619, 151] width 5 height 3
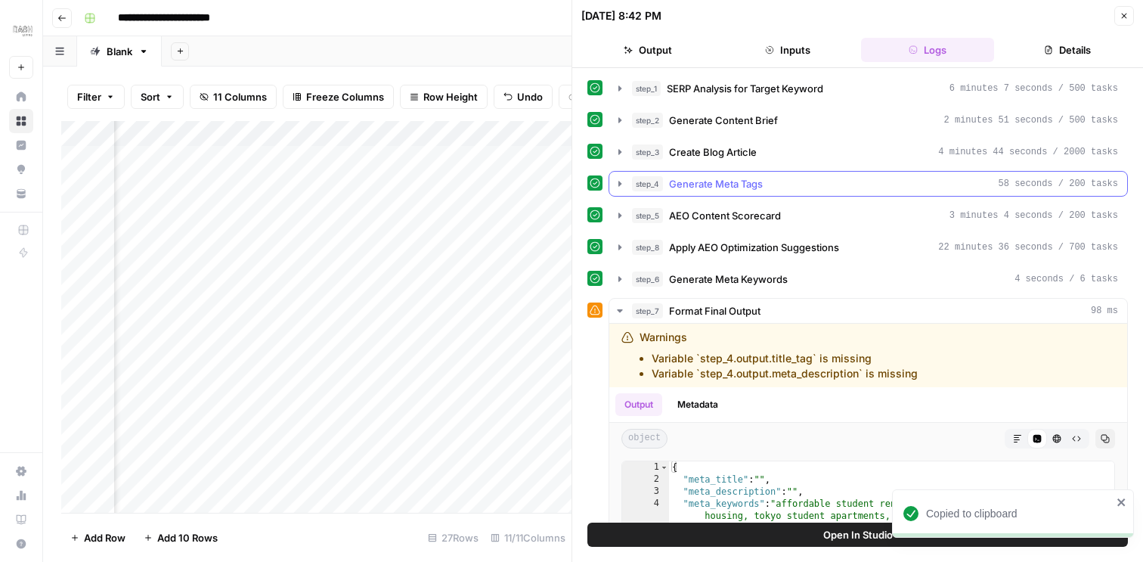
click at [620, 185] on icon "button" at bounding box center [620, 184] width 12 height 12
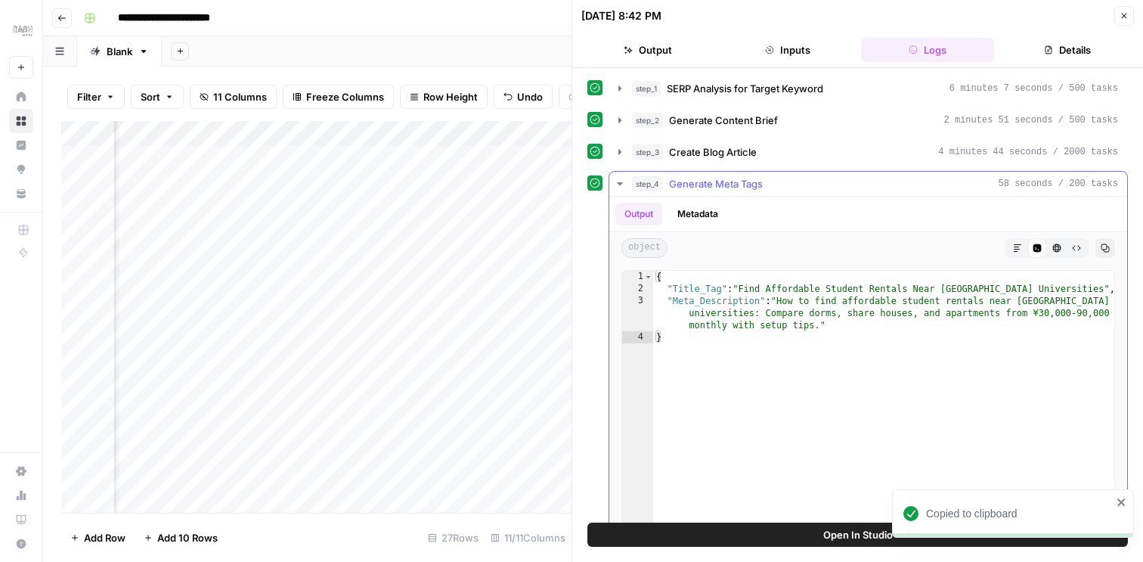
click at [1011, 250] on button "Markdown" at bounding box center [1018, 248] width 20 height 20
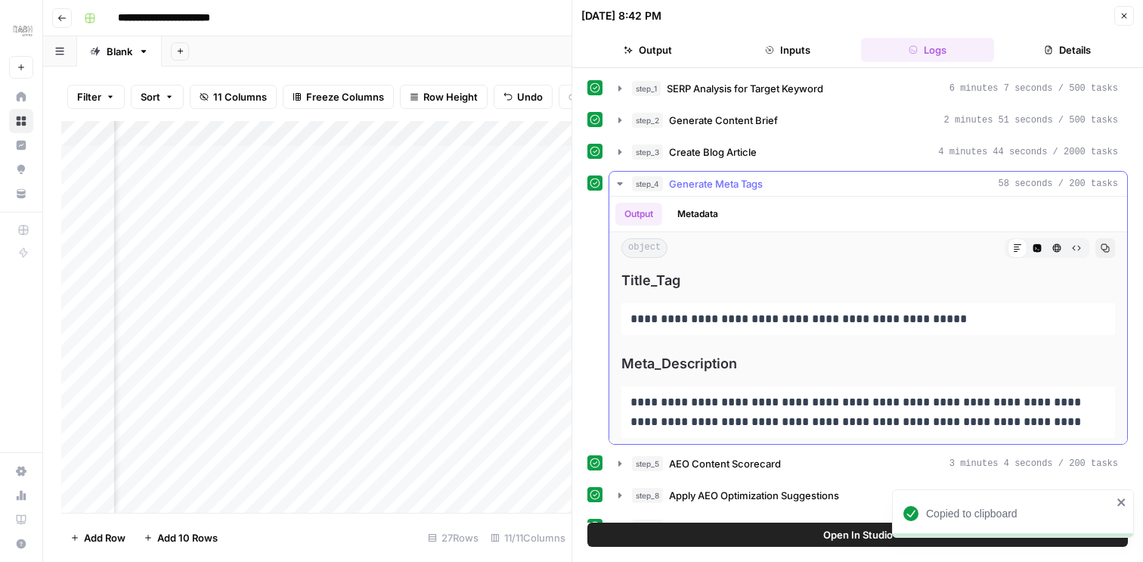
click at [1101, 247] on icon "button" at bounding box center [1105, 247] width 9 height 9
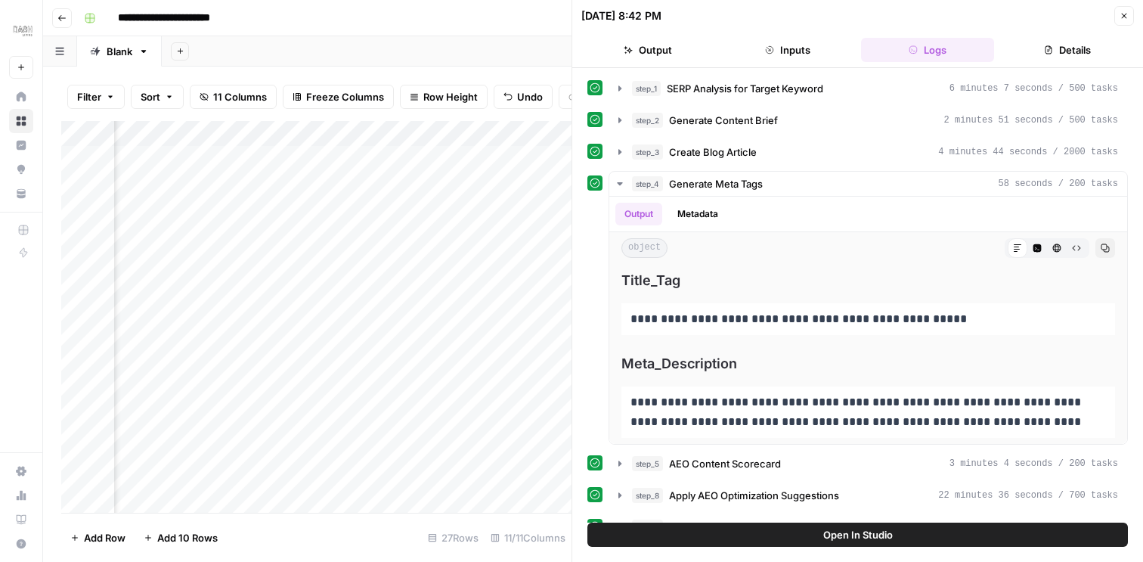
click at [1123, 20] on button "Close" at bounding box center [1124, 16] width 20 height 20
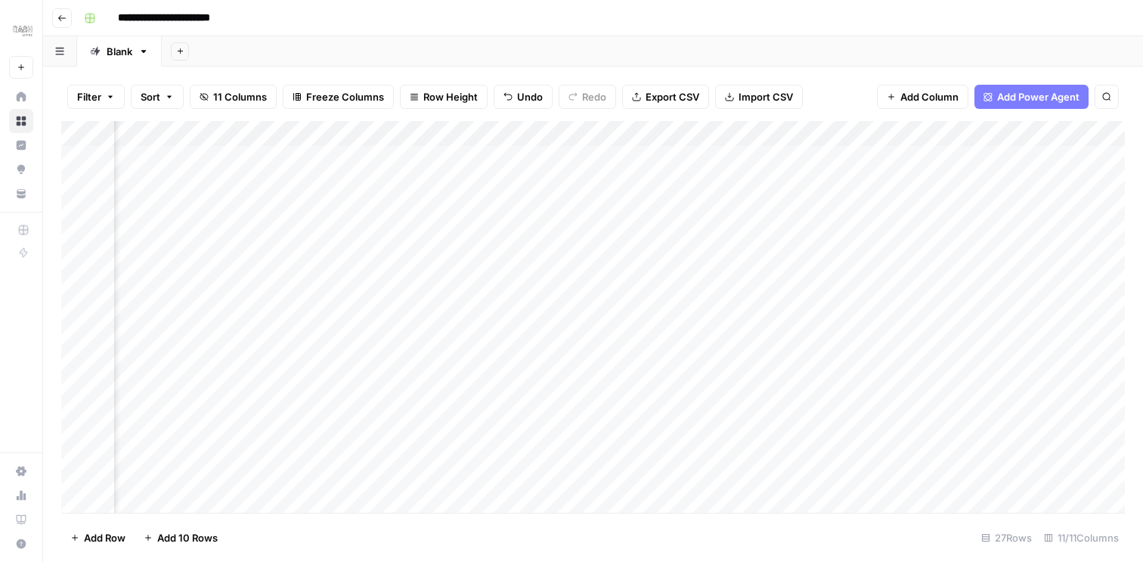
click at [1023, 438] on div "Add Column" at bounding box center [592, 317] width 1063 height 392
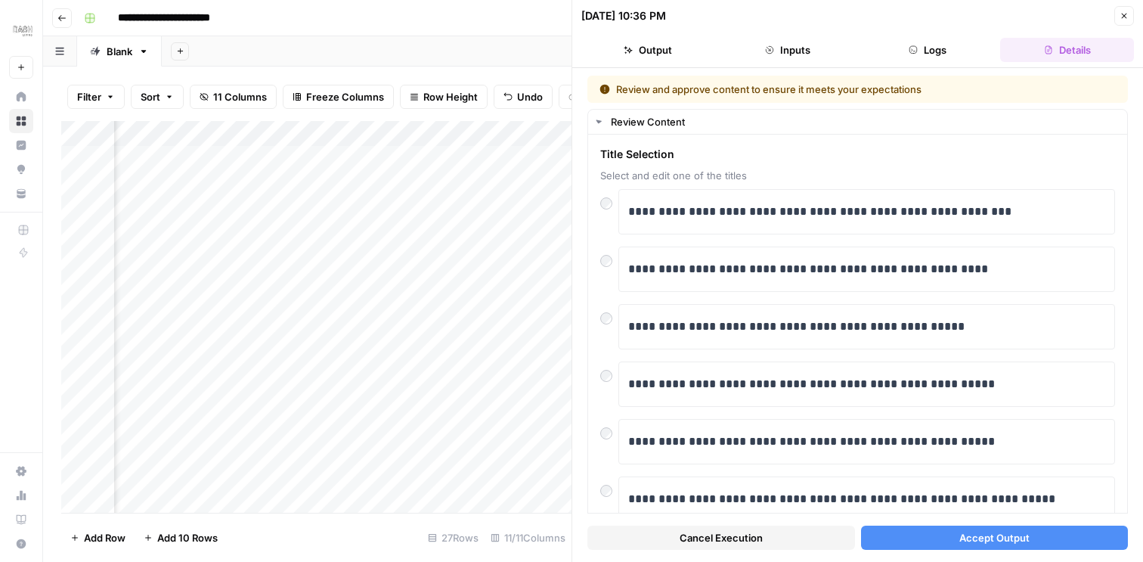
click at [928, 45] on button "Logs" at bounding box center [928, 50] width 134 height 24
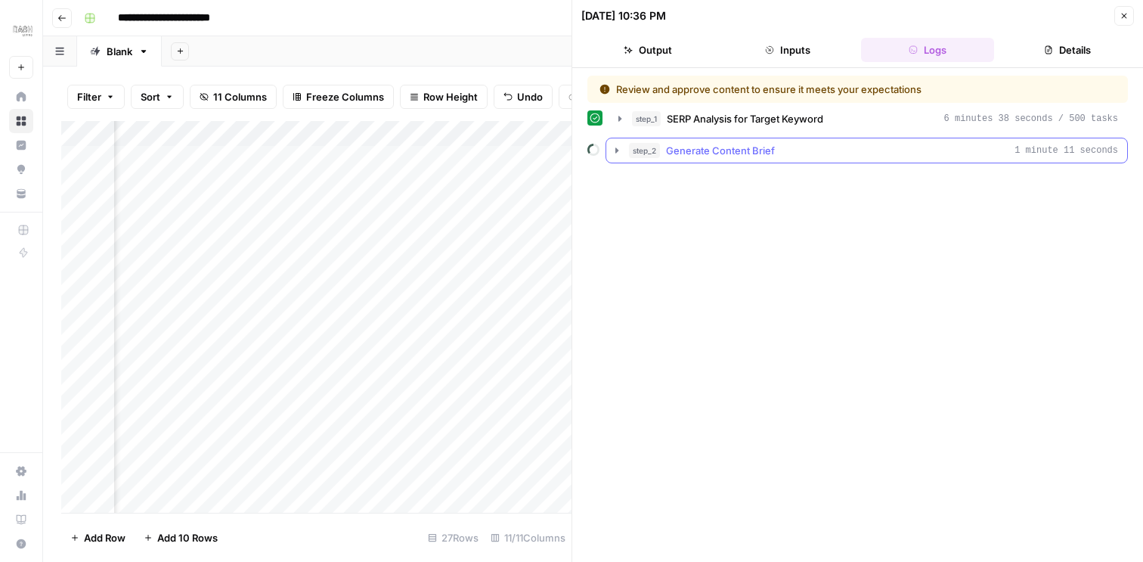
click at [611, 150] on icon "button" at bounding box center [617, 150] width 12 height 12
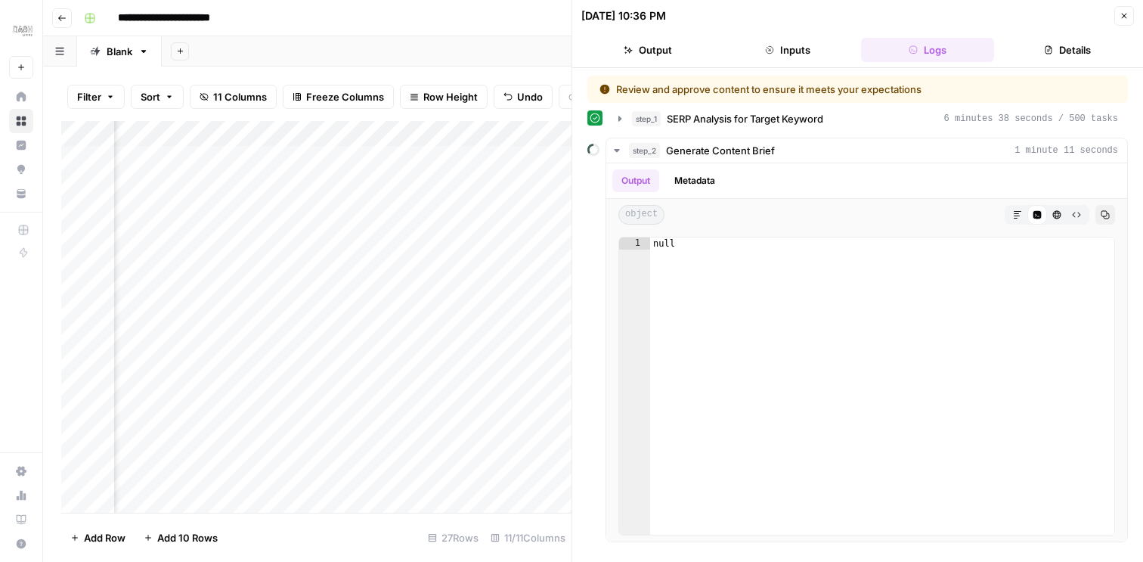
click at [1130, 15] on button "Close" at bounding box center [1124, 16] width 20 height 20
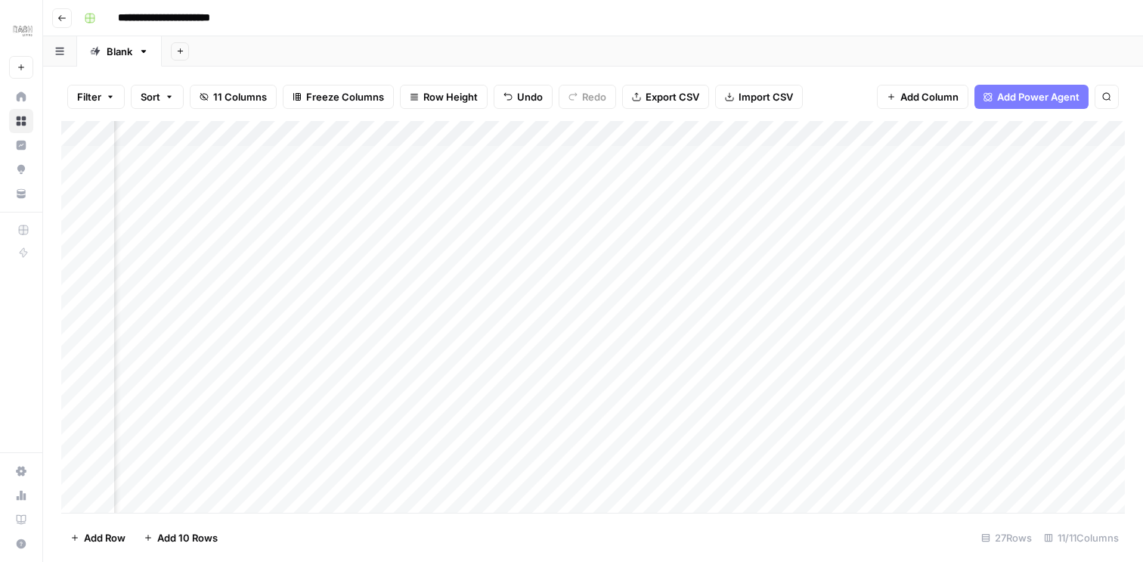
scroll to position [0, 126]
